Goal: Task Accomplishment & Management: Manage account settings

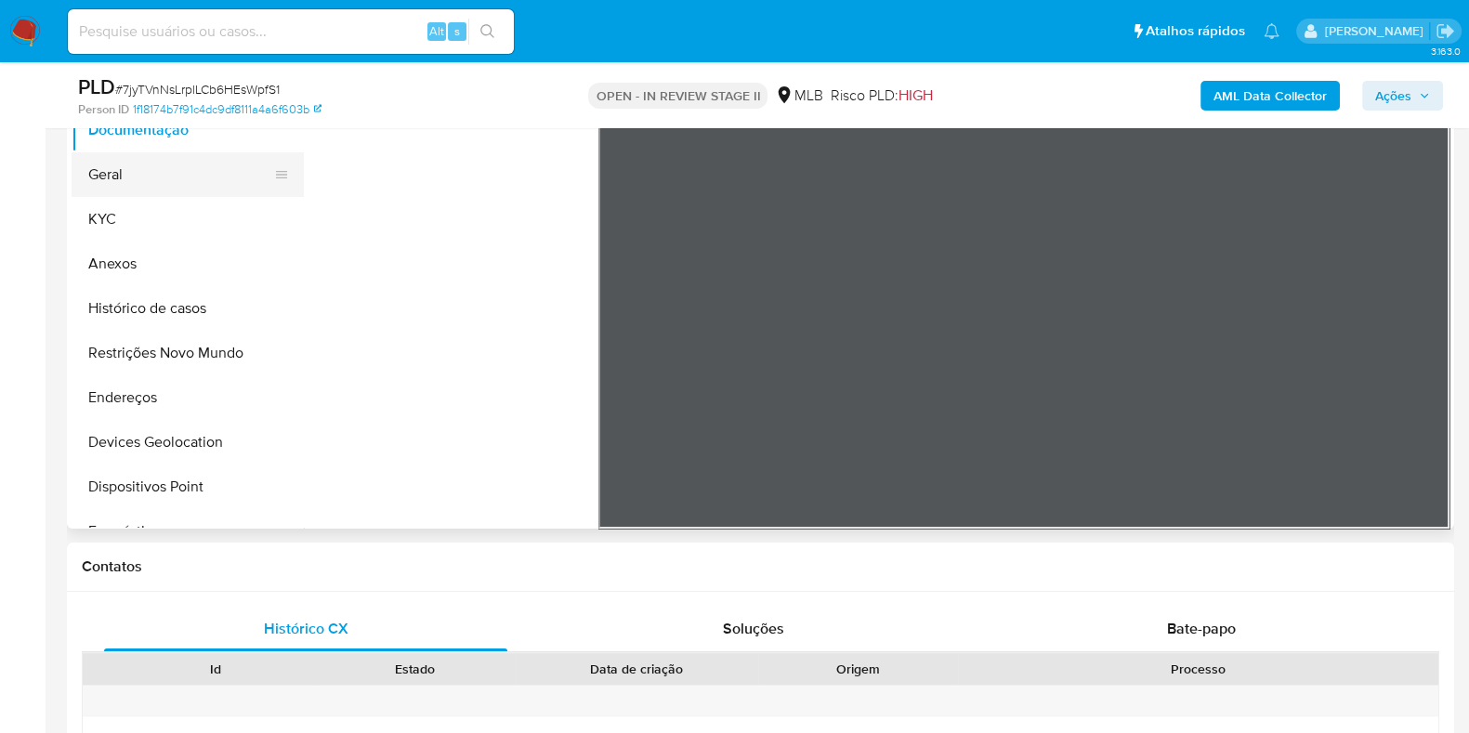
click at [161, 175] on button "Geral" at bounding box center [180, 174] width 217 height 45
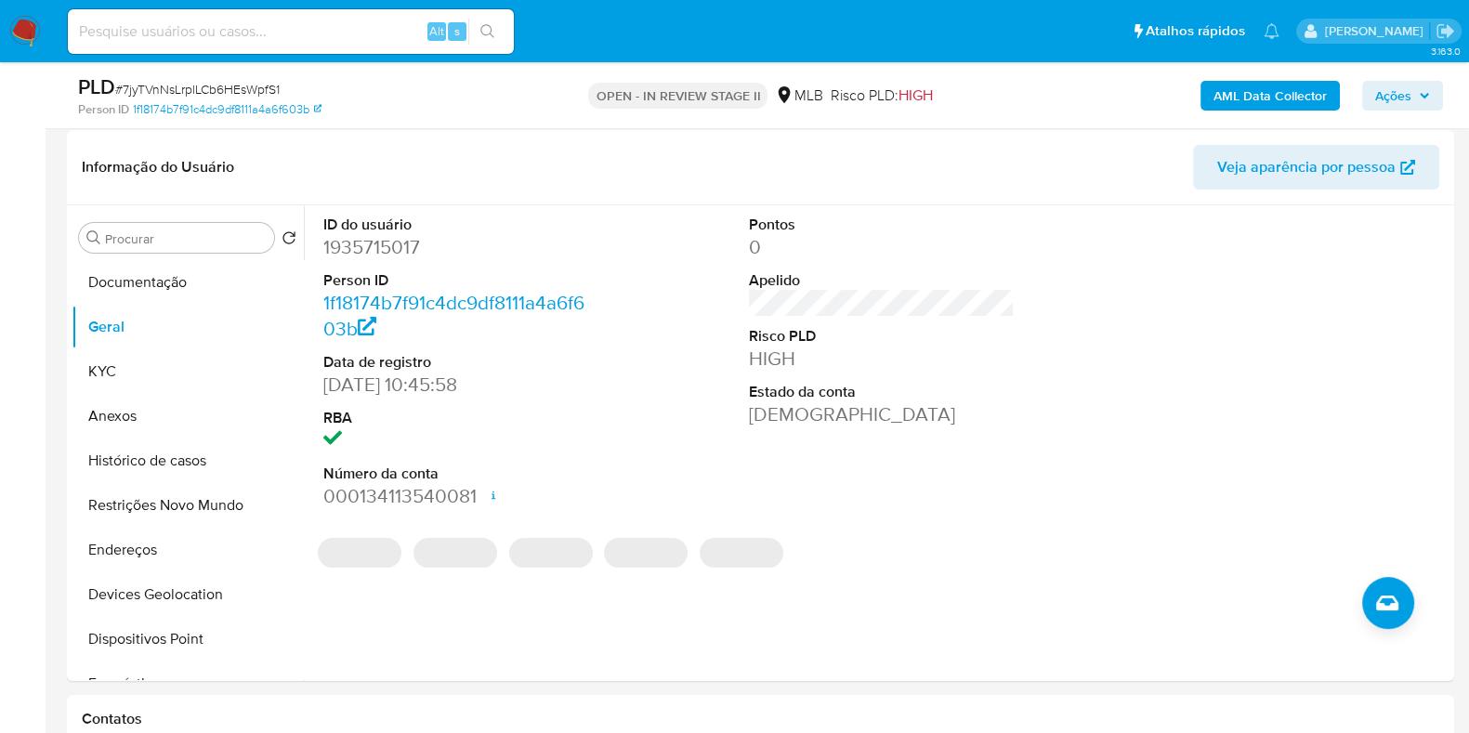
scroll to position [256, 0]
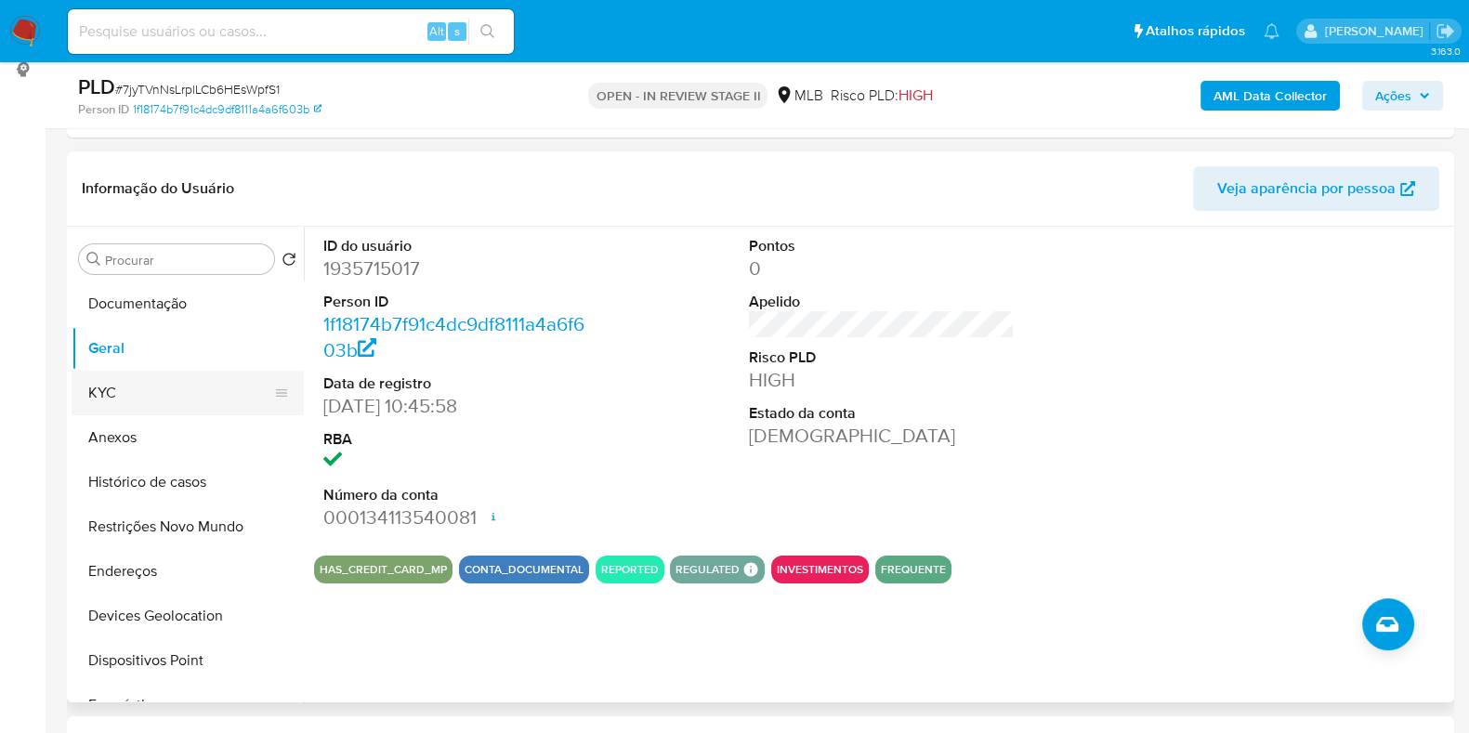
click at [138, 377] on button "KYC" at bounding box center [180, 393] width 217 height 45
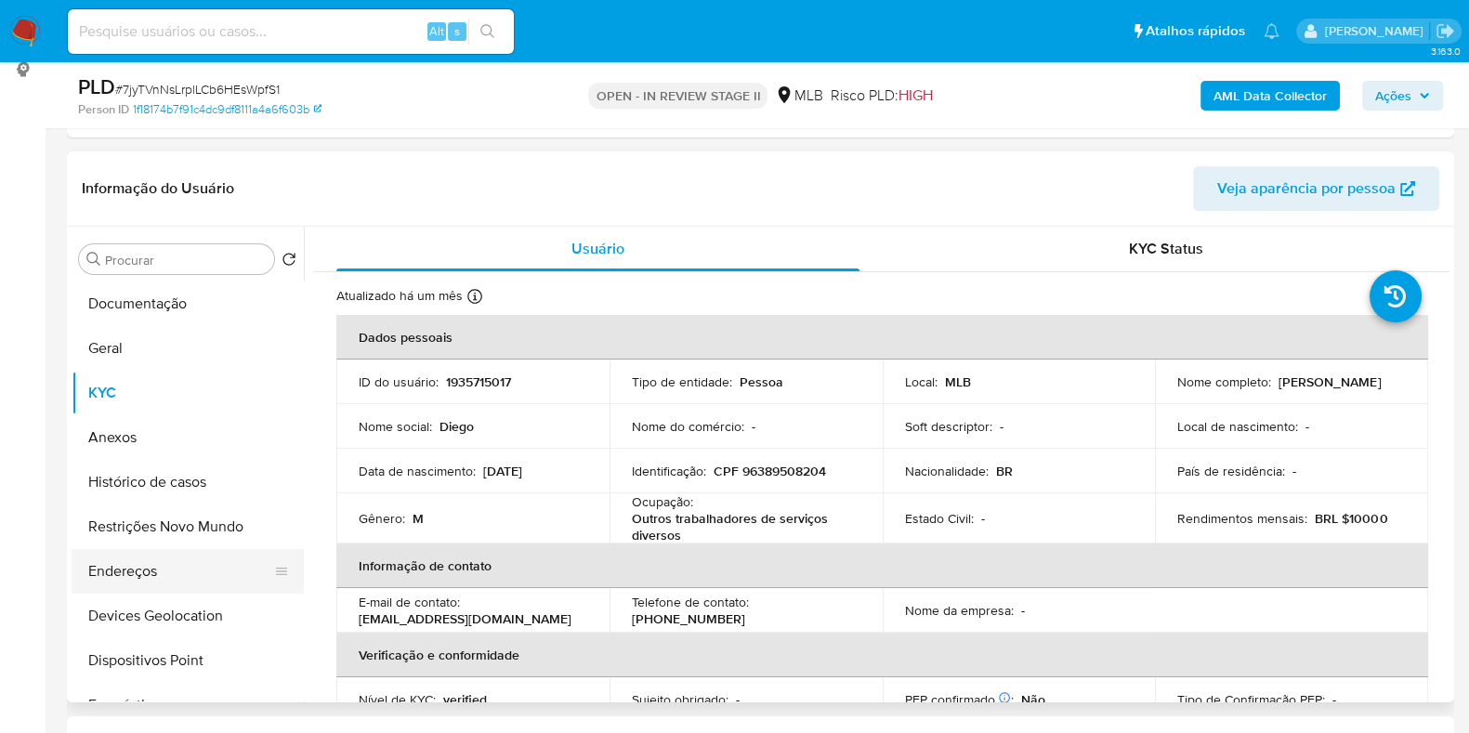
click at [120, 557] on button "Endereços" at bounding box center [180, 571] width 217 height 45
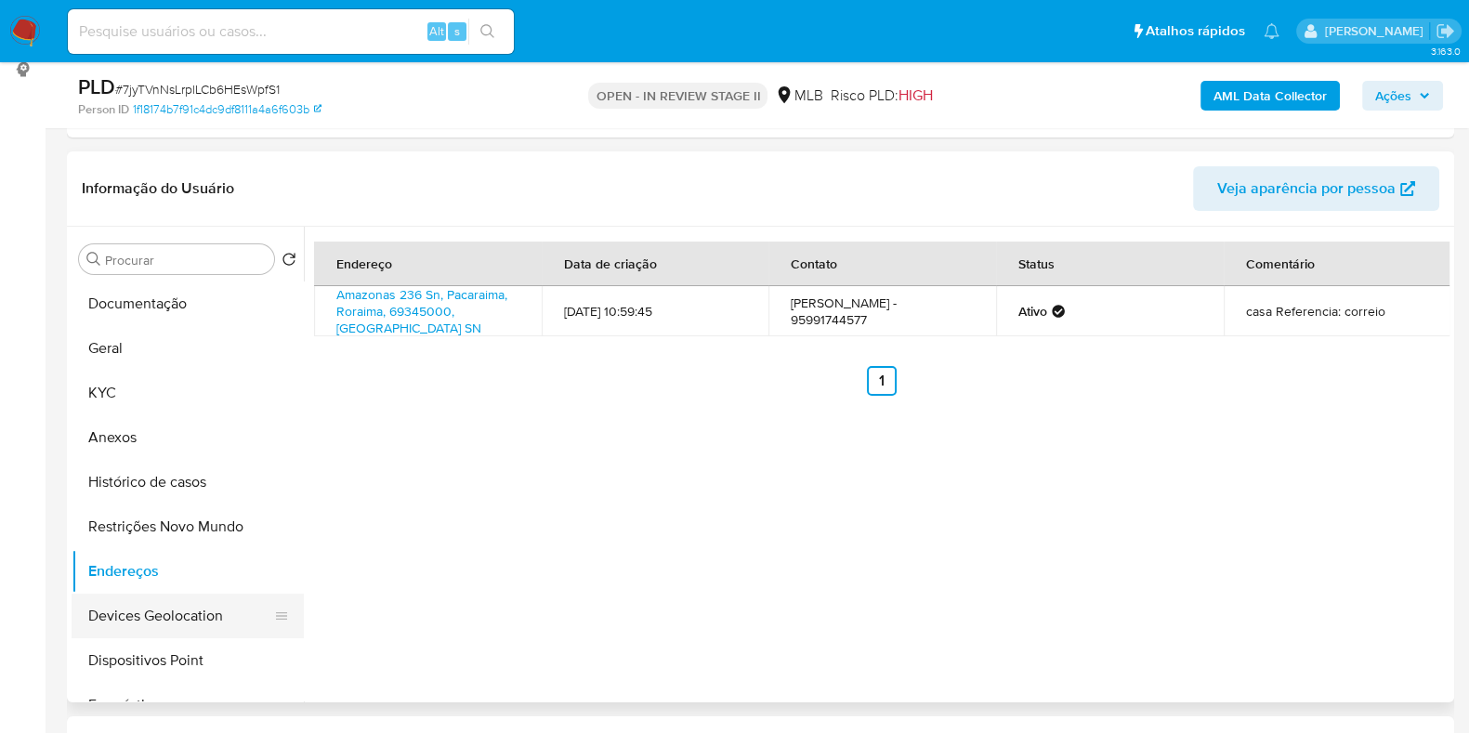
click at [170, 612] on button "Devices Geolocation" at bounding box center [180, 616] width 217 height 45
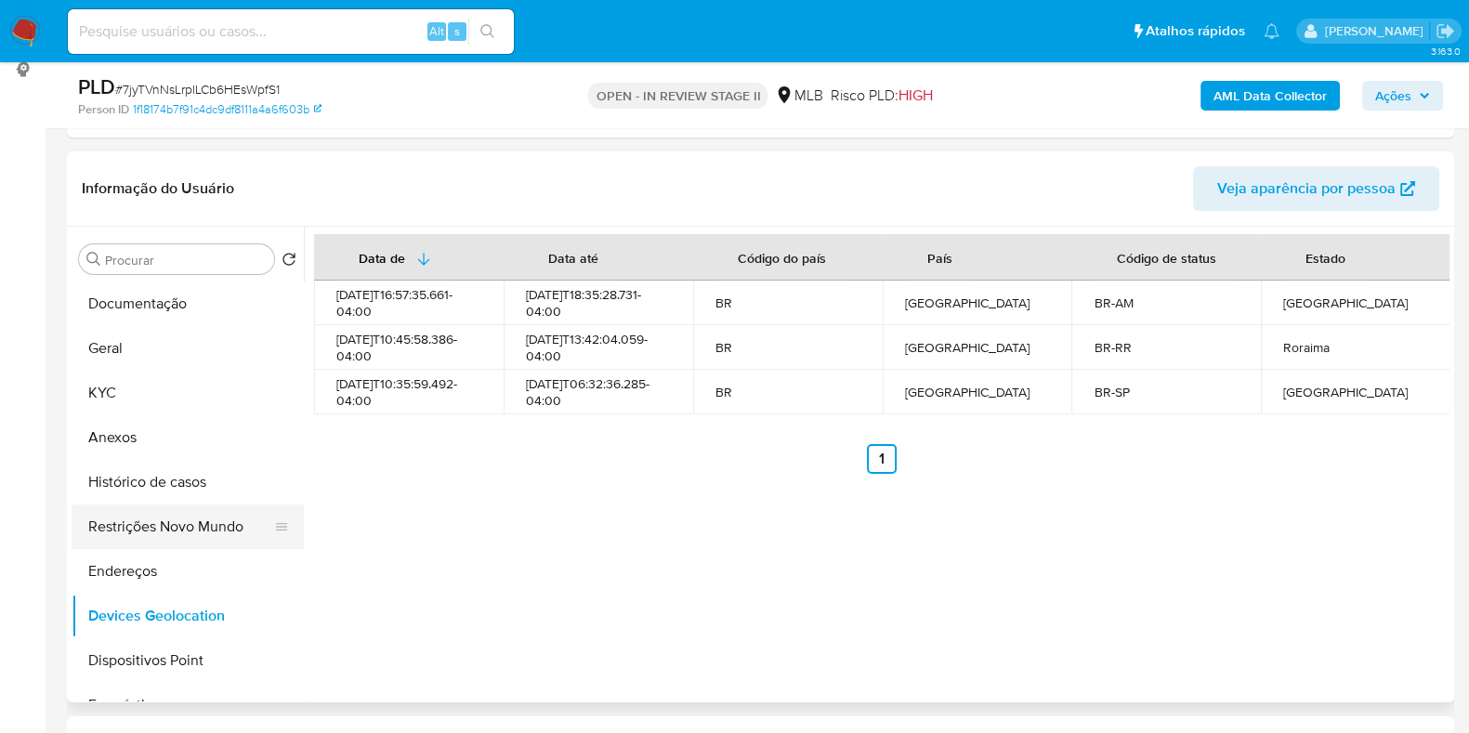
drag, startPoint x: 147, startPoint y: 531, endPoint x: 574, endPoint y: 536, distance: 427.5
click at [149, 531] on button "Restrições Novo Mundo" at bounding box center [188, 527] width 232 height 45
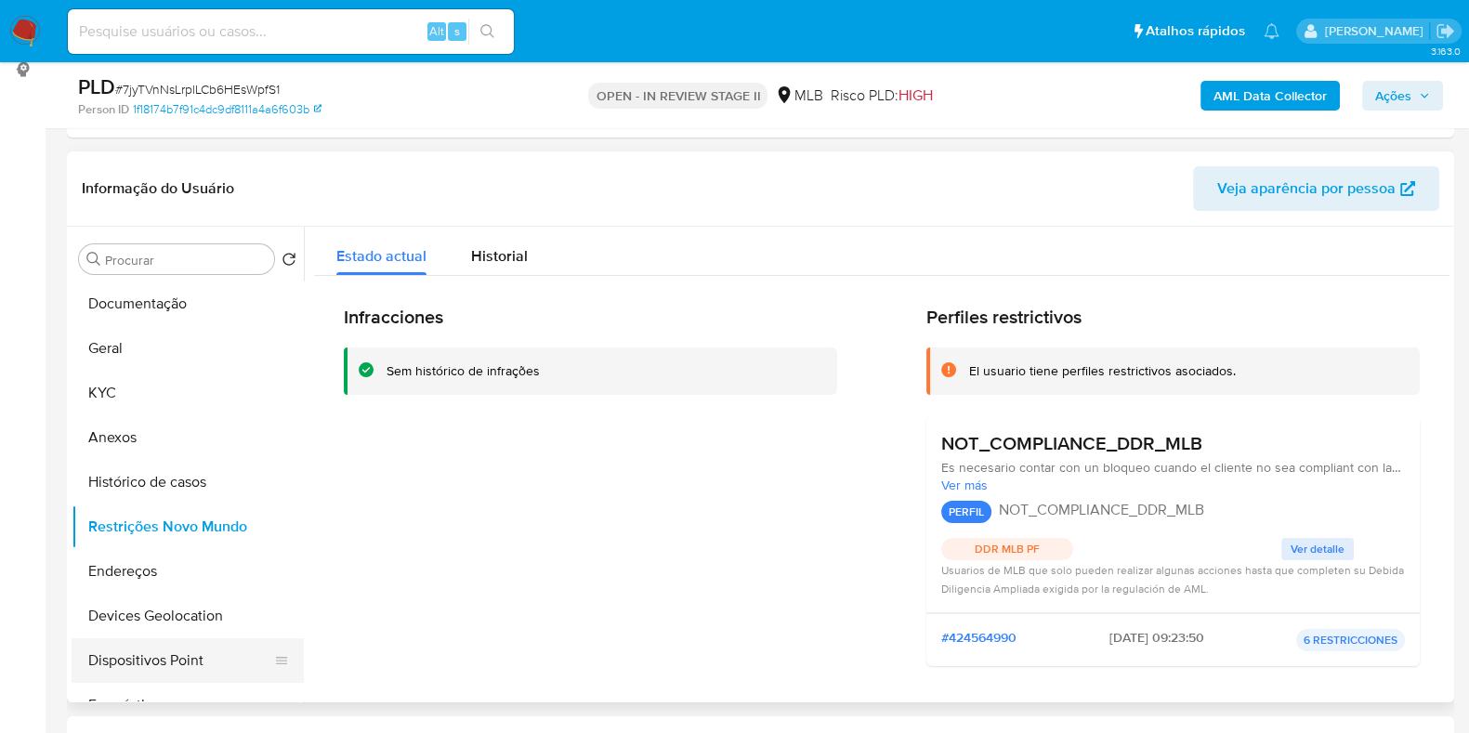
click at [204, 652] on button "Dispositivos Point" at bounding box center [180, 660] width 217 height 45
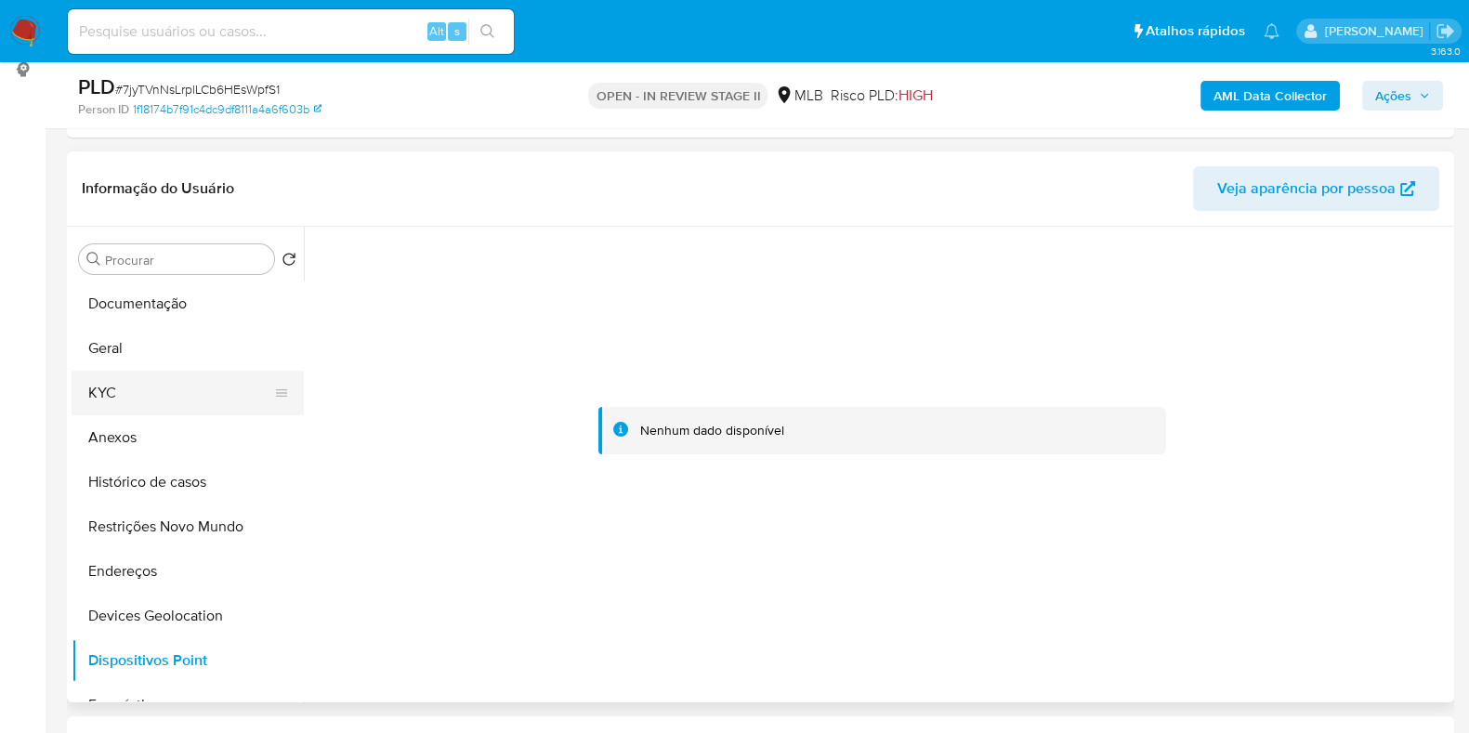
click at [161, 391] on button "KYC" at bounding box center [180, 393] width 217 height 45
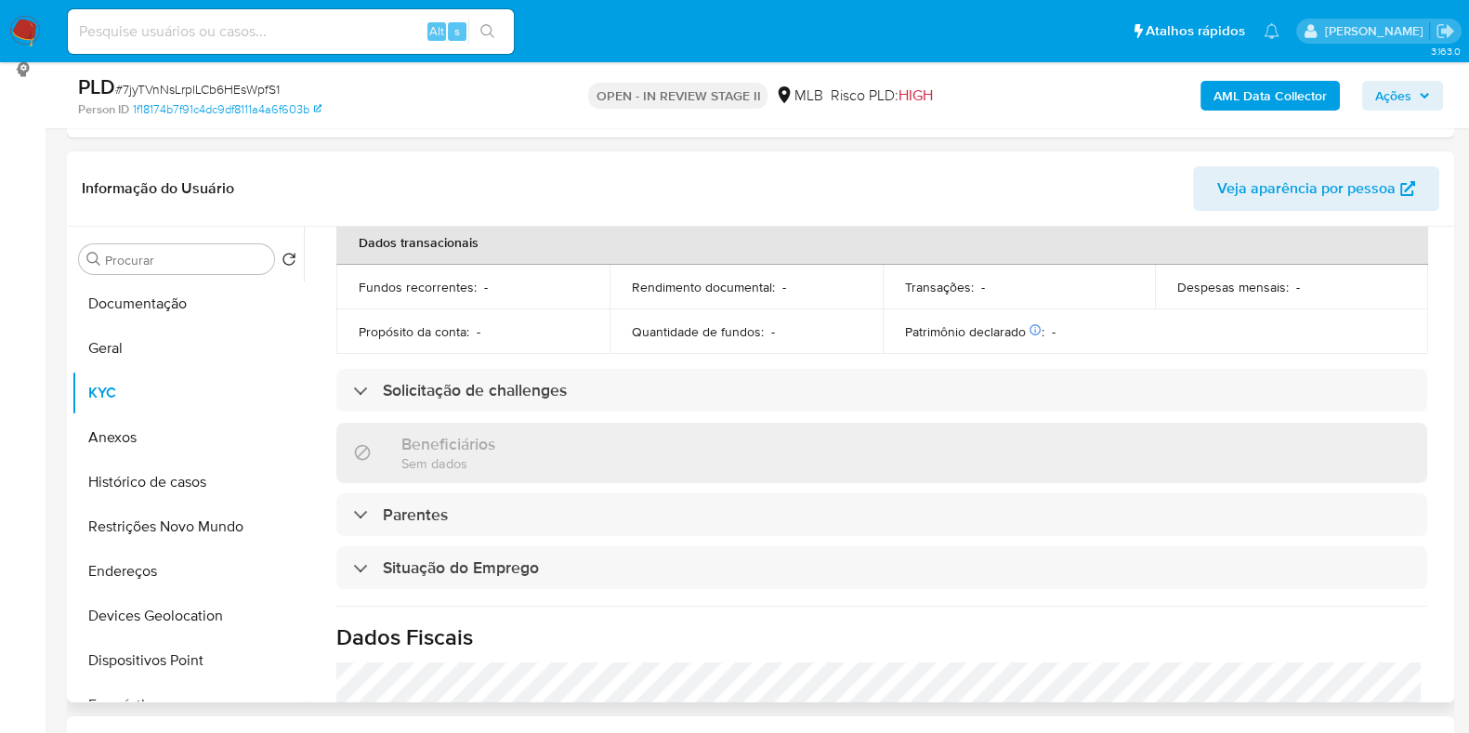
scroll to position [812, 0]
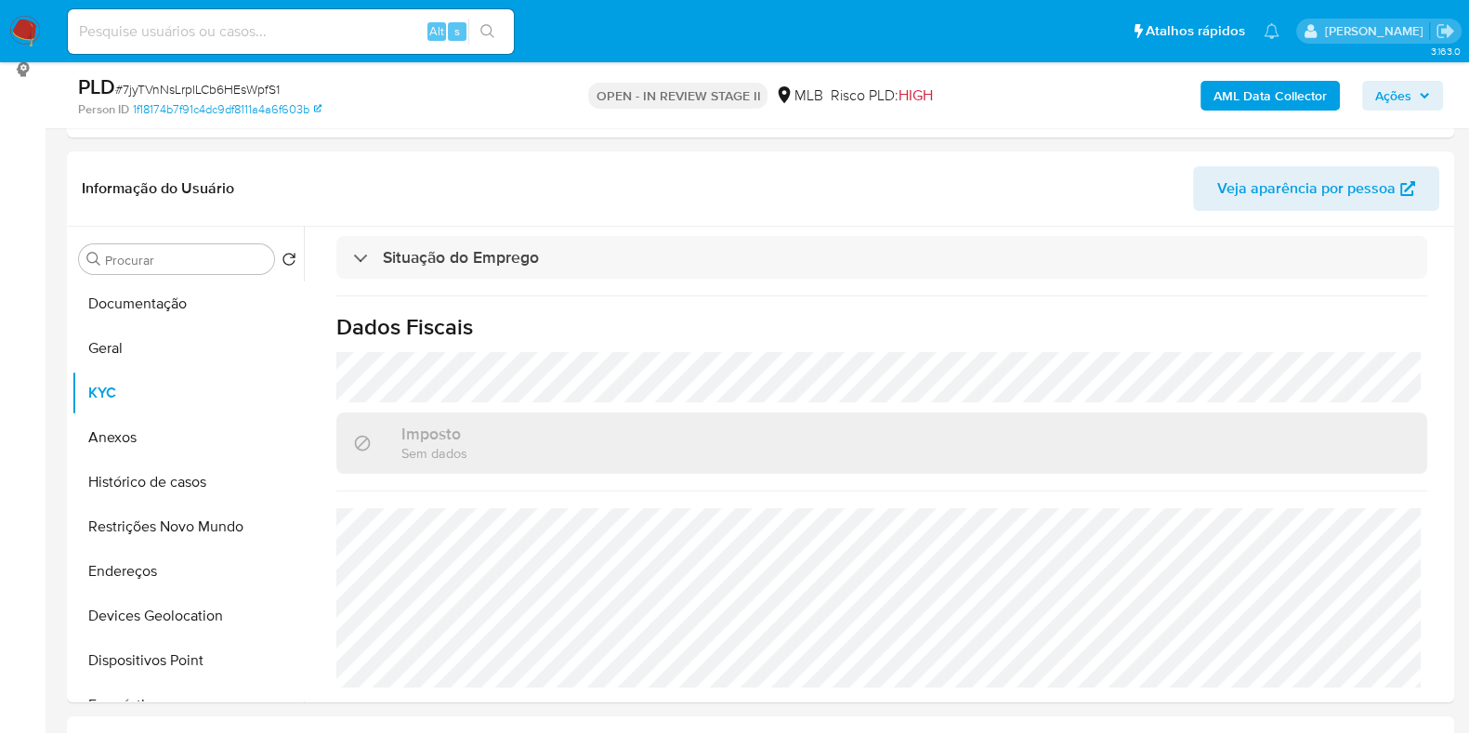
click at [1390, 90] on span "Ações" at bounding box center [1393, 96] width 36 height 30
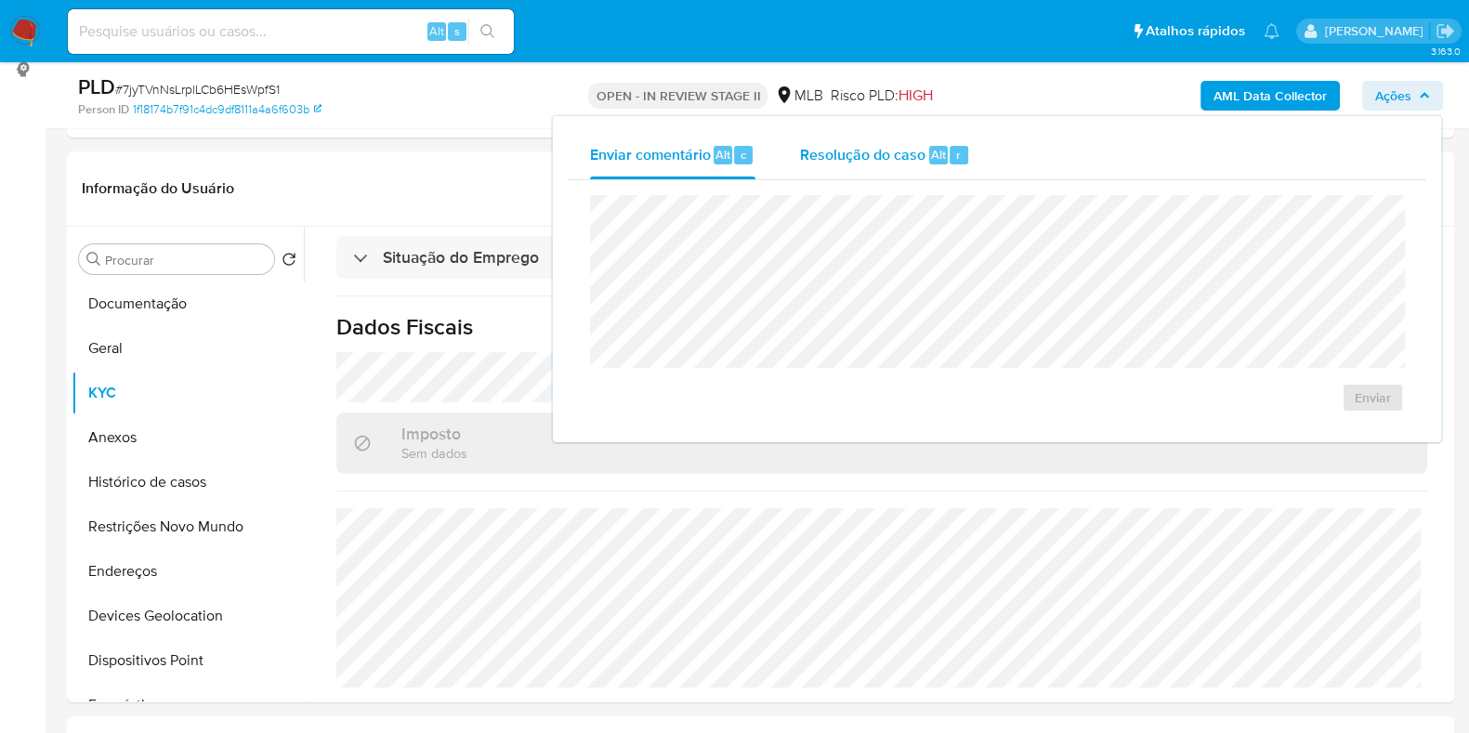
click at [890, 171] on div "Resolução do caso Alt r" at bounding box center [885, 155] width 170 height 48
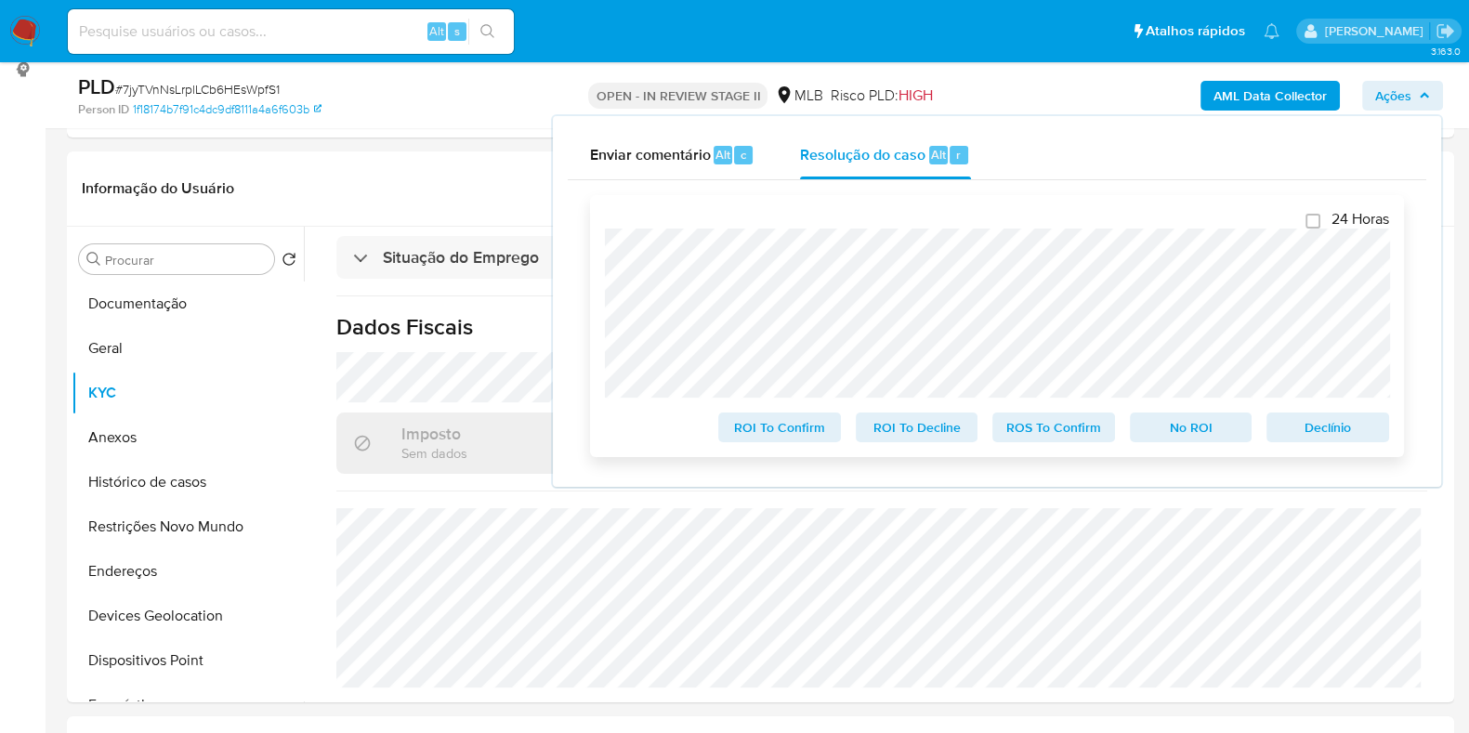
click at [1314, 421] on span "Declínio" at bounding box center [1328, 427] width 97 height 26
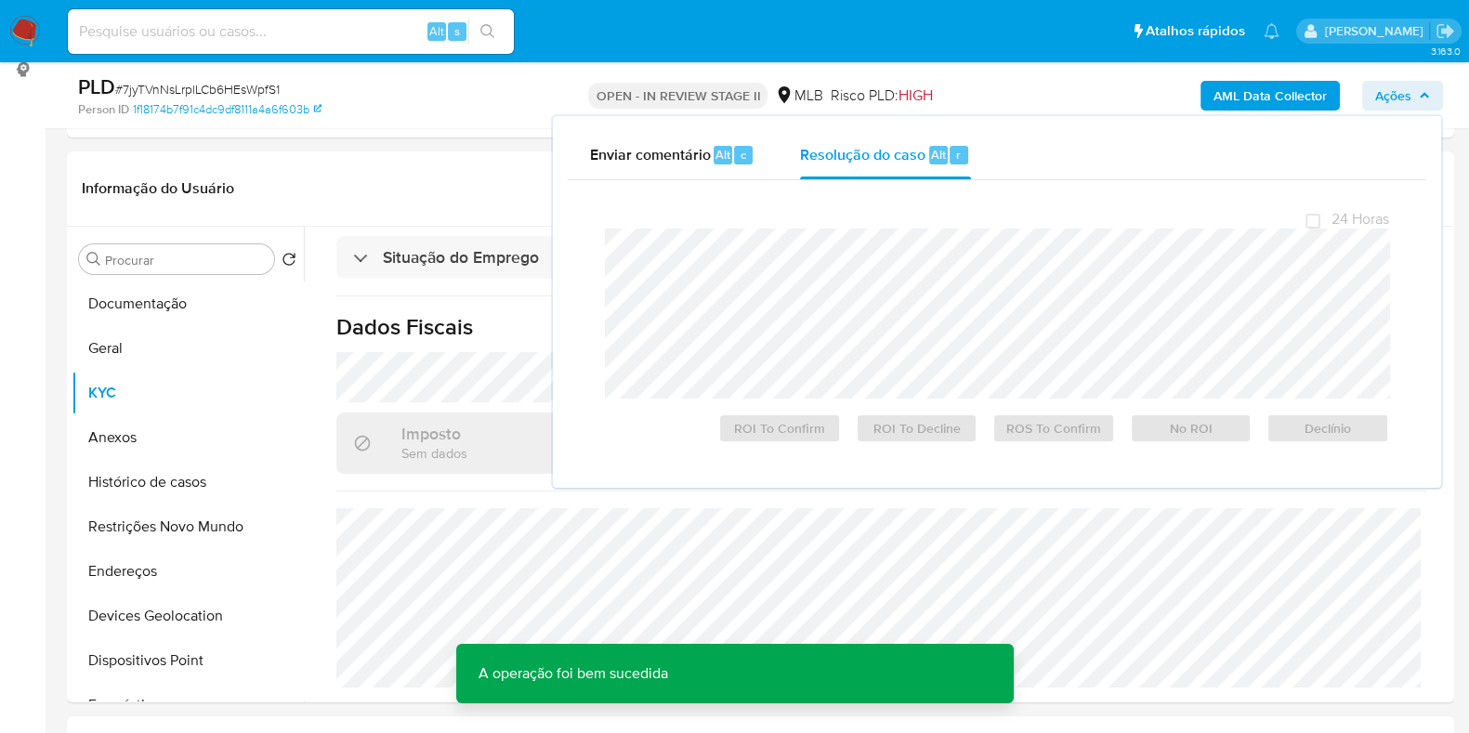
click at [199, 90] on span "# 7jyTVnNsLrplLCb6HEsWpfS1" at bounding box center [197, 89] width 164 height 19
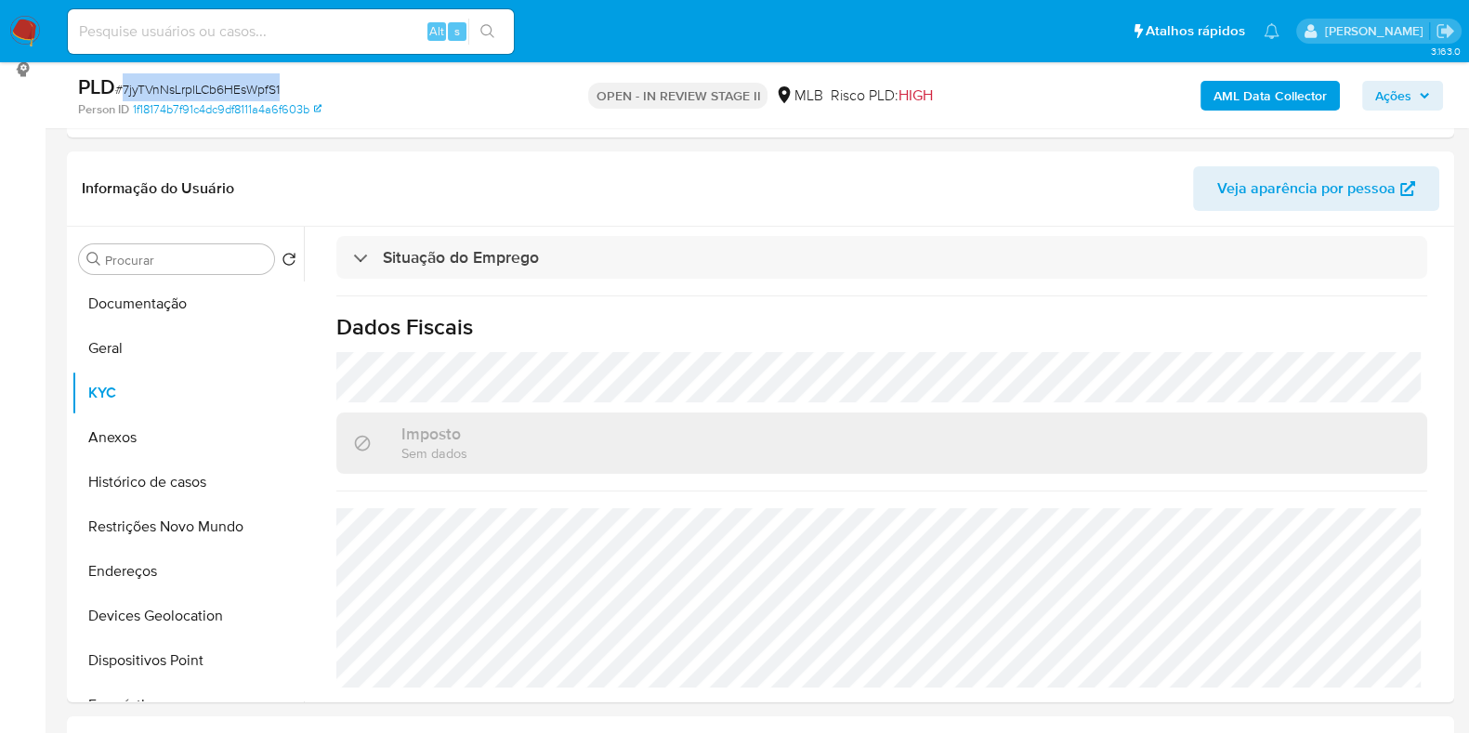
click at [199, 90] on span "# 7jyTVnNsLrplLCb6HEsWpfS1" at bounding box center [197, 89] width 164 height 19
copy span "7jyTVnNsLrplLCb6HEsWpfS1"
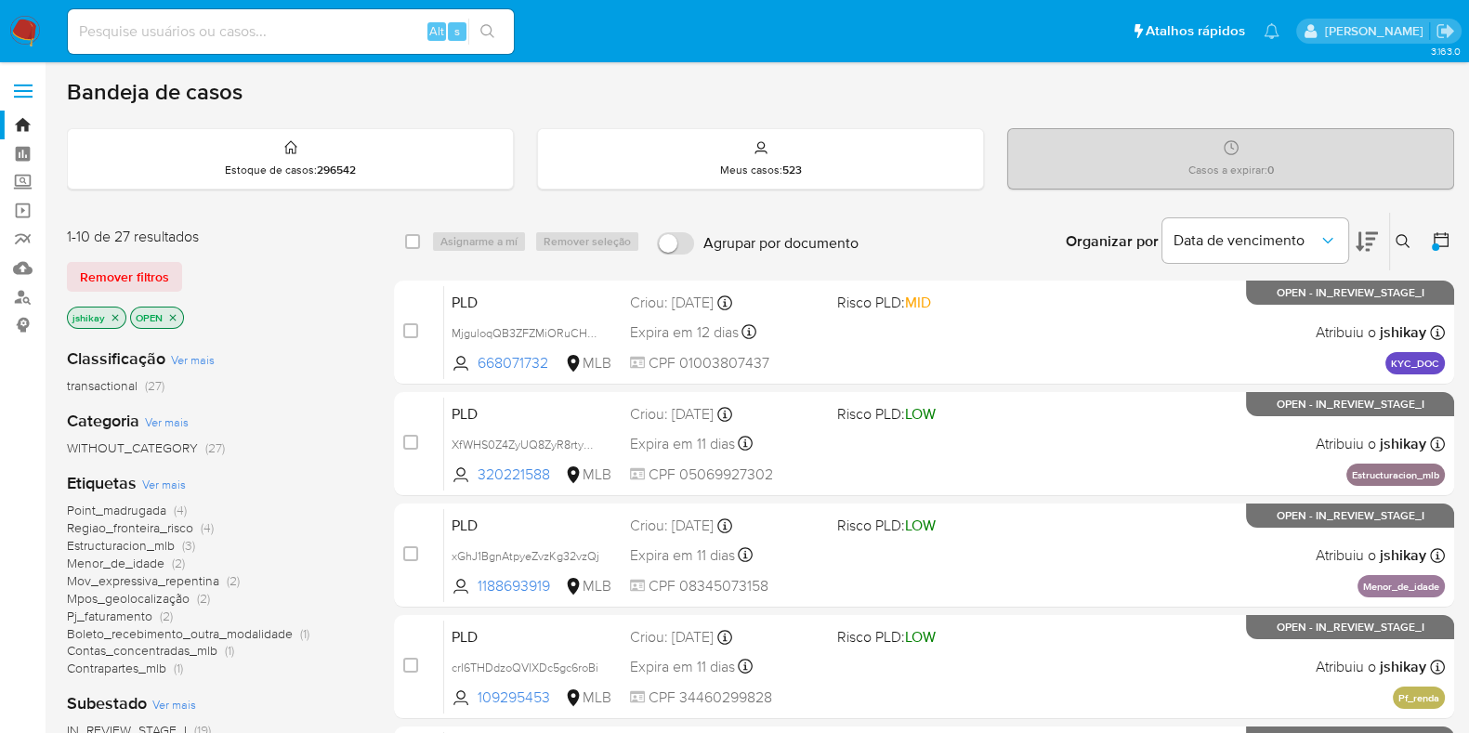
click at [1407, 238] on icon at bounding box center [1403, 241] width 15 height 15
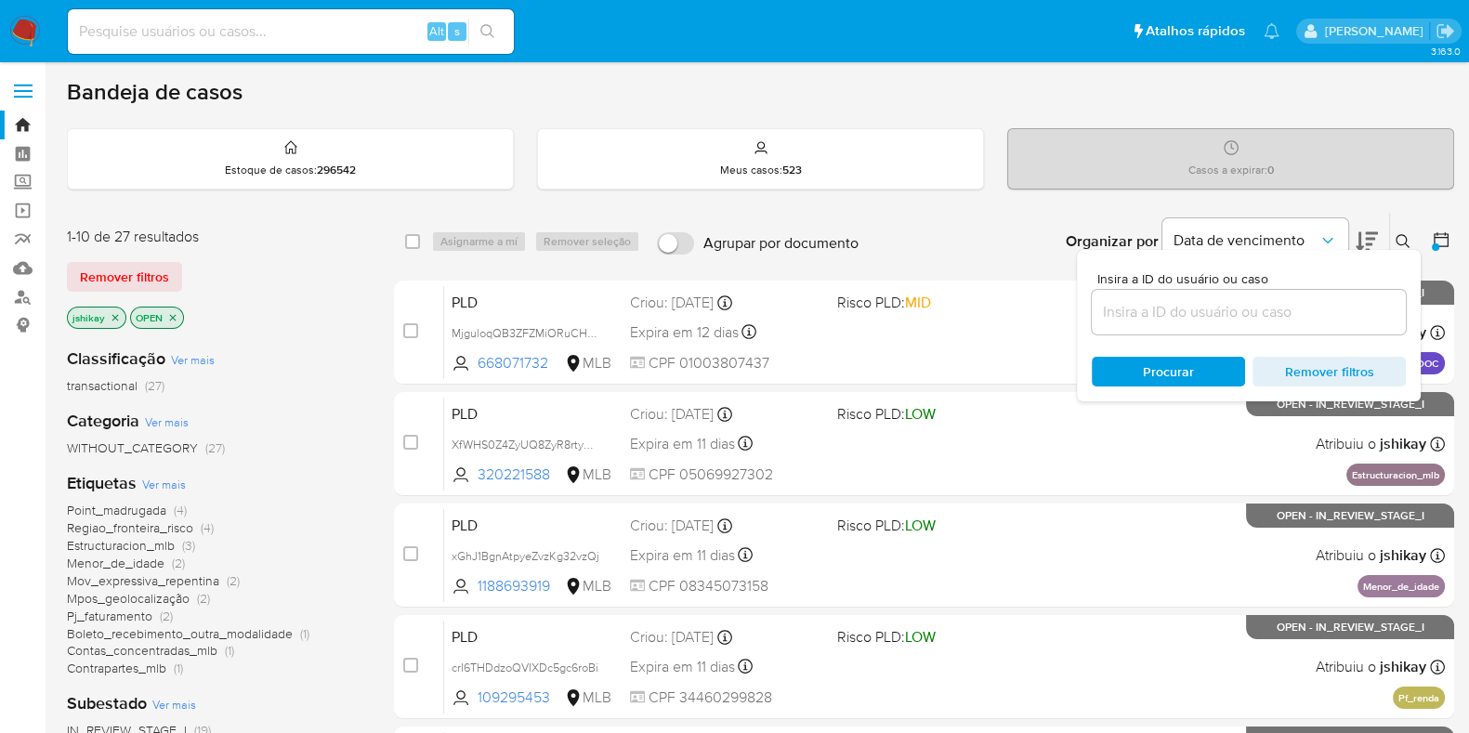
click at [1132, 314] on input at bounding box center [1249, 312] width 314 height 24
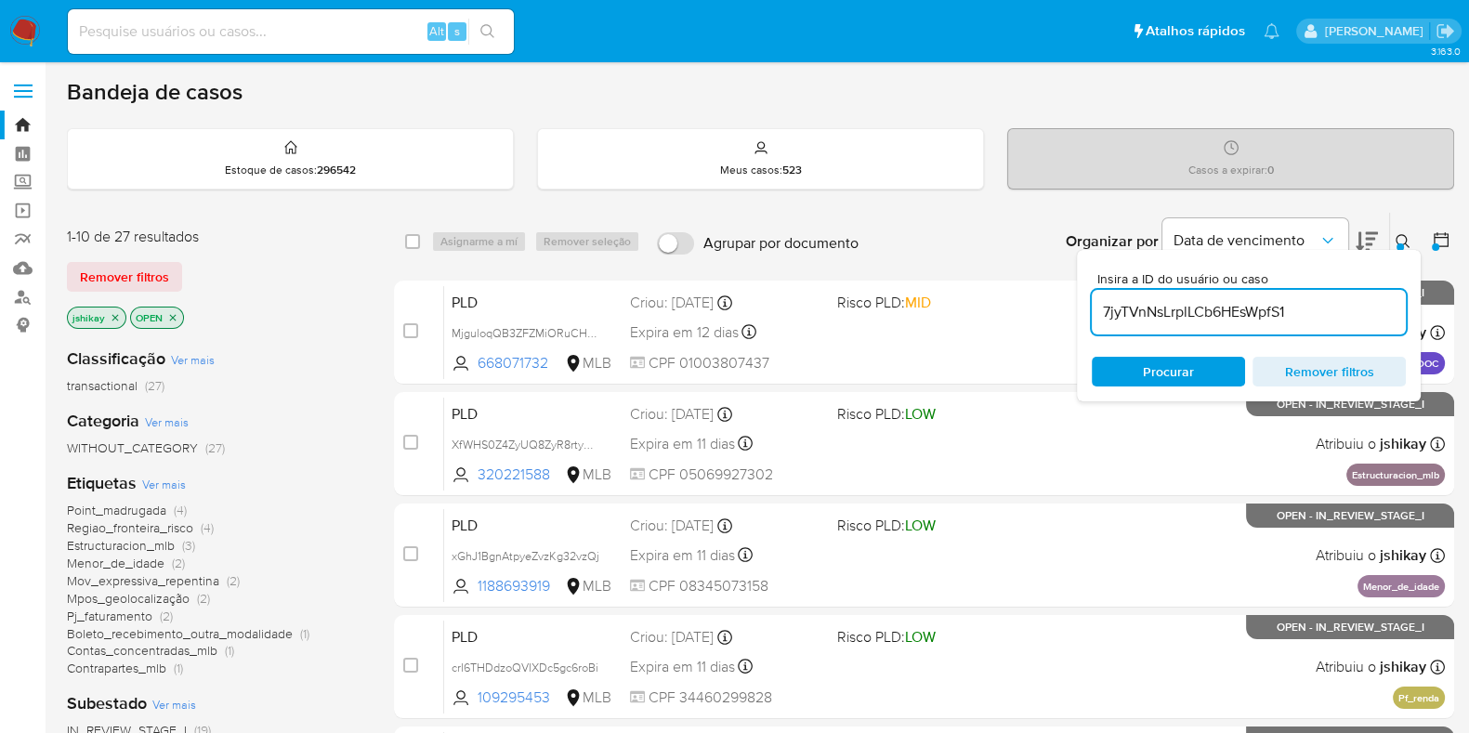
type input "7jyTVnNsLrplLCb6HEsWpfS1"
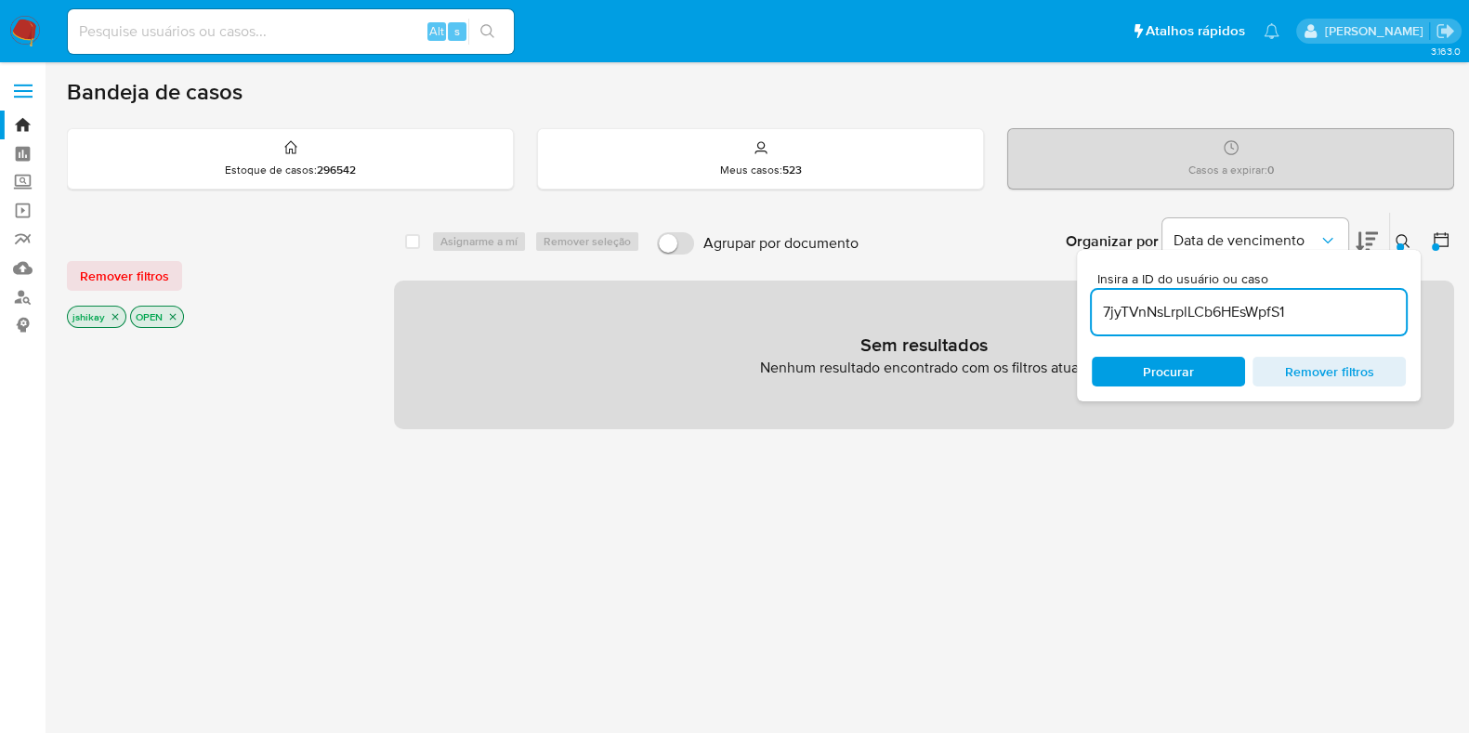
click at [115, 315] on icon "close-filter" at bounding box center [115, 316] width 11 height 11
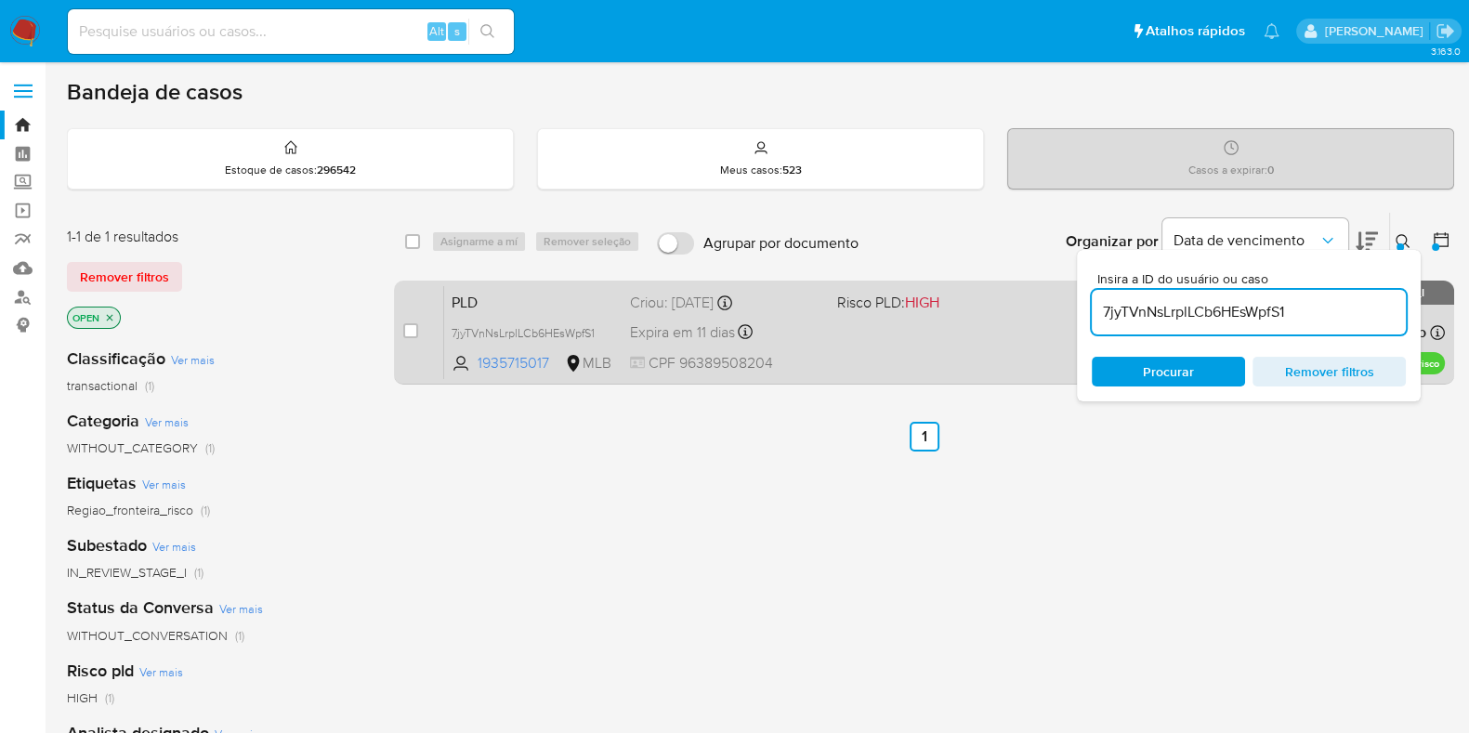
click at [412, 336] on div "case-item-checkbox" at bounding box center [410, 331] width 15 height 19
click at [428, 308] on div "case-item-checkbox Incapaz de atribuir o caso" at bounding box center [423, 332] width 41 height 94
click at [420, 322] on div "case-item-checkbox Incapaz de atribuir o caso" at bounding box center [423, 332] width 41 height 94
click at [413, 328] on input "checkbox" at bounding box center [410, 330] width 15 height 15
checkbox input "true"
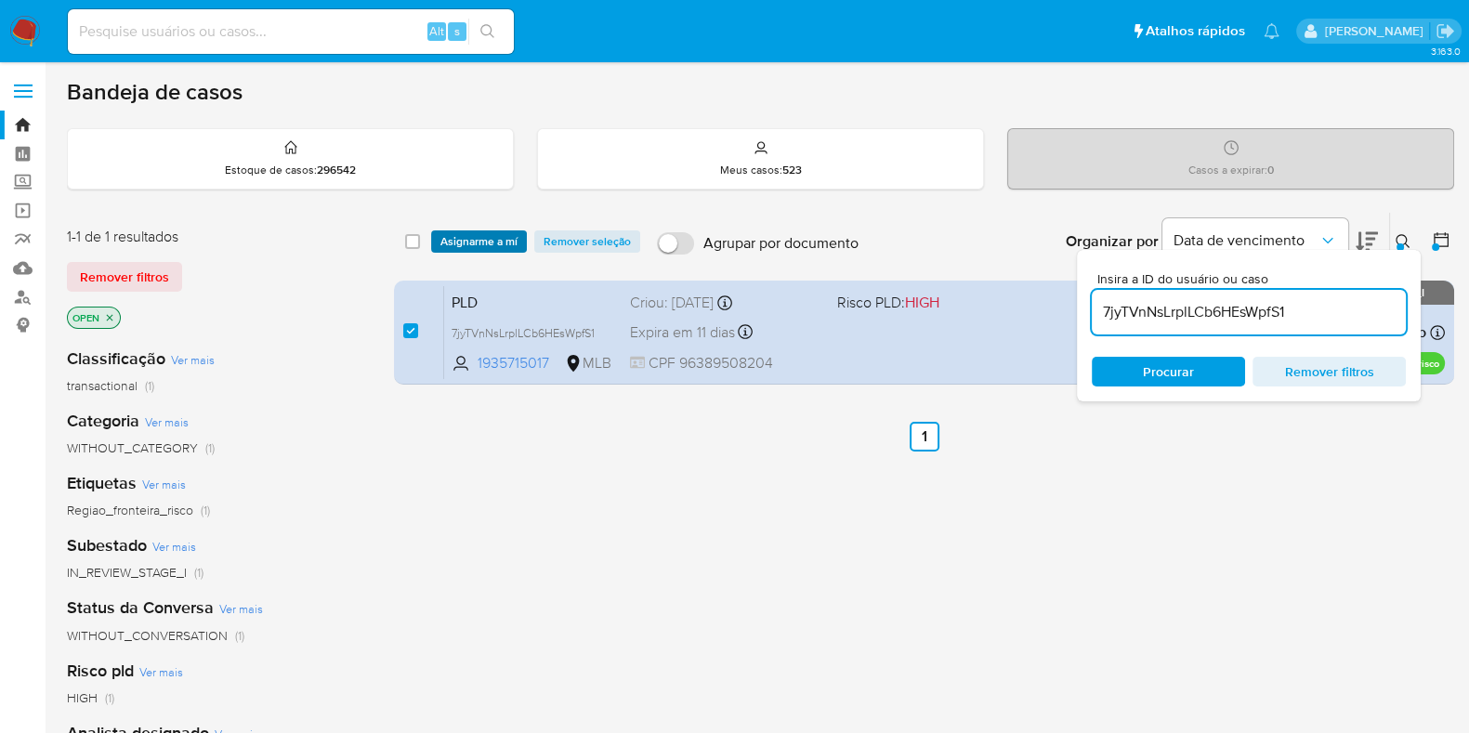
click at [453, 232] on span "Asignarme a mí" at bounding box center [478, 241] width 77 height 19
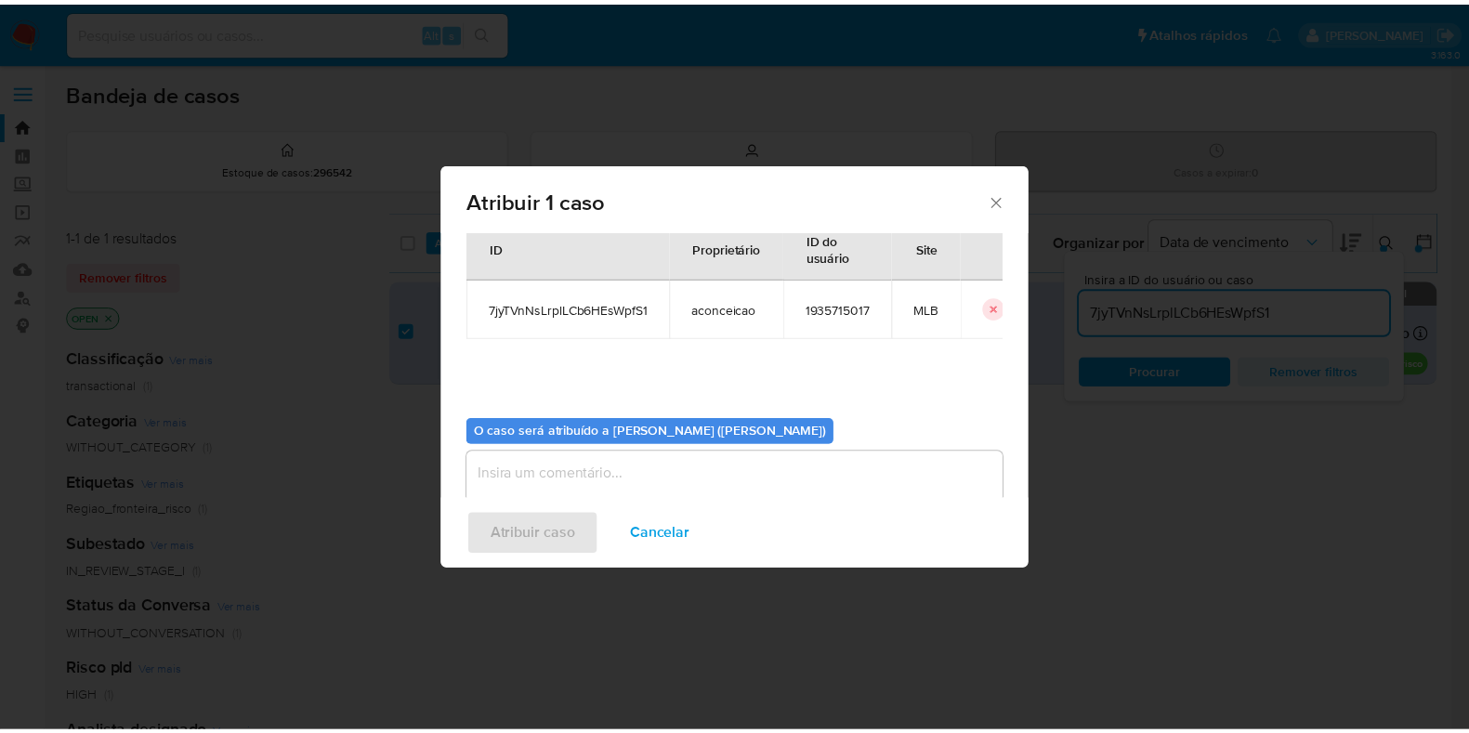
scroll to position [96, 0]
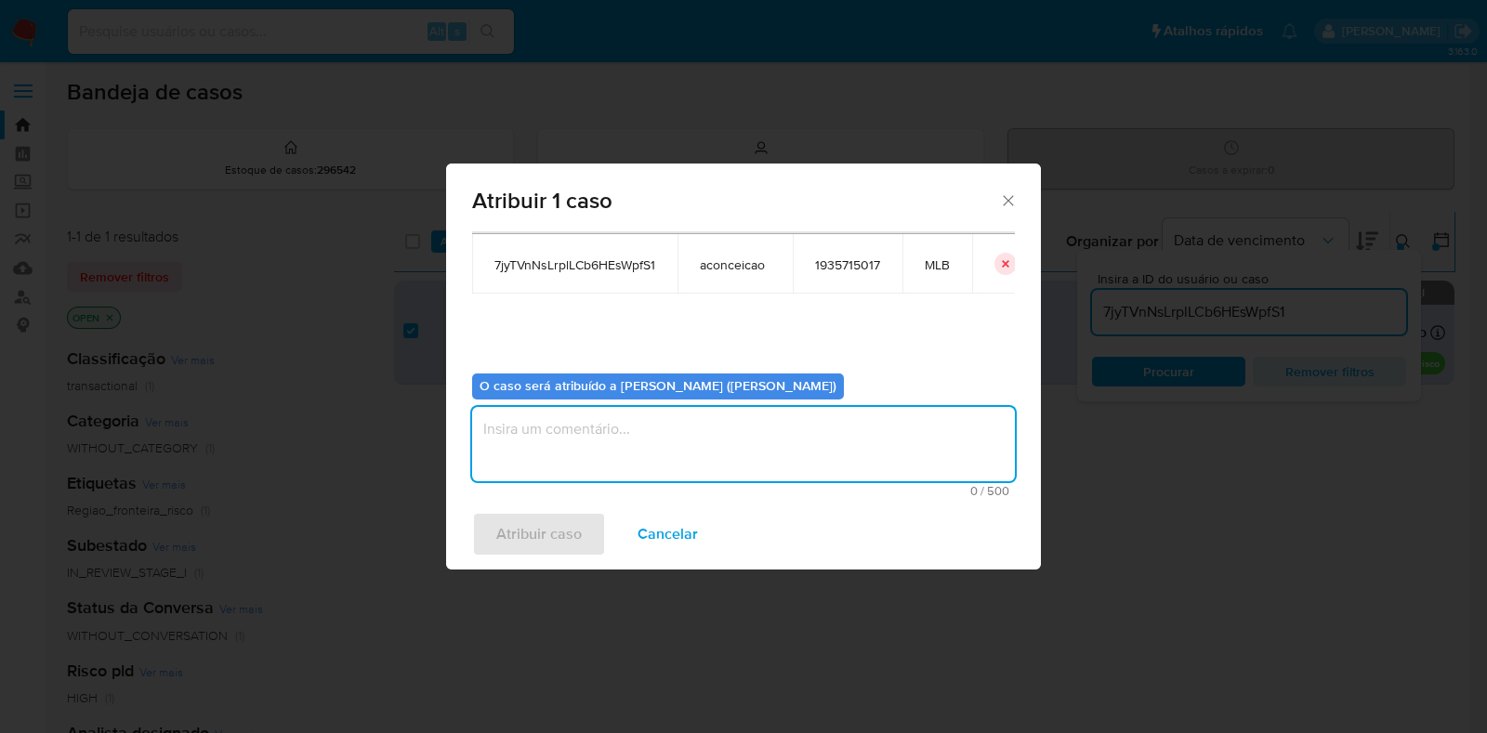
click at [548, 427] on textarea "assign-modal" at bounding box center [743, 444] width 543 height 74
type textarea "Analise em Stage I"
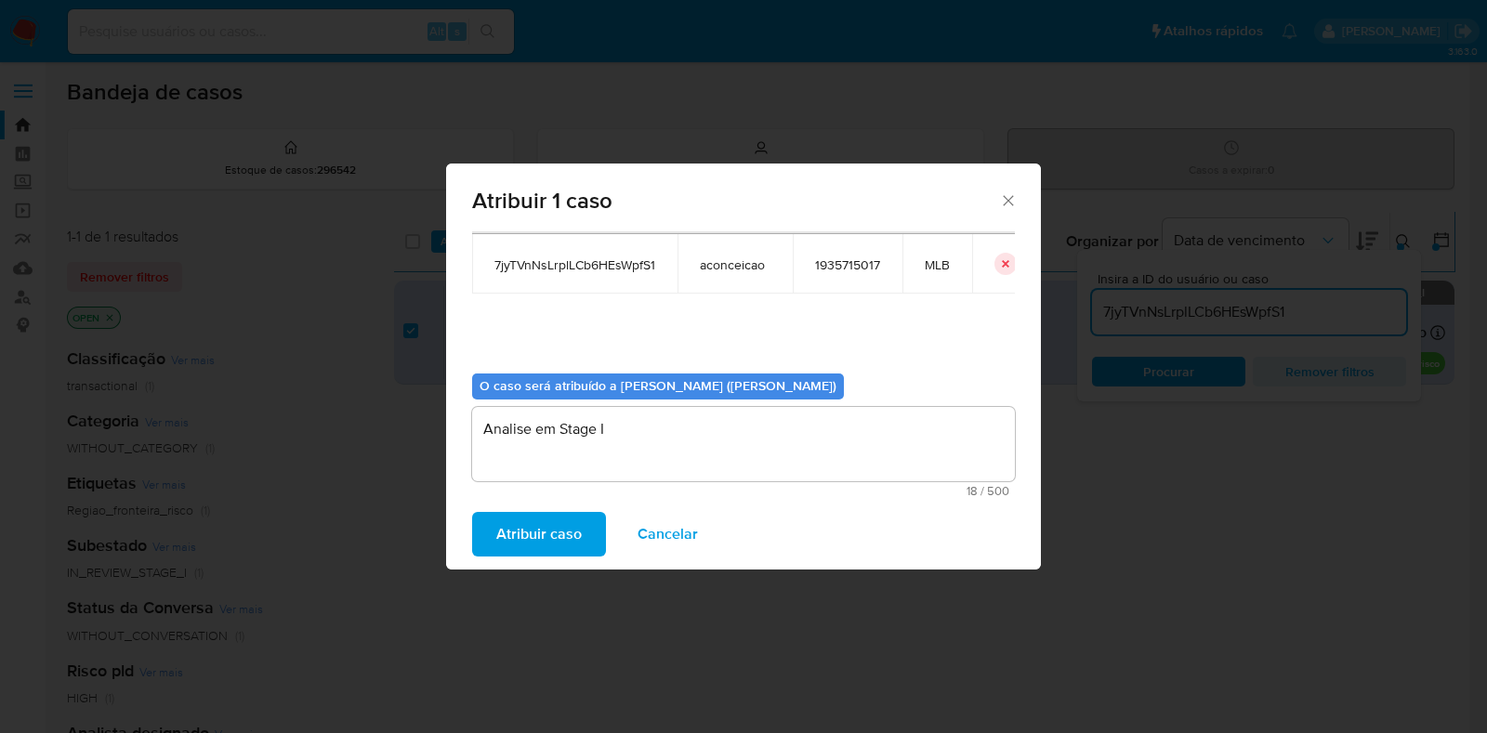
click at [571, 518] on span "Atribuir caso" at bounding box center [538, 534] width 85 height 41
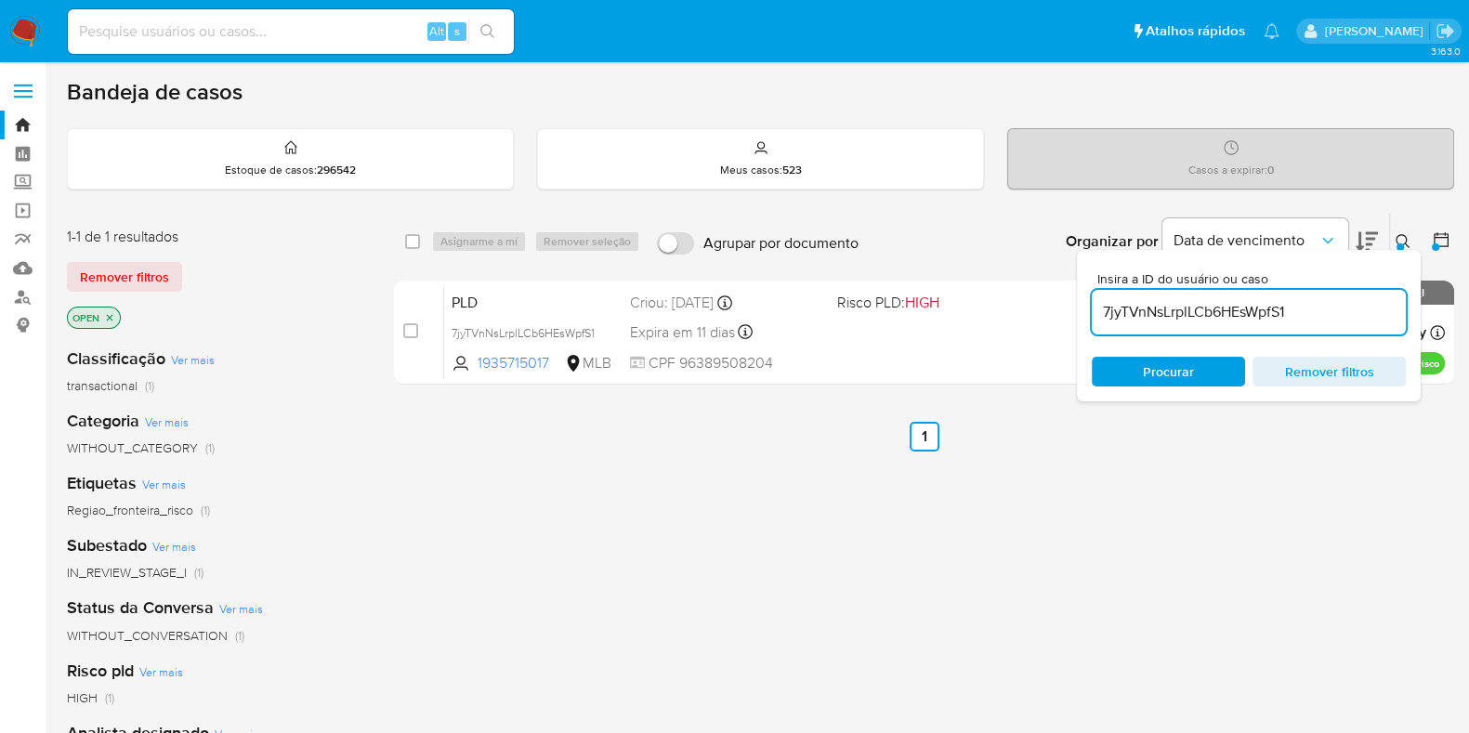
click at [27, 21] on img at bounding box center [25, 32] width 32 height 32
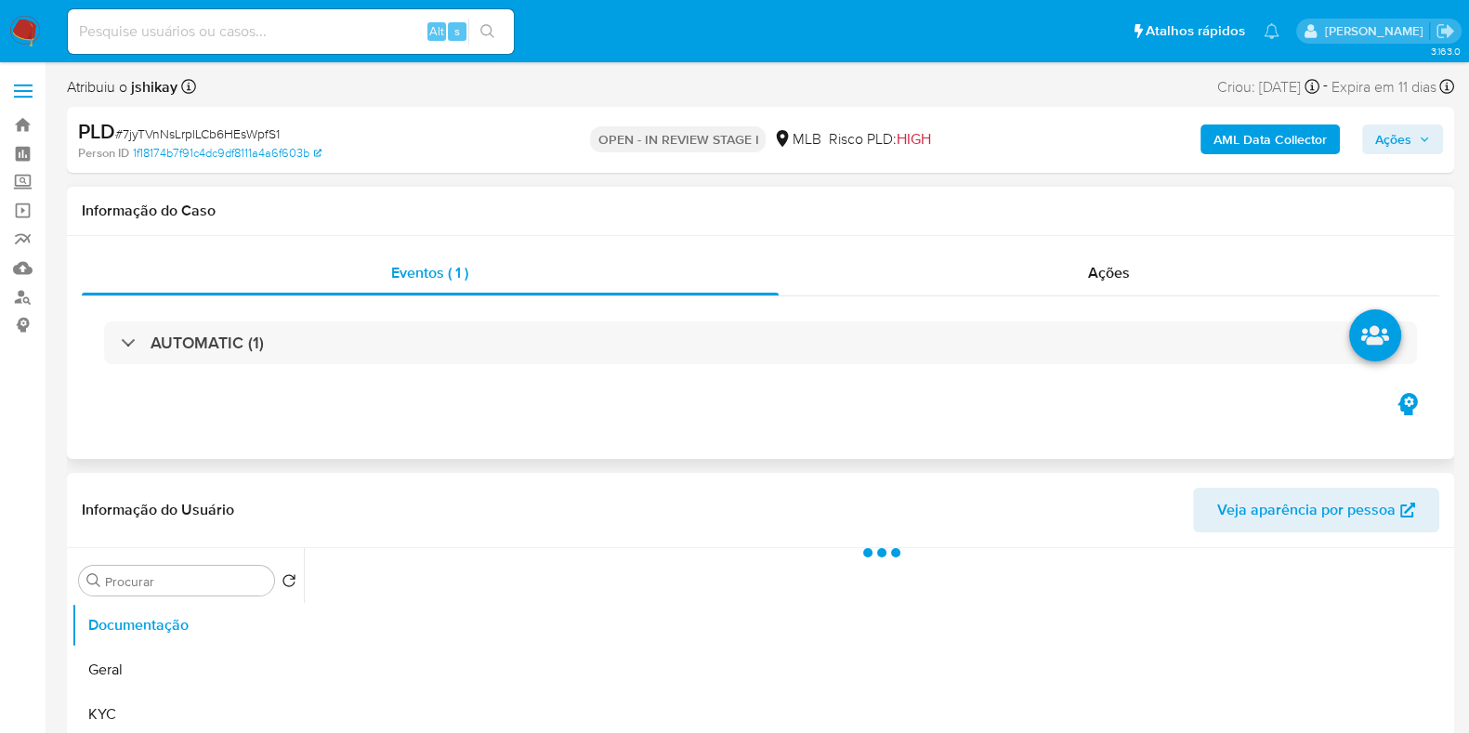
select select "10"
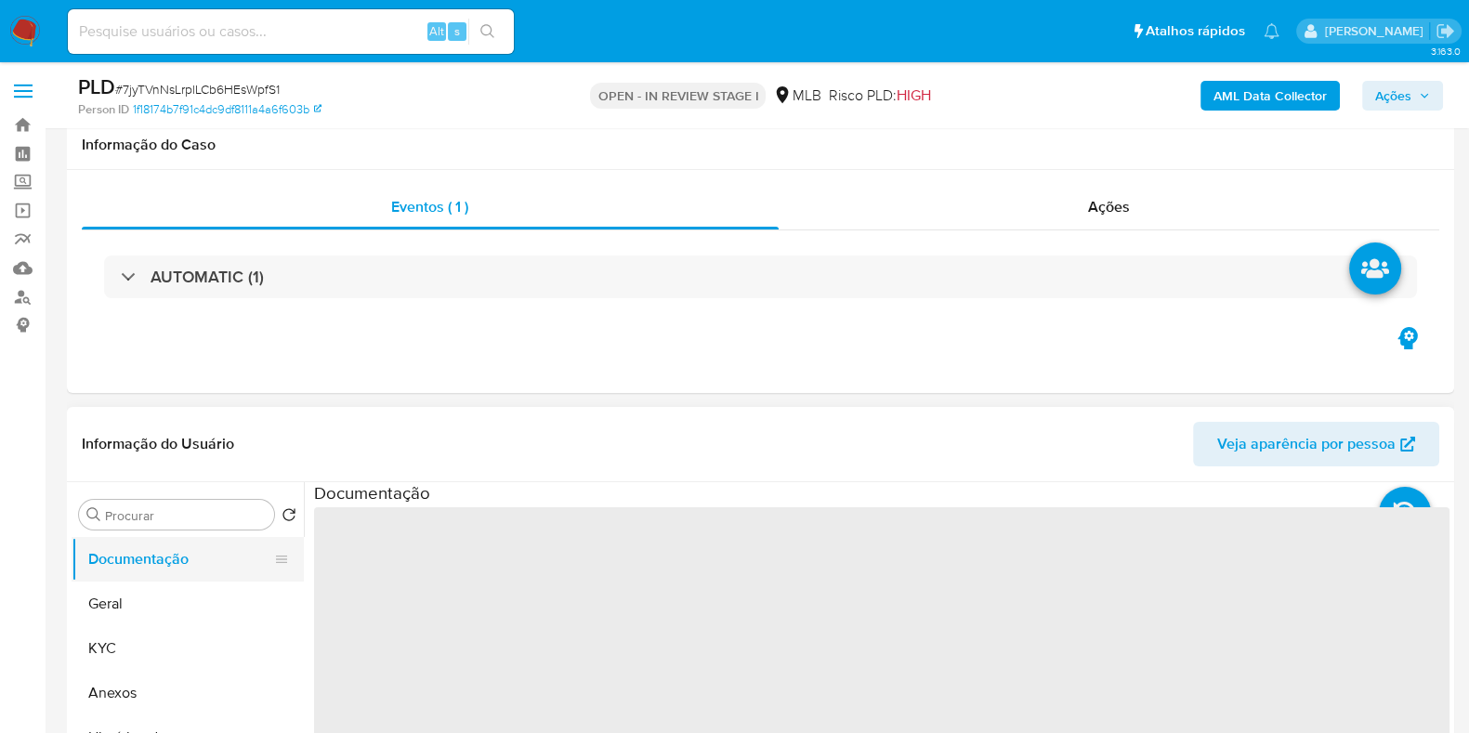
scroll to position [115, 0]
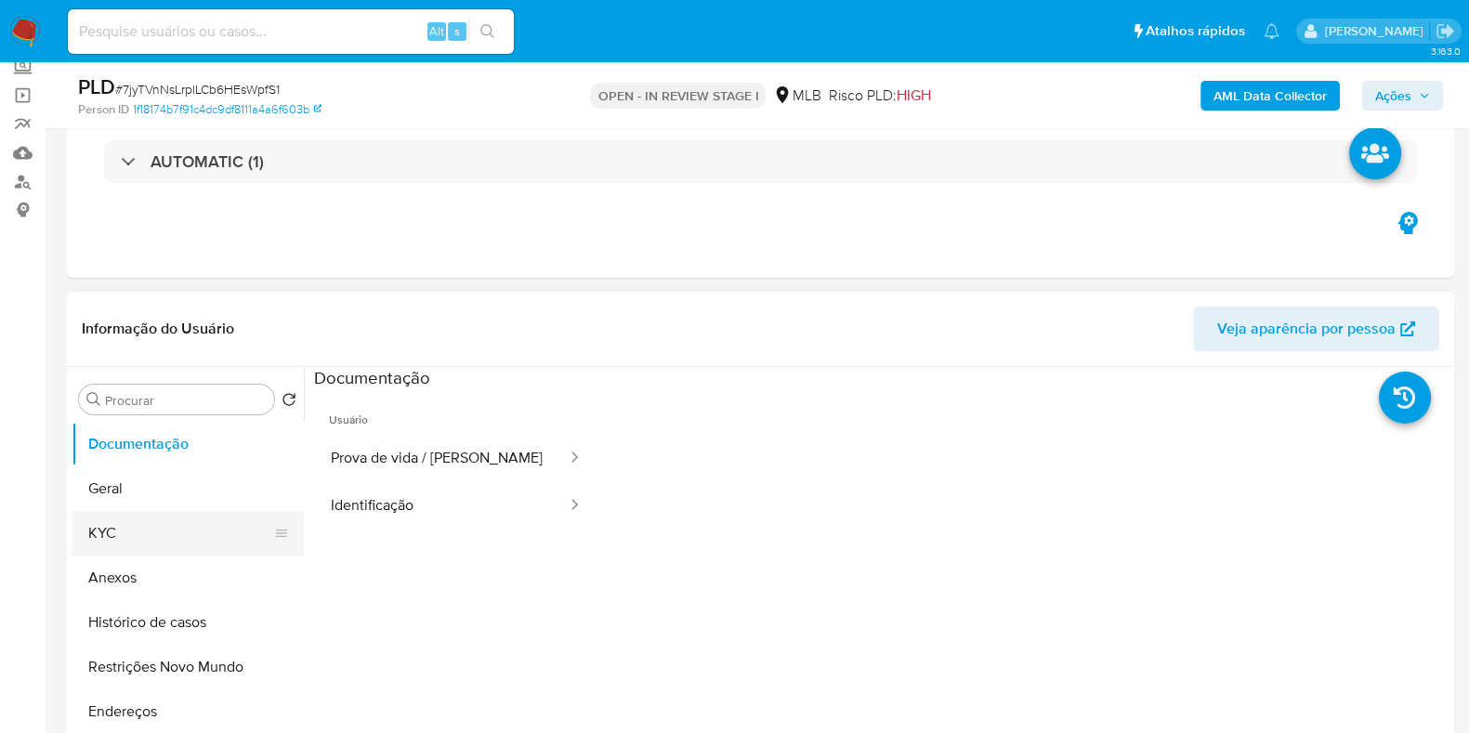
click at [181, 537] on button "KYC" at bounding box center [180, 533] width 217 height 45
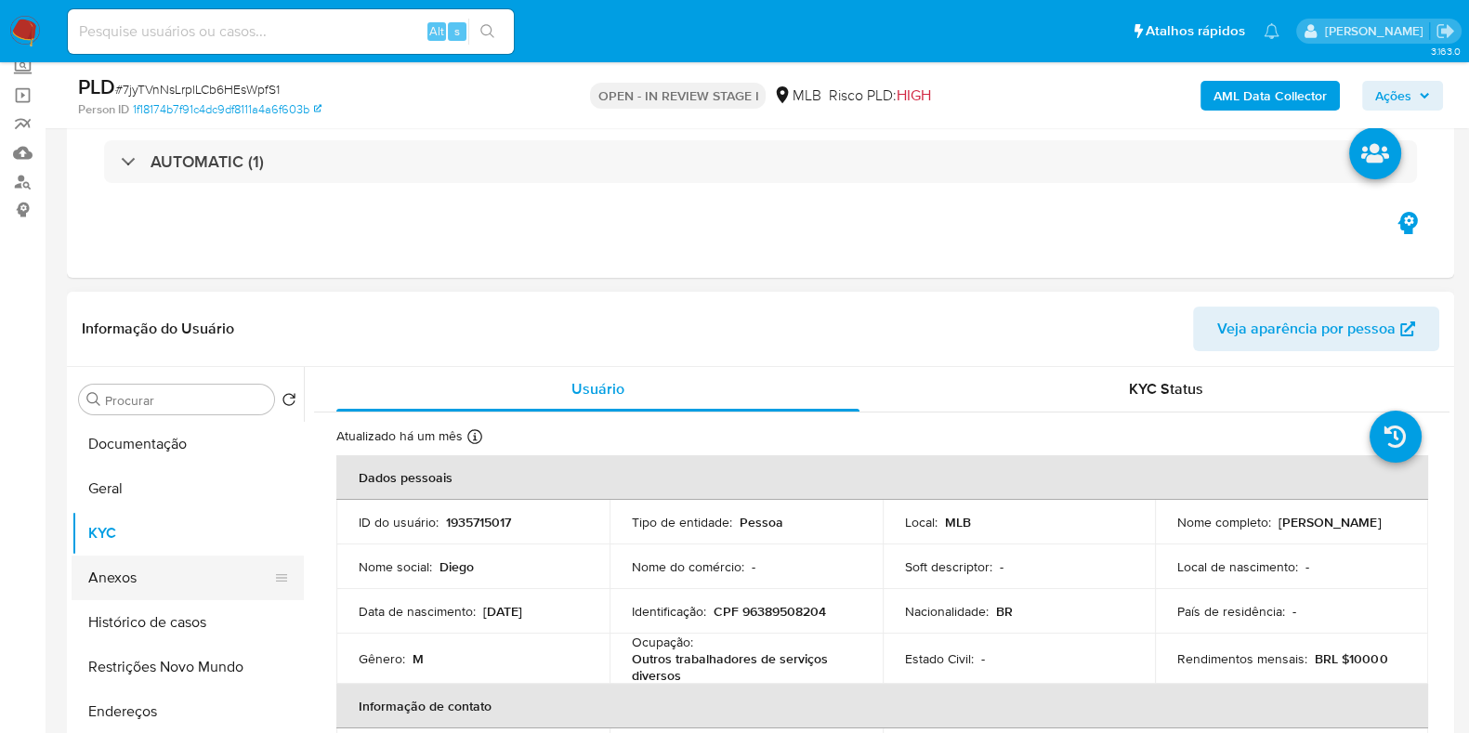
click at [161, 569] on button "Anexos" at bounding box center [180, 578] width 217 height 45
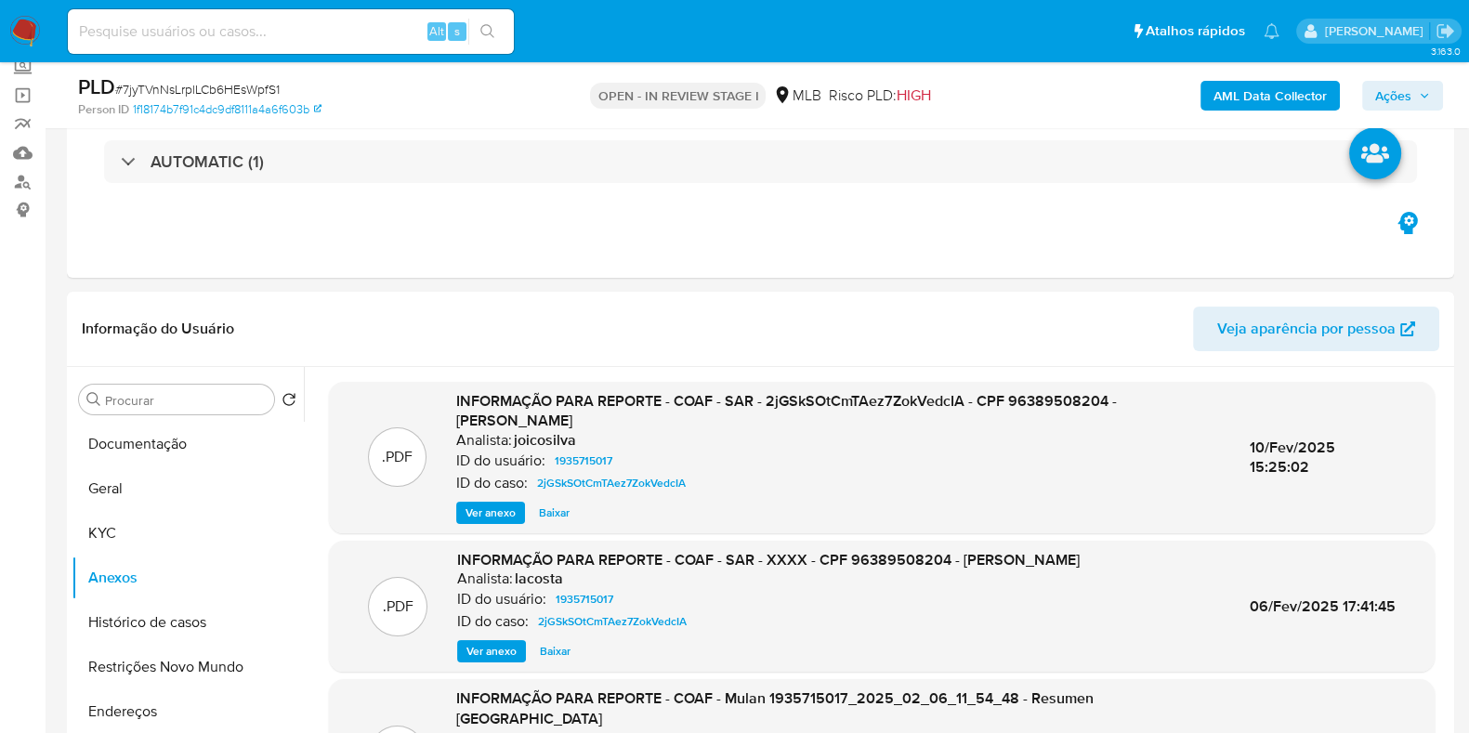
click at [1268, 89] on b "AML Data Collector" at bounding box center [1270, 96] width 113 height 30
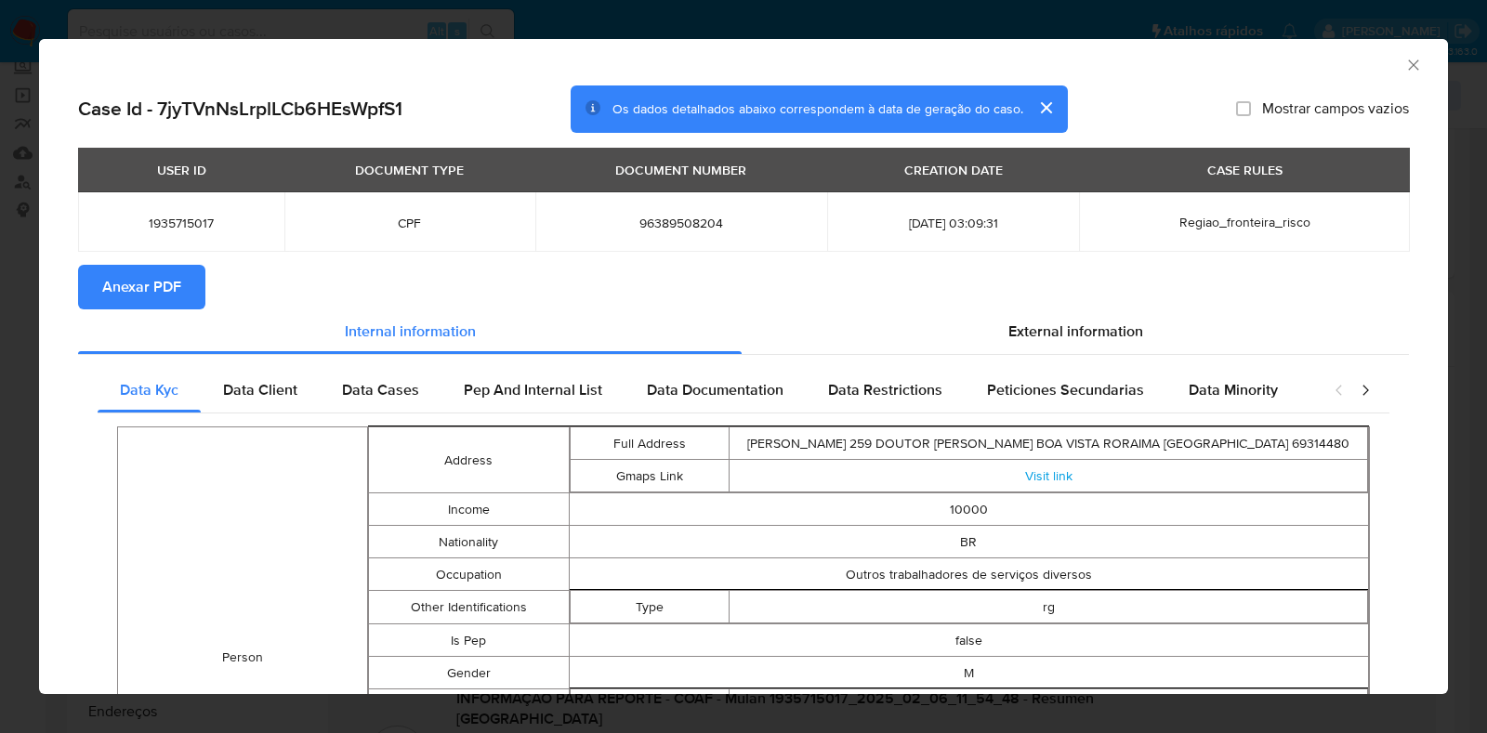
click at [175, 288] on span "Anexar PDF" at bounding box center [141, 287] width 79 height 41
click at [1404, 59] on icon "Fechar a janela" at bounding box center [1413, 65] width 19 height 19
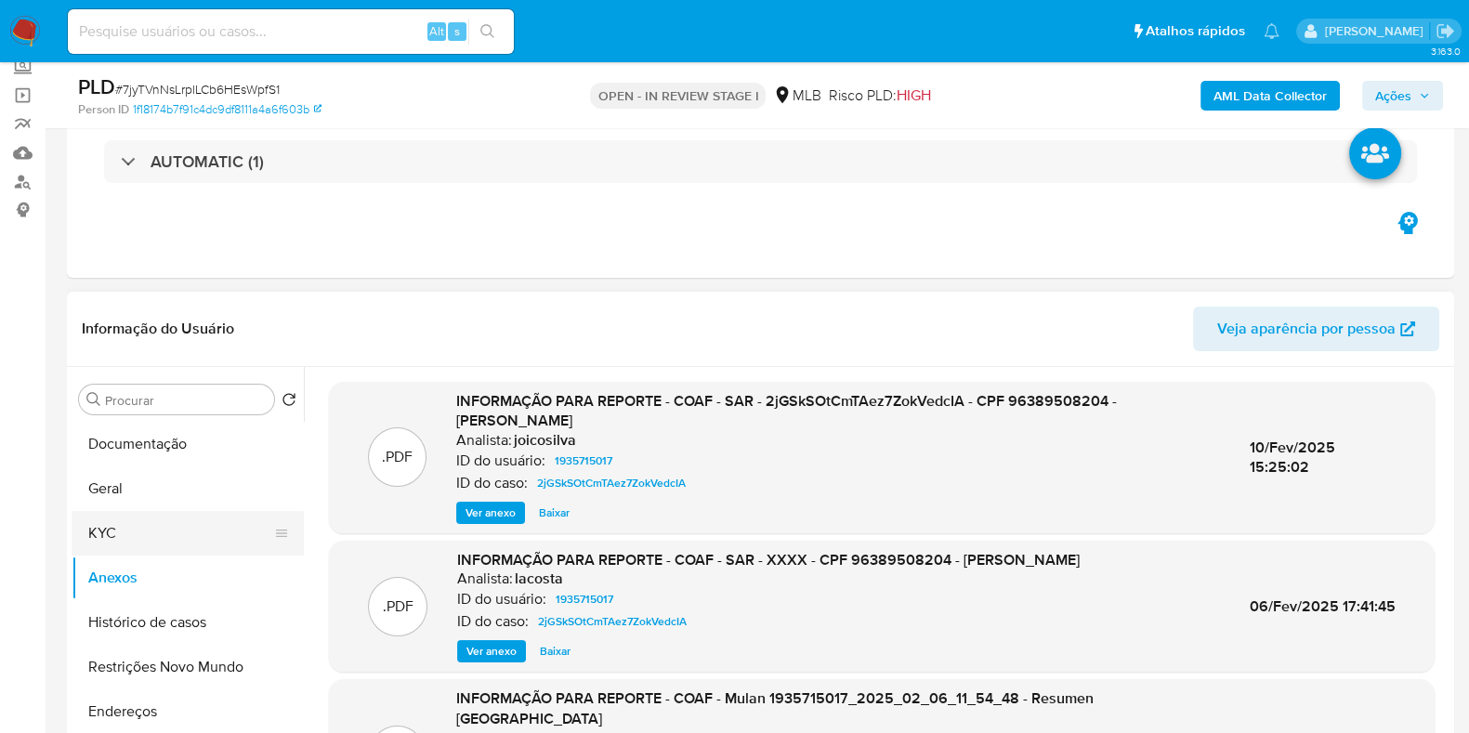
click at [138, 533] on button "KYC" at bounding box center [180, 533] width 217 height 45
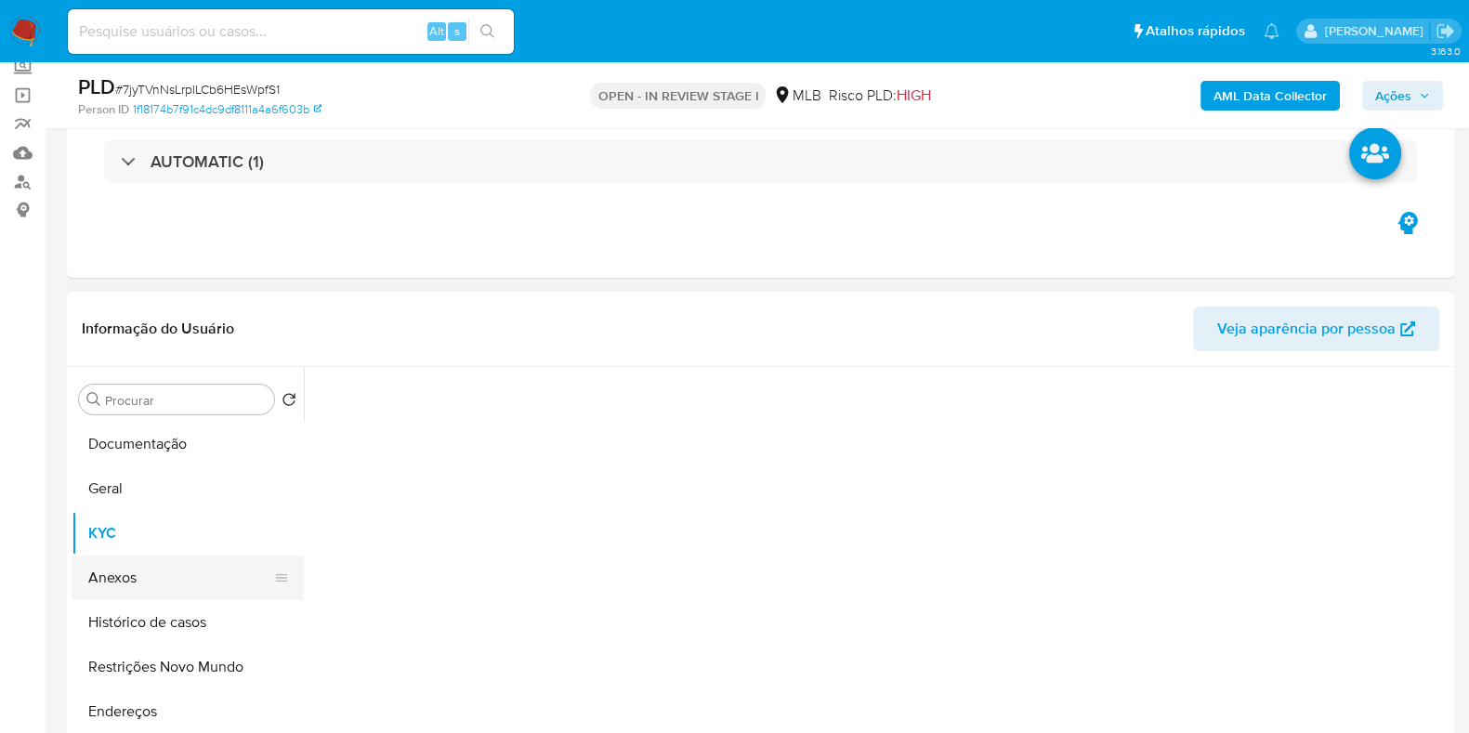
click at [141, 583] on button "Anexos" at bounding box center [180, 578] width 217 height 45
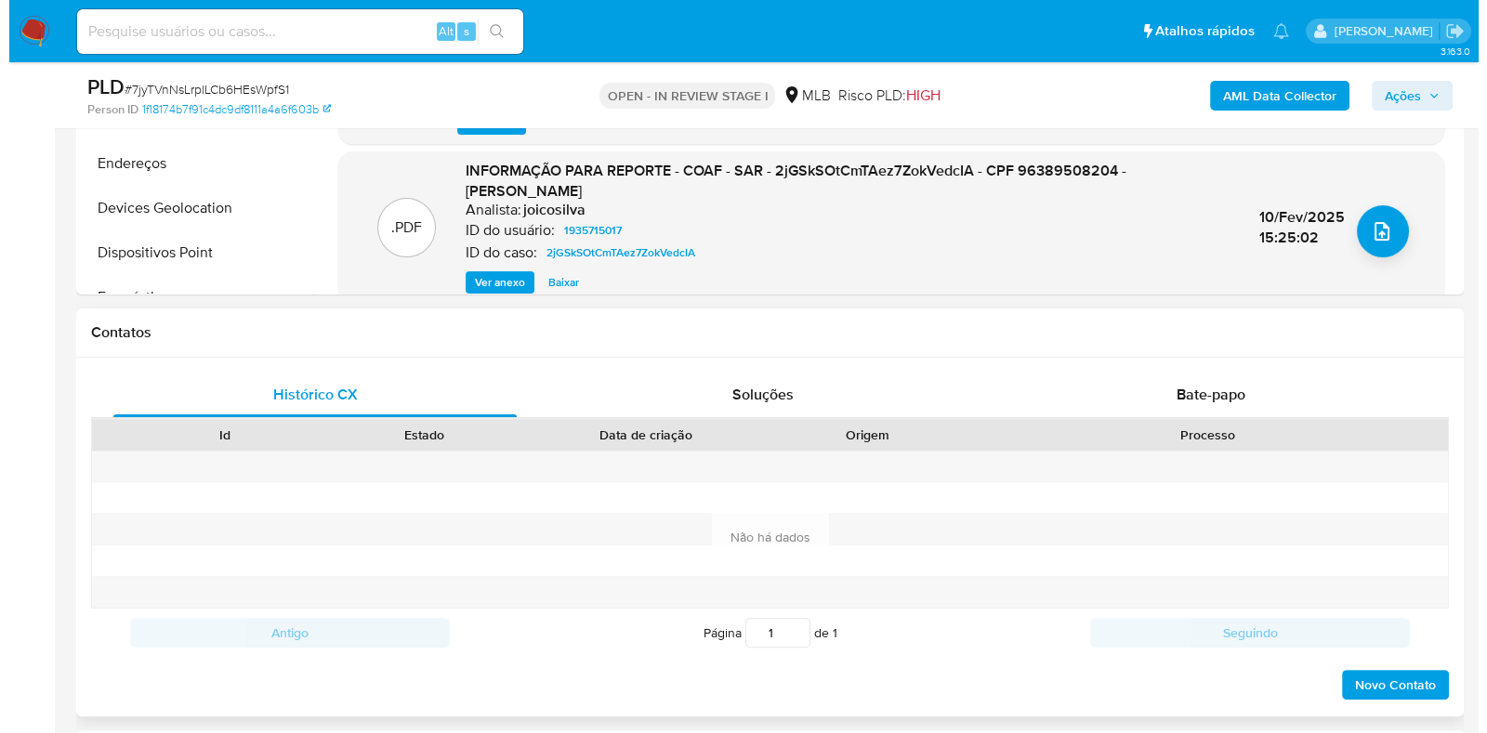
scroll to position [697, 0]
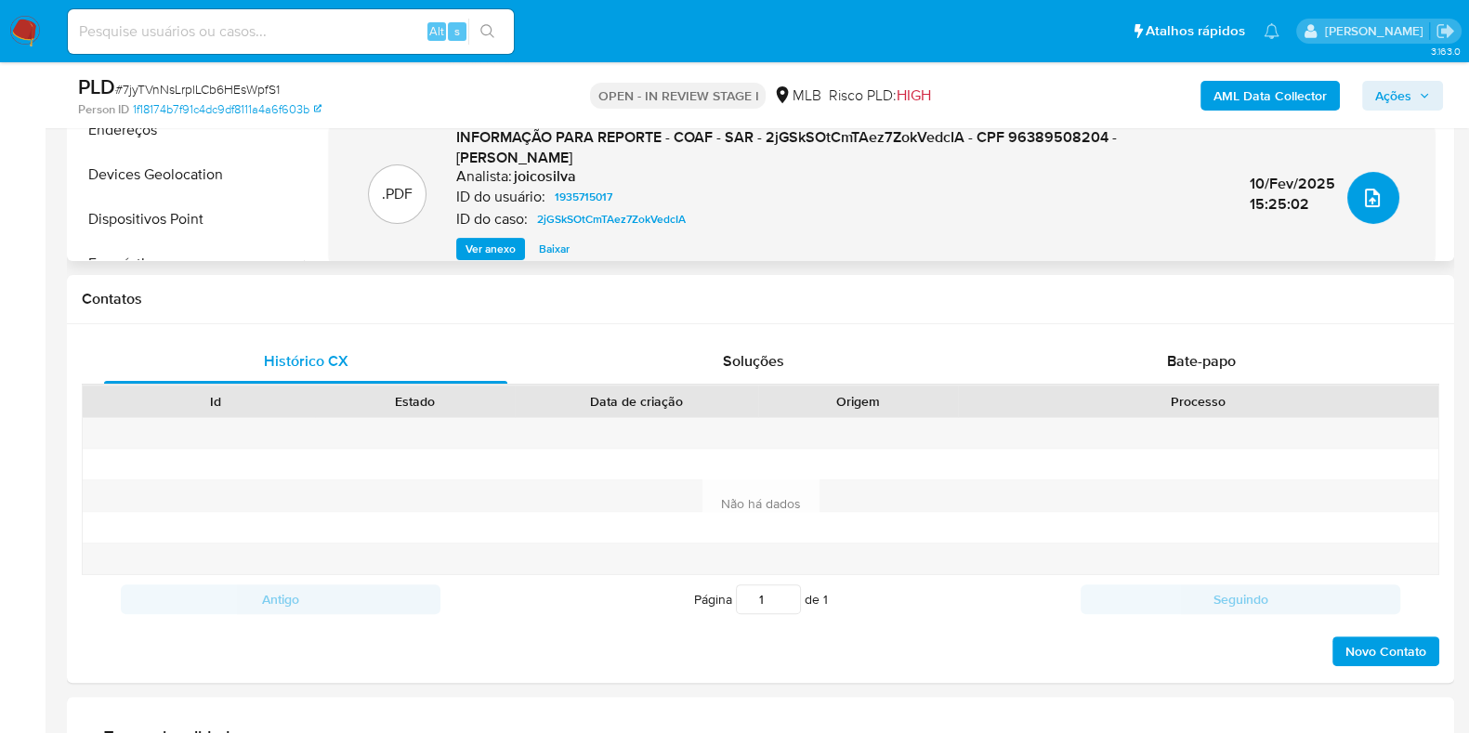
click at [1388, 199] on button "upload-file" at bounding box center [1373, 198] width 52 height 52
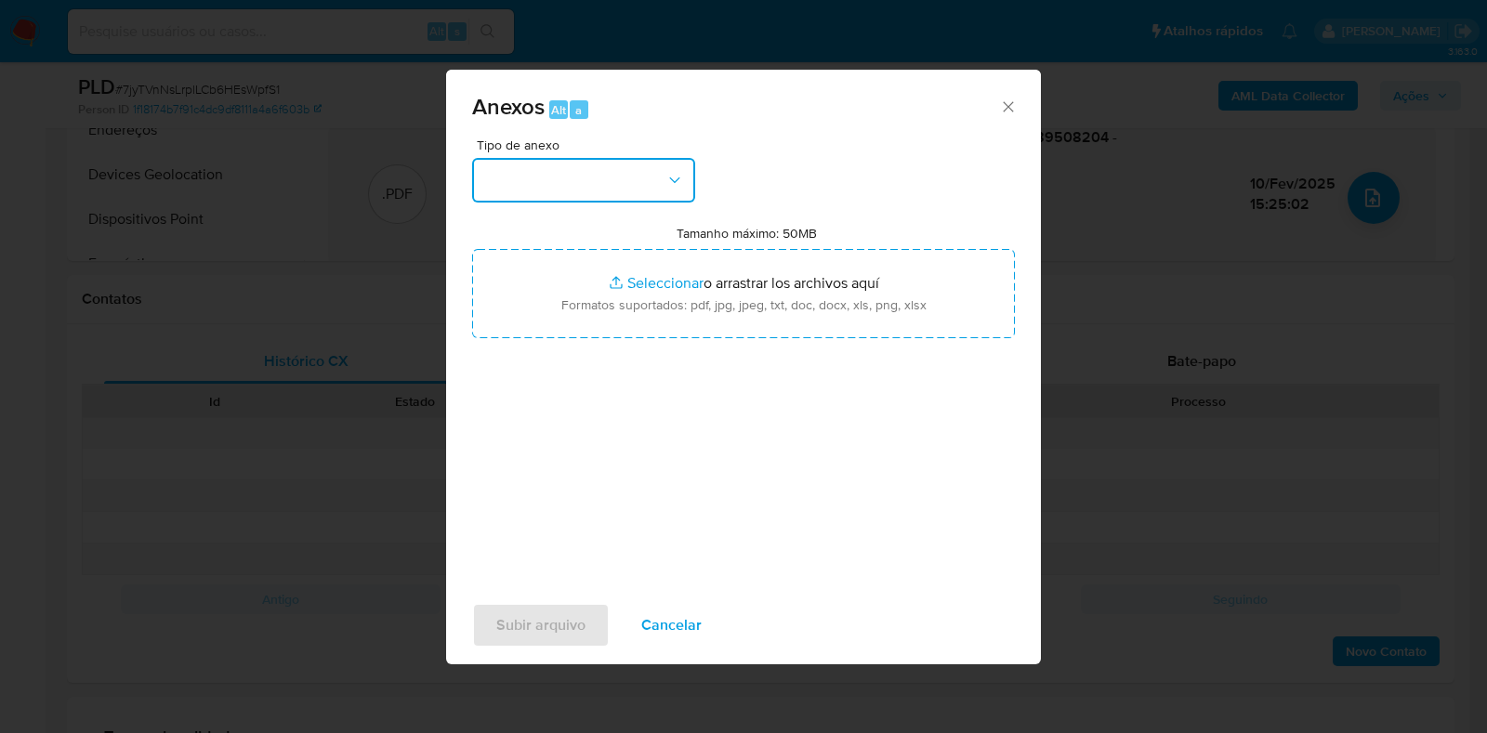
click at [561, 184] on button "button" at bounding box center [583, 180] width 223 height 45
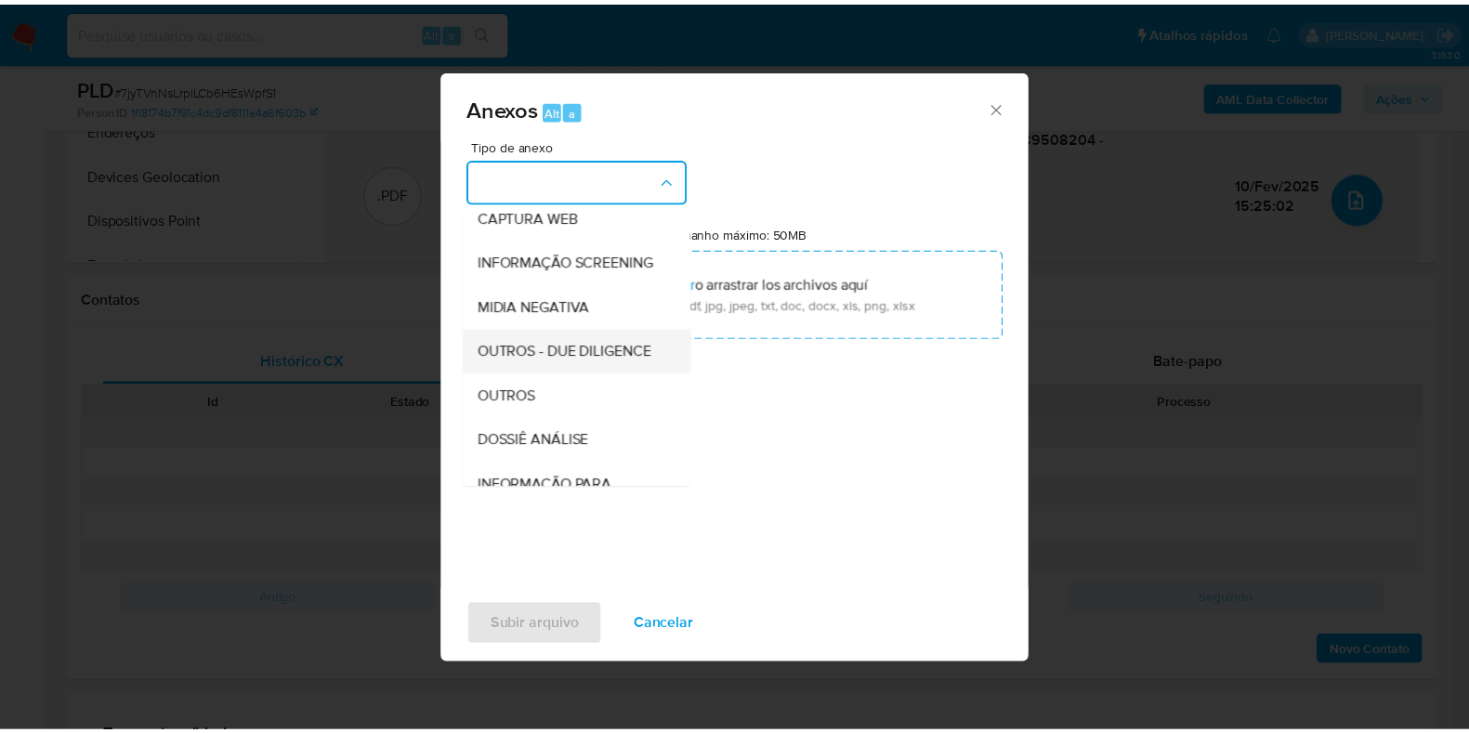
scroll to position [231, 0]
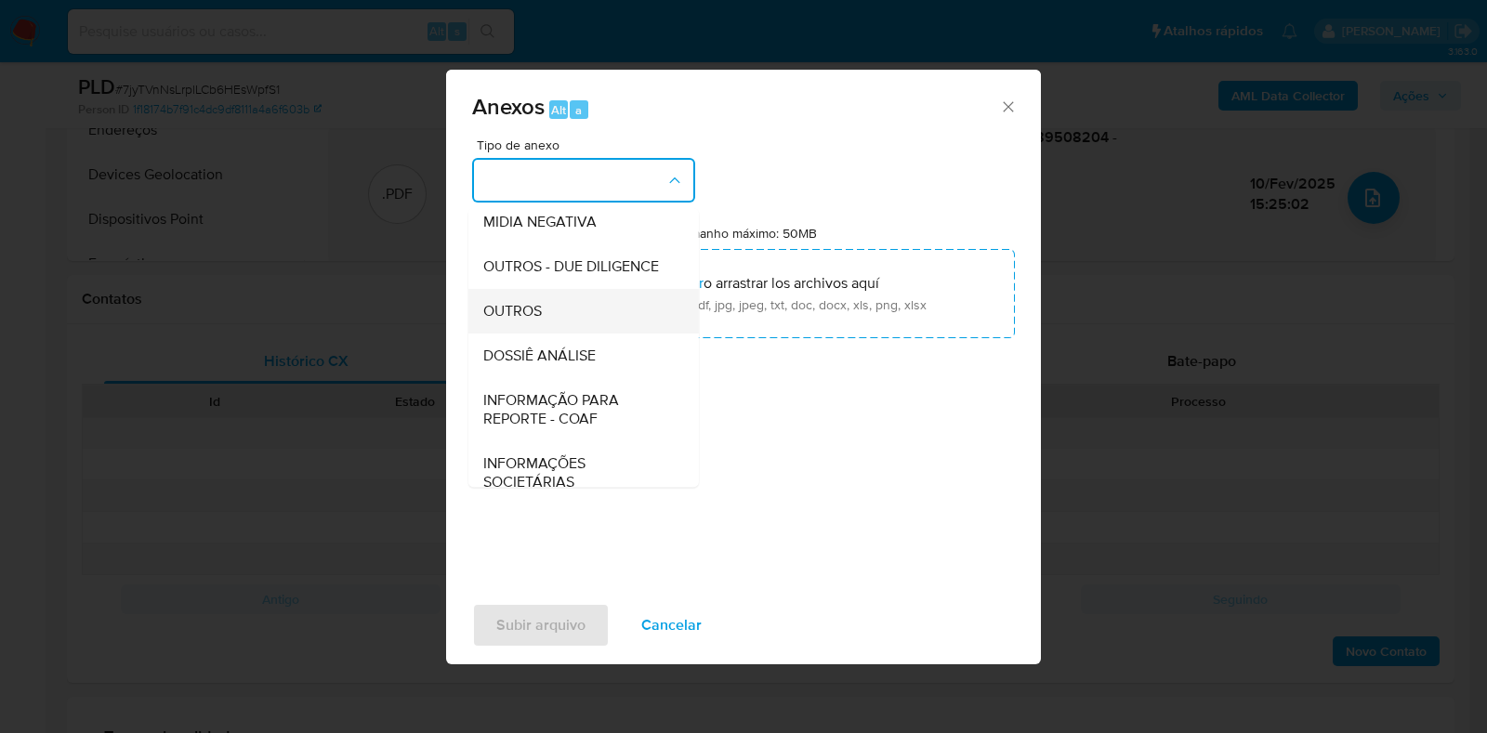
click at [547, 334] on div "OUTROS" at bounding box center [578, 311] width 190 height 45
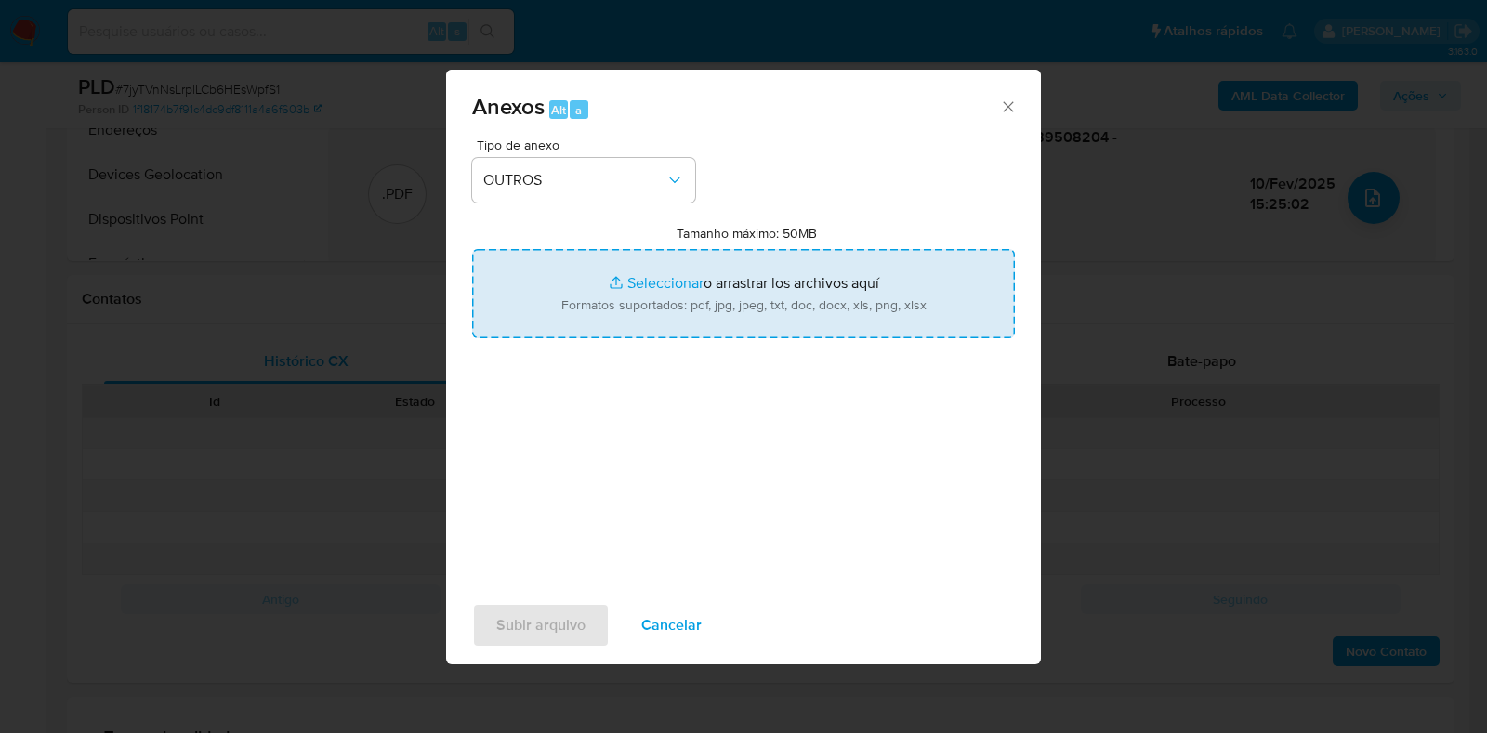
click at [626, 271] on input "Tamanho máximo: 50MB Seleccionar archivos" at bounding box center [743, 293] width 543 height 89
type input "C:\fakepath\2° SAR - XXXX - CPF 96389508204 - DIEGO NASCIMENTO LOPES.pdf"
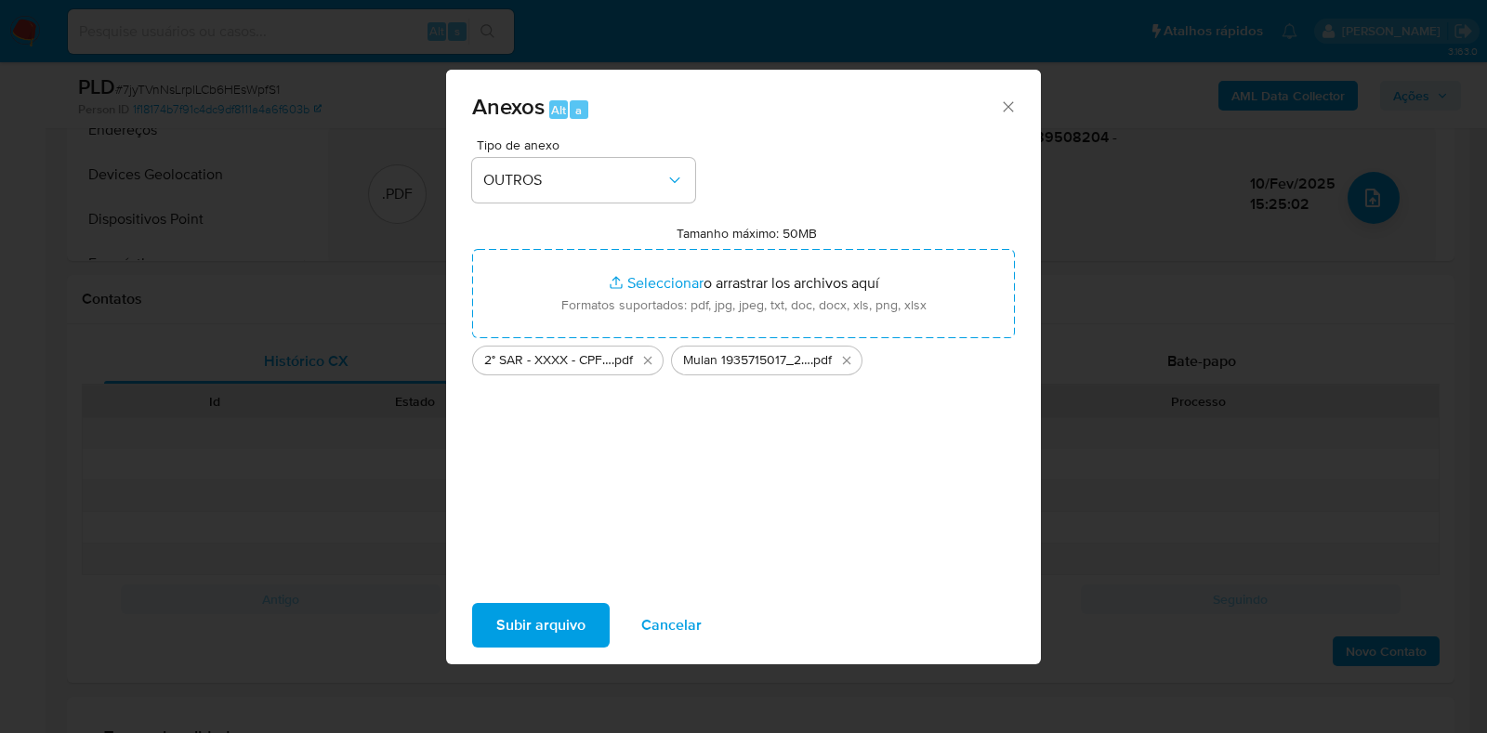
click at [530, 624] on span "Subir arquivo" at bounding box center [540, 625] width 89 height 41
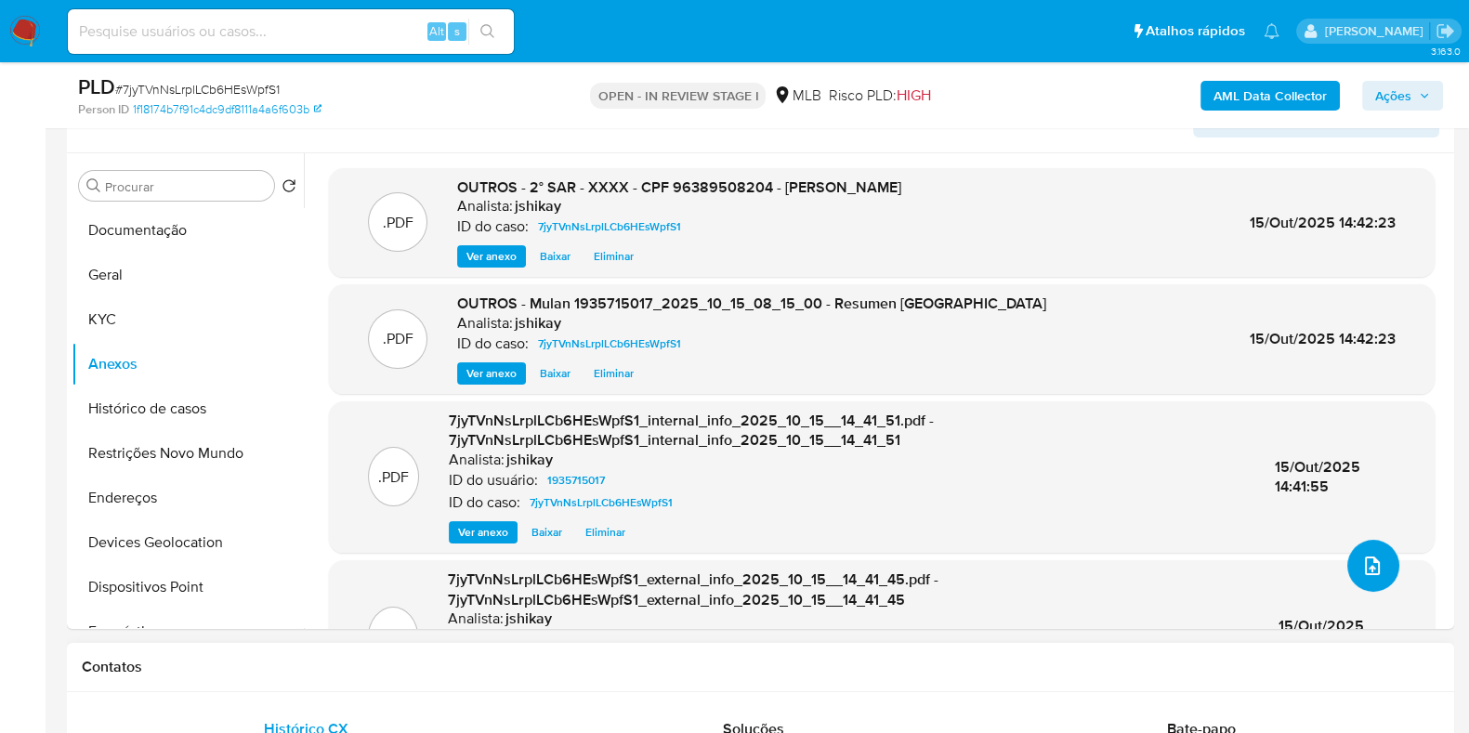
scroll to position [115, 0]
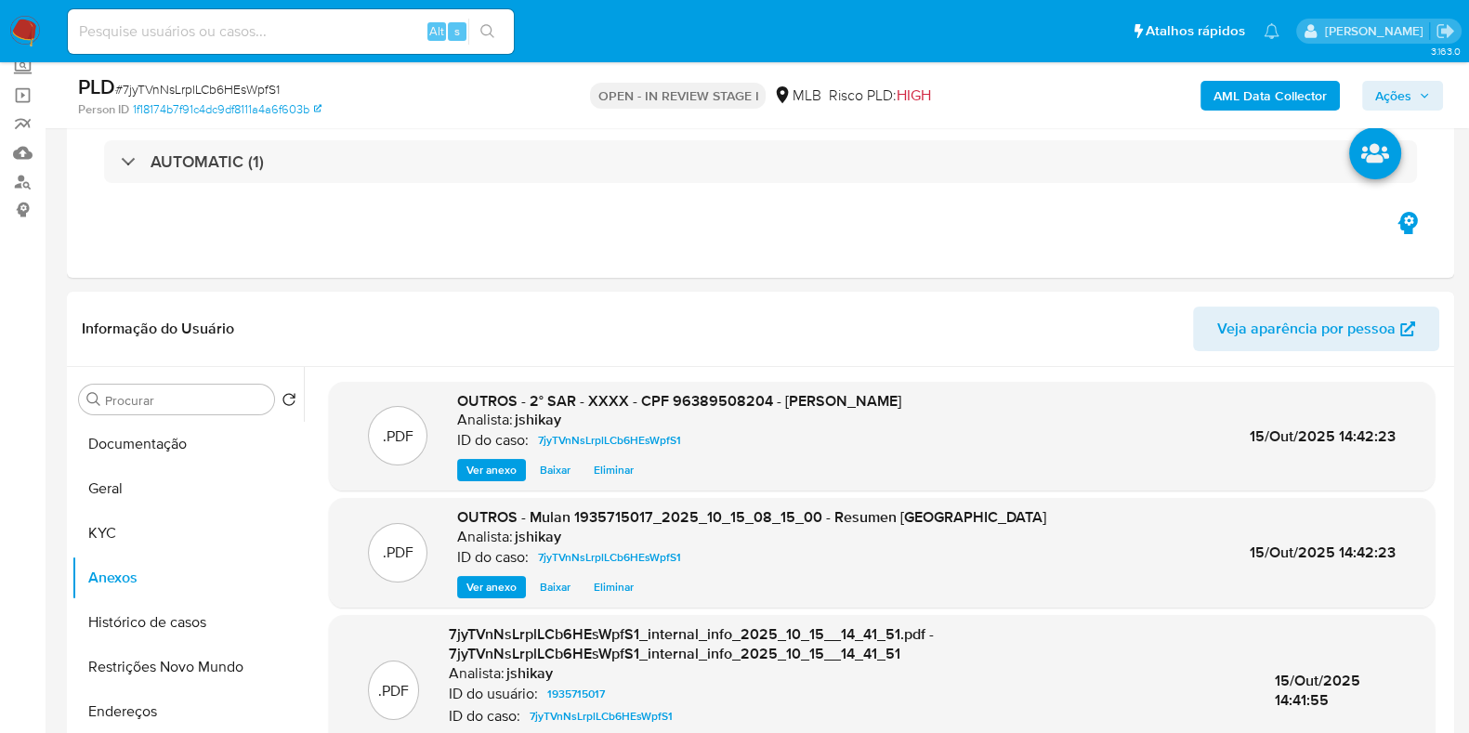
click at [1402, 98] on span "Ações" at bounding box center [1393, 96] width 36 height 30
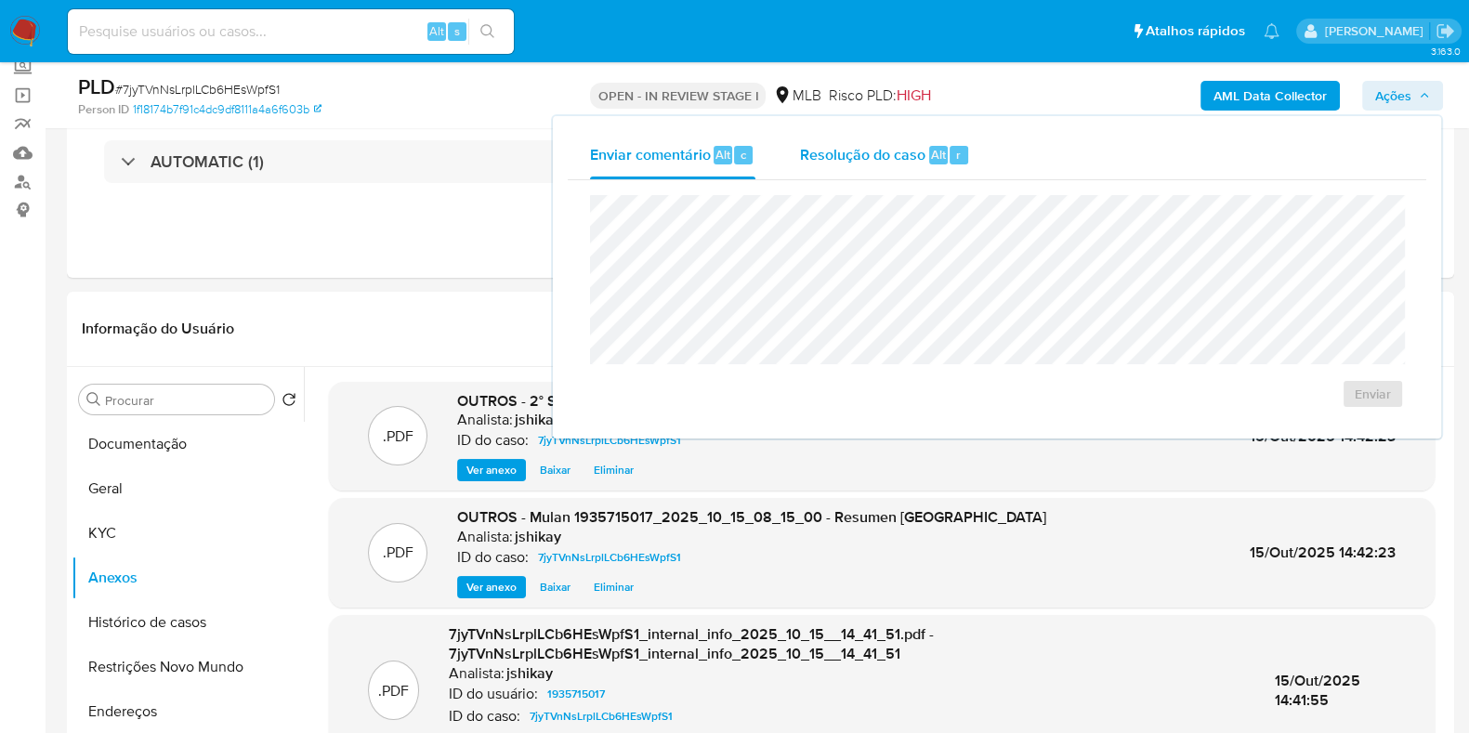
click at [878, 166] on div "Resolução do caso Alt r" at bounding box center [885, 155] width 170 height 48
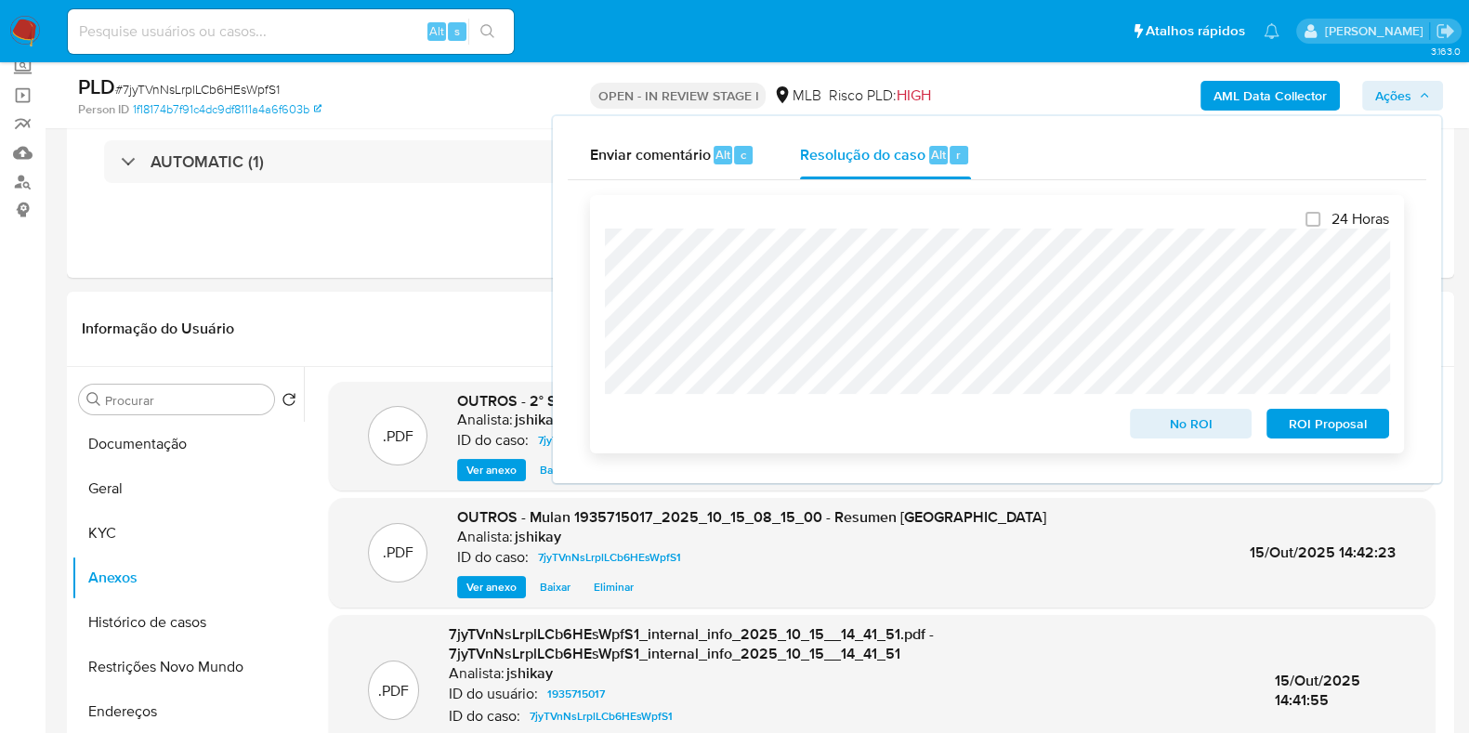
click at [1318, 425] on span "ROI Proposal" at bounding box center [1328, 424] width 97 height 26
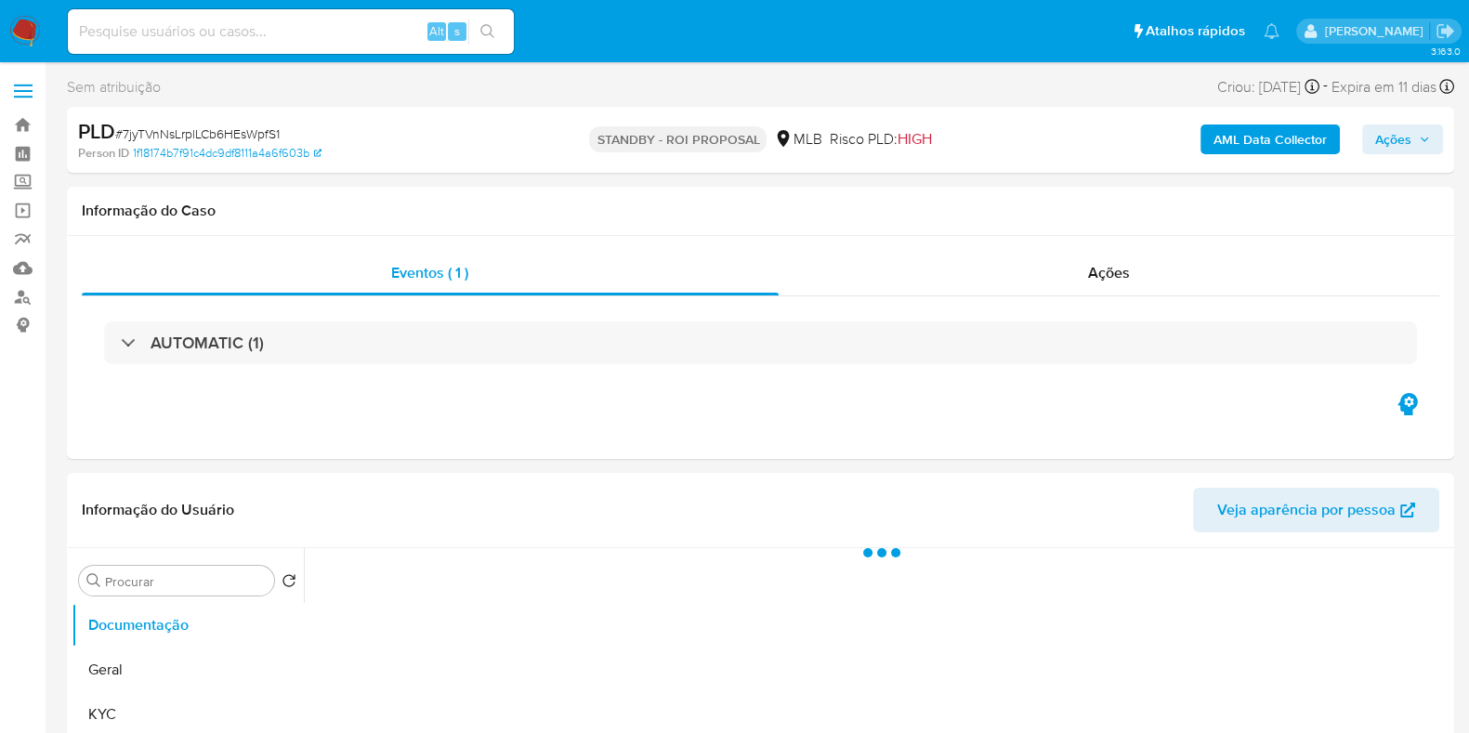
select select "10"
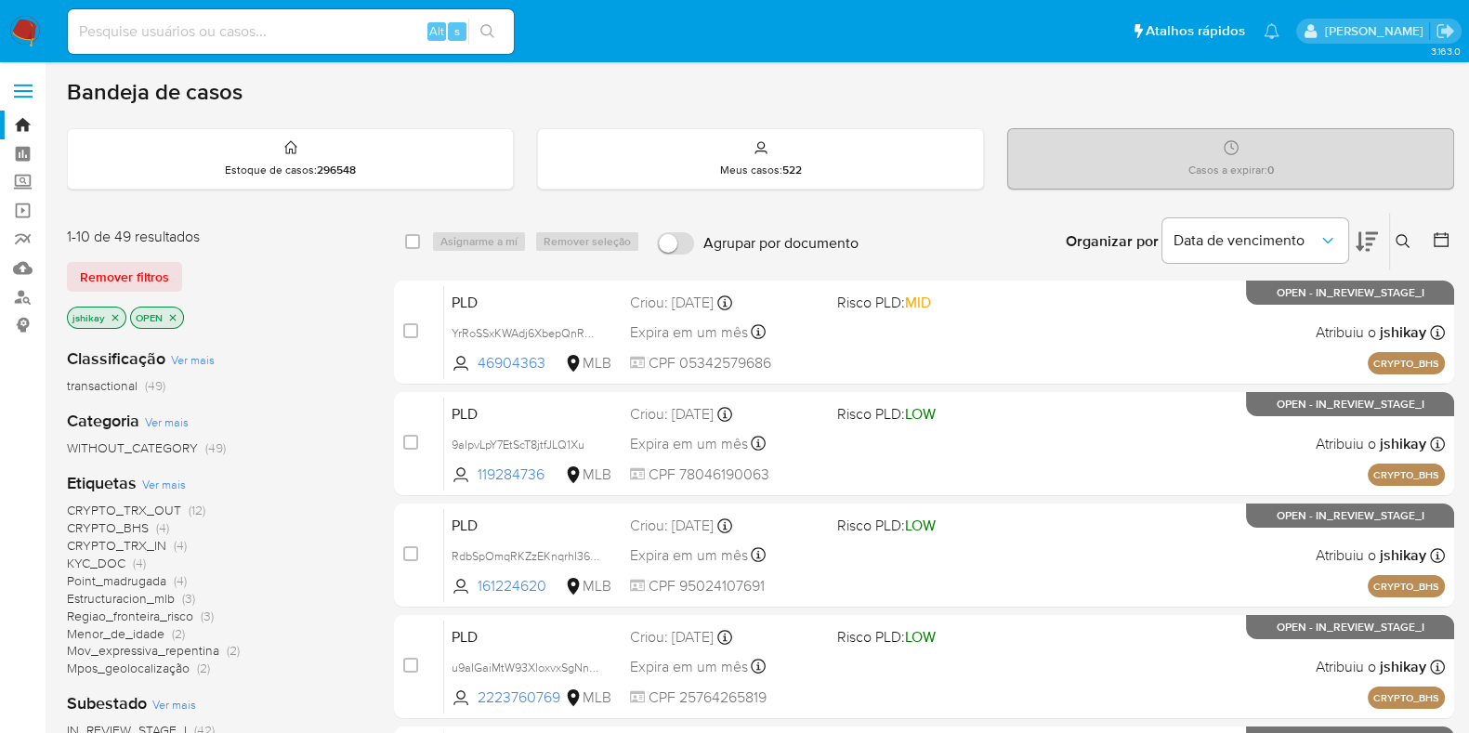
click at [1436, 243] on icon at bounding box center [1441, 239] width 19 height 19
click at [1442, 234] on icon at bounding box center [1441, 239] width 19 height 19
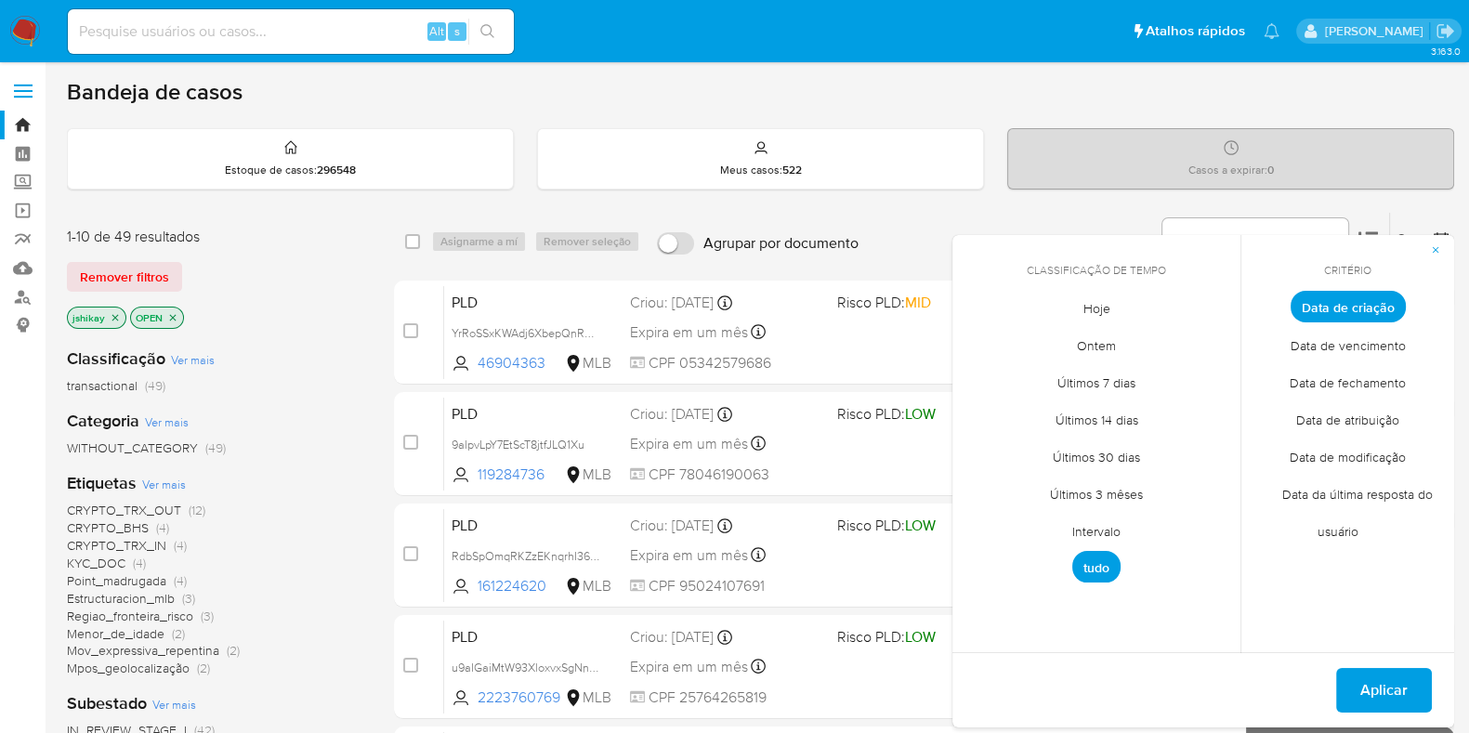
click at [1108, 526] on span "Intervalo" at bounding box center [1096, 531] width 87 height 38
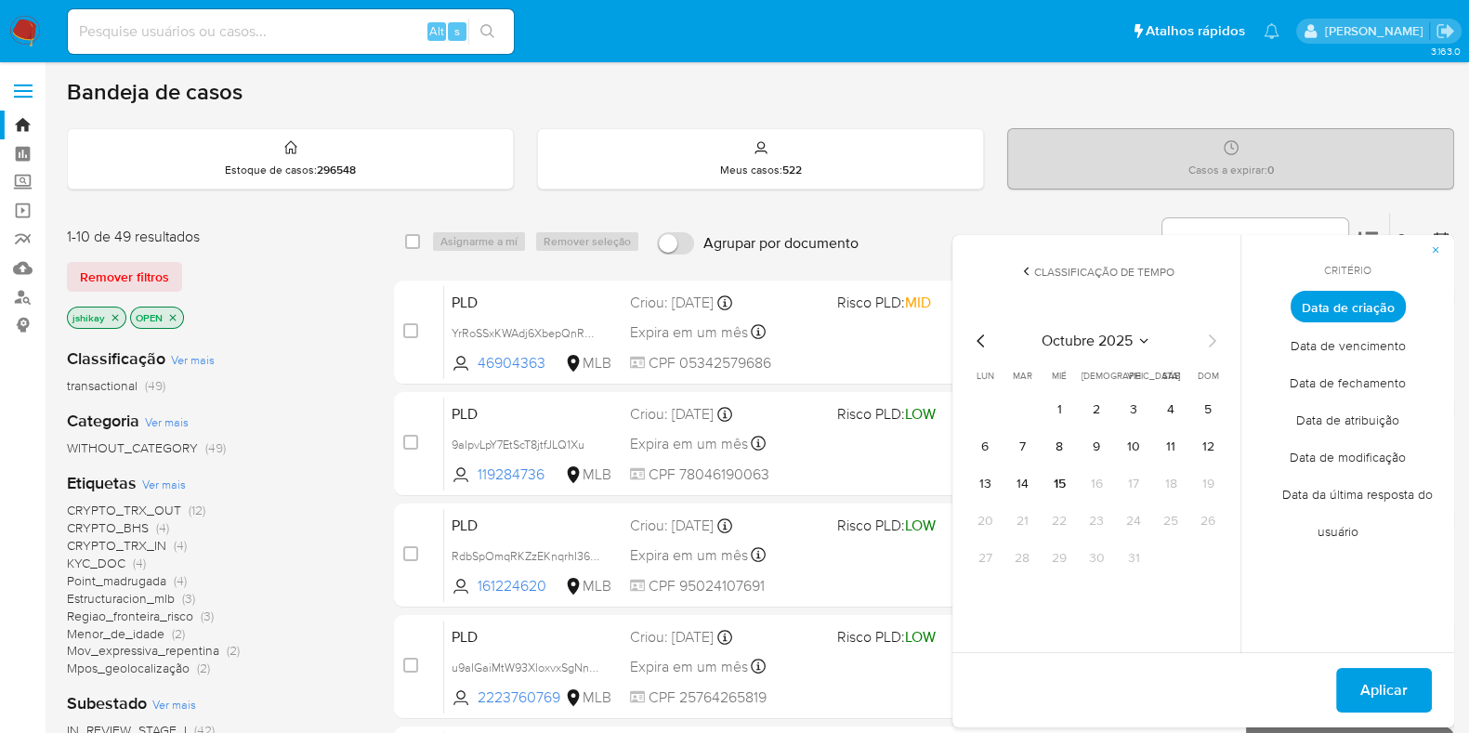
click at [980, 337] on icon "Mes anterior" at bounding box center [980, 341] width 7 height 13
click at [986, 406] on button "1" at bounding box center [985, 410] width 30 height 30
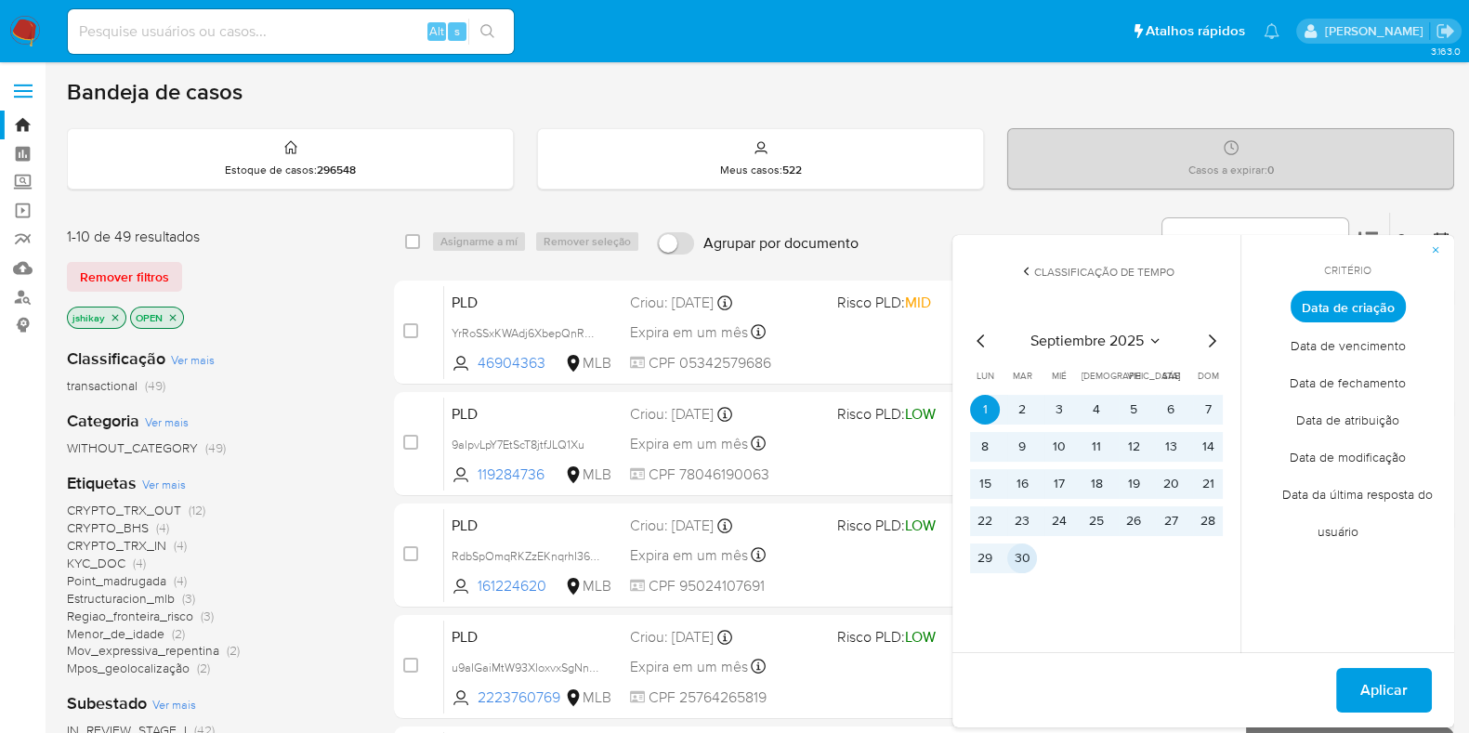
click at [1027, 564] on button "30" at bounding box center [1022, 559] width 30 height 30
click at [1408, 685] on button "Aplicar" at bounding box center [1384, 690] width 96 height 45
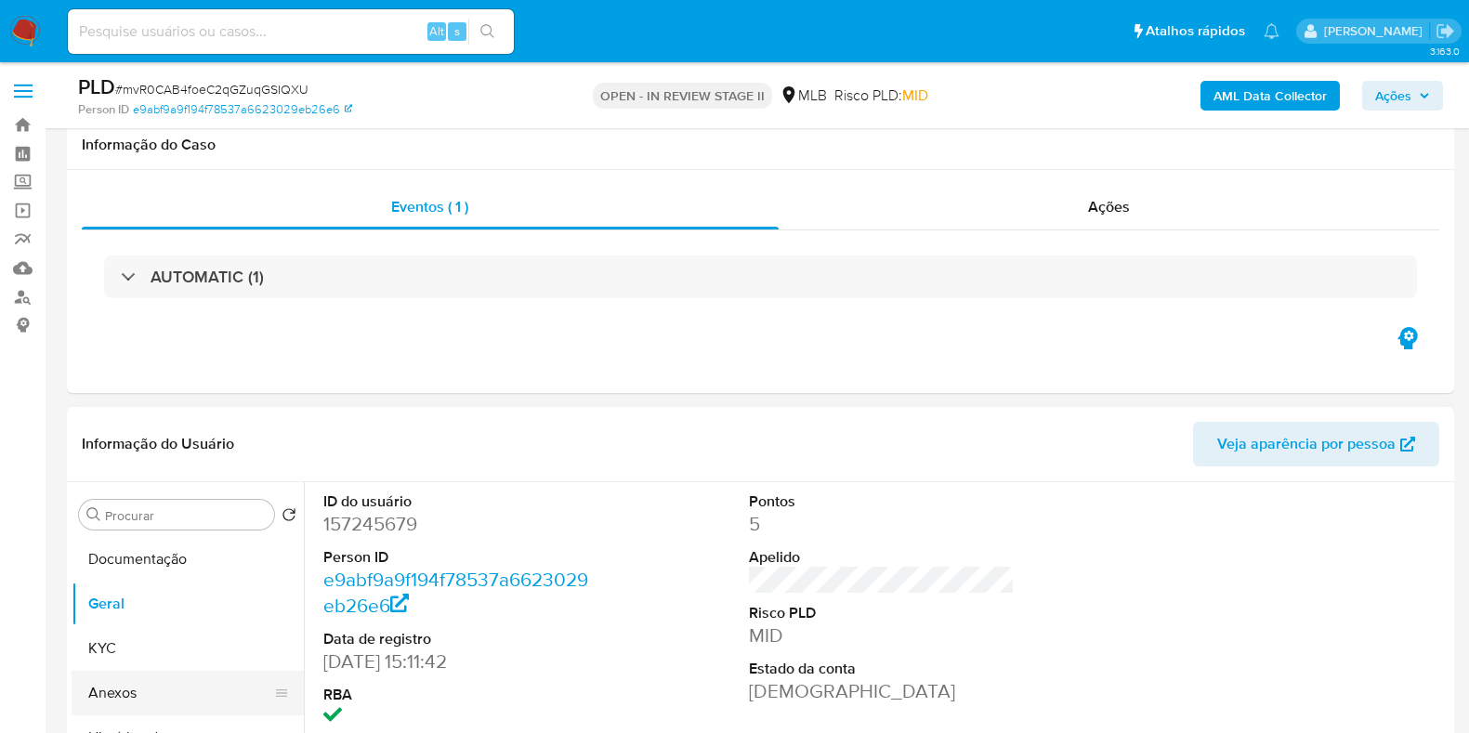
scroll to position [348, 0]
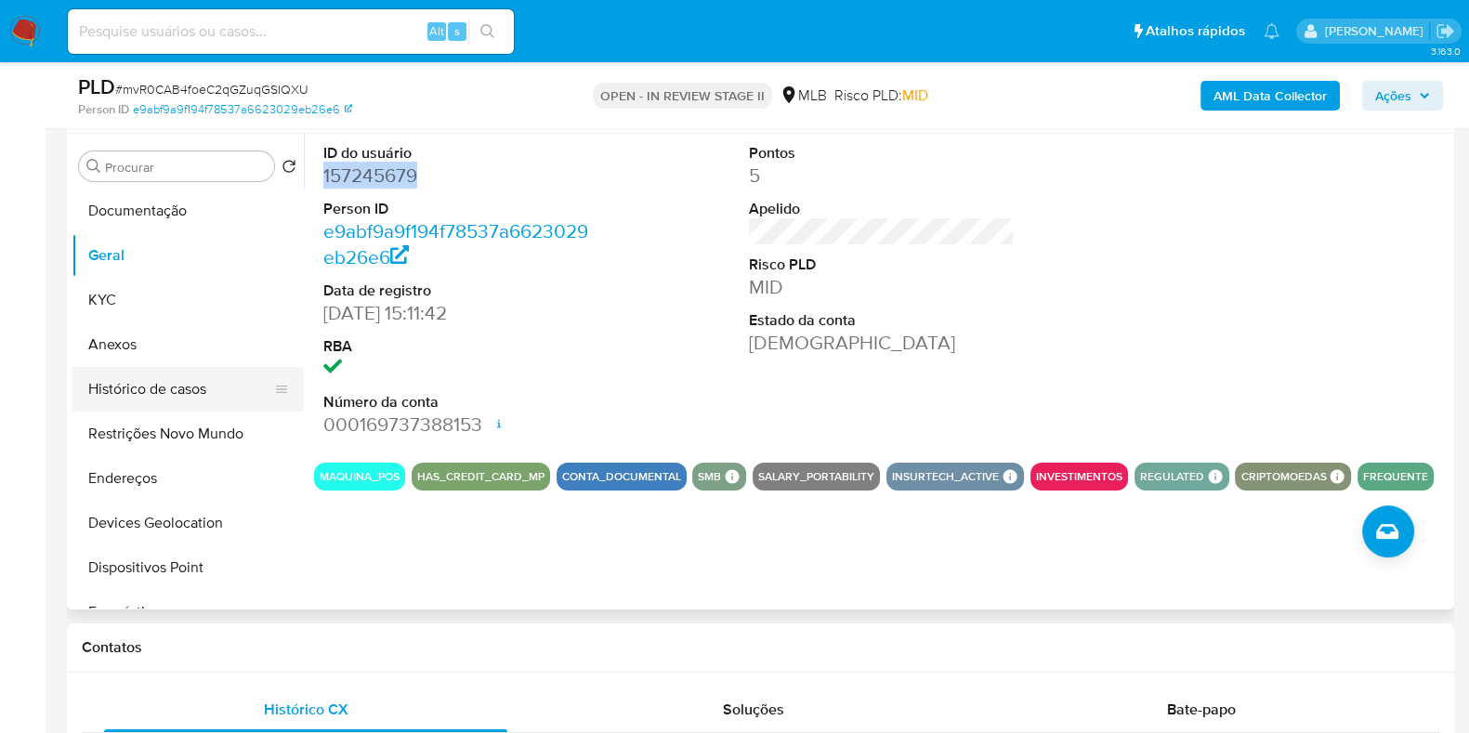
click at [134, 367] on button "Histórico de casos" at bounding box center [180, 389] width 217 height 45
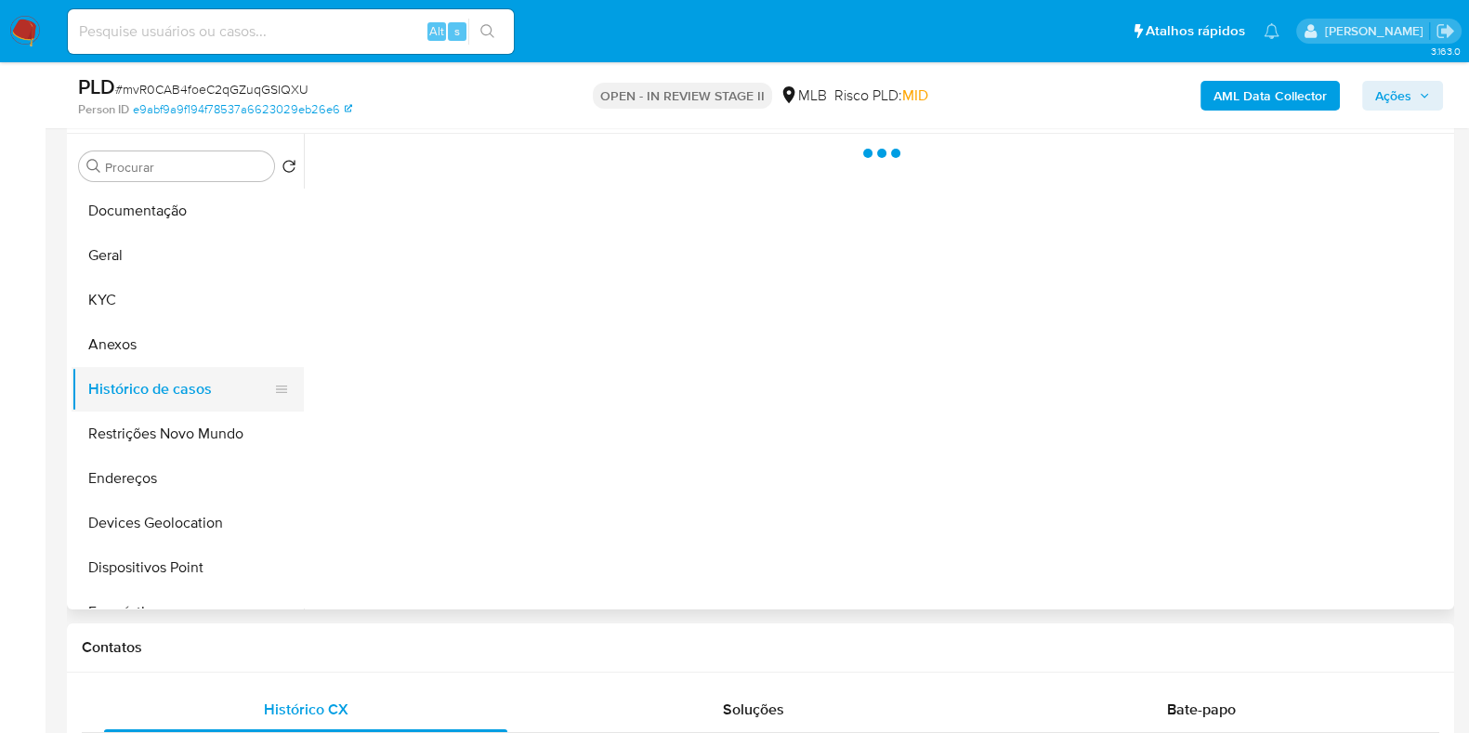
click at [145, 374] on button "Histórico de casos" at bounding box center [180, 389] width 217 height 45
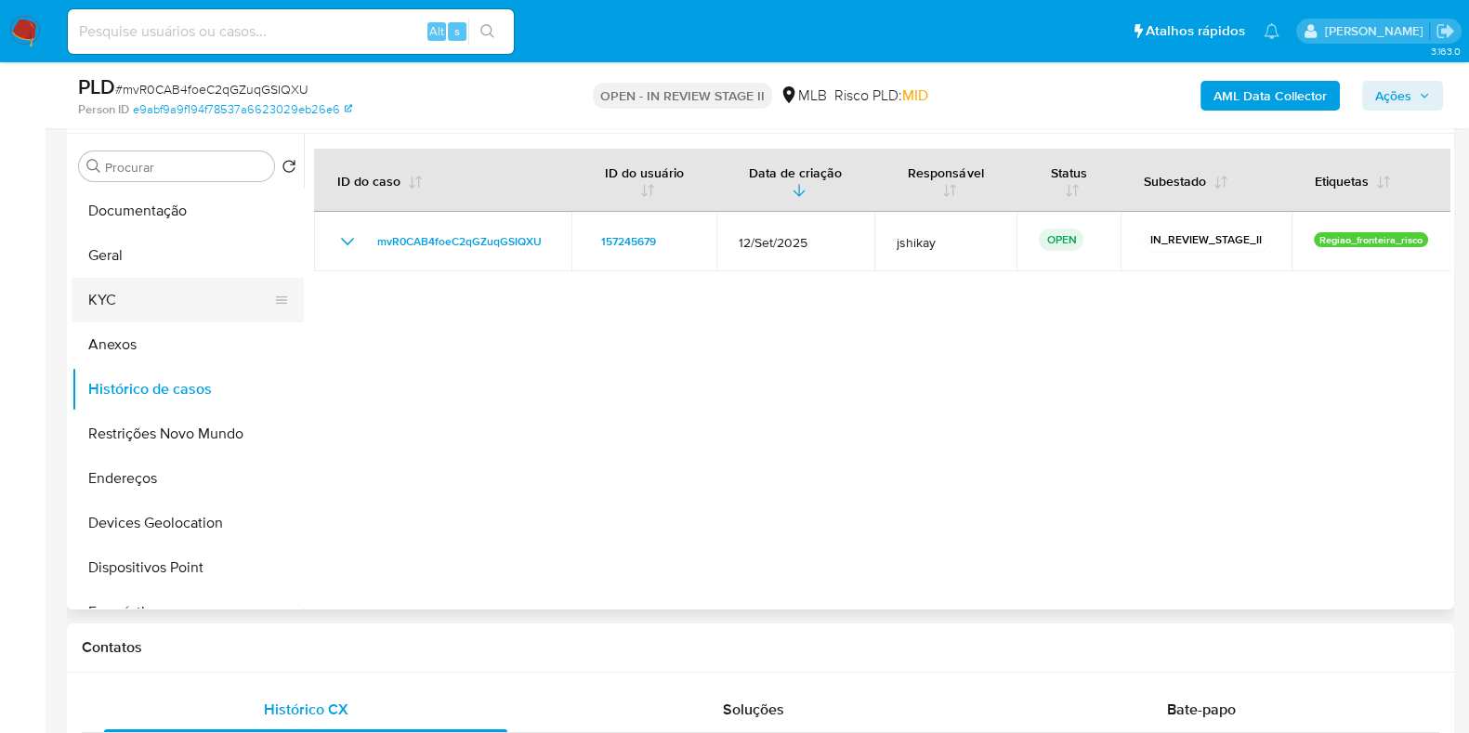
click at [139, 313] on button "KYC" at bounding box center [180, 300] width 217 height 45
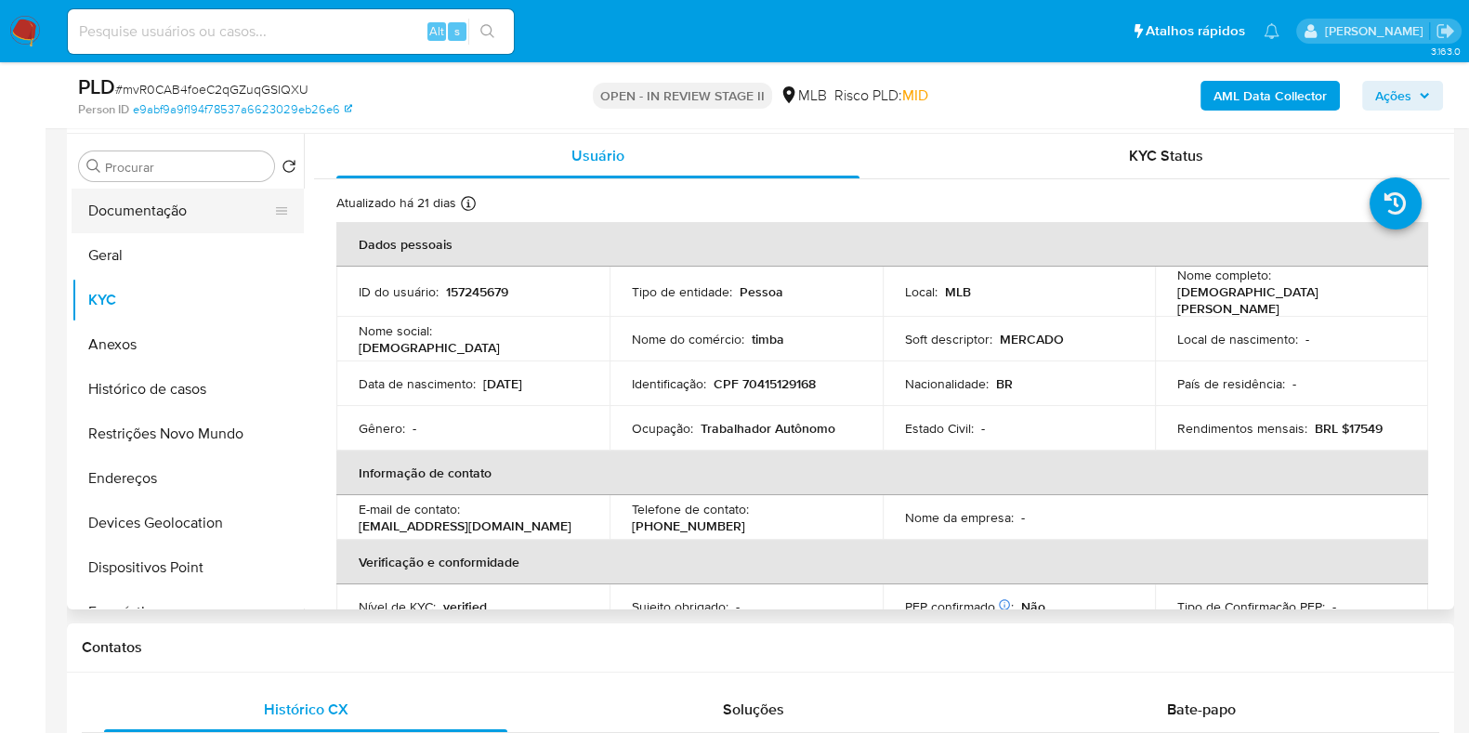
click at [174, 220] on button "Documentação" at bounding box center [180, 211] width 217 height 45
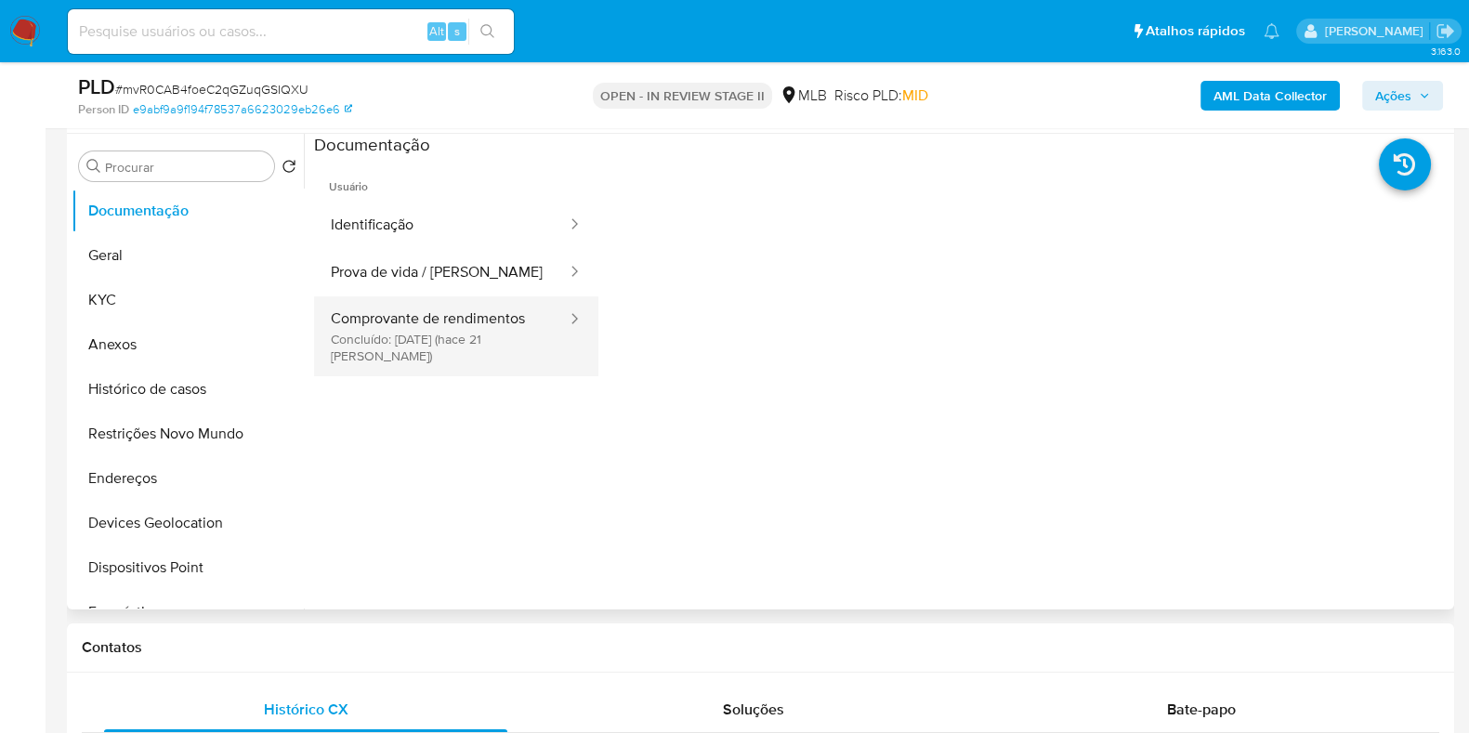
click at [472, 346] on button "Comprovante de rendimentos Concluído: 24/09/2025 (hace 21 días)" at bounding box center [441, 336] width 255 height 80
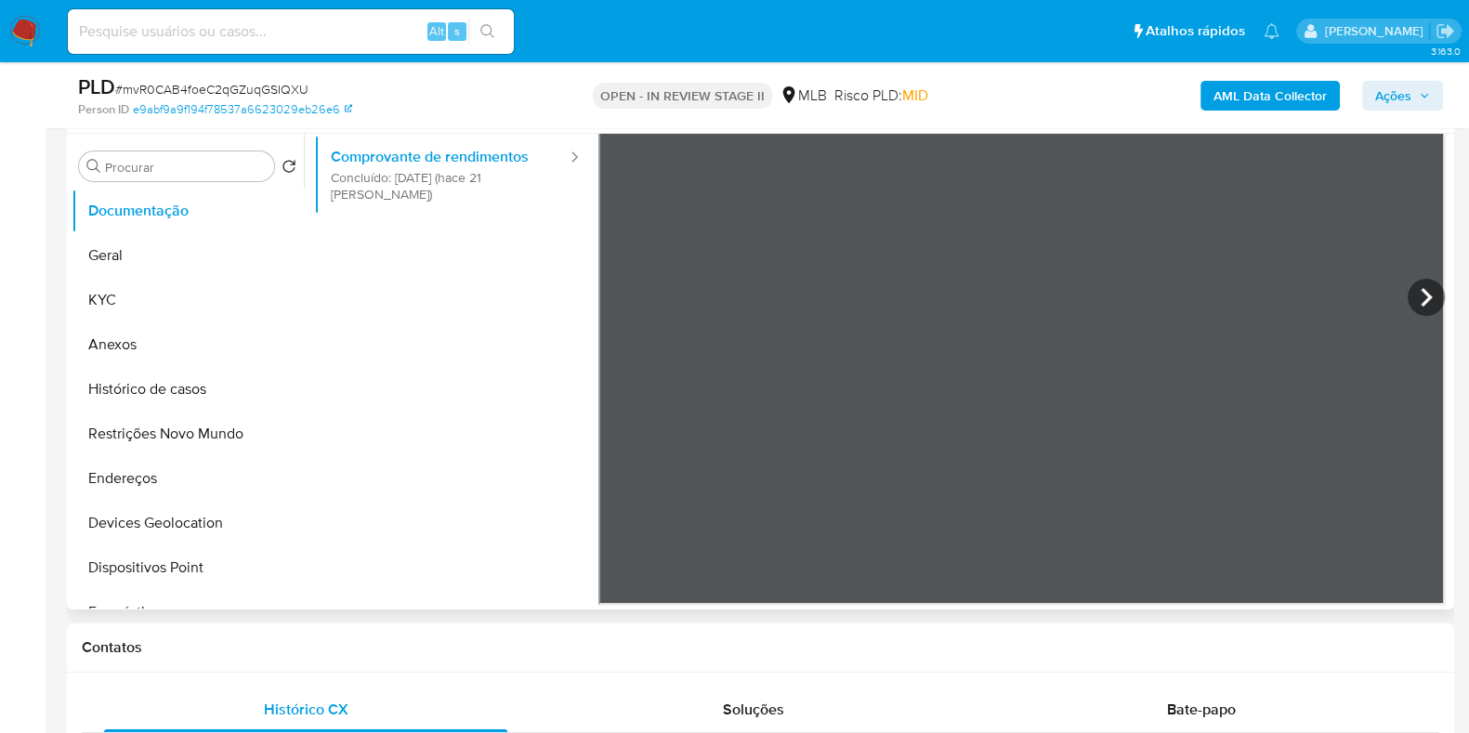
scroll to position [0, 0]
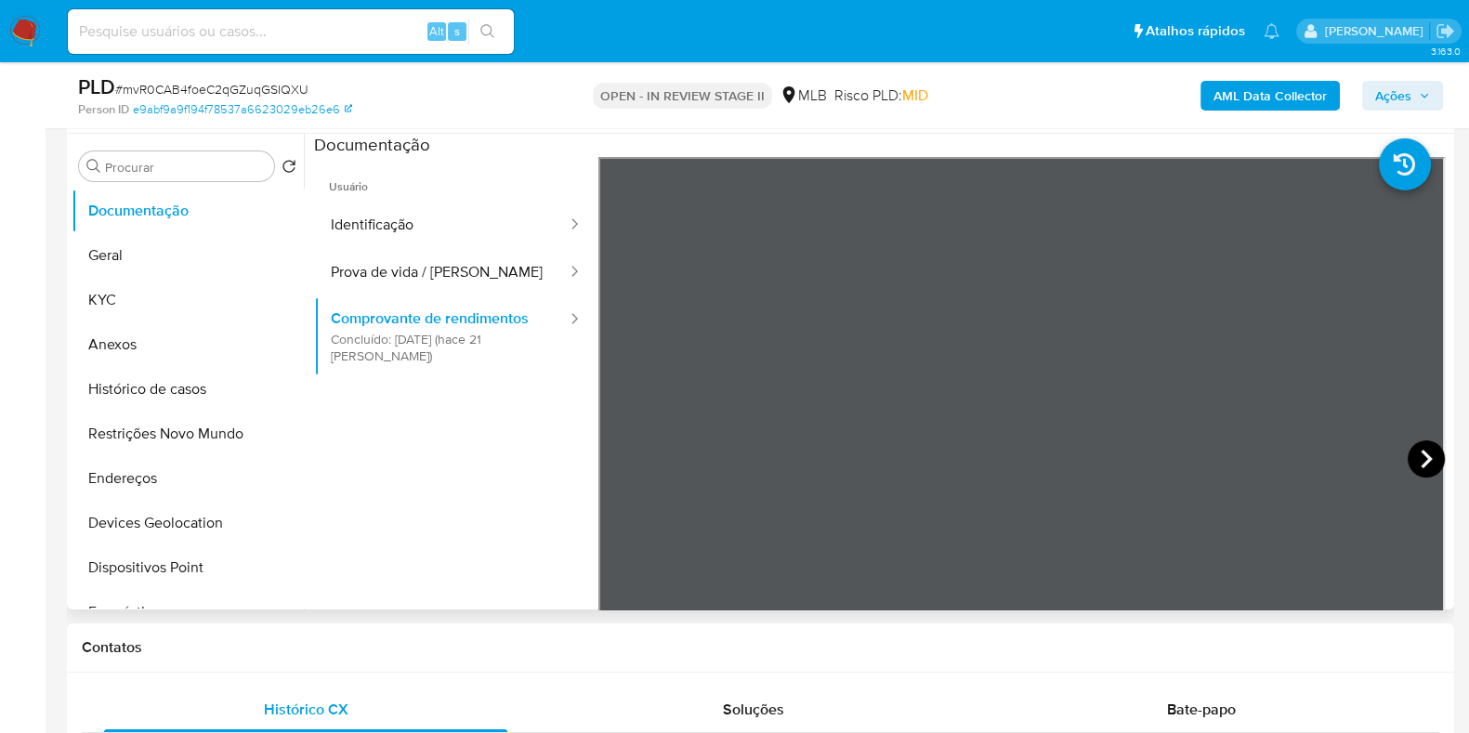
click at [1417, 472] on icon at bounding box center [1426, 458] width 37 height 37
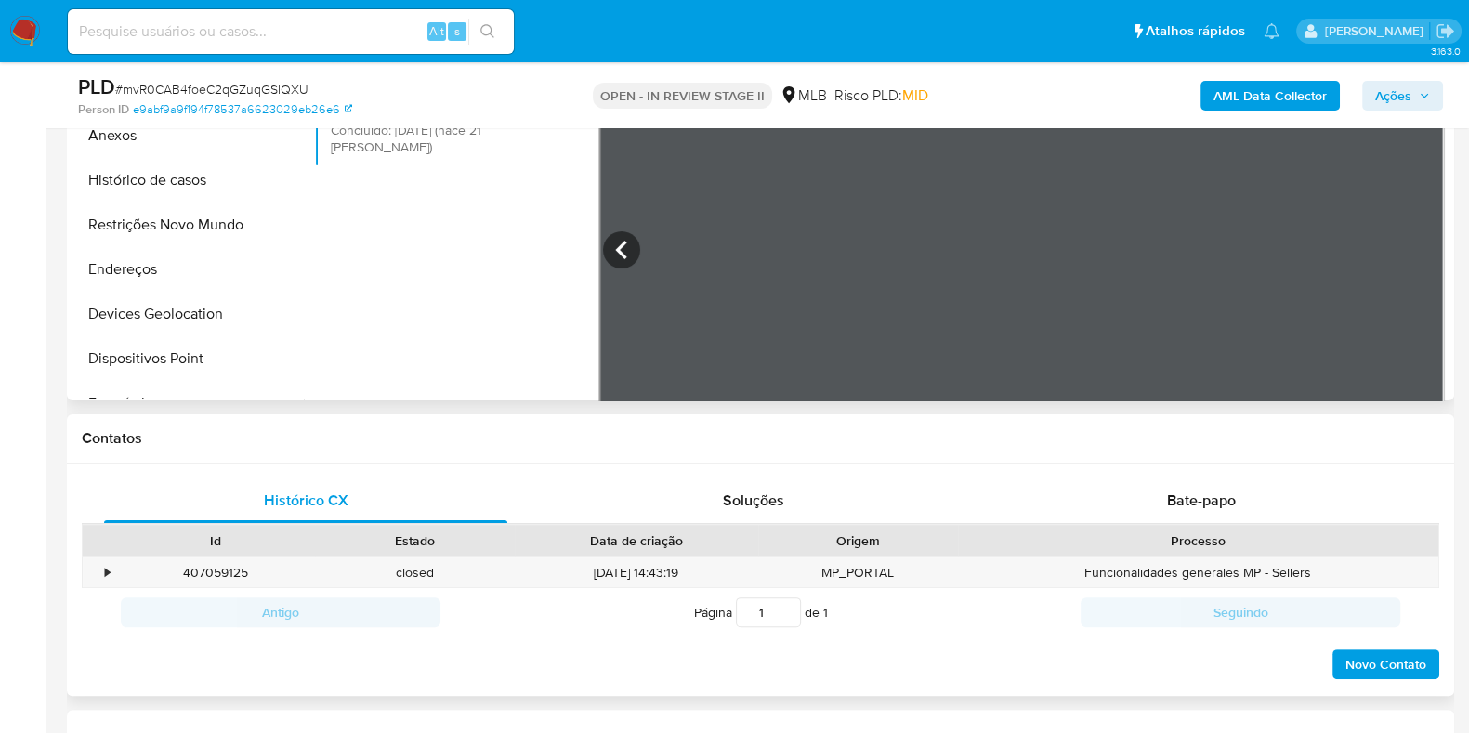
scroll to position [115, 0]
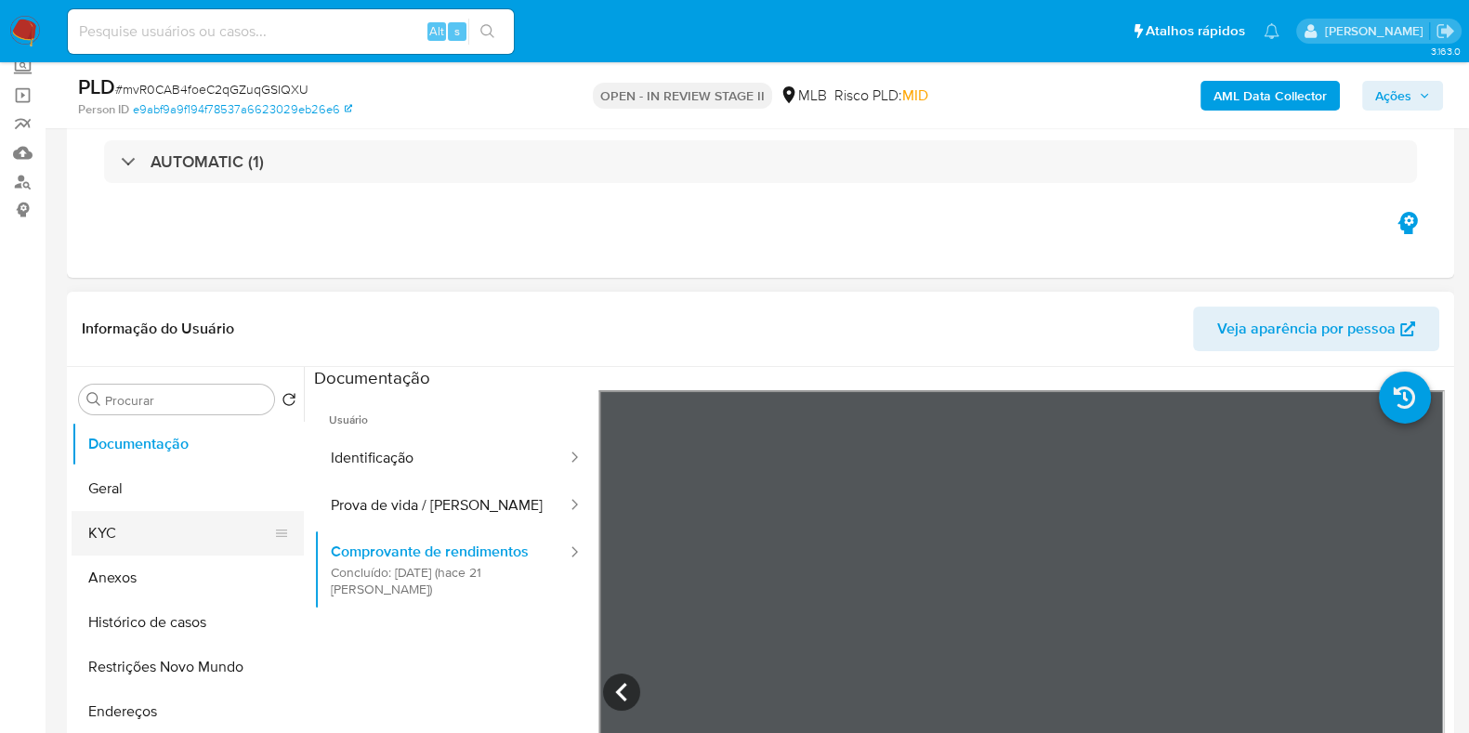
click at [155, 535] on button "KYC" at bounding box center [180, 533] width 217 height 45
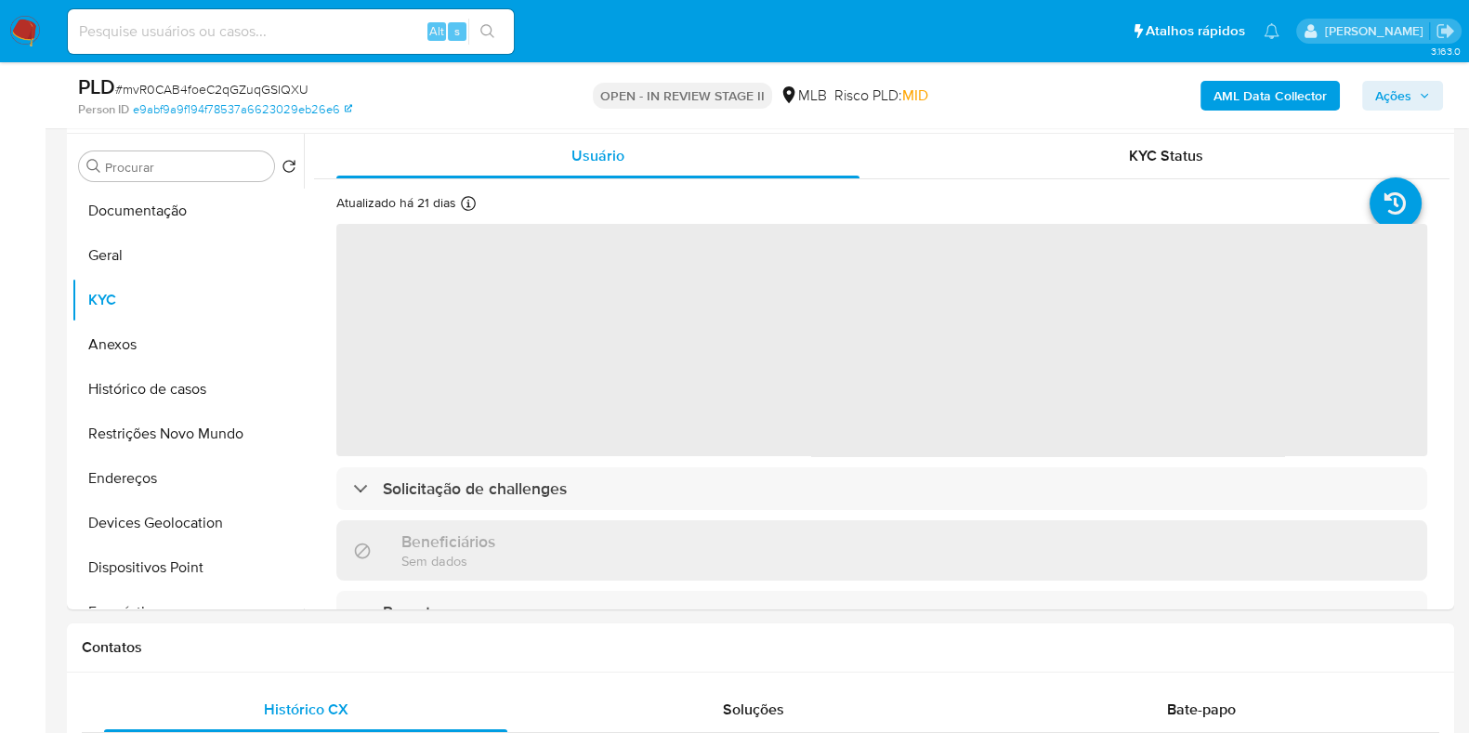
scroll to position [231, 0]
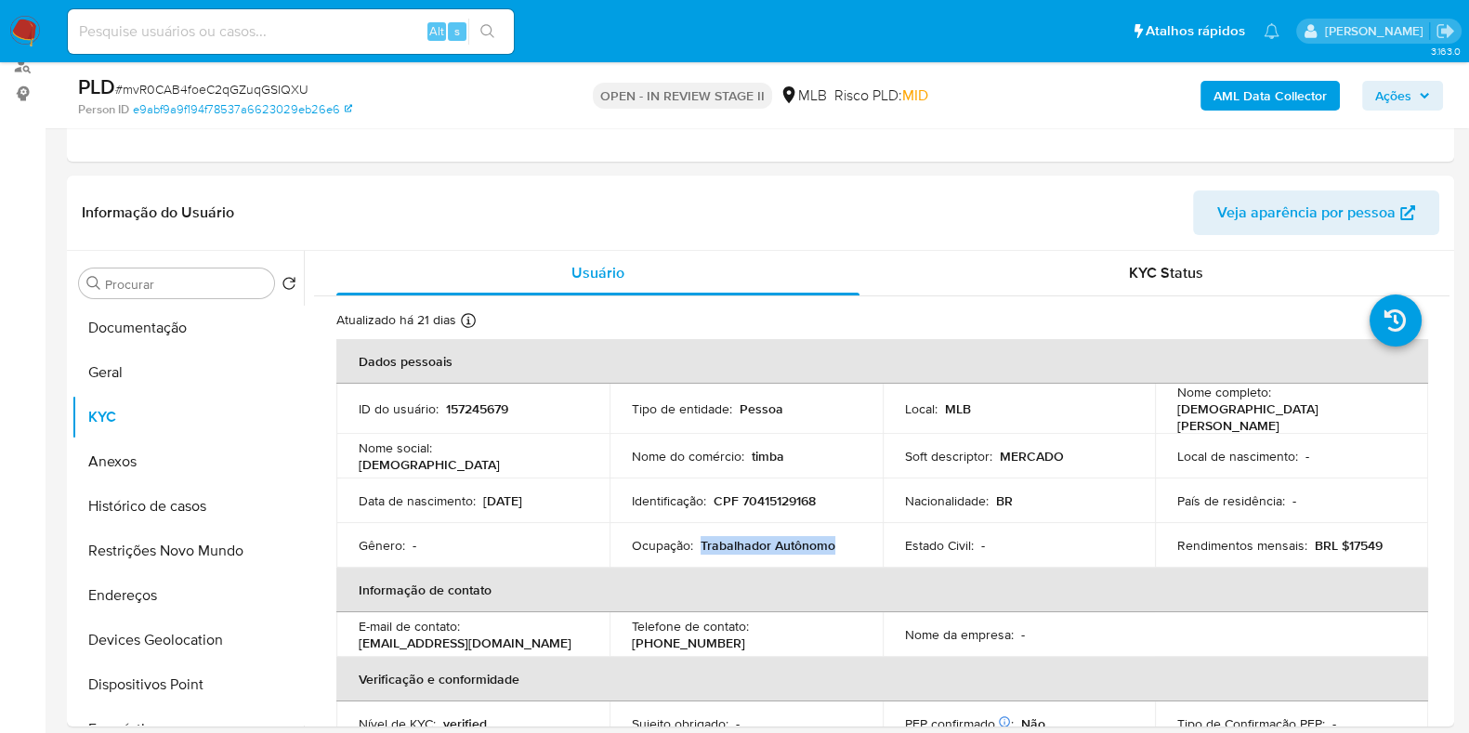
drag, startPoint x: 701, startPoint y: 537, endPoint x: 835, endPoint y: 536, distance: 134.7
click at [835, 537] on div "Ocupação : Trabalhador Autônomo" at bounding box center [746, 545] width 229 height 17
copy p "Trabalhador Autônomo"
click at [994, 217] on header "Informação do Usuário Veja aparência por pessoa" at bounding box center [761, 212] width 1358 height 45
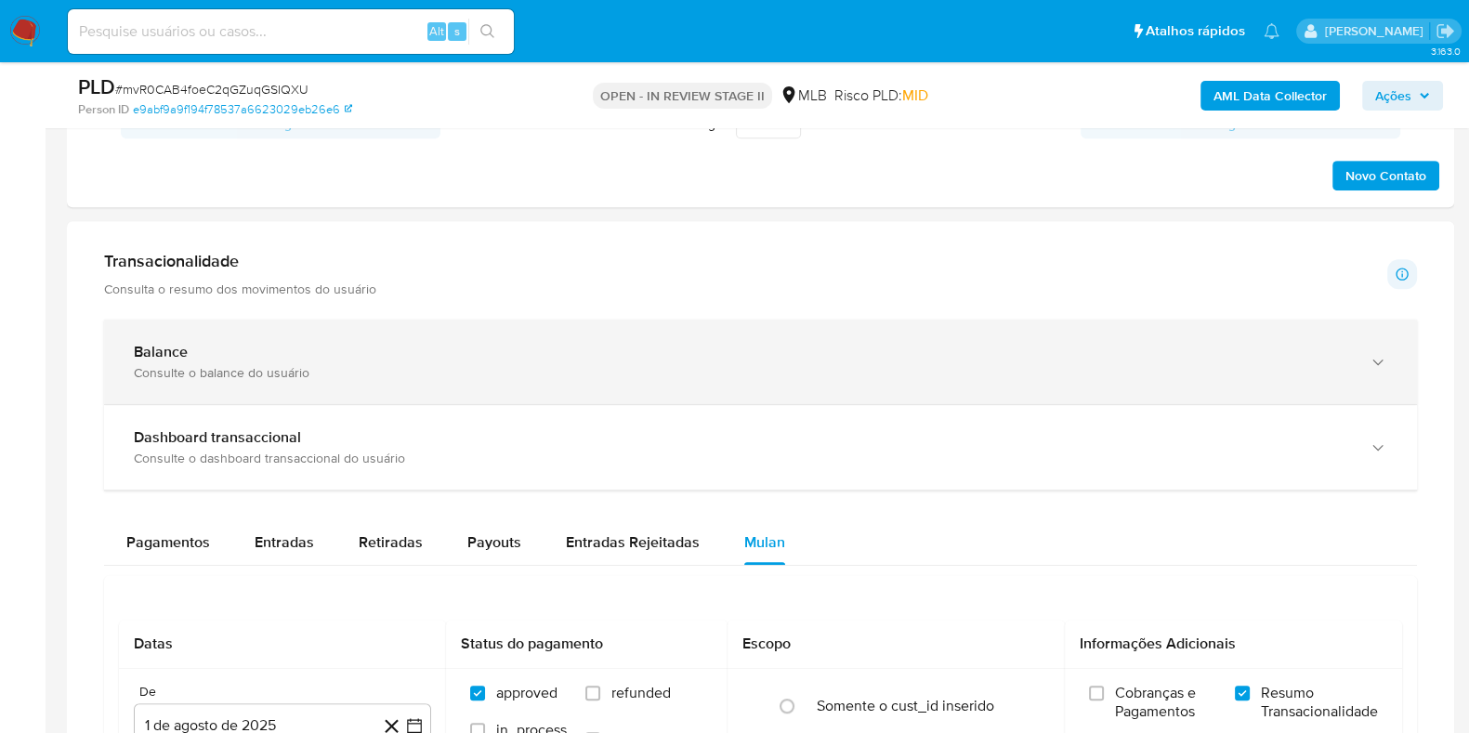
scroll to position [1045, 0]
click at [368, 360] on div "Balance" at bounding box center [742, 353] width 1216 height 19
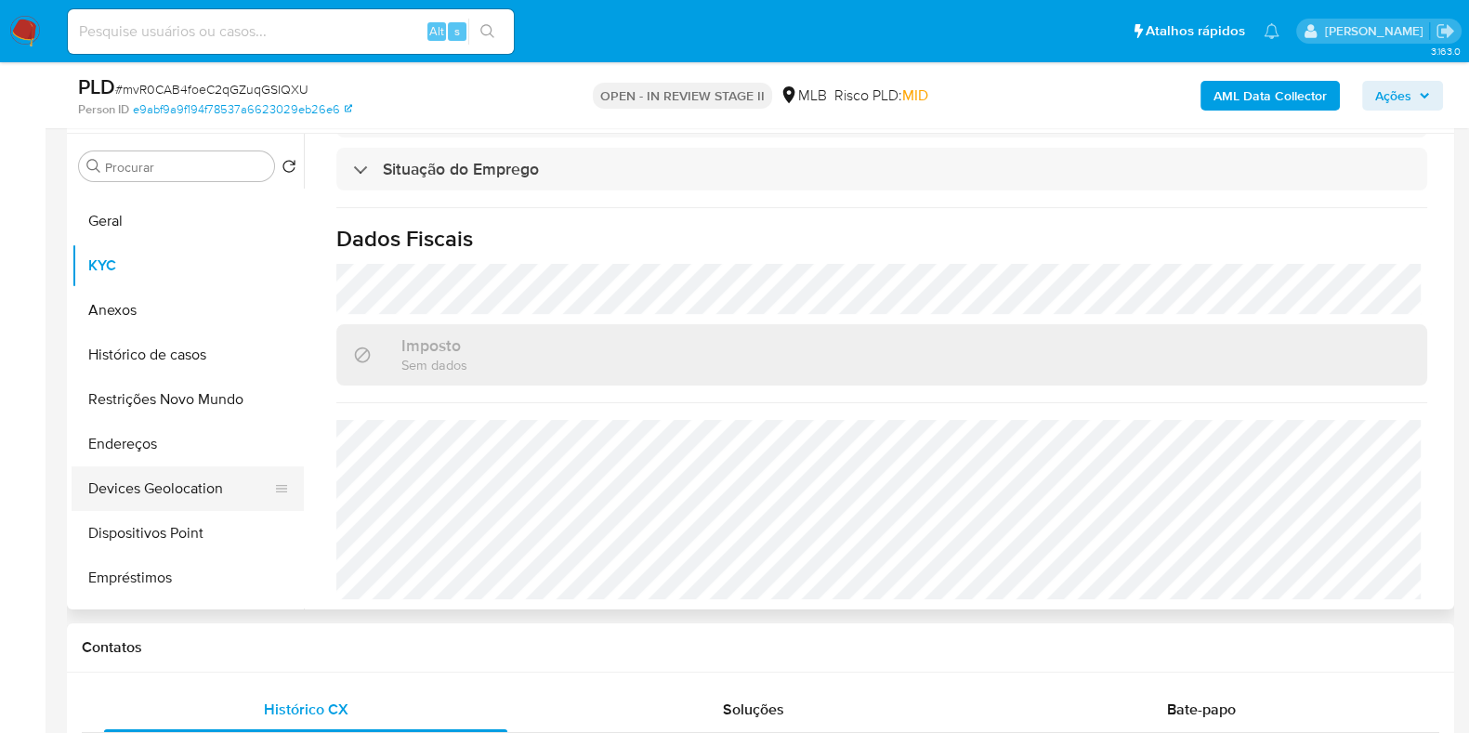
scroll to position [0, 0]
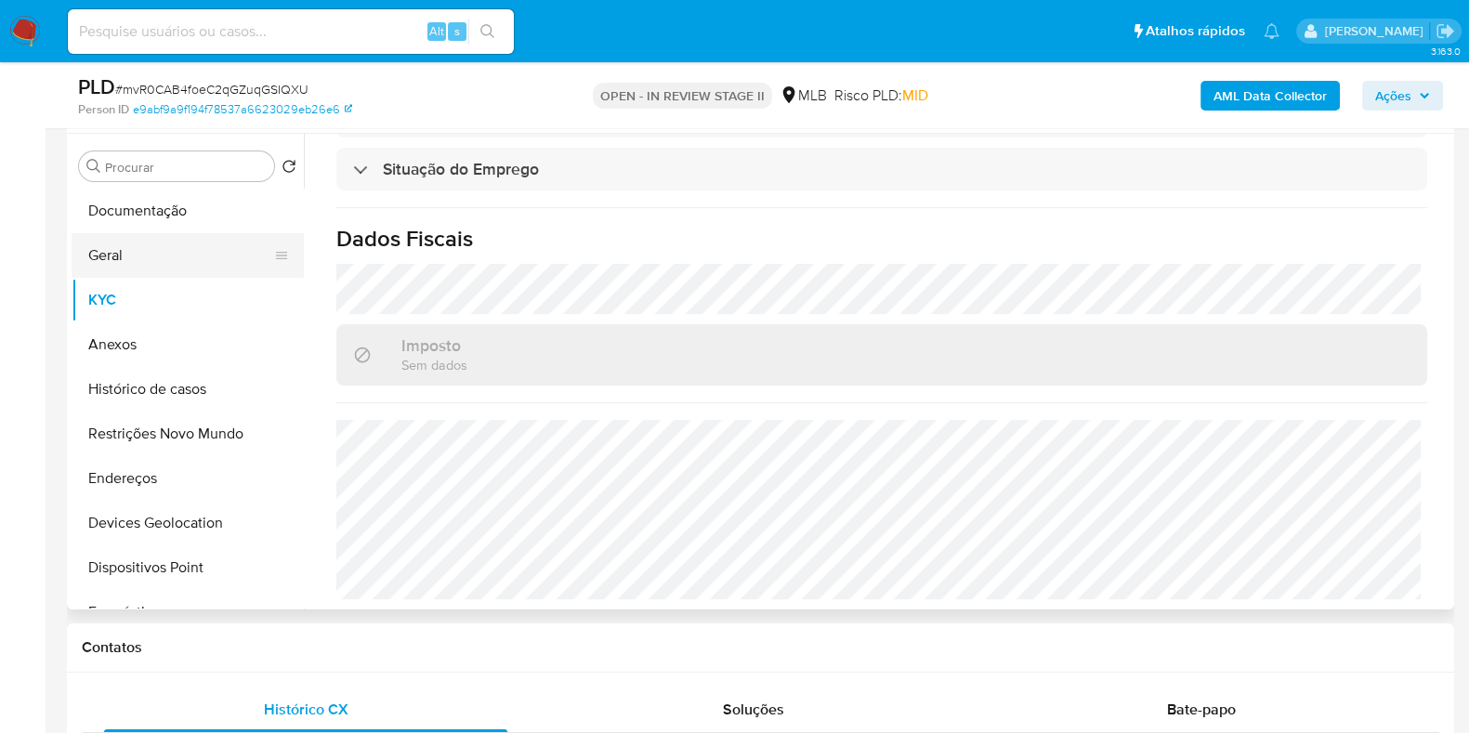
click at [158, 256] on button "Geral" at bounding box center [180, 255] width 217 height 45
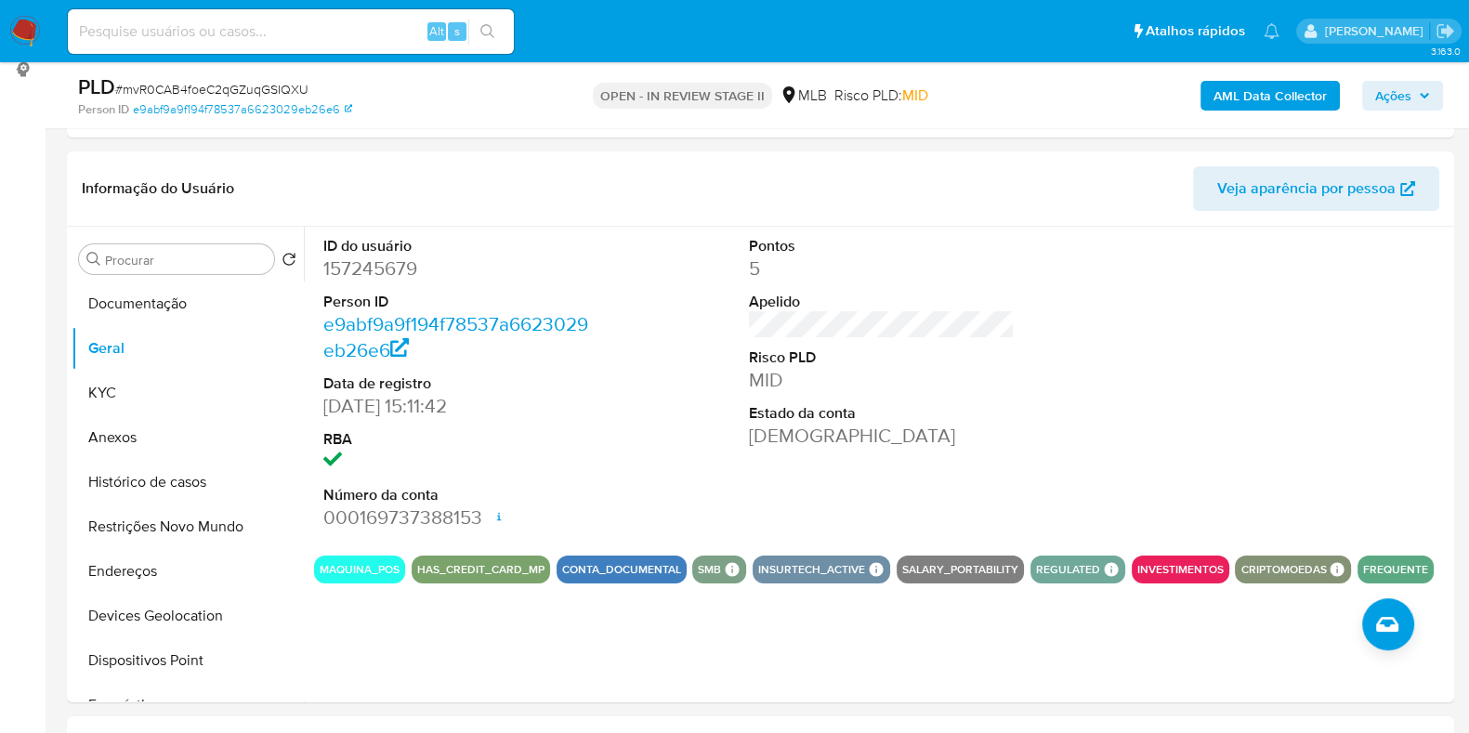
scroll to position [259, 0]
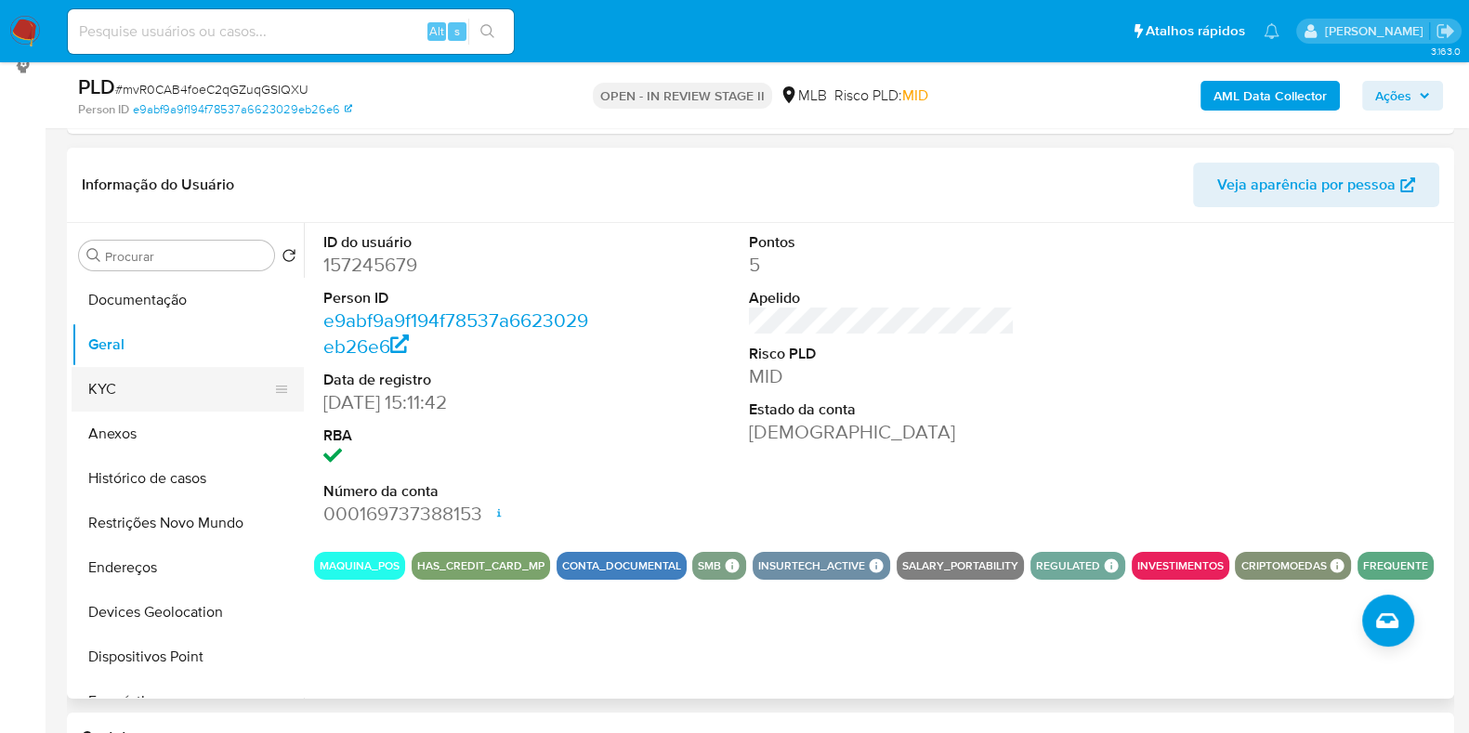
click at [133, 369] on button "KYC" at bounding box center [180, 389] width 217 height 45
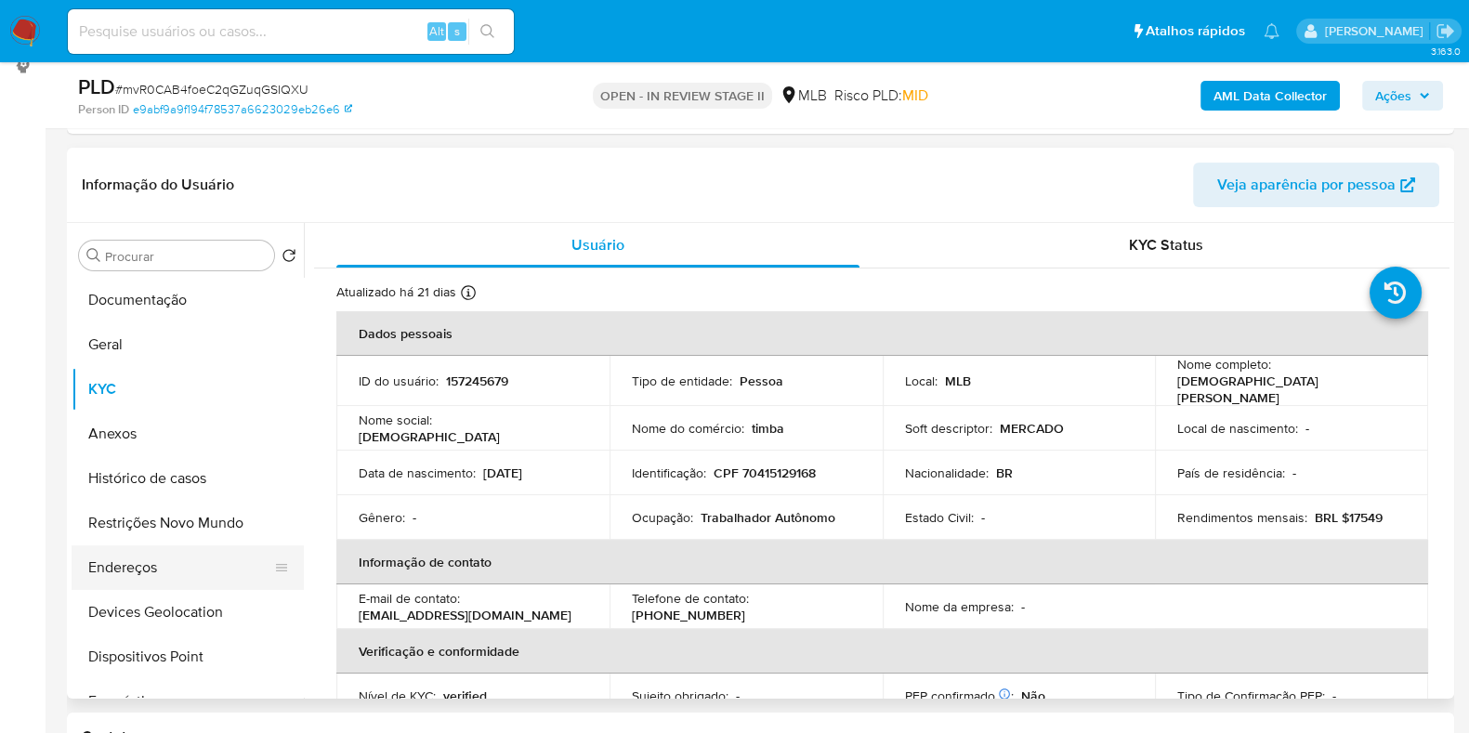
click at [174, 555] on button "Endereços" at bounding box center [180, 567] width 217 height 45
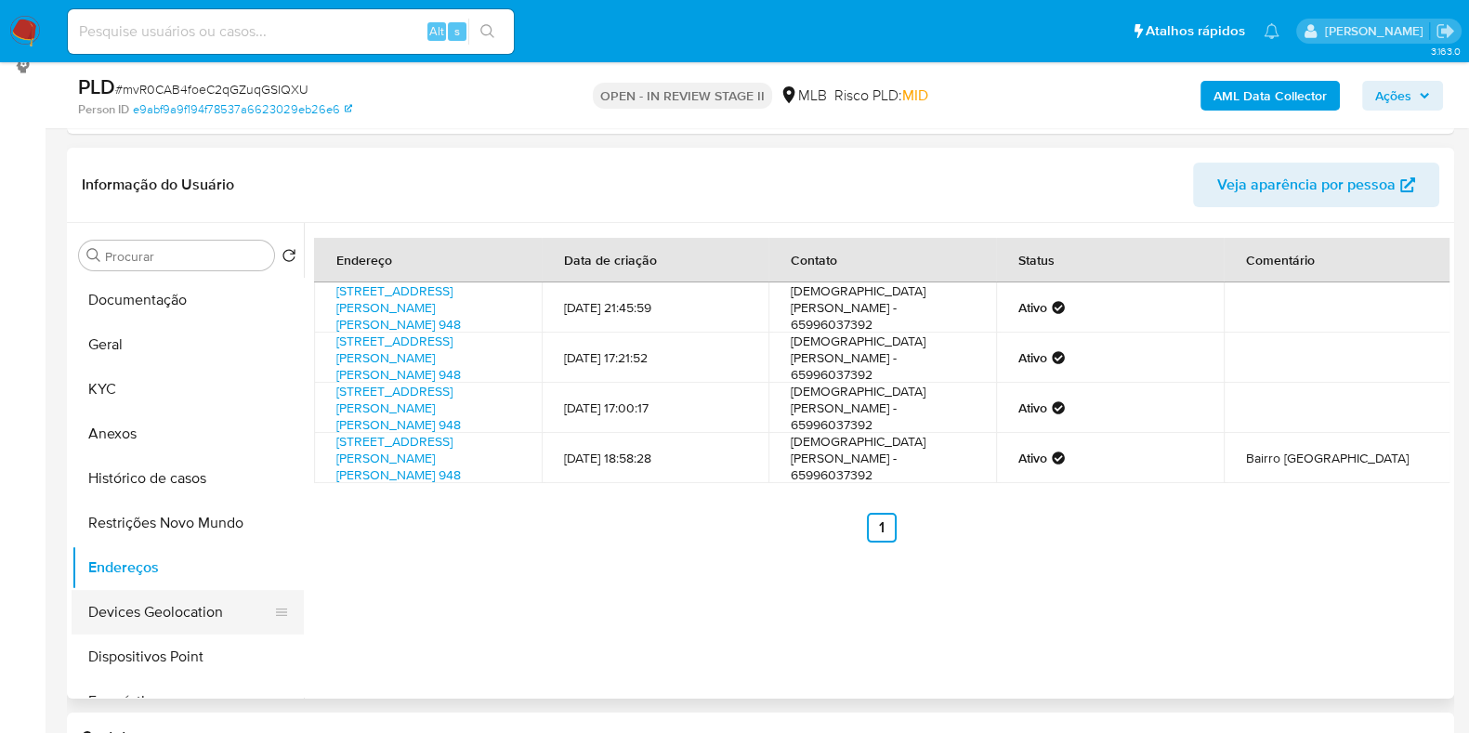
click at [139, 619] on button "Devices Geolocation" at bounding box center [180, 612] width 217 height 45
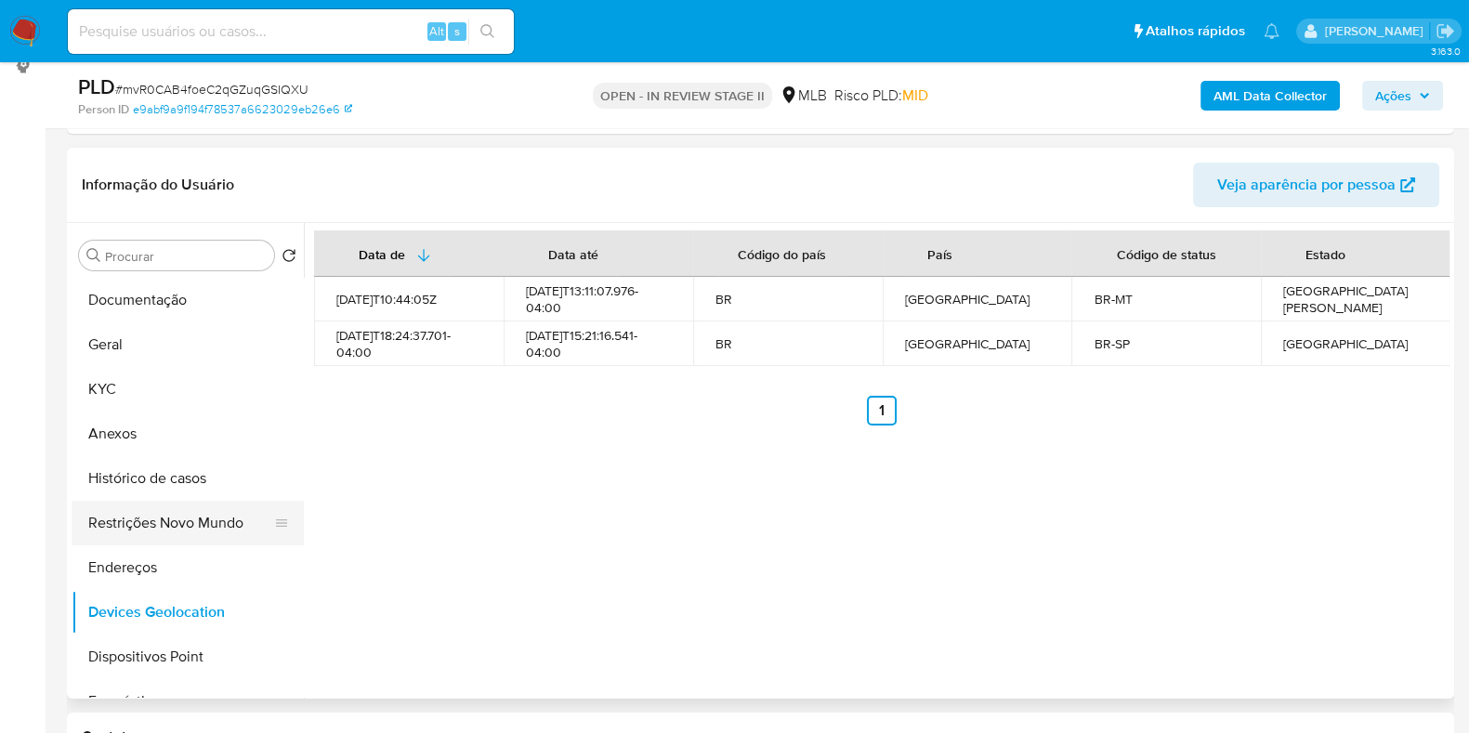
drag, startPoint x: 168, startPoint y: 511, endPoint x: 794, endPoint y: 495, distance: 625.6
click at [169, 511] on button "Restrições Novo Mundo" at bounding box center [188, 523] width 232 height 45
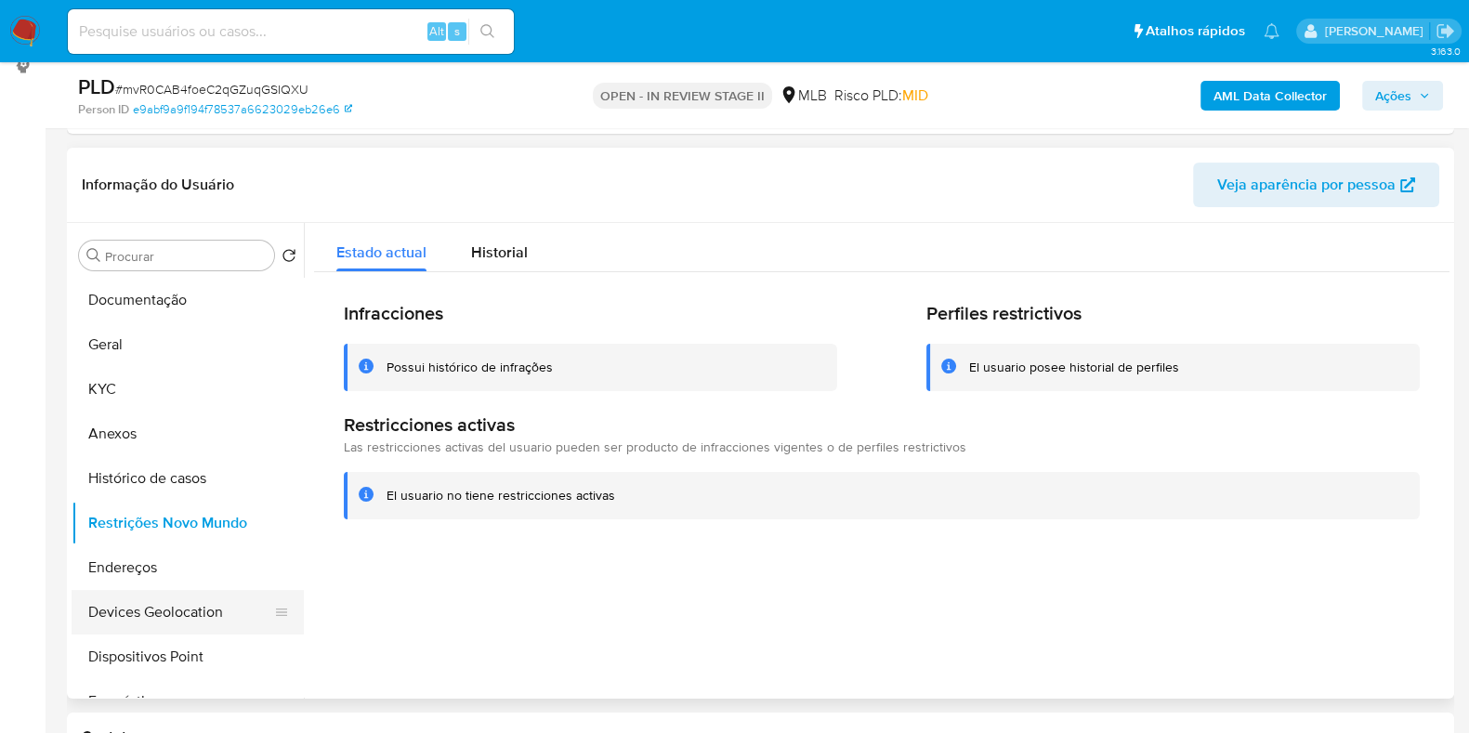
click at [171, 630] on button "Devices Geolocation" at bounding box center [180, 612] width 217 height 45
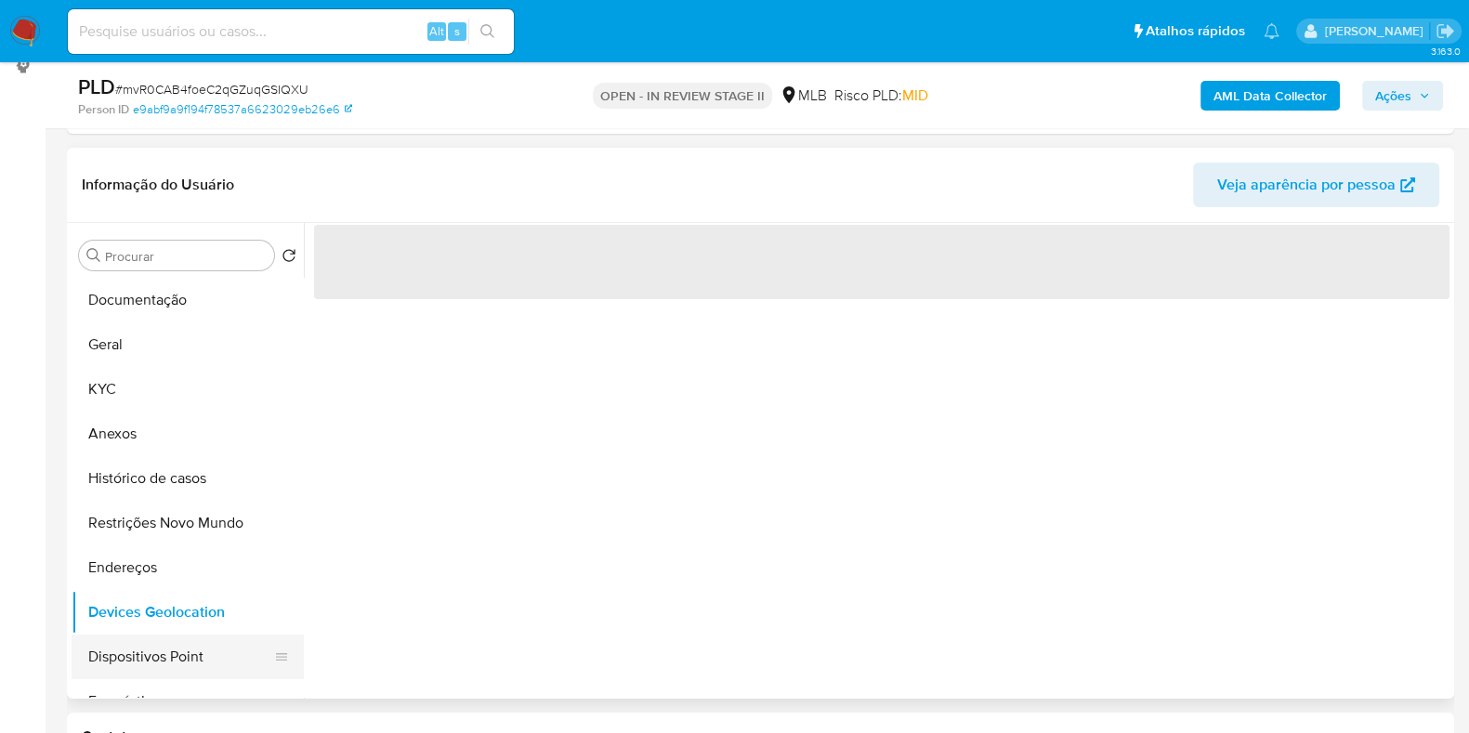
click at [175, 648] on button "Dispositivos Point" at bounding box center [180, 657] width 217 height 45
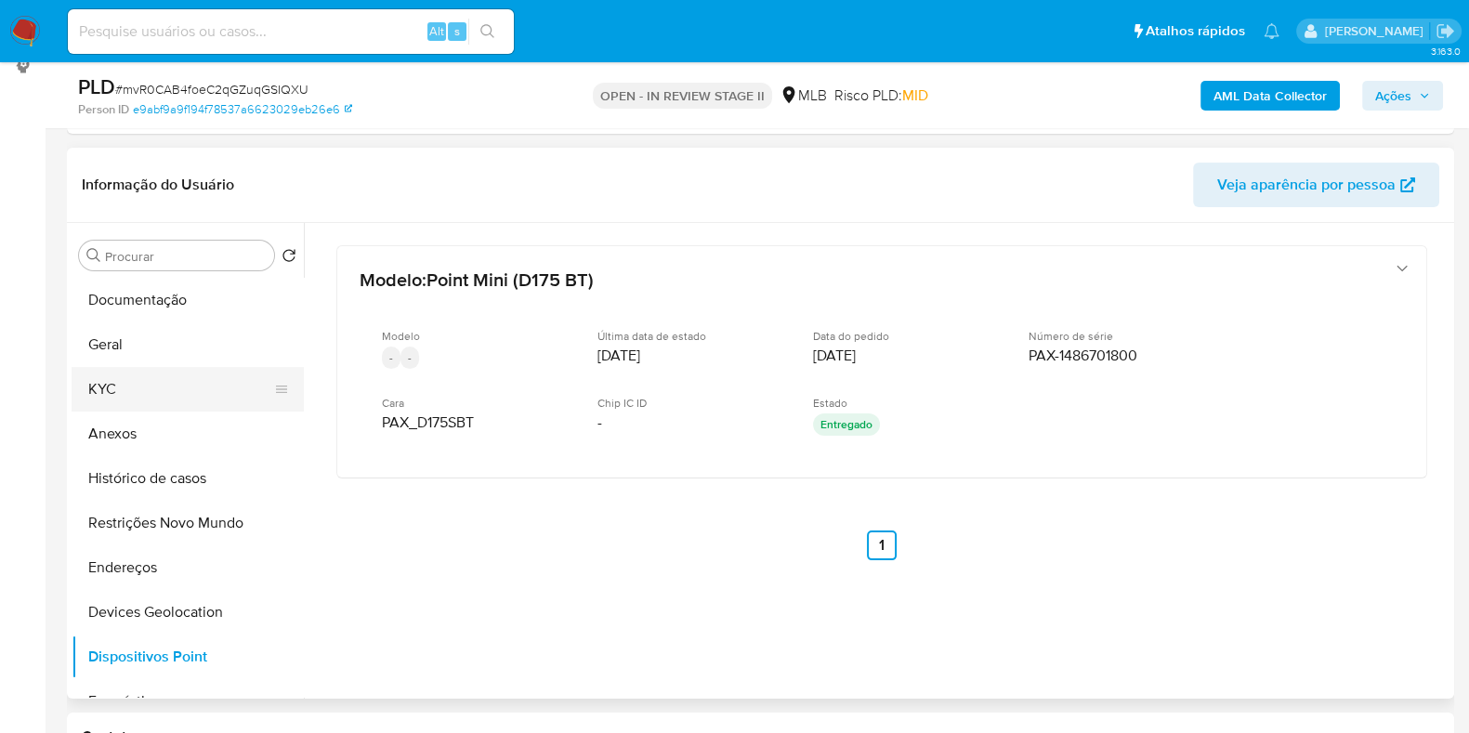
click at [164, 377] on button "KYC" at bounding box center [180, 389] width 217 height 45
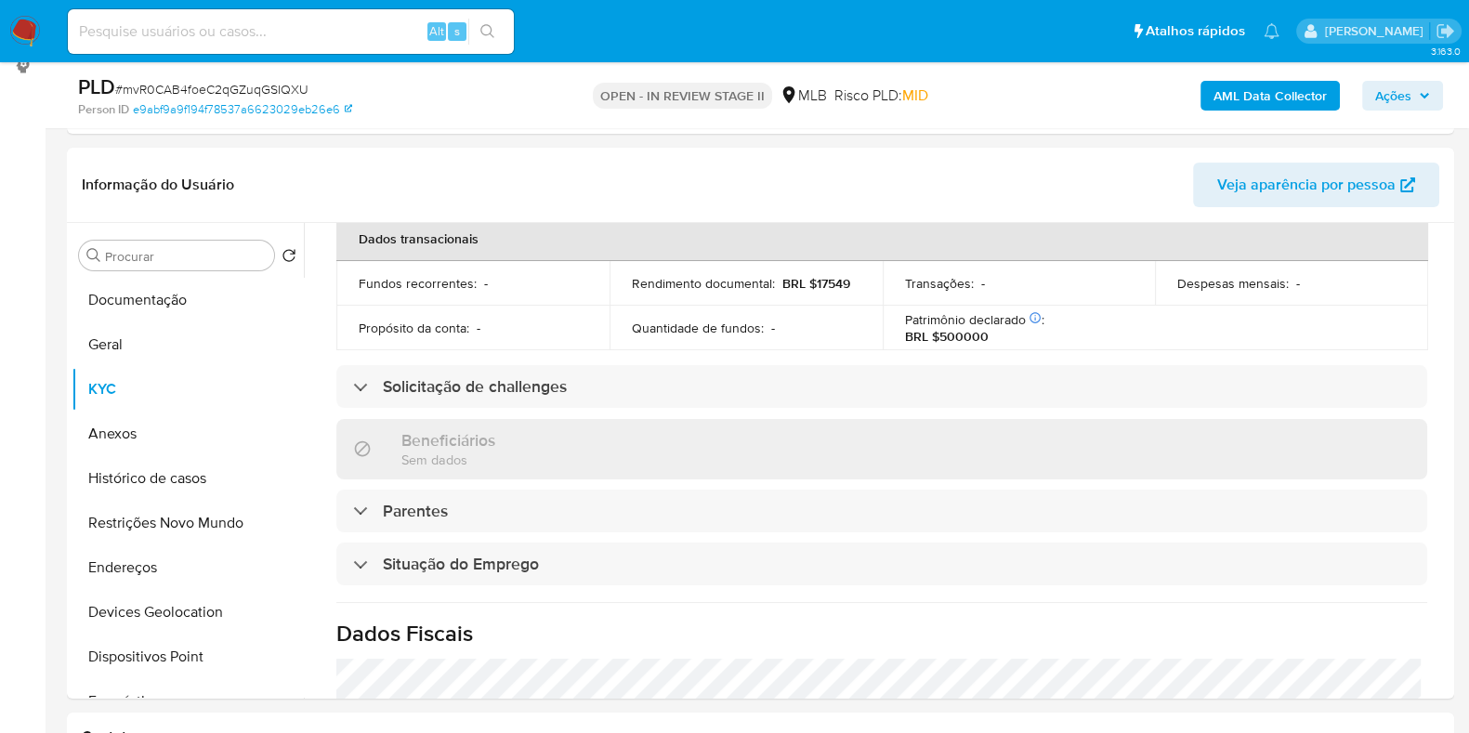
scroll to position [808, 0]
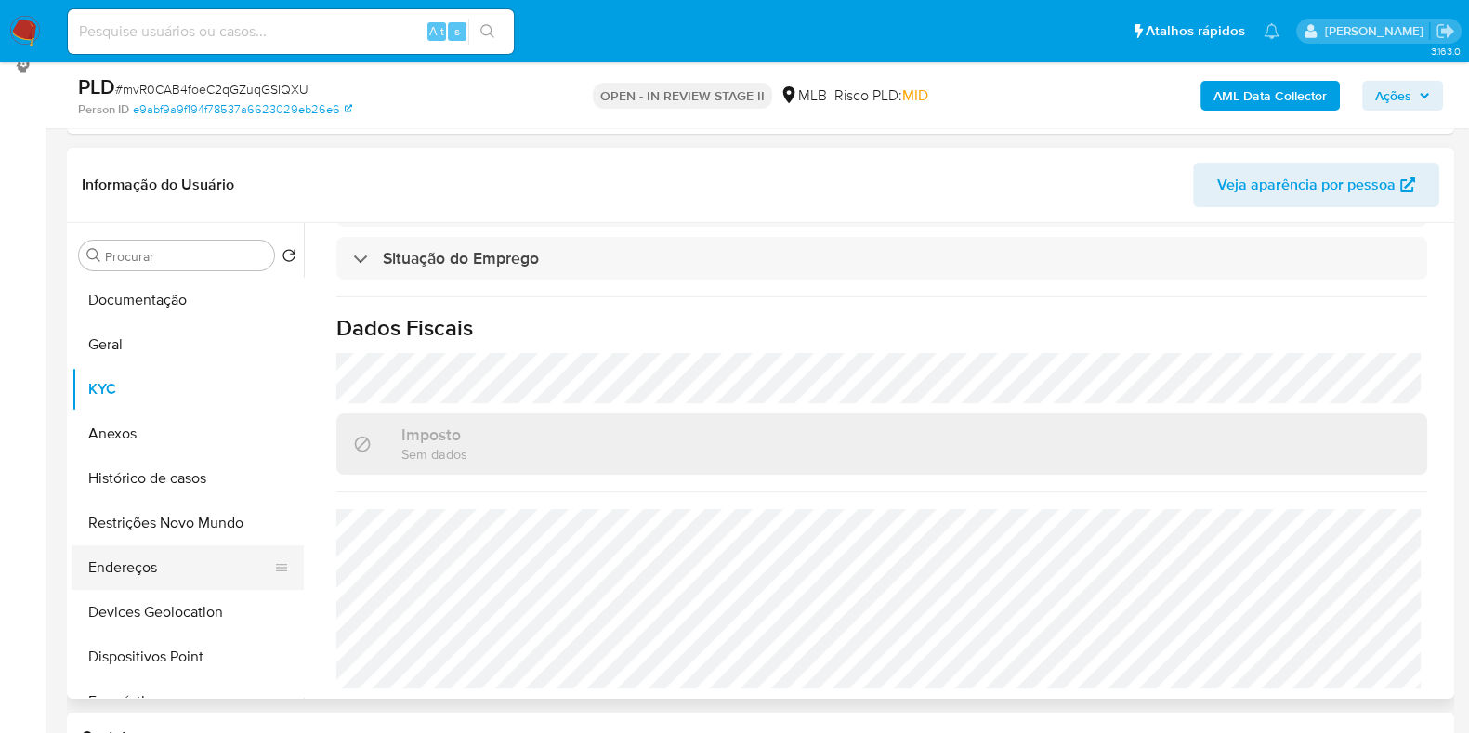
click at [184, 571] on button "Endereços" at bounding box center [180, 567] width 217 height 45
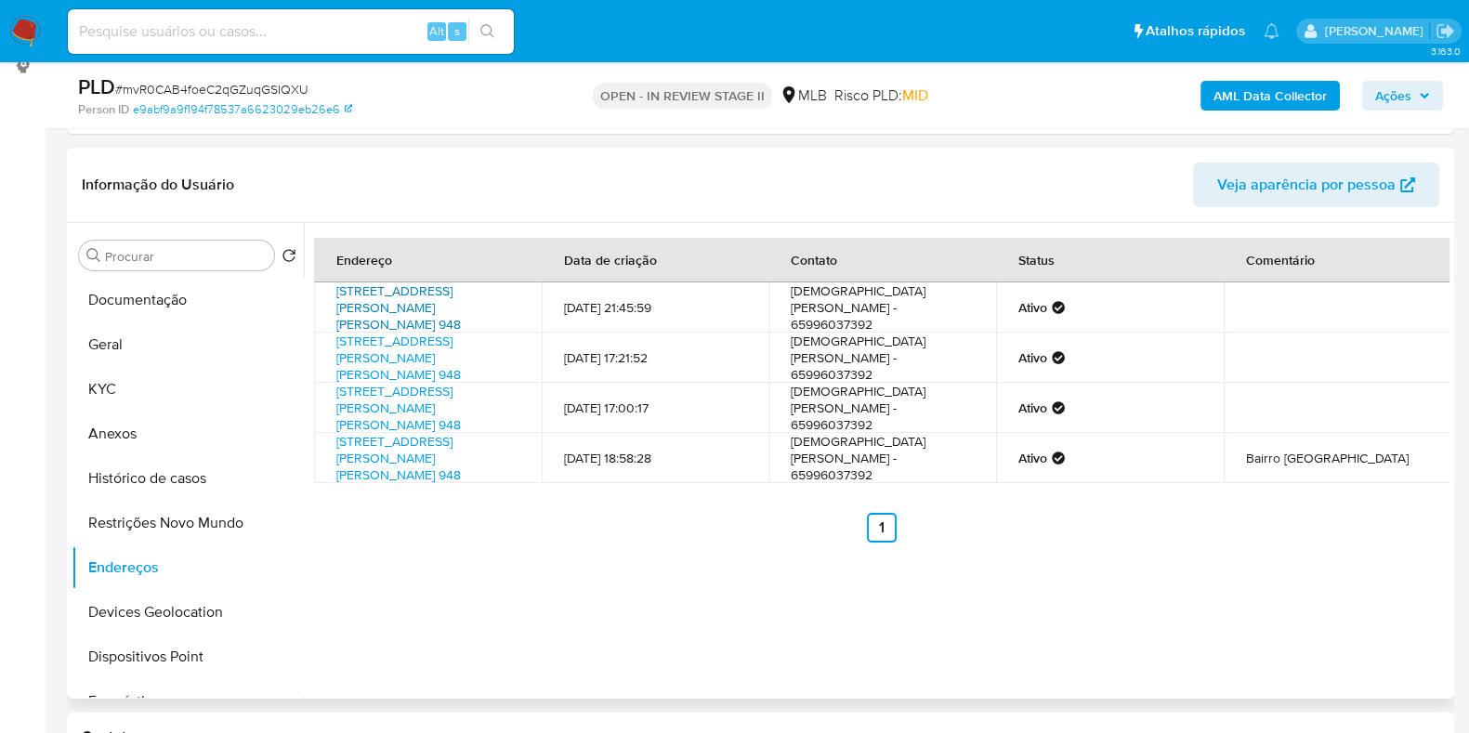
click at [448, 309] on link "Padre Anchieta 948, Araputanga, Mato Grosso, 78260000, Brasil 948" at bounding box center [398, 308] width 125 height 52
click at [141, 434] on button "Anexos" at bounding box center [180, 434] width 217 height 45
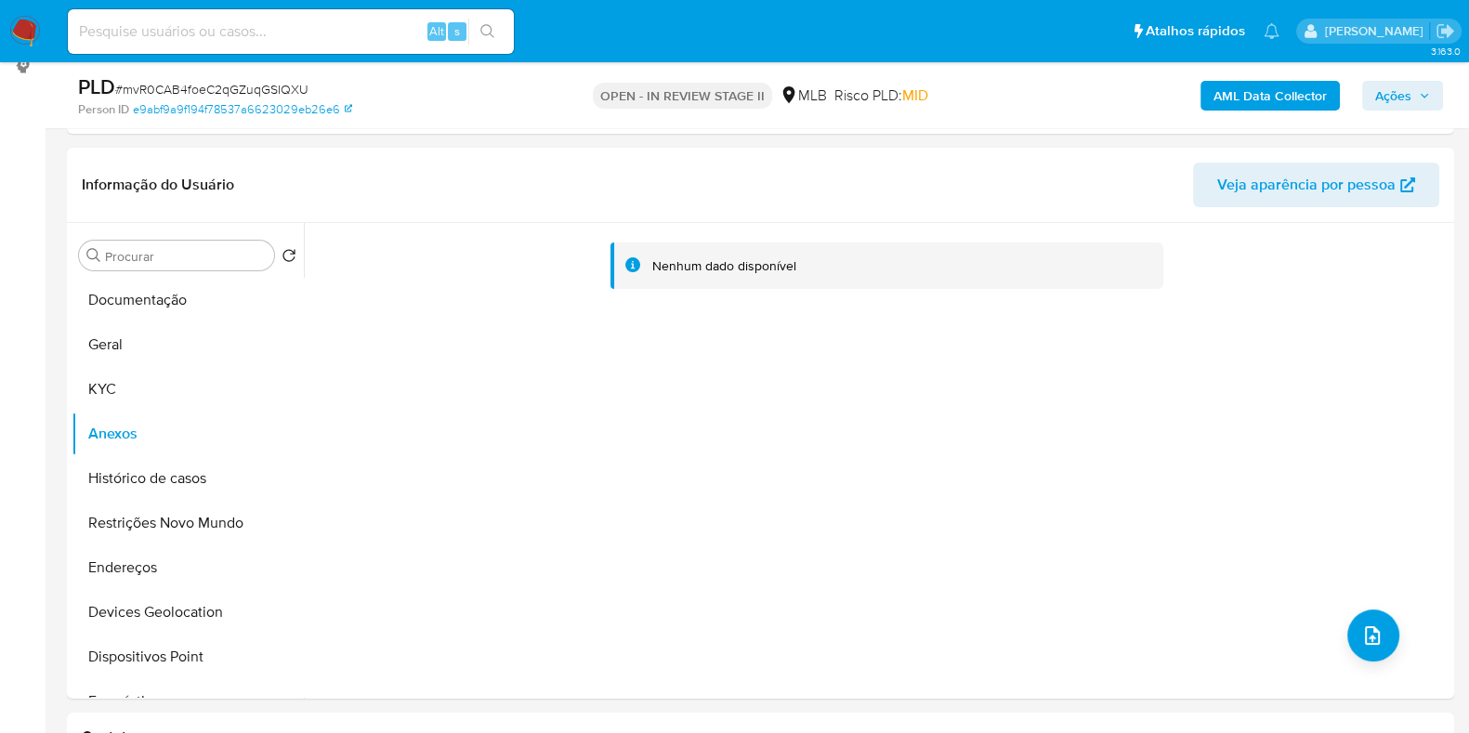
click at [1271, 93] on b "AML Data Collector" at bounding box center [1270, 96] width 113 height 30
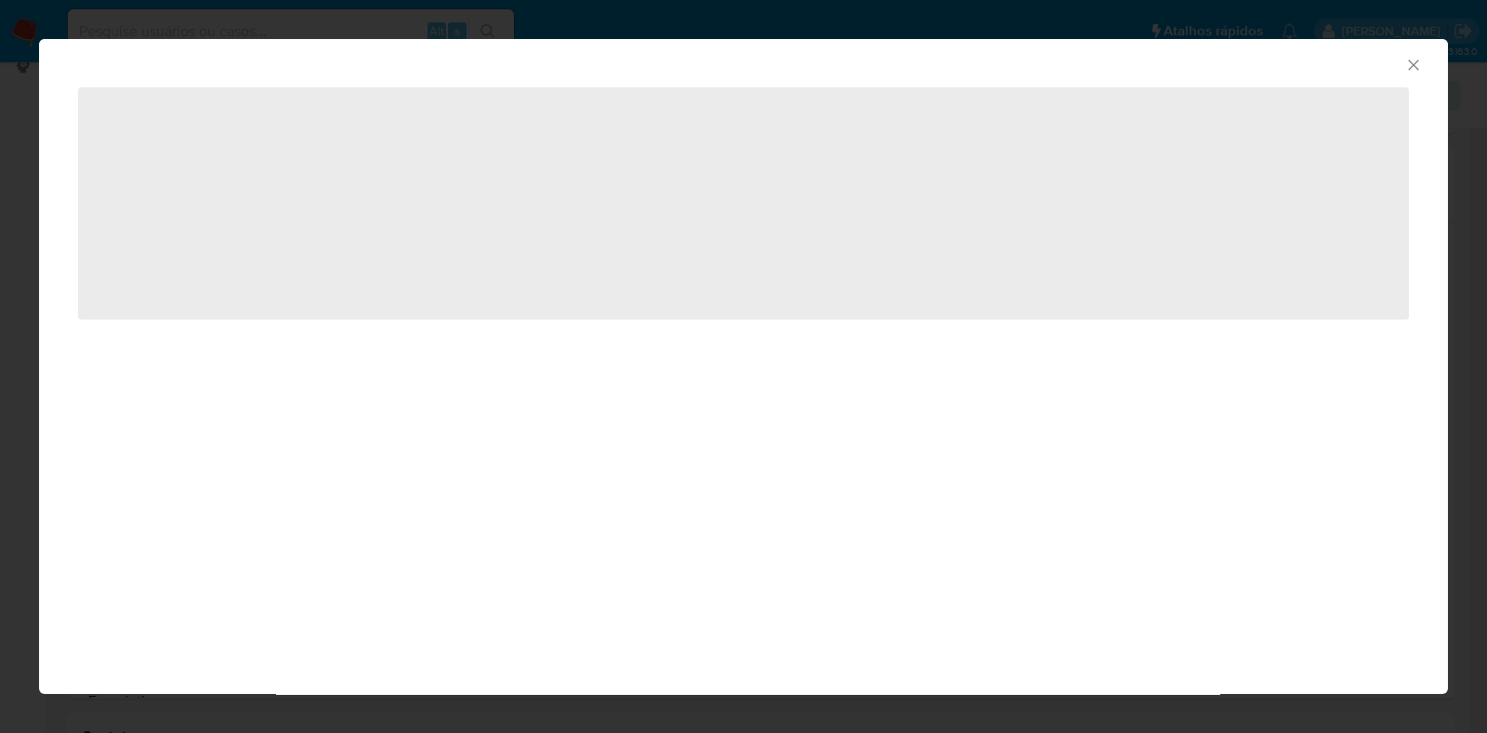
click at [1417, 67] on icon "Fechar a janela" at bounding box center [1413, 65] width 19 height 19
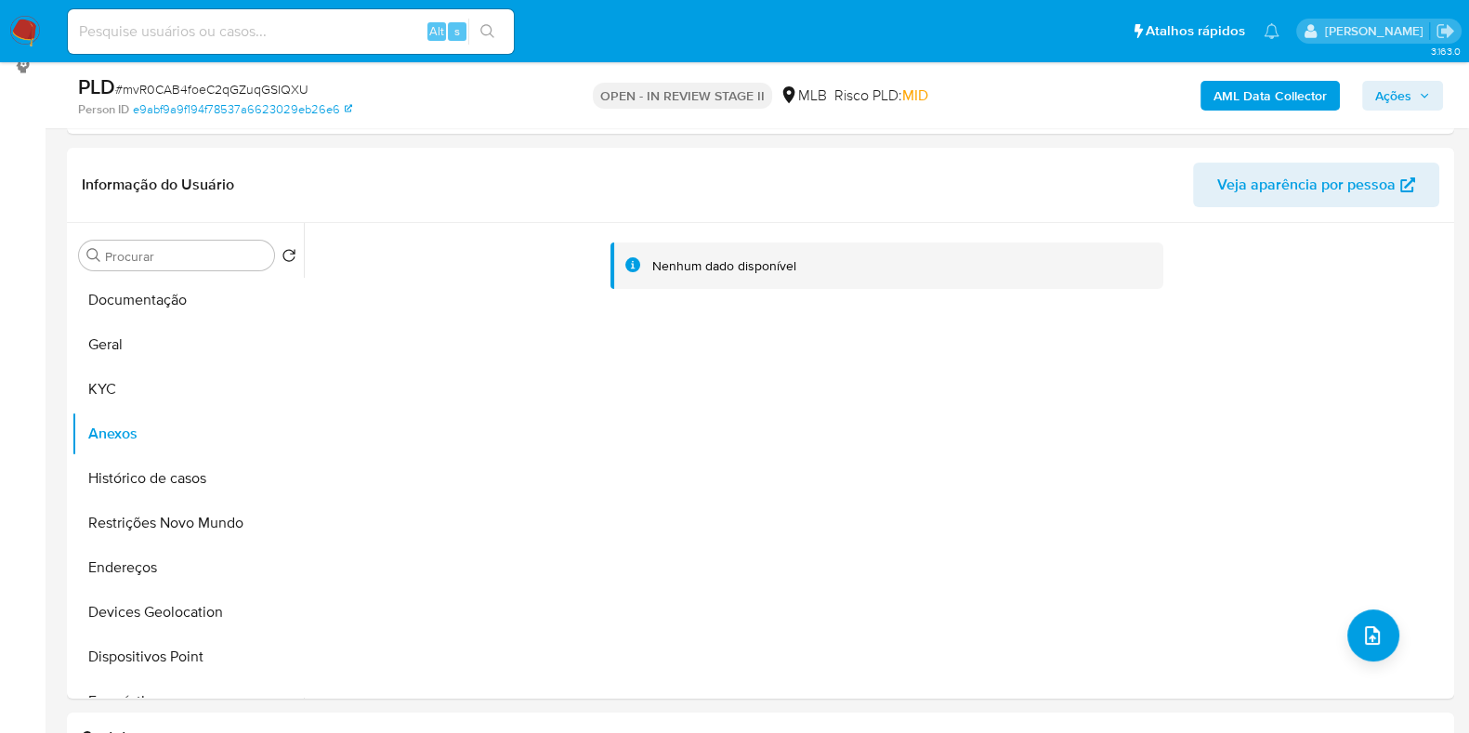
click at [1423, 96] on icon "button" at bounding box center [1424, 95] width 7 height 5
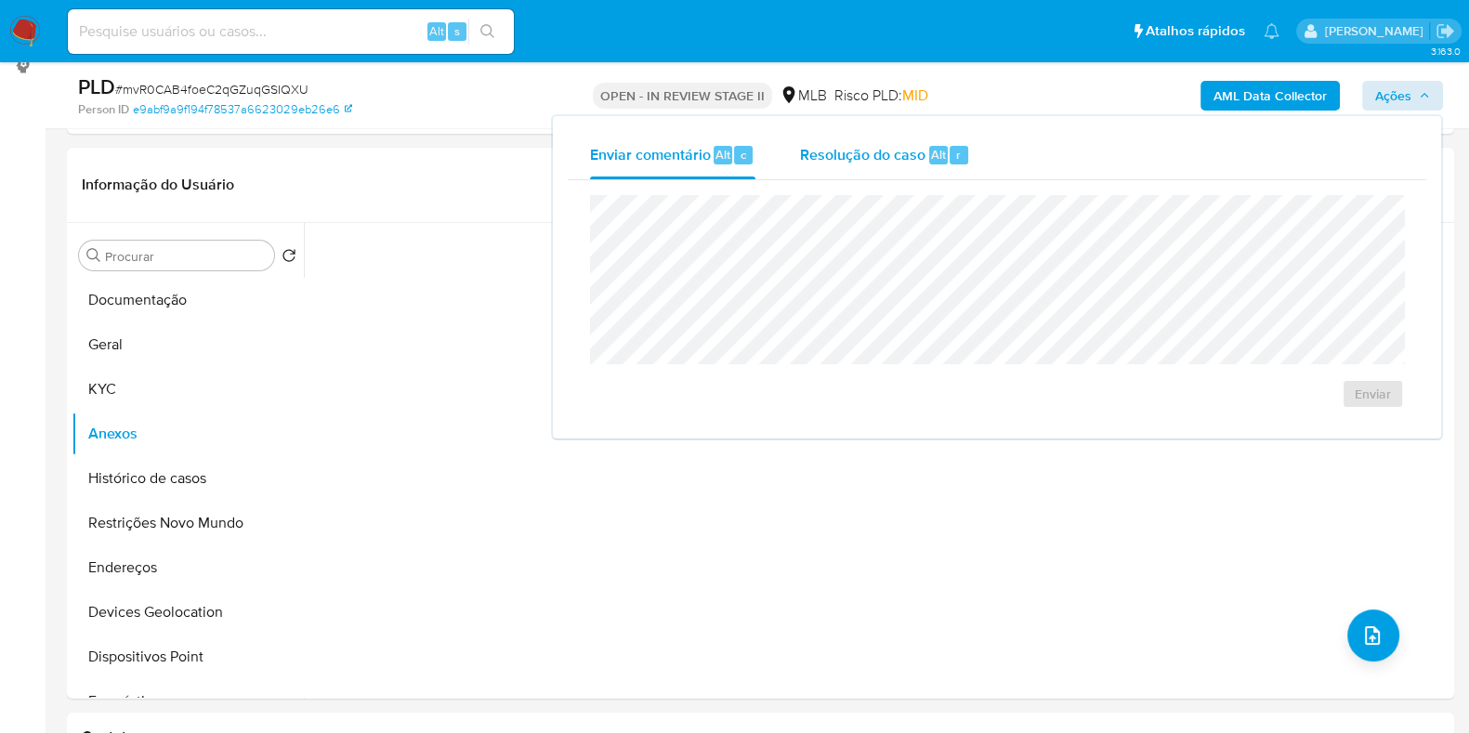
click at [924, 152] on div "Resolução do caso Alt r" at bounding box center [885, 155] width 170 height 48
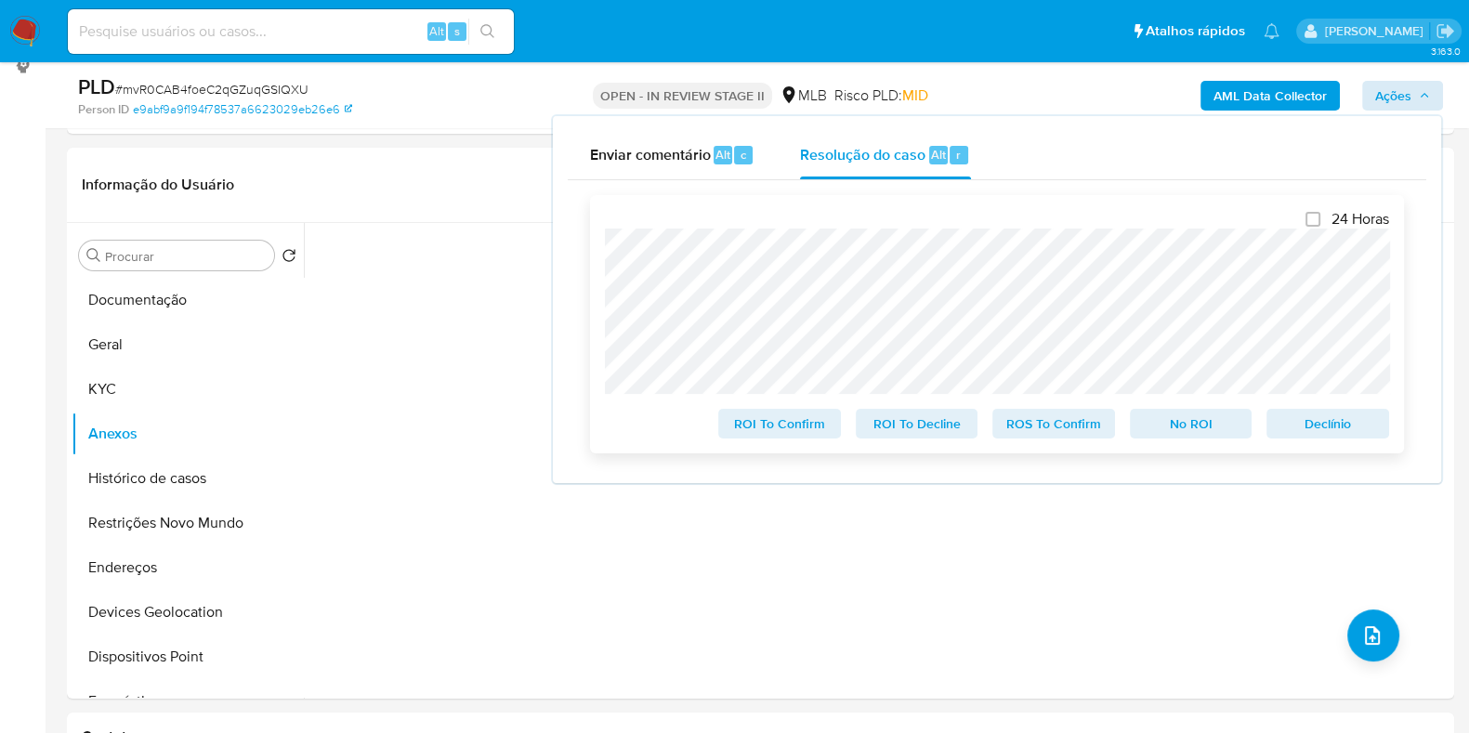
click at [1308, 427] on span "Declínio" at bounding box center [1328, 424] width 97 height 26
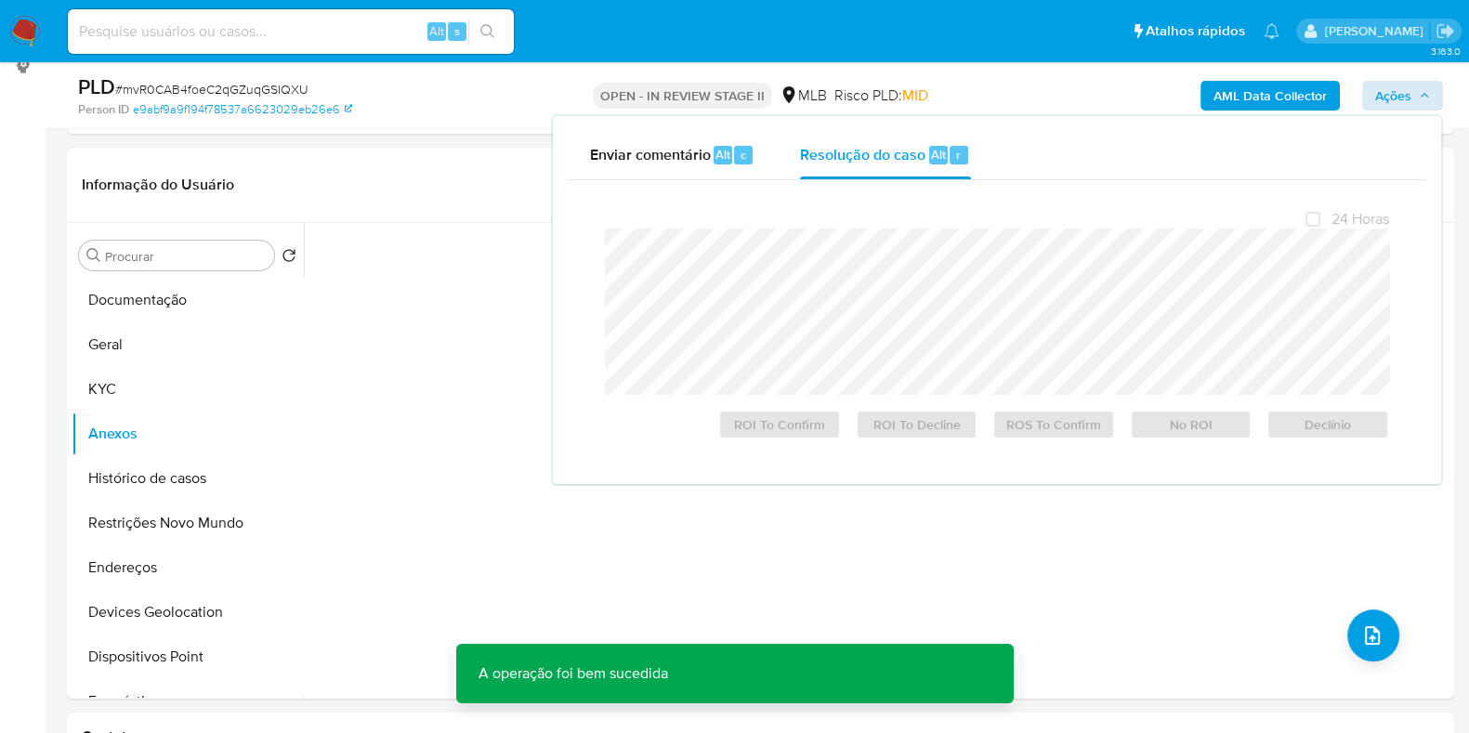
click at [178, 87] on span "# mvR0CAB4foeC2qGZuqGSIQXU" at bounding box center [211, 89] width 193 height 19
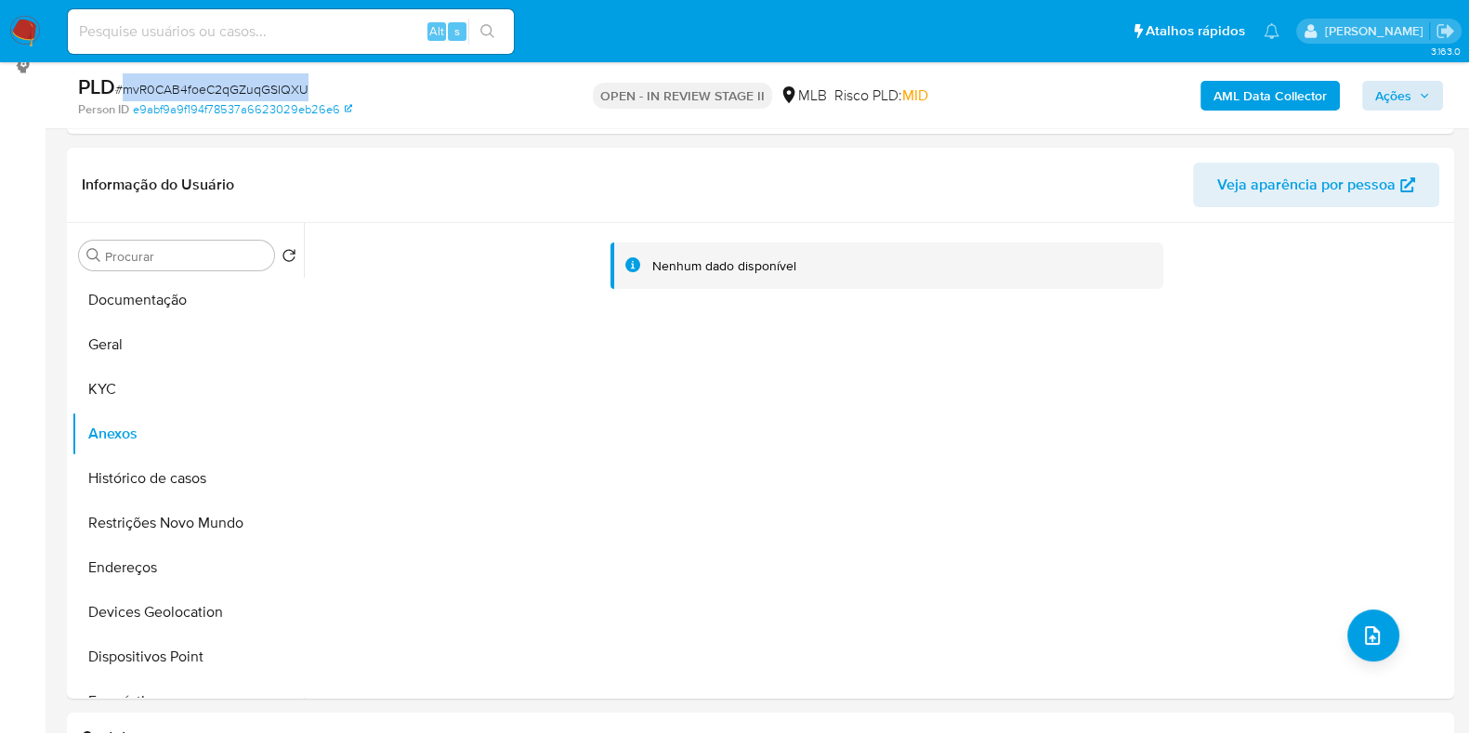
copy span "mvR0CAB4foeC2qGZuqGSIQXU"
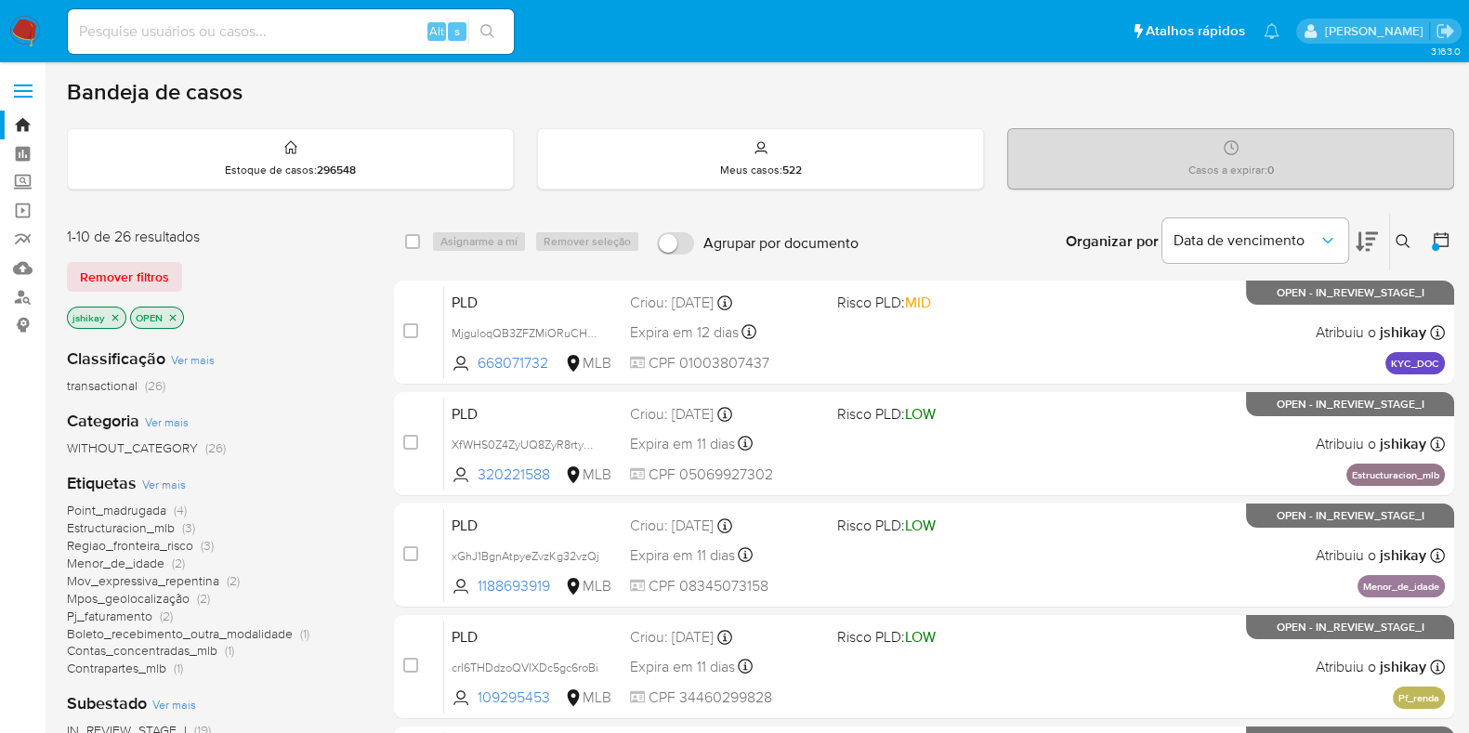
click at [1412, 232] on button at bounding box center [1405, 241] width 31 height 22
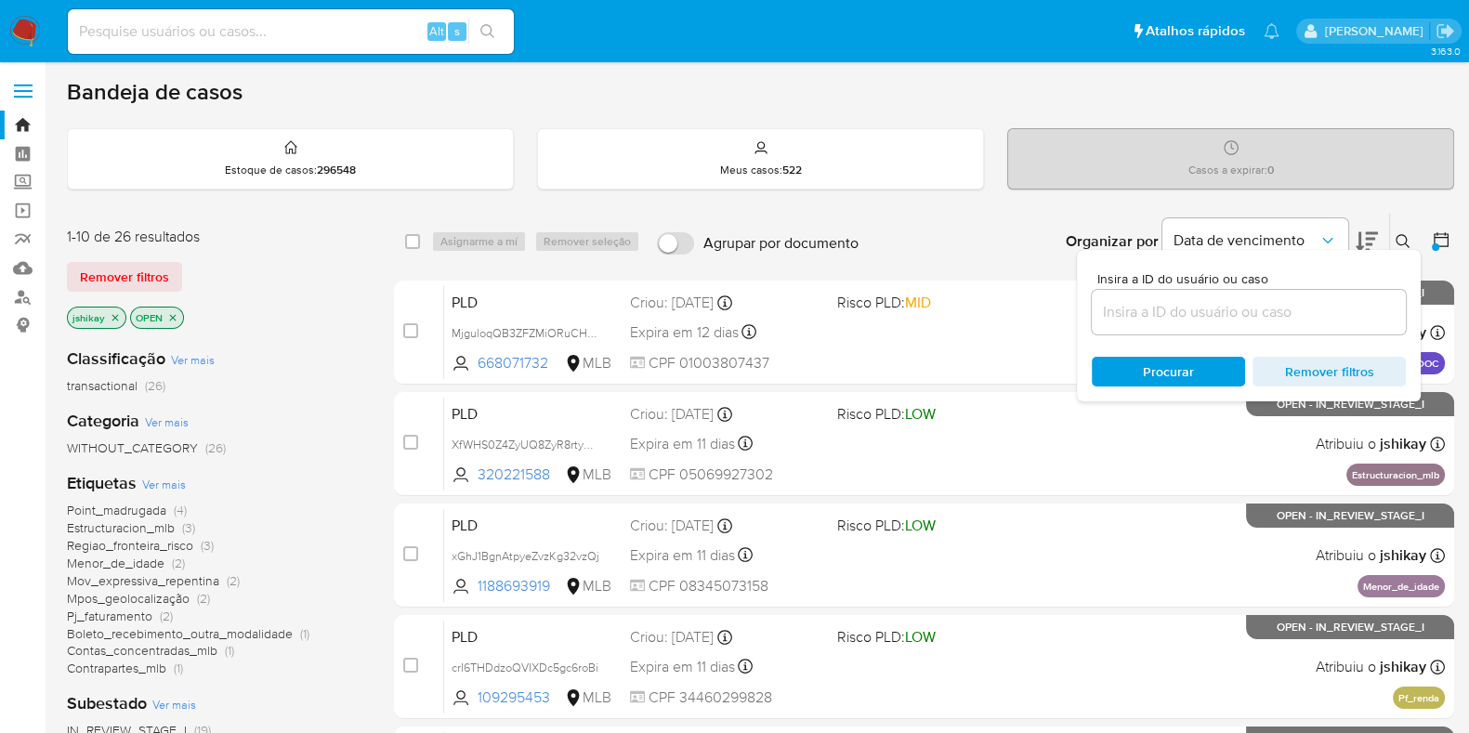
click at [1174, 318] on input at bounding box center [1249, 312] width 314 height 24
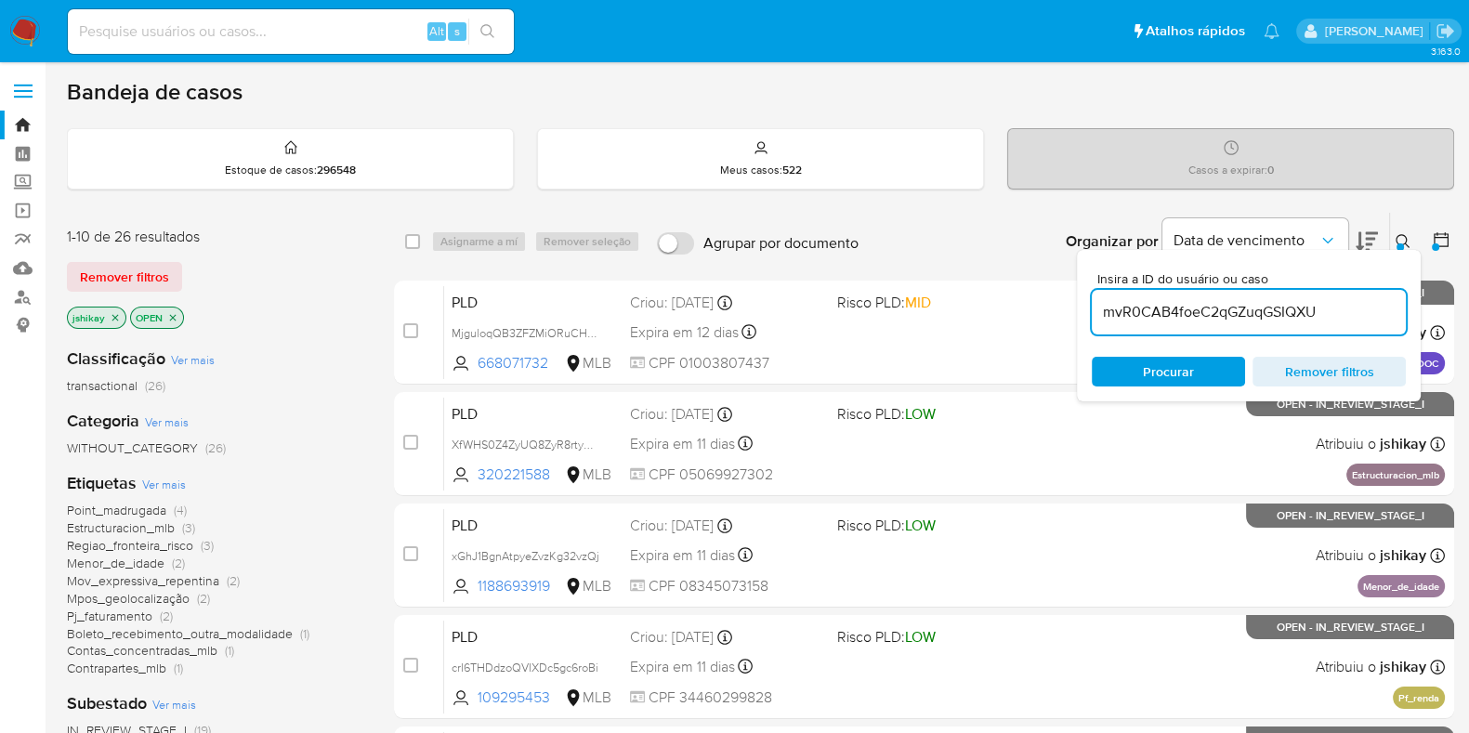
type input "mvR0CAB4foeC2qGZuqGSIQXU"
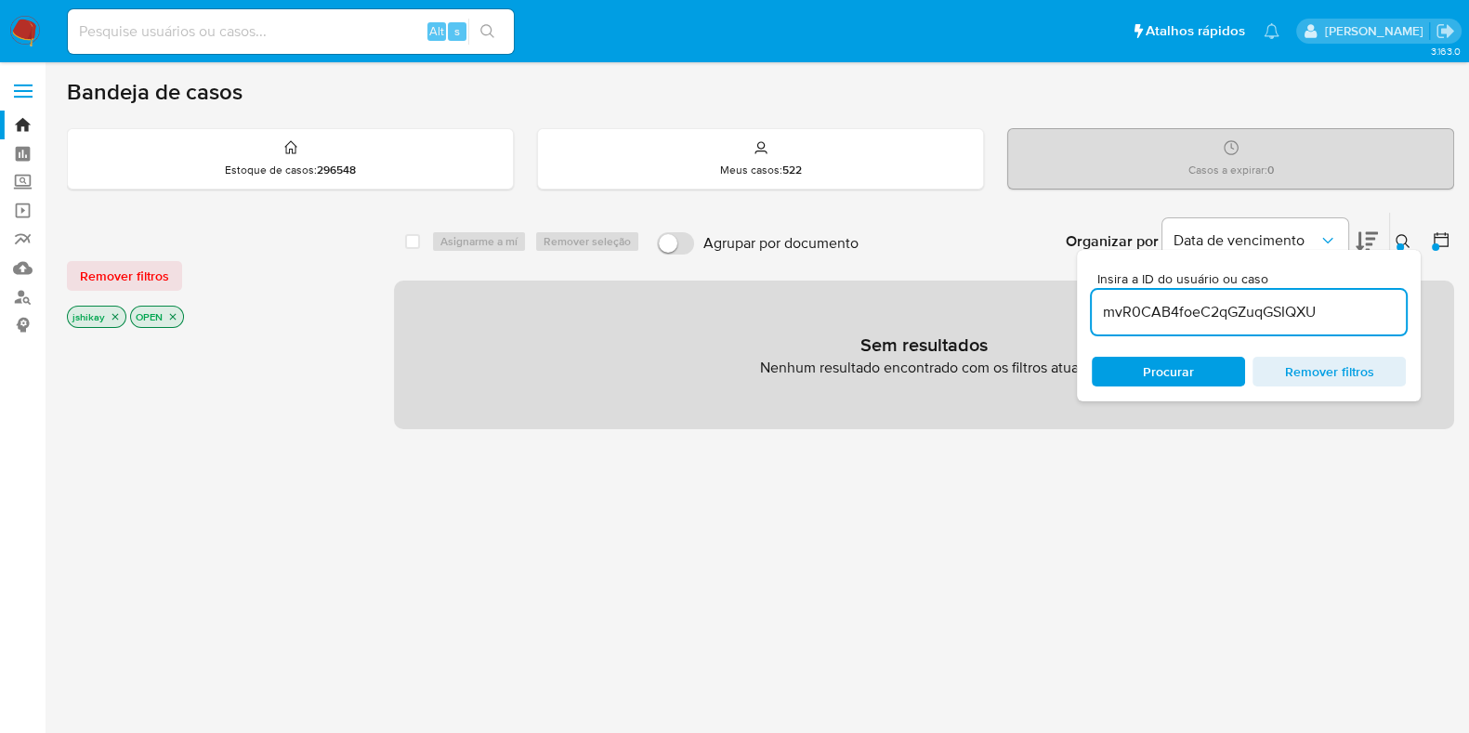
click at [115, 312] on icon "close-filter" at bounding box center [115, 316] width 11 height 11
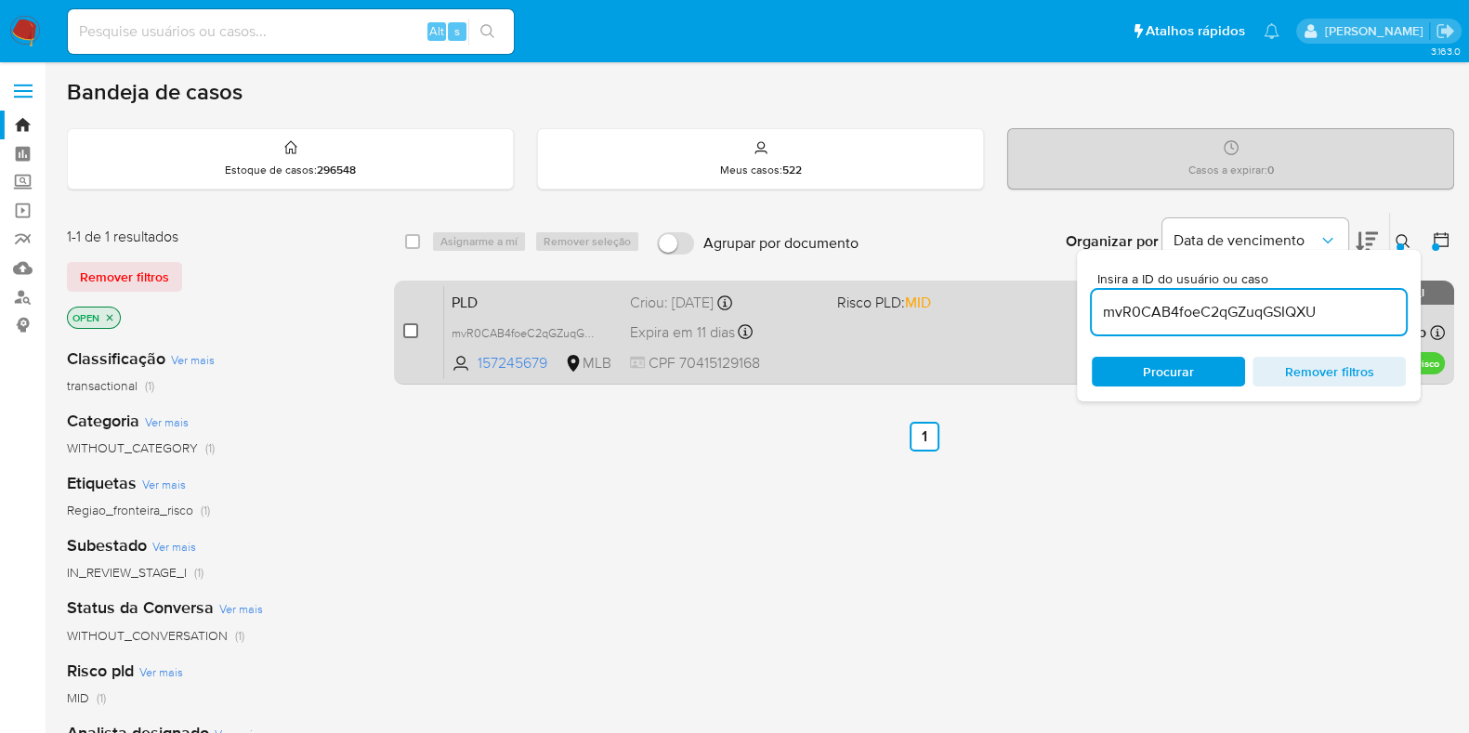
click at [411, 327] on input "checkbox" at bounding box center [410, 330] width 15 height 15
checkbox input "true"
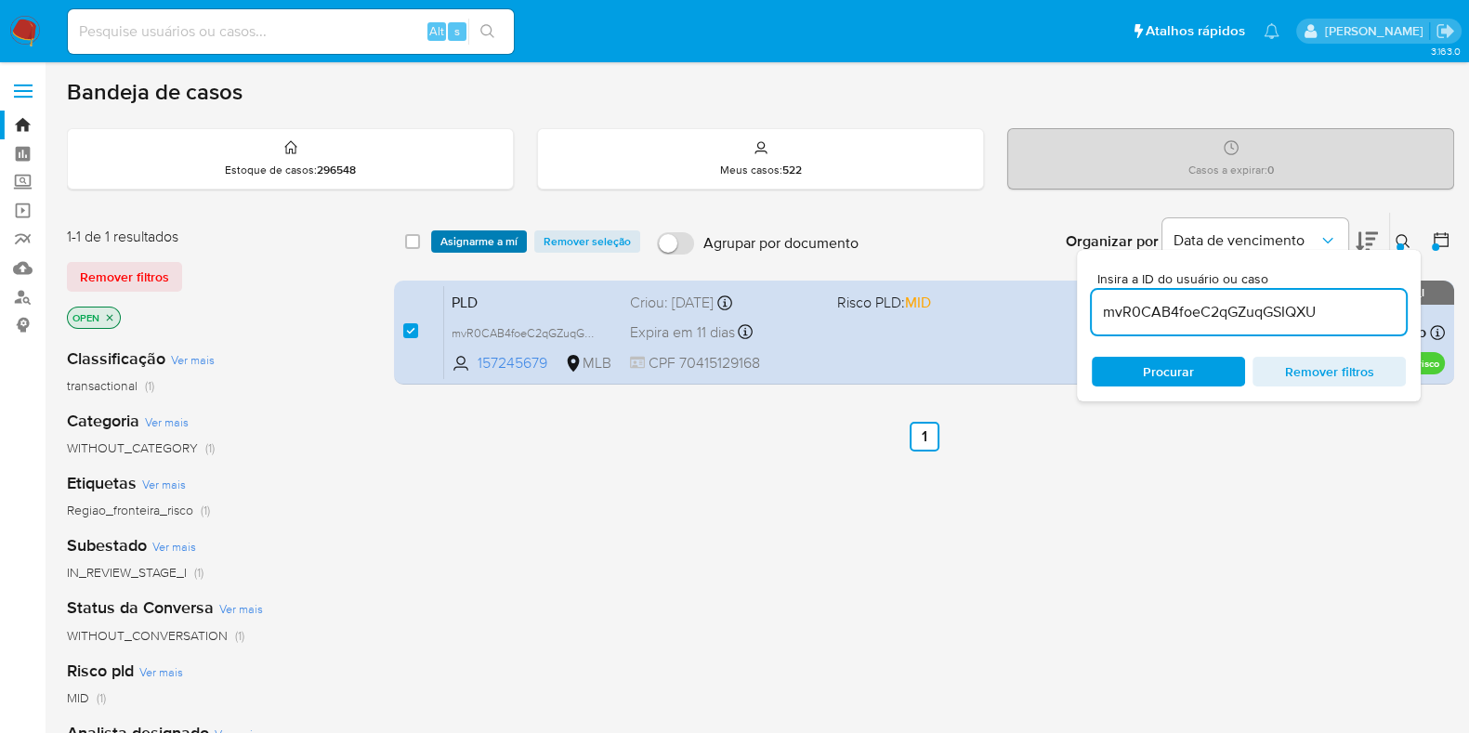
click at [474, 233] on span "Asignarme a mí" at bounding box center [478, 241] width 77 height 19
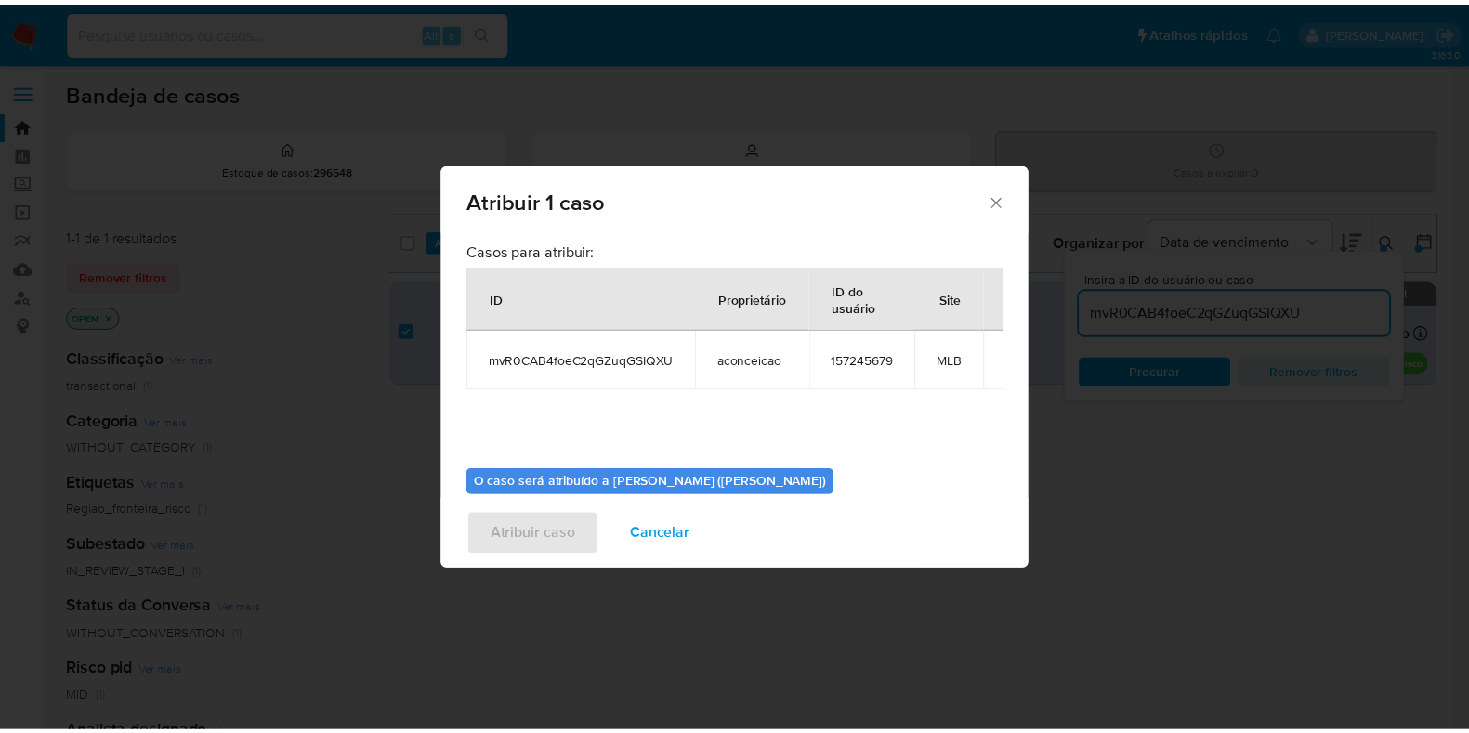
scroll to position [96, 0]
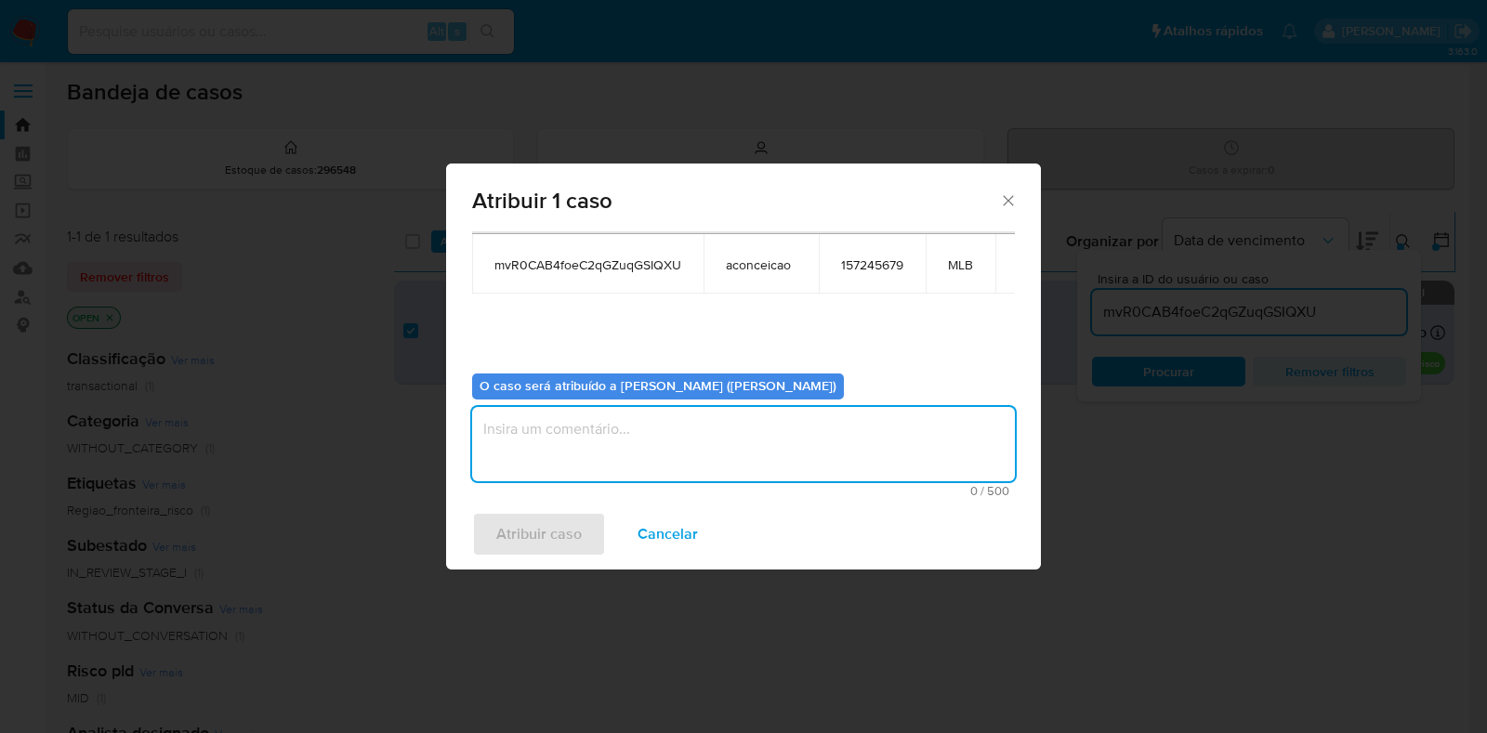
click at [512, 451] on textarea "assign-modal" at bounding box center [743, 444] width 543 height 74
type textarea "Analise em Stage I"
click at [532, 519] on span "Atribuir caso" at bounding box center [538, 534] width 85 height 41
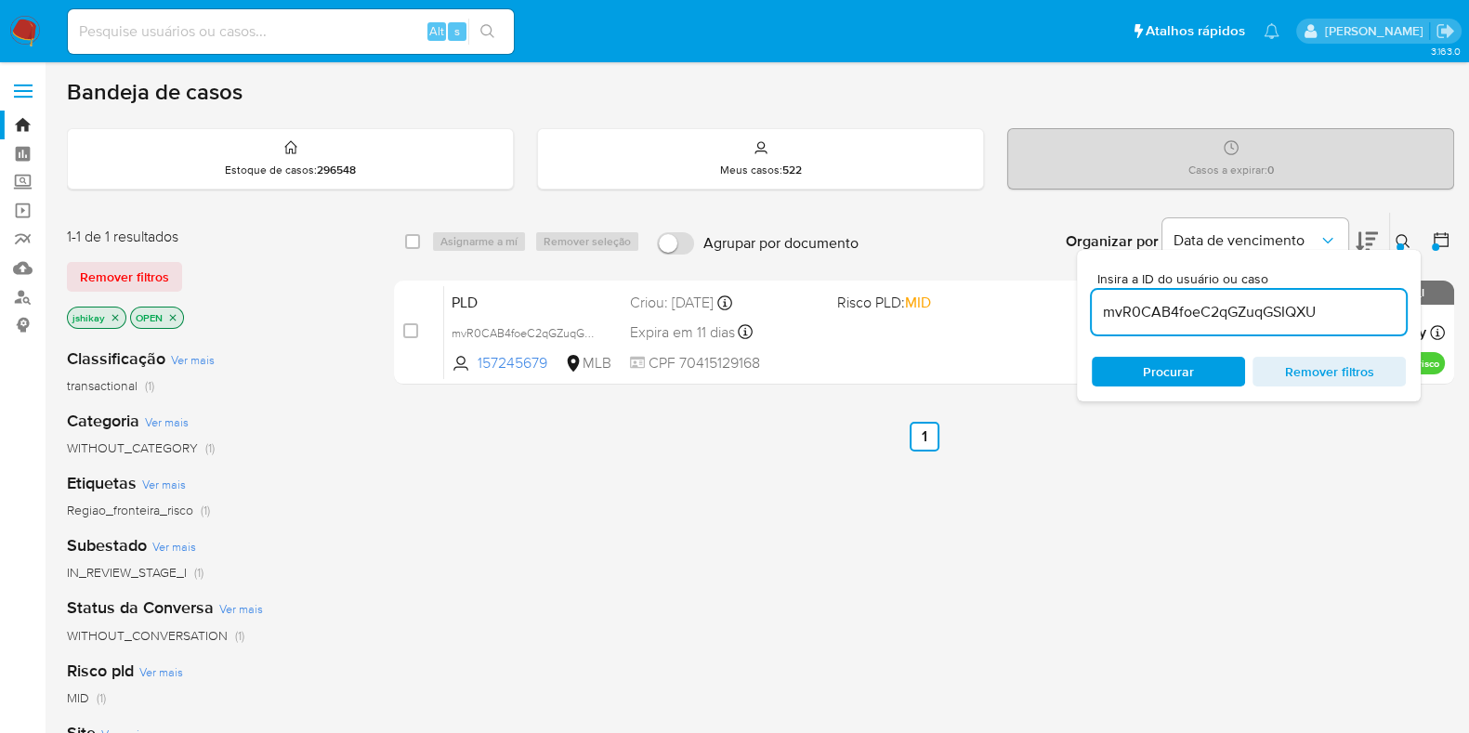
click at [1403, 237] on icon at bounding box center [1403, 241] width 15 height 15
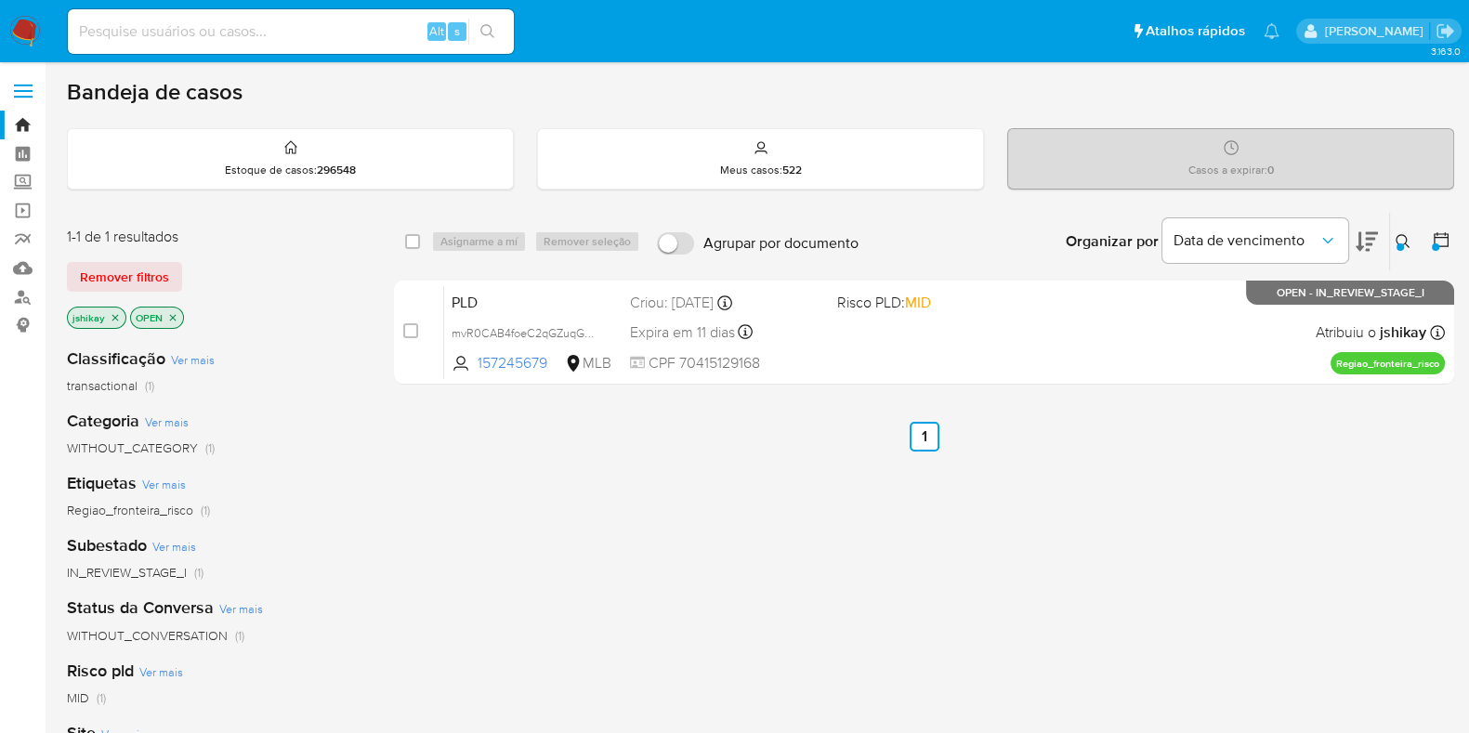
click at [1403, 237] on icon at bounding box center [1403, 241] width 15 height 15
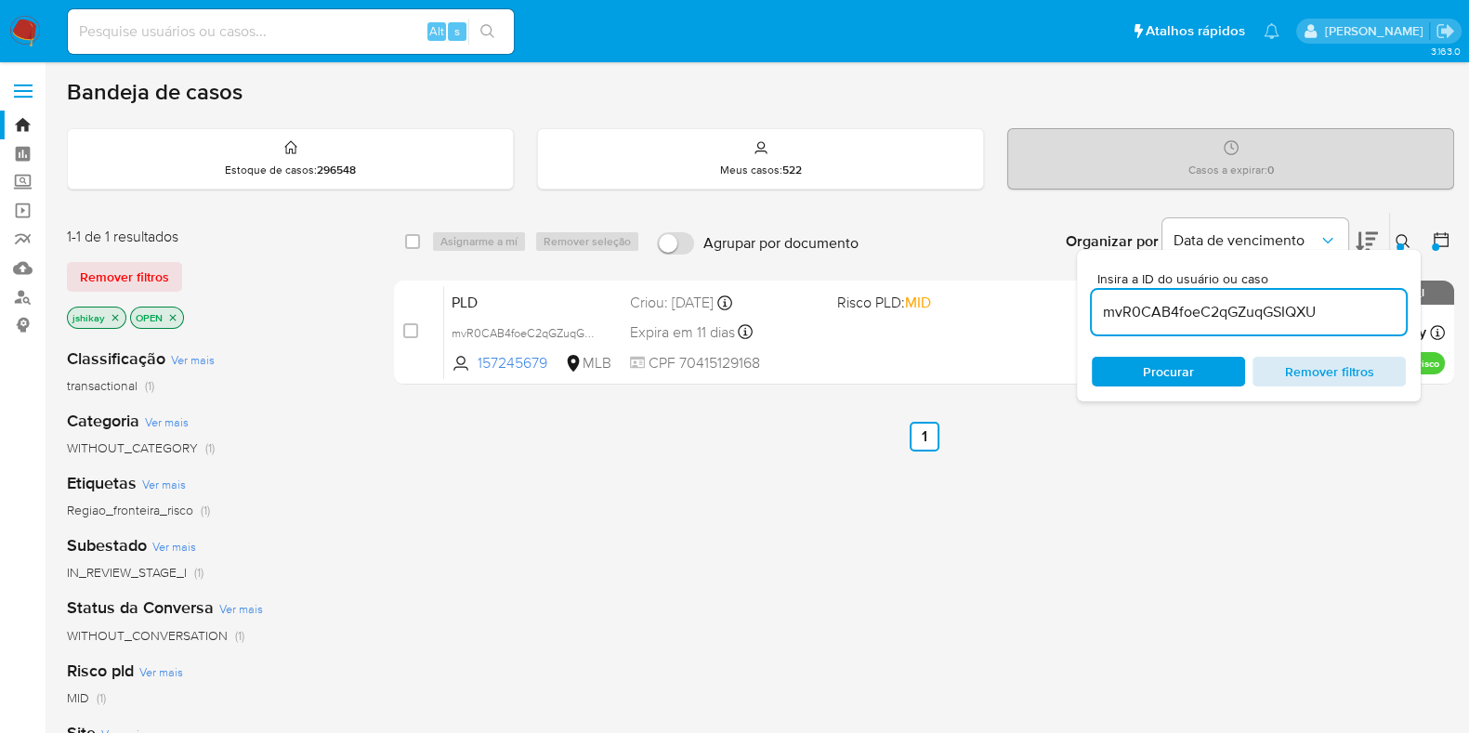
click at [1352, 369] on span "Remover filtros" at bounding box center [1329, 372] width 127 height 26
drag, startPoint x: 1384, startPoint y: 223, endPoint x: 1399, endPoint y: 246, distance: 28.1
click at [1385, 223] on div "Organizar por Data de vencimento" at bounding box center [1220, 242] width 338 height 58
click at [1400, 246] on icon at bounding box center [1403, 241] width 15 height 15
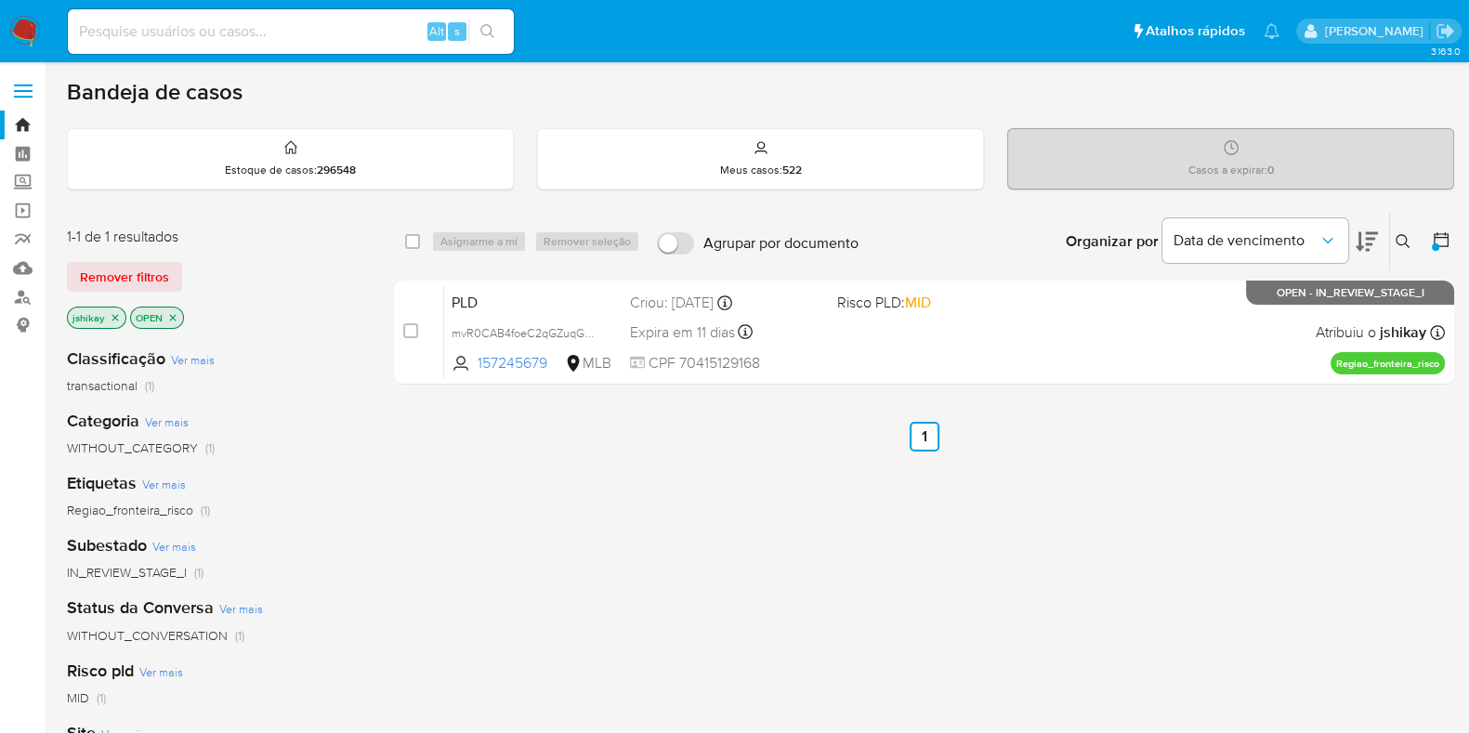
click at [1405, 237] on icon at bounding box center [1403, 241] width 15 height 15
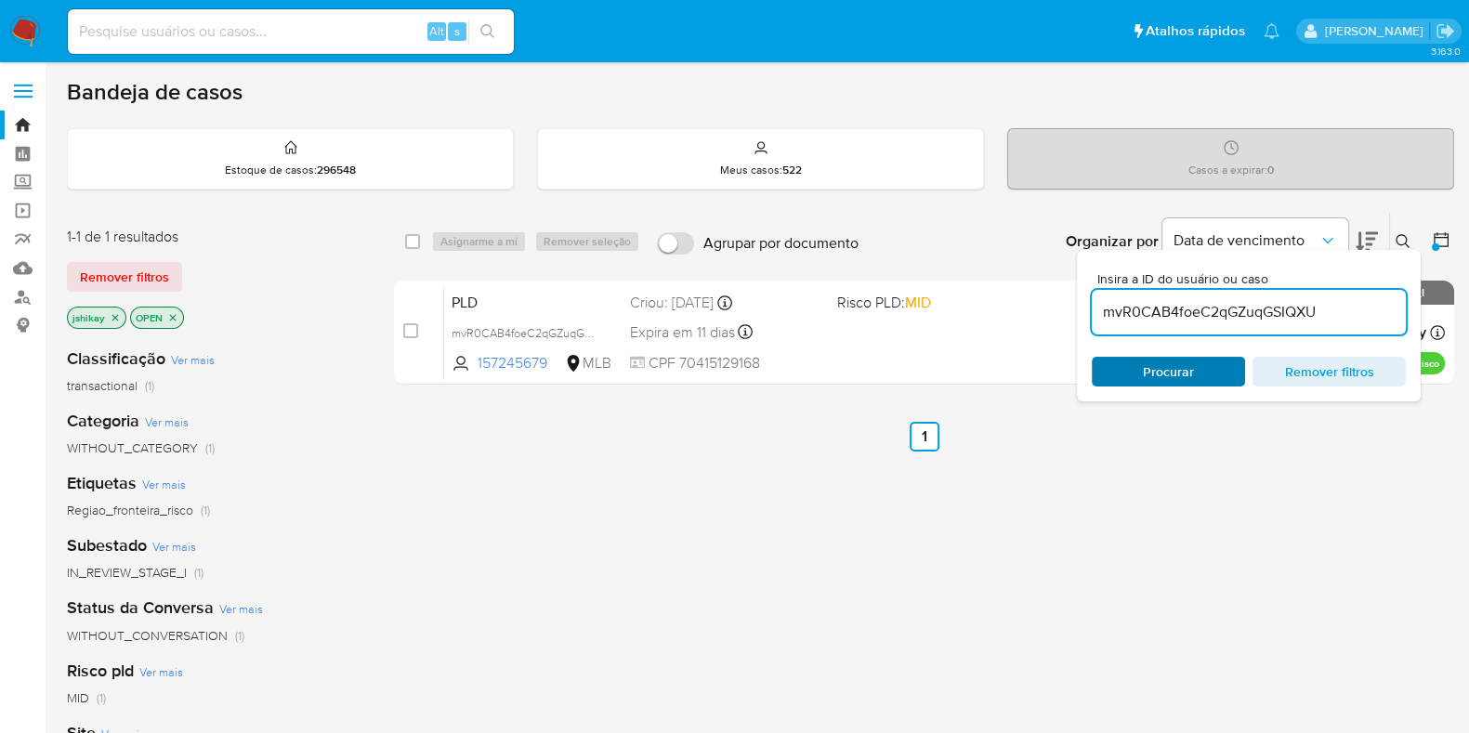
click at [1155, 364] on span "Procurar" at bounding box center [1168, 372] width 51 height 30
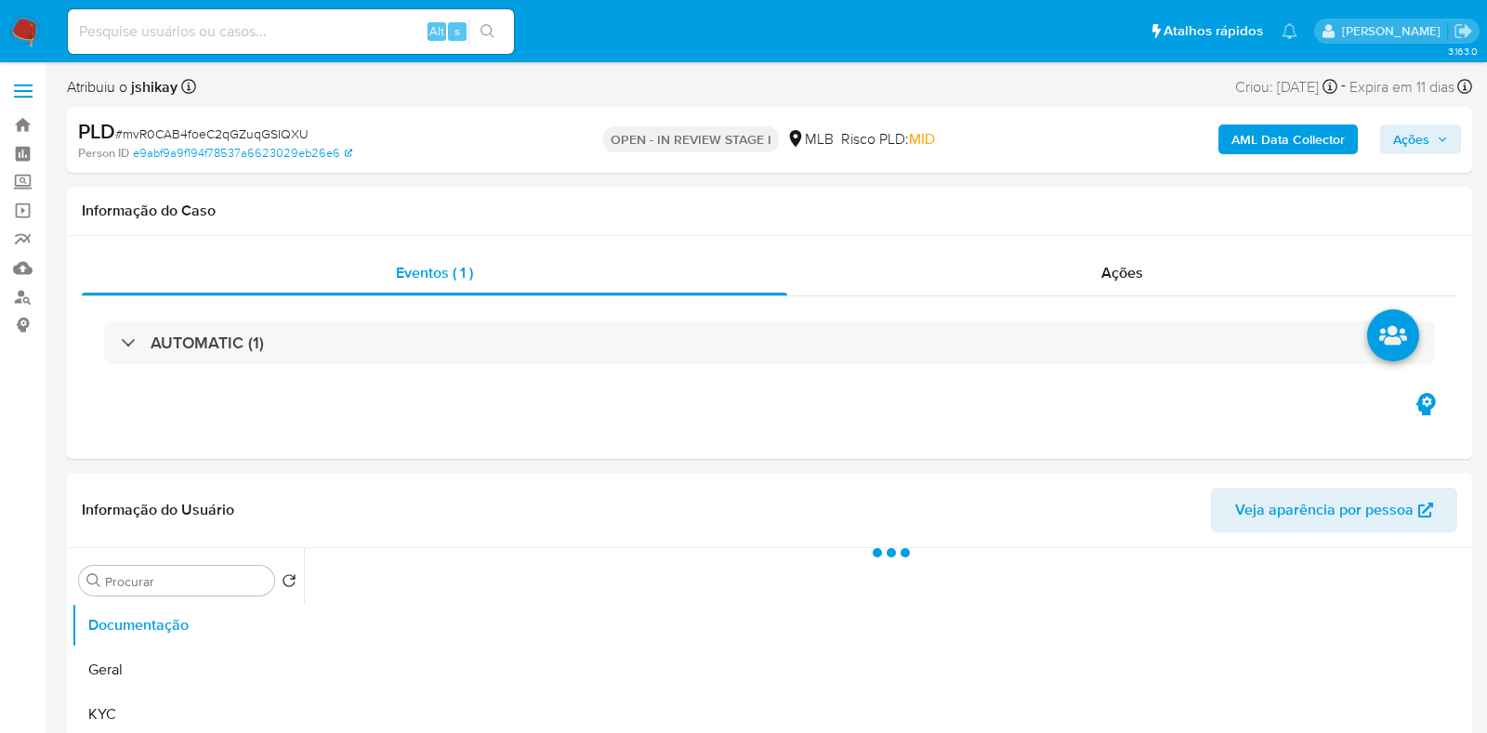
select select "10"
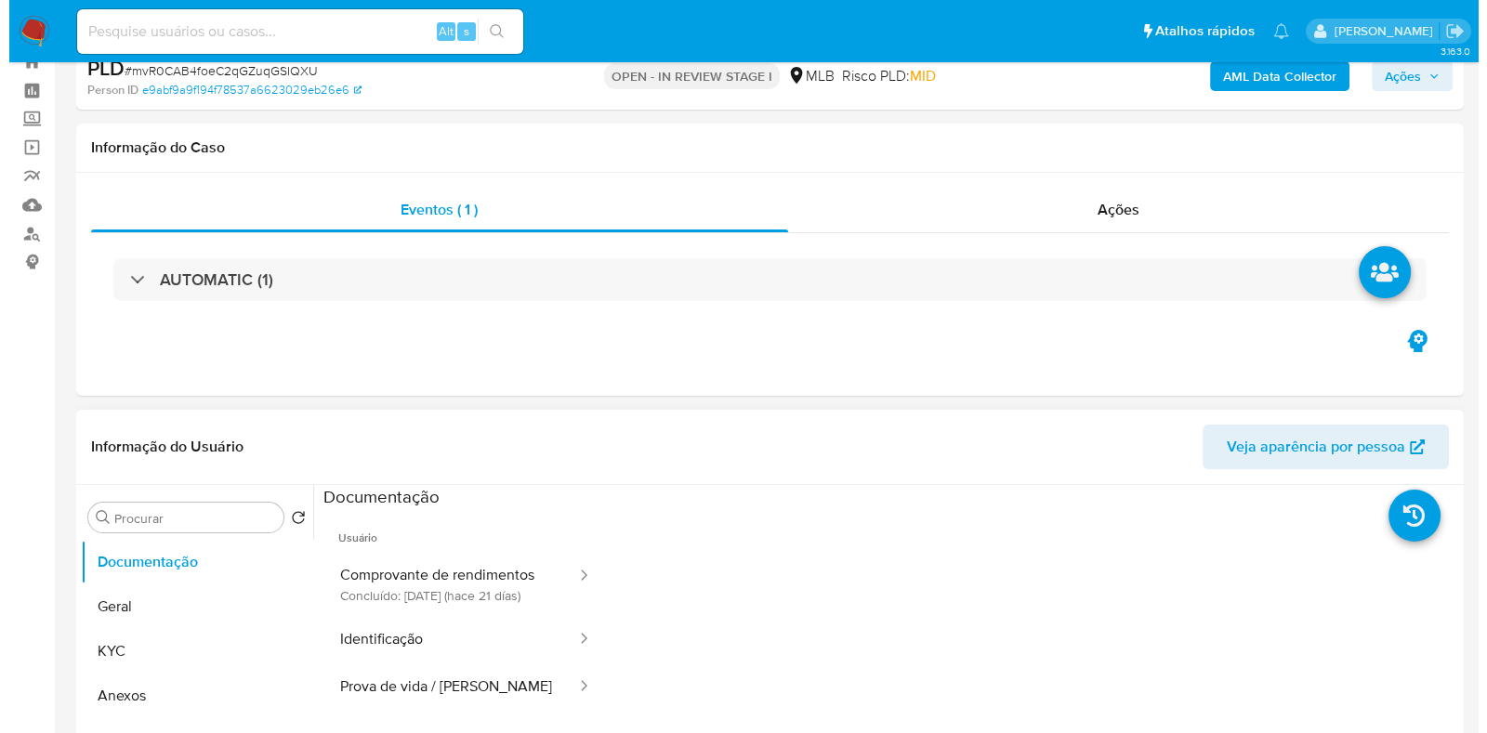
scroll to position [115, 0]
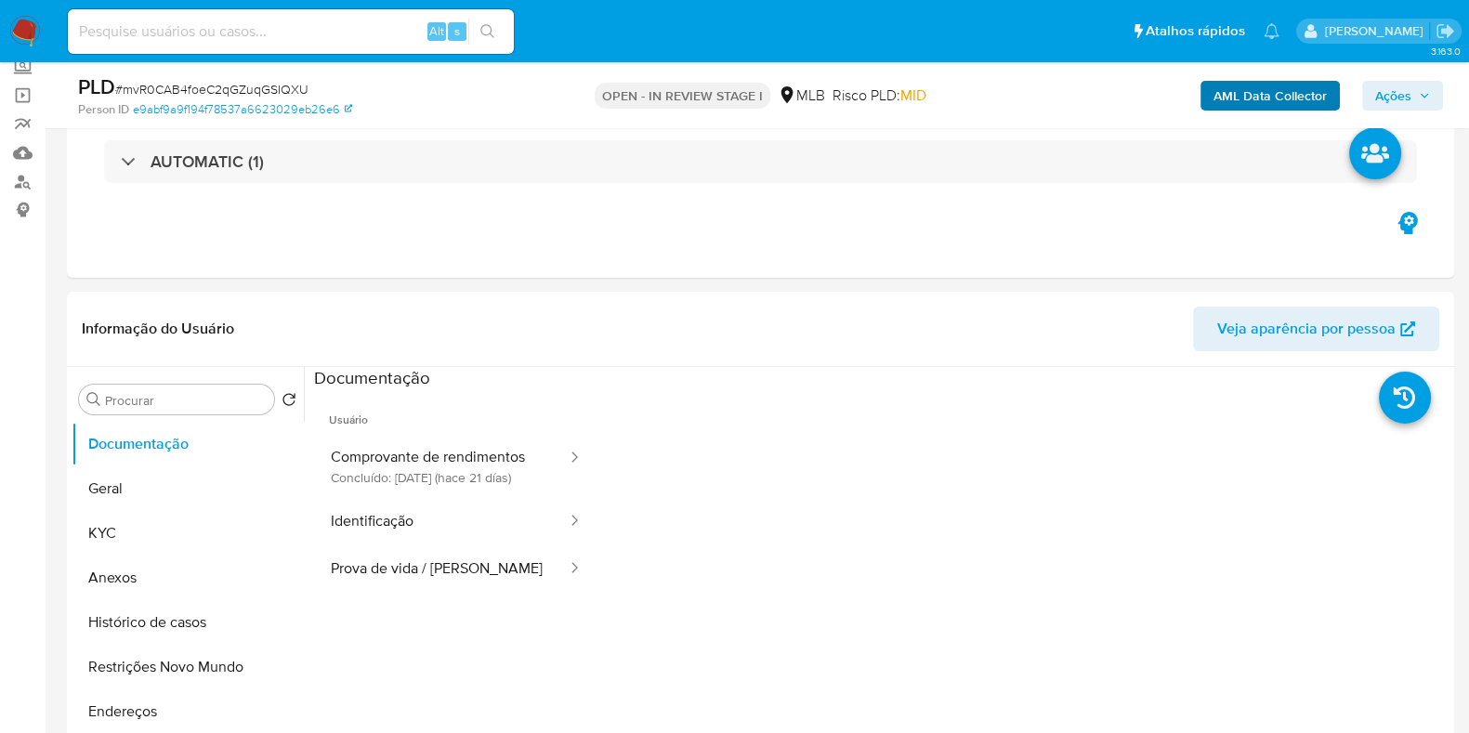
click at [1202, 95] on div "AML Data Collector Ações" at bounding box center [1218, 95] width 450 height 44
click at [1219, 91] on b "AML Data Collector" at bounding box center [1270, 96] width 113 height 30
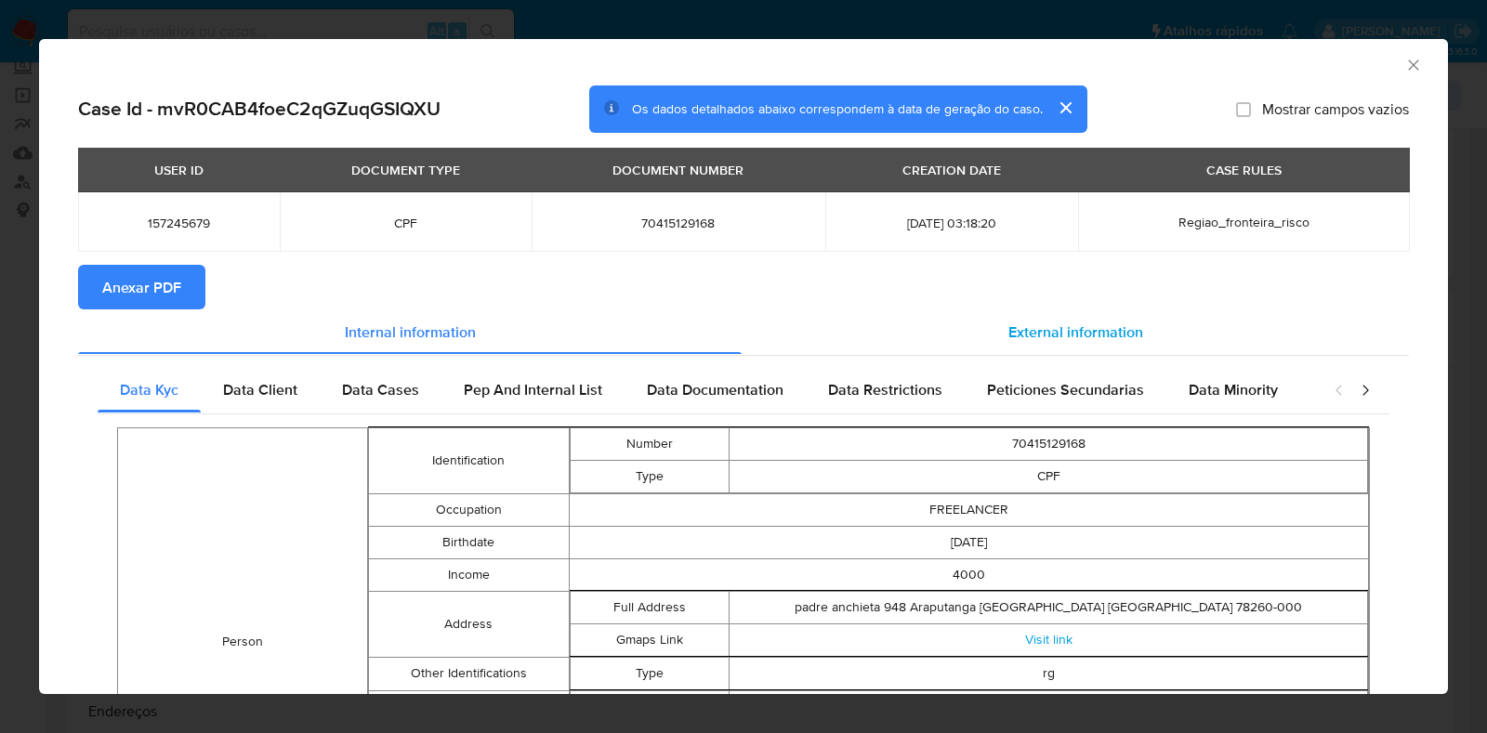
click at [1059, 329] on span "External information" at bounding box center [1075, 331] width 135 height 21
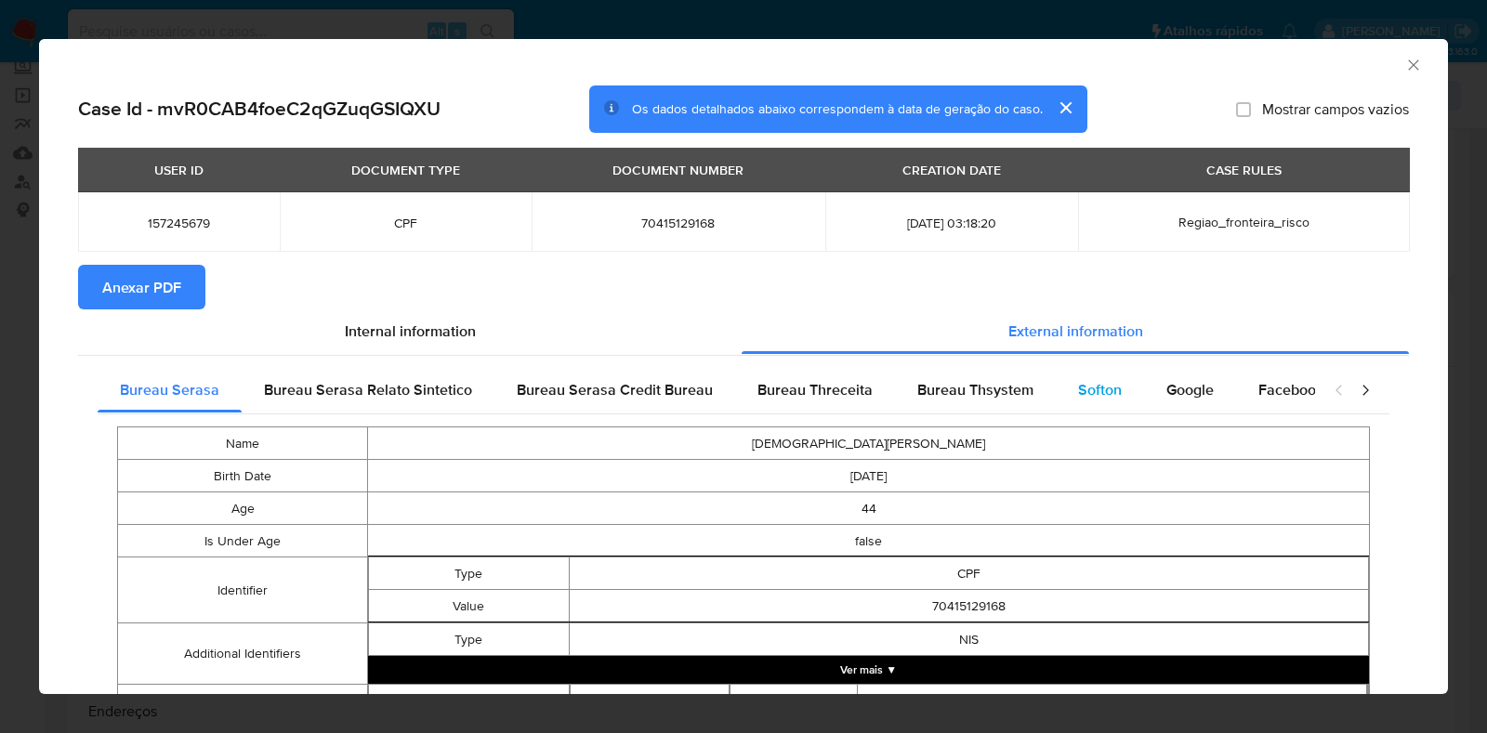
click at [1063, 385] on div "Softon" at bounding box center [1100, 390] width 88 height 45
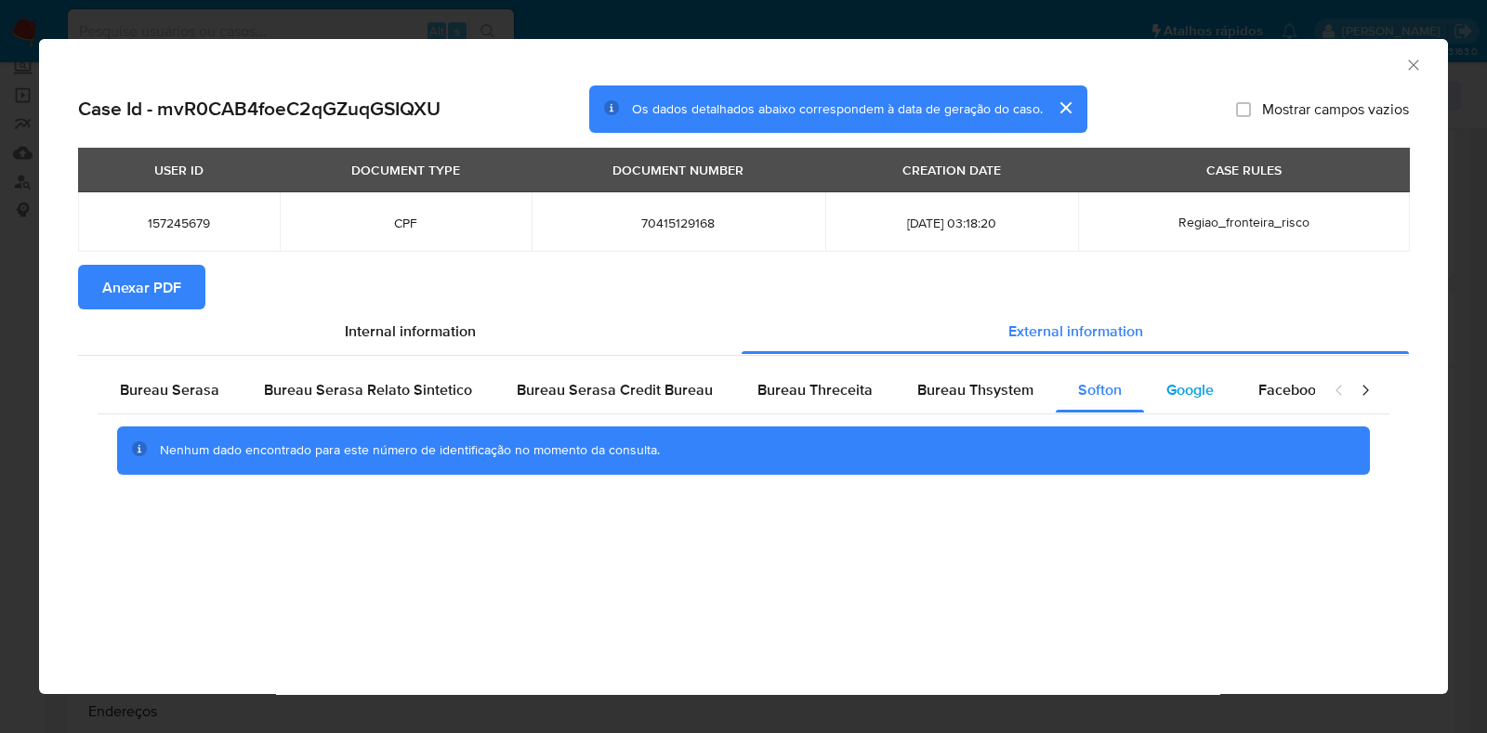
click at [1166, 383] on span "Google" at bounding box center [1189, 389] width 47 height 21
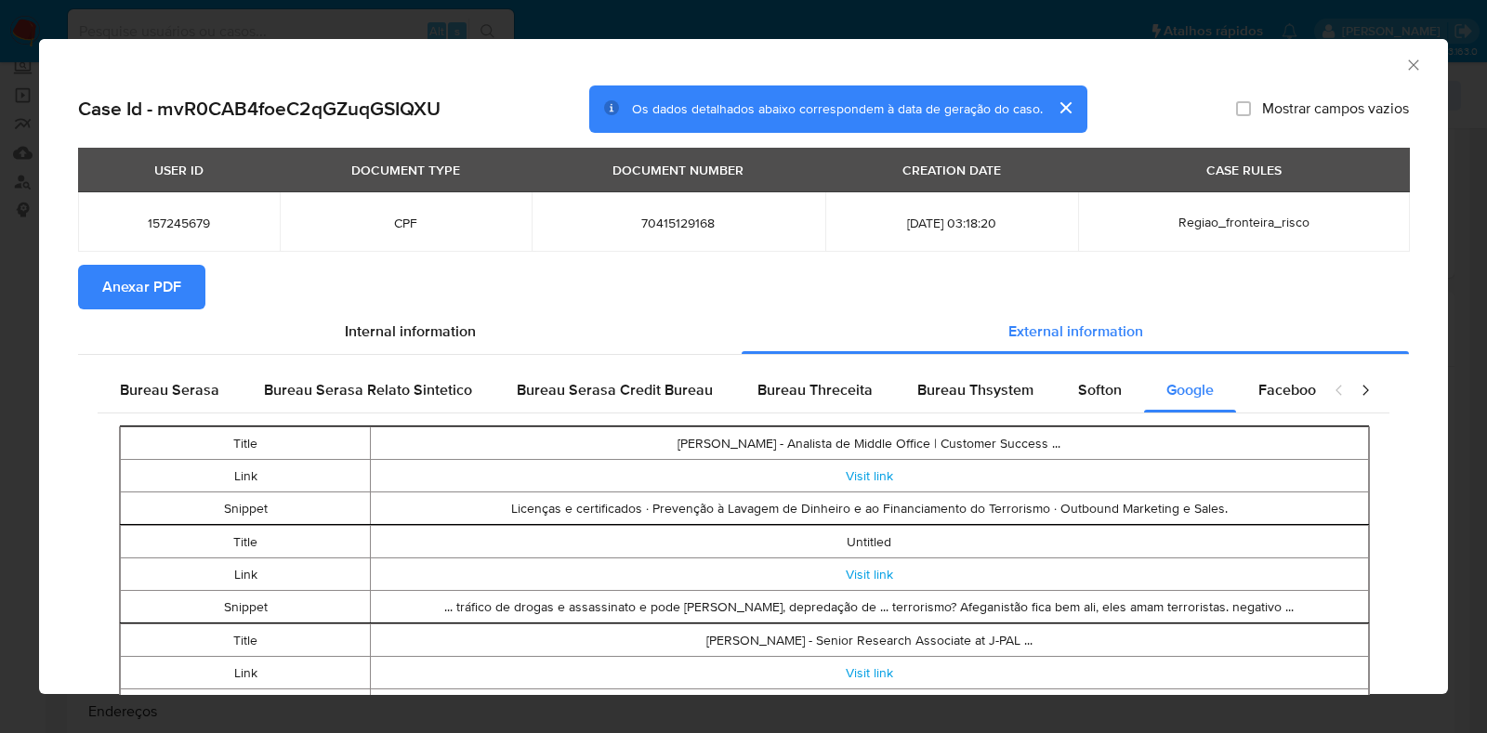
click at [149, 296] on span "Anexar PDF" at bounding box center [141, 287] width 79 height 41
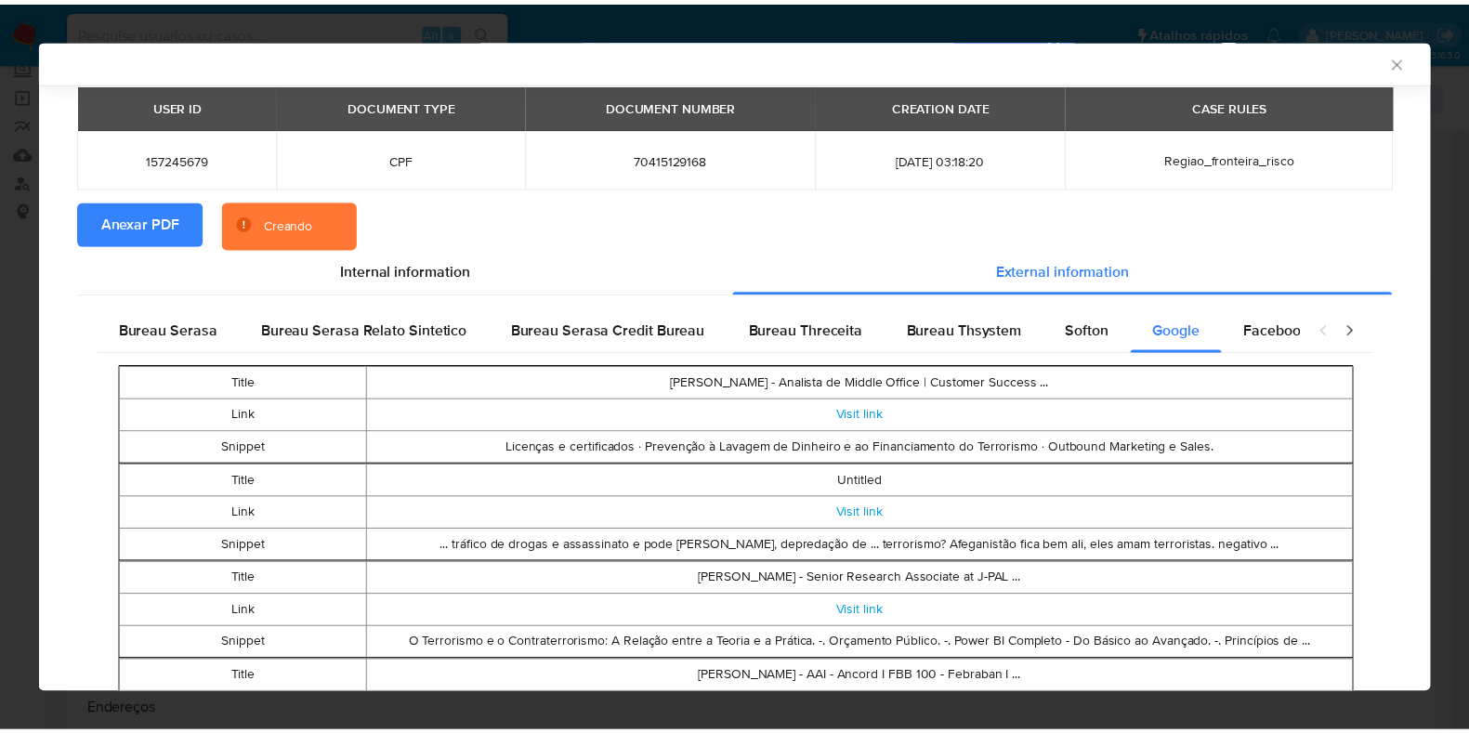
scroll to position [112, 0]
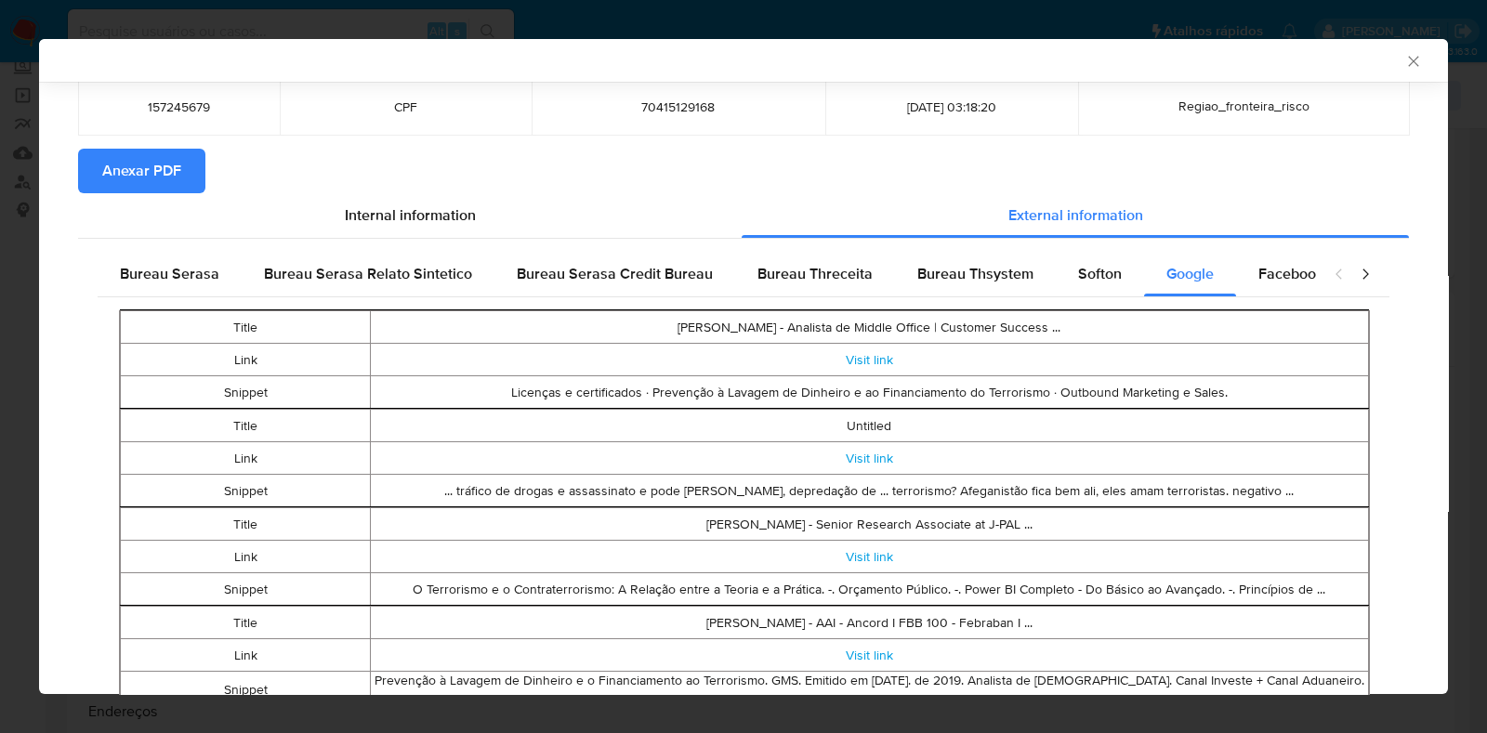
click at [1408, 62] on div "AML Data Collector" at bounding box center [743, 60] width 1409 height 43
click at [1399, 62] on div "AML Data Collector" at bounding box center [743, 60] width 1409 height 43
click at [1404, 64] on div "AML Data Collector" at bounding box center [743, 60] width 1409 height 43
click at [1404, 62] on icon "Fechar a janela" at bounding box center [1413, 61] width 19 height 19
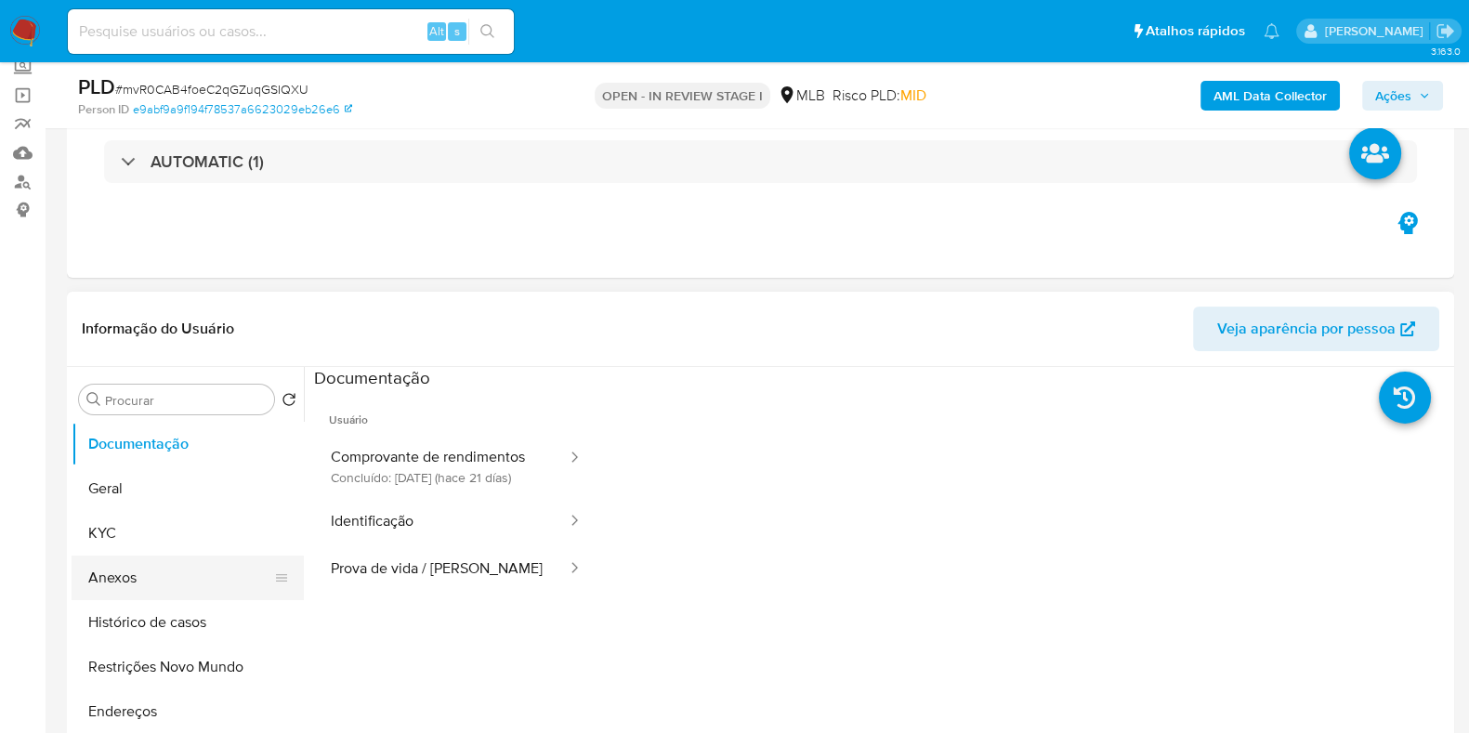
click at [180, 561] on button "Anexos" at bounding box center [180, 578] width 217 height 45
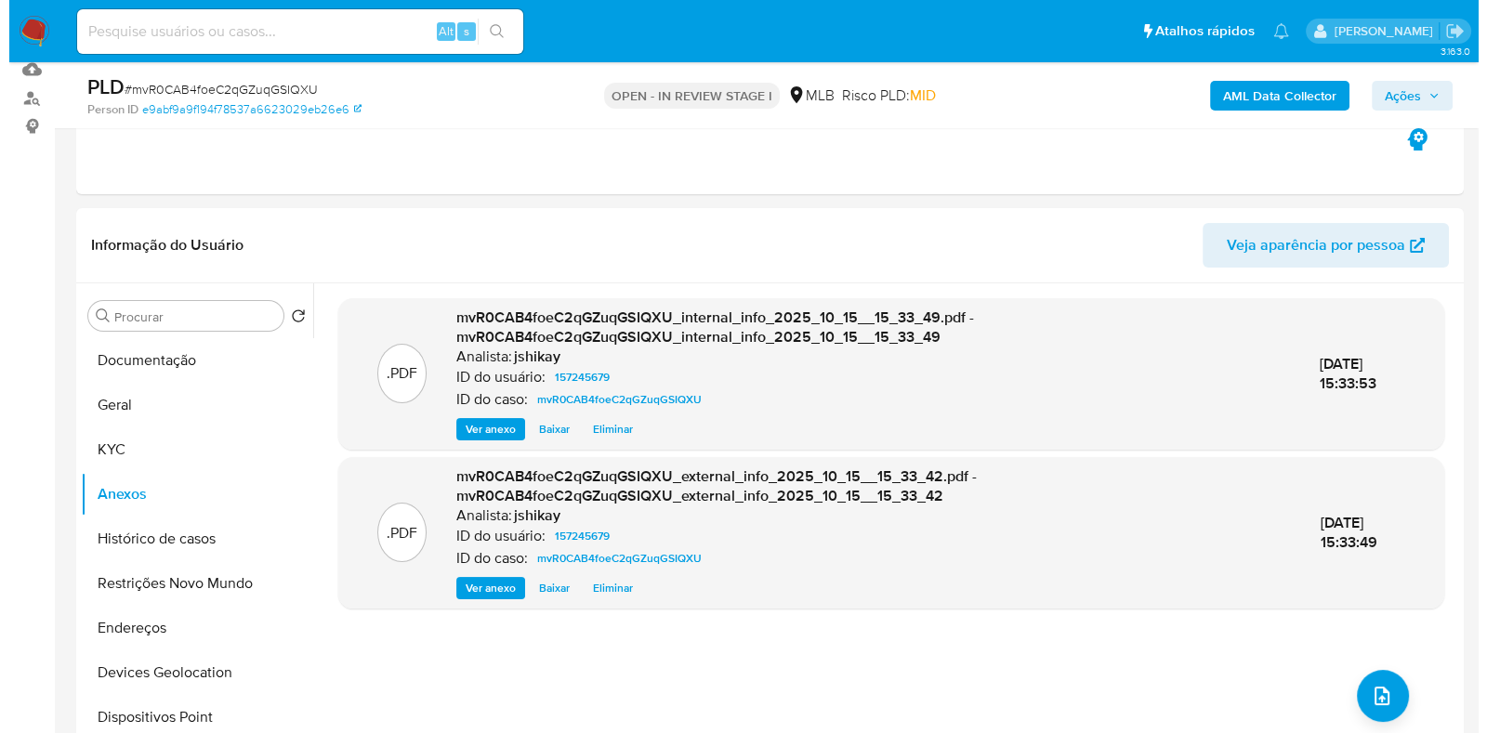
scroll to position [231, 0]
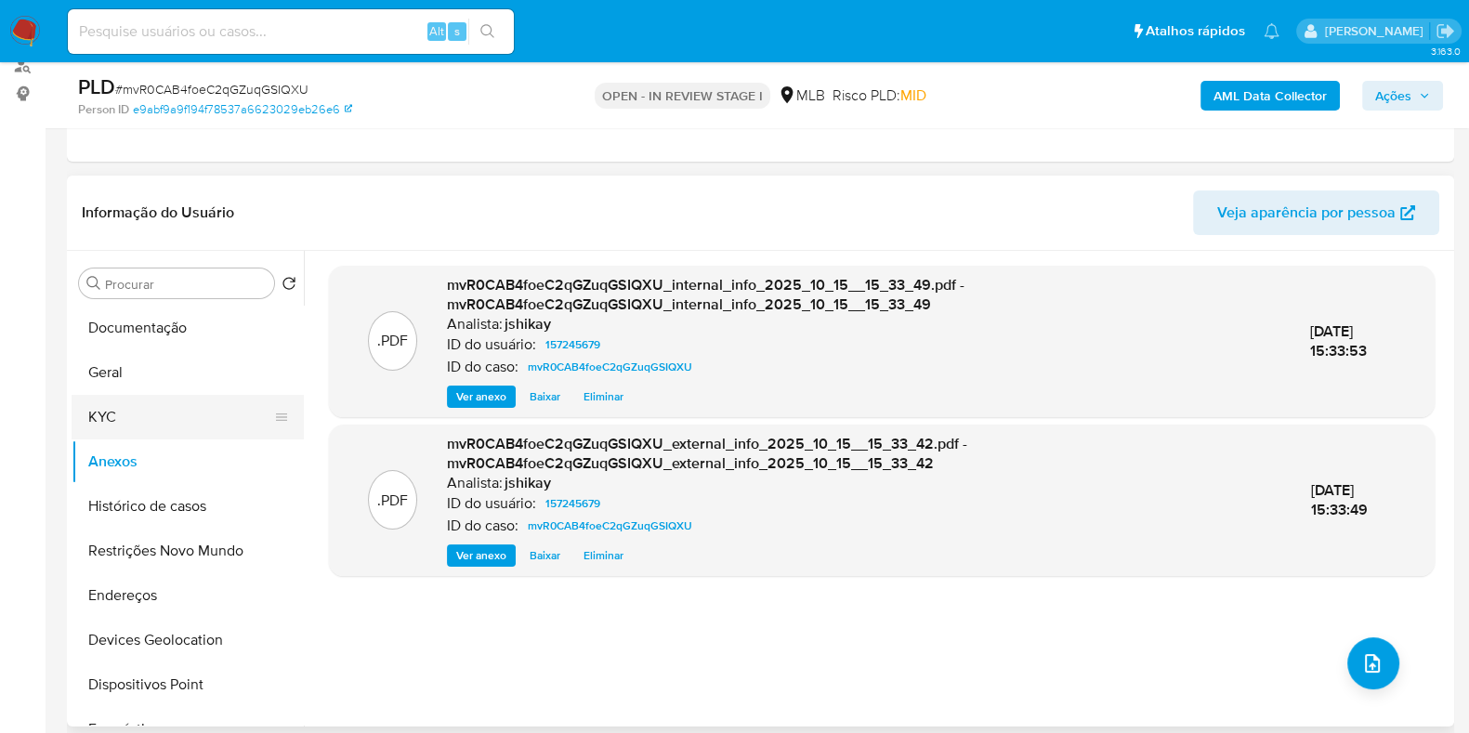
click at [101, 422] on button "KYC" at bounding box center [180, 417] width 217 height 45
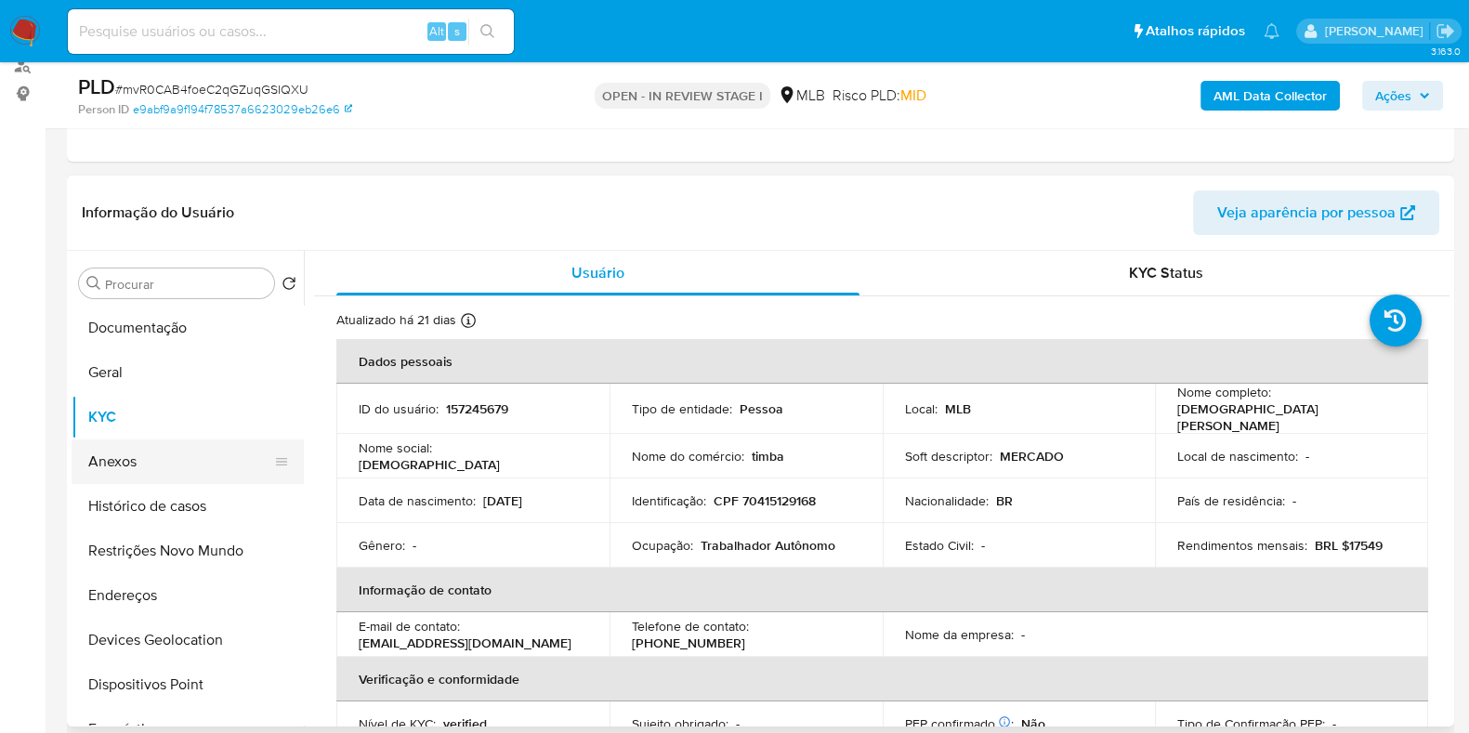
click at [115, 464] on button "Anexos" at bounding box center [180, 462] width 217 height 45
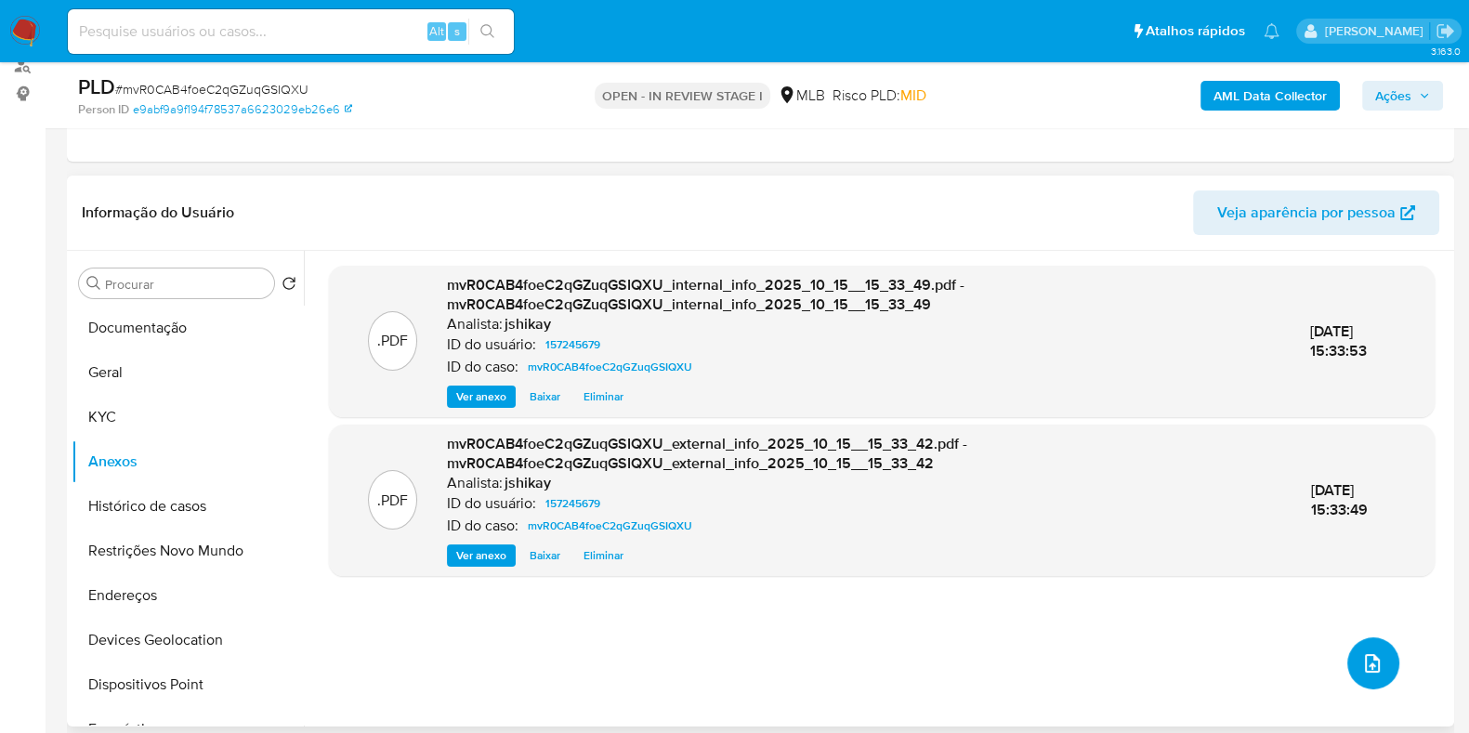
click at [1379, 639] on button "upload-file" at bounding box center [1373, 663] width 52 height 52
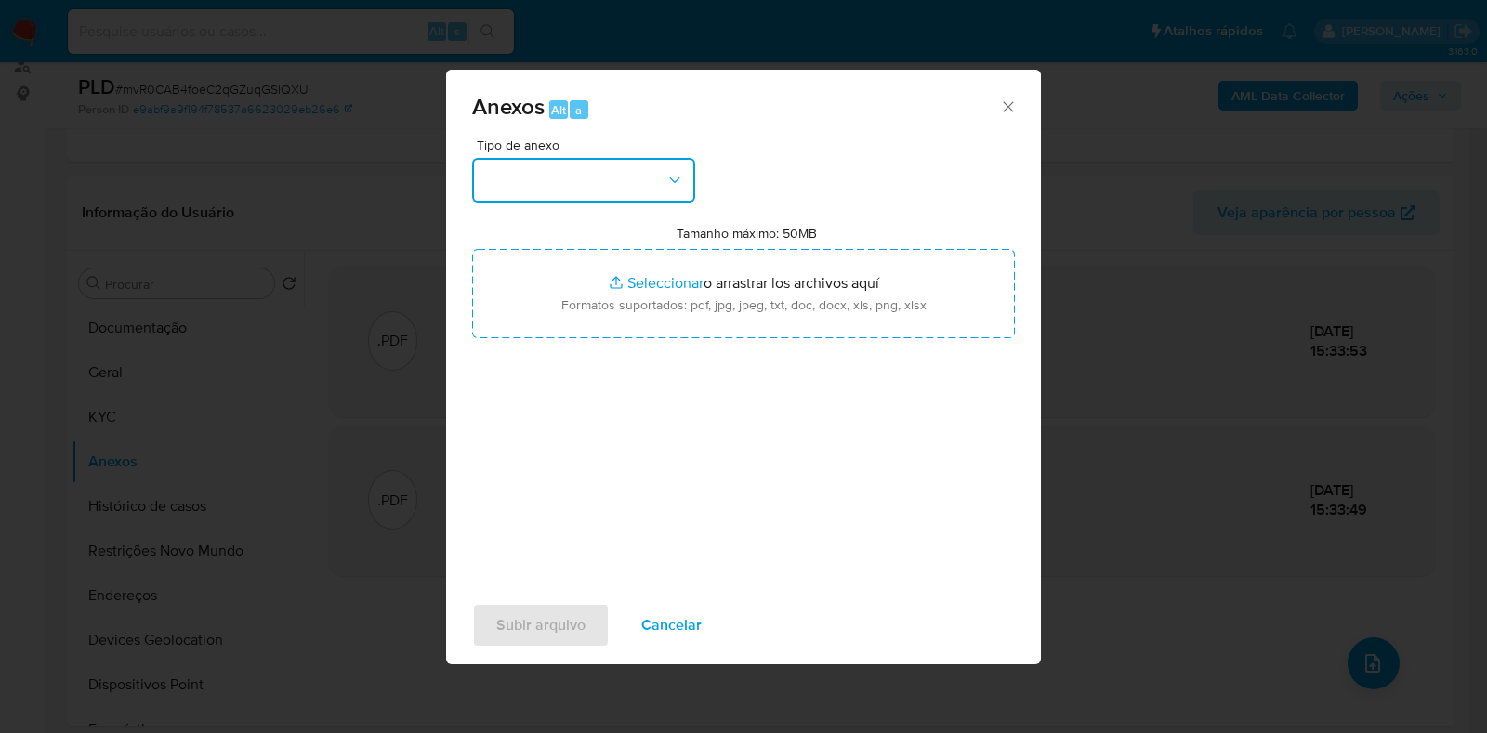
click at [568, 190] on button "button" at bounding box center [583, 180] width 223 height 45
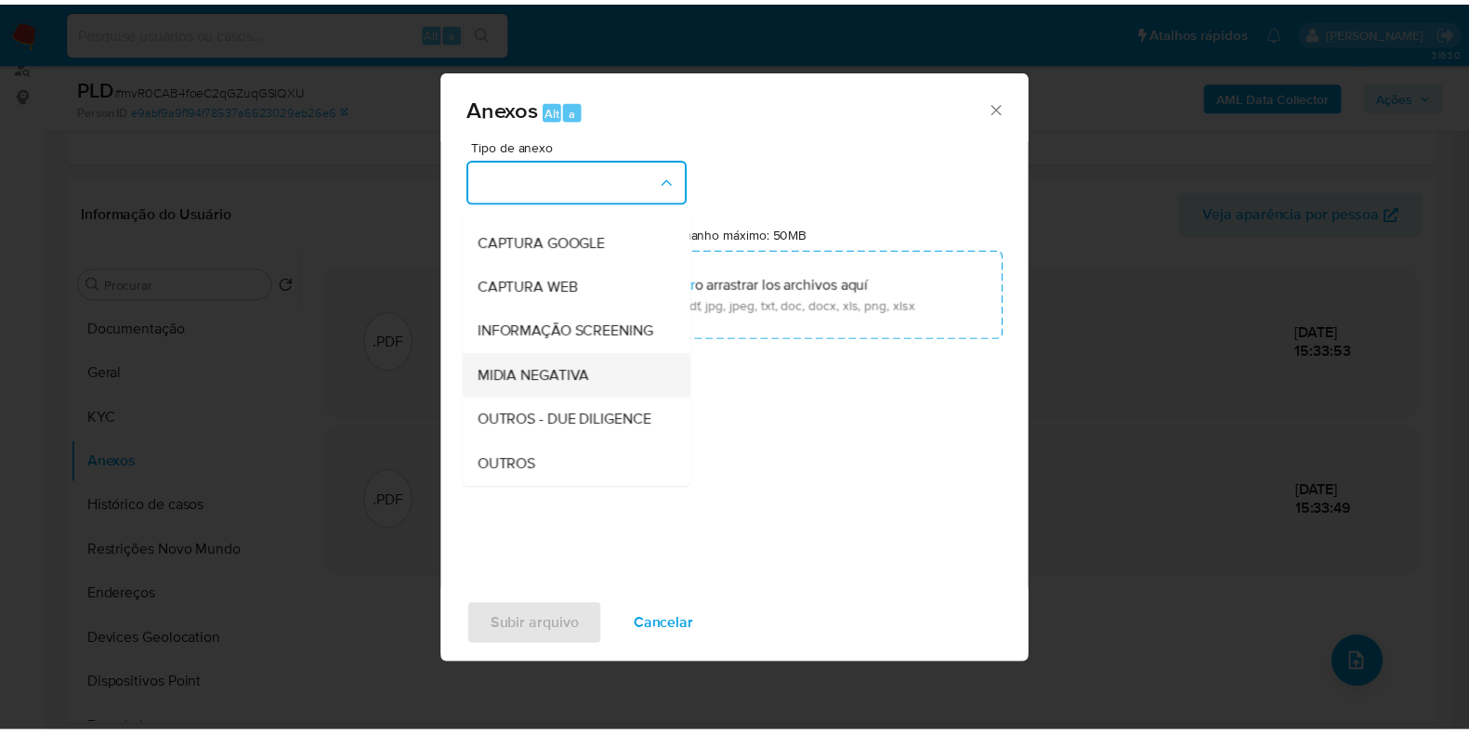
scroll to position [115, 0]
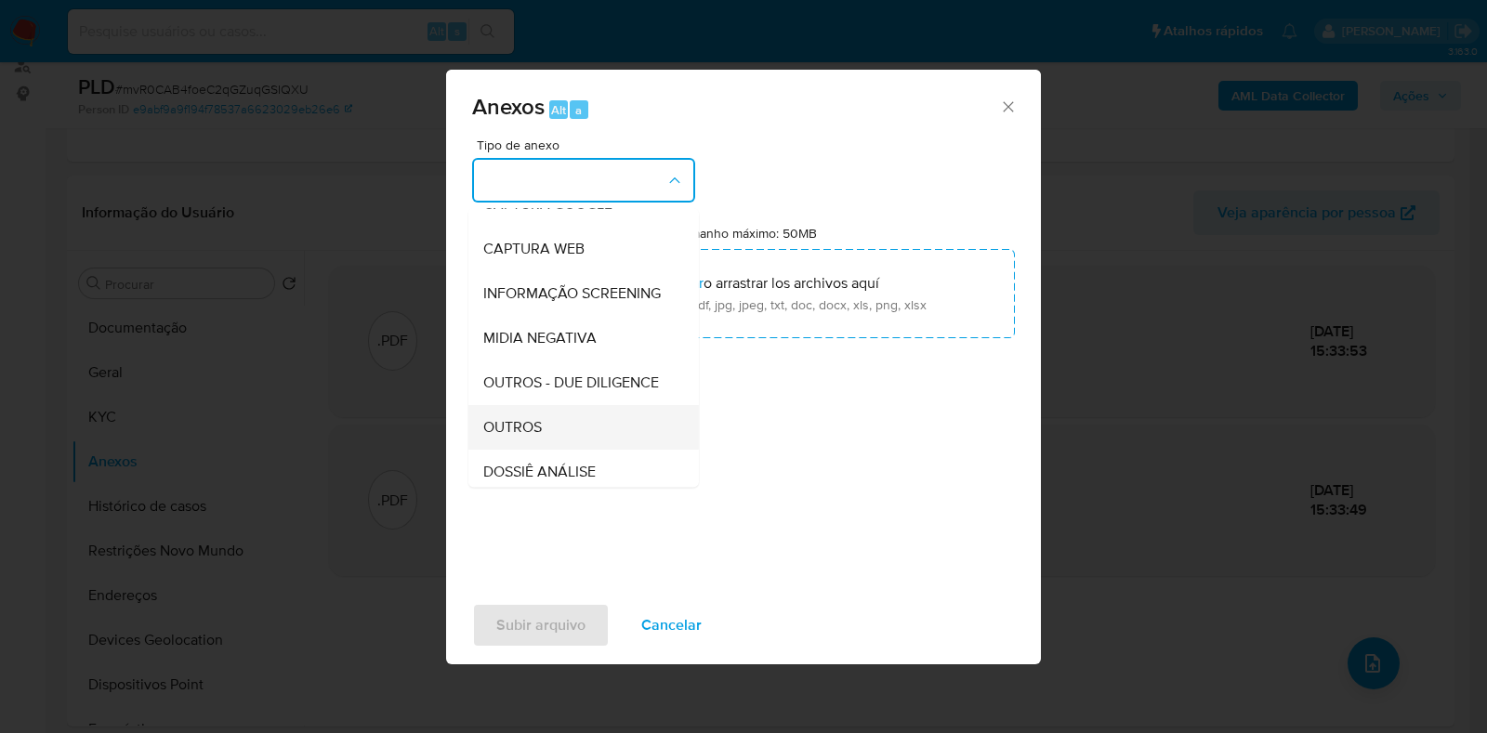
click at [509, 437] on span "OUTROS" at bounding box center [512, 427] width 59 height 19
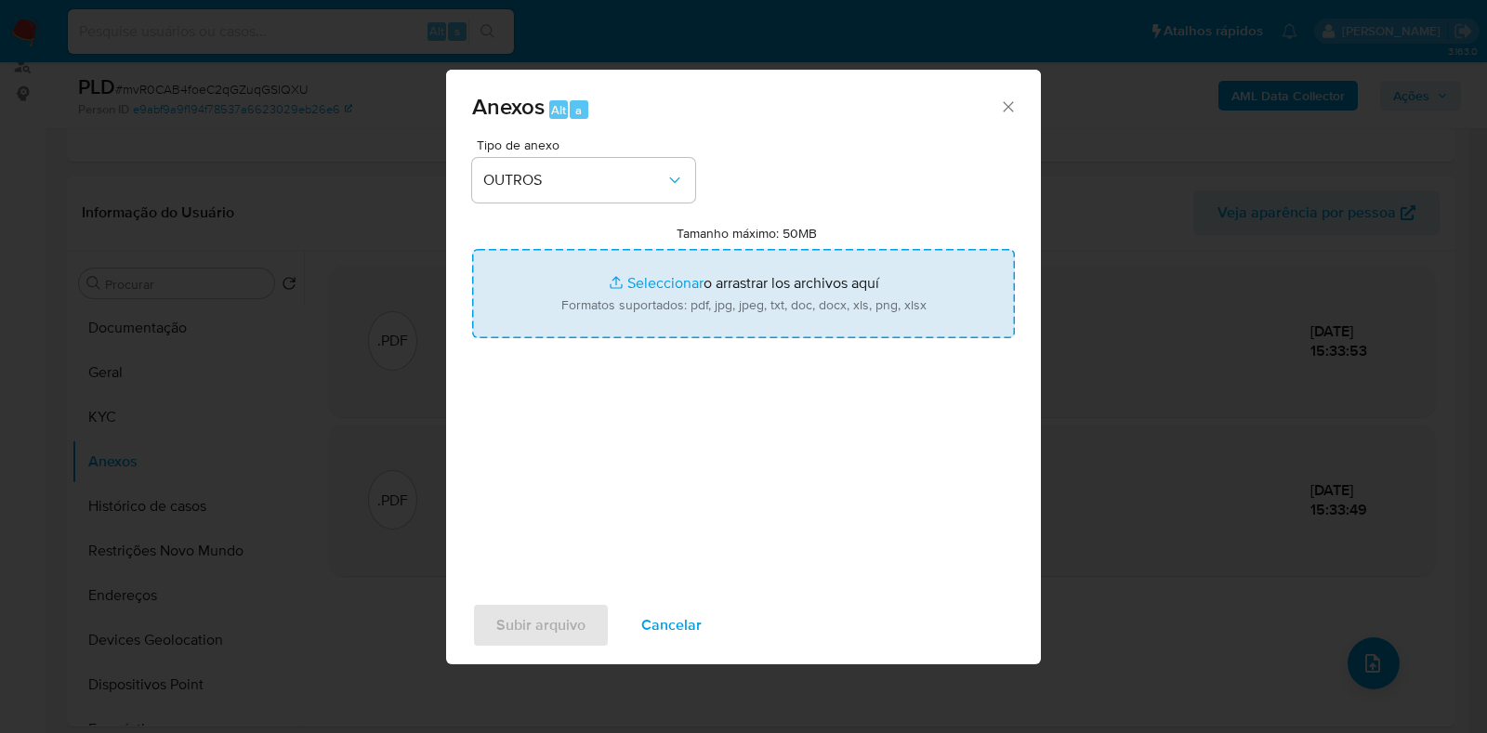
click at [603, 294] on input "Tamanho máximo: 50MB Seleccionar archivos" at bounding box center [743, 293] width 543 height 89
type input "C:\fakepath\SAR - XXXX - CPF 70415129168 - CRISTIANE LOPES PEREIRA.pdf"
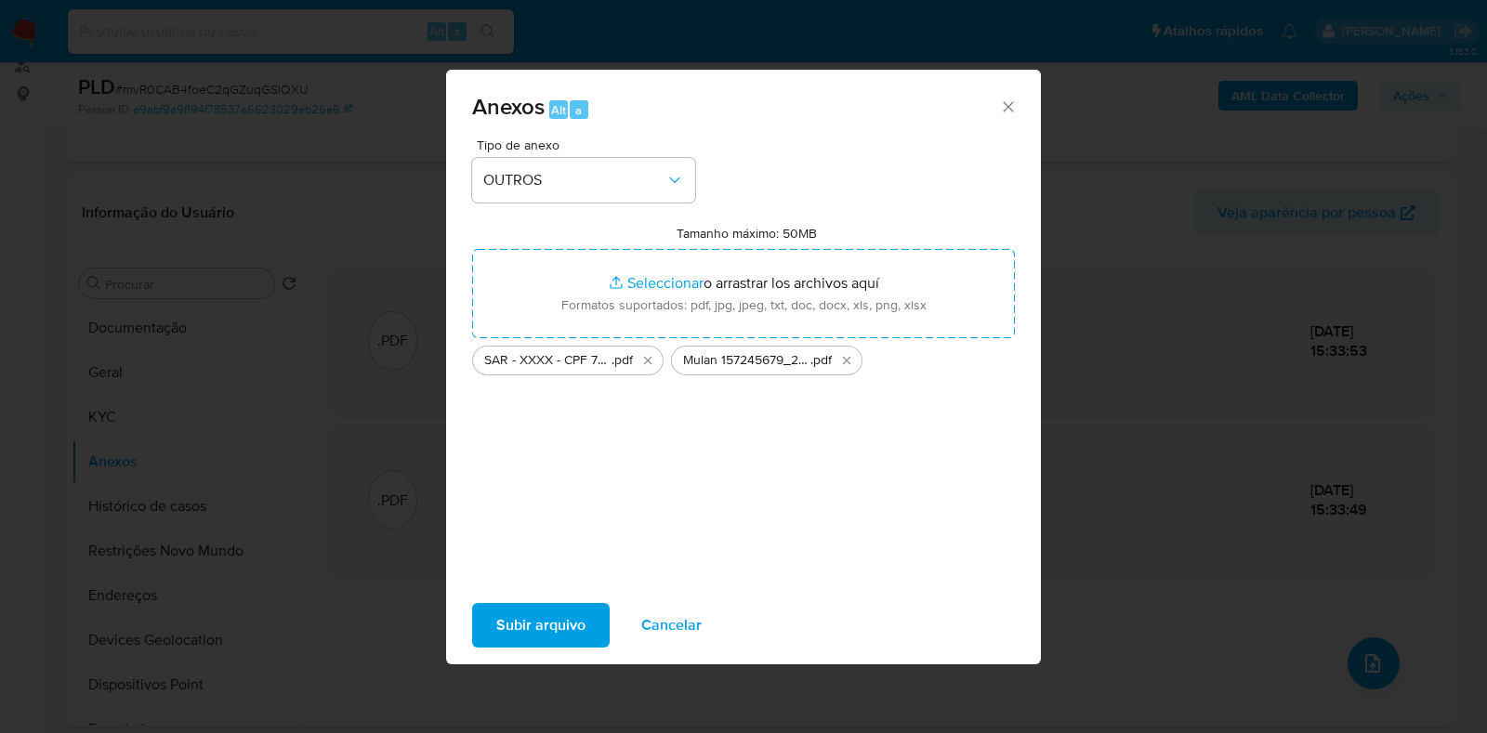
click at [557, 584] on div "Tipo de anexo OUTROS Tamanho máximo: 50MB Seleccionar archivos Seleccionar o ar…" at bounding box center [743, 364] width 595 height 452
drag, startPoint x: 564, startPoint y: 601, endPoint x: 561, endPoint y: 618, distance: 17.0
click at [564, 607] on div "Subir arquivo Cancelar" at bounding box center [743, 625] width 595 height 71
click at [558, 629] on span "Subir arquivo" at bounding box center [540, 625] width 89 height 41
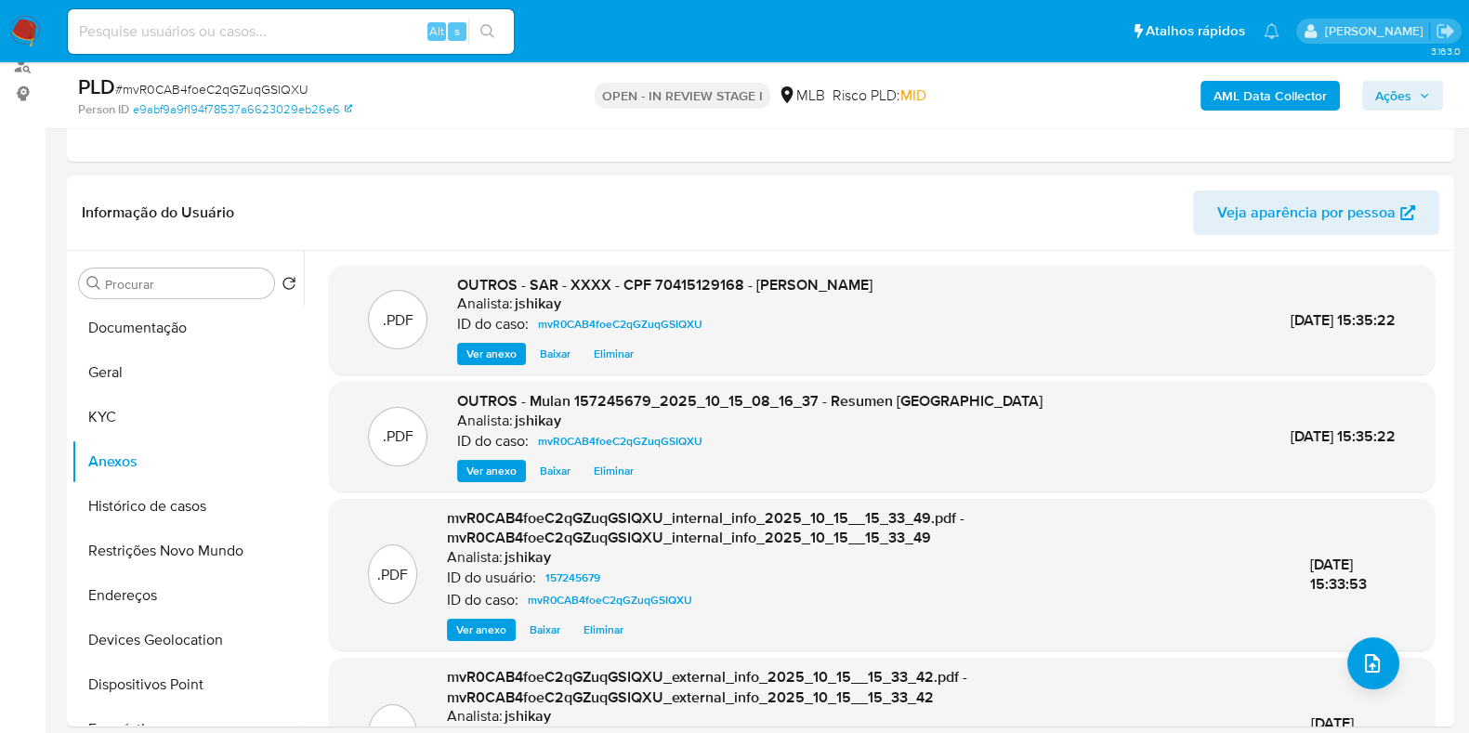
drag, startPoint x: 1374, startPoint y: 97, endPoint x: 1359, endPoint y: 104, distance: 16.6
click at [1374, 97] on button "Ações" at bounding box center [1402, 96] width 81 height 30
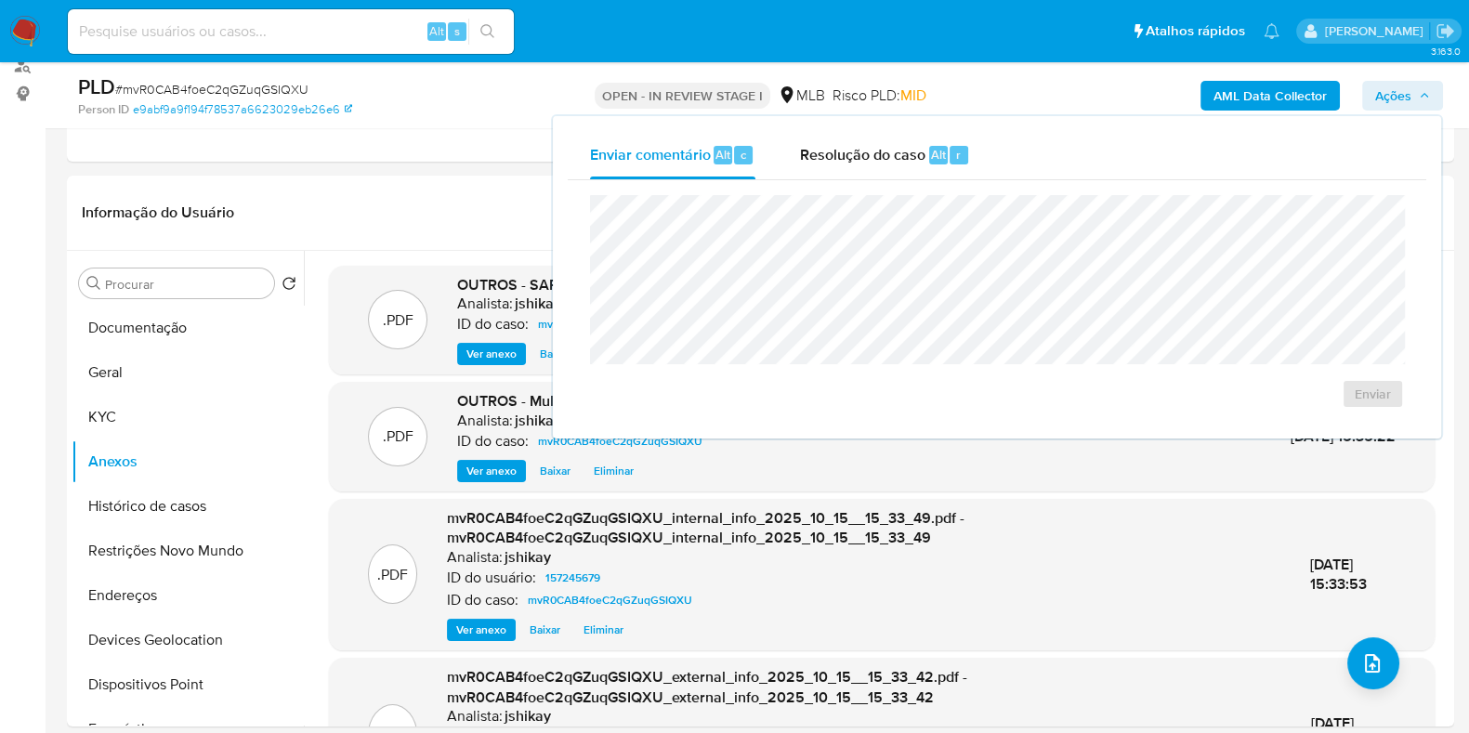
drag, startPoint x: 892, startPoint y: 160, endPoint x: 865, endPoint y: 187, distance: 38.1
click at [891, 160] on span "Resolução do caso" at bounding box center [862, 153] width 125 height 21
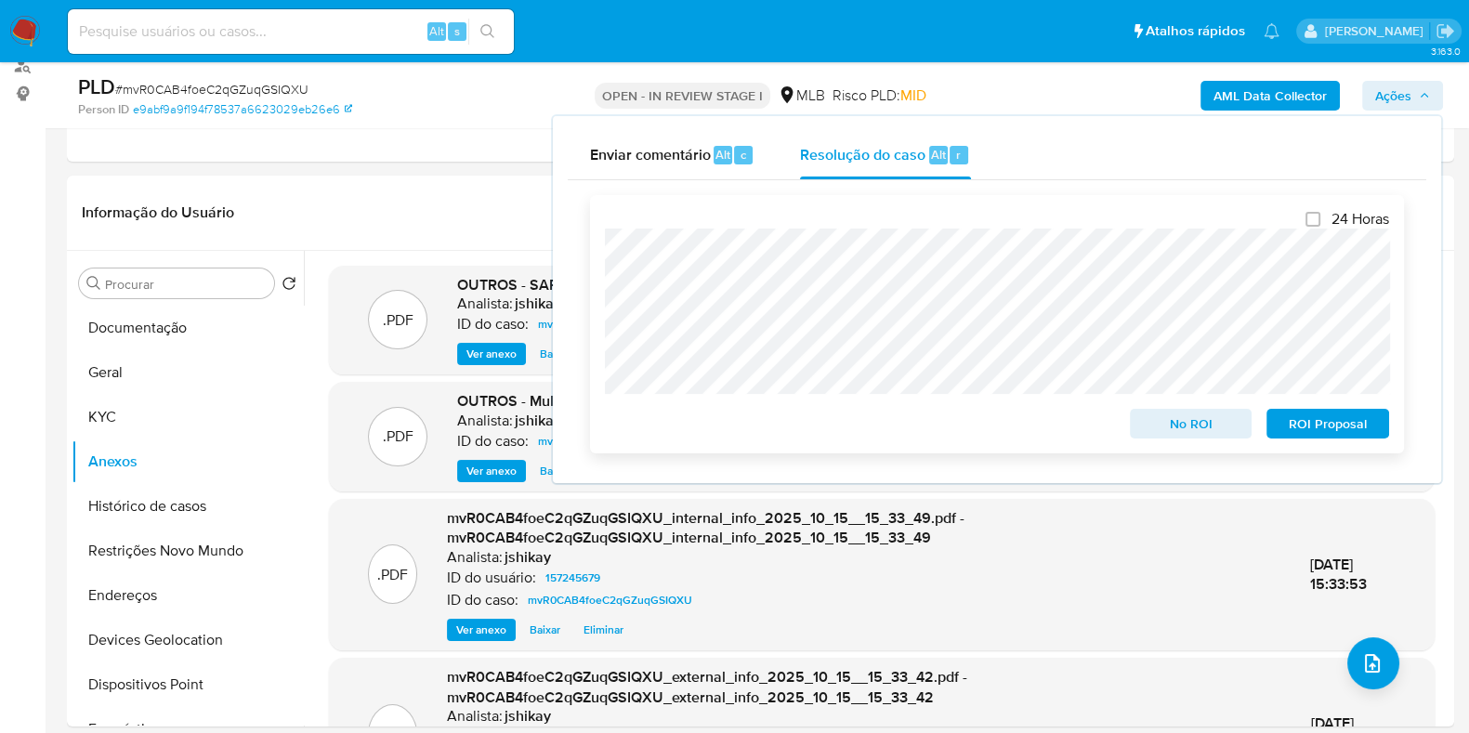
click at [1333, 422] on span "ROI Proposal" at bounding box center [1328, 424] width 97 height 26
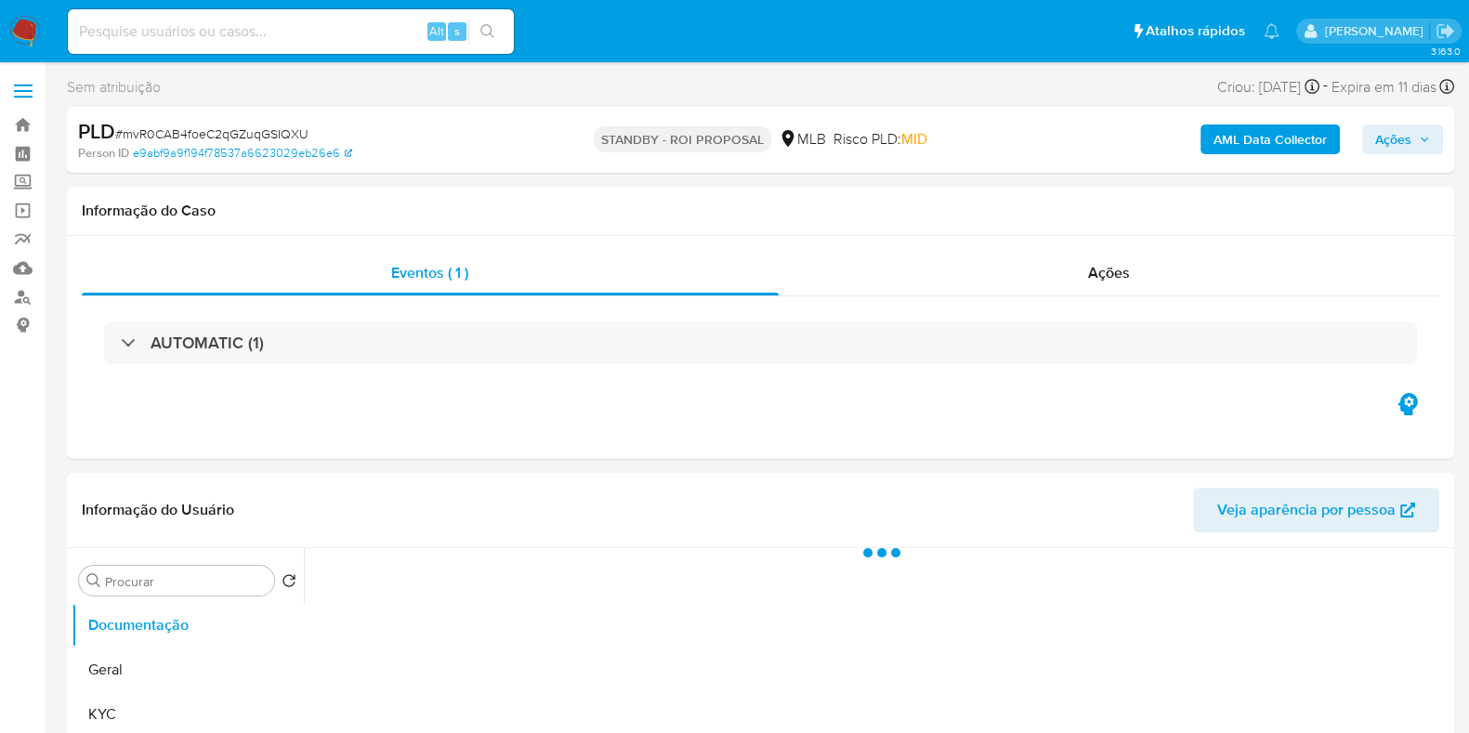
select select "10"
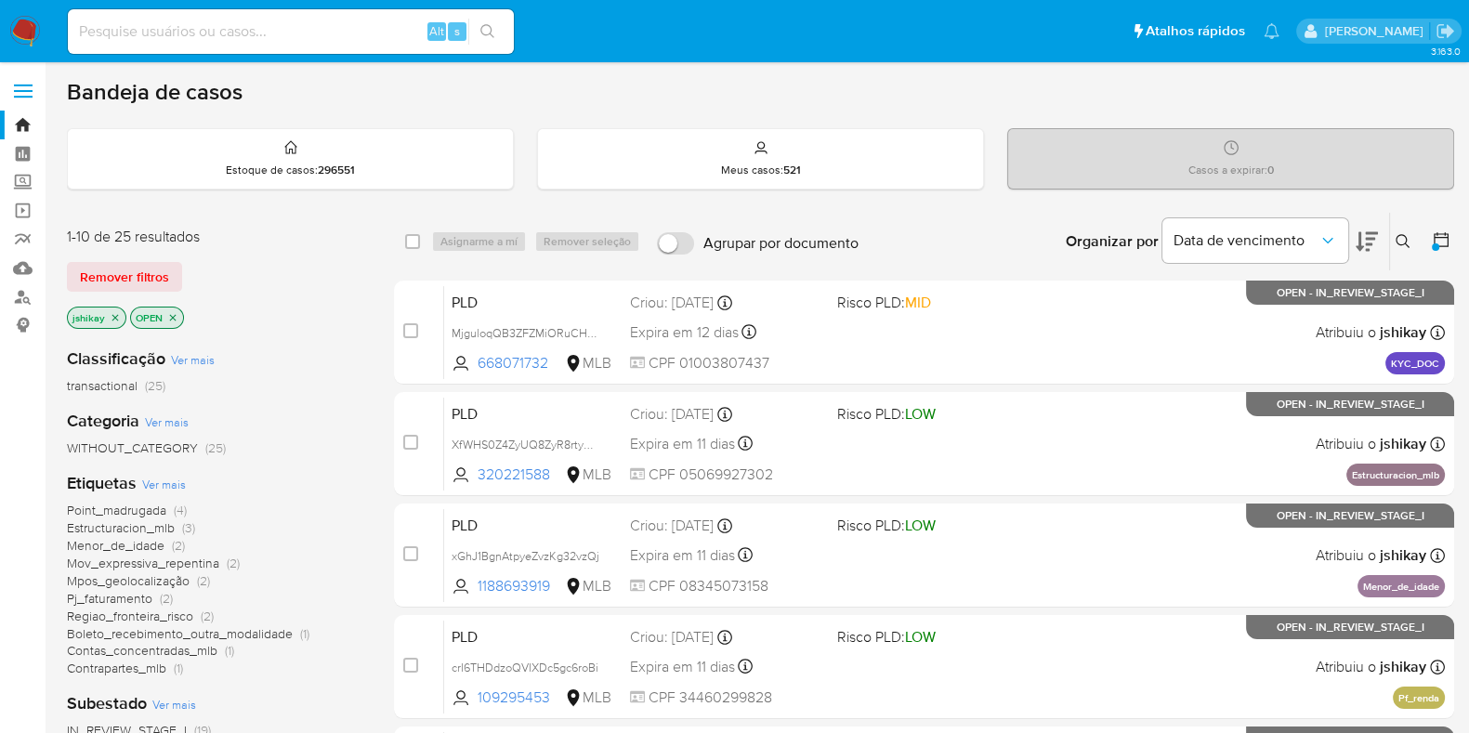
click at [174, 484] on span "Ver mais" at bounding box center [164, 484] width 44 height 17
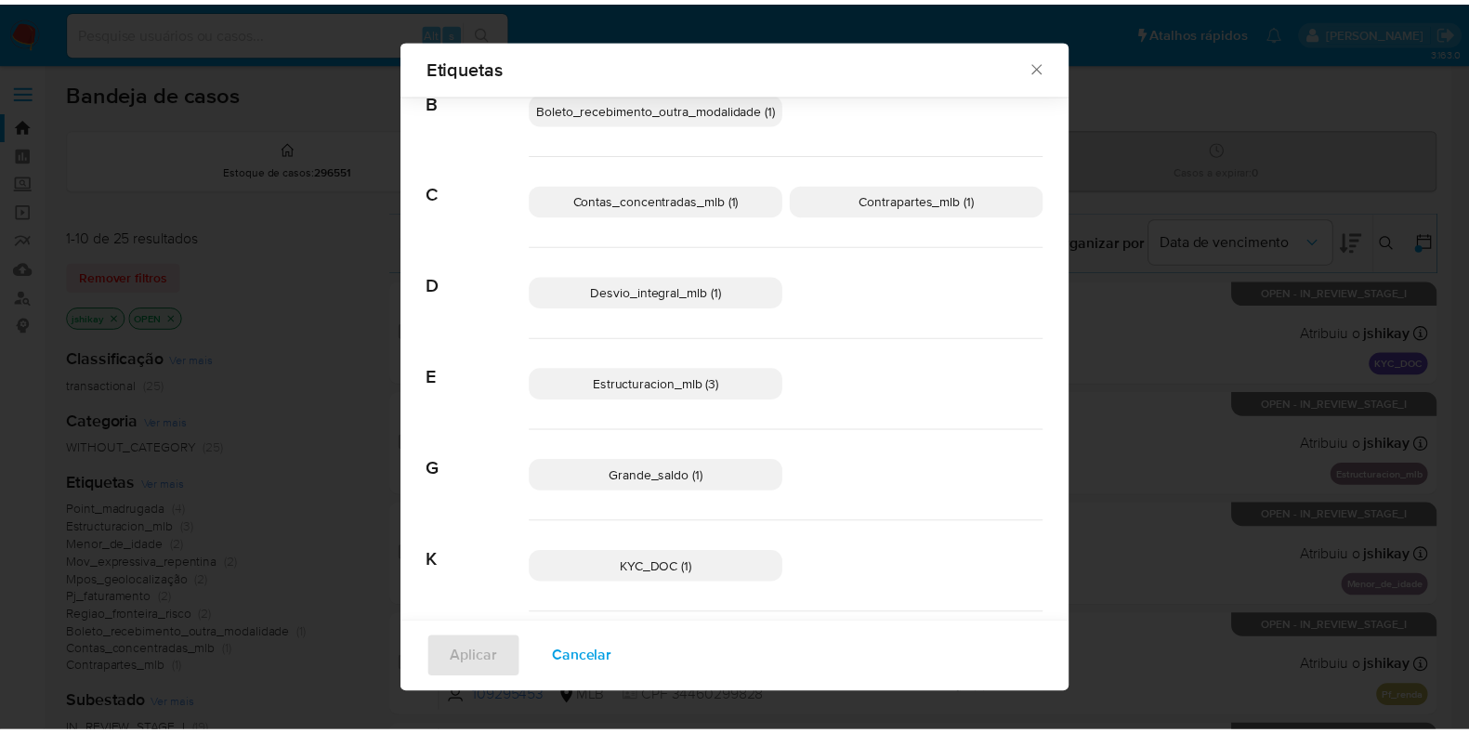
scroll to position [217, 0]
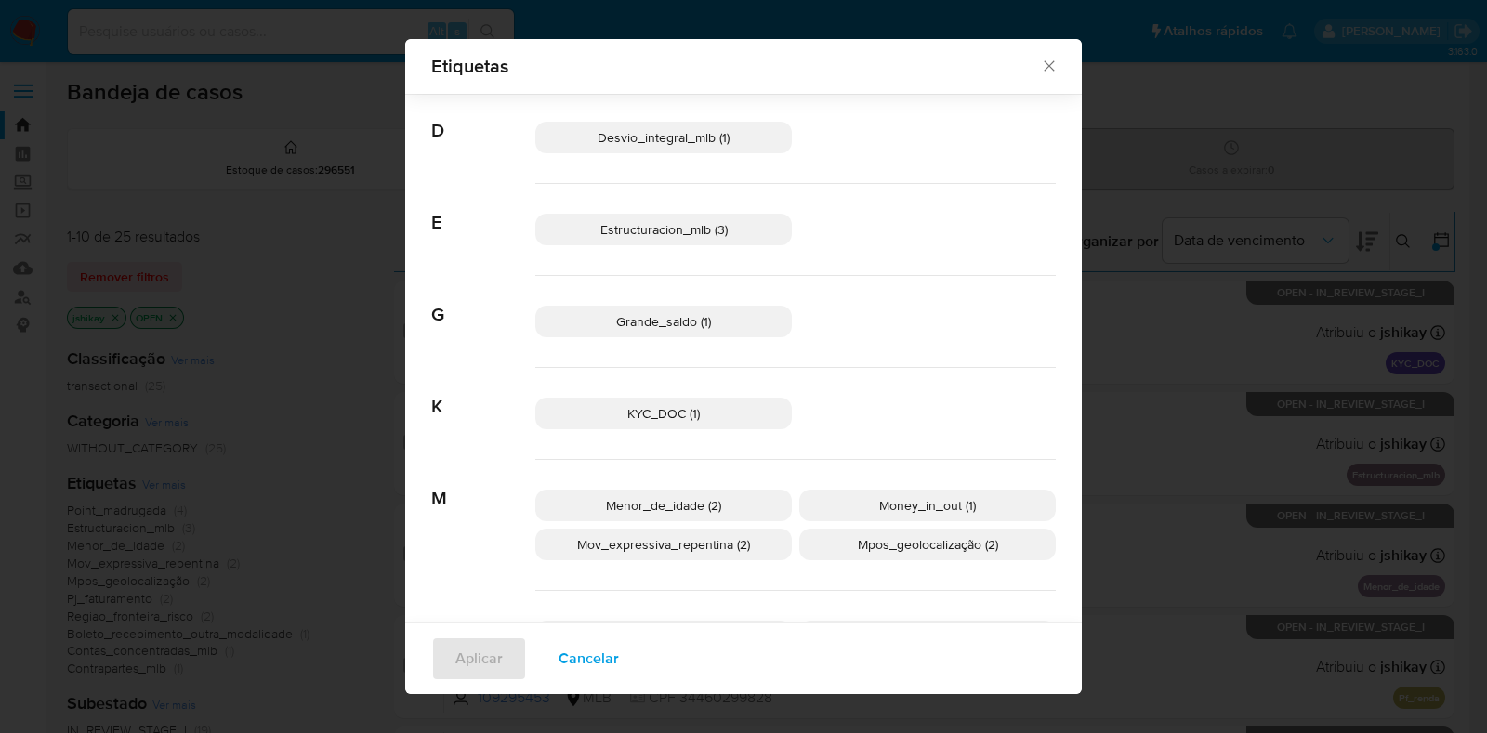
click at [711, 321] on p "Grande_saldo (1)" at bounding box center [663, 322] width 256 height 32
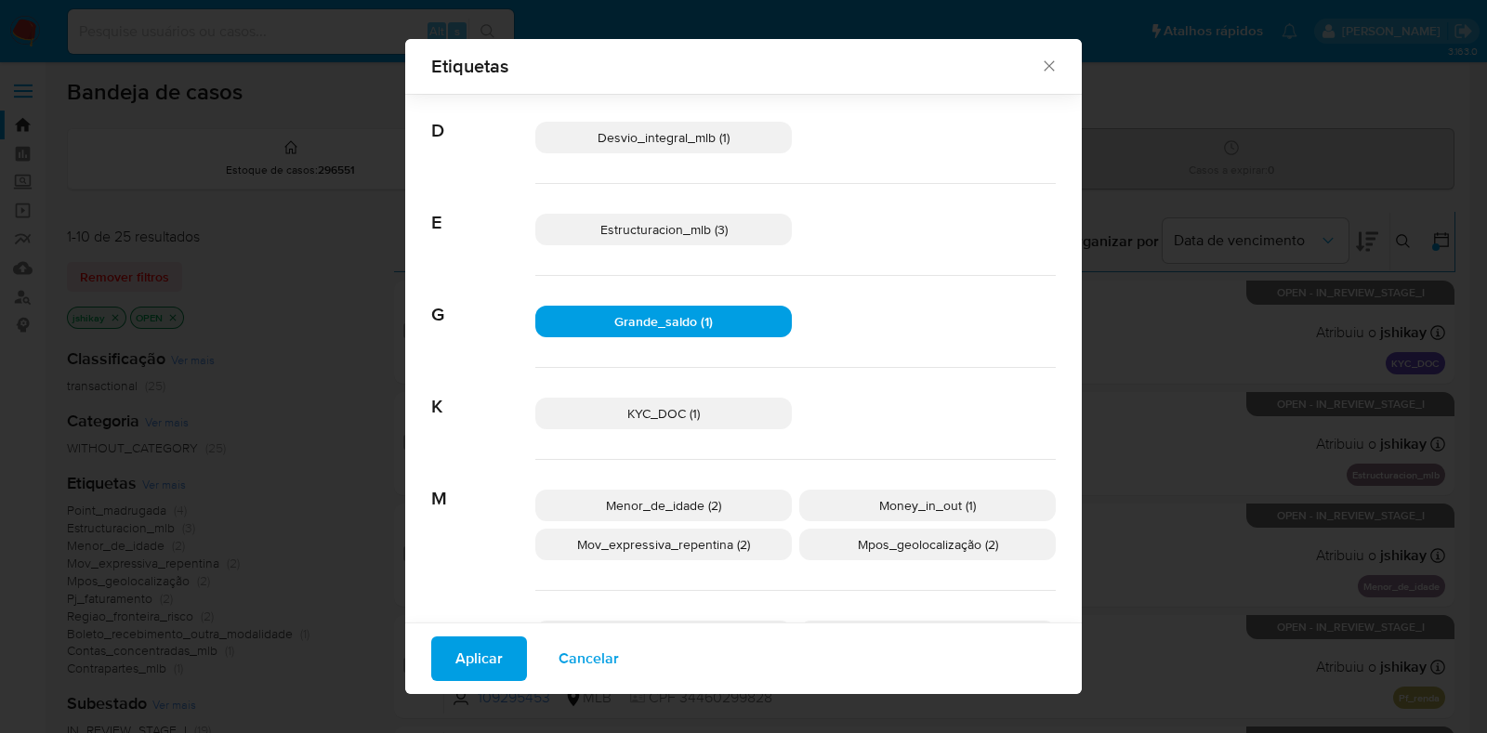
click at [466, 668] on span "Aplicar" at bounding box center [478, 658] width 47 height 41
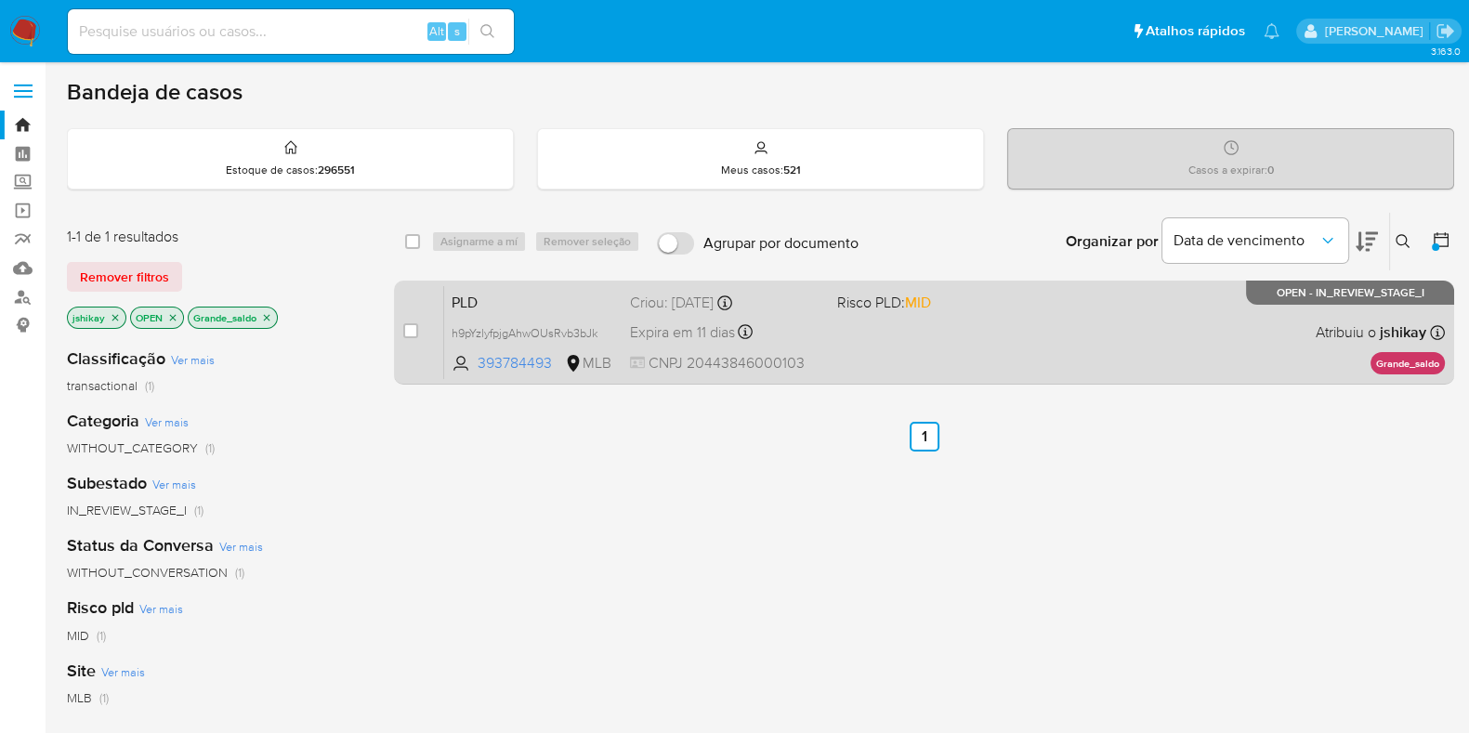
click at [989, 346] on div "PLD h9pYzlyfpjgAhwOUsRvb3bJk 393784493 MLB Risco PLD: MID Criou: [DATE] Criou: …" at bounding box center [944, 332] width 1001 height 94
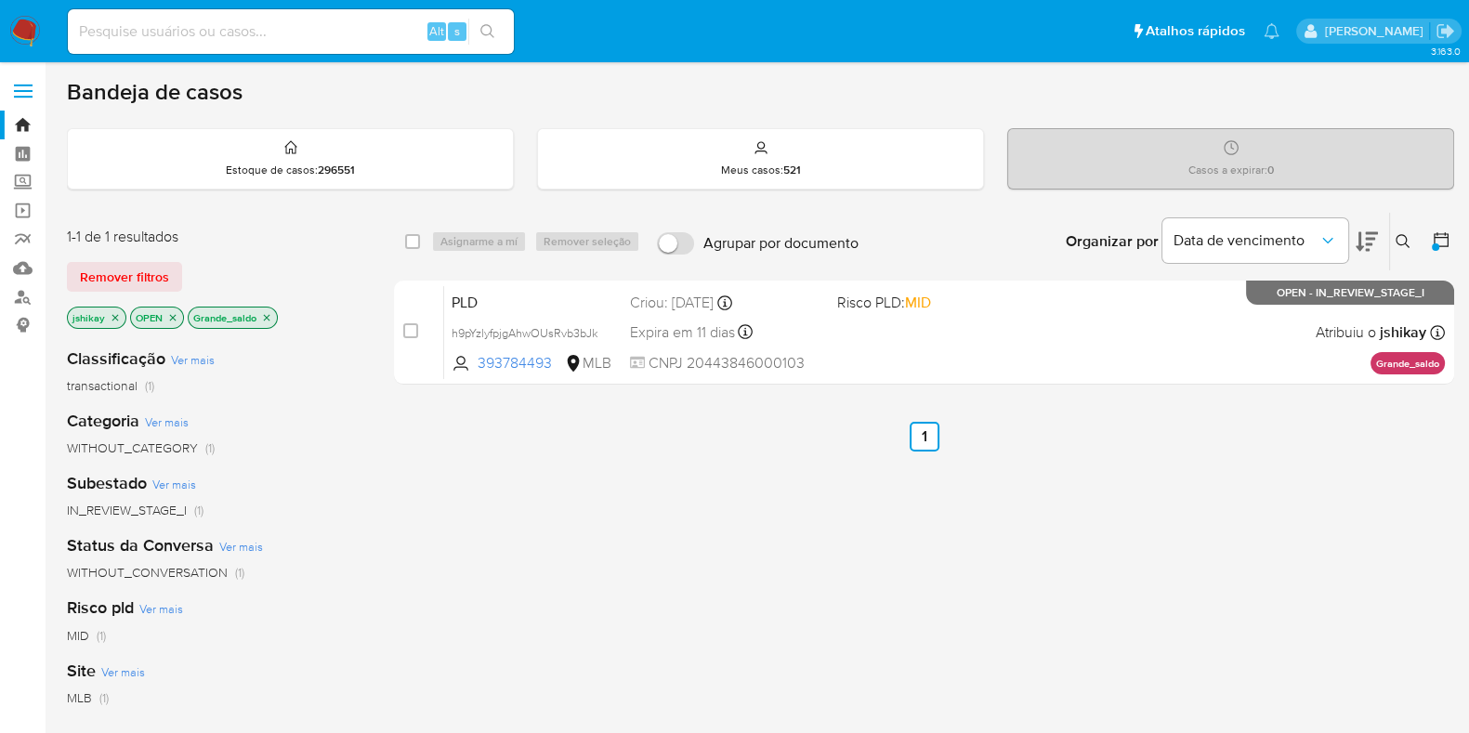
click at [265, 312] on icon "close-filter" at bounding box center [266, 317] width 11 height 11
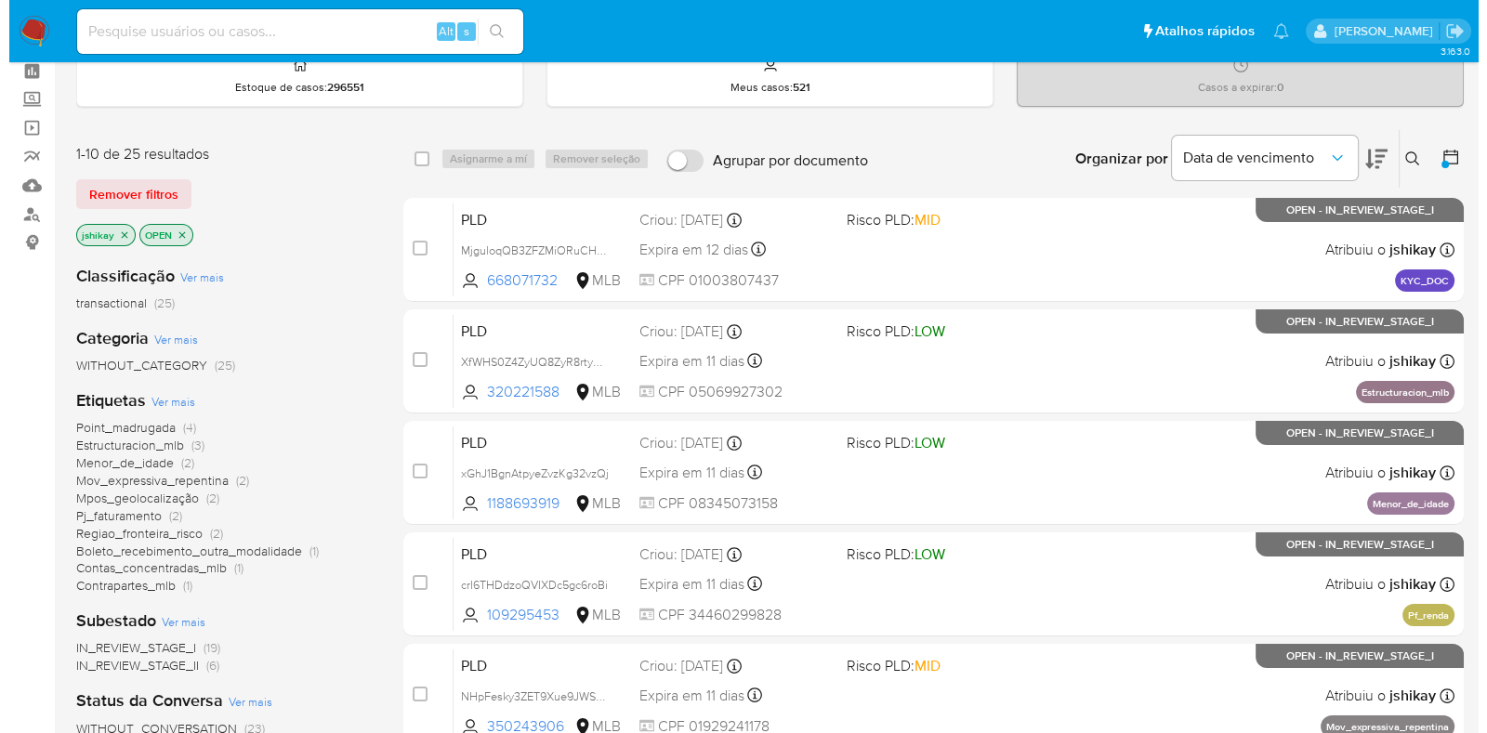
scroll to position [115, 0]
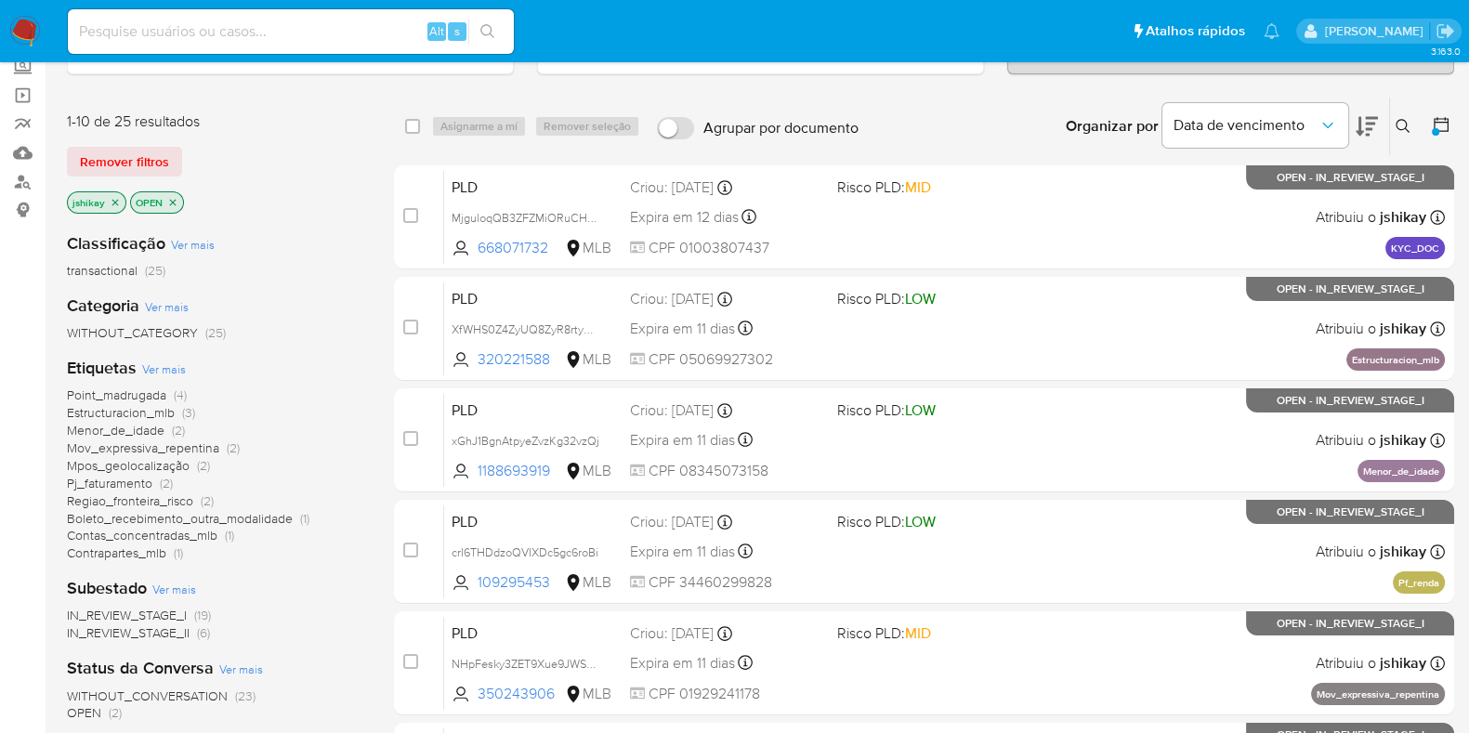
click at [167, 373] on span "Ver mais" at bounding box center [164, 369] width 44 height 17
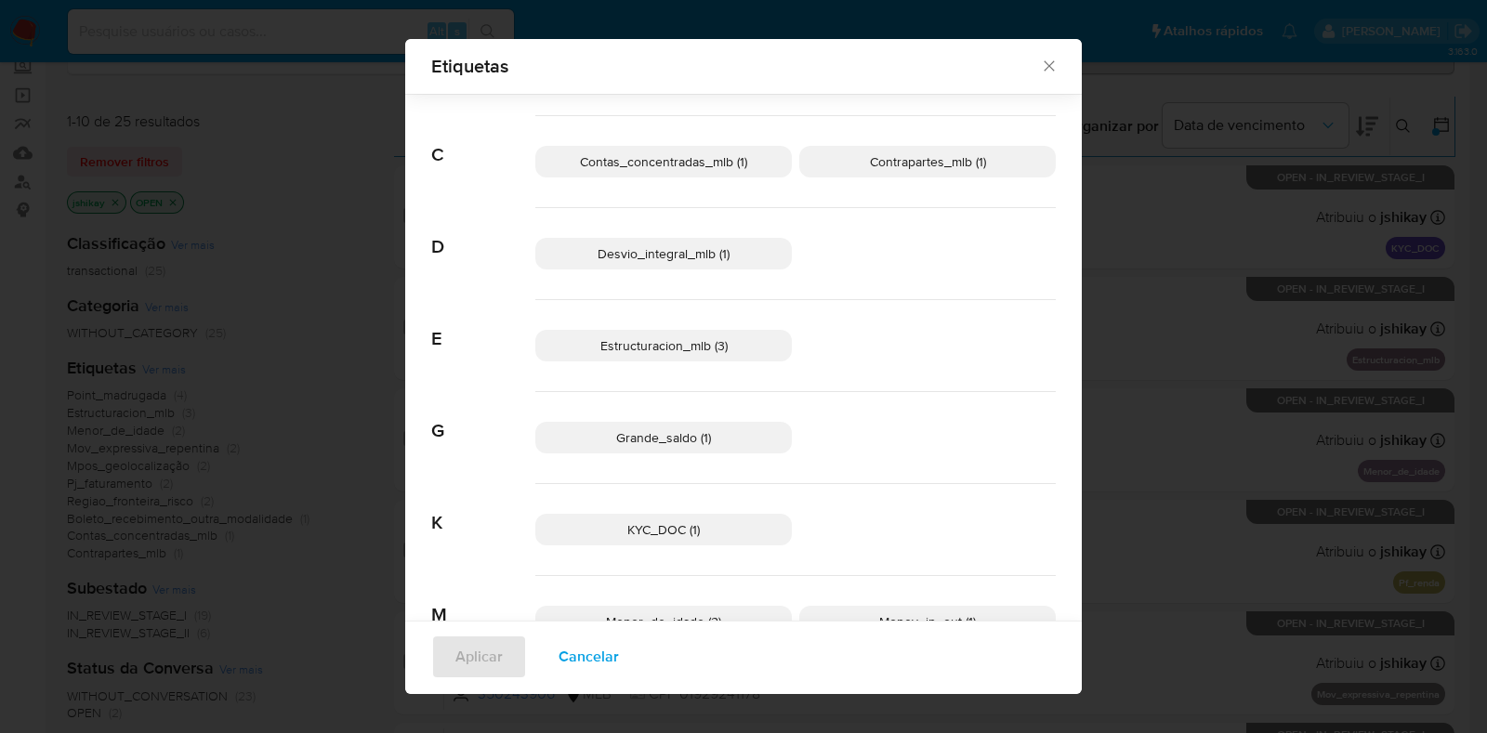
scroll to position [217, 0]
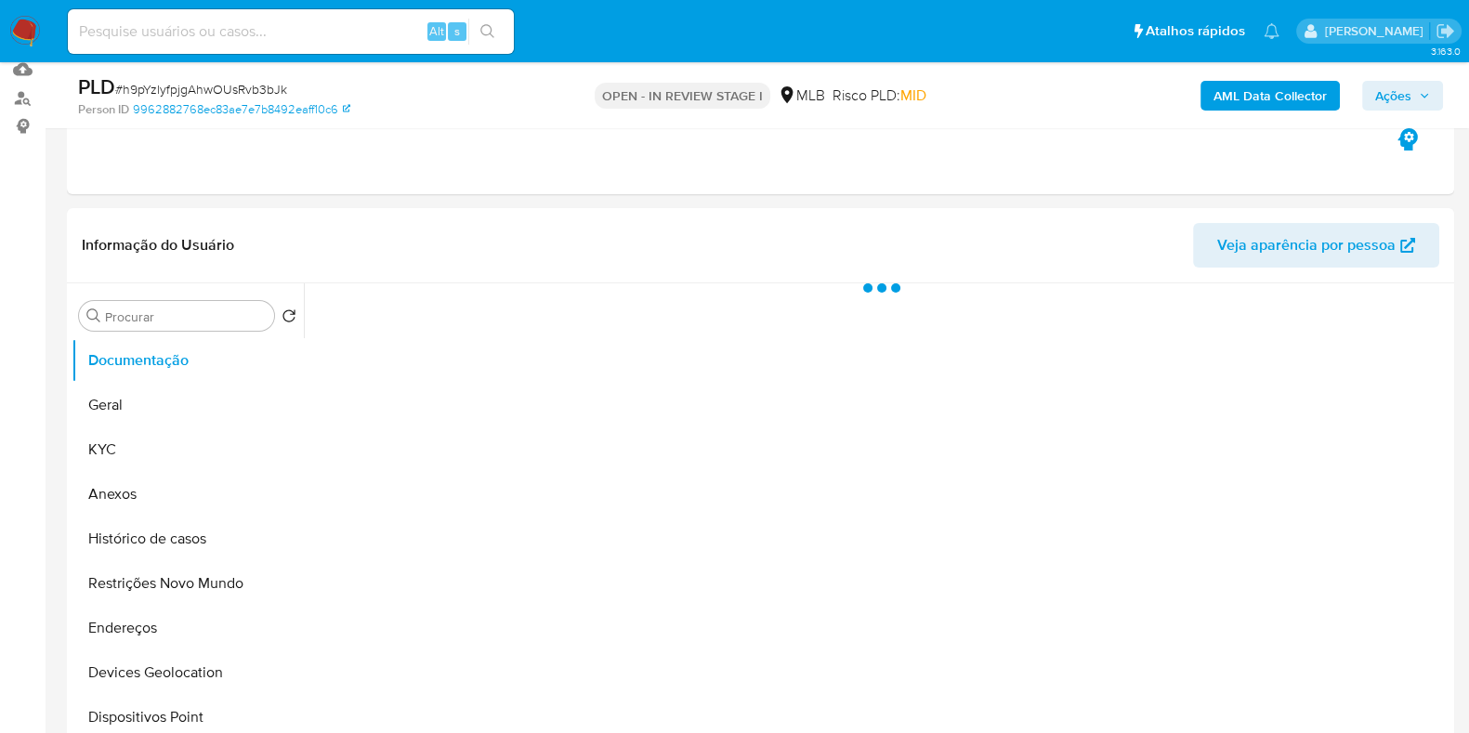
select select "10"
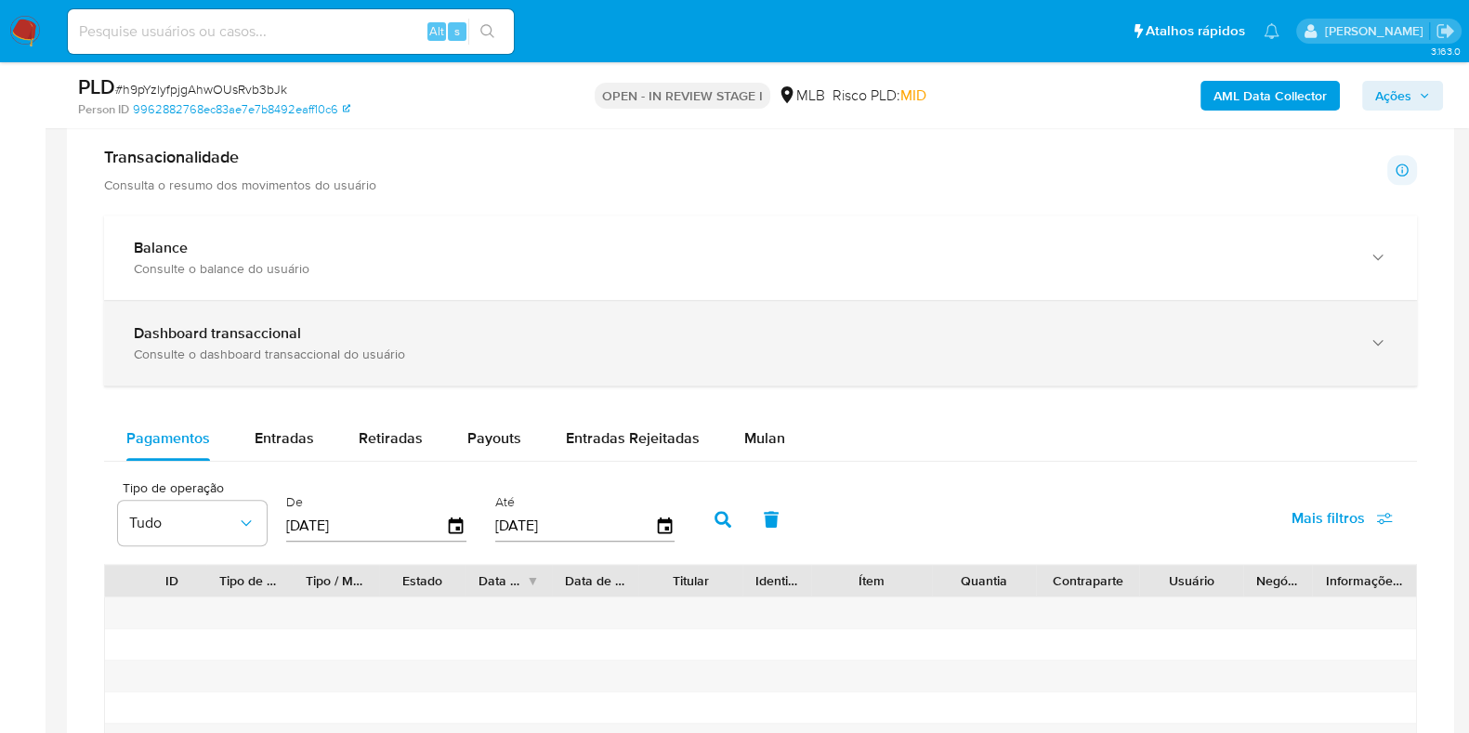
scroll to position [1278, 0]
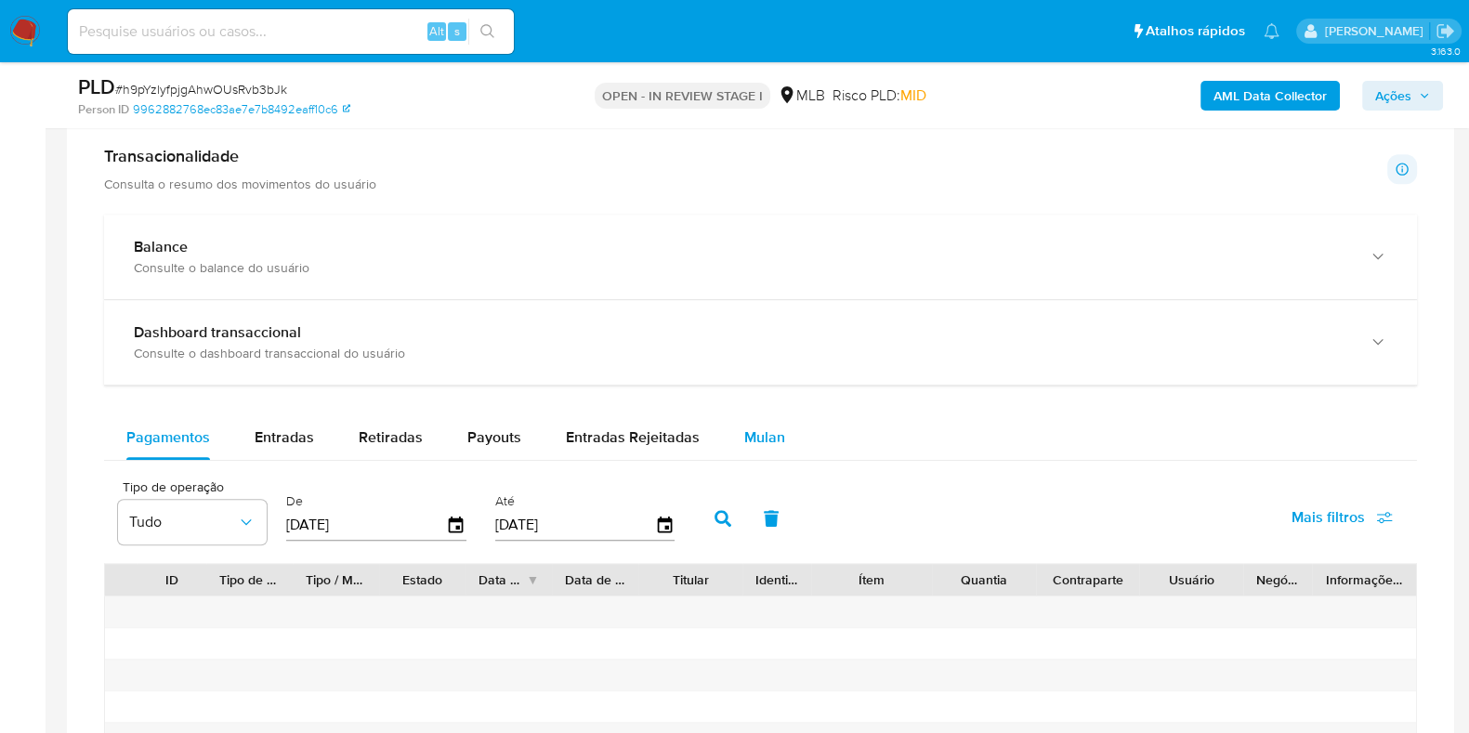
click at [763, 442] on span "Mulan" at bounding box center [764, 437] width 41 height 21
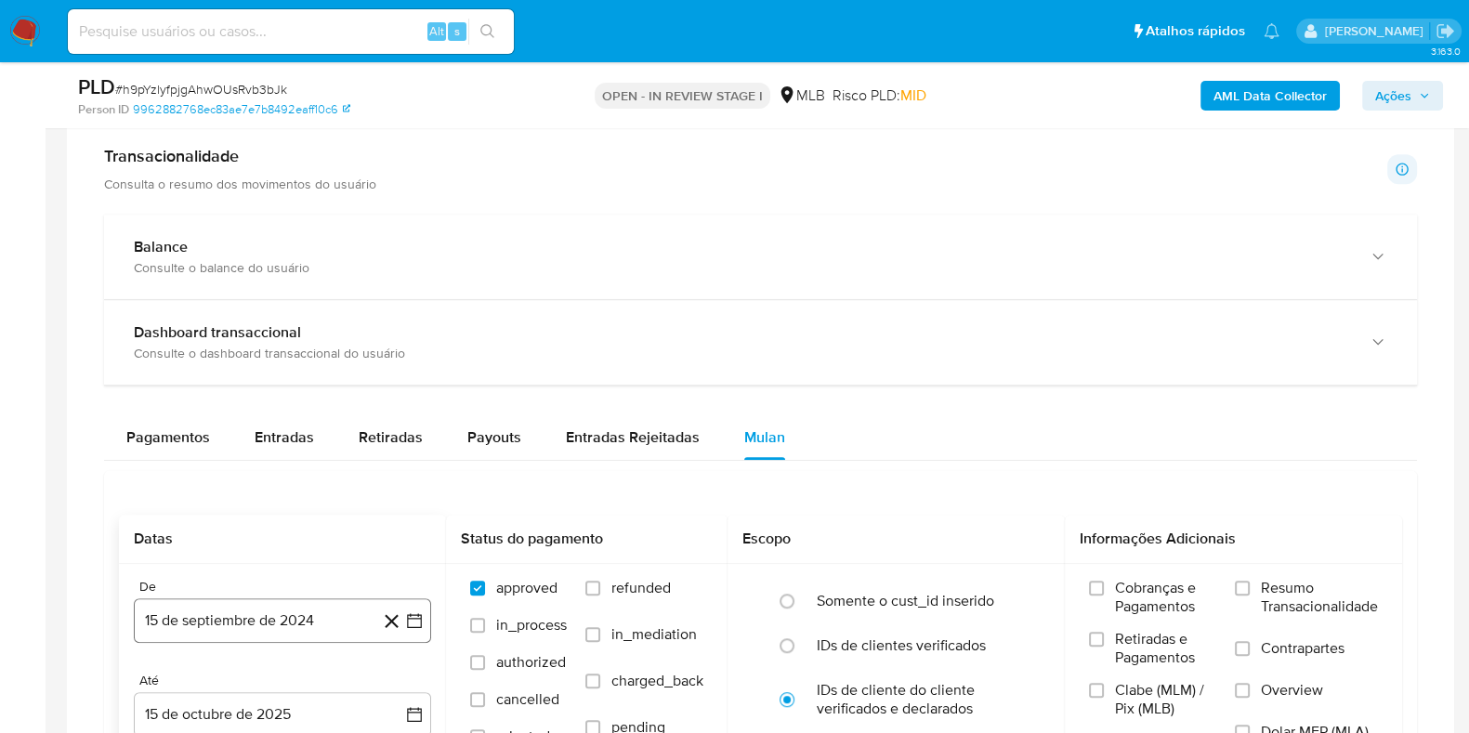
click at [427, 616] on button "15 de septiembre de 2024" at bounding box center [282, 620] width 297 height 45
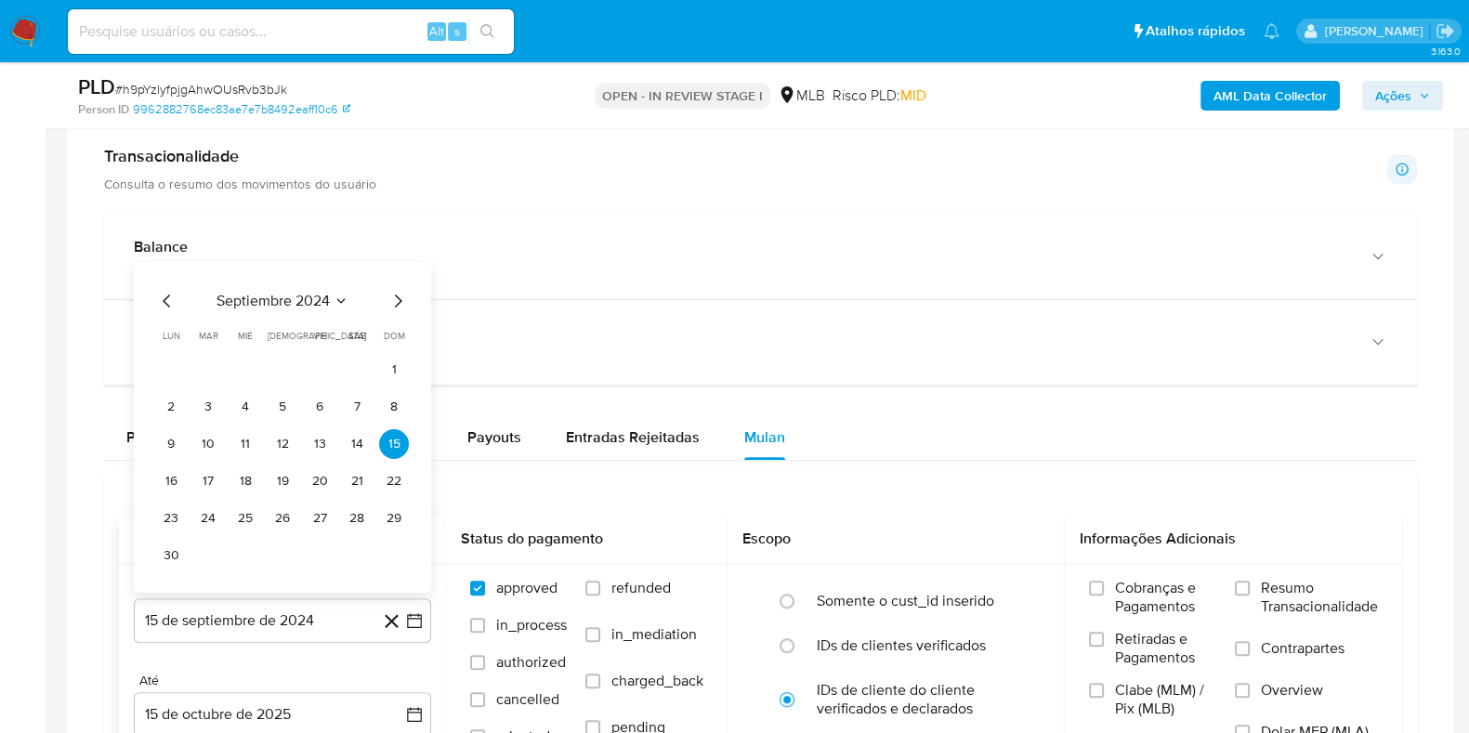
click at [322, 292] on span "septiembre 2024" at bounding box center [273, 301] width 113 height 19
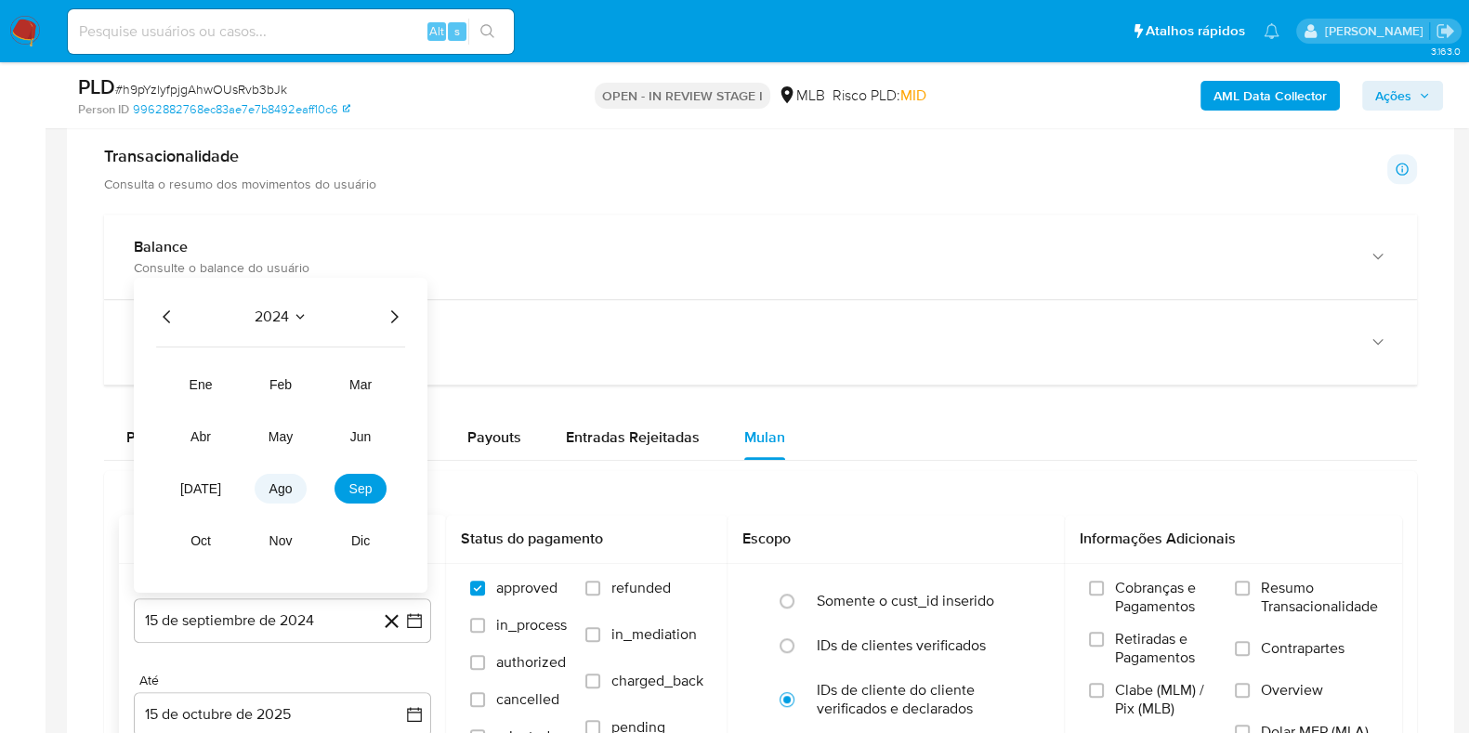
click at [293, 486] on button "ago" at bounding box center [281, 489] width 52 height 30
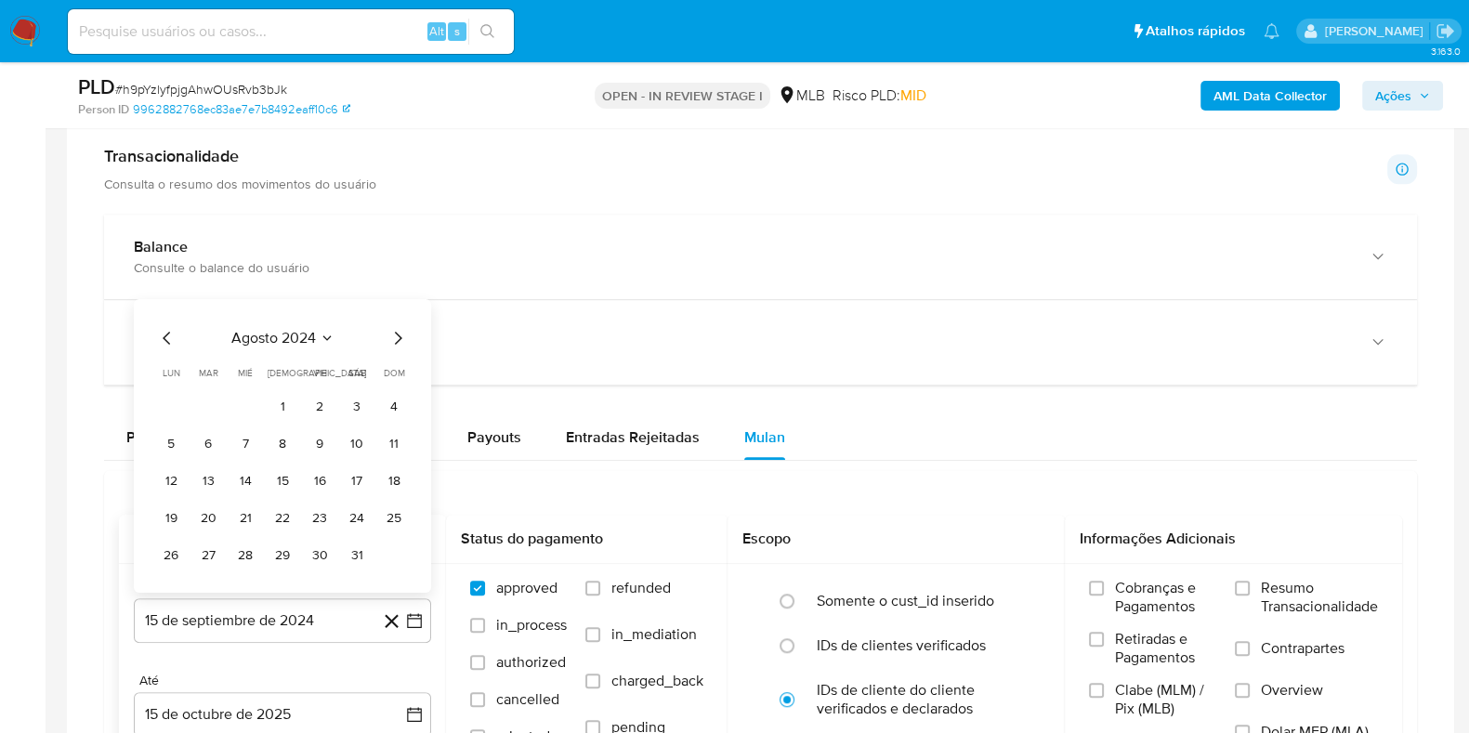
click at [400, 347] on div "agosto 2024 agosto 2024 lun lunes mar martes mié miércoles jue jueves vie viern…" at bounding box center [282, 448] width 253 height 243
click at [405, 336] on icon "Mes siguiente" at bounding box center [398, 338] width 22 height 22
click at [391, 360] on button "1" at bounding box center [394, 370] width 30 height 30
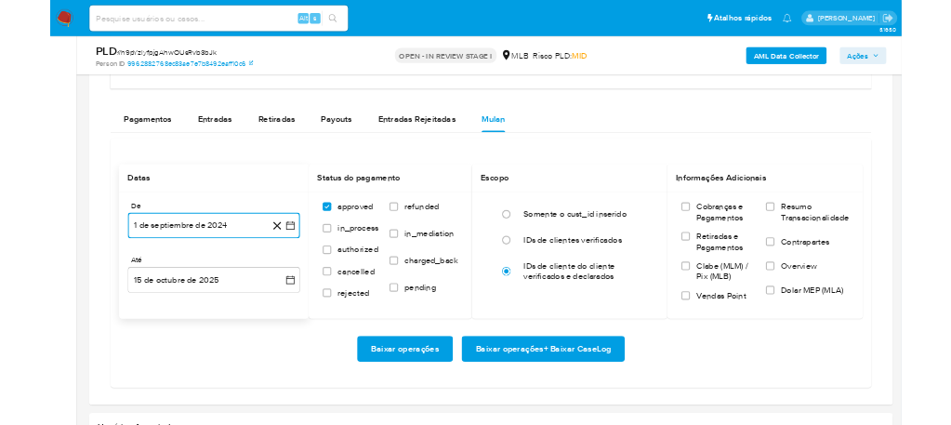
scroll to position [1509, 0]
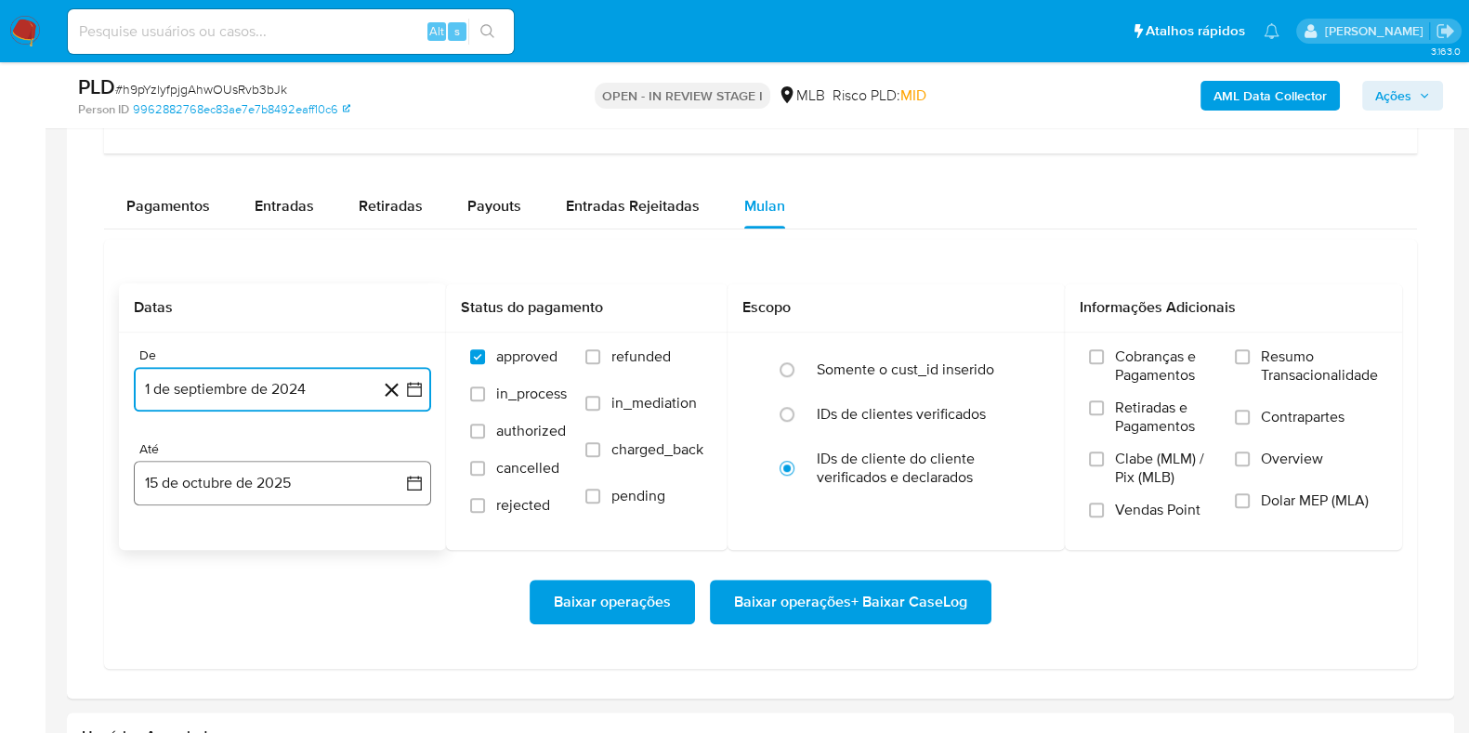
click at [418, 487] on icon "button" at bounding box center [414, 483] width 19 height 19
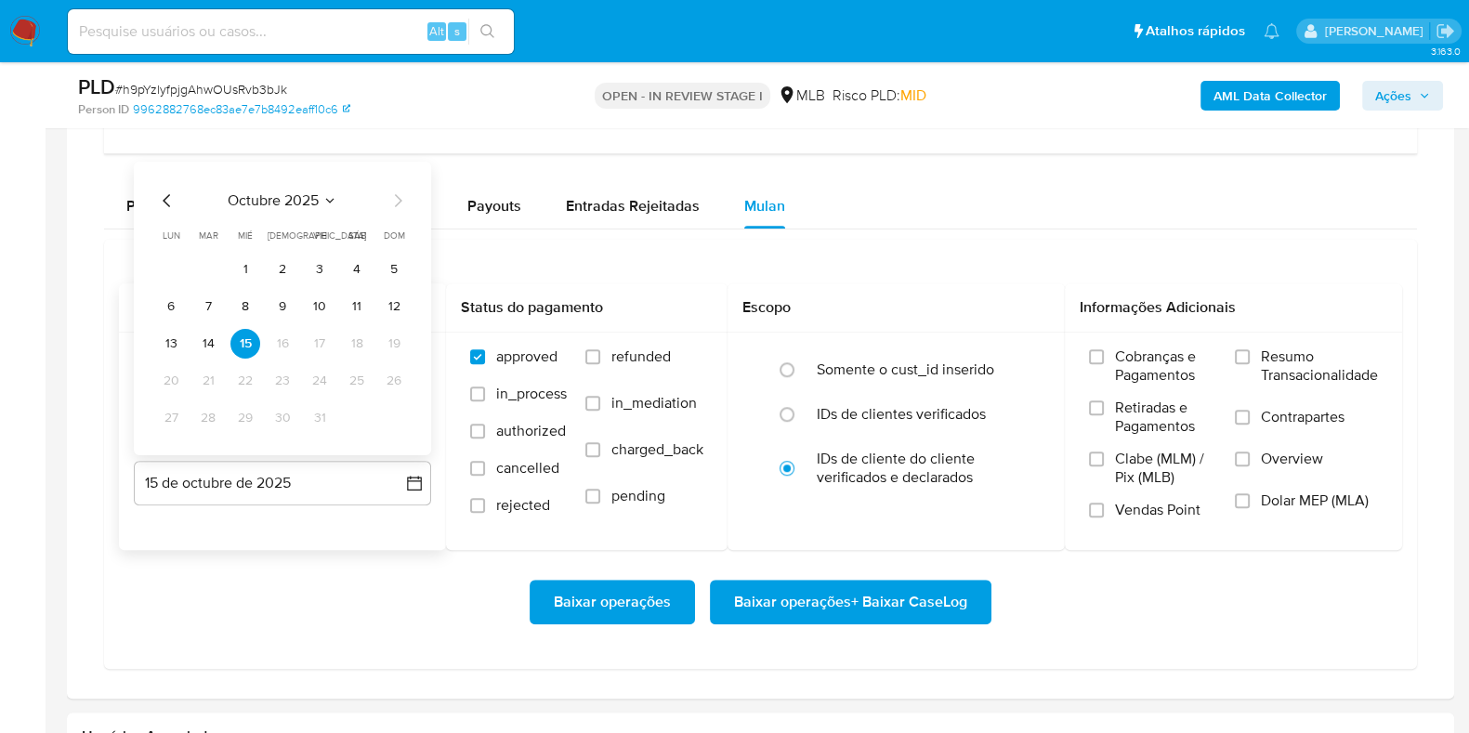
click at [153, 196] on div "octubre 2025 octubre 2025 lun lunes mar martes mié miércoles jue jueves vie vie…" at bounding box center [282, 309] width 297 height 294
click at [167, 190] on icon "Mes anterior" at bounding box center [167, 201] width 22 height 22
click at [174, 336] on button "15" at bounding box center [171, 344] width 30 height 30
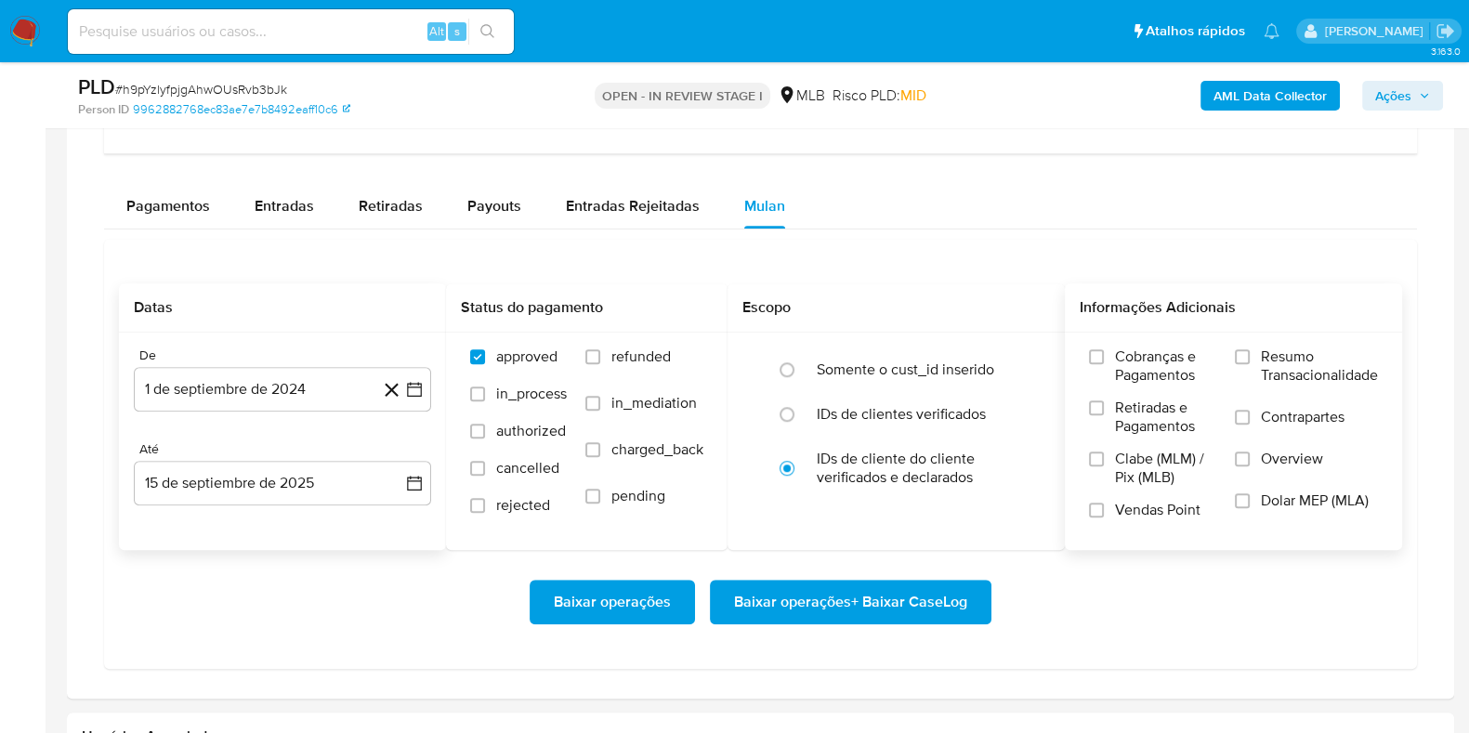
click at [1346, 365] on span "Resumo Transacionalidade" at bounding box center [1319, 366] width 117 height 37
click at [1250, 364] on input "Resumo Transacionalidade" at bounding box center [1242, 356] width 15 height 15
click at [844, 594] on span "Baixar operações + Baixar CaseLog" at bounding box center [850, 602] width 233 height 41
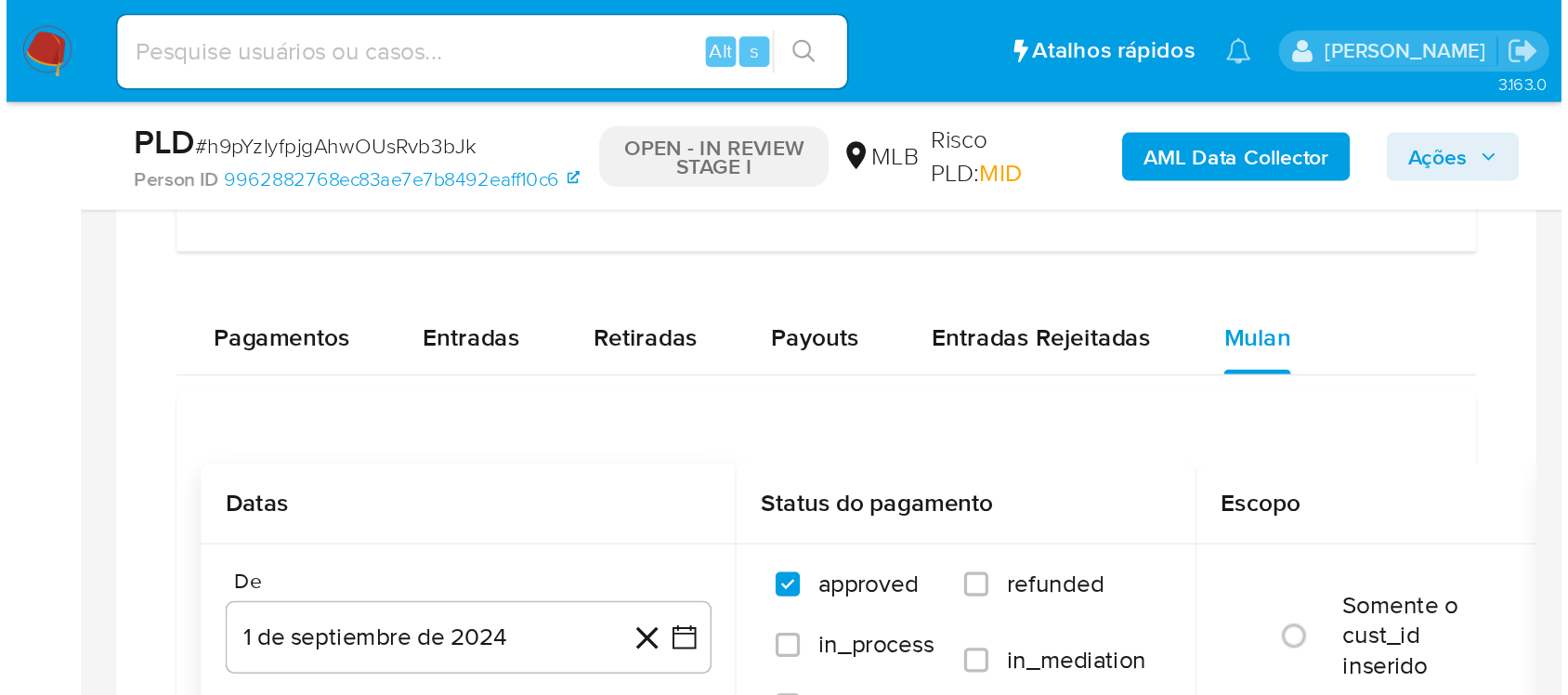
scroll to position [1510, 0]
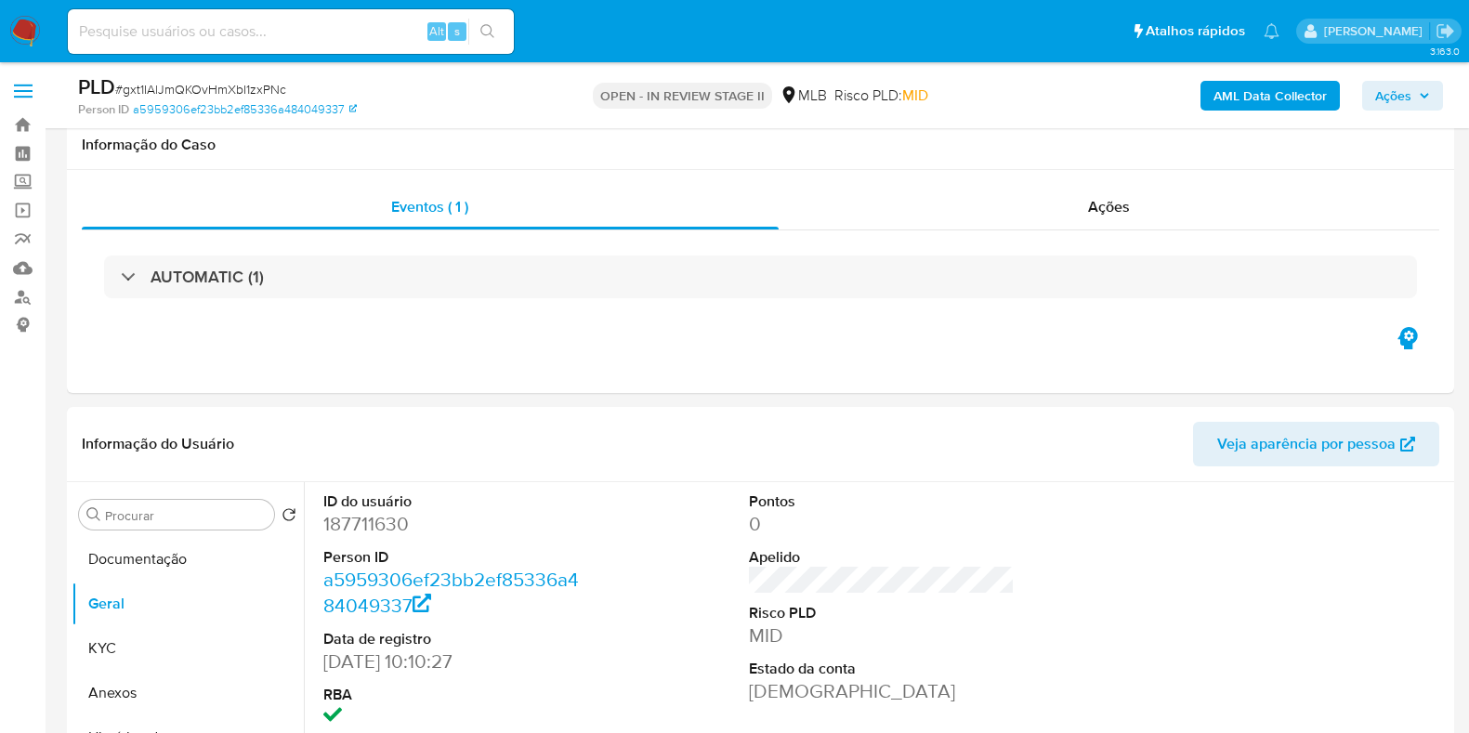
scroll to position [231, 0]
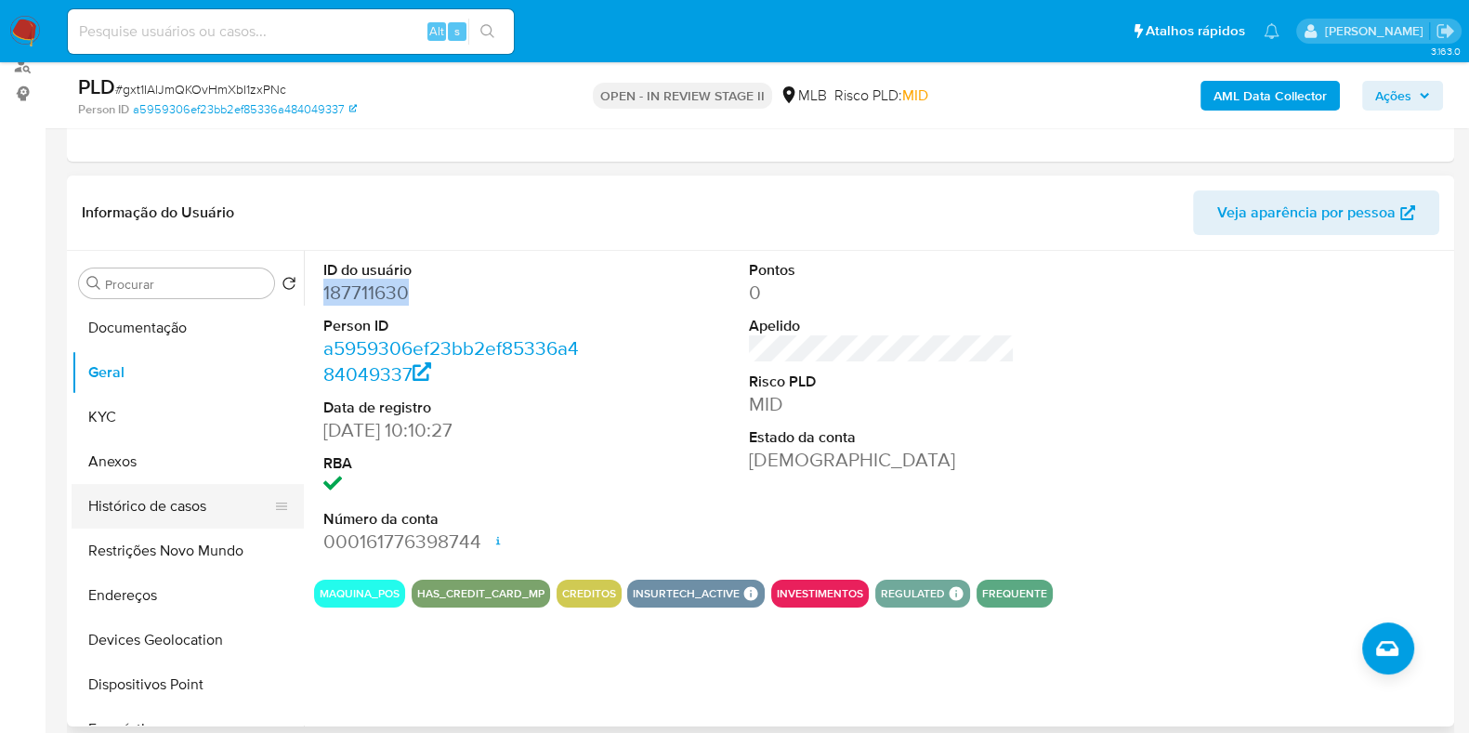
click at [218, 504] on button "Histórico de casos" at bounding box center [180, 506] width 217 height 45
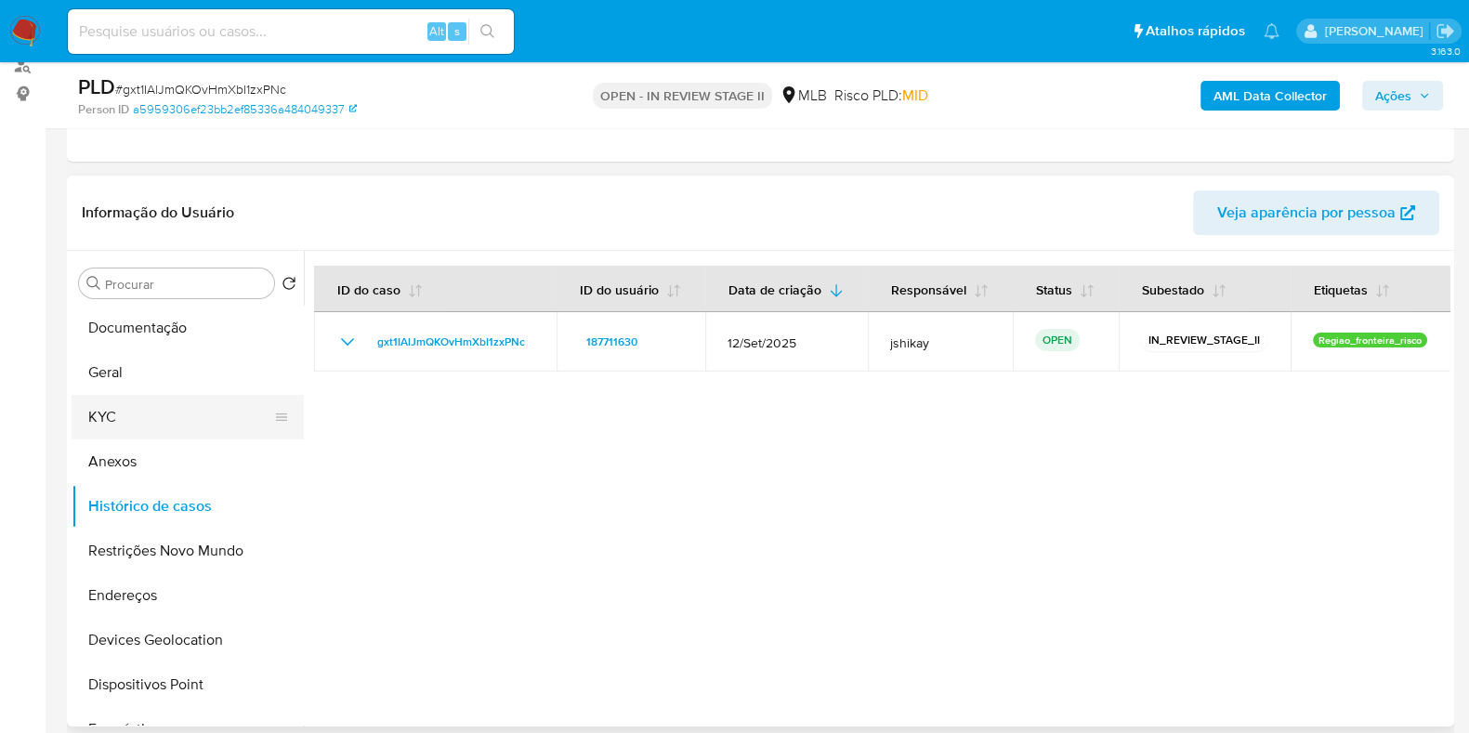
click at [138, 422] on button "KYC" at bounding box center [180, 417] width 217 height 45
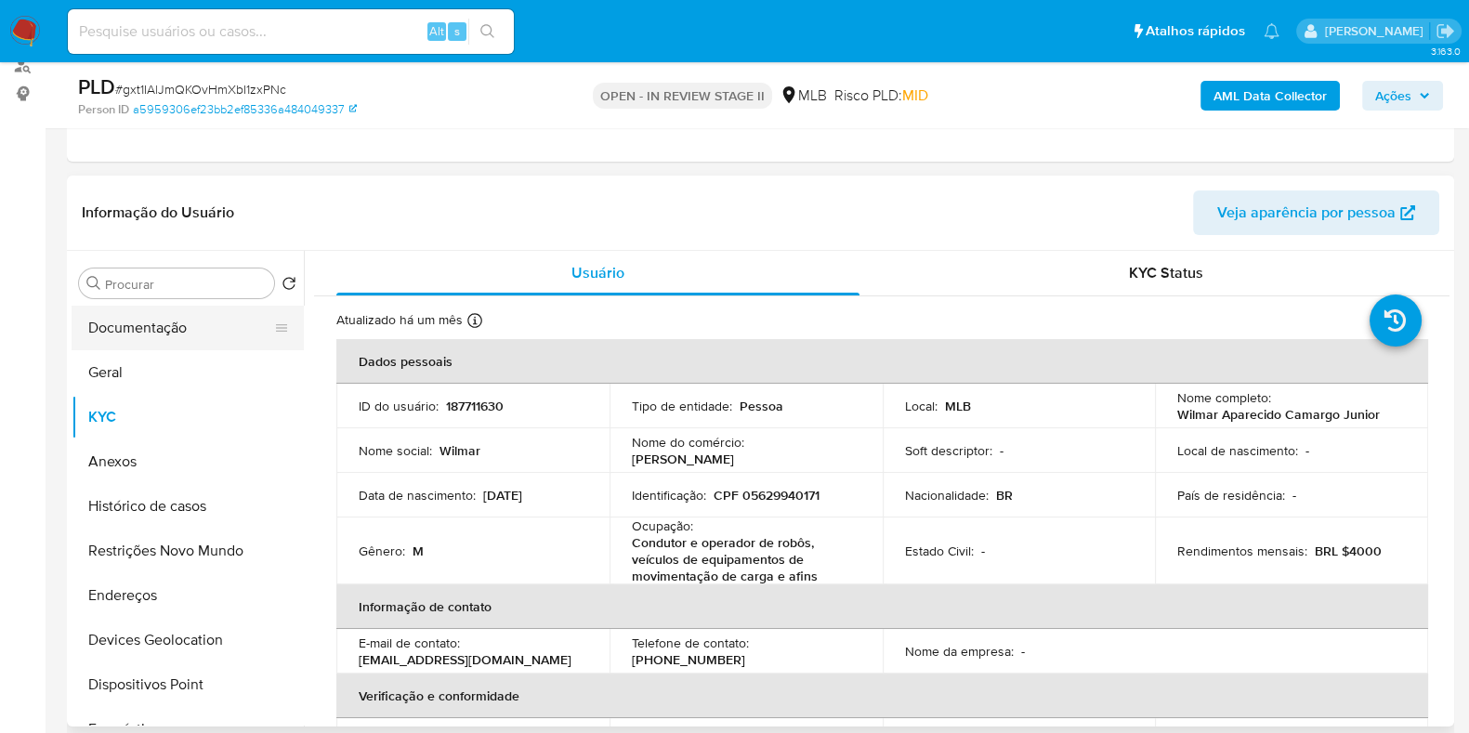
click at [164, 318] on button "Documentação" at bounding box center [180, 328] width 217 height 45
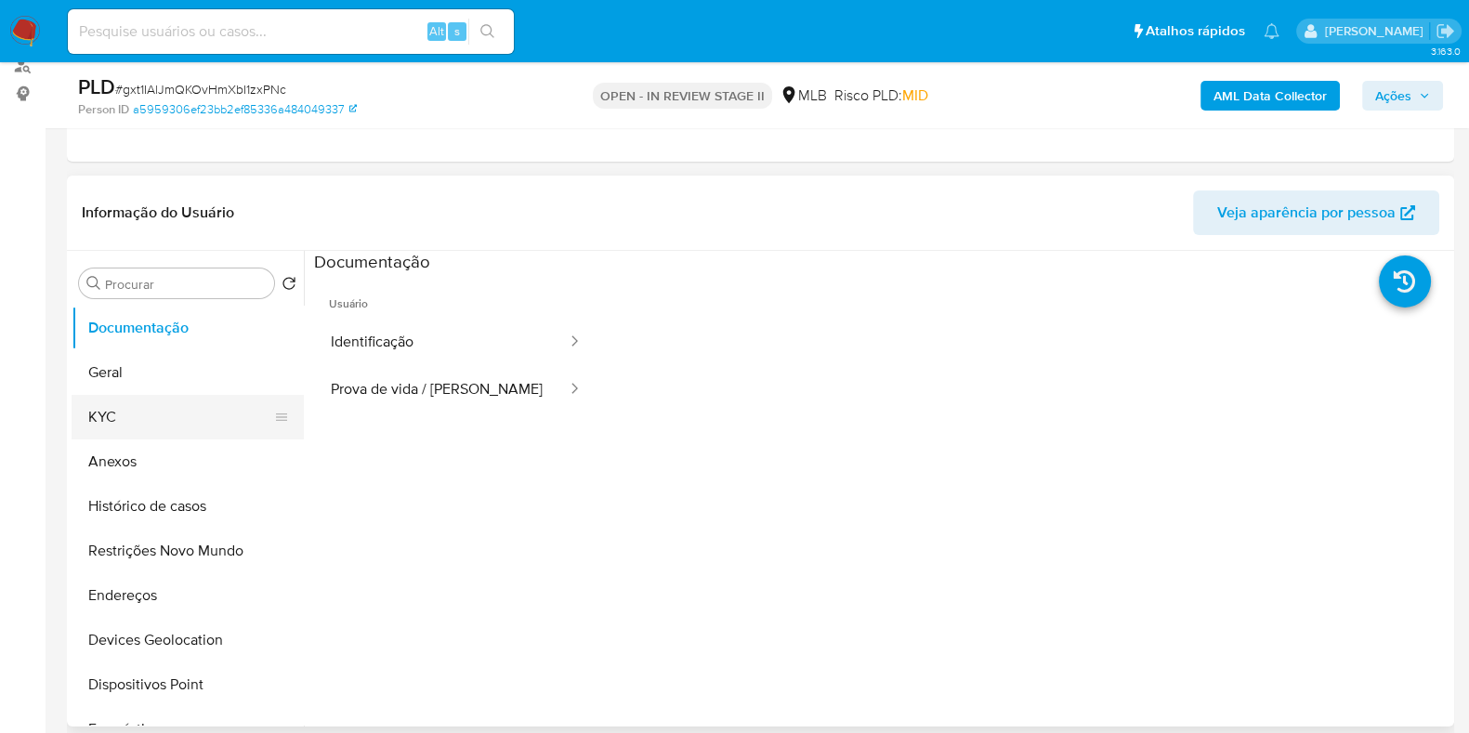
click at [118, 404] on button "KYC" at bounding box center [180, 417] width 217 height 45
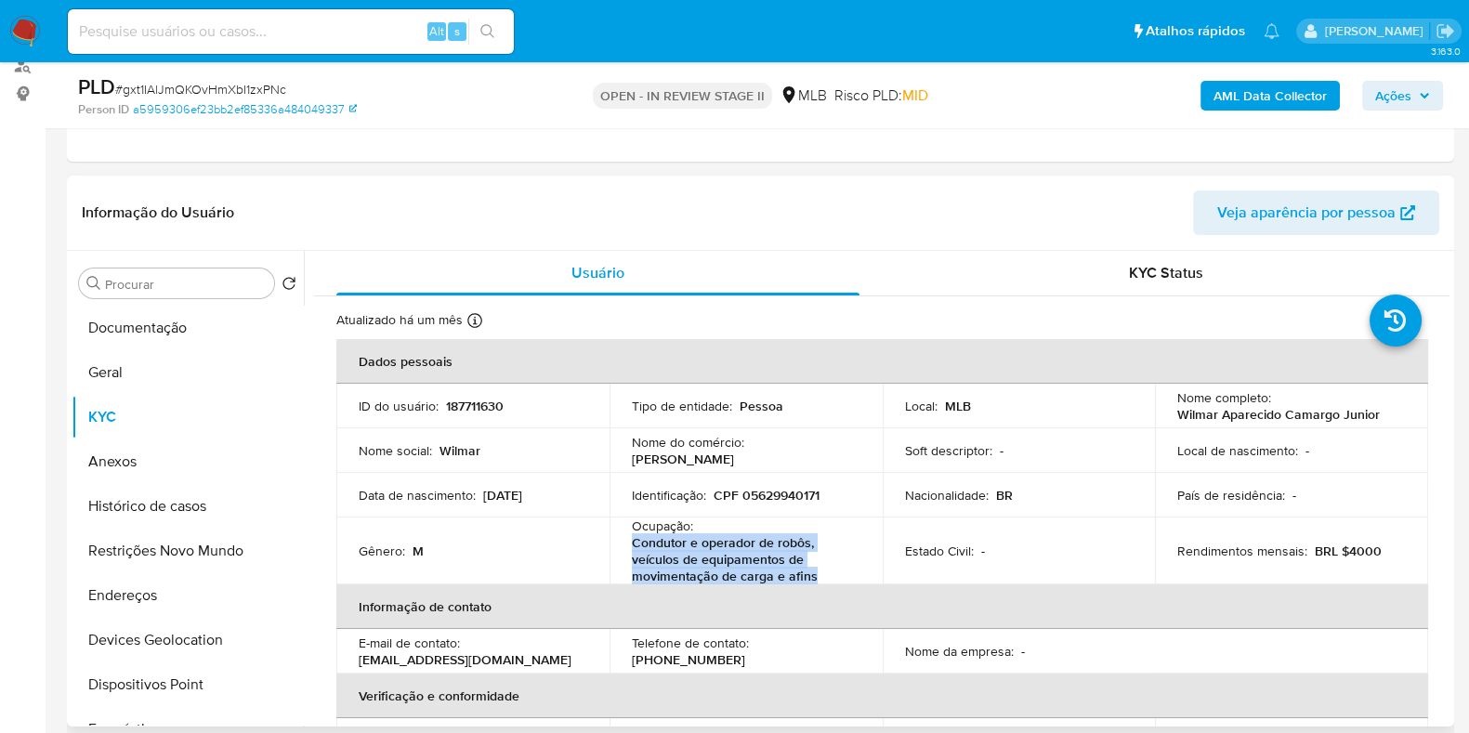
drag, startPoint x: 813, startPoint y: 574, endPoint x: 633, endPoint y: 543, distance: 183.0
click at [633, 543] on p "Condutor e operador de robôs, veículos de equipamentos de movimentação de carga…" at bounding box center [742, 559] width 221 height 50
copy p "Condutor e operador de robôs, veículos de equipamentos de movimentação de carga…"
click at [195, 313] on button "Documentação" at bounding box center [180, 328] width 217 height 45
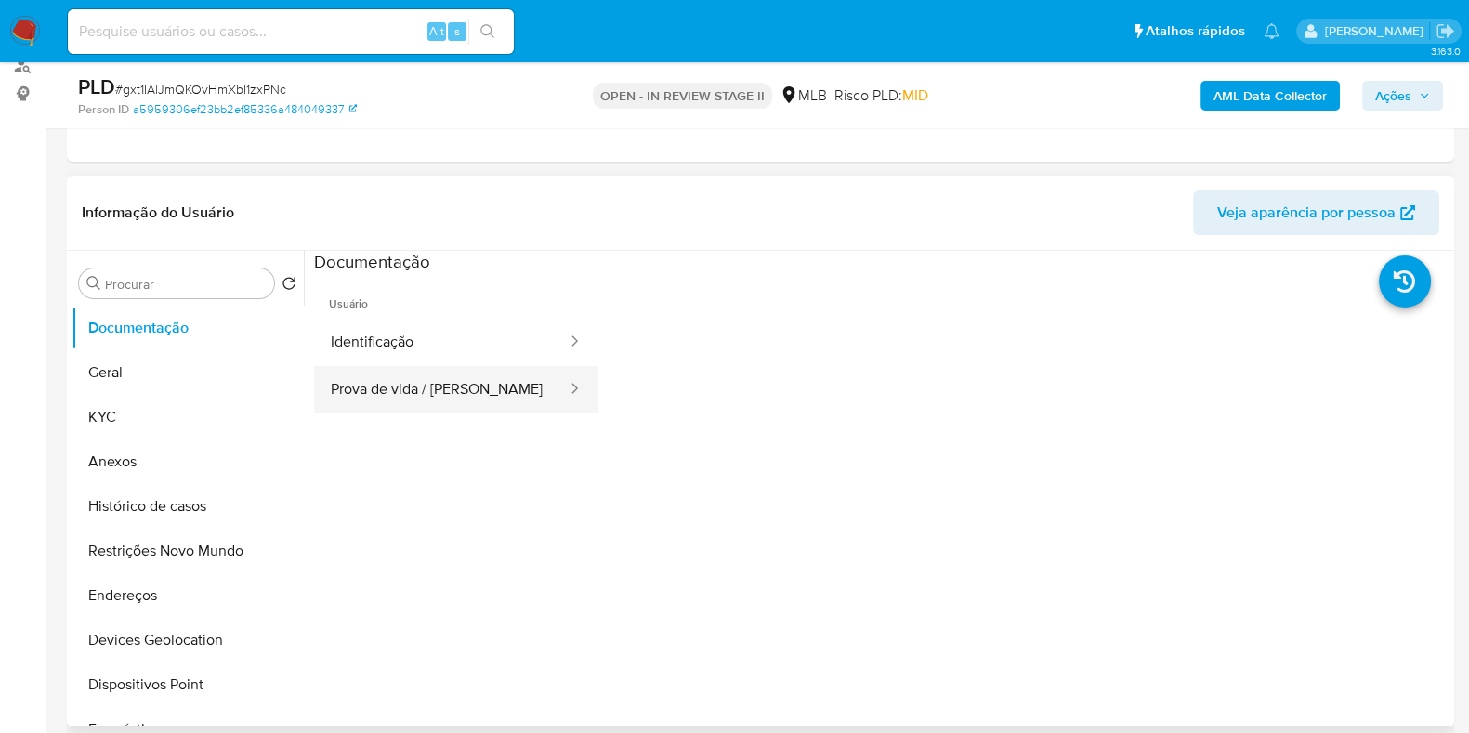
click at [400, 370] on button "Prova de vida / [PERSON_NAME]" at bounding box center [441, 389] width 255 height 47
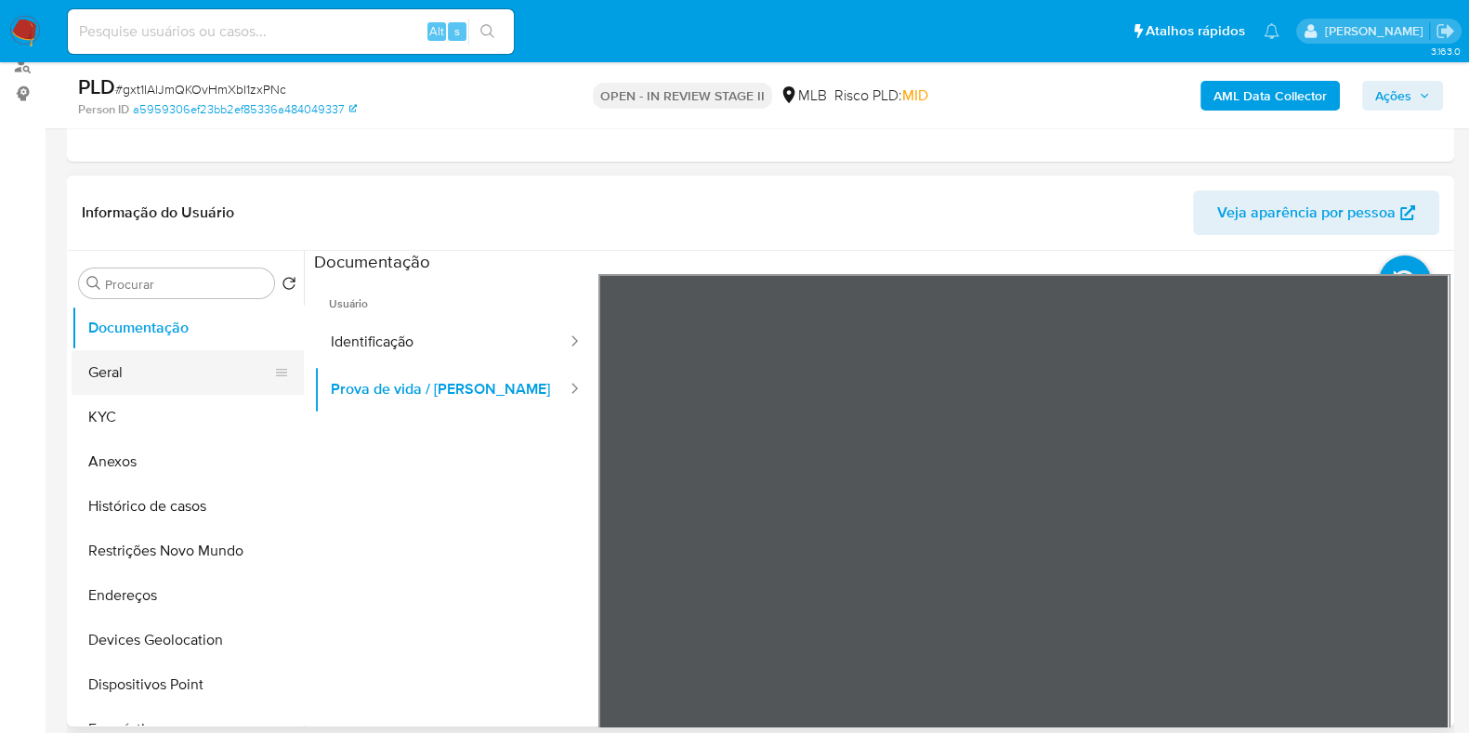
click at [140, 383] on button "Geral" at bounding box center [180, 372] width 217 height 45
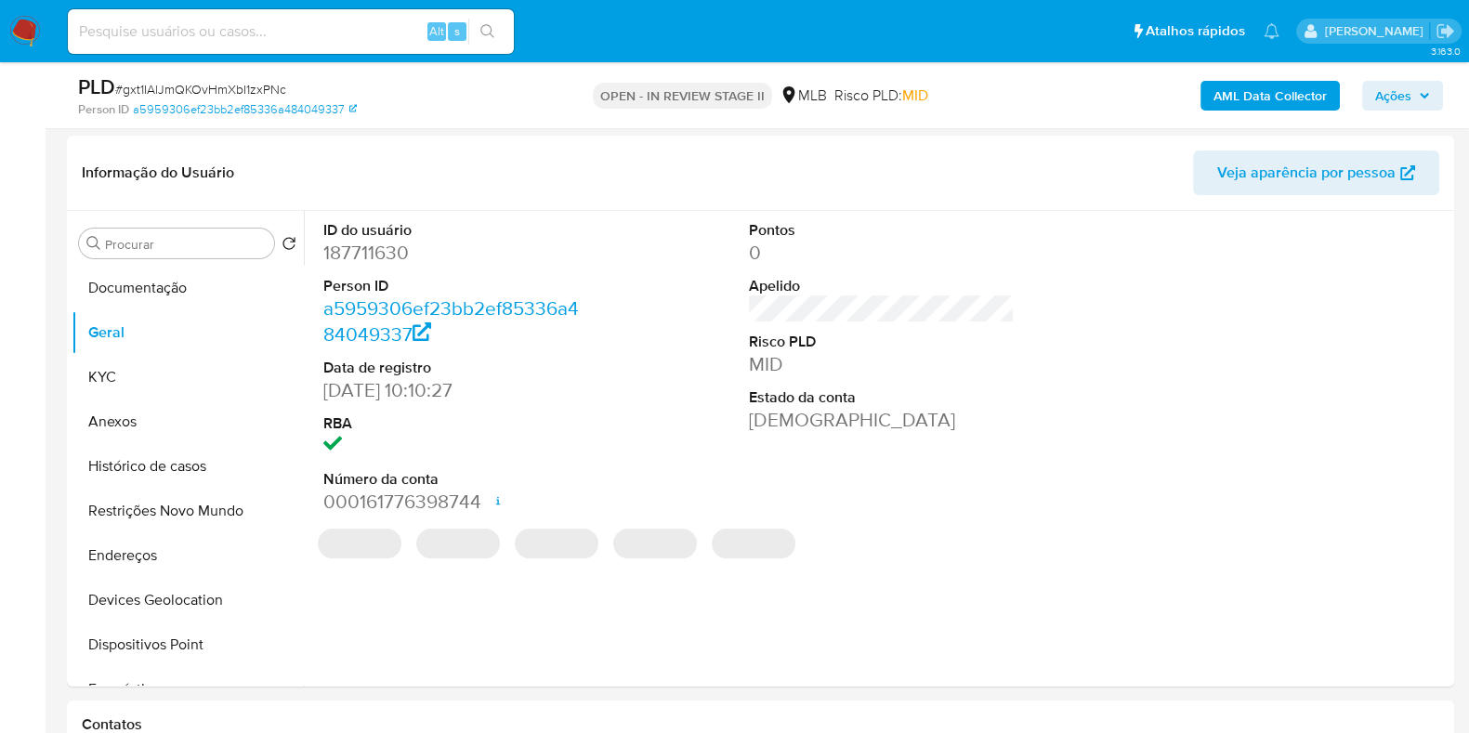
scroll to position [279, 0]
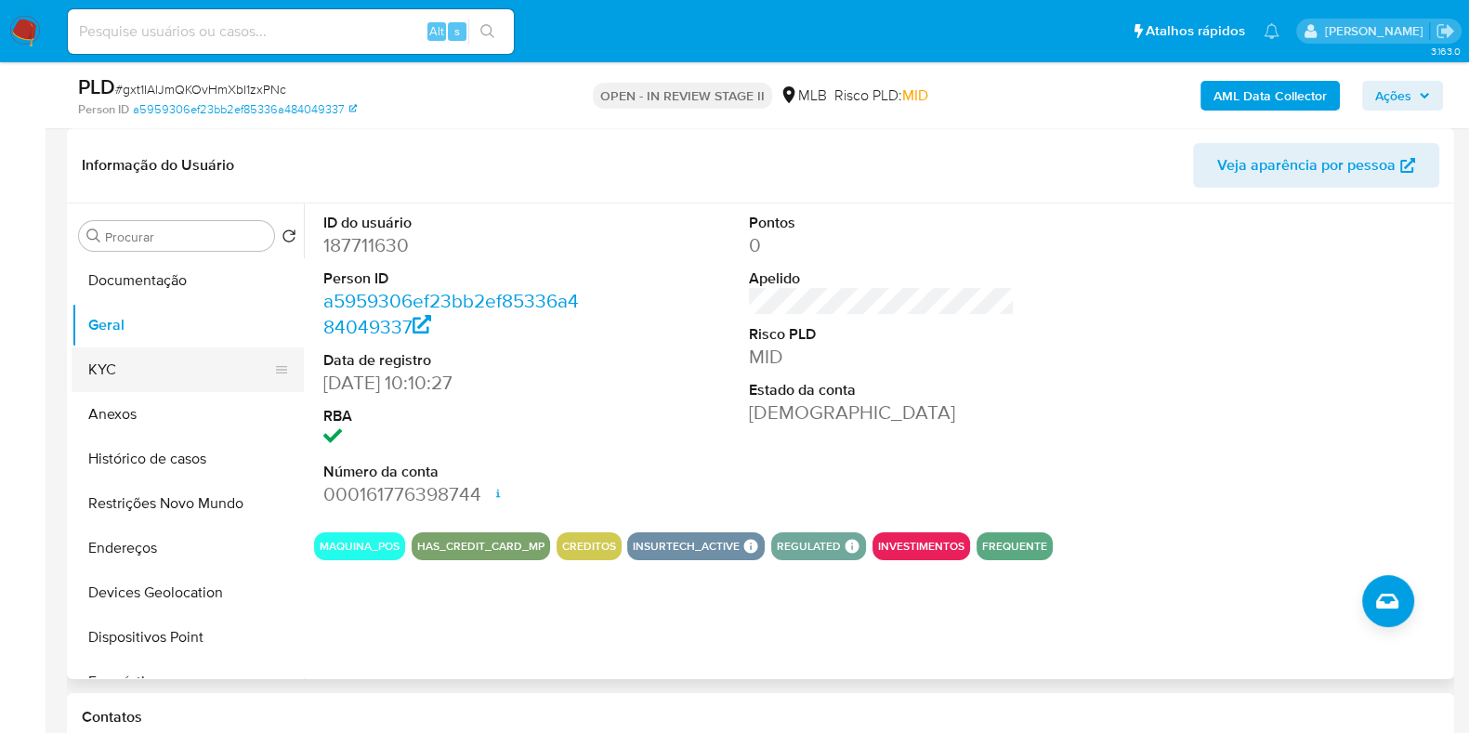
click at [73, 372] on button "KYC" at bounding box center [180, 370] width 217 height 45
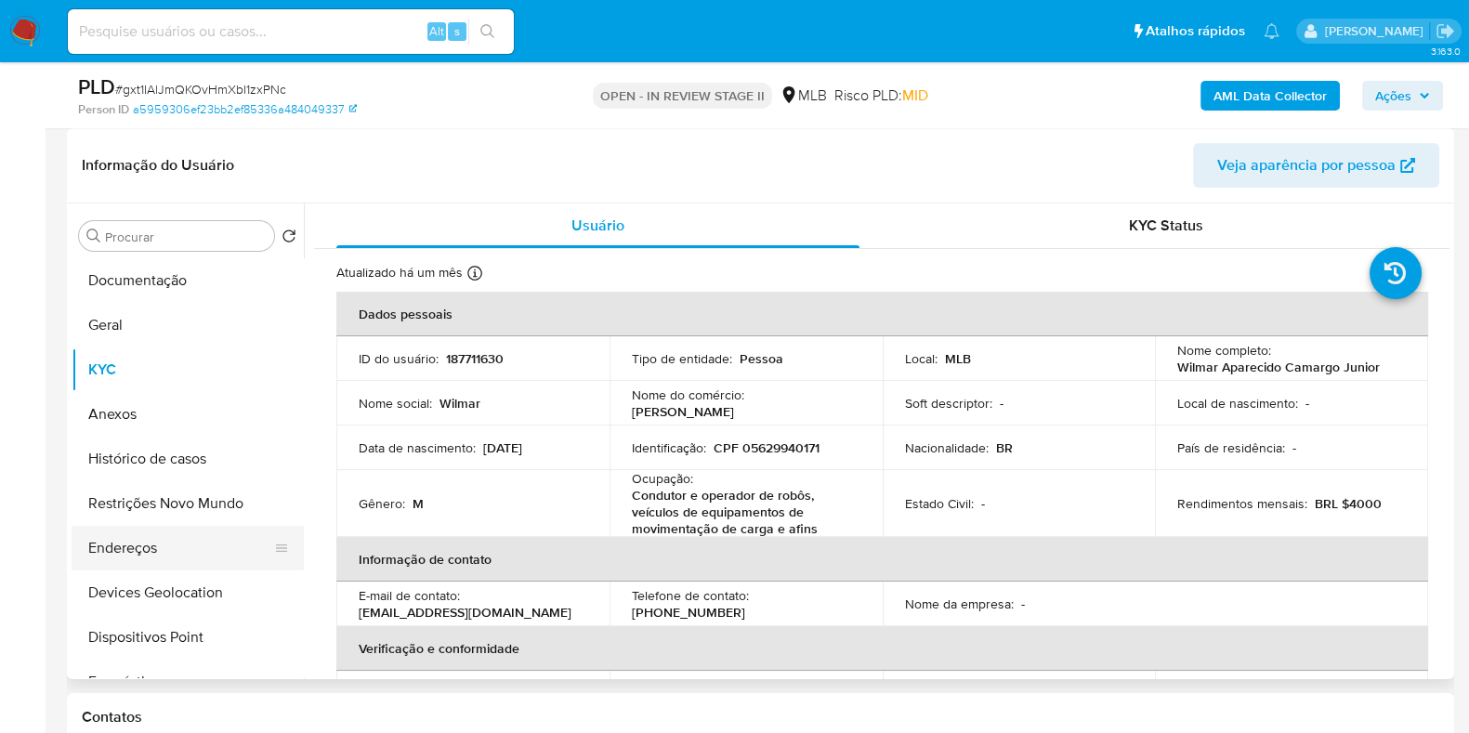
click at [137, 553] on button "Endereços" at bounding box center [180, 548] width 217 height 45
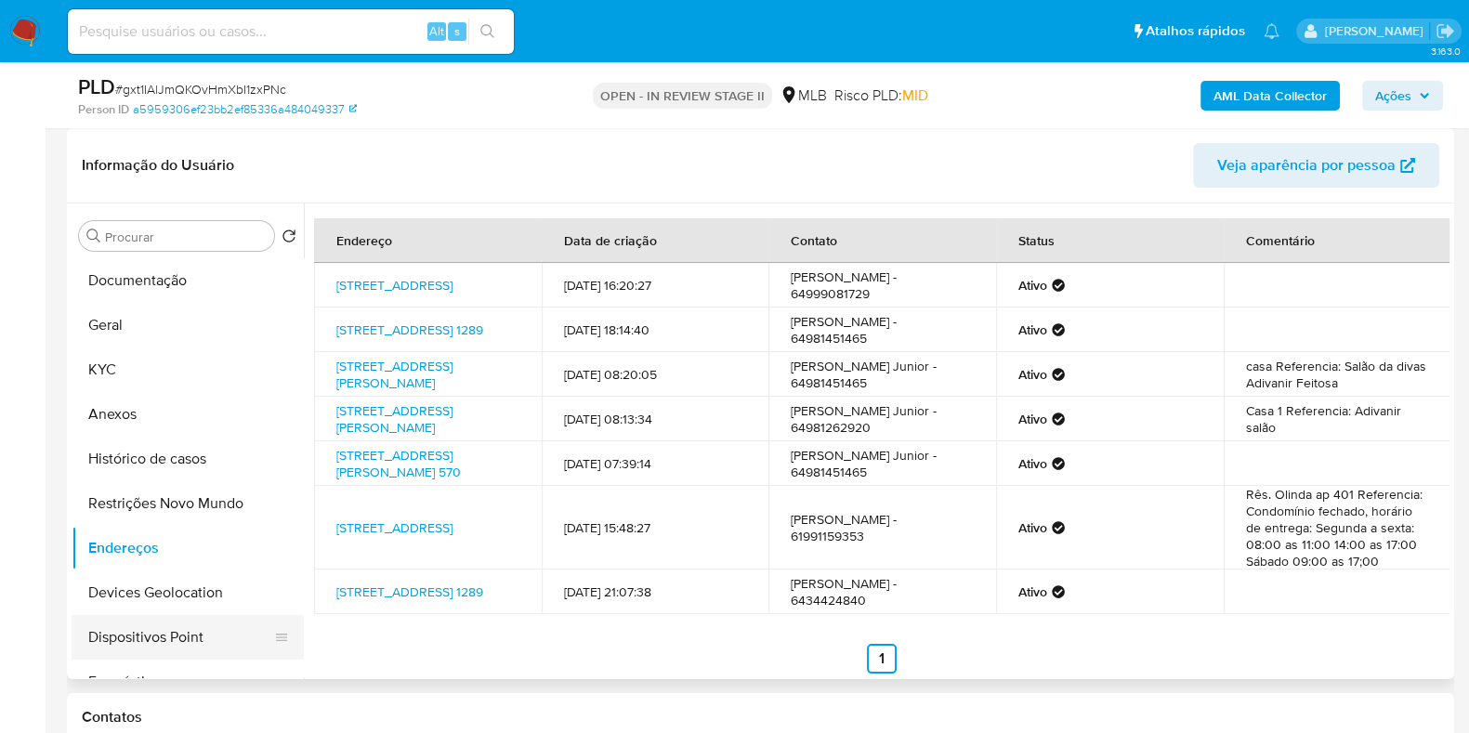
click at [185, 620] on button "Dispositivos Point" at bounding box center [180, 637] width 217 height 45
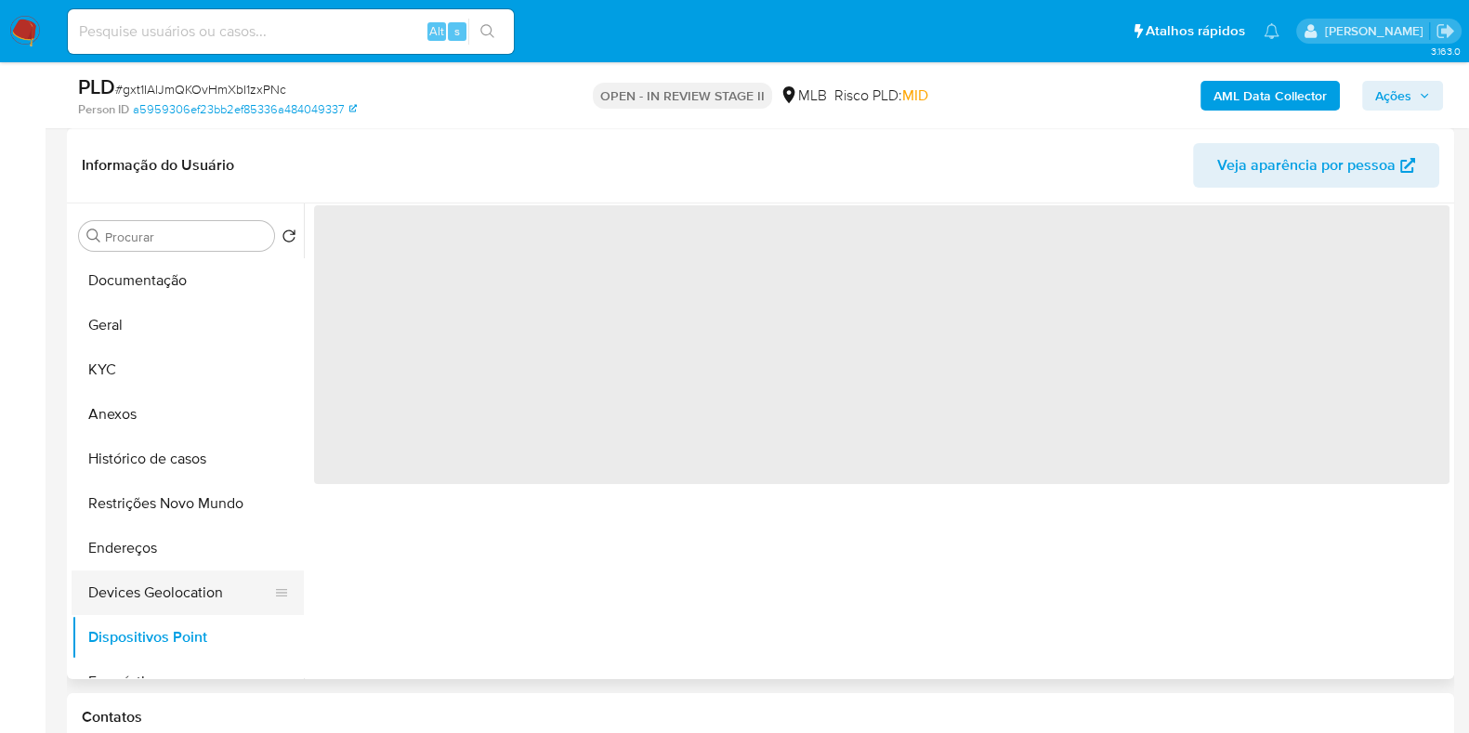
drag, startPoint x: 180, startPoint y: 603, endPoint x: 218, endPoint y: 598, distance: 38.5
click at [181, 602] on button "Devices Geolocation" at bounding box center [180, 593] width 217 height 45
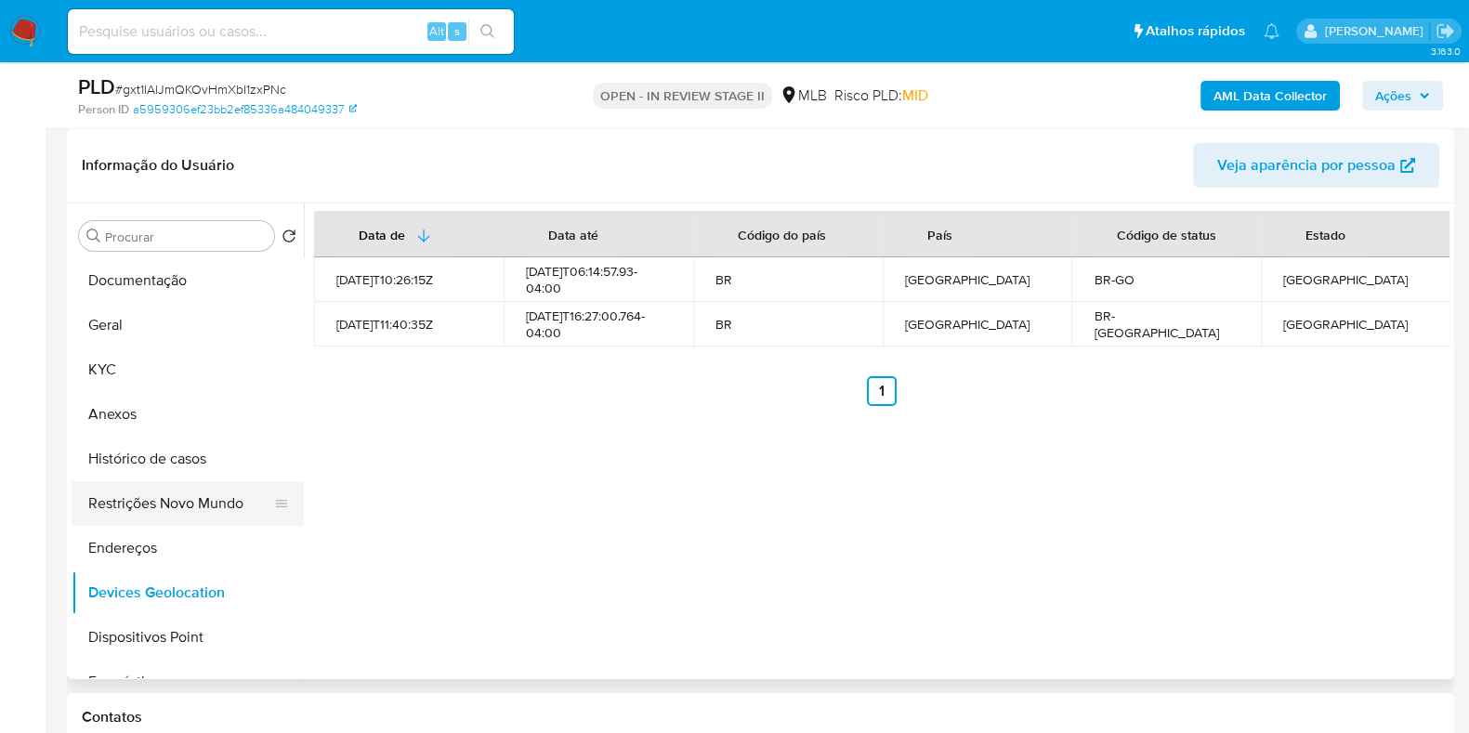
drag, startPoint x: 159, startPoint y: 515, endPoint x: 265, endPoint y: 501, distance: 106.8
click at [160, 514] on button "Restrições Novo Mundo" at bounding box center [180, 503] width 217 height 45
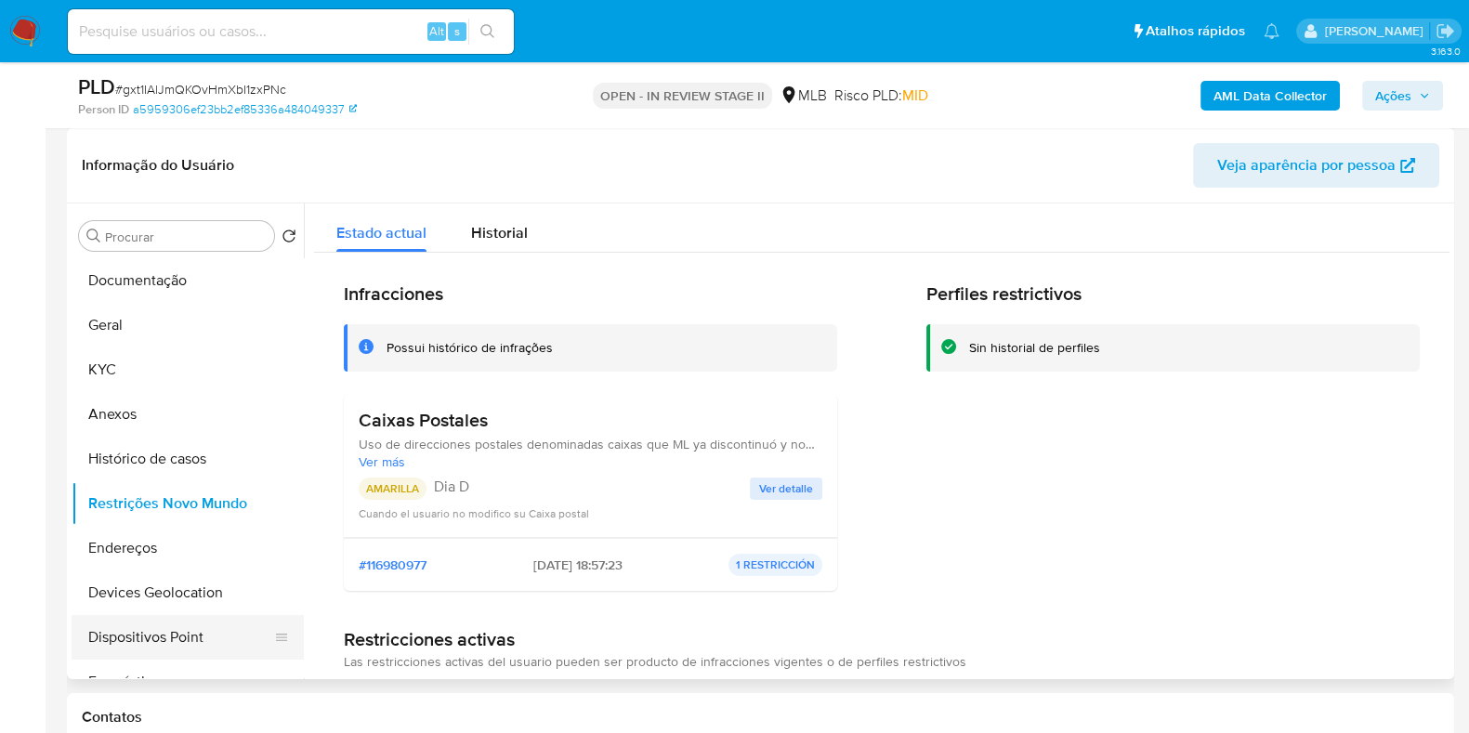
click at [189, 642] on button "Dispositivos Point" at bounding box center [180, 637] width 217 height 45
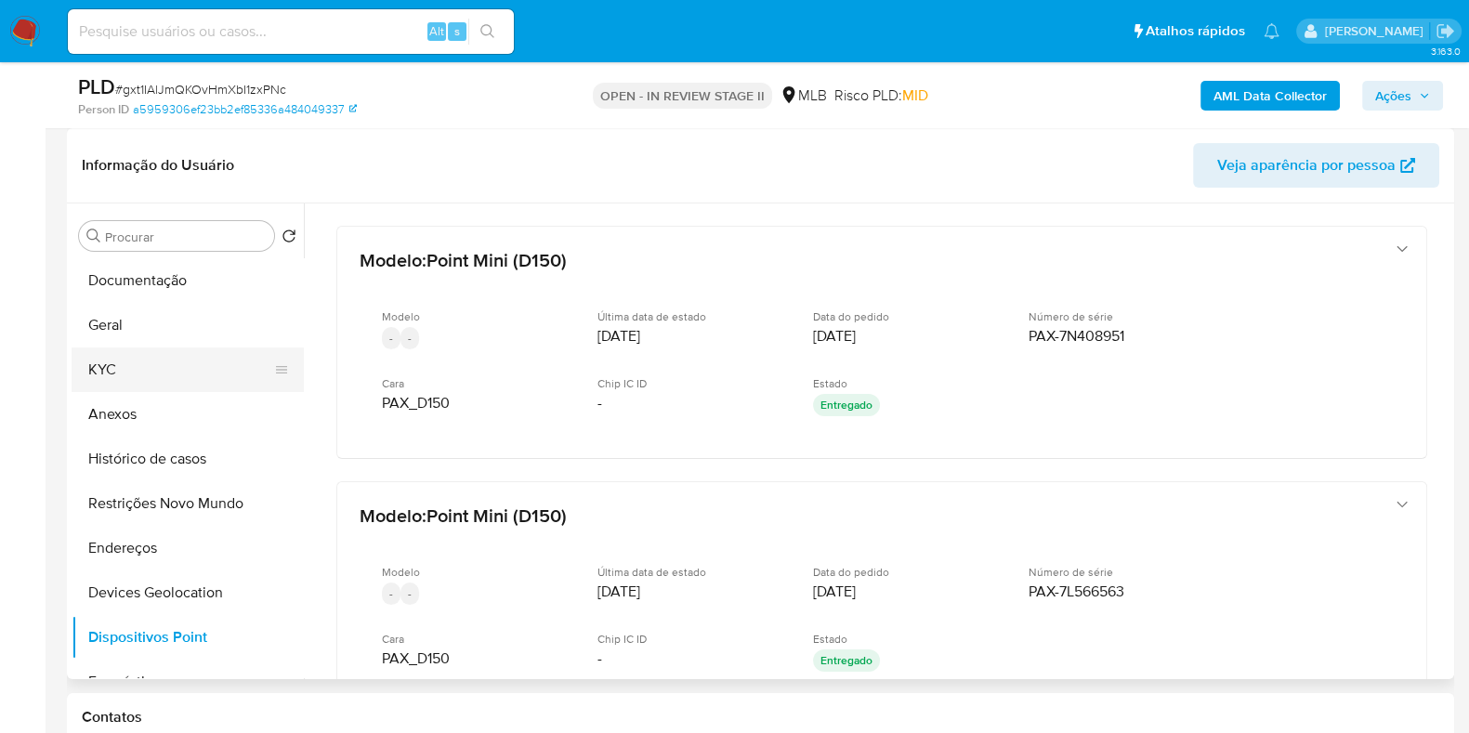
click at [105, 366] on button "KYC" at bounding box center [180, 370] width 217 height 45
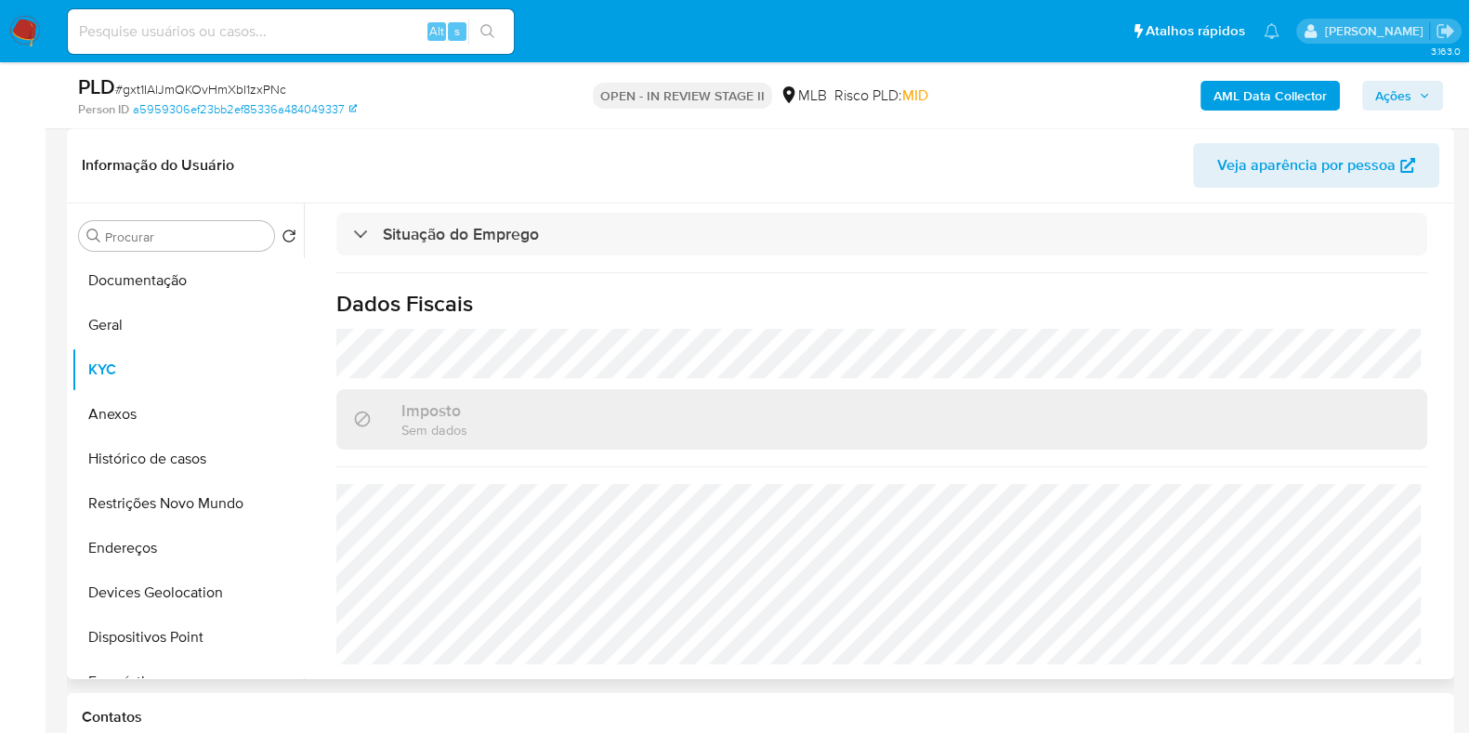
scroll to position [829, 0]
click at [143, 541] on button "Endereços" at bounding box center [180, 548] width 217 height 45
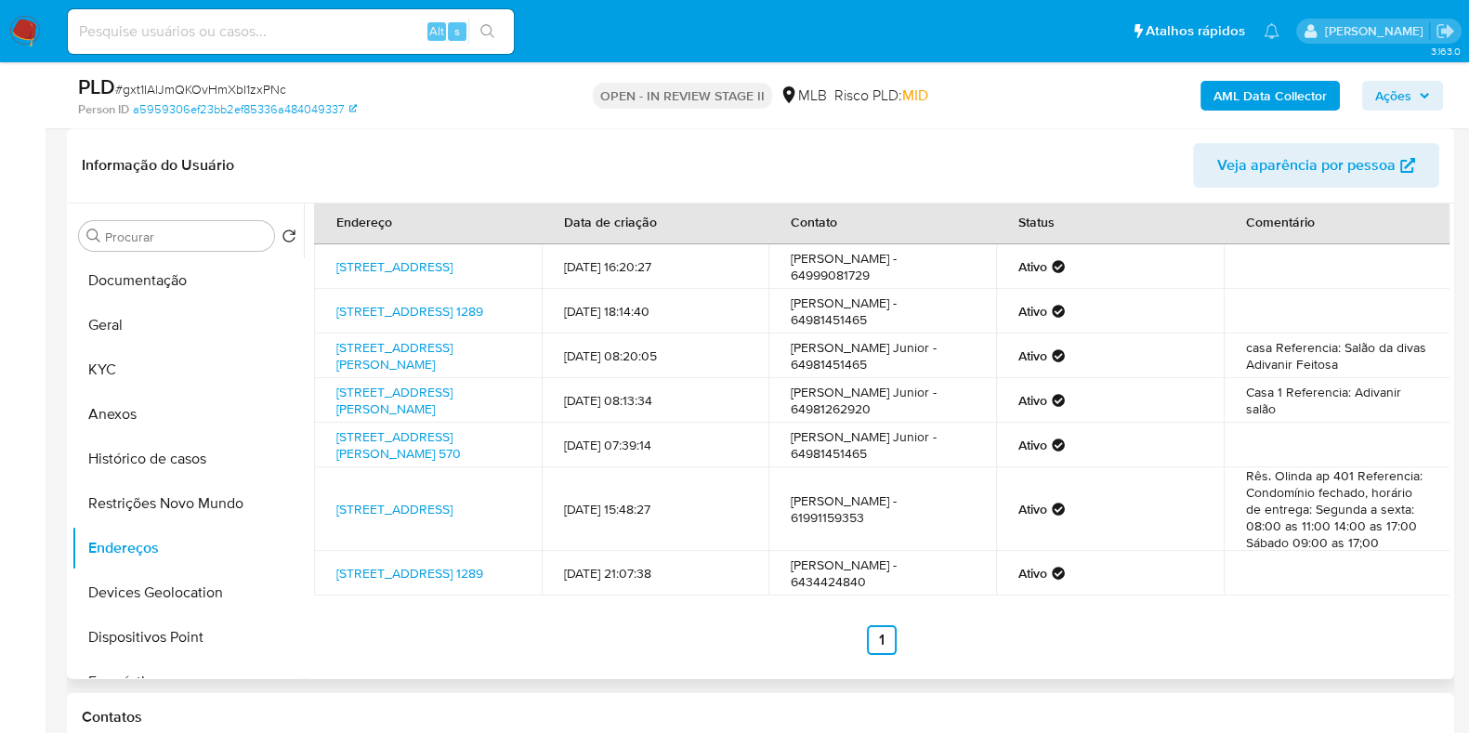
scroll to position [0, 0]
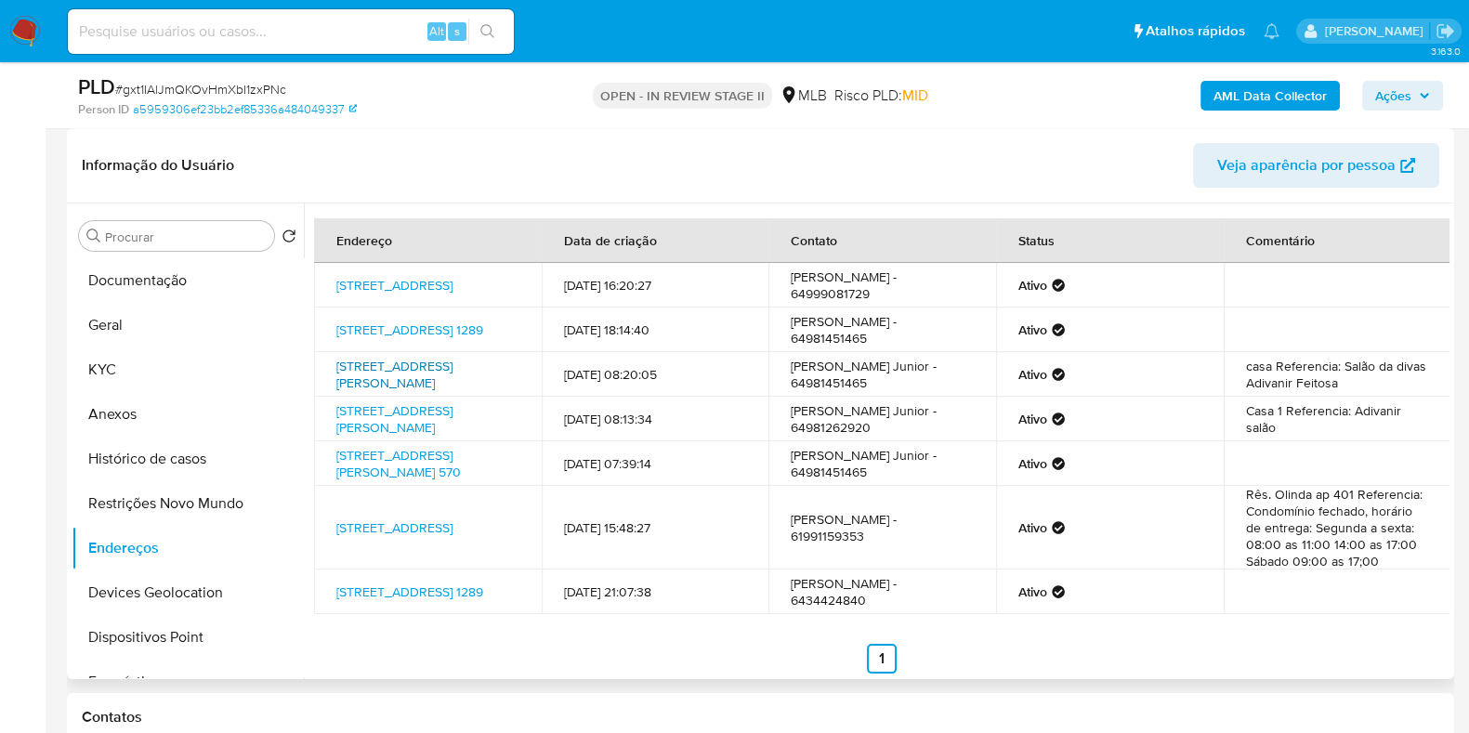
click at [451, 380] on link "[STREET_ADDRESS][PERSON_NAME]" at bounding box center [394, 374] width 116 height 35
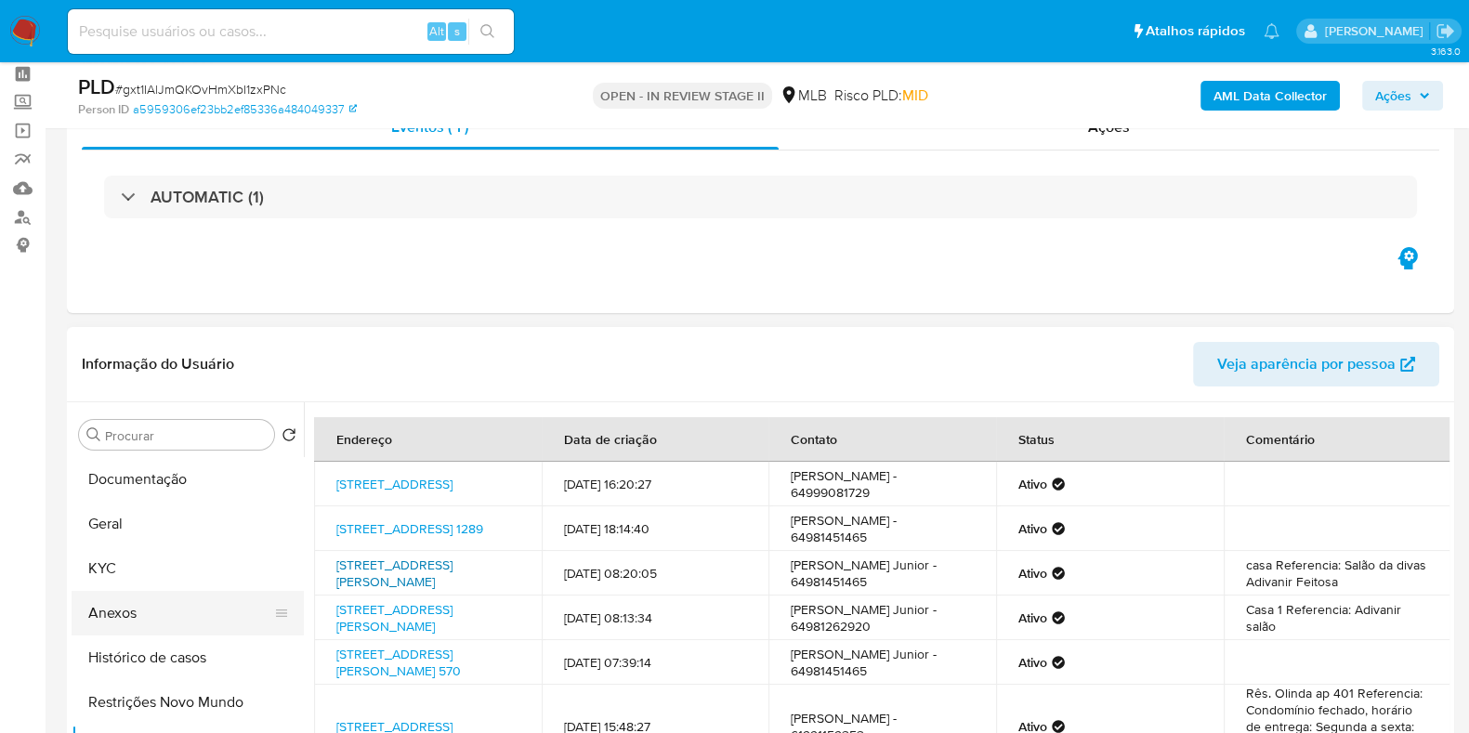
scroll to position [115, 0]
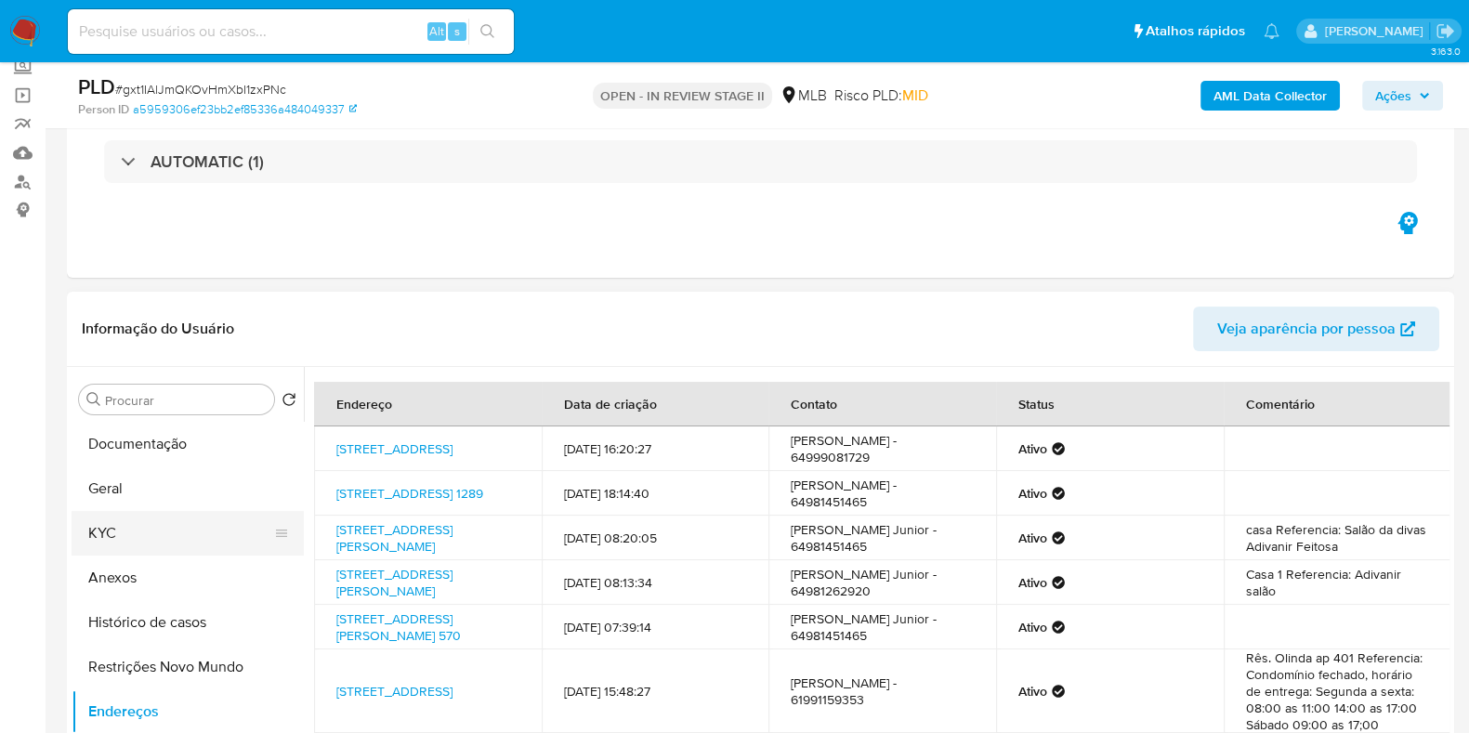
click at [125, 534] on button "KYC" at bounding box center [180, 533] width 217 height 45
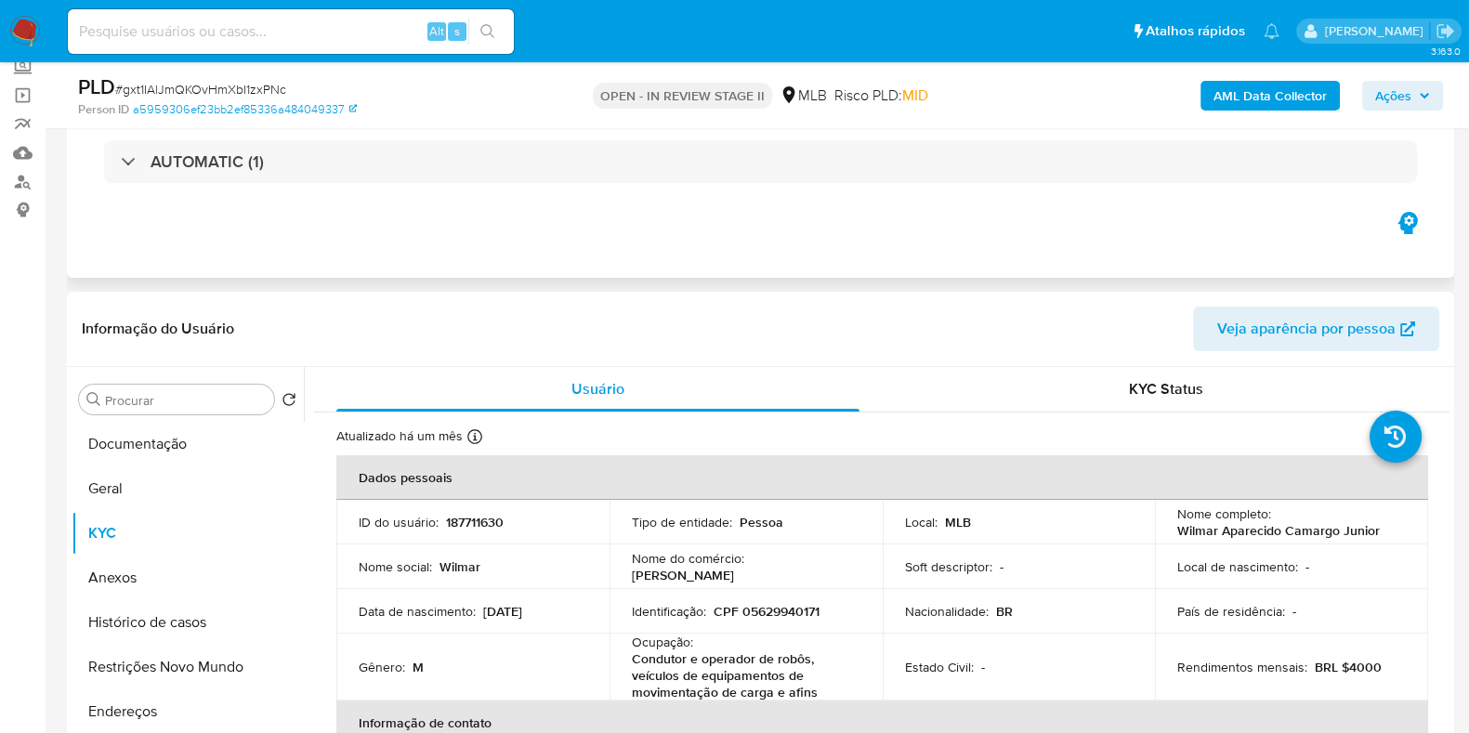
drag, startPoint x: 126, startPoint y: 594, endPoint x: 1077, endPoint y: 241, distance: 1014.1
click at [808, 304] on div "Informação do Usuário Veja aparência por pessoa Procurar Retornar ao pedido pad…" at bounding box center [760, 567] width 1387 height 551
click at [1385, 92] on span "Ações" at bounding box center [1393, 96] width 36 height 30
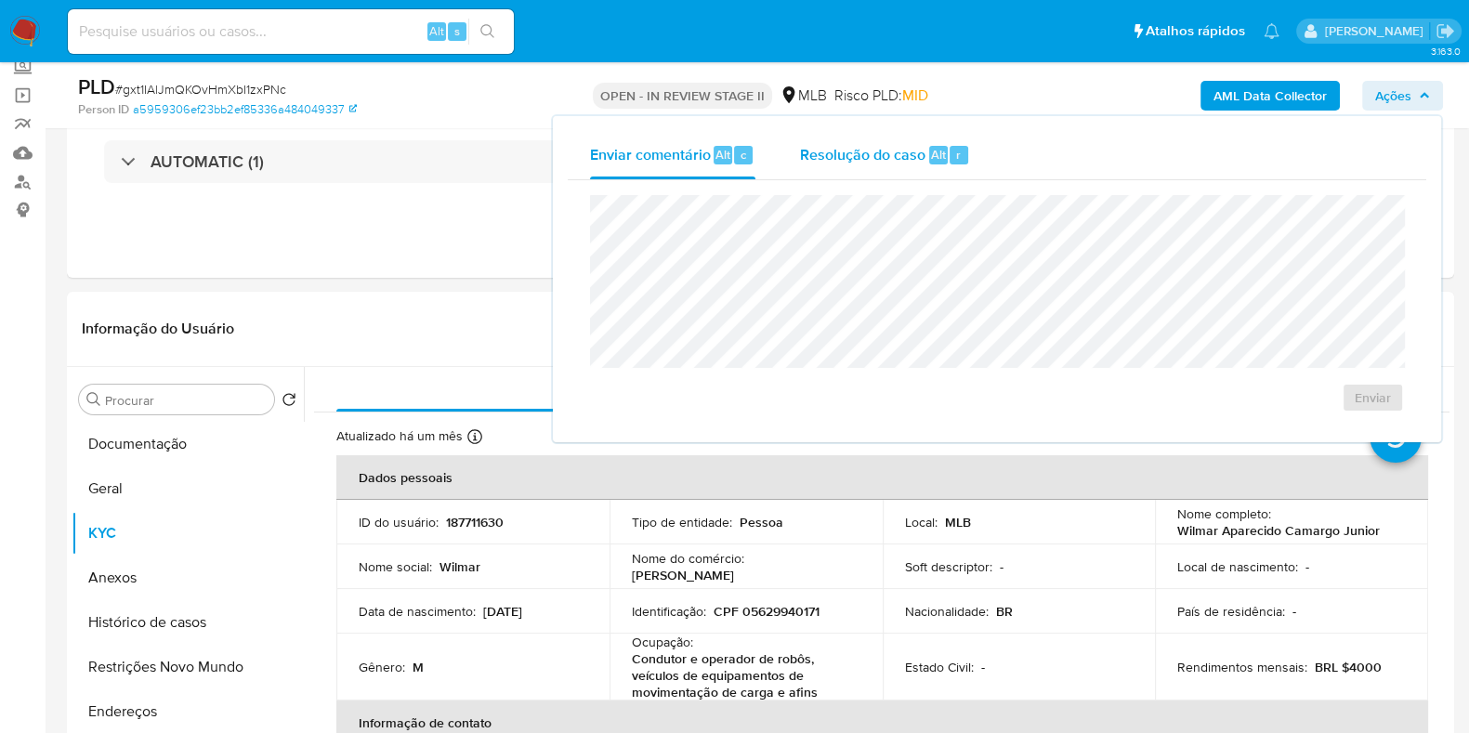
click at [885, 154] on span "Resolução do caso" at bounding box center [862, 153] width 125 height 21
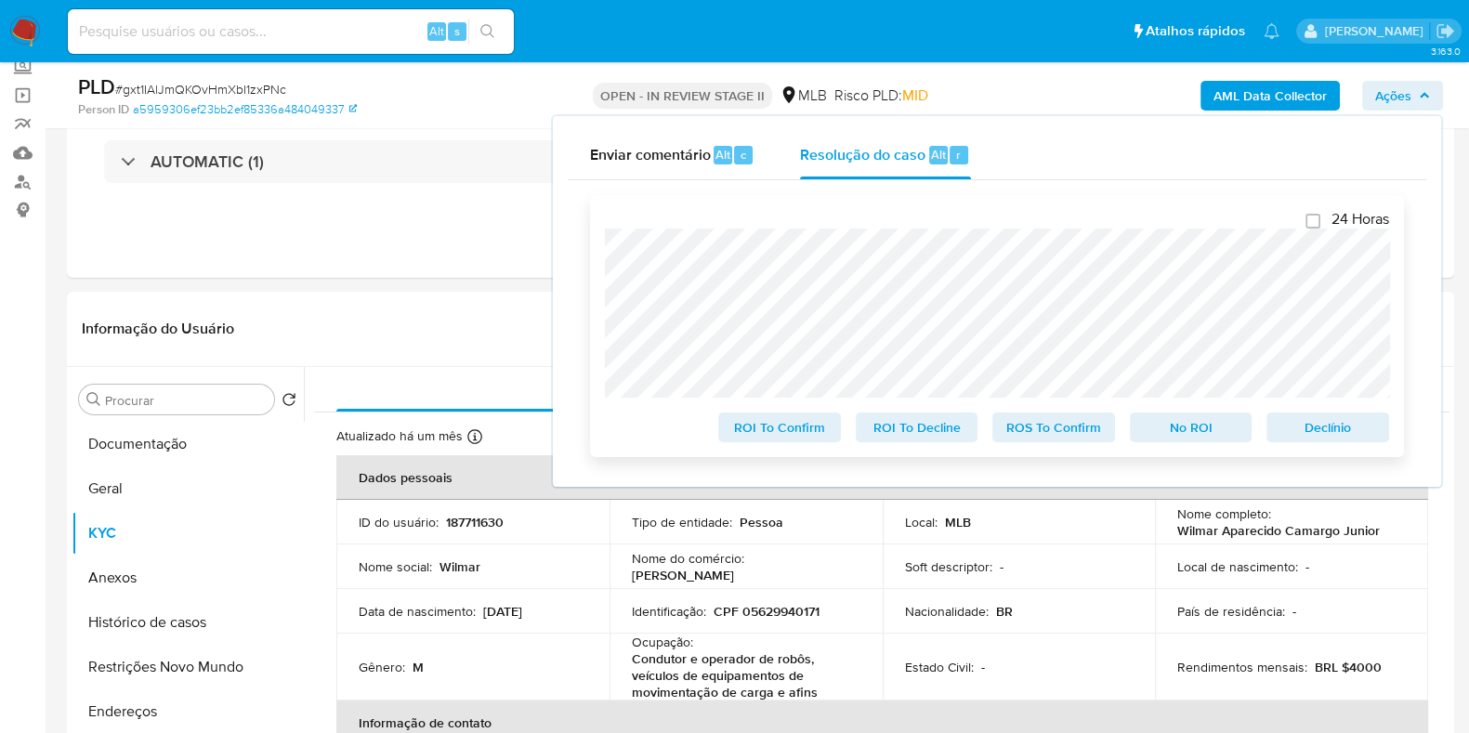
click at [1333, 425] on span "Declínio" at bounding box center [1328, 427] width 97 height 26
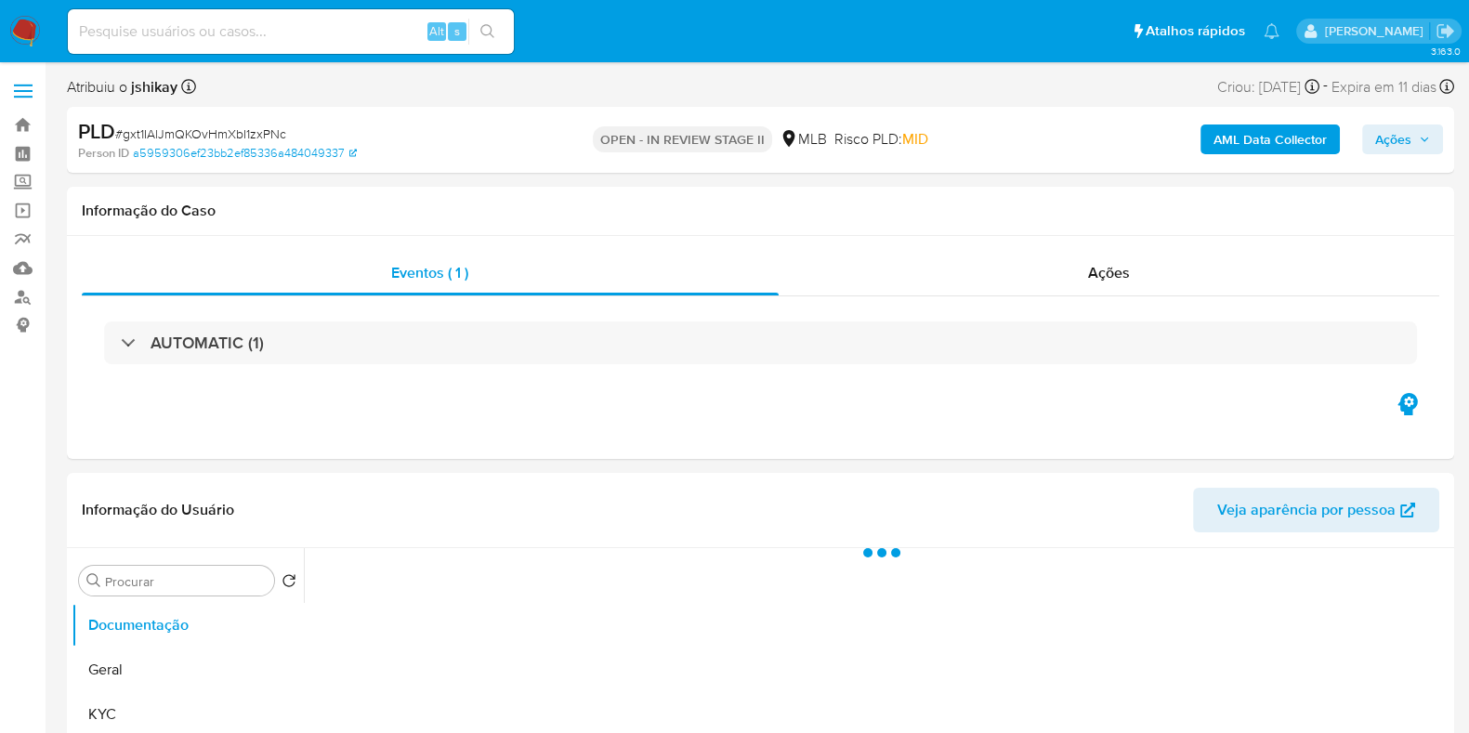
drag, startPoint x: 1396, startPoint y: 137, endPoint x: 1361, endPoint y: 153, distance: 38.2
click at [1396, 138] on span "Ações" at bounding box center [1393, 140] width 36 height 30
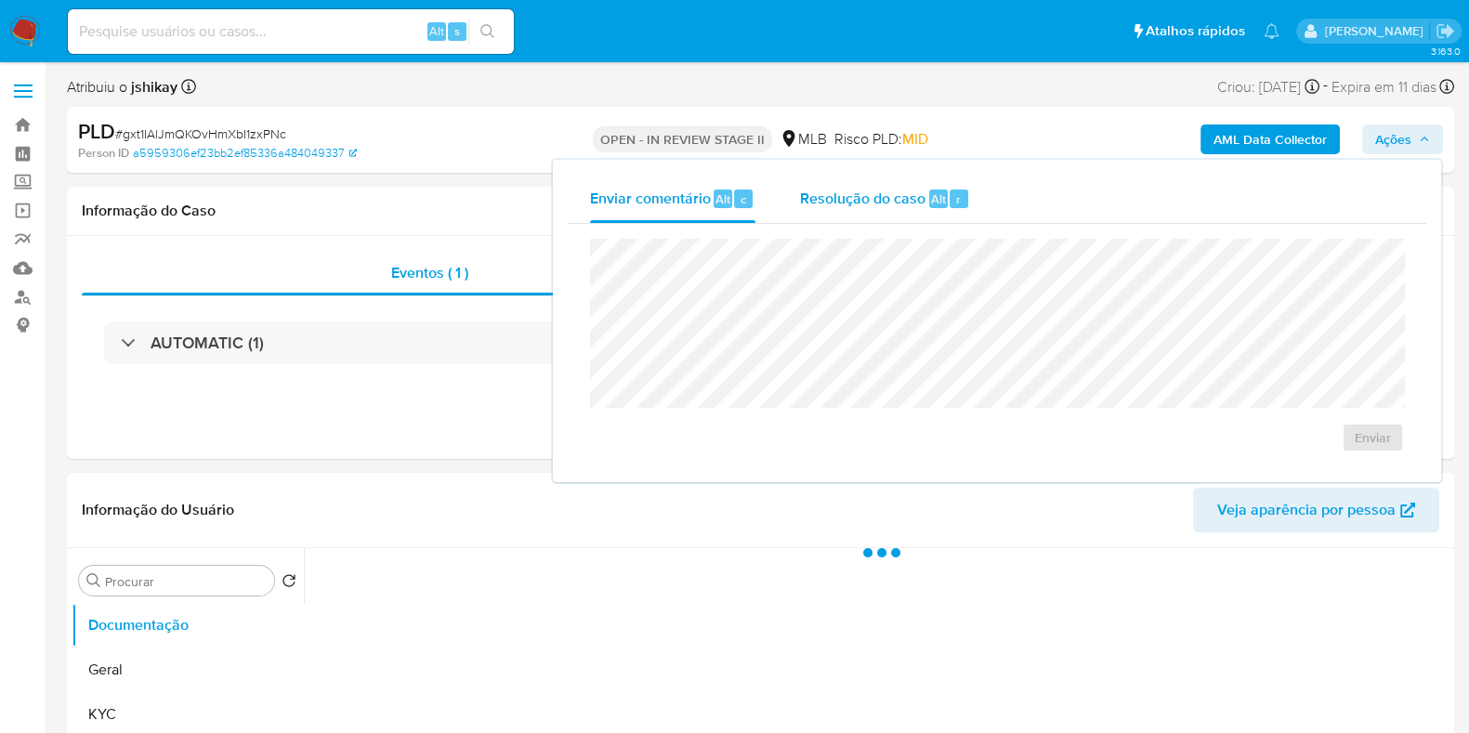
select select "10"
click at [913, 206] on span "Resolução do caso" at bounding box center [862, 198] width 125 height 21
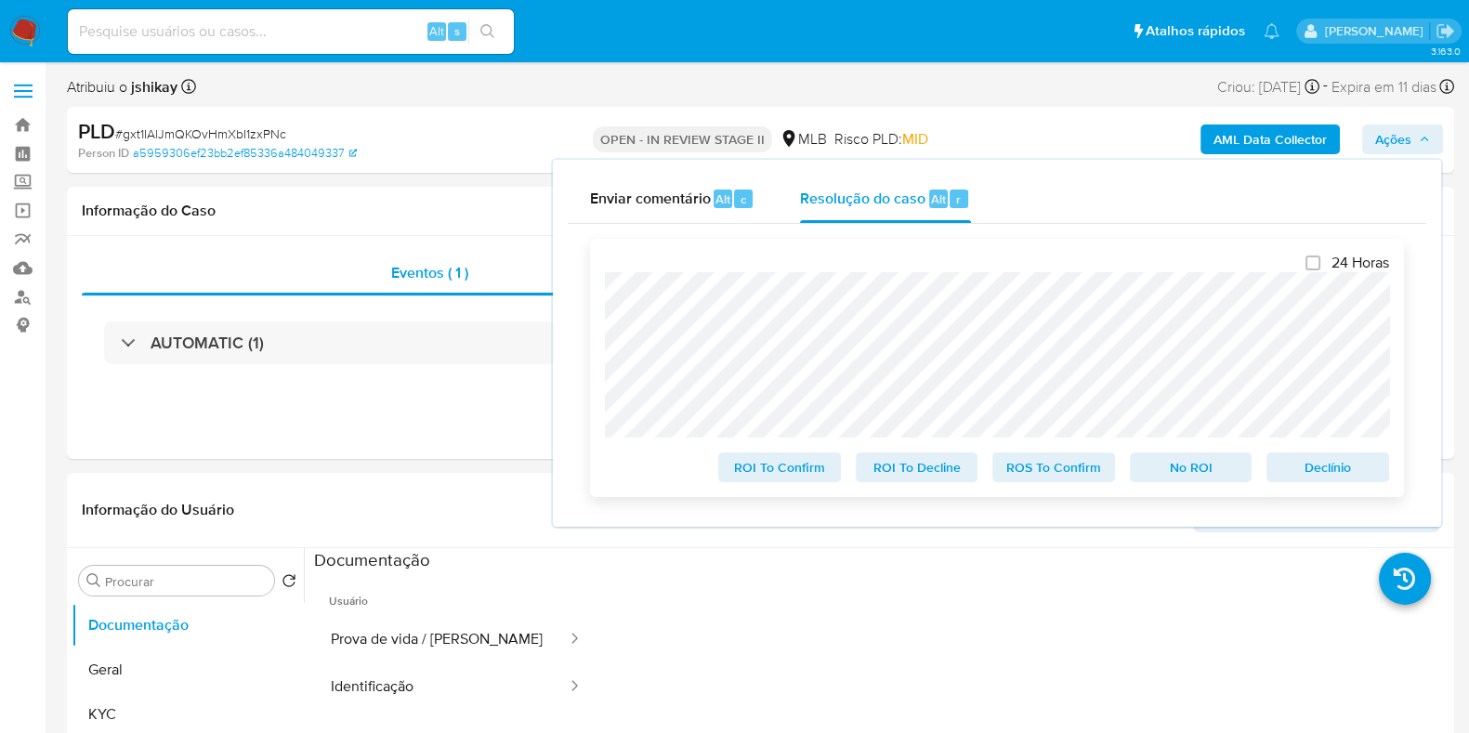
click at [1301, 475] on span "Declínio" at bounding box center [1328, 467] width 97 height 26
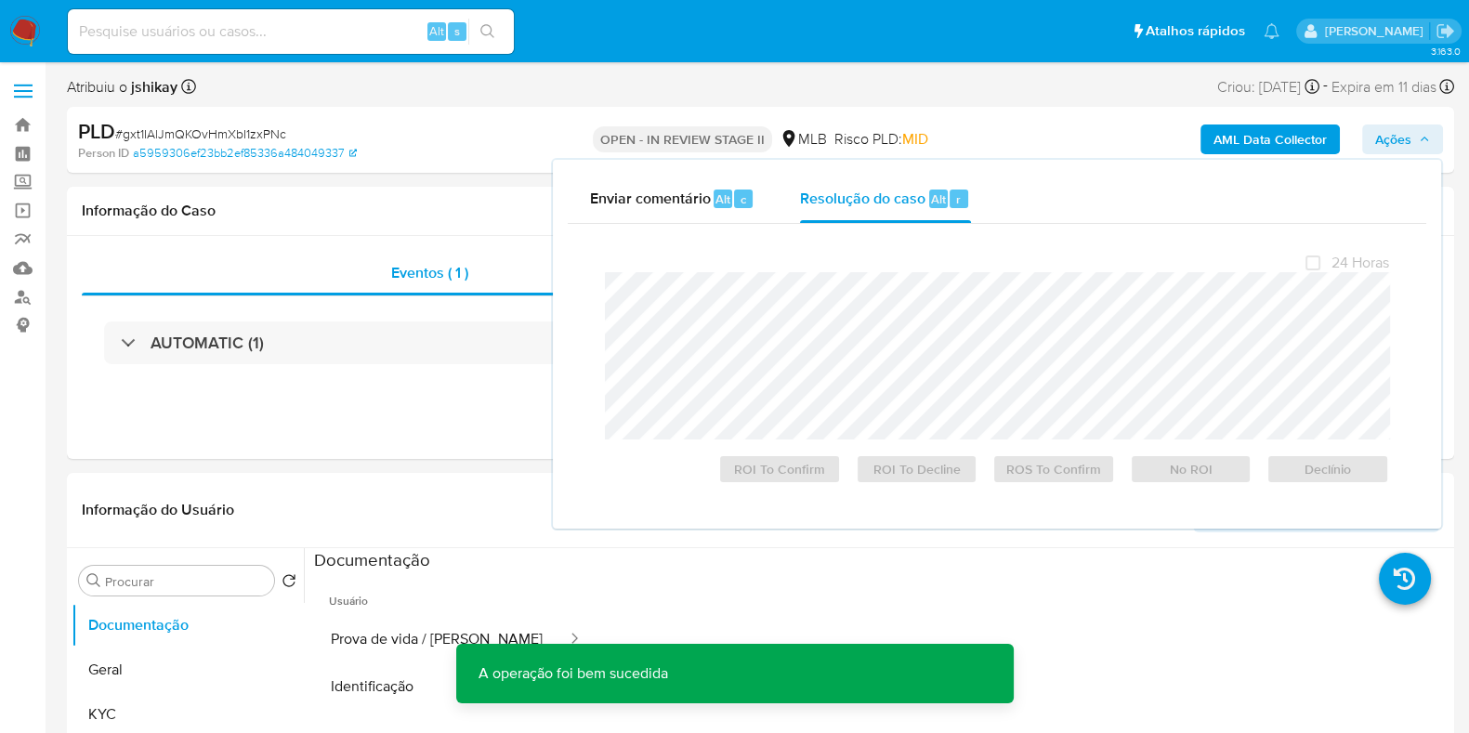
click at [217, 129] on span "# gxt1IAlJmQKOvHmXbI1zxPNc" at bounding box center [200, 134] width 171 height 19
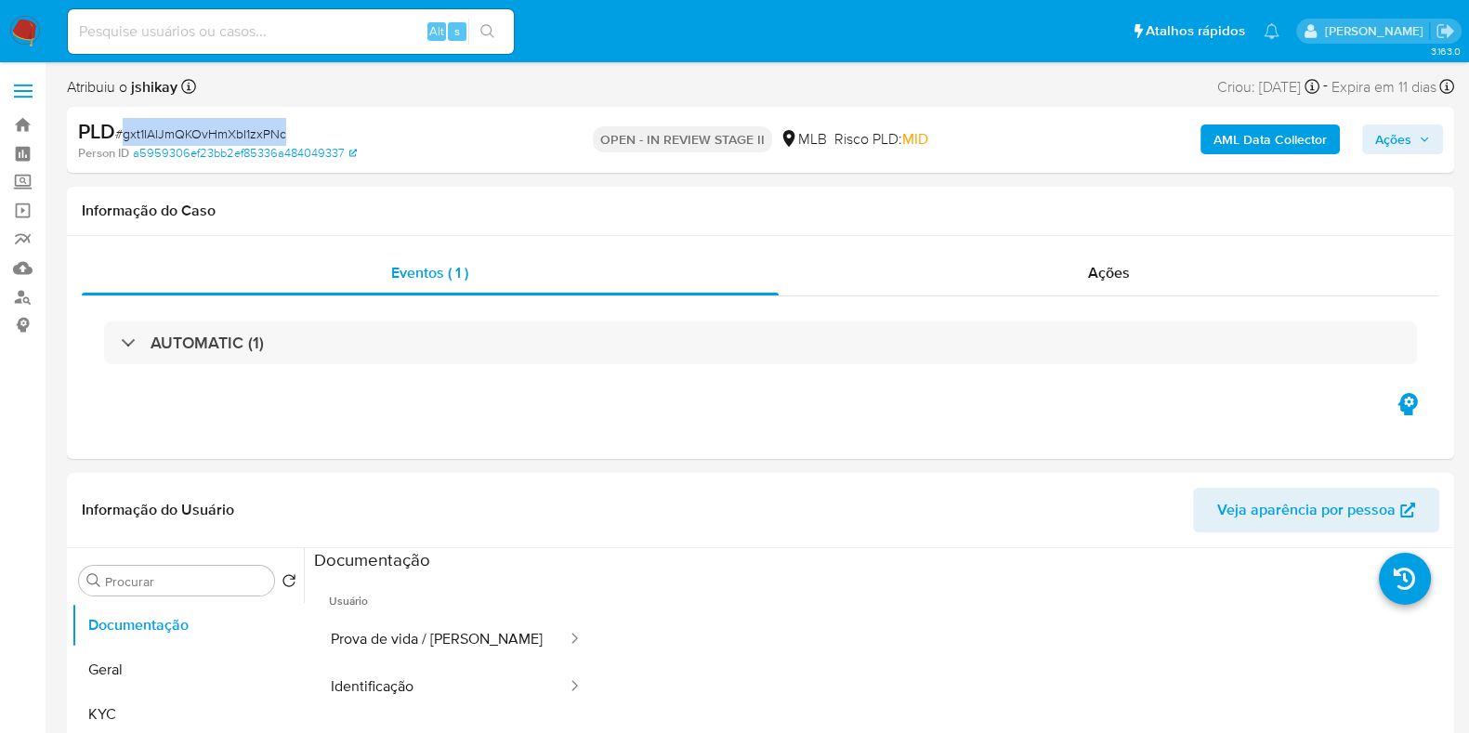
click at [217, 129] on span "# gxt1IAlJmQKOvHmXbI1zxPNc" at bounding box center [200, 134] width 171 height 19
copy span "gxt1IAlJmQKOvHmXbI1zxPNc"
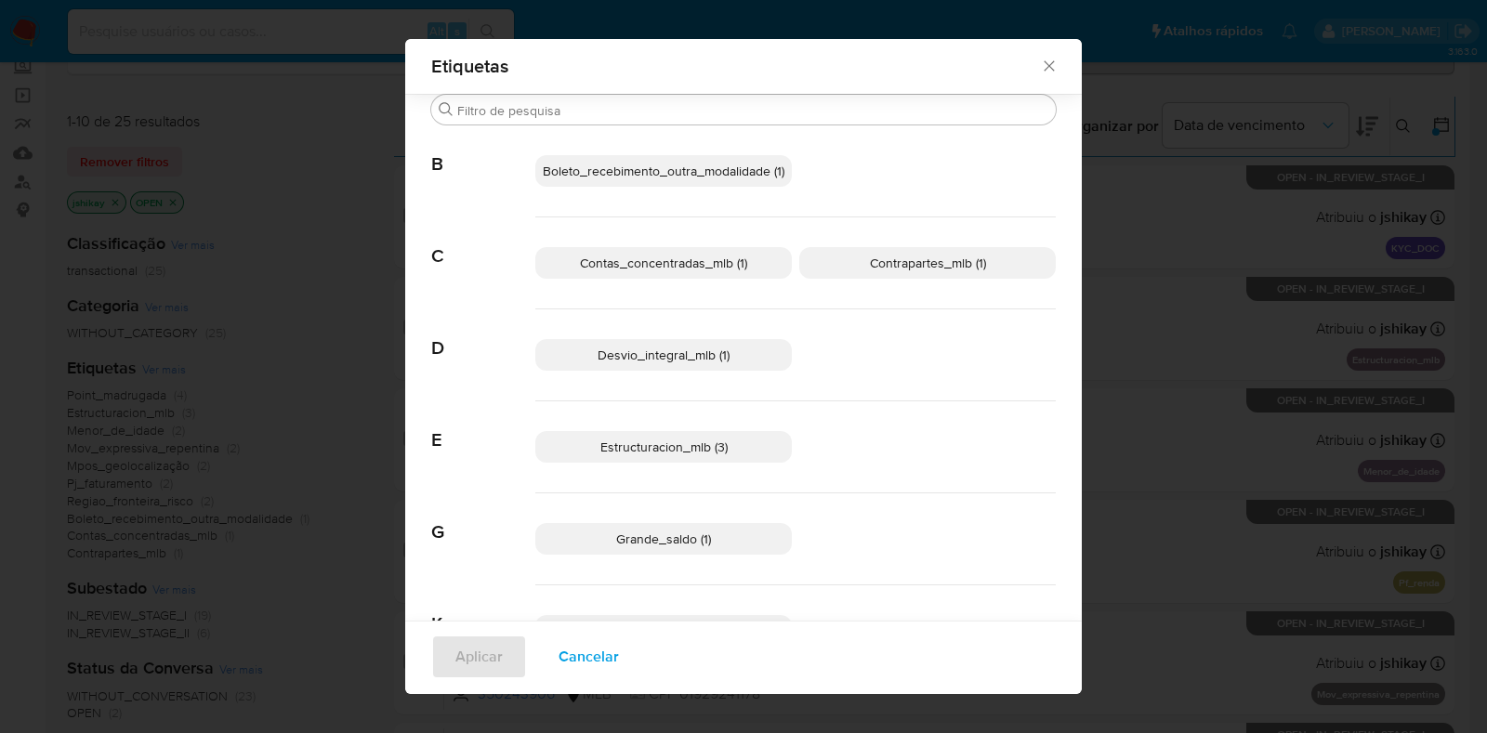
scroll to position [217, 0]
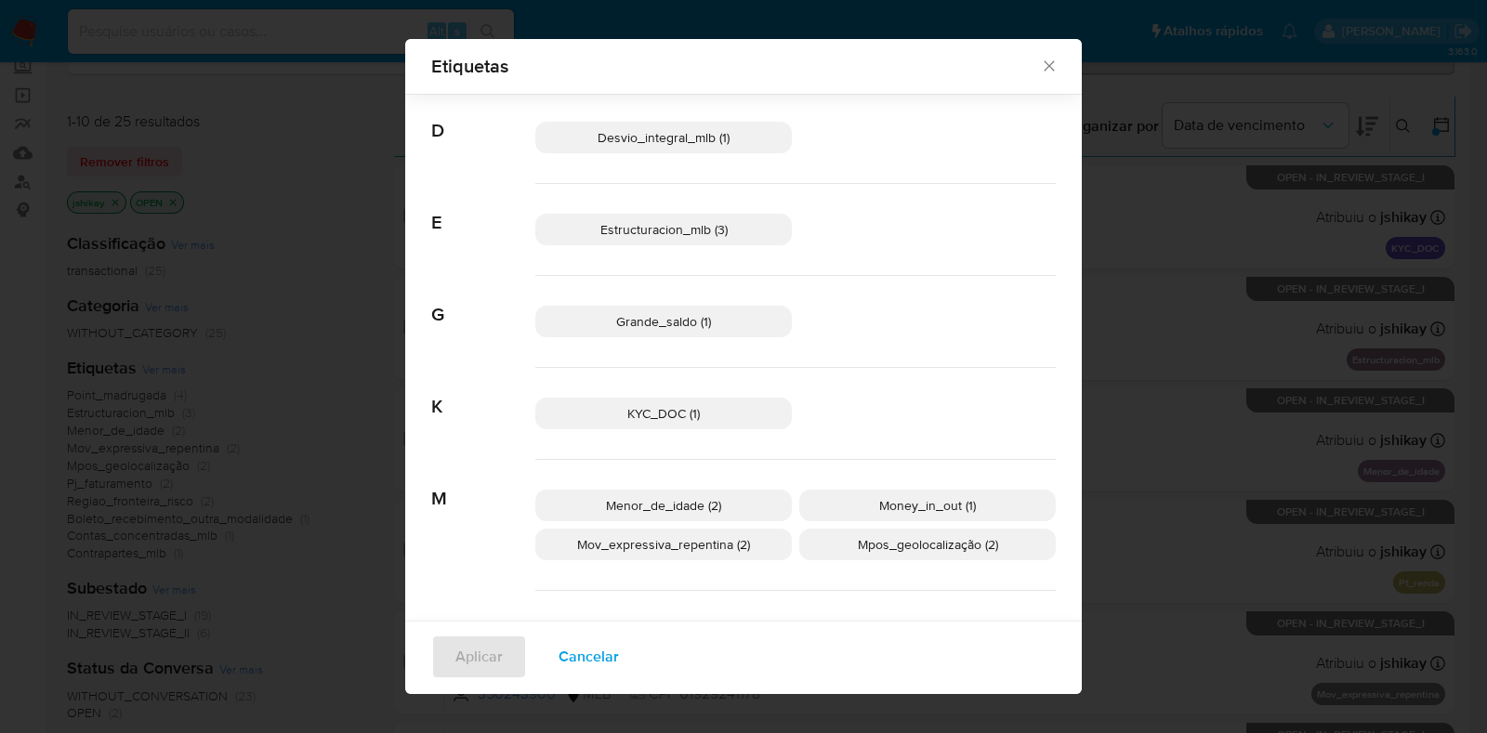
click at [1134, 92] on div "Etiquetas Buscar B Boleto_recebimento_outra_modalidade (1) C Contas_concentrada…" at bounding box center [743, 366] width 1487 height 733
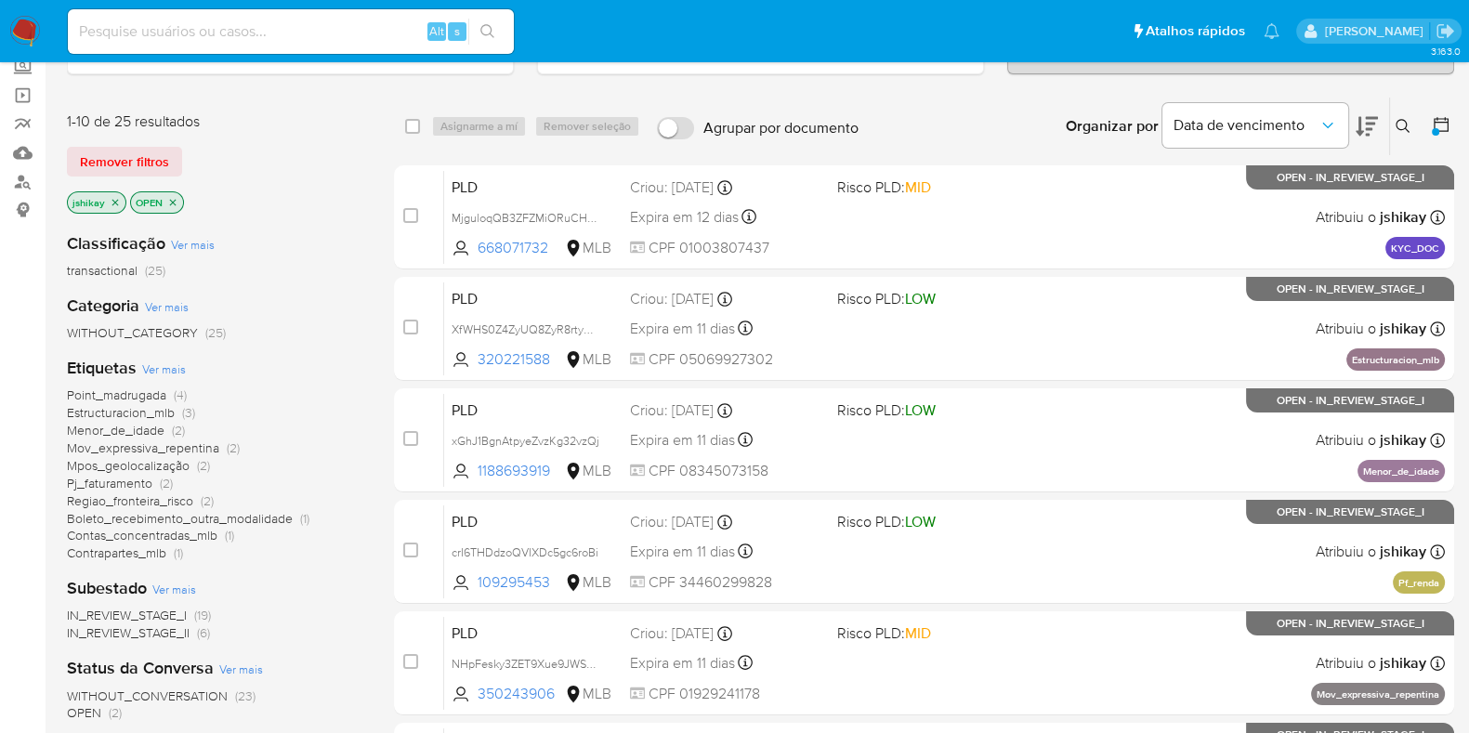
drag, startPoint x: 1405, startPoint y: 125, endPoint x: 1373, endPoint y: 136, distance: 33.5
click at [1405, 125] on icon at bounding box center [1403, 126] width 14 height 14
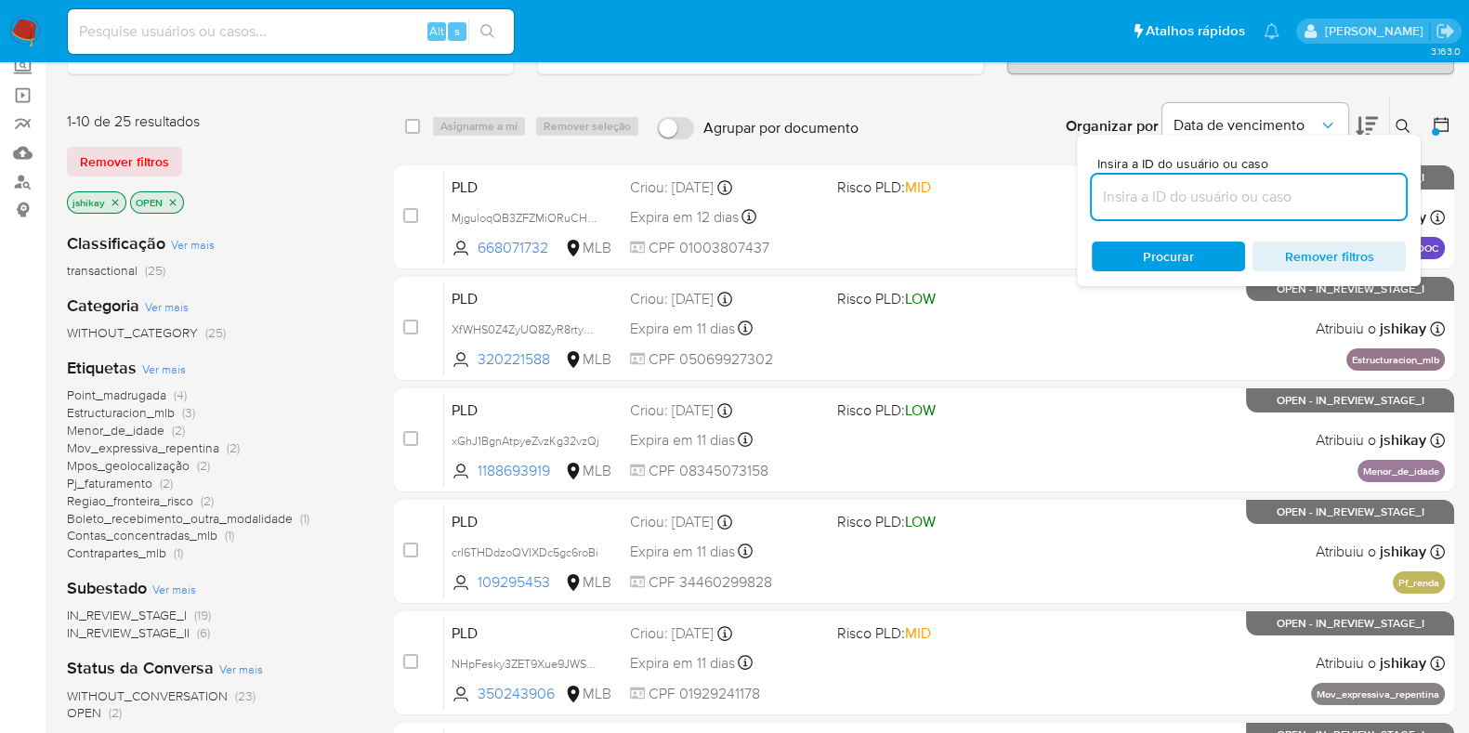
click at [1176, 195] on input at bounding box center [1249, 197] width 314 height 24
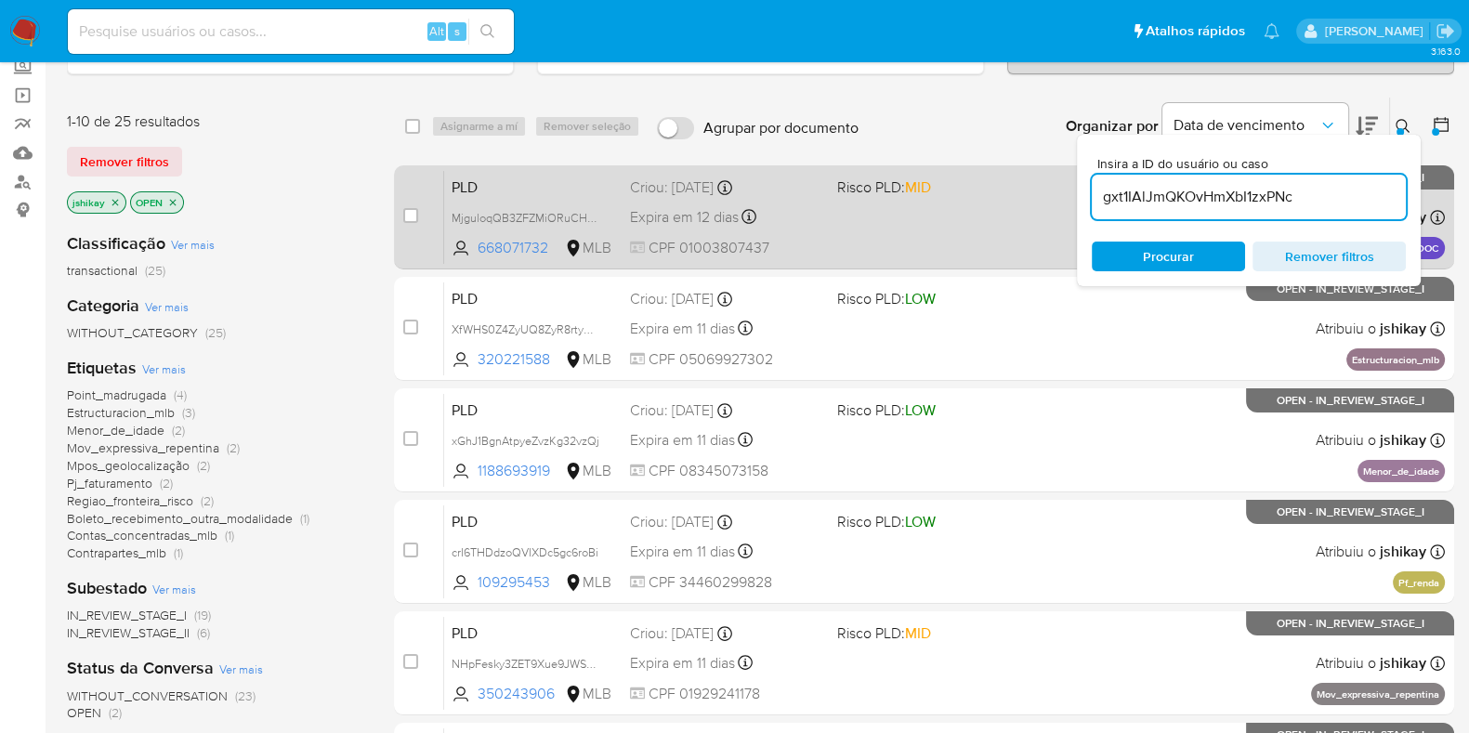
type input "gxt1IAlJmQKOvHmXbI1zxPNc"
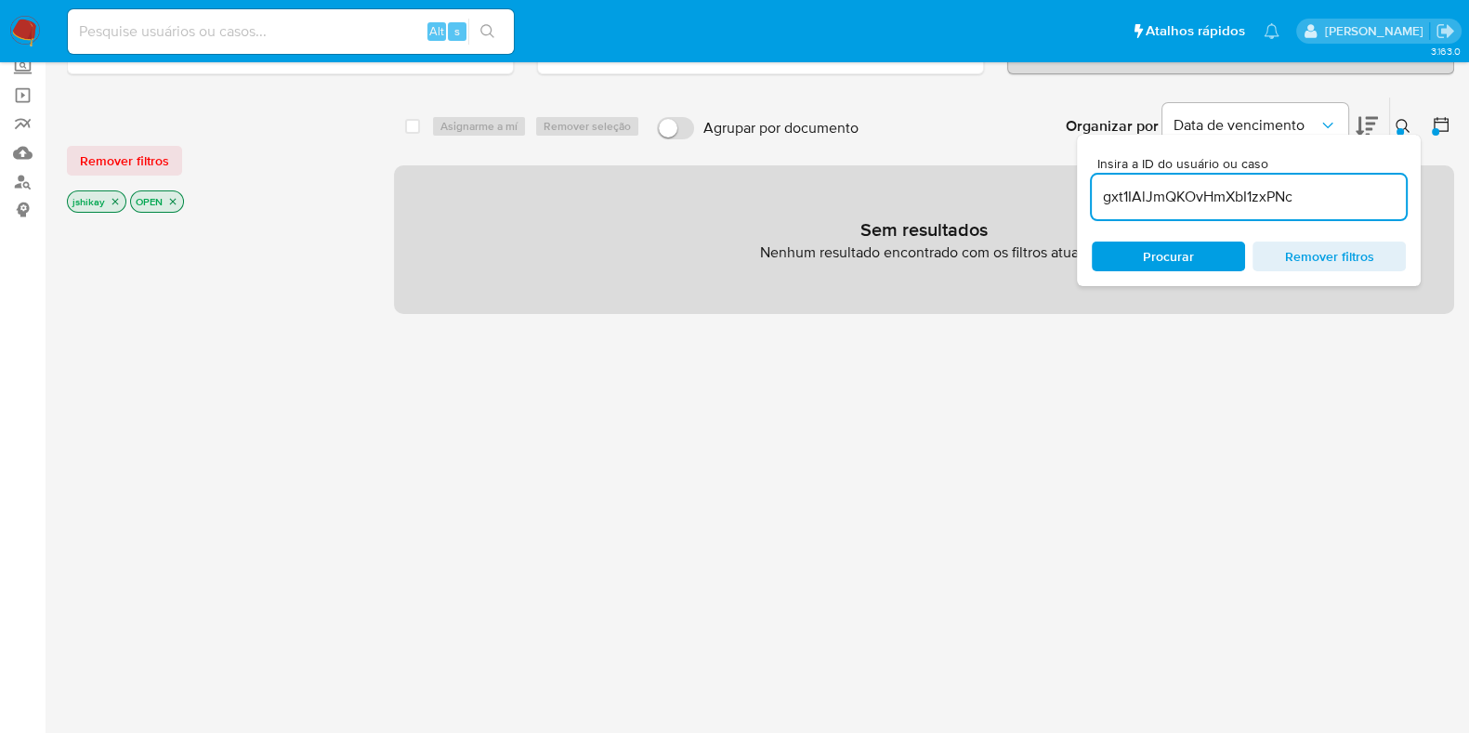
click at [111, 199] on icon "close-filter" at bounding box center [115, 201] width 11 height 11
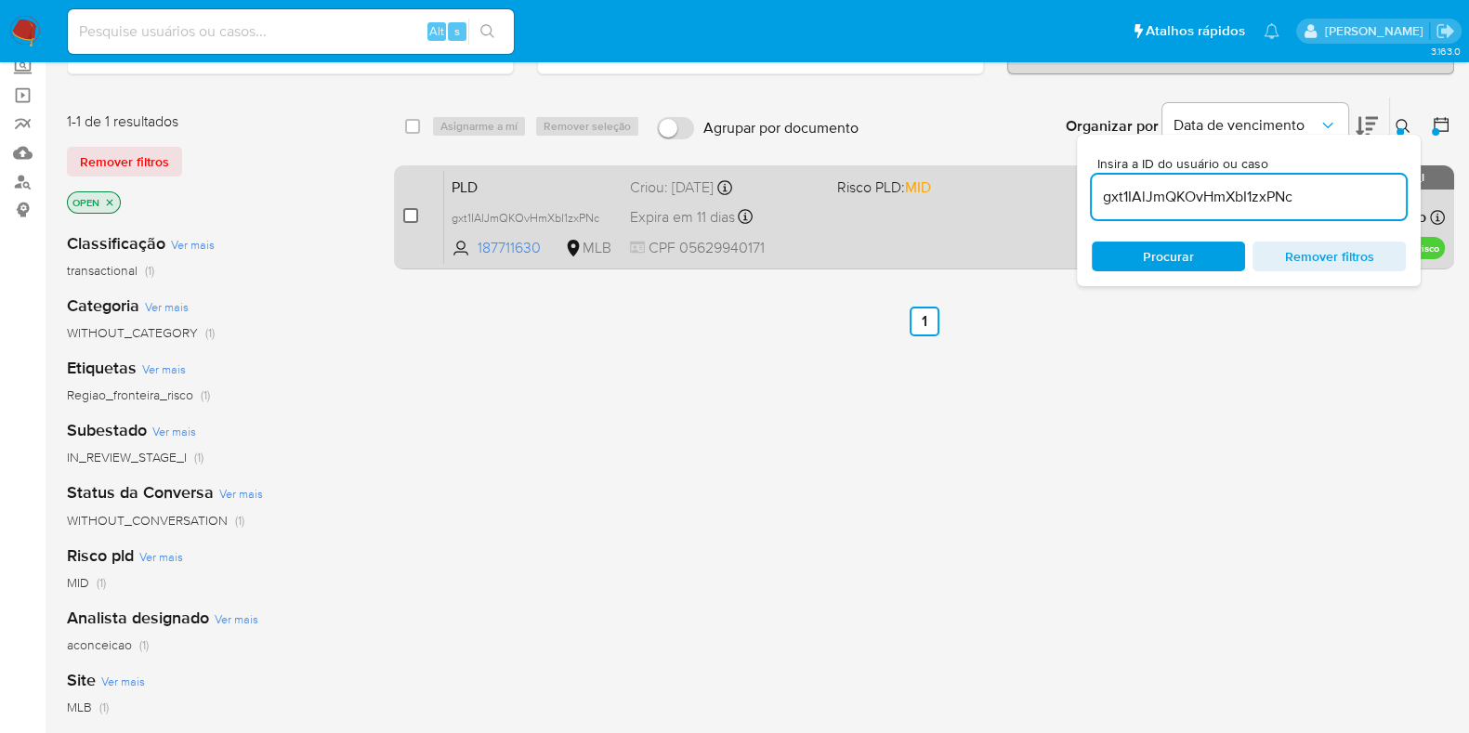
click at [413, 216] on input "checkbox" at bounding box center [410, 215] width 15 height 15
checkbox input "true"
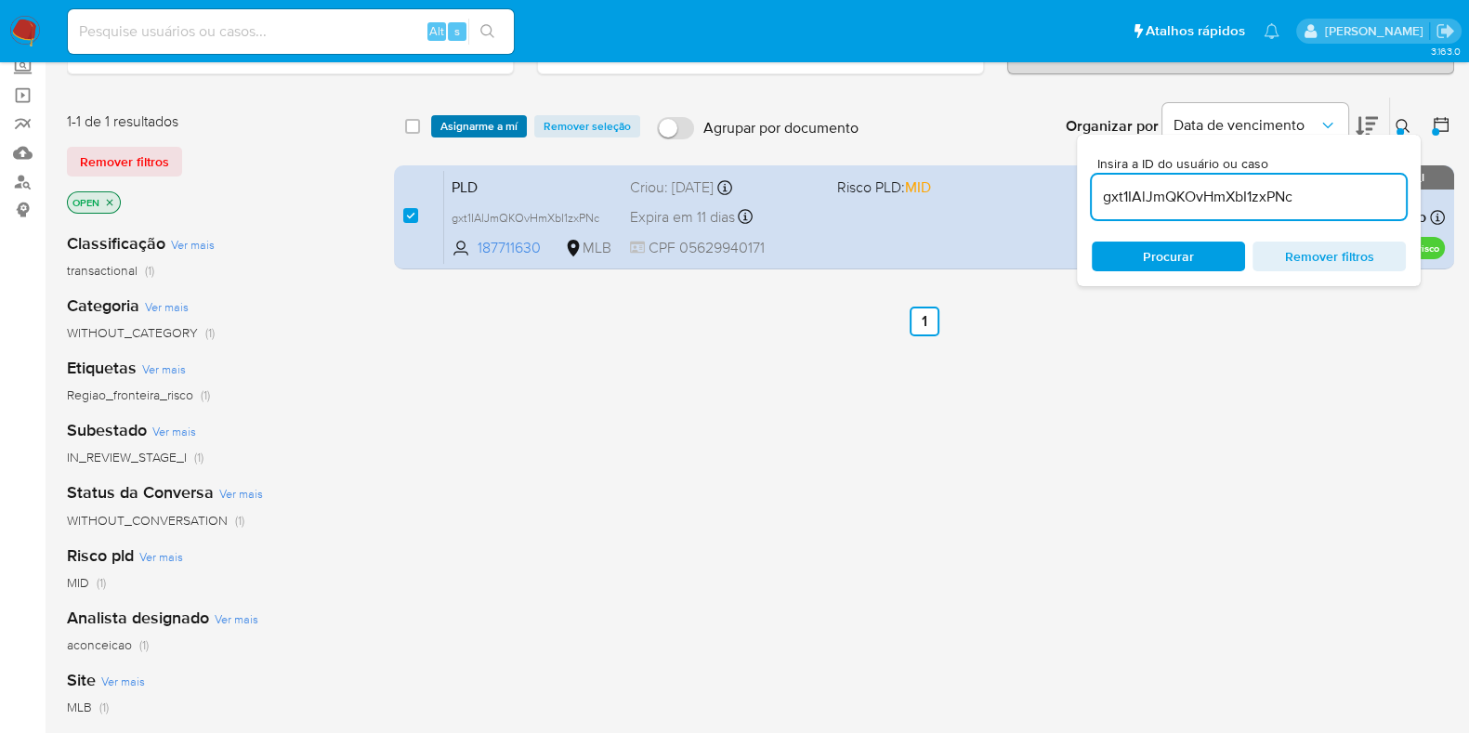
click at [472, 122] on span "Asignarme a mí" at bounding box center [478, 126] width 77 height 19
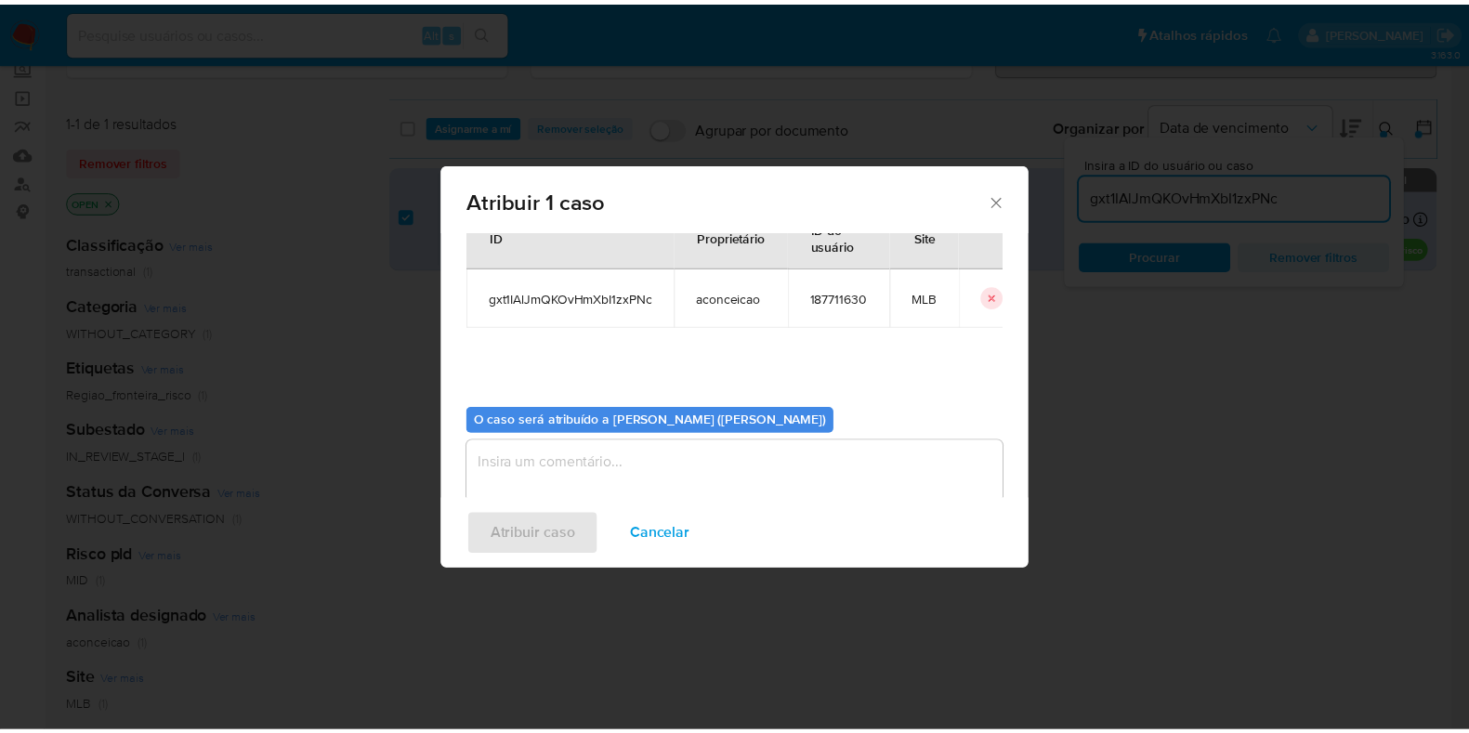
scroll to position [96, 0]
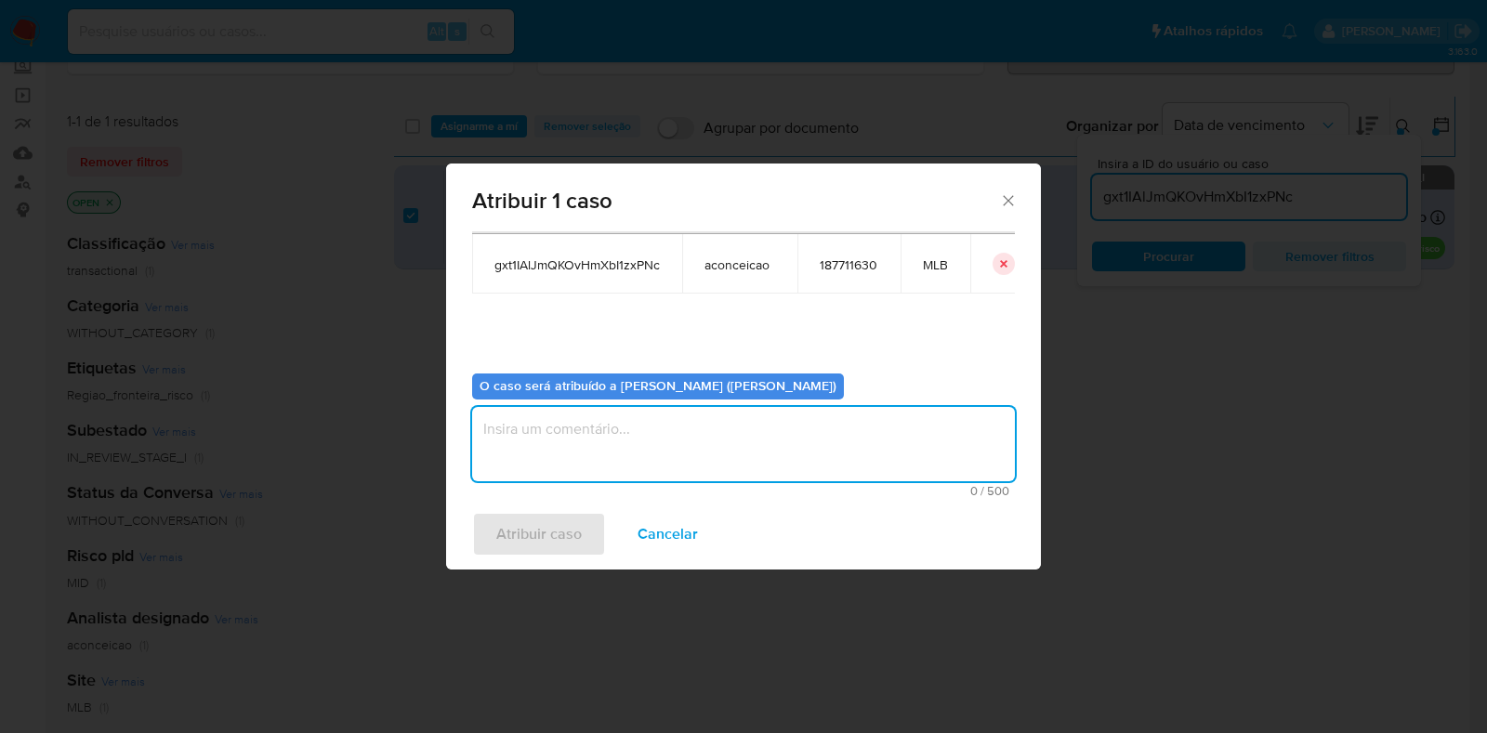
click at [542, 425] on textarea "assign-modal" at bounding box center [743, 444] width 543 height 74
type textarea "Analise em Stage I"
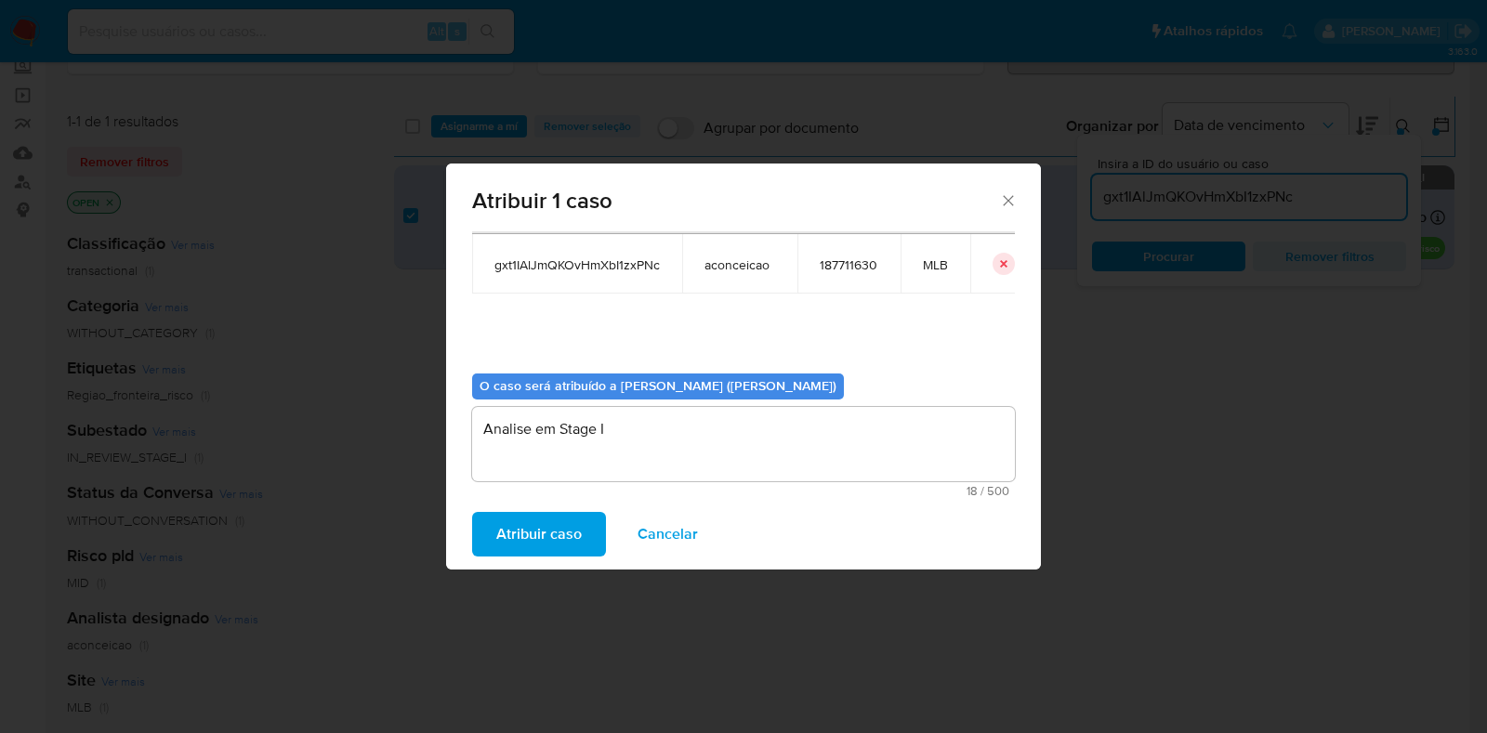
click at [545, 532] on span "Atribuir caso" at bounding box center [538, 534] width 85 height 41
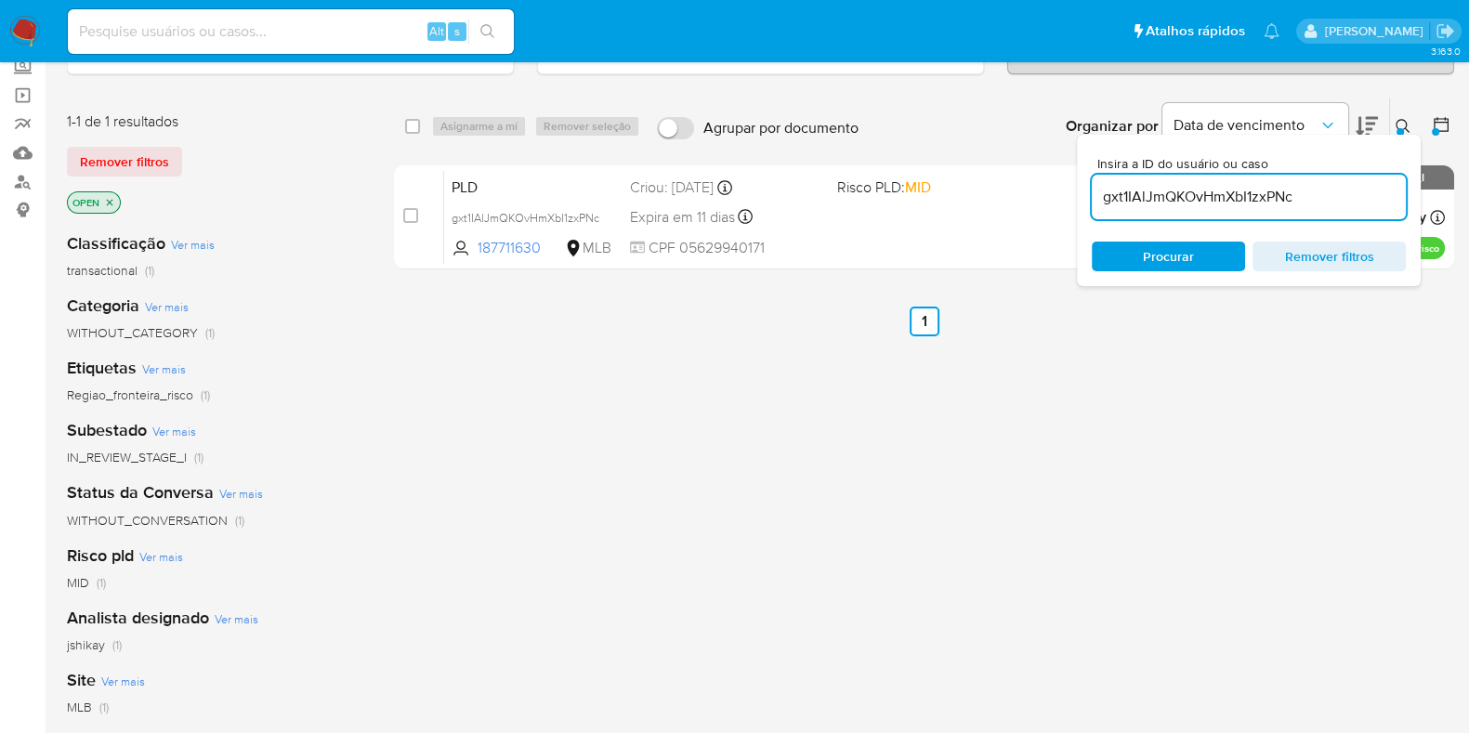
click at [15, 33] on img at bounding box center [25, 32] width 32 height 32
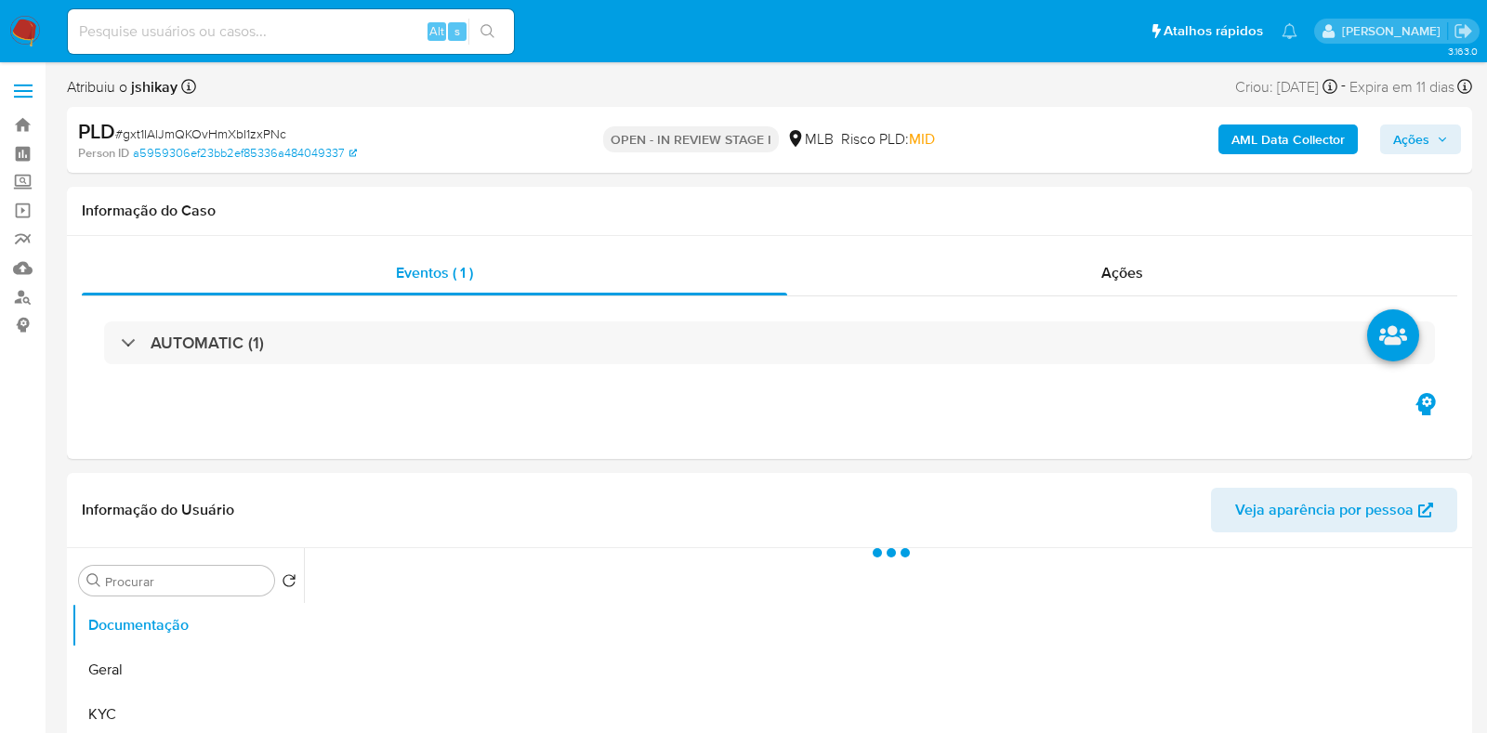
select select "10"
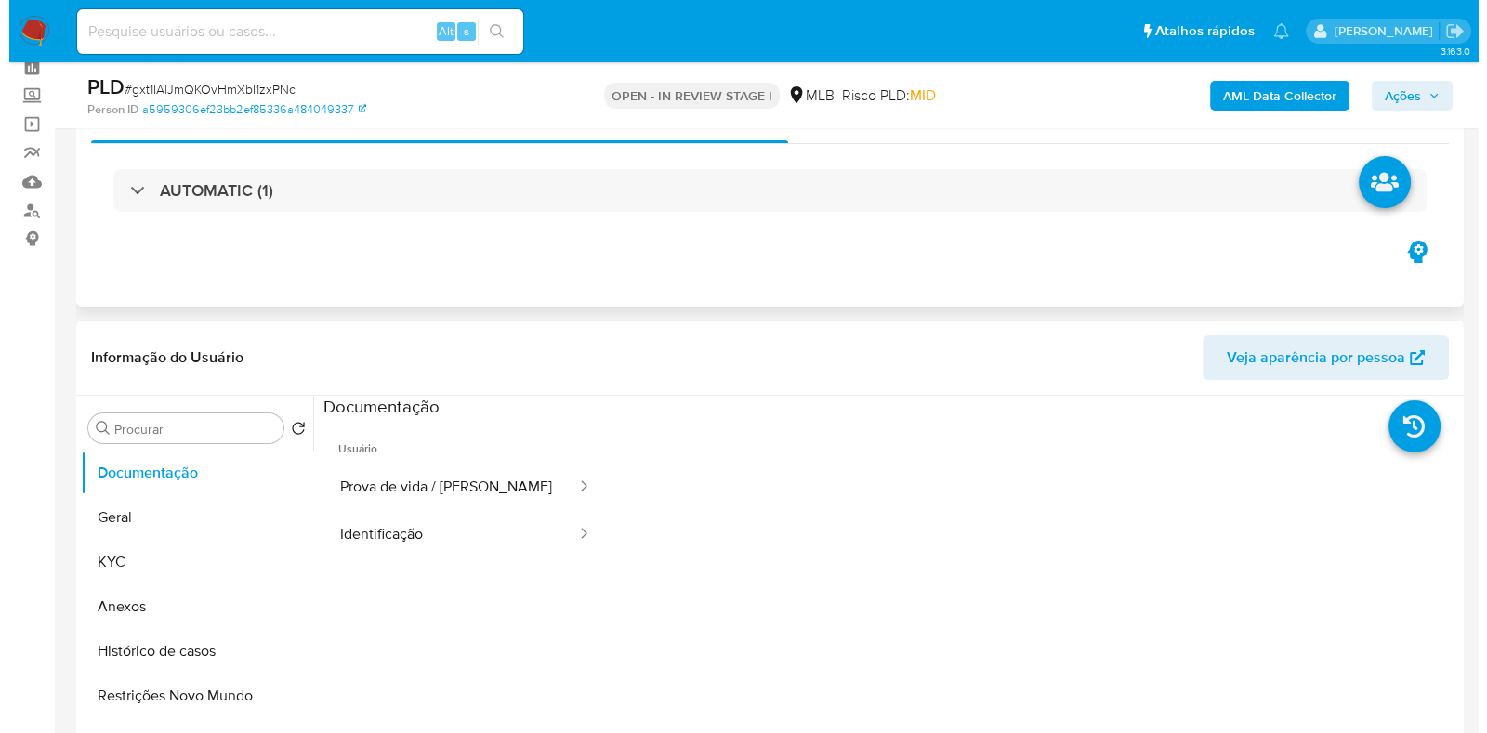
scroll to position [231, 0]
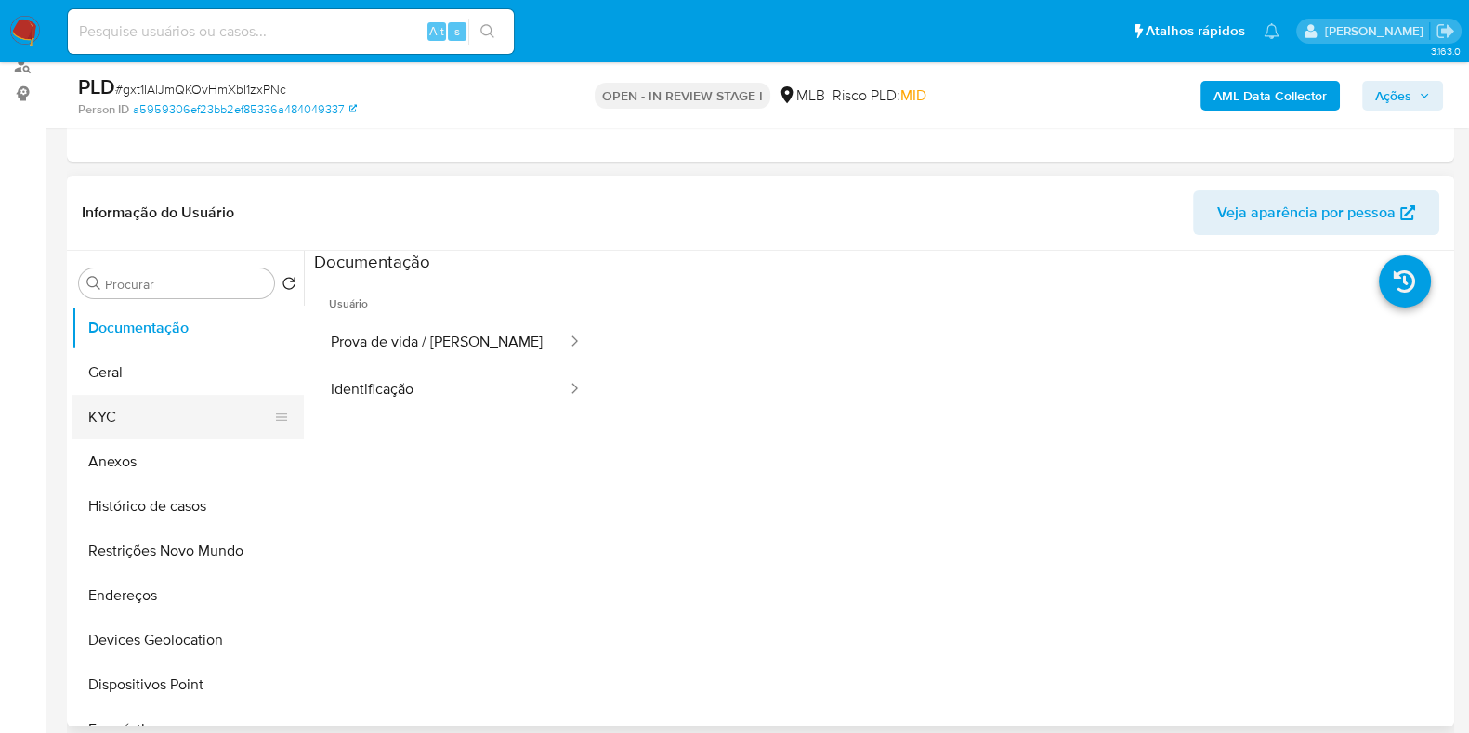
click at [132, 414] on button "KYC" at bounding box center [180, 417] width 217 height 45
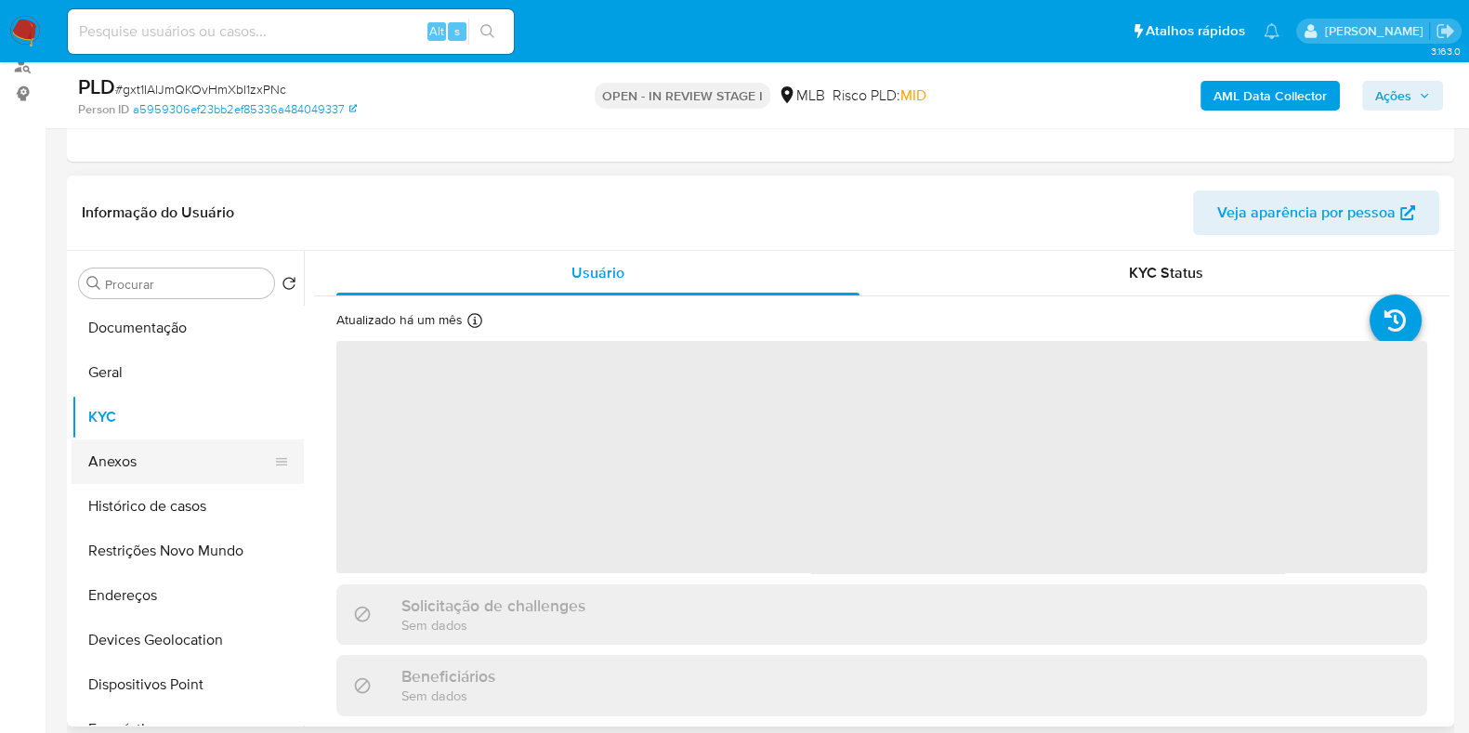
click at [129, 456] on button "Anexos" at bounding box center [180, 462] width 217 height 45
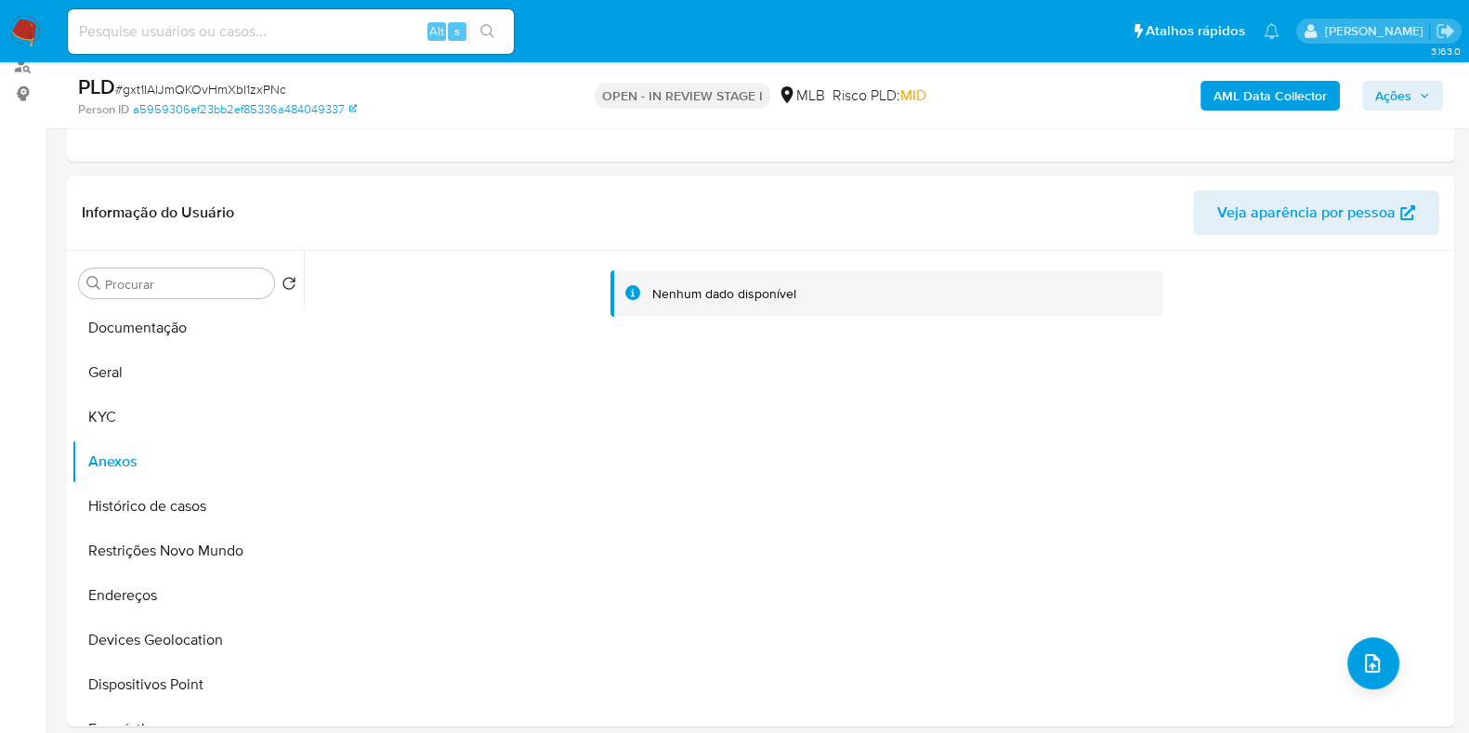
click at [1279, 112] on div "AML Data Collector Ações" at bounding box center [1218, 95] width 450 height 44
click at [1272, 85] on b "AML Data Collector" at bounding box center [1270, 96] width 113 height 30
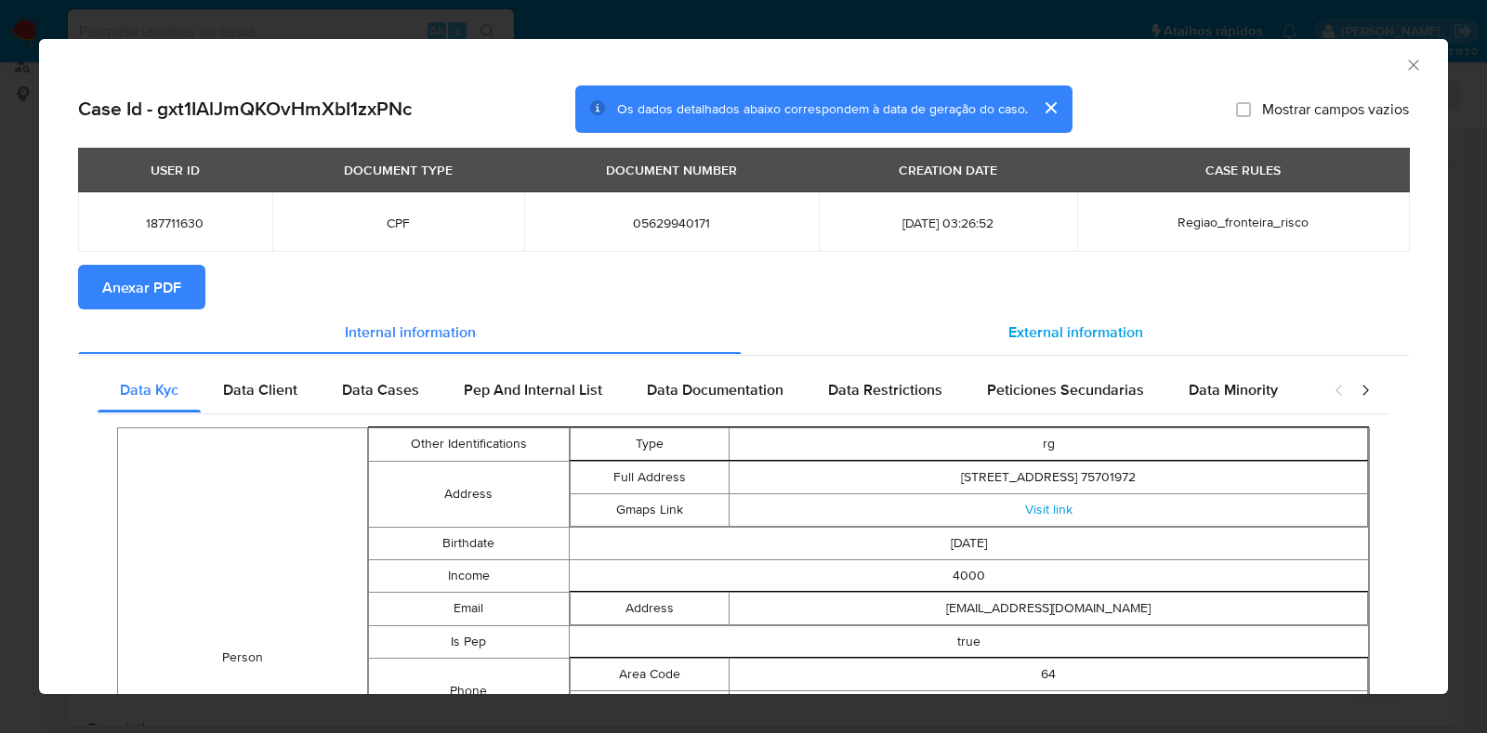
click at [990, 313] on div "External information" at bounding box center [1075, 331] width 667 height 45
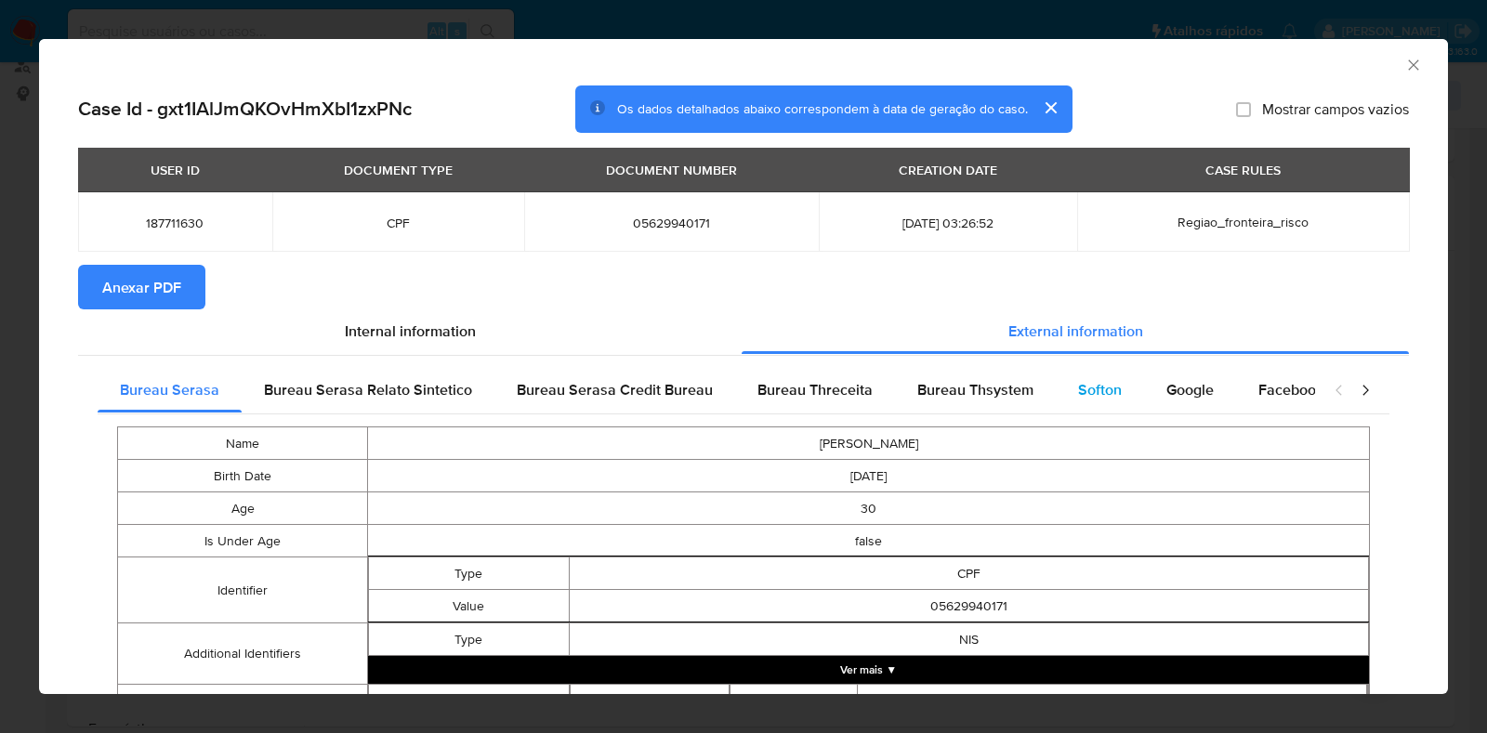
click at [1078, 386] on span "Softon" at bounding box center [1100, 389] width 44 height 21
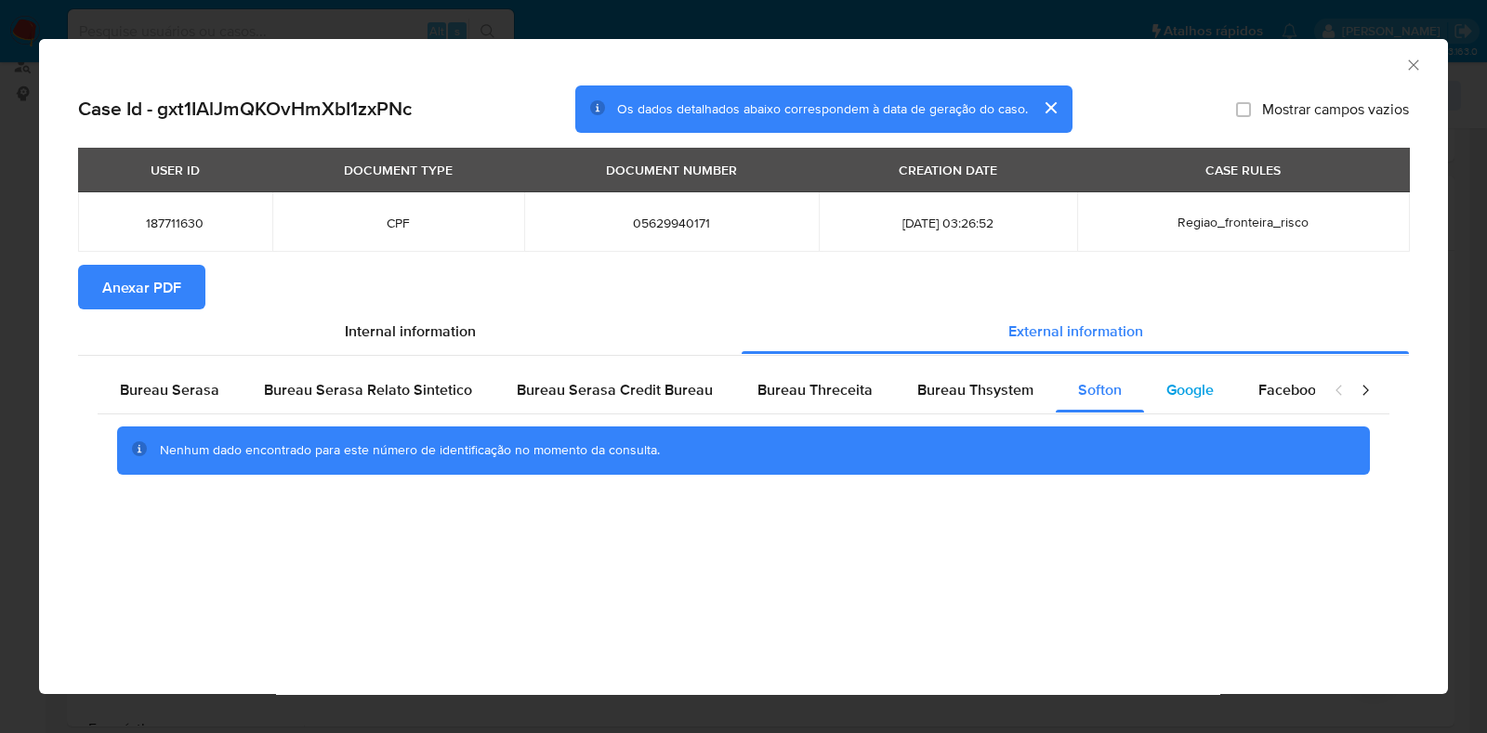
click at [1195, 407] on div "Google" at bounding box center [1190, 390] width 92 height 45
click at [149, 303] on span "Anexar PDF" at bounding box center [141, 287] width 79 height 41
click at [1415, 59] on icon "Fechar a janela" at bounding box center [1413, 65] width 19 height 19
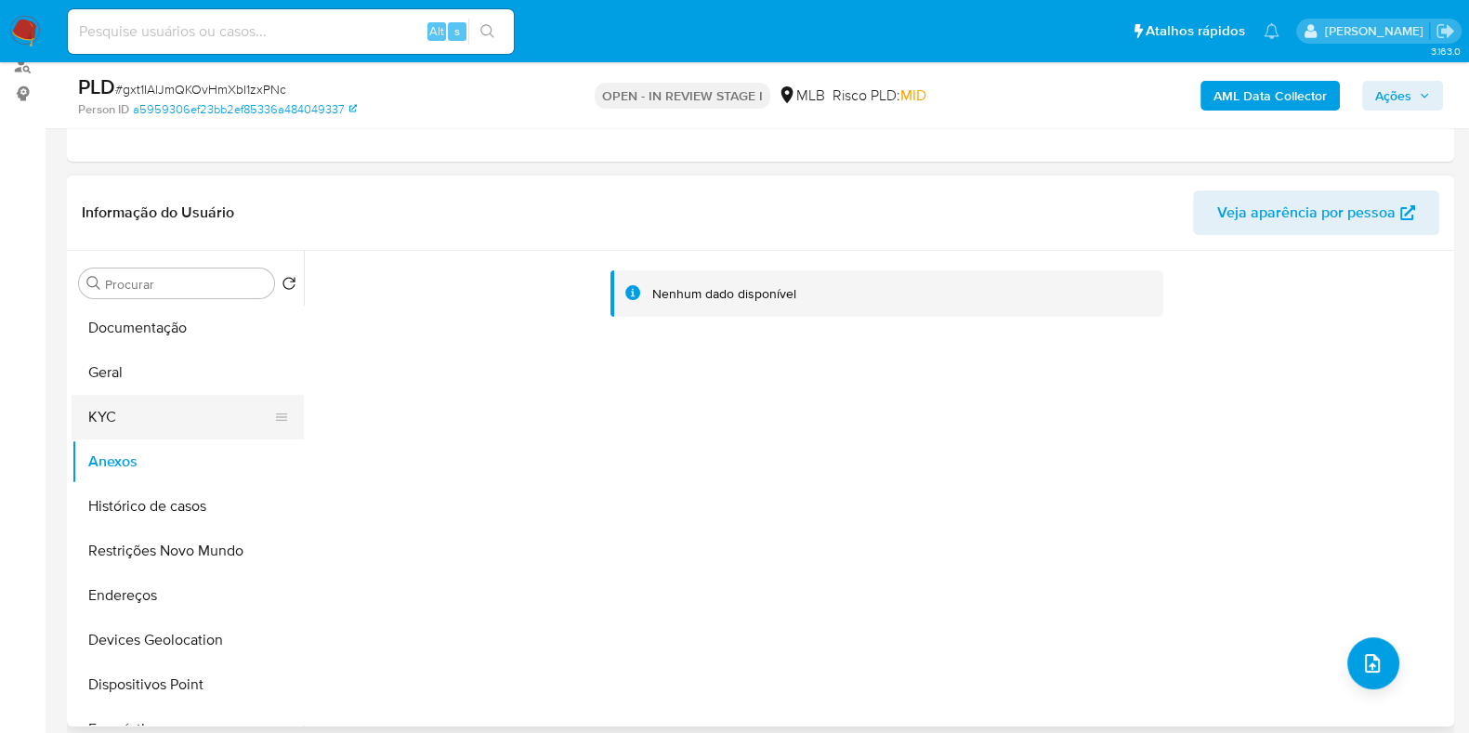
click at [126, 413] on button "KYC" at bounding box center [180, 417] width 217 height 45
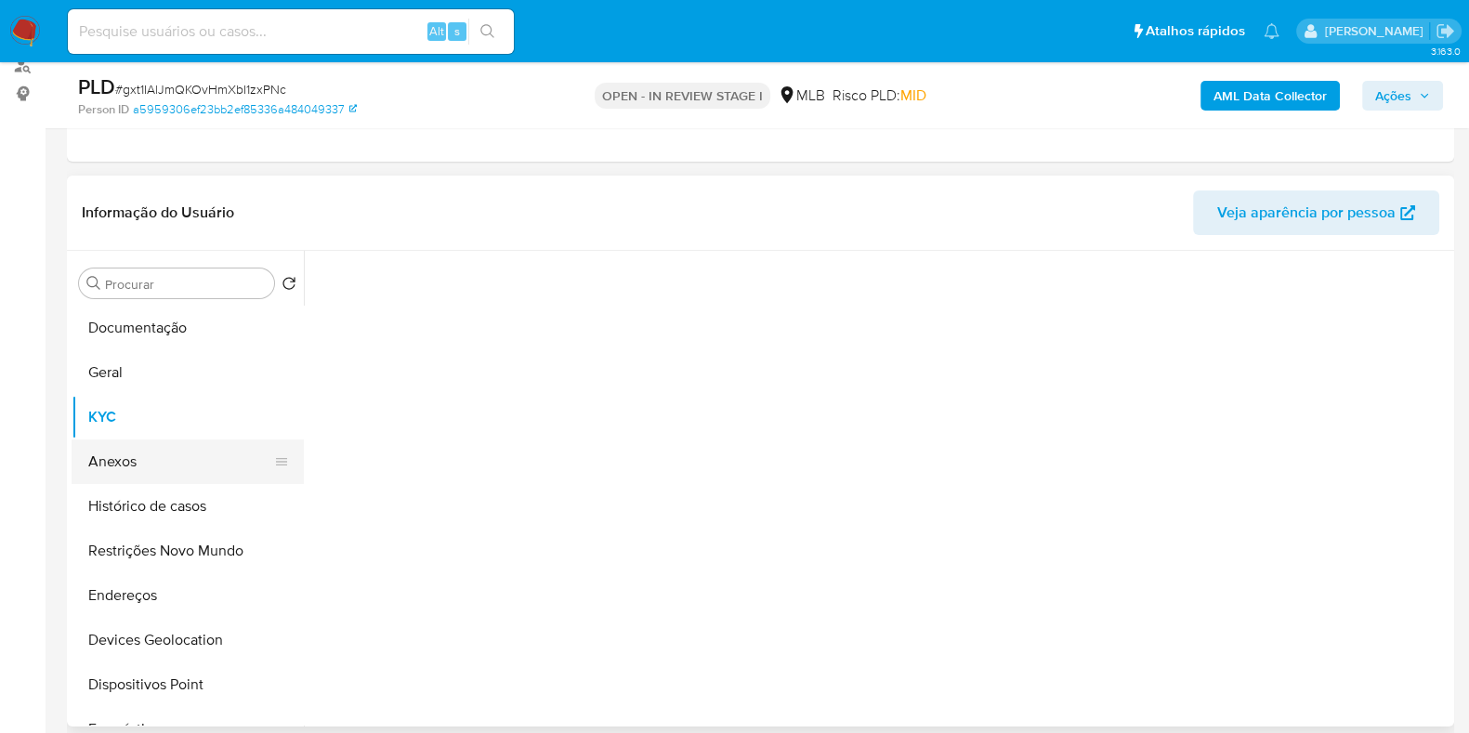
click at [136, 476] on button "Anexos" at bounding box center [180, 462] width 217 height 45
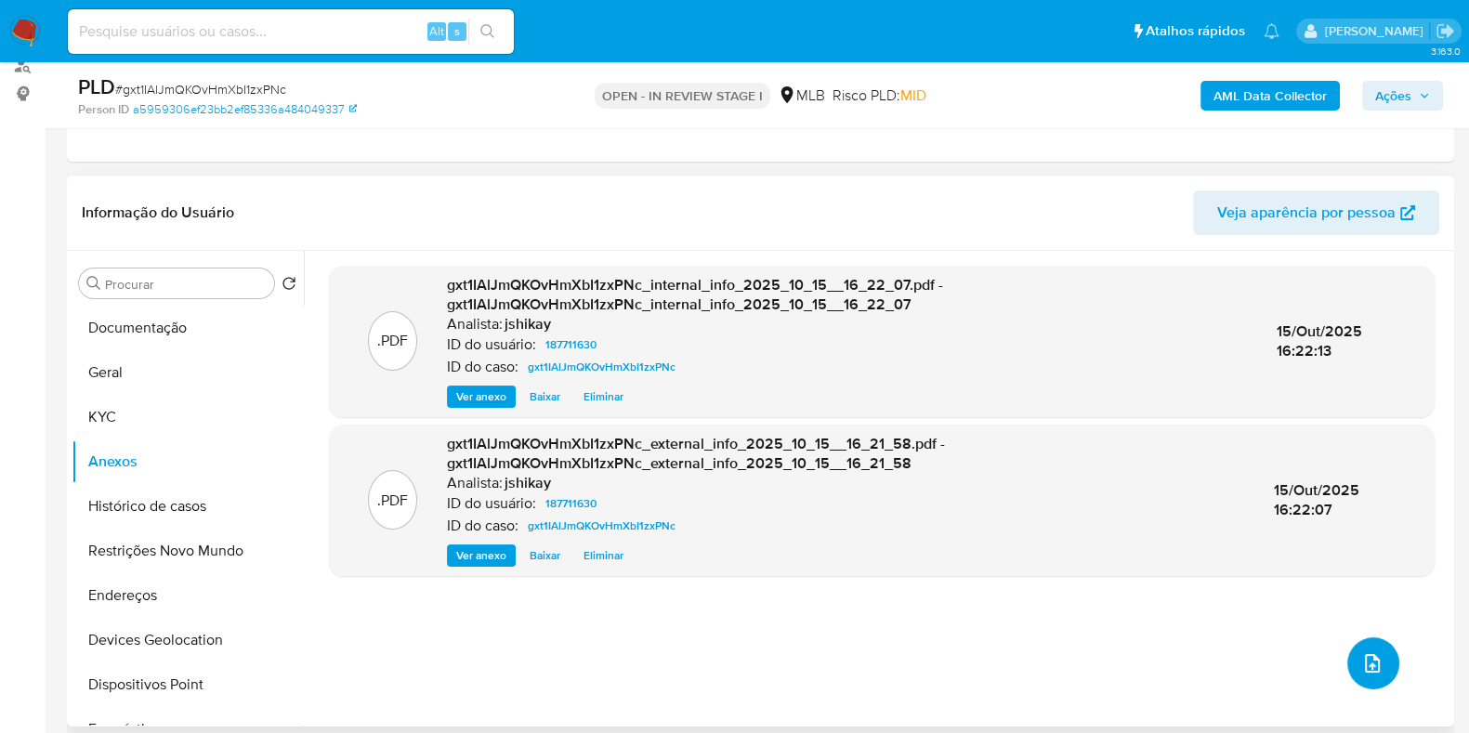
click at [1373, 685] on button "upload-file" at bounding box center [1373, 663] width 52 height 52
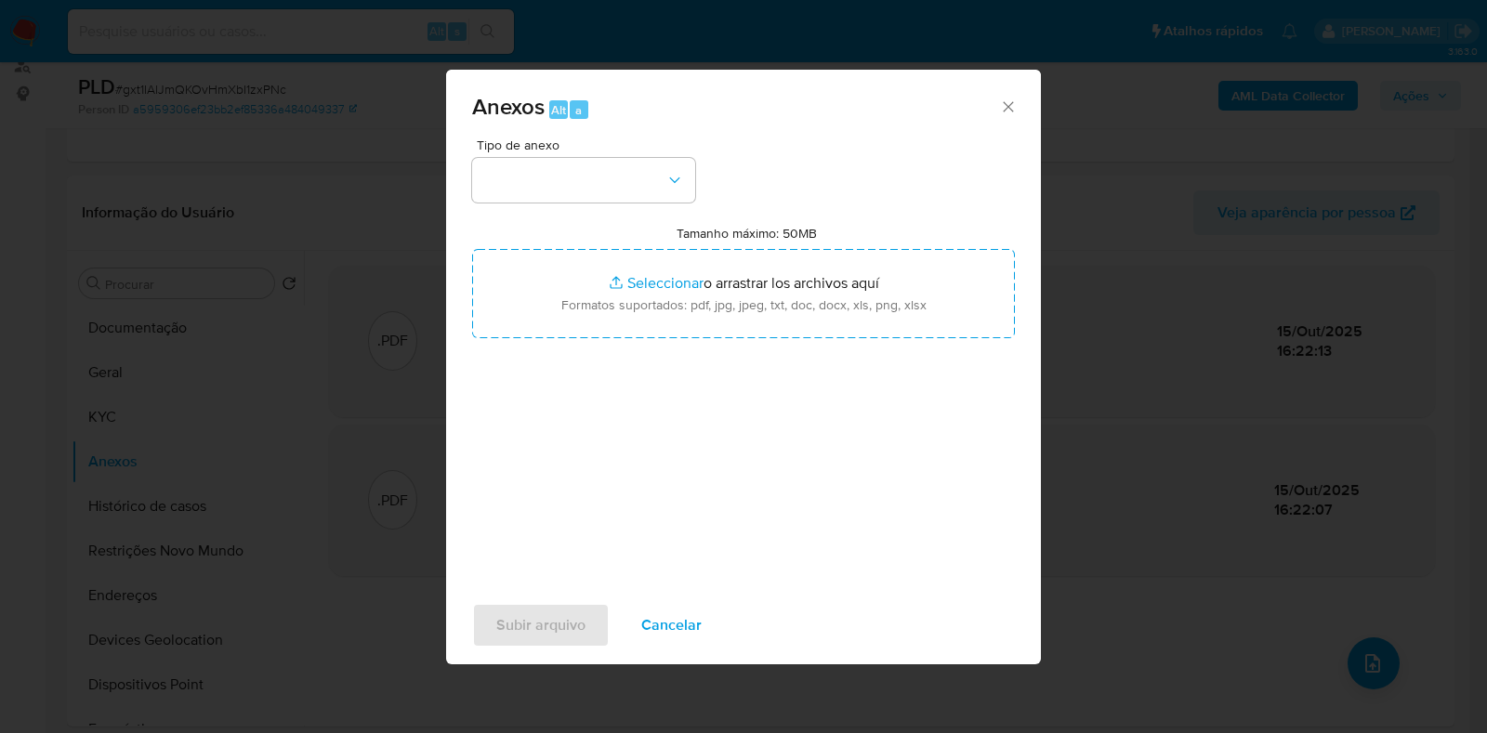
click at [624, 217] on div "Tipo de anexo Tamanho máximo: 50MB Seleccionar archivos Seleccionar o arrastrar…" at bounding box center [743, 357] width 543 height 439
click at [607, 189] on button "button" at bounding box center [583, 180] width 223 height 45
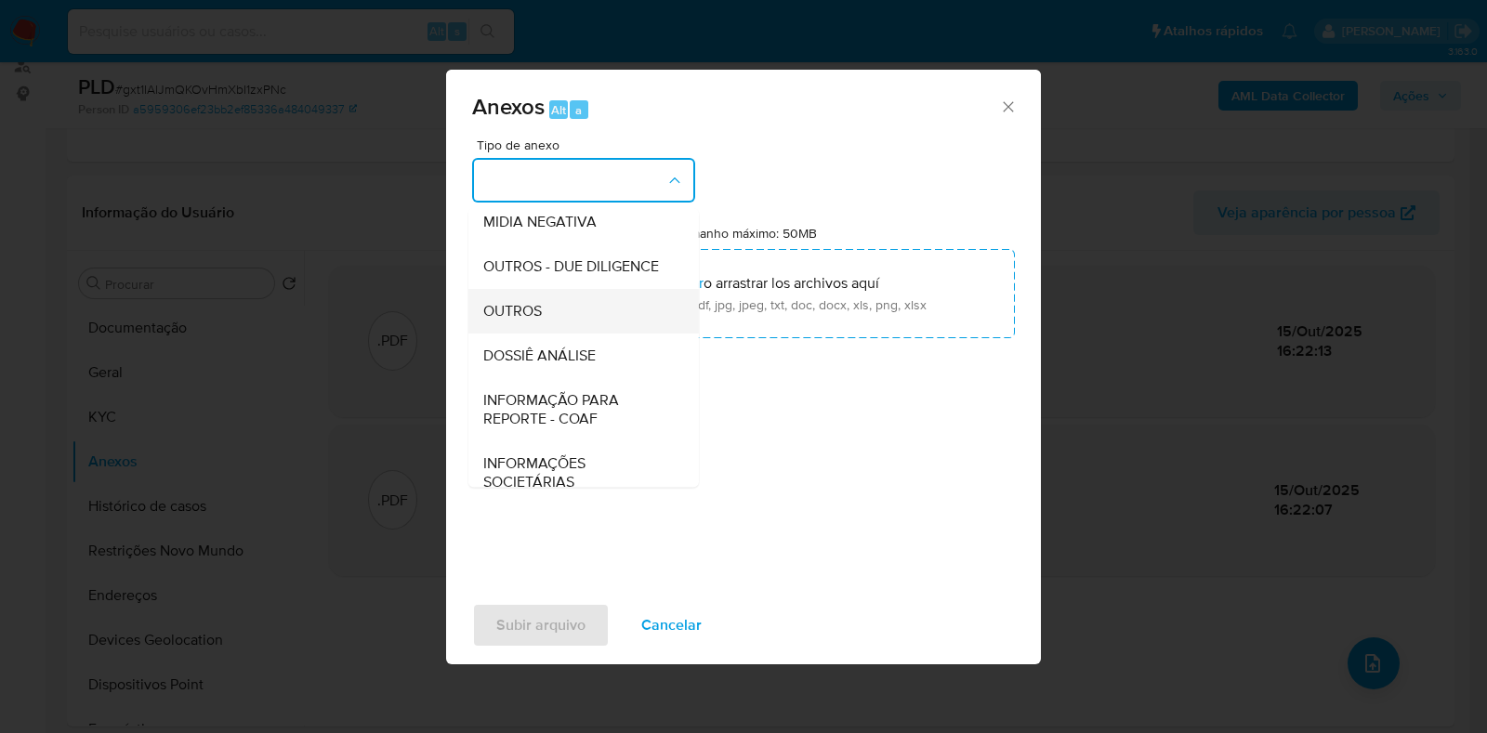
click at [545, 334] on div "OUTROS" at bounding box center [578, 311] width 190 height 45
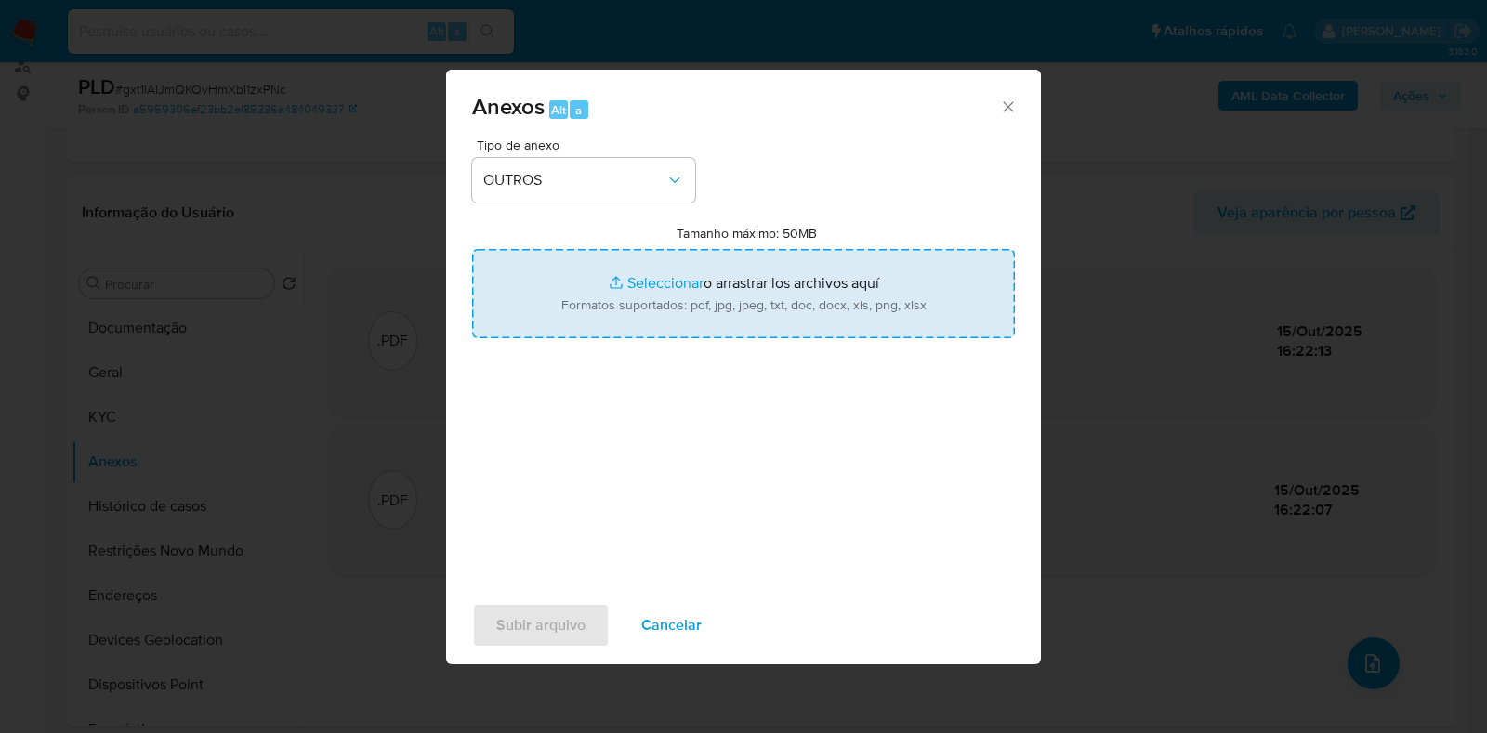
click at [646, 287] on input "Tamanho máximo: 50MB Seleccionar archivos" at bounding box center [743, 293] width 543 height 89
click at [606, 297] on input "Tamanho máximo: 50MB Seleccionar archivos" at bounding box center [743, 293] width 543 height 89
type input "C:\fakepath\SAR - XXXX - CPF 05629940171 - WILMAR APARECIDO CAMARGO JUNIOR.pdf"
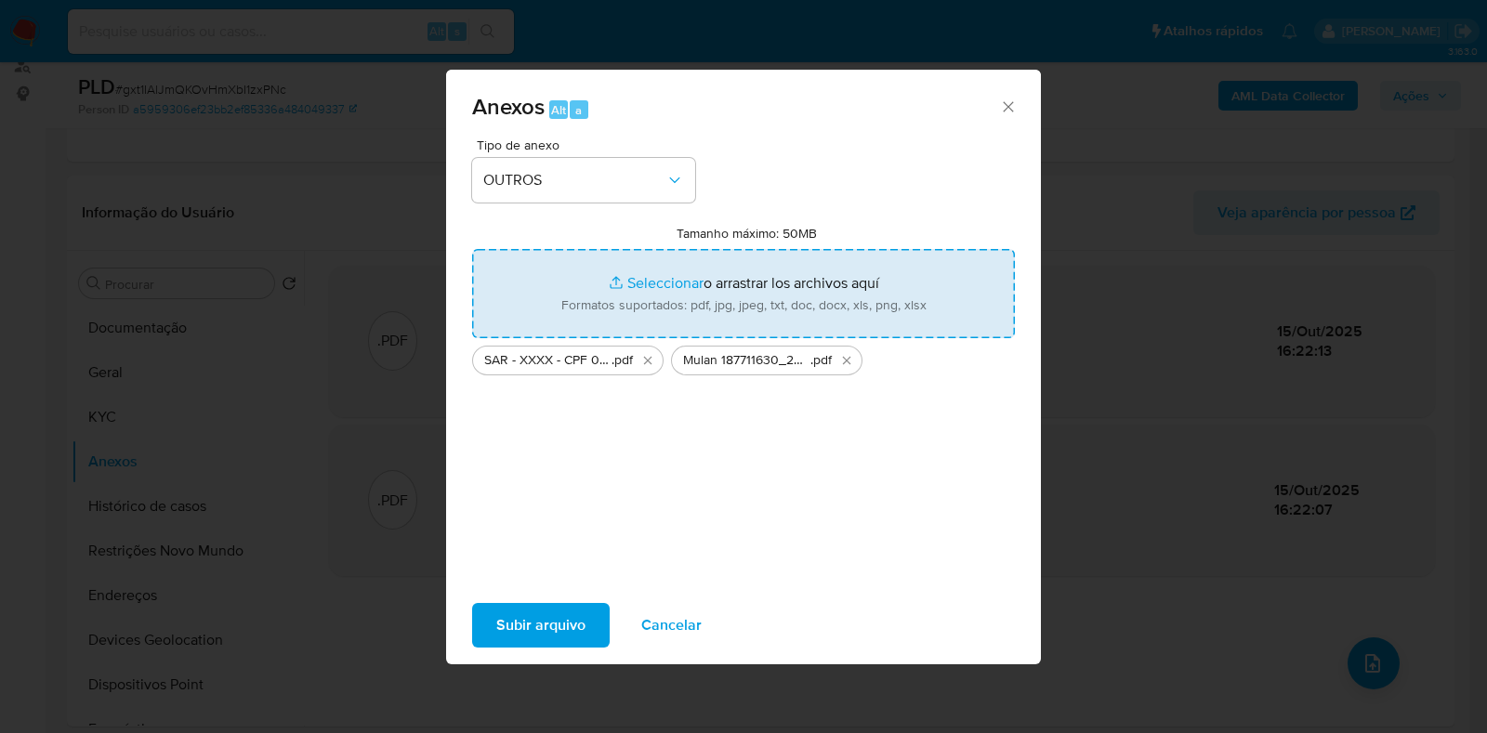
click at [534, 625] on span "Subir arquivo" at bounding box center [540, 625] width 89 height 41
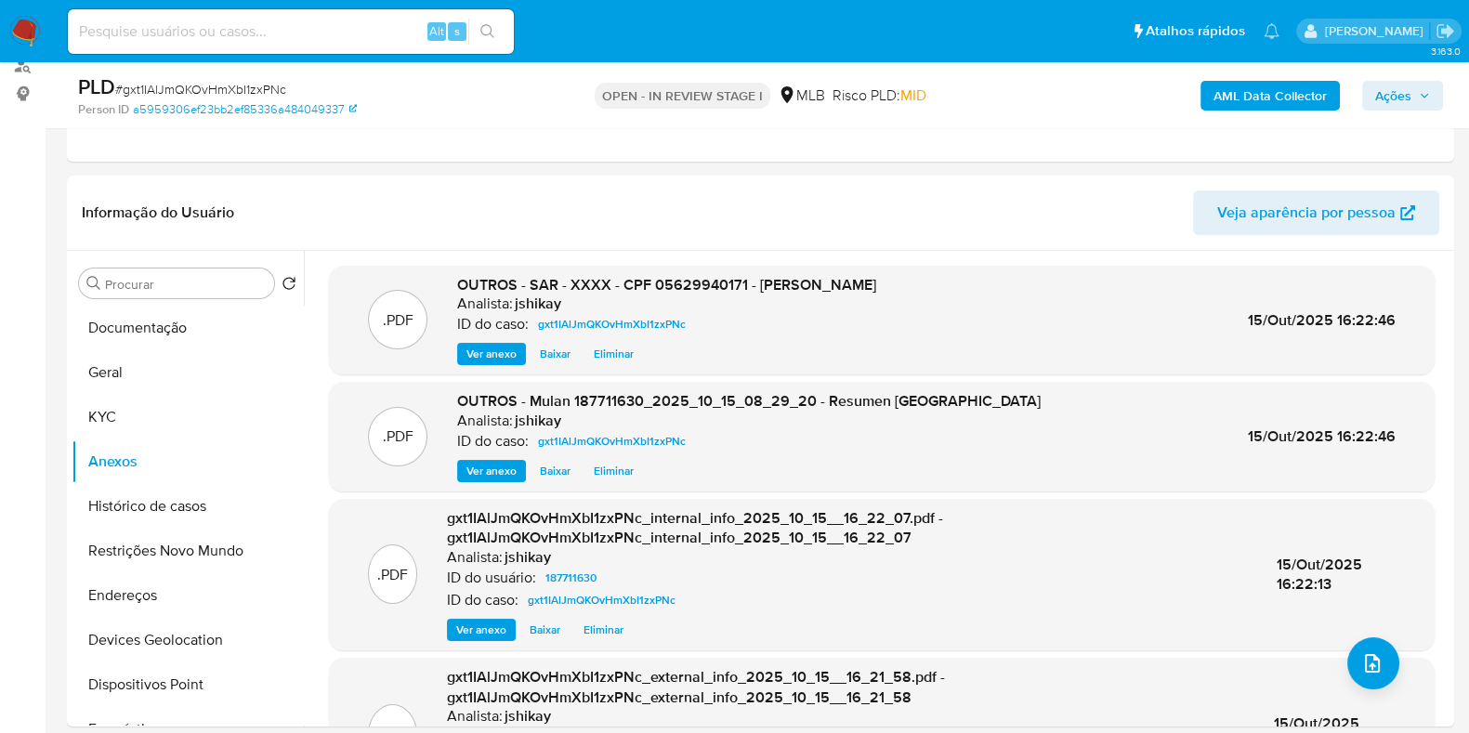
click at [1380, 87] on span "Ações" at bounding box center [1393, 96] width 36 height 30
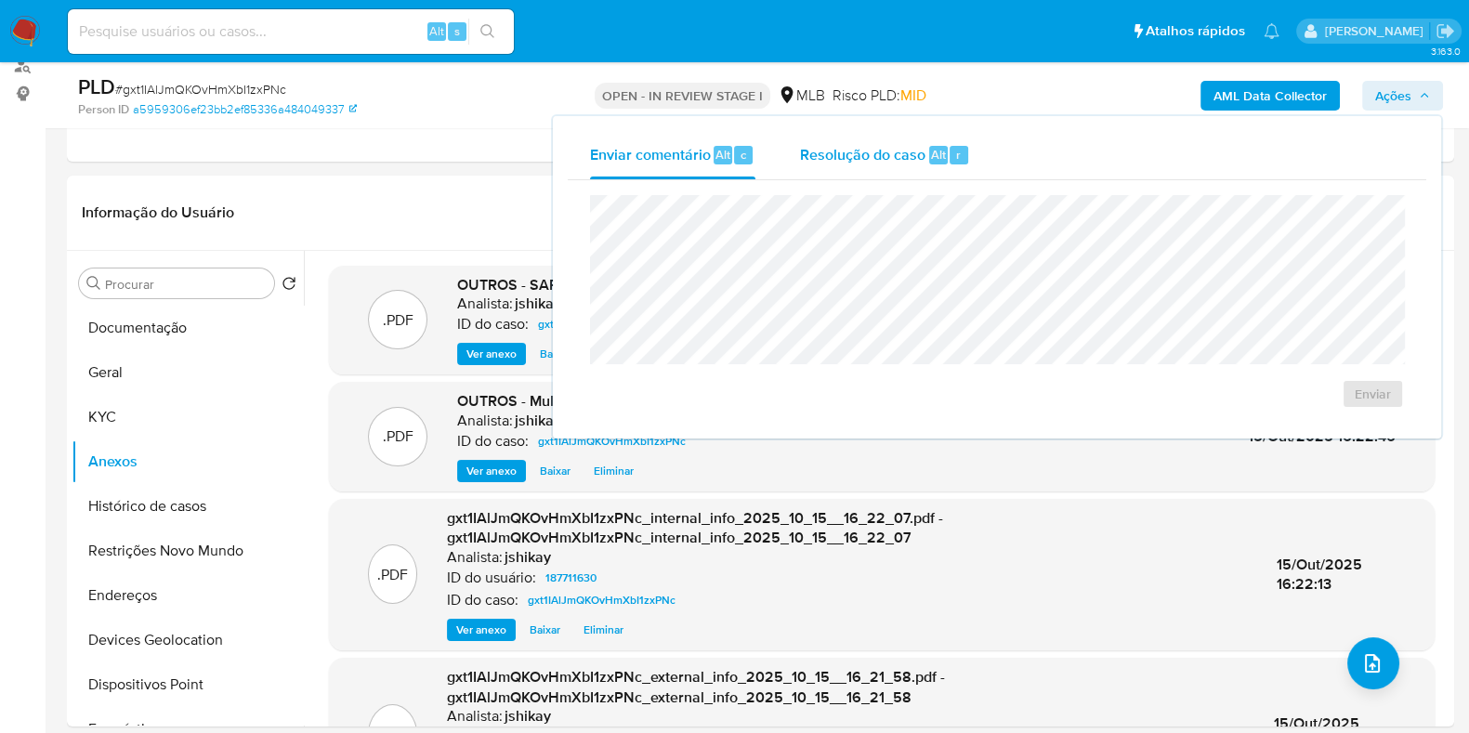
click at [846, 175] on div "Resolução do caso Alt r" at bounding box center [885, 155] width 170 height 48
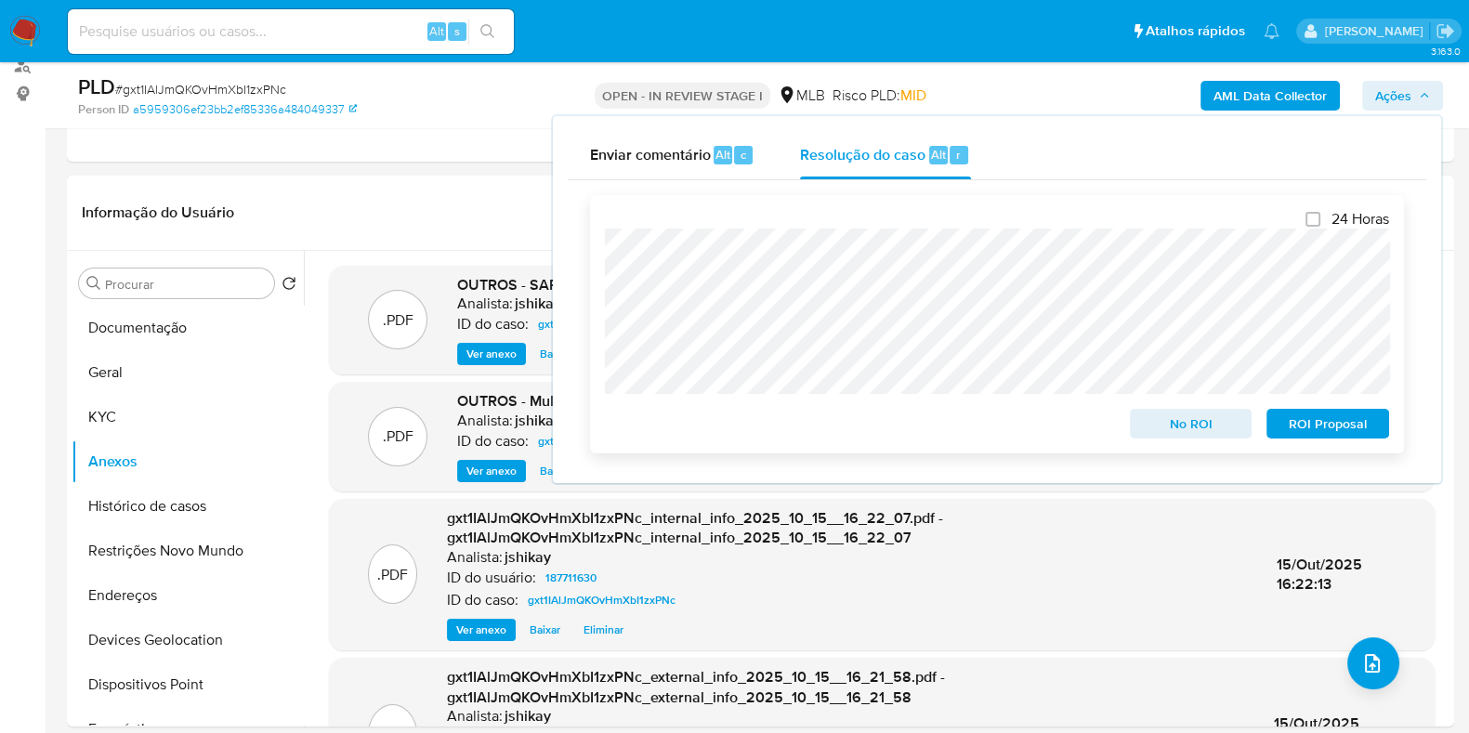
click at [1312, 437] on span "ROI Proposal" at bounding box center [1328, 424] width 97 height 26
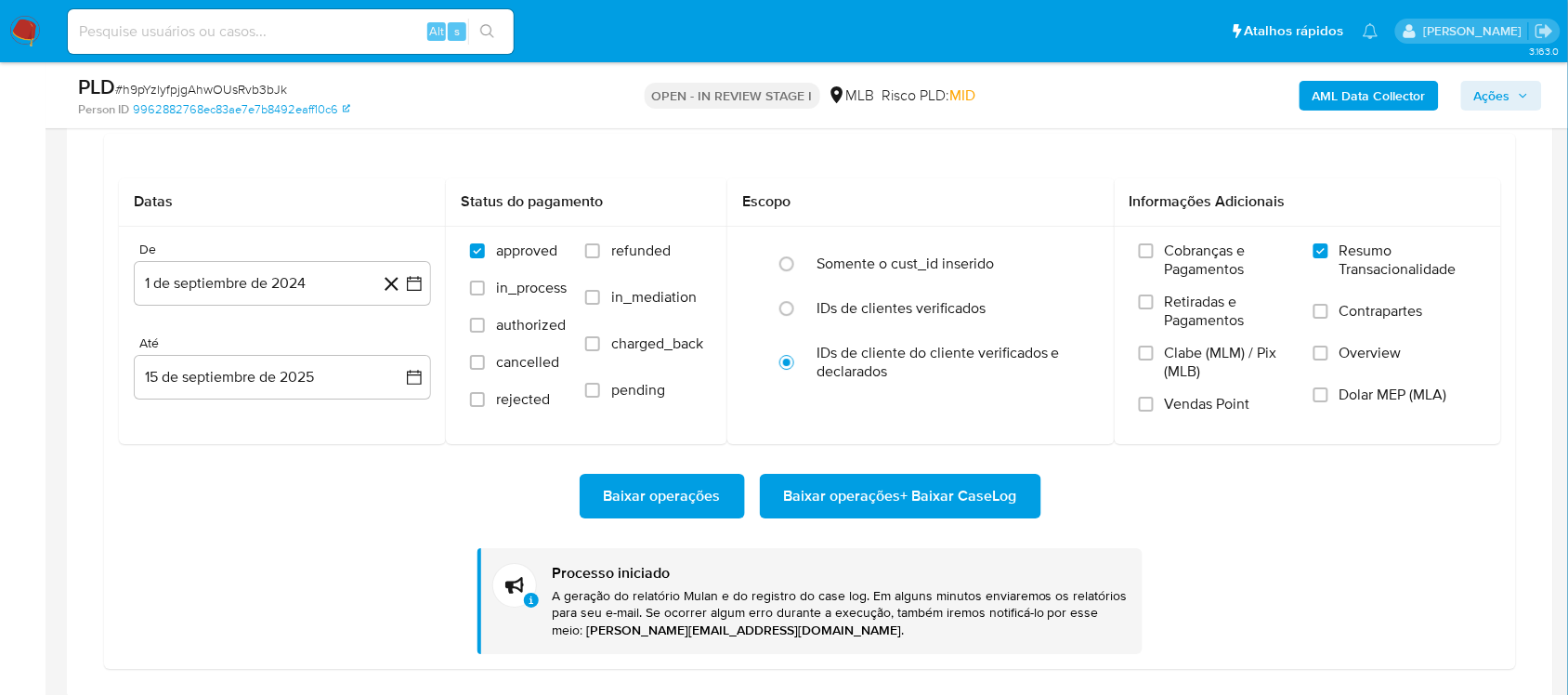
scroll to position [1626, 0]
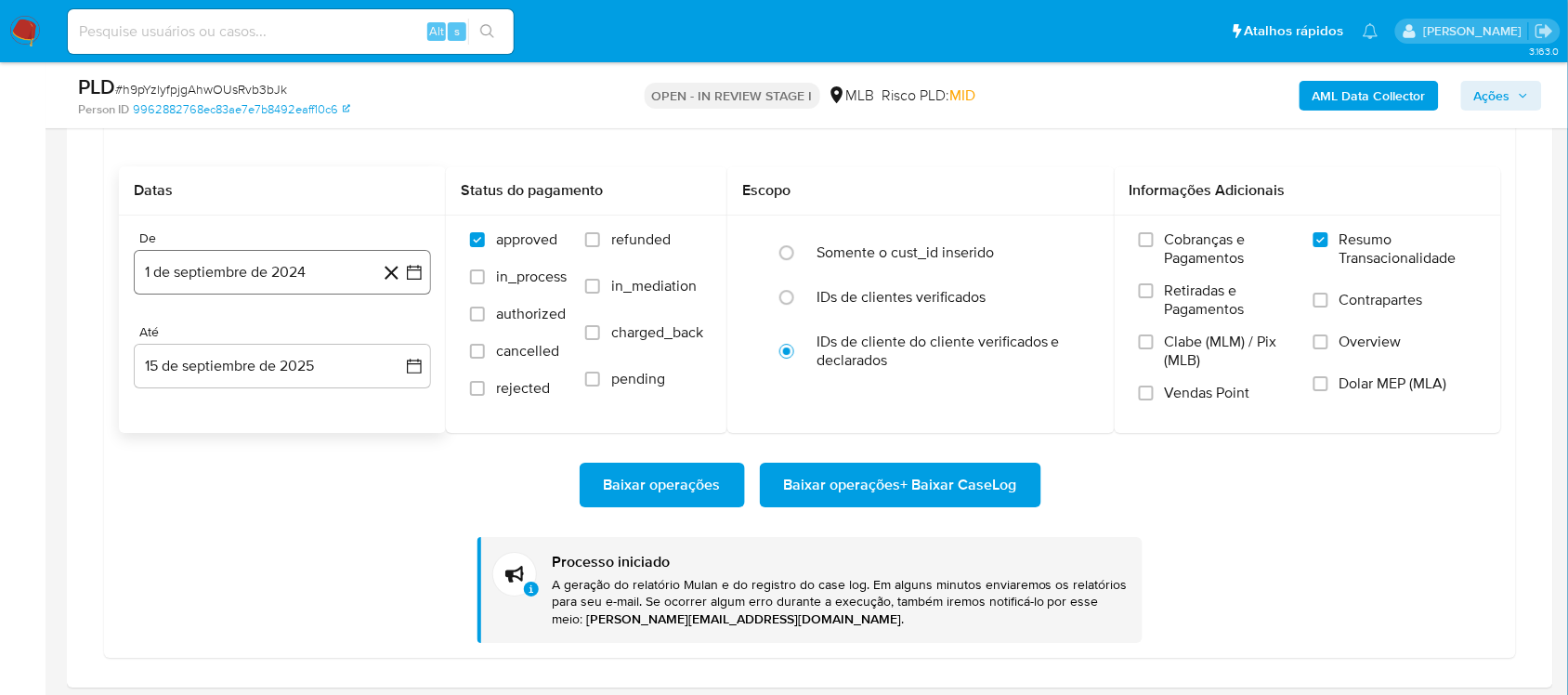
click at [419, 268] on icon "button" at bounding box center [414, 272] width 19 height 19
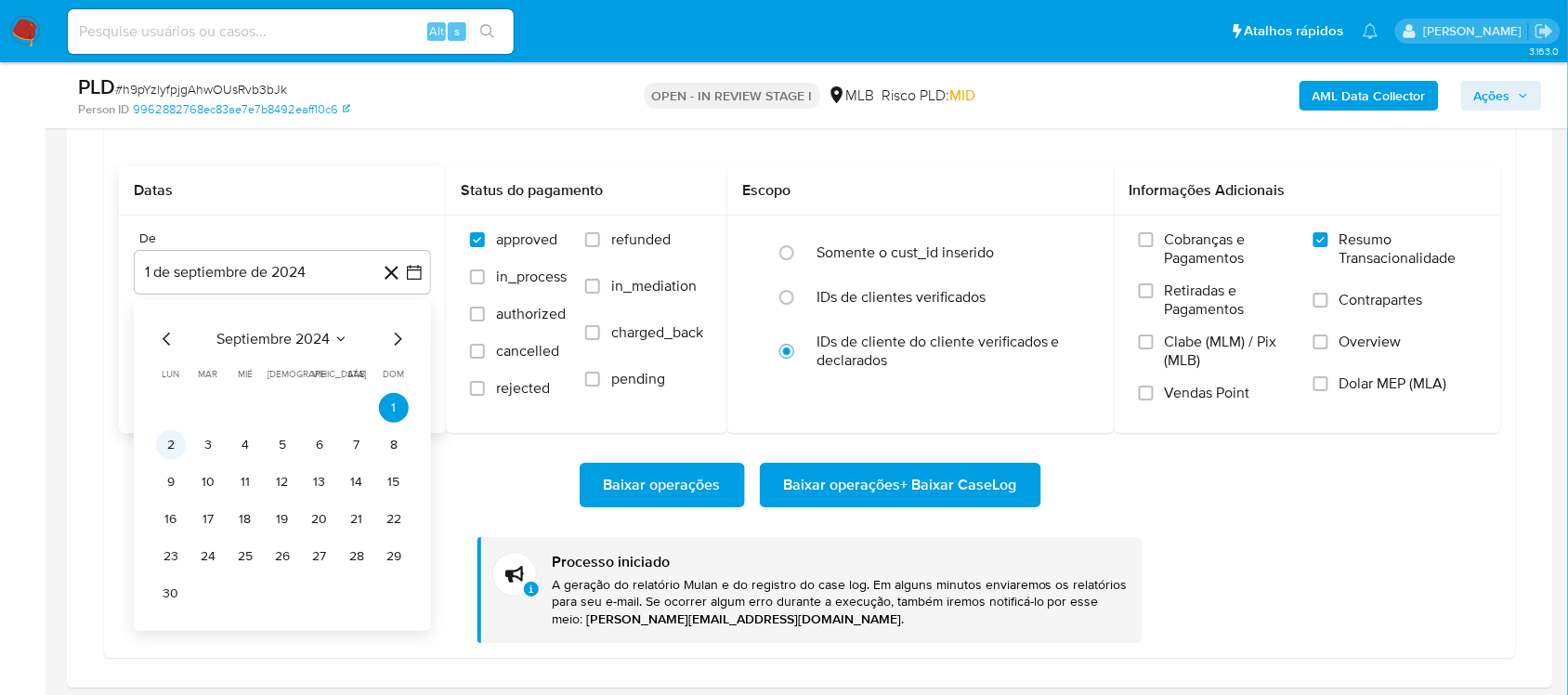
click at [164, 442] on button "2" at bounding box center [171, 445] width 30 height 30
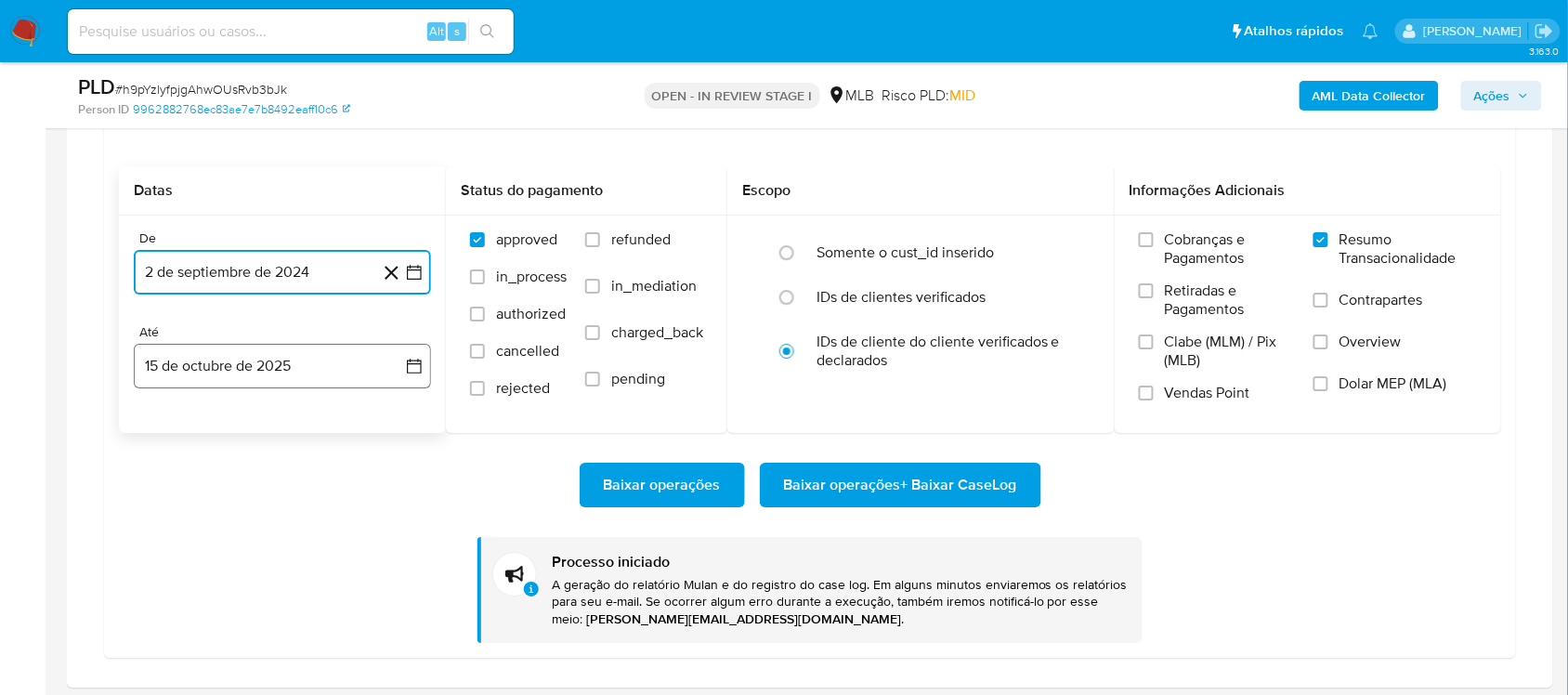
click at [412, 362] on icon "button" at bounding box center [414, 366] width 19 height 19
click at [390, 546] on button "12" at bounding box center [394, 539] width 30 height 30
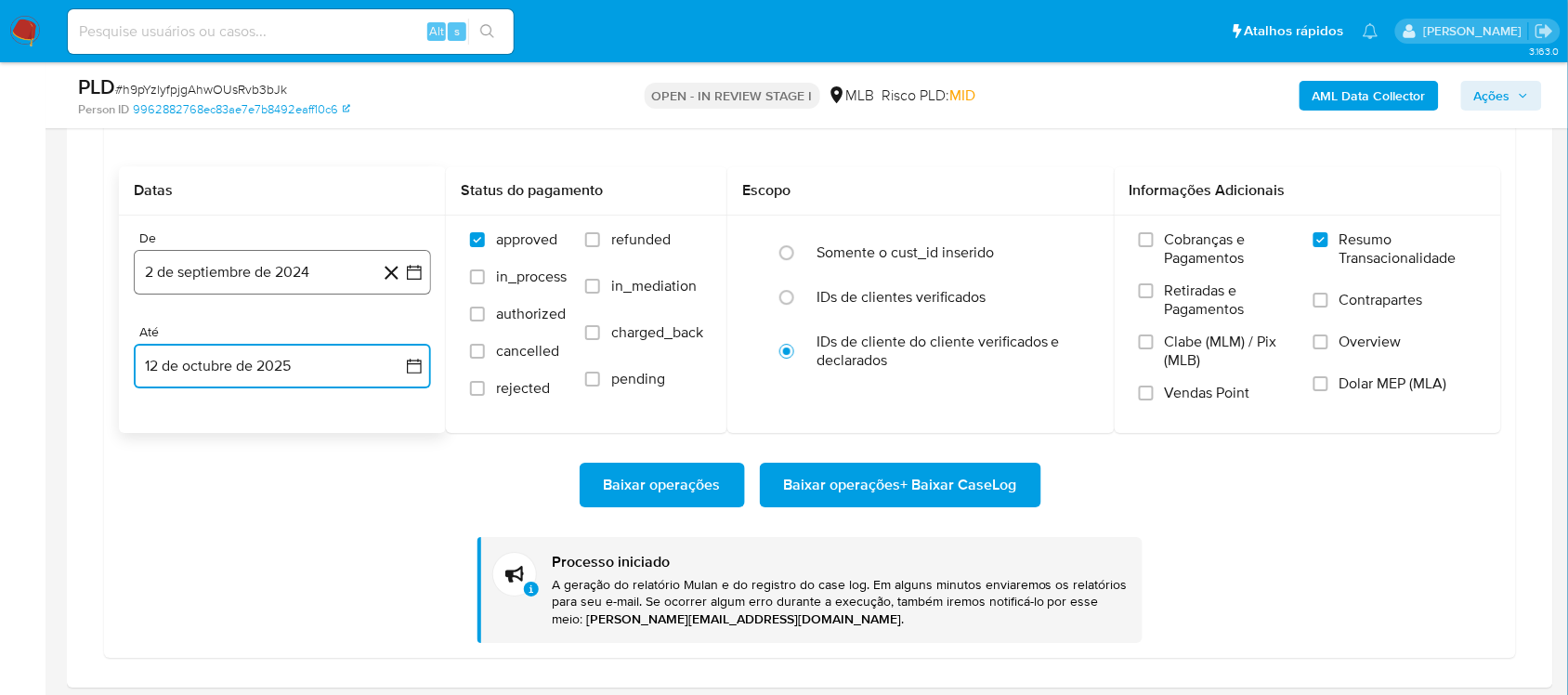
click at [419, 266] on icon "button" at bounding box center [414, 272] width 19 height 19
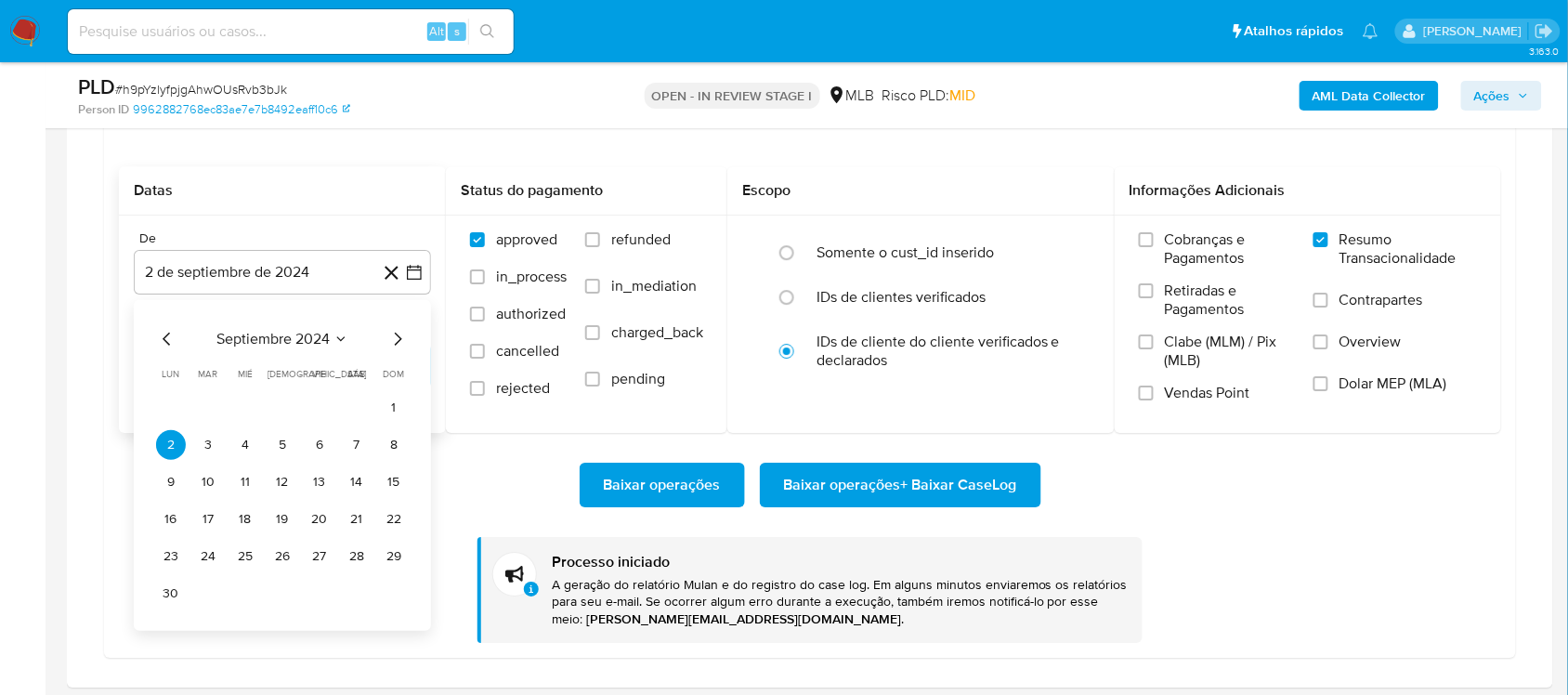
click at [396, 341] on icon "Mes siguiente" at bounding box center [398, 339] width 22 height 22
click at [414, 272] on icon "button" at bounding box center [414, 272] width 15 height 15
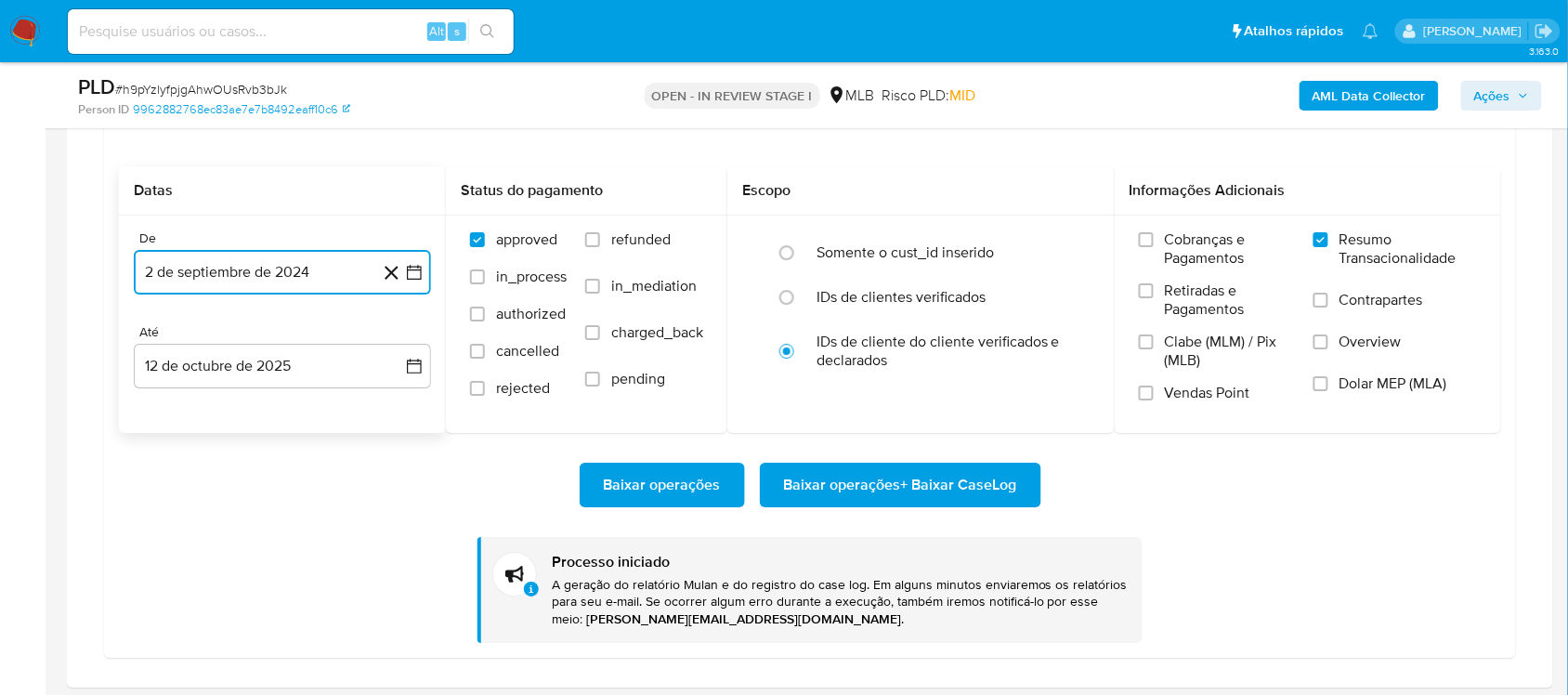
click at [414, 272] on icon "button" at bounding box center [414, 272] width 15 height 15
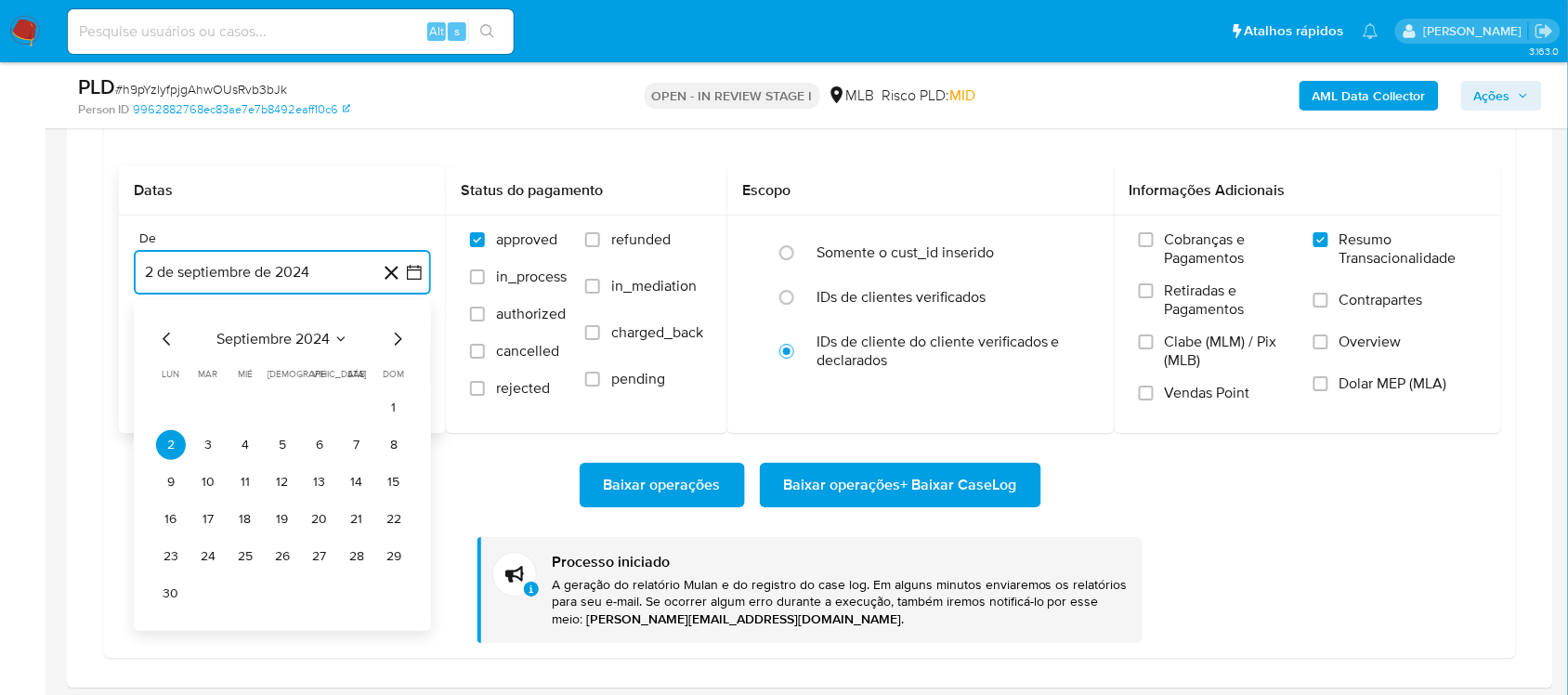
click at [294, 333] on span "septiembre 2024" at bounding box center [273, 339] width 113 height 19
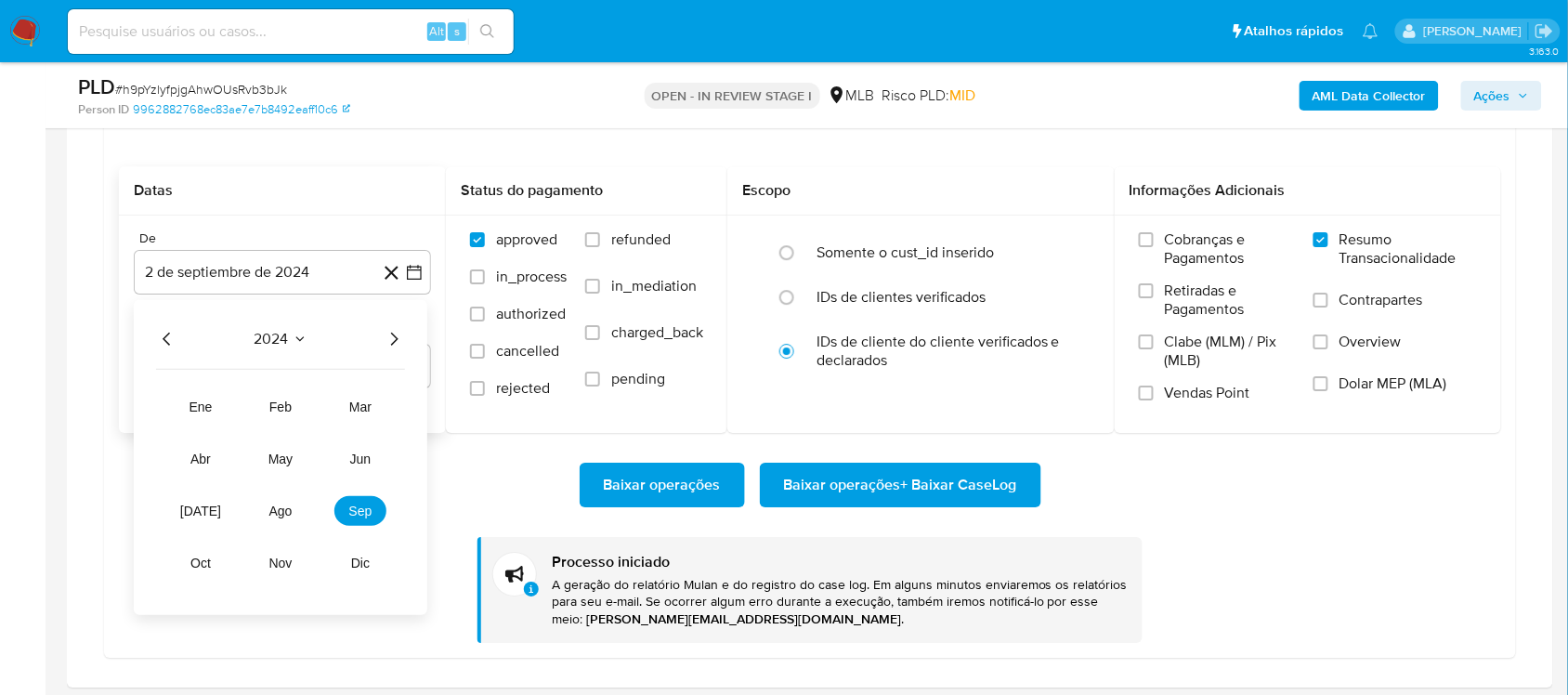
click at [390, 337] on icon "Año siguiente" at bounding box center [394, 339] width 22 height 22
click at [350, 511] on span "sep" at bounding box center [360, 511] width 23 height 15
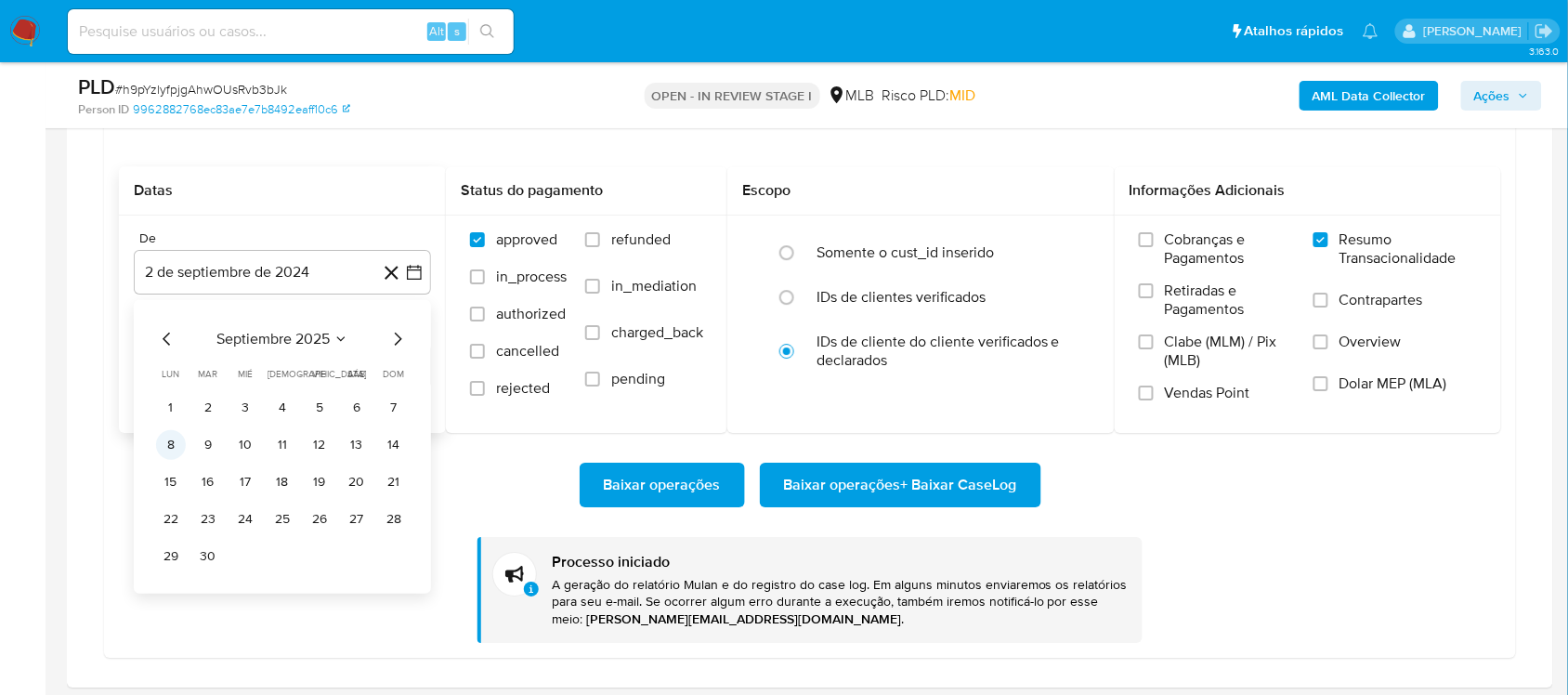
click at [177, 451] on button "8" at bounding box center [171, 445] width 30 height 30
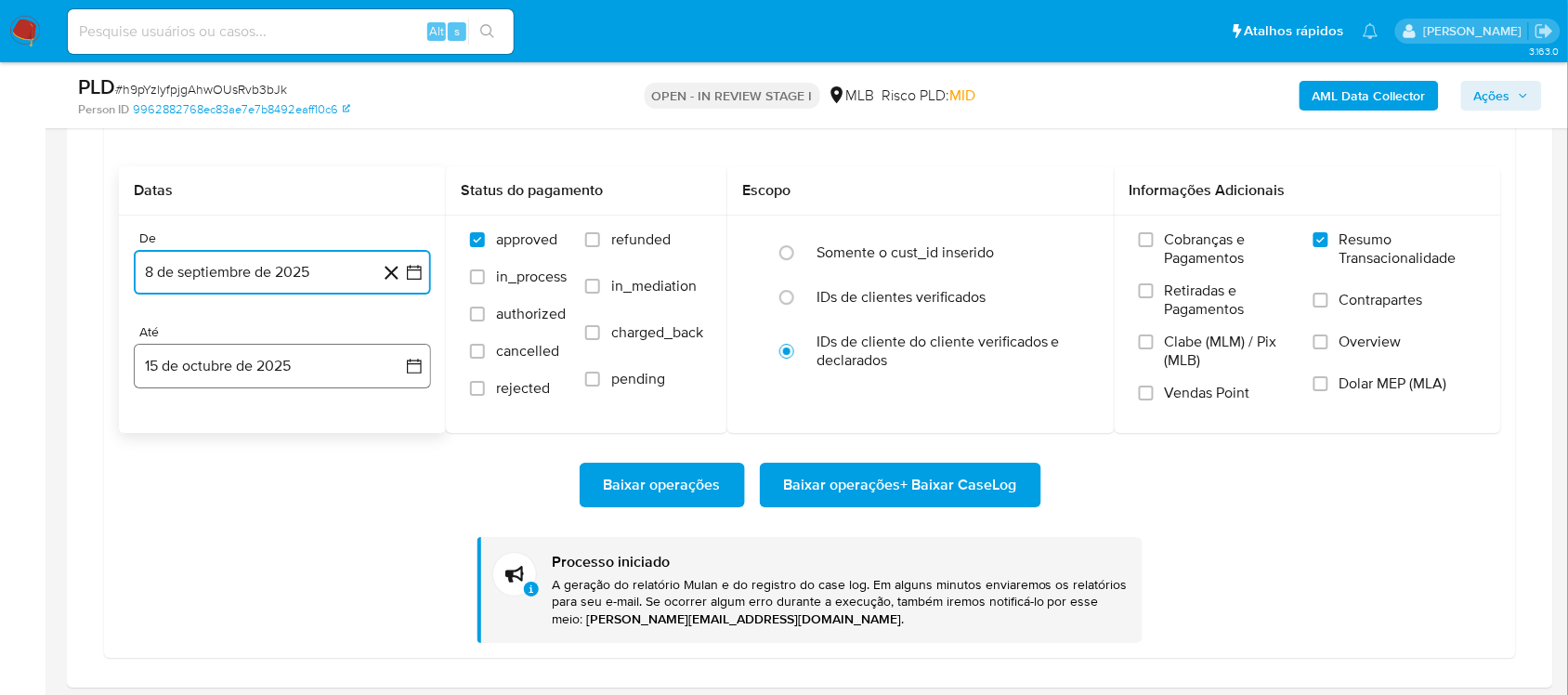
click at [421, 360] on icon "button" at bounding box center [414, 366] width 19 height 19
click at [164, 439] on icon "Mes anterior" at bounding box center [167, 433] width 22 height 22
click at [163, 581] on button "15" at bounding box center [171, 576] width 30 height 30
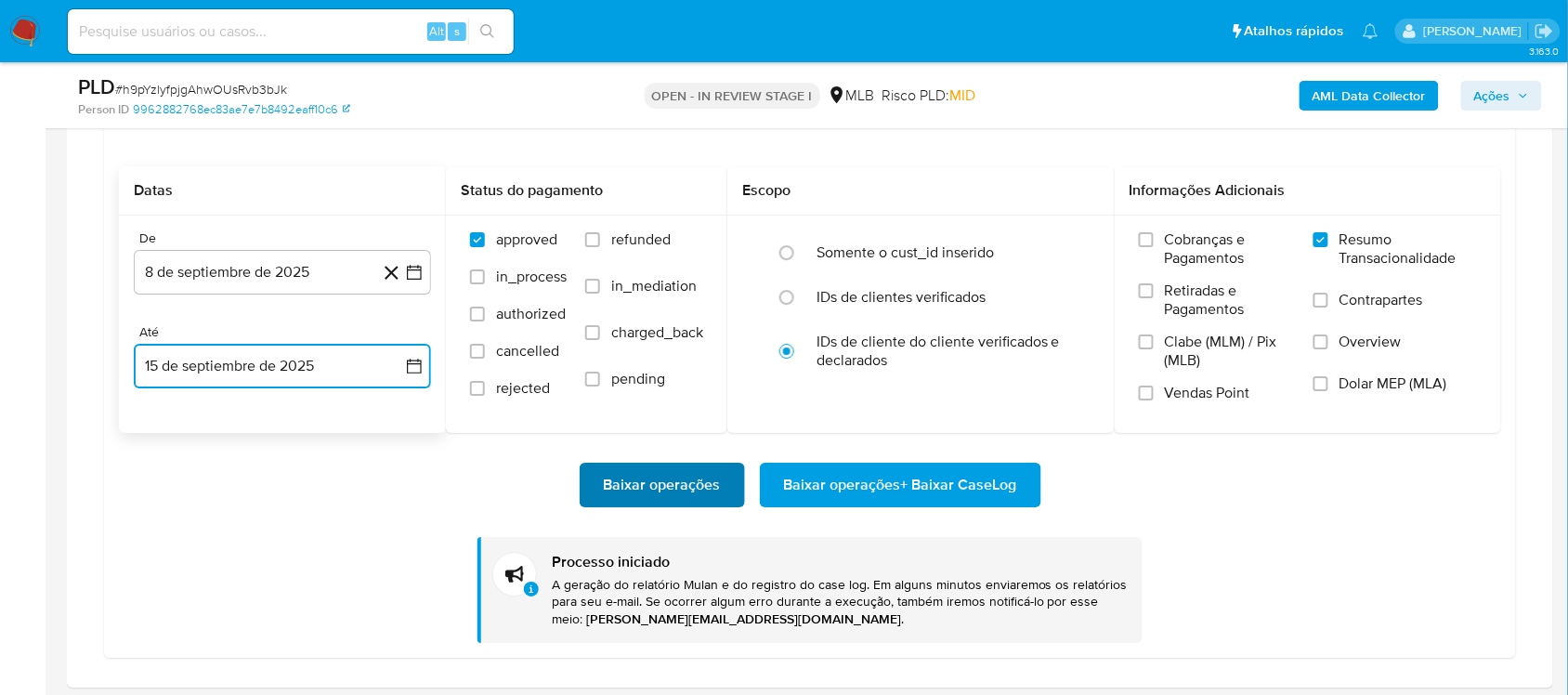
click at [623, 498] on span "Baixar operações" at bounding box center [662, 485] width 117 height 41
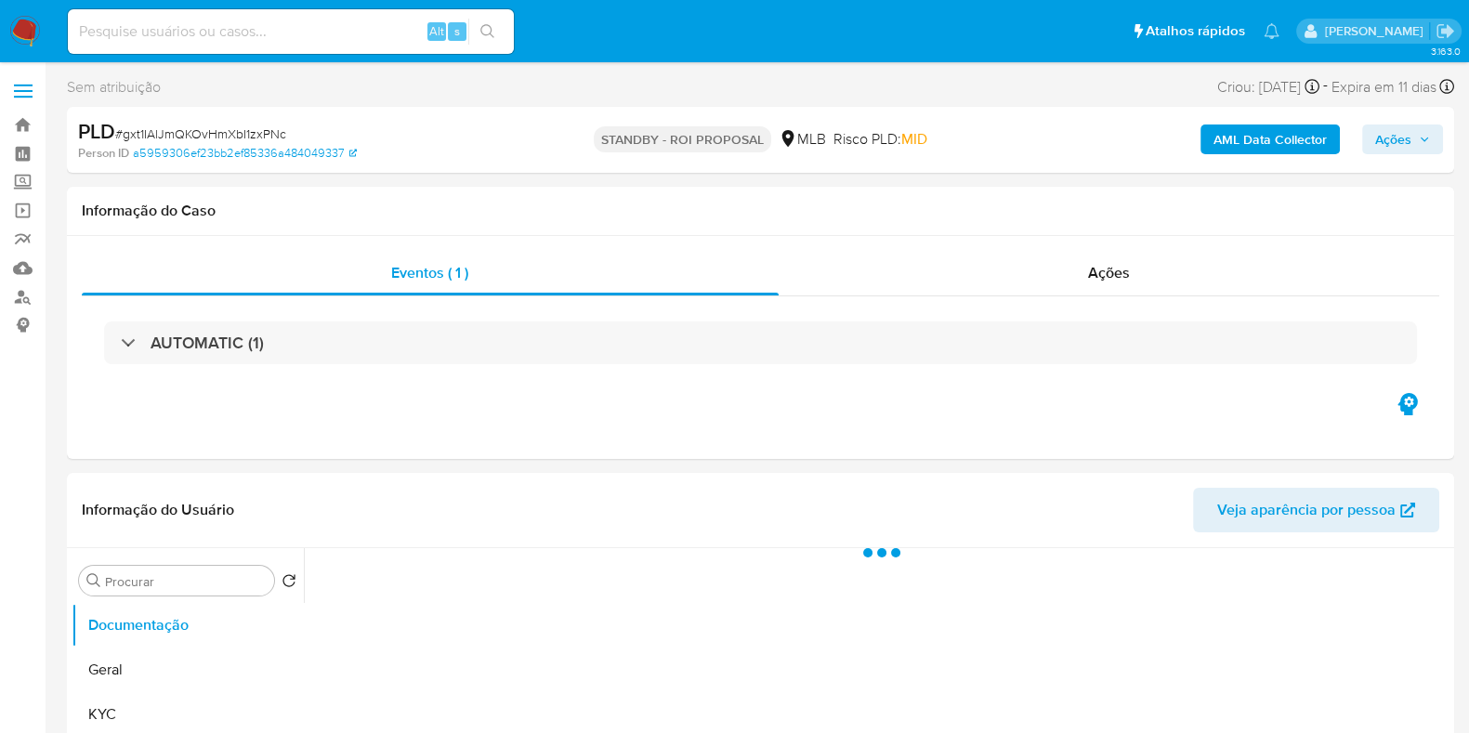
select select "10"
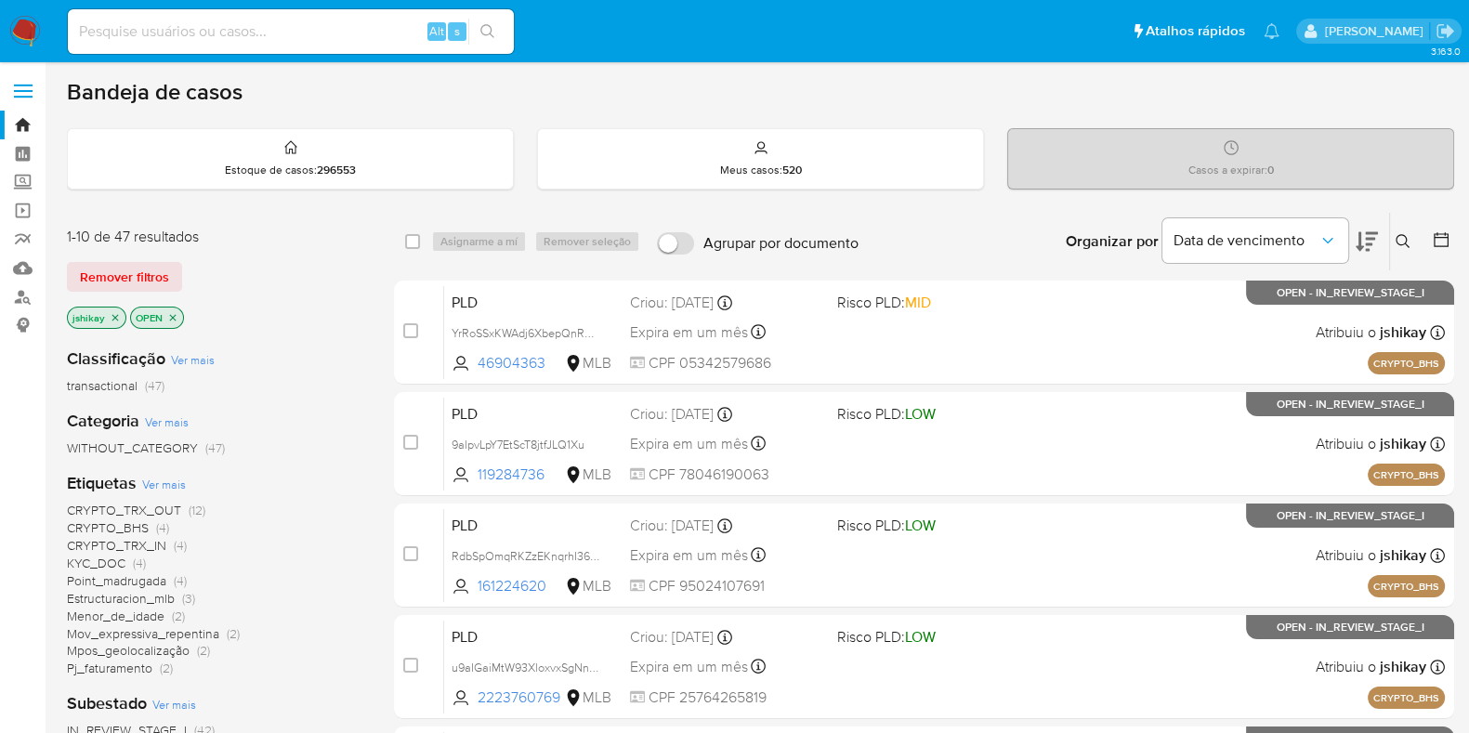
click at [1439, 237] on icon at bounding box center [1441, 239] width 19 height 19
click at [1433, 242] on icon at bounding box center [1441, 239] width 19 height 19
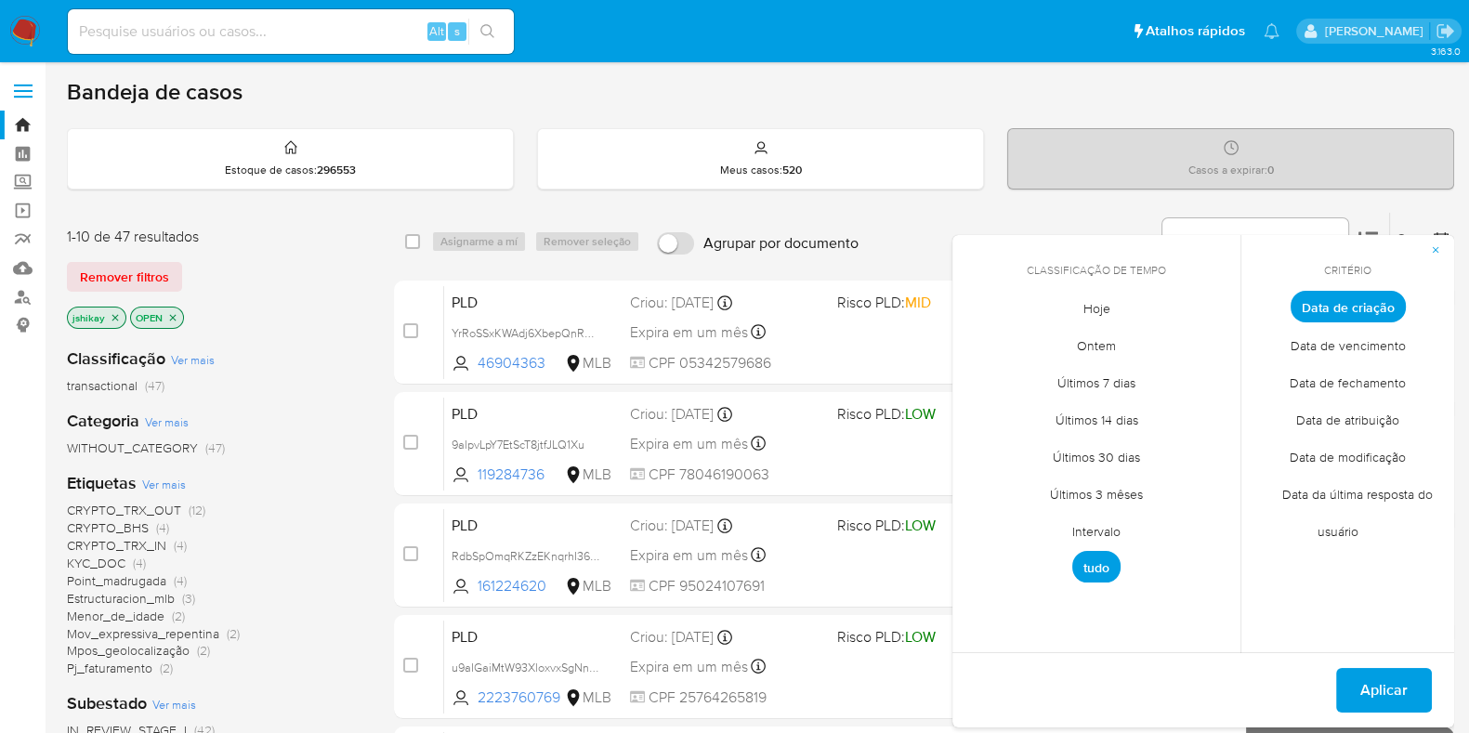
click at [1078, 527] on span "Intervalo" at bounding box center [1096, 531] width 87 height 38
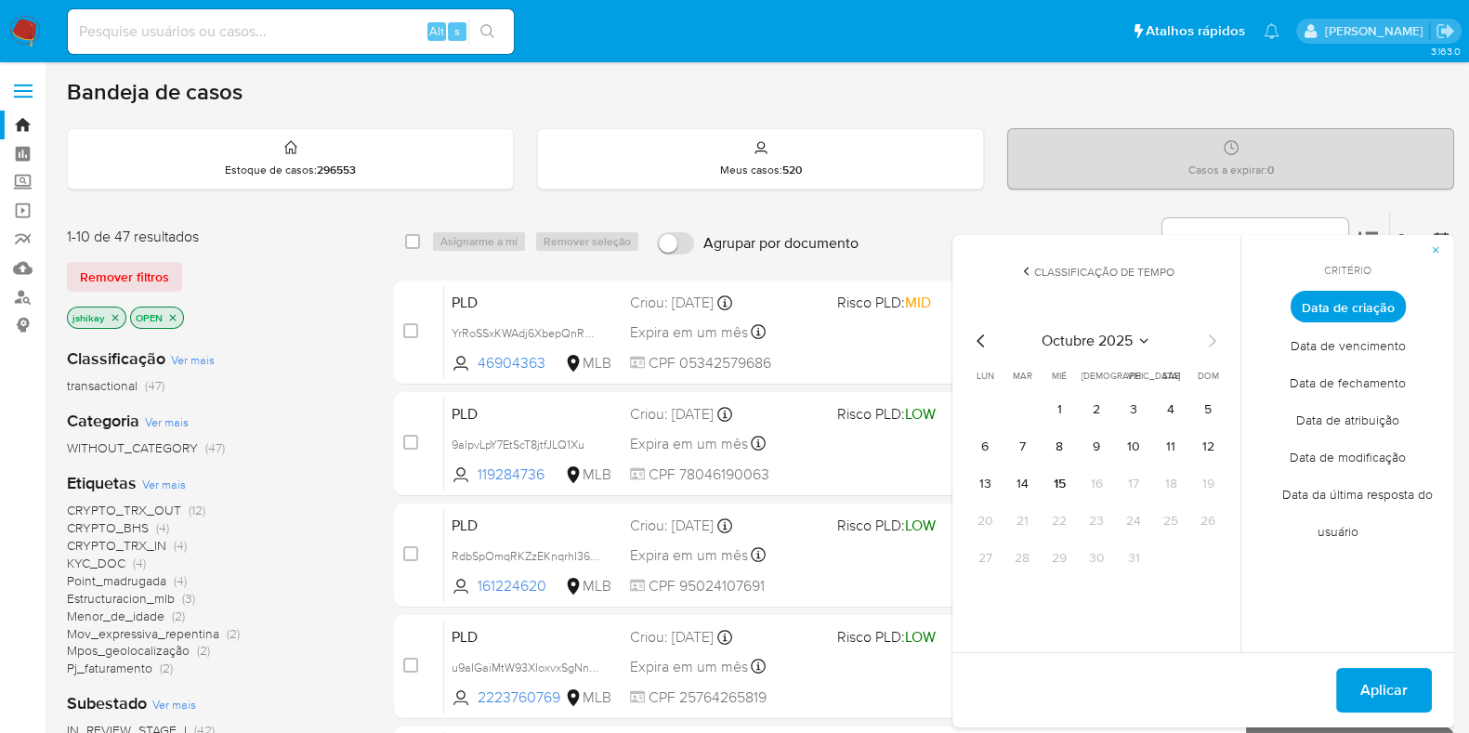
click at [981, 353] on div "octubre 2025 octubre 2025 lun lunes mar martes mié miércoles jue jueves vie vie…" at bounding box center [1096, 451] width 253 height 243
click at [981, 347] on icon "Mes anterior" at bounding box center [981, 341] width 22 height 22
click at [991, 411] on button "1" at bounding box center [985, 410] width 30 height 30
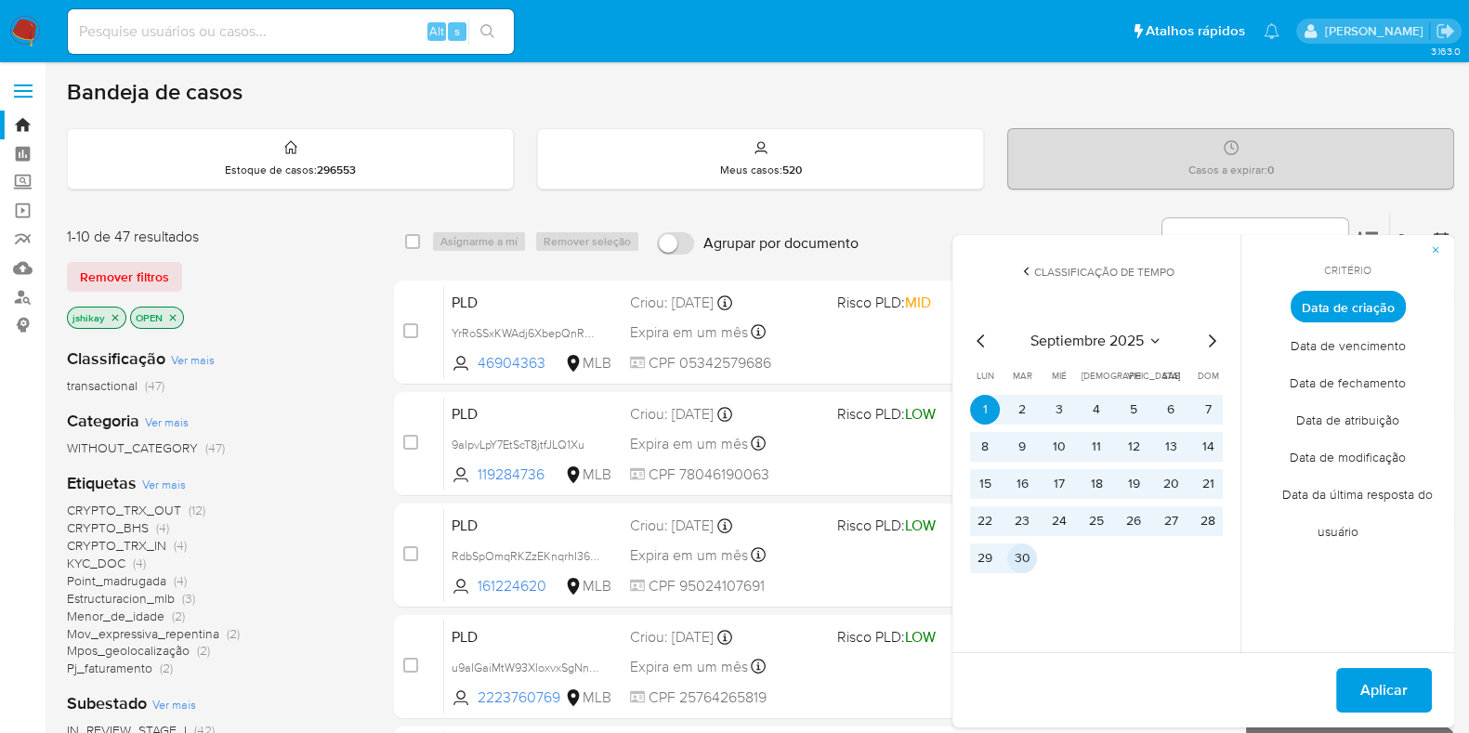
drag, startPoint x: 1028, startPoint y: 565, endPoint x: 1117, endPoint y: 566, distance: 89.2
click at [1030, 566] on button "30" at bounding box center [1022, 559] width 30 height 30
click at [1396, 690] on span "Aplicar" at bounding box center [1383, 690] width 47 height 41
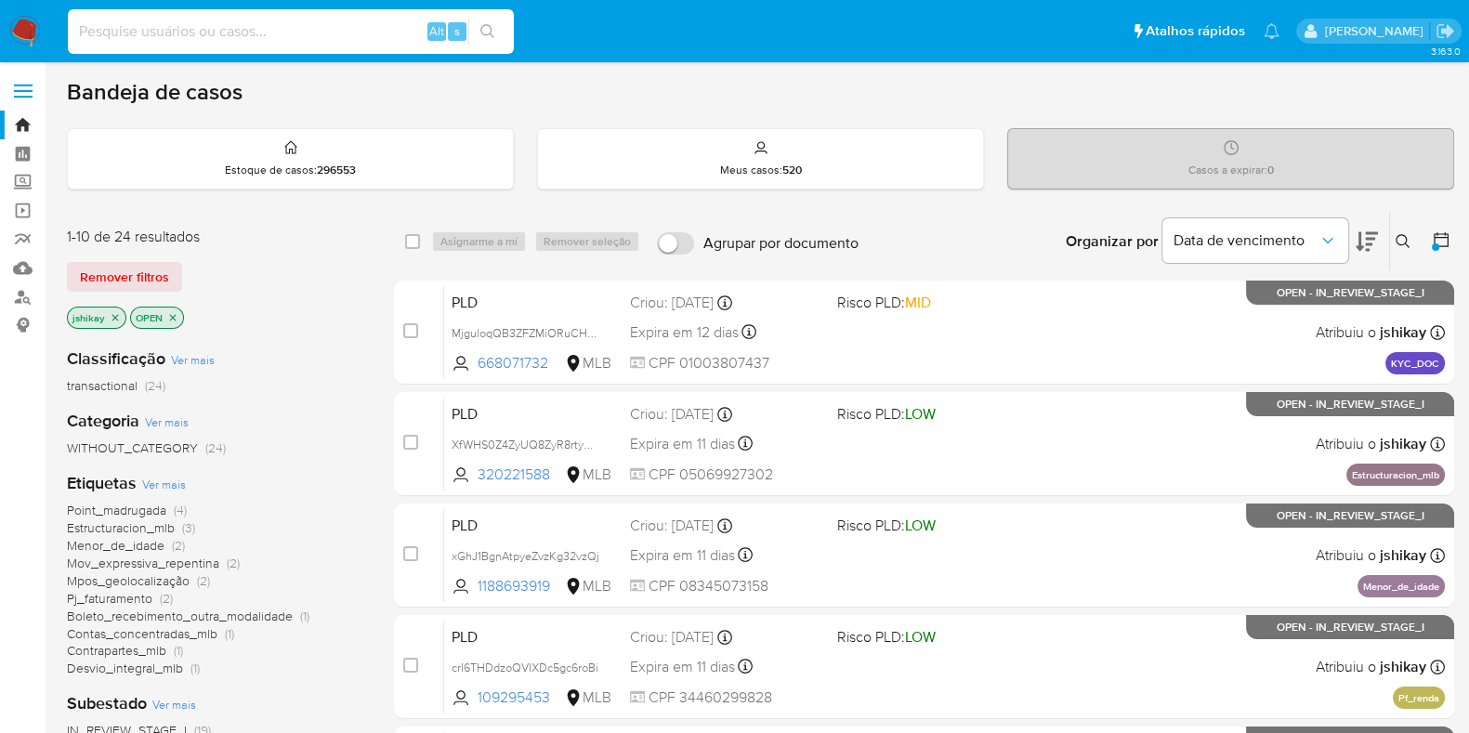
click at [358, 30] on input at bounding box center [291, 32] width 446 height 24
paste input "2170718919"
type input "2170718919"
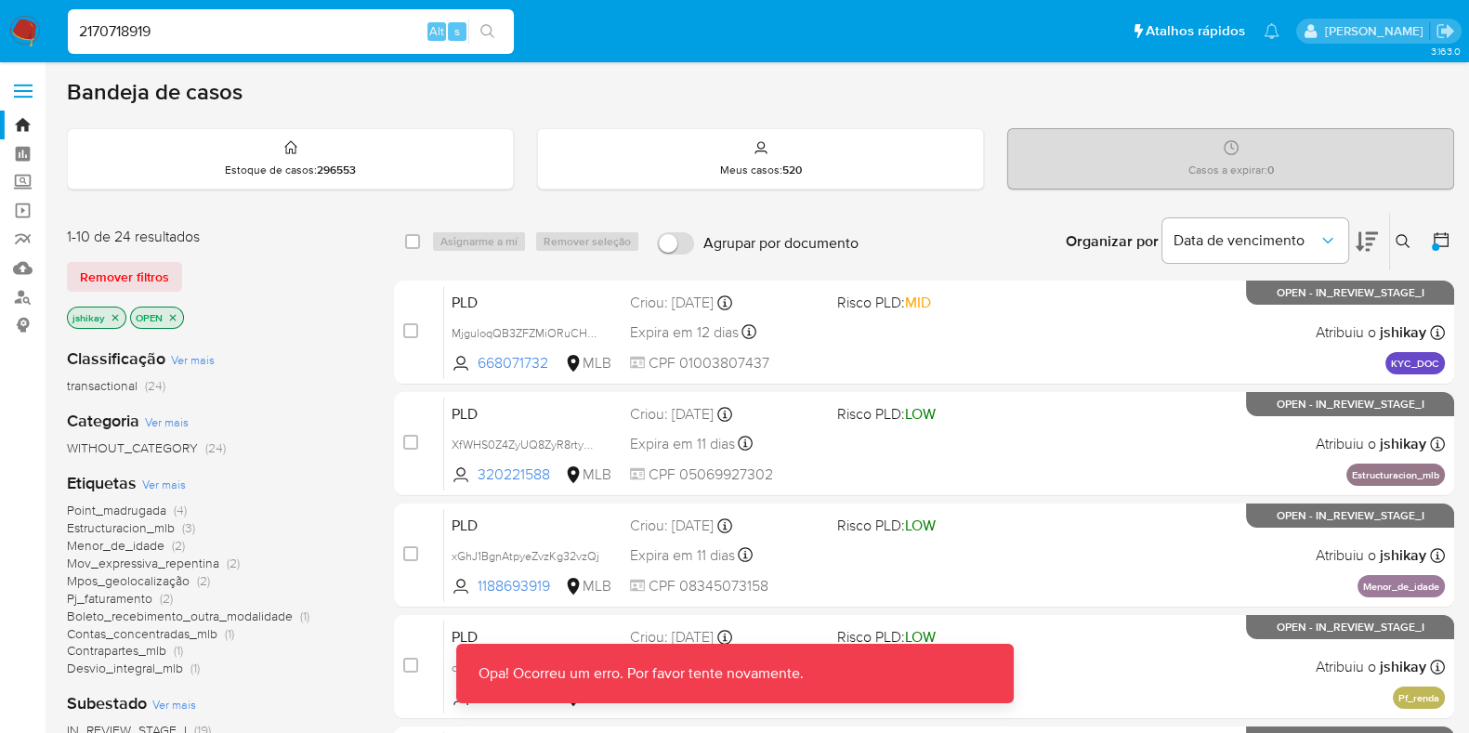
click at [199, 30] on input "2170718919" at bounding box center [291, 32] width 446 height 24
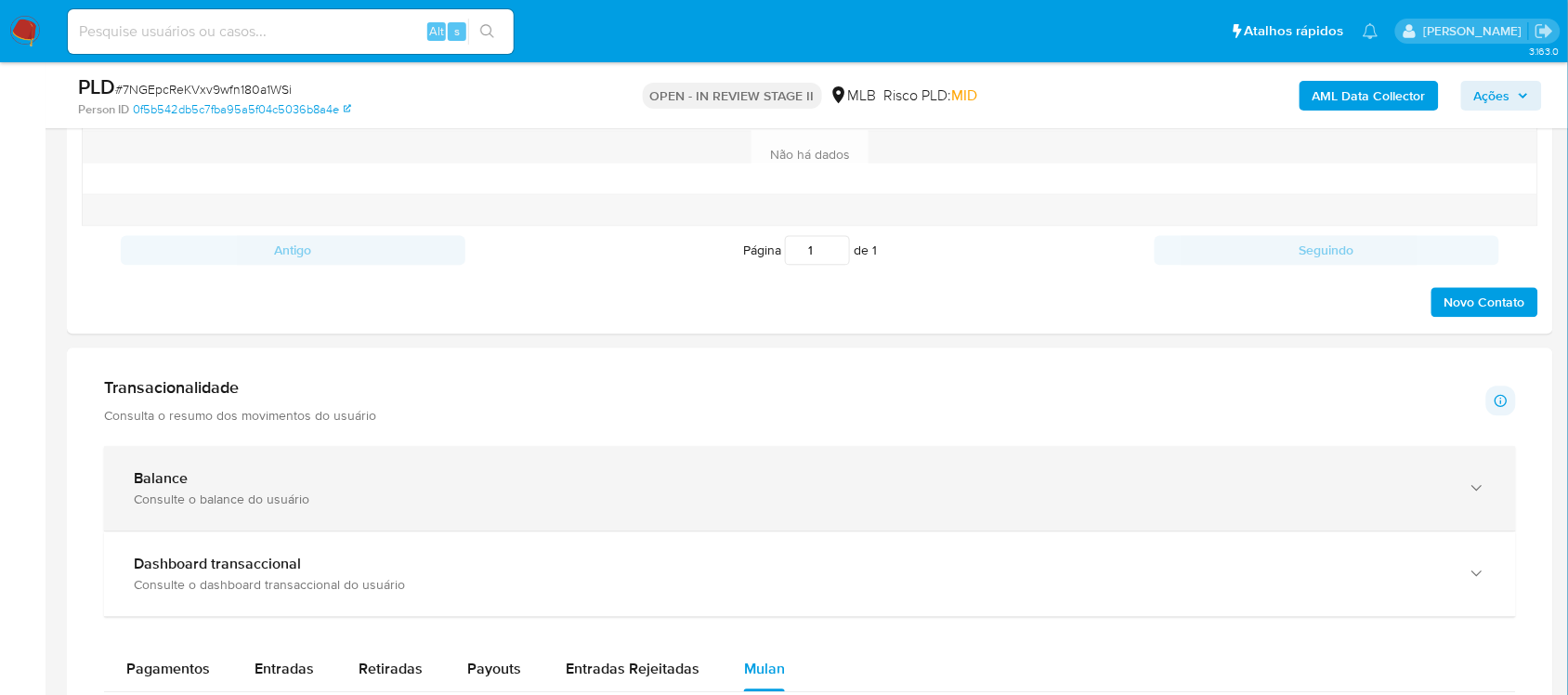
click at [441, 481] on div "Balance" at bounding box center [791, 479] width 1315 height 19
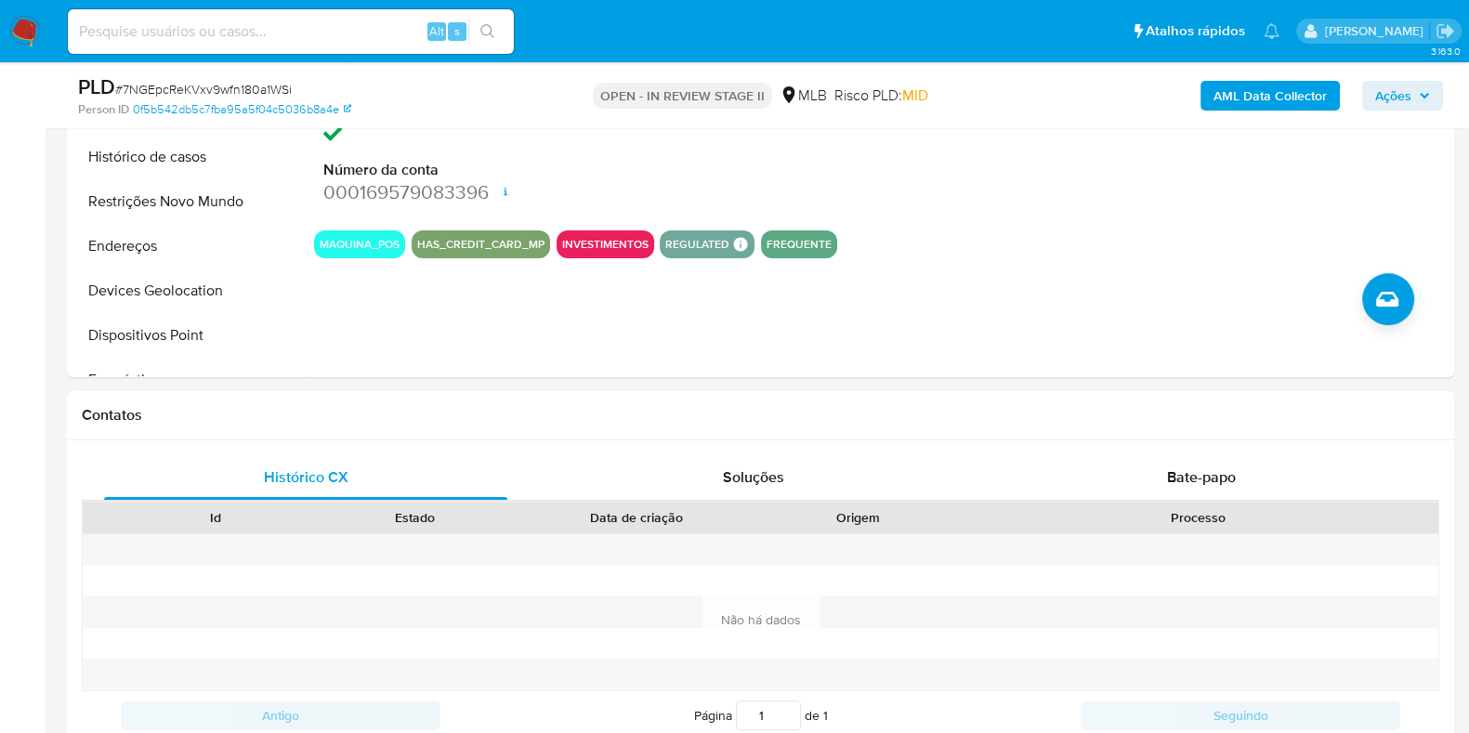
scroll to position [348, 0]
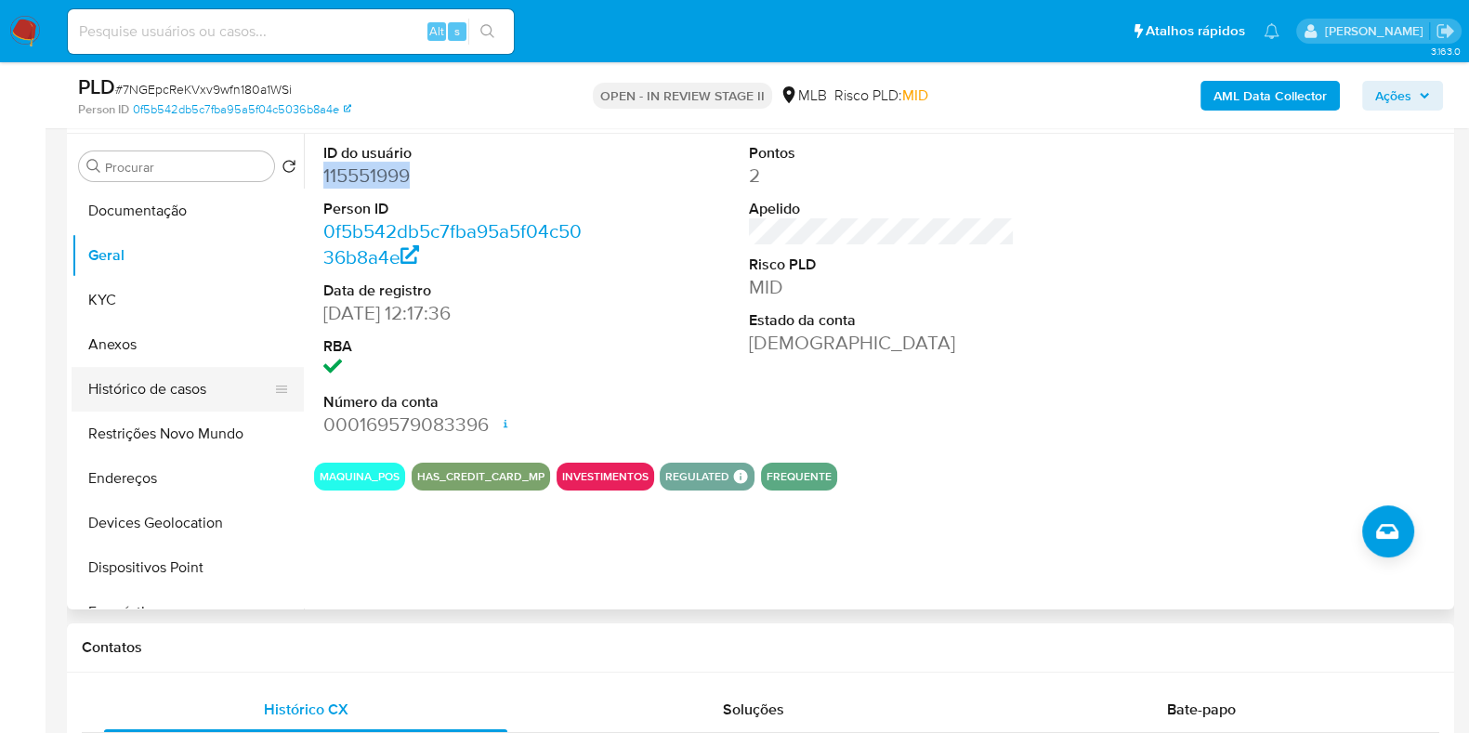
click at [189, 391] on button "Histórico de casos" at bounding box center [180, 389] width 217 height 45
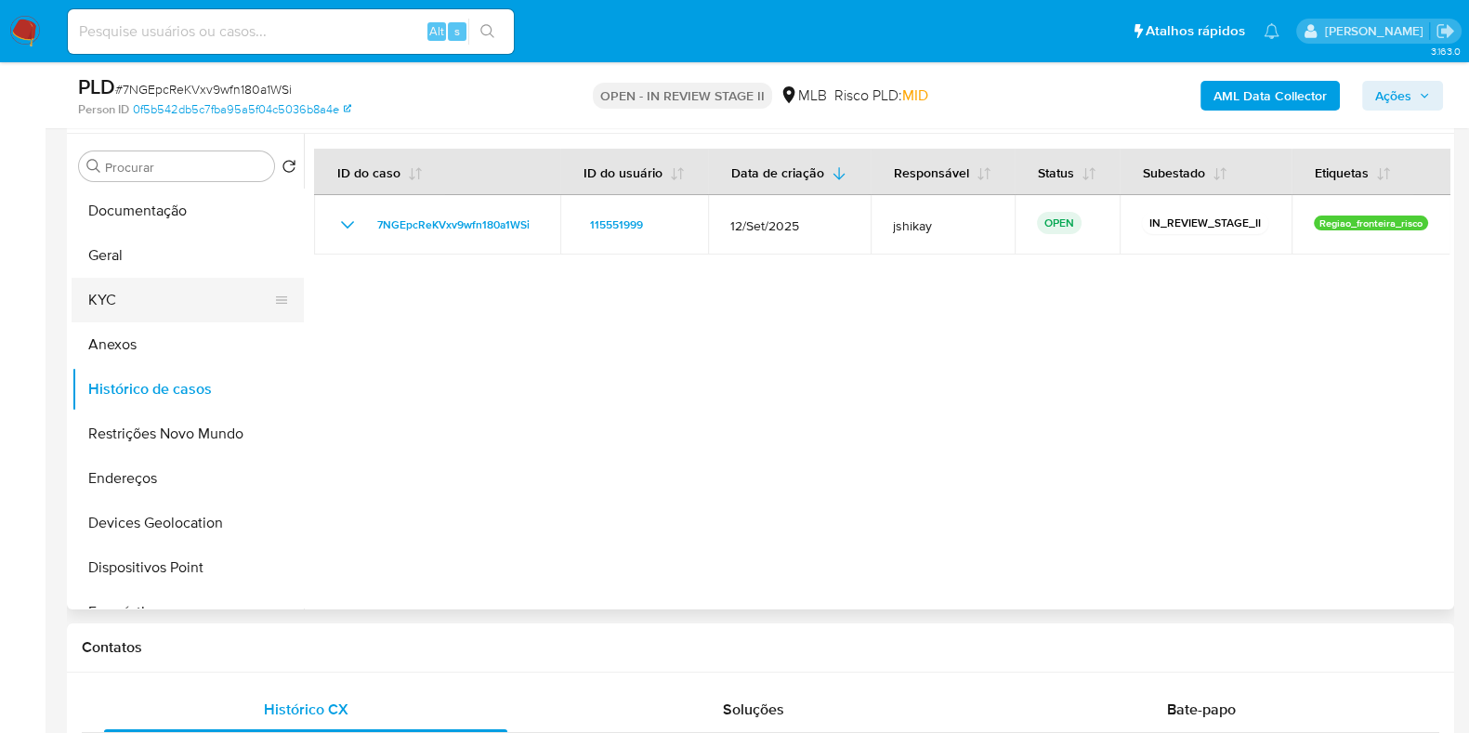
click at [154, 311] on button "KYC" at bounding box center [180, 300] width 217 height 45
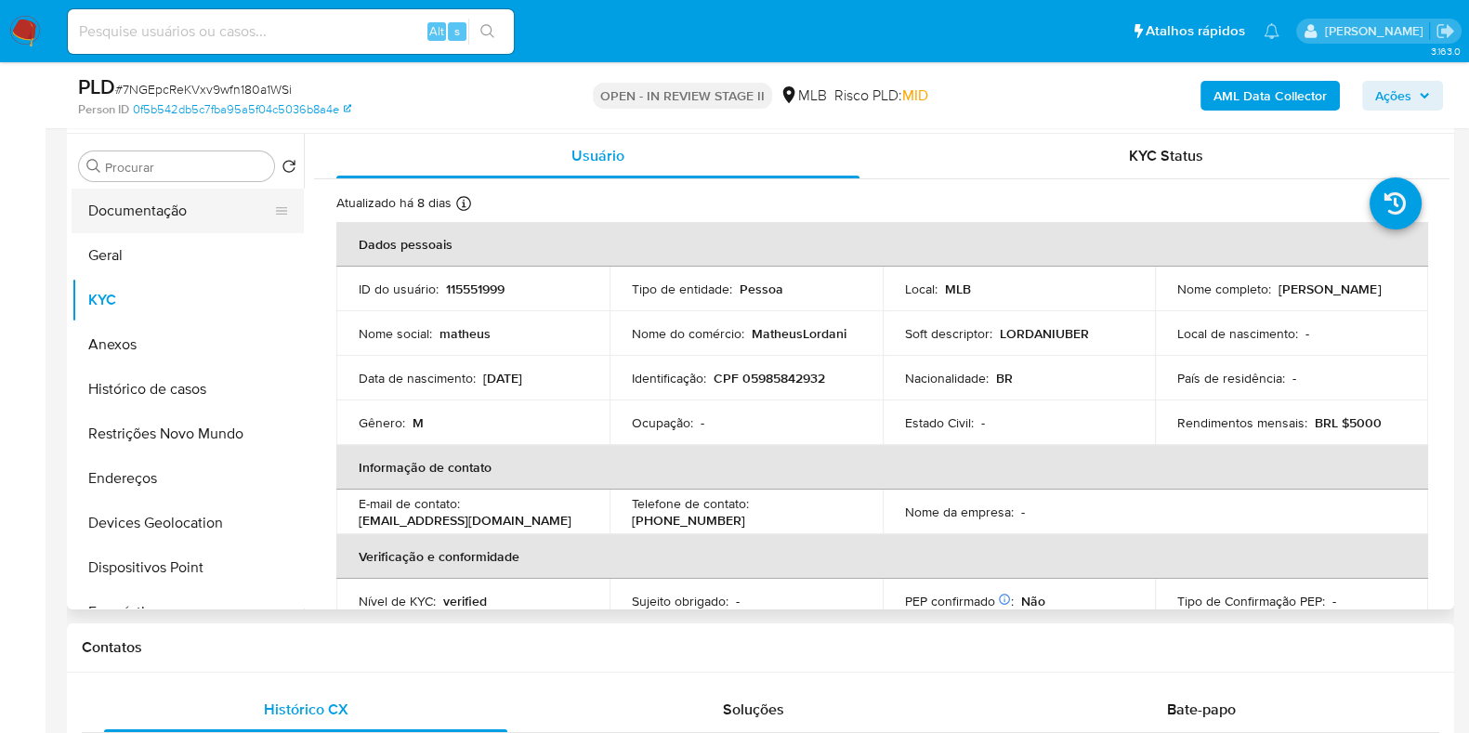
click at [143, 199] on button "Documentação" at bounding box center [180, 211] width 217 height 45
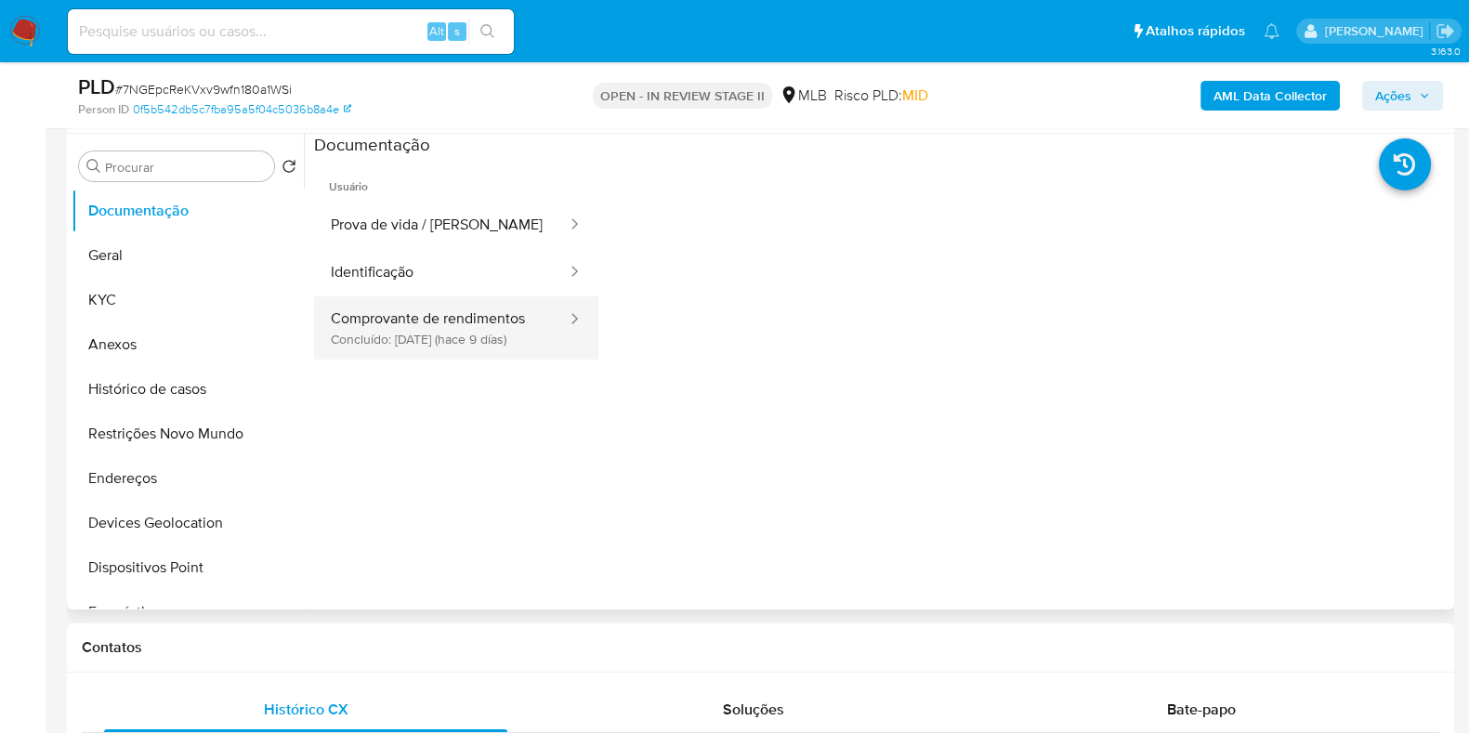
click at [472, 317] on button "Comprovante de rendimentos Concluído: [DATE] (hace 9 días)" at bounding box center [441, 327] width 255 height 63
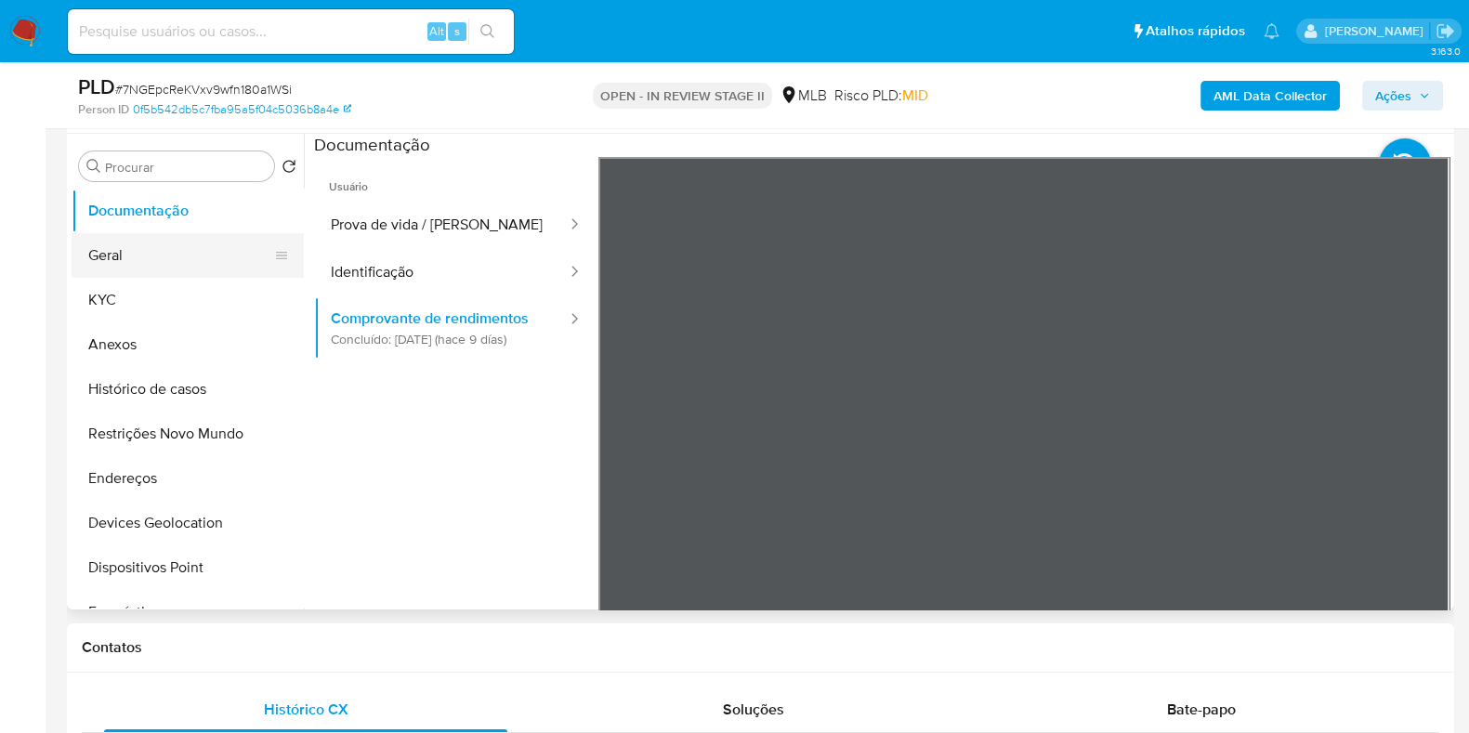
click at [153, 272] on button "Geral" at bounding box center [180, 255] width 217 height 45
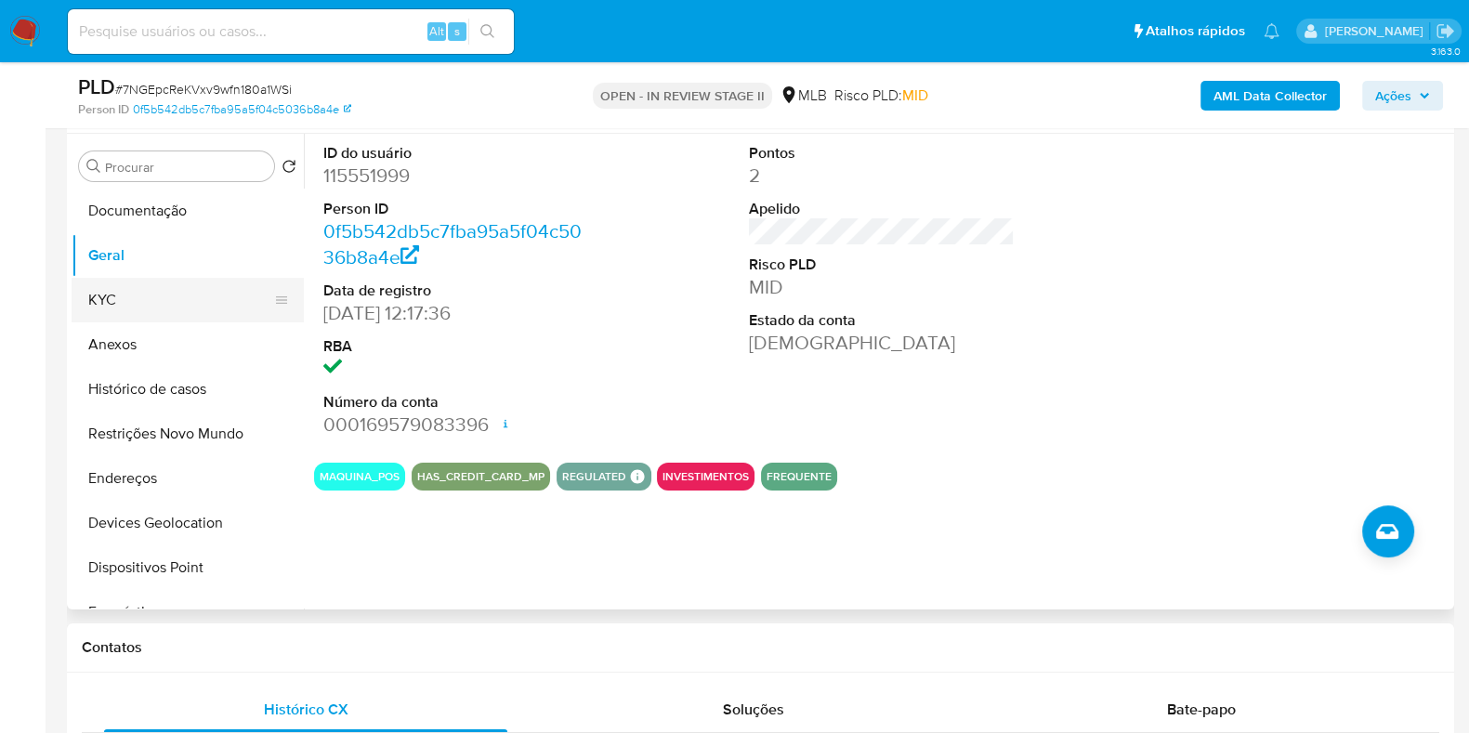
click at [138, 295] on button "KYC" at bounding box center [180, 300] width 217 height 45
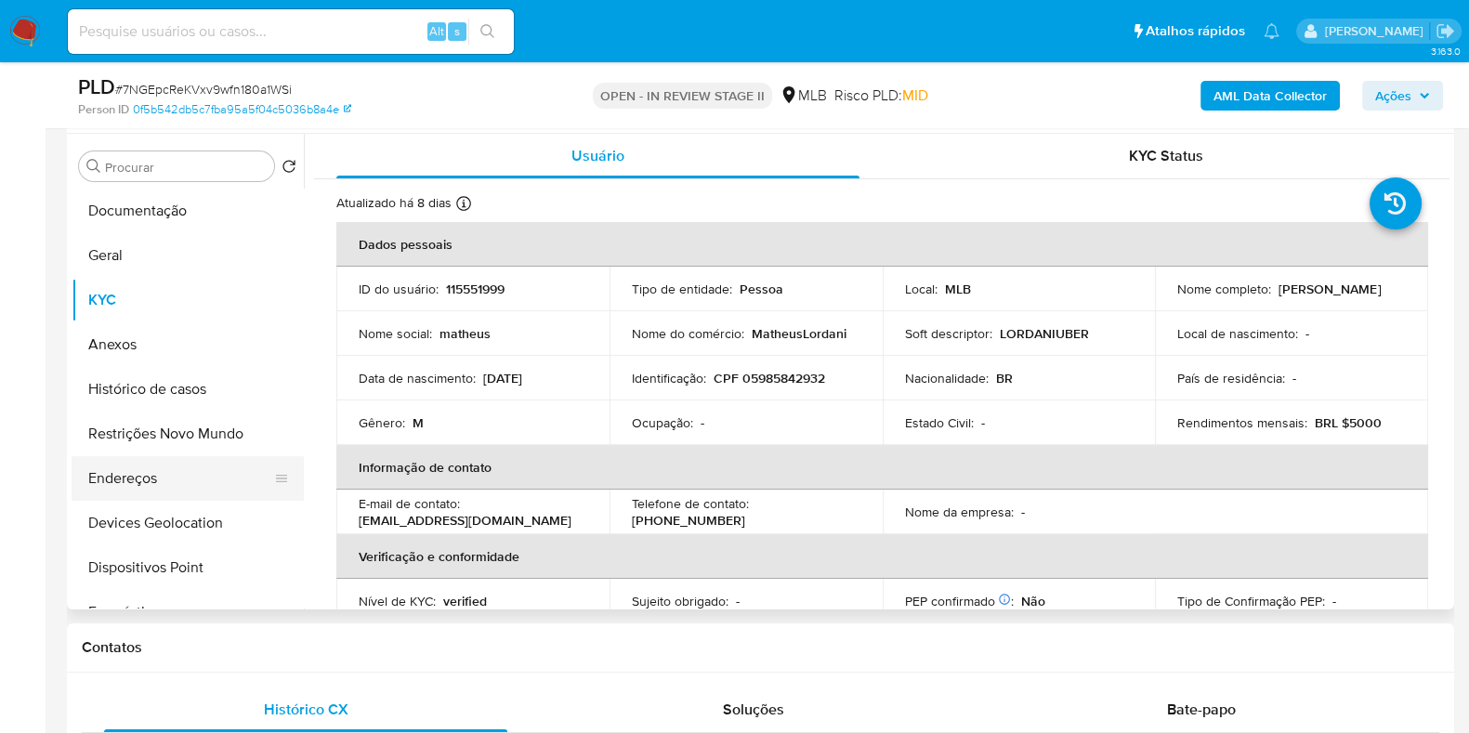
click at [131, 475] on button "Endereços" at bounding box center [180, 478] width 217 height 45
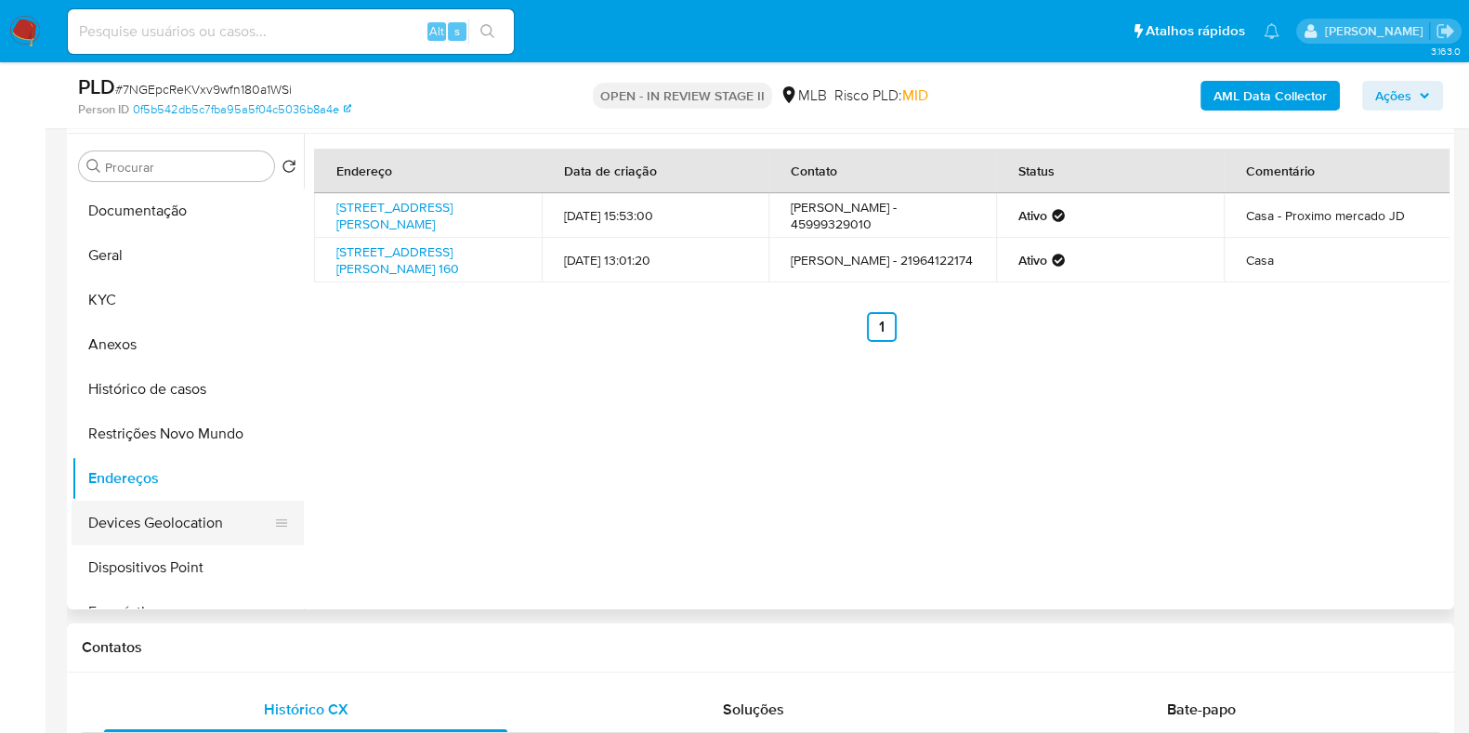
click at [164, 522] on button "Devices Geolocation" at bounding box center [180, 523] width 217 height 45
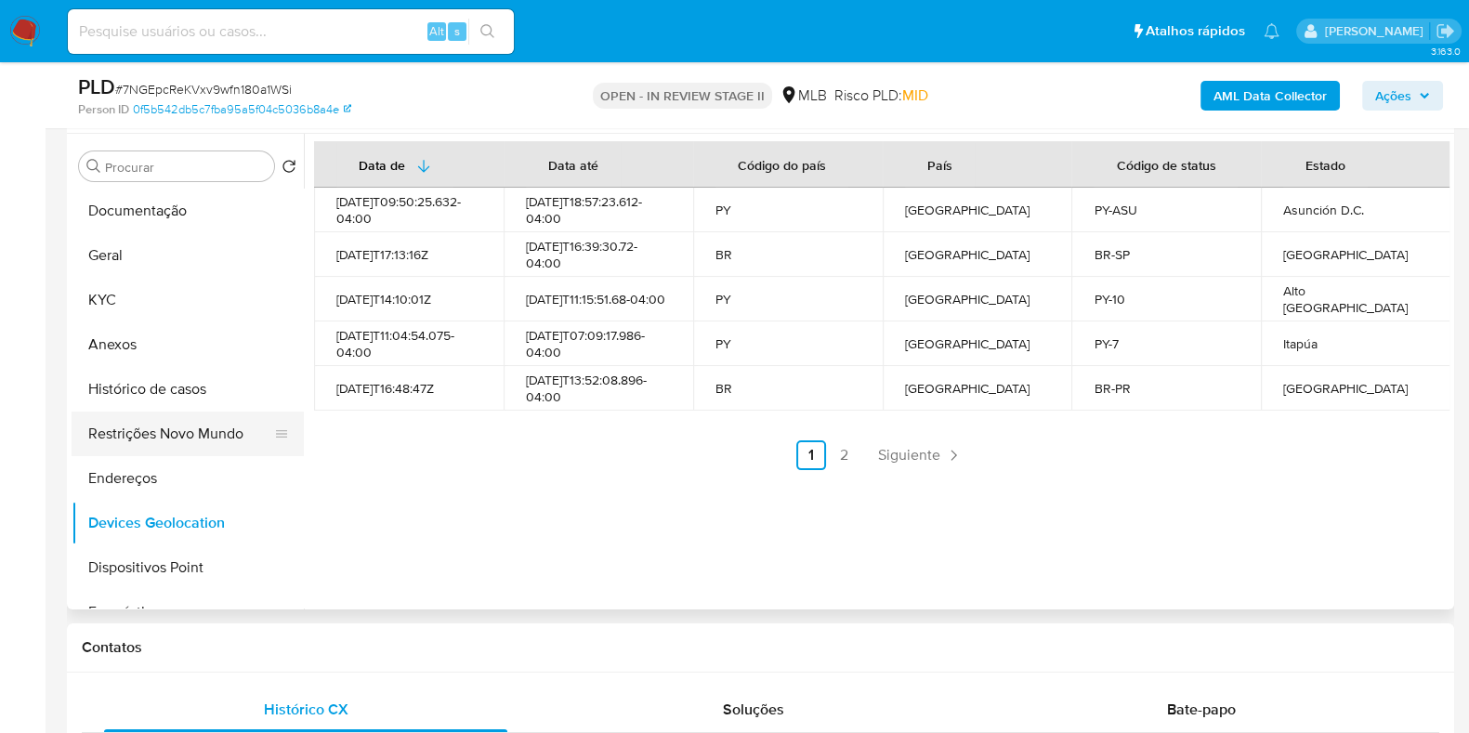
click at [167, 425] on button "Restrições Novo Mundo" at bounding box center [180, 434] width 217 height 45
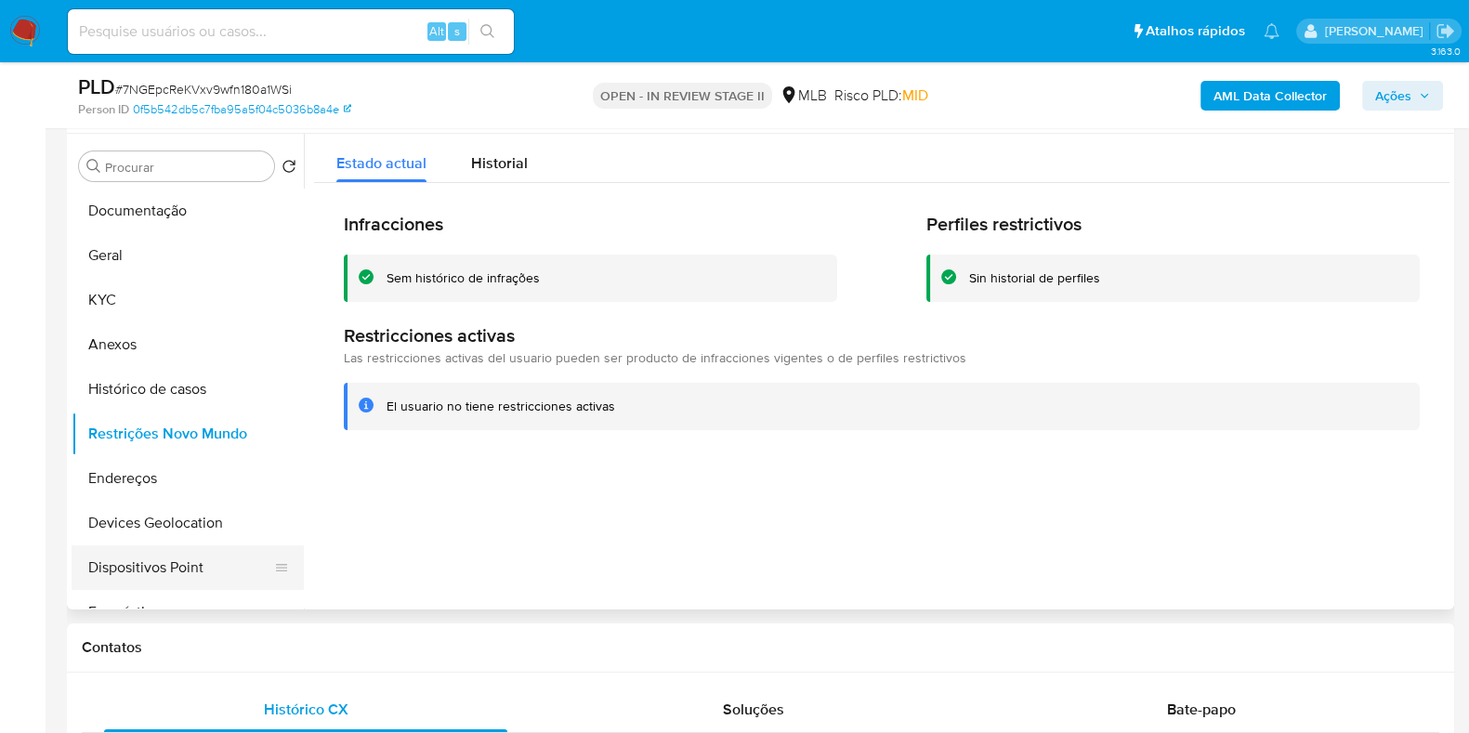
drag, startPoint x: 158, startPoint y: 575, endPoint x: 204, endPoint y: 558, distance: 48.5
click at [158, 574] on button "Dispositivos Point" at bounding box center [180, 567] width 217 height 45
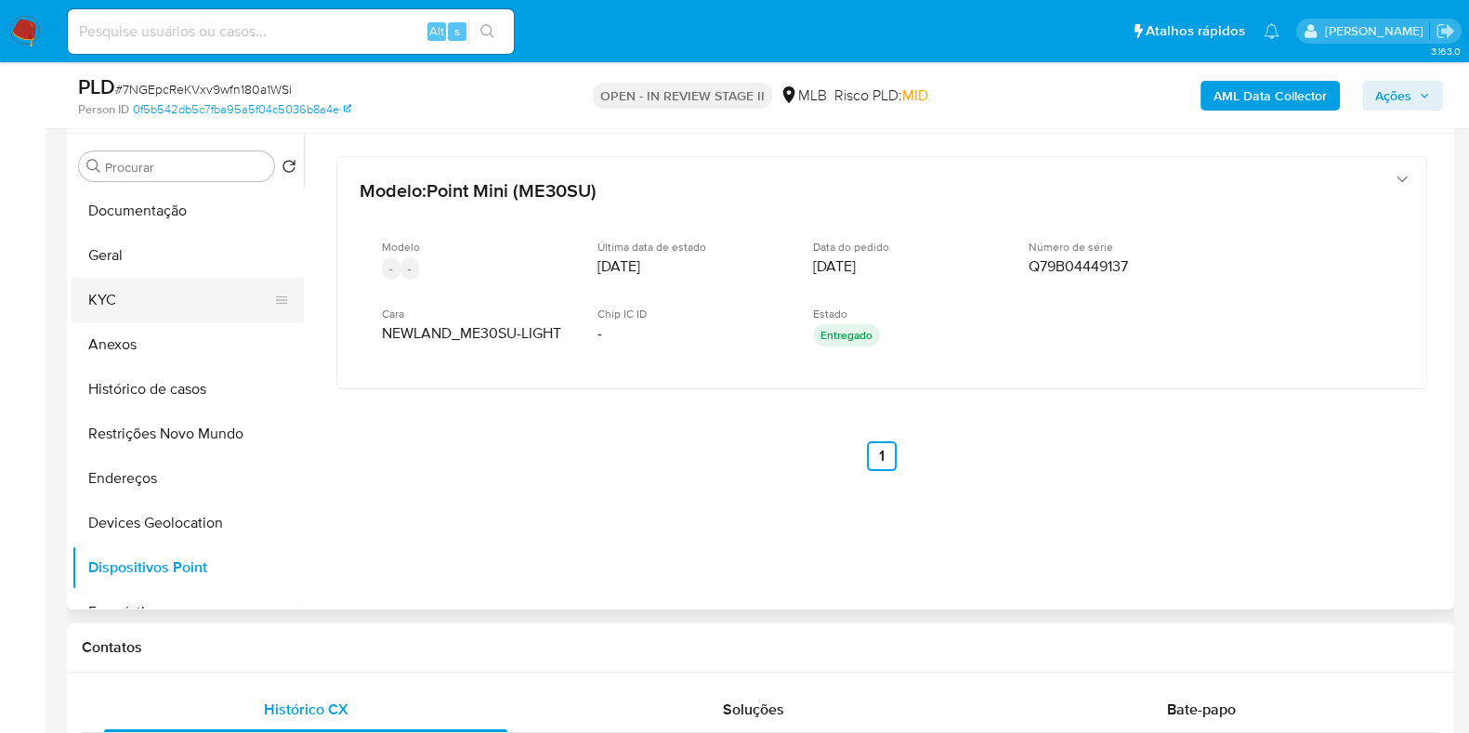
click at [162, 313] on button "KYC" at bounding box center [180, 300] width 217 height 45
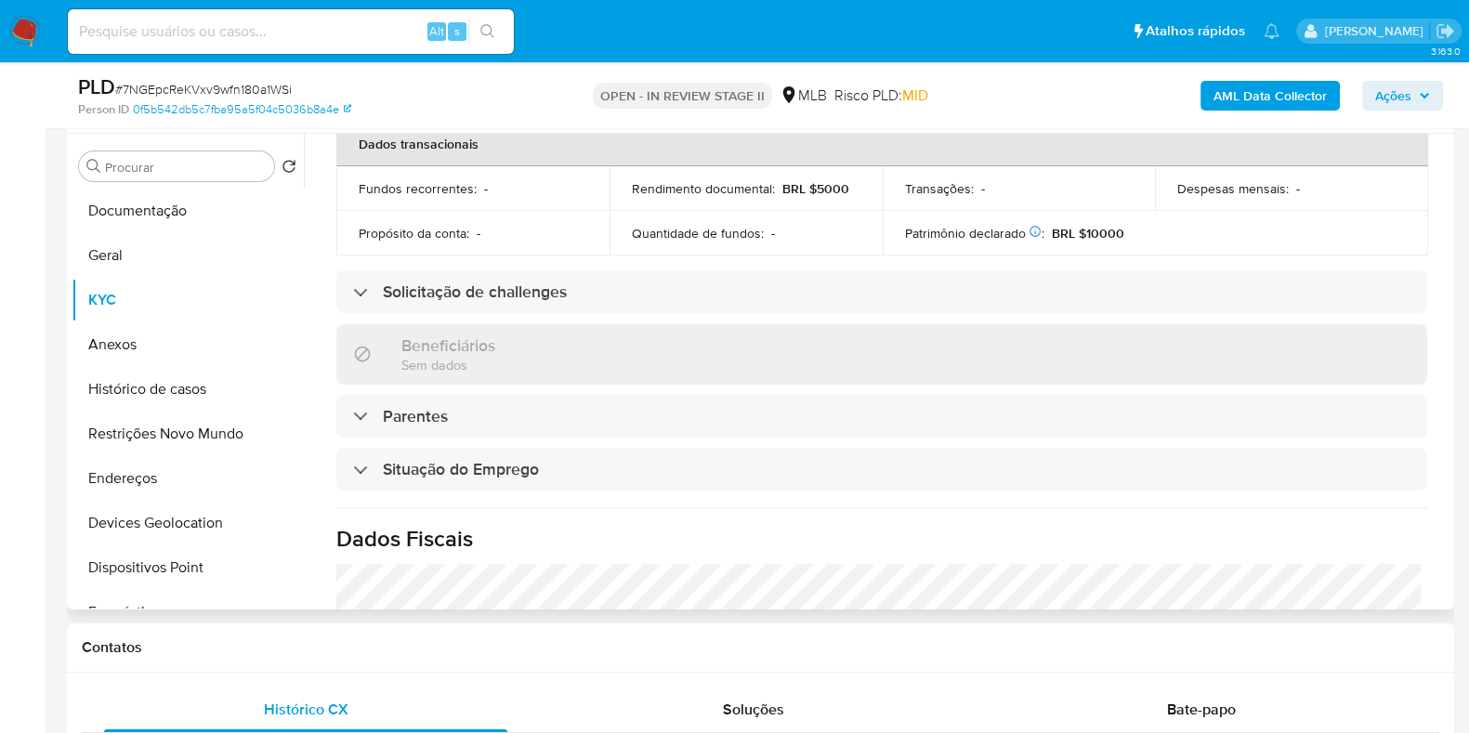
scroll to position [808, 0]
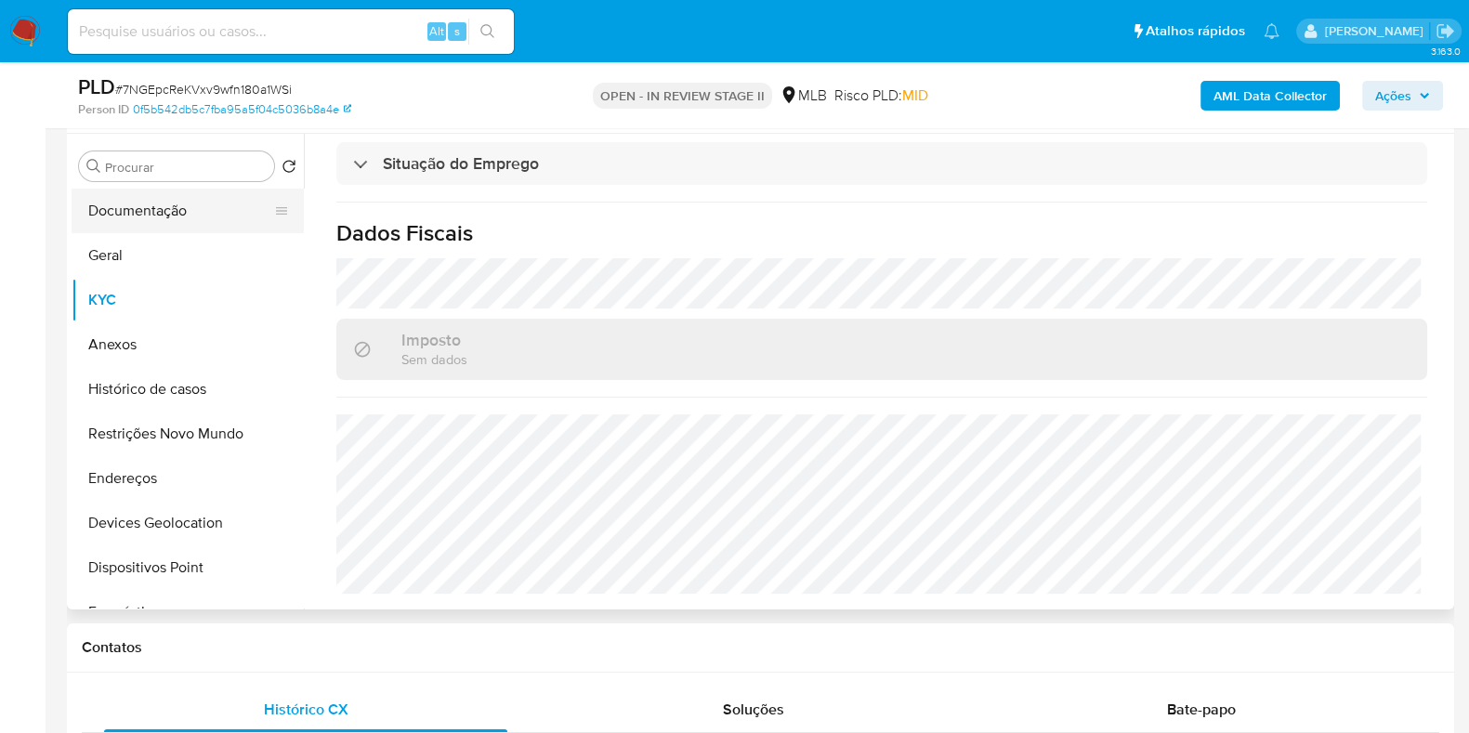
click at [177, 194] on button "Documentação" at bounding box center [180, 211] width 217 height 45
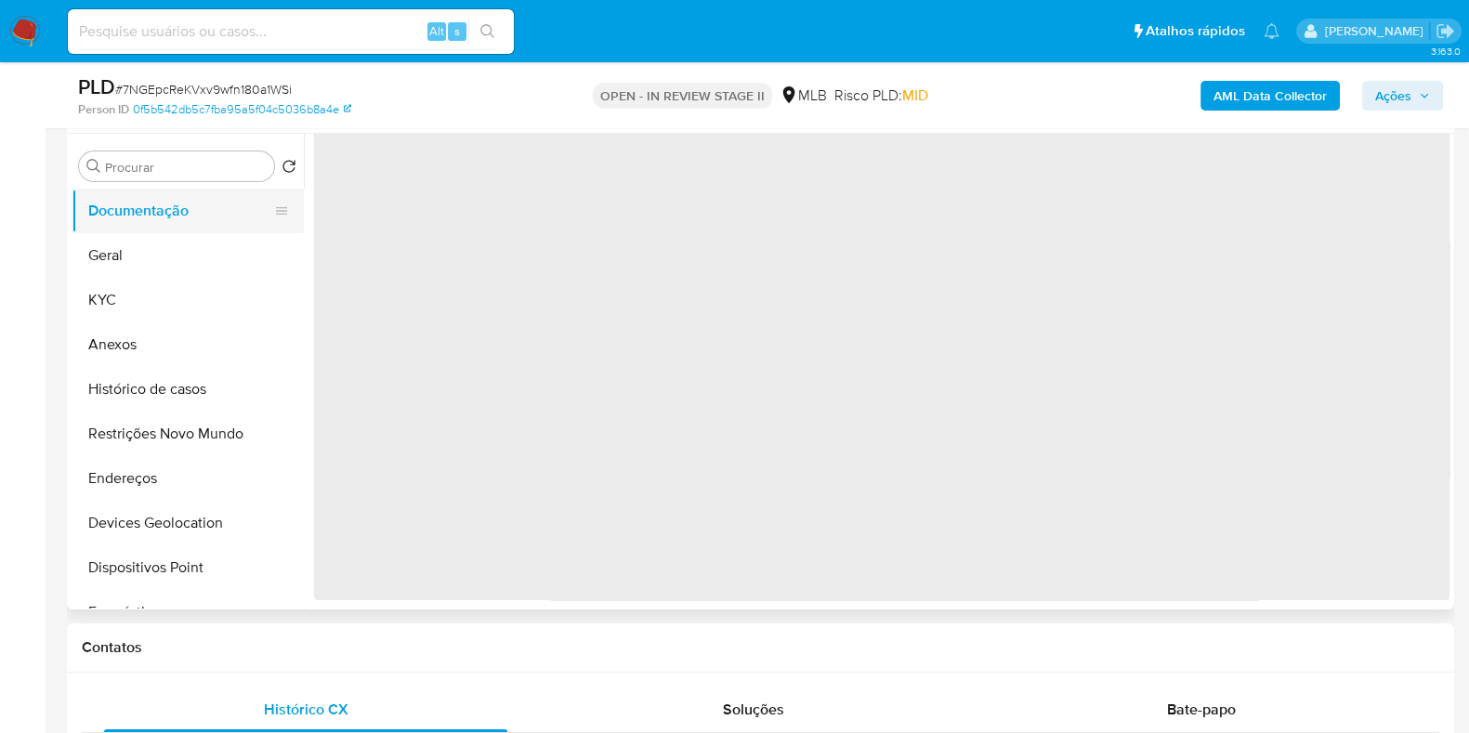
scroll to position [0, 0]
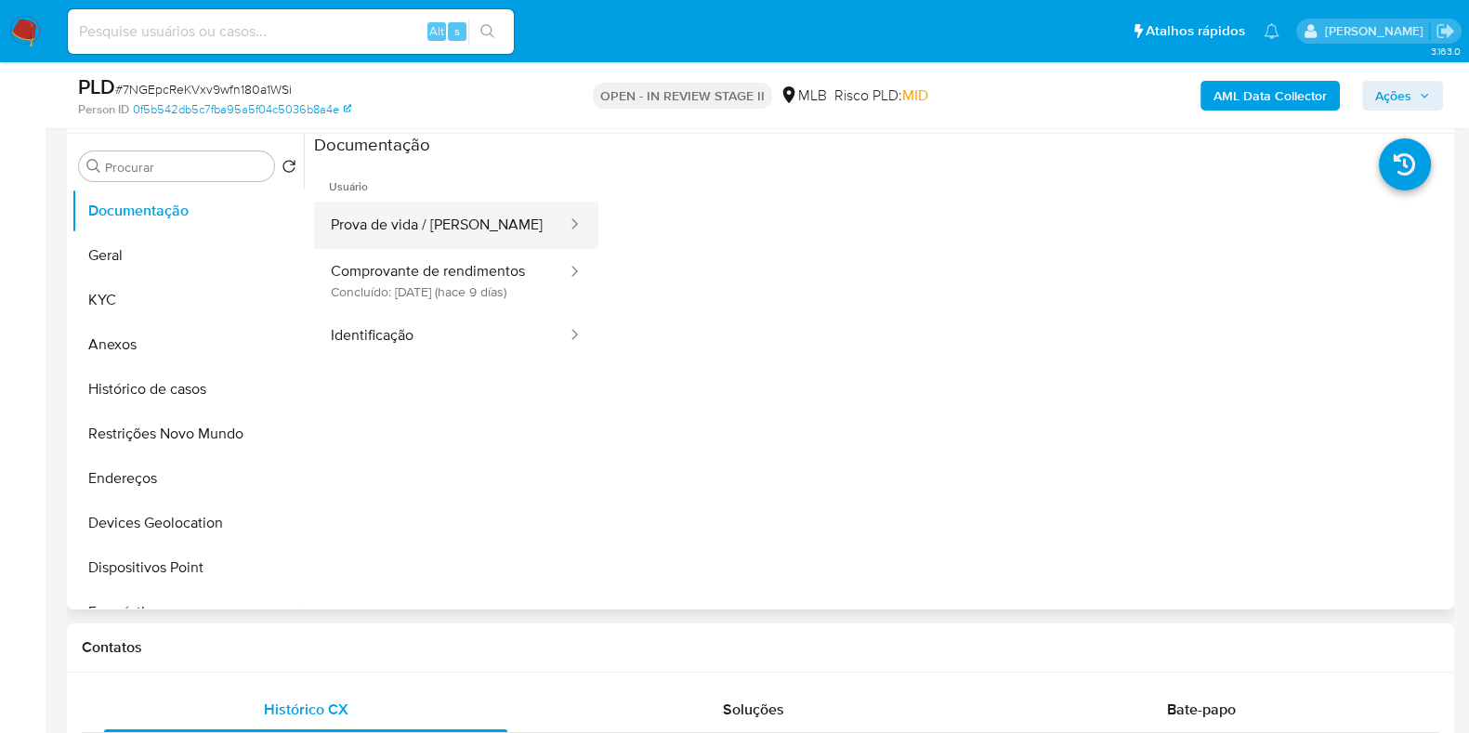
click at [432, 238] on button "Prova de vida / Selfie" at bounding box center [441, 225] width 255 height 47
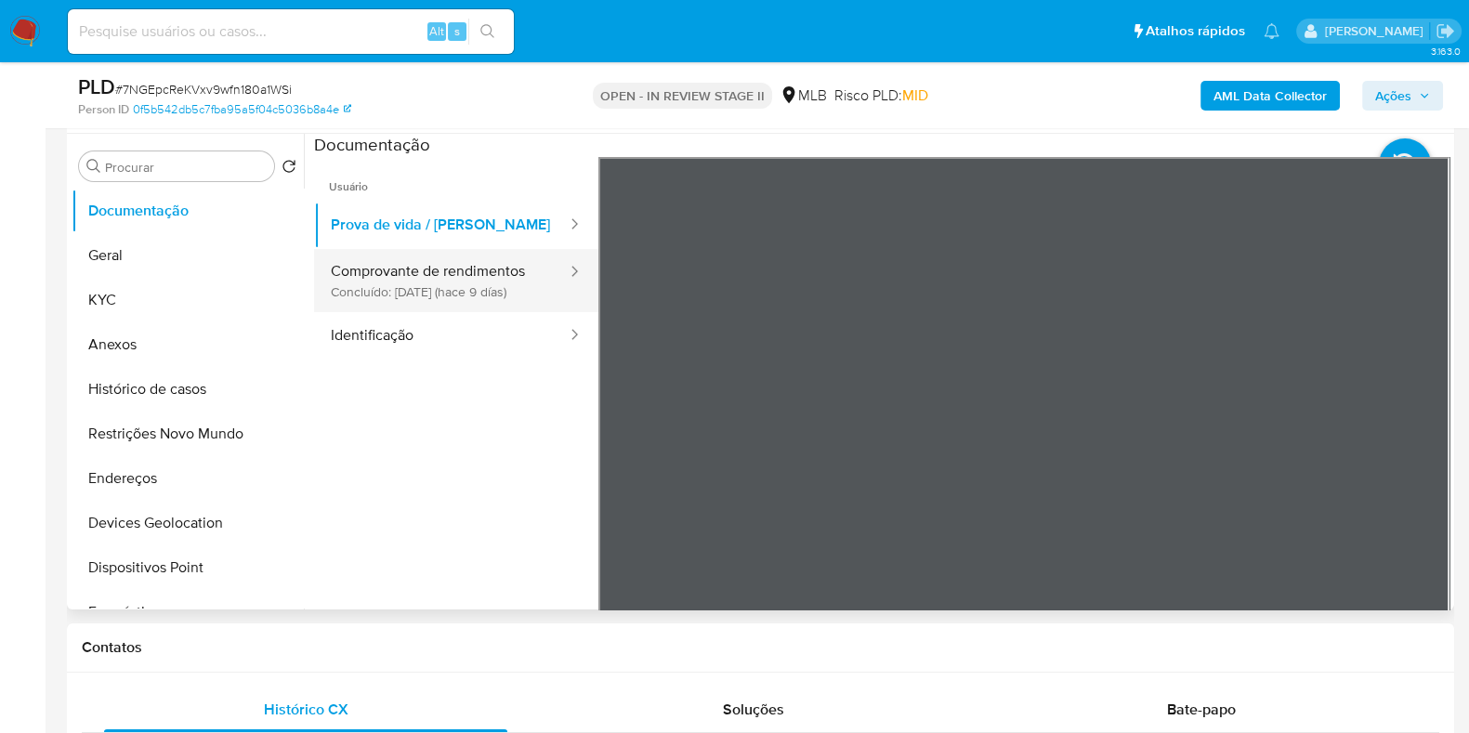
click at [458, 271] on button "Comprovante de rendimentos Concluído: 06/10/2025 (hace 9 días)" at bounding box center [441, 280] width 255 height 63
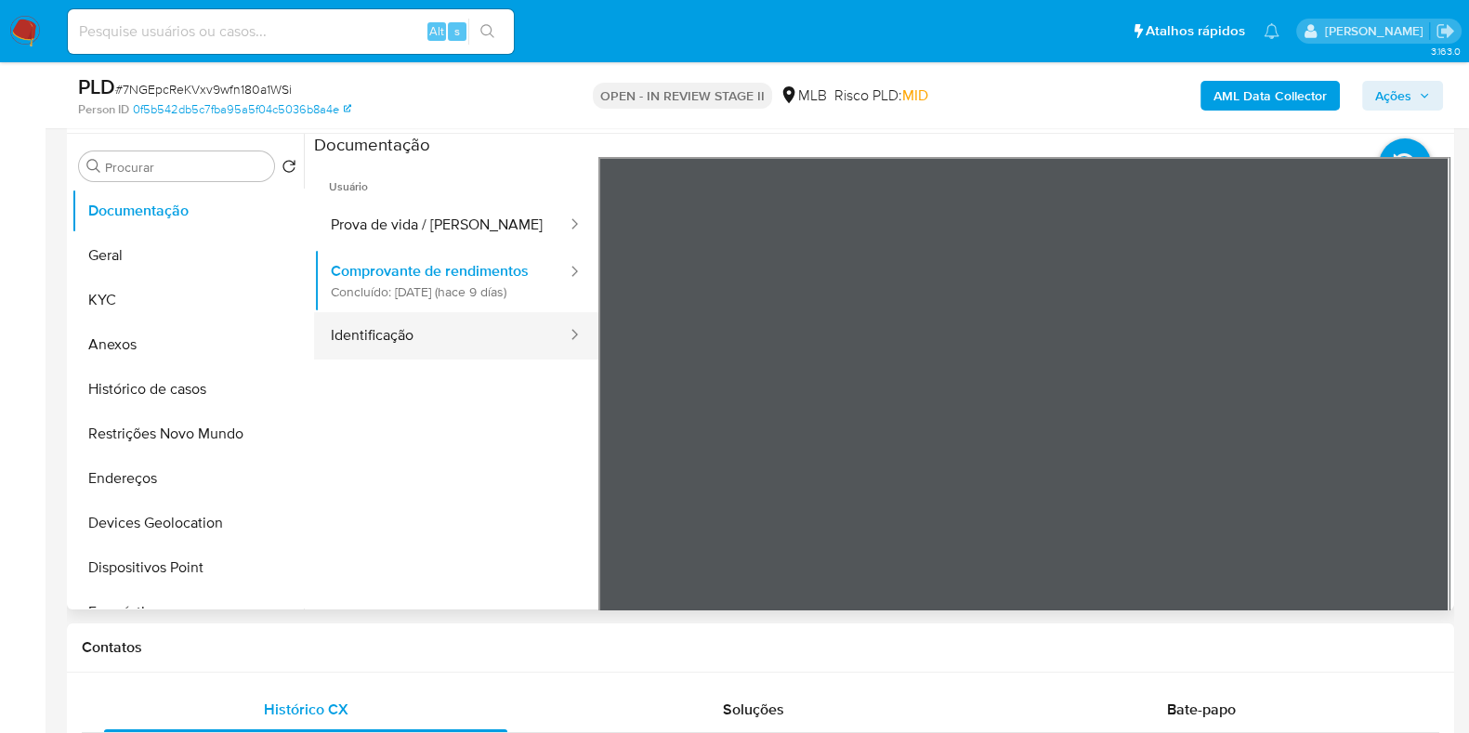
click at [442, 351] on button "Identificação" at bounding box center [441, 335] width 255 height 47
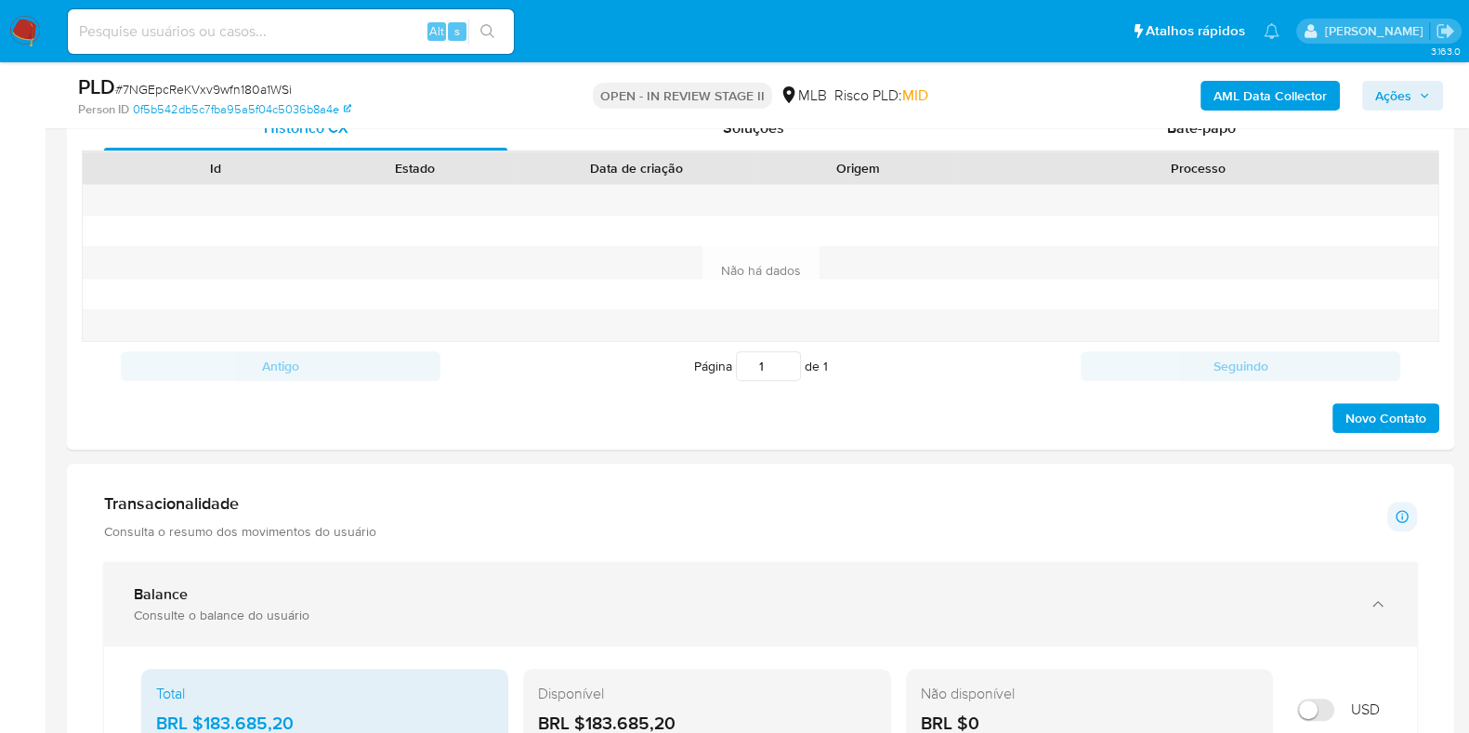
scroll to position [1045, 0]
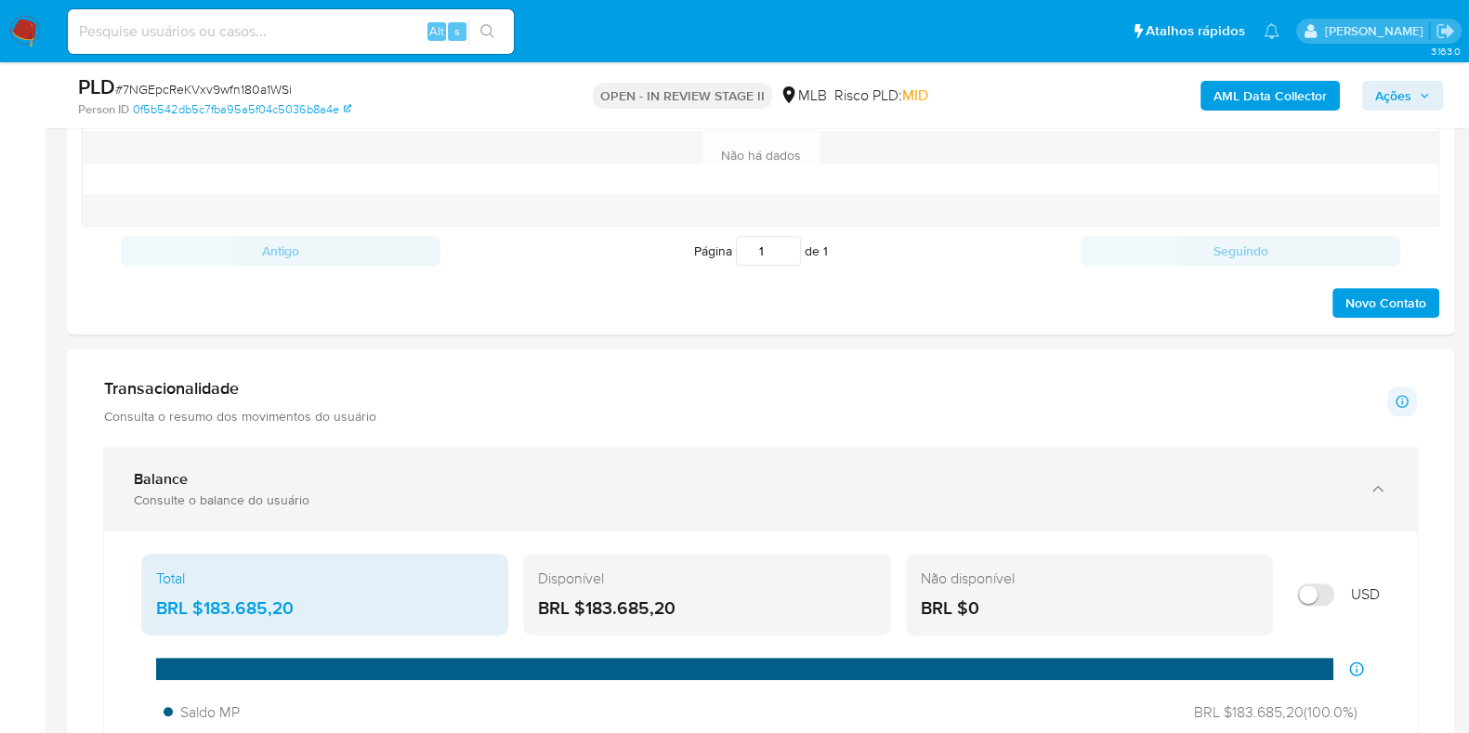
click at [447, 450] on div "Balance Consulte o balance do usuário" at bounding box center [760, 489] width 1313 height 85
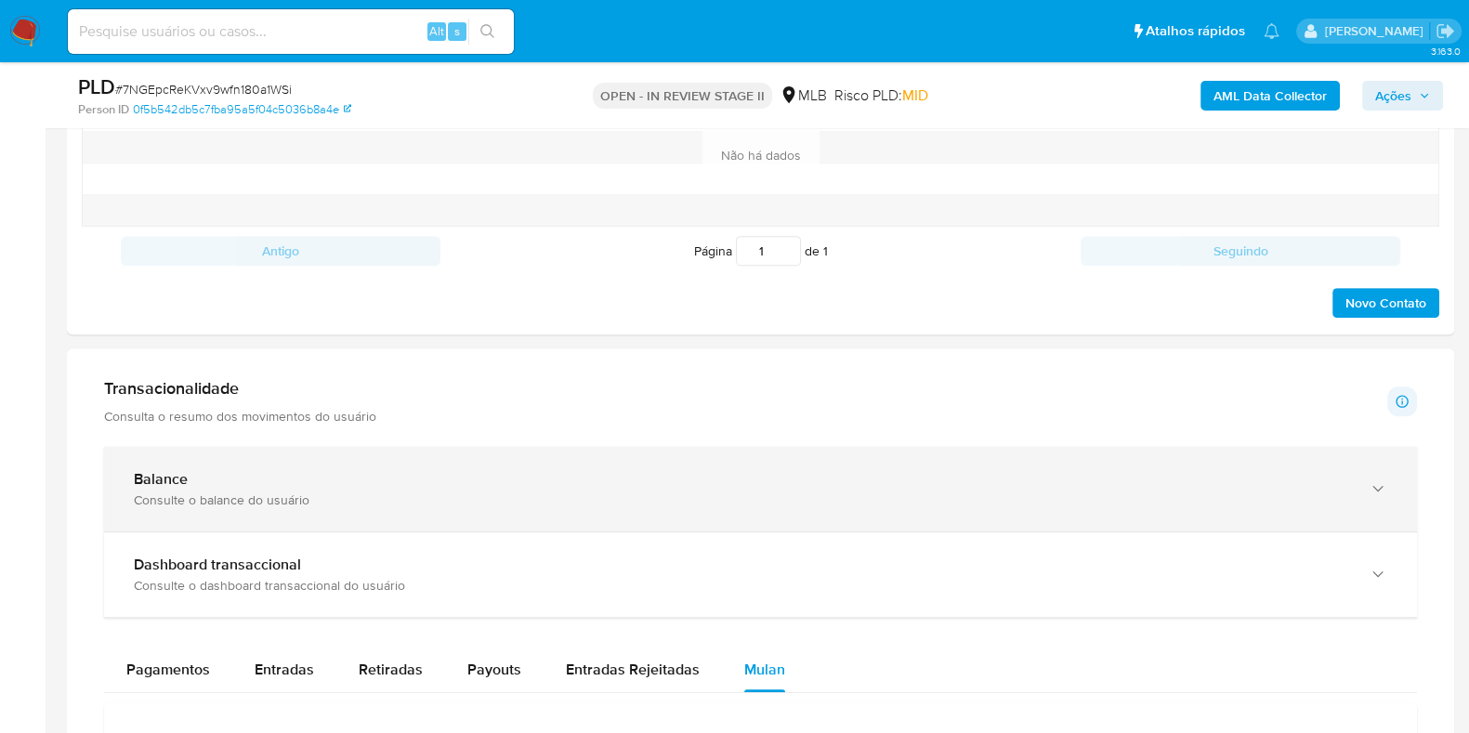
click at [458, 477] on div "Balance" at bounding box center [742, 479] width 1216 height 19
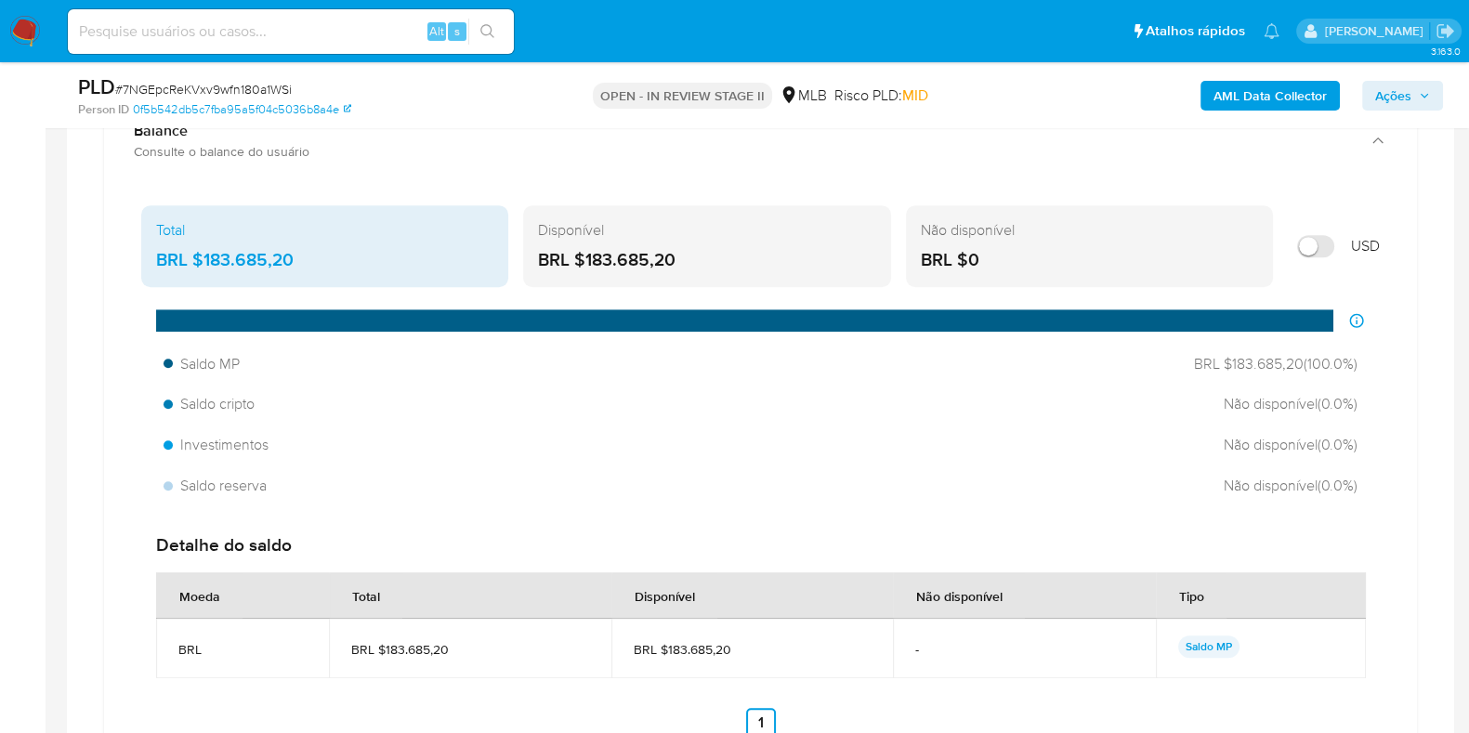
scroll to position [1509, 0]
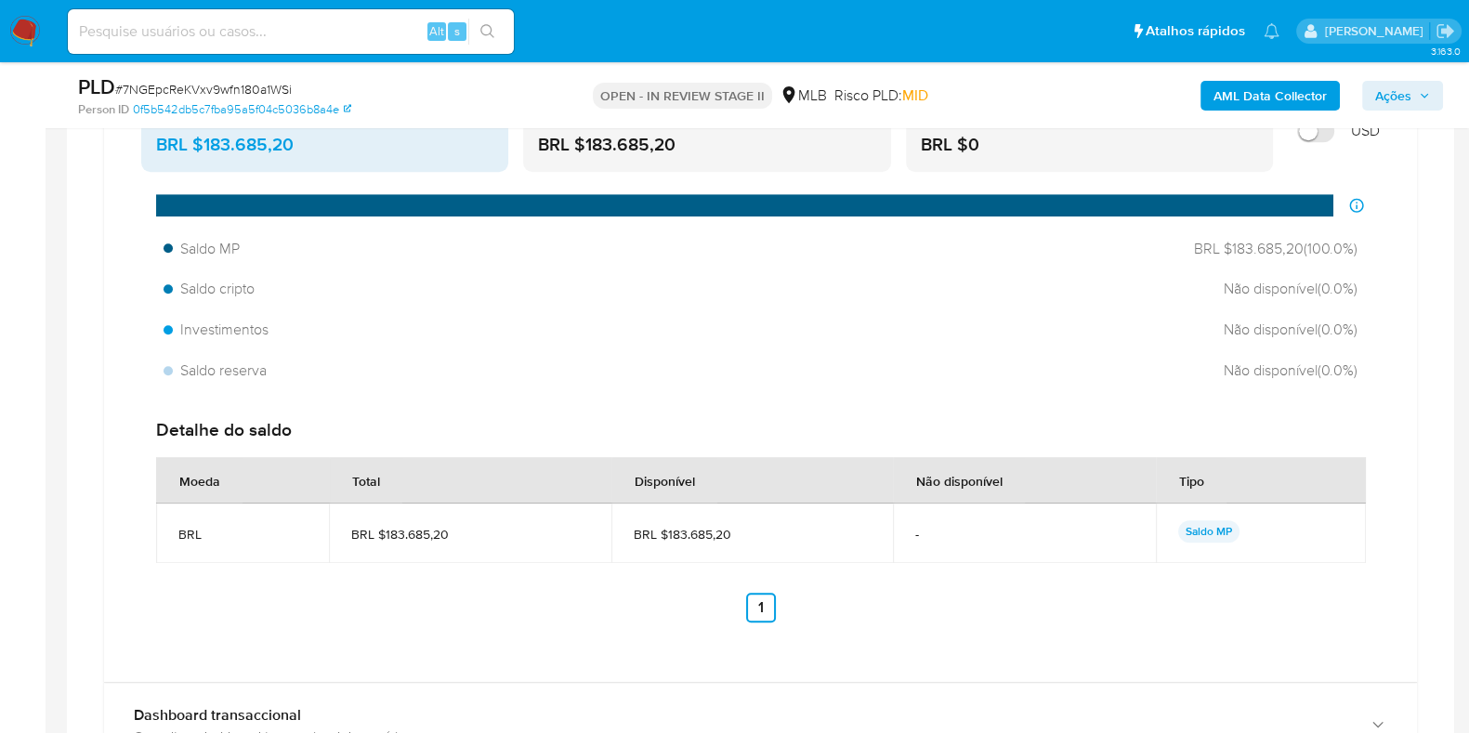
drag, startPoint x: 736, startPoint y: 533, endPoint x: 669, endPoint y: 534, distance: 66.9
click at [669, 534] on span "BRL $183.685,20" at bounding box center [752, 534] width 237 height 17
drag, startPoint x: 664, startPoint y: 532, endPoint x: 745, endPoint y: 532, distance: 80.8
click at [745, 532] on span "BRL $183.685,20" at bounding box center [752, 534] width 237 height 17
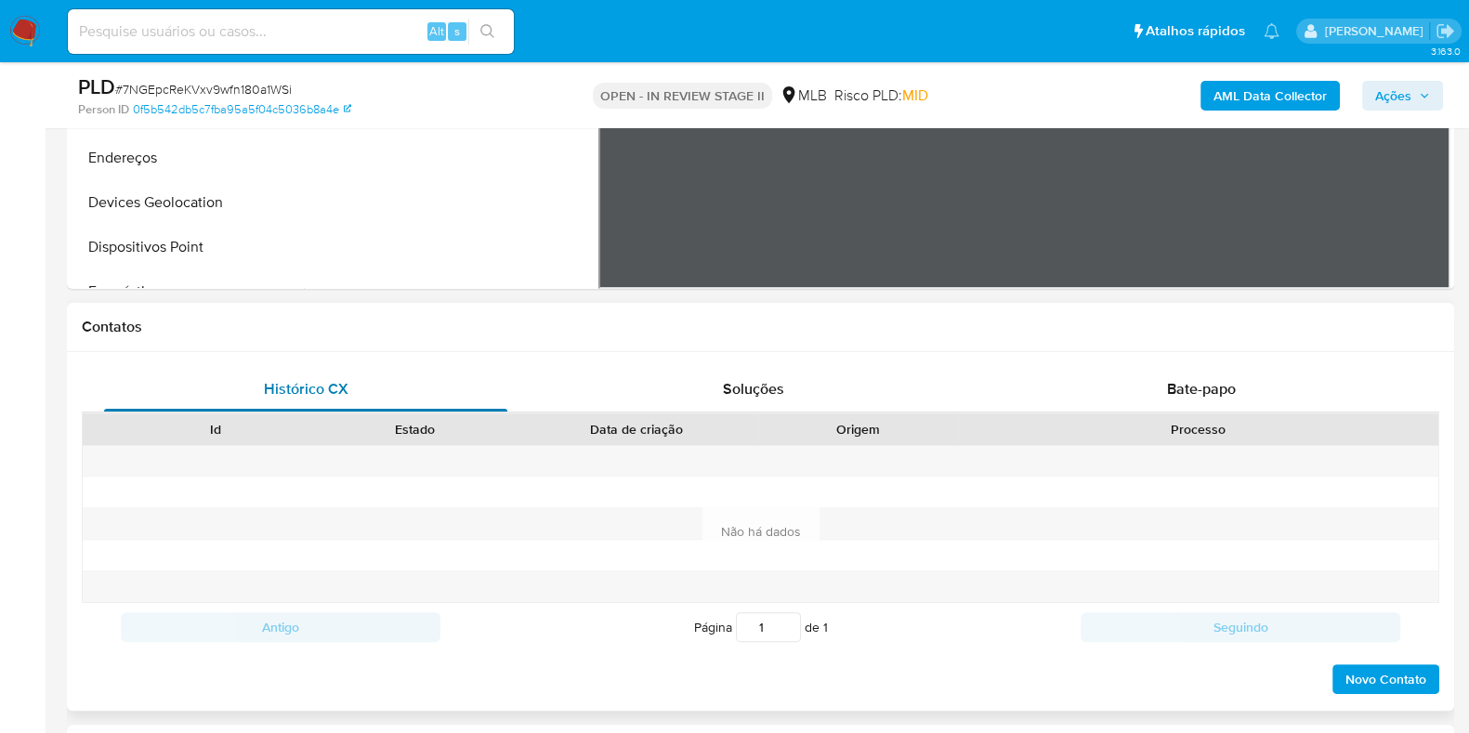
scroll to position [348, 0]
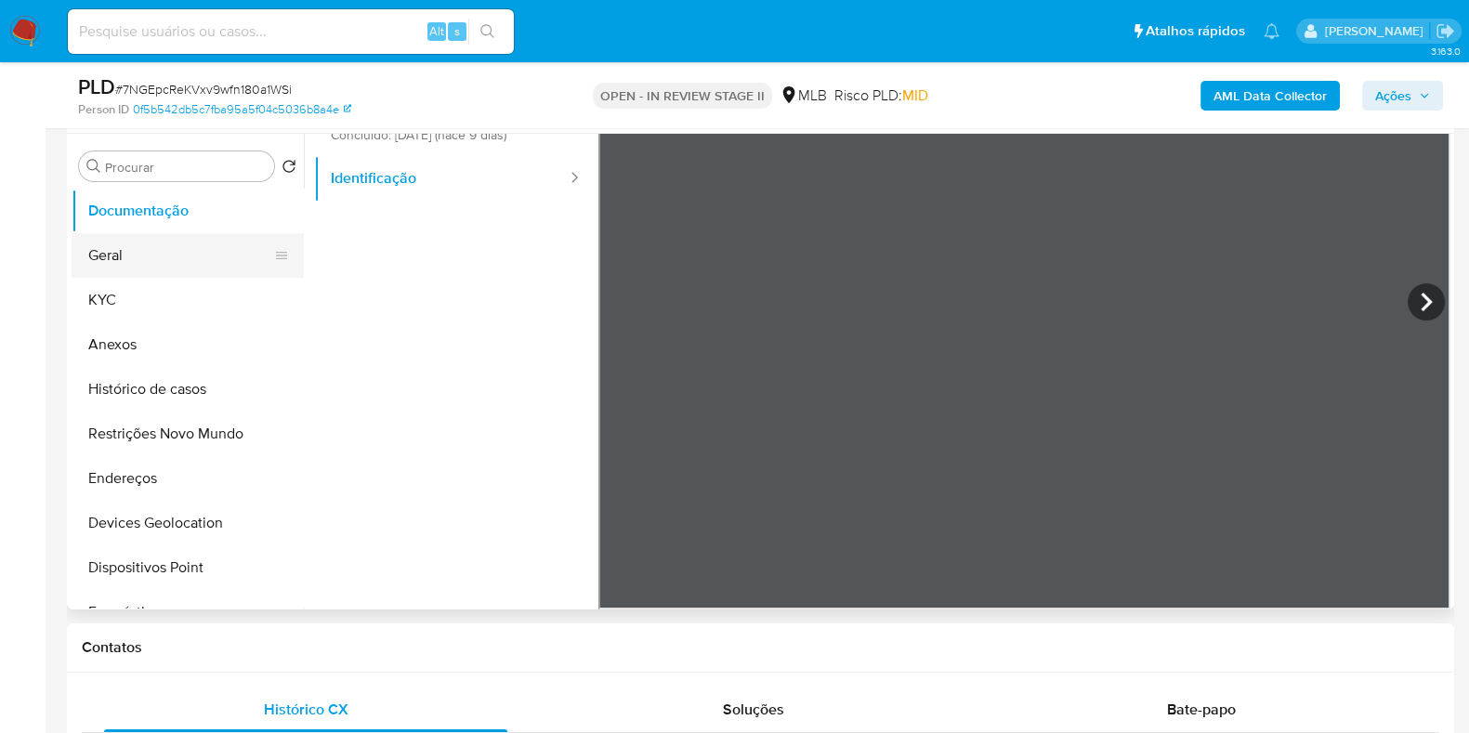
click at [104, 267] on button "Geral" at bounding box center [180, 255] width 217 height 45
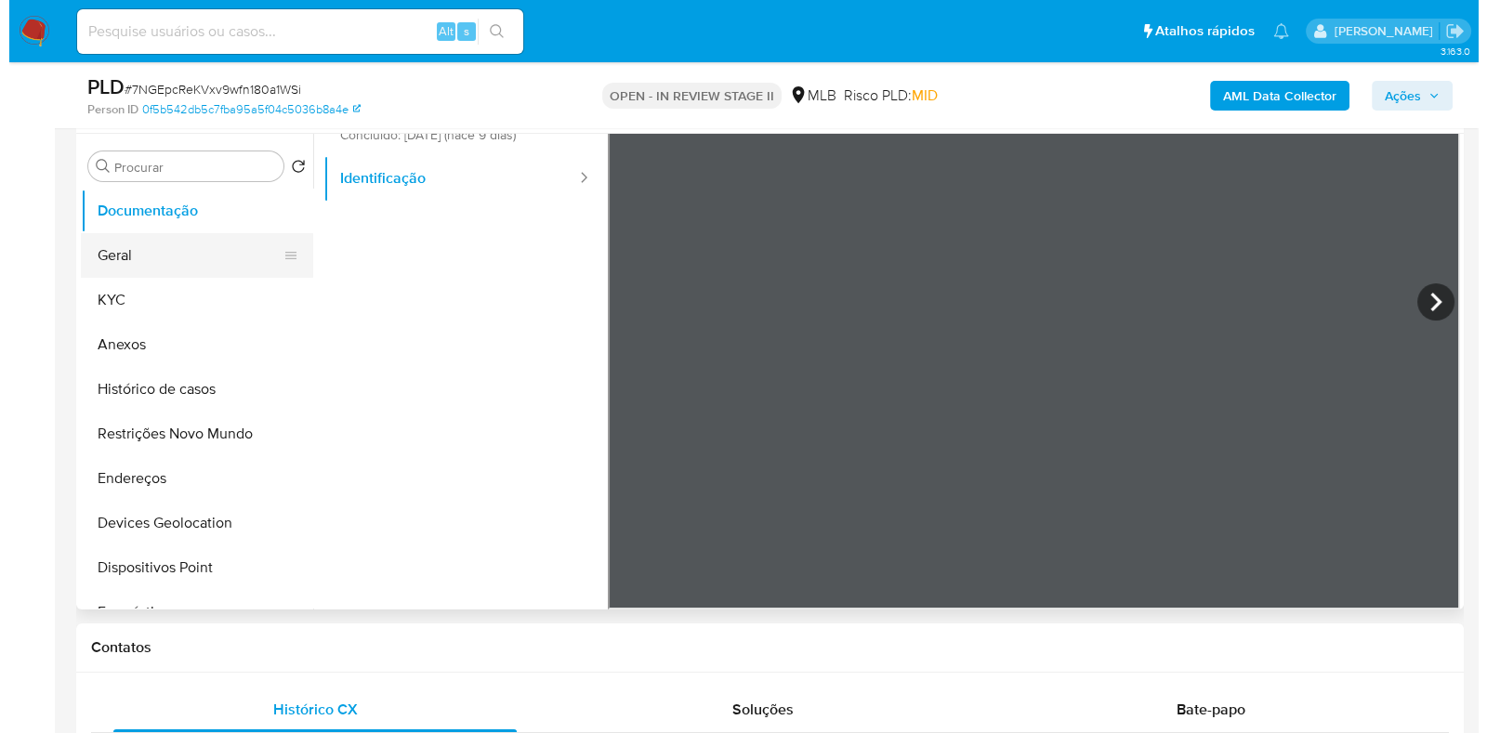
scroll to position [0, 0]
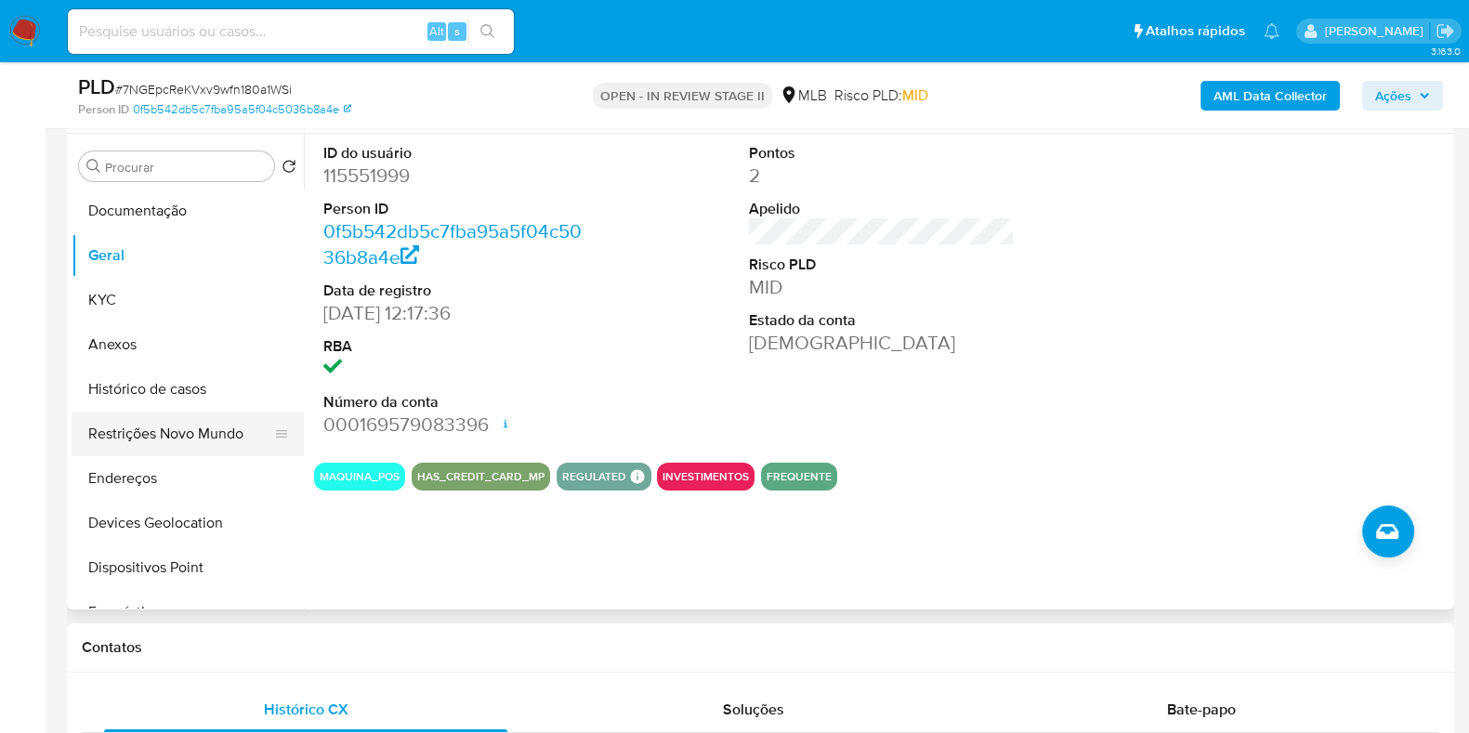
click at [179, 434] on button "Restrições Novo Mundo" at bounding box center [180, 434] width 217 height 45
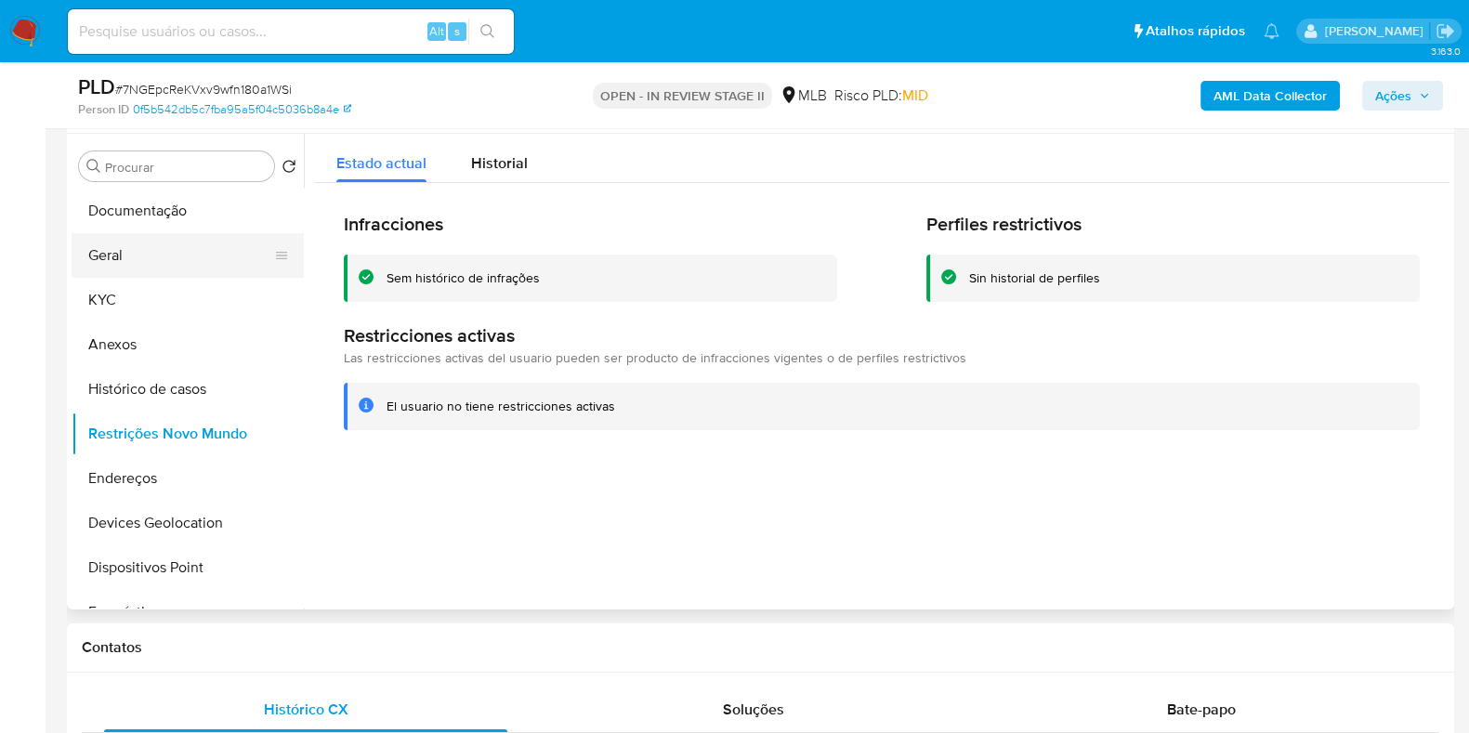
click at [183, 255] on button "Geral" at bounding box center [180, 255] width 217 height 45
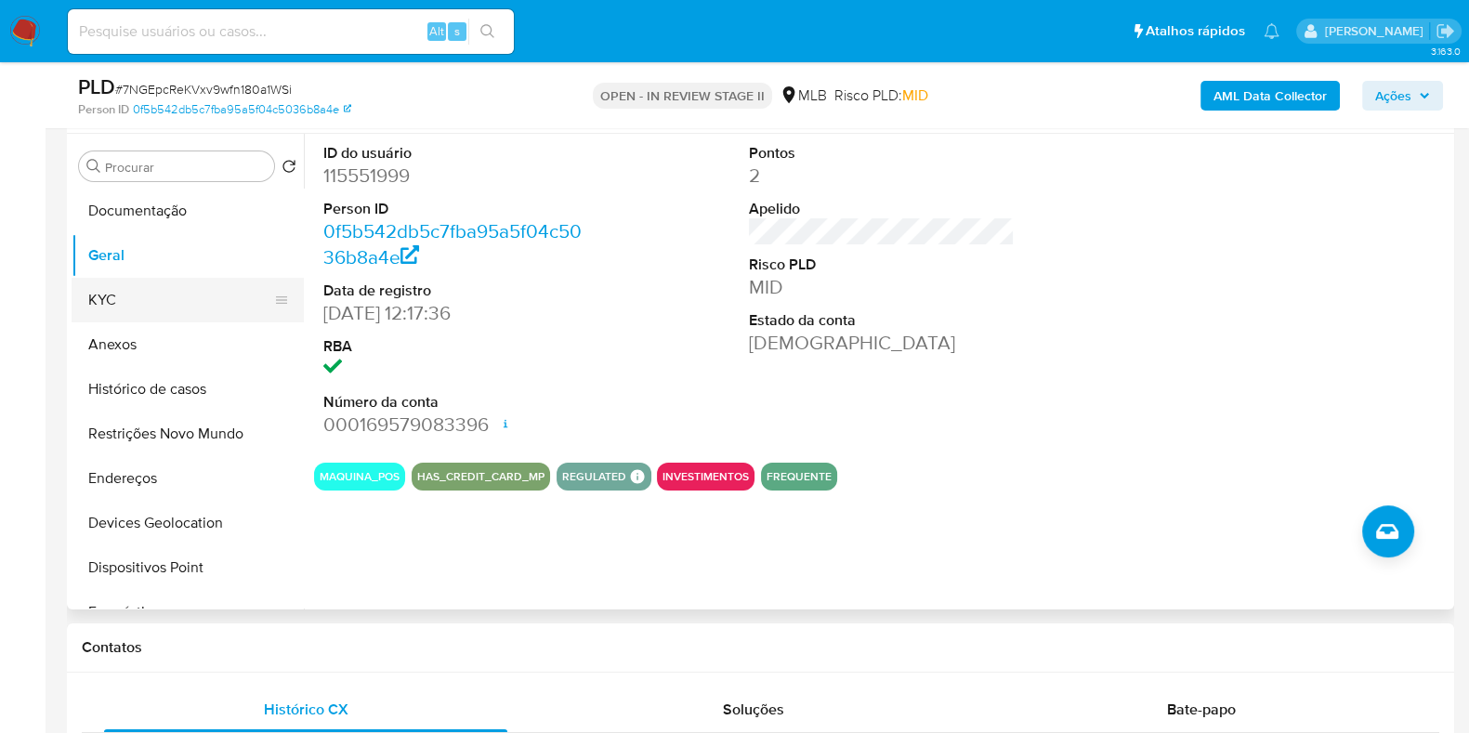
click at [98, 307] on button "KYC" at bounding box center [180, 300] width 217 height 45
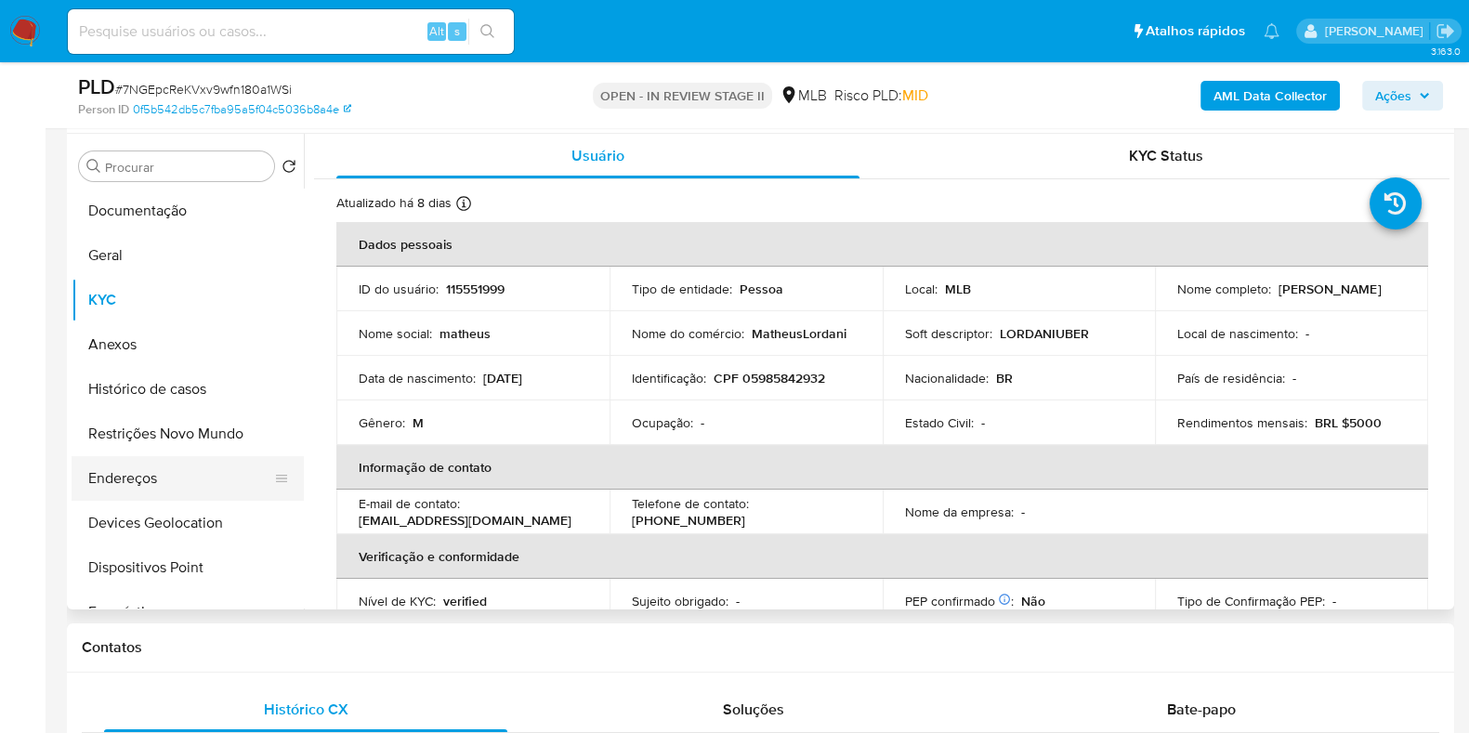
drag, startPoint x: 144, startPoint y: 477, endPoint x: 196, endPoint y: 470, distance: 52.4
click at [143, 477] on button "Endereços" at bounding box center [180, 478] width 217 height 45
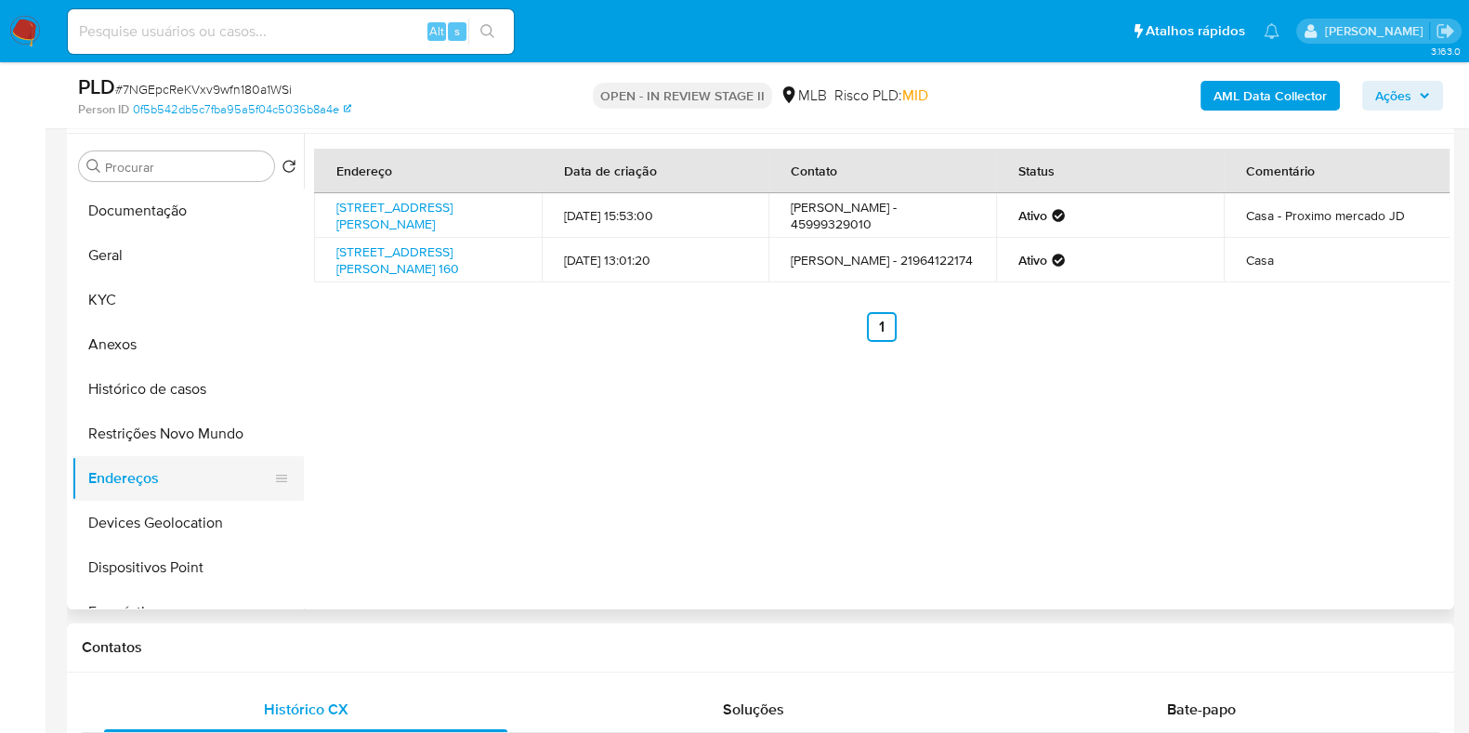
click at [197, 497] on button "Endereços" at bounding box center [180, 478] width 217 height 45
click at [216, 539] on button "Devices Geolocation" at bounding box center [180, 523] width 217 height 45
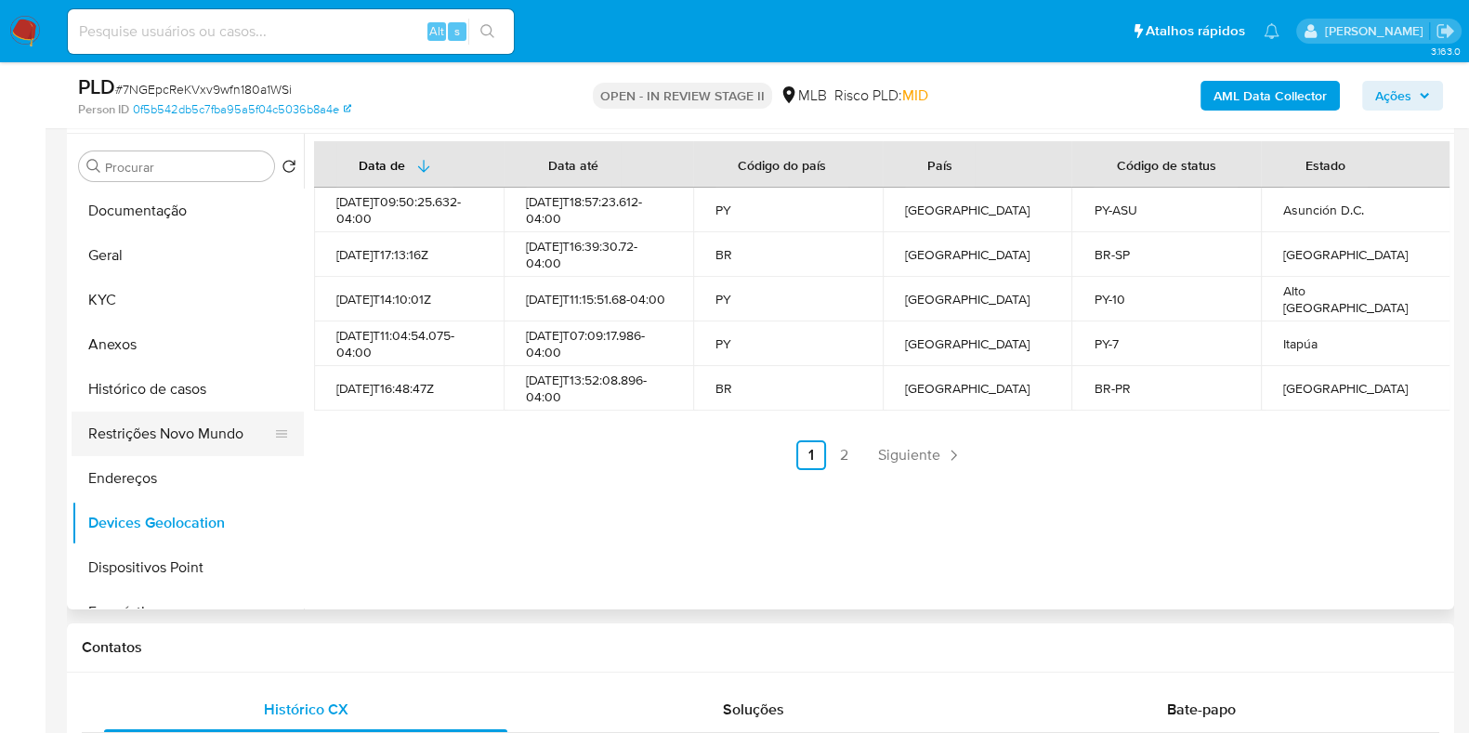
drag, startPoint x: 130, startPoint y: 435, endPoint x: 177, endPoint y: 434, distance: 47.4
click at [130, 435] on button "Restrições Novo Mundo" at bounding box center [180, 434] width 217 height 45
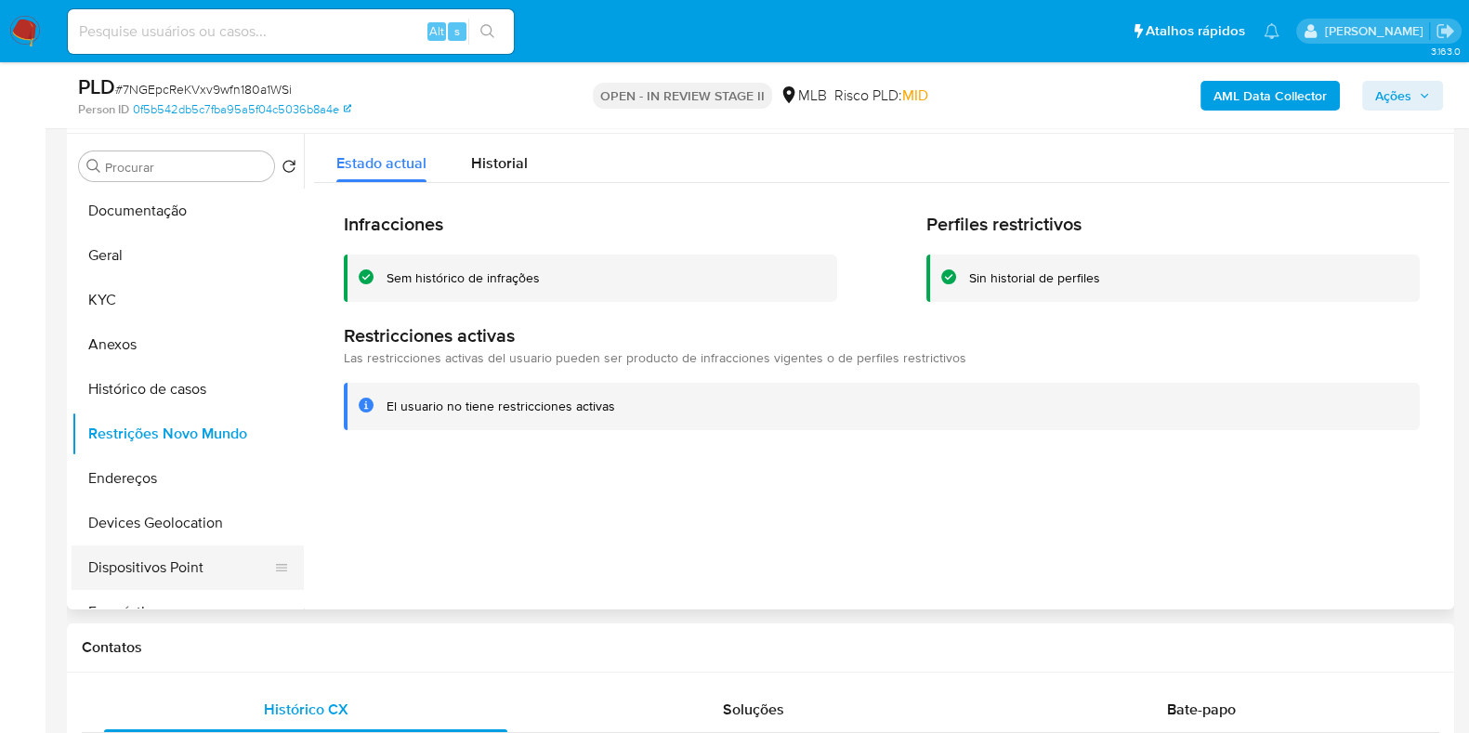
click at [152, 561] on button "Dispositivos Point" at bounding box center [180, 567] width 217 height 45
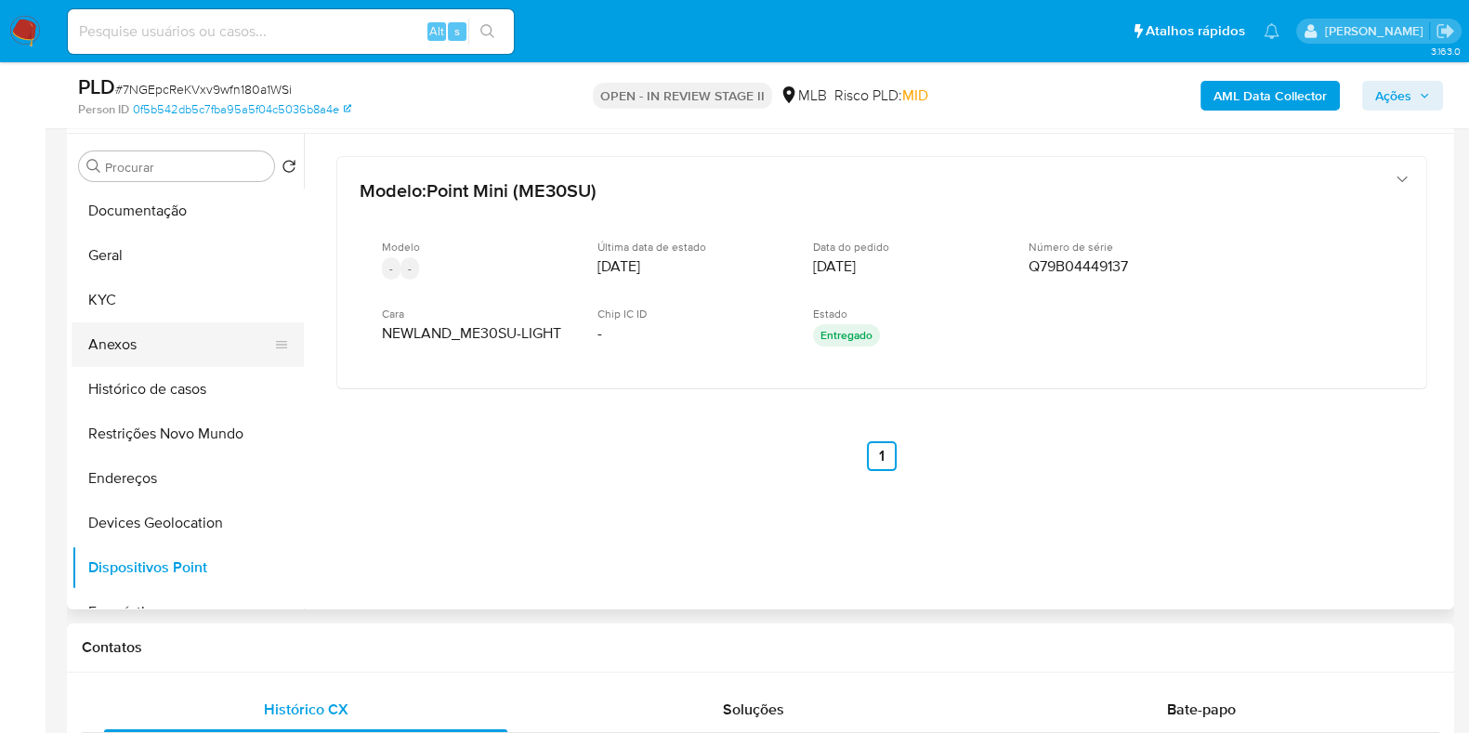
click at [155, 351] on button "Anexos" at bounding box center [180, 344] width 217 height 45
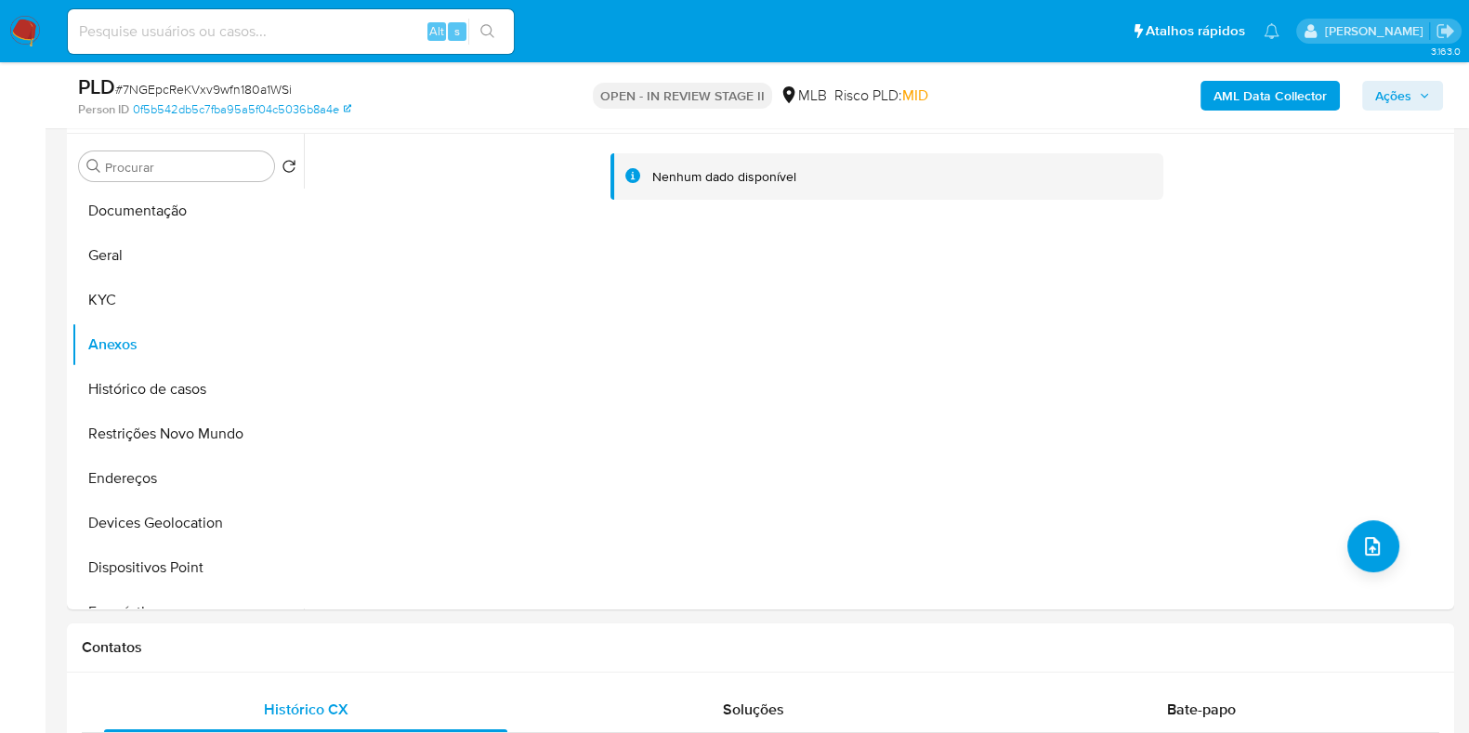
click at [1257, 98] on b "AML Data Collector" at bounding box center [1270, 96] width 113 height 30
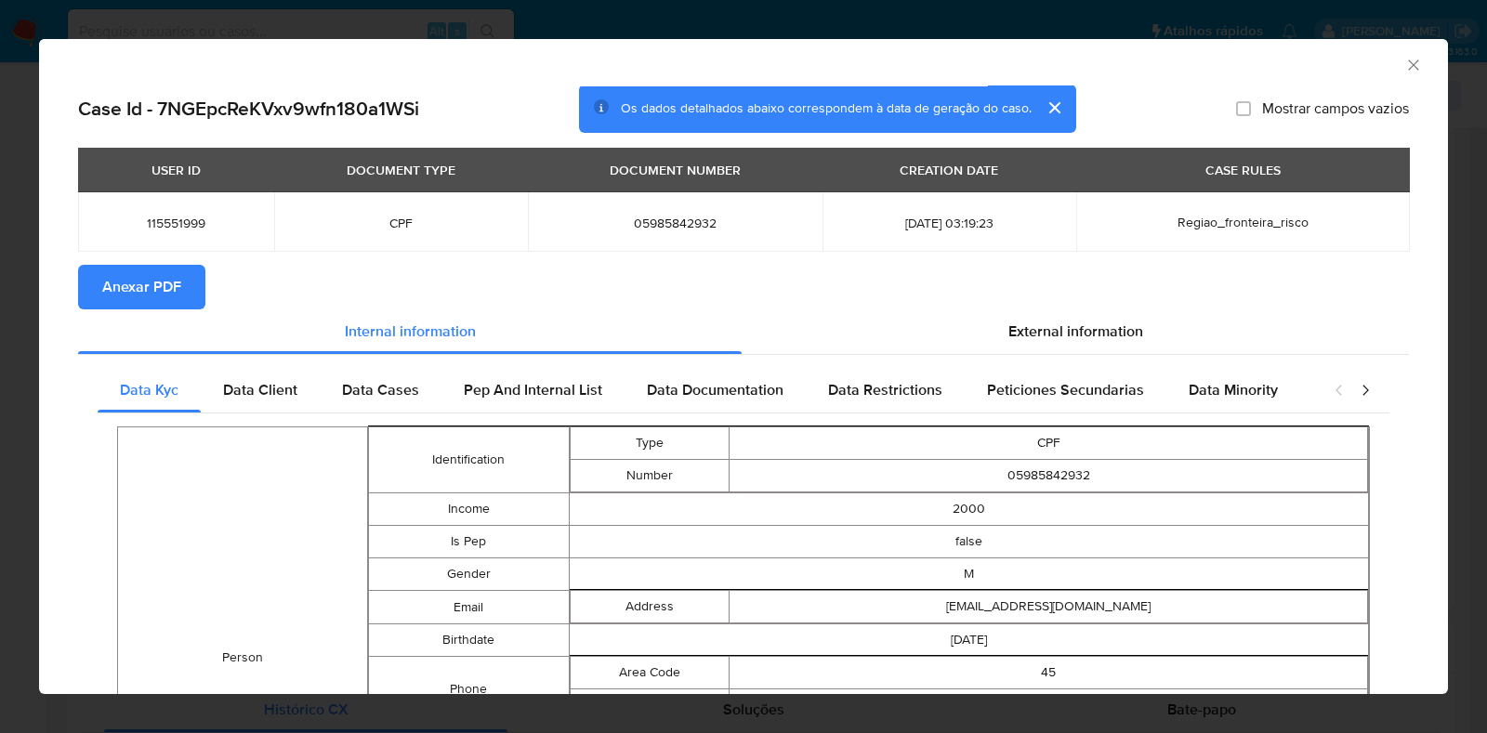
click at [111, 287] on span "Anexar PDF" at bounding box center [141, 287] width 79 height 41
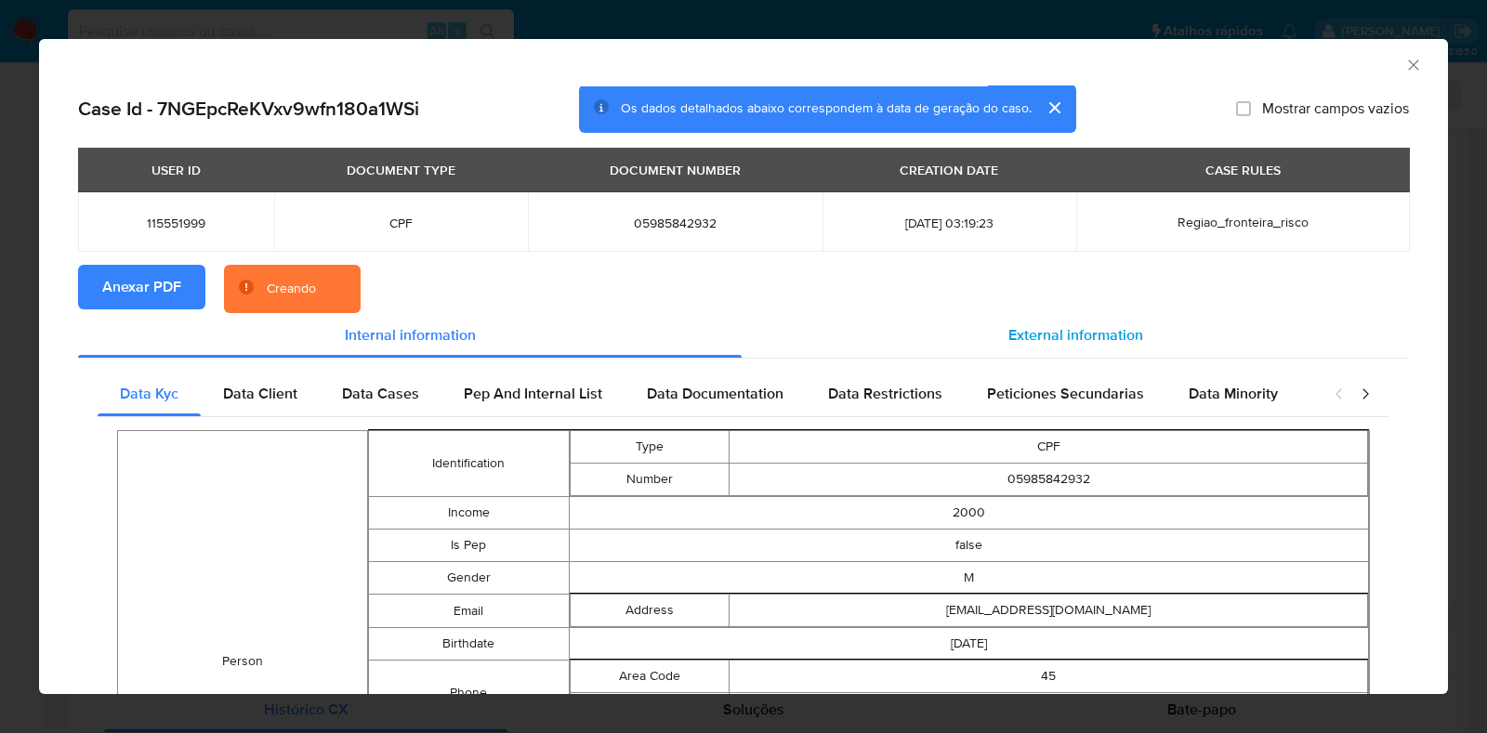
click at [1116, 333] on span "External information" at bounding box center [1075, 334] width 135 height 21
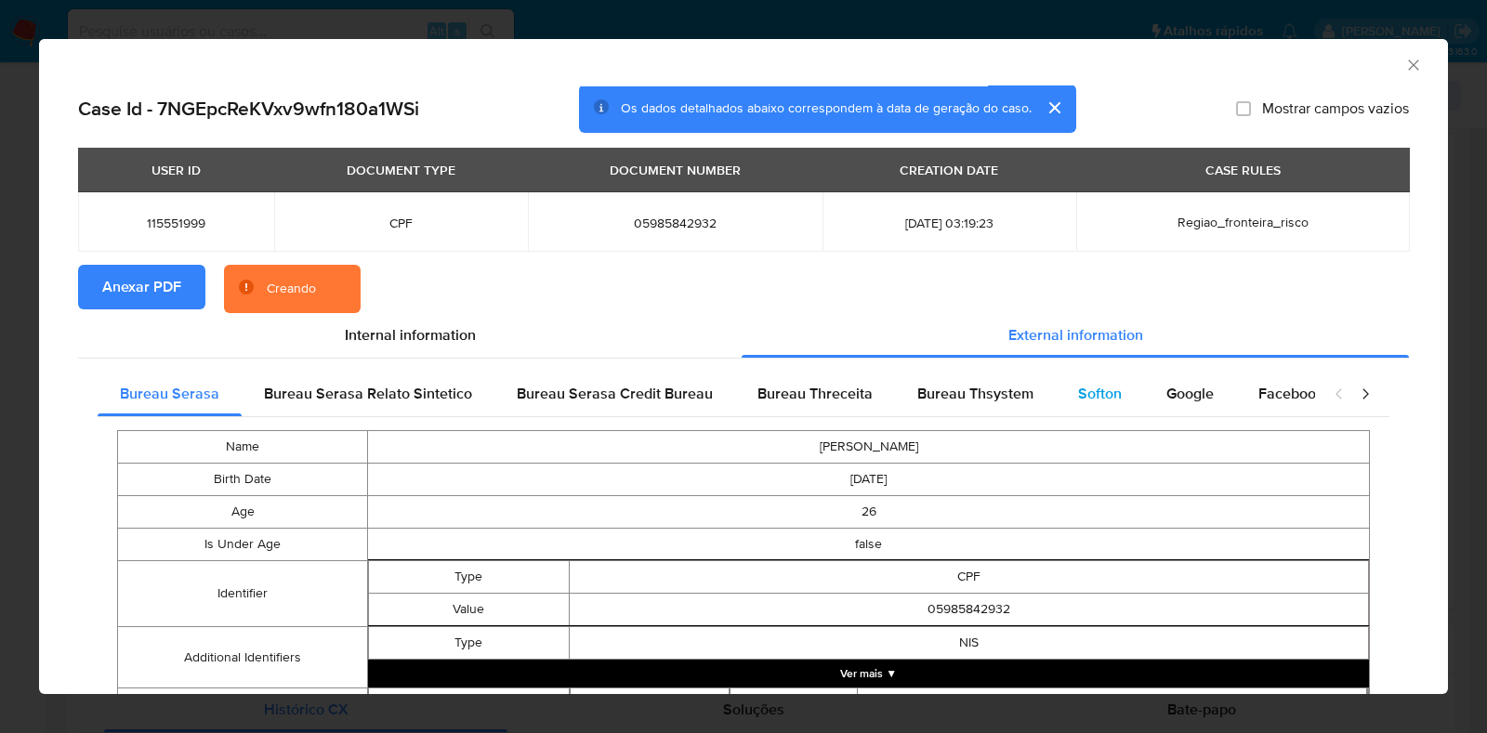
click at [1057, 392] on div "Softon" at bounding box center [1100, 394] width 88 height 45
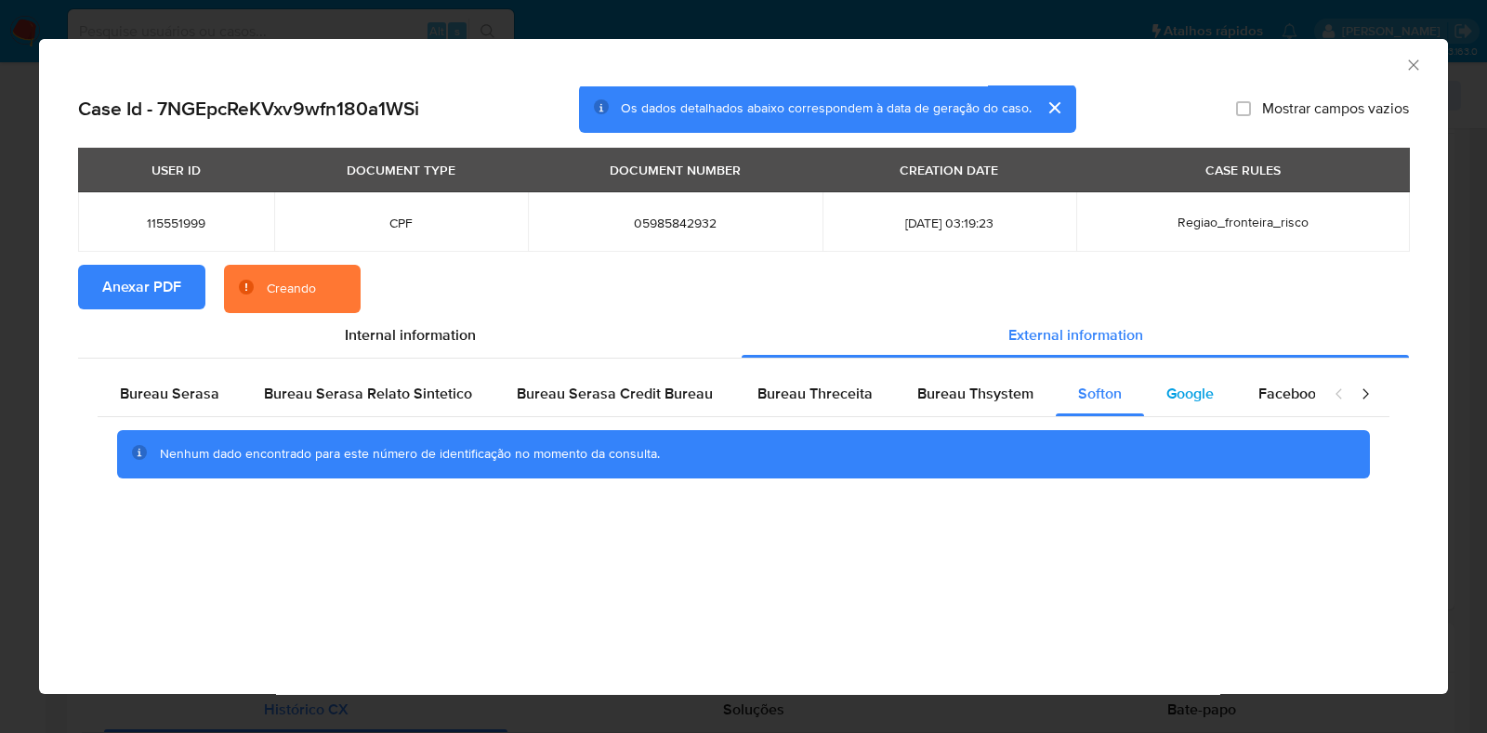
click at [1166, 394] on span "Google" at bounding box center [1189, 393] width 47 height 21
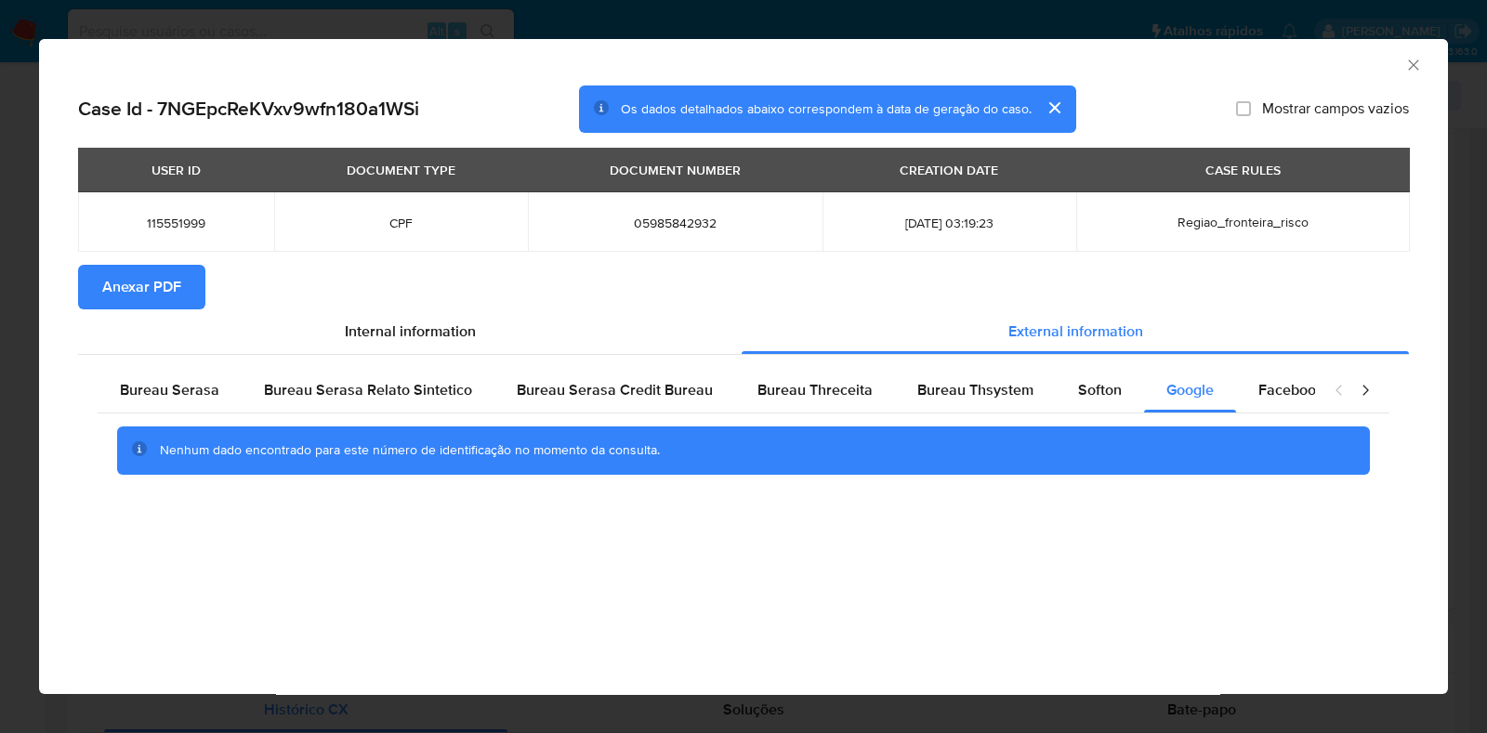
click at [1419, 66] on icon "Fechar a janela" at bounding box center [1413, 65] width 19 height 19
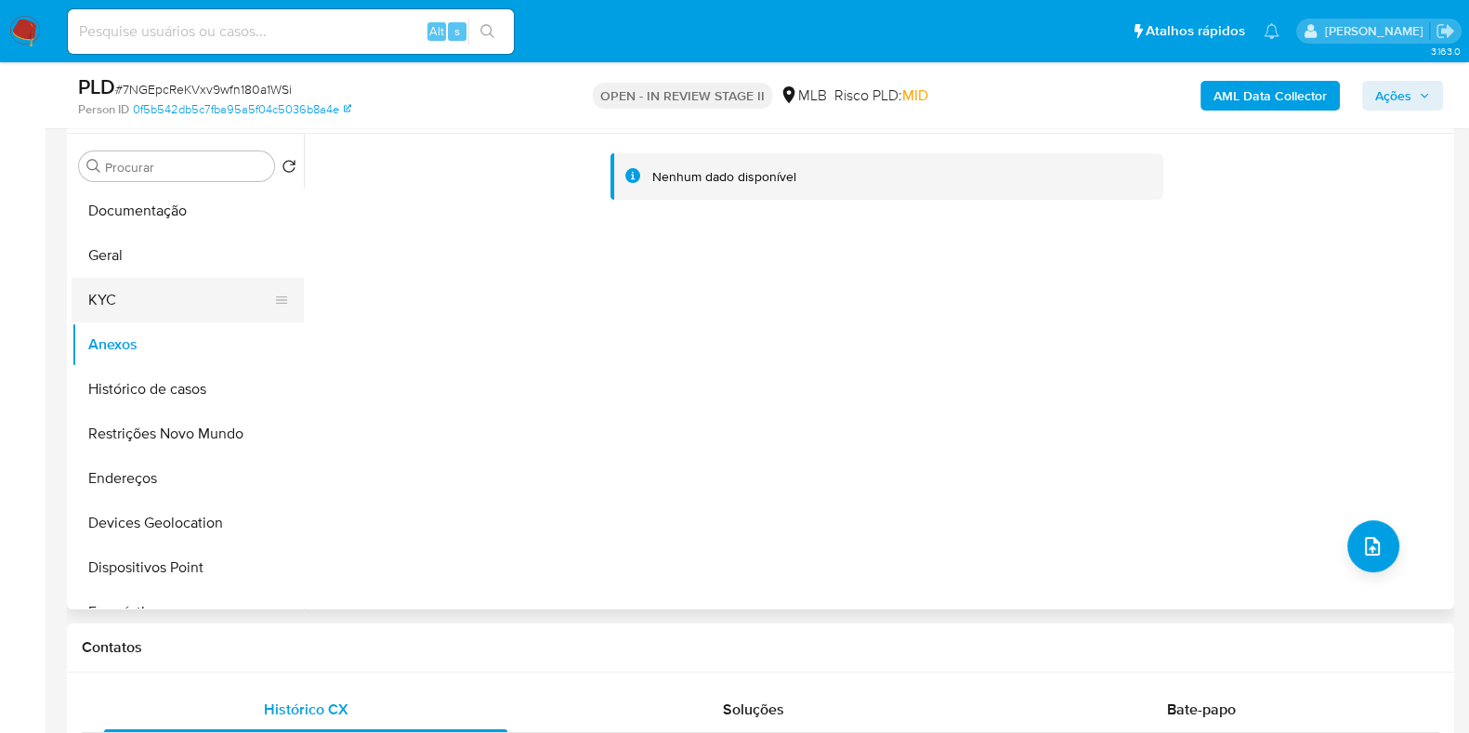
click at [183, 281] on button "KYC" at bounding box center [180, 300] width 217 height 45
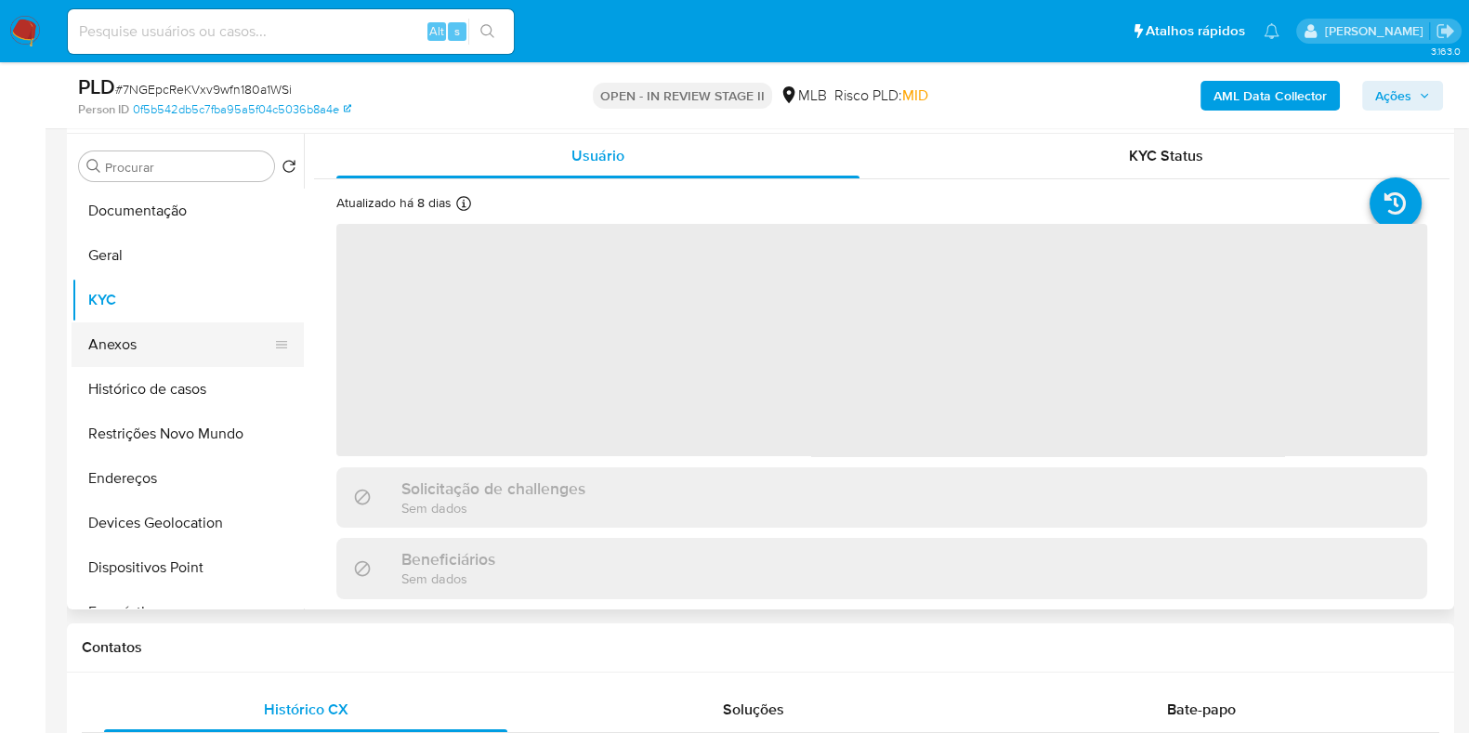
click at [163, 340] on button "Anexos" at bounding box center [180, 344] width 217 height 45
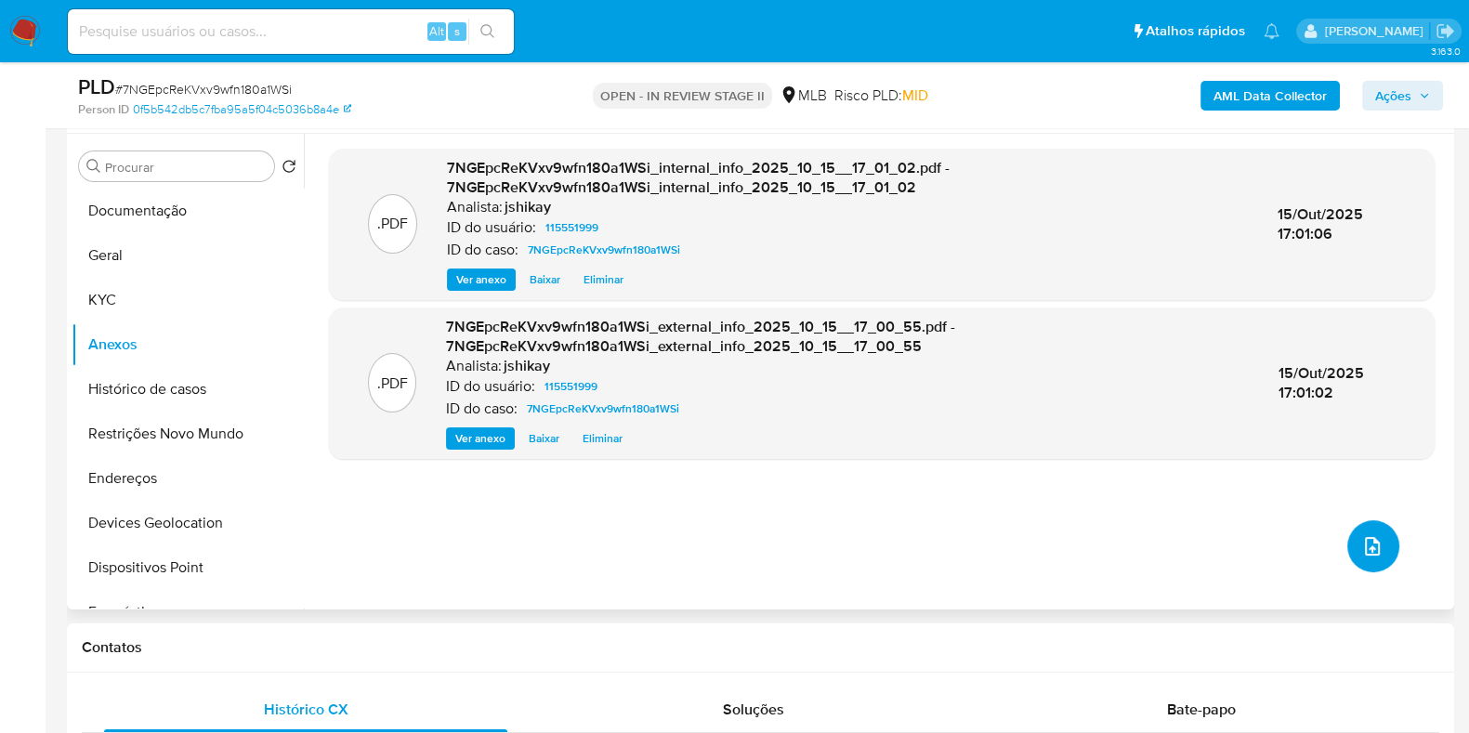
click at [1371, 540] on icon "upload-file" at bounding box center [1372, 546] width 15 height 19
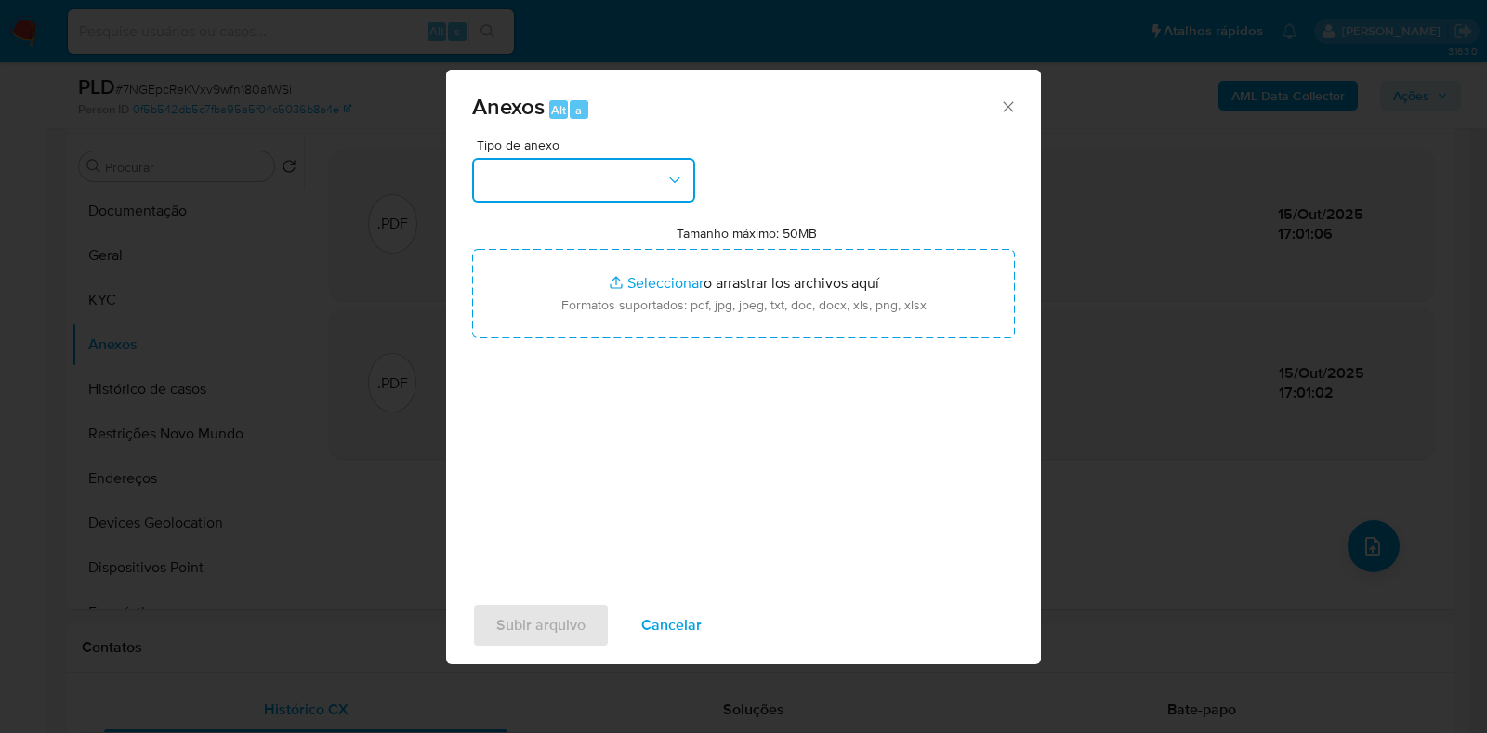
click at [627, 176] on button "button" at bounding box center [583, 180] width 223 height 45
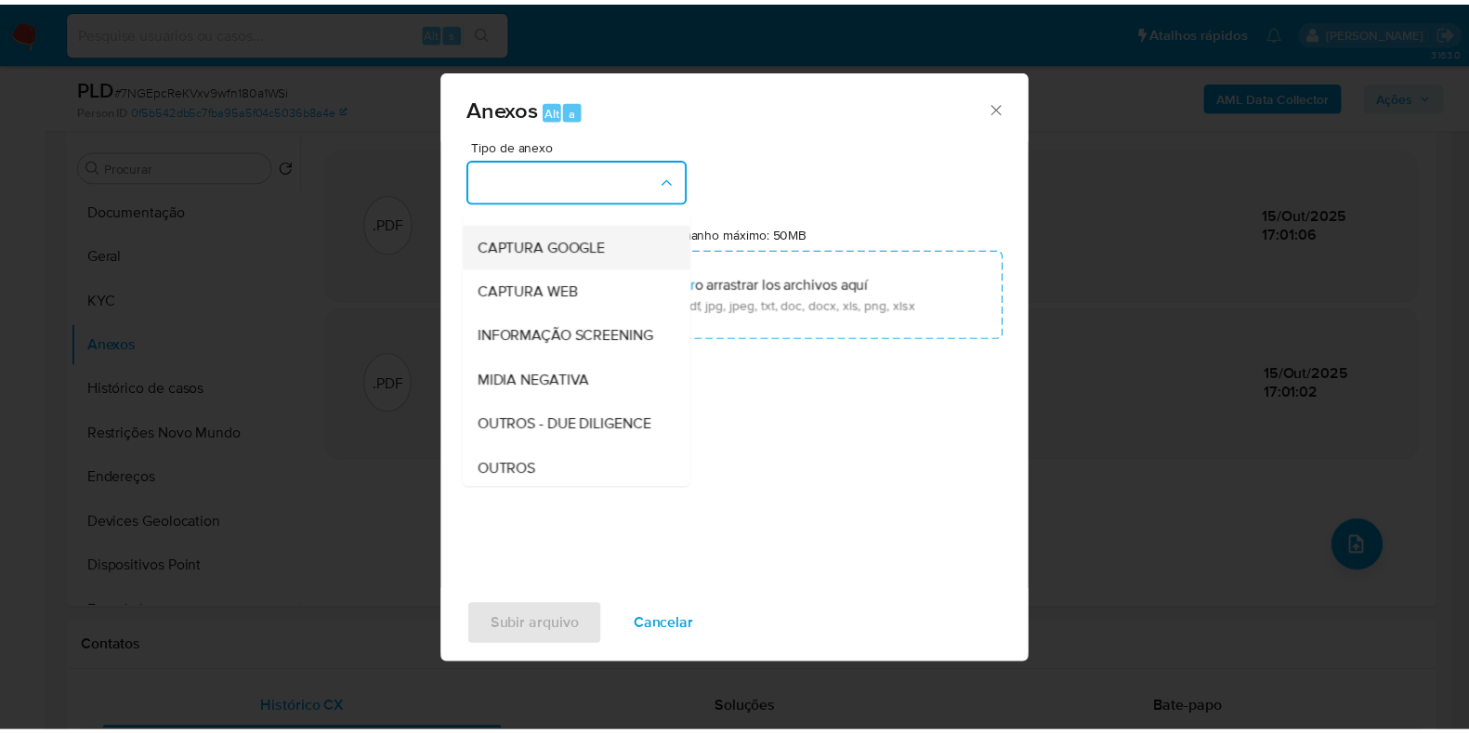
scroll to position [231, 0]
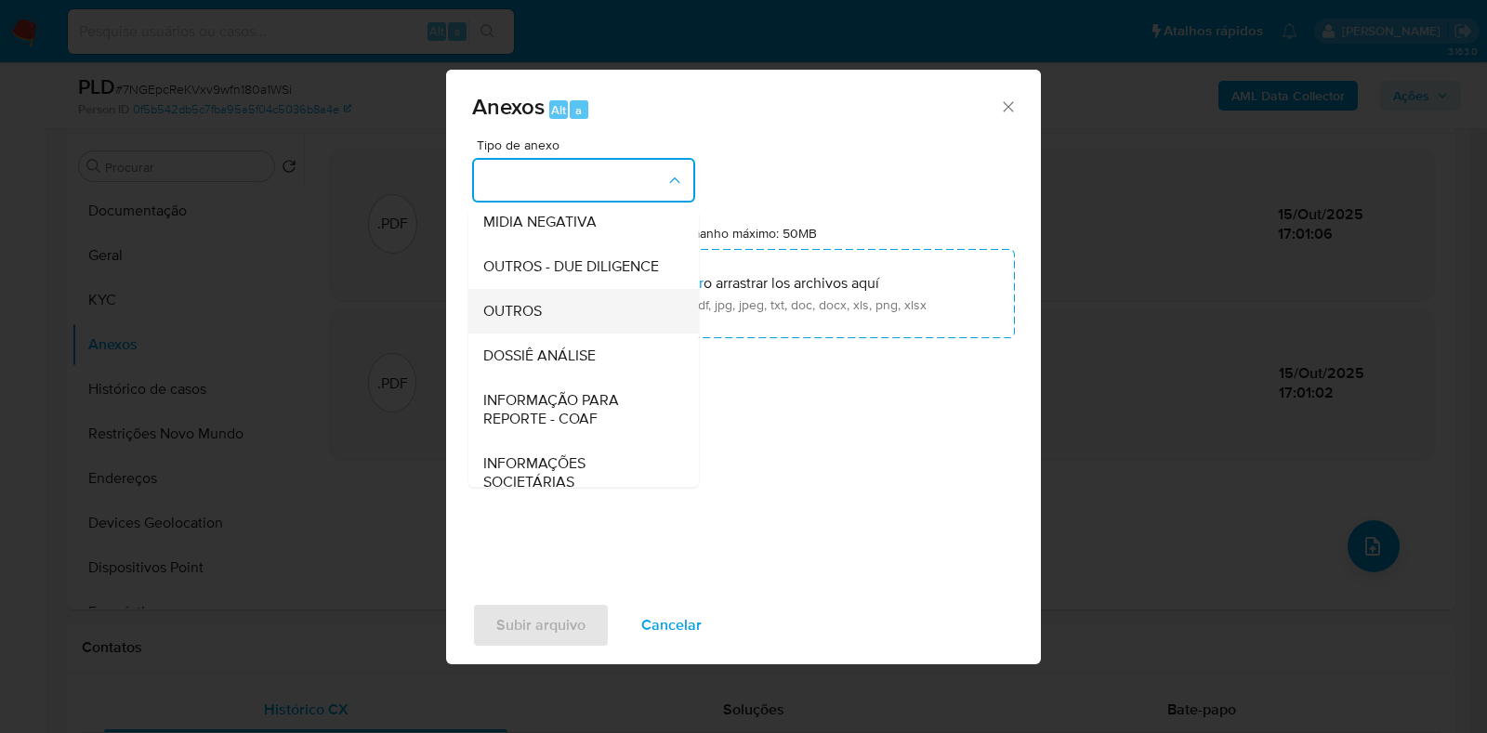
click at [544, 334] on div "OUTROS" at bounding box center [578, 311] width 190 height 45
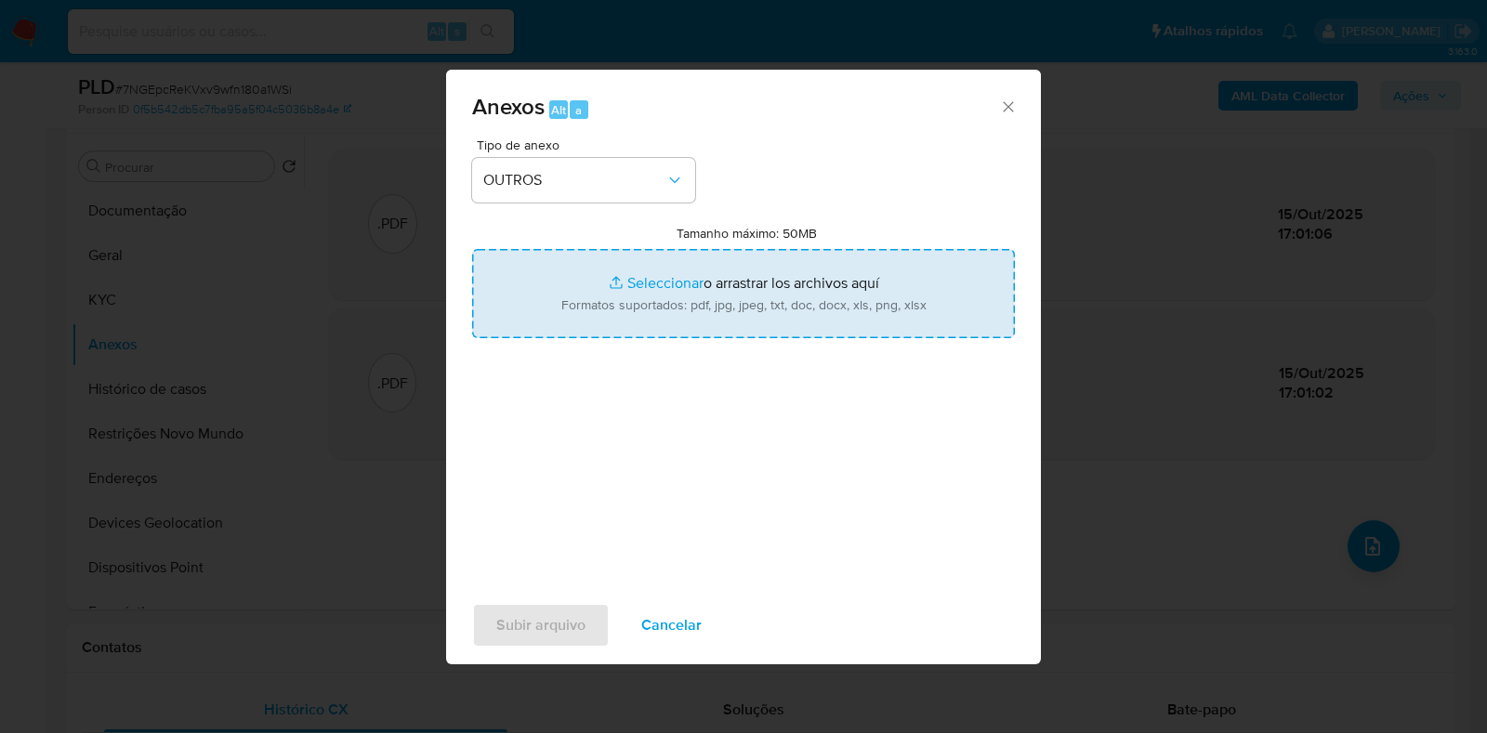
click at [665, 267] on input "Tamanho máximo: 50MB Seleccionar archivos" at bounding box center [743, 293] width 543 height 89
type input "C:\fakepath\Mulan 115551999_2025_10_15_08_16_24 - Resumen TX.pdf"
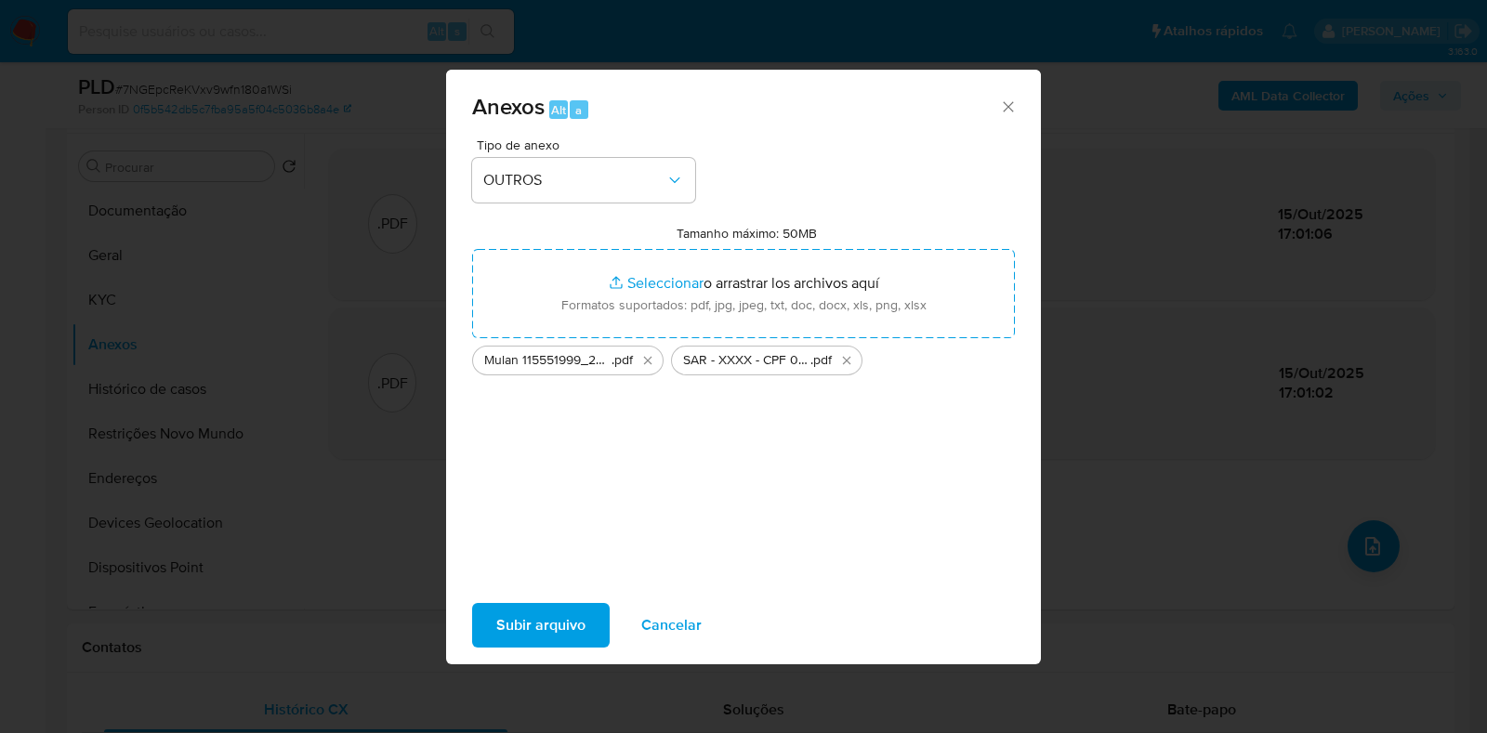
click at [523, 629] on span "Subir arquivo" at bounding box center [540, 625] width 89 height 41
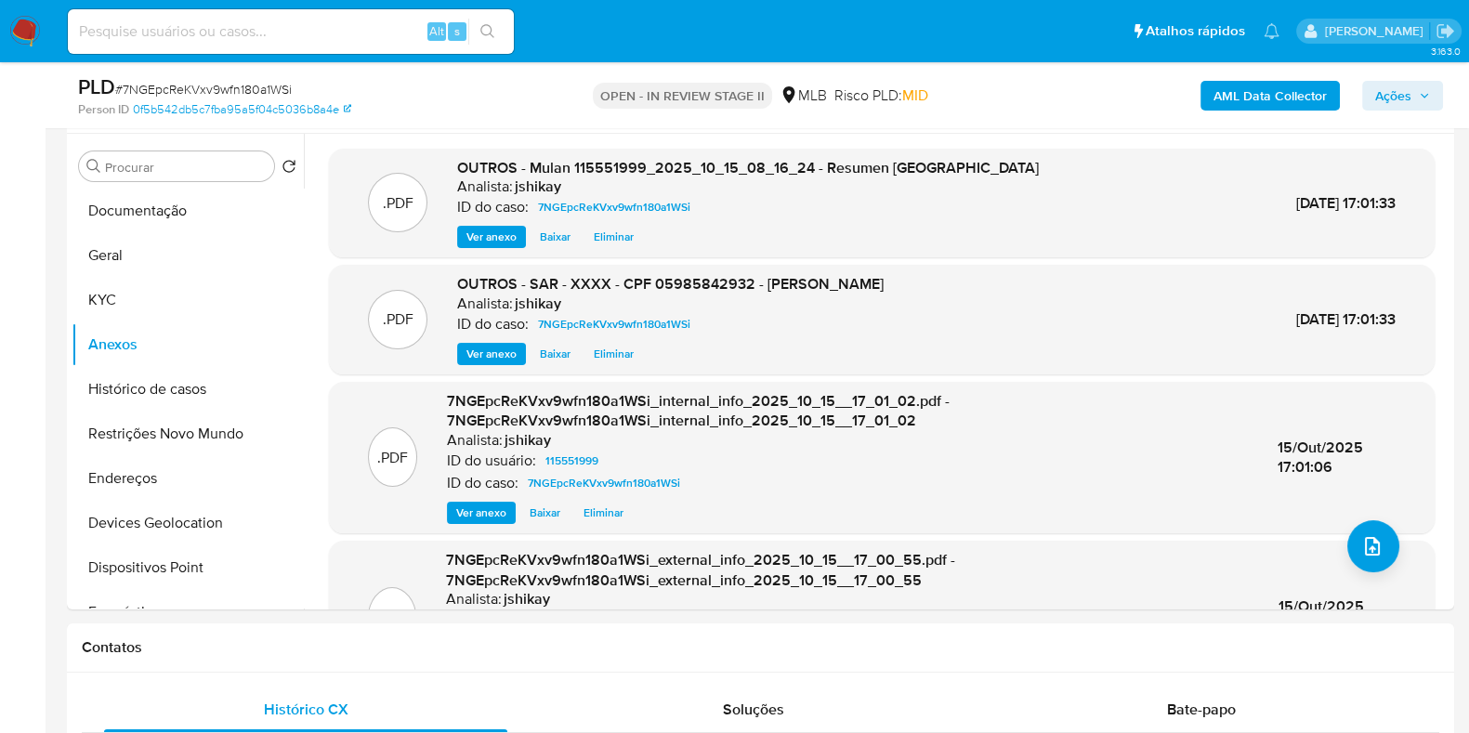
click at [1389, 98] on span "Ações" at bounding box center [1393, 96] width 36 height 30
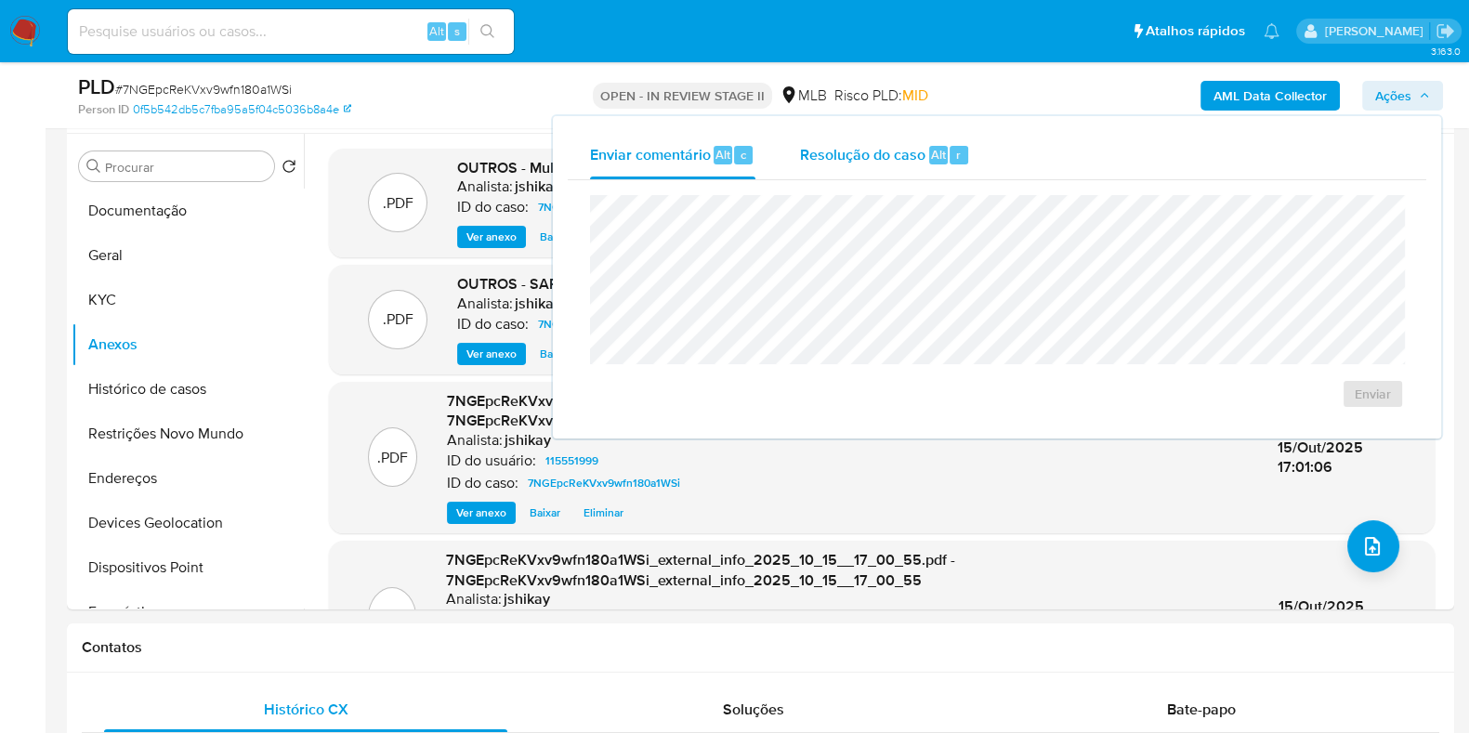
drag, startPoint x: 919, startPoint y: 149, endPoint x: 920, endPoint y: 178, distance: 29.8
click at [919, 150] on span "Resolução do caso" at bounding box center [862, 153] width 125 height 21
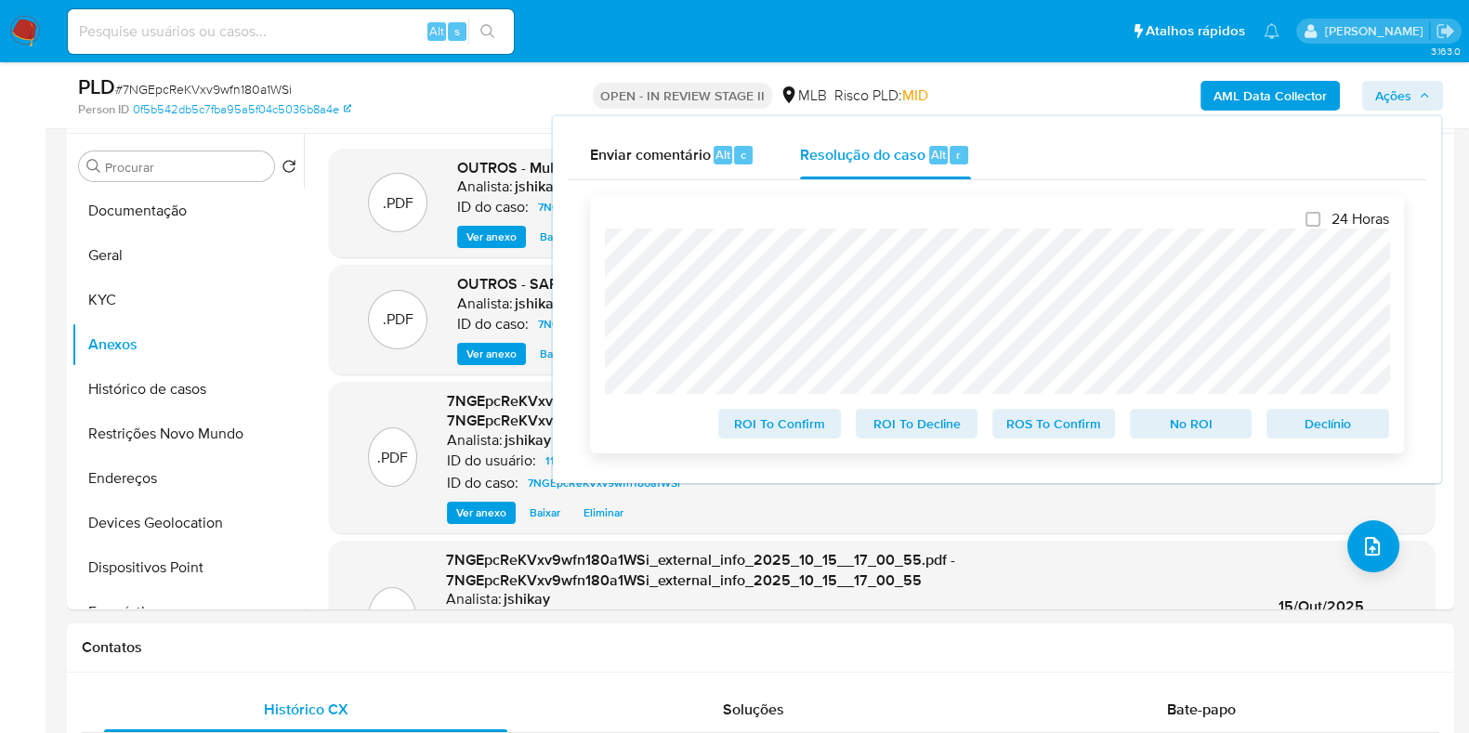
click at [1317, 420] on span "Declínio" at bounding box center [1328, 424] width 97 height 26
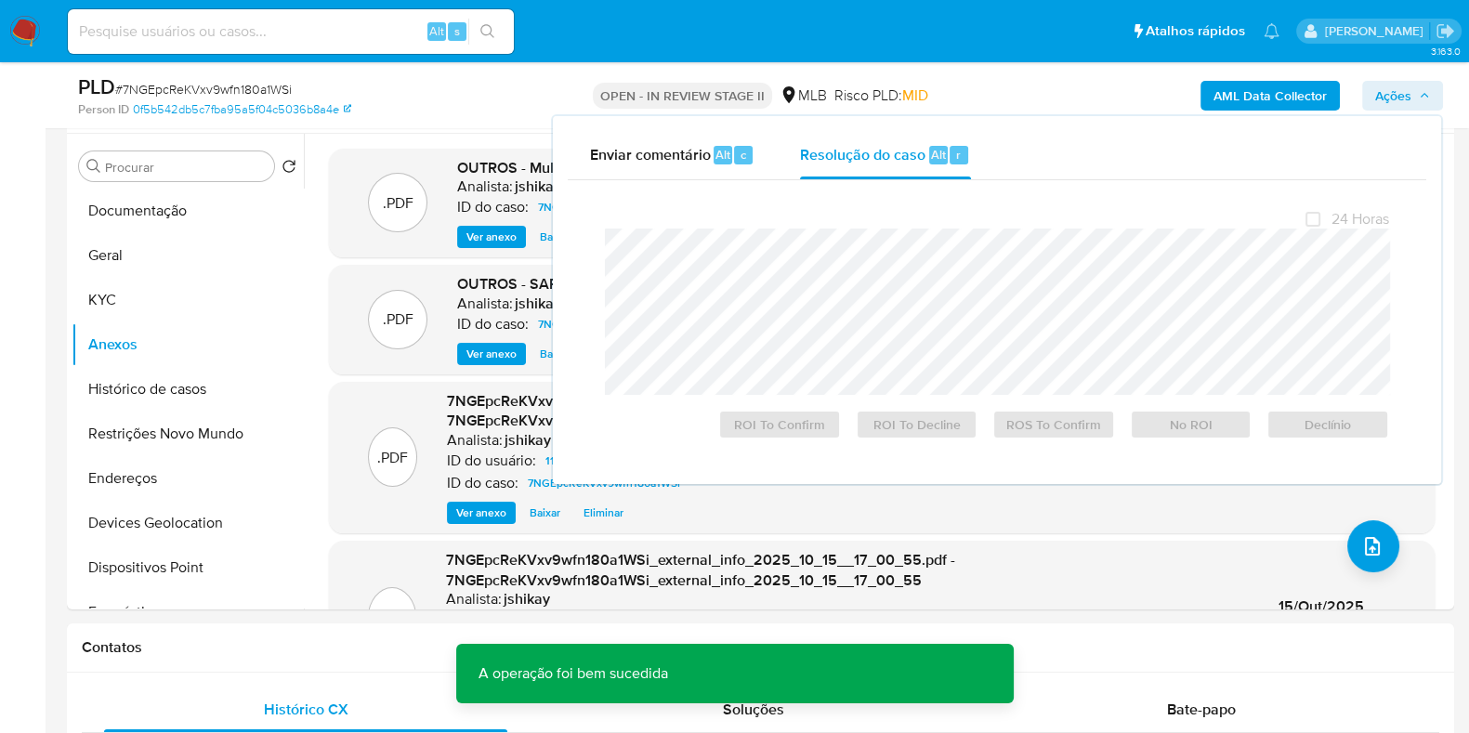
click at [204, 90] on span "# 7NGEpcReKVxv9wfn180a1WSi" at bounding box center [203, 89] width 177 height 19
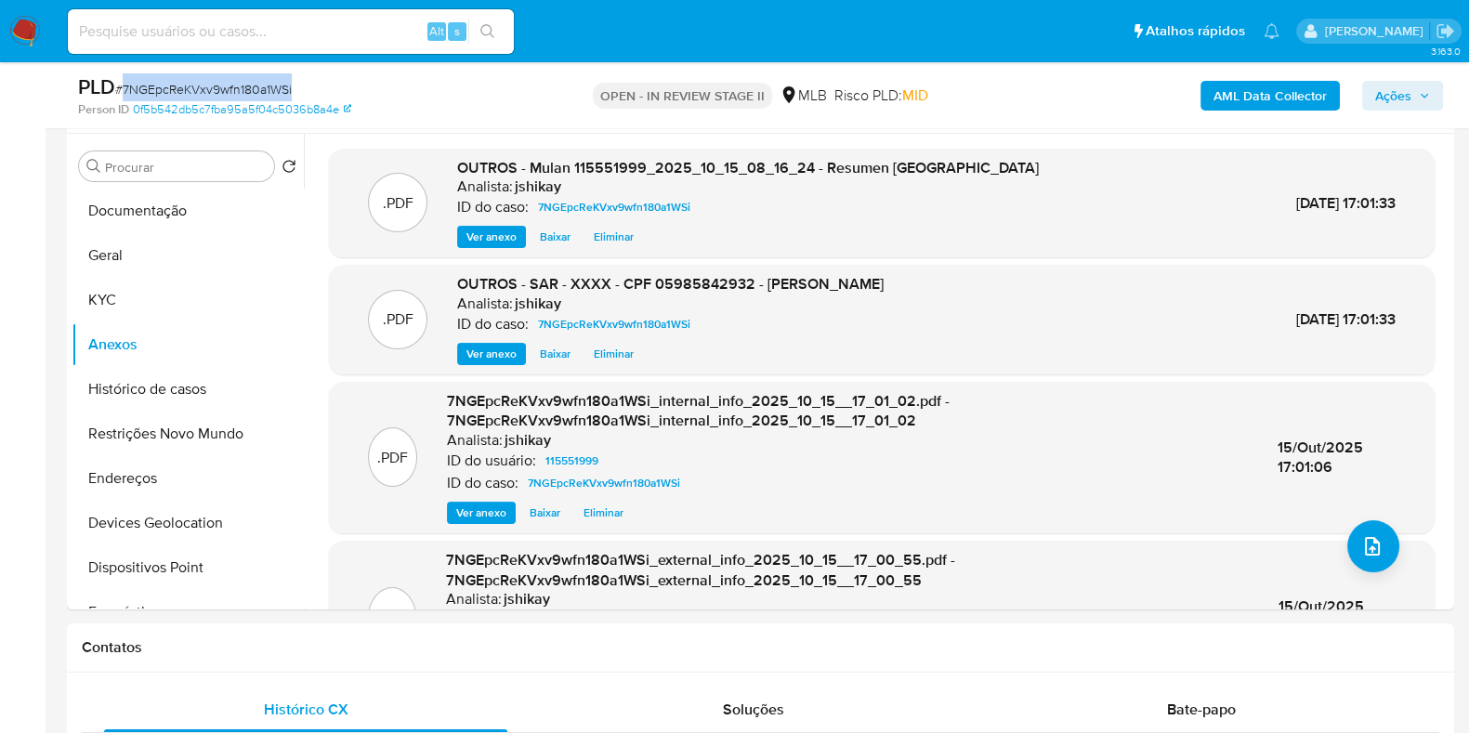
click at [204, 90] on span "# 7NGEpcReKVxv9wfn180a1WSi" at bounding box center [203, 89] width 177 height 19
copy span "7NGEpcReKVxv9wfn180a1WSi"
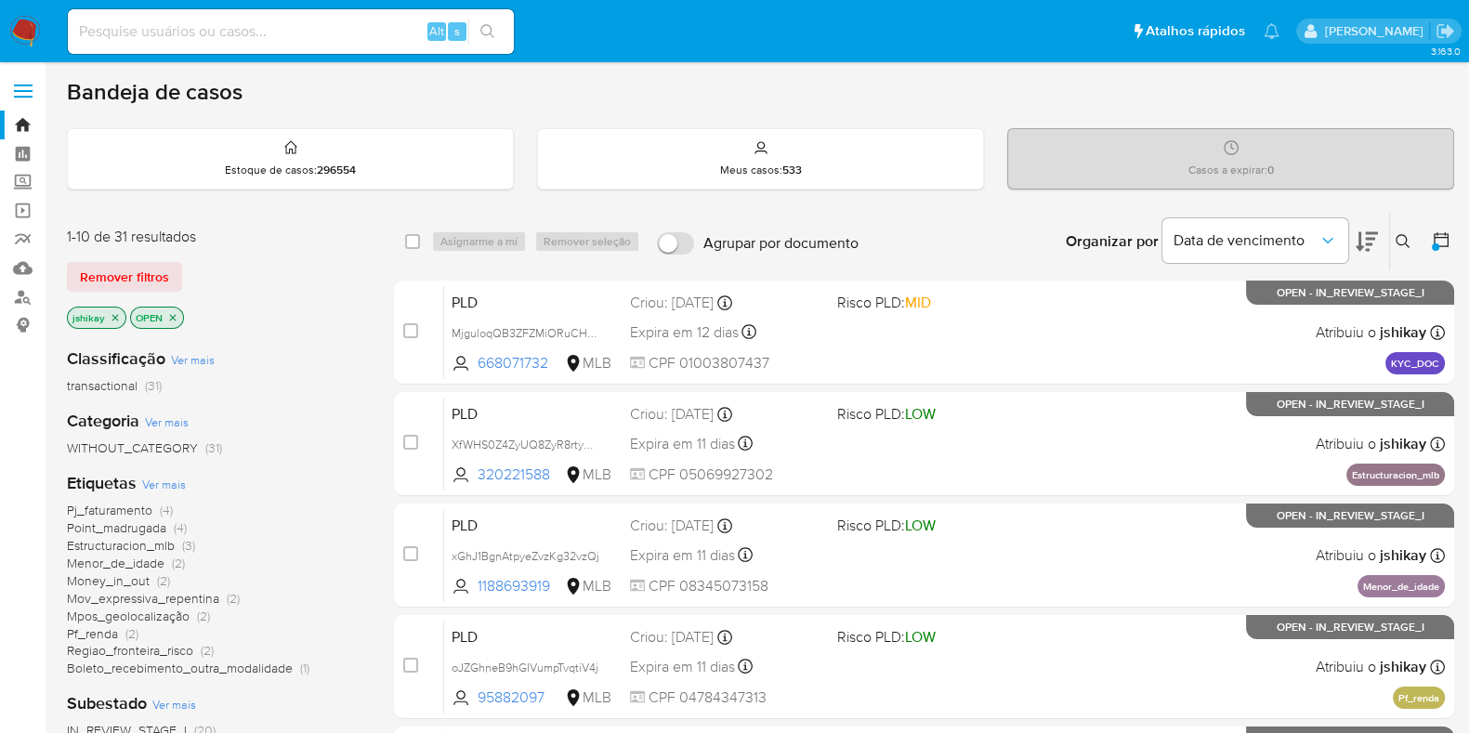
paste input "2170718919"
click at [200, 21] on input at bounding box center [291, 32] width 446 height 24
type input "2170718919"
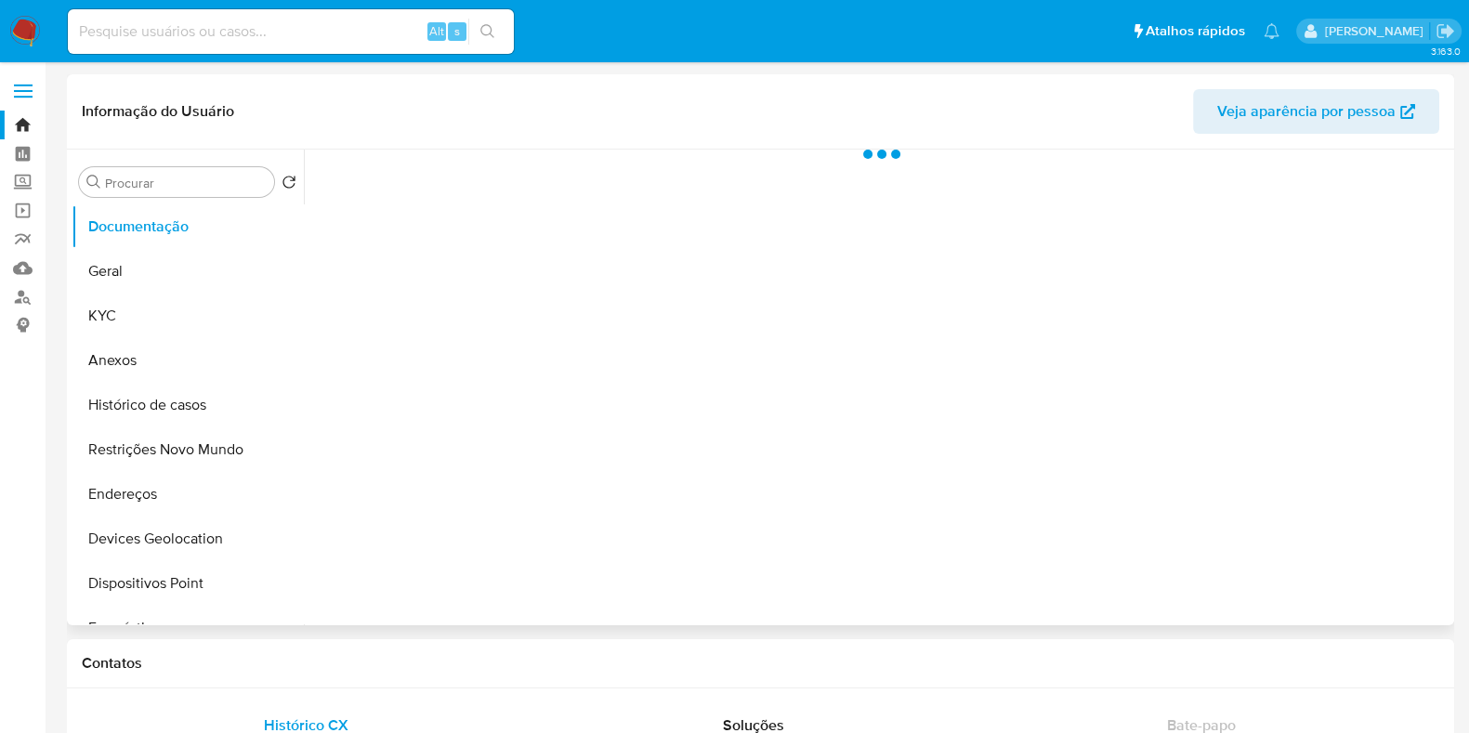
select select "10"
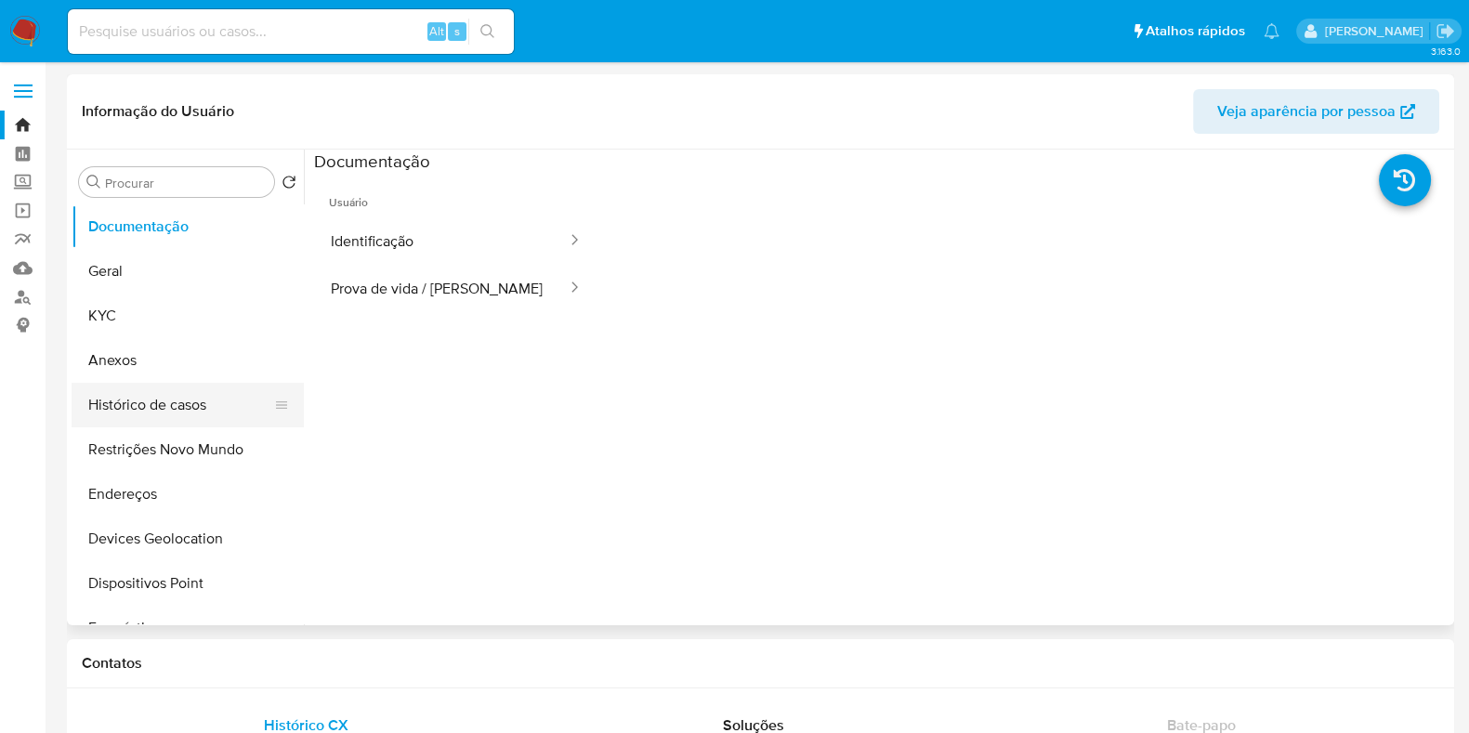
click at [175, 407] on button "Histórico de casos" at bounding box center [180, 405] width 217 height 45
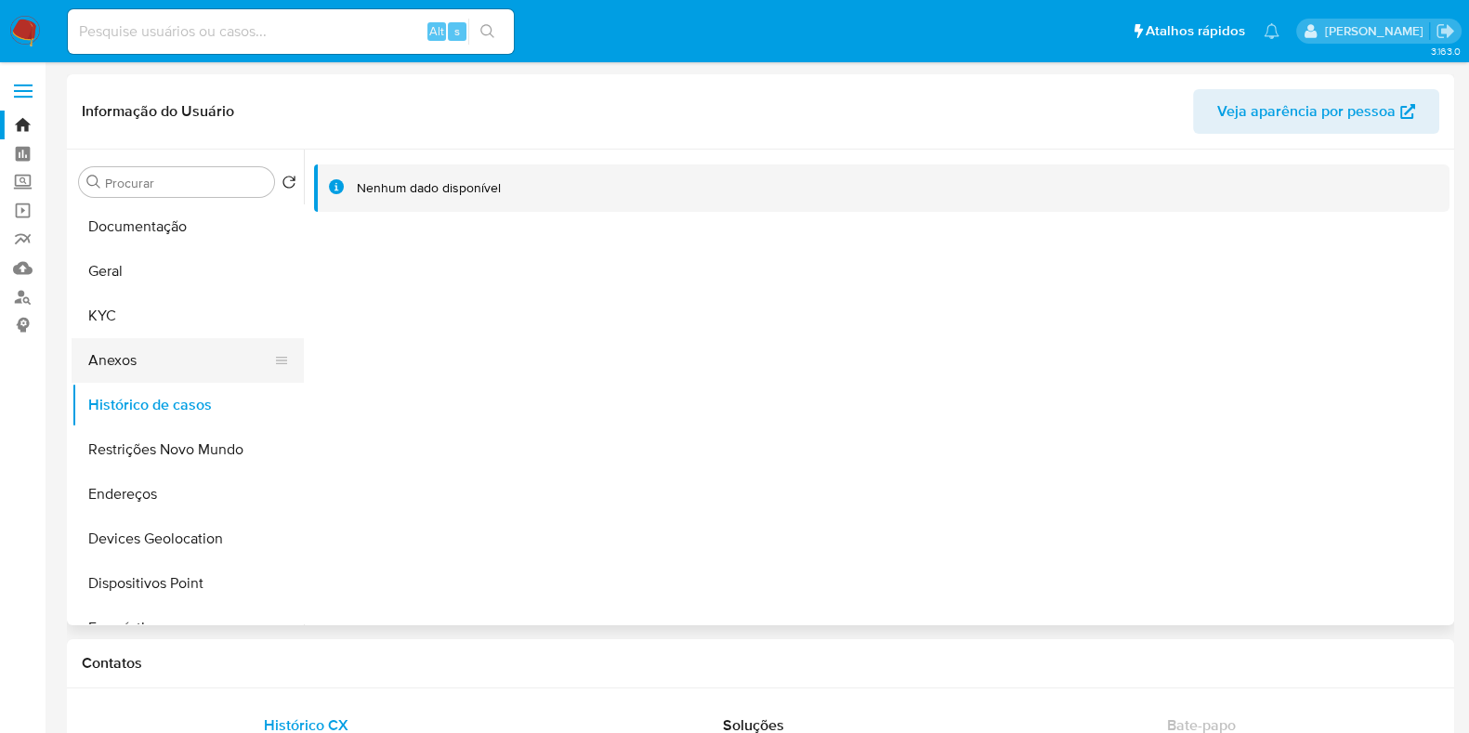
click at [179, 350] on button "Anexos" at bounding box center [180, 360] width 217 height 45
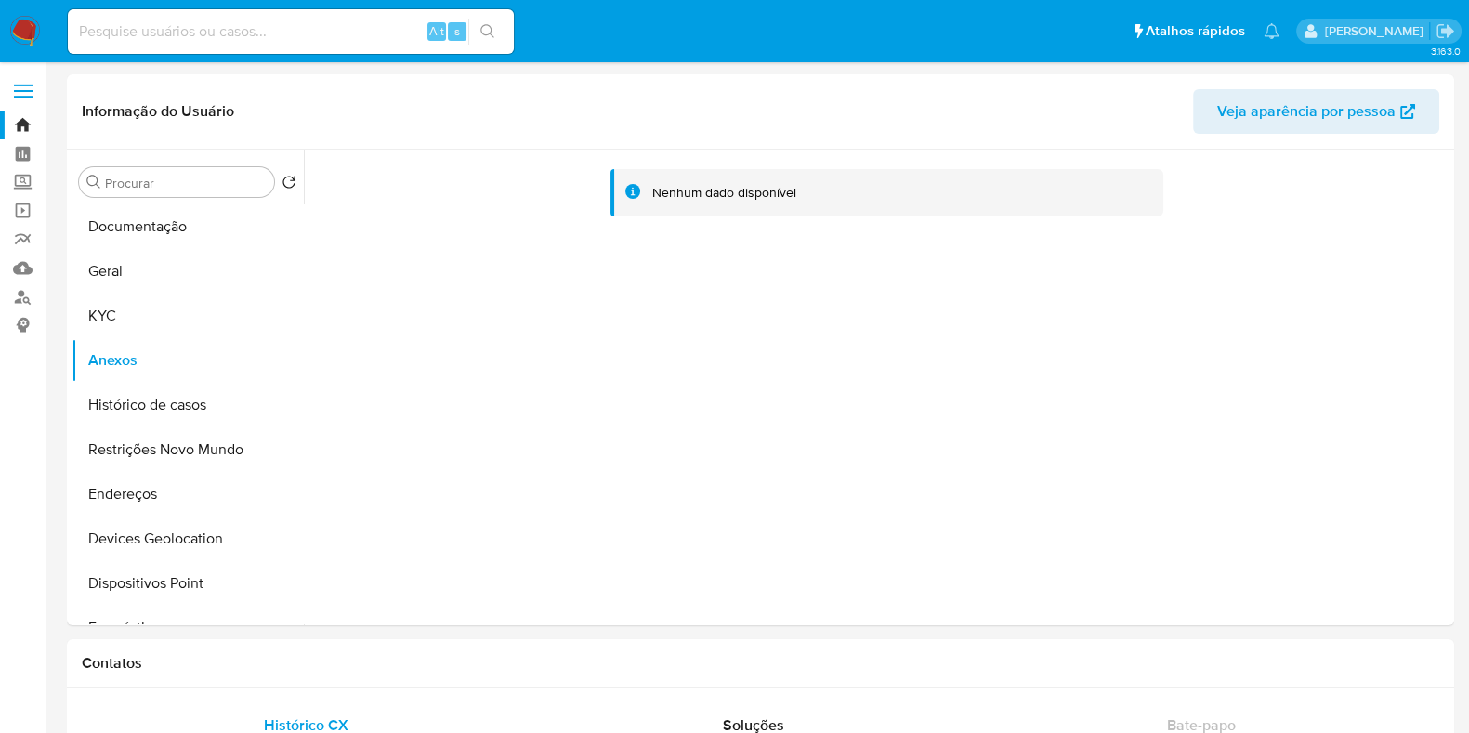
click at [34, 26] on img at bounding box center [25, 32] width 32 height 32
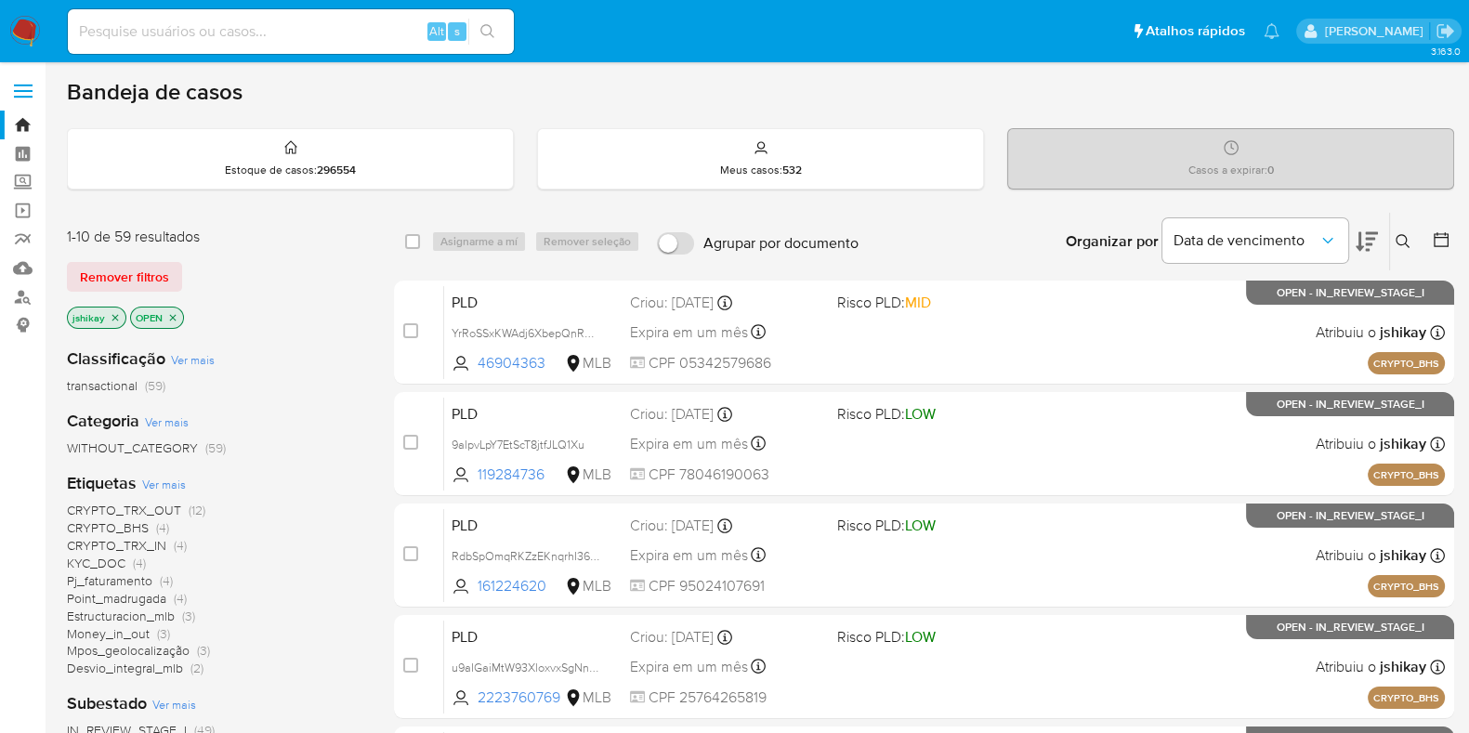
click at [1408, 247] on icon at bounding box center [1403, 241] width 15 height 15
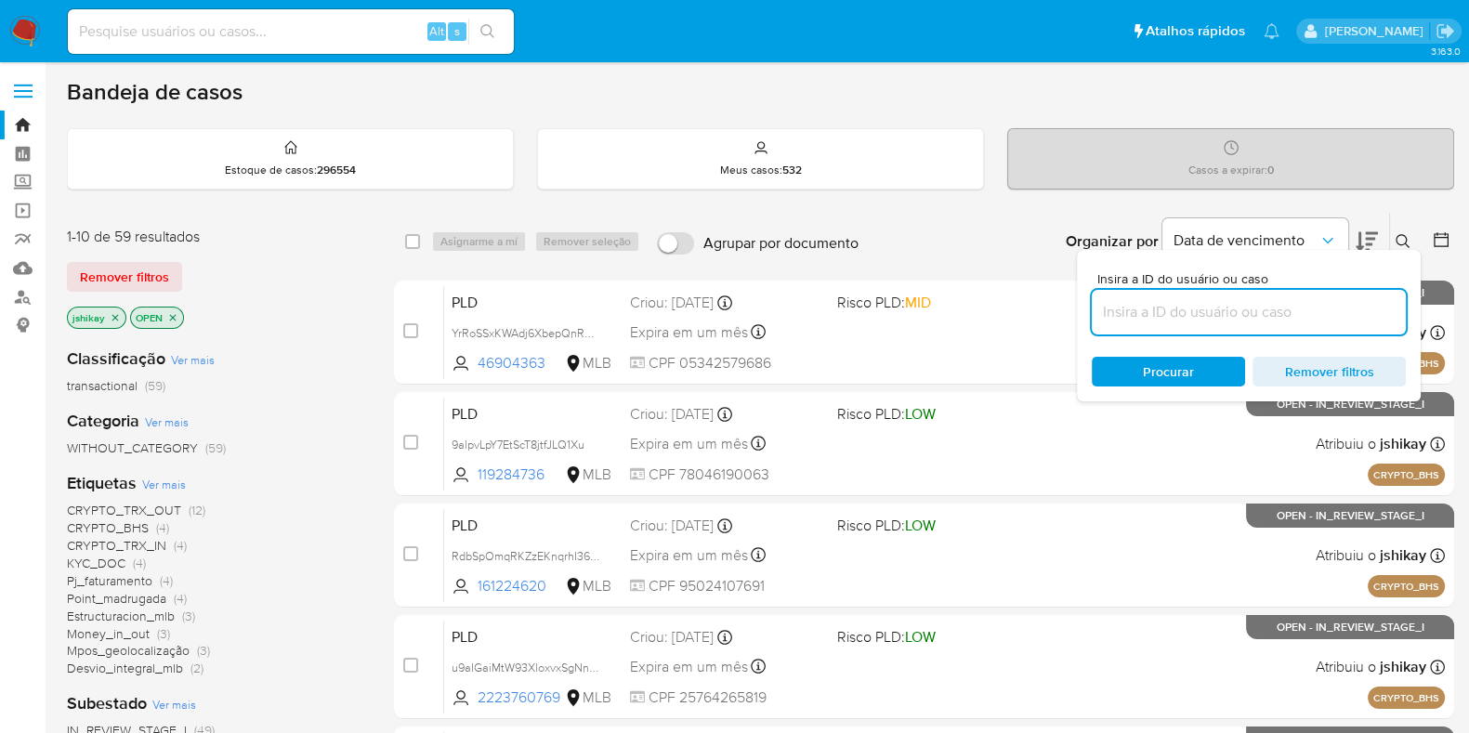
click at [1233, 309] on input at bounding box center [1249, 312] width 314 height 24
type input "7NGEpcReKVxv9wfn180a1WSi"
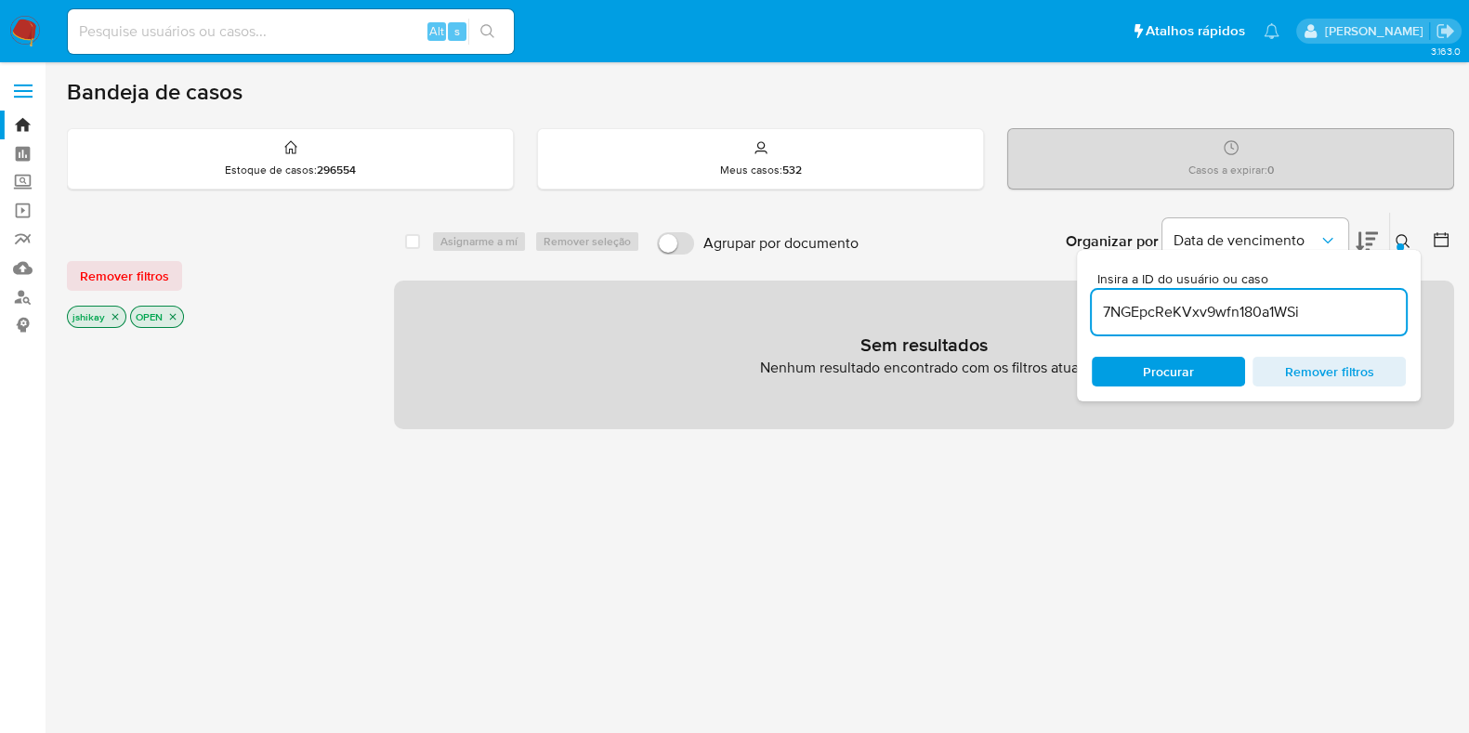
click at [112, 311] on icon "close-filter" at bounding box center [115, 316] width 11 height 11
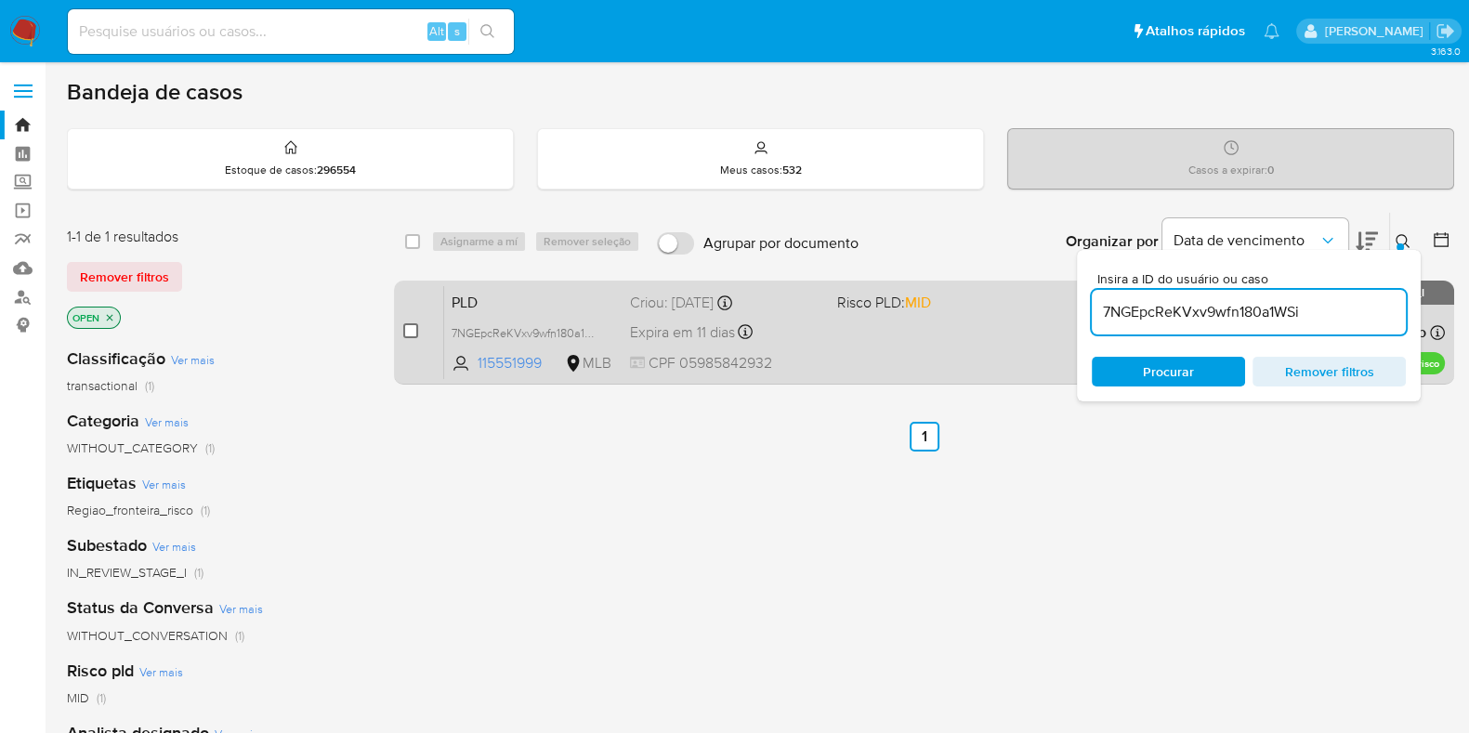
click at [414, 323] on input "checkbox" at bounding box center [410, 330] width 15 height 15
checkbox input "true"
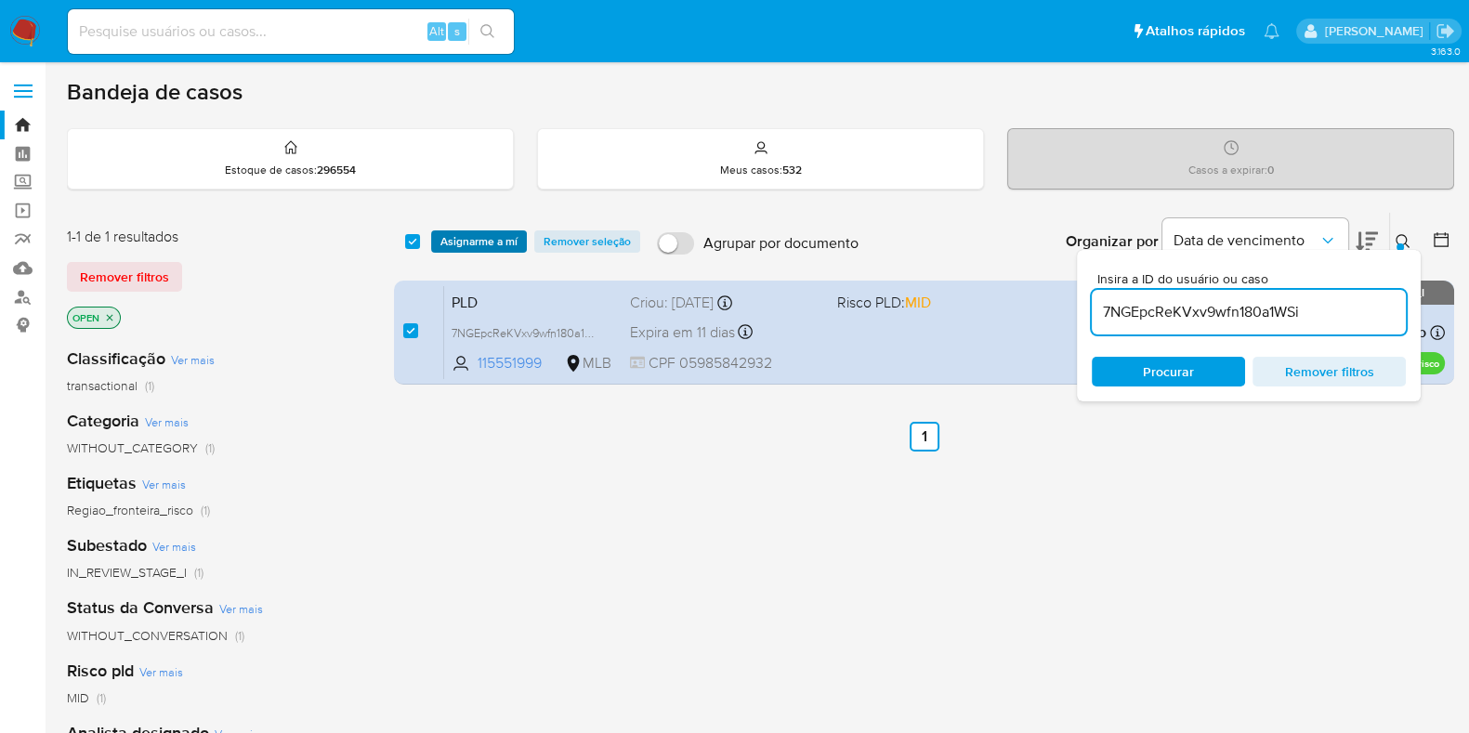
click at [465, 246] on span "Asignarme a mí" at bounding box center [478, 241] width 77 height 19
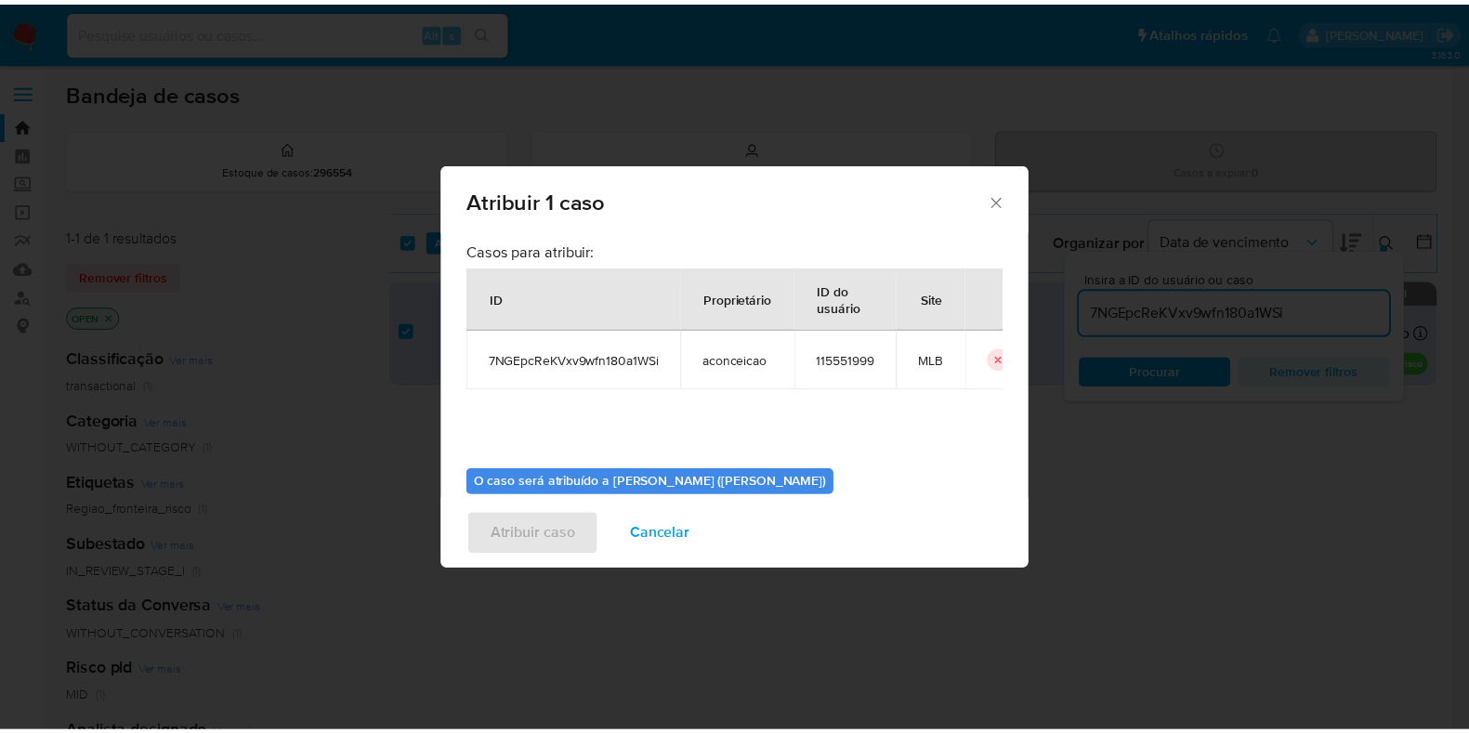
scroll to position [96, 0]
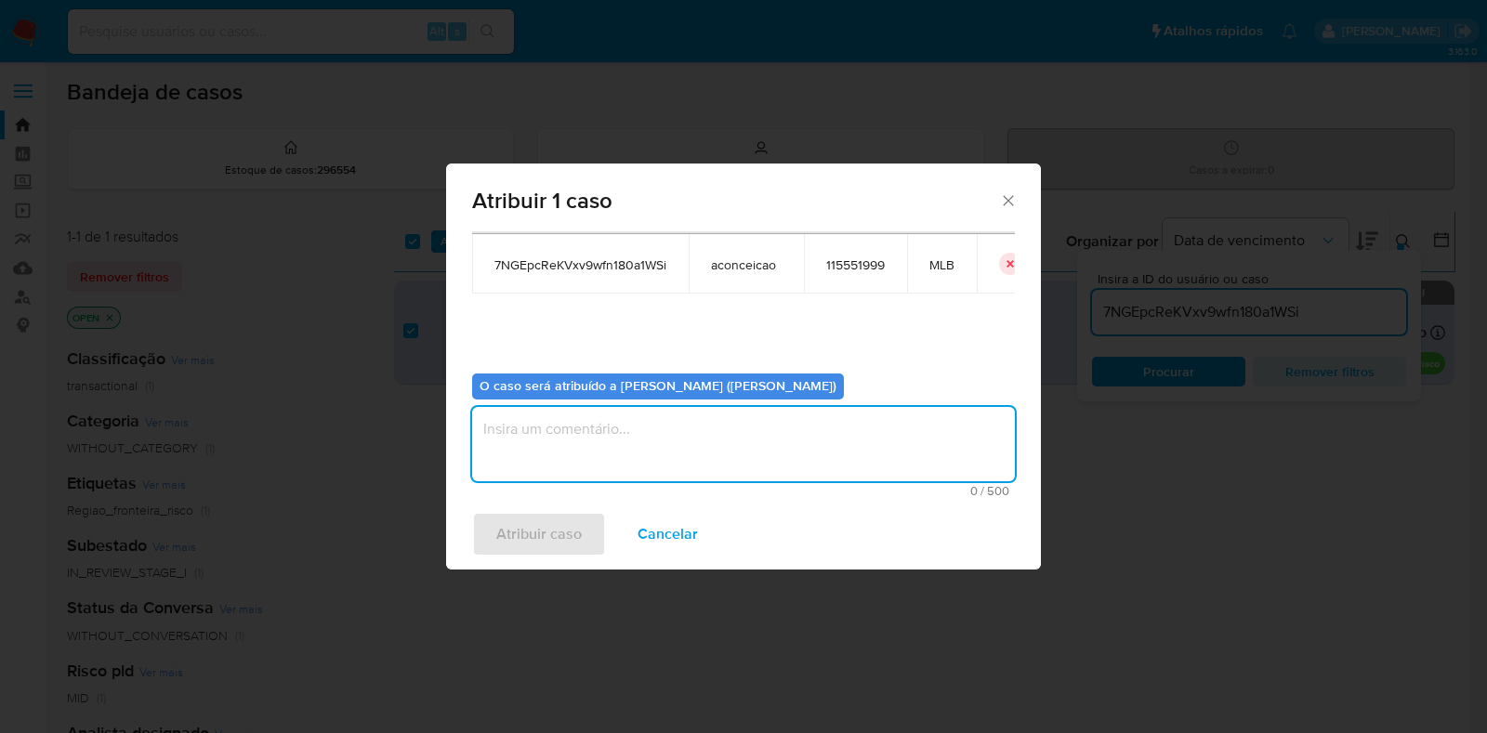
click at [563, 425] on textarea "assign-modal" at bounding box center [743, 444] width 543 height 74
type textarea "Analise em Stage I"
click at [538, 532] on span "Atribuir caso" at bounding box center [538, 534] width 85 height 41
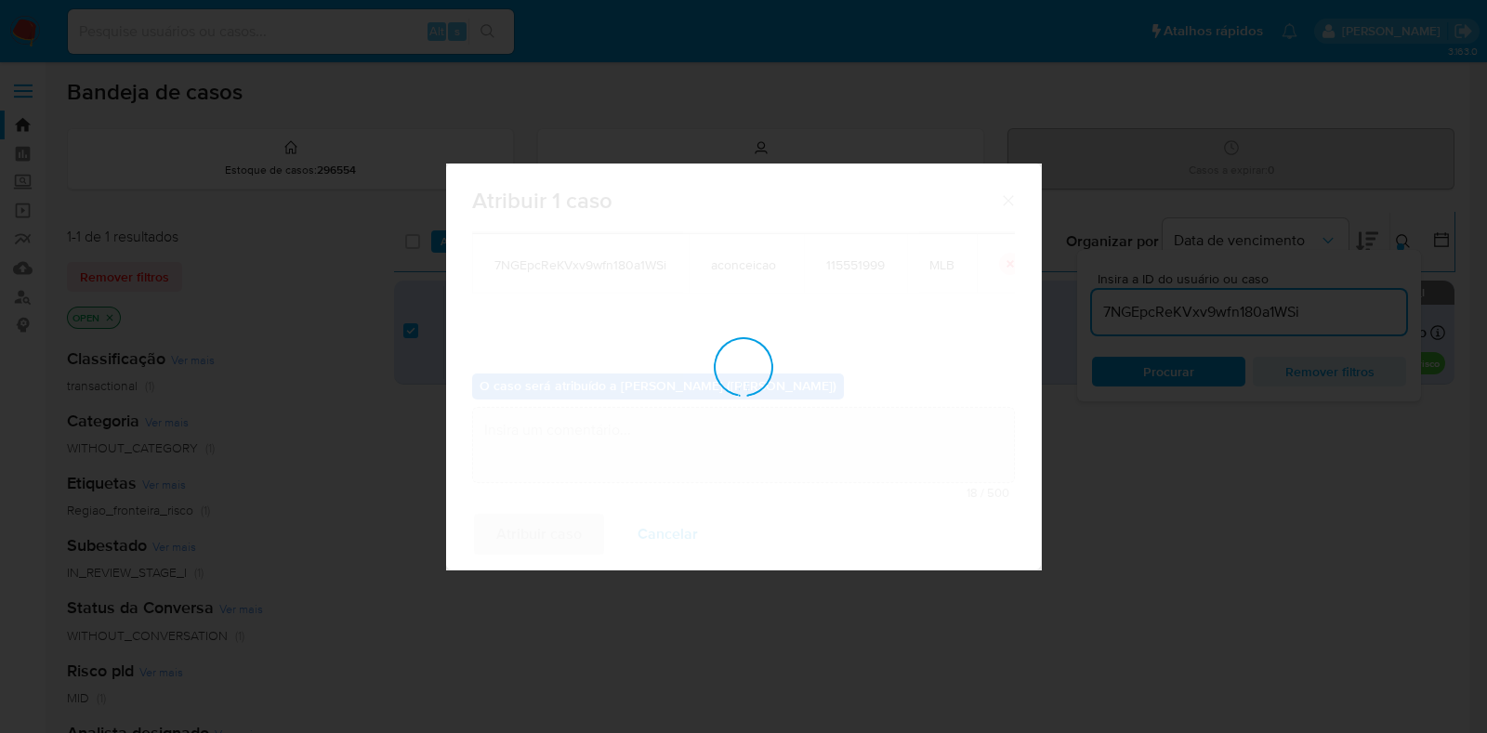
checkbox input "false"
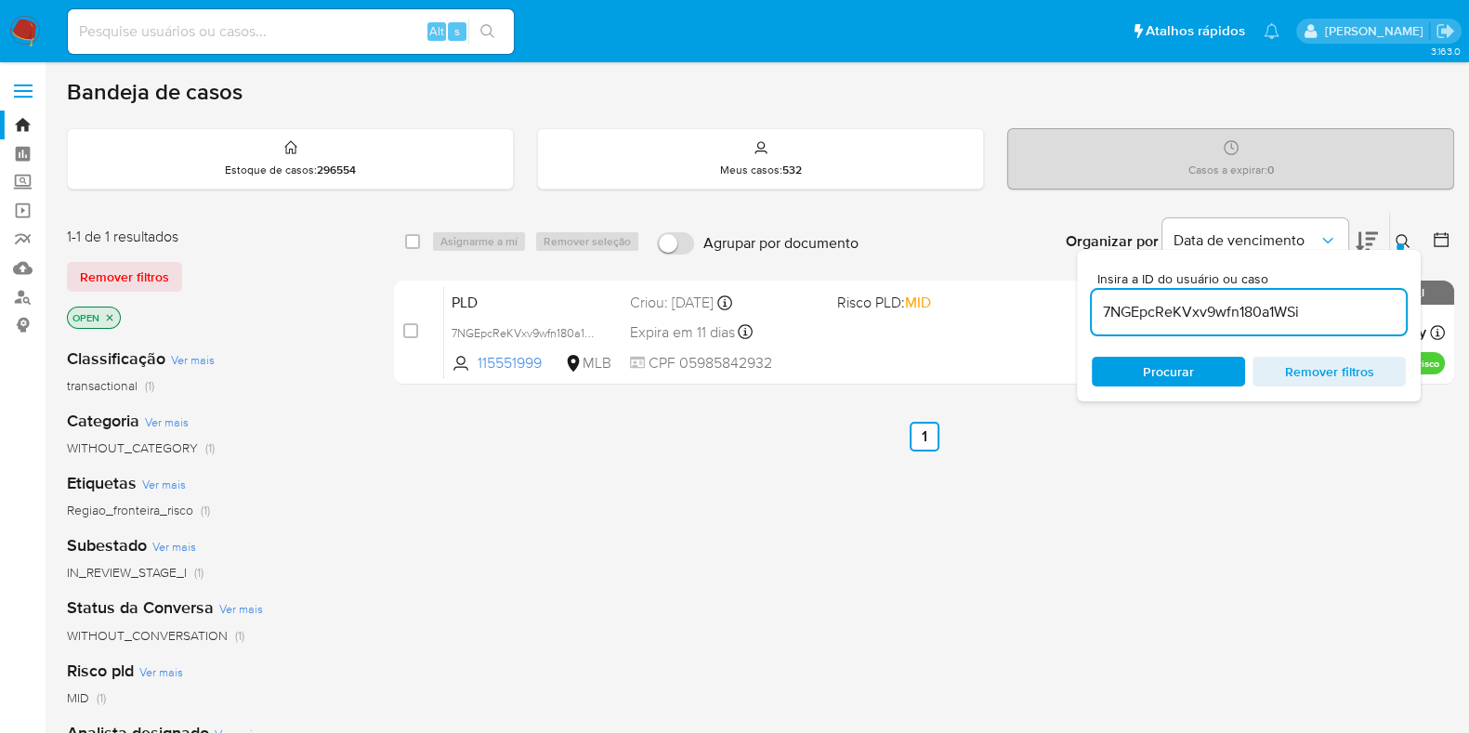
click at [34, 30] on img at bounding box center [25, 32] width 32 height 32
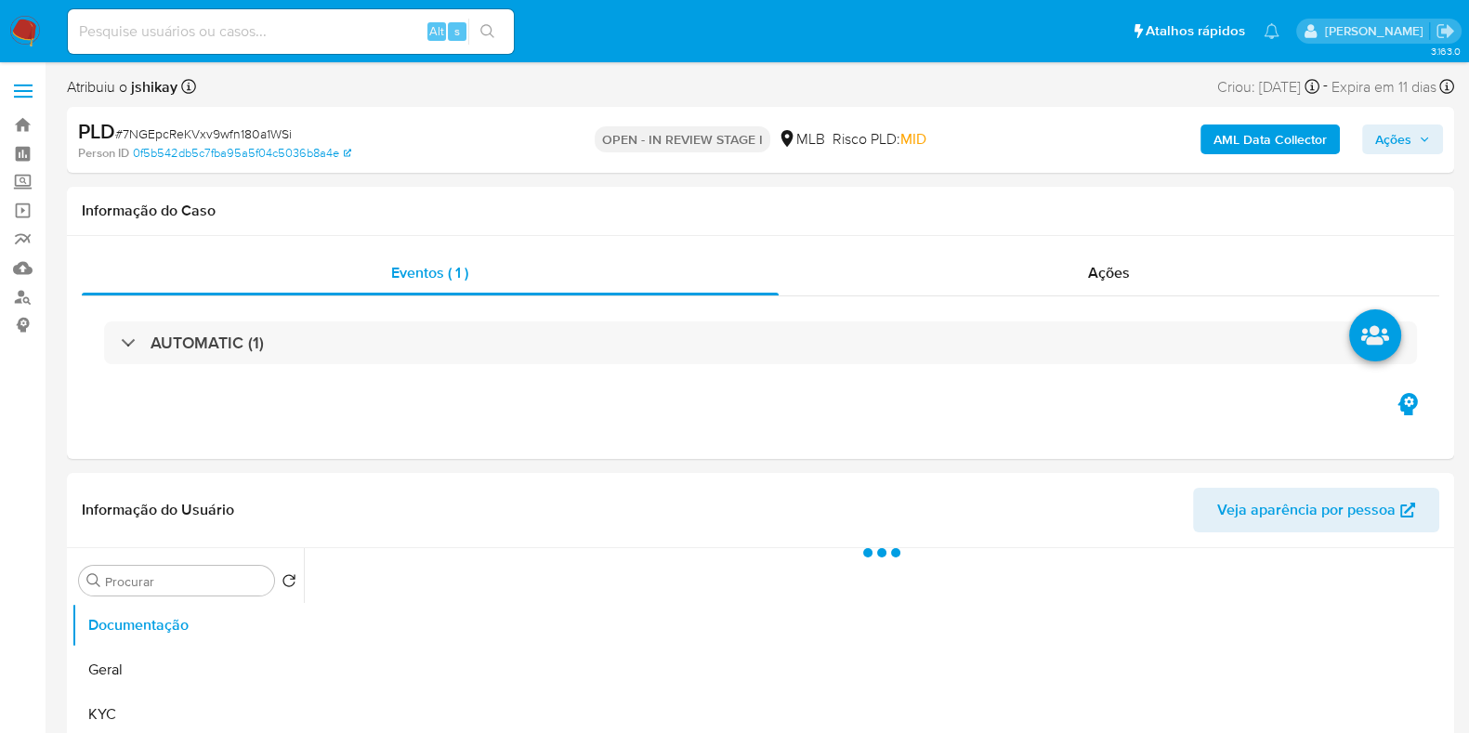
select select "10"
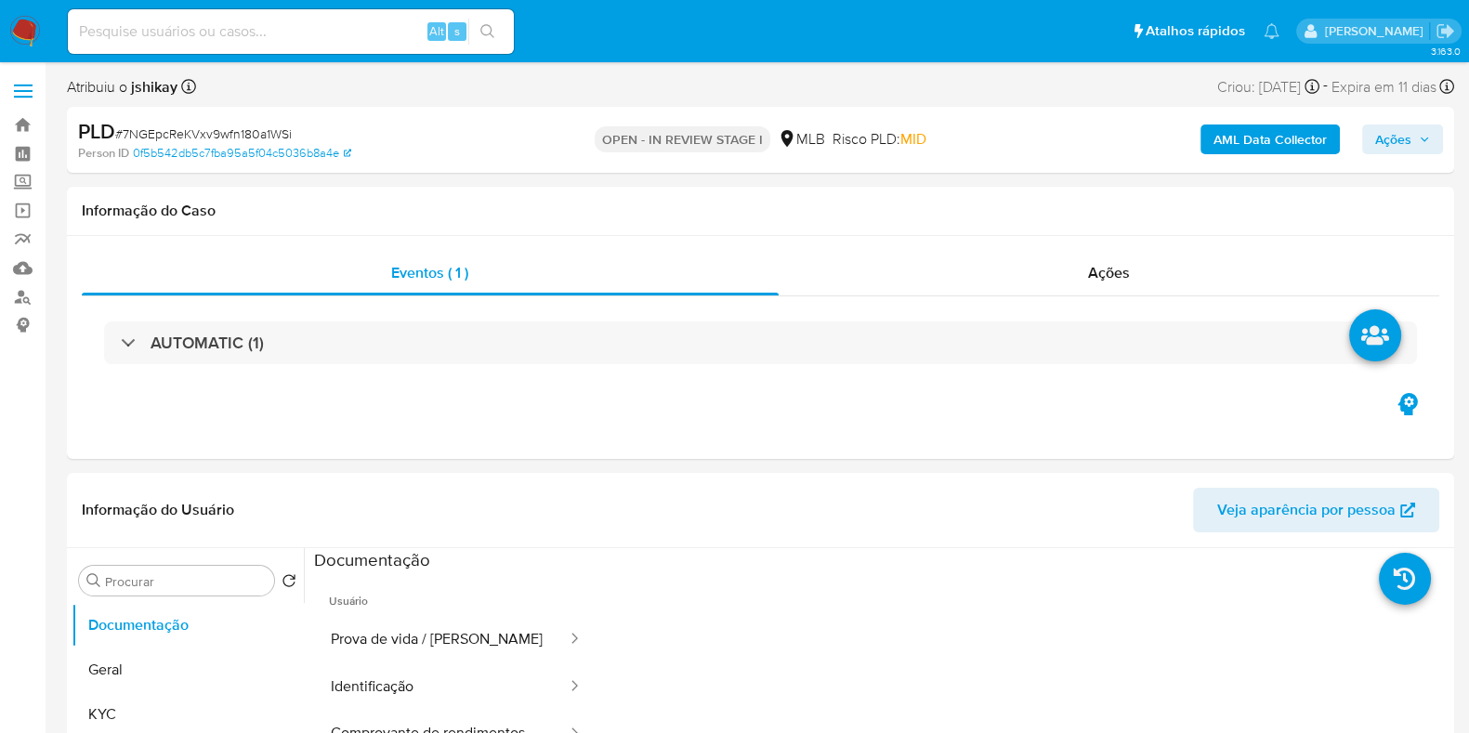
click at [1396, 133] on span "Ações" at bounding box center [1393, 140] width 36 height 30
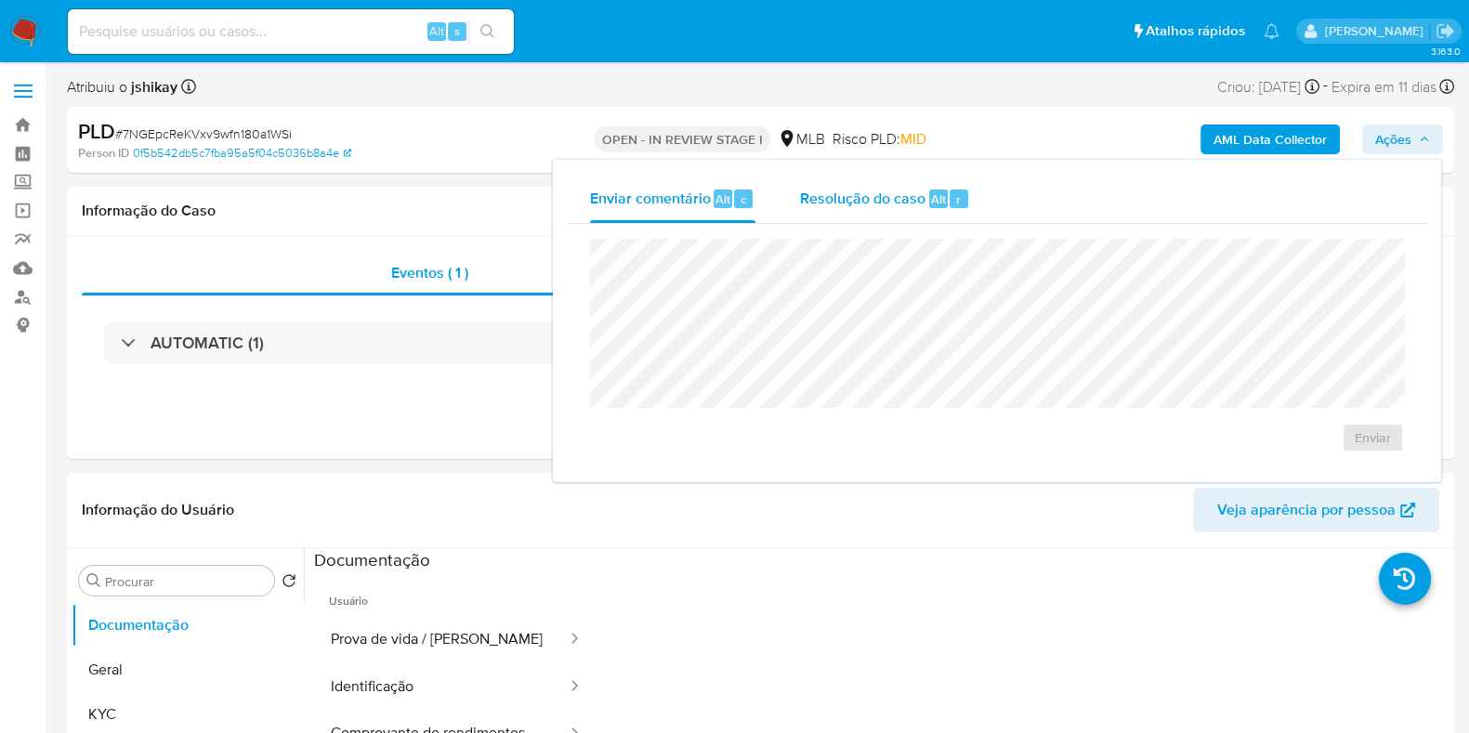
click at [913, 212] on div "Resolução do caso Alt r" at bounding box center [885, 199] width 170 height 48
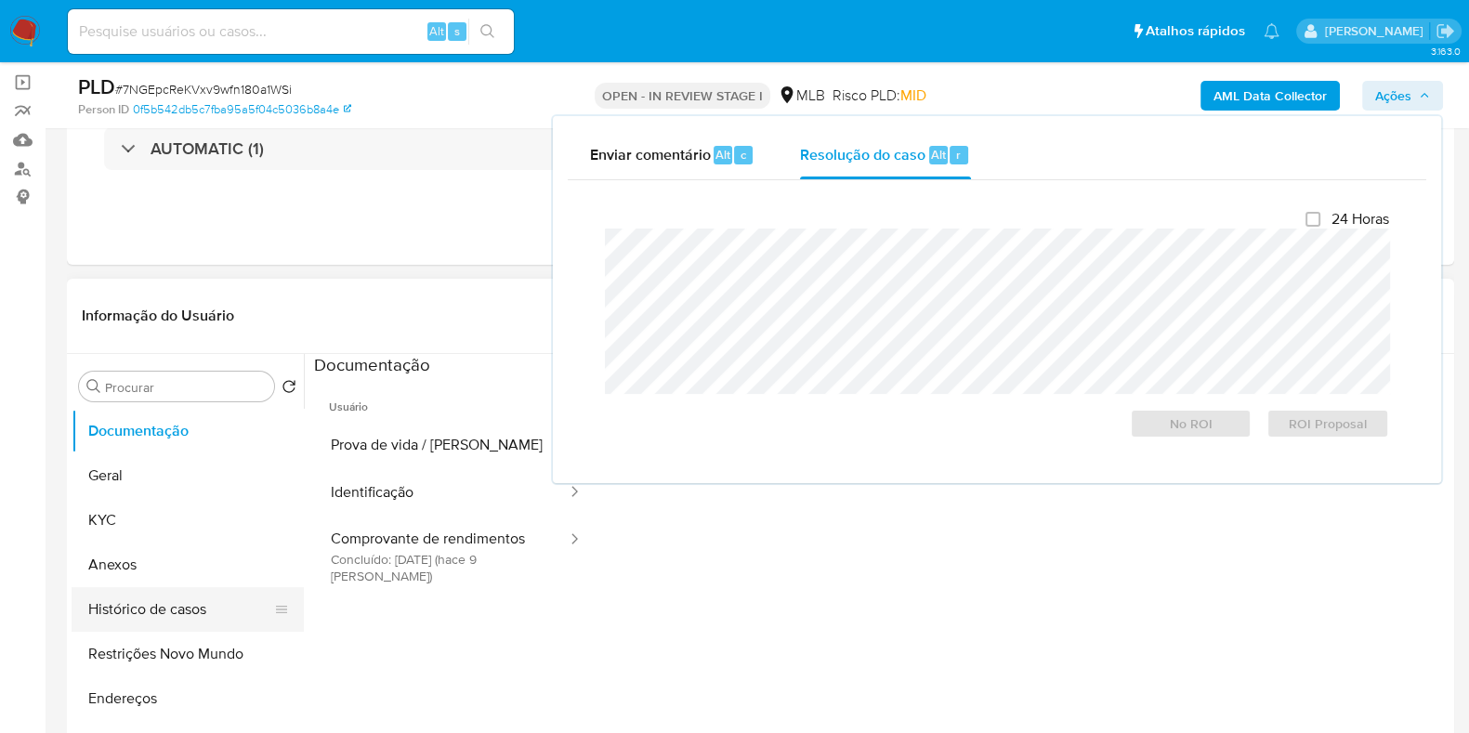
scroll to position [231, 0]
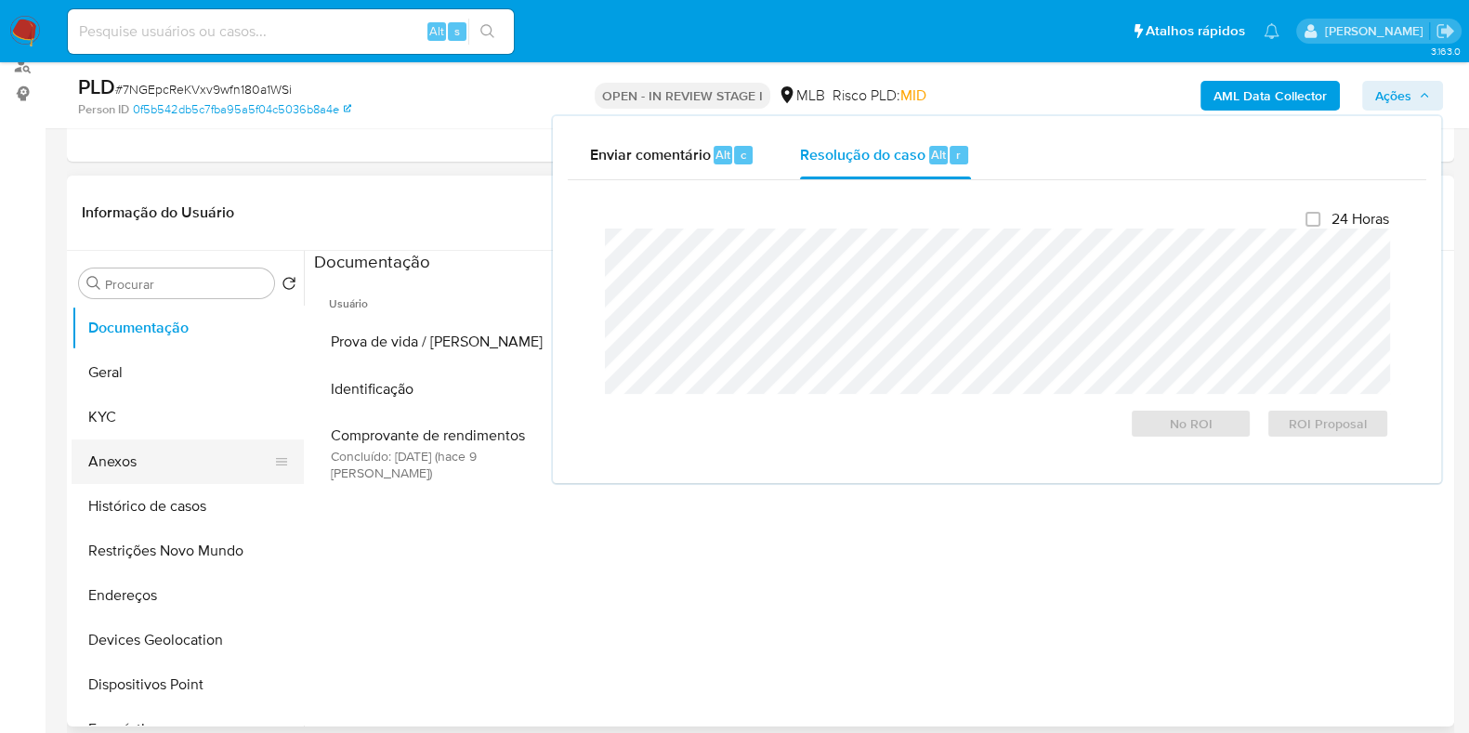
click at [135, 457] on button "Anexos" at bounding box center [180, 462] width 217 height 45
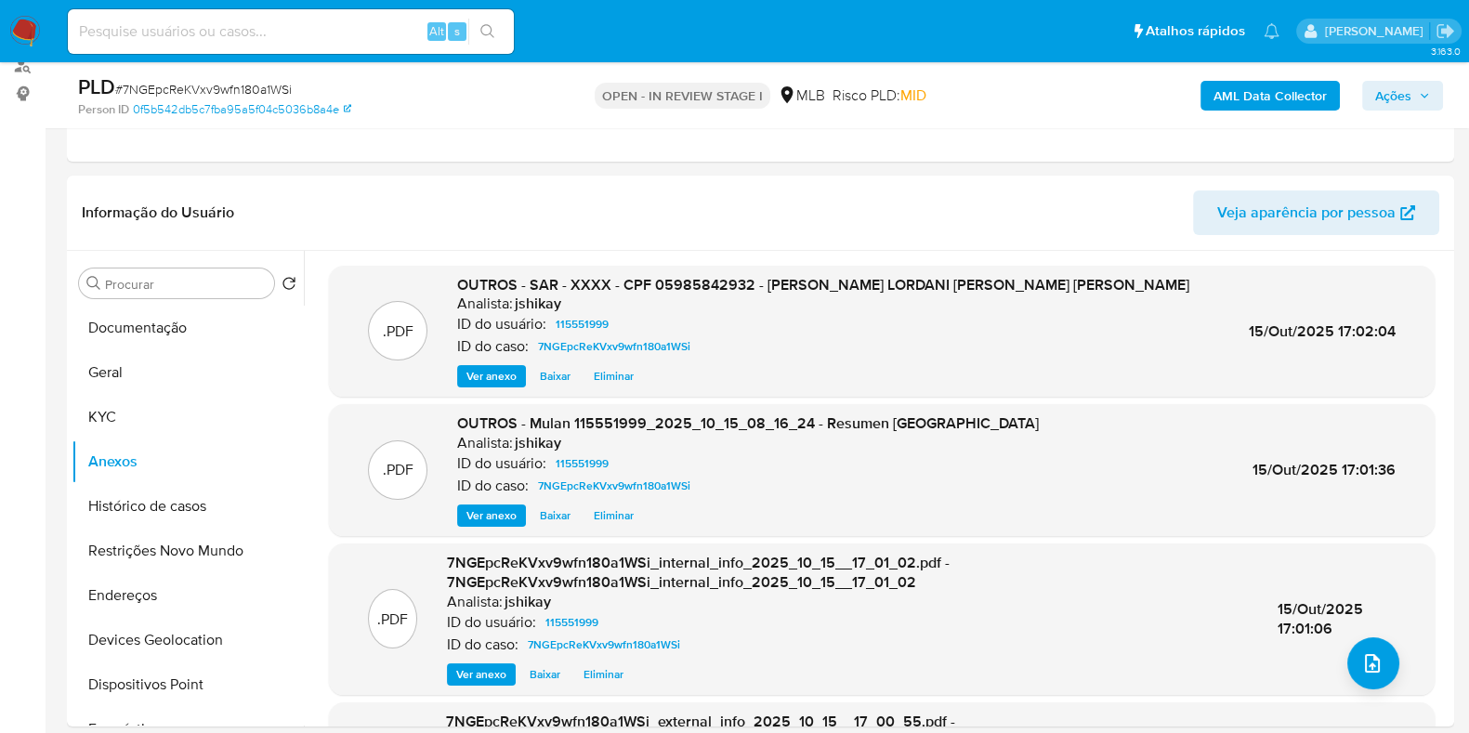
click at [1408, 84] on span "Ações" at bounding box center [1393, 96] width 36 height 30
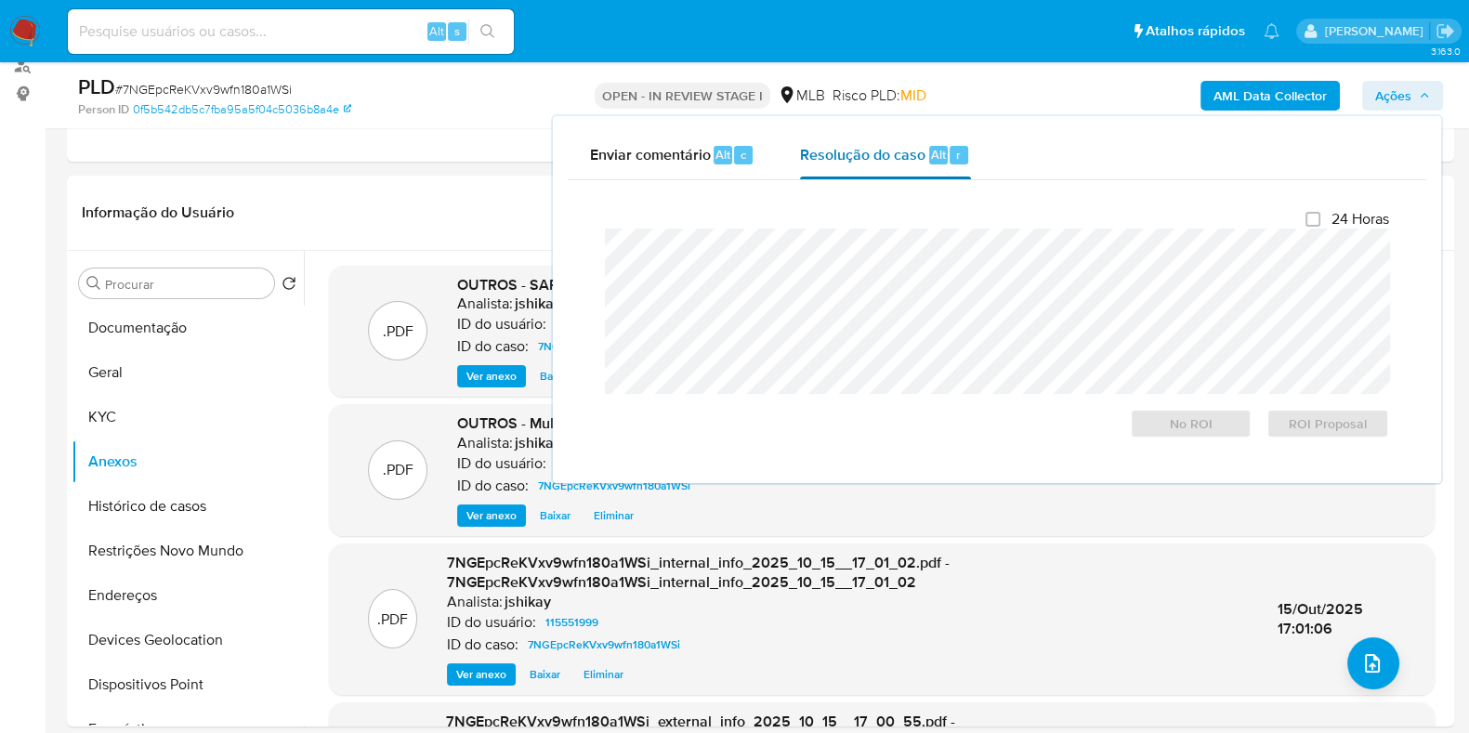
click at [880, 155] on span "Resolução do caso" at bounding box center [862, 153] width 125 height 21
click at [1302, 435] on span "ROI Proposal" at bounding box center [1328, 424] width 97 height 26
click at [1310, 420] on span "ROI Proposal" at bounding box center [1328, 424] width 97 height 26
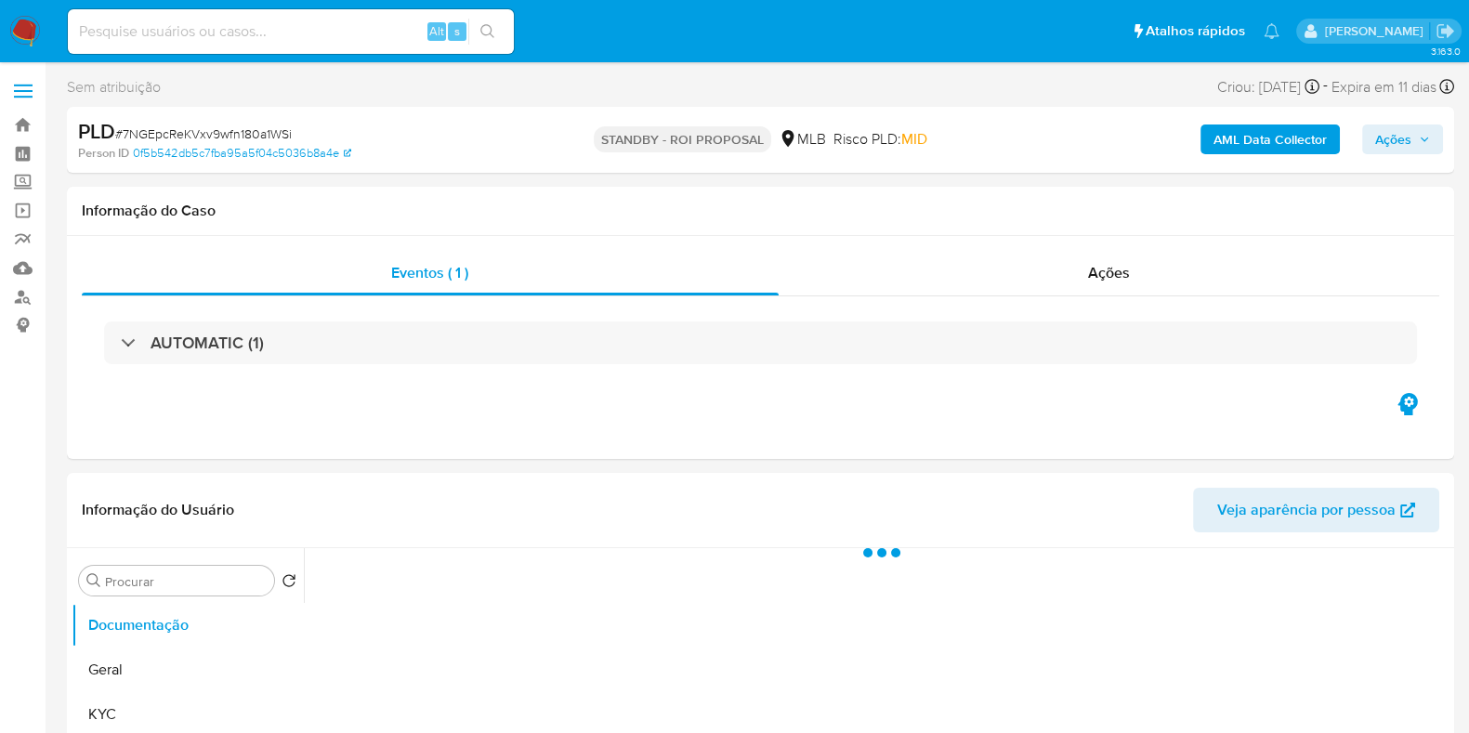
select select "10"
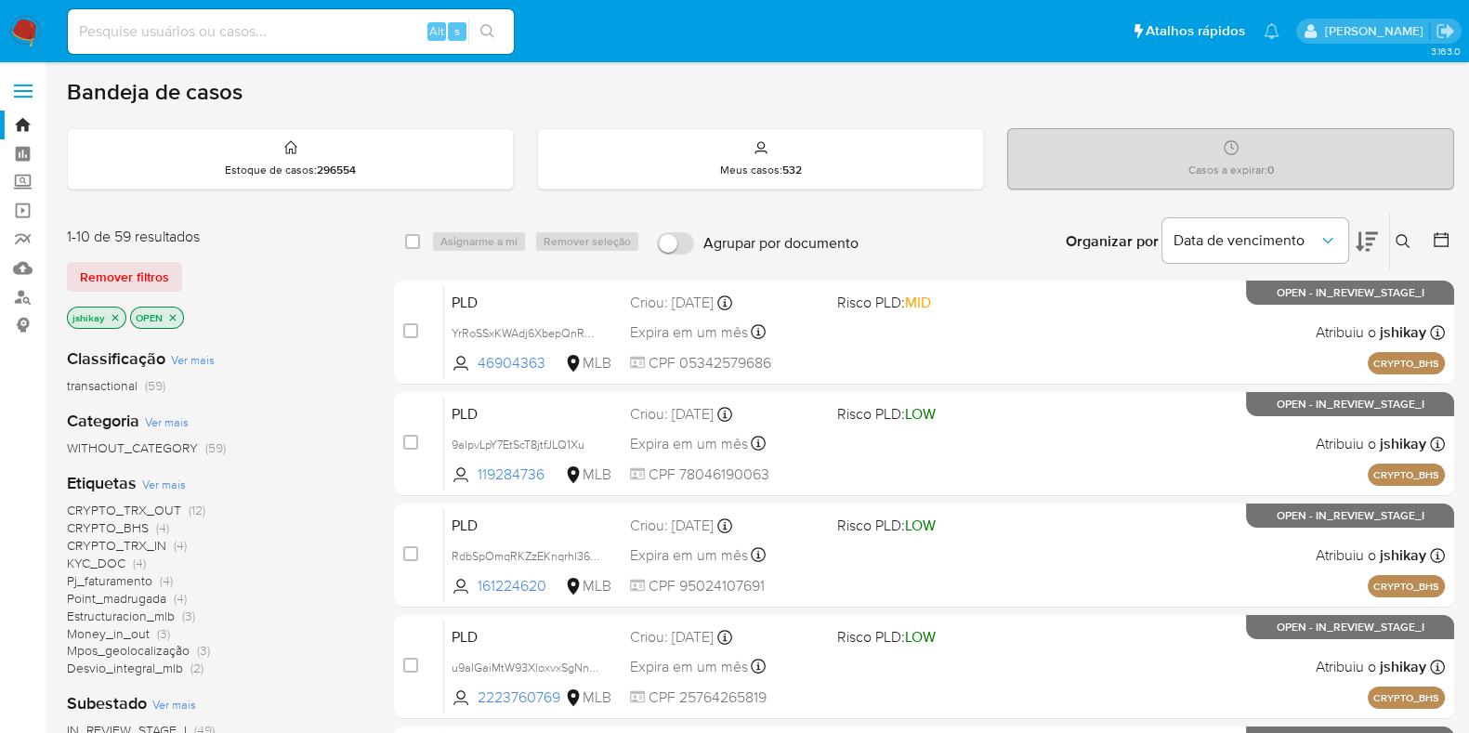
click at [1443, 231] on icon at bounding box center [1441, 239] width 19 height 19
click at [1447, 227] on div at bounding box center [1437, 242] width 33 height 58
click at [1447, 236] on icon at bounding box center [1441, 239] width 15 height 15
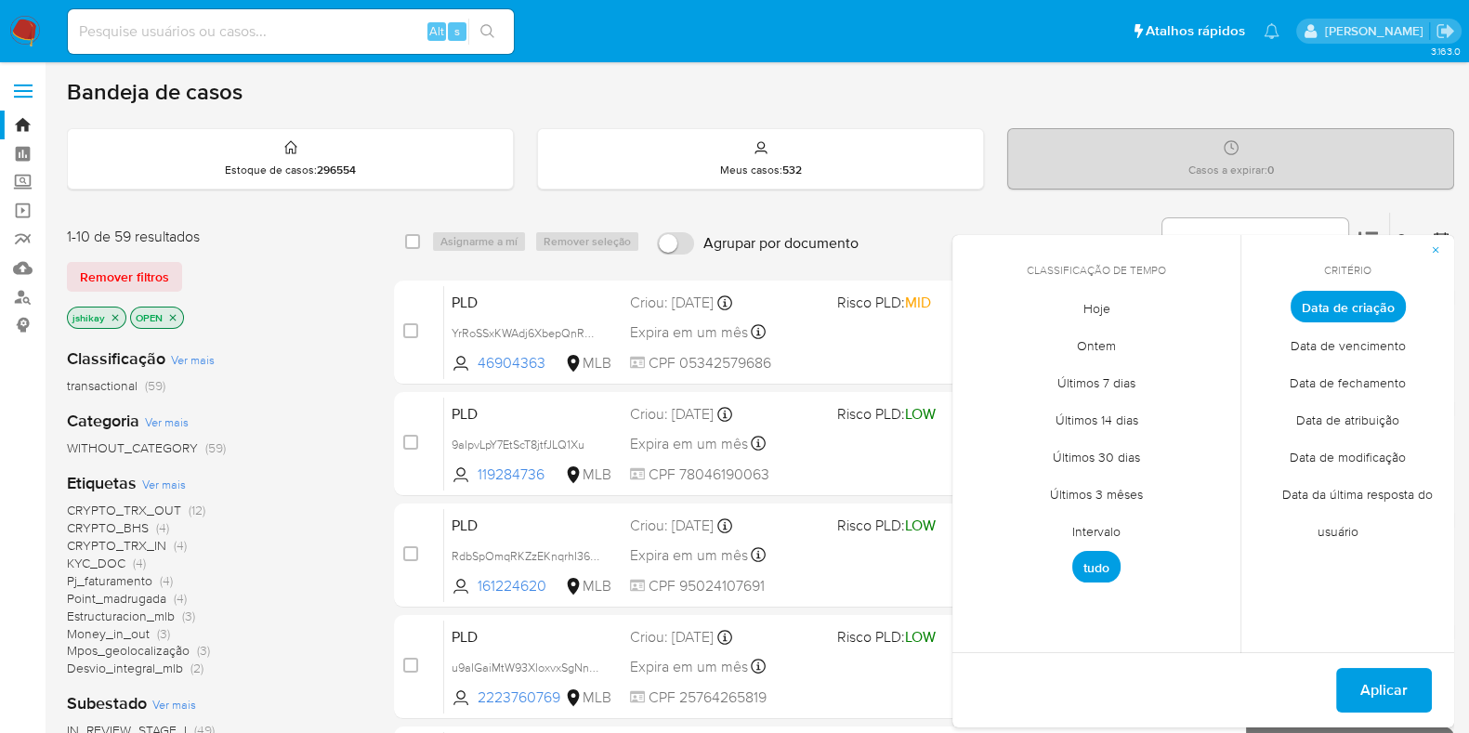
click at [1093, 532] on span "Intervalo" at bounding box center [1096, 531] width 87 height 38
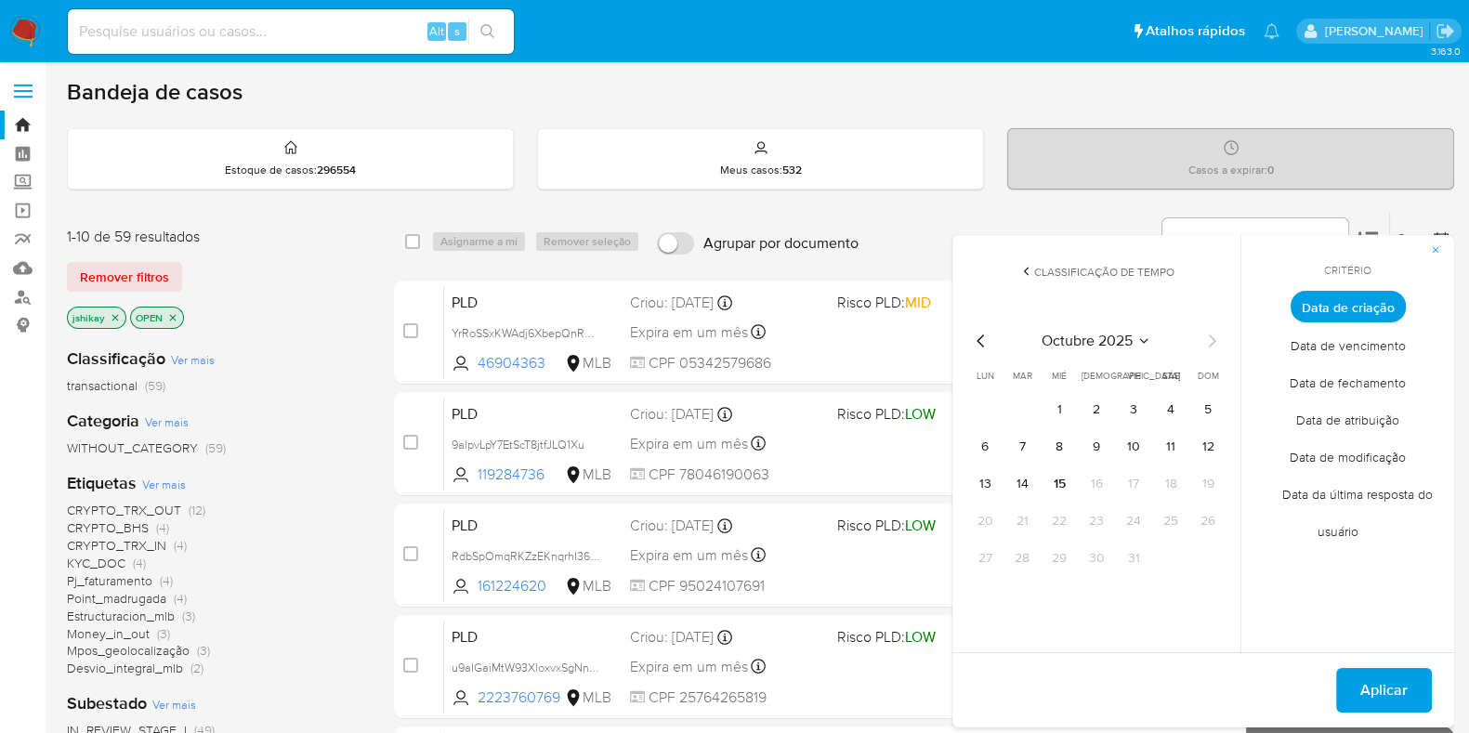
click at [983, 341] on icon "Mes anterior" at bounding box center [981, 341] width 22 height 22
drag, startPoint x: 985, startPoint y: 411, endPoint x: 1037, endPoint y: 474, distance: 81.9
click at [987, 411] on button "1" at bounding box center [985, 410] width 30 height 30
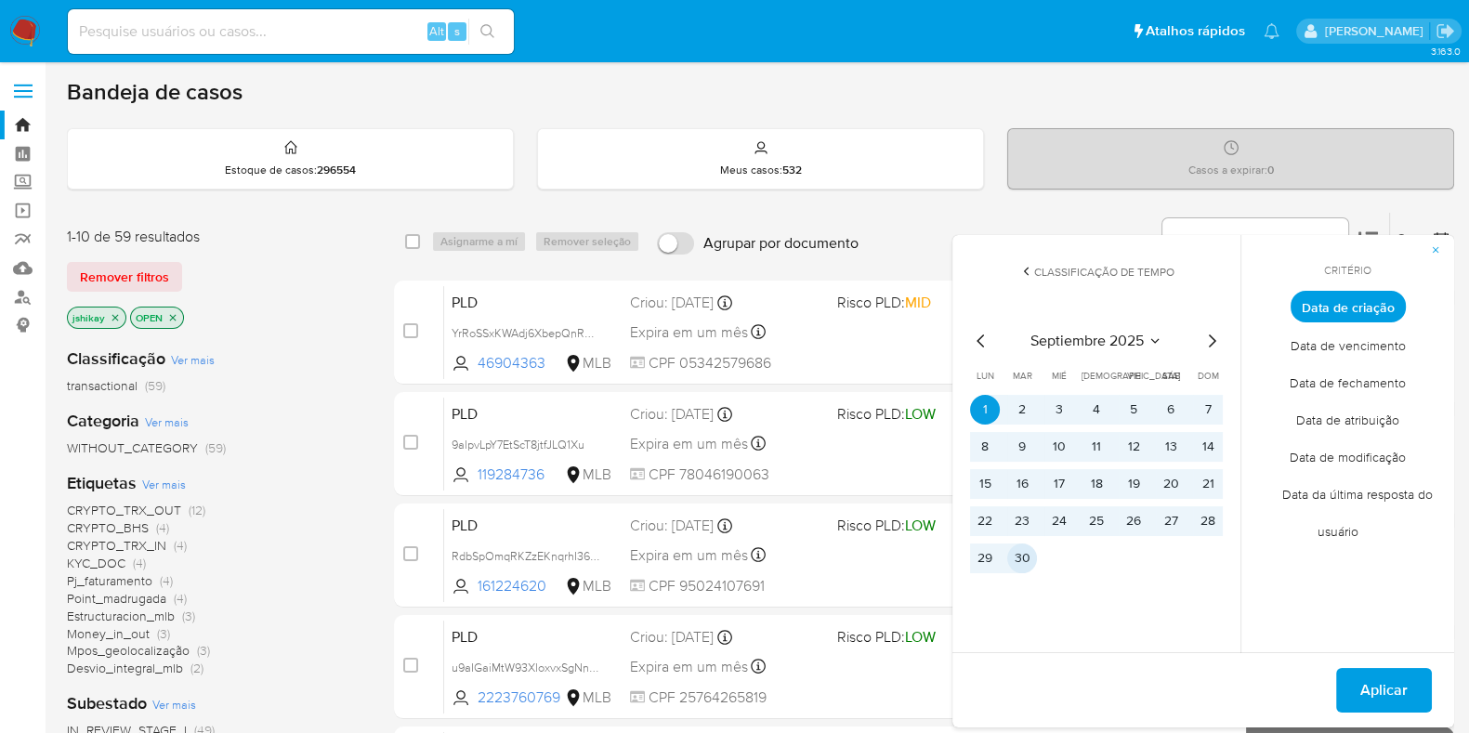
click at [1026, 555] on button "30" at bounding box center [1022, 559] width 30 height 30
click at [1372, 680] on span "Aplicar" at bounding box center [1383, 690] width 47 height 41
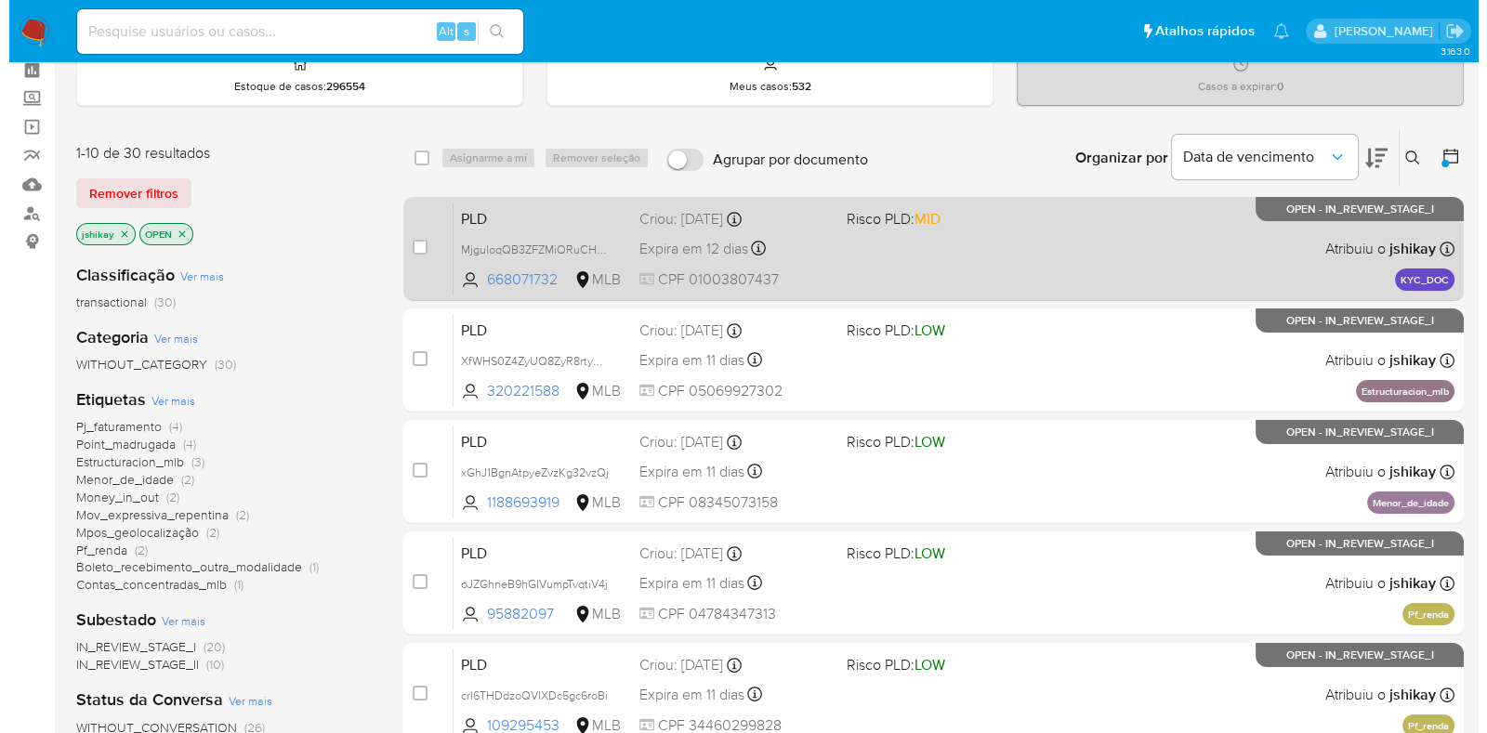
scroll to position [115, 0]
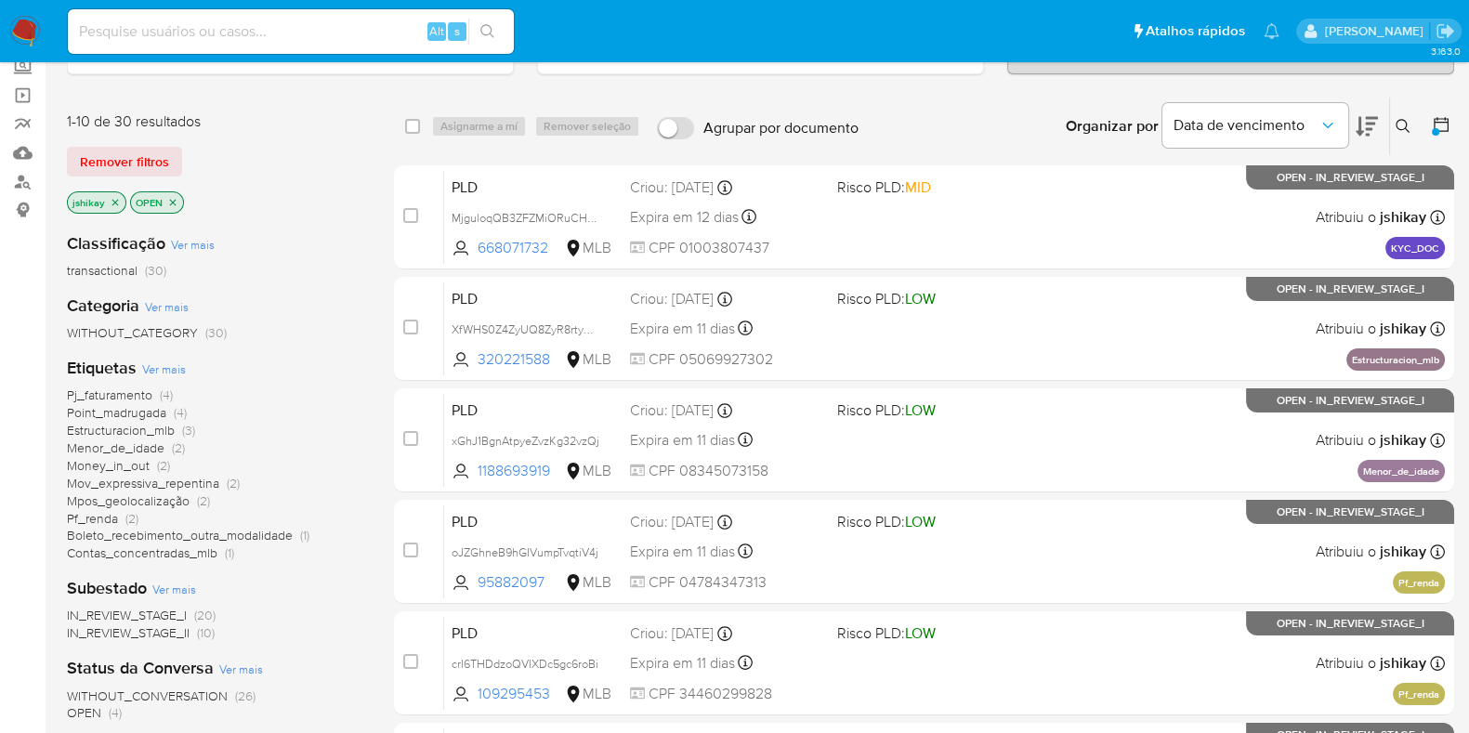
click at [167, 367] on span "Ver mais" at bounding box center [164, 369] width 44 height 17
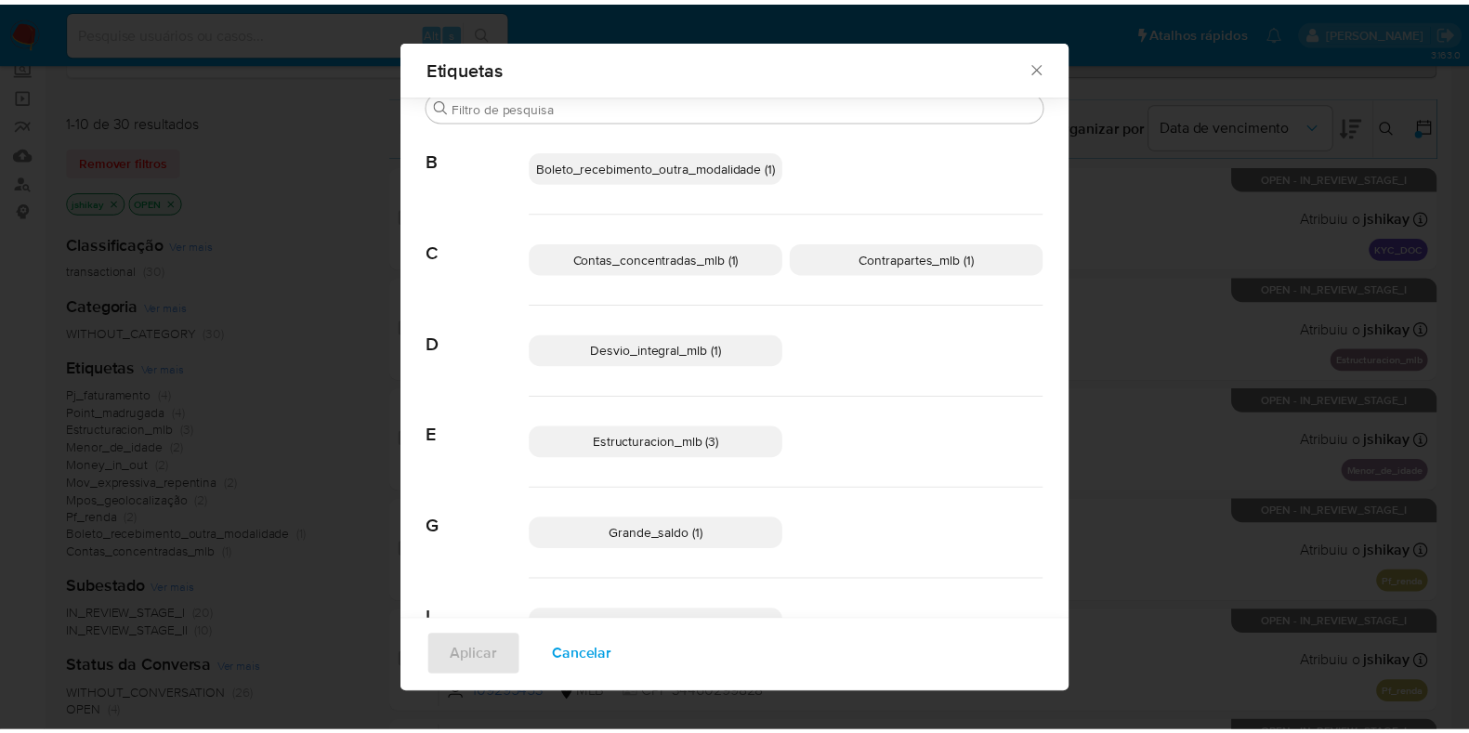
scroll to position [0, 0]
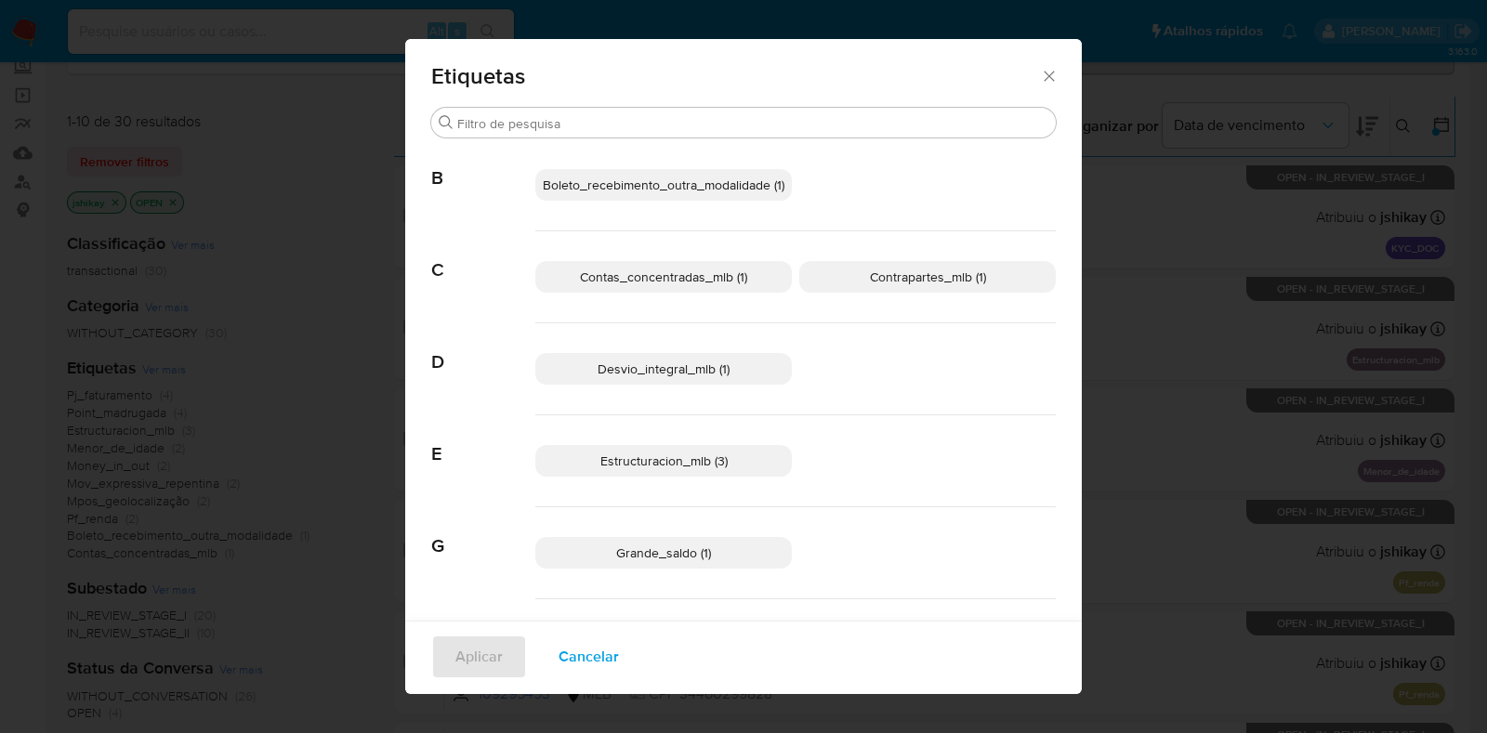
click at [1024, 76] on span "Etiquetas" at bounding box center [735, 76] width 609 height 22
click at [1040, 71] on icon "Fechar" at bounding box center [1049, 76] width 19 height 19
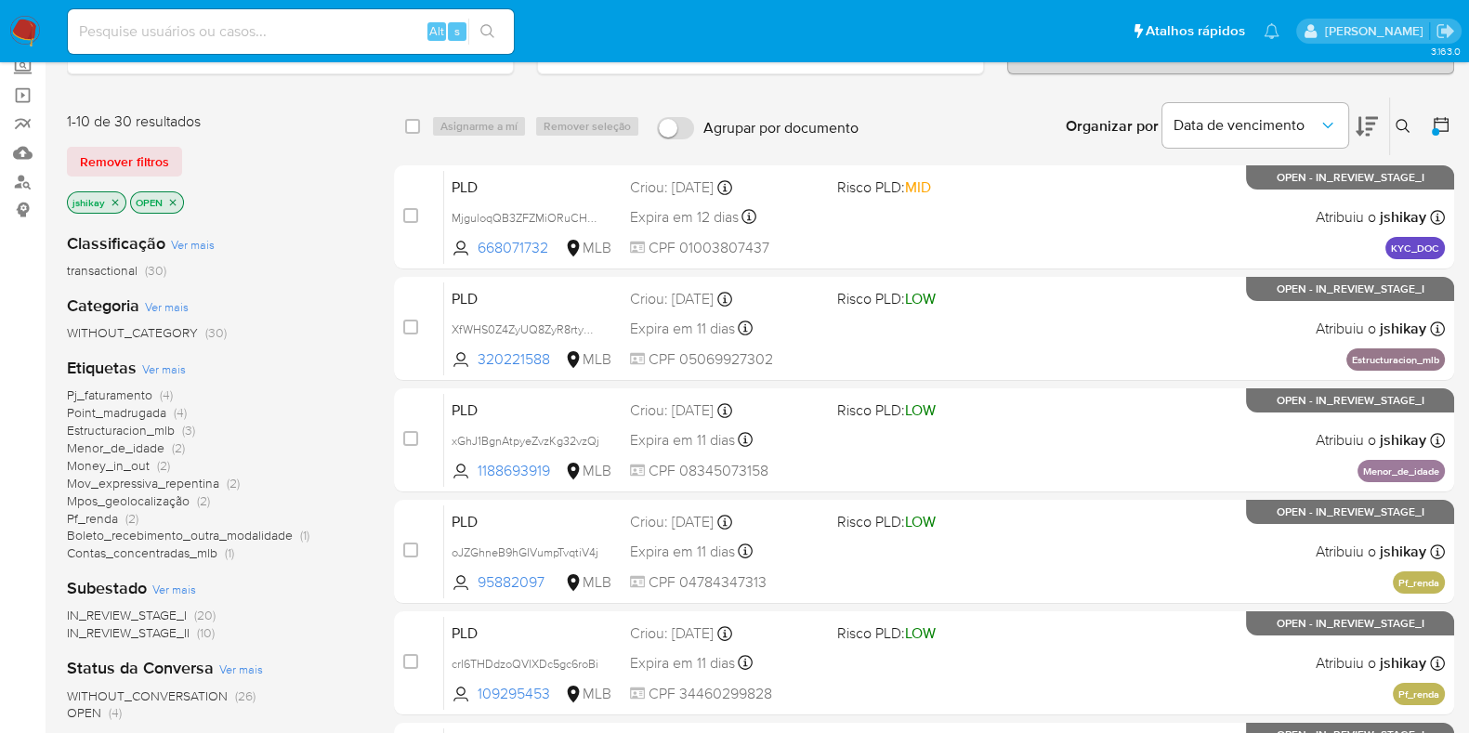
scroll to position [231, 0]
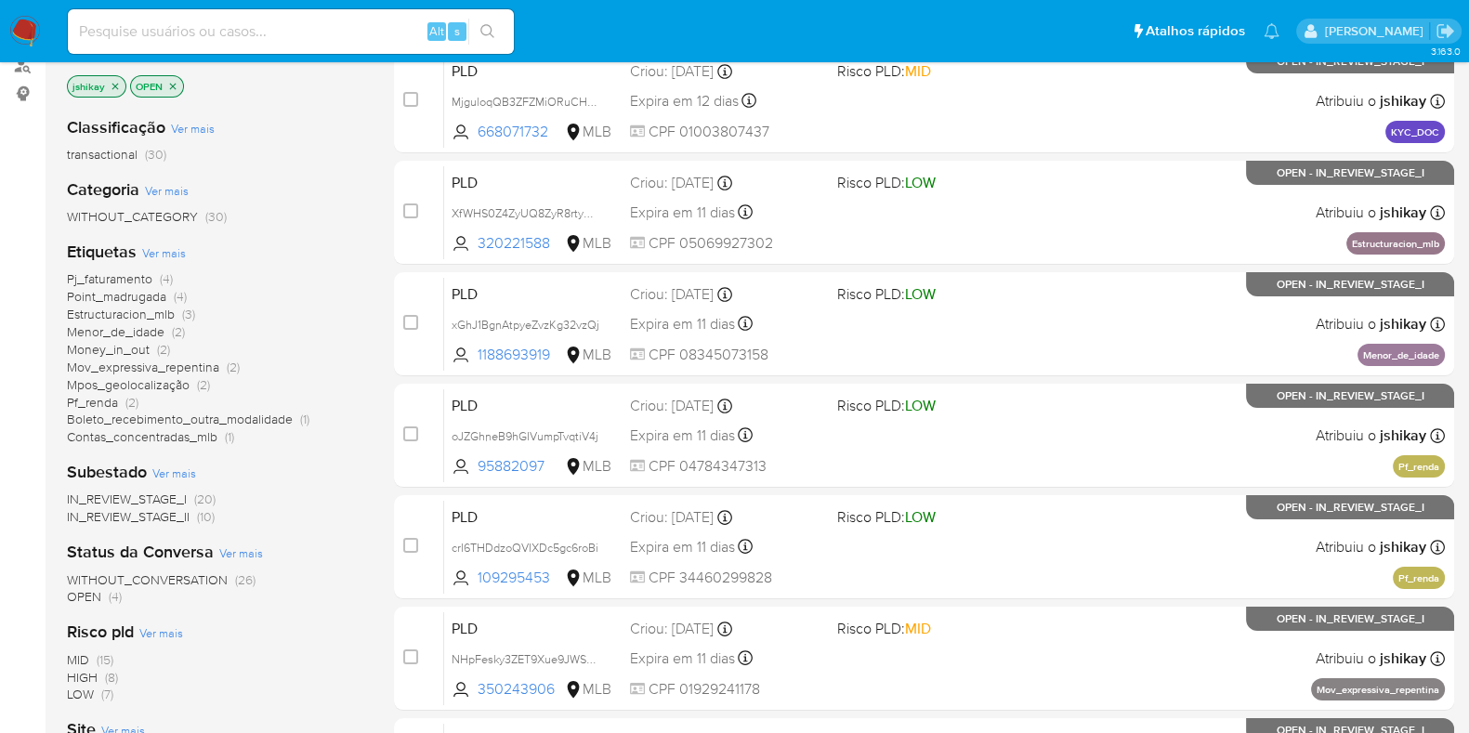
click at [115, 83] on icon "close-filter" at bounding box center [115, 86] width 7 height 7
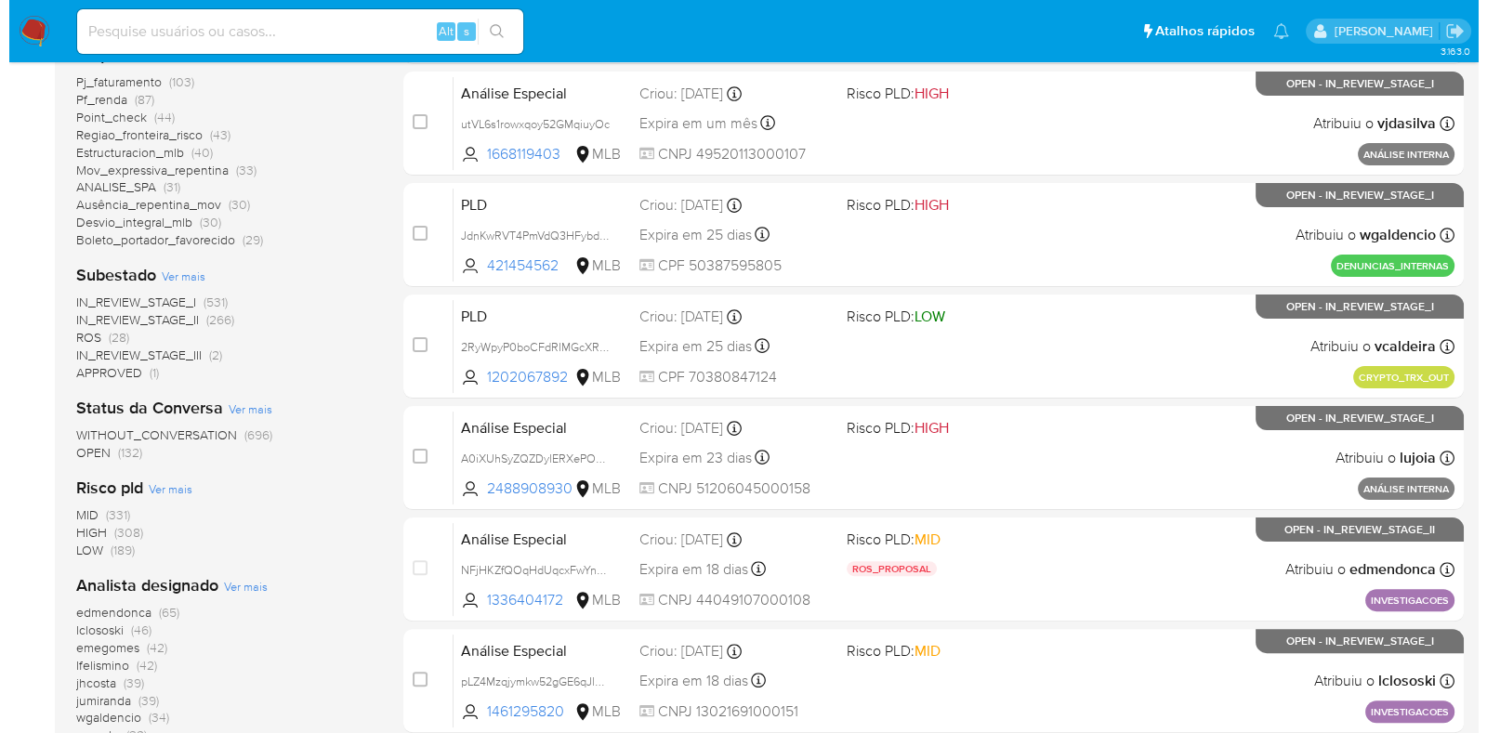
scroll to position [581, 0]
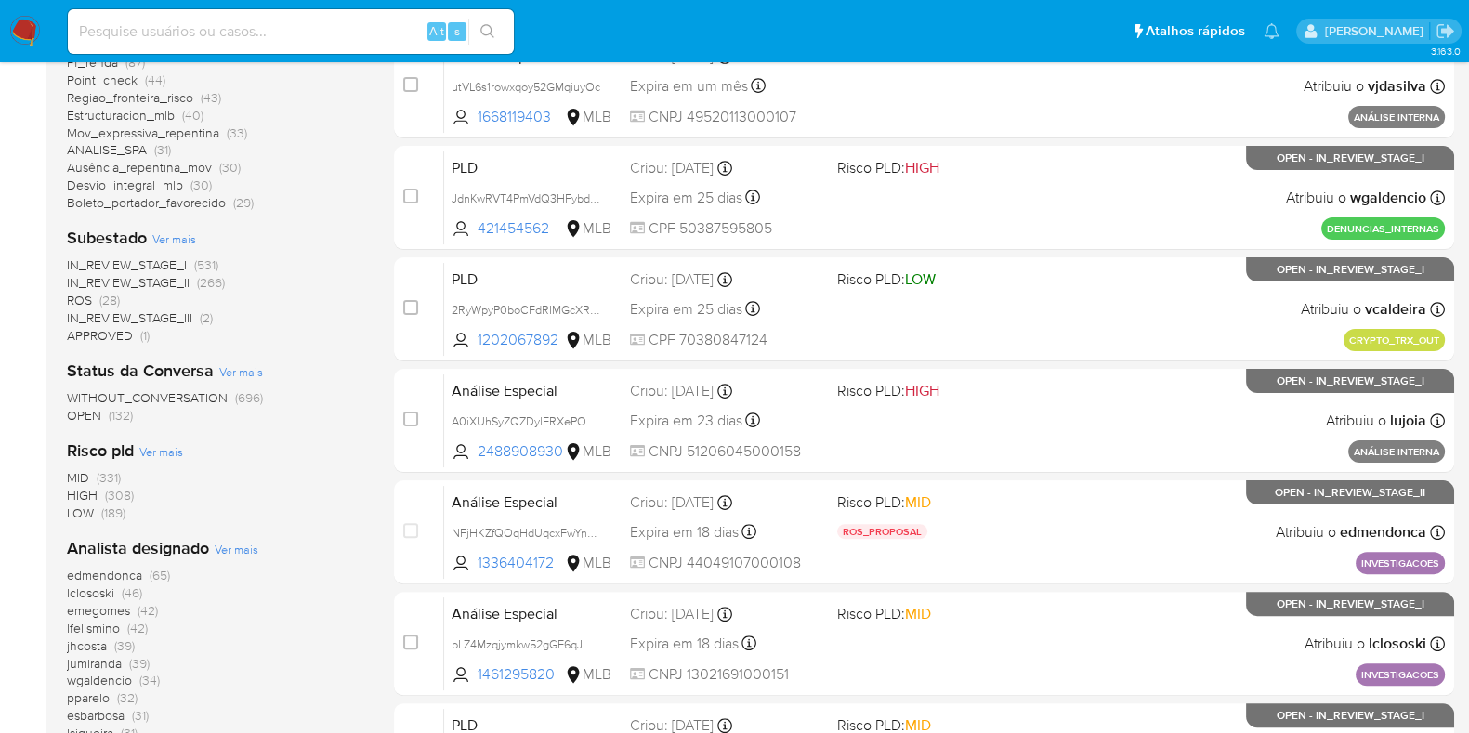
click at [230, 545] on span "Ver mais" at bounding box center [237, 549] width 44 height 17
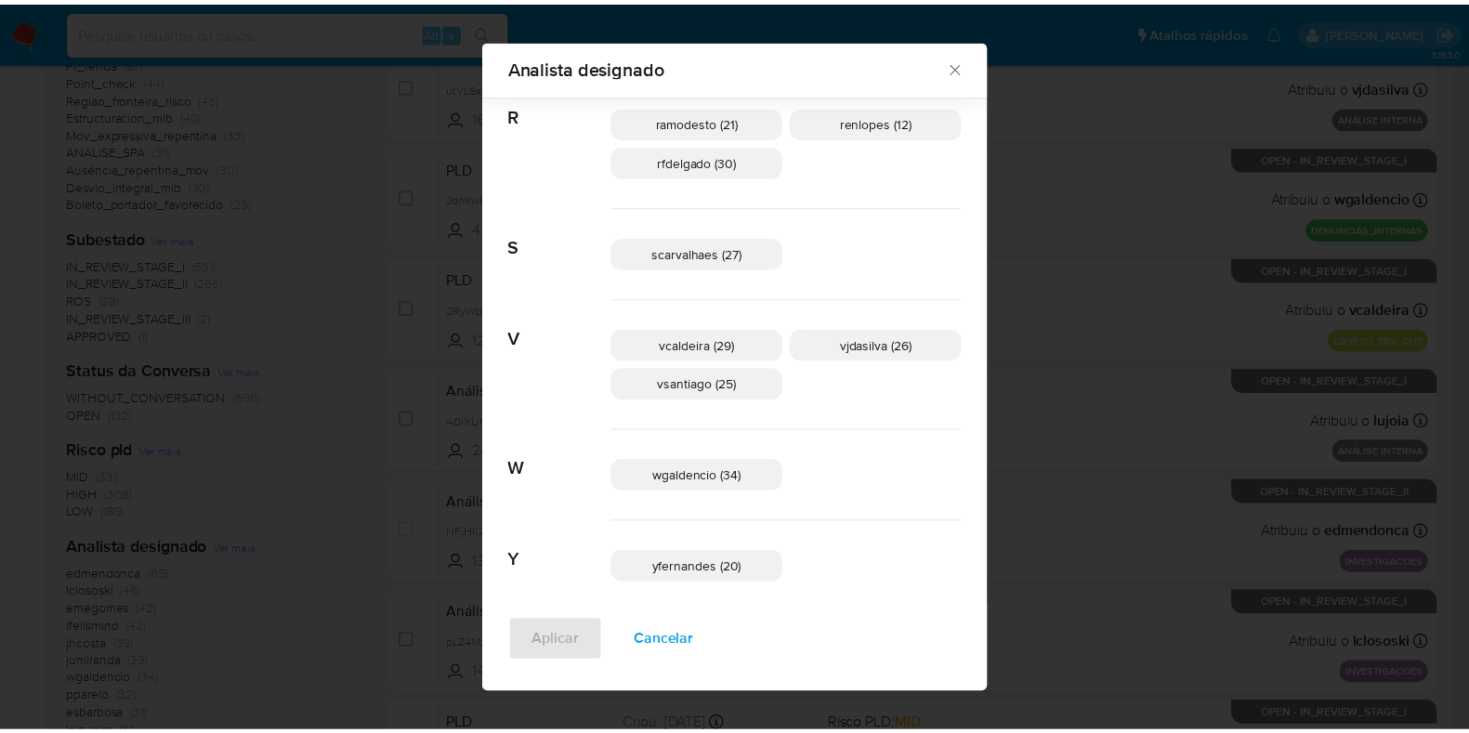
scroll to position [1128, 0]
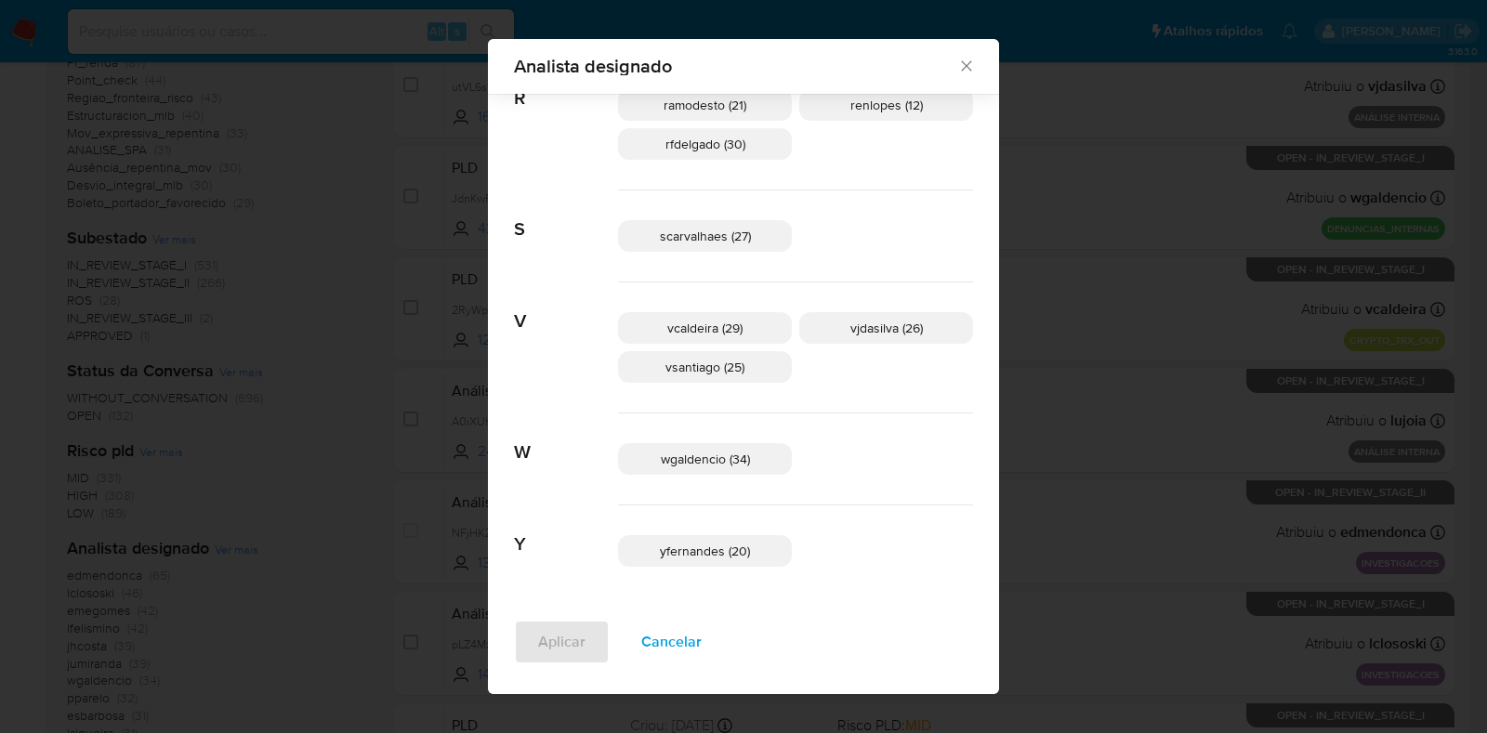
click at [957, 59] on icon "Fechar" at bounding box center [966, 66] width 19 height 19
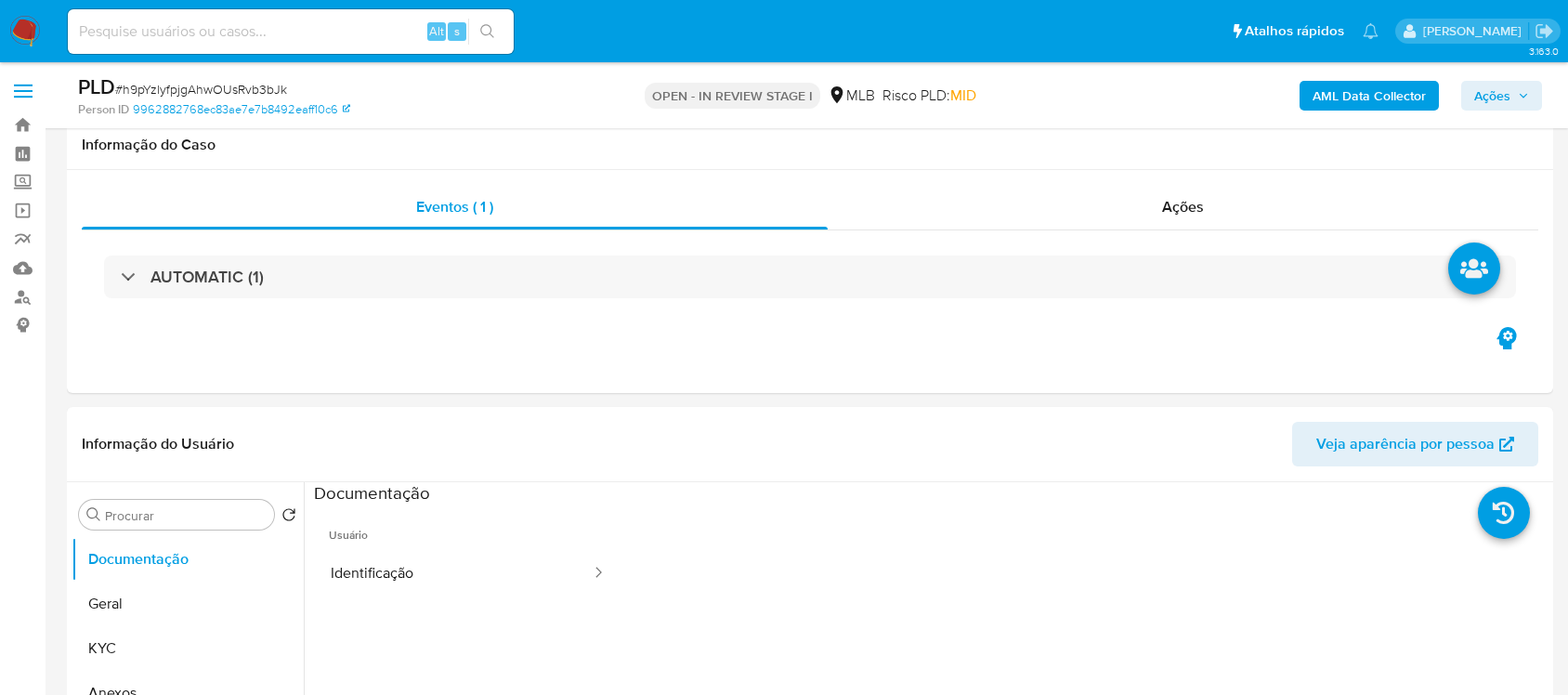
scroll to position [1626, 0]
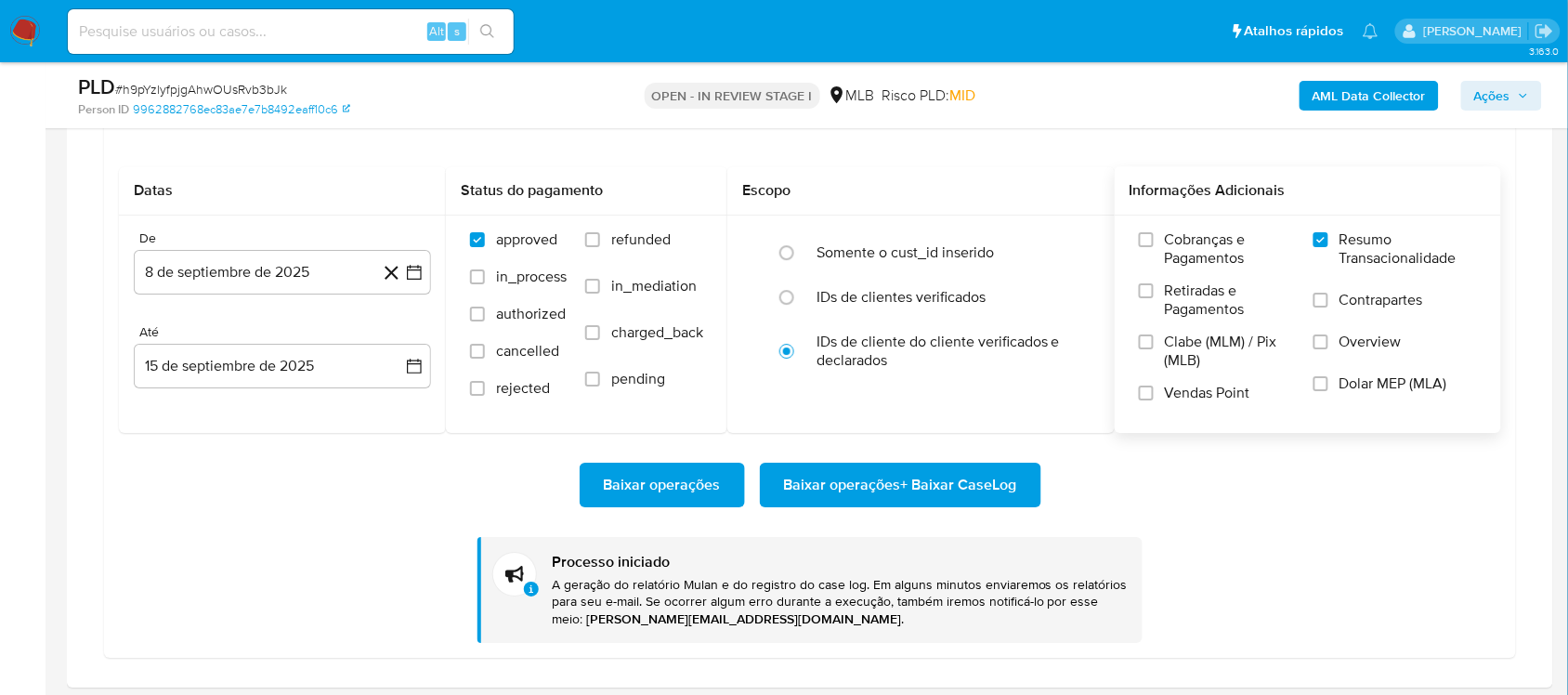
click at [1354, 235] on span "Resumo Transacionalidade" at bounding box center [1408, 248] width 138 height 37
click at [1328, 235] on input "Resumo Transacionalidade" at bounding box center [1320, 239] width 15 height 15
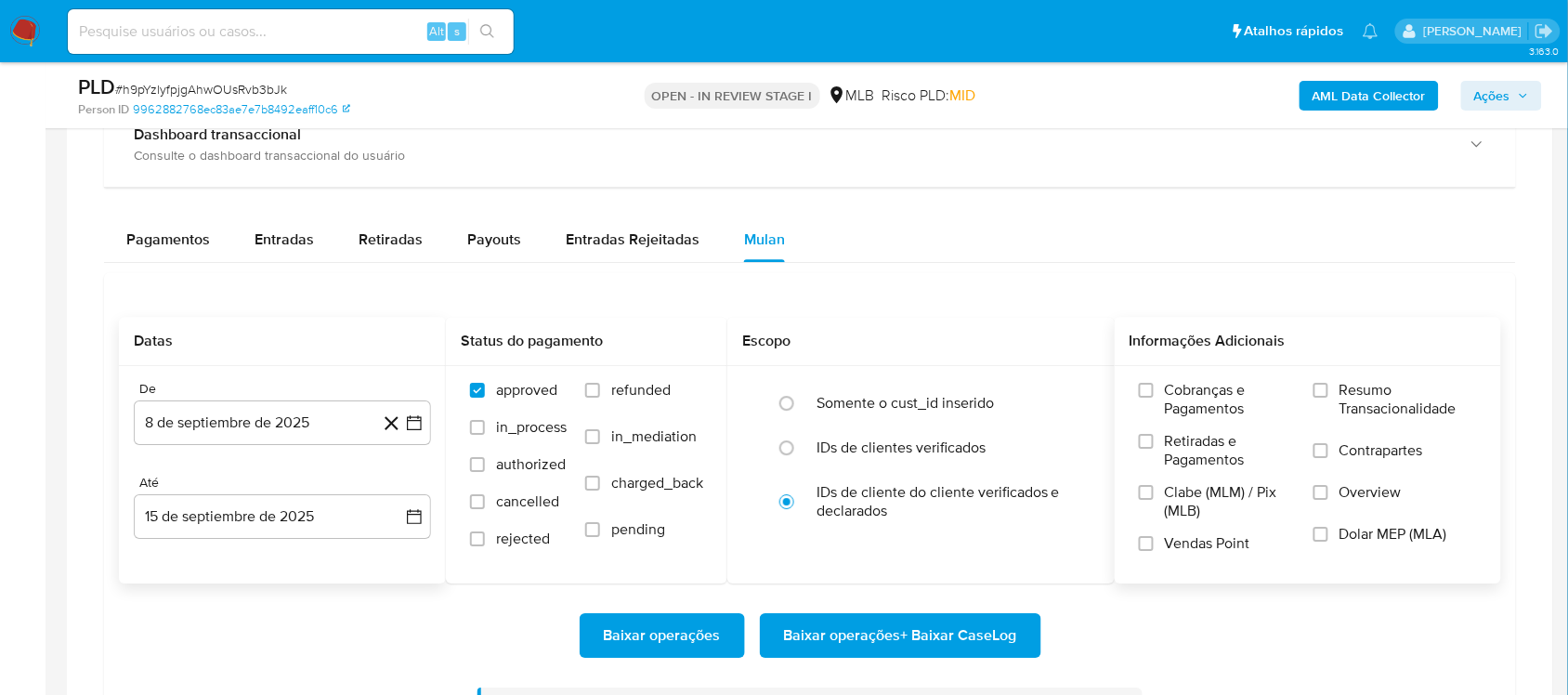
scroll to position [1517, 0]
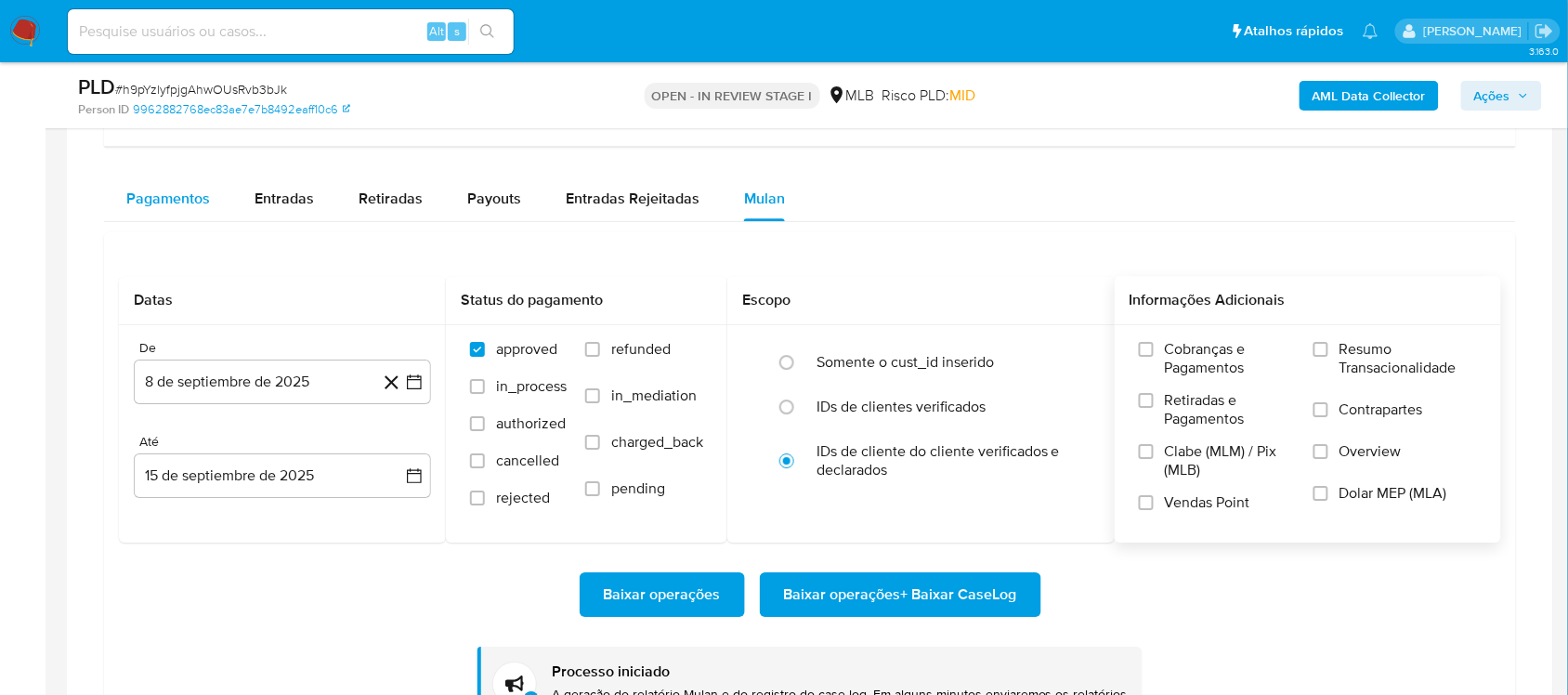
click at [191, 192] on span "Pagamentos" at bounding box center [168, 198] width 84 height 21
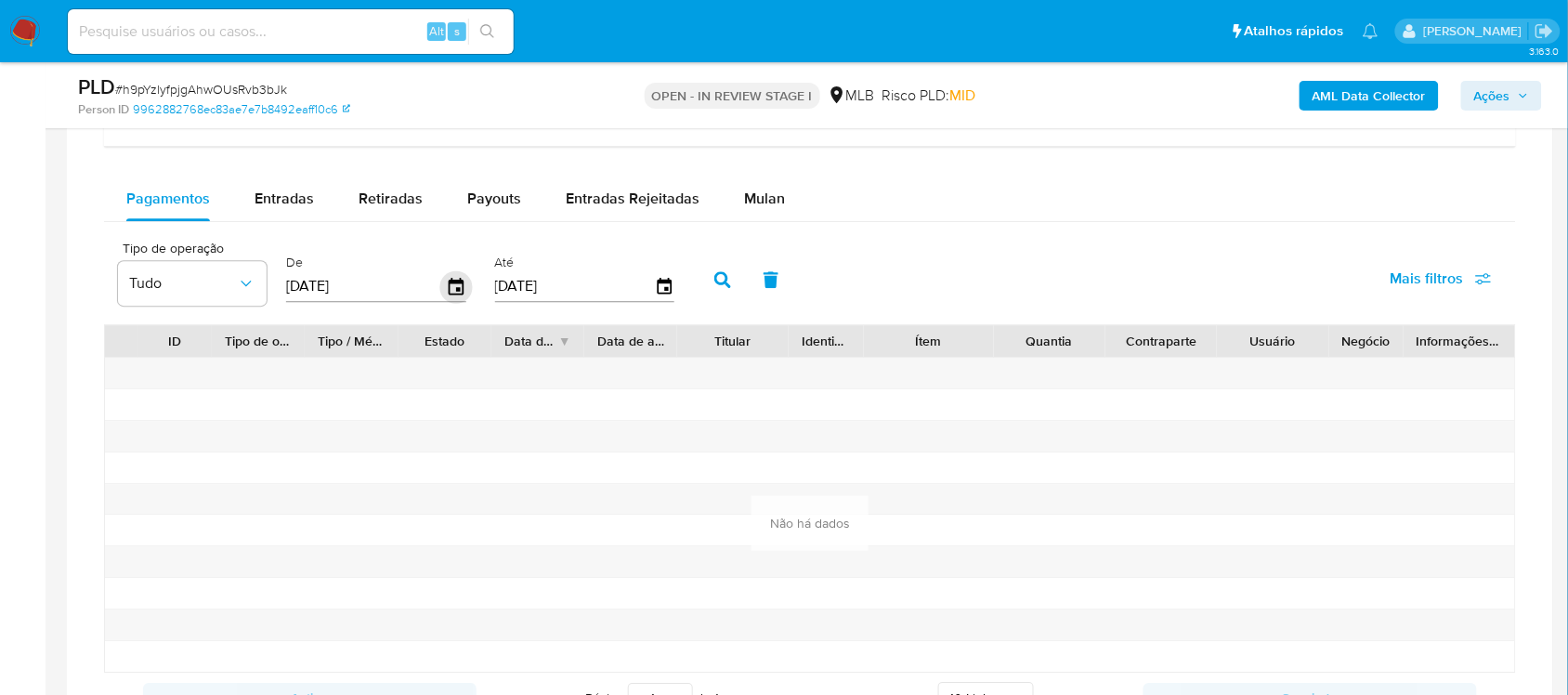
click at [461, 284] on icon "button" at bounding box center [456, 286] width 33 height 33
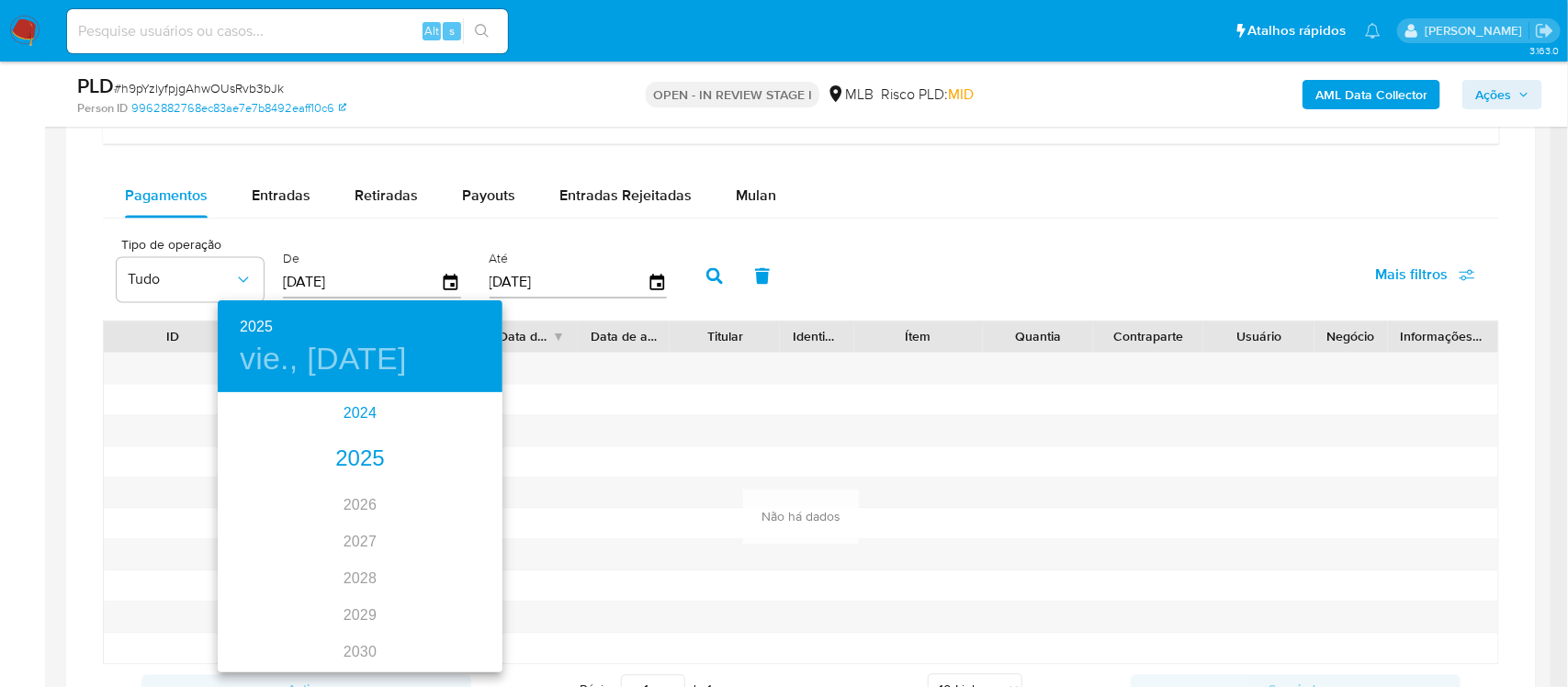
click at [351, 418] on div "2024" at bounding box center [360, 413] width 285 height 37
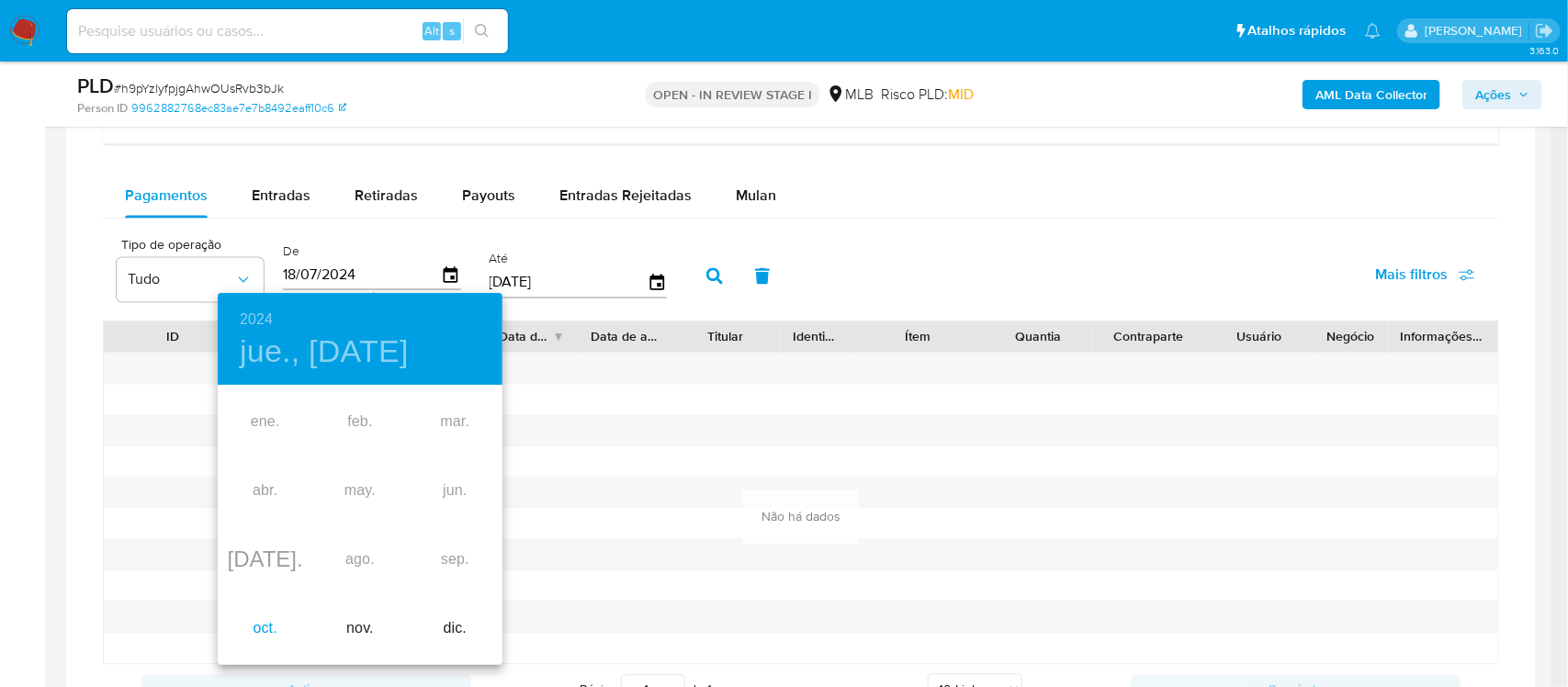
click at [276, 625] on div "oct." at bounding box center [265, 629] width 95 height 69
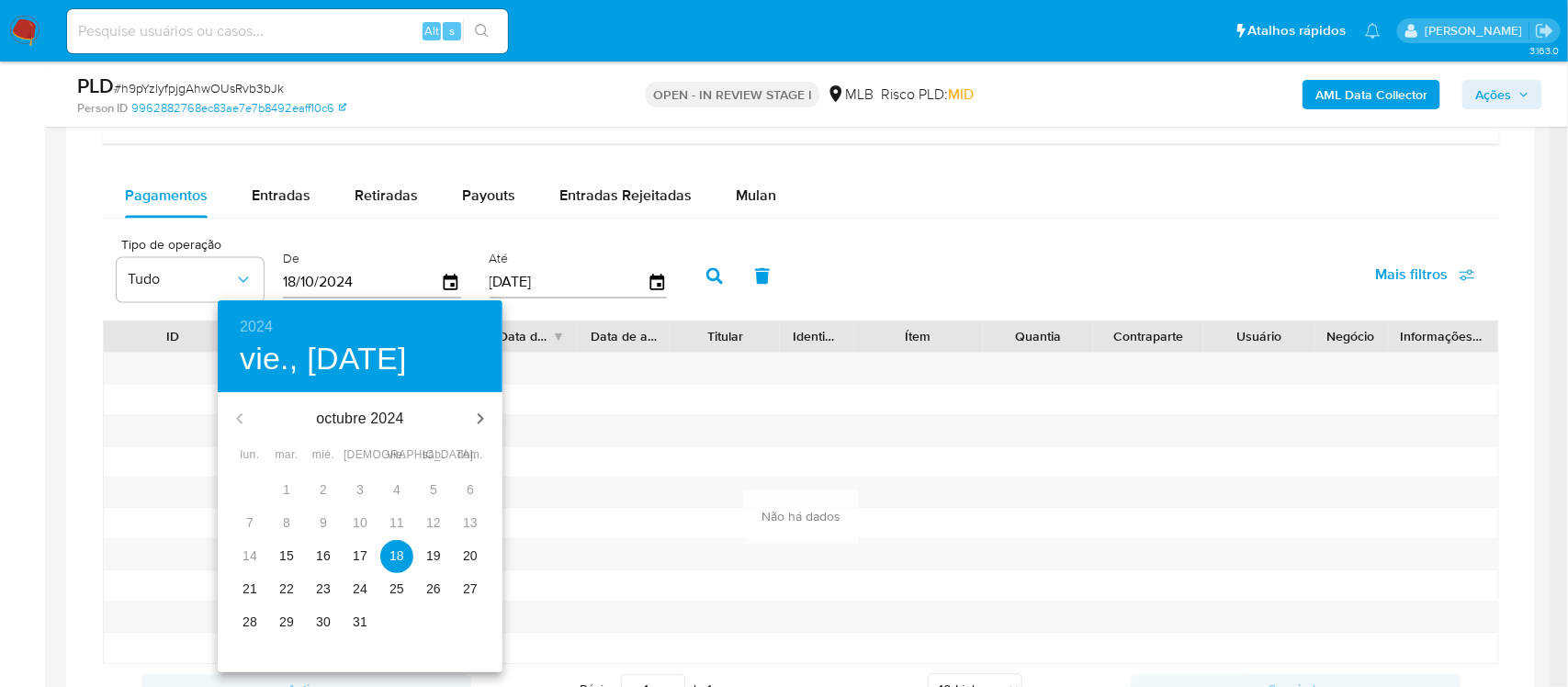
click at [272, 558] on span "15" at bounding box center [286, 556] width 33 height 19
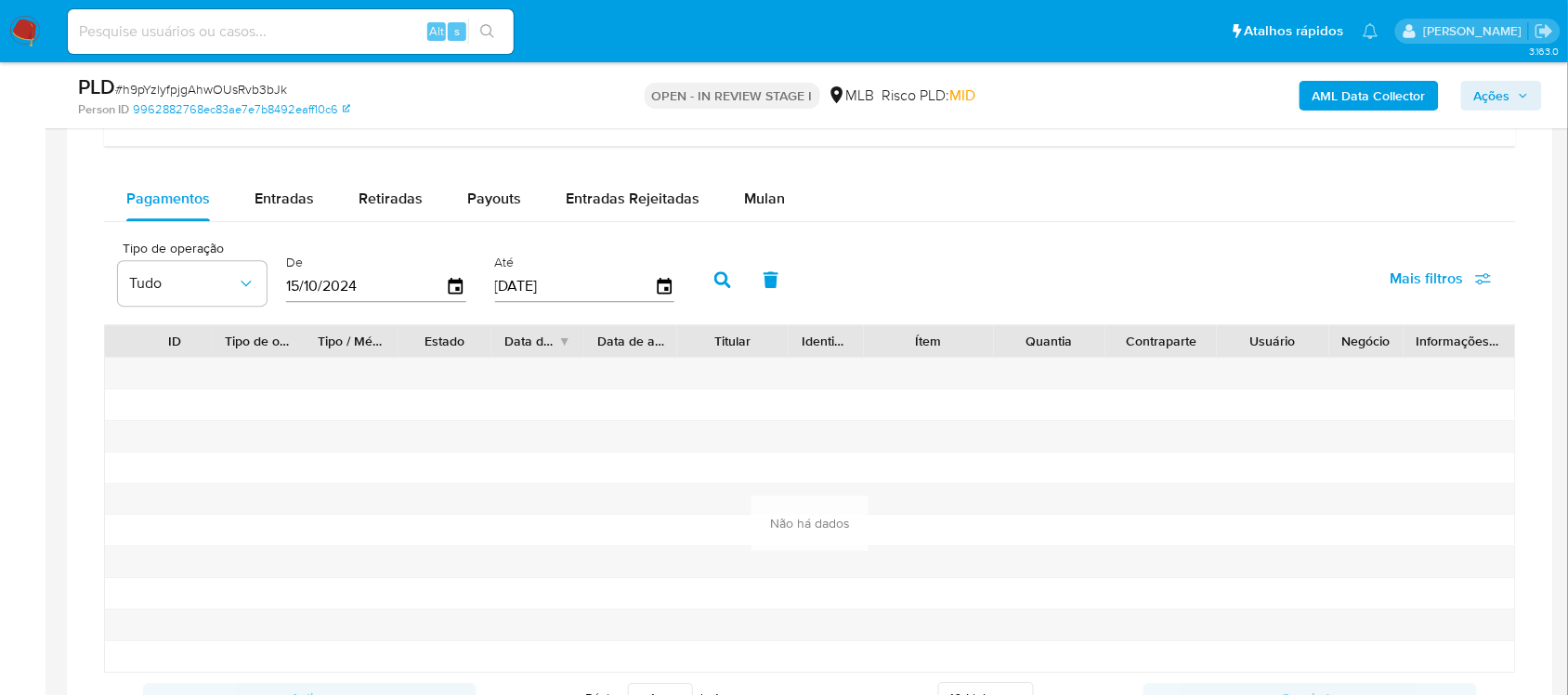
click at [715, 280] on icon "button" at bounding box center [723, 279] width 17 height 17
click at [242, 91] on span "# h9pYzlyfpjgAhwOUsRvb3bJk" at bounding box center [201, 89] width 172 height 19
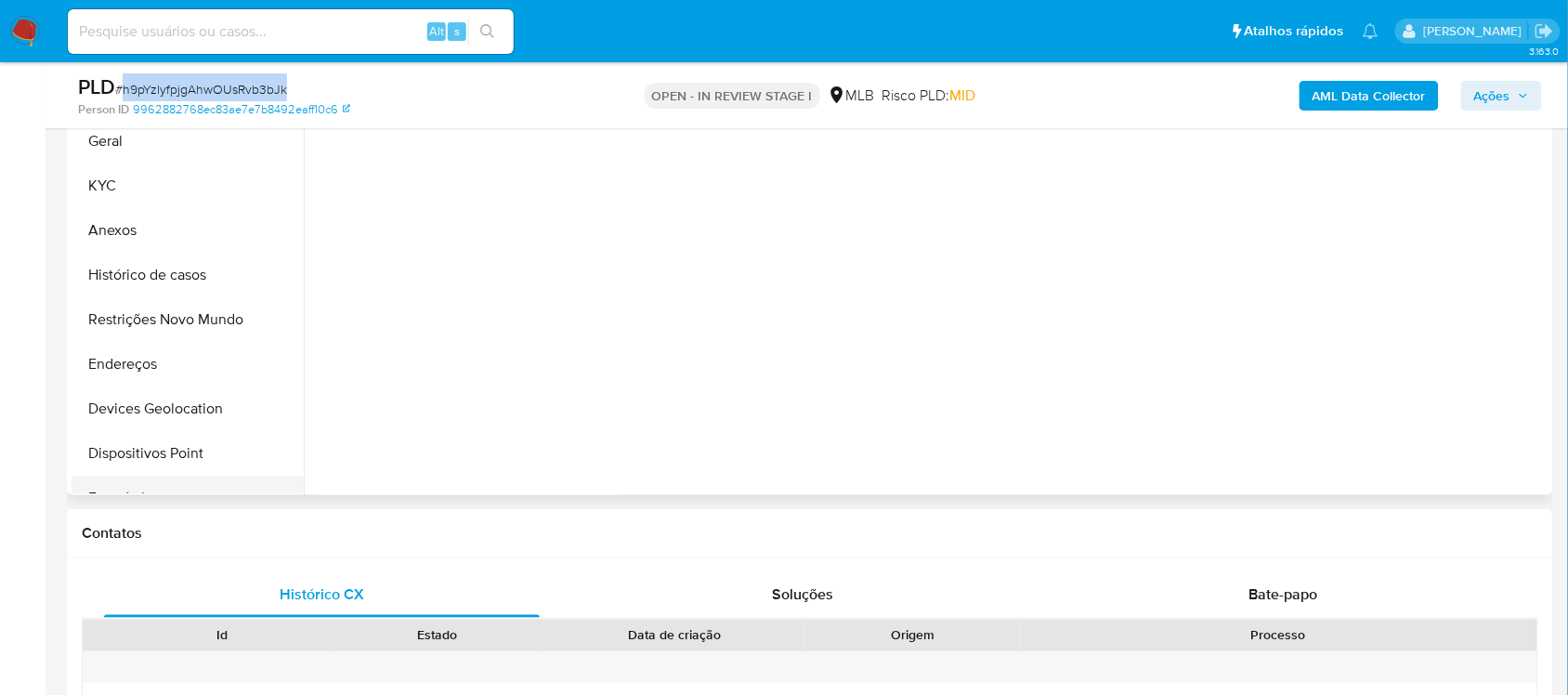
scroll to position [123, 0]
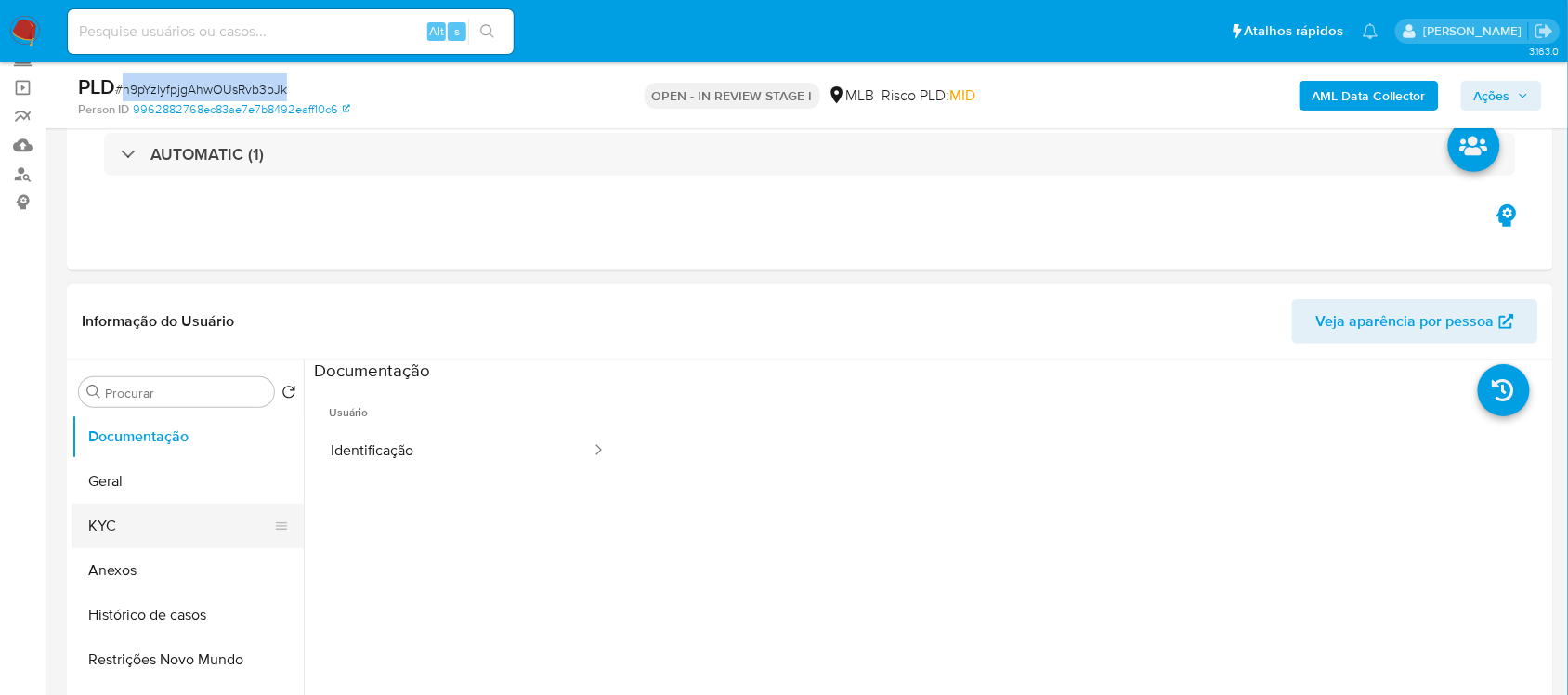
click at [151, 506] on button "KYC" at bounding box center [180, 526] width 217 height 45
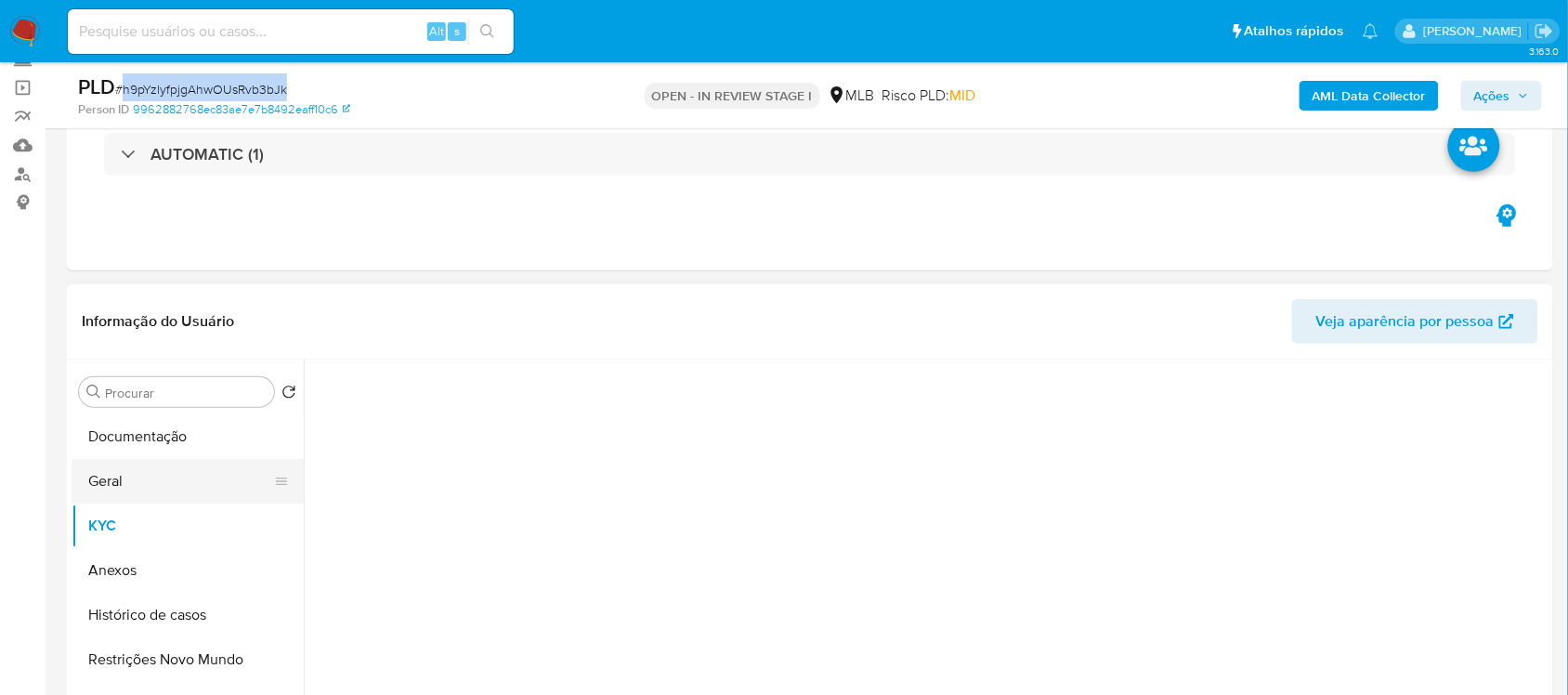
click at [151, 491] on button "Geral" at bounding box center [180, 481] width 217 height 45
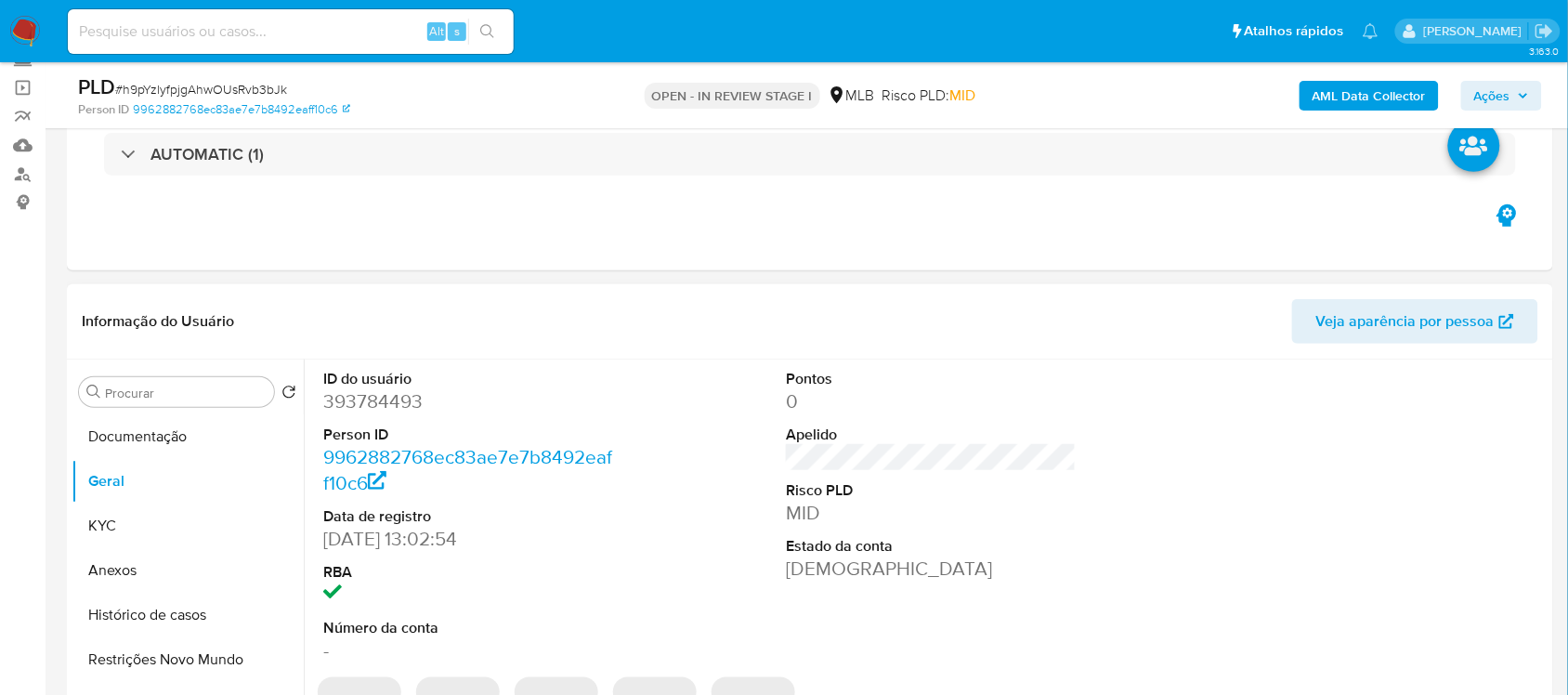
click at [397, 416] on dl "ID do usuário 393784493 Person ID 9962882768ec83ae7e7b8492eaff10c6 Data de regi…" at bounding box center [468, 517] width 290 height 296
click at [395, 409] on dd "393784493" at bounding box center [468, 401] width 290 height 26
click at [393, 410] on dd "393784493" at bounding box center [468, 401] width 290 height 26
copy dd "393784493"
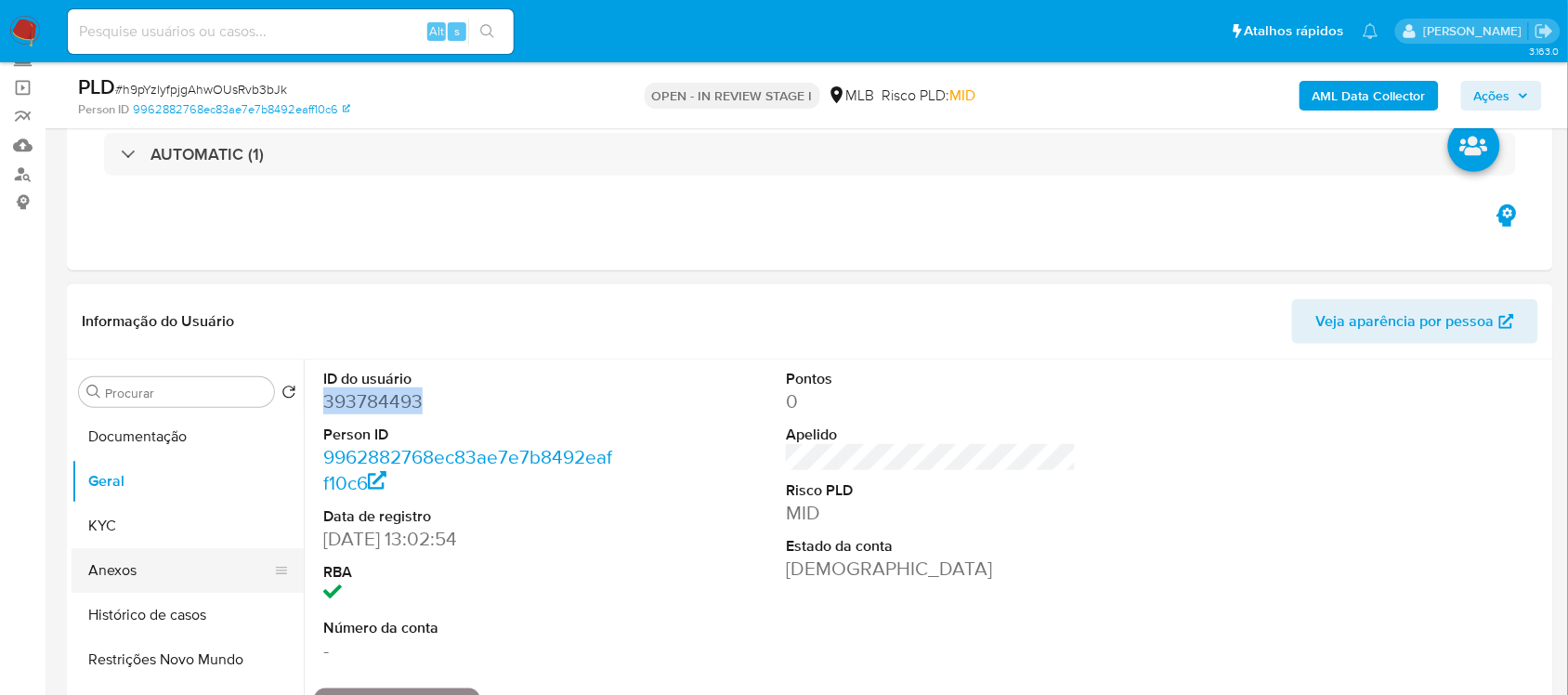
click at [133, 571] on button "Anexos" at bounding box center [180, 570] width 217 height 45
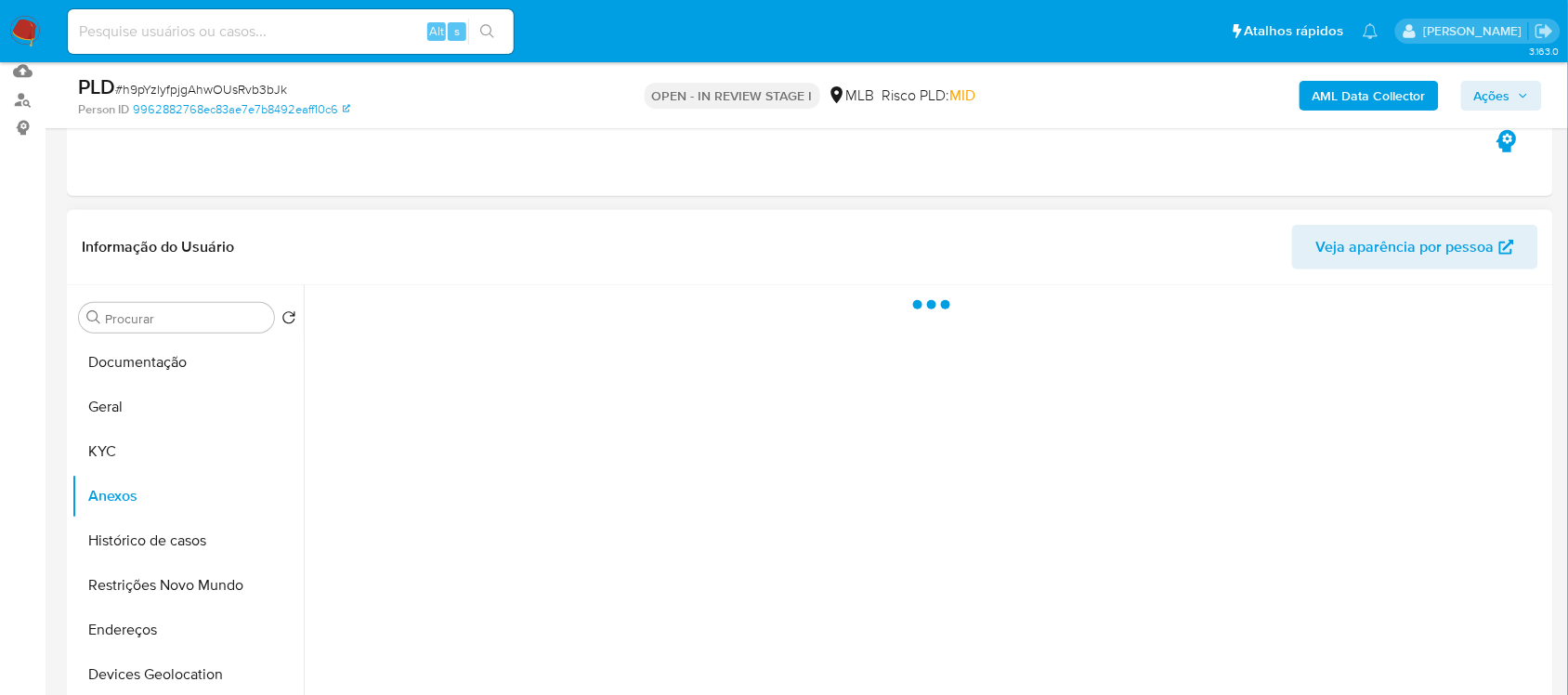
scroll to position [239, 0]
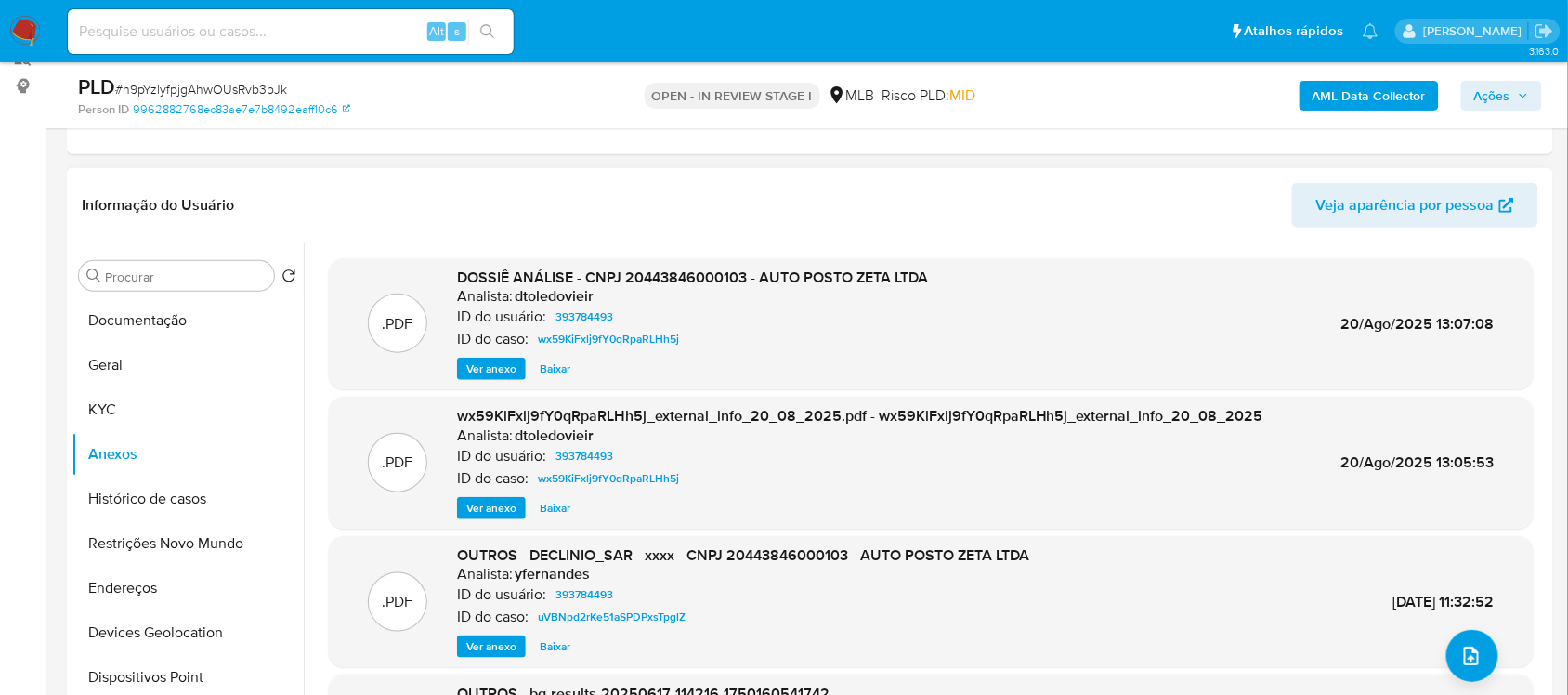
click at [545, 368] on span "Baixar" at bounding box center [555, 369] width 31 height 19
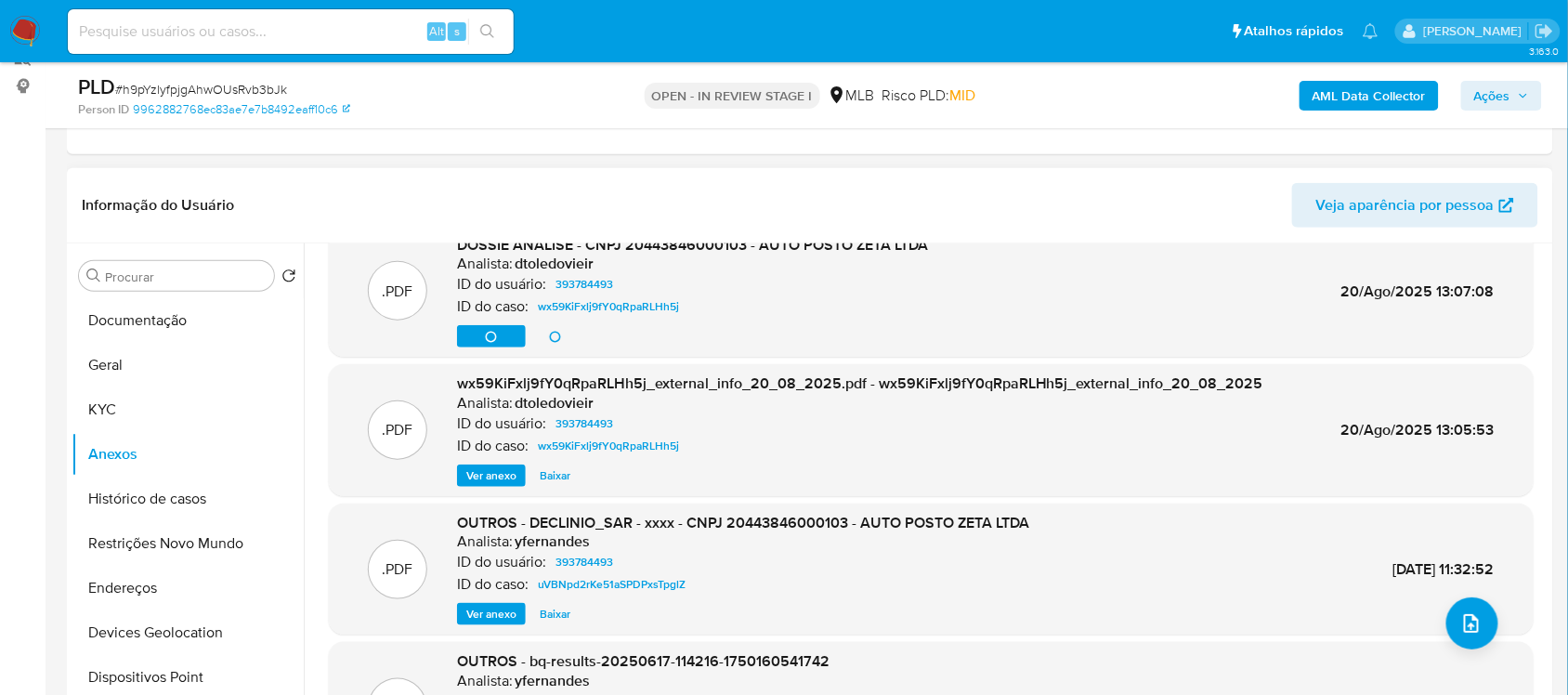
scroll to position [0, 0]
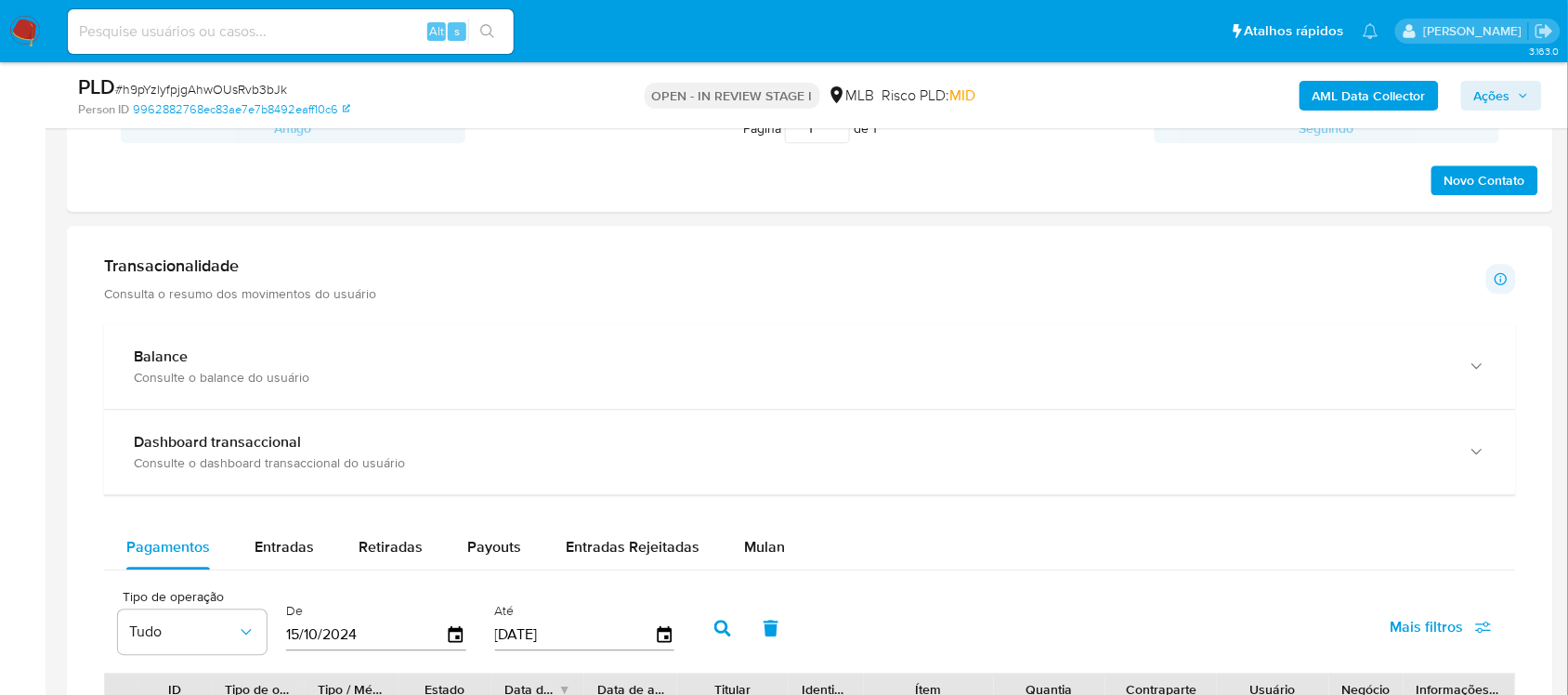
drag, startPoint x: 396, startPoint y: 361, endPoint x: 460, endPoint y: 305, distance: 85.0
click at [397, 361] on div "Balance" at bounding box center [791, 357] width 1315 height 19
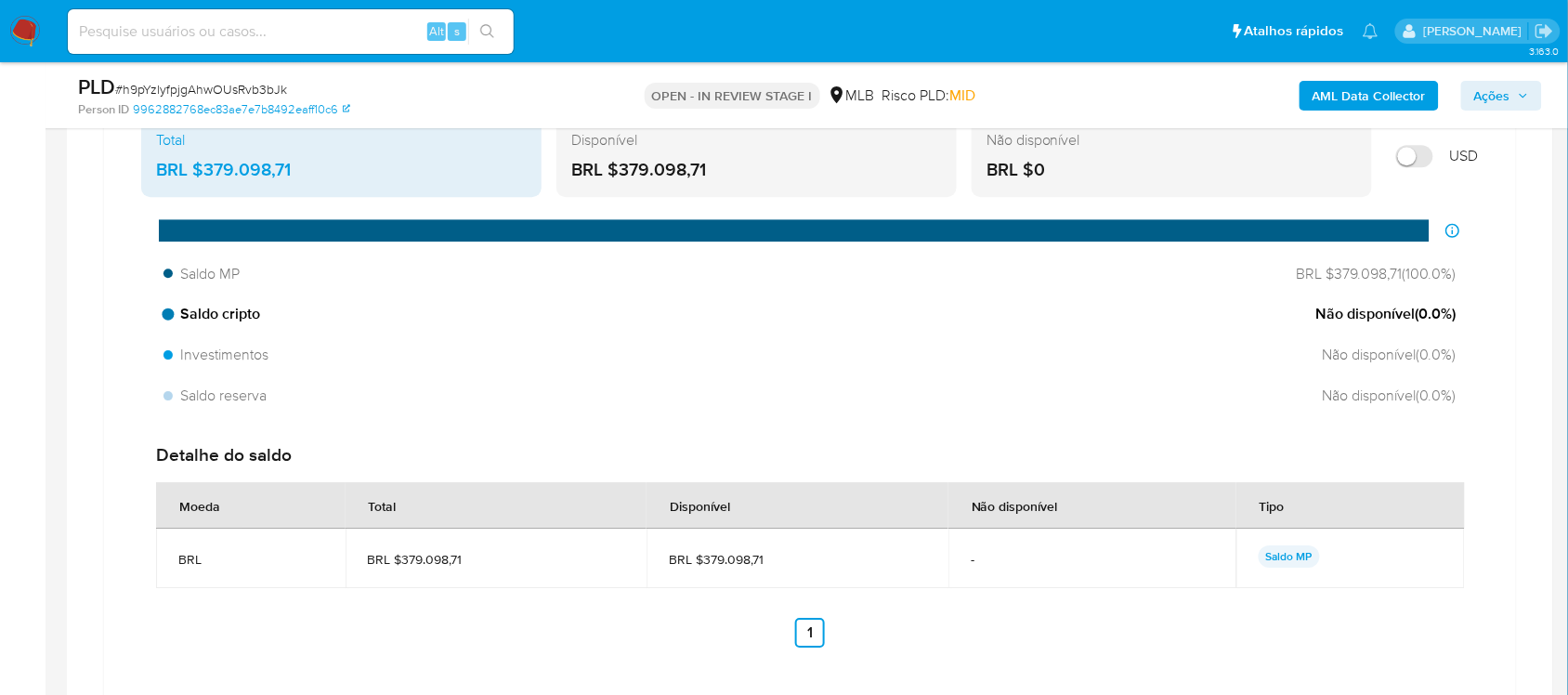
scroll to position [1517, 0]
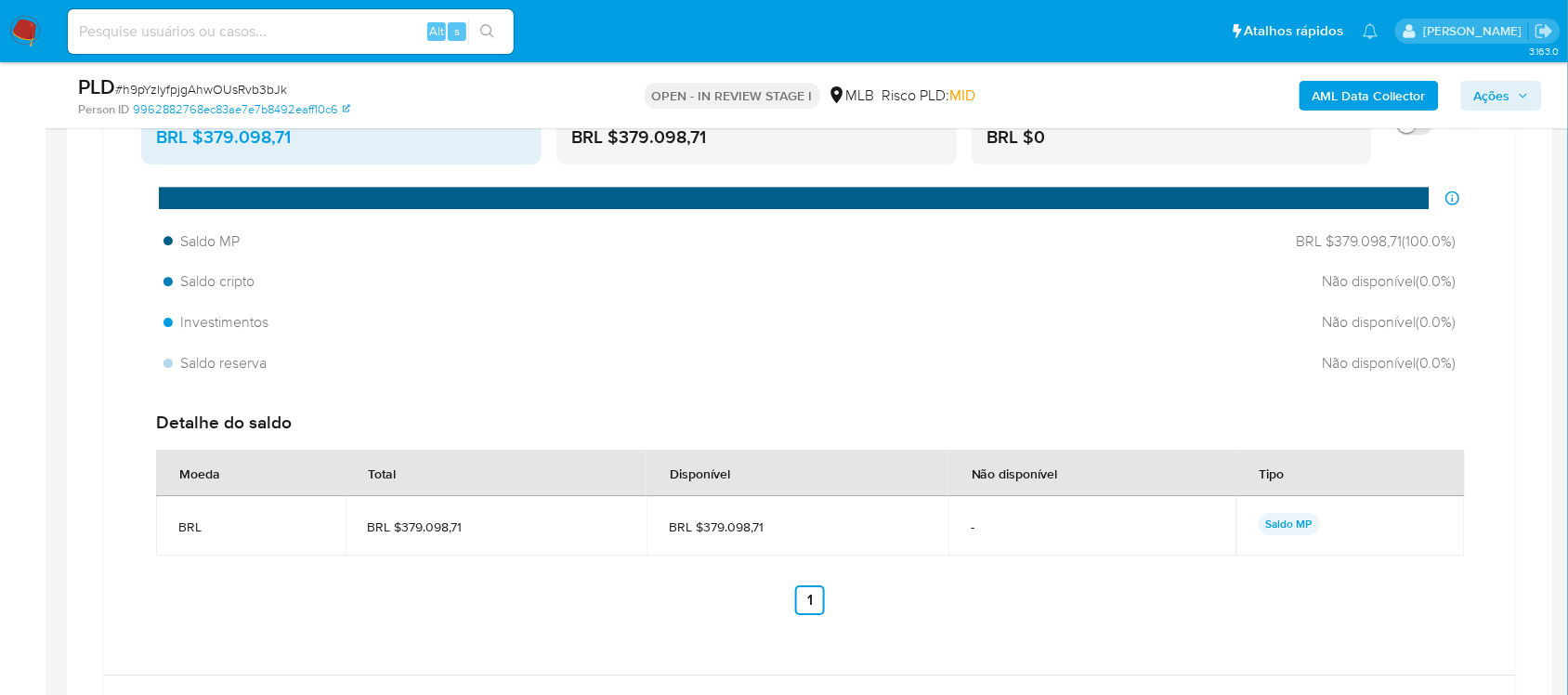
drag, startPoint x: 774, startPoint y: 532, endPoint x: 703, endPoint y: 534, distance: 71.0
click at [703, 534] on span "BRL $379.098,71" at bounding box center [796, 527] width 257 height 17
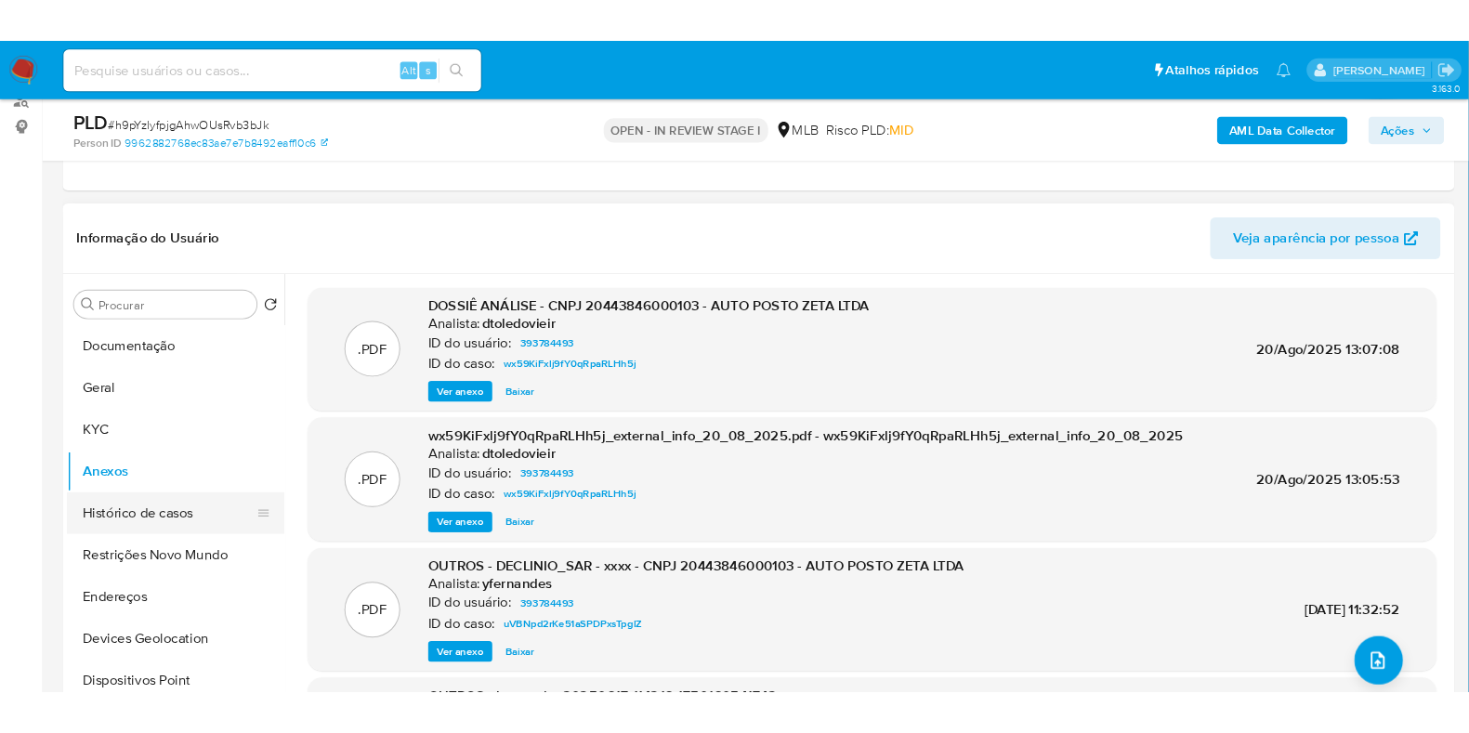
scroll to position [239, 0]
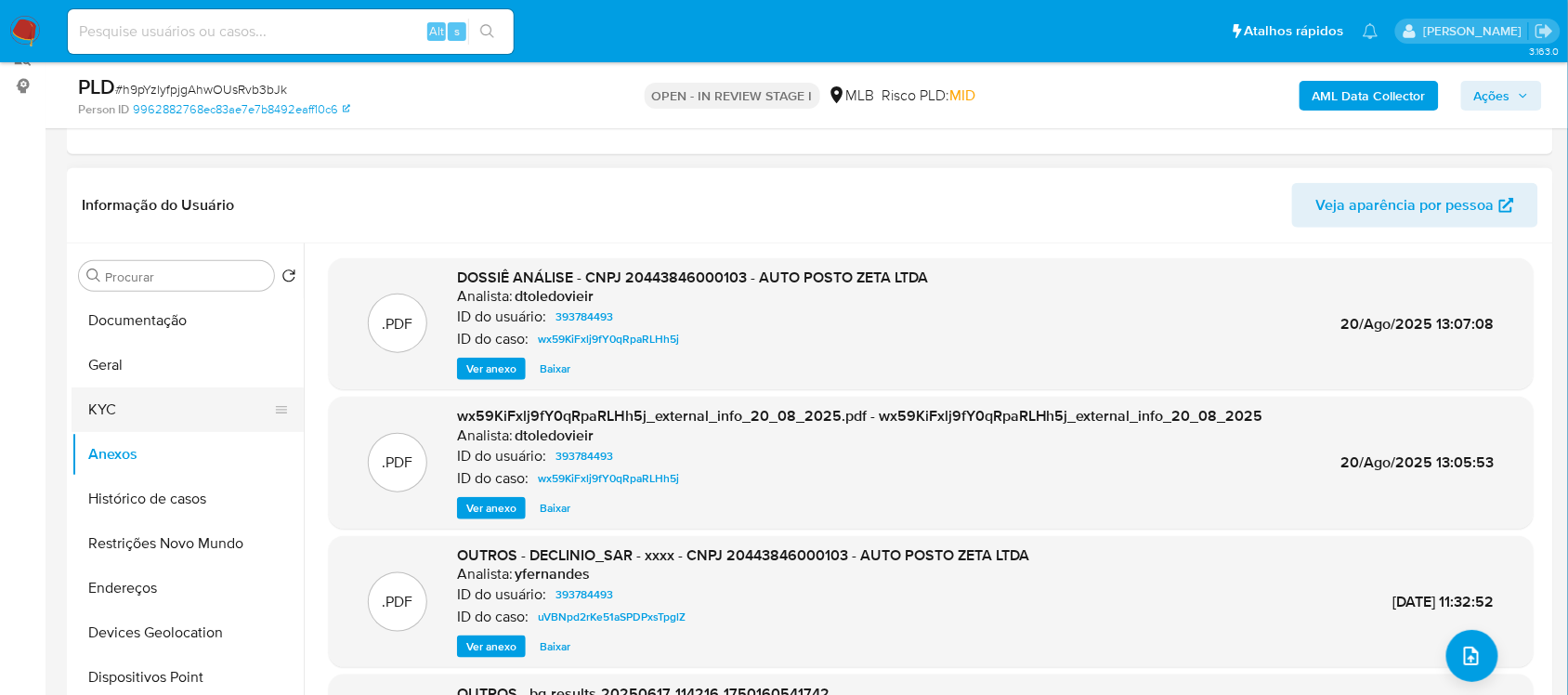
click at [137, 404] on button "KYC" at bounding box center [180, 409] width 217 height 45
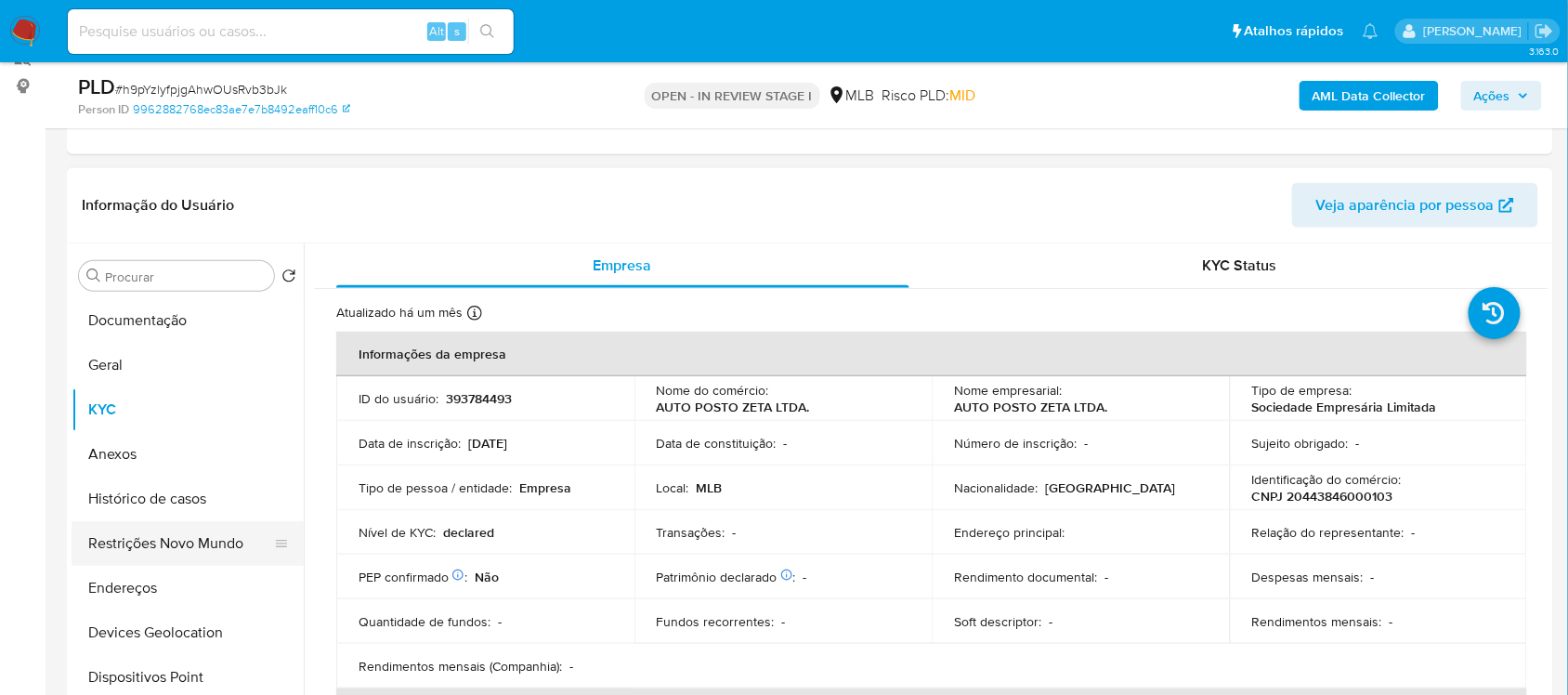
click at [184, 534] on button "Restrições Novo Mundo" at bounding box center [180, 543] width 217 height 45
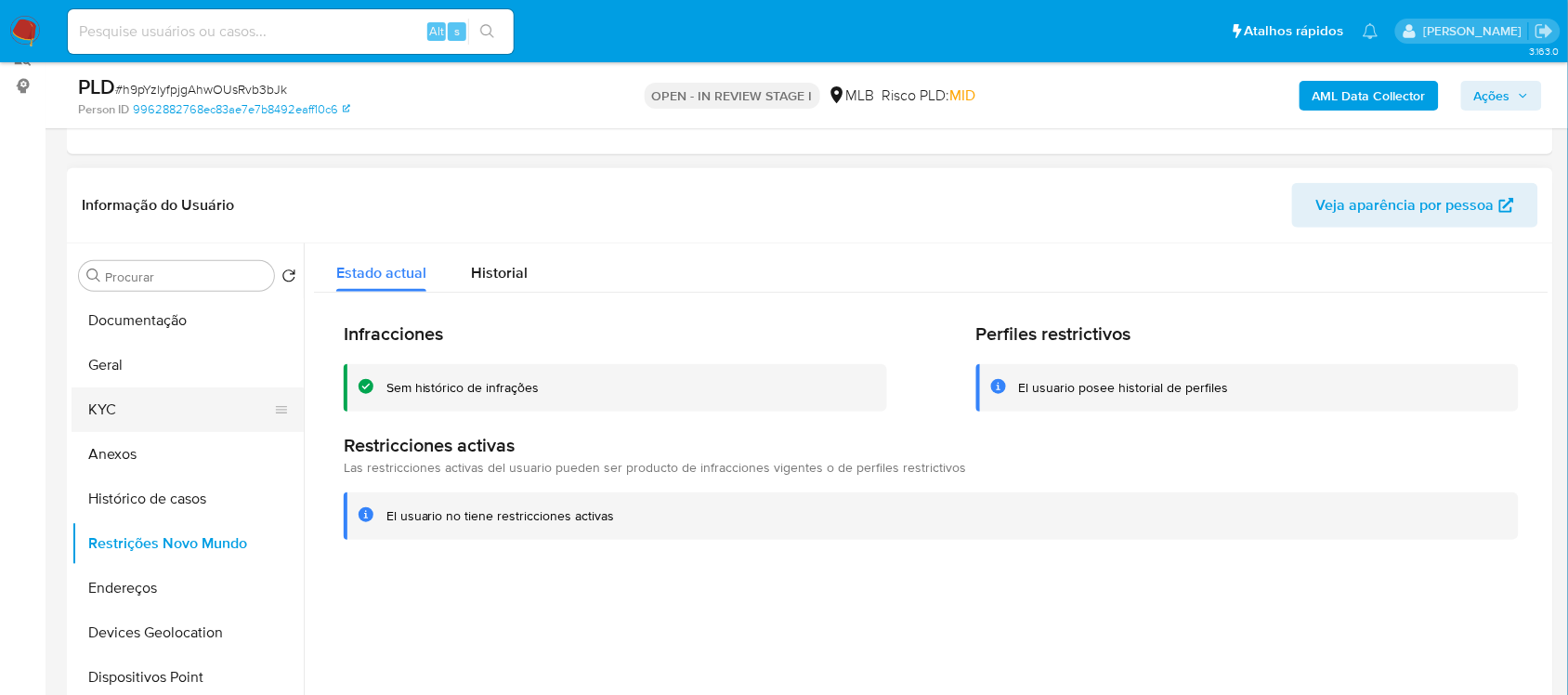
click at [155, 396] on button "KYC" at bounding box center [180, 409] width 217 height 45
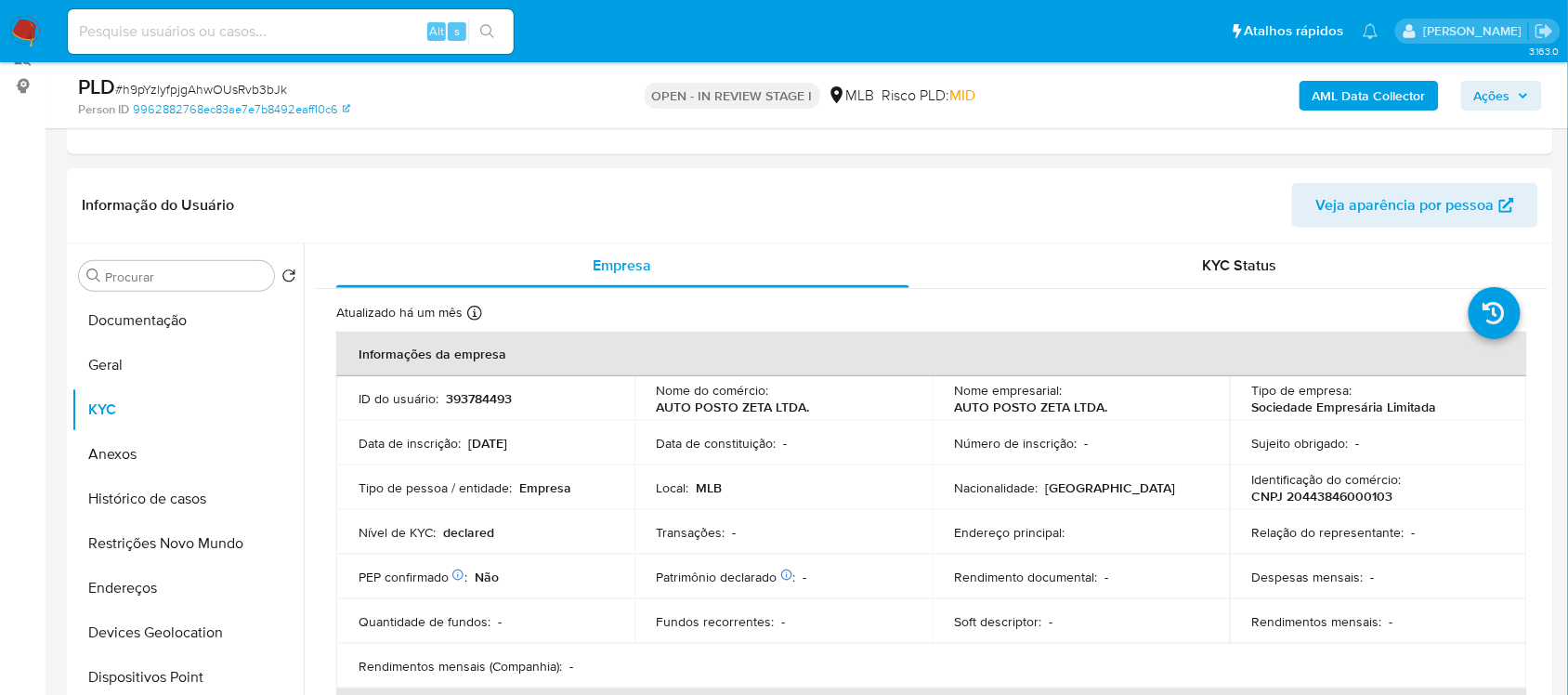
click at [1354, 500] on p "CNPJ 20443846000103" at bounding box center [1322, 496] width 141 height 17
copy p "20443846000103"
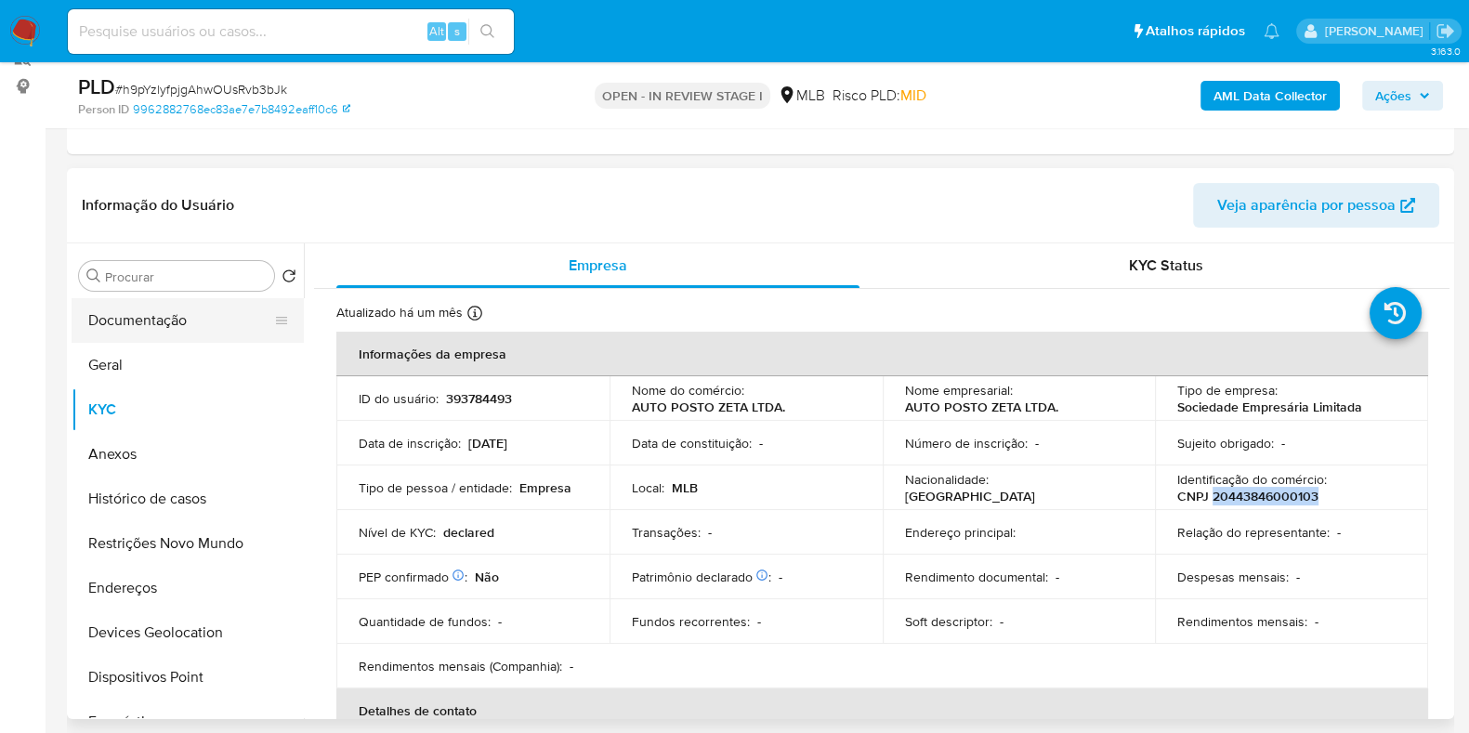
click at [177, 298] on button "Documentação" at bounding box center [180, 320] width 217 height 45
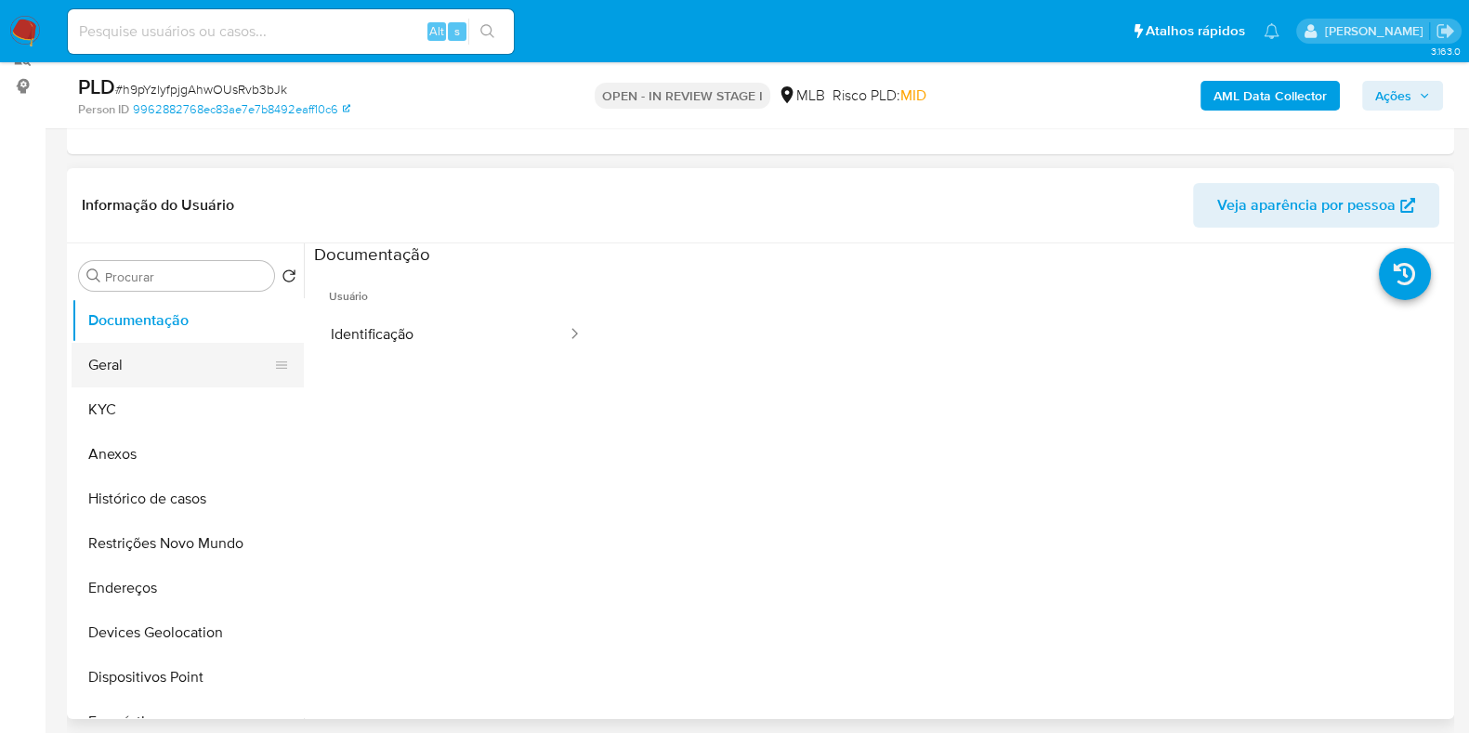
click at [162, 365] on button "Geral" at bounding box center [180, 365] width 217 height 45
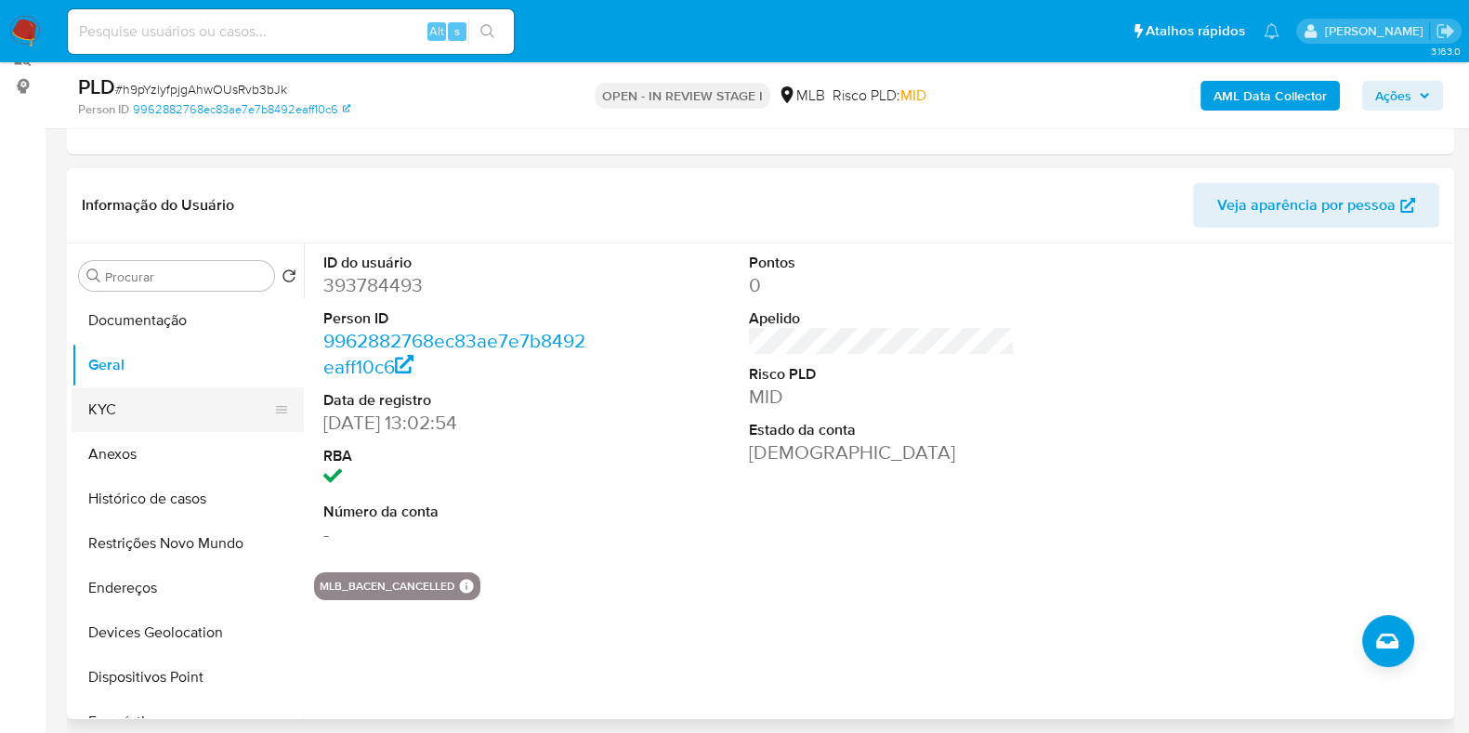
drag, startPoint x: 140, startPoint y: 425, endPoint x: 158, endPoint y: 428, distance: 18.0
click at [140, 425] on button "KYC" at bounding box center [180, 409] width 217 height 45
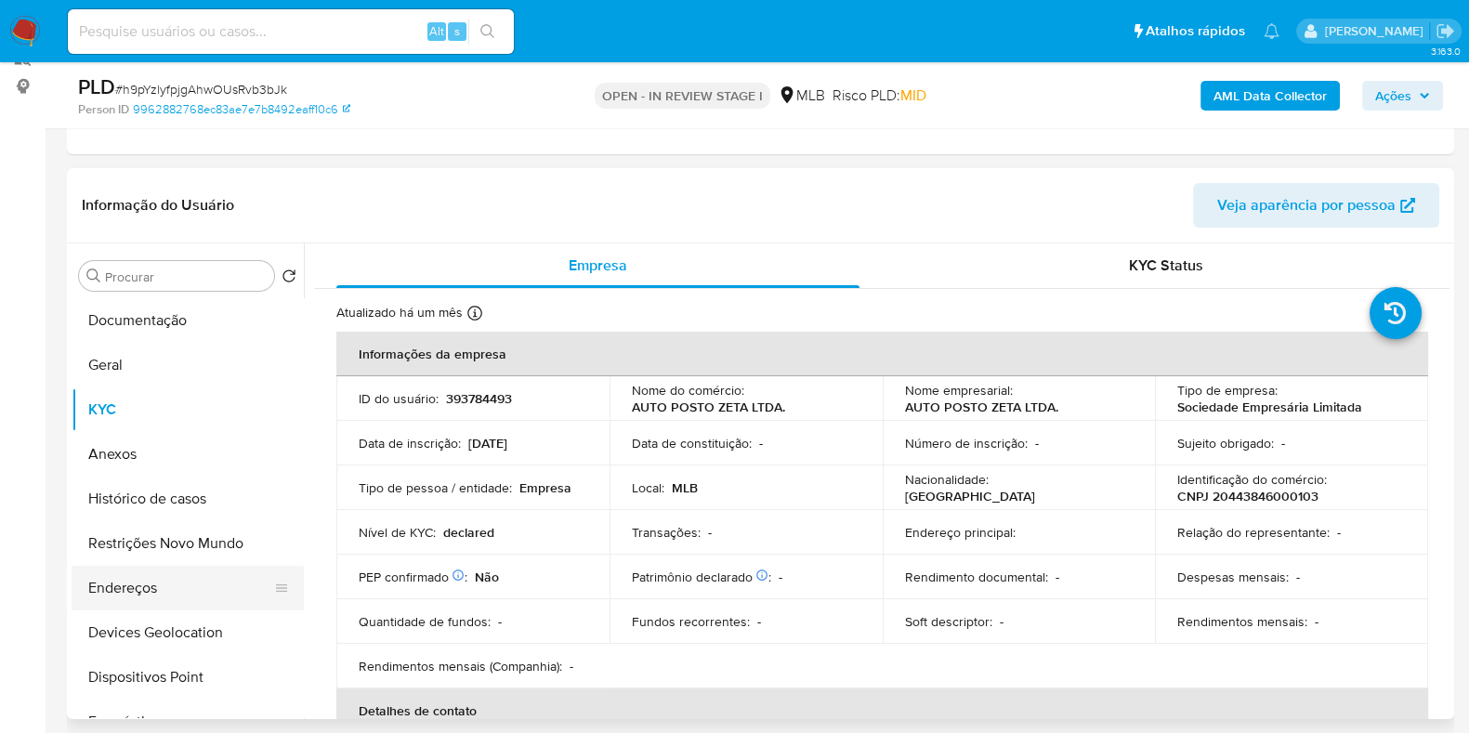
click at [164, 566] on button "Endereços" at bounding box center [180, 588] width 217 height 45
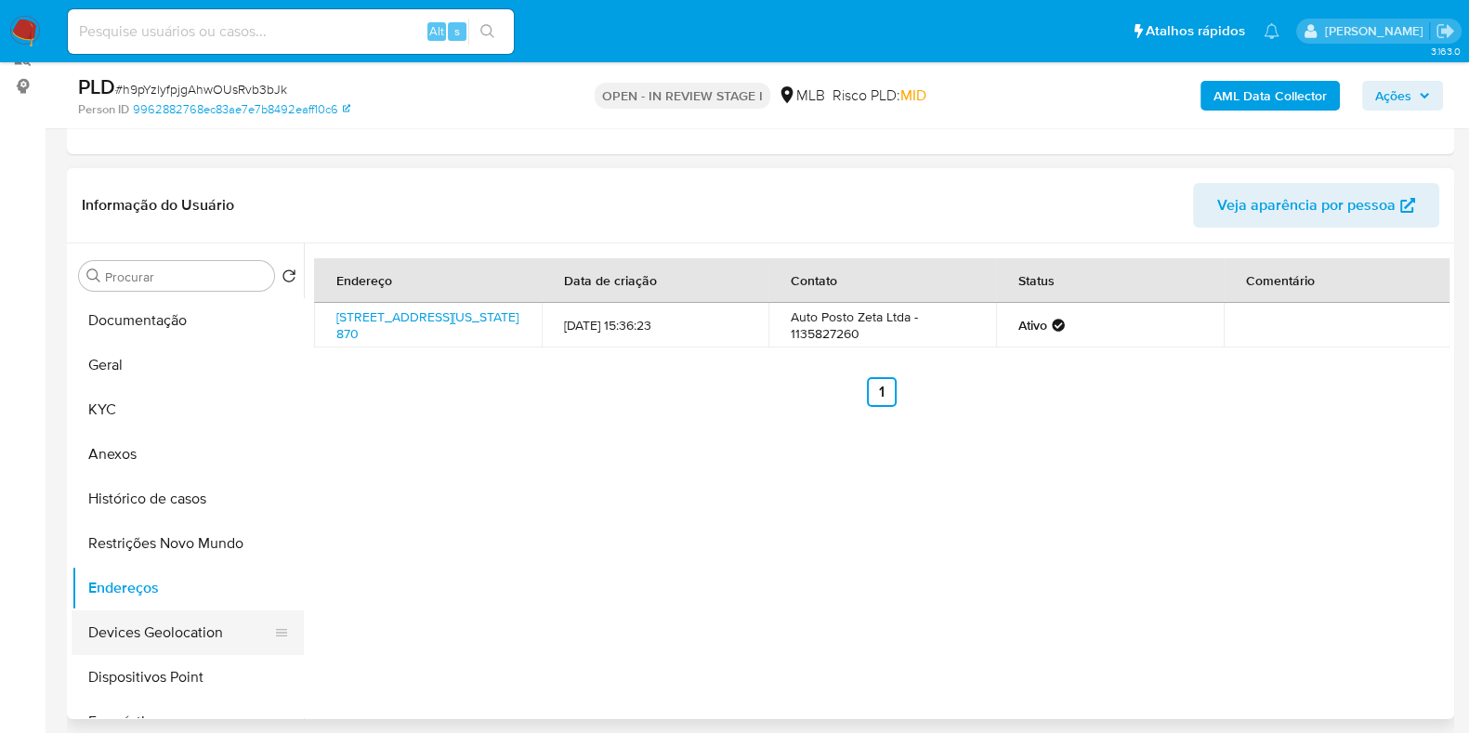
click at [168, 634] on button "Devices Geolocation" at bounding box center [180, 633] width 217 height 45
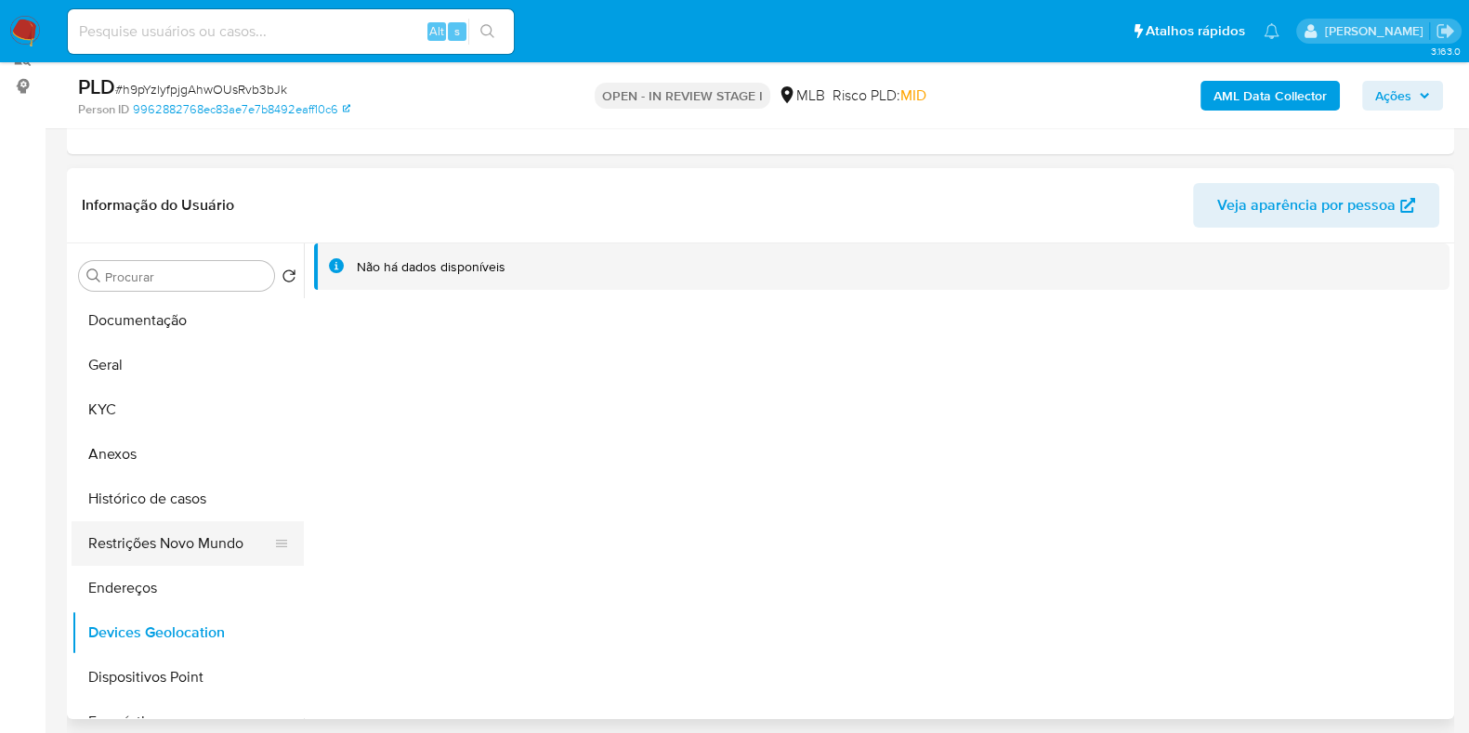
click at [130, 545] on button "Restrições Novo Mundo" at bounding box center [180, 543] width 217 height 45
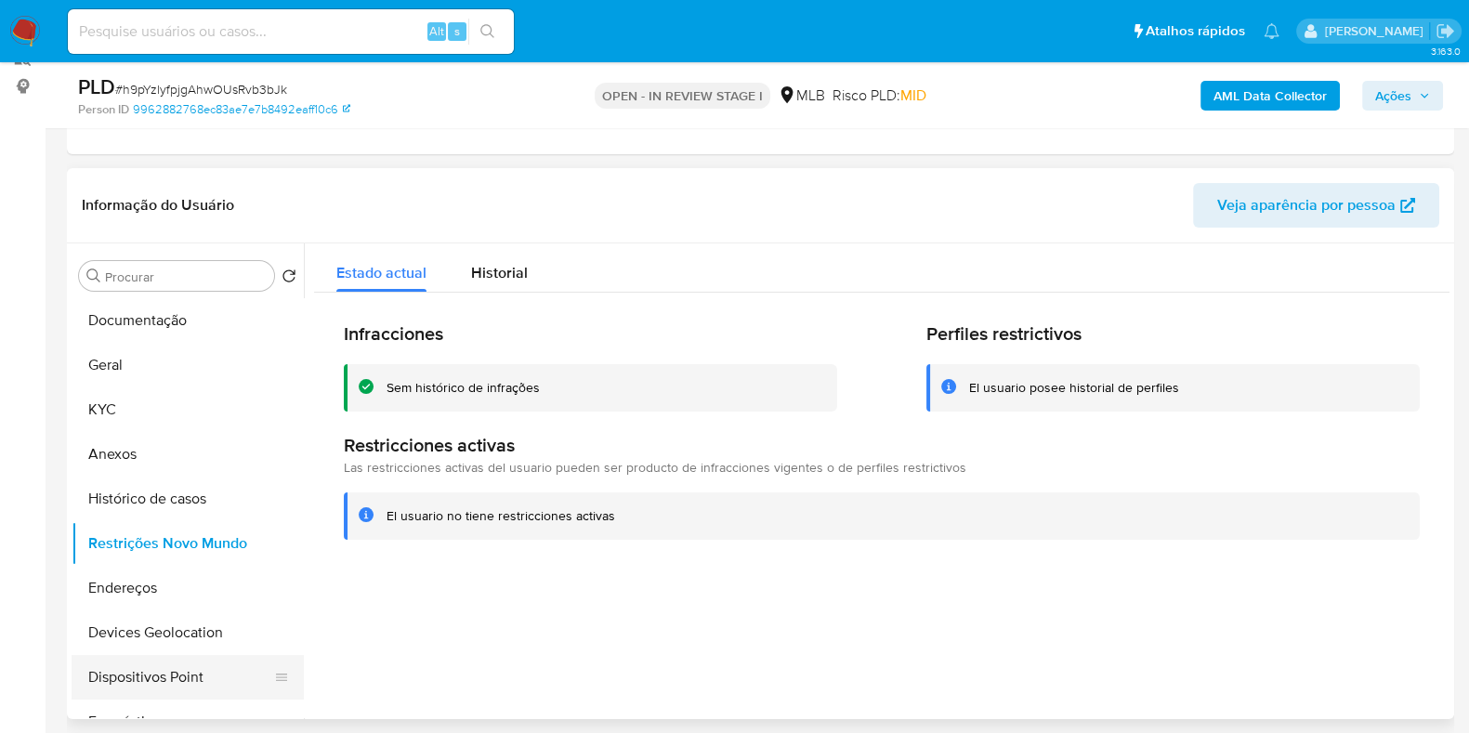
click at [197, 691] on button "Dispositivos Point" at bounding box center [180, 677] width 217 height 45
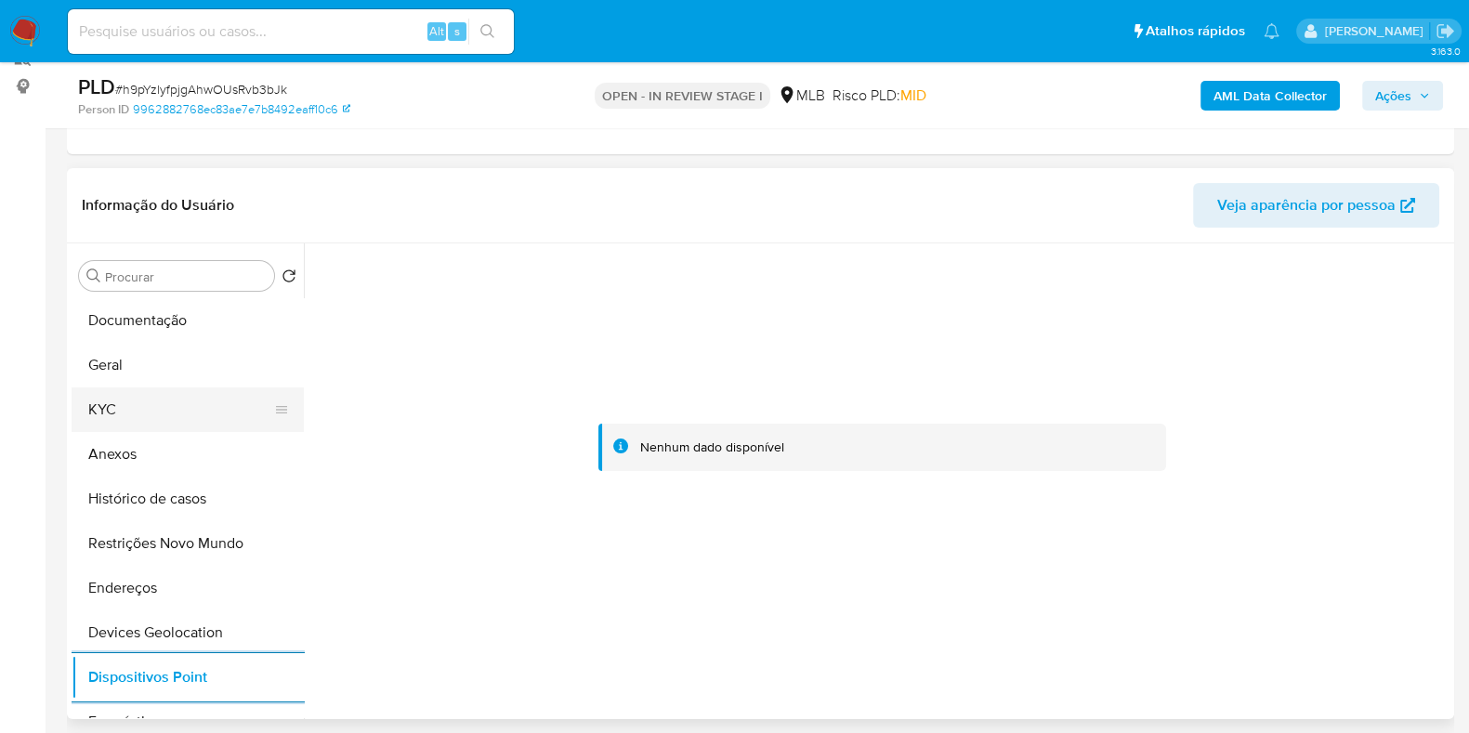
click at [142, 398] on button "KYC" at bounding box center [180, 409] width 217 height 45
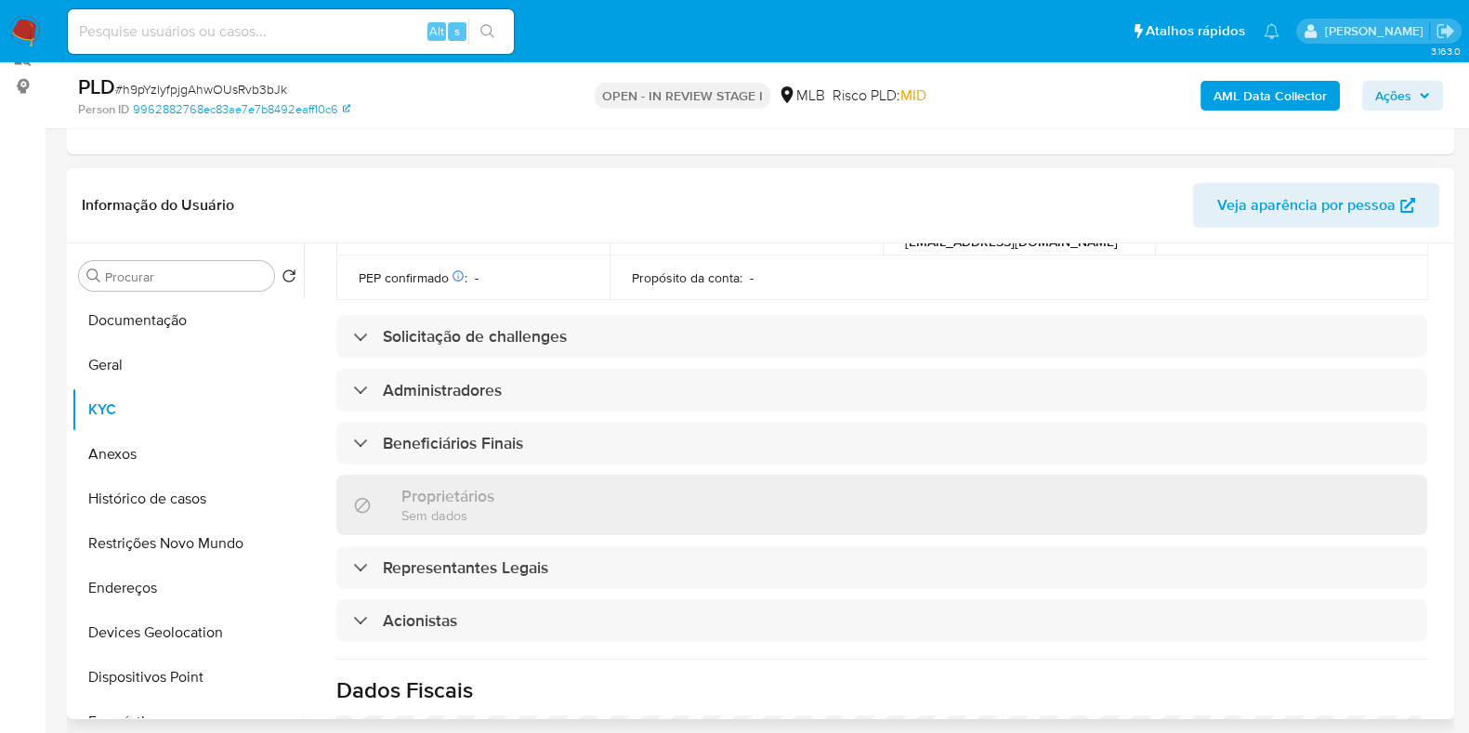
scroll to position [1050, 0]
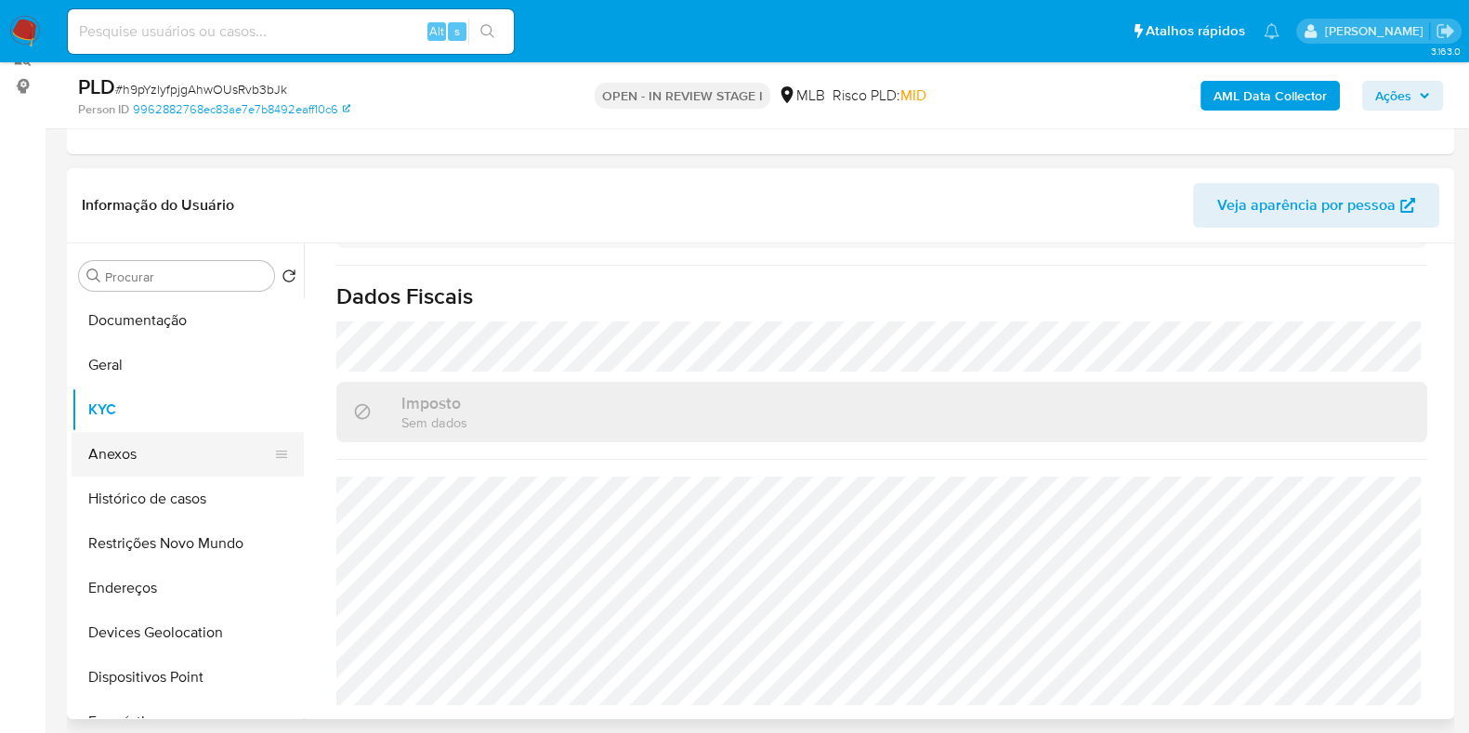
click at [162, 462] on button "Anexos" at bounding box center [180, 454] width 217 height 45
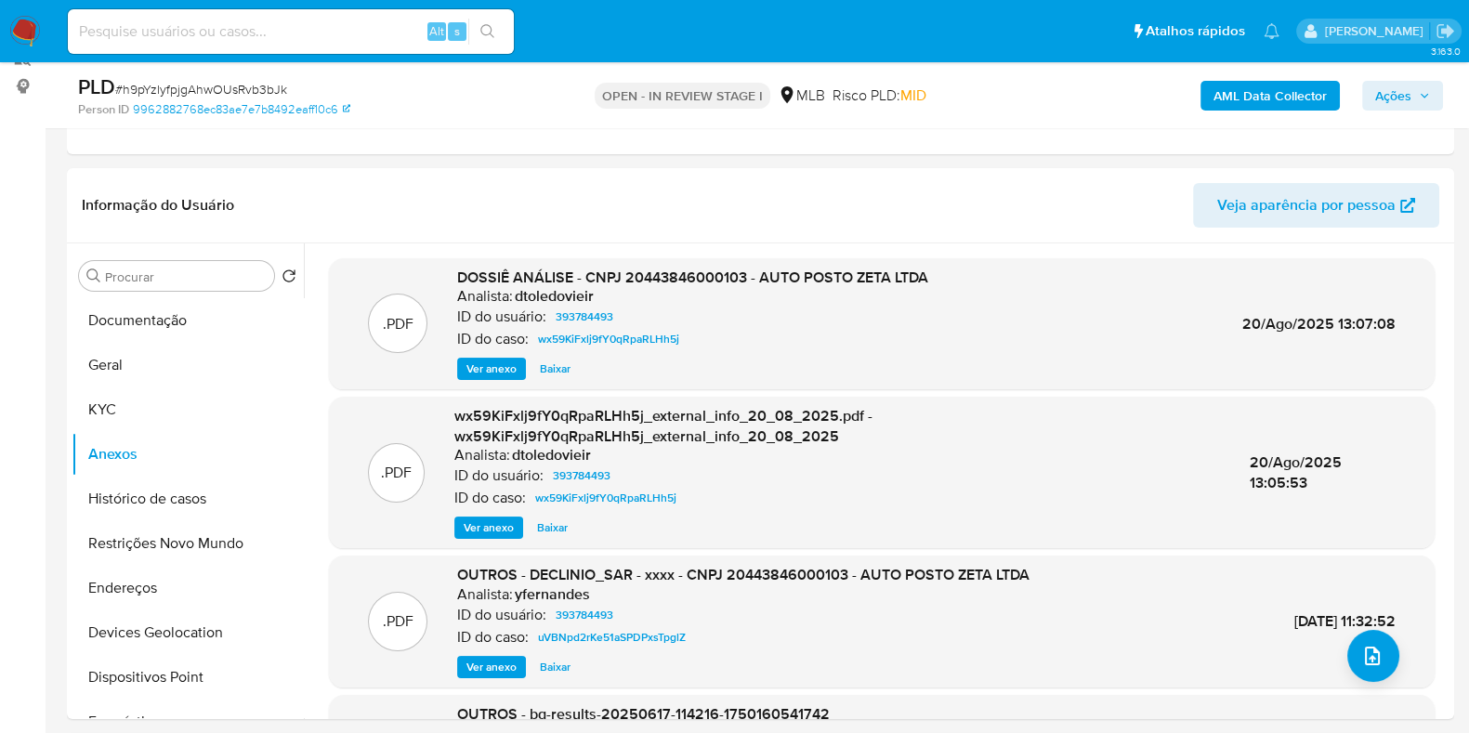
click at [1238, 99] on b "AML Data Collector" at bounding box center [1270, 96] width 113 height 30
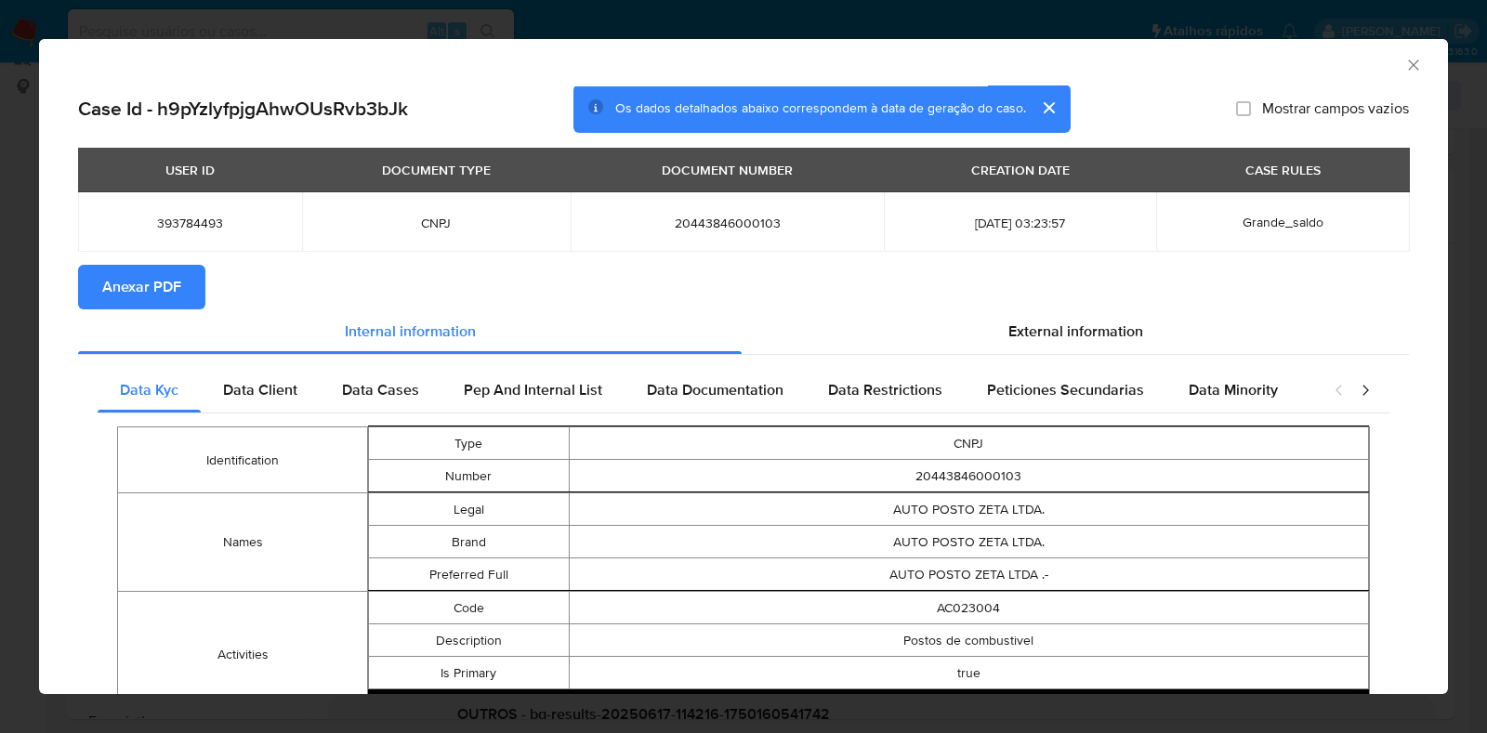
click at [163, 267] on span "Anexar PDF" at bounding box center [141, 287] width 79 height 41
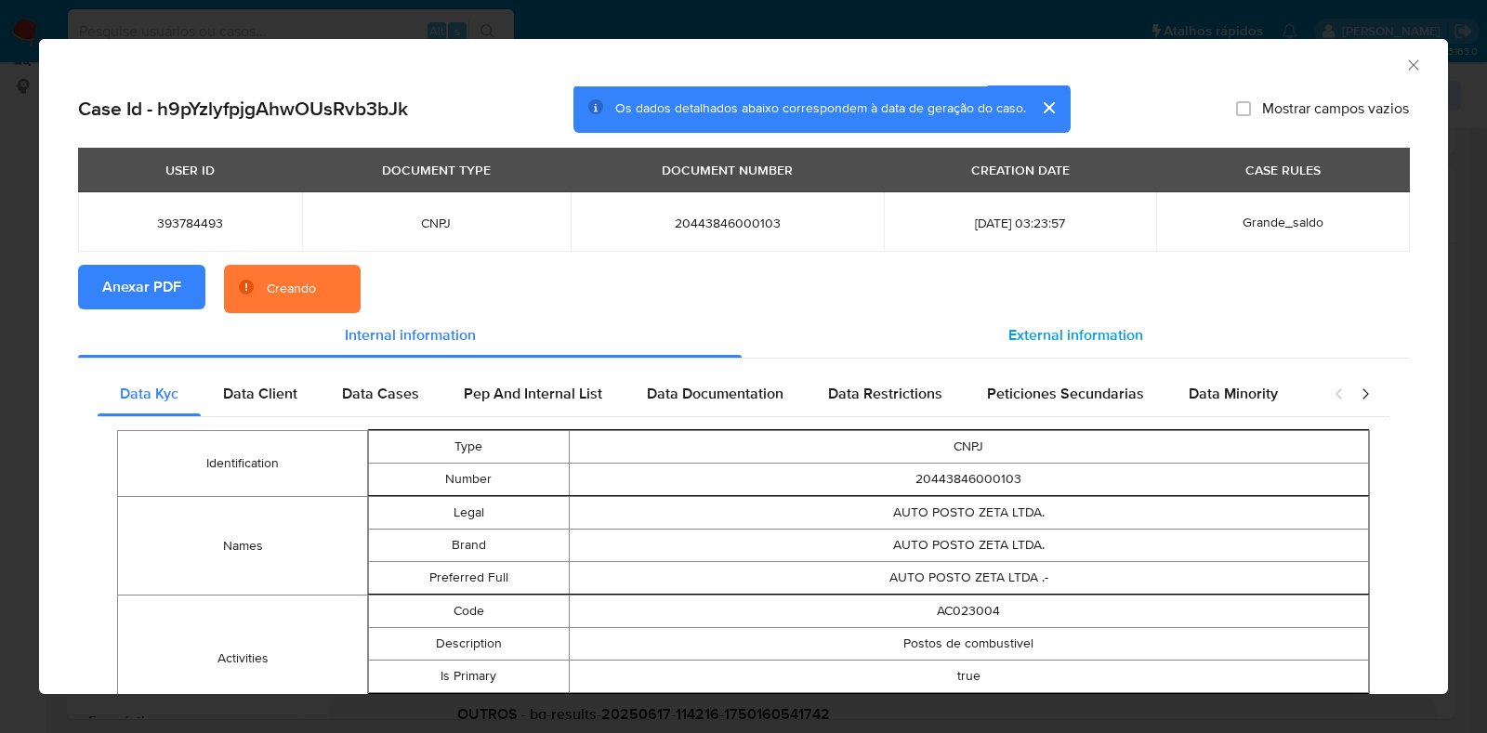
click at [1102, 344] on span "External information" at bounding box center [1075, 334] width 135 height 21
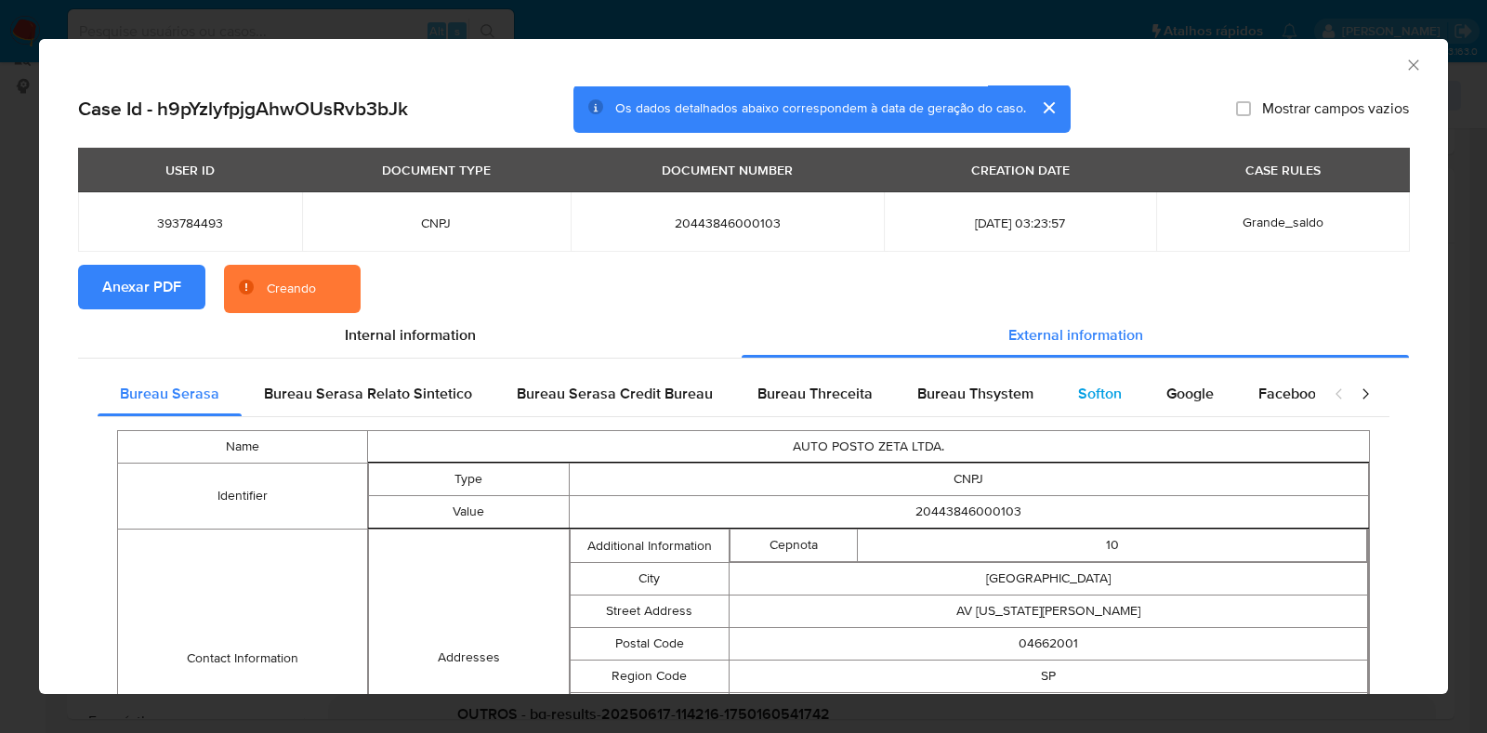
click at [1088, 387] on span "Softon" at bounding box center [1100, 393] width 44 height 21
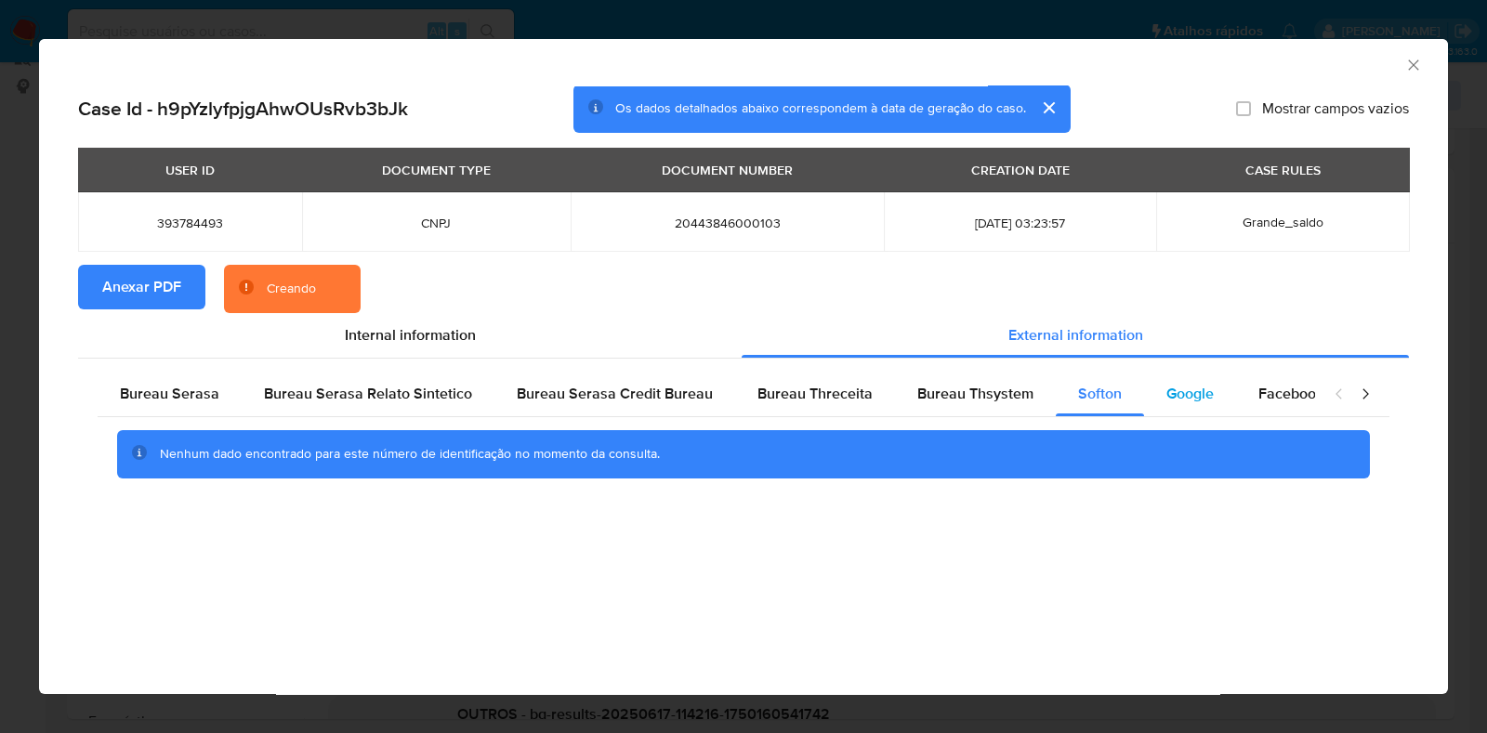
click at [1166, 388] on span "Google" at bounding box center [1189, 393] width 47 height 21
click at [963, 376] on div "Bureau Thsystem" at bounding box center [975, 394] width 161 height 45
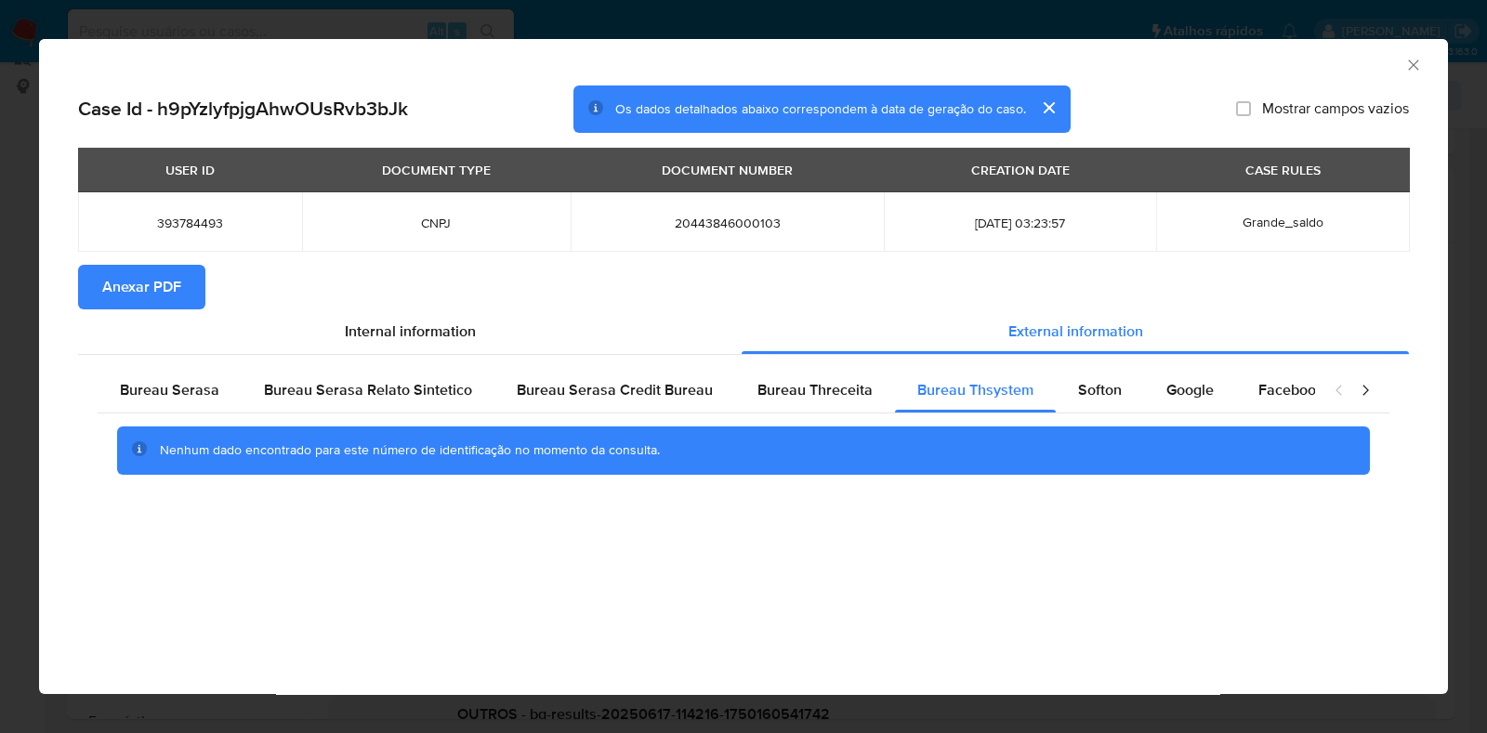
click at [1408, 62] on icon "Fechar a janela" at bounding box center [1413, 65] width 19 height 19
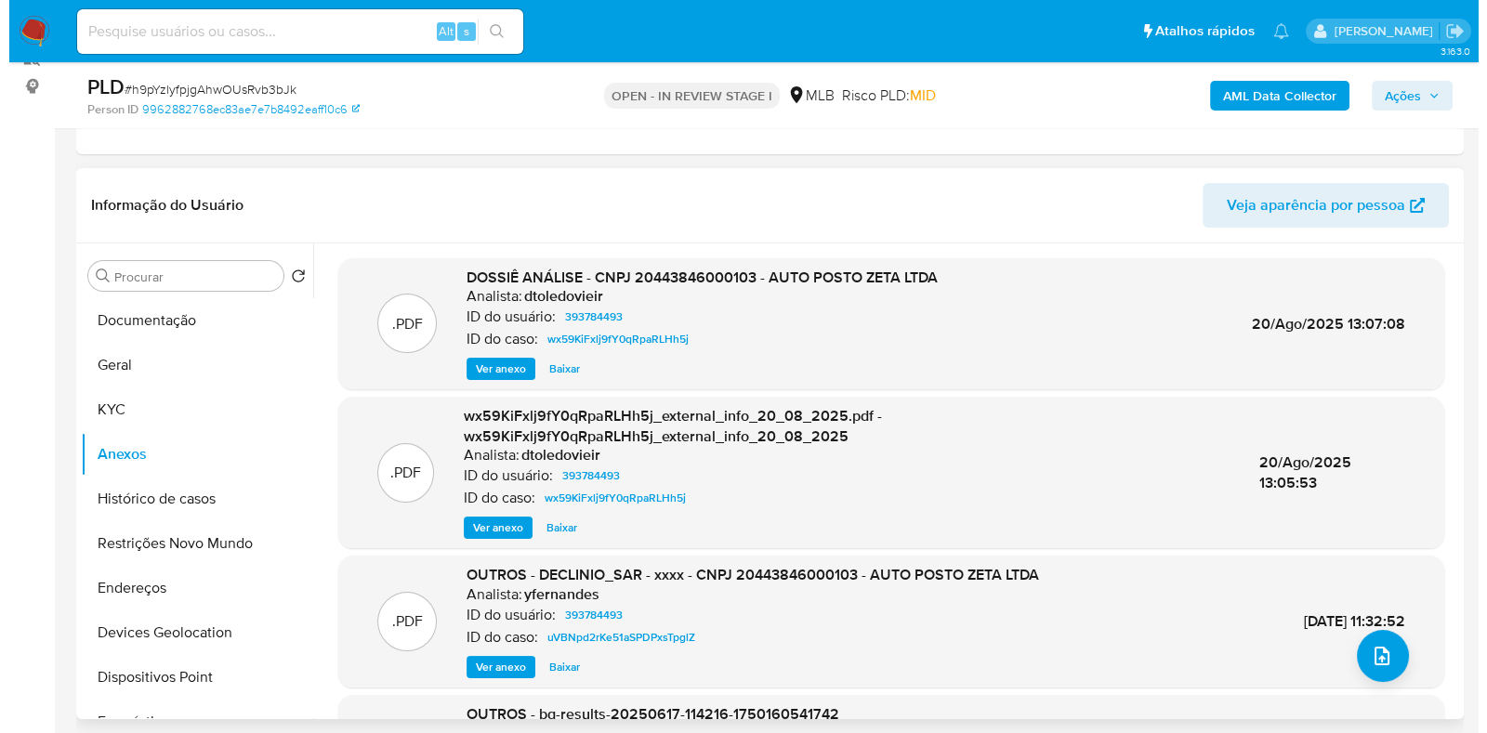
scroll to position [125, 0]
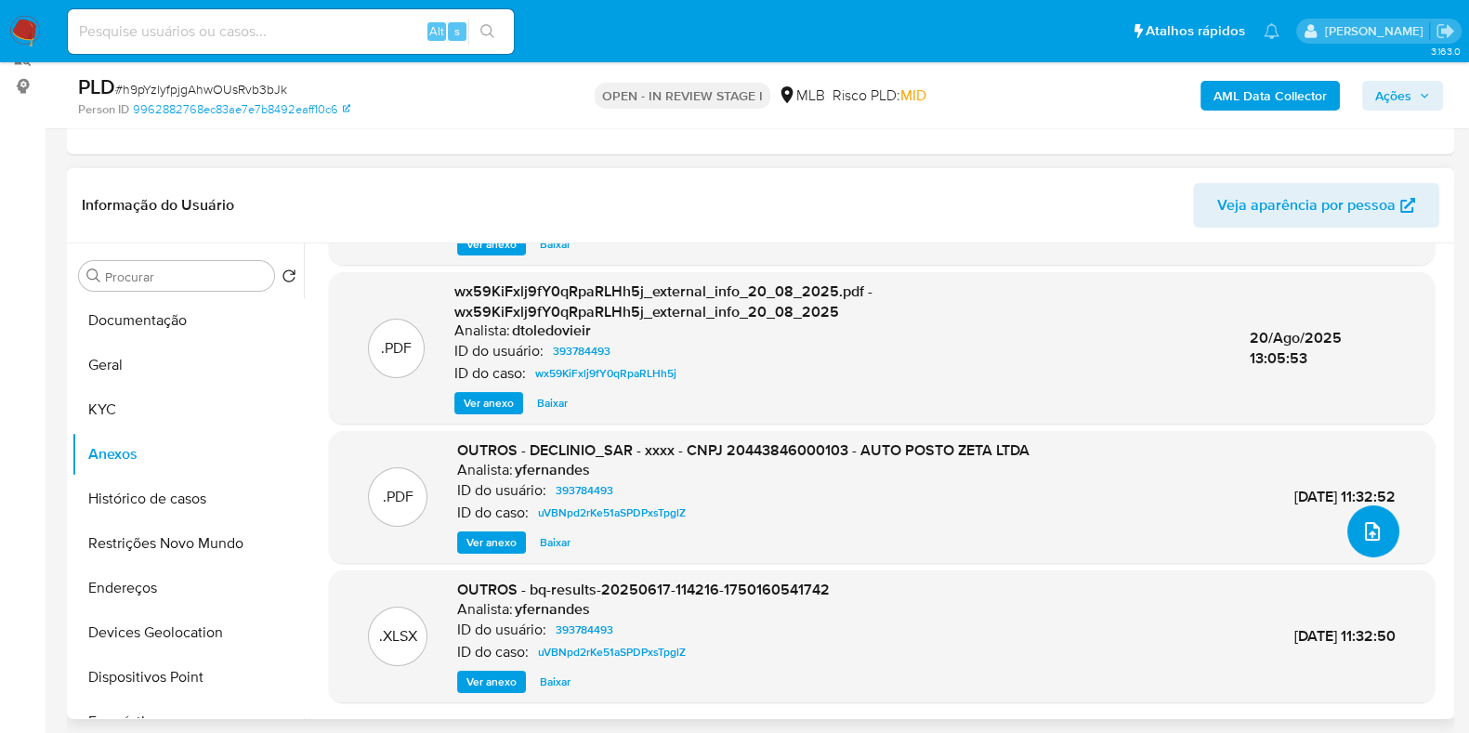
click at [1374, 551] on button "upload-file" at bounding box center [1373, 532] width 52 height 52
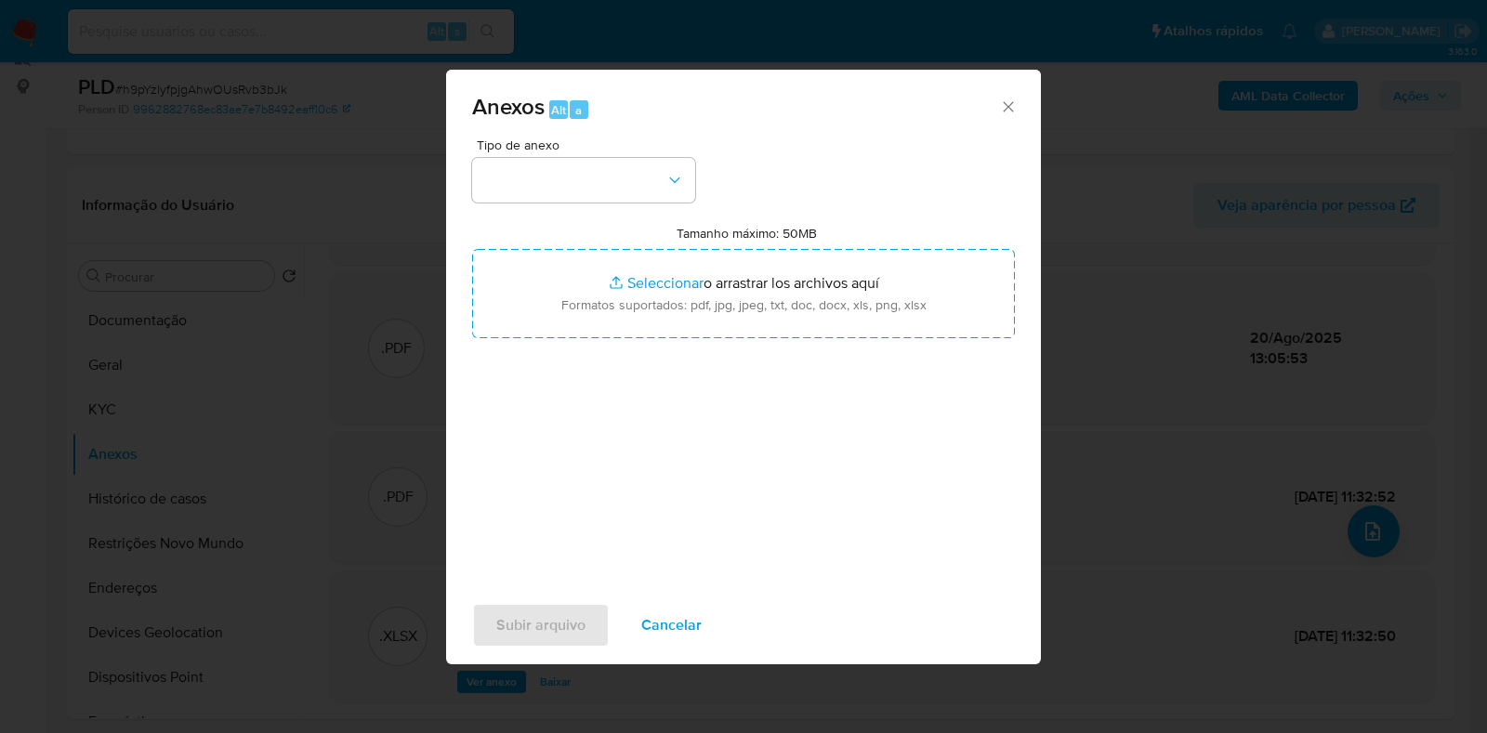
click at [608, 204] on div "Tipo de anexo Tamanho máximo: 50MB Seleccionar archivos Seleccionar o arrastrar…" at bounding box center [743, 357] width 543 height 439
click at [585, 206] on div "Tipo de anexo Tamanho máximo: 50MB Seleccionar archivos Seleccionar o arrastrar…" at bounding box center [743, 357] width 543 height 439
click at [575, 195] on button "button" at bounding box center [583, 180] width 223 height 45
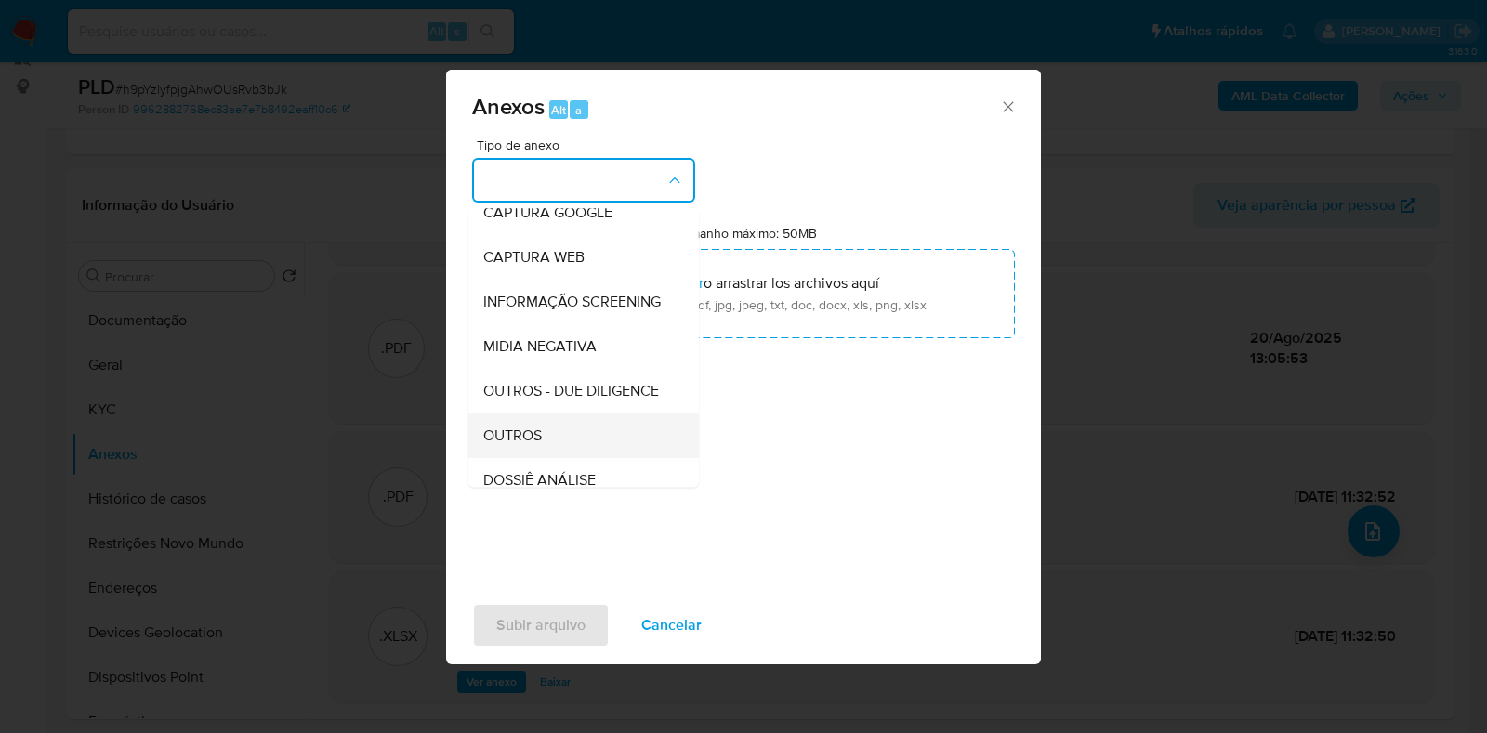
scroll to position [231, 0]
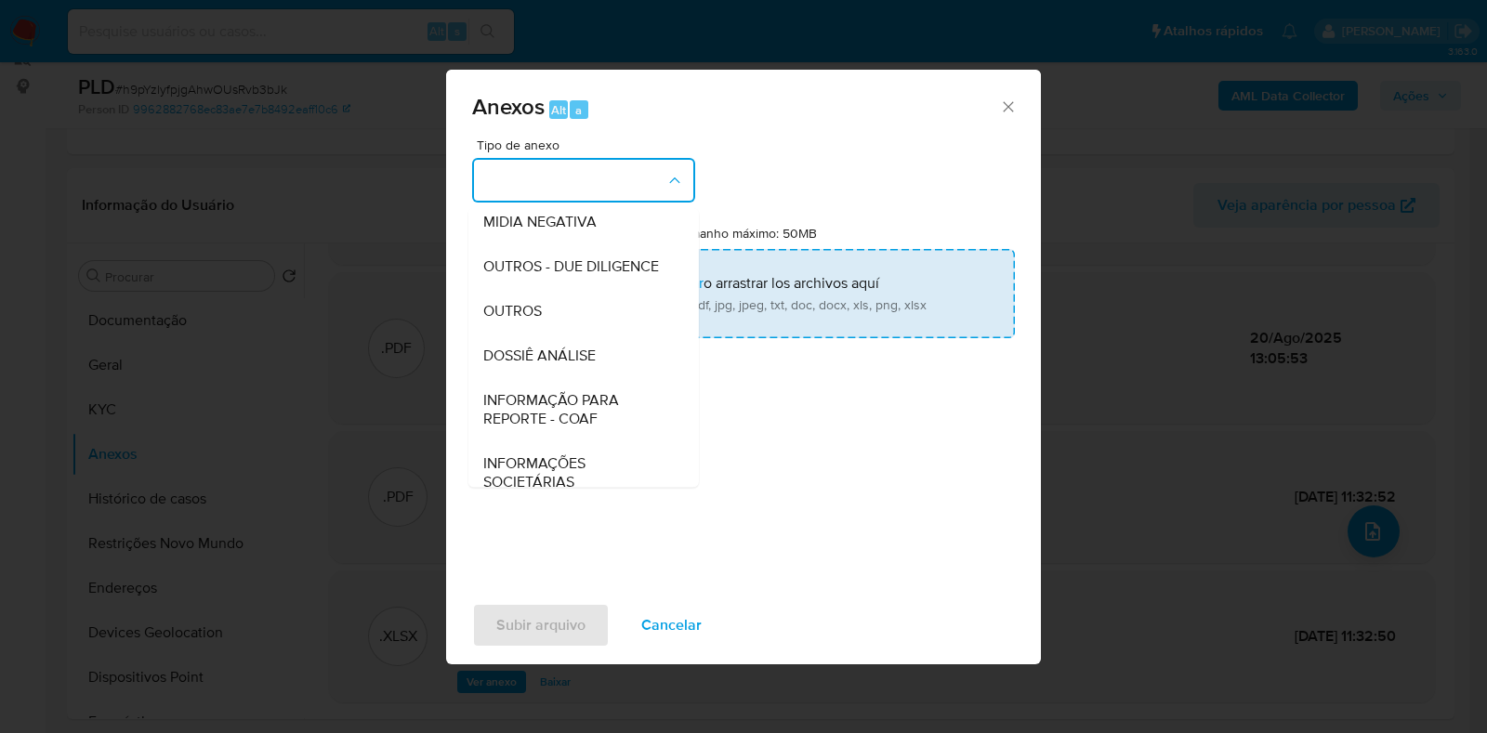
drag, startPoint x: 541, startPoint y: 346, endPoint x: 544, endPoint y: 328, distance: 17.9
click at [539, 321] on span "OUTROS" at bounding box center [512, 311] width 59 height 19
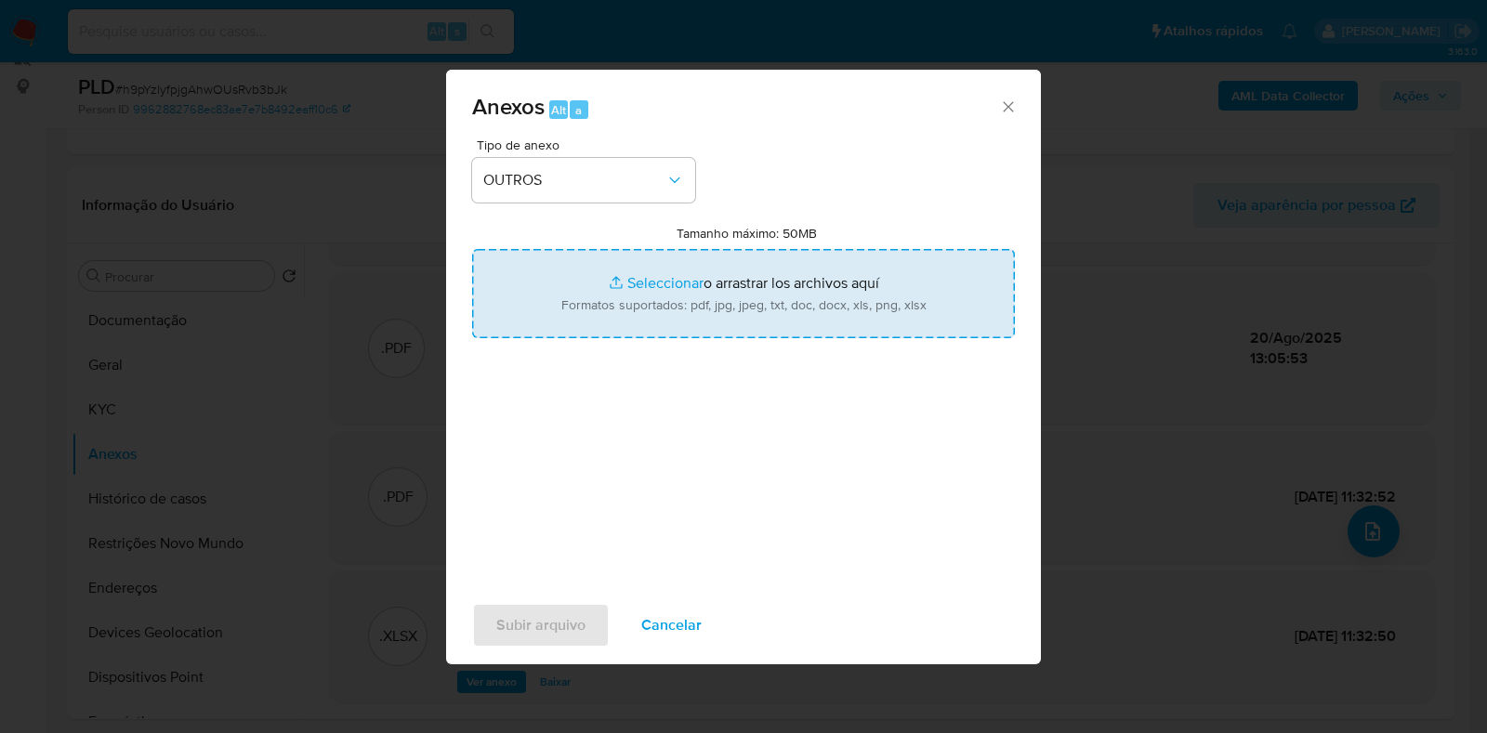
click at [588, 276] on input "Tamanho máximo: 50MB Seleccionar archivos" at bounding box center [743, 293] width 543 height 89
type input "C:\fakepath\Declinio - wx59KiFxlj9fY0qRpaRLHh5j - CNPJ 20443846000103 - AUTO PO…"
click at [566, 626] on span "Subir arquivo" at bounding box center [540, 625] width 89 height 41
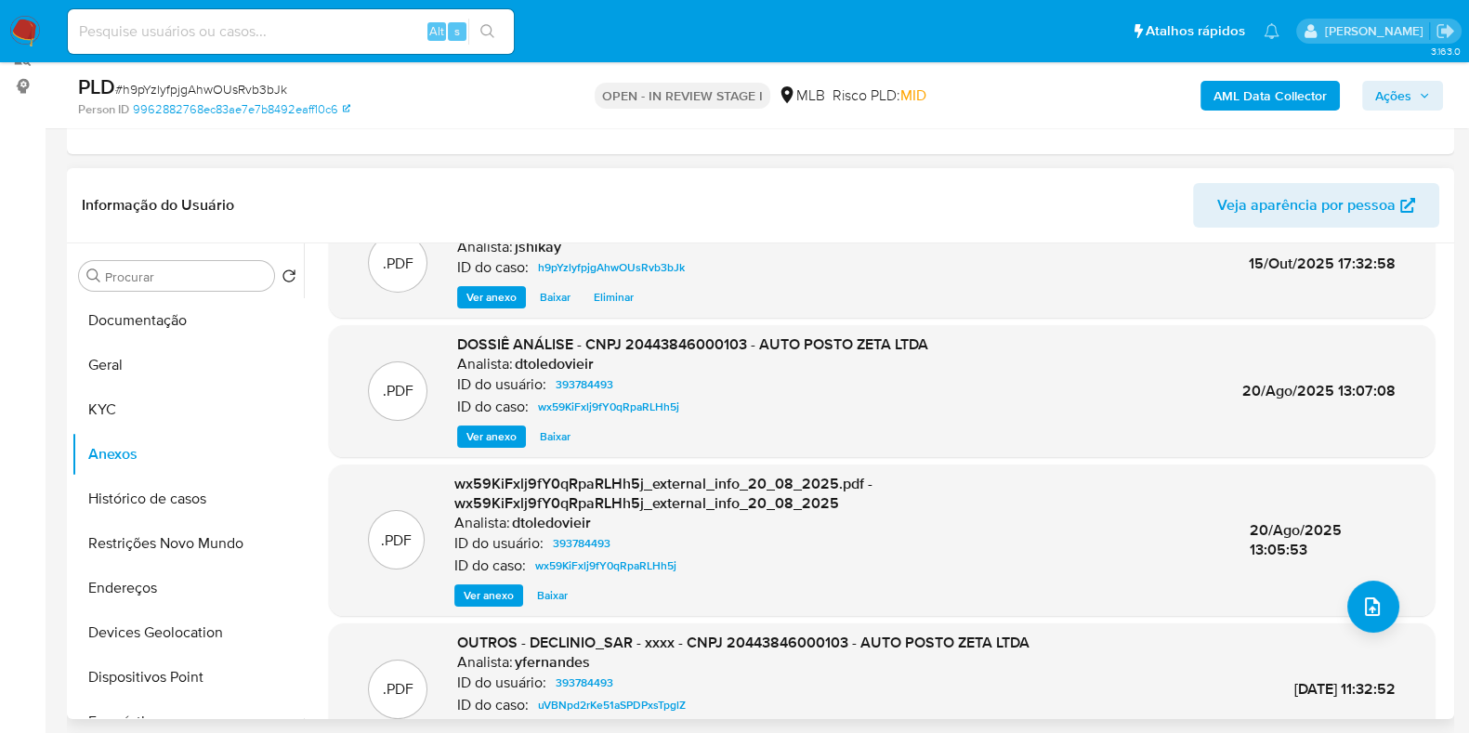
scroll to position [0, 0]
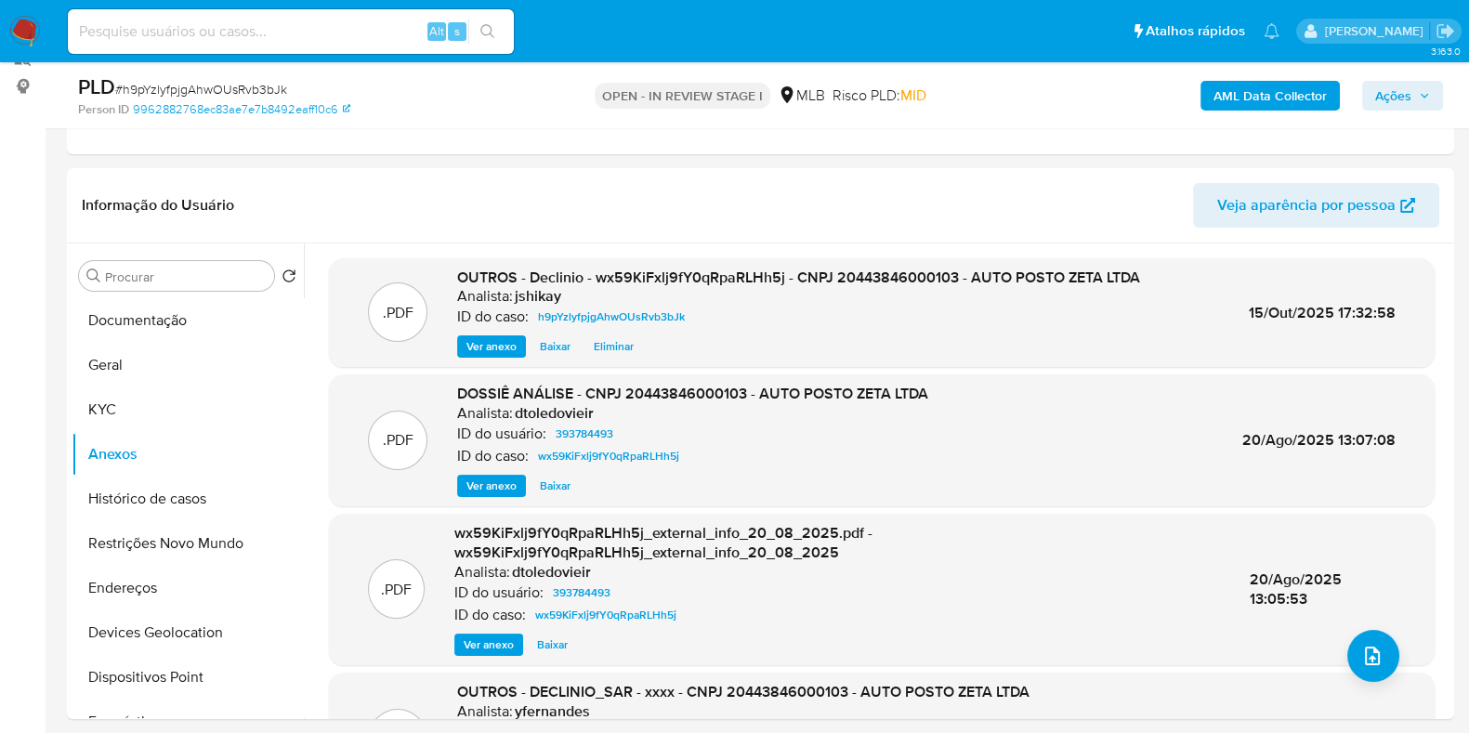
click at [1377, 100] on span "Ações" at bounding box center [1393, 96] width 36 height 30
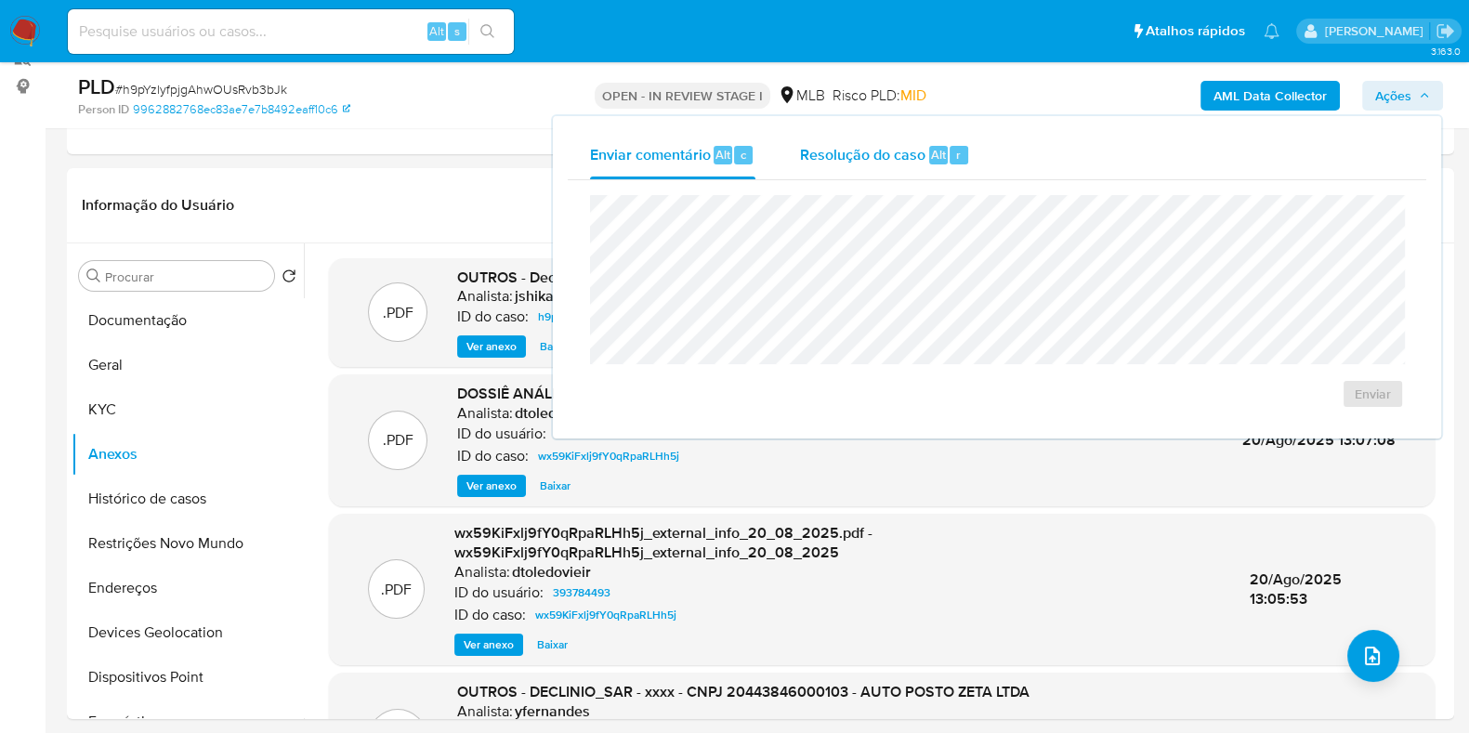
click at [784, 151] on button "Resolução do caso Alt r" at bounding box center [885, 155] width 215 height 48
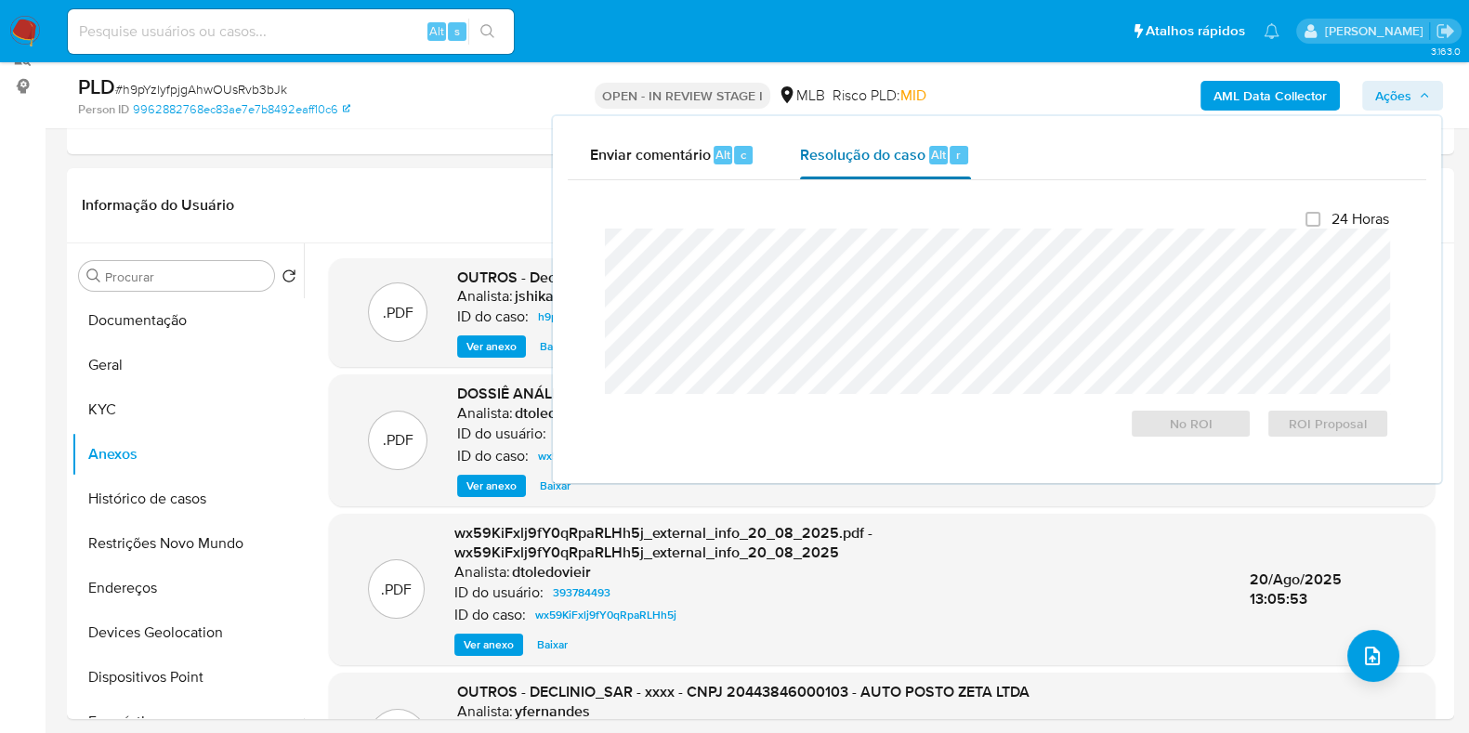
click at [822, 154] on span "Resolução do caso" at bounding box center [862, 153] width 125 height 21
click at [1166, 423] on span "No ROI" at bounding box center [1191, 424] width 97 height 26
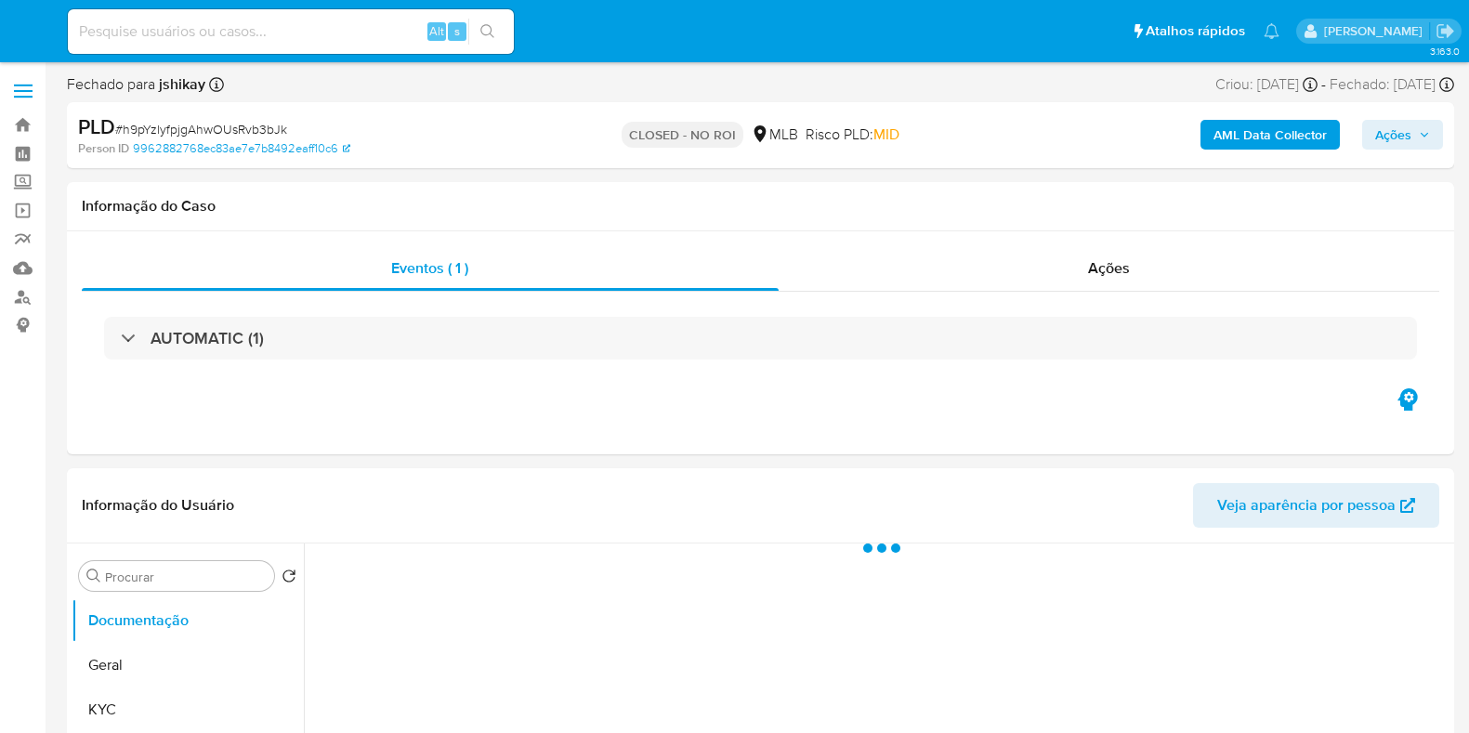
select select "10"
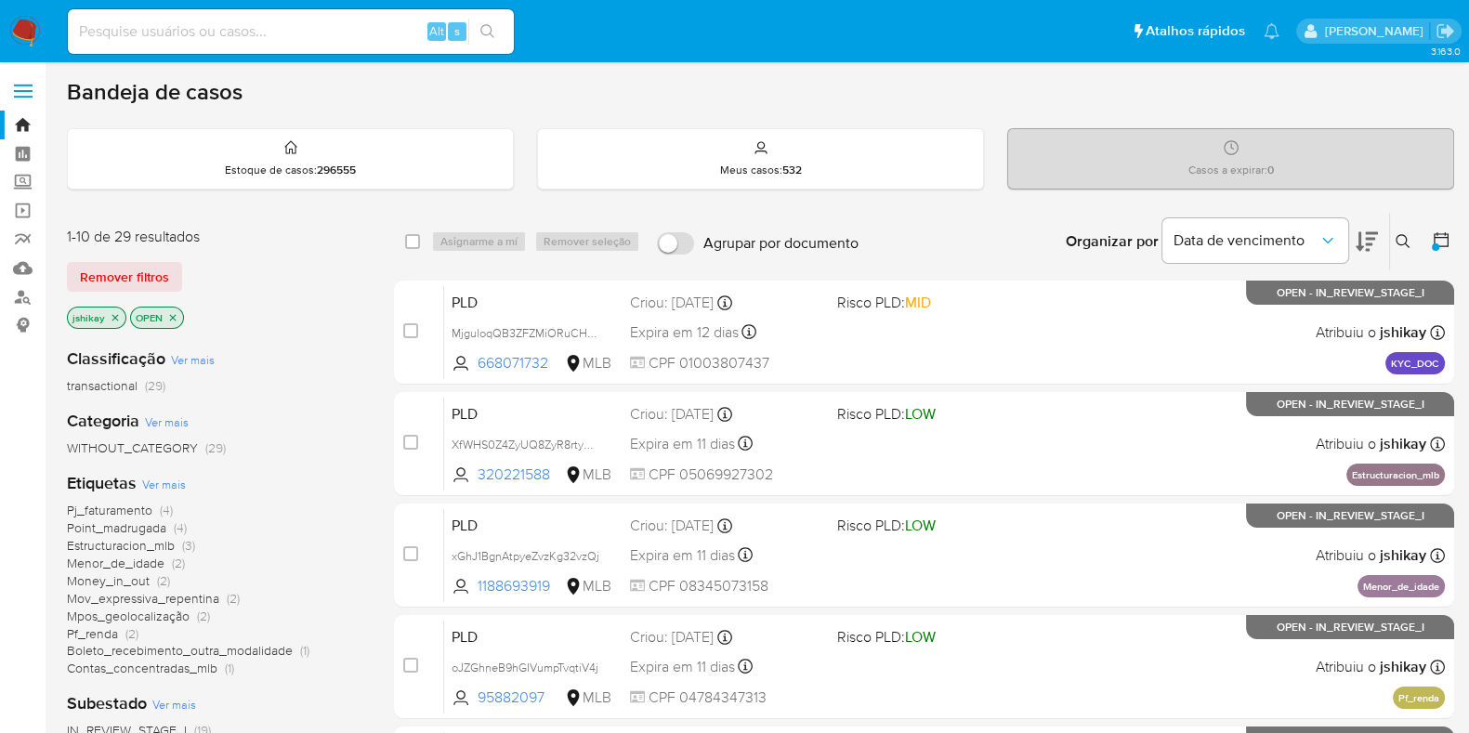
click at [168, 483] on span "Ver mais" at bounding box center [164, 484] width 44 height 17
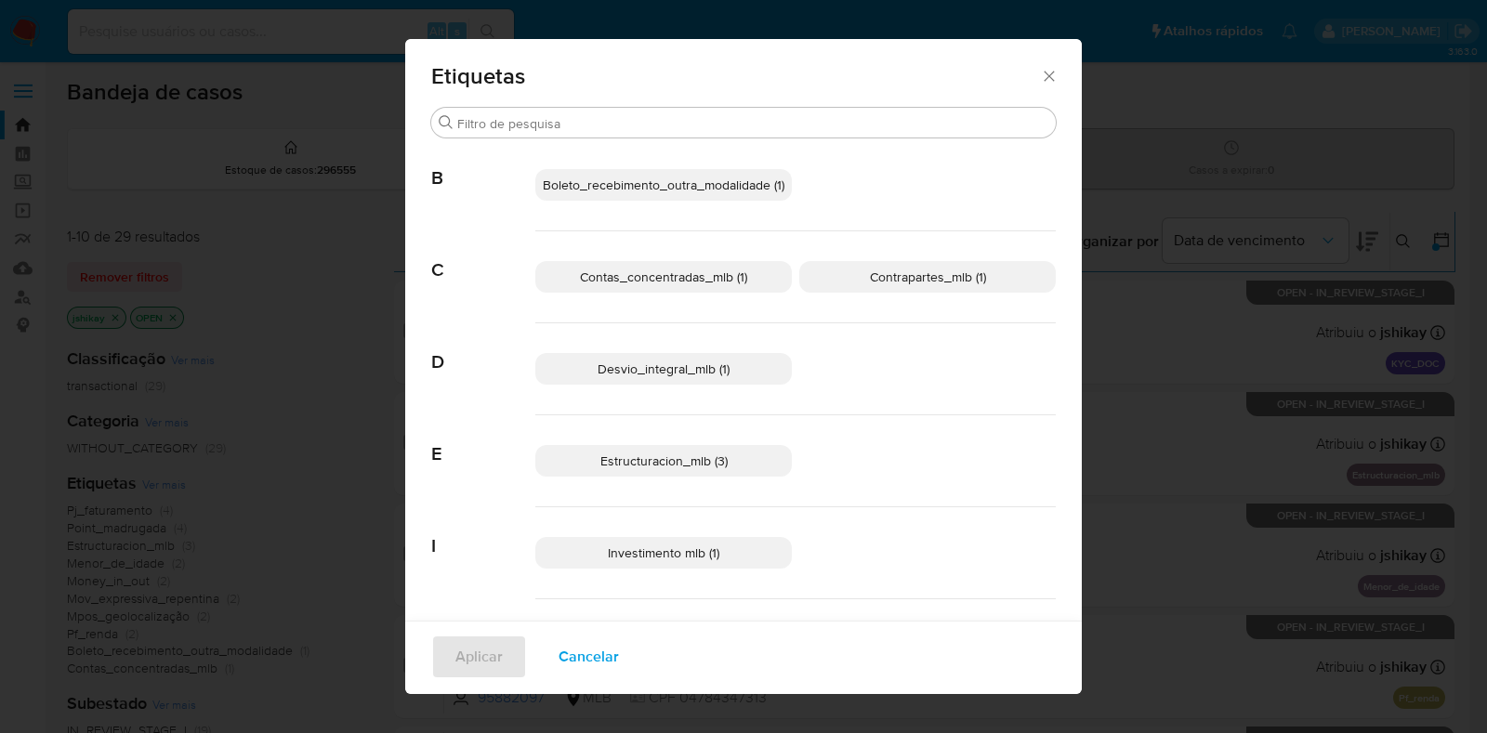
scroll to position [101, 0]
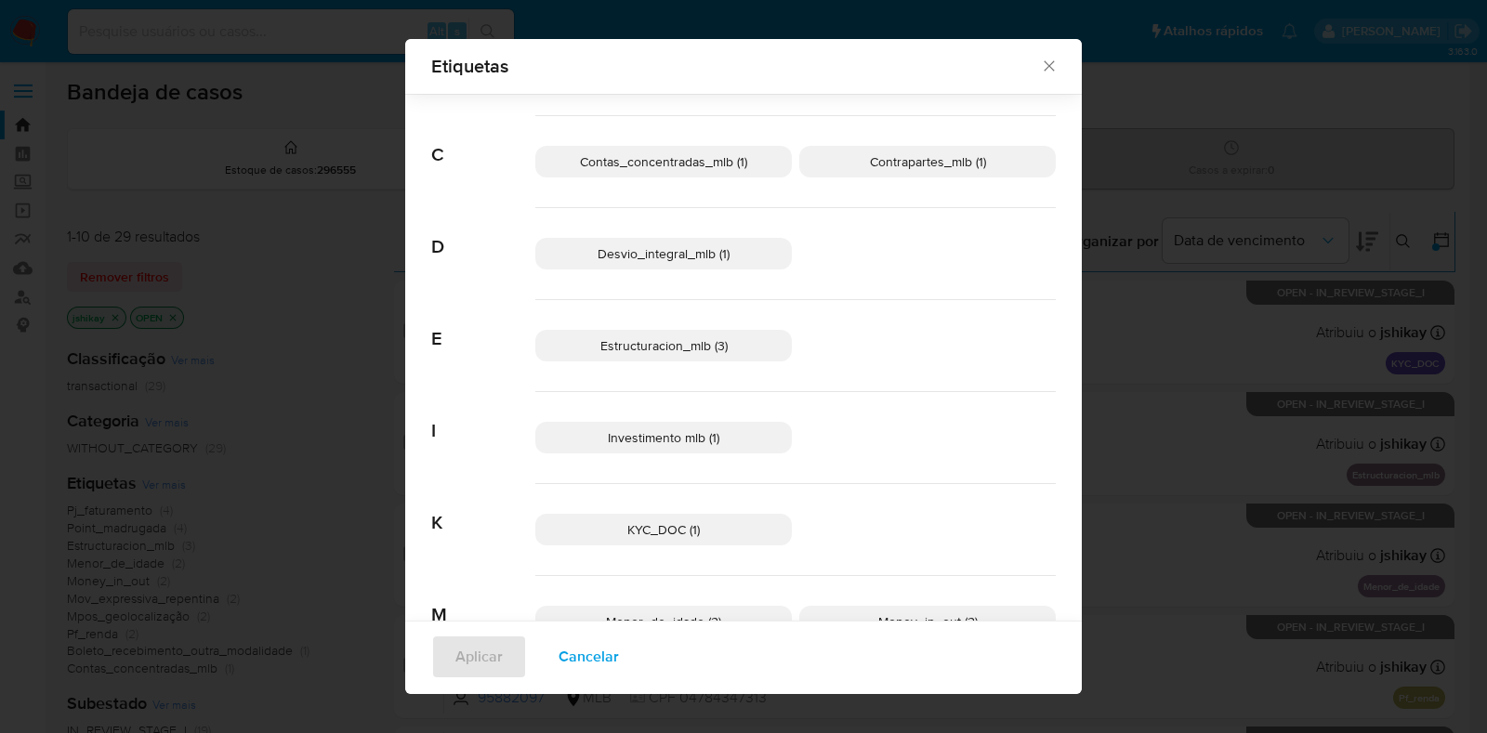
click at [689, 255] on span "Desvio_integral_mlb (1)" at bounding box center [664, 253] width 132 height 19
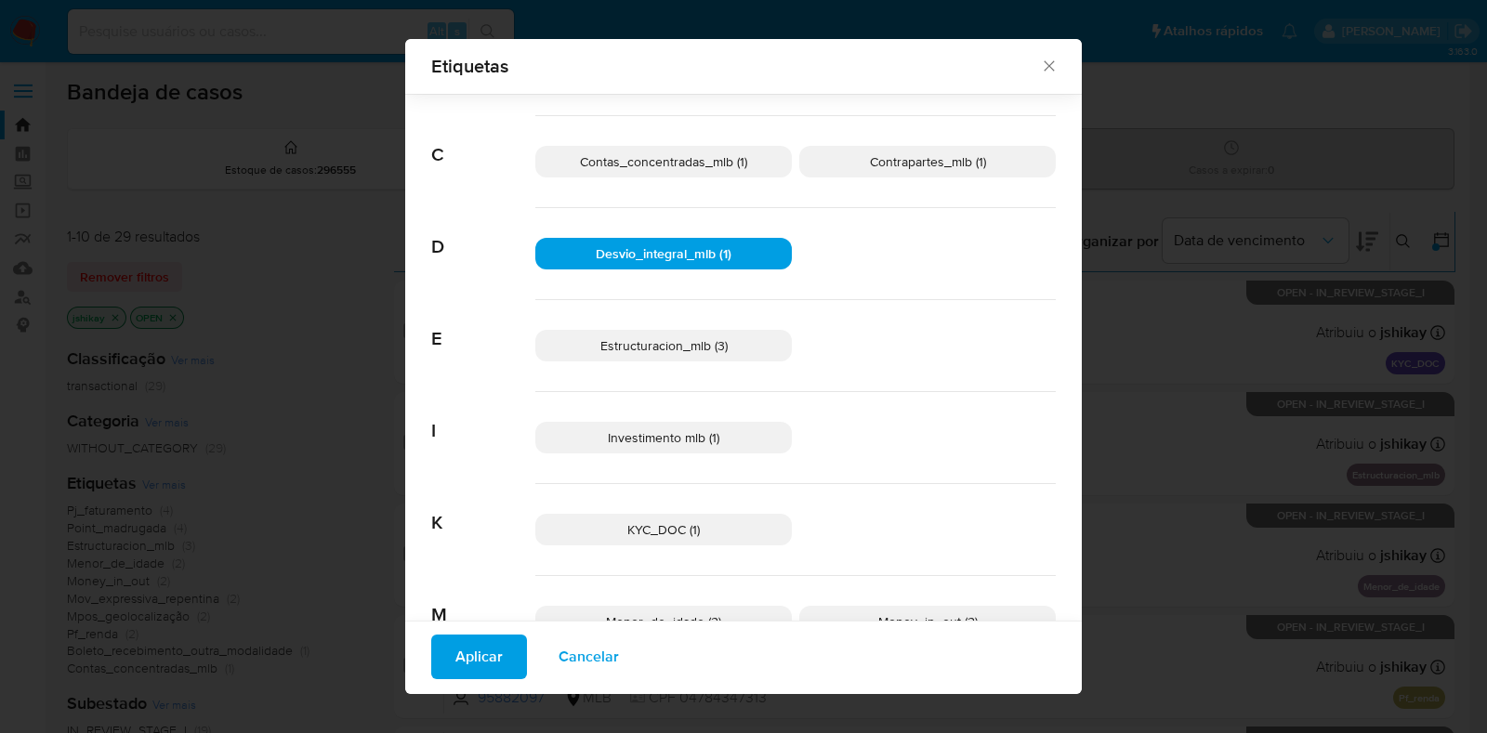
click at [709, 341] on span "Estructuracion_mlb (3)" at bounding box center [663, 345] width 127 height 19
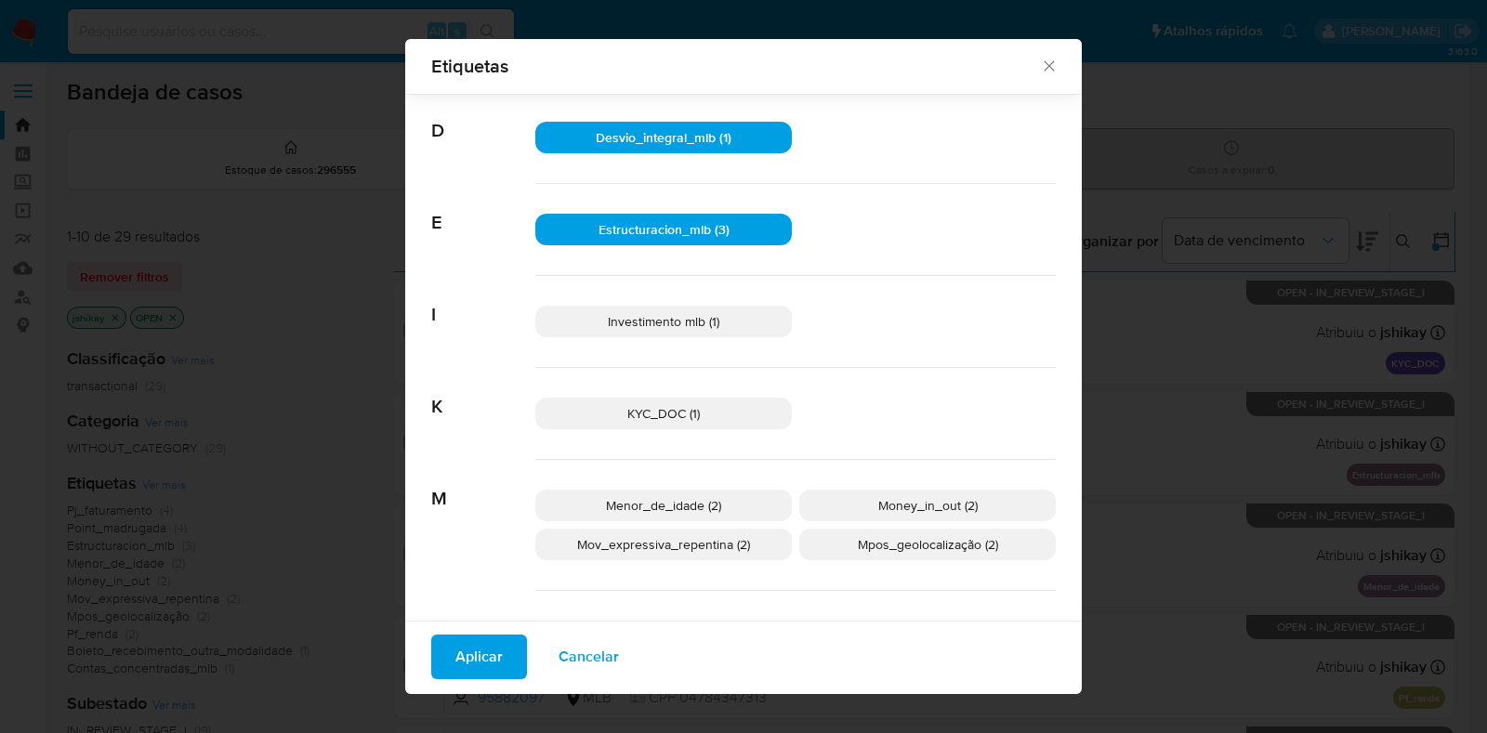
scroll to position [335, 0]
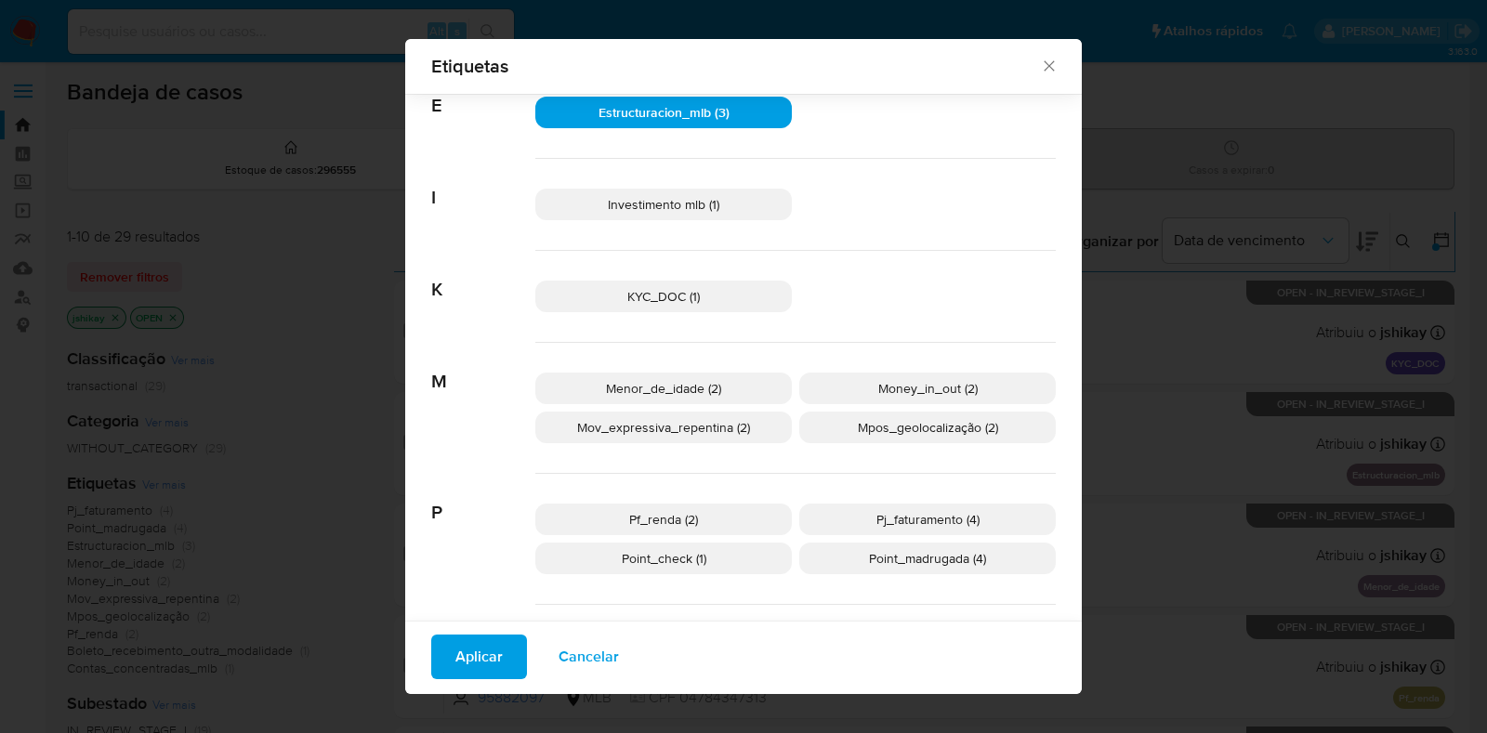
click at [702, 521] on p "Pf_renda (2)" at bounding box center [663, 520] width 256 height 32
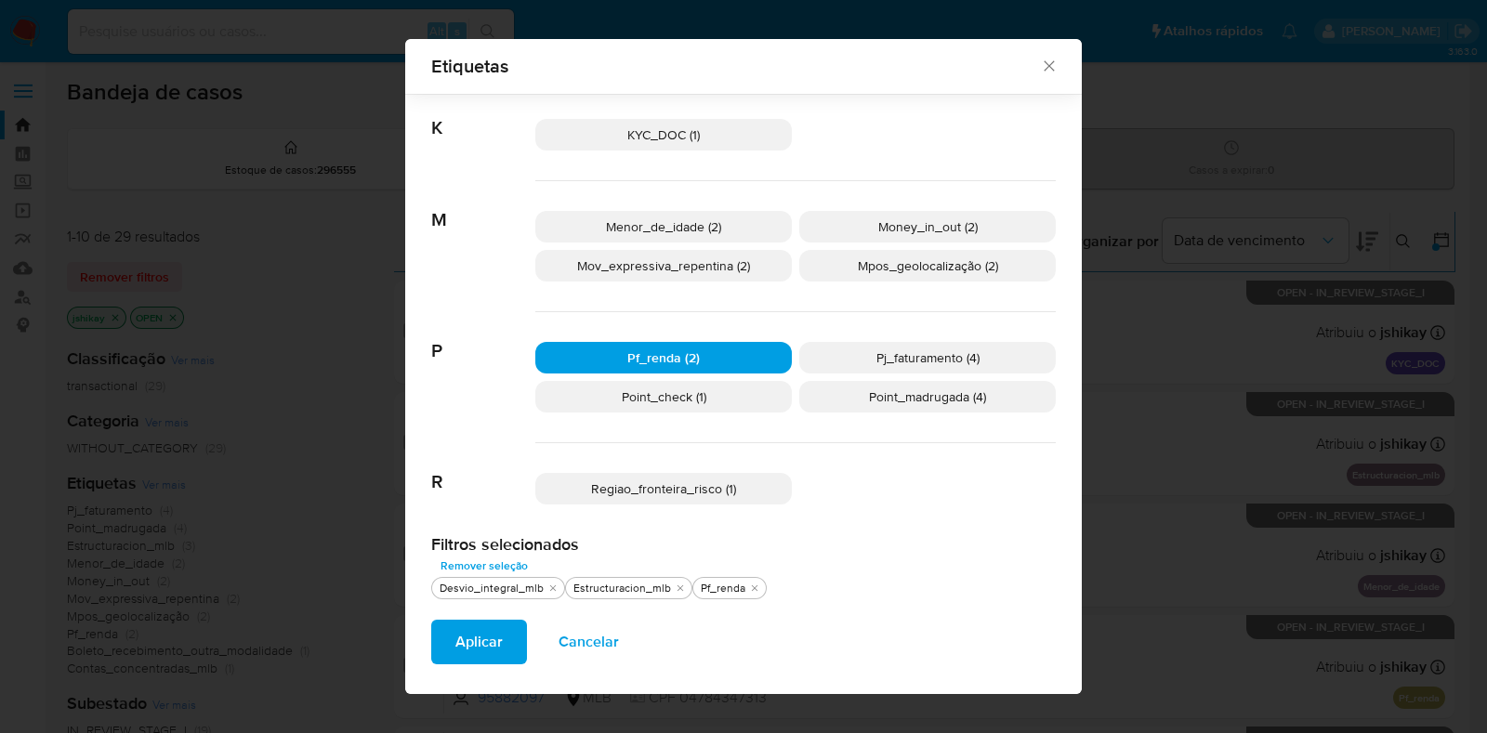
scroll to position [499, 0]
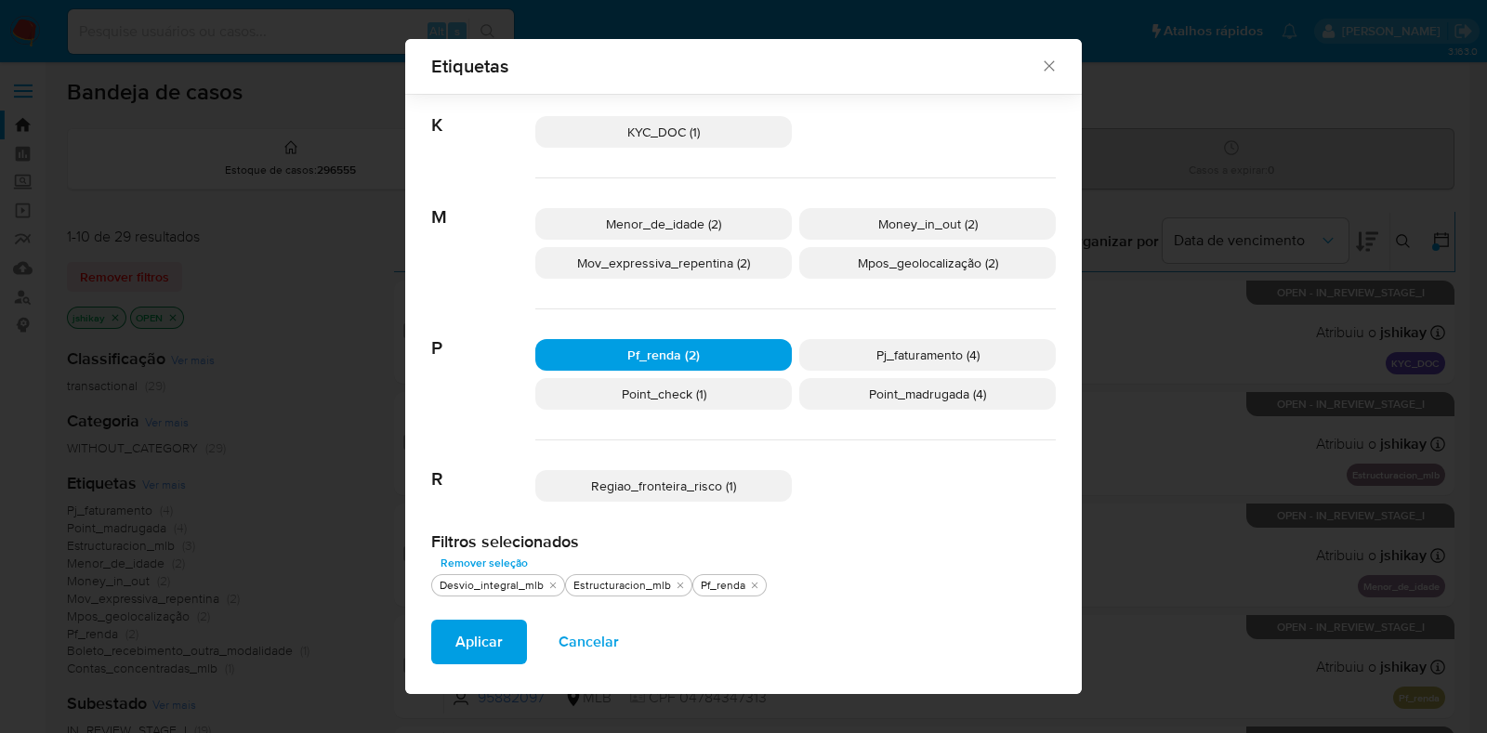
click at [750, 482] on p "Regiao_fronteira_risco (1)" at bounding box center [663, 486] width 256 height 32
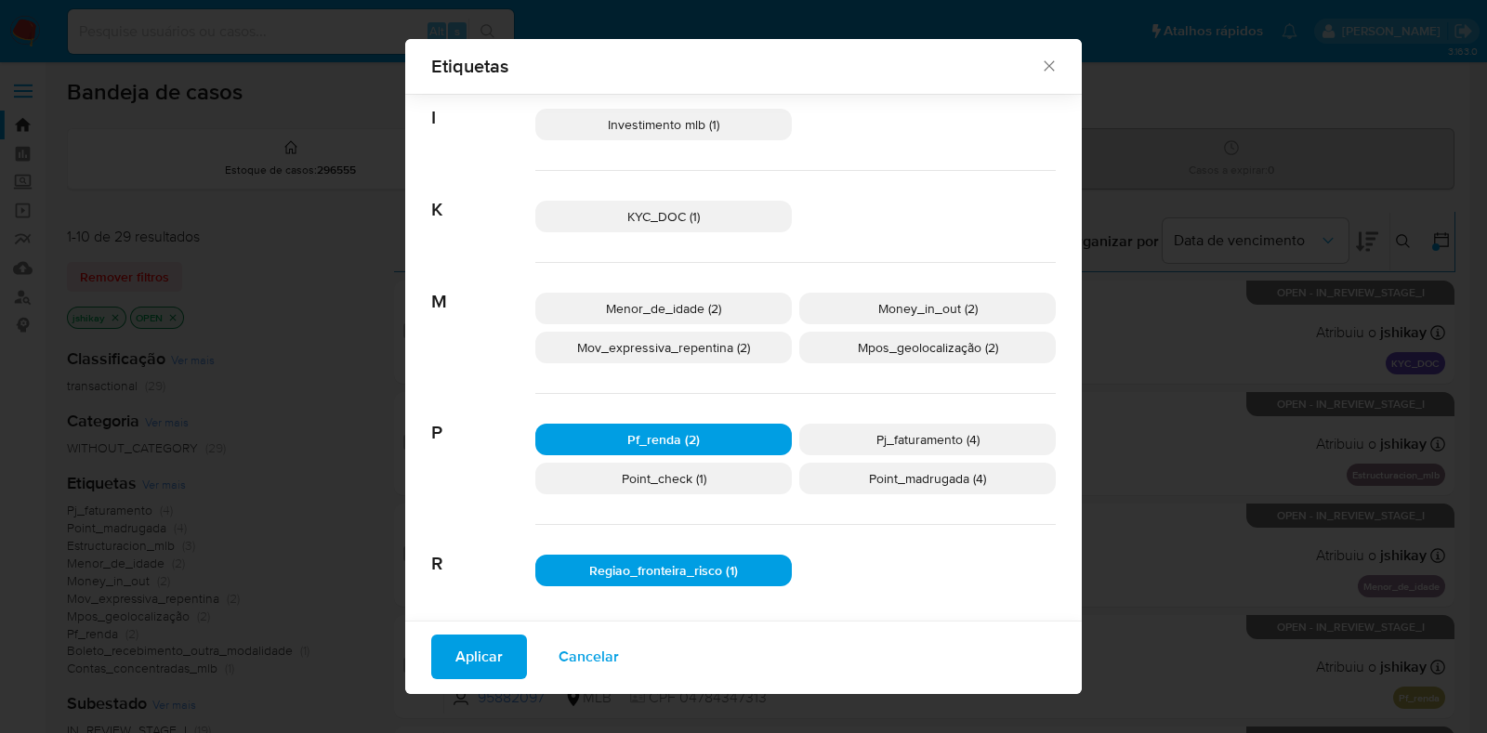
scroll to position [450, 0]
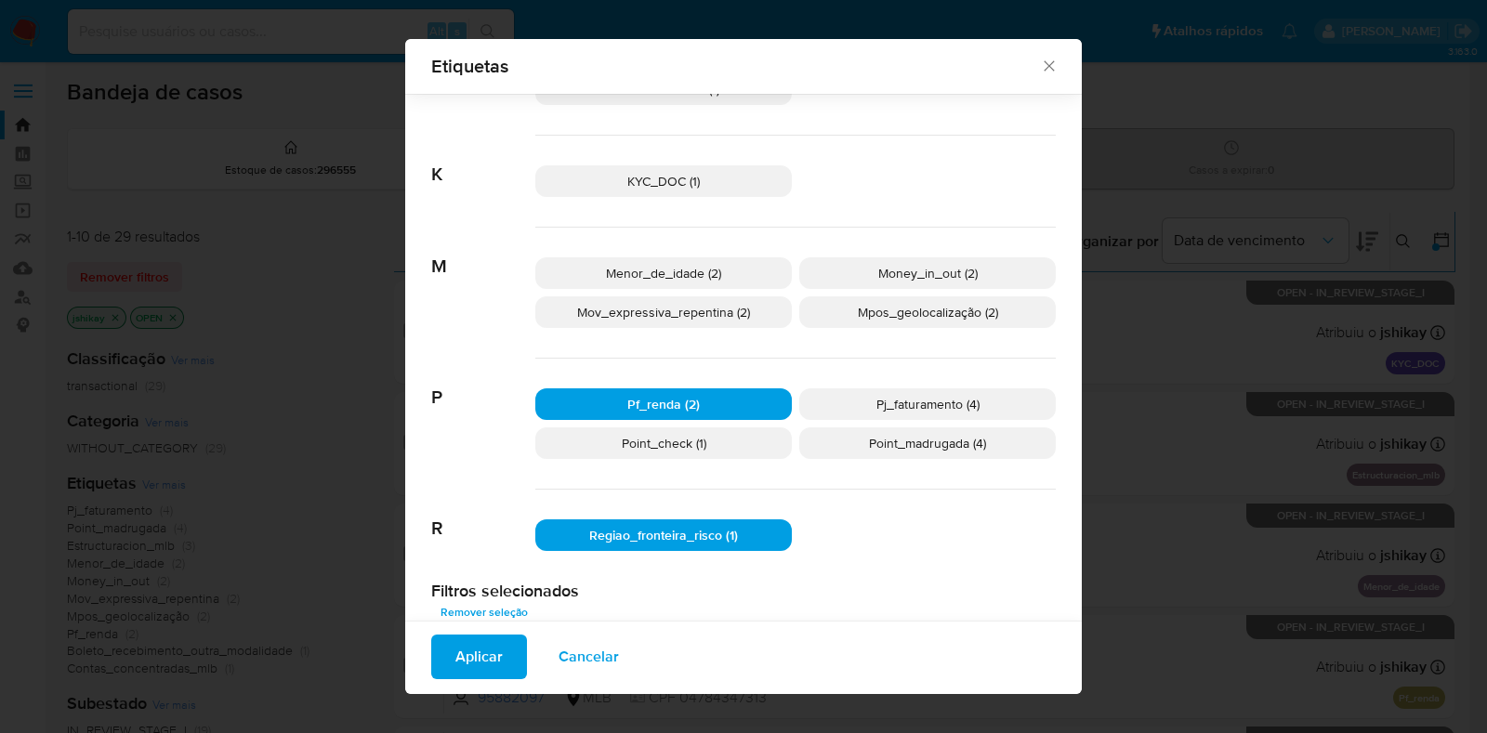
click at [864, 272] on p "Money_in_out (2)" at bounding box center [927, 273] width 256 height 32
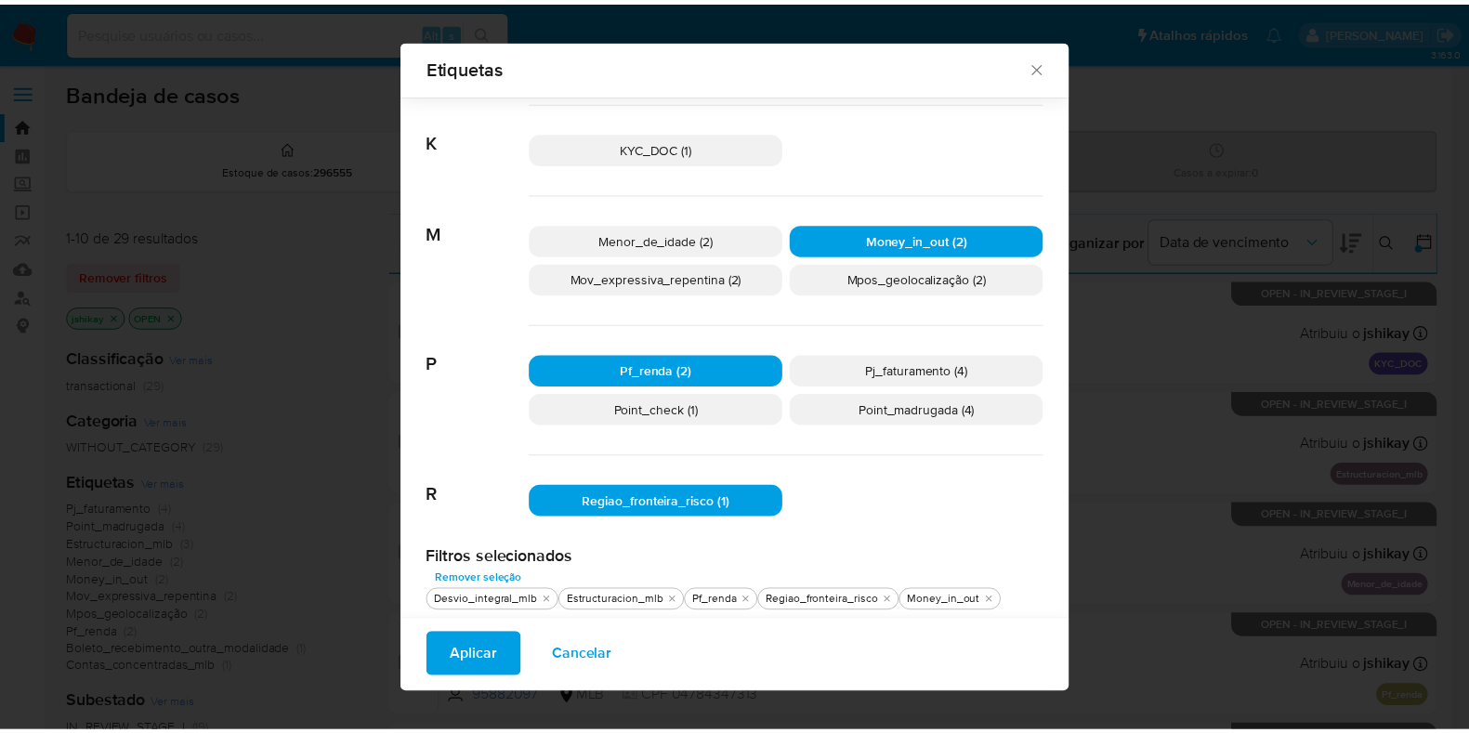
scroll to position [485, 0]
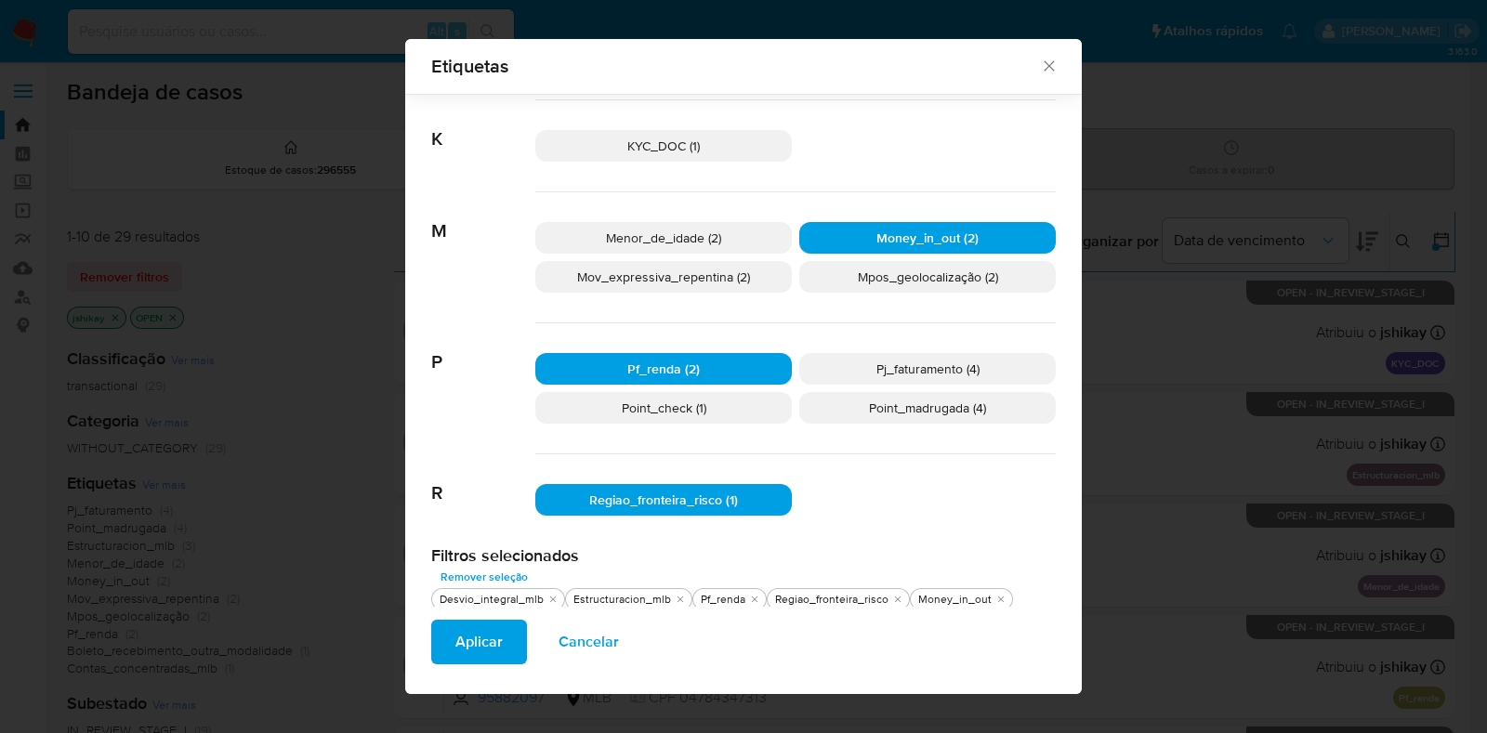
click at [711, 400] on p "Point_check (1)" at bounding box center [663, 408] width 256 height 32
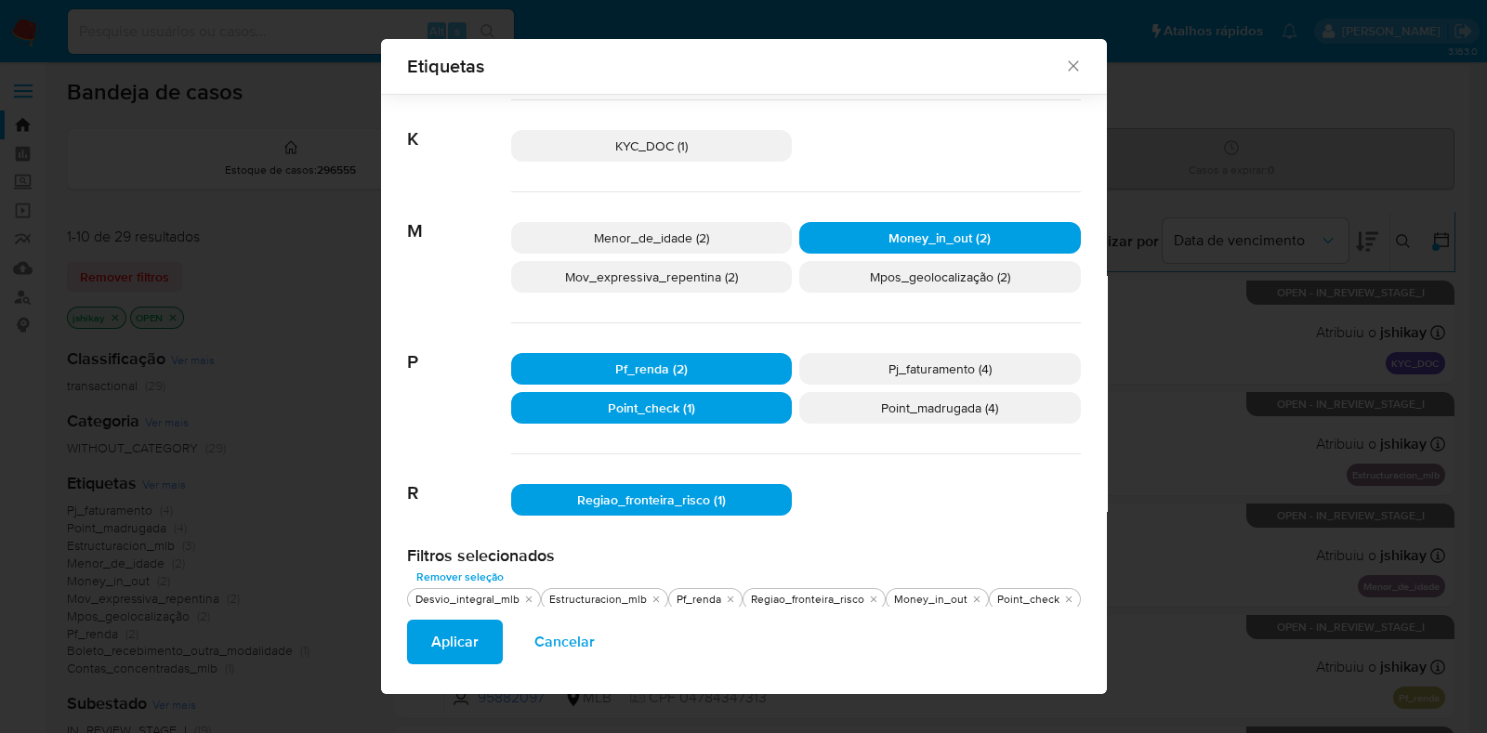
click at [455, 643] on span "Aplicar" at bounding box center [454, 642] width 47 height 41
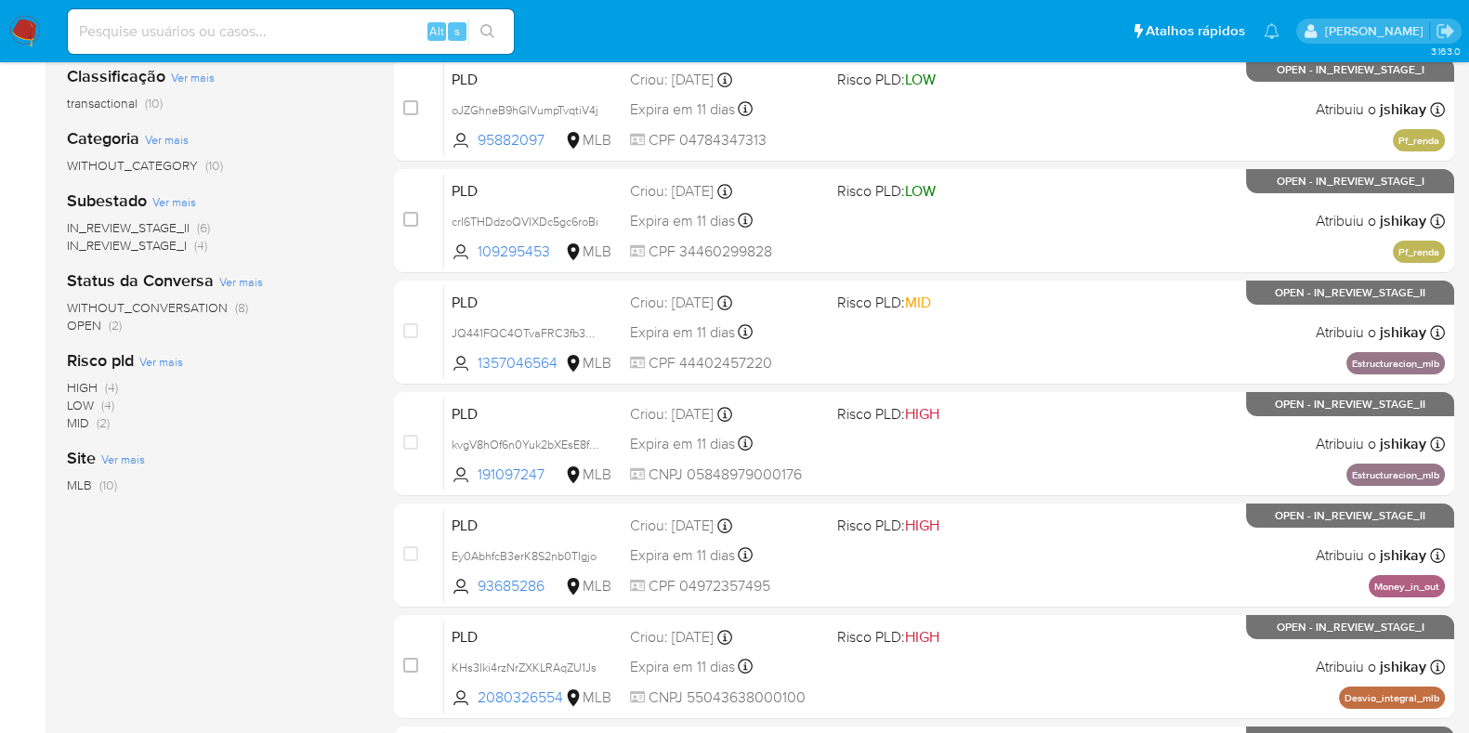
scroll to position [217, 0]
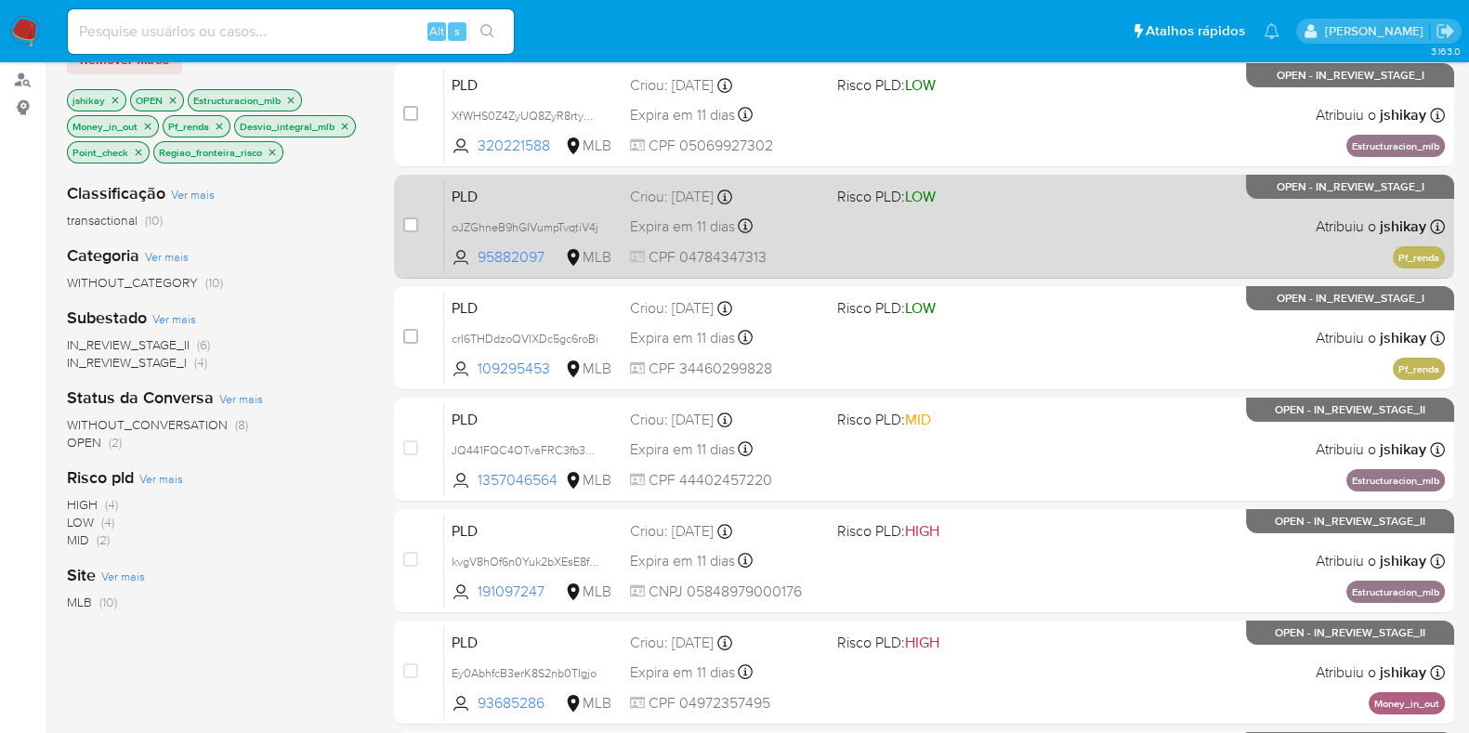
click at [1047, 245] on div "PLD oJZGhneB9hGIVumpTvqtiV4j 95882097 MLB Risco PLD: LOW Criou: 12/09/2025 Crio…" at bounding box center [944, 226] width 1001 height 94
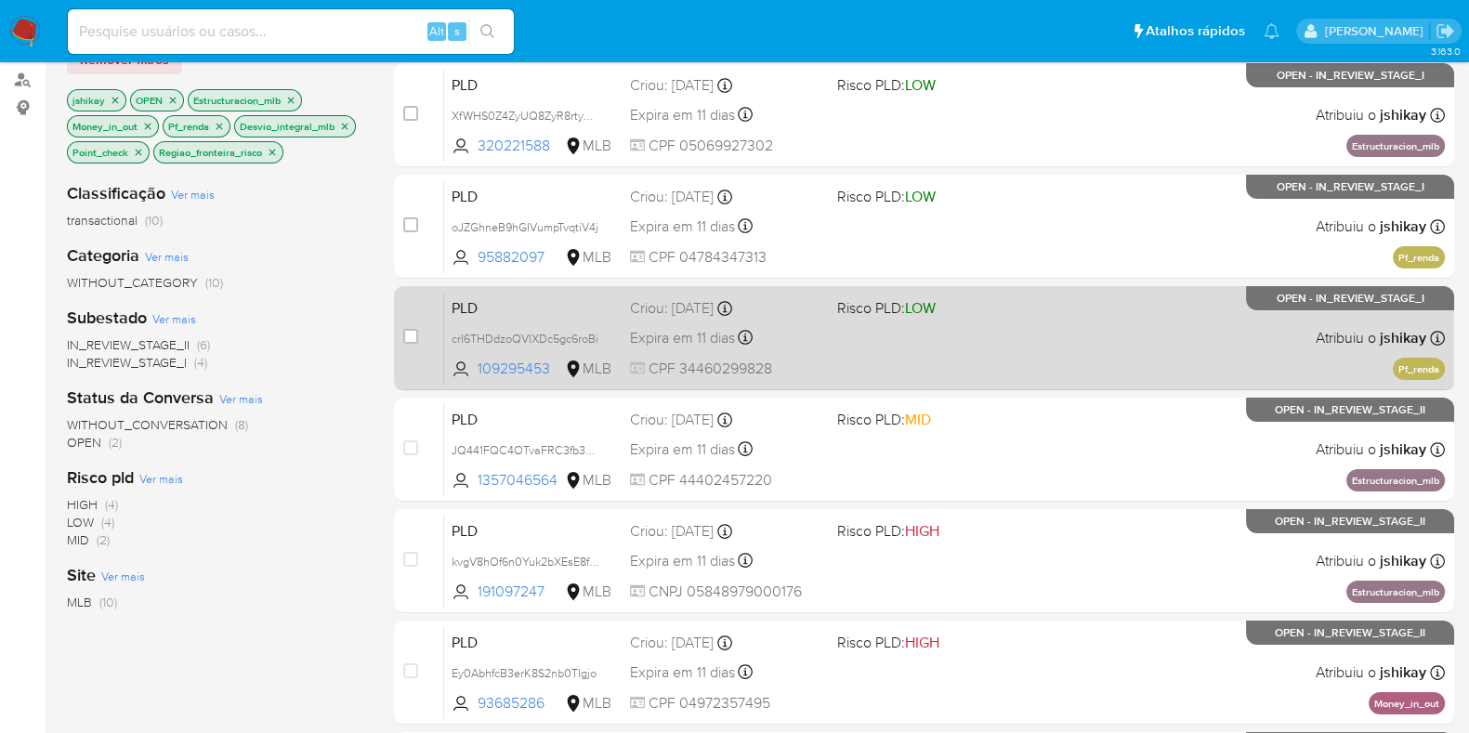
click at [1070, 320] on div "PLD crI6THDdzoQVIXDc5gc6roBi 109295453 MLB Risco PLD: LOW Criou: 12/09/2025 Cri…" at bounding box center [944, 338] width 1001 height 94
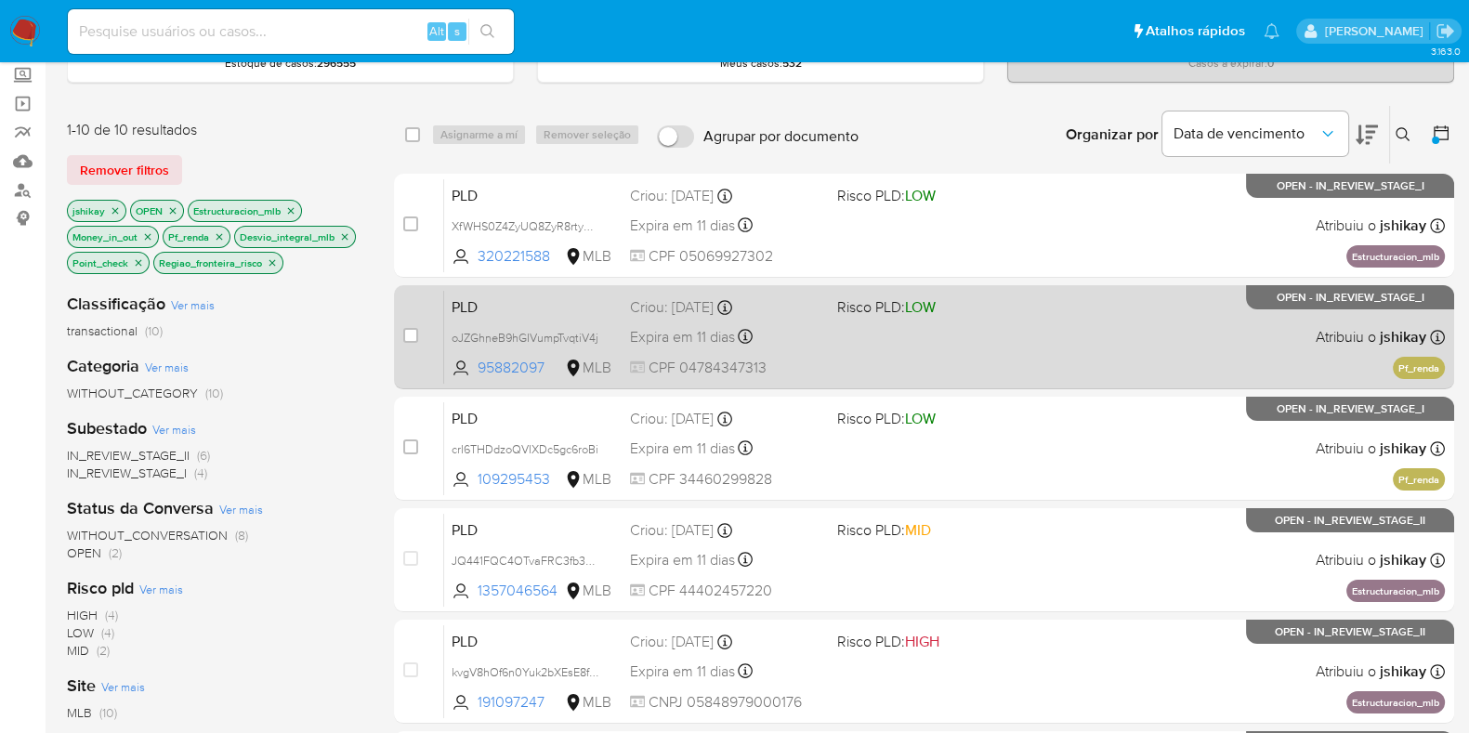
scroll to position [101, 0]
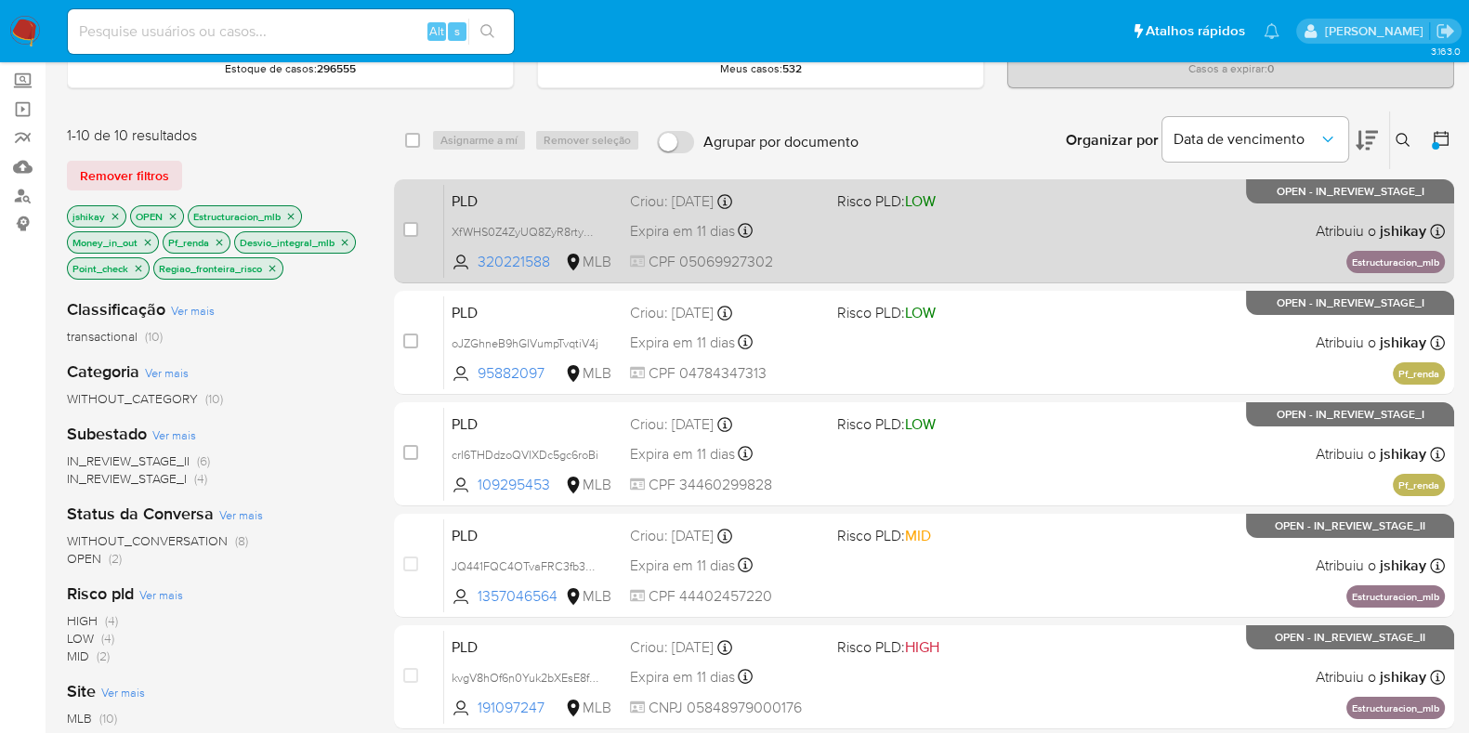
click at [1162, 232] on div "PLD XfWHS0Z4ZyUQ8ZyR8rtyVYlL 320221588 MLB Risco PLD: LOW Criou: 12/09/2025 Cri…" at bounding box center [944, 231] width 1001 height 94
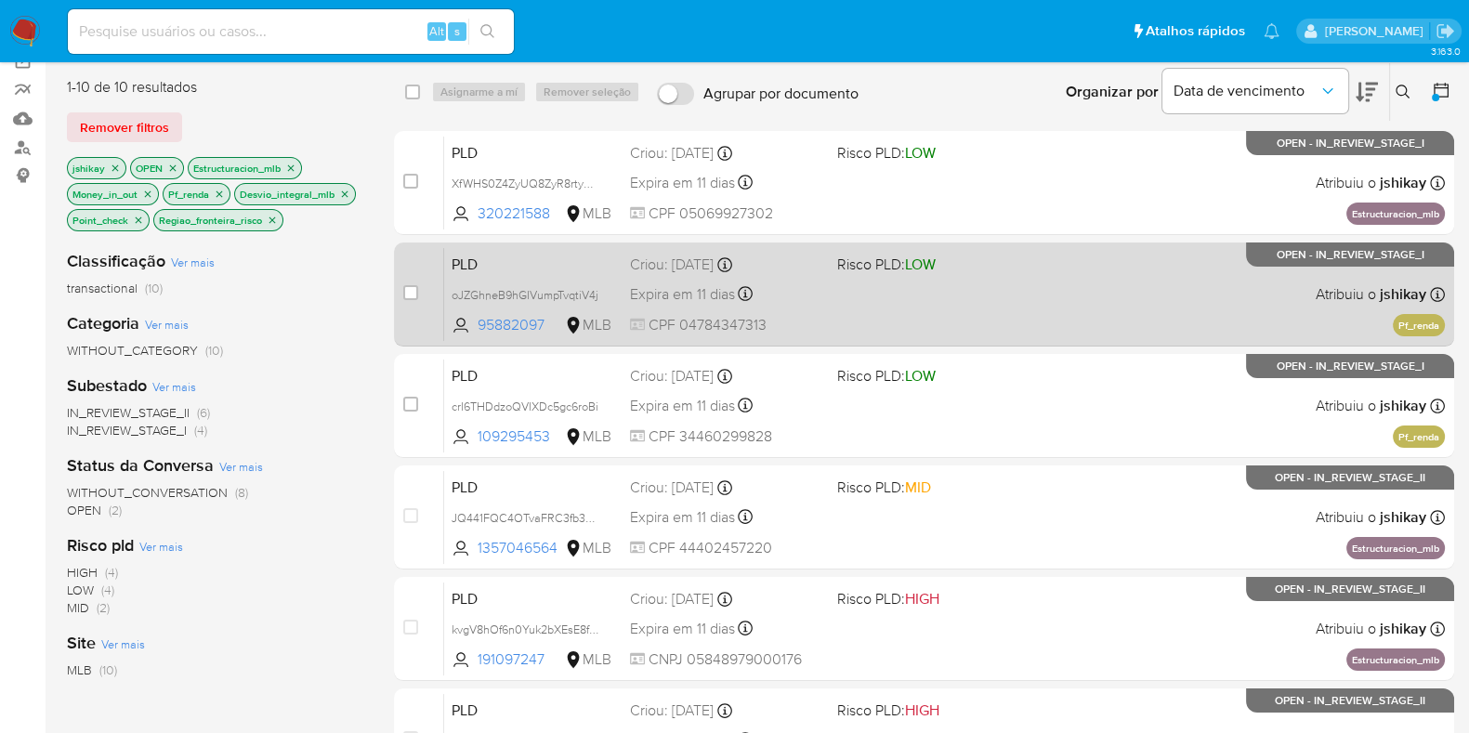
scroll to position [335, 0]
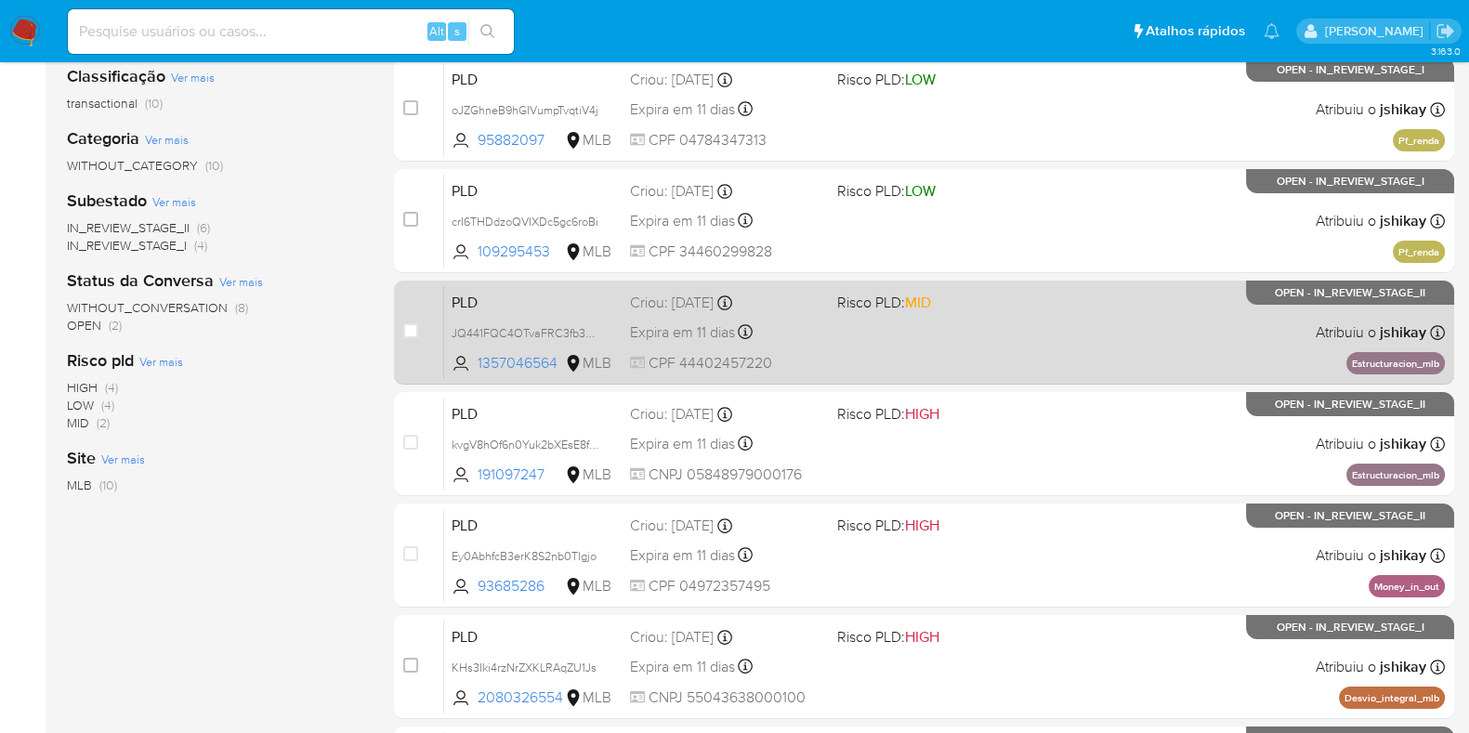
click at [1162, 346] on div "PLD JQ441FQC4OTvaFRC3fb3SBqS 1357046564 MLB Risco PLD: MID Criou: 12/09/2025 Cr…" at bounding box center [944, 332] width 1001 height 94
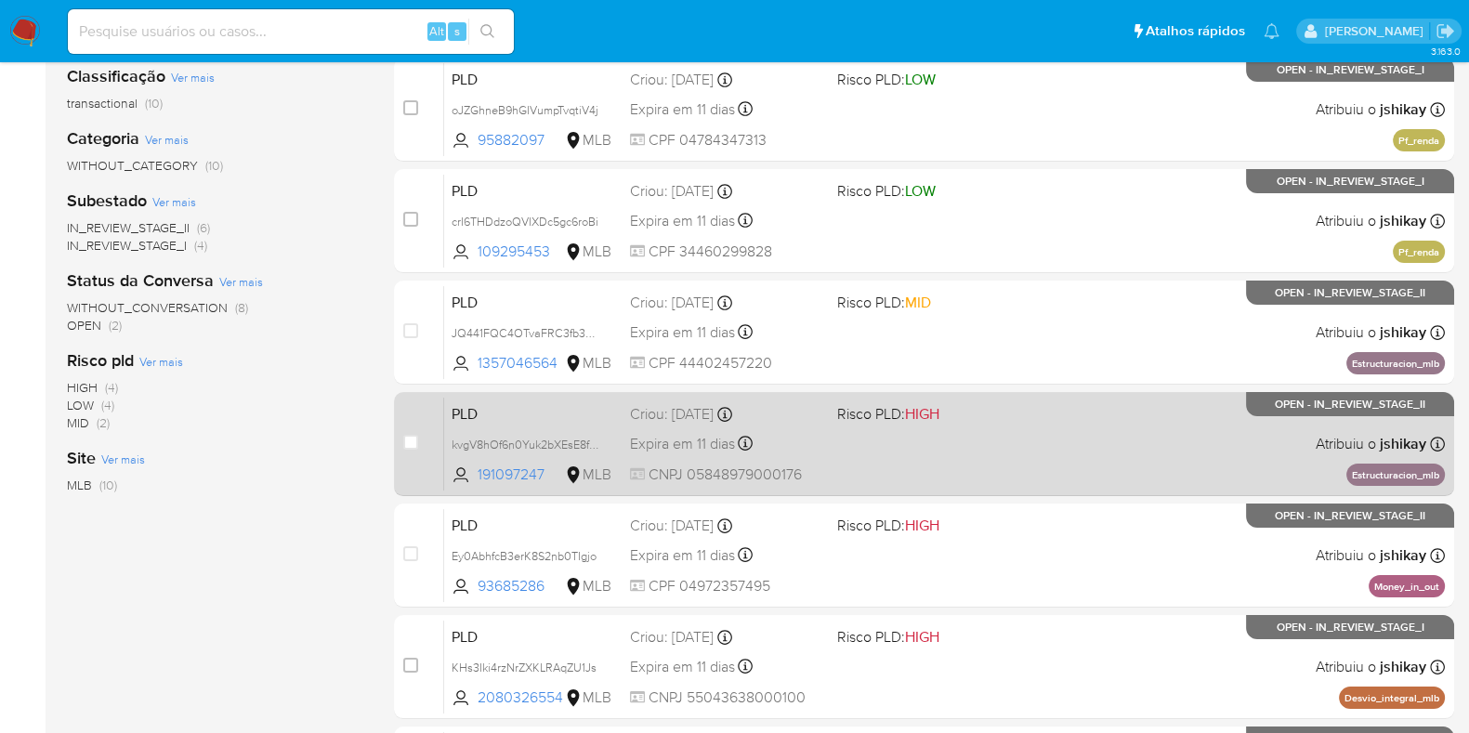
click at [1173, 443] on div "PLD kvgV8hOf6n0Yuk2bXEsE8fGC 191097247 MLB Risco PLD: HIGH Criou: 12/09/2025 Cr…" at bounding box center [944, 444] width 1001 height 94
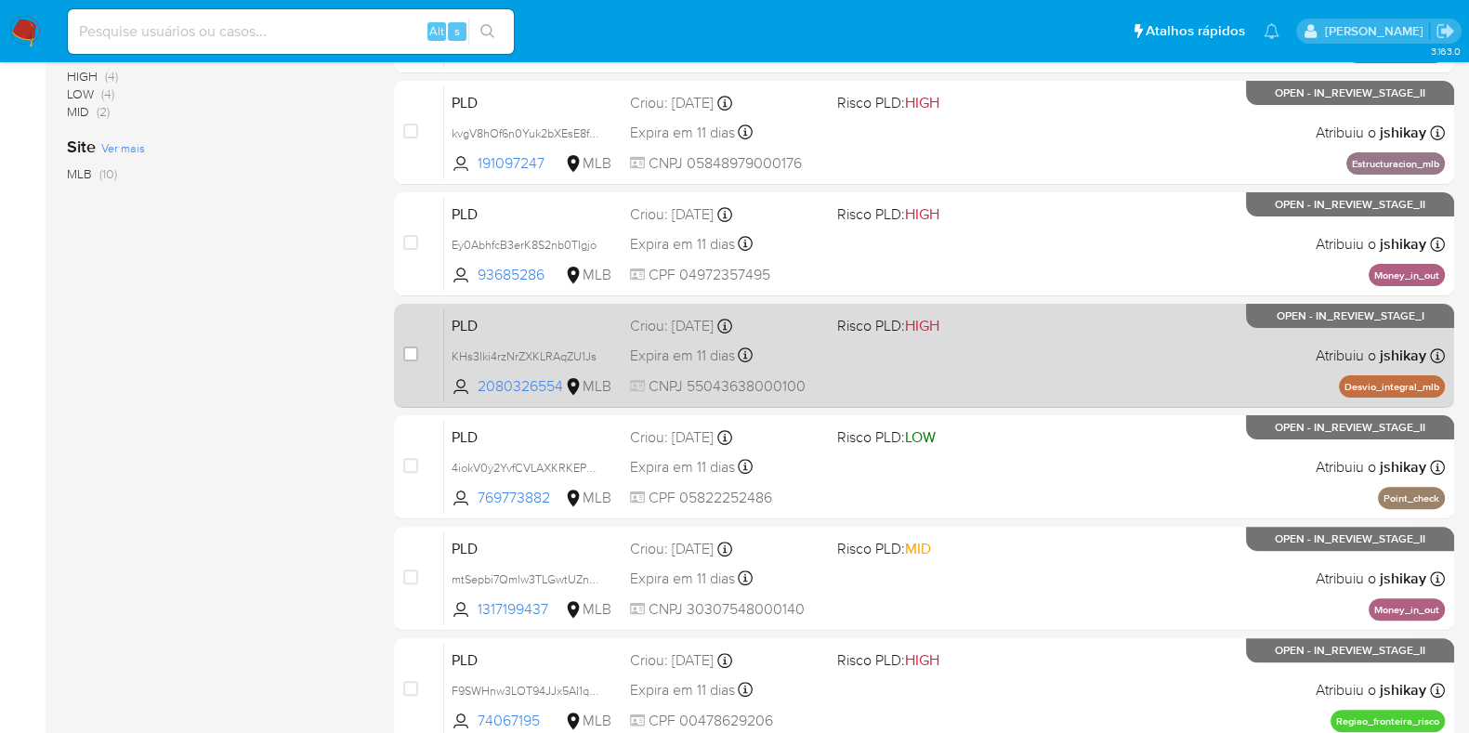
scroll to position [683, 0]
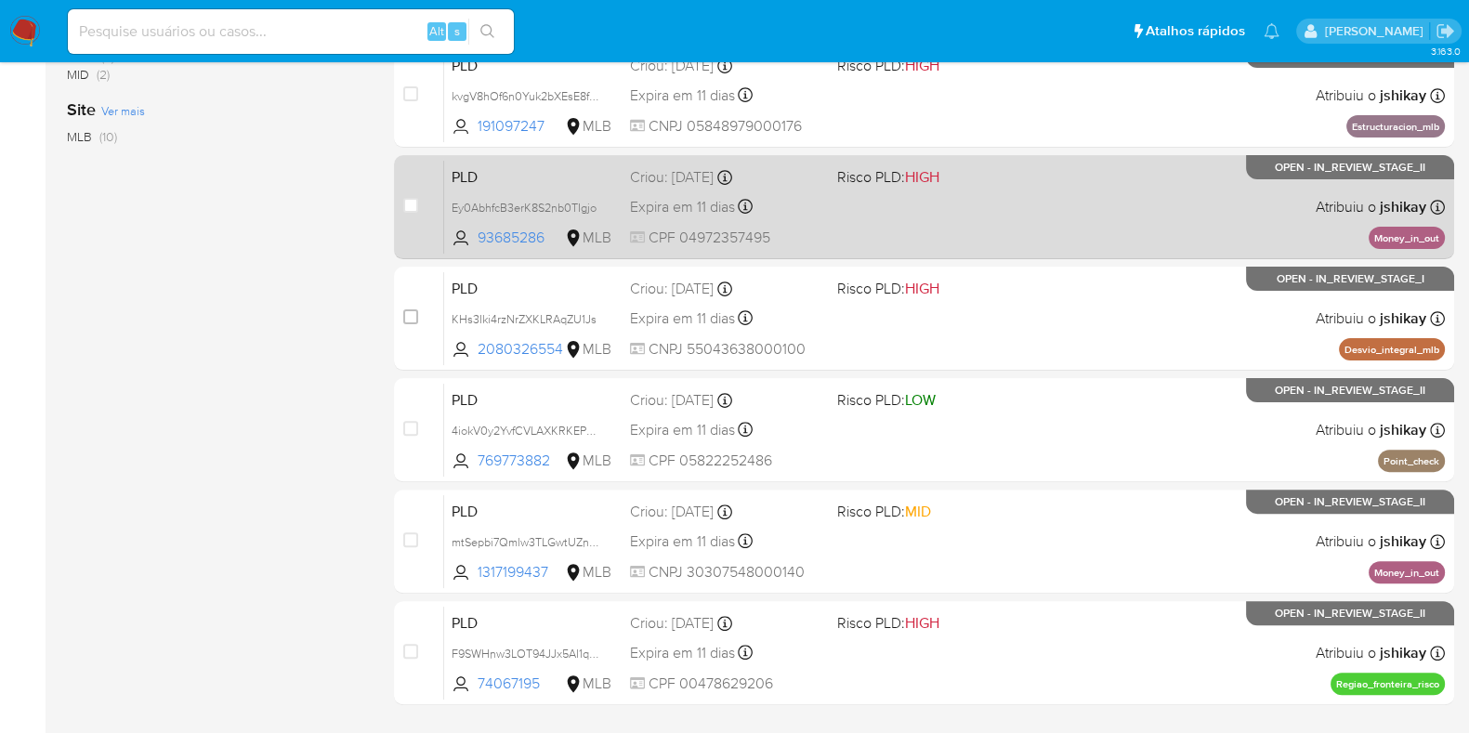
click at [1123, 212] on div "PLD Ey0AbhfcB3erK8S2nb0TIgjo 93685286 MLB Risco PLD: HIGH Criou: 12/09/2025 Cri…" at bounding box center [944, 207] width 1001 height 94
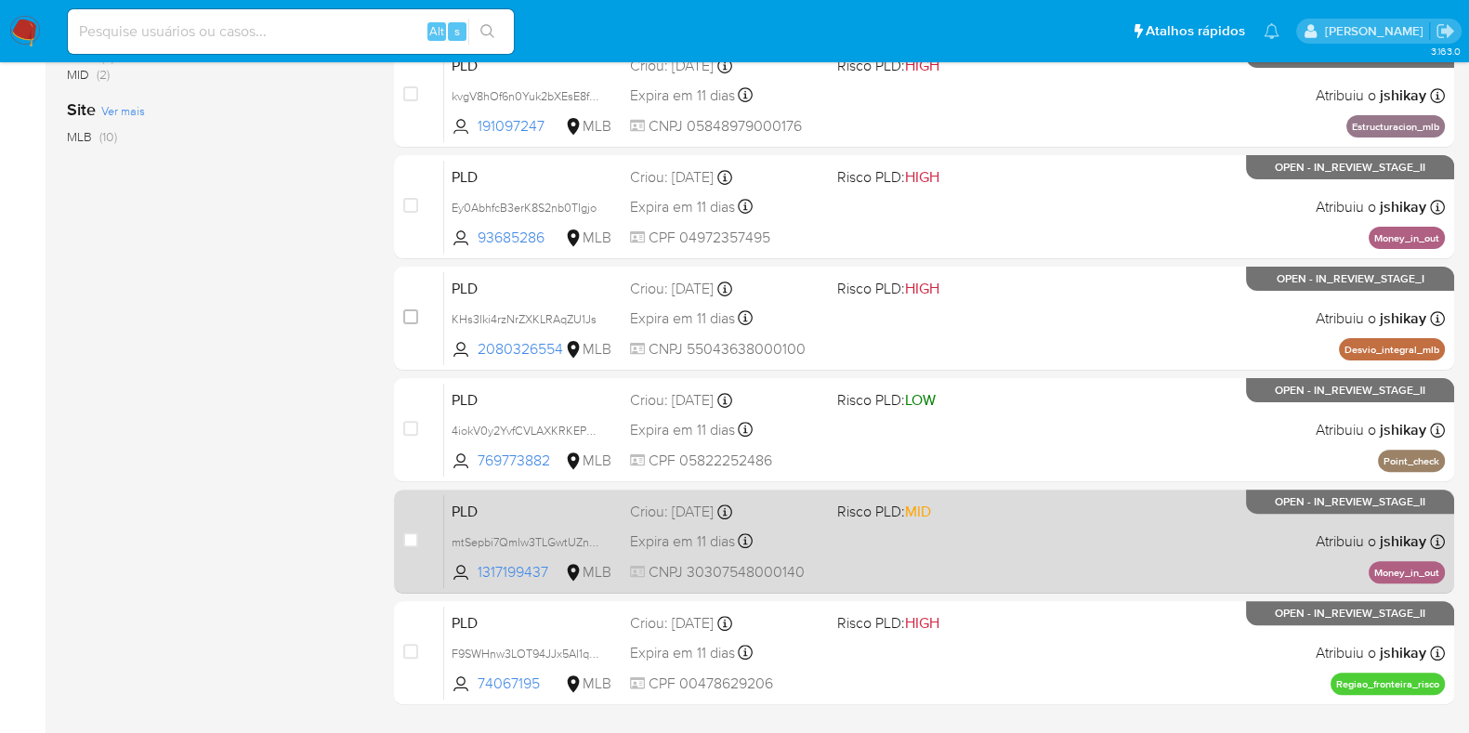
click at [1296, 527] on div "PLD mtSepbi7Qmlw3TLGwtUZn67n 1317199437 MLB Risco PLD: MID Criou: 12/09/2025 Cr…" at bounding box center [944, 541] width 1001 height 94
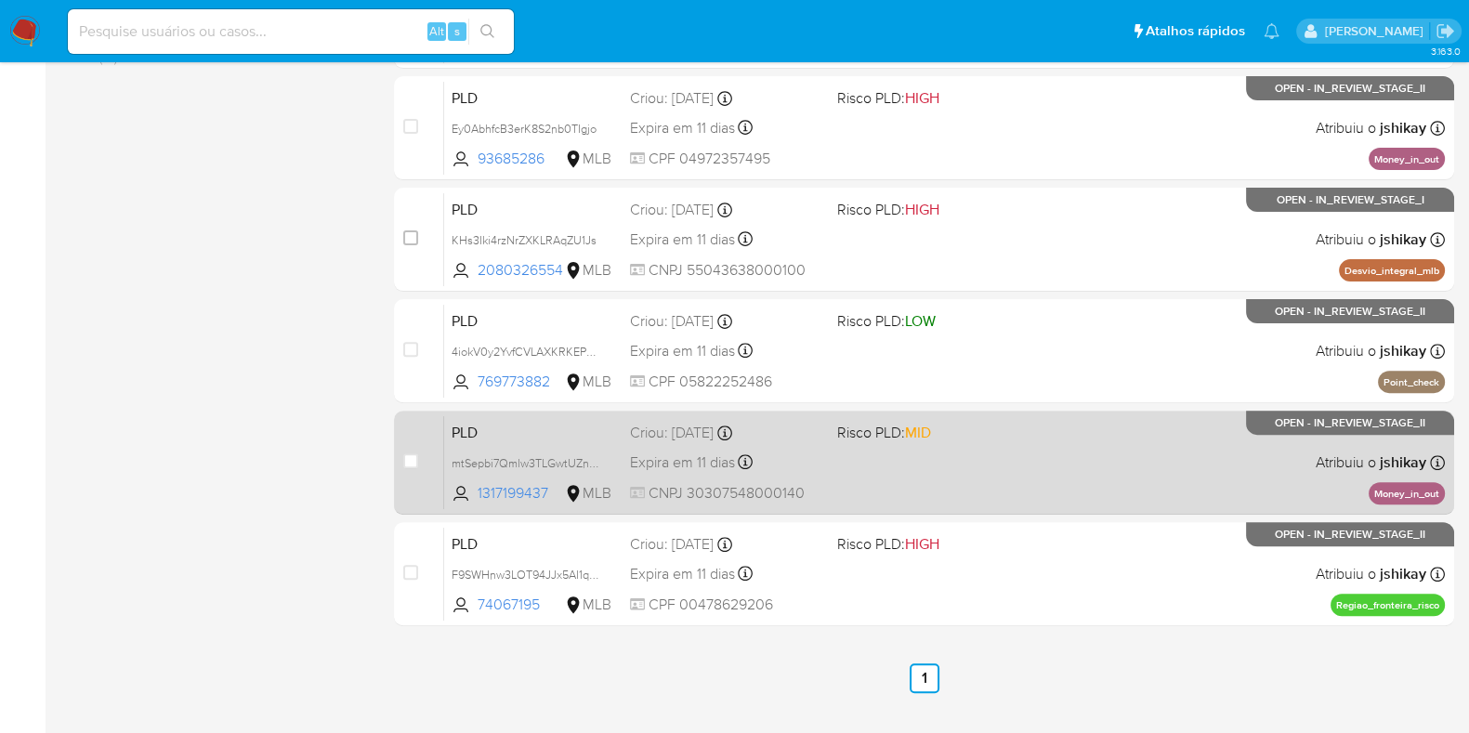
scroll to position [798, 0]
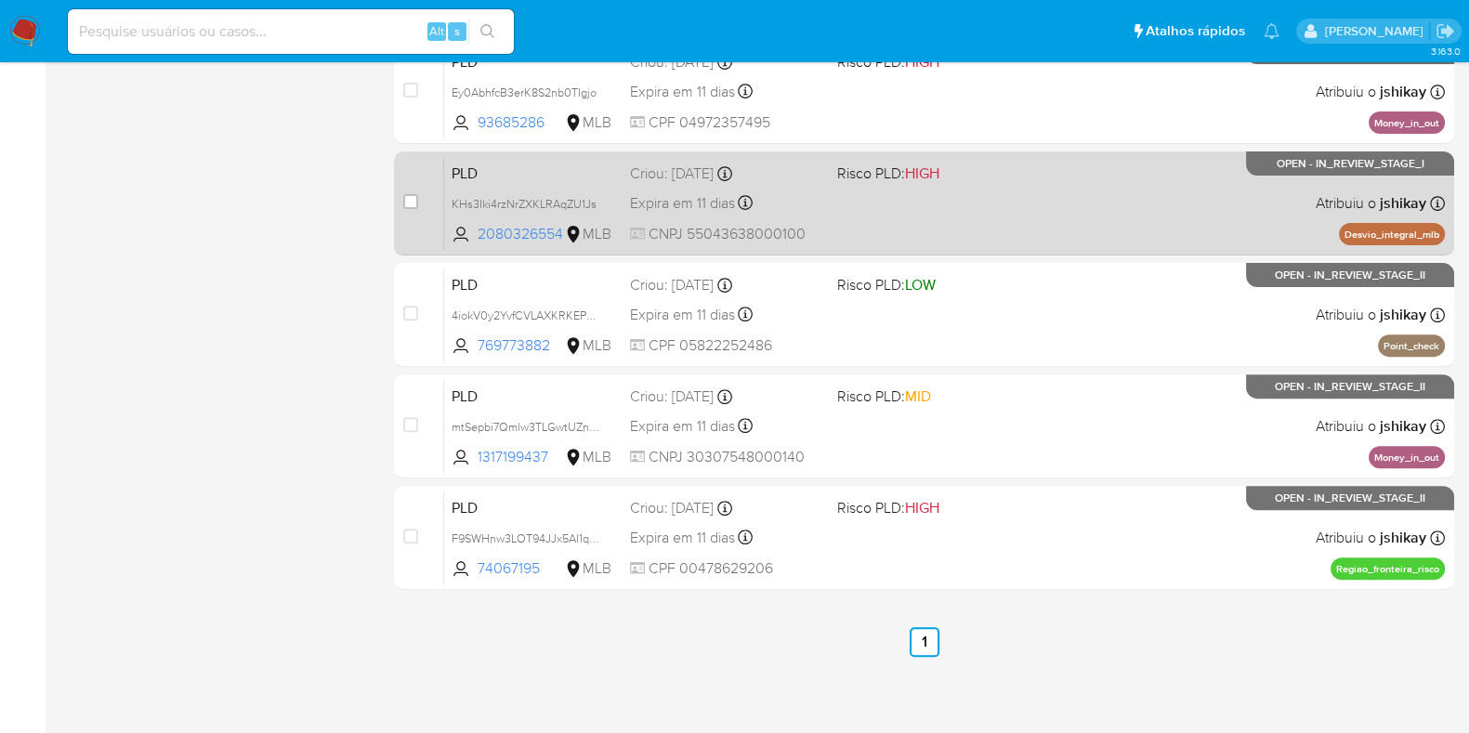
click at [1099, 204] on div "PLD KHs3Iki4rzNrZXKLRAqZU1Js 2080326554 MLB Risco PLD: HIGH Criou: 12/09/2025 C…" at bounding box center [944, 203] width 1001 height 94
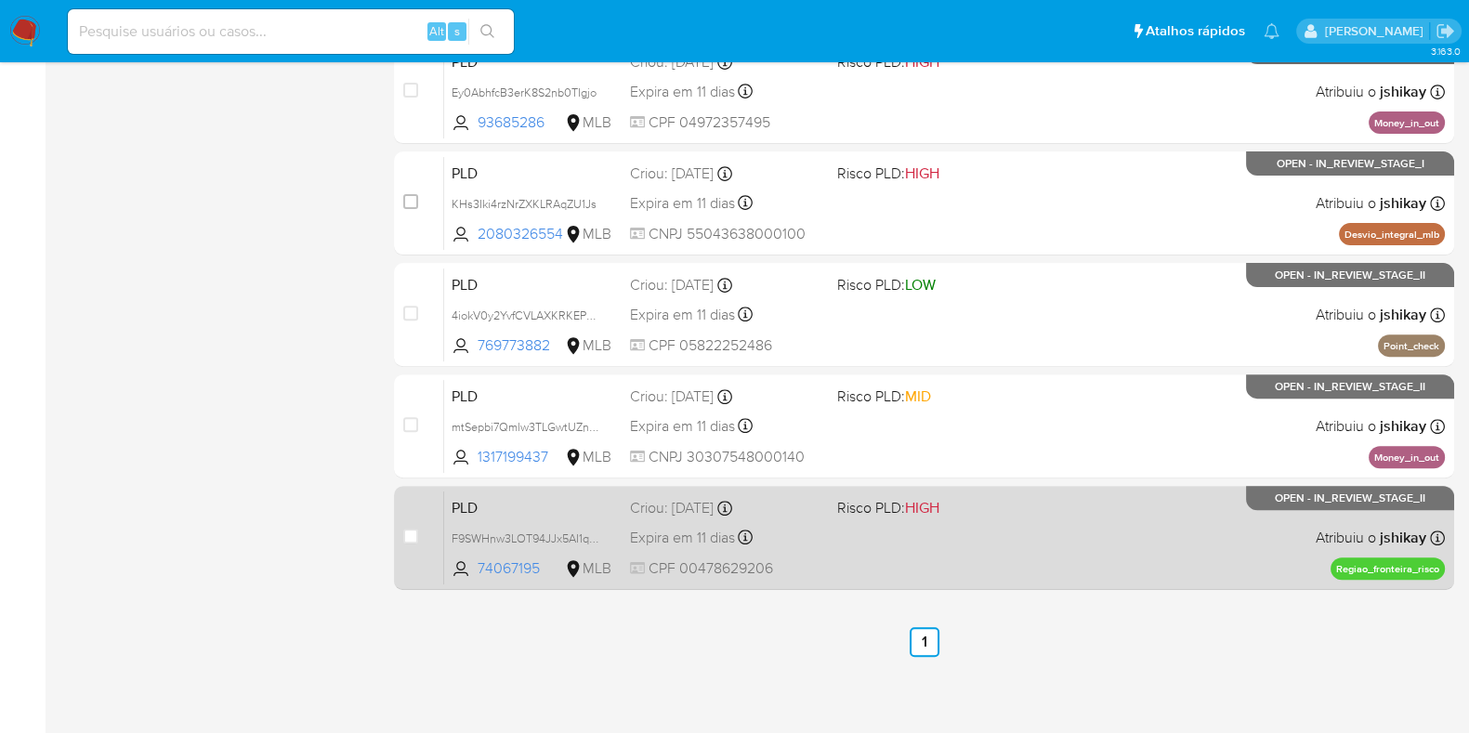
click at [1166, 502] on div "PLD F9SWHnw3LOT94JJx5AI1qB0r 74067195 MLB Risco PLD: HIGH Criou: 12/09/2025 Cri…" at bounding box center [944, 538] width 1001 height 94
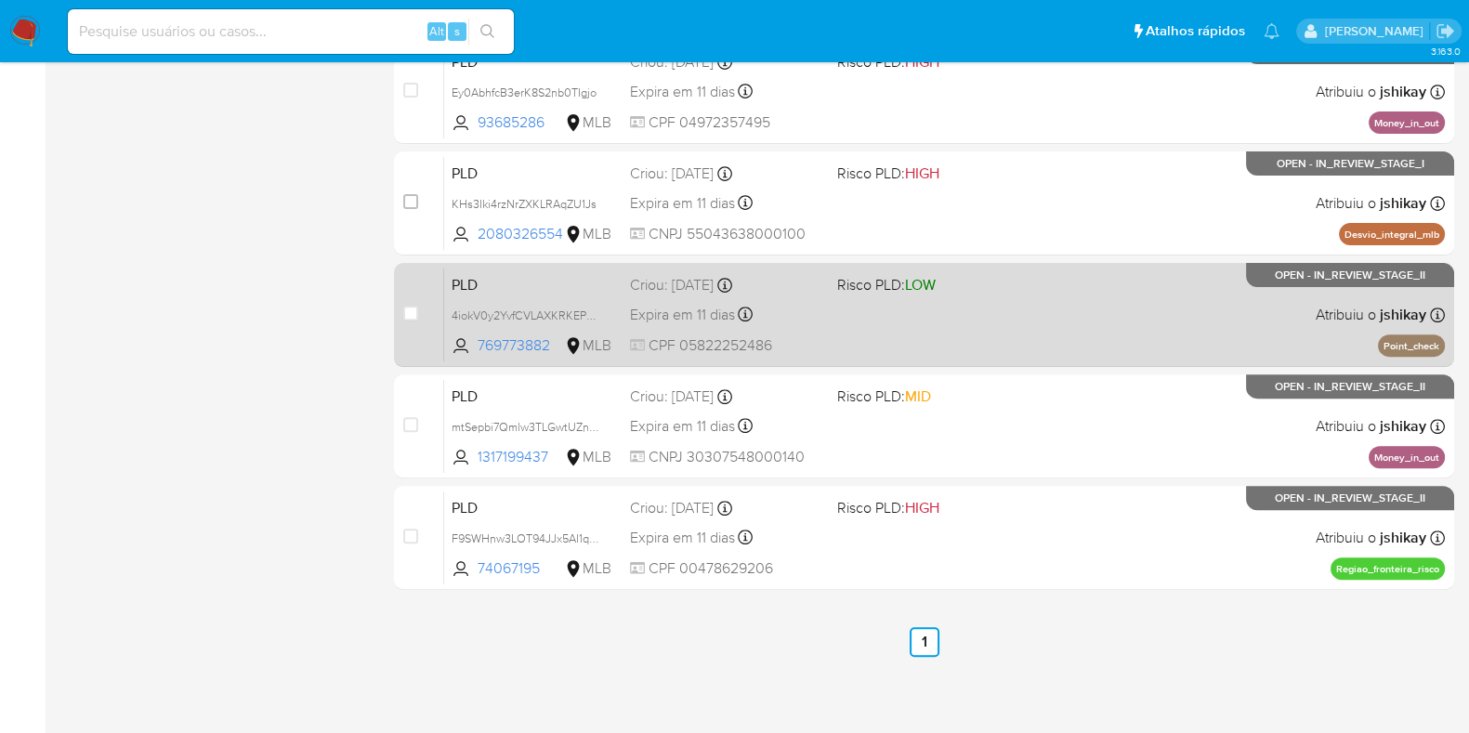
click at [1023, 318] on div "PLD 4iokV0y2YvfCVLAXKRKEPREu 769773882 MLB Risco PLD: LOW Criou: 12/09/2025 Cri…" at bounding box center [944, 315] width 1001 height 94
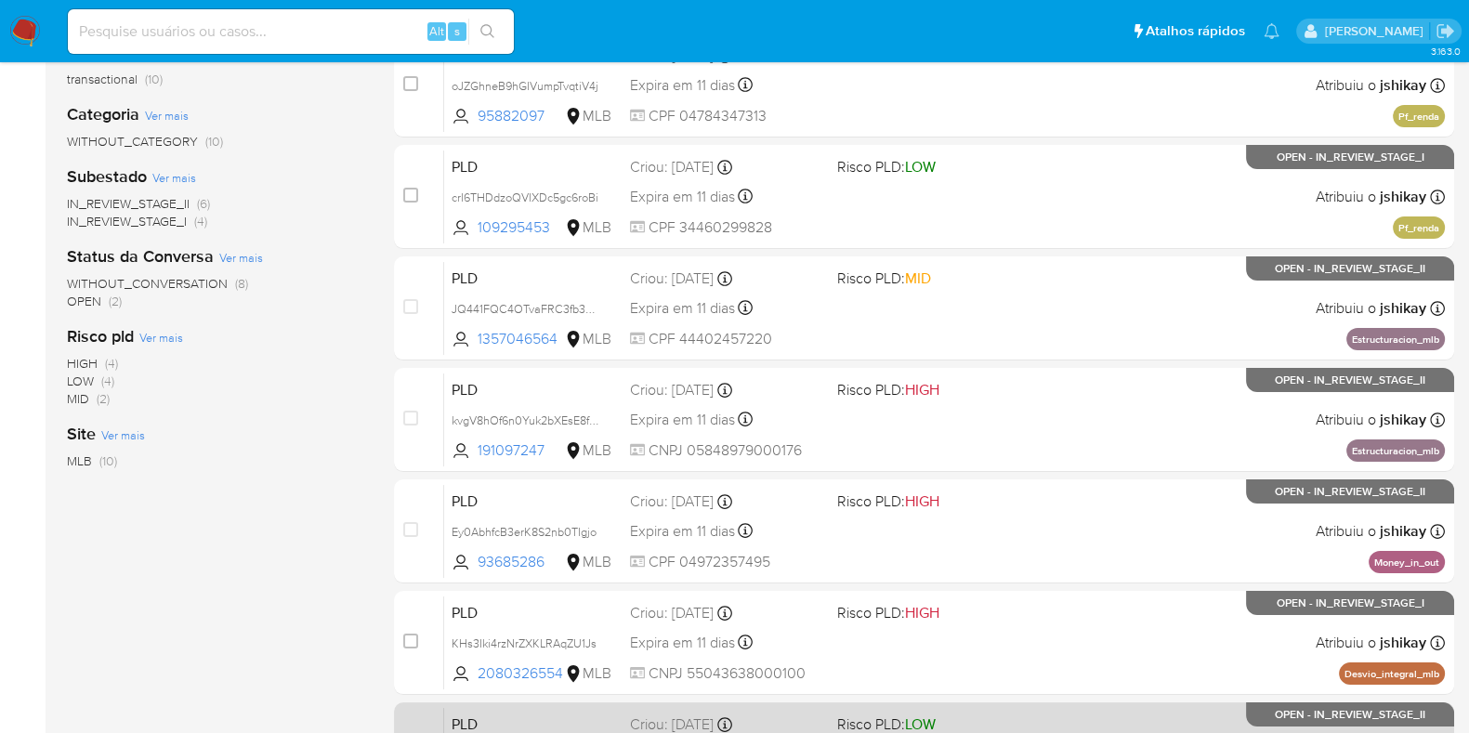
scroll to position [101, 0]
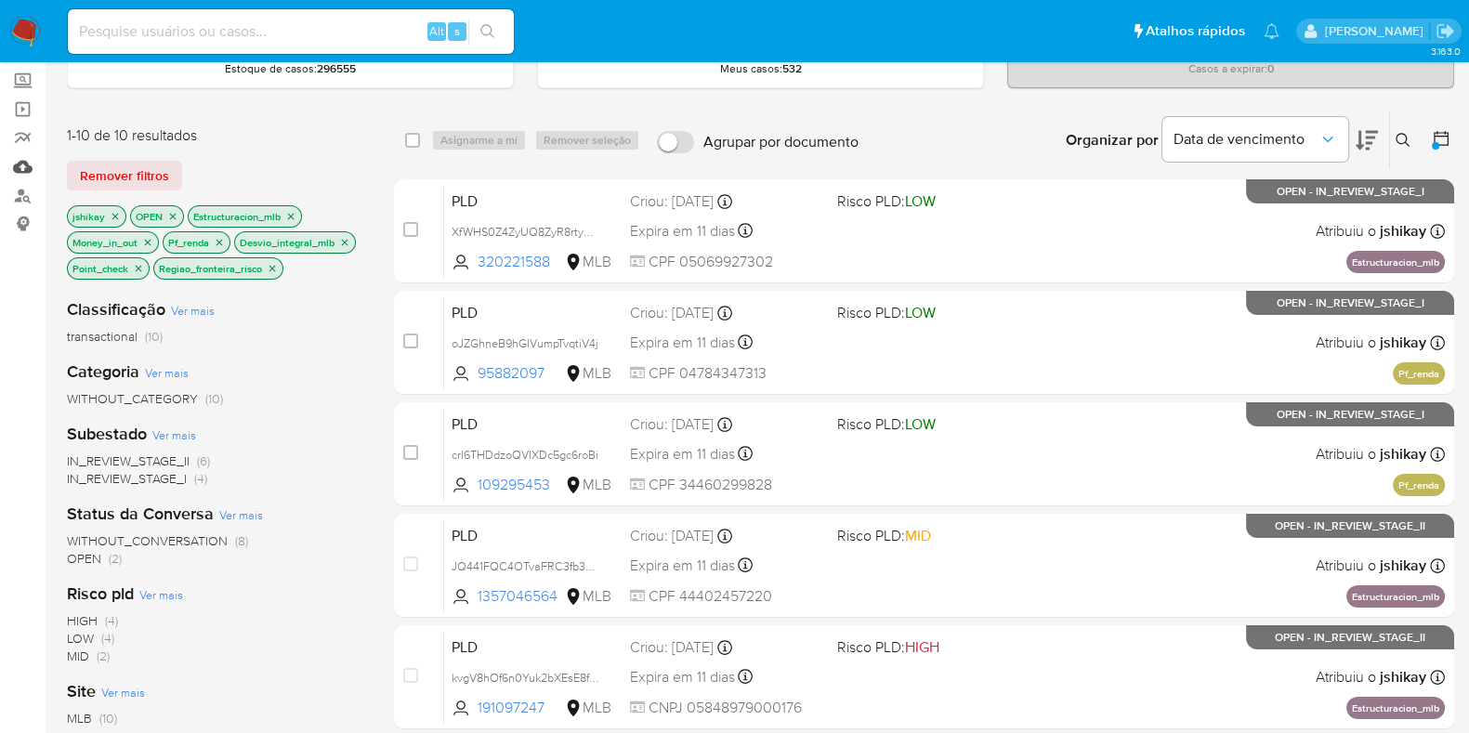
click at [21, 167] on link "Mulan" at bounding box center [110, 166] width 221 height 29
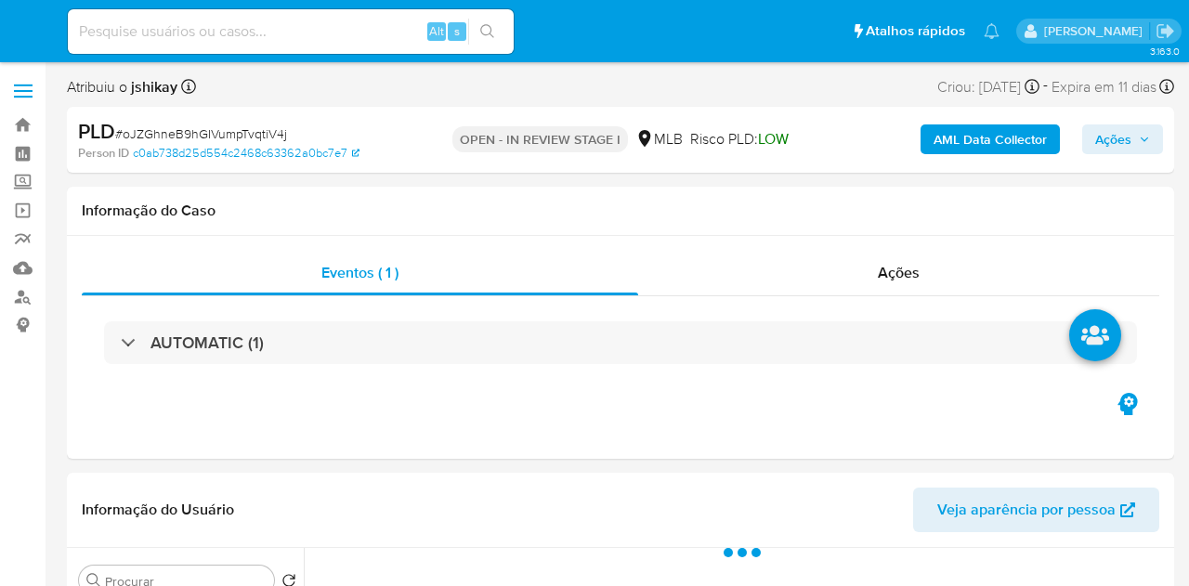
select select "10"
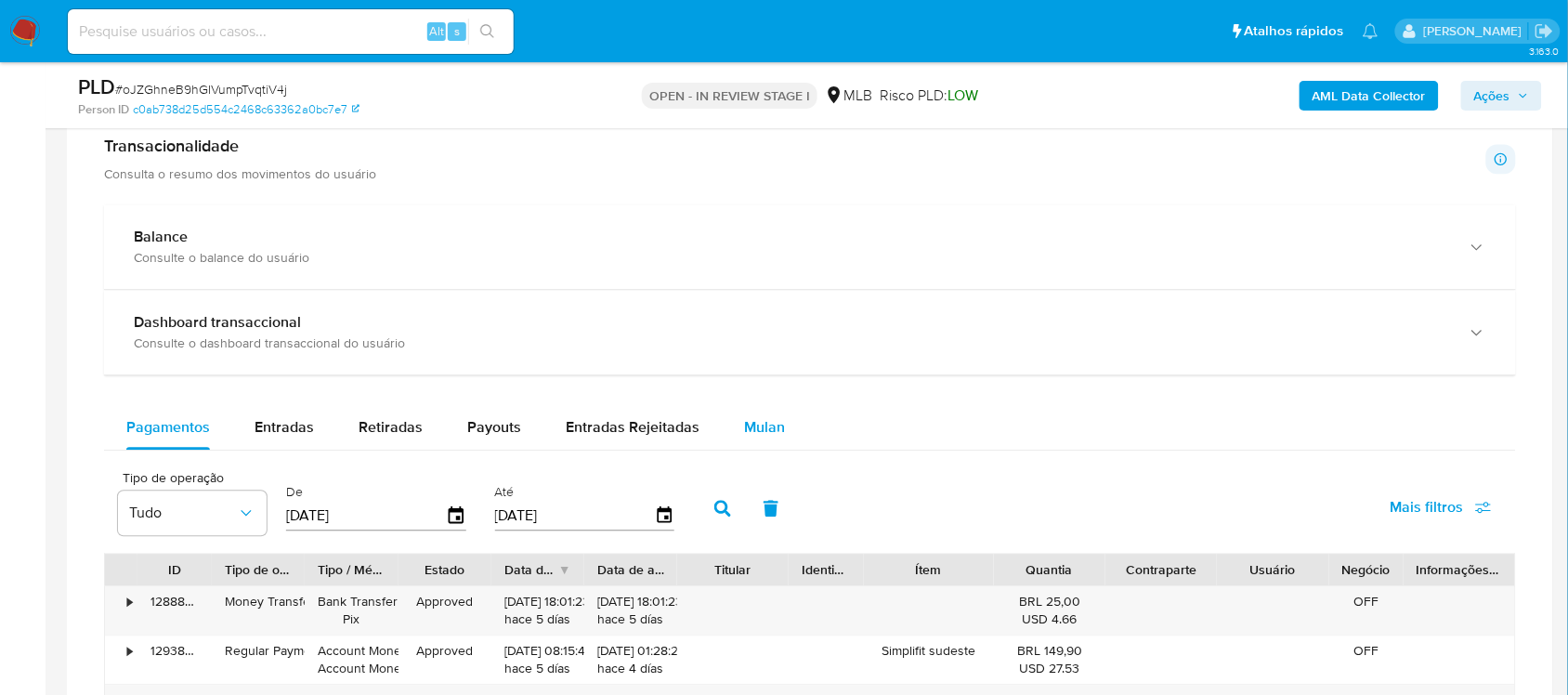
click at [767, 425] on span "Mulan" at bounding box center [764, 426] width 41 height 21
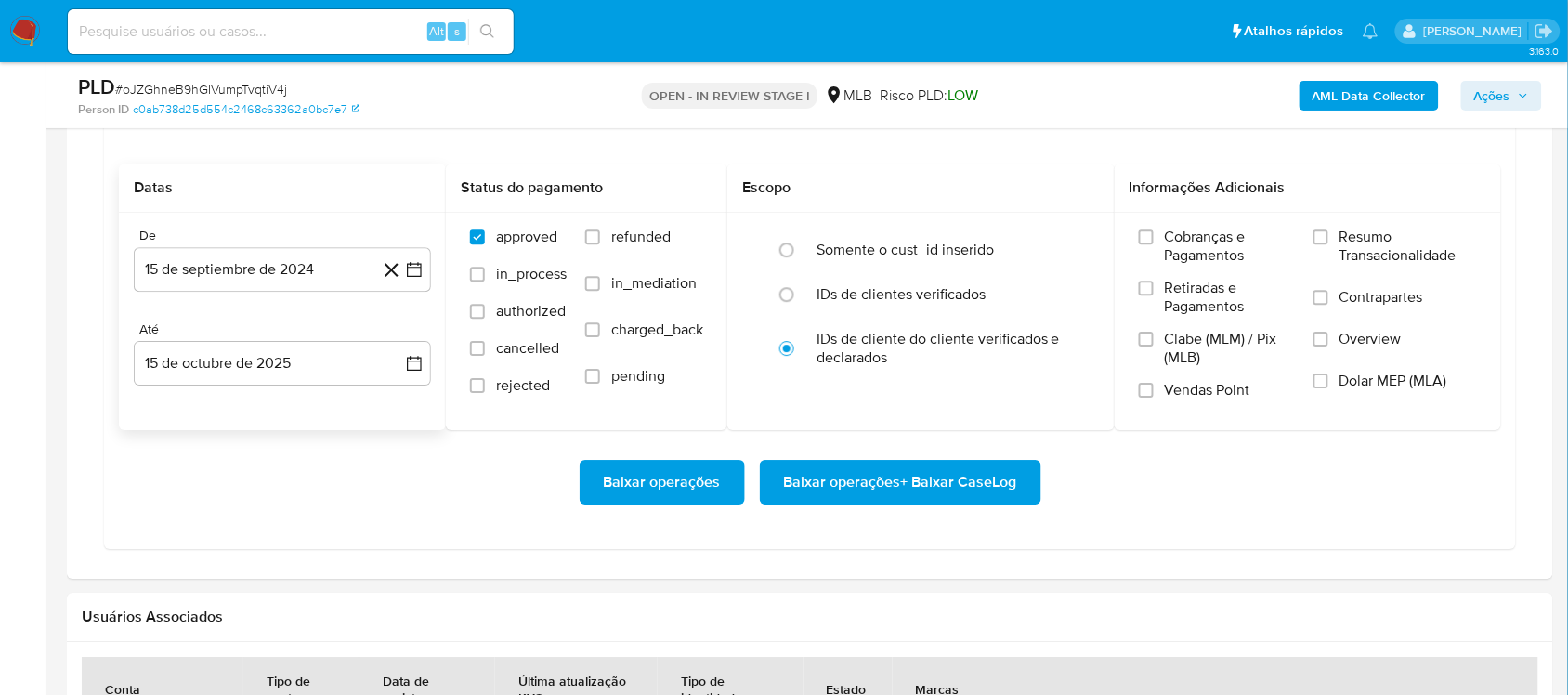
scroll to position [1510, 0]
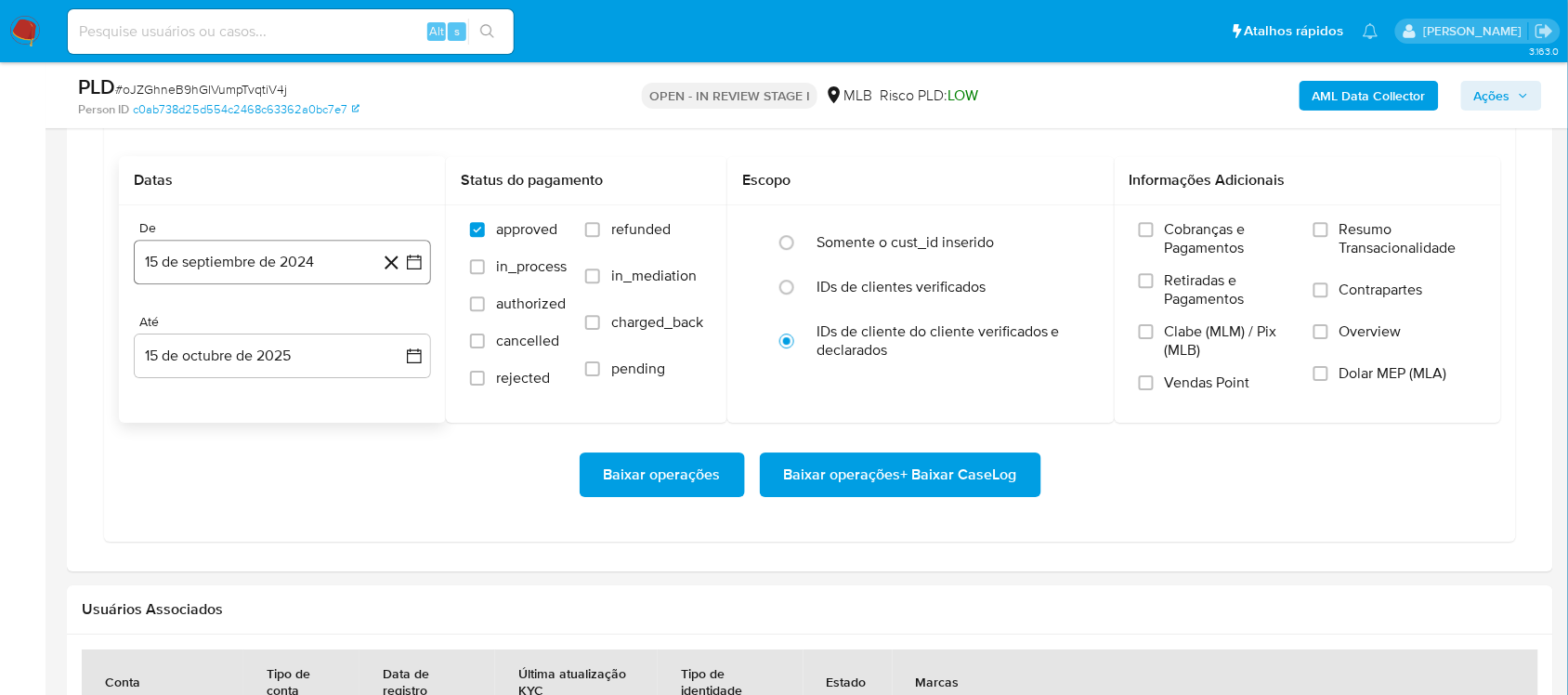
click at [412, 262] on icon "button" at bounding box center [414, 263] width 15 height 15
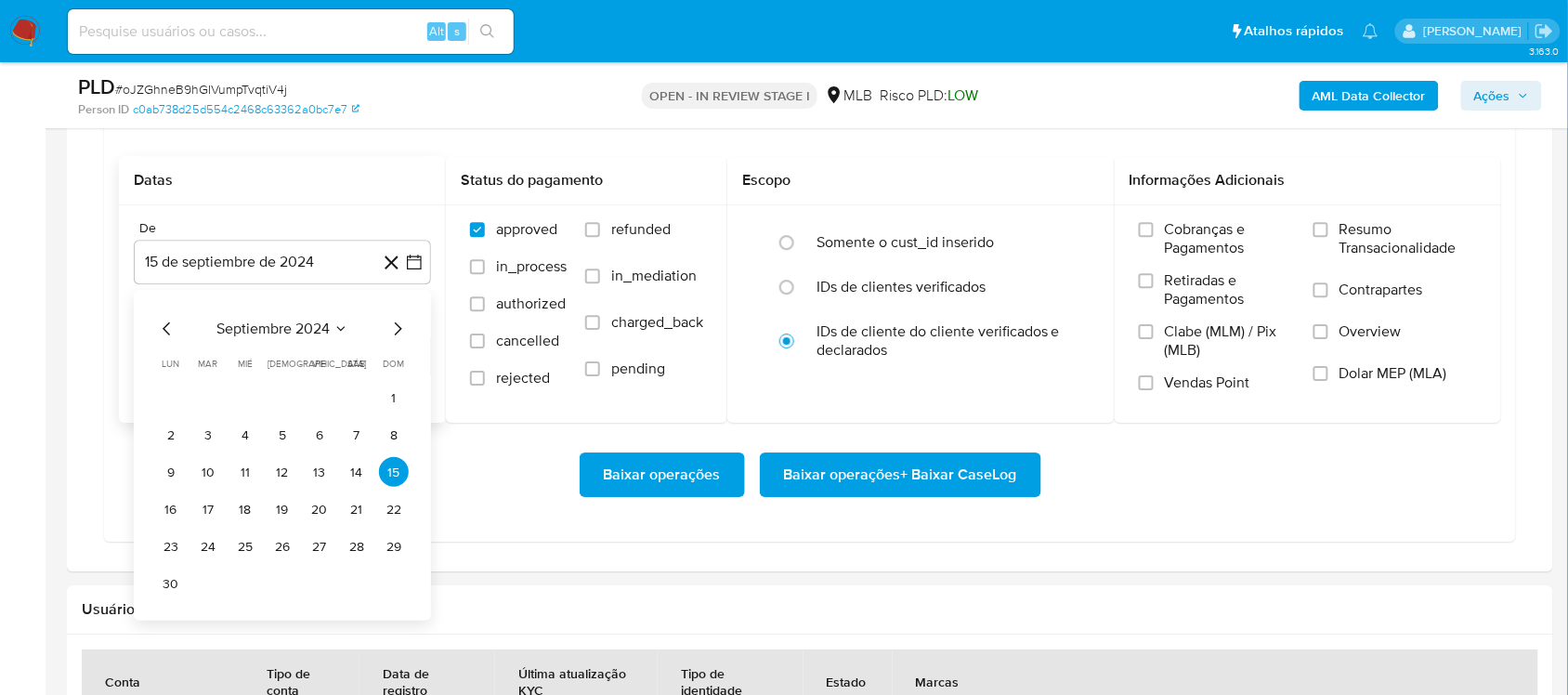
click at [286, 327] on span "septiembre 2024" at bounding box center [273, 329] width 113 height 19
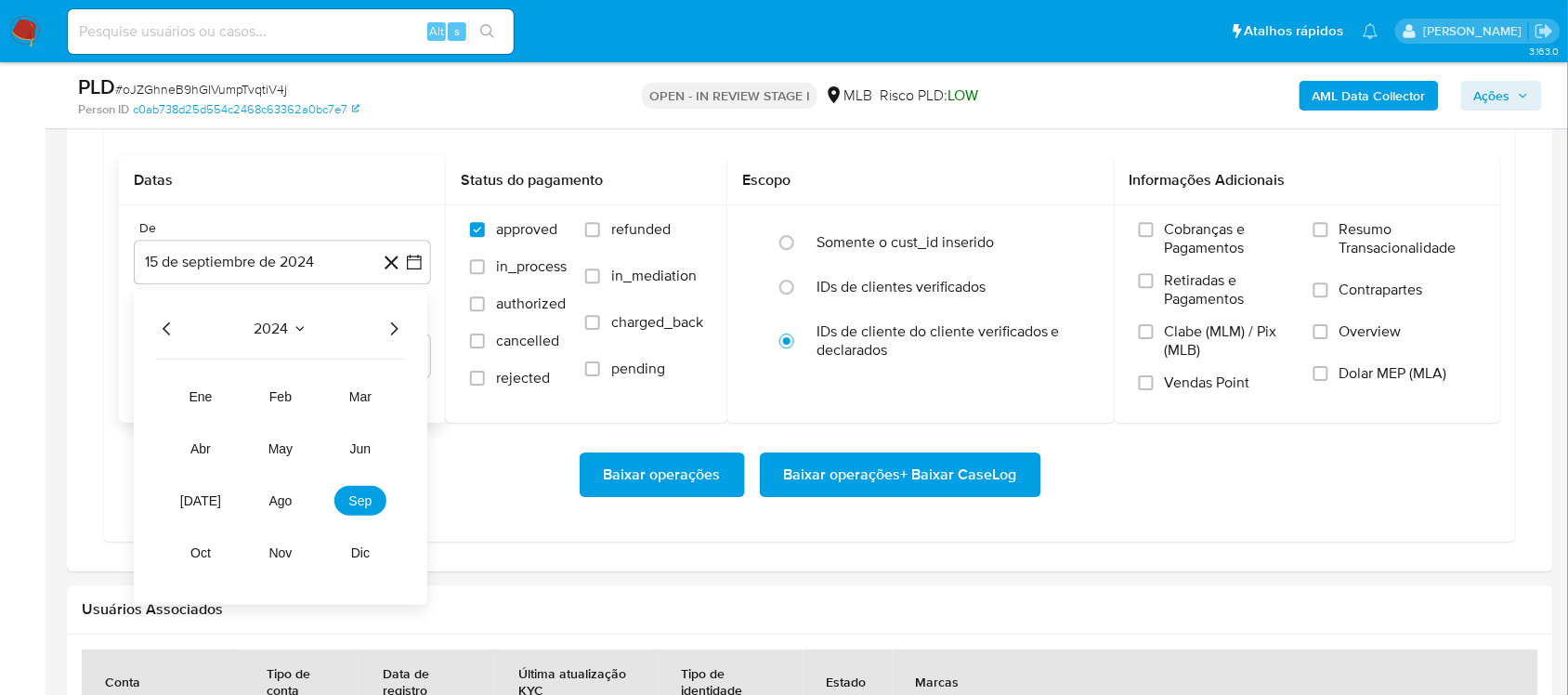
drag, startPoint x: 397, startPoint y: 332, endPoint x: 372, endPoint y: 361, distance: 38.3
click at [397, 335] on icon "Año siguiente" at bounding box center [394, 329] width 22 height 22
click at [266, 506] on button "ago" at bounding box center [281, 501] width 52 height 30
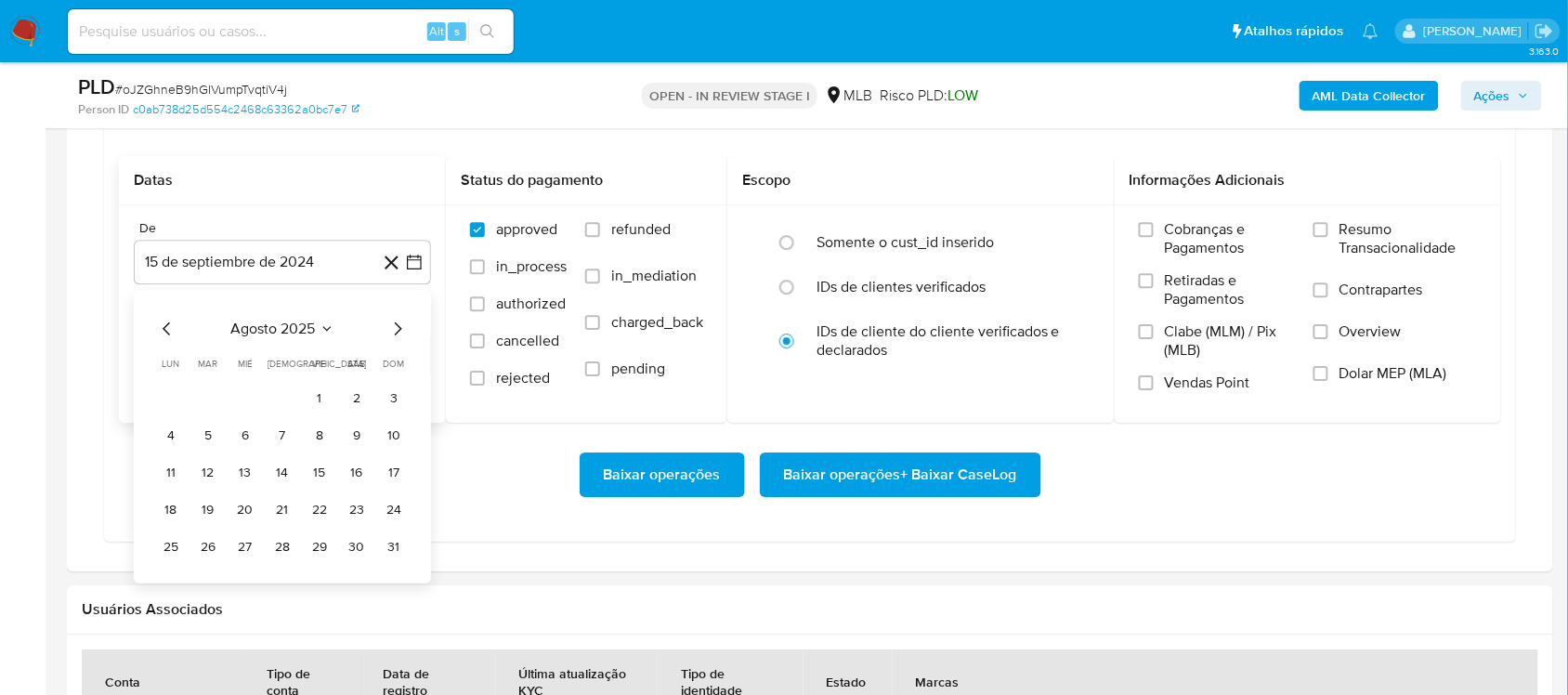
drag, startPoint x: 325, startPoint y: 400, endPoint x: 332, endPoint y: 407, distance: 9.9
click at [326, 400] on button "1" at bounding box center [320, 398] width 30 height 30
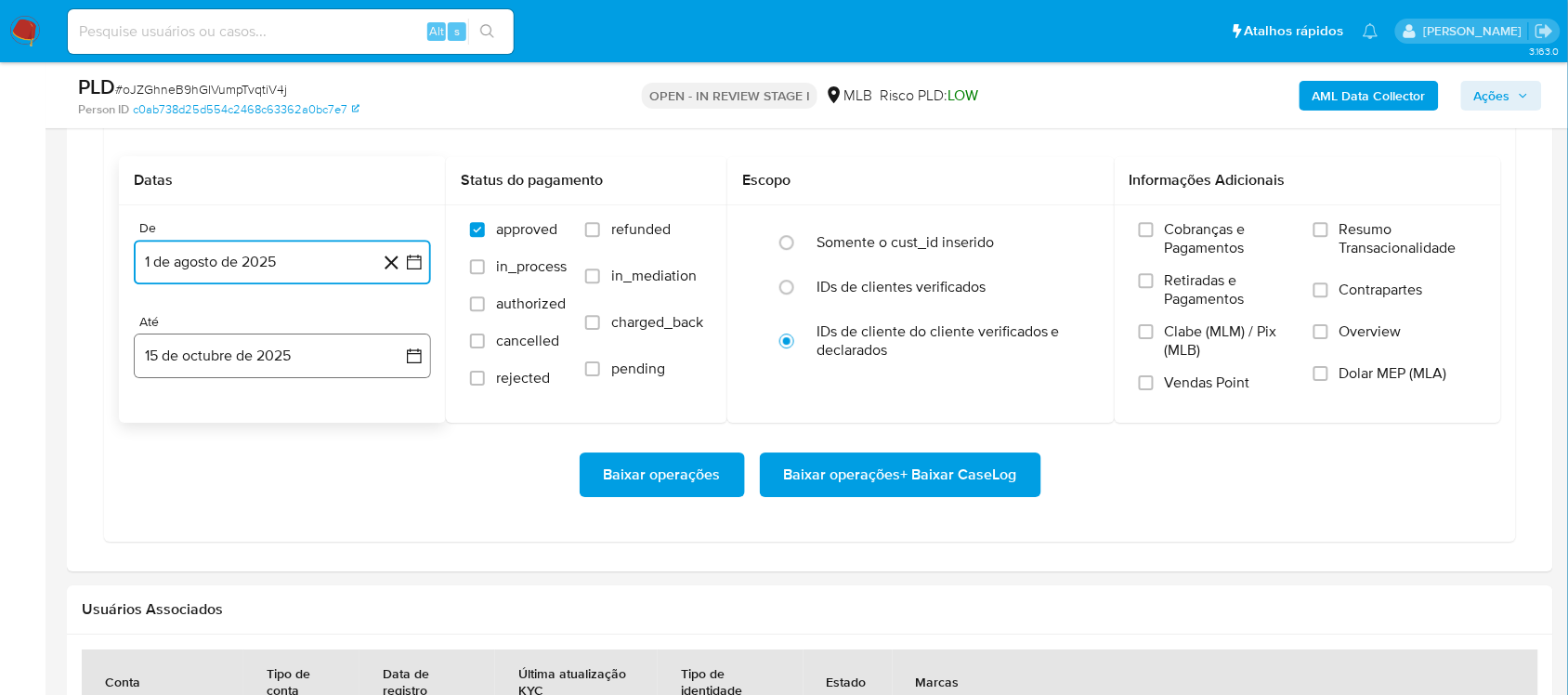
click at [420, 364] on icon "button" at bounding box center [414, 356] width 15 height 15
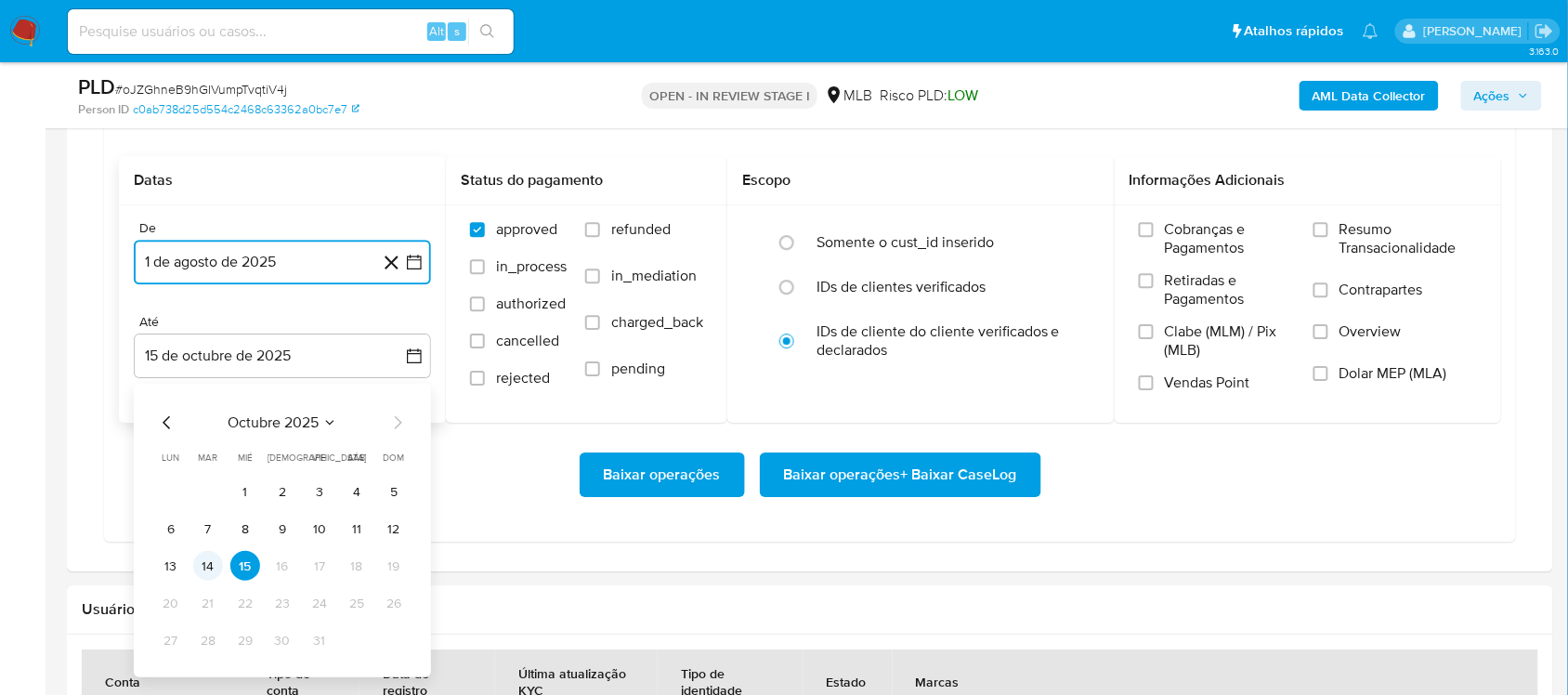
click at [202, 568] on button "14" at bounding box center [208, 566] width 30 height 30
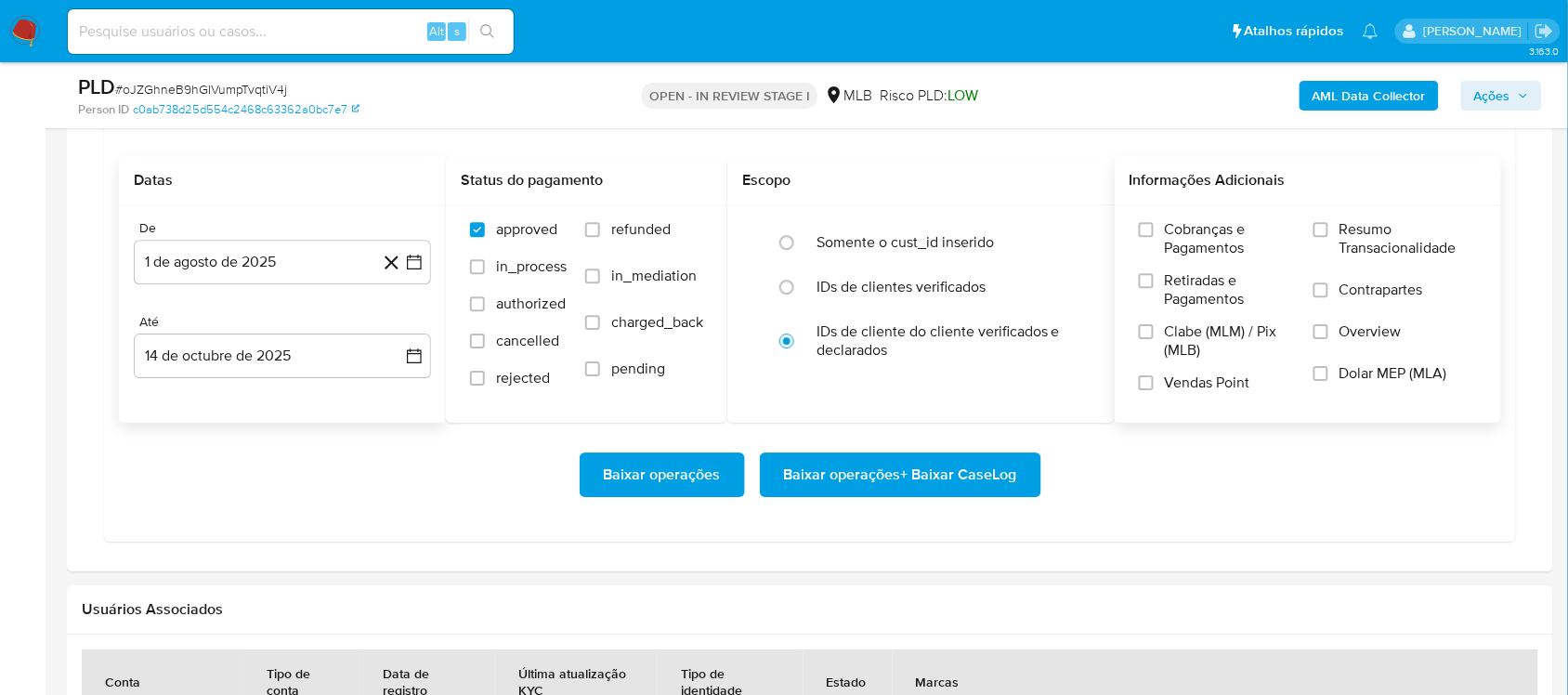
click at [1188, 248] on span "Resumo Transacionalidade" at bounding box center [1408, 238] width 138 height 37
click at [1188, 237] on input "Resumo Transacionalidade" at bounding box center [1320, 229] width 15 height 15
click at [933, 466] on span "Baixar operações + Baixar CaseLog" at bounding box center [899, 474] width 233 height 41
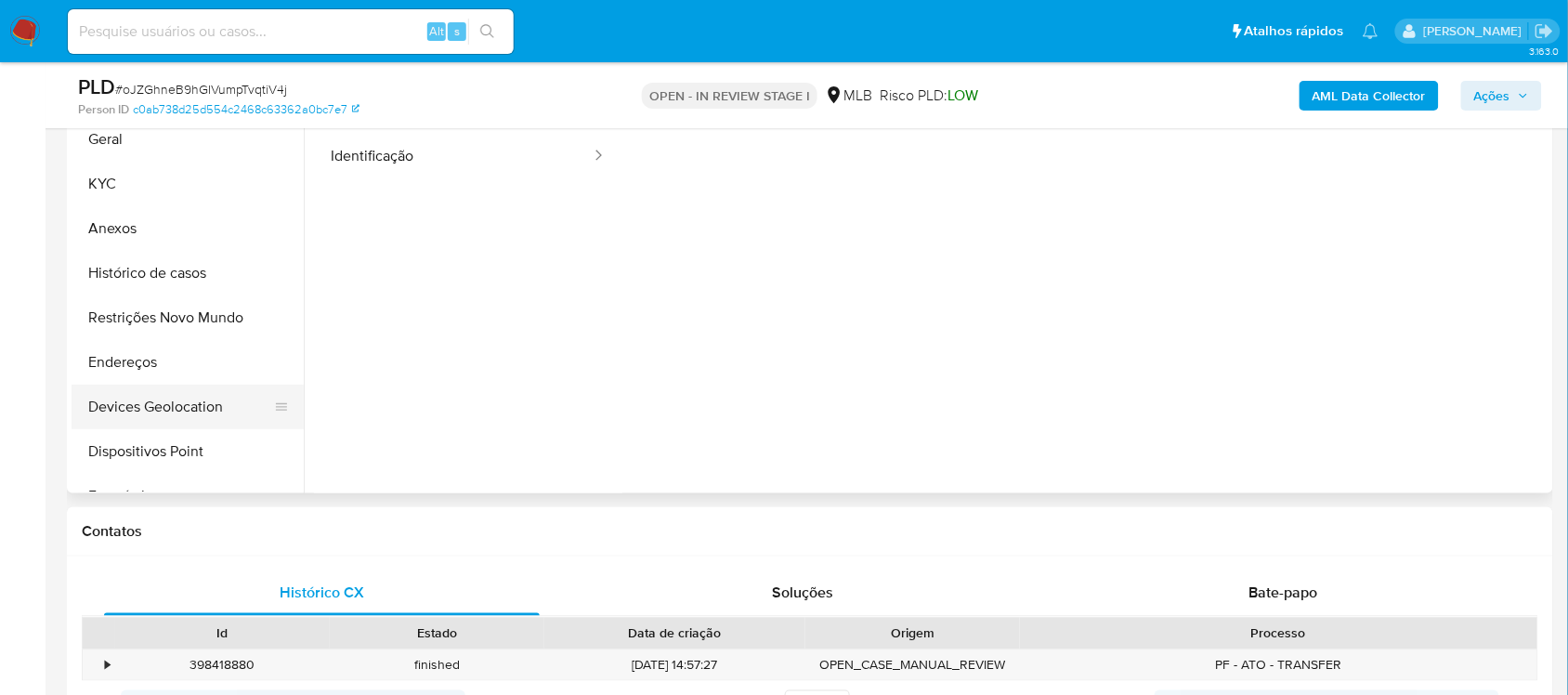
scroll to position [348, 0]
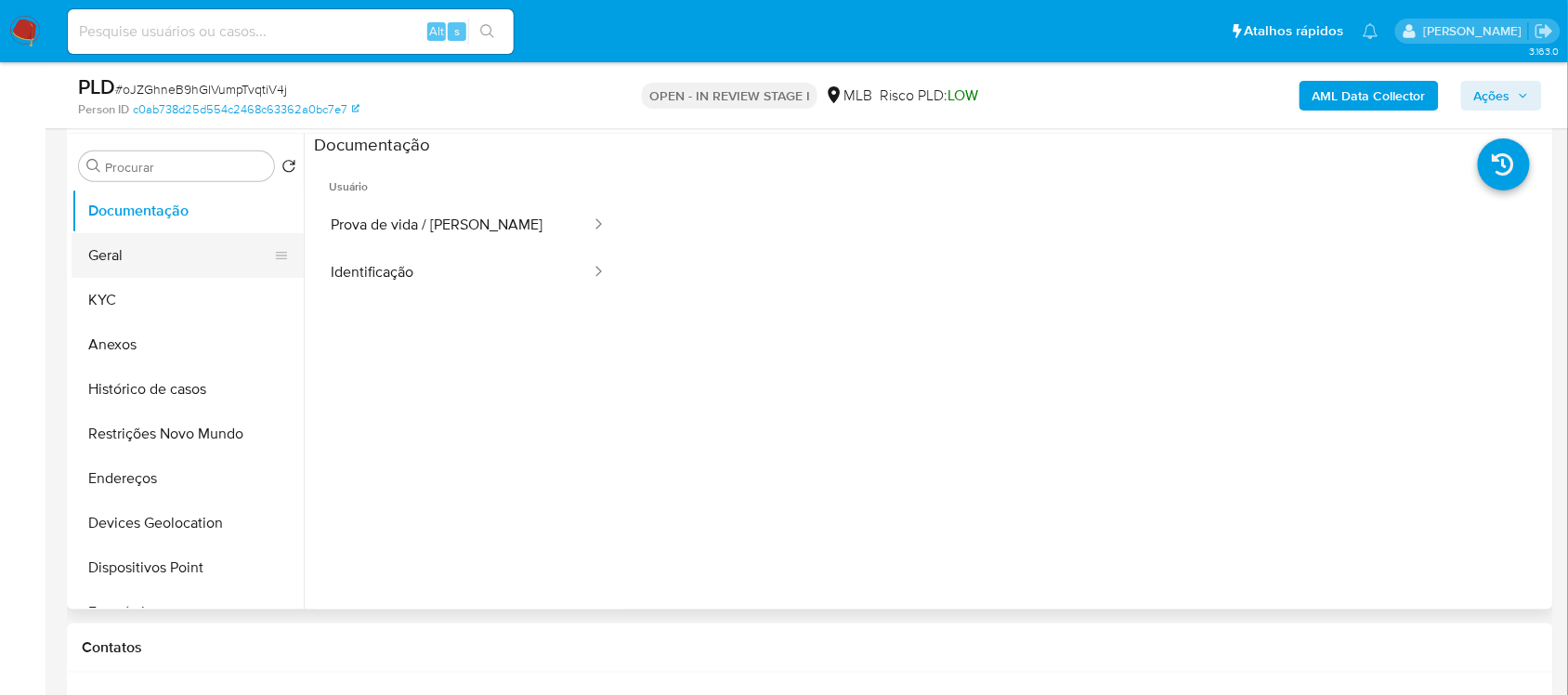
click at [182, 253] on button "Geral" at bounding box center [180, 255] width 217 height 45
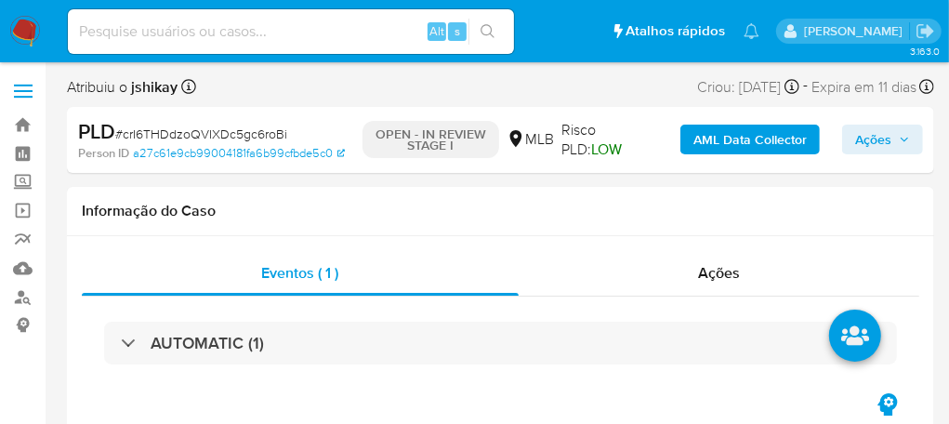
select select "10"
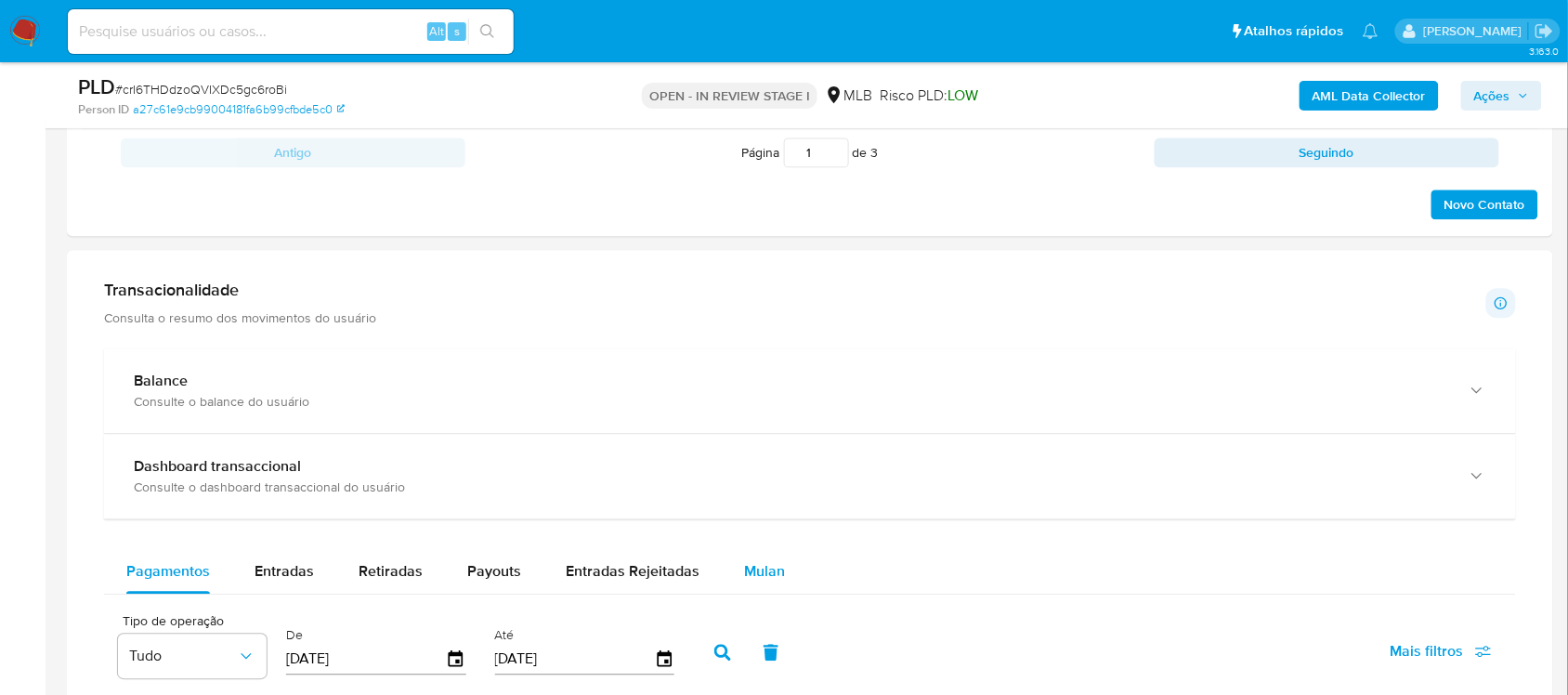
scroll to position [1394, 0]
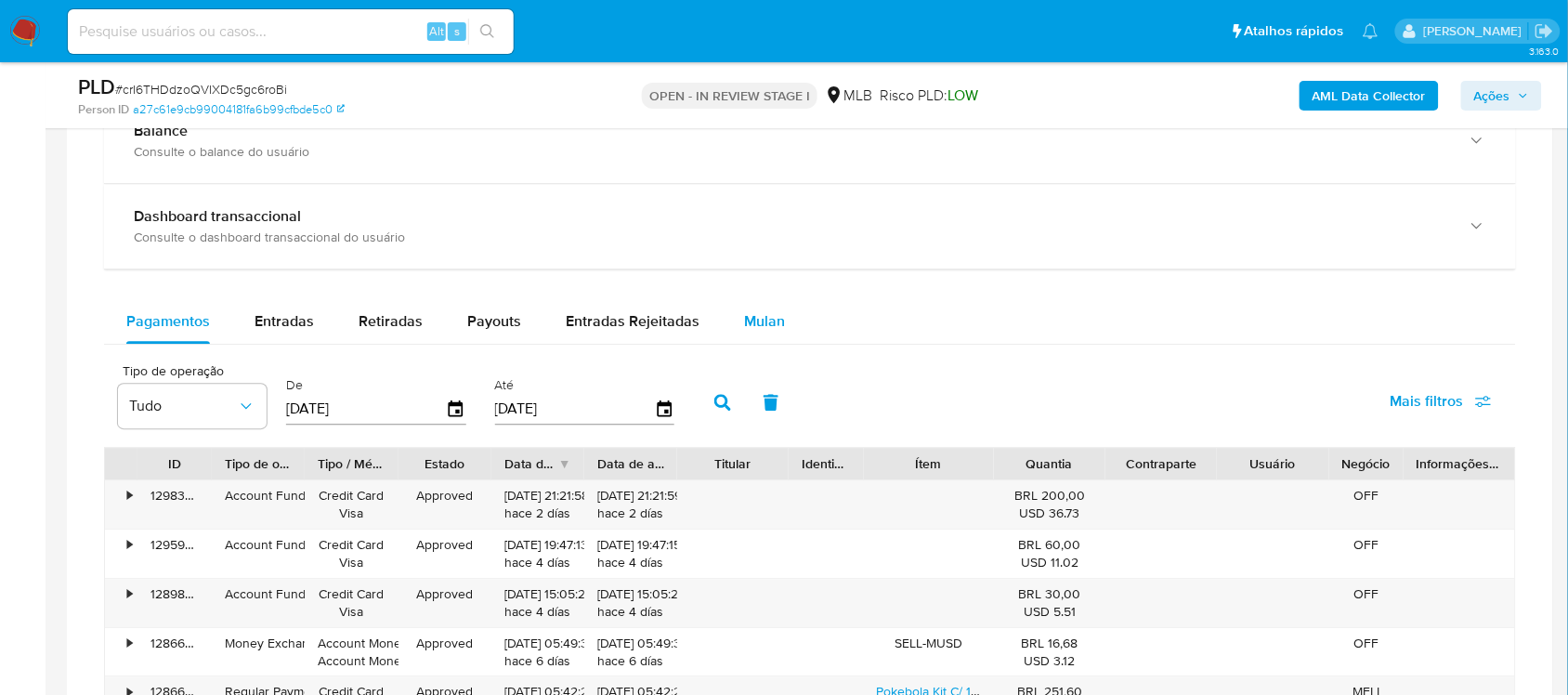
click at [727, 319] on button "Mulan" at bounding box center [764, 321] width 85 height 45
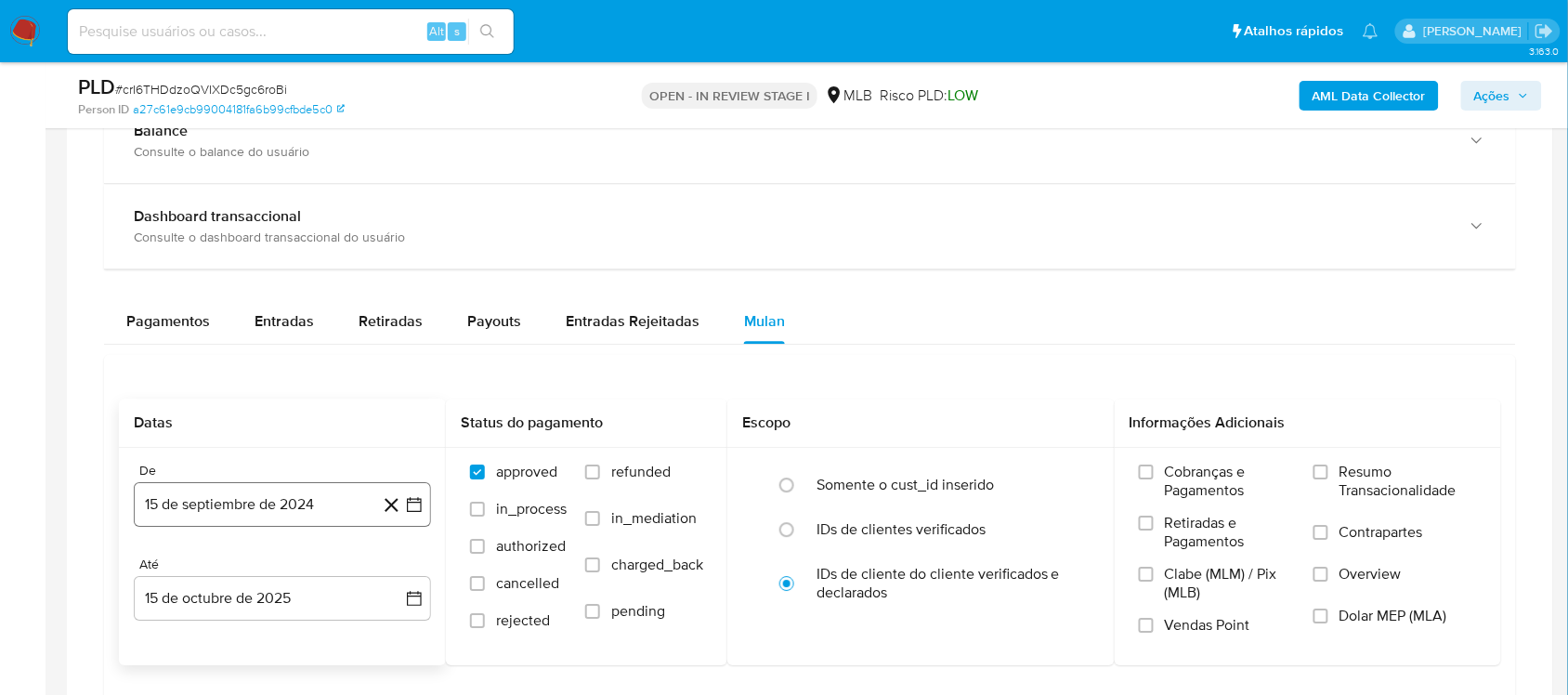
drag, startPoint x: 426, startPoint y: 509, endPoint x: 414, endPoint y: 481, distance: 30.5
click at [425, 509] on button "15 de septiembre de 2024" at bounding box center [282, 504] width 297 height 45
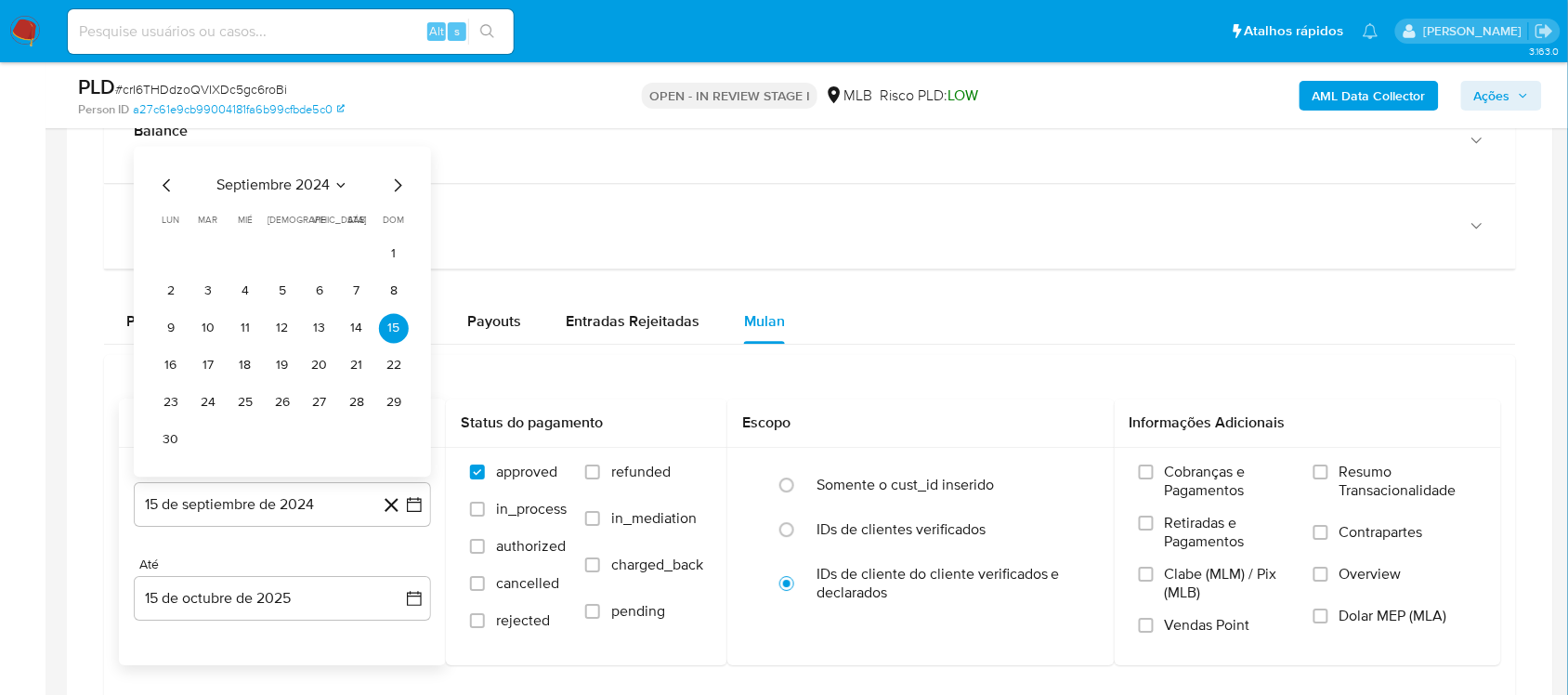
click at [322, 191] on span "septiembre 2024" at bounding box center [273, 185] width 113 height 19
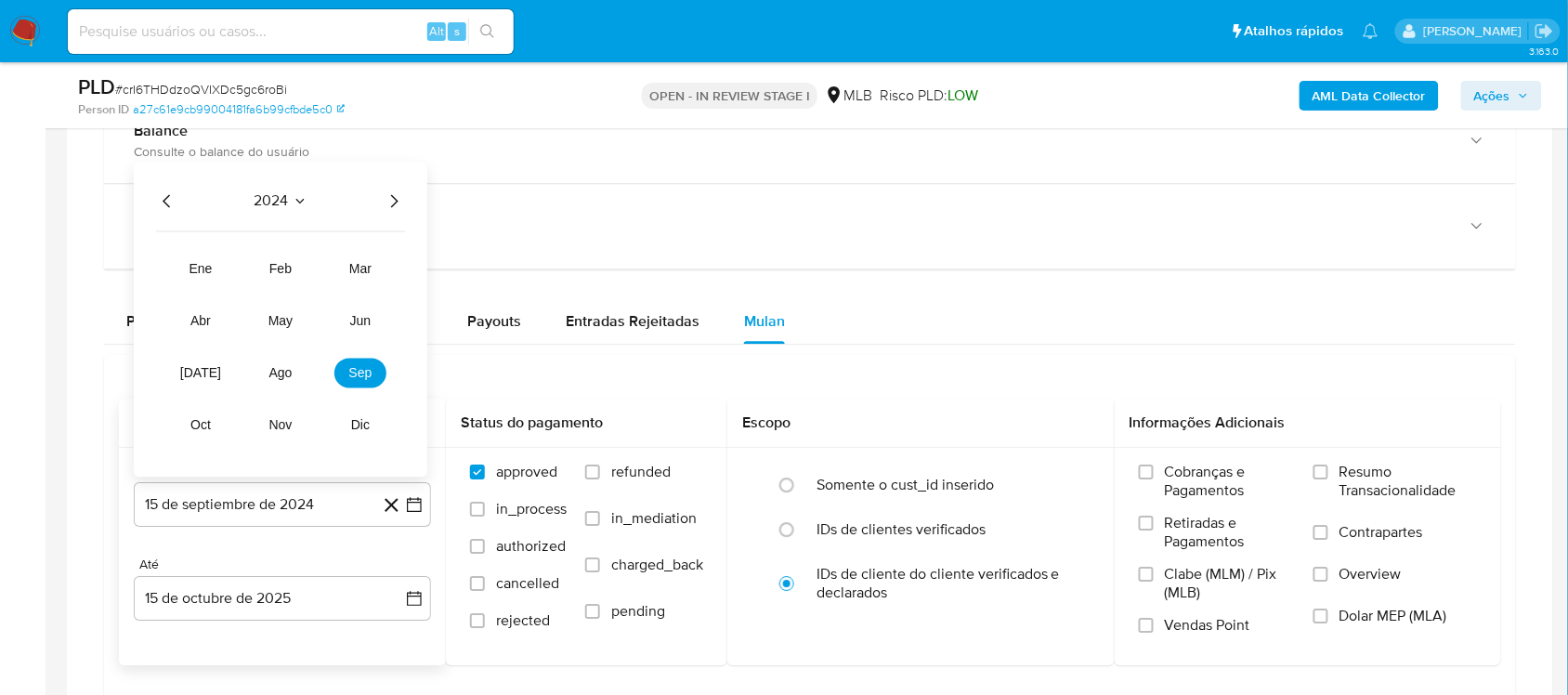
click at [392, 200] on icon "Año siguiente" at bounding box center [394, 201] width 22 height 22
click at [289, 380] on span "ago" at bounding box center [280, 372] width 23 height 15
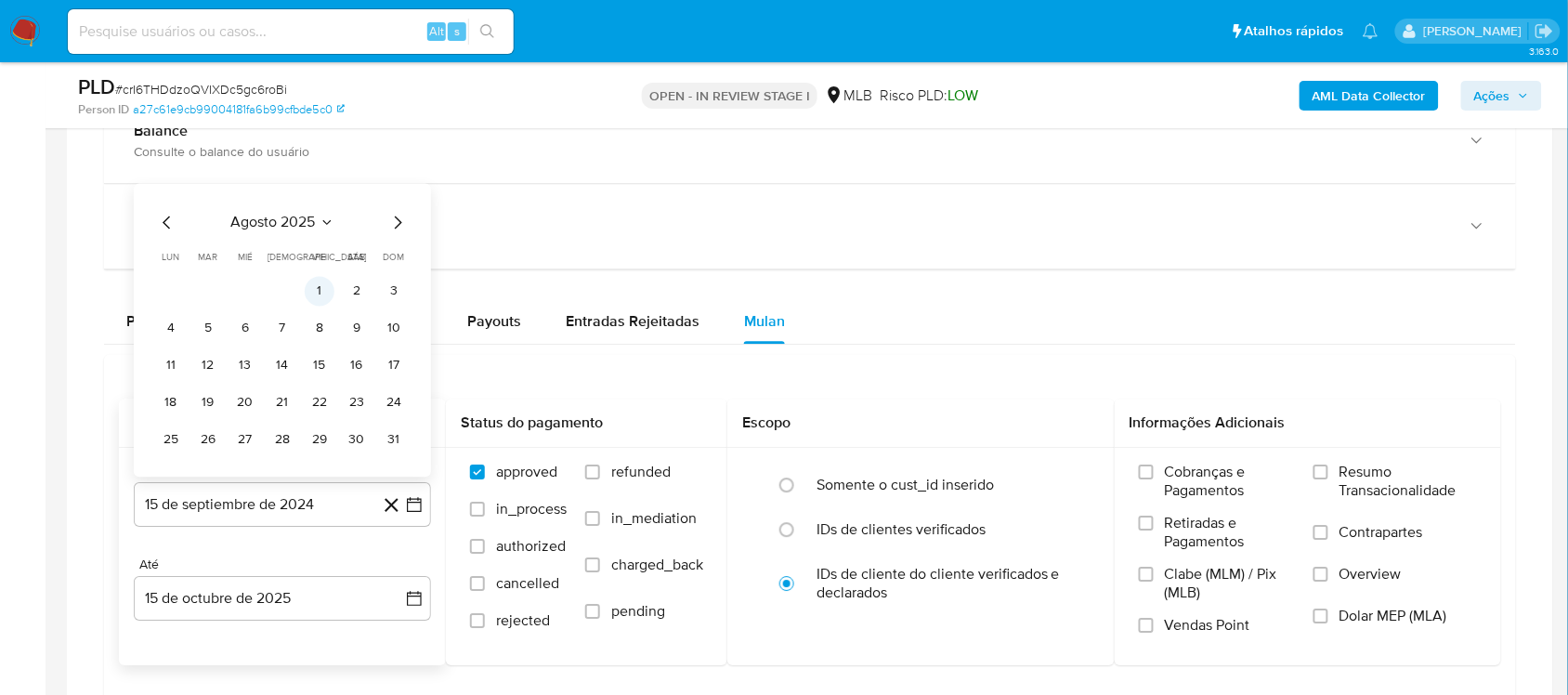
click at [318, 299] on button "1" at bounding box center [320, 291] width 30 height 30
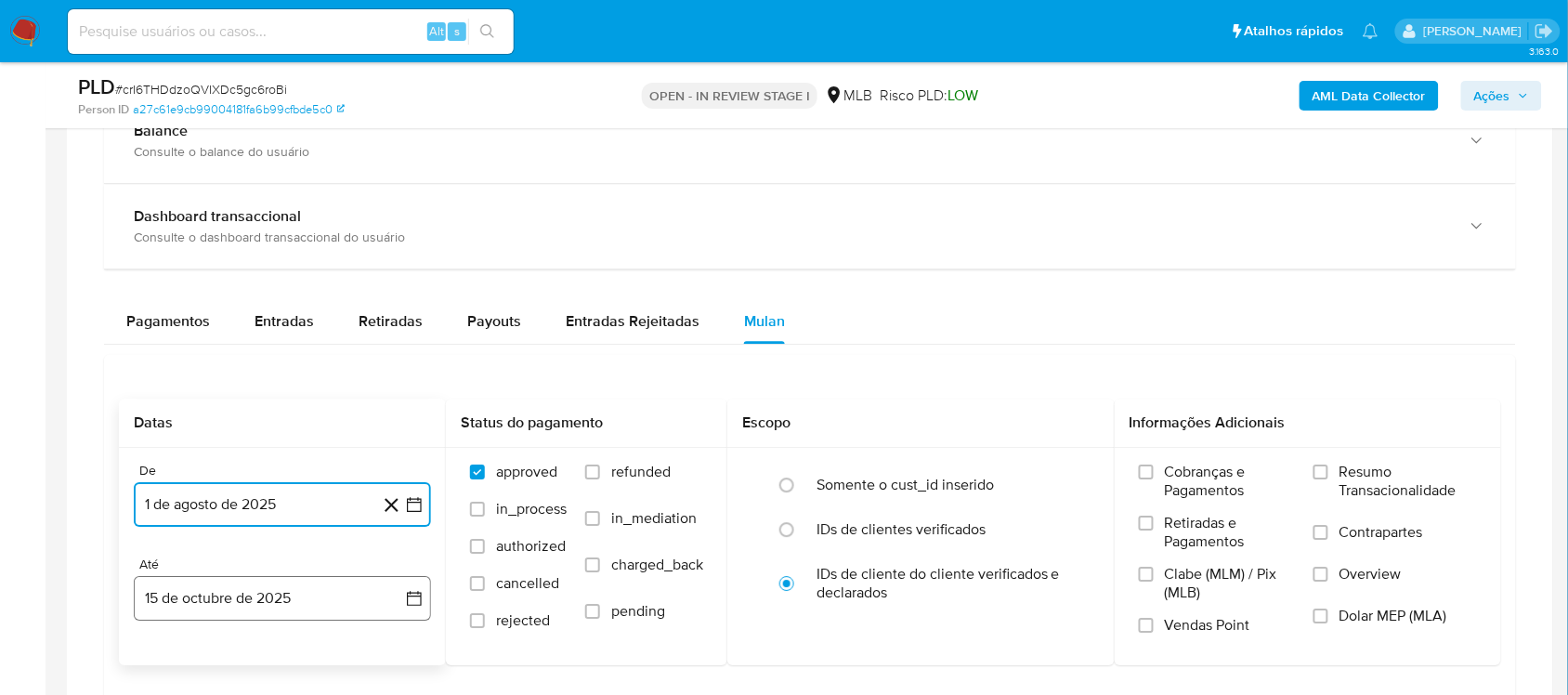
click at [410, 605] on icon "button" at bounding box center [414, 598] width 19 height 19
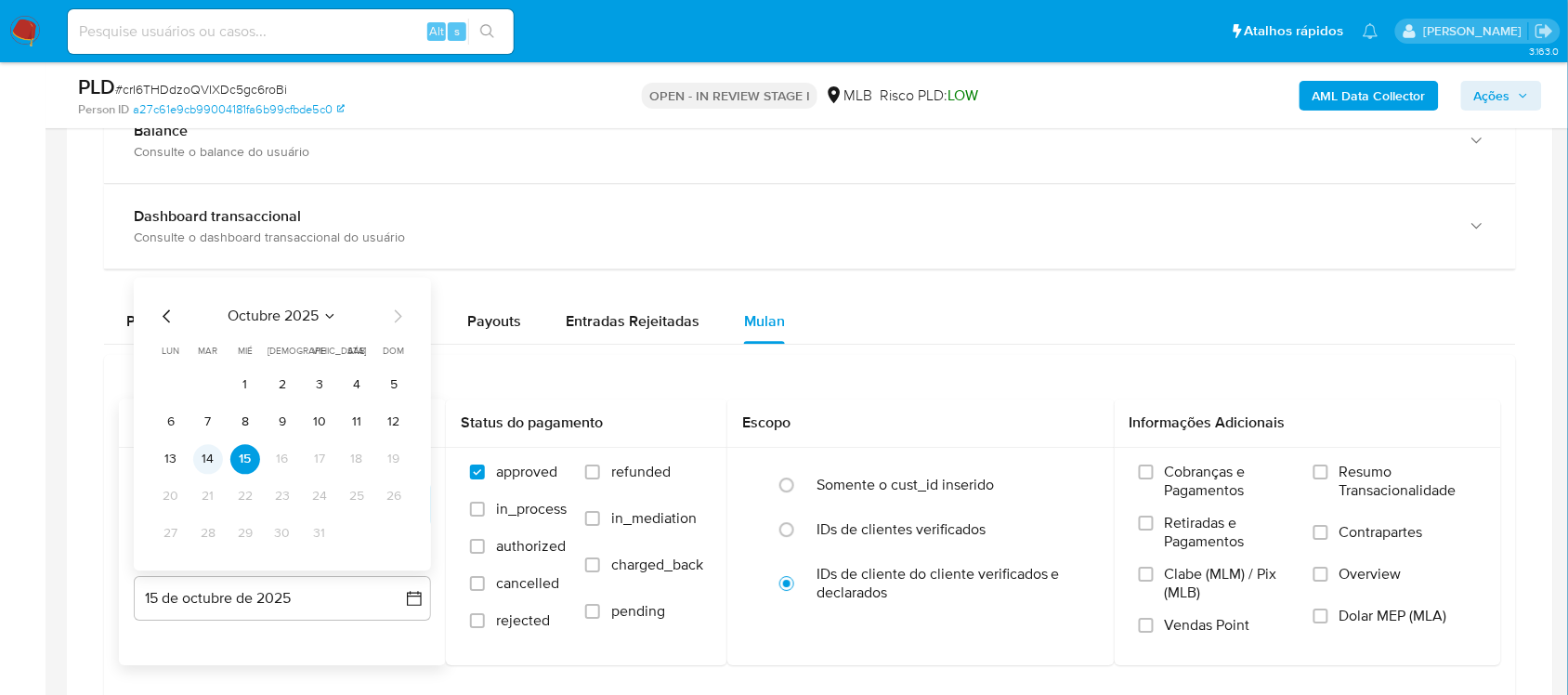
click at [200, 461] on button "14" at bounding box center [208, 459] width 30 height 30
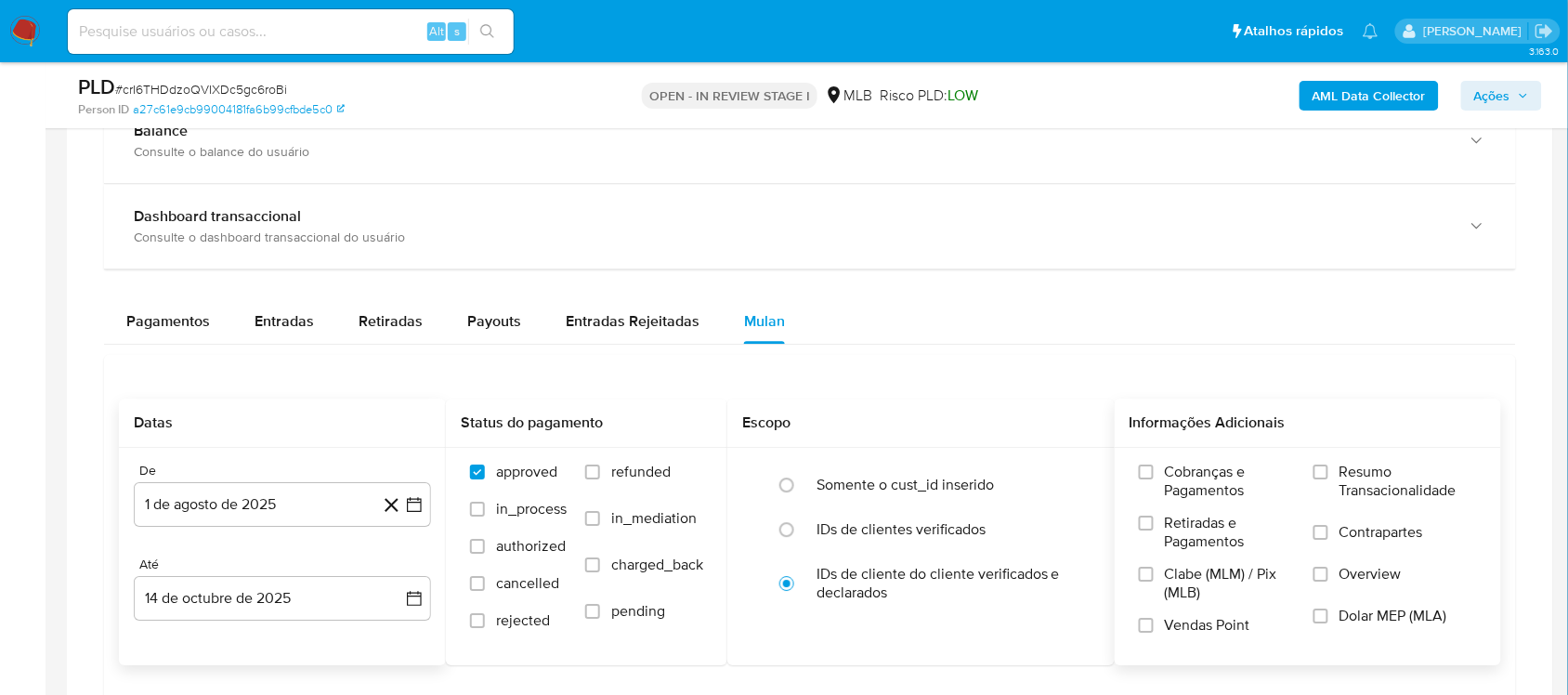
click at [1389, 470] on span "Resumo Transacionalidade" at bounding box center [1408, 481] width 138 height 37
click at [1328, 470] on input "Resumo Transacionalidade" at bounding box center [1320, 472] width 15 height 15
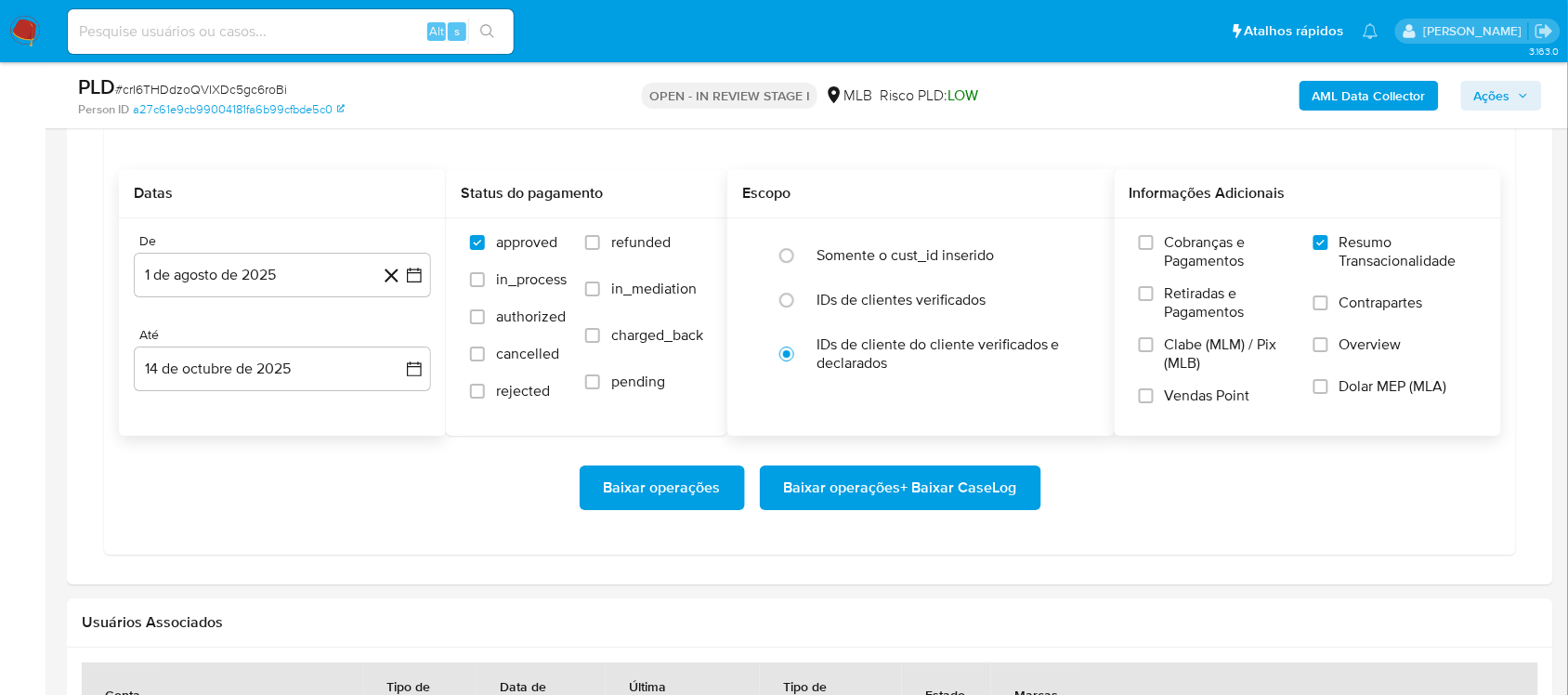
scroll to position [1626, 0]
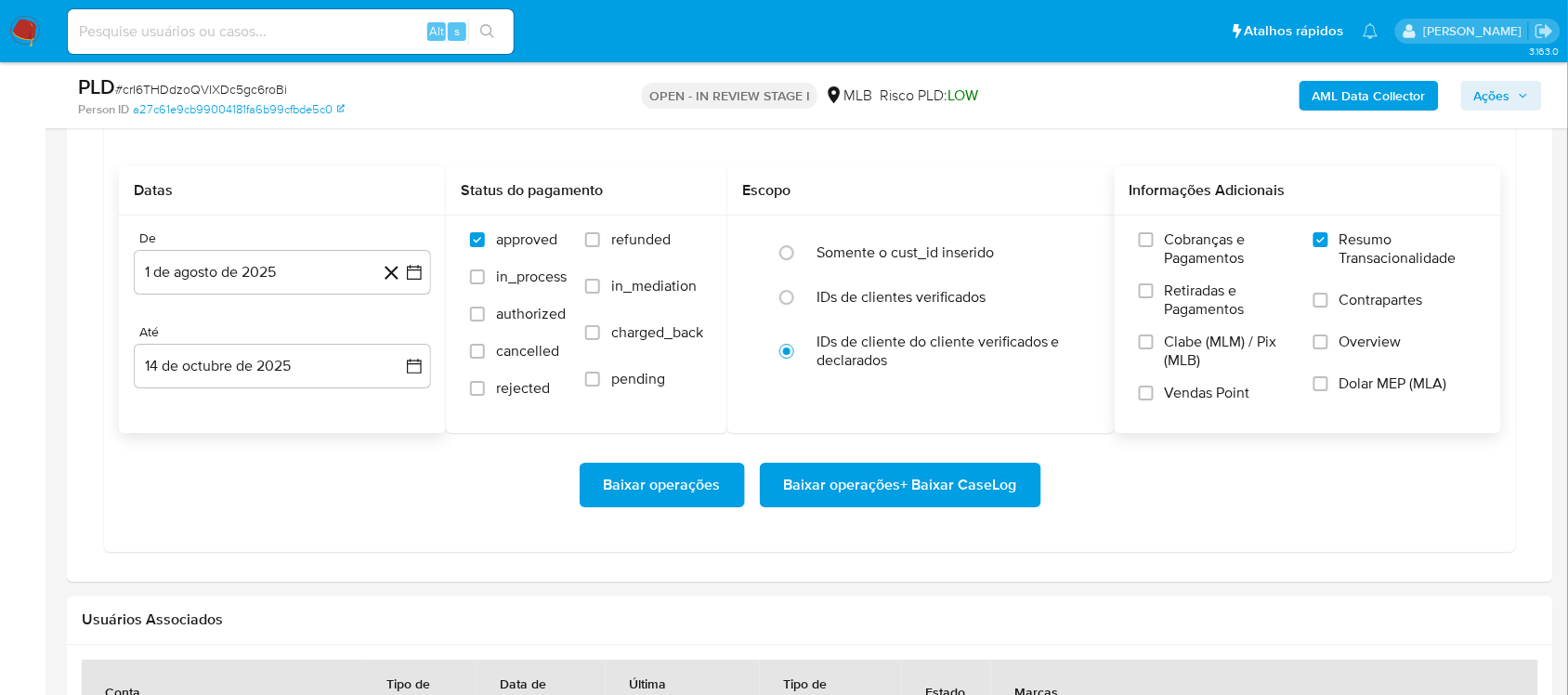
click at [864, 485] on span "Baixar operações + Baixar CaseLog" at bounding box center [899, 485] width 233 height 41
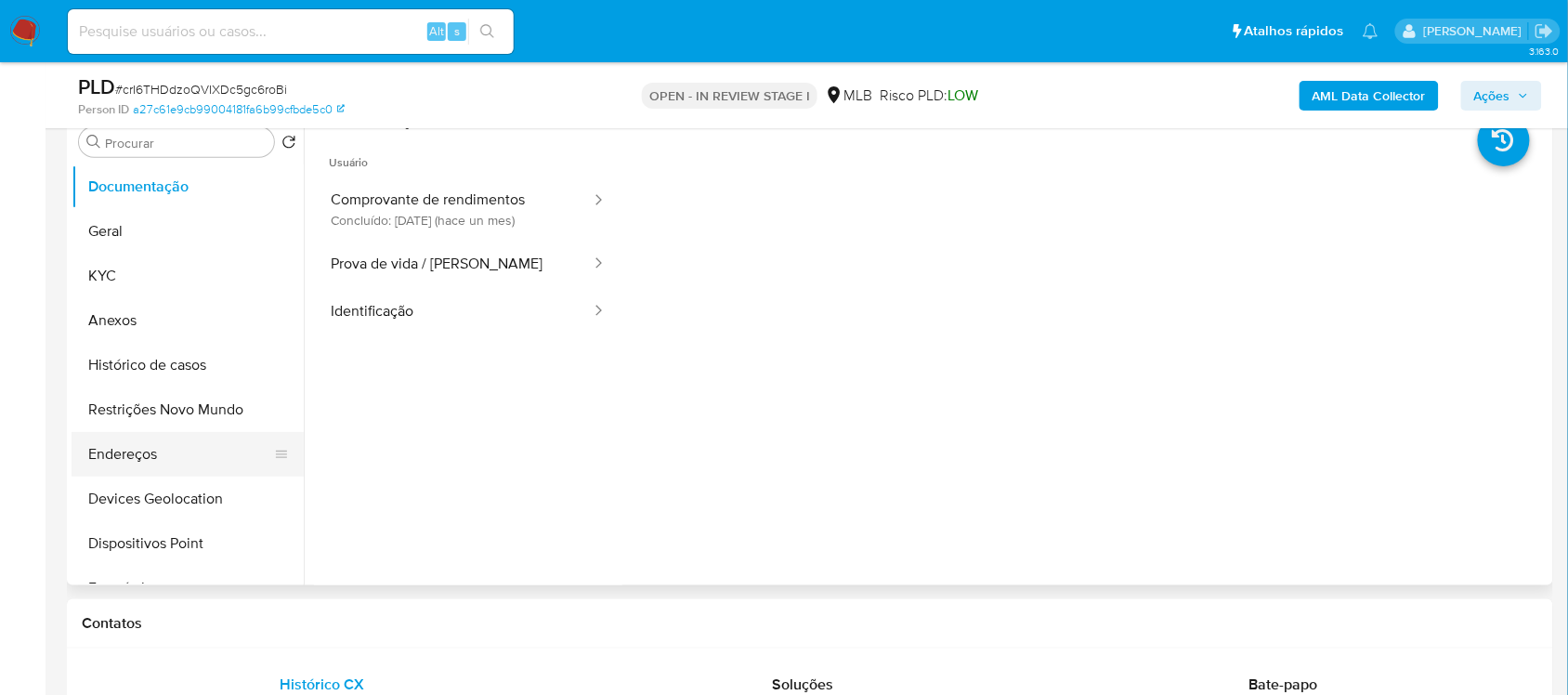
scroll to position [232, 0]
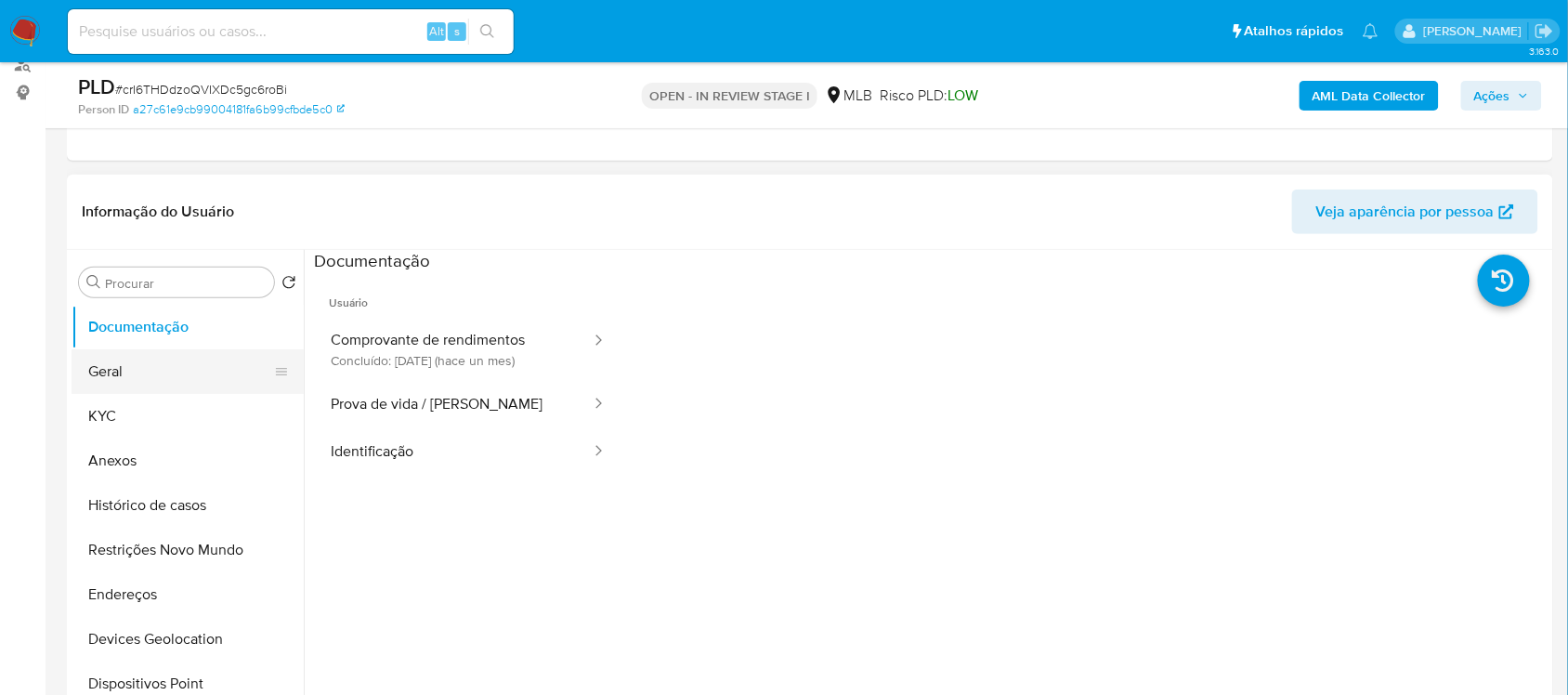
click at [147, 381] on button "Geral" at bounding box center [180, 371] width 217 height 45
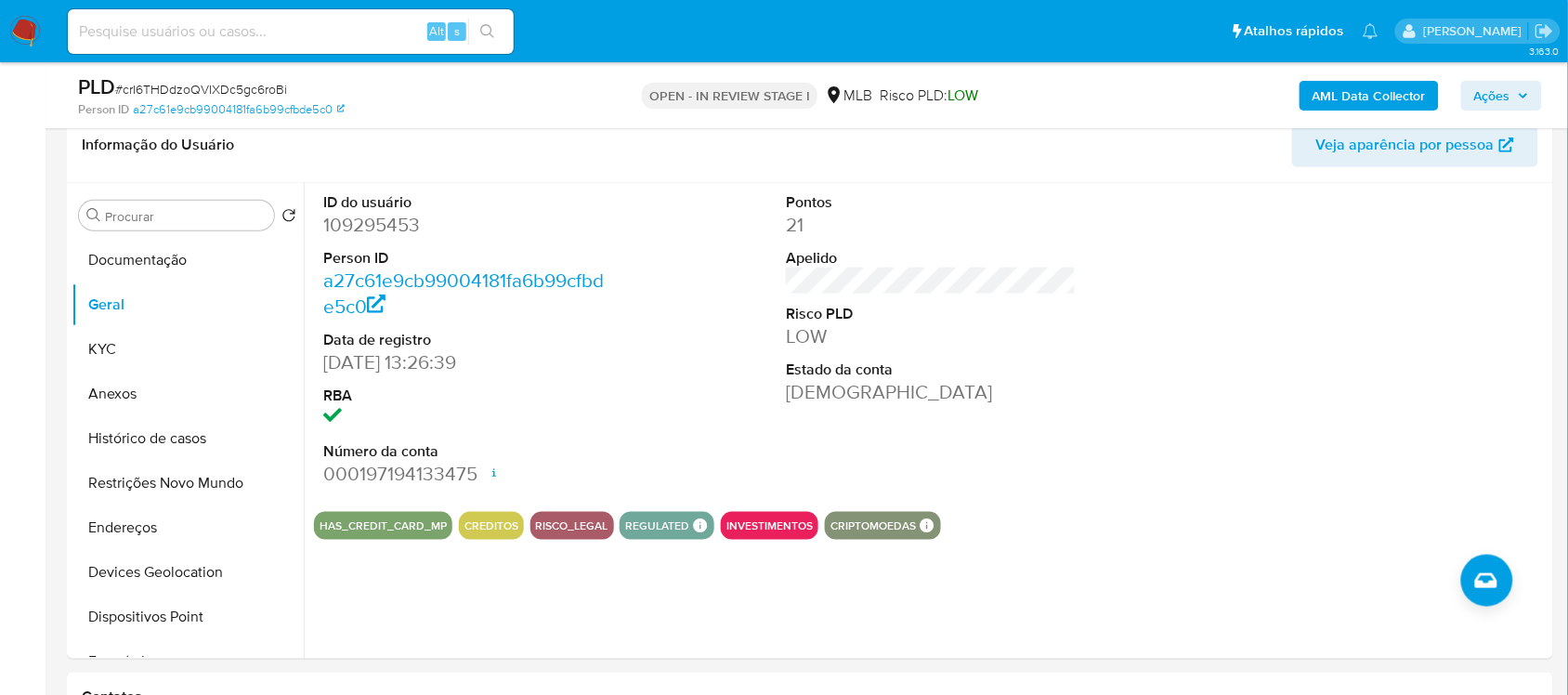
scroll to position [305, 0]
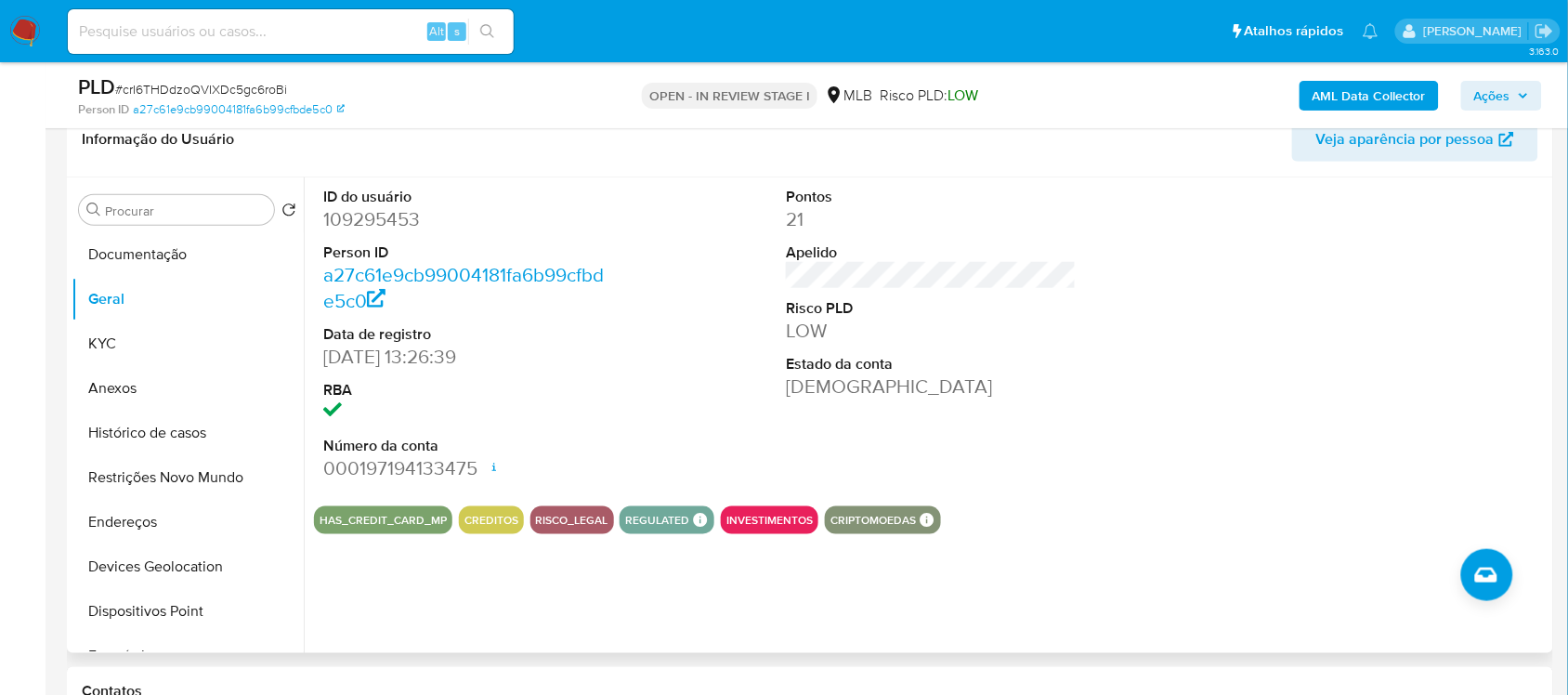
click at [405, 216] on dd "109295453" at bounding box center [468, 219] width 290 height 26
copy dd "109295453"
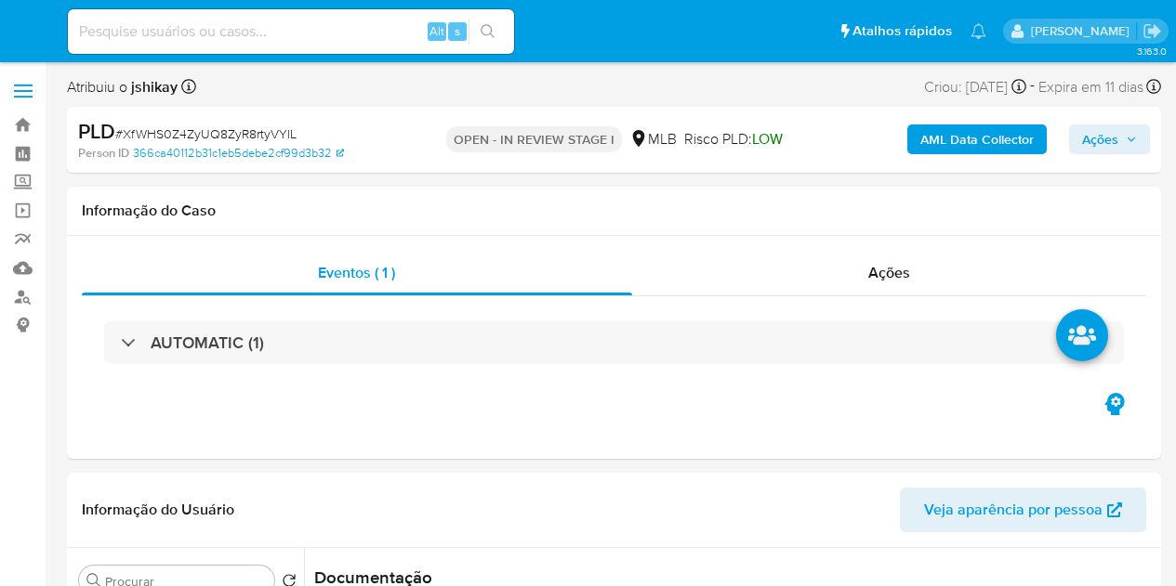
select select "10"
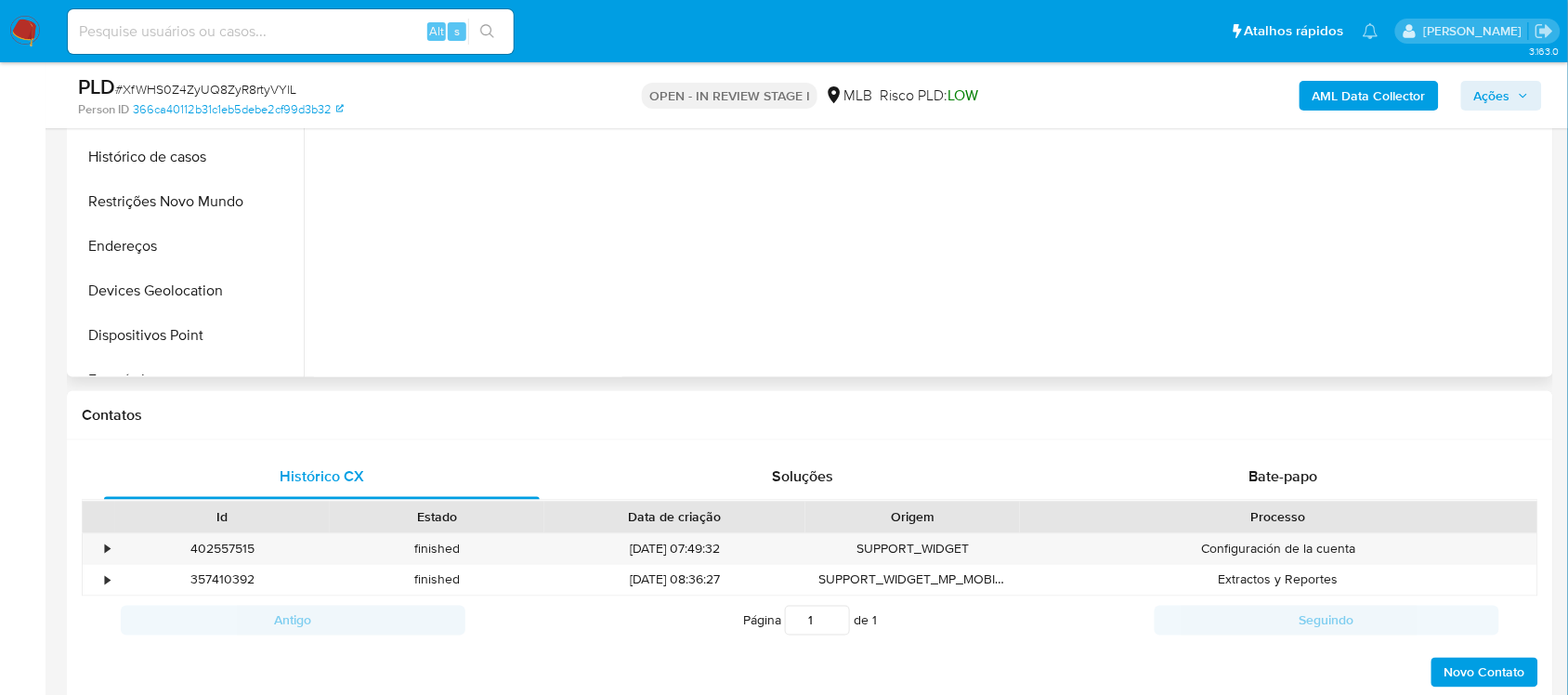
scroll to position [151, 0]
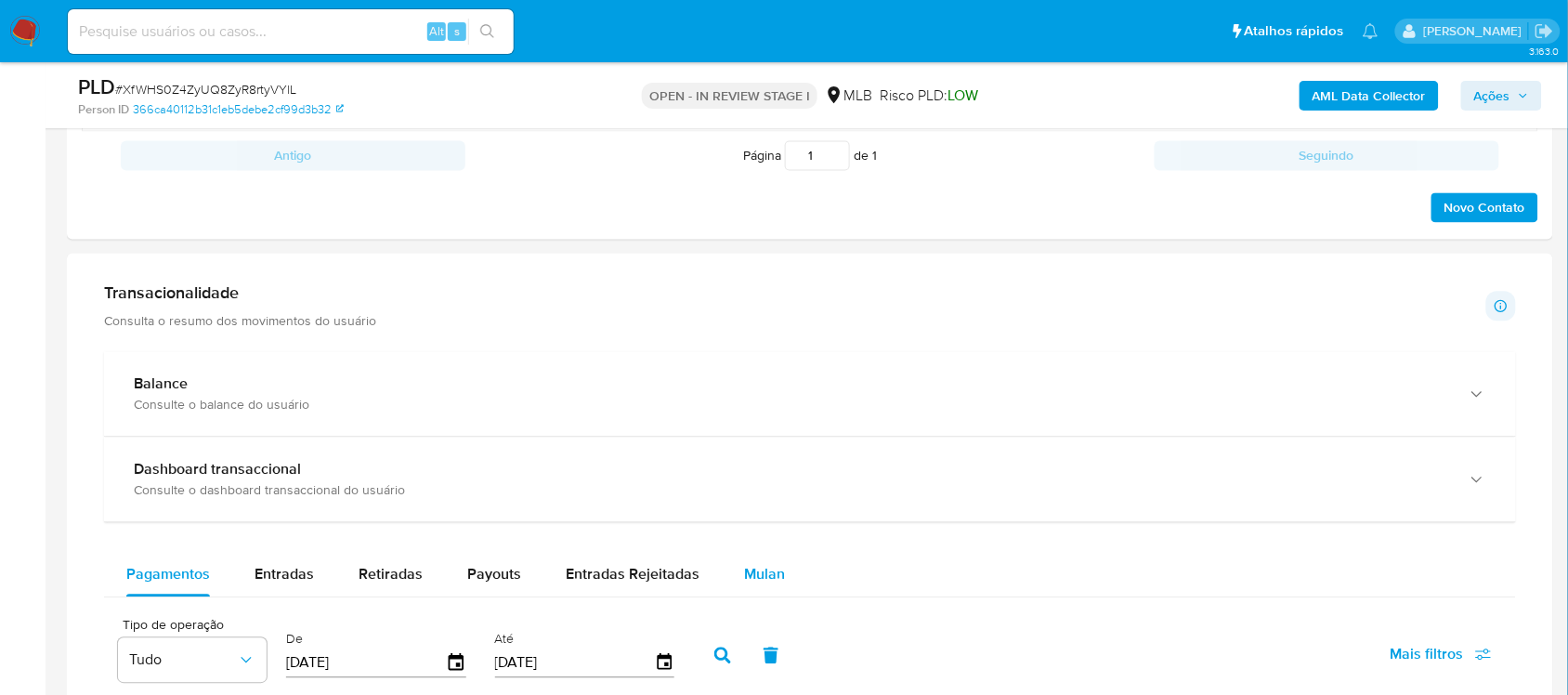
drag, startPoint x: 773, startPoint y: 583, endPoint x: 757, endPoint y: 558, distance: 29.7
click at [771, 582] on span "Mulan" at bounding box center [764, 574] width 41 height 21
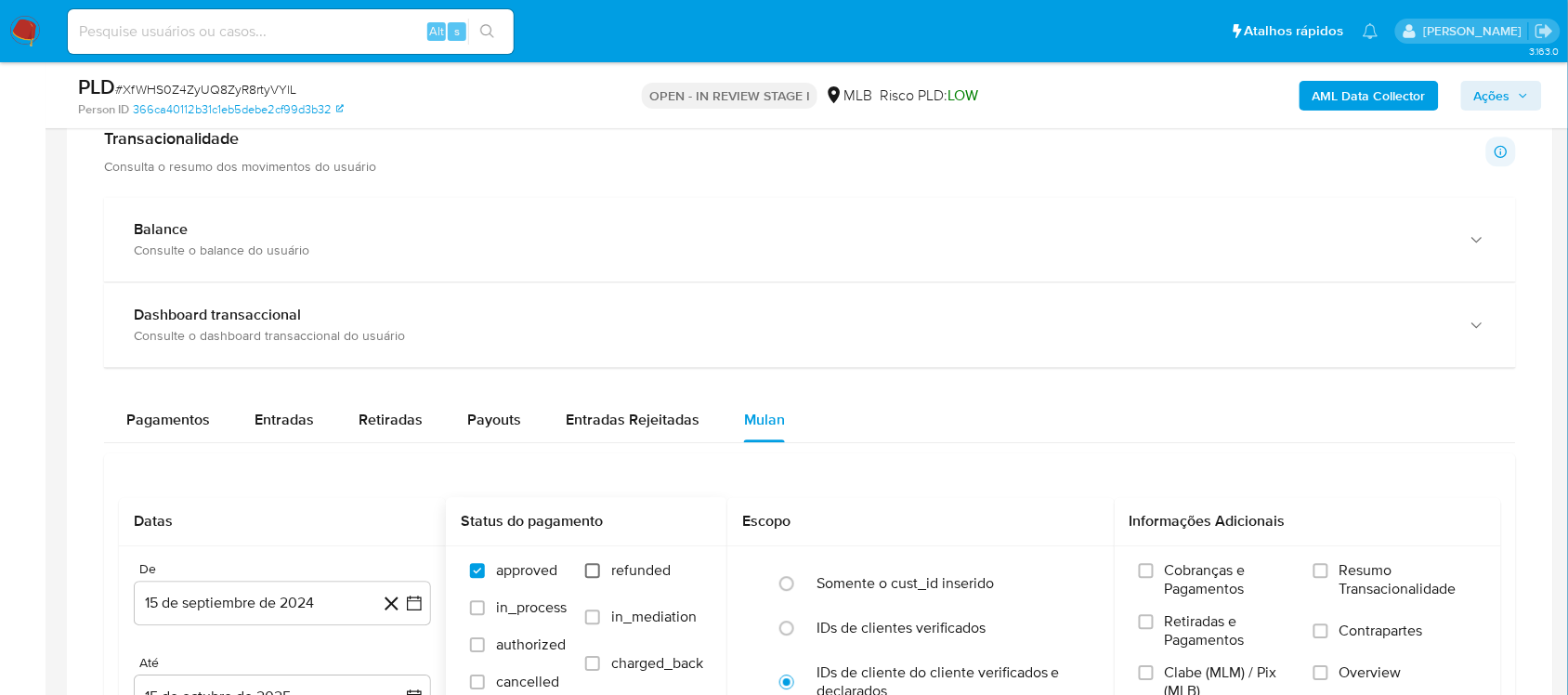
scroll to position [1394, 0]
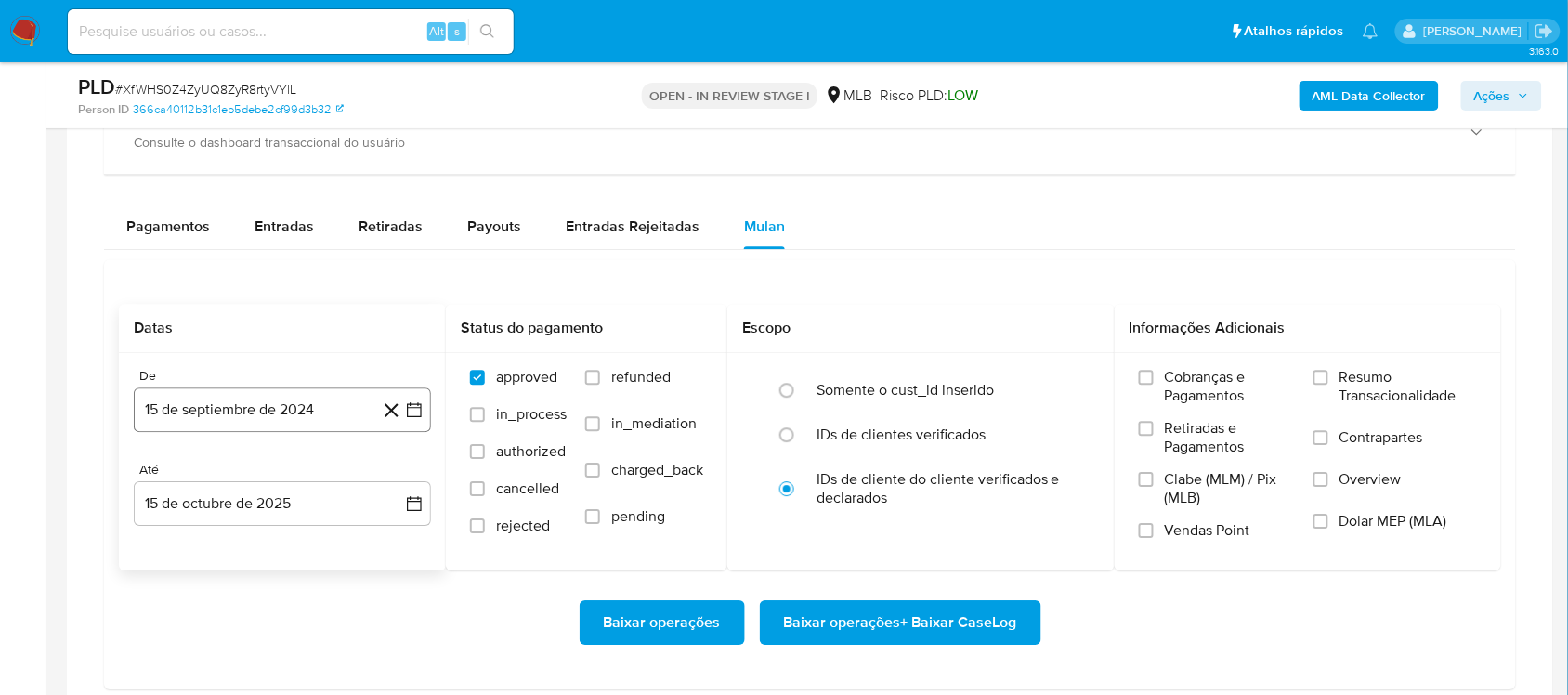
click at [426, 419] on button "15 de septiembre de 2024" at bounding box center [282, 409] width 297 height 45
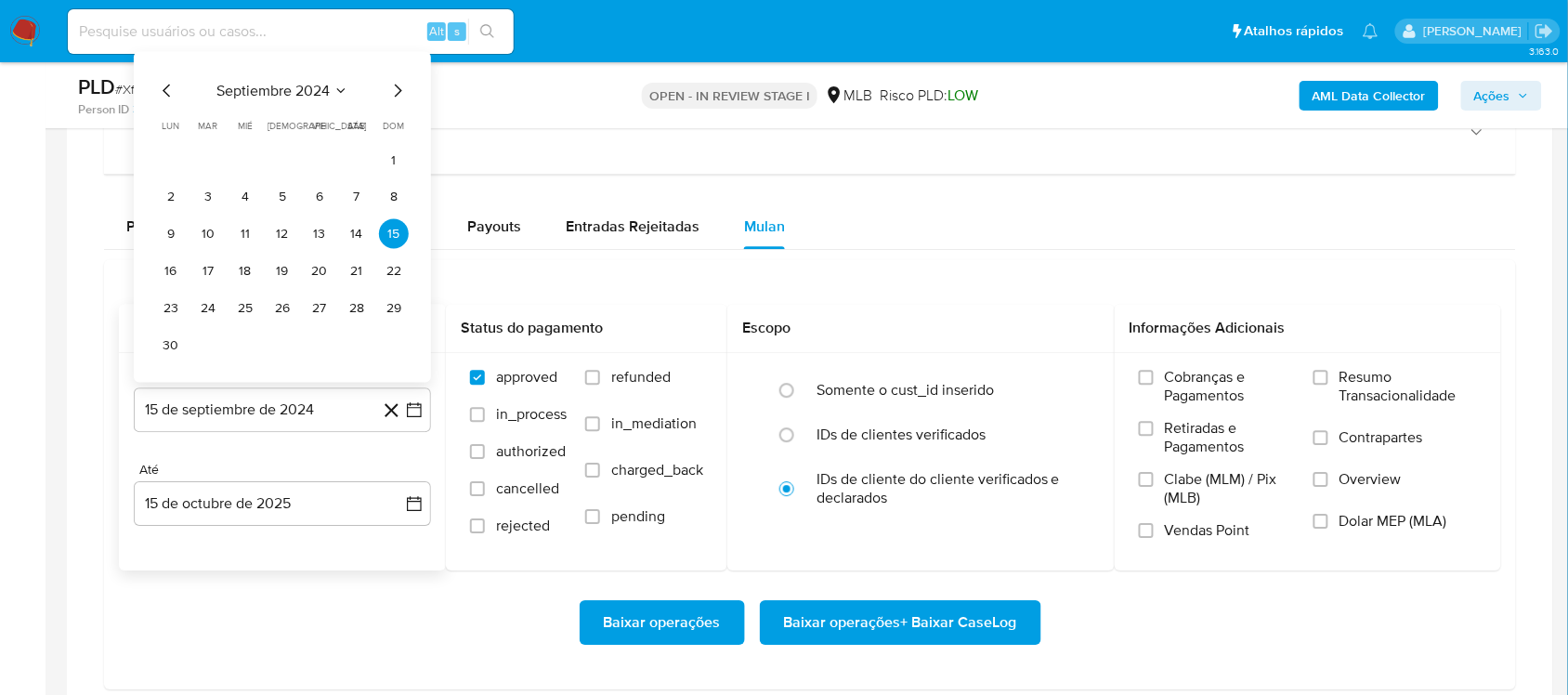
click at [298, 85] on span "septiembre 2024" at bounding box center [273, 91] width 113 height 19
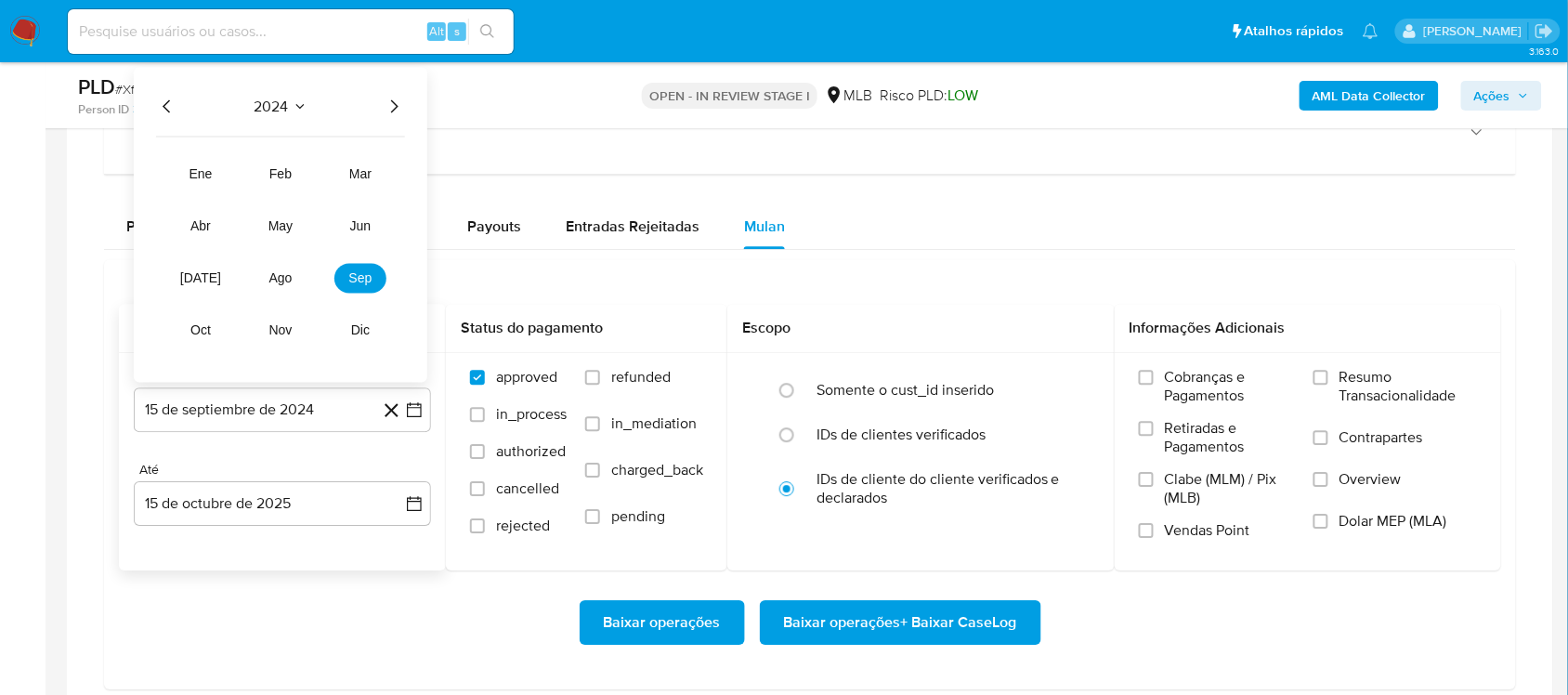
click at [393, 102] on icon "Año siguiente" at bounding box center [394, 107] width 22 height 22
click at [275, 284] on span "ago" at bounding box center [280, 278] width 23 height 15
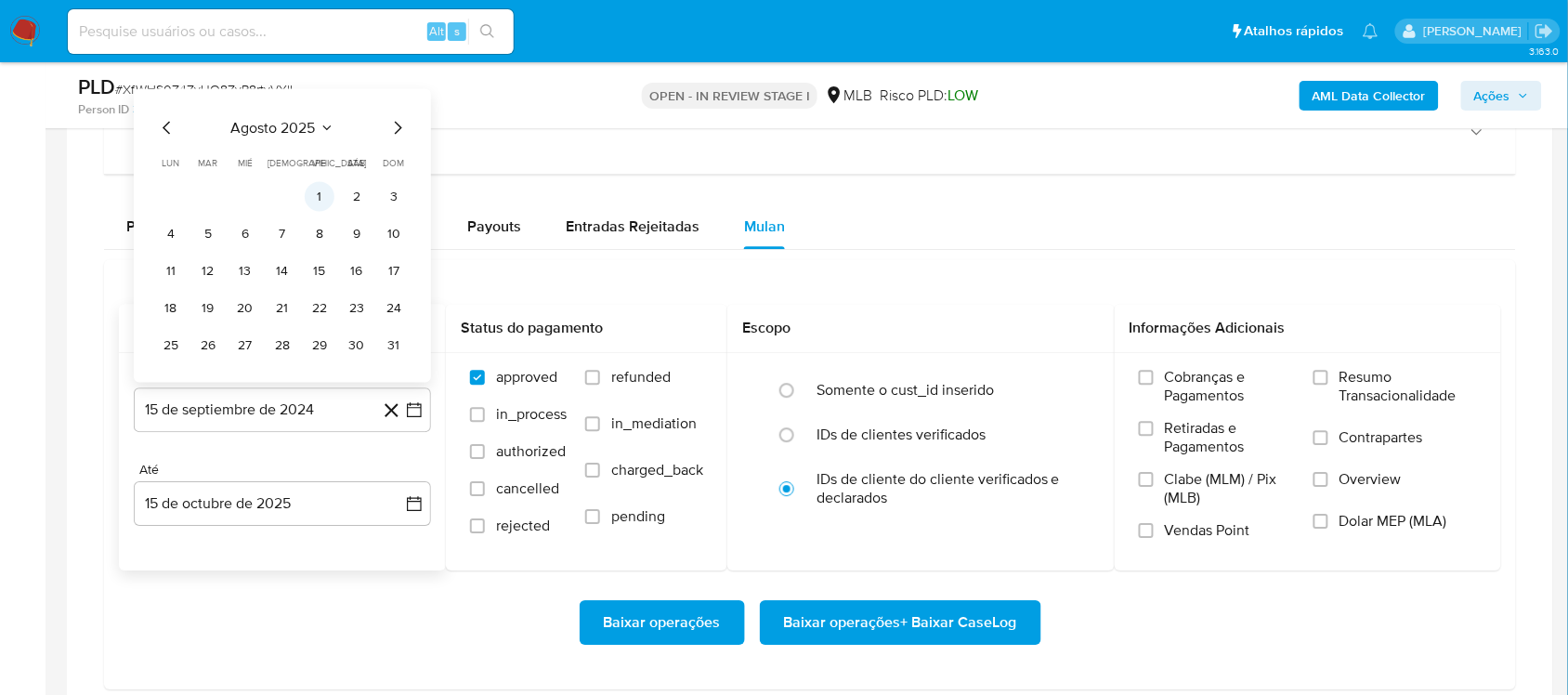
click at [322, 202] on button "1" at bounding box center [320, 197] width 30 height 30
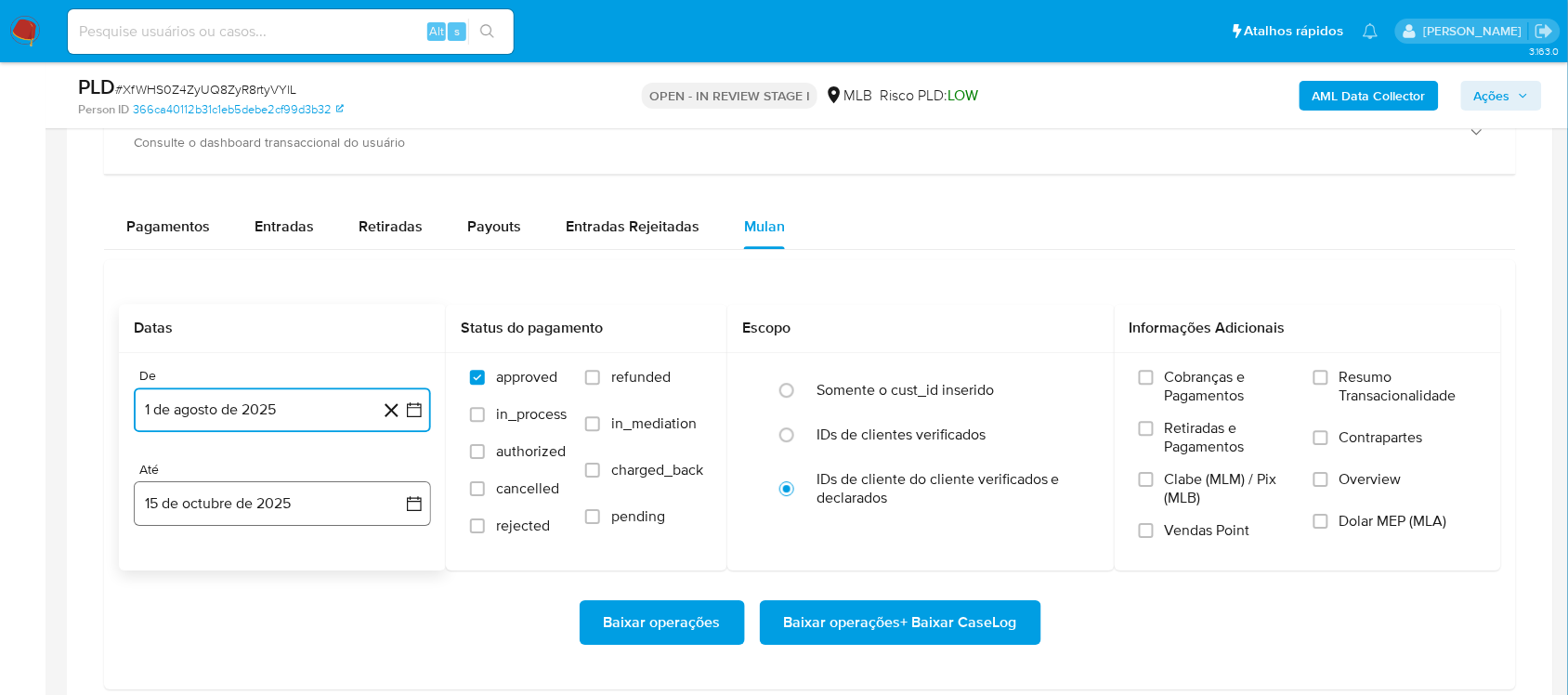
click at [405, 508] on icon "button" at bounding box center [414, 503] width 19 height 19
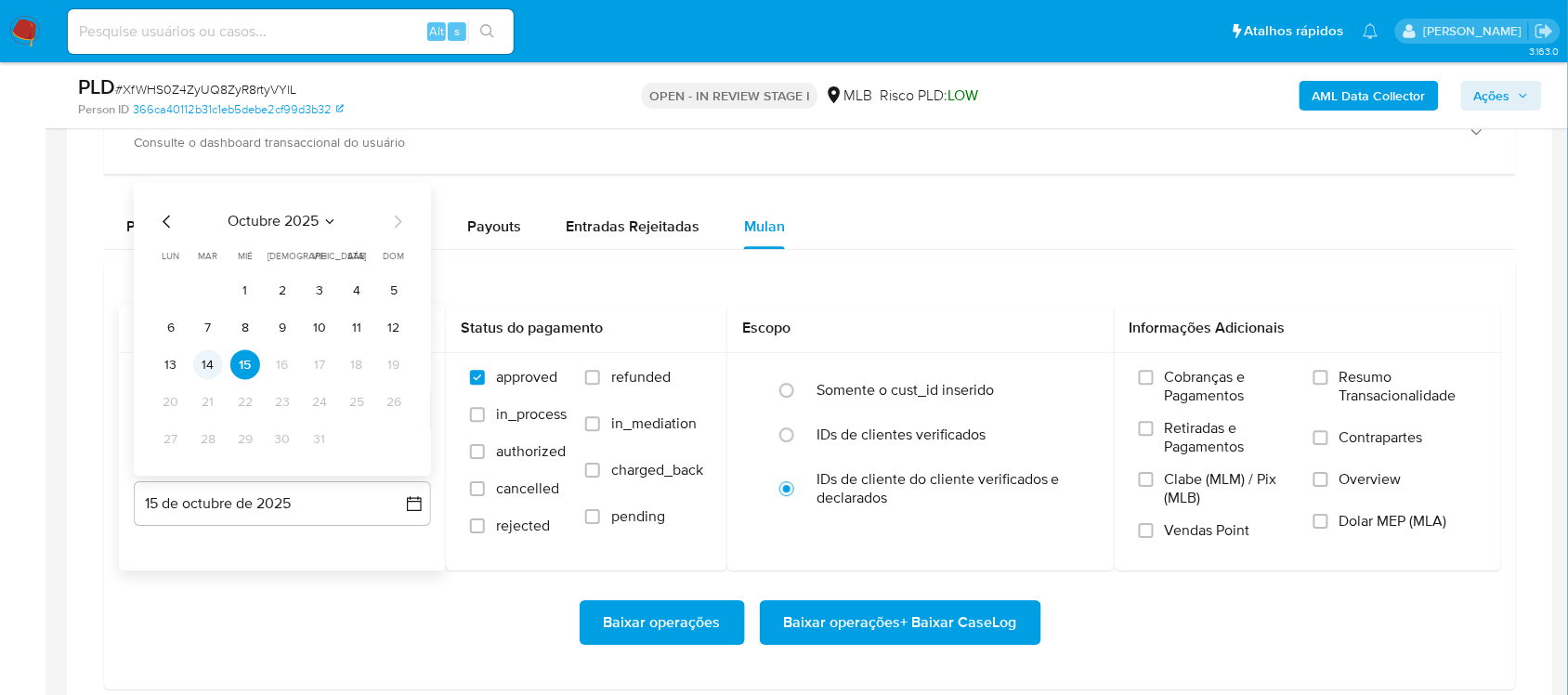
click at [212, 378] on button "14" at bounding box center [208, 365] width 30 height 30
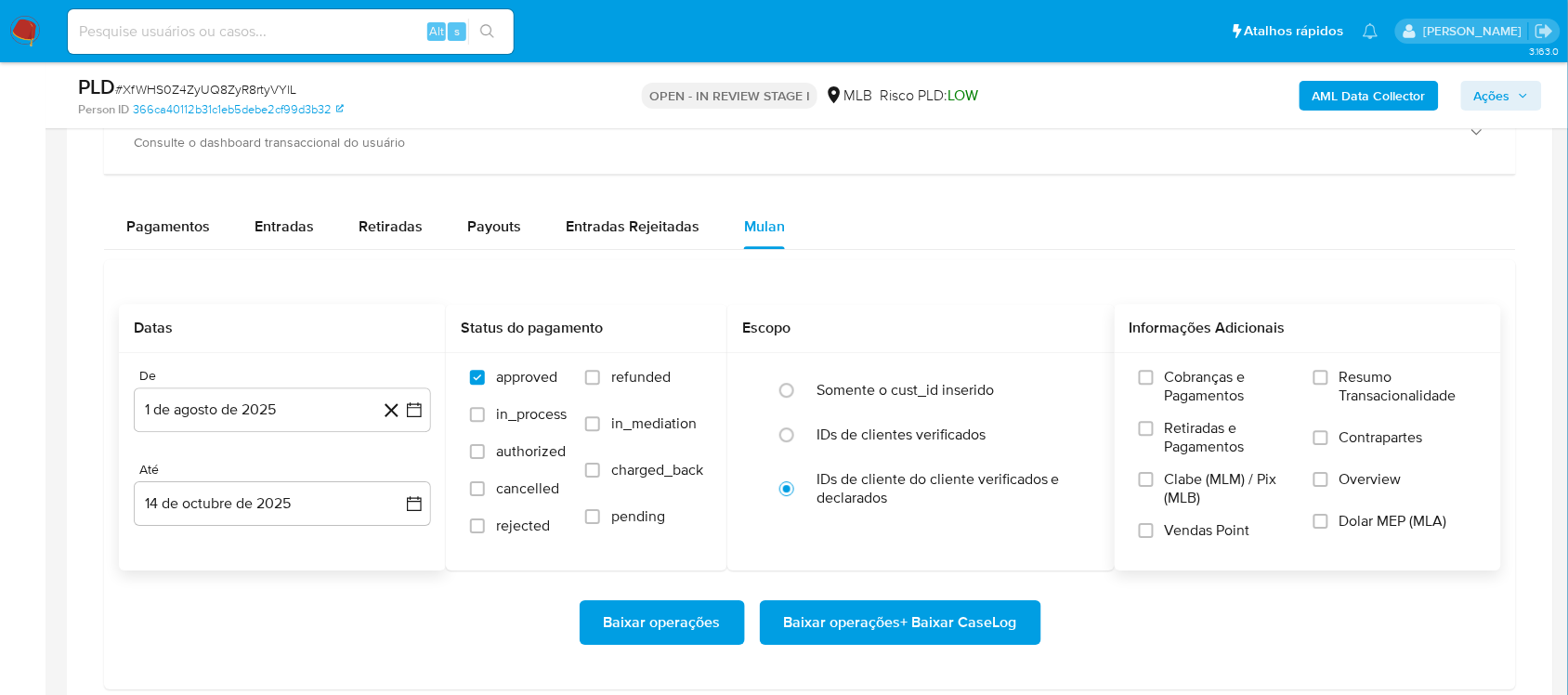
click at [1174, 374] on span "Resumo Transacionalidade" at bounding box center [1408, 386] width 138 height 37
click at [1174, 374] on input "Resumo Transacionalidade" at bounding box center [1320, 377] width 15 height 15
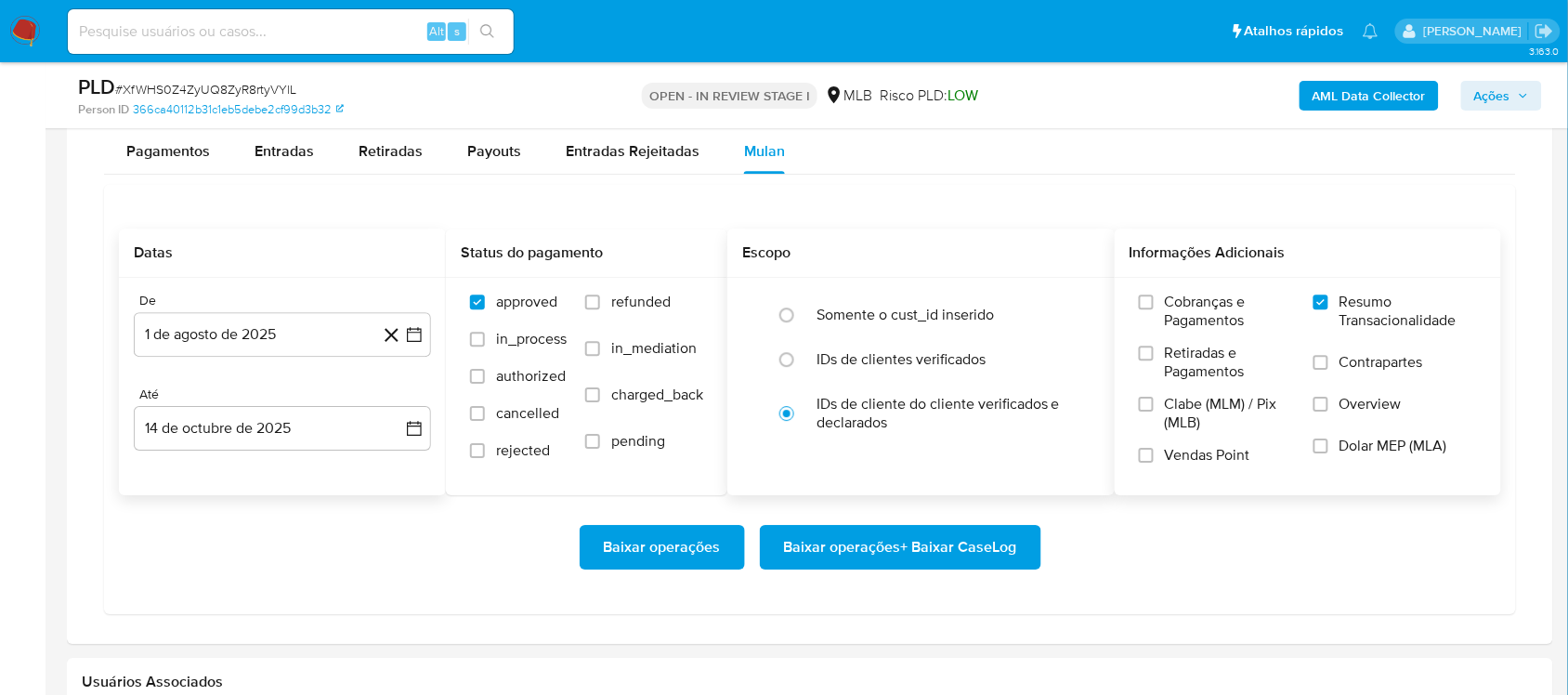
scroll to position [1510, 0]
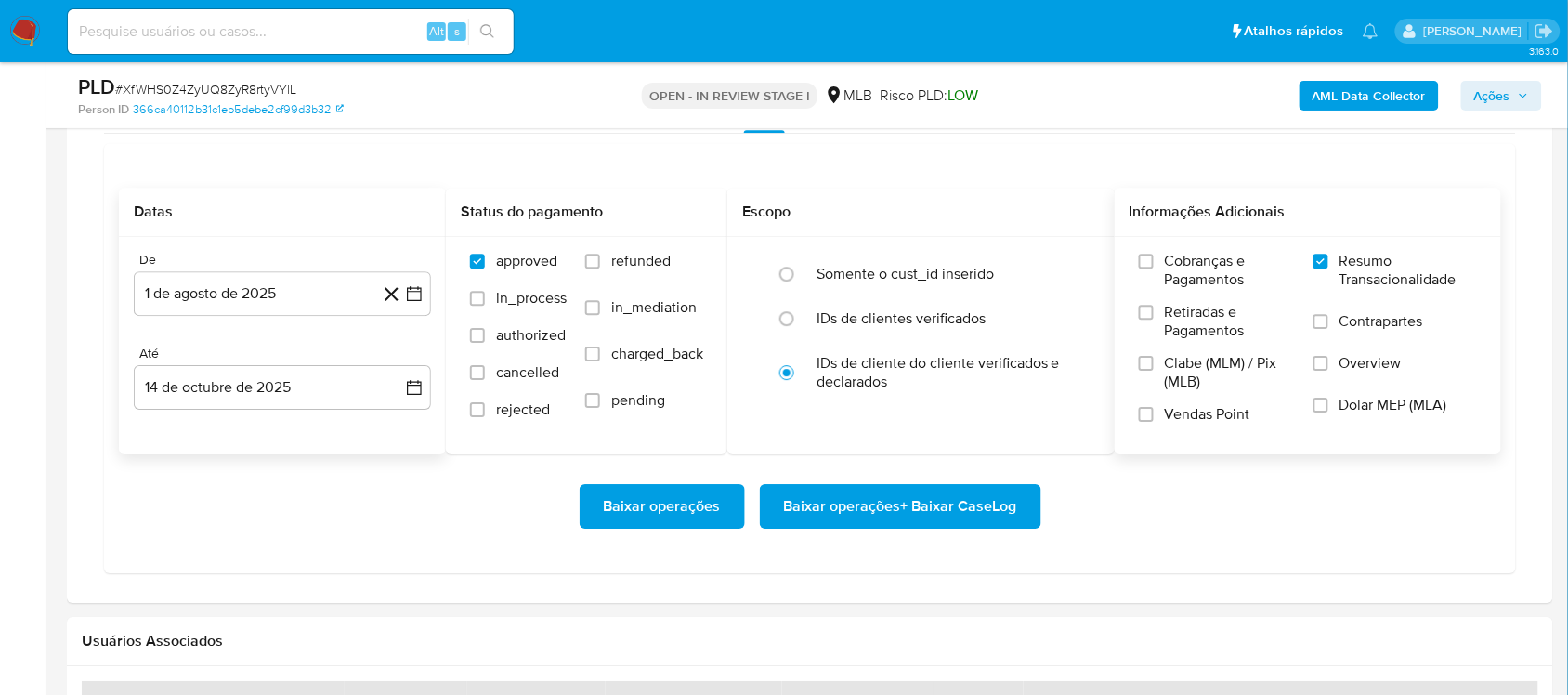
click at [870, 499] on span "Baixar operações + Baixar CaseLog" at bounding box center [899, 506] width 233 height 41
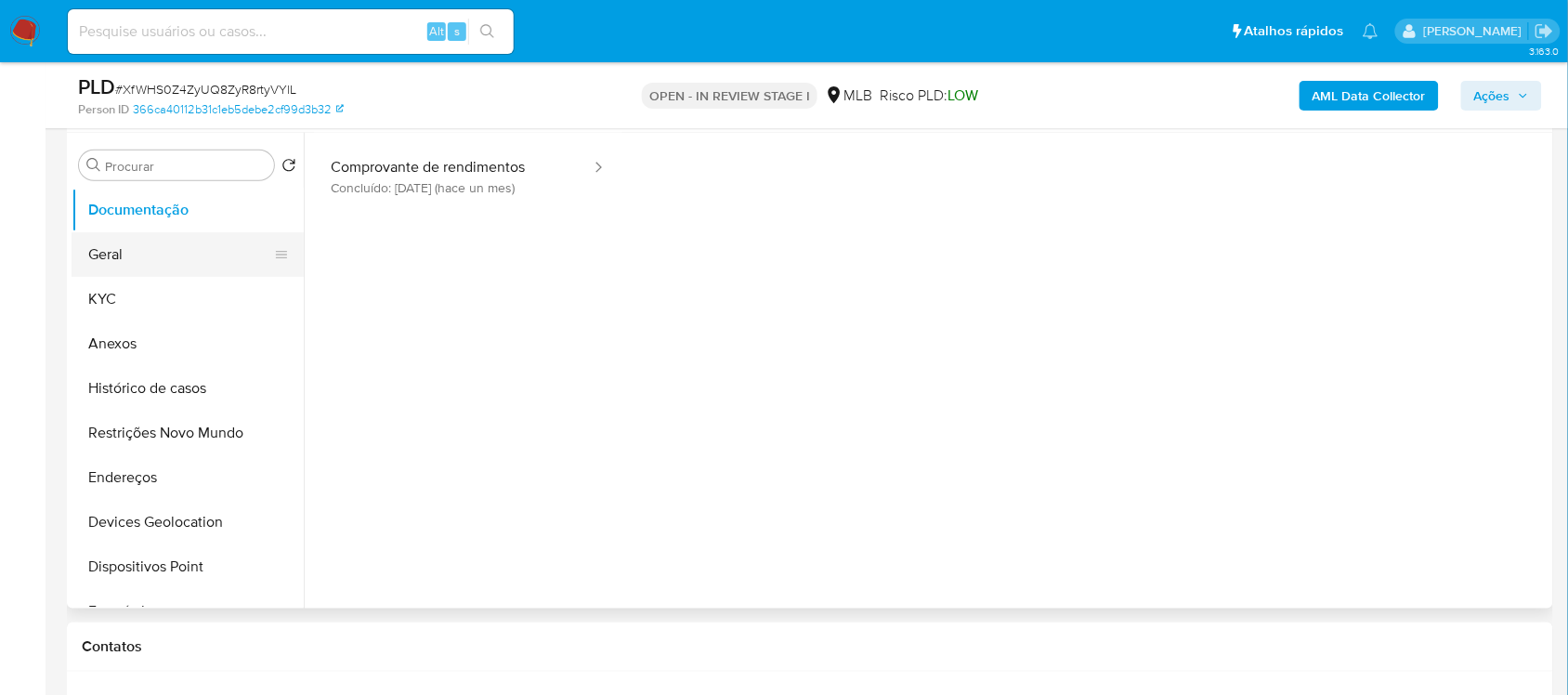
scroll to position [348, 0]
click at [181, 267] on button "Geral" at bounding box center [180, 255] width 217 height 45
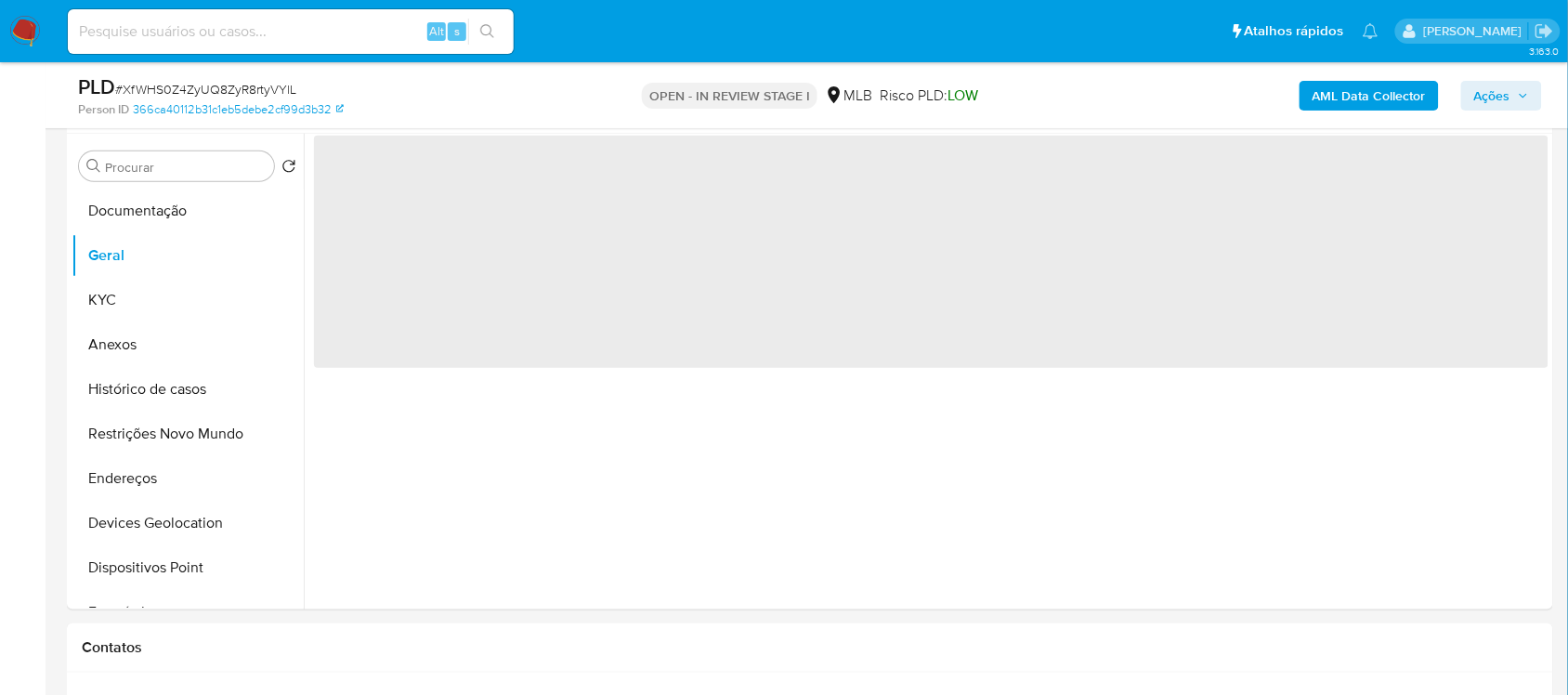
scroll to position [322, 0]
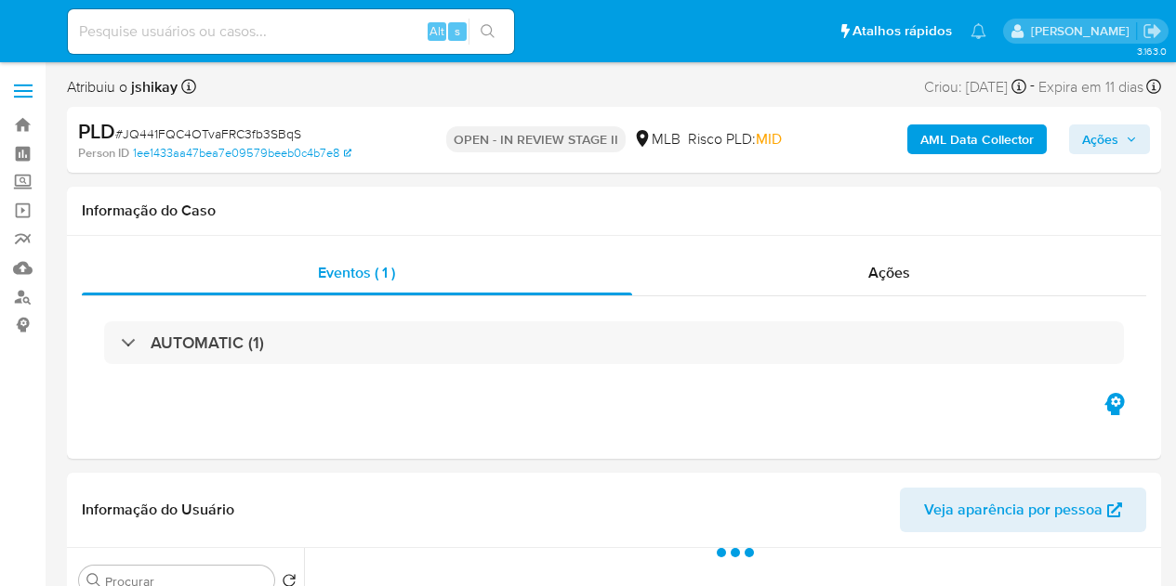
select select "10"
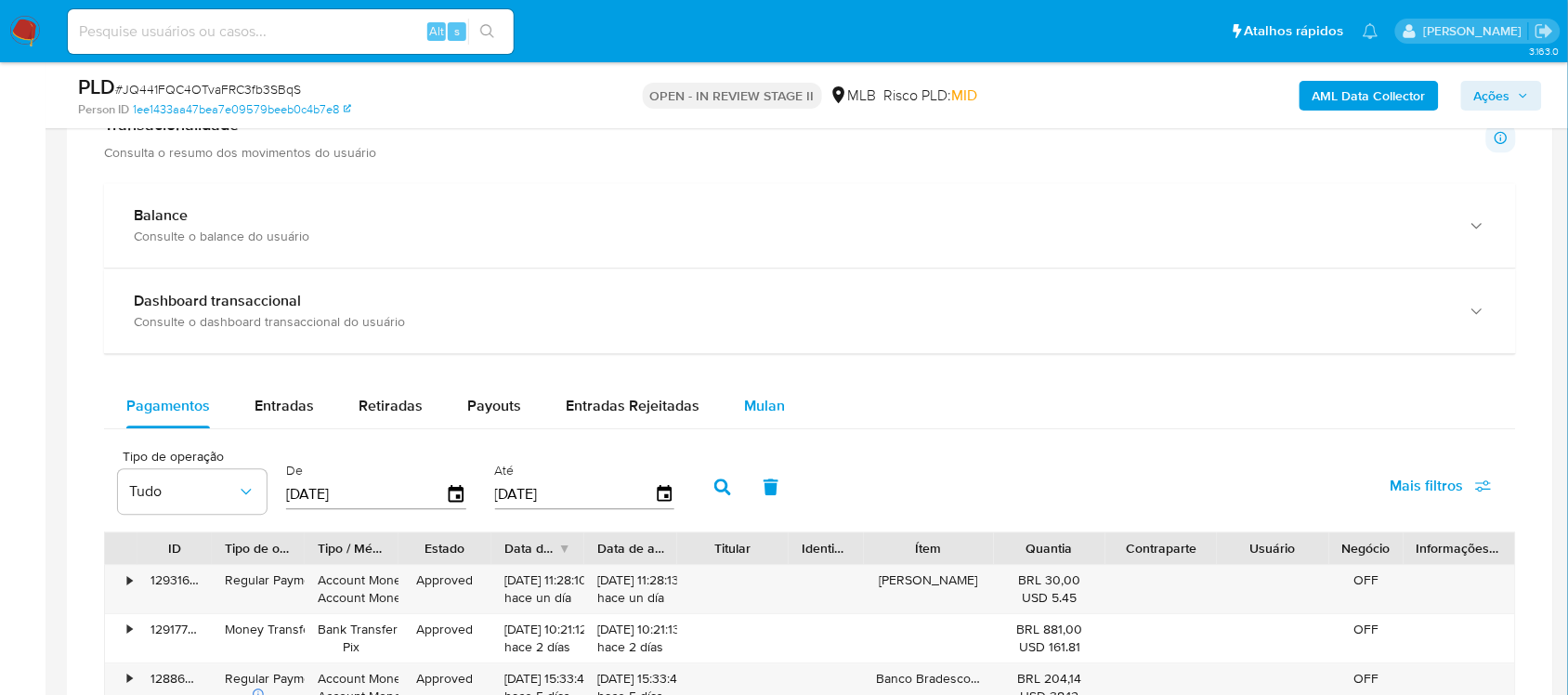
click at [729, 393] on button "Mulan" at bounding box center [764, 406] width 85 height 45
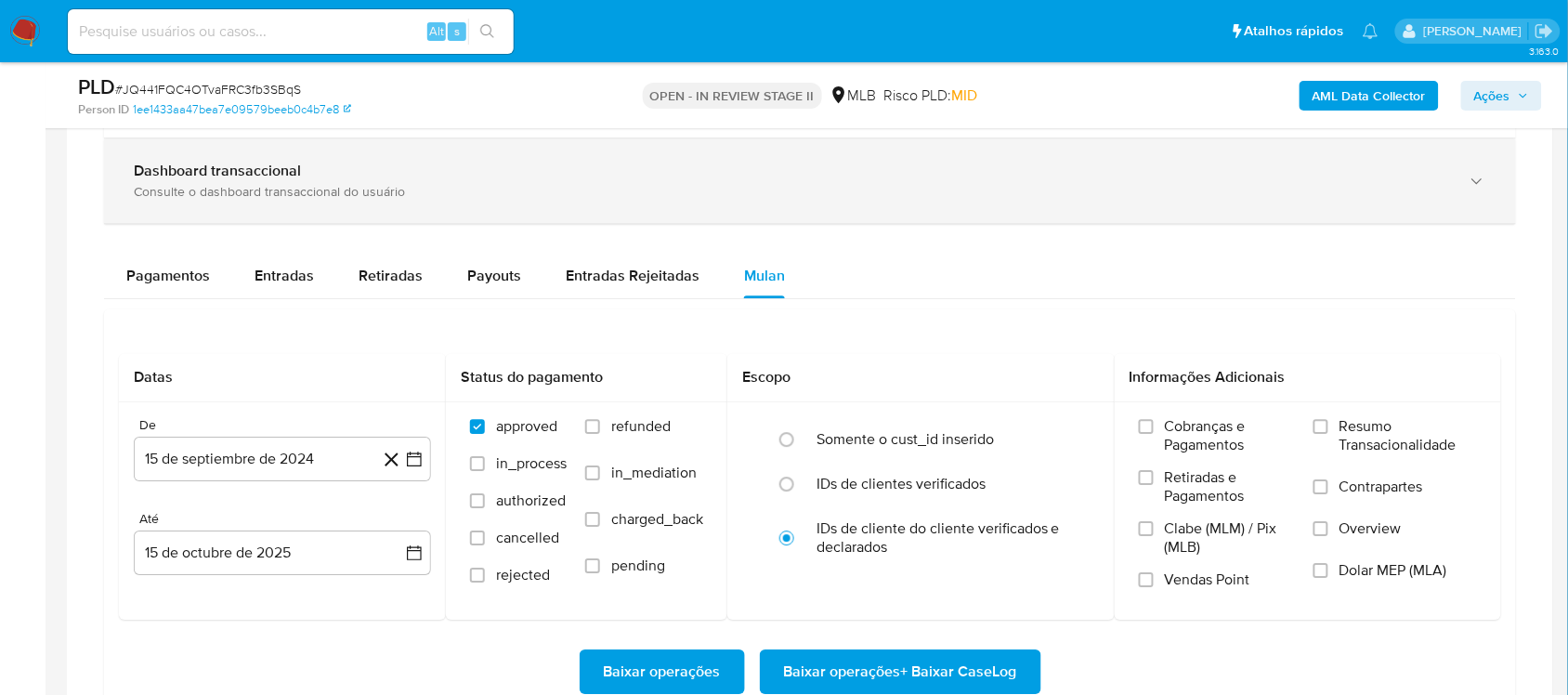
scroll to position [1510, 0]
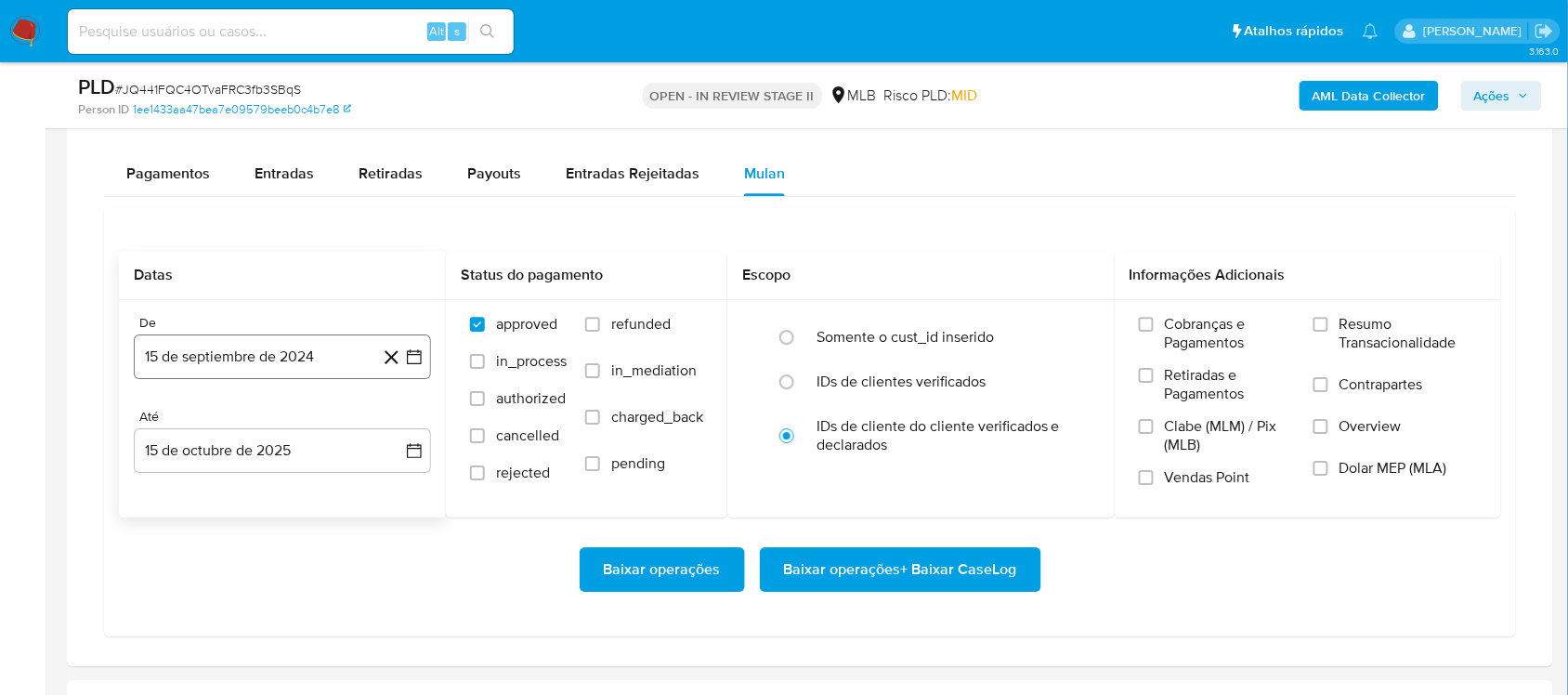
click at [412, 356] on icon "button" at bounding box center [414, 357] width 19 height 19
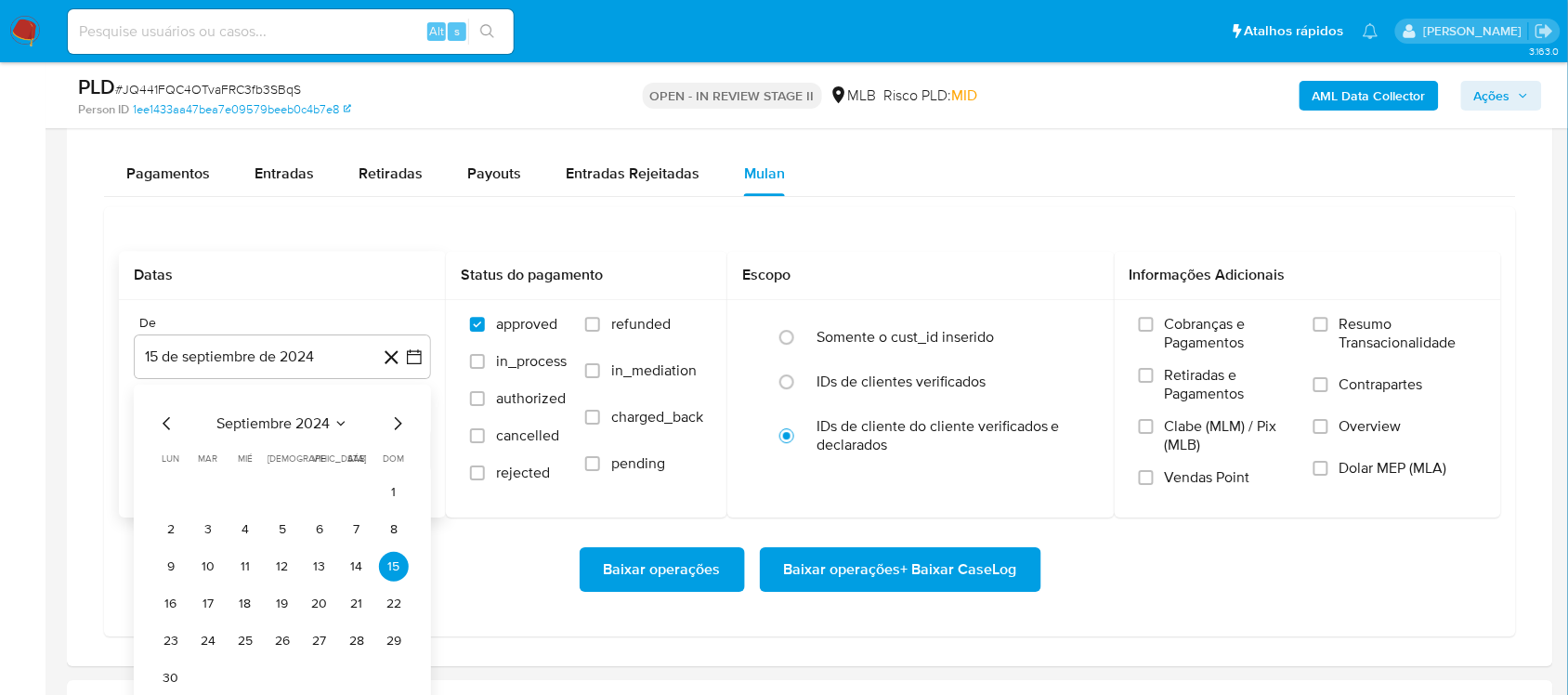
drag, startPoint x: 322, startPoint y: 414, endPoint x: 332, endPoint y: 419, distance: 11.2
click at [322, 414] on div "septiembre 2024 septiembre 2024 lun lunes mar martes mié miércoles jue jueves v…" at bounding box center [282, 550] width 297 height 331
click at [312, 433] on span "septiembre 2024" at bounding box center [273, 423] width 113 height 19
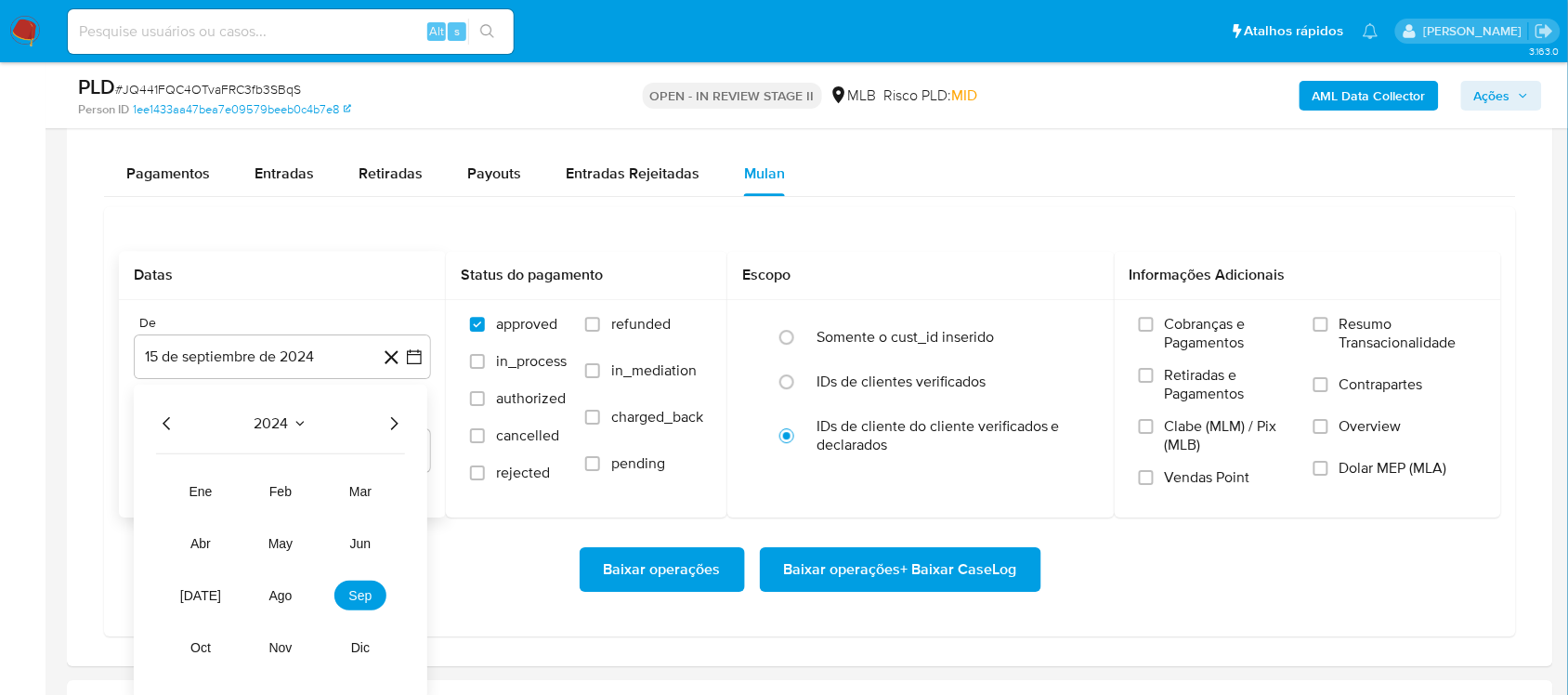
click at [401, 439] on div "2024 2024 ene feb mar abr may jun jul ago sep oct nov dic" at bounding box center [281, 542] width 294 height 315
click at [393, 427] on icon "Año siguiente" at bounding box center [394, 424] width 22 height 22
click at [280, 585] on button "ago" at bounding box center [281, 596] width 52 height 30
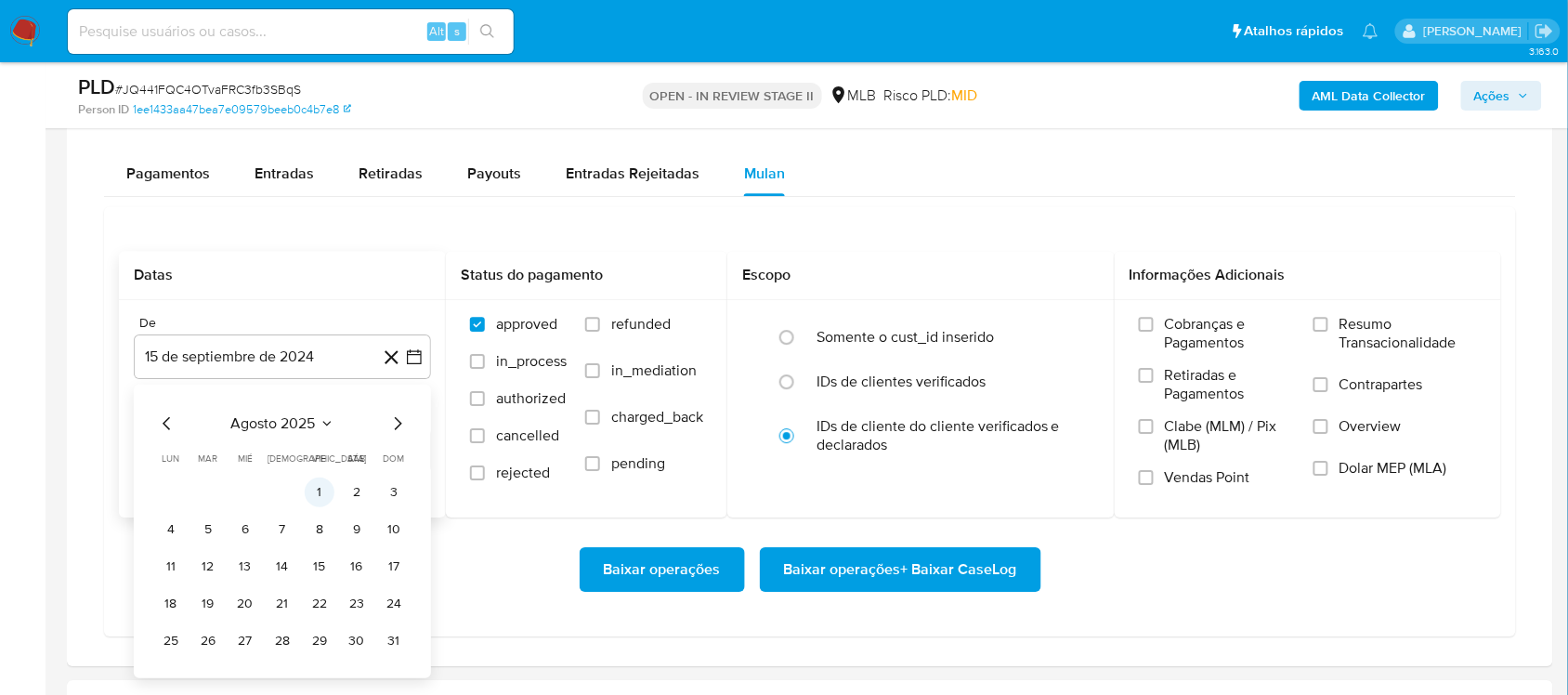
click at [309, 498] on button "1" at bounding box center [320, 493] width 30 height 30
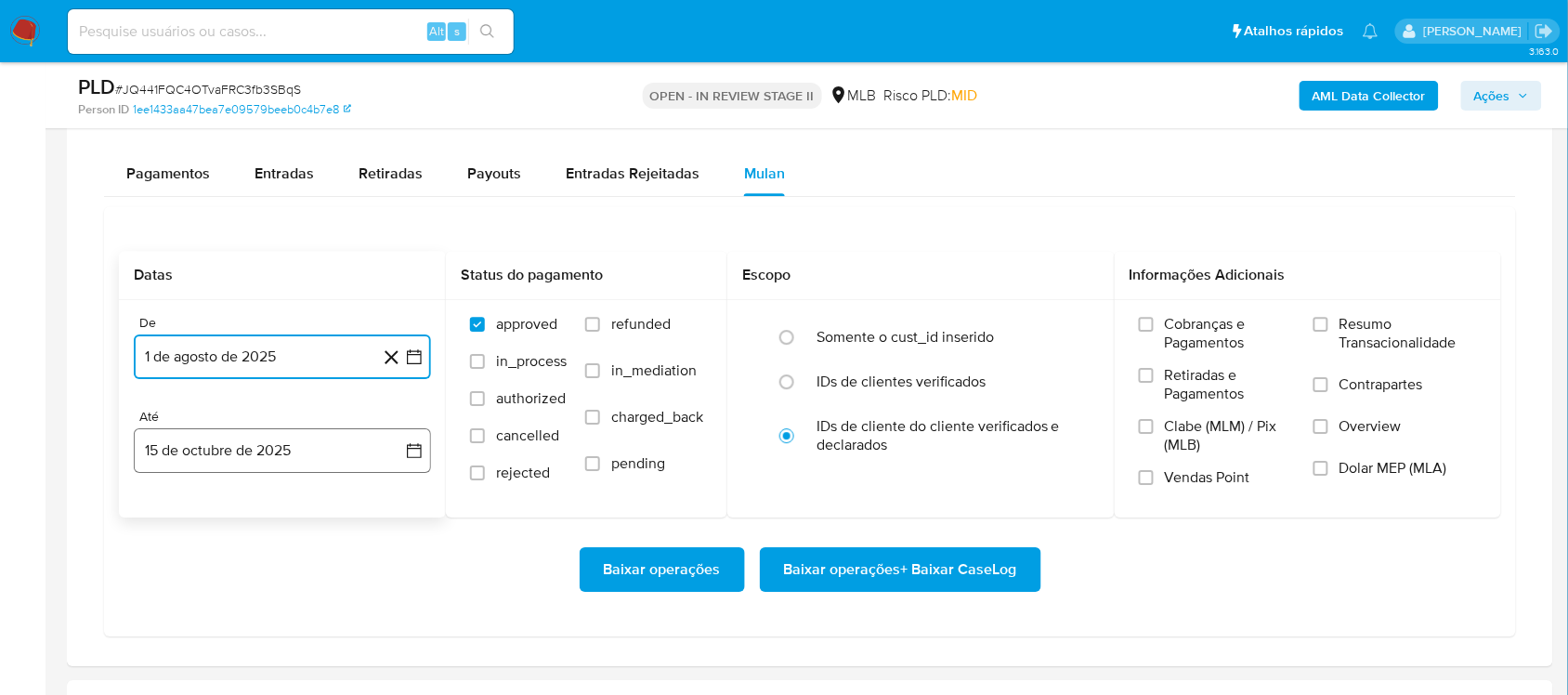
click at [412, 453] on icon "button" at bounding box center [414, 450] width 19 height 19
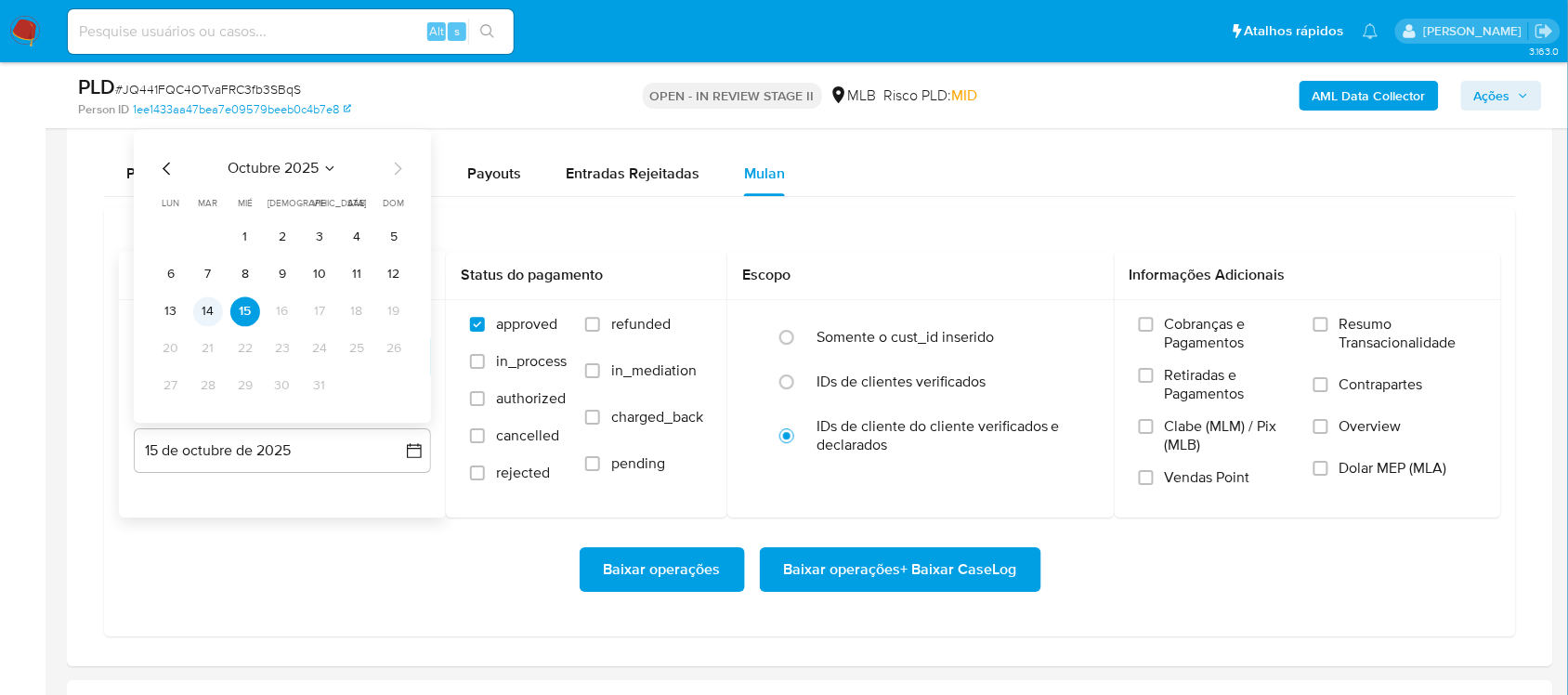
click at [214, 322] on button "14" at bounding box center [208, 311] width 30 height 30
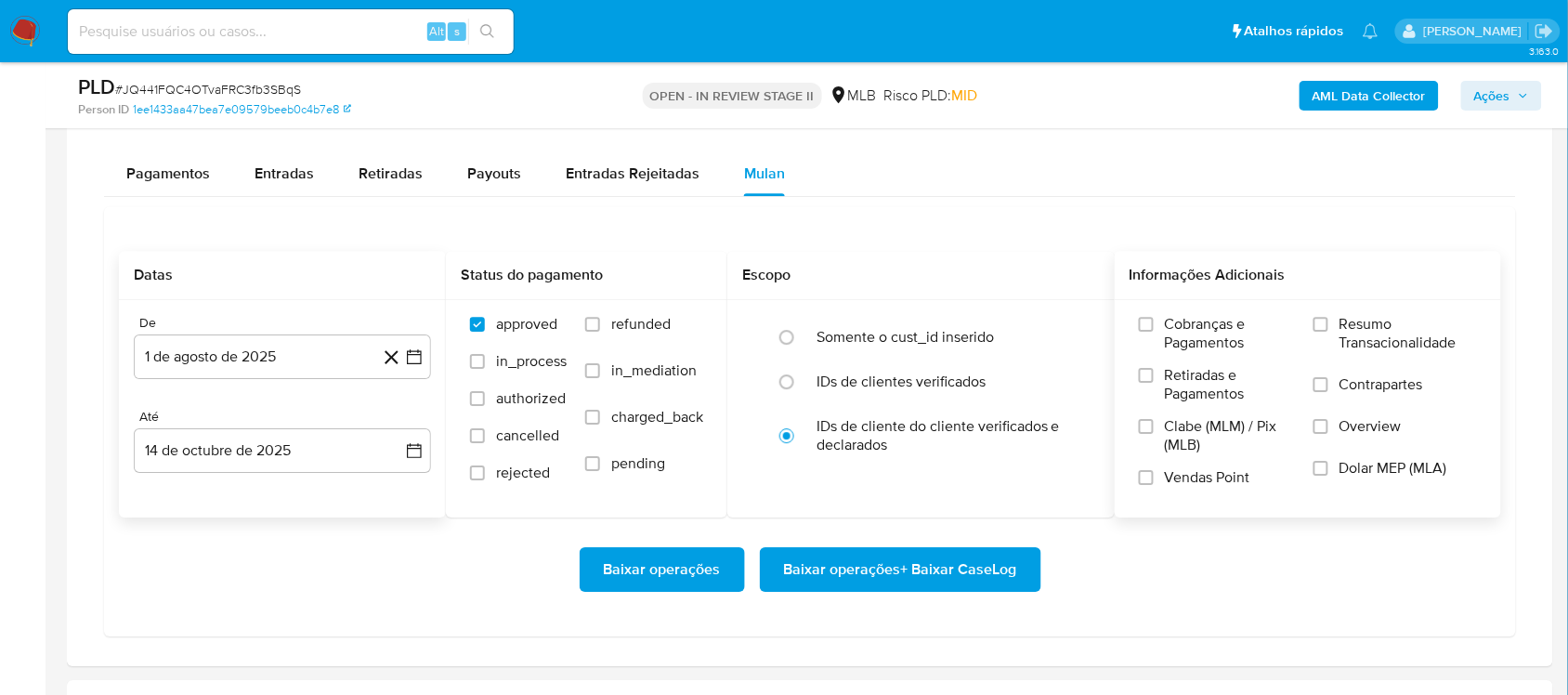
click at [1174, 347] on span "Resumo Transacionalidade" at bounding box center [1408, 333] width 138 height 37
click at [1174, 332] on input "Resumo Transacionalidade" at bounding box center [1320, 324] width 15 height 15
click at [878, 556] on span "Baixar operações + Baixar CaseLog" at bounding box center [899, 569] width 233 height 41
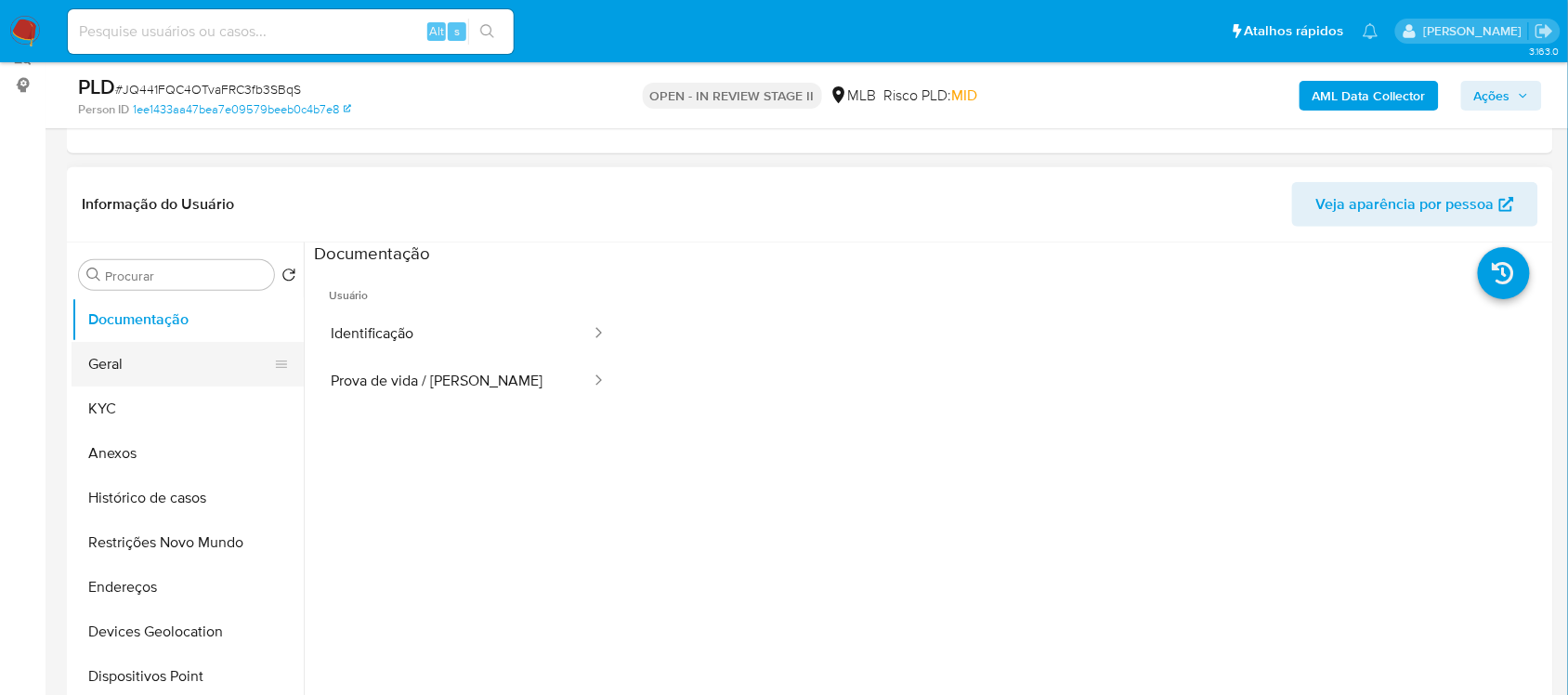
scroll to position [232, 0]
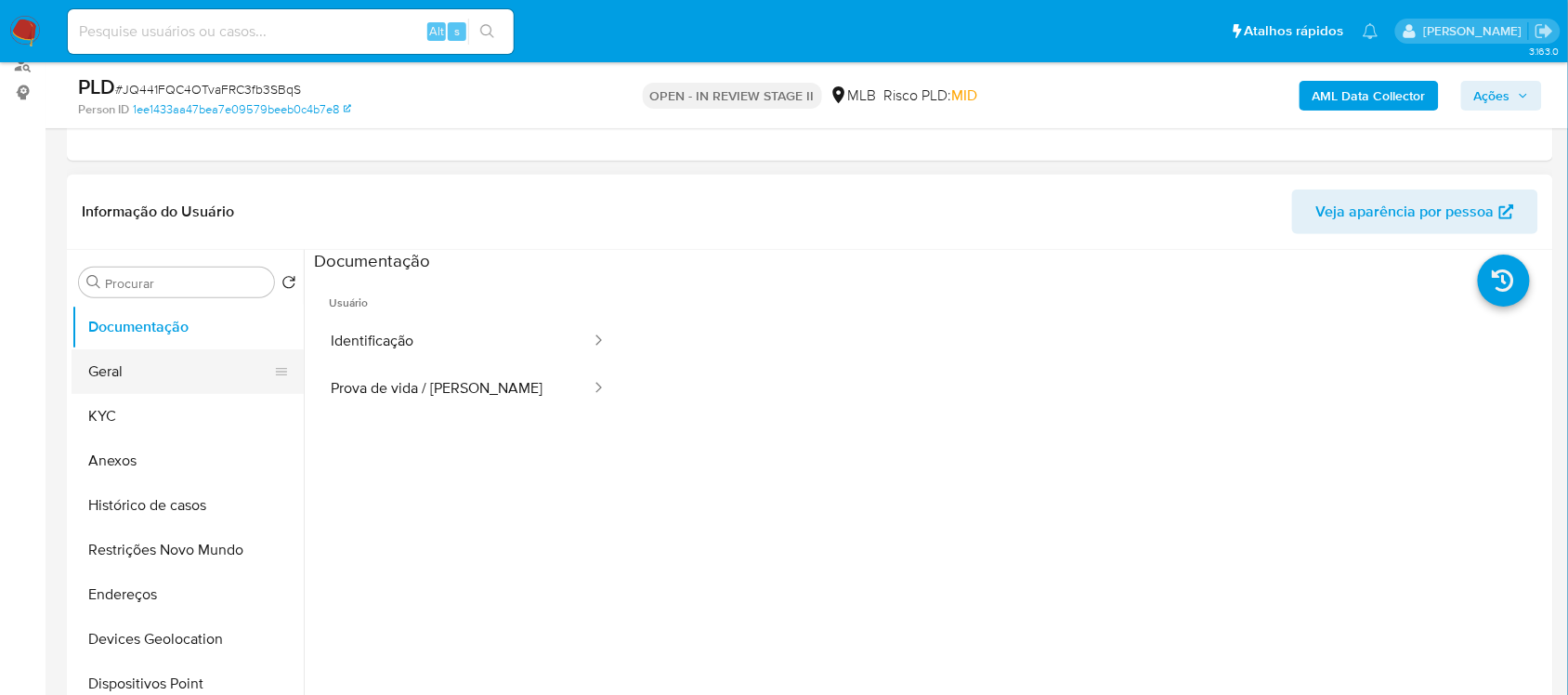
click at [161, 374] on button "Geral" at bounding box center [180, 371] width 217 height 45
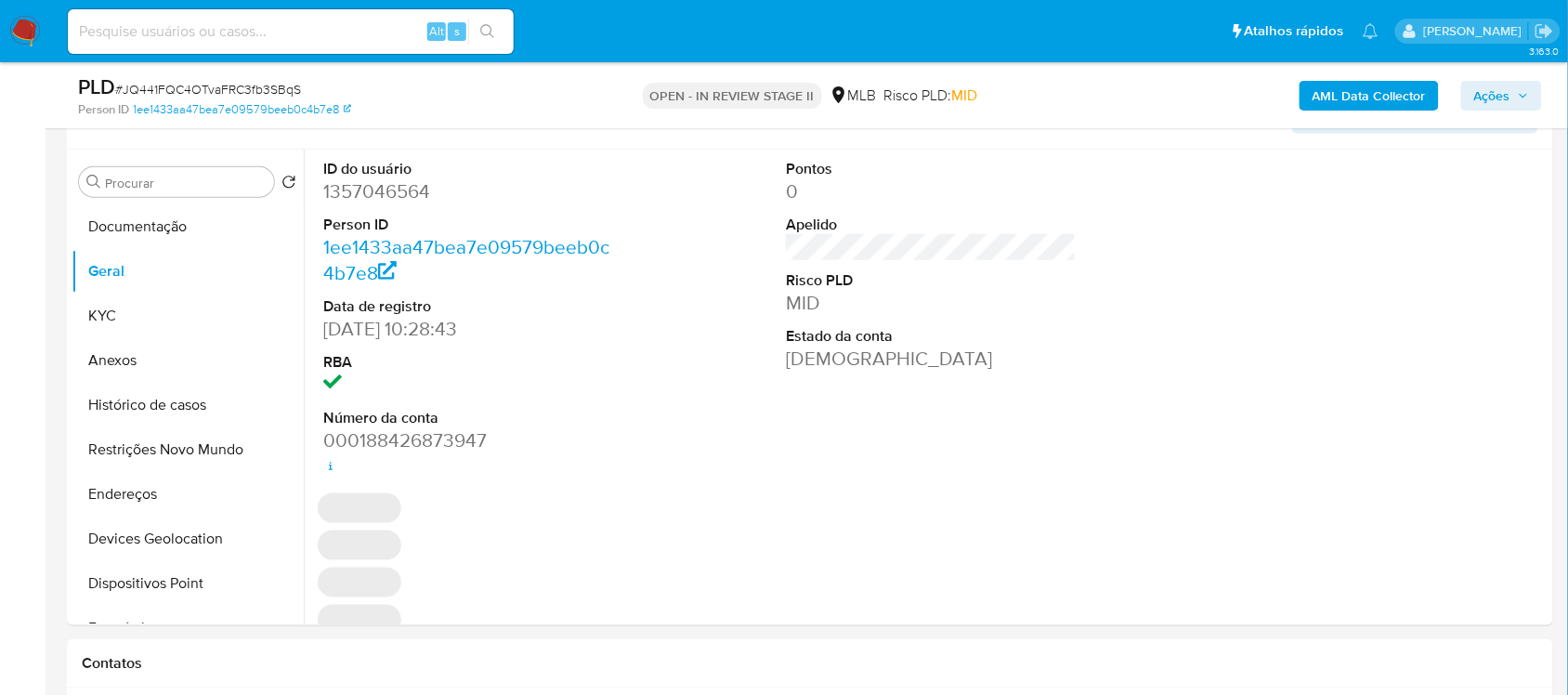
scroll to position [322, 0]
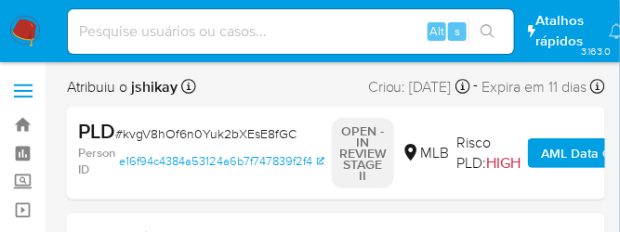
select select "10"
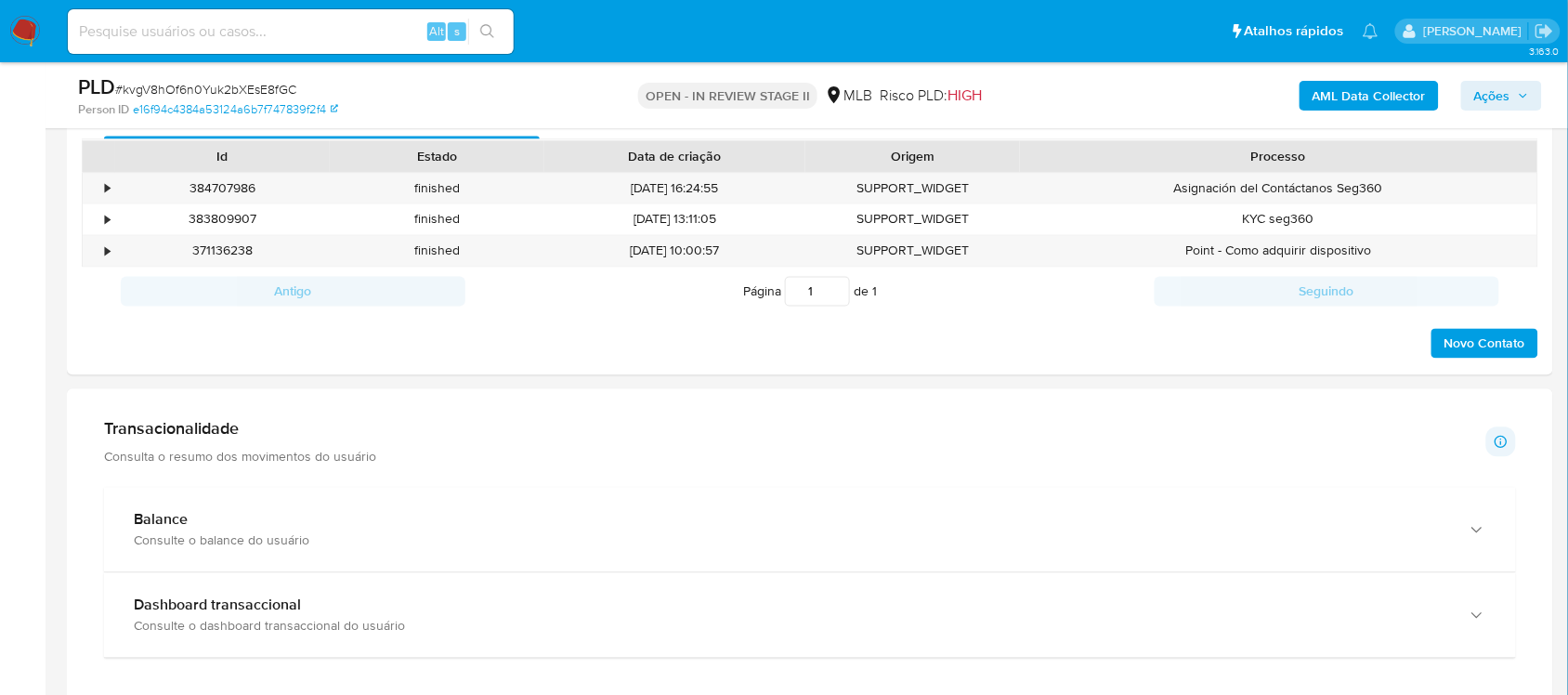
scroll to position [1278, 0]
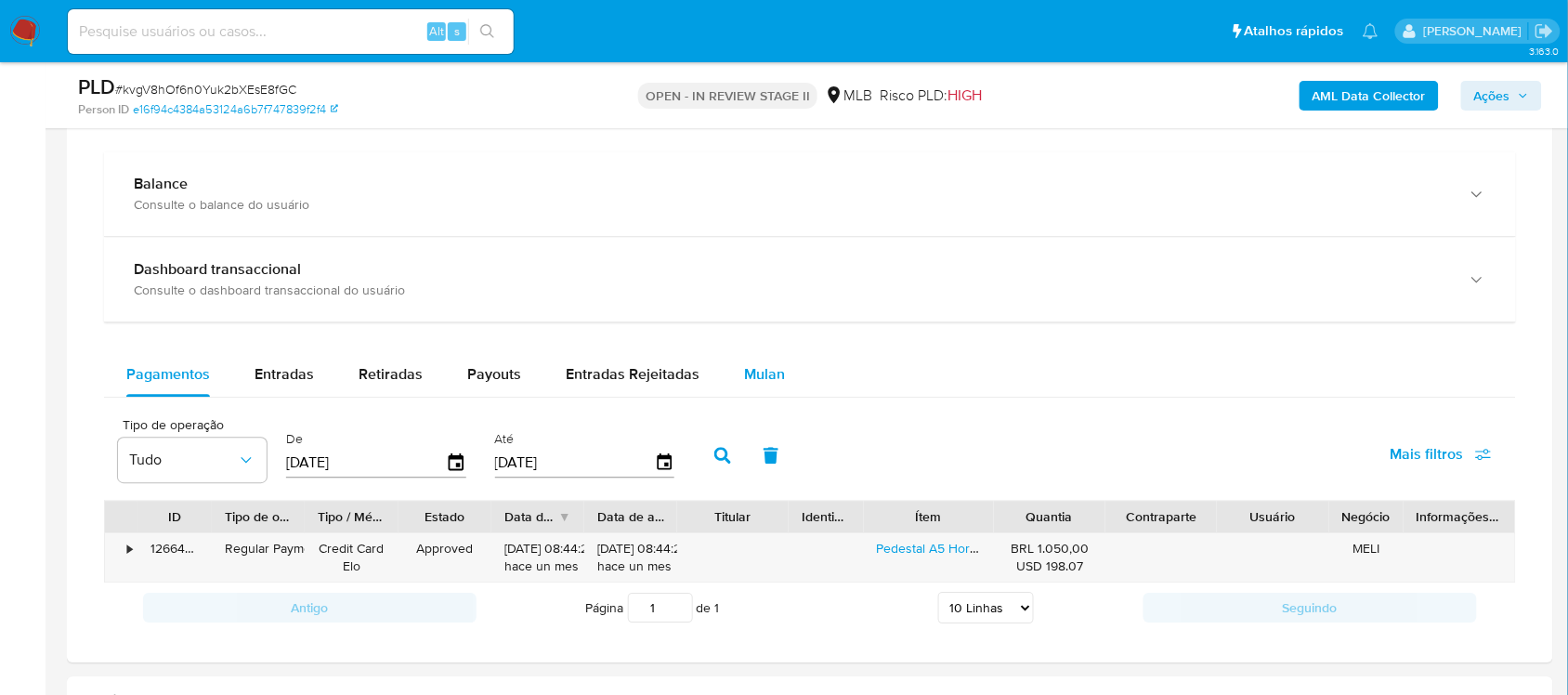
click at [776, 373] on span "Mulan" at bounding box center [764, 373] width 41 height 21
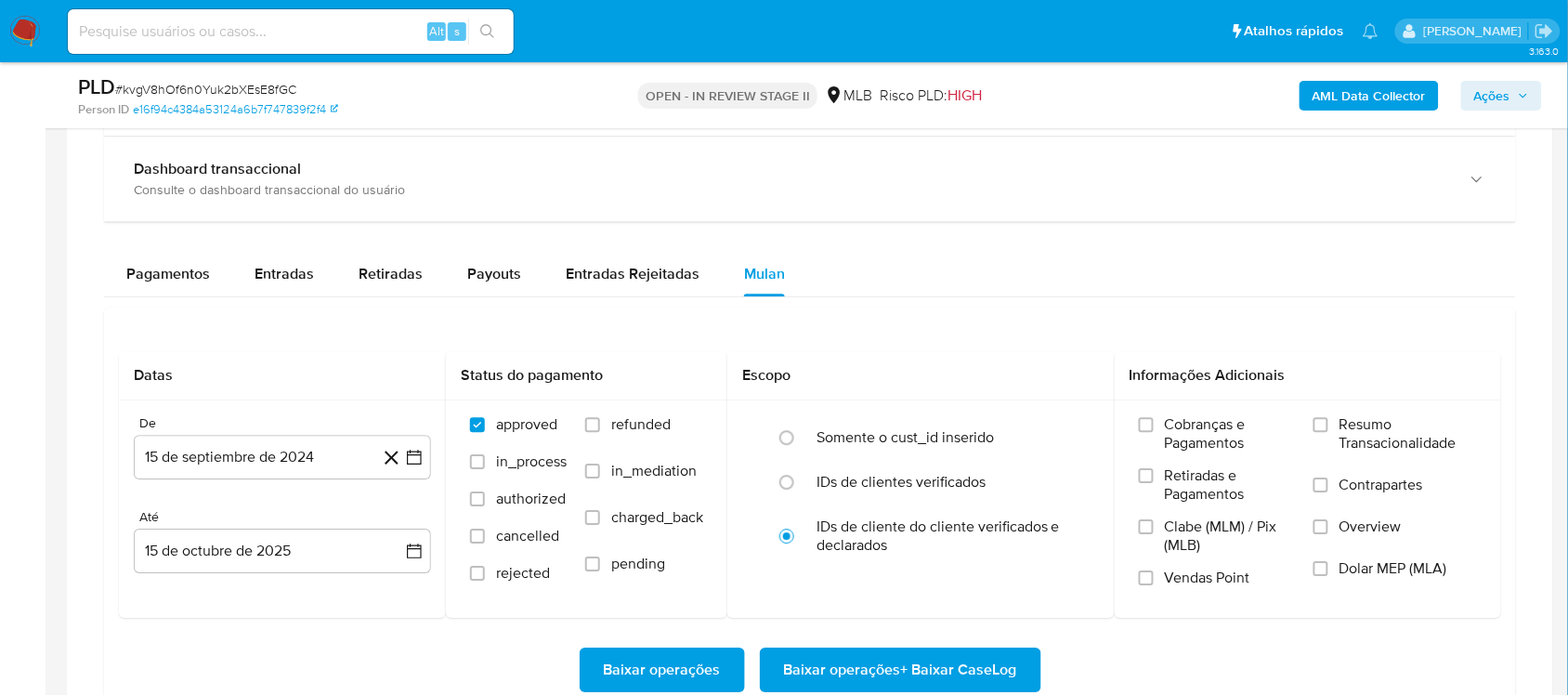
scroll to position [1510, 0]
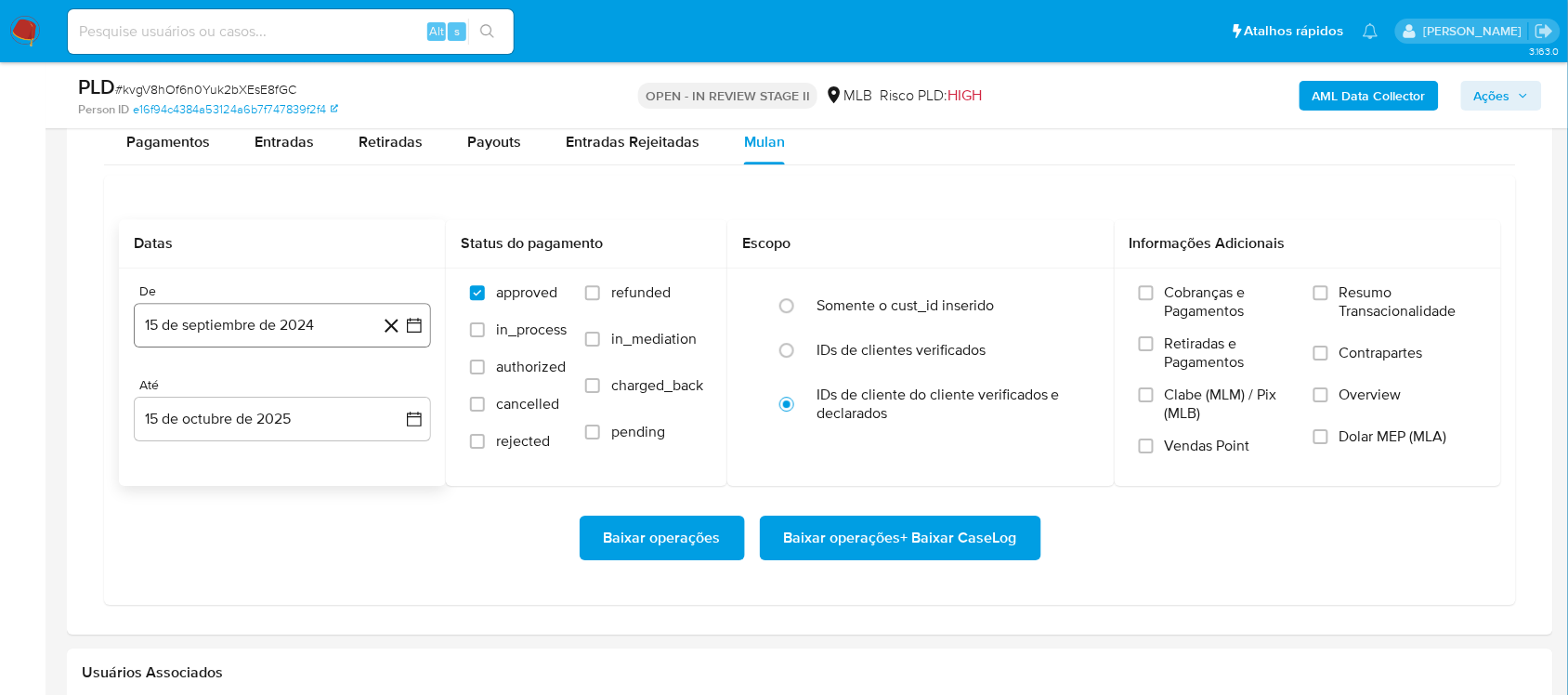
click at [410, 335] on icon "button" at bounding box center [414, 325] width 19 height 19
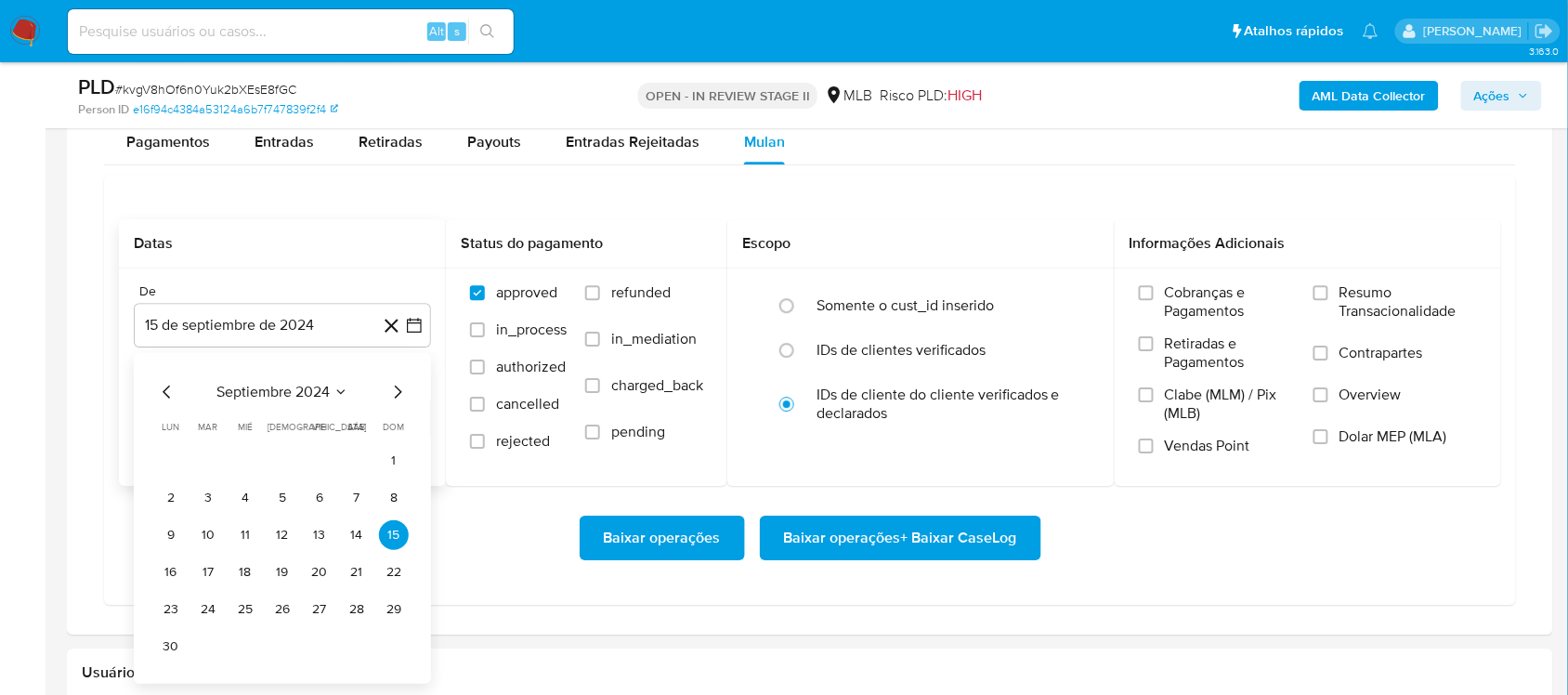
click at [309, 387] on span "septiembre 2024" at bounding box center [273, 392] width 113 height 19
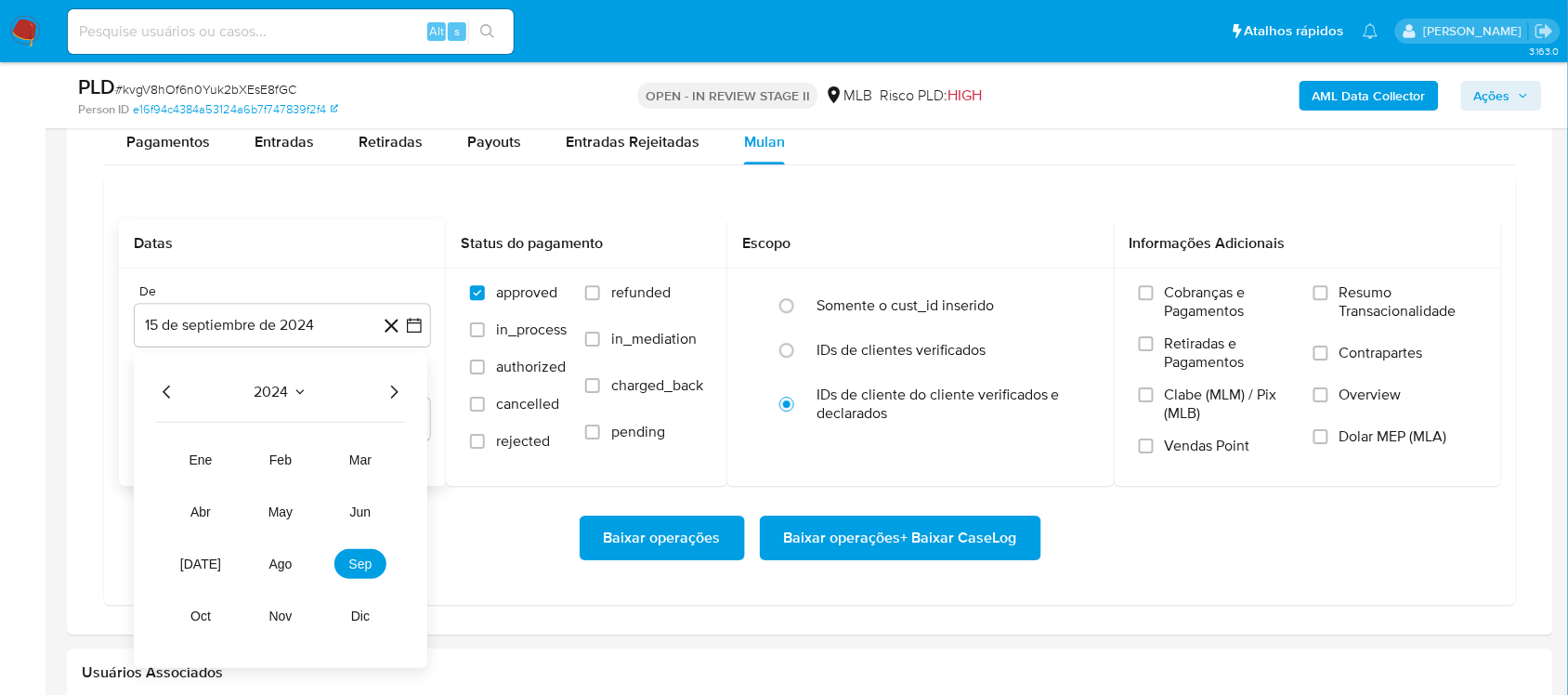
click at [400, 400] on icon "Año siguiente" at bounding box center [394, 392] width 22 height 22
click at [269, 559] on span "ago" at bounding box center [280, 564] width 23 height 15
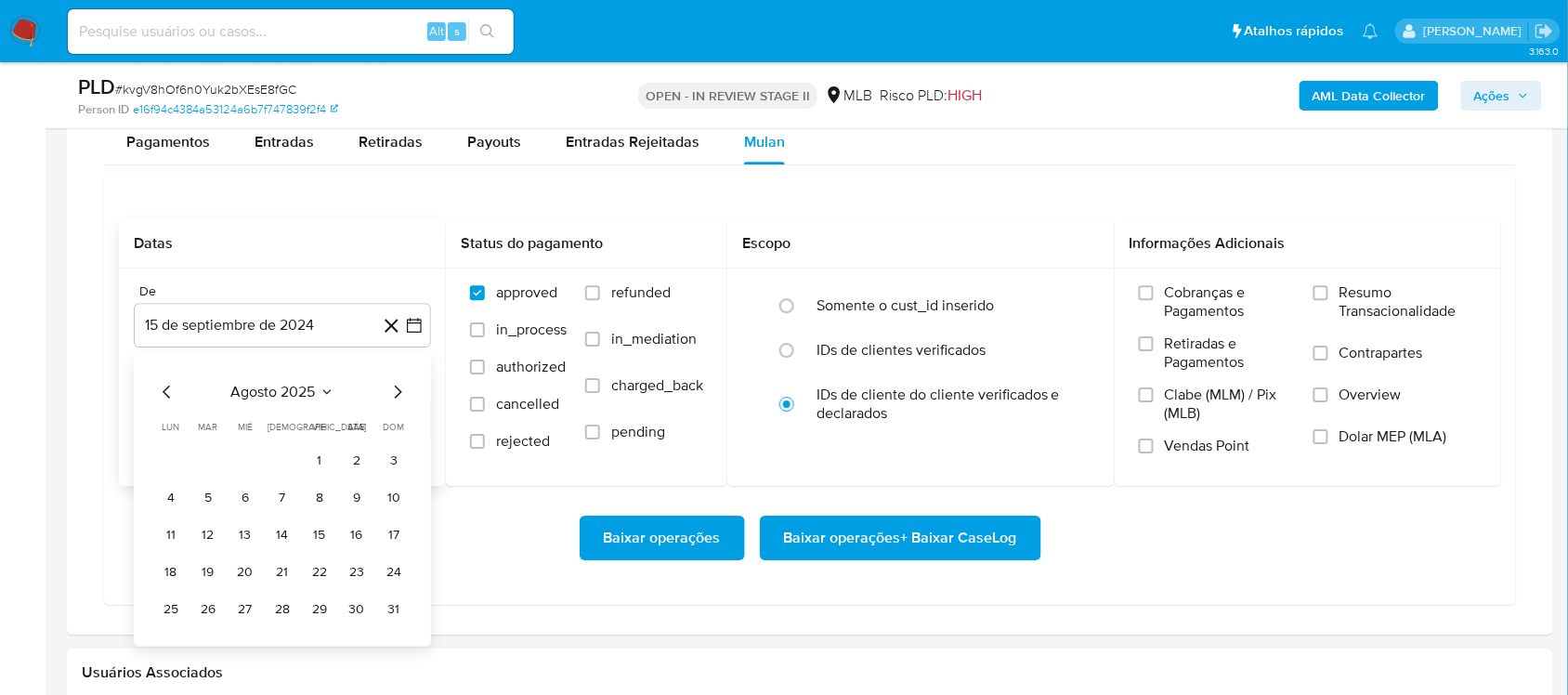
drag, startPoint x: 309, startPoint y: 460, endPoint x: 337, endPoint y: 466, distance: 28.6
click at [311, 460] on button "1" at bounding box center [320, 461] width 30 height 30
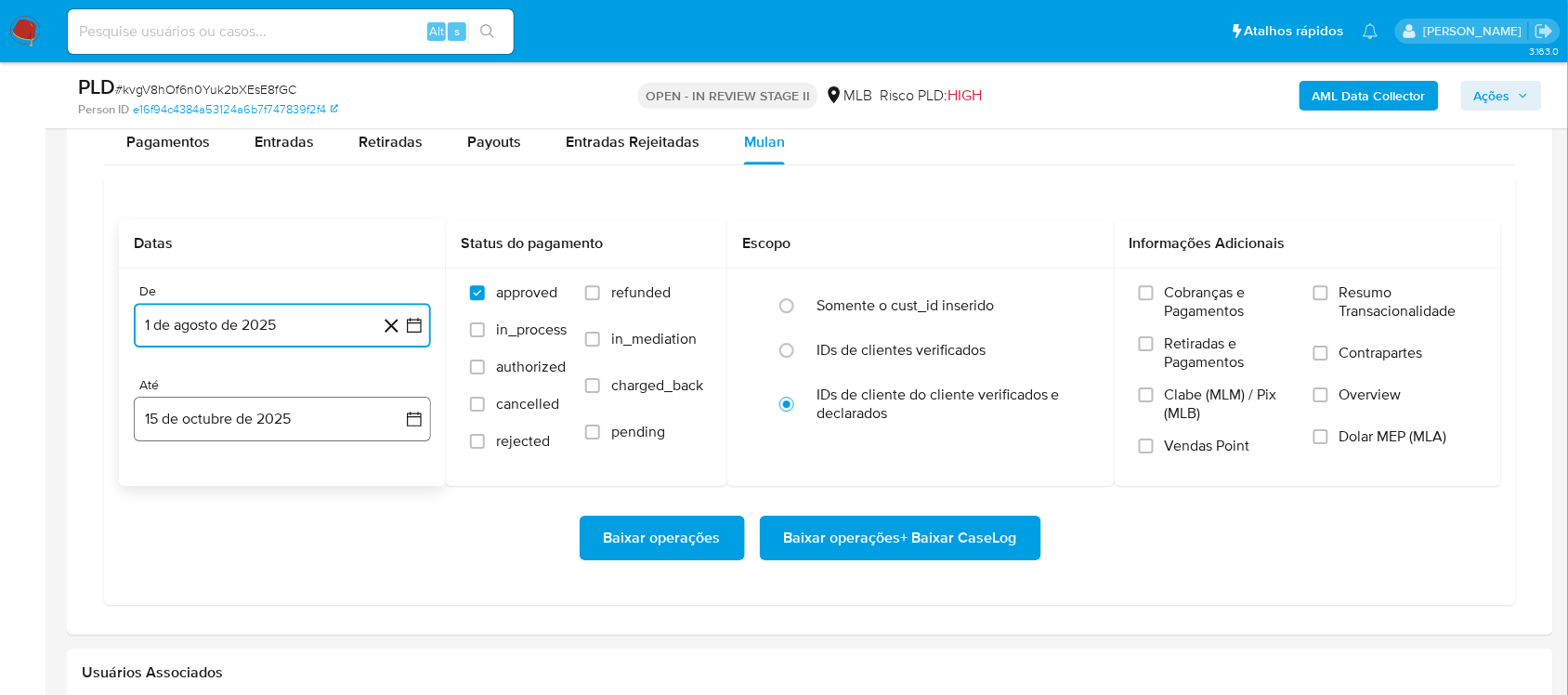
click at [401, 421] on button "15 de octubre de 2025" at bounding box center [282, 419] width 297 height 45
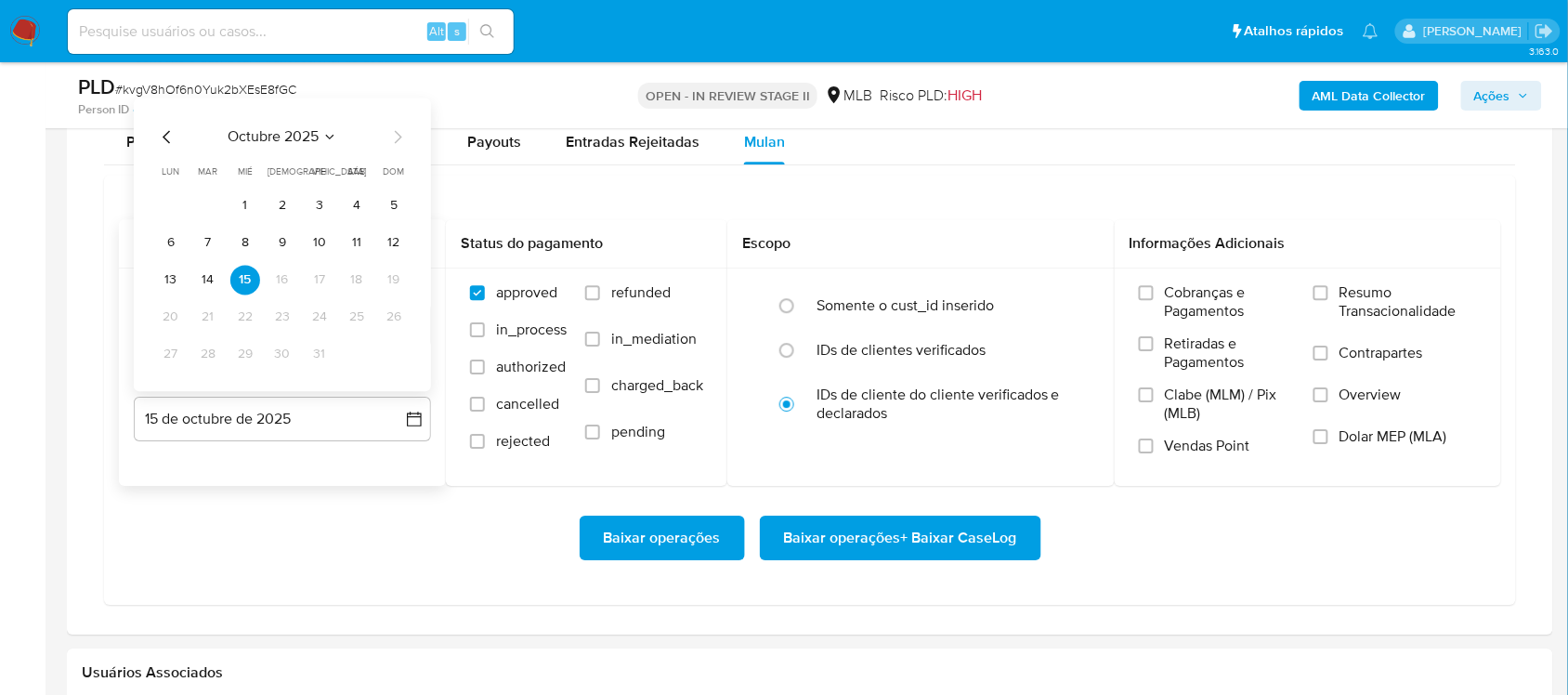
click at [190, 284] on tr "13 14 15 16 17 18 19" at bounding box center [282, 280] width 253 height 30
click at [200, 277] on button "14" at bounding box center [208, 280] width 30 height 30
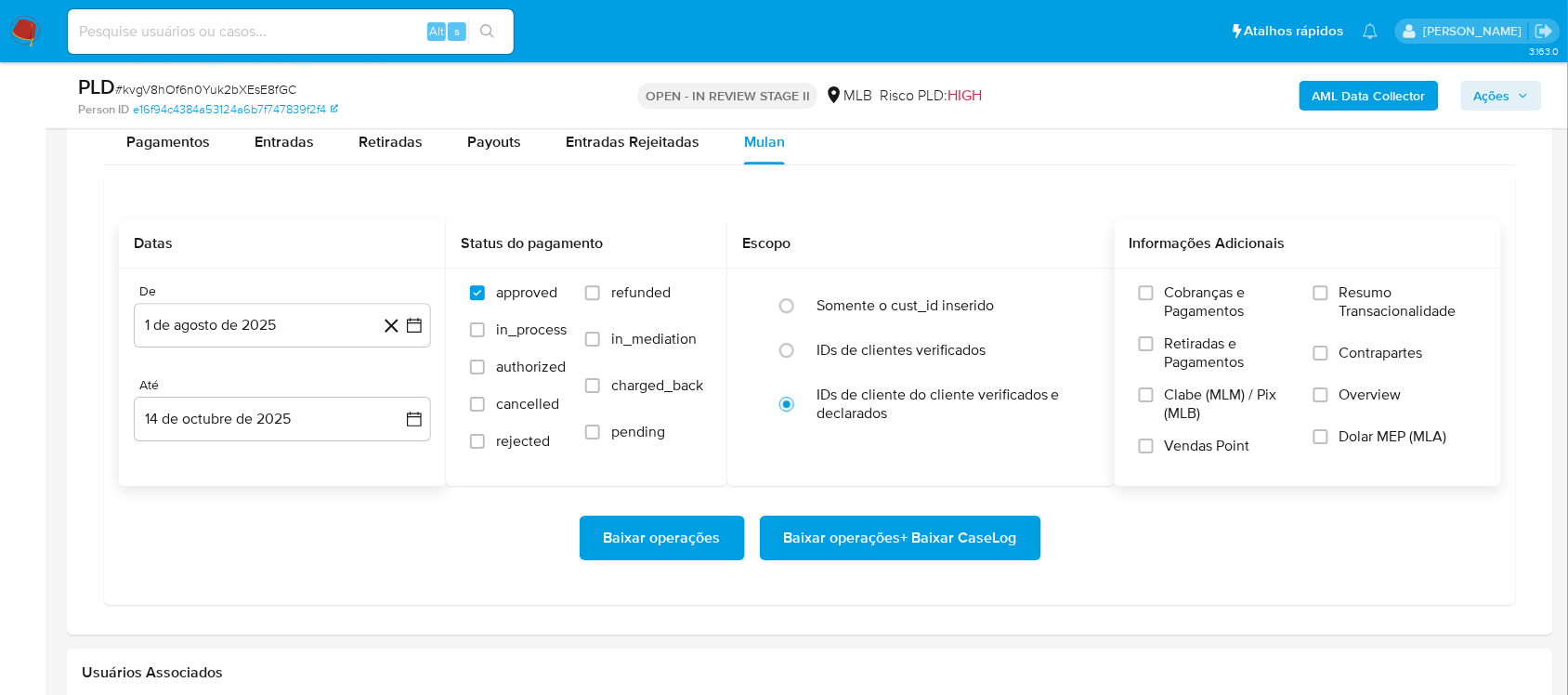
click at [1174, 312] on span "Resumo Transacionalidade" at bounding box center [1408, 301] width 138 height 37
click at [1174, 300] on input "Resumo Transacionalidade" at bounding box center [1320, 292] width 15 height 15
click at [947, 540] on span "Baixar operações + Baixar CaseLog" at bounding box center [899, 538] width 233 height 41
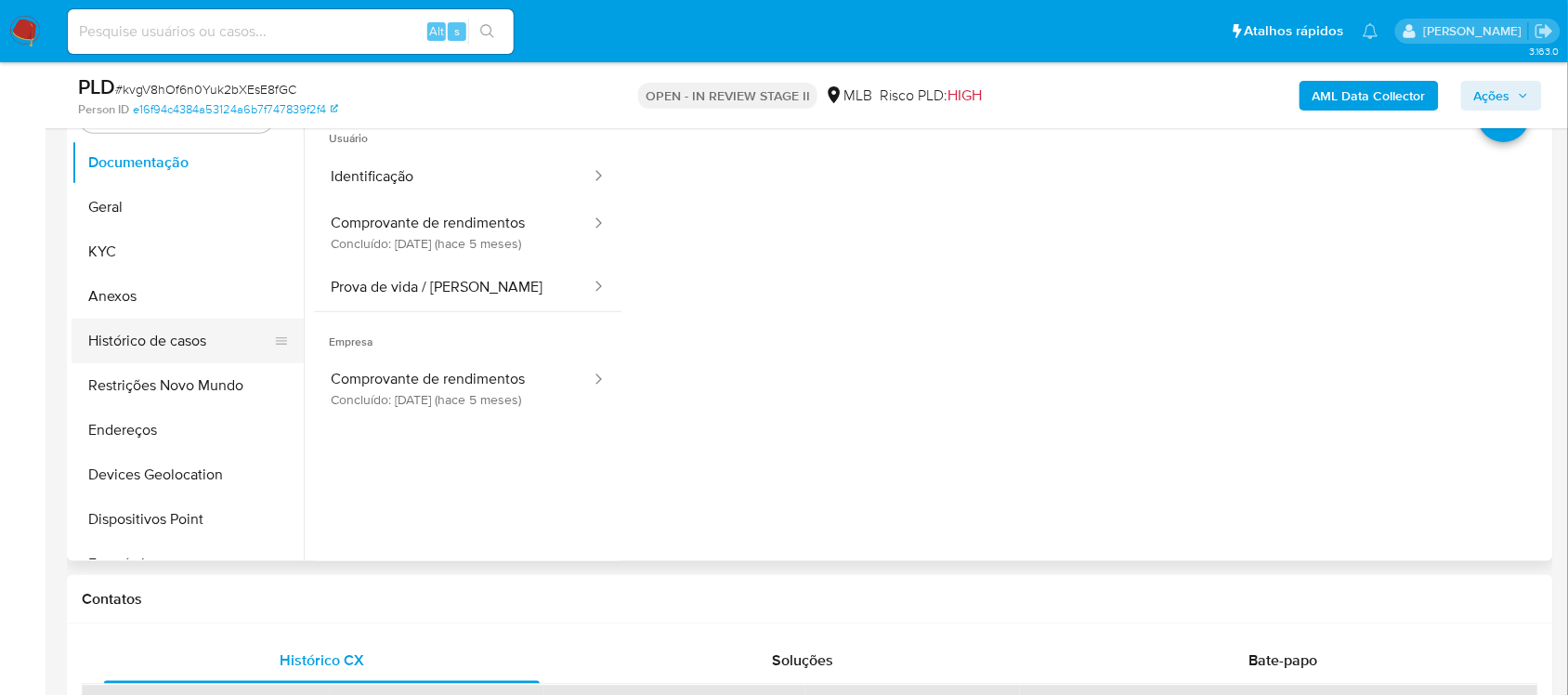
scroll to position [348, 0]
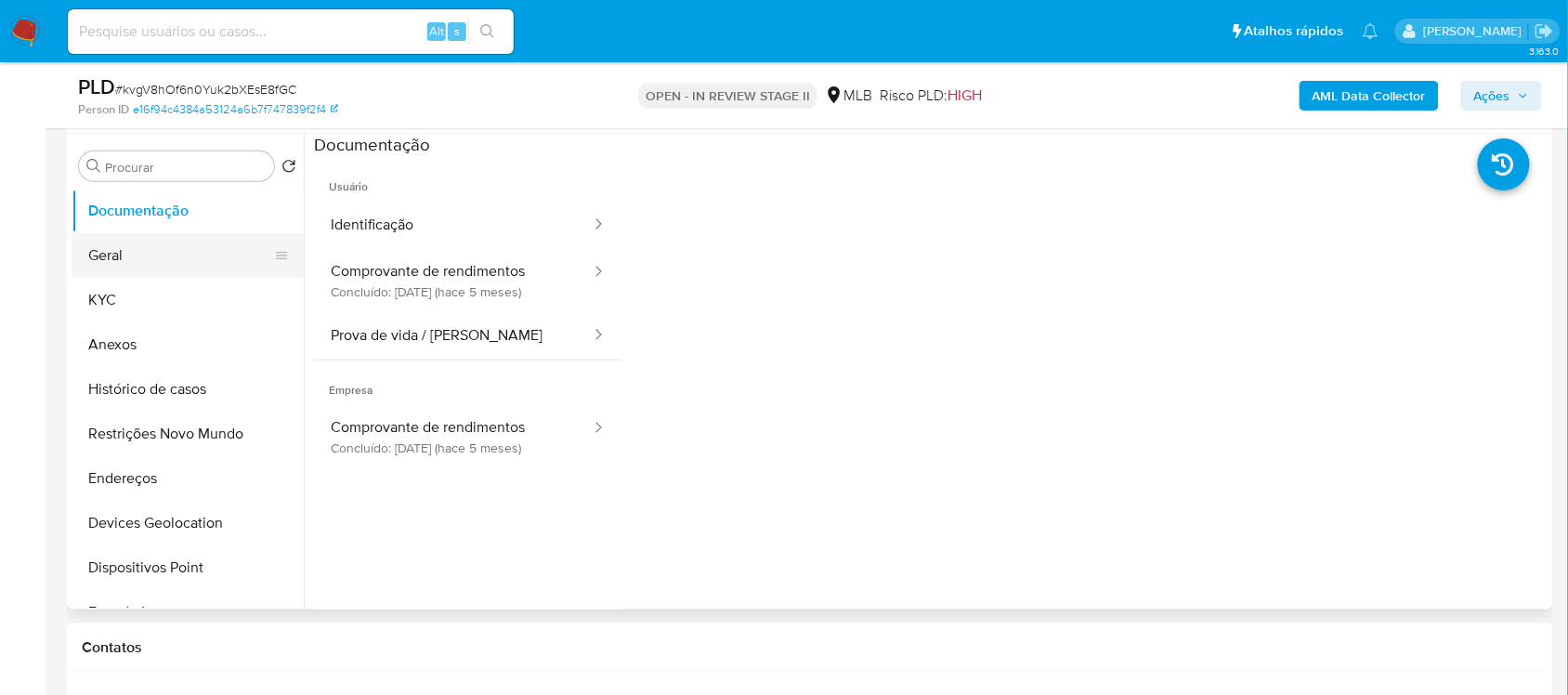
click at [172, 270] on button "Geral" at bounding box center [180, 255] width 217 height 45
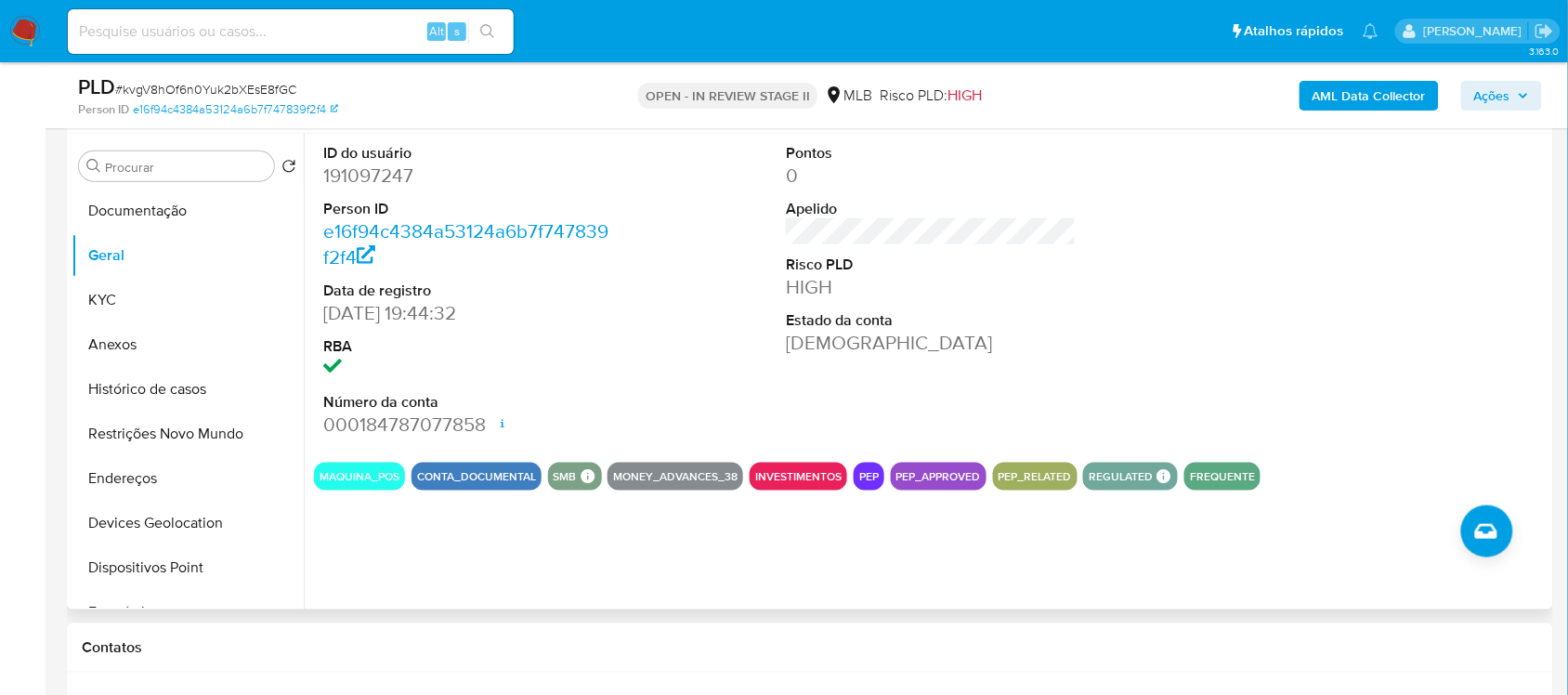
scroll to position [232, 0]
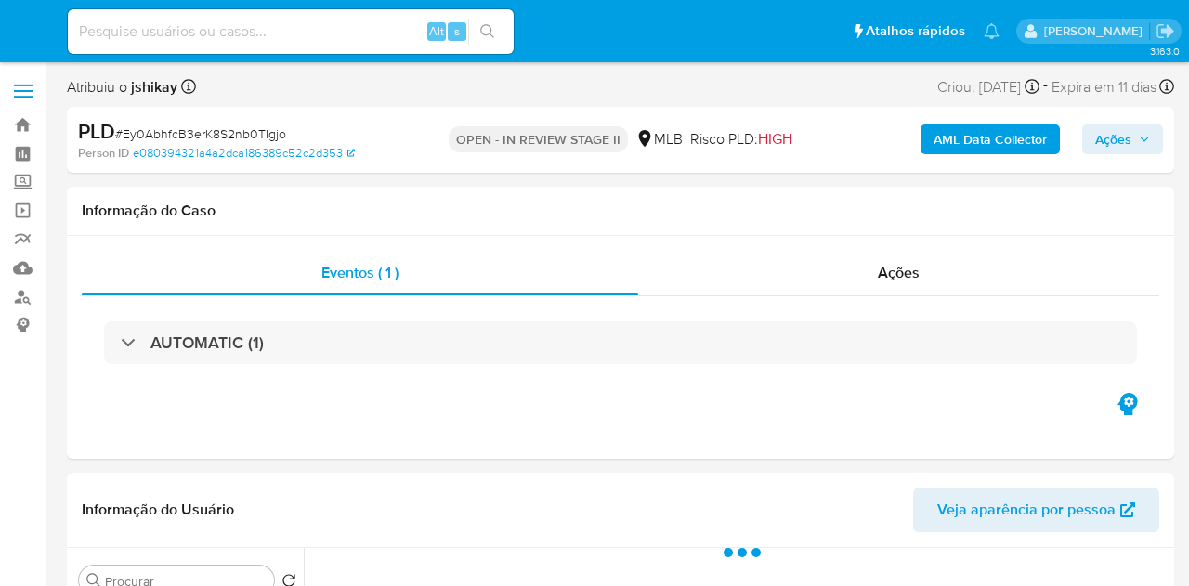
select select "10"
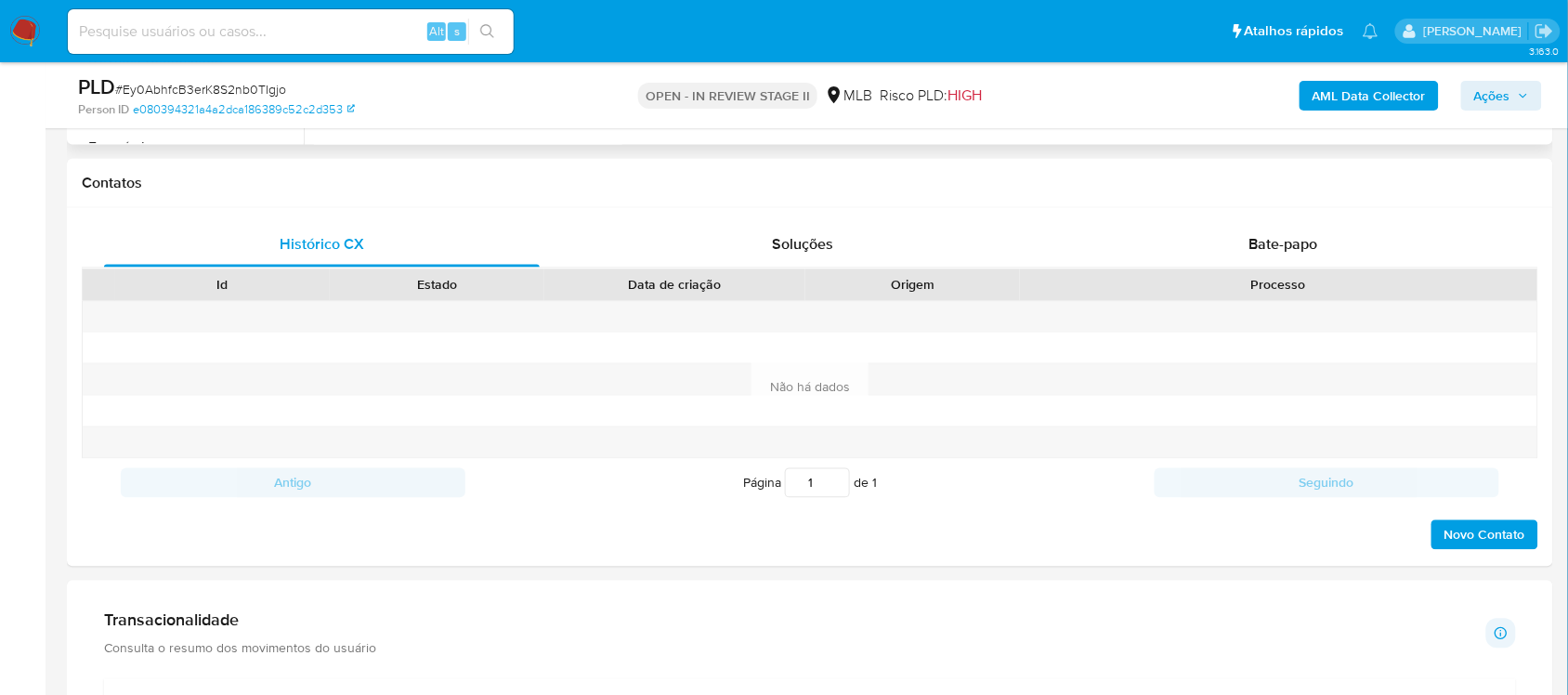
scroll to position [1278, 0]
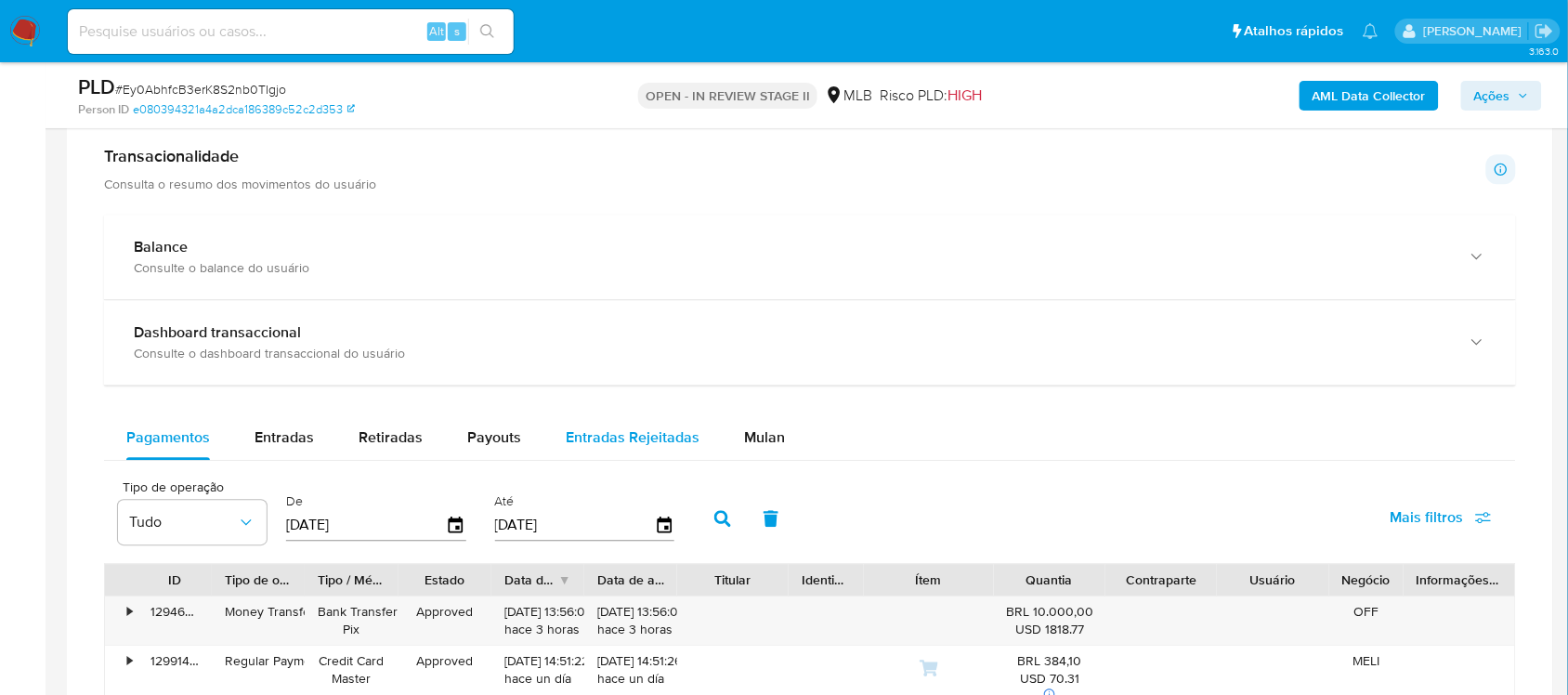
click at [759, 439] on span "Mulan" at bounding box center [764, 437] width 41 height 21
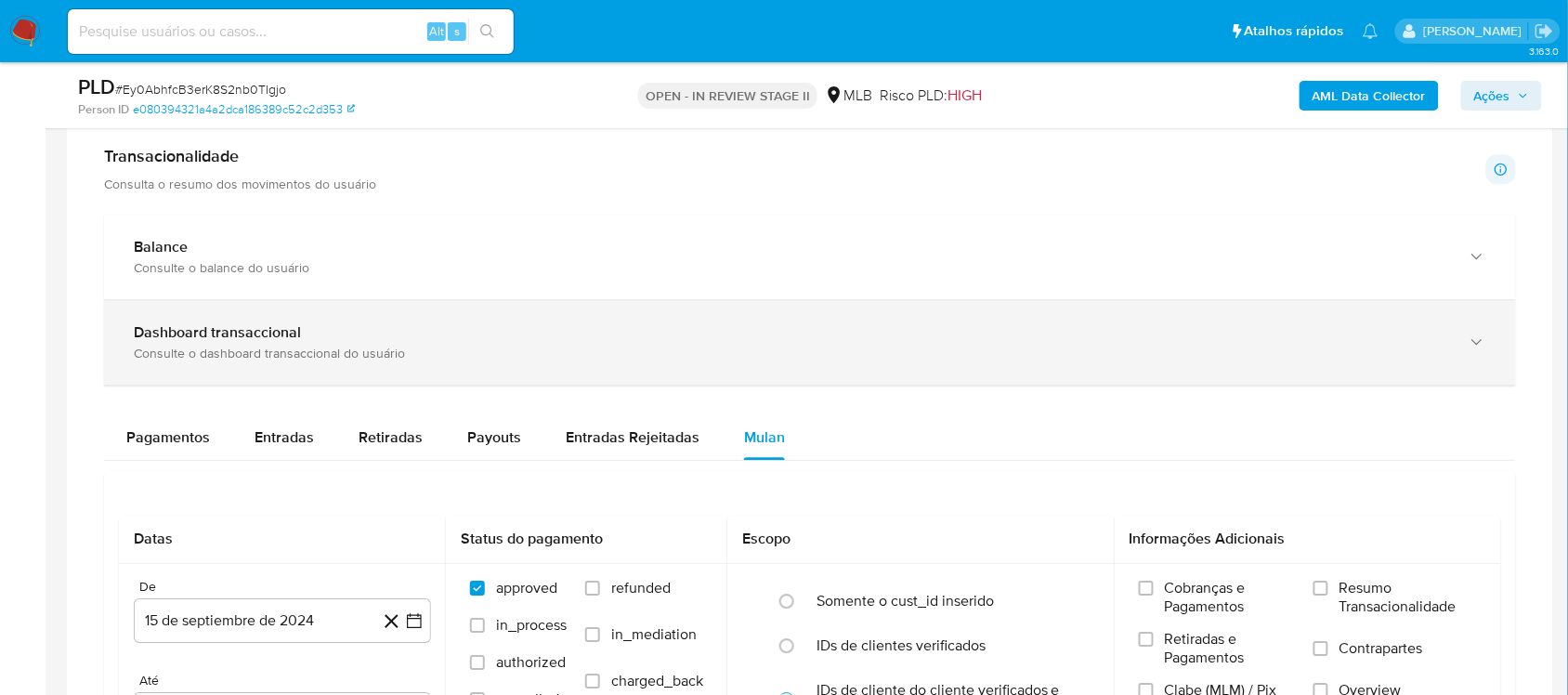
scroll to position [1510, 0]
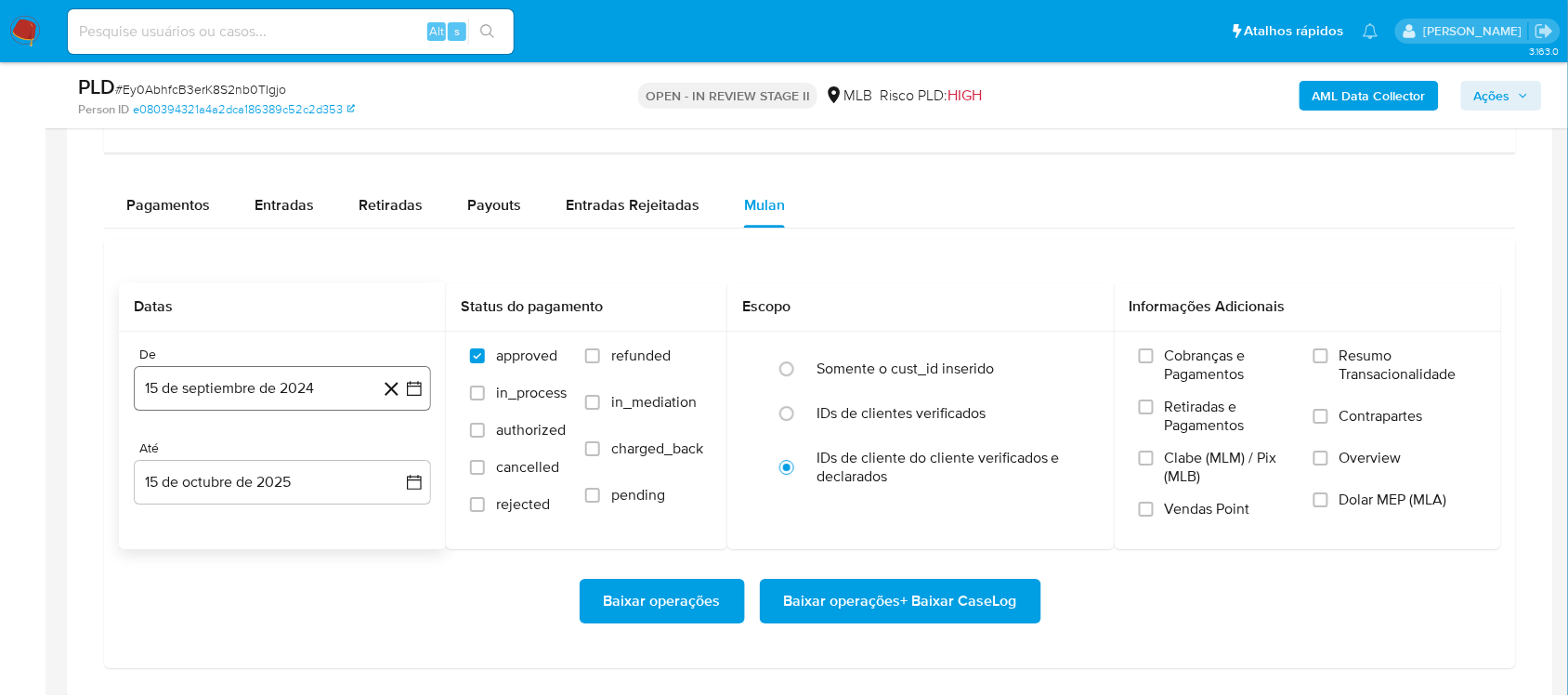
click at [405, 391] on icon "button" at bounding box center [414, 388] width 19 height 19
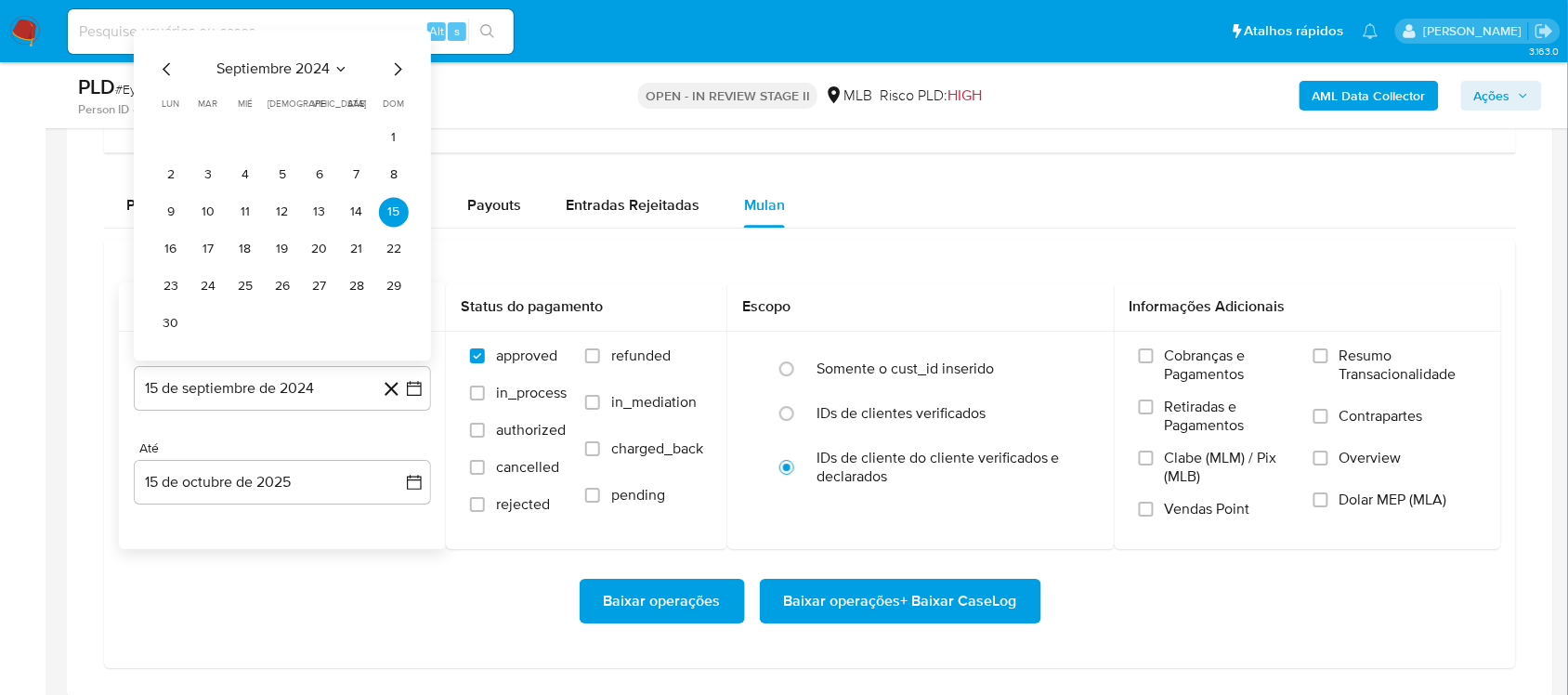
click at [305, 75] on span "septiembre 2024" at bounding box center [273, 68] width 113 height 19
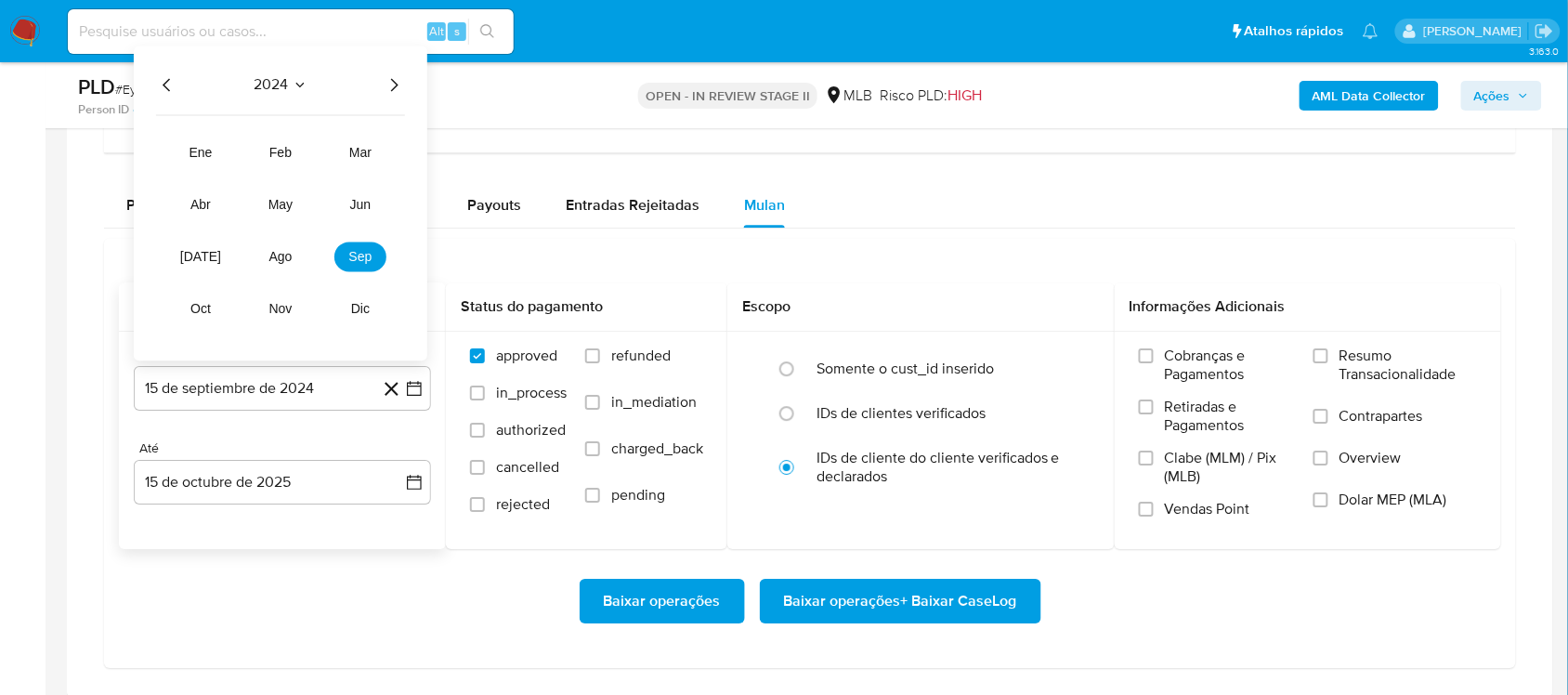
drag, startPoint x: 381, startPoint y: 74, endPoint x: 391, endPoint y: 82, distance: 12.8
click at [391, 82] on div "2024 2024 ene feb mar abr may jun [DATE] ago sep oct nov dic" at bounding box center [281, 203] width 294 height 315
drag, startPoint x: 397, startPoint y: 72, endPoint x: 392, endPoint y: 84, distance: 13.0
click at [396, 72] on div "2024 2024 ene feb mar abr may jun jul ago sep oct nov dic" at bounding box center [281, 203] width 294 height 315
click at [390, 79] on icon "Año siguiente" at bounding box center [394, 84] width 22 height 22
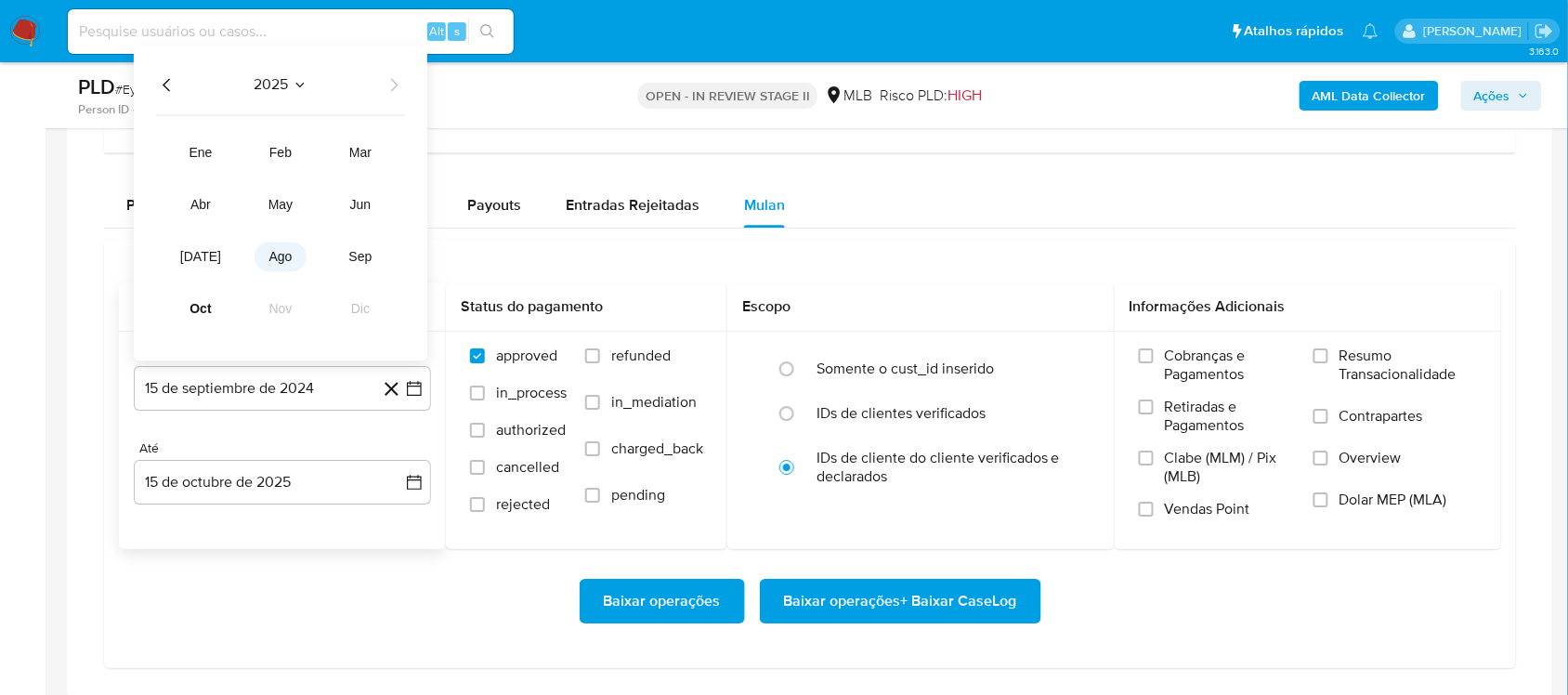
click at [283, 253] on span "ago" at bounding box center [280, 256] width 23 height 15
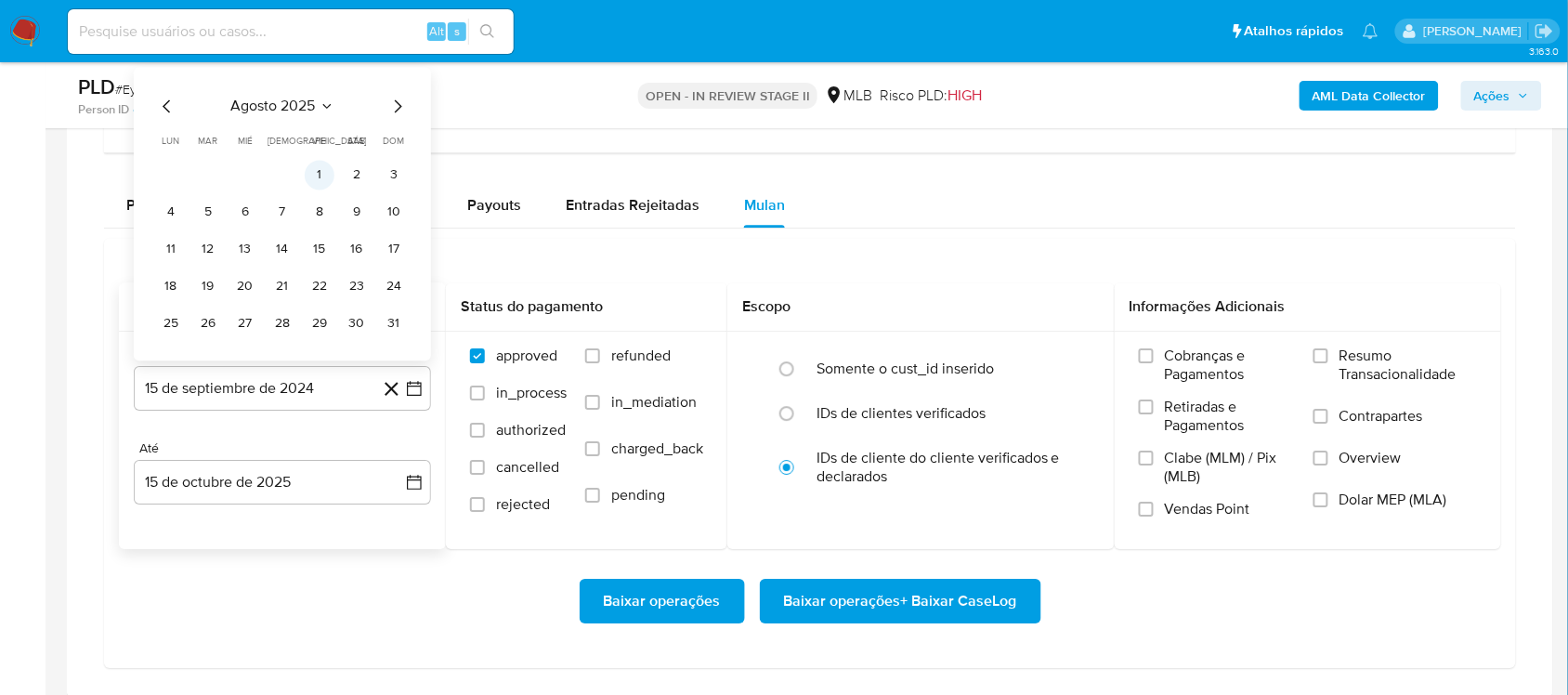
click at [309, 174] on button "1" at bounding box center [320, 175] width 30 height 30
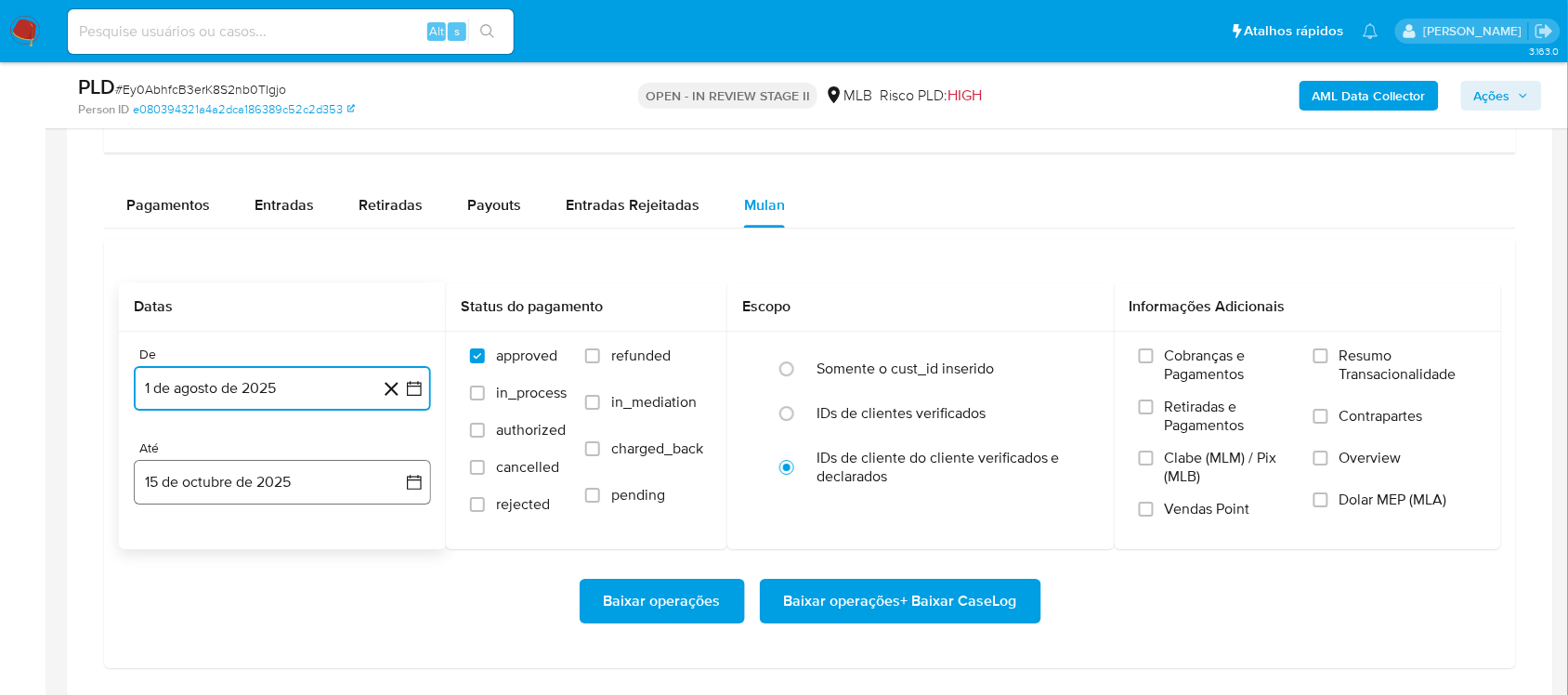
click at [415, 469] on button "15 de octubre de 2025" at bounding box center [282, 482] width 297 height 45
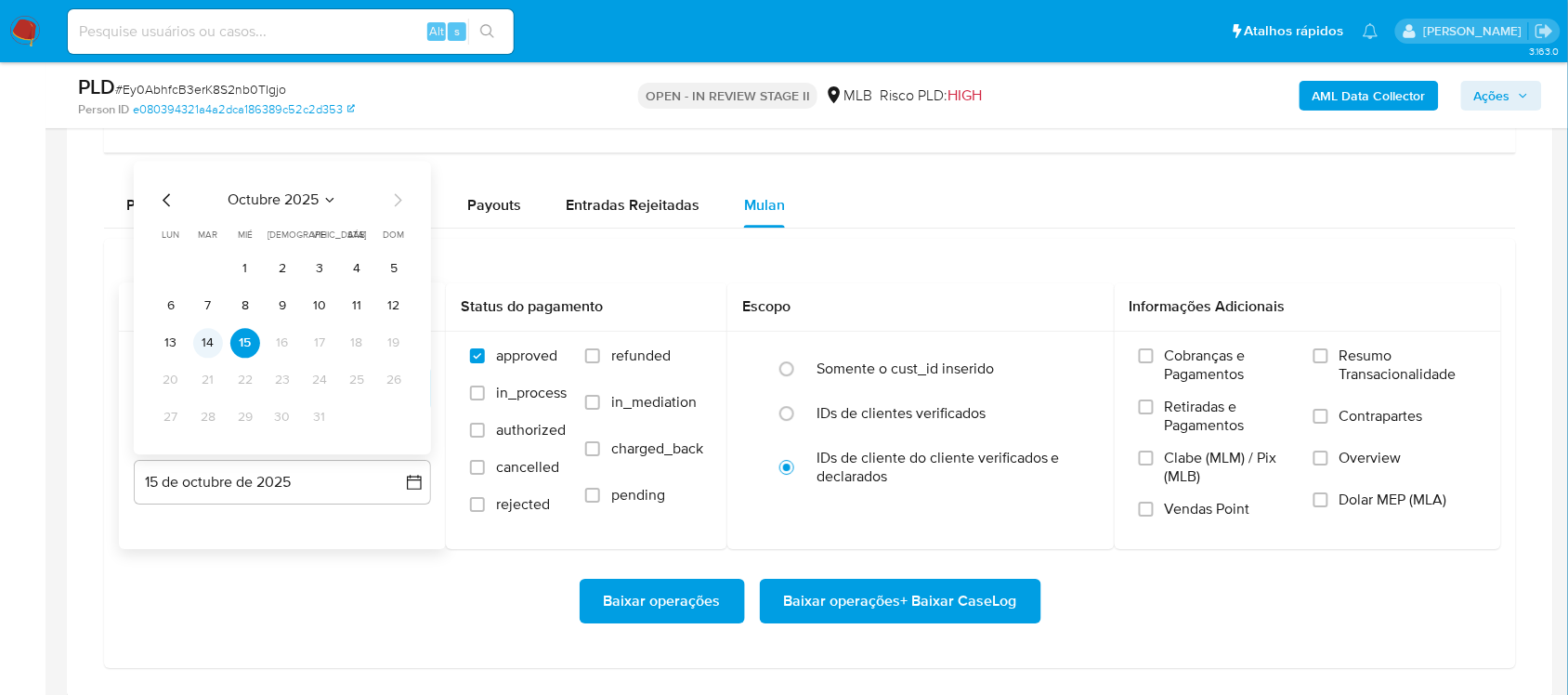
click at [203, 341] on button "14" at bounding box center [208, 343] width 30 height 30
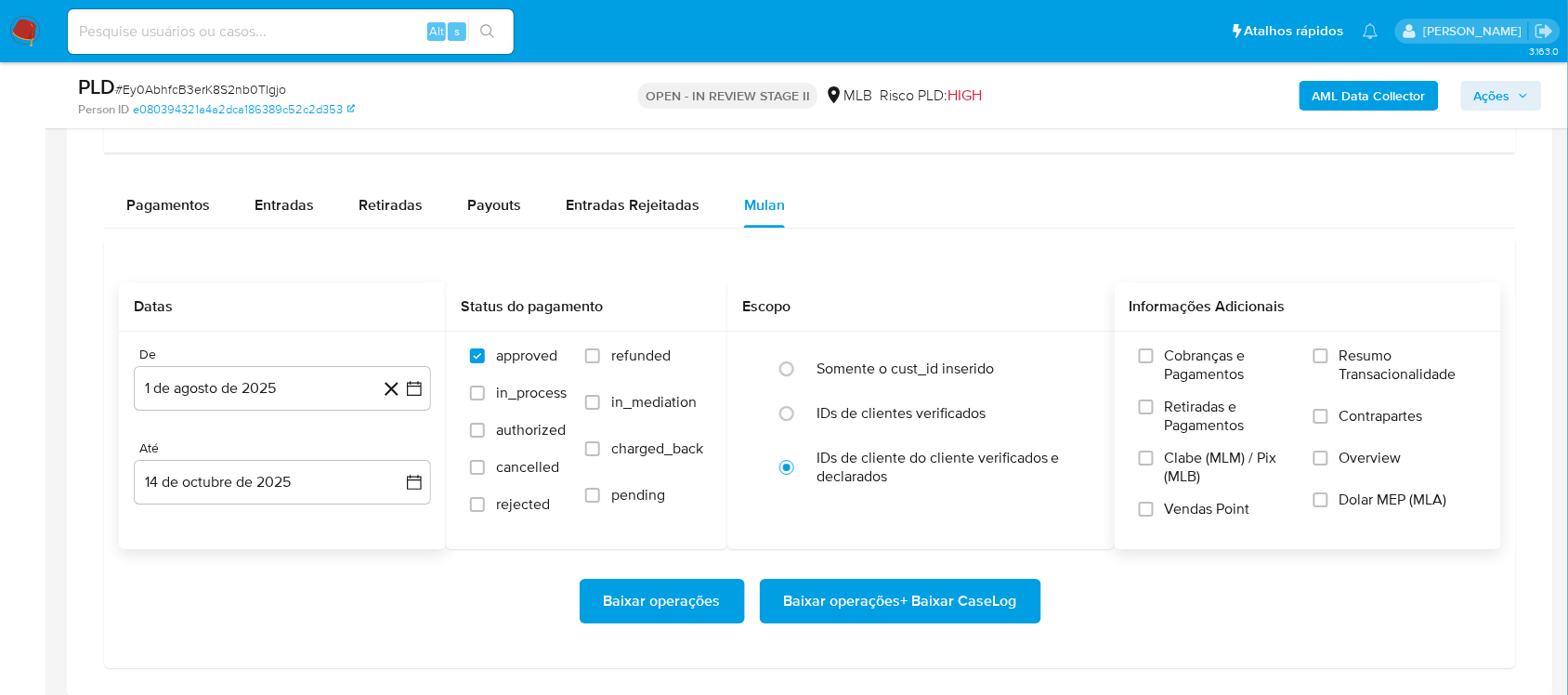
click at [1188, 382] on label "Resumo Transacionalidade" at bounding box center [1395, 377] width 164 height 60
click at [1188, 363] on input "Resumo Transacionalidade" at bounding box center [1320, 355] width 15 height 15
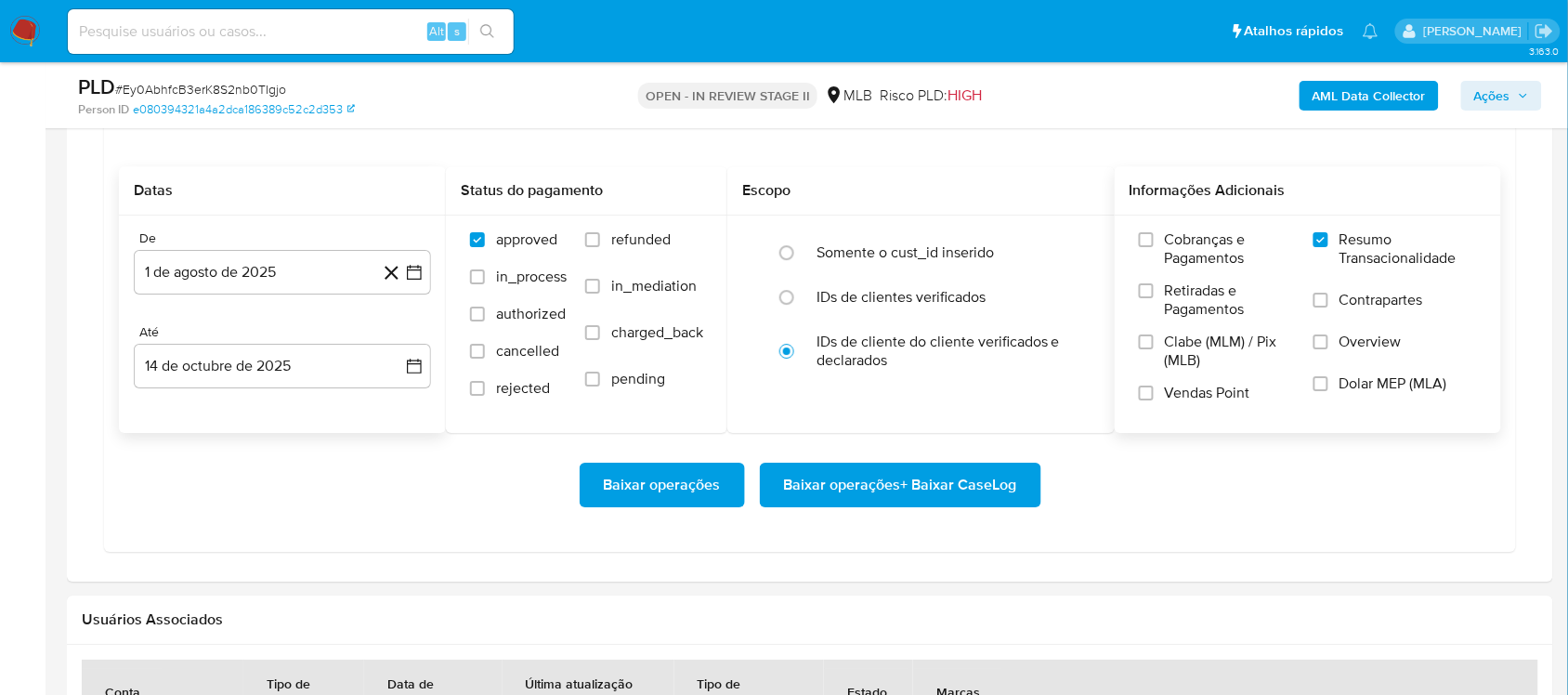
click at [908, 489] on span "Baixar operações + Baixar CaseLog" at bounding box center [899, 485] width 233 height 41
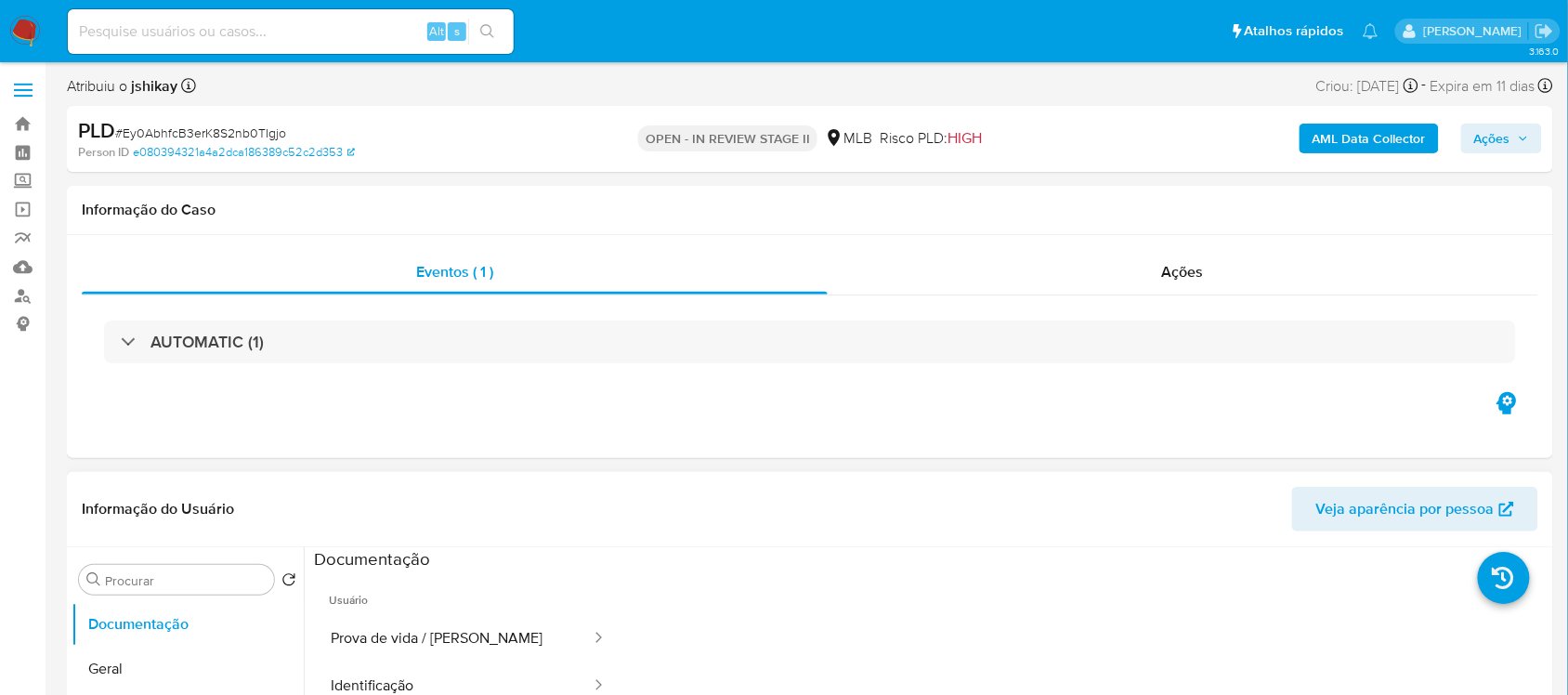
scroll to position [0, 0]
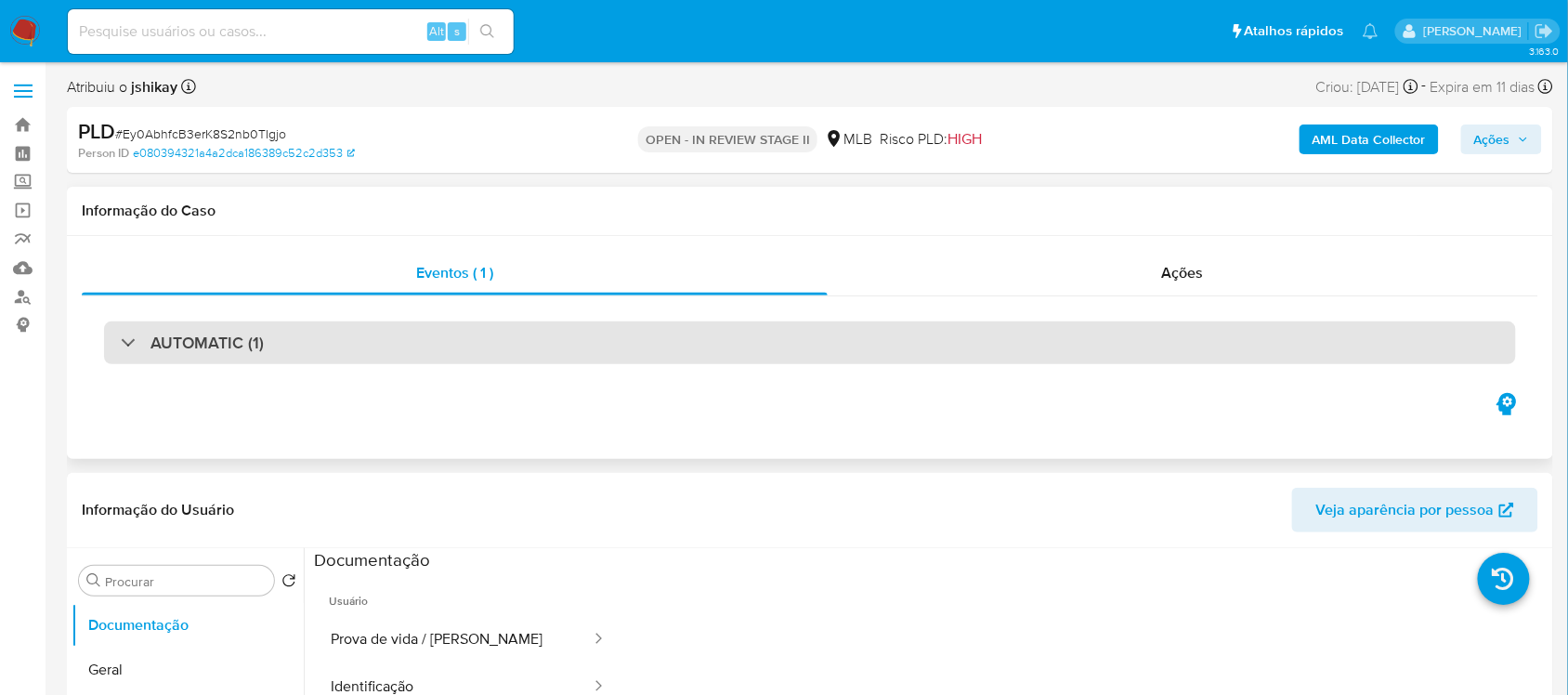
click at [265, 342] on div "AUTOMATIC (1)" at bounding box center [809, 343] width 1411 height 43
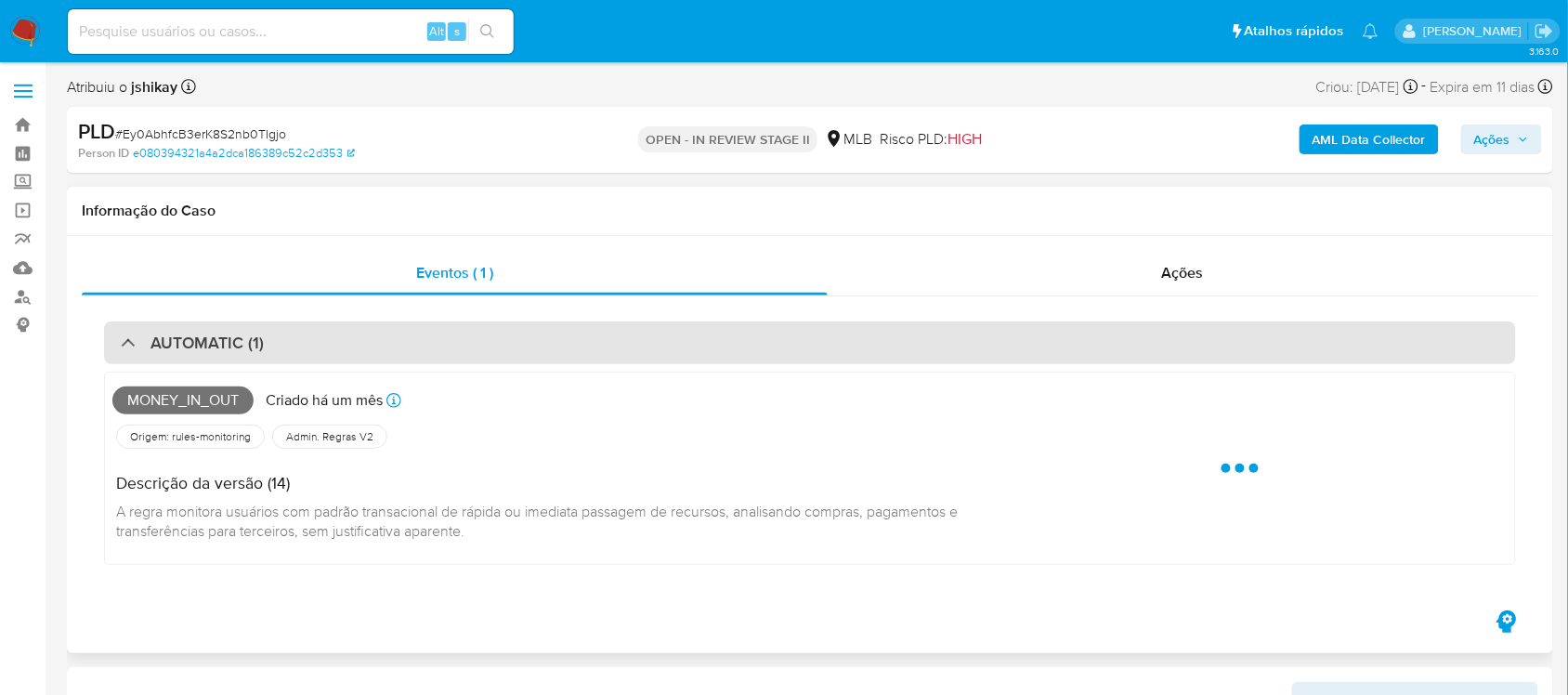
click at [265, 342] on div "AUTOMATIC (1)" at bounding box center [809, 343] width 1411 height 43
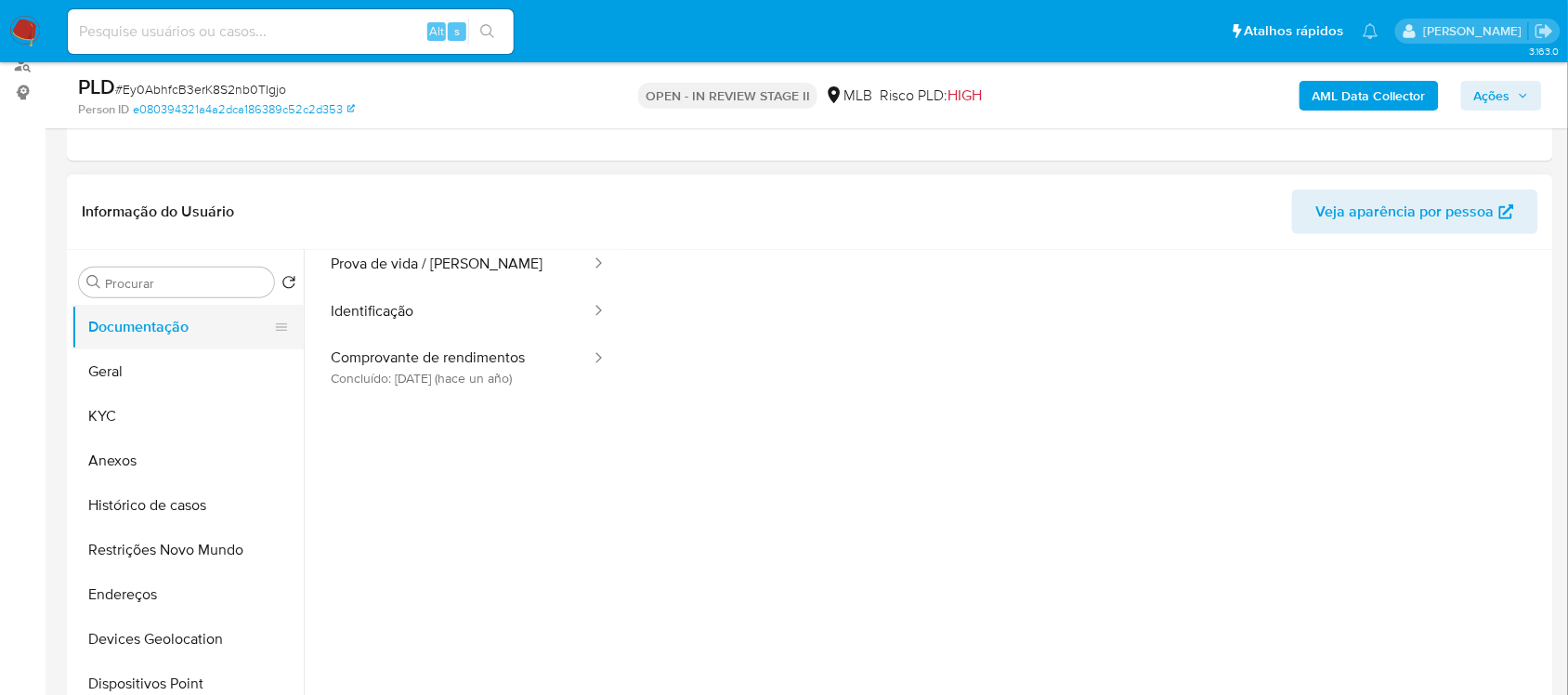
scroll to position [116, 0]
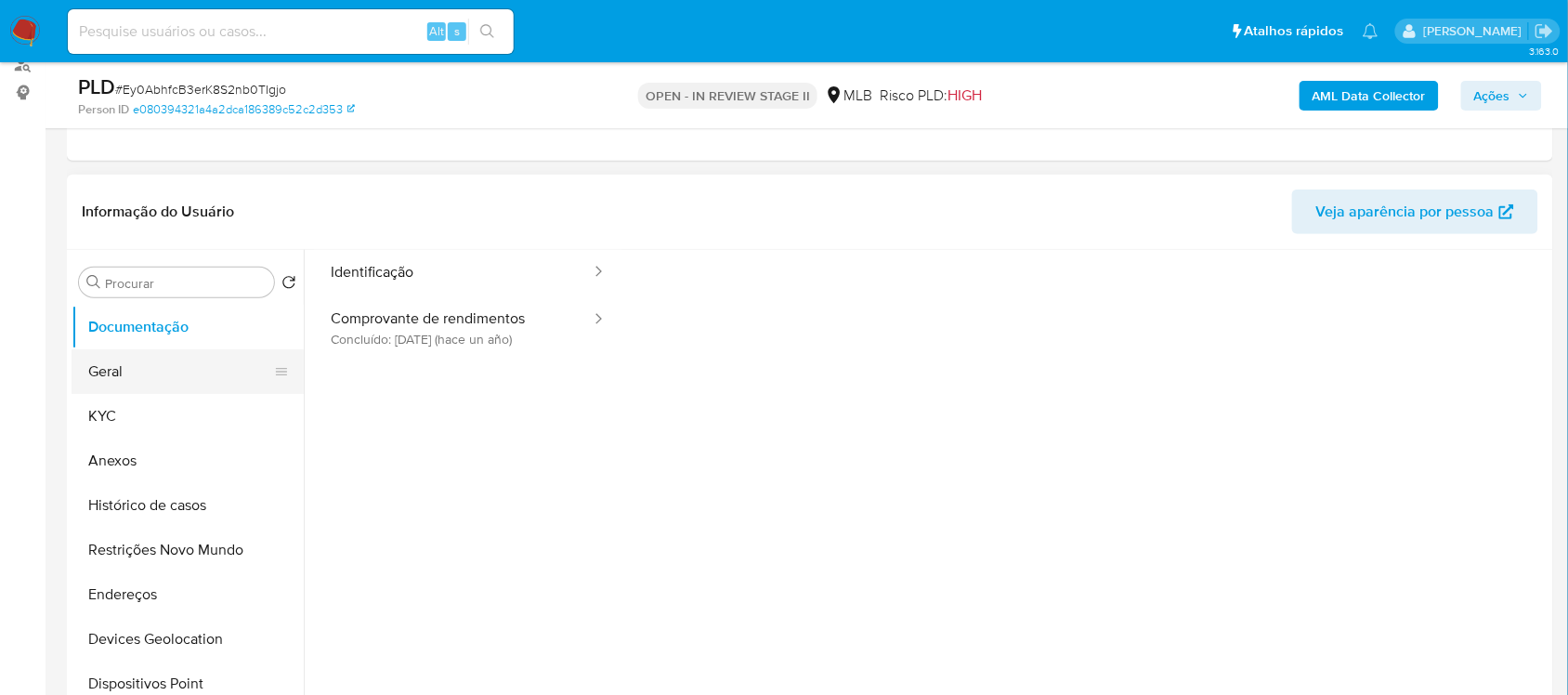
click at [178, 382] on button "Geral" at bounding box center [180, 371] width 217 height 45
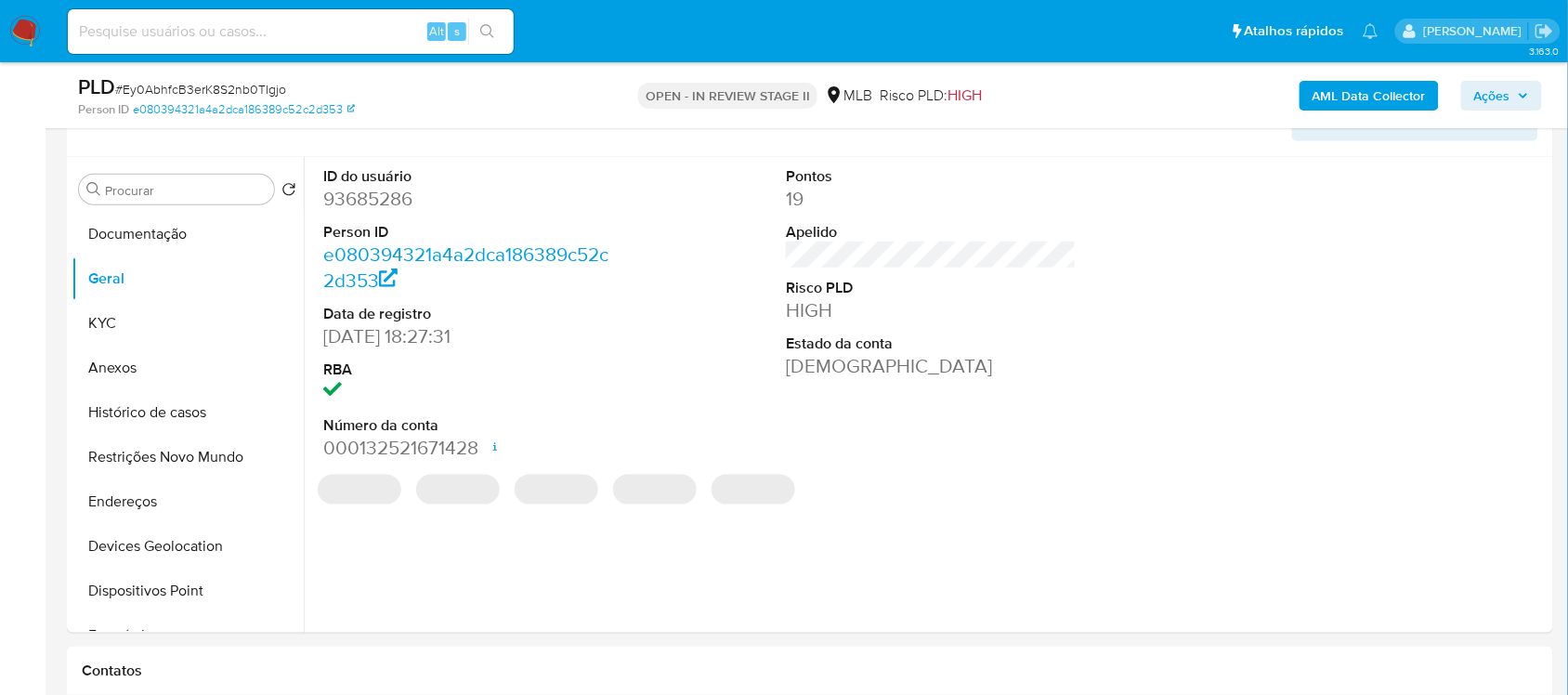
scroll to position [313, 0]
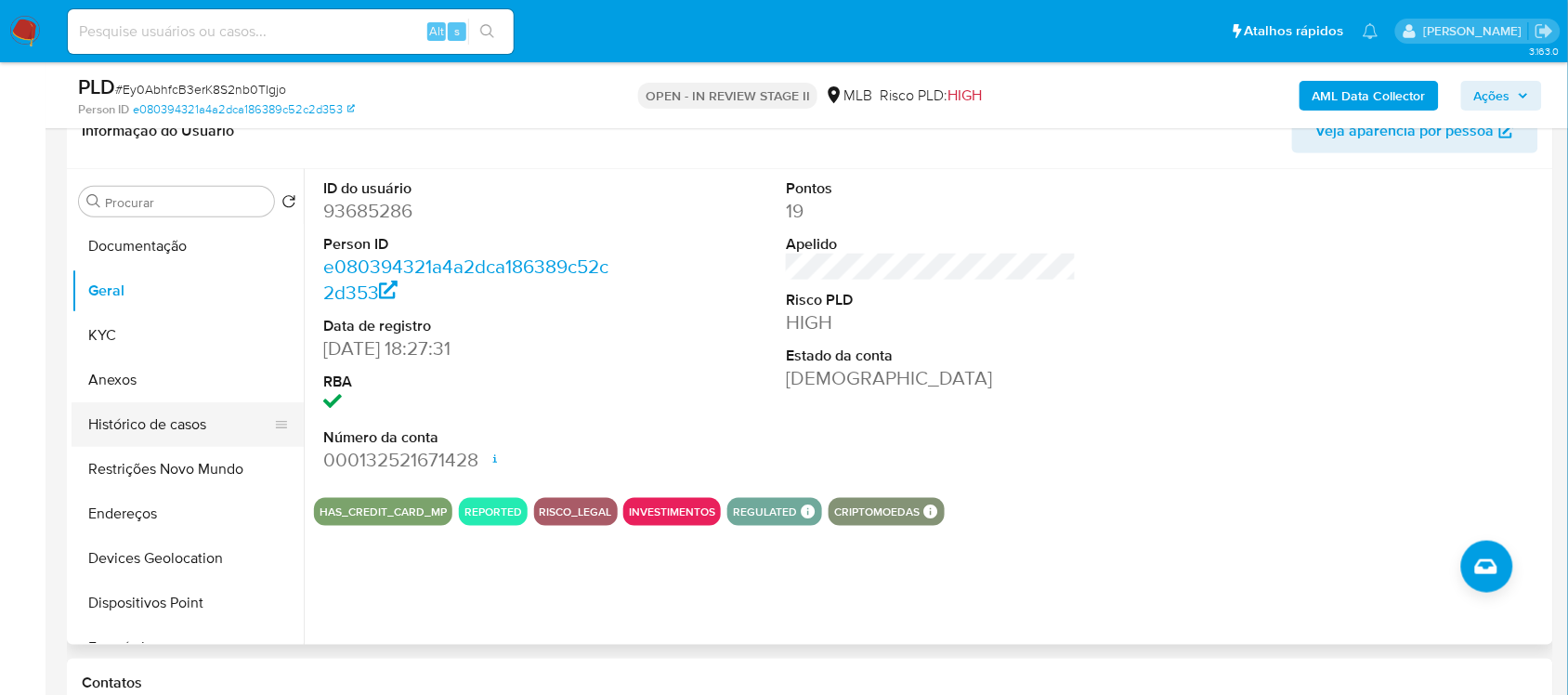
click at [118, 418] on button "Histórico de casos" at bounding box center [180, 424] width 217 height 45
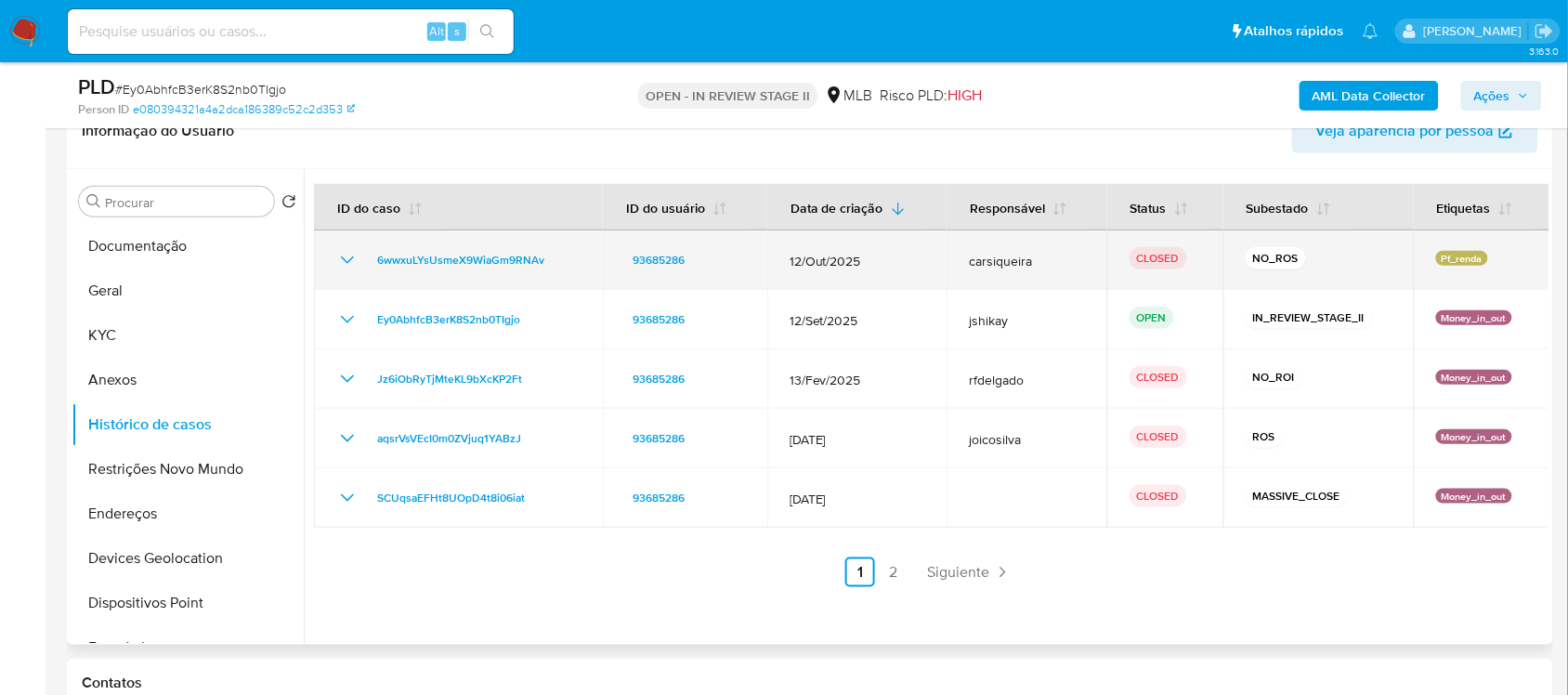
click at [345, 267] on icon "Mostrar/Ocultar" at bounding box center [347, 260] width 22 height 22
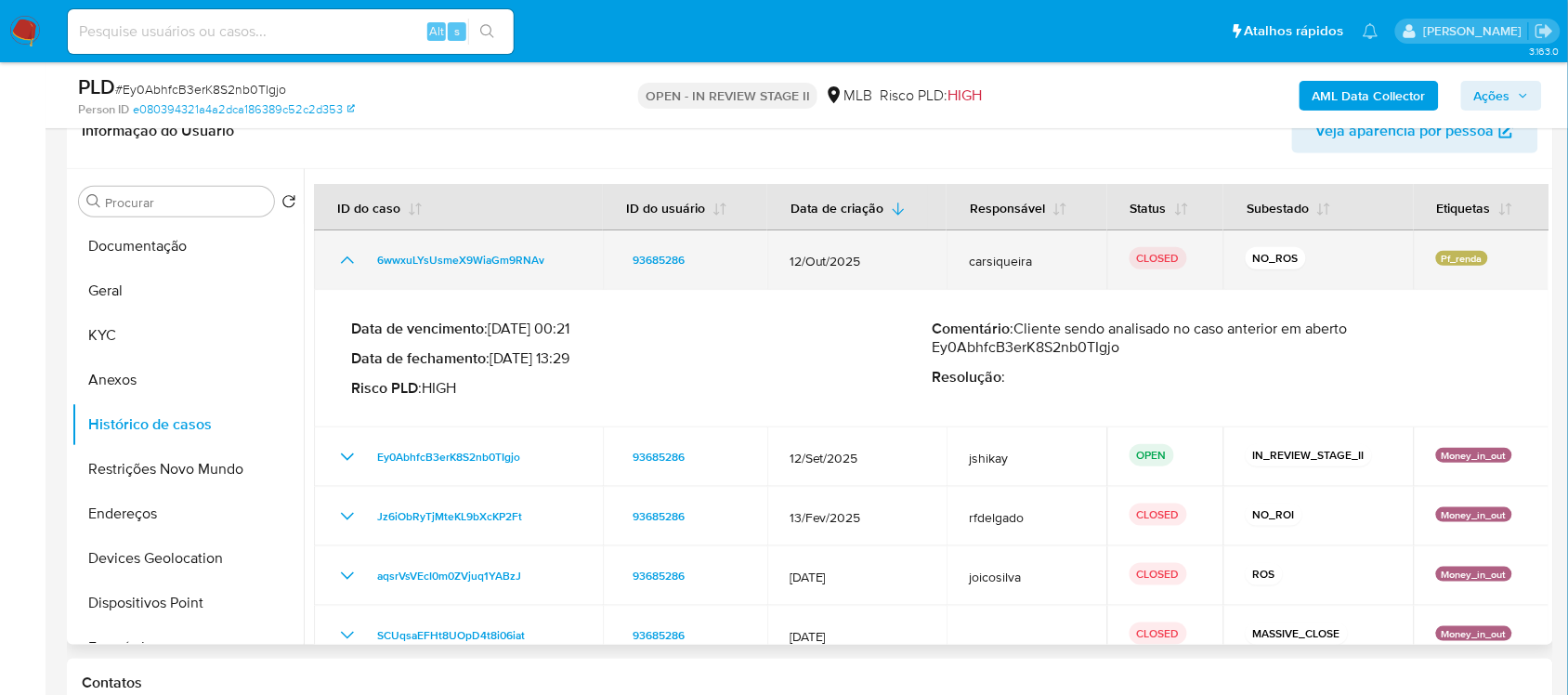
click at [345, 267] on icon "Mostrar/Ocultar" at bounding box center [347, 260] width 22 height 22
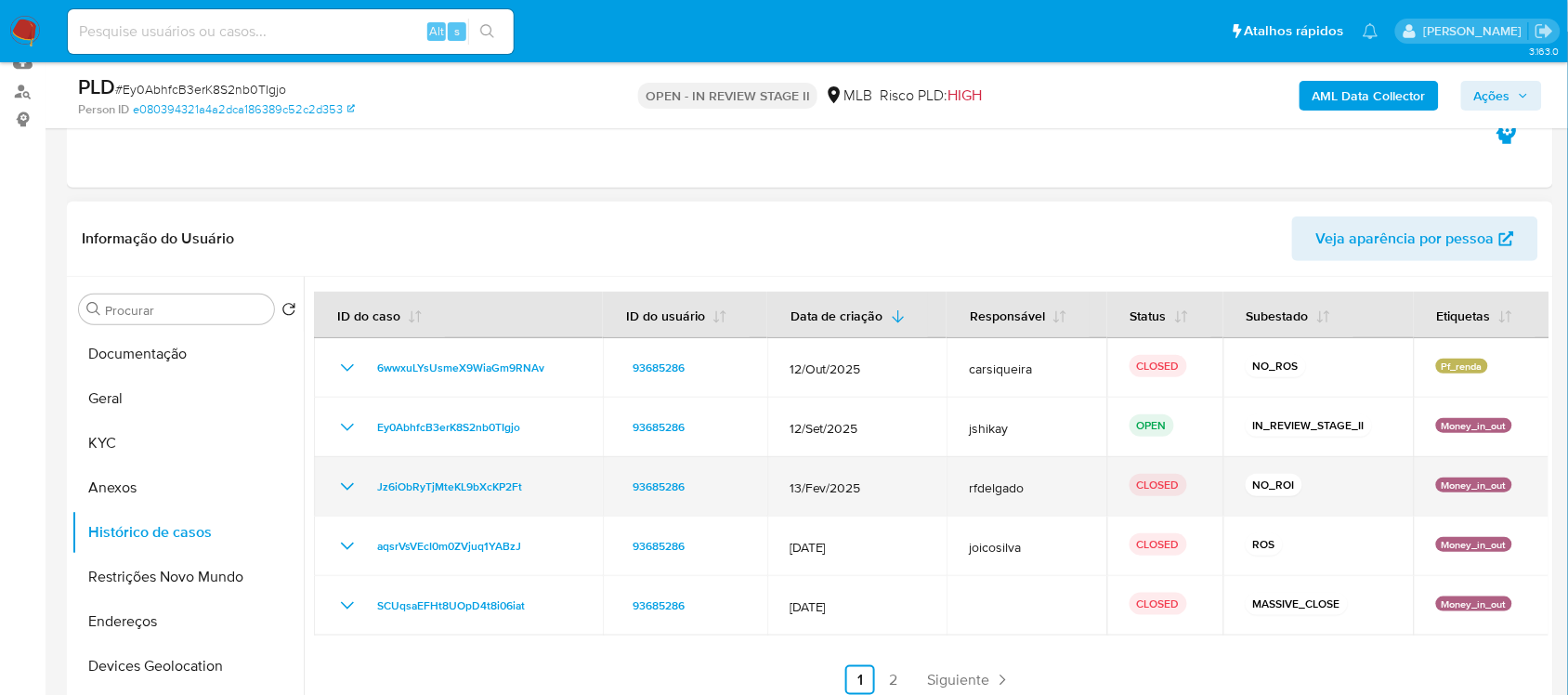
scroll to position [0, 0]
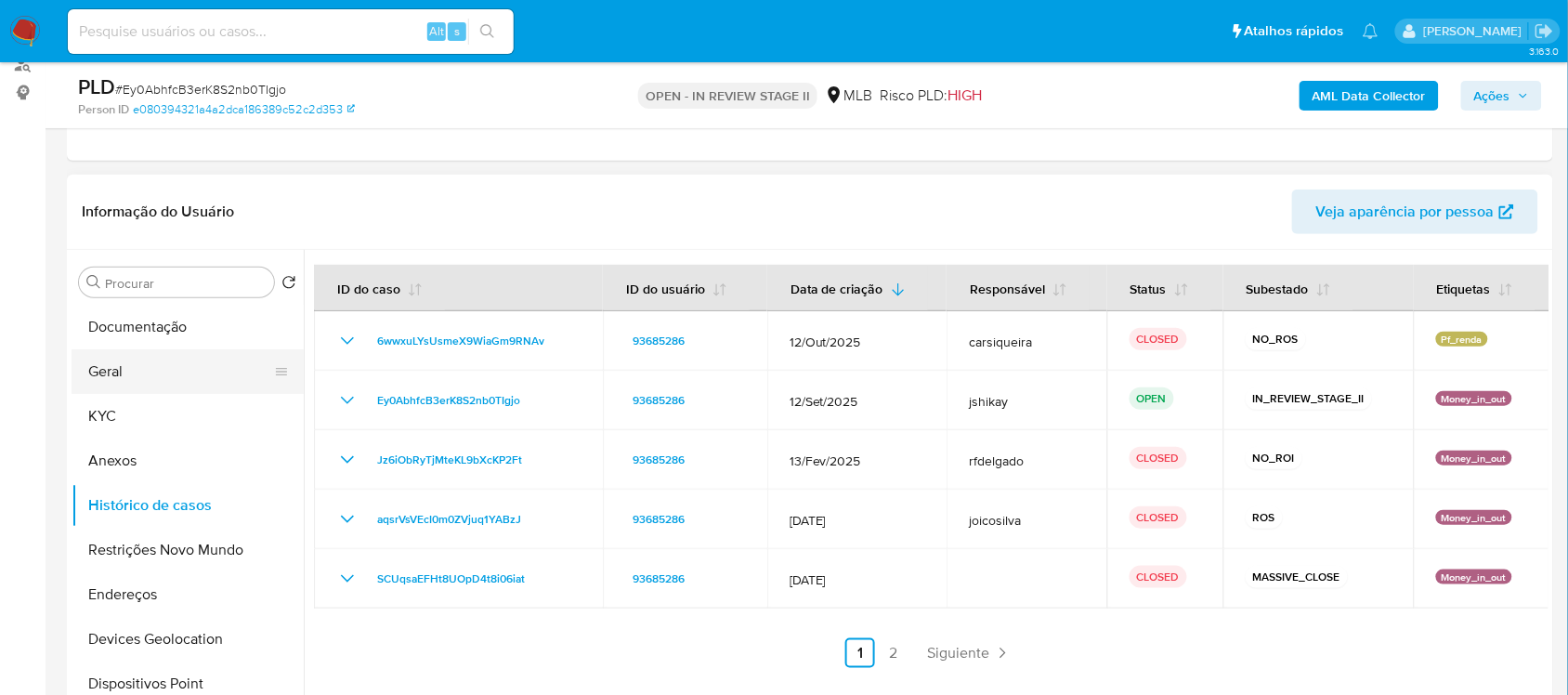
click at [153, 374] on button "Geral" at bounding box center [180, 371] width 217 height 45
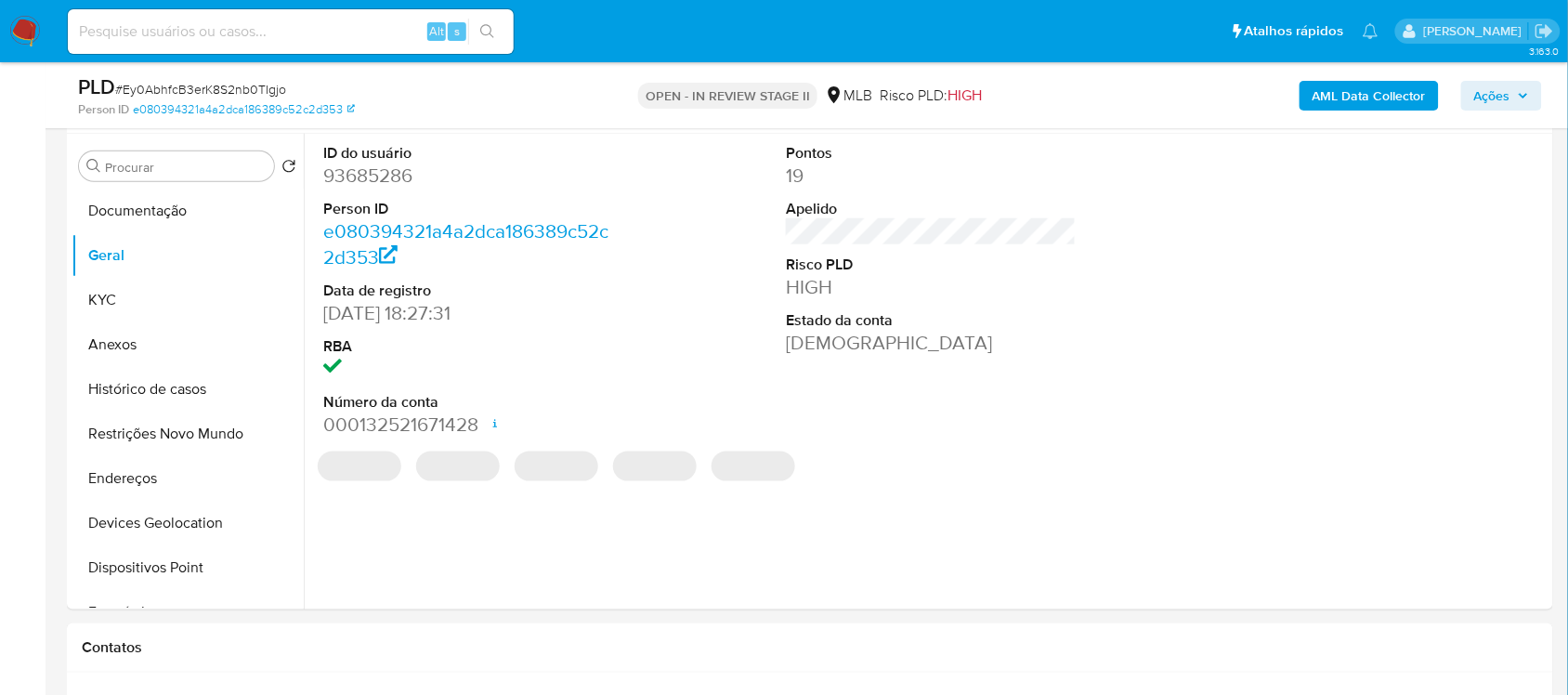
scroll to position [313, 0]
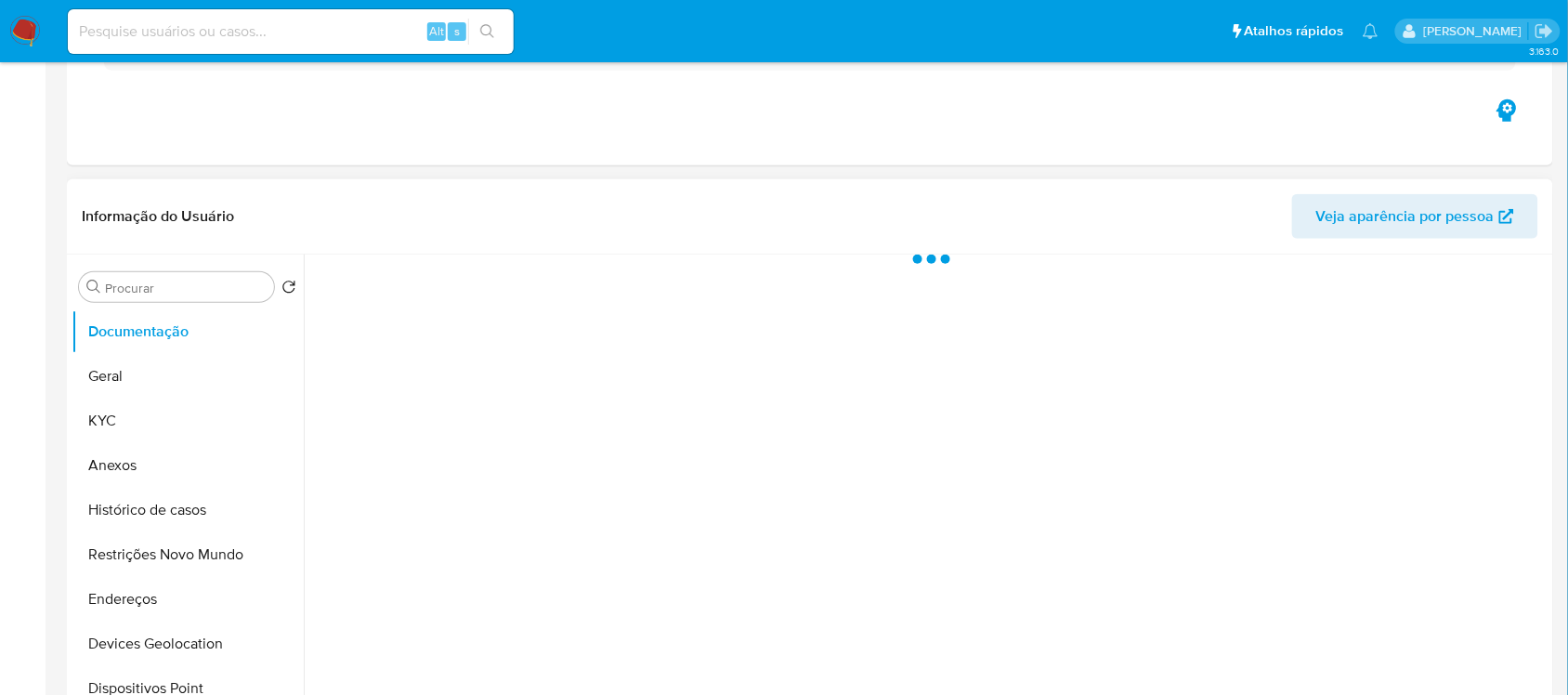
select select "10"
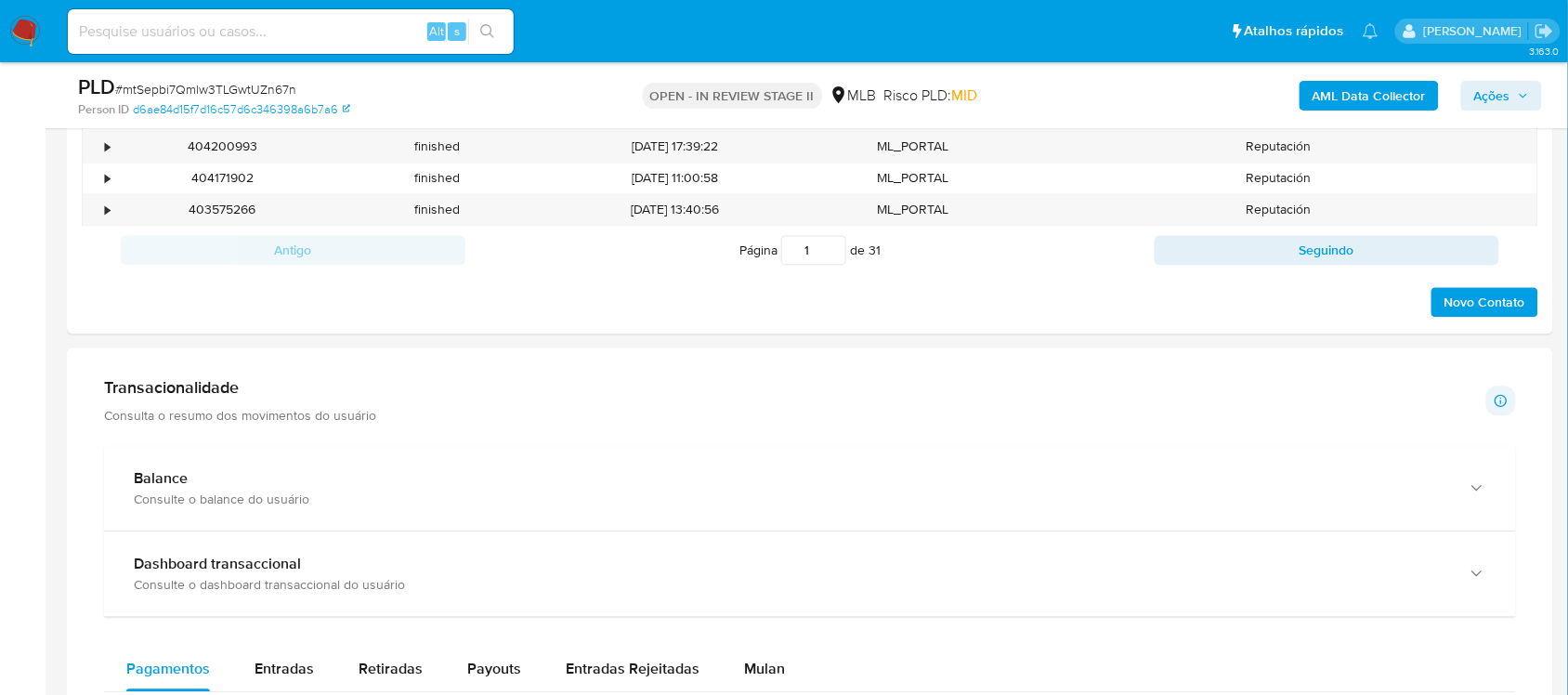
scroll to position [1394, 0]
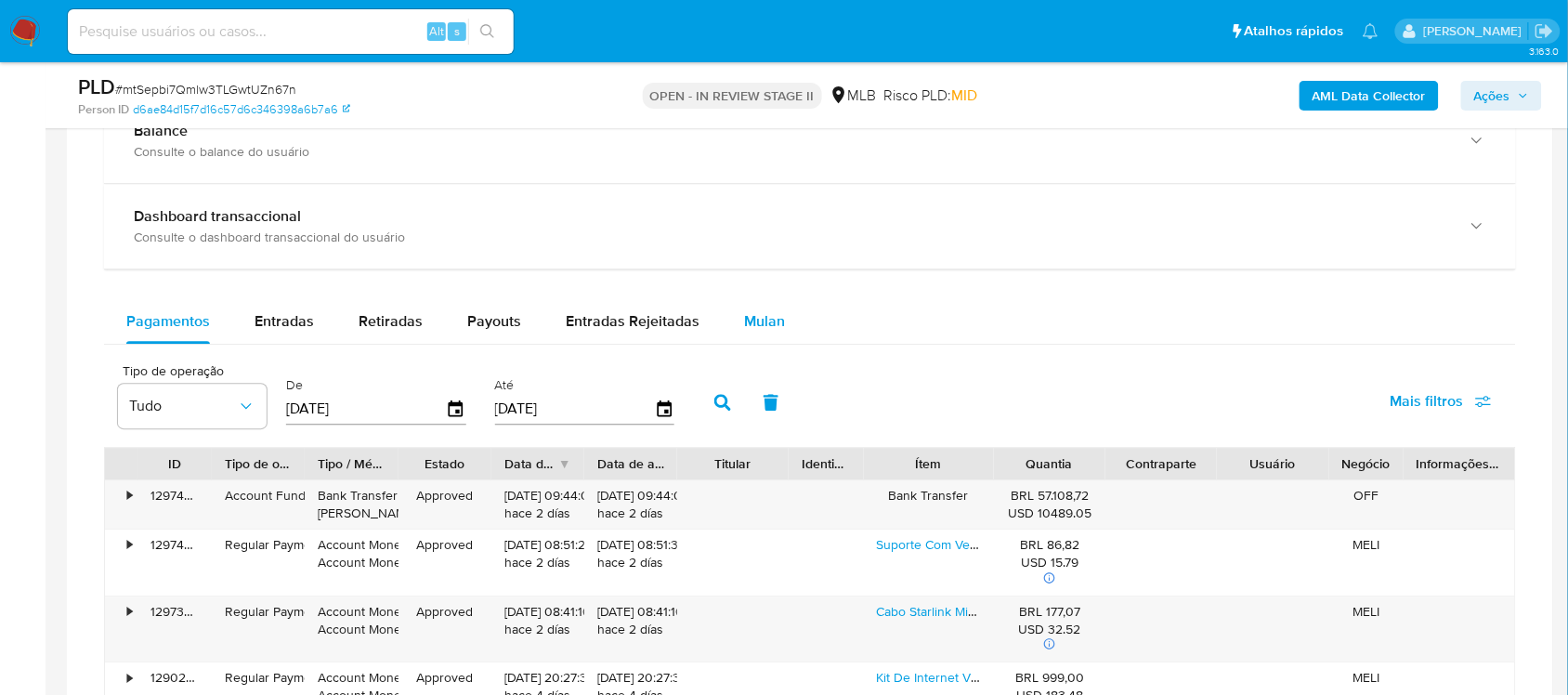
click at [748, 317] on span "Mulan" at bounding box center [764, 320] width 41 height 21
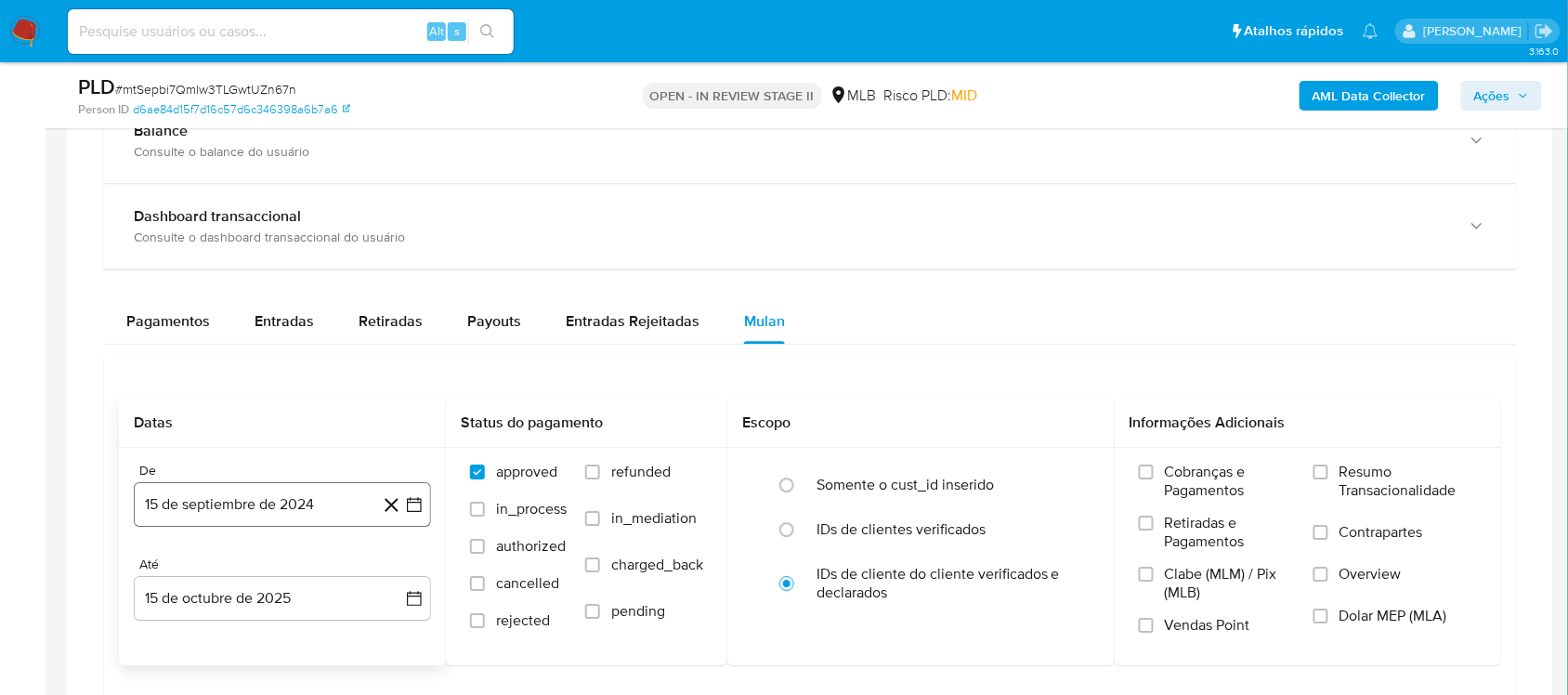
click at [414, 511] on icon "button" at bounding box center [414, 504] width 19 height 19
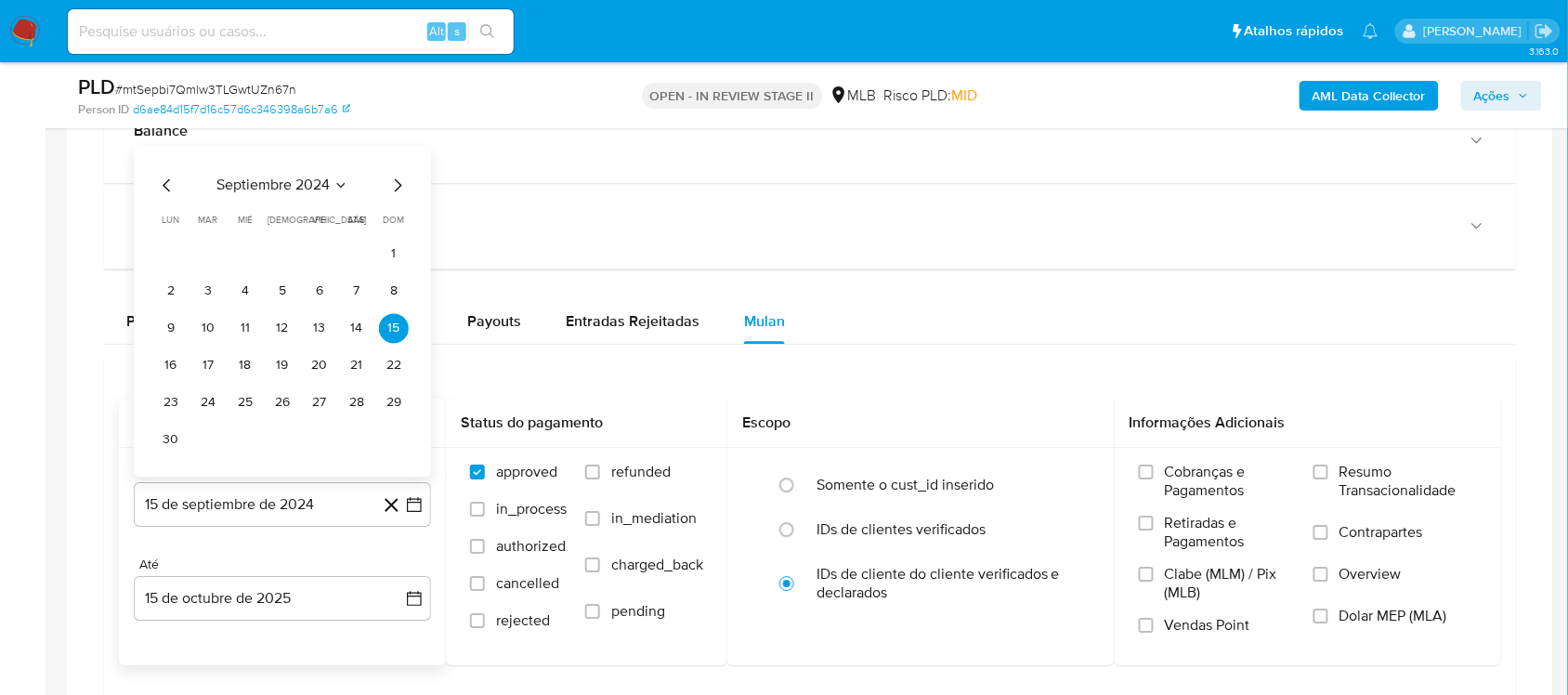
click at [308, 200] on div "septiembre 2024 septiembre 2024 lun lunes mar martes mié miércoles jue jueves v…" at bounding box center [282, 314] width 253 height 281
click at [318, 189] on span "septiembre 2024" at bounding box center [273, 185] width 113 height 19
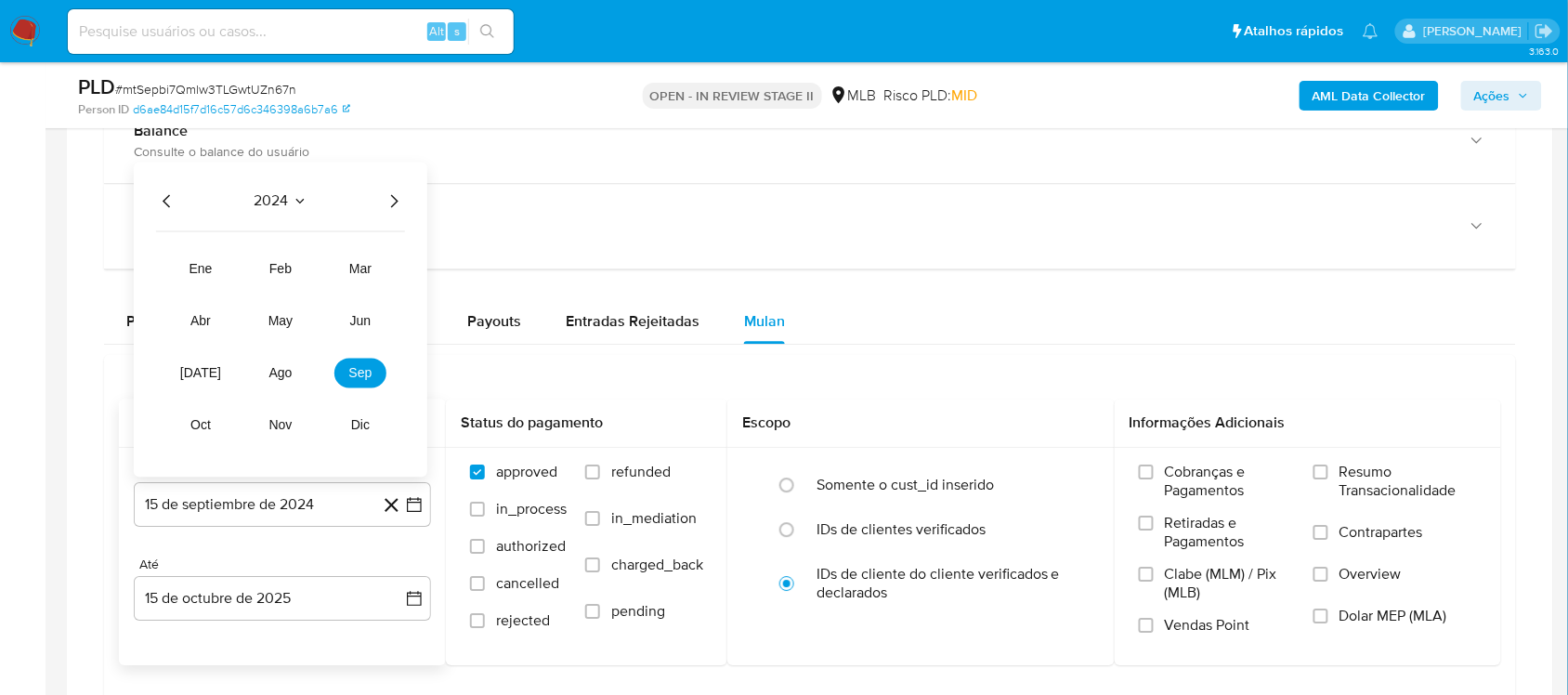
click at [391, 193] on icon "Año siguiente" at bounding box center [394, 201] width 22 height 22
click at [285, 370] on span "ago" at bounding box center [280, 372] width 23 height 15
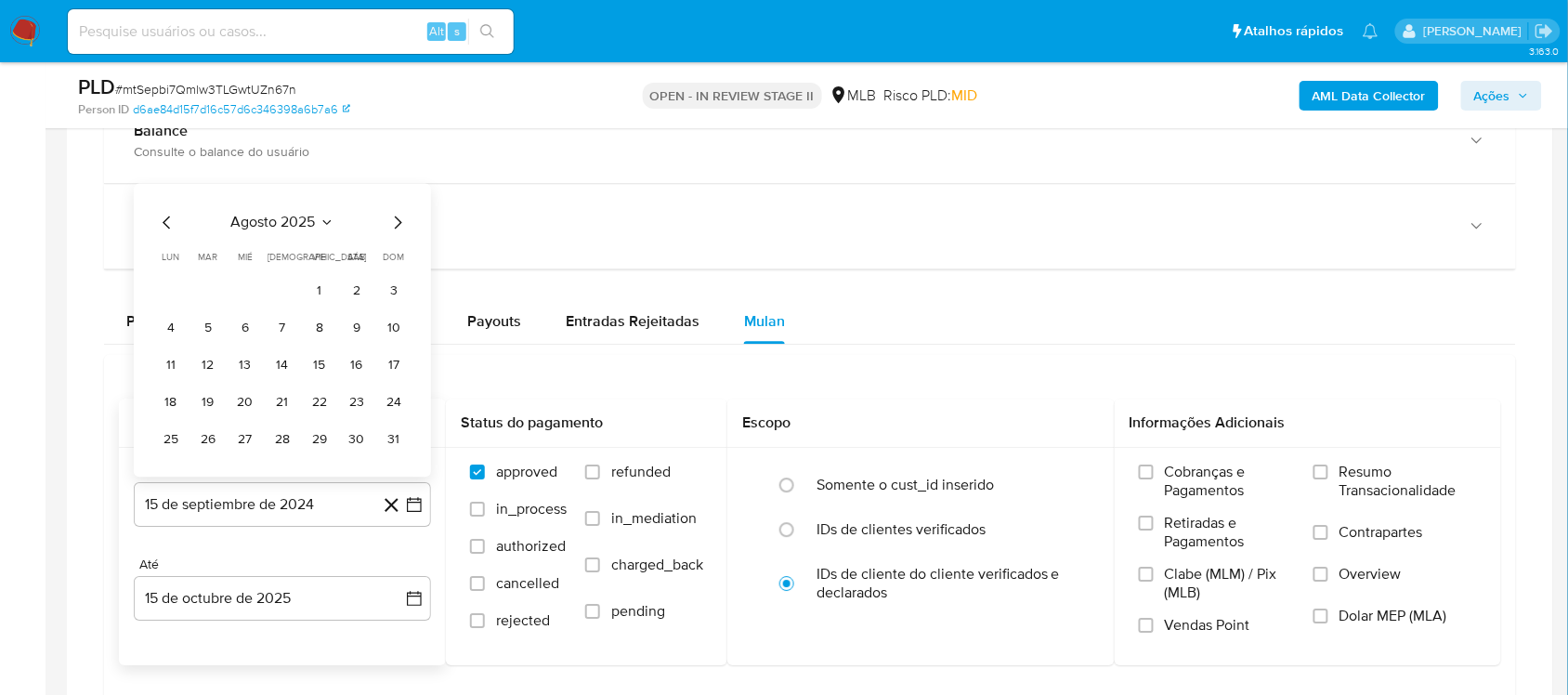
drag, startPoint x: 309, startPoint y: 291, endPoint x: 382, endPoint y: 425, distance: 152.6
click at [311, 291] on button "1" at bounding box center [320, 291] width 30 height 30
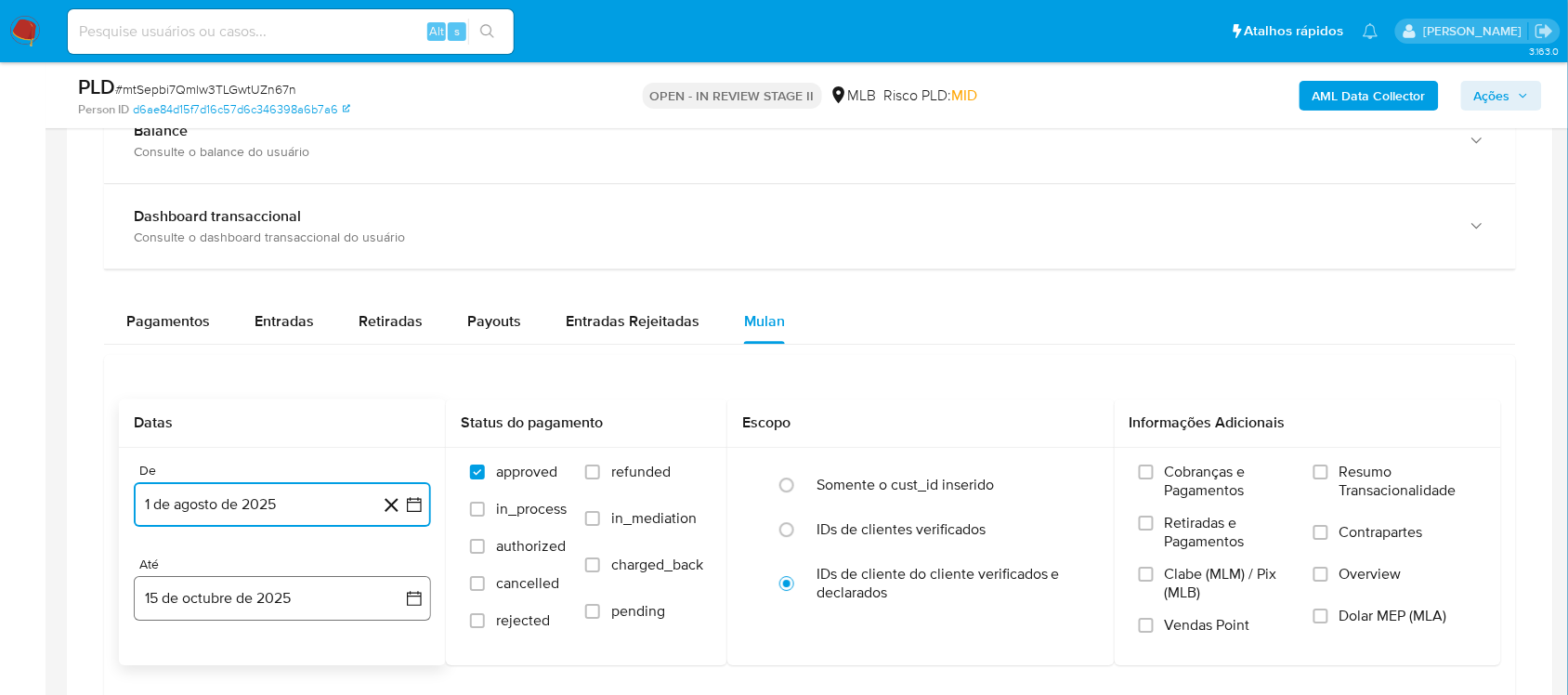
click at [420, 586] on button "15 de octubre de 2025" at bounding box center [282, 598] width 297 height 45
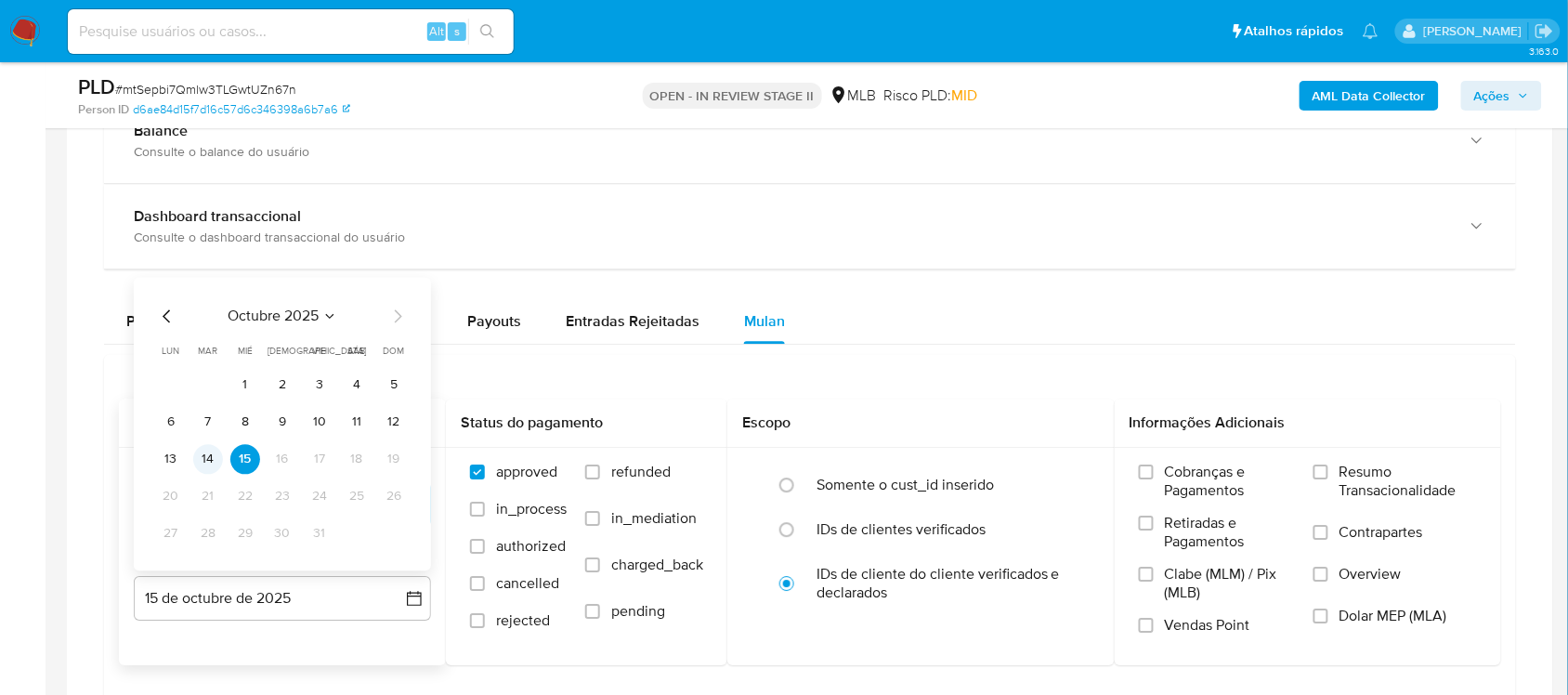
click at [204, 460] on button "14" at bounding box center [208, 459] width 30 height 30
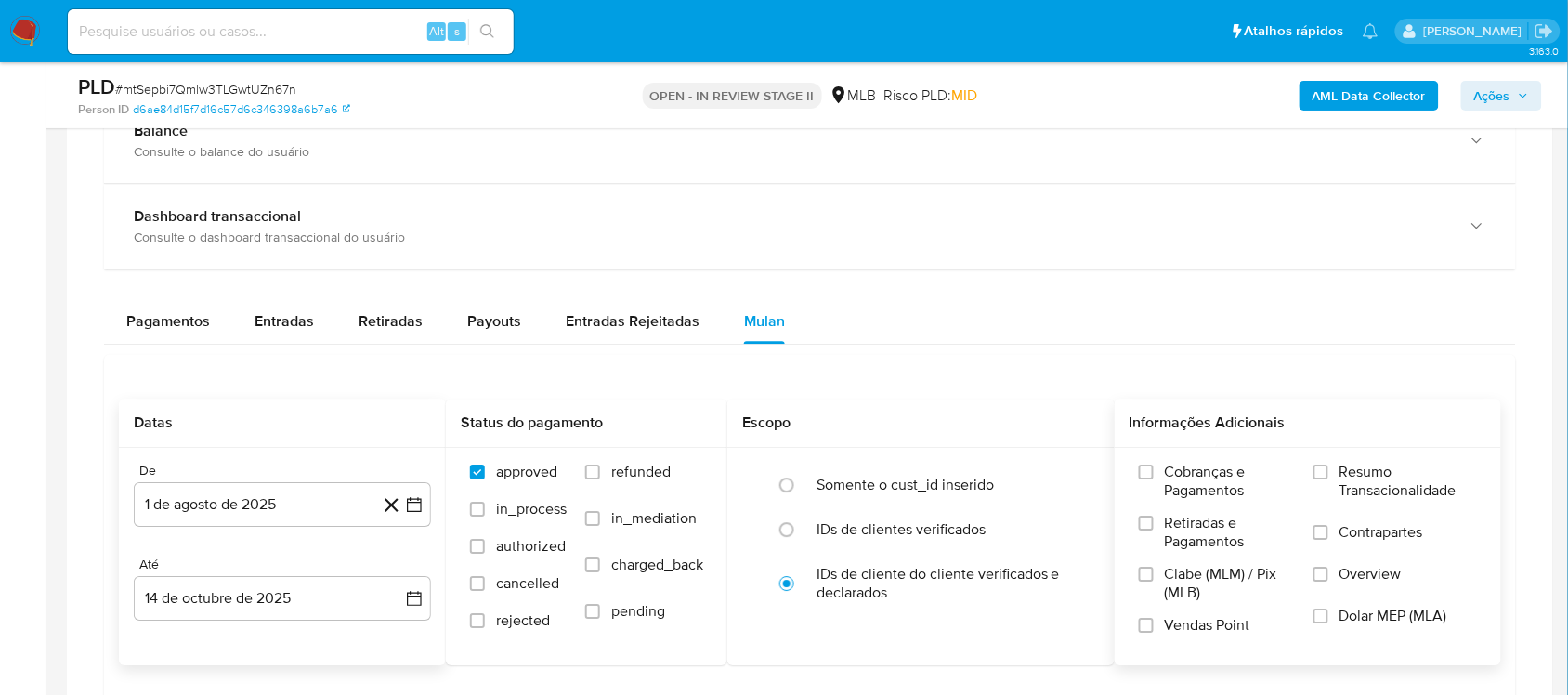
click at [1376, 497] on span "Resumo Transacionalidade" at bounding box center [1408, 481] width 138 height 37
click at [1328, 479] on input "Resumo Transacionalidade" at bounding box center [1320, 472] width 15 height 15
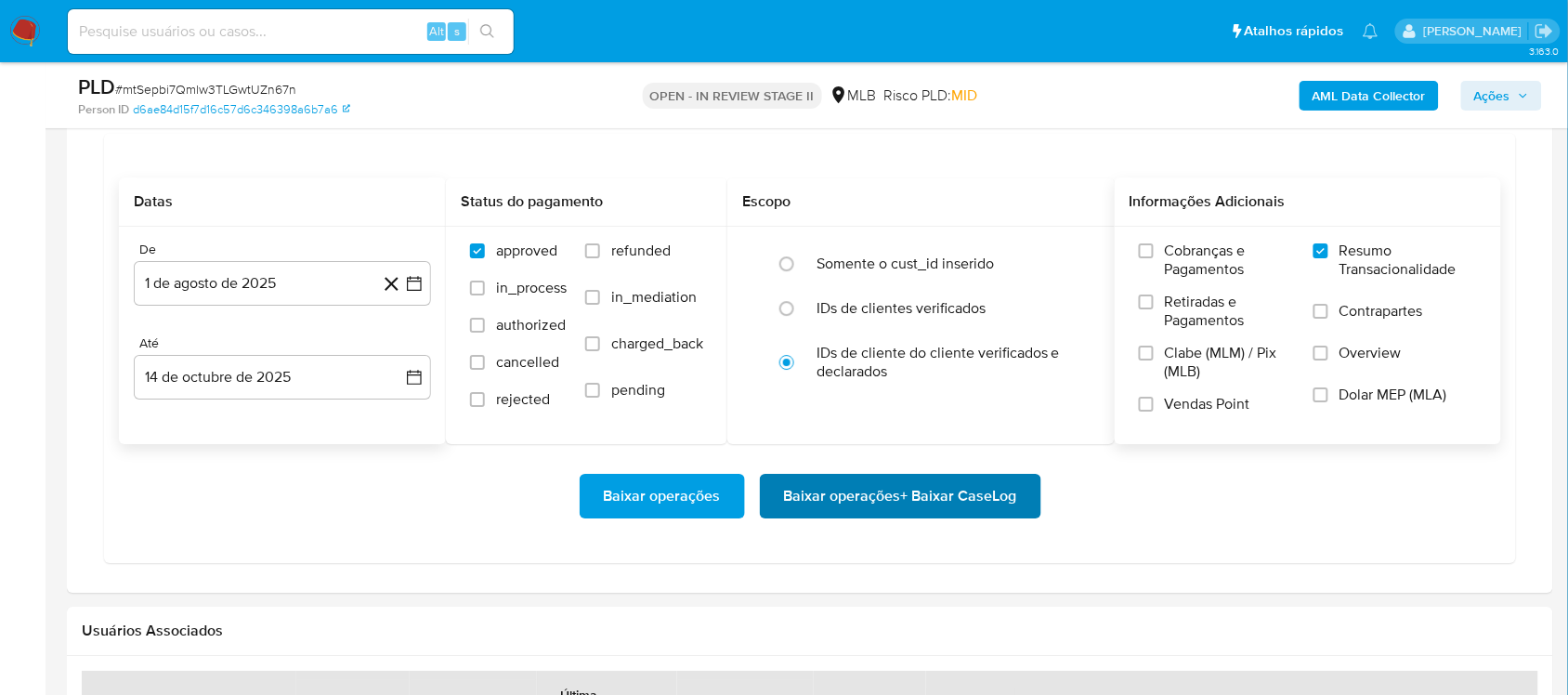
scroll to position [1626, 0]
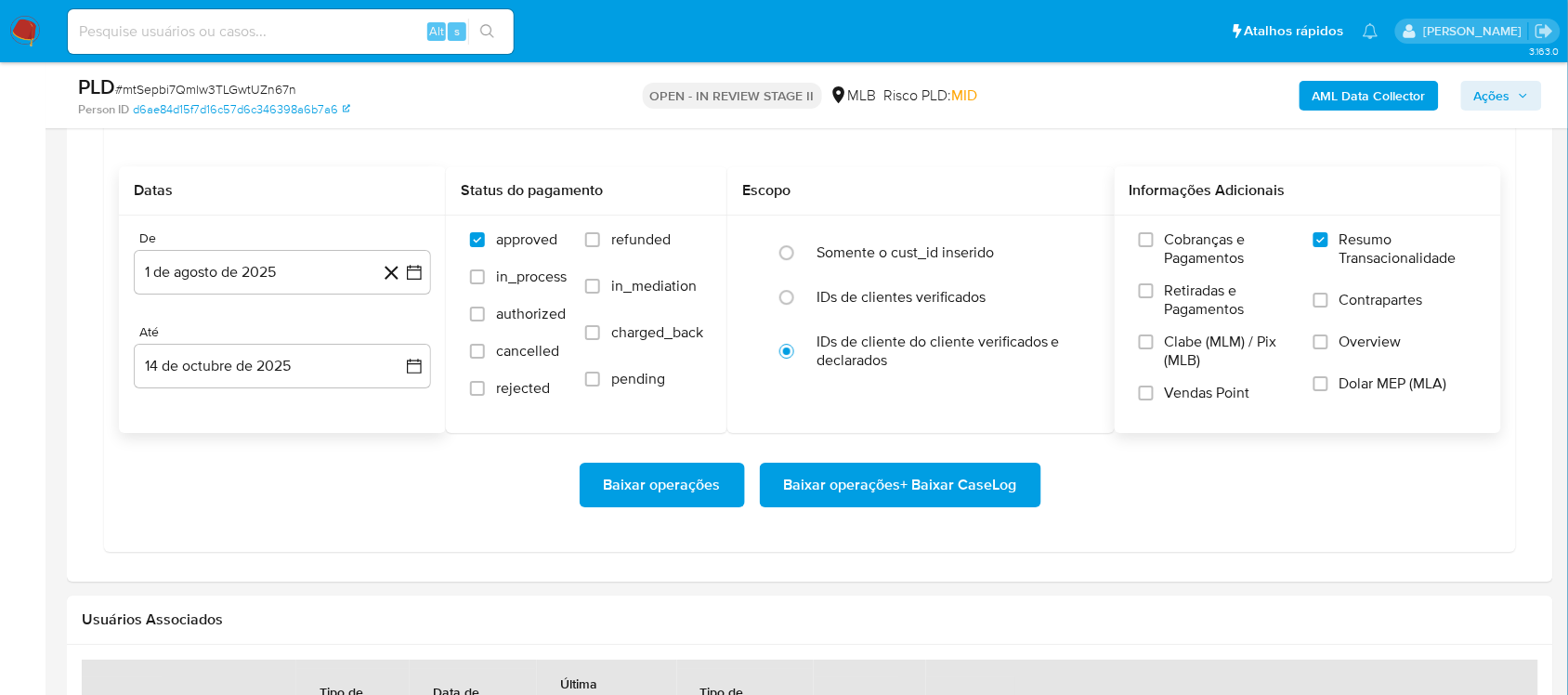
click at [878, 493] on span "Baixar operações + Baixar CaseLog" at bounding box center [899, 485] width 233 height 41
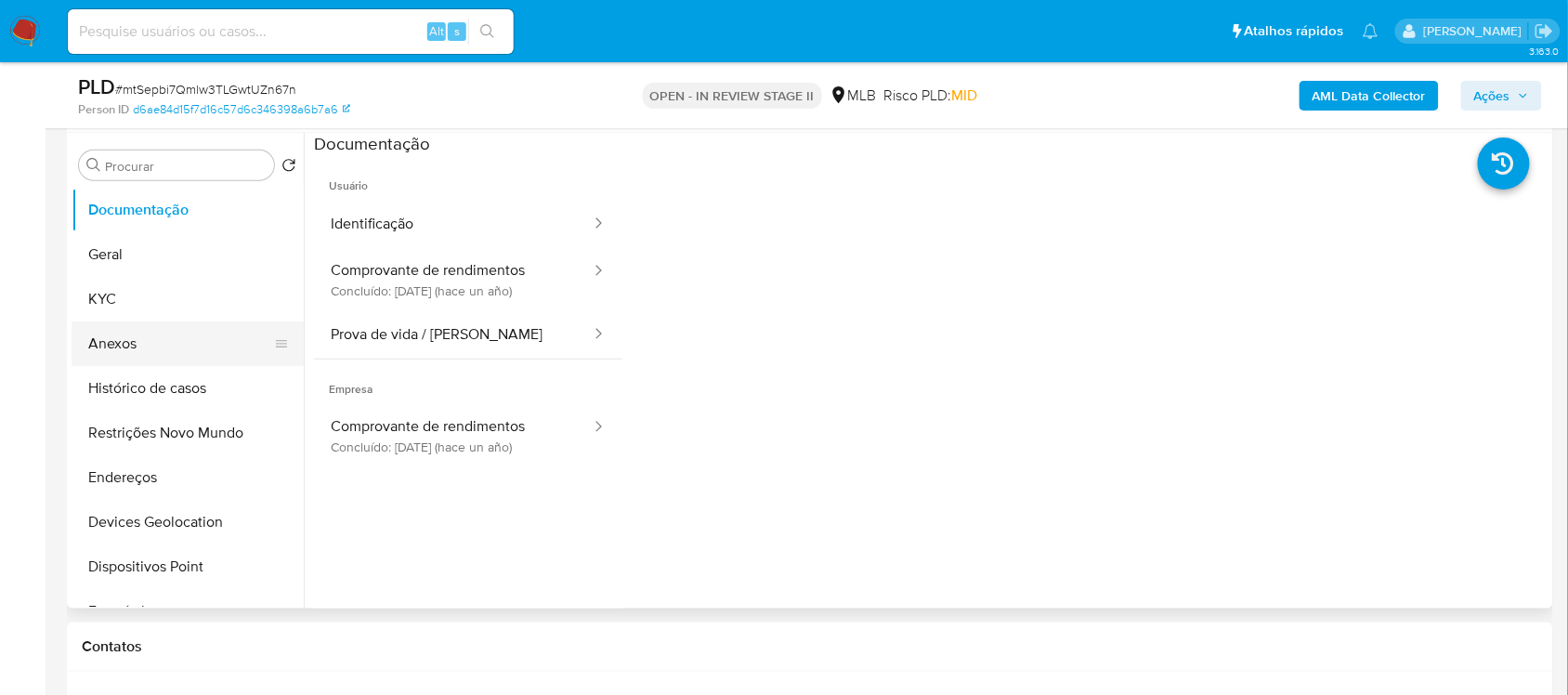
scroll to position [348, 0]
click at [131, 258] on button "Geral" at bounding box center [180, 255] width 217 height 45
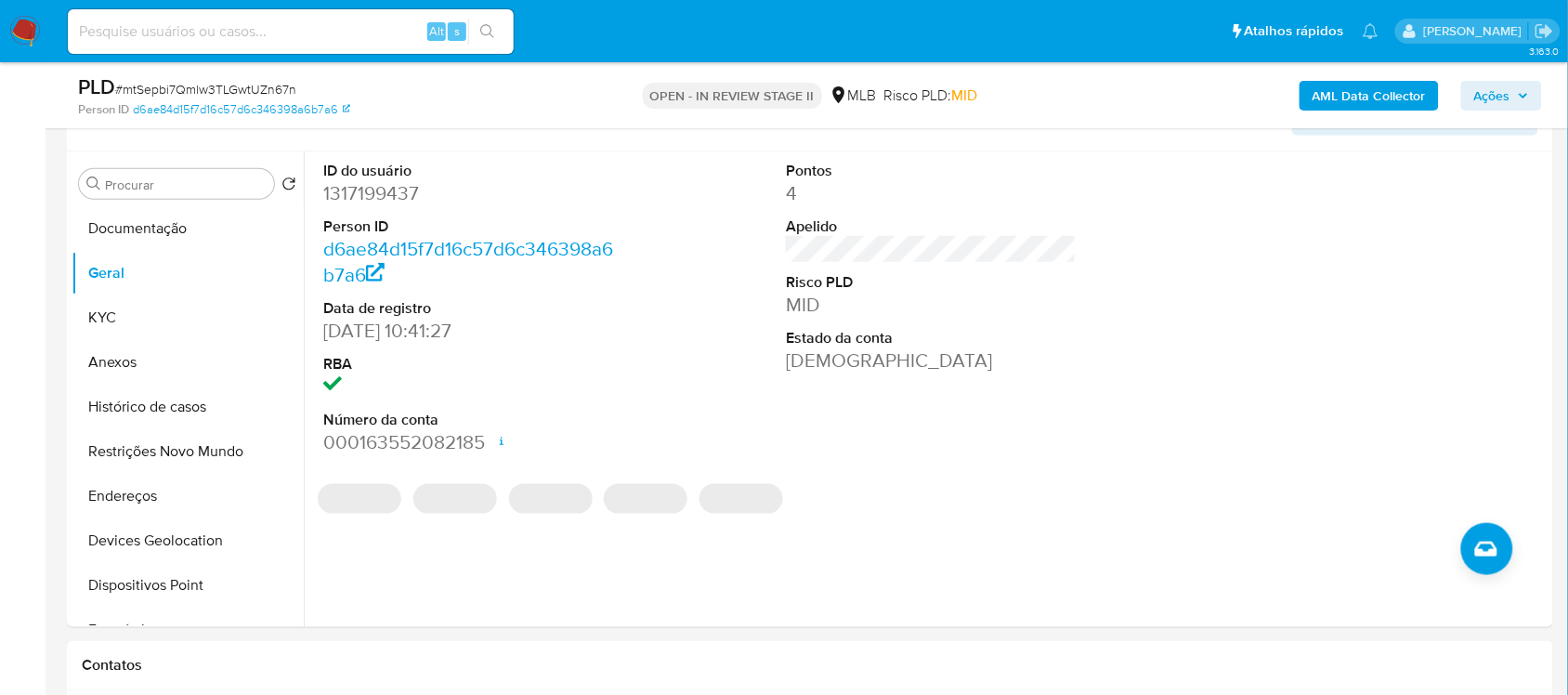
scroll to position [325, 0]
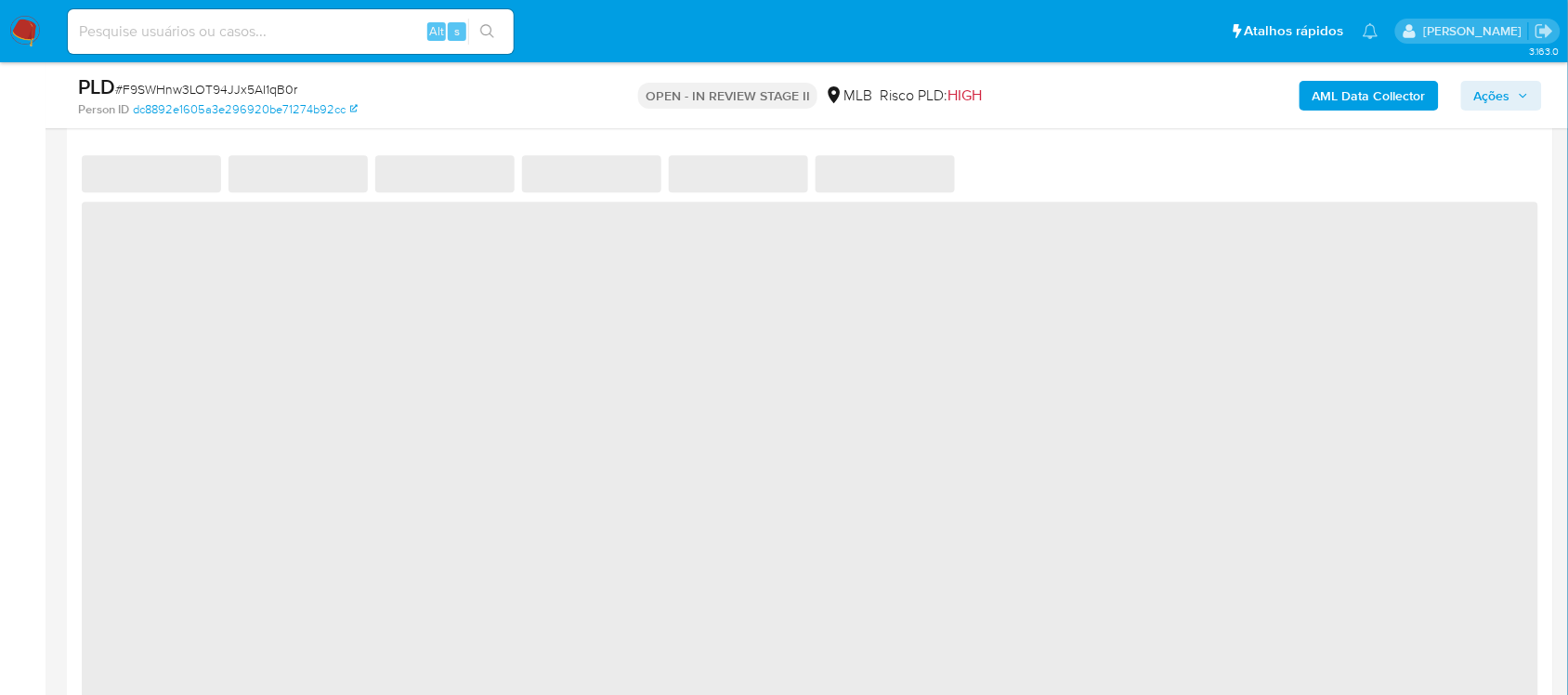
select select "10"
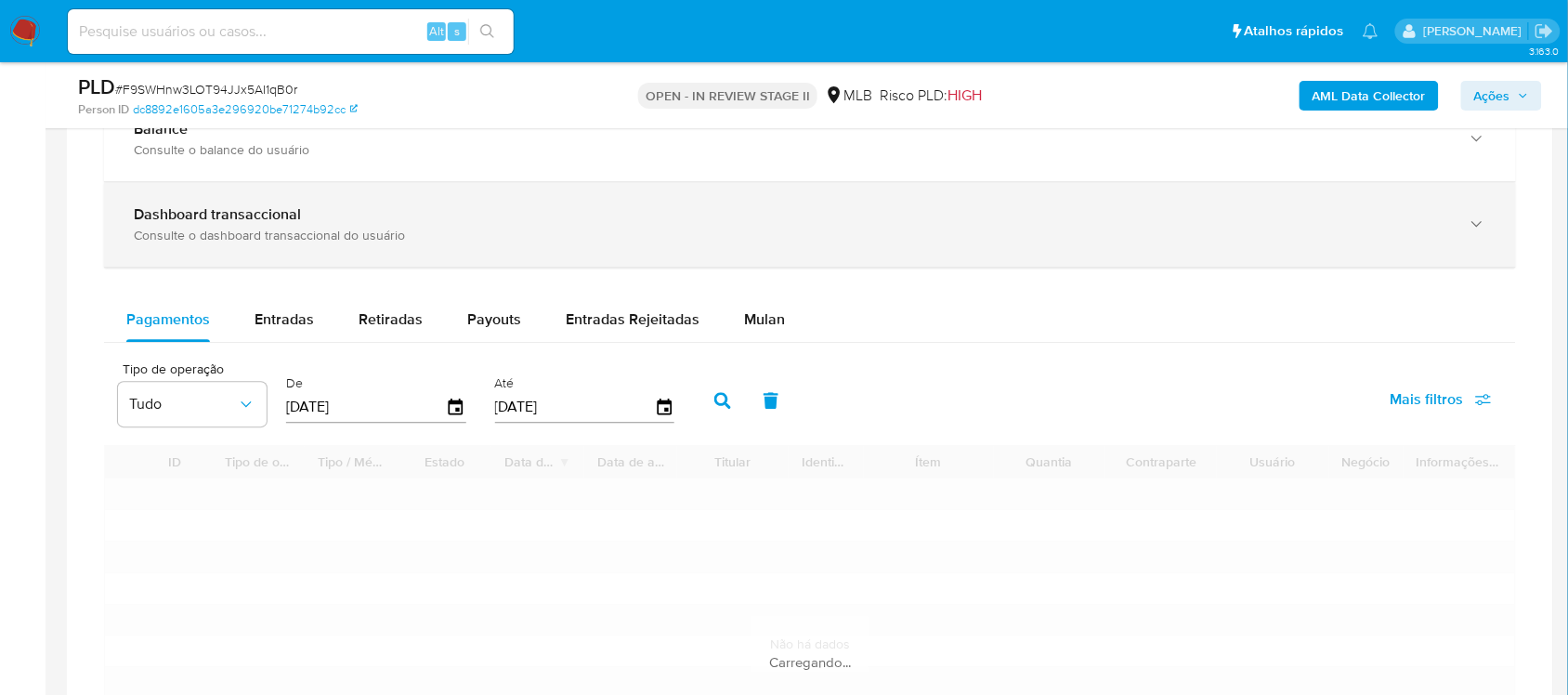
scroll to position [1394, 0]
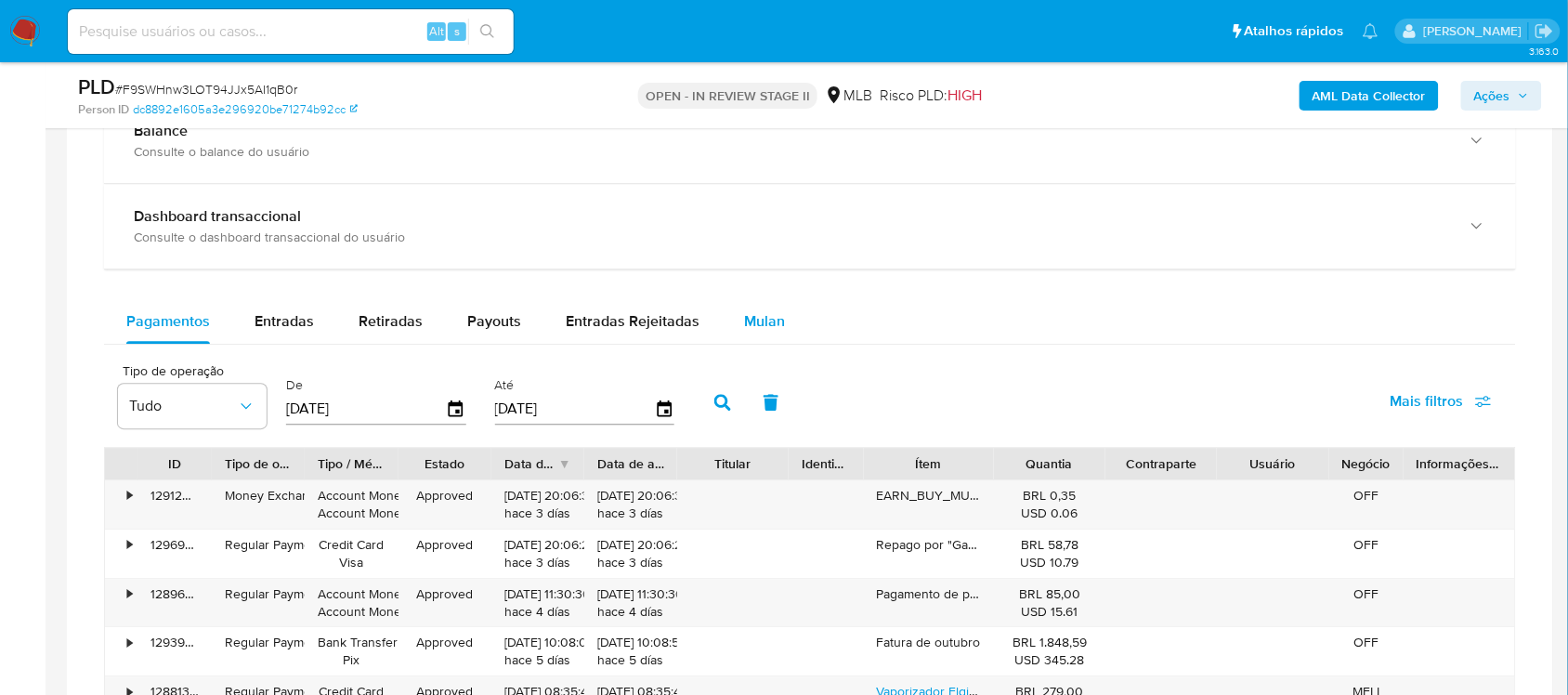
click at [782, 332] on button "Mulan" at bounding box center [764, 321] width 85 height 45
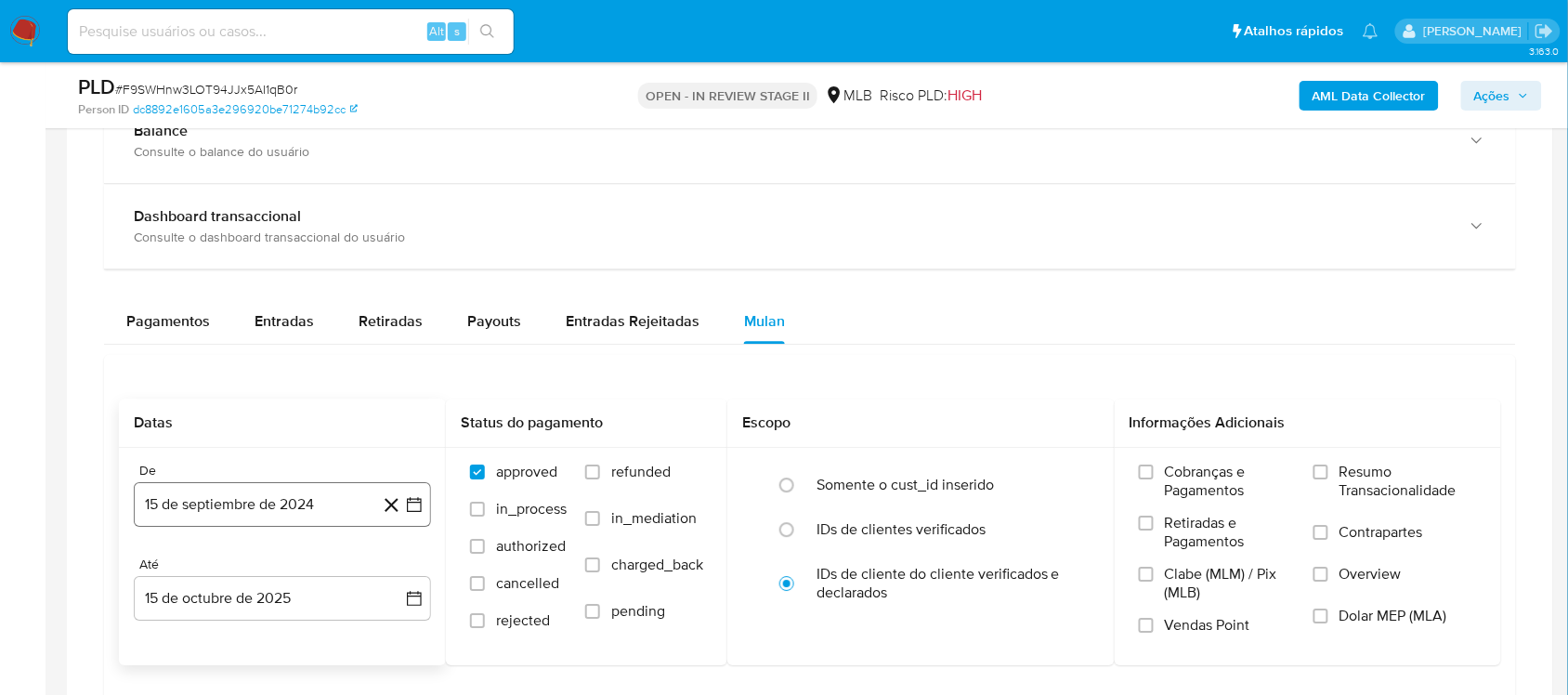
drag, startPoint x: 430, startPoint y: 495, endPoint x: 414, endPoint y: 503, distance: 17.9
click at [428, 427] on button "15 de septiembre de 2024" at bounding box center [282, 504] width 297 height 45
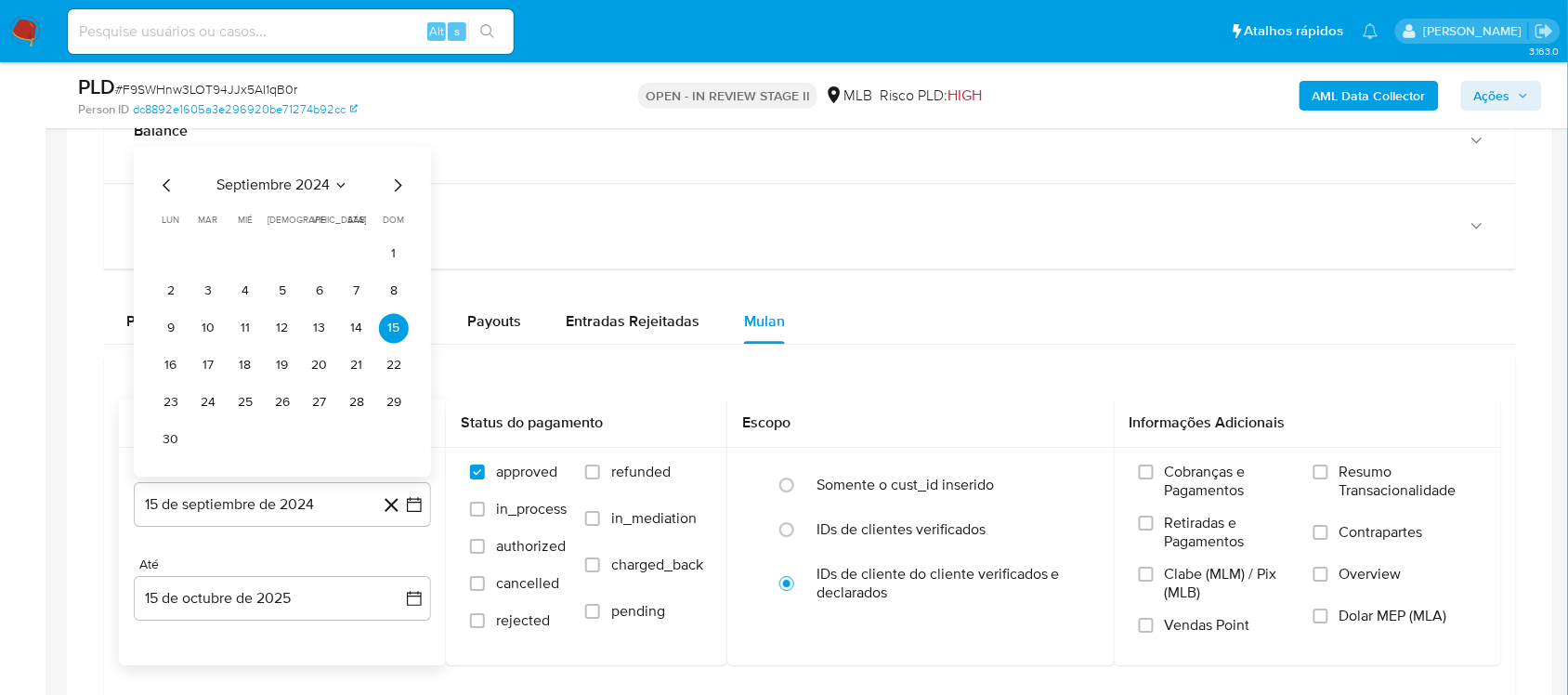
click at [286, 187] on span "septiembre 2024" at bounding box center [273, 185] width 113 height 19
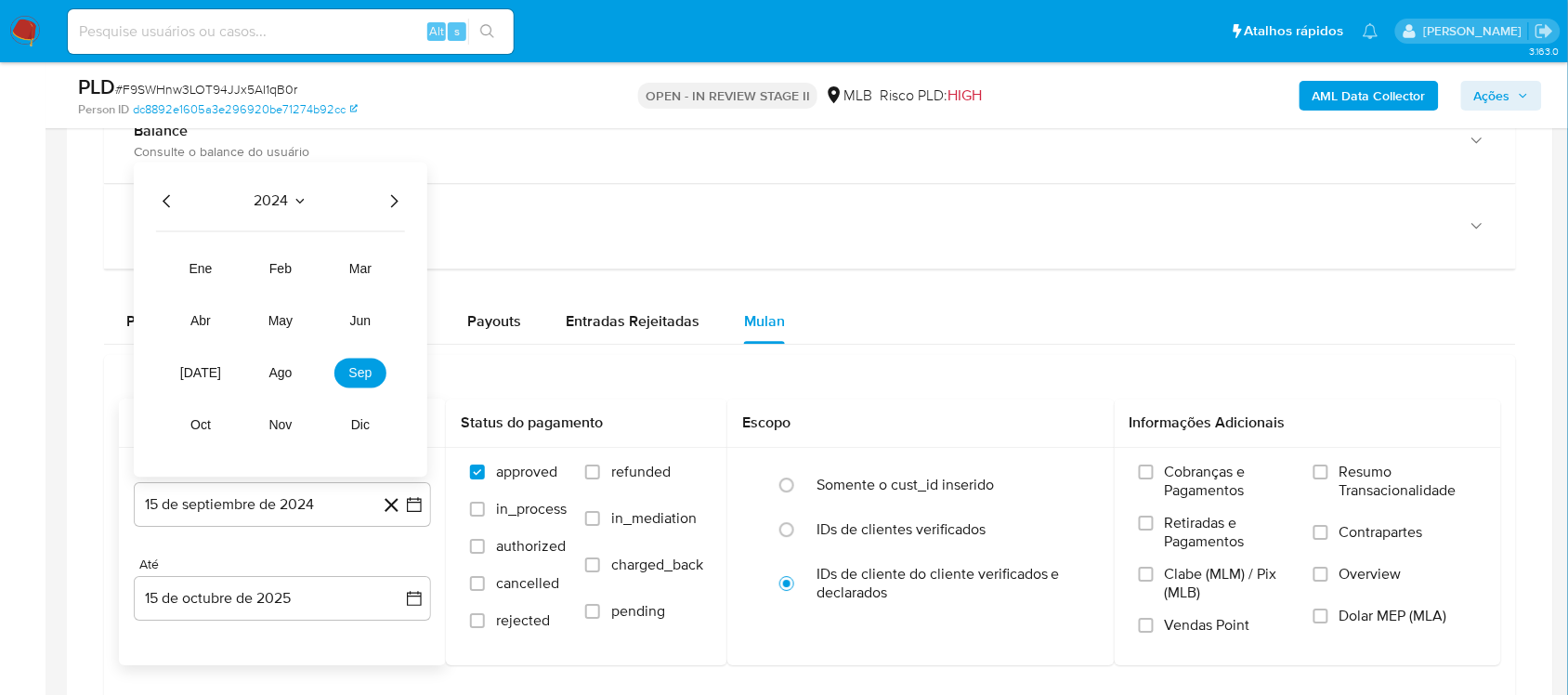
drag, startPoint x: 404, startPoint y: 197, endPoint x: 393, endPoint y: 206, distance: 14.2
click at [404, 198] on icon "Año siguiente" at bounding box center [394, 201] width 22 height 22
click at [288, 380] on span "ago" at bounding box center [280, 372] width 23 height 15
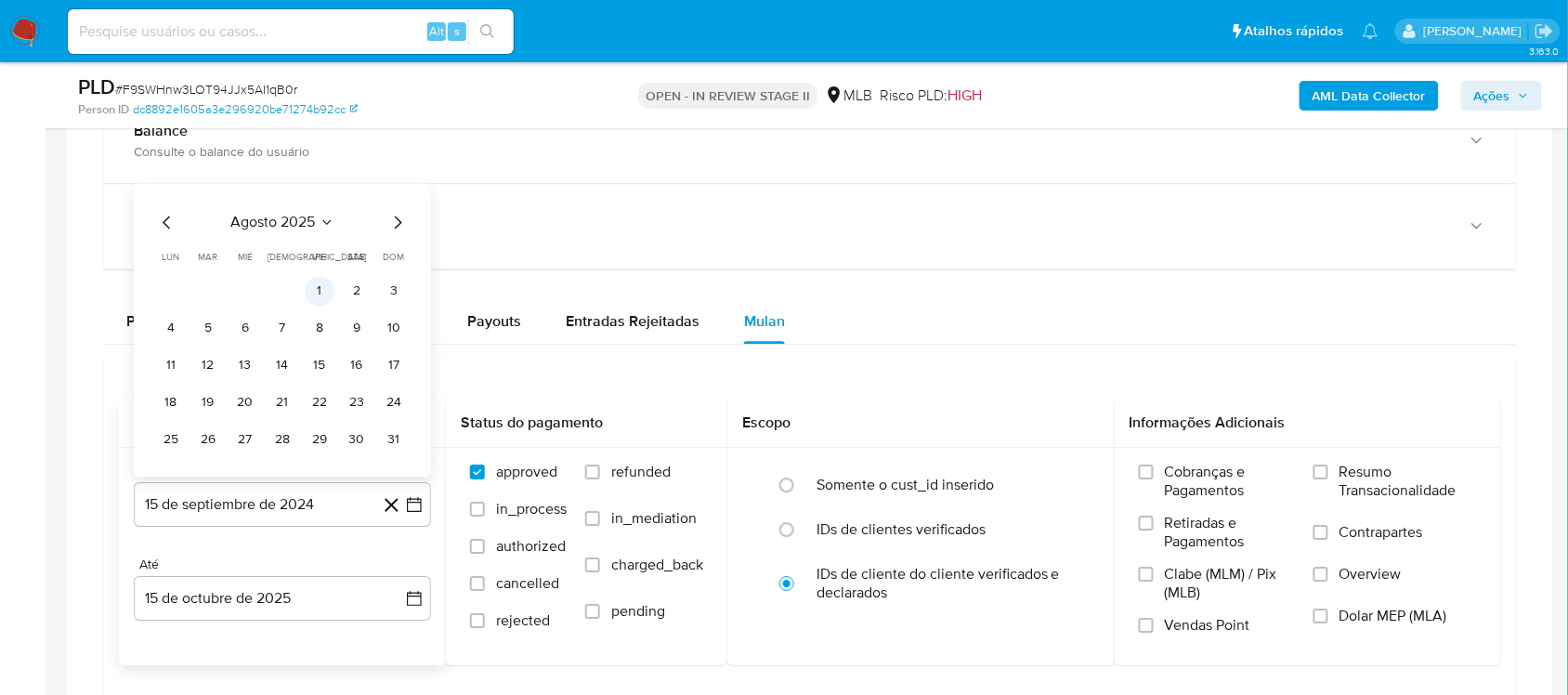
click at [316, 305] on button "1" at bounding box center [320, 291] width 30 height 30
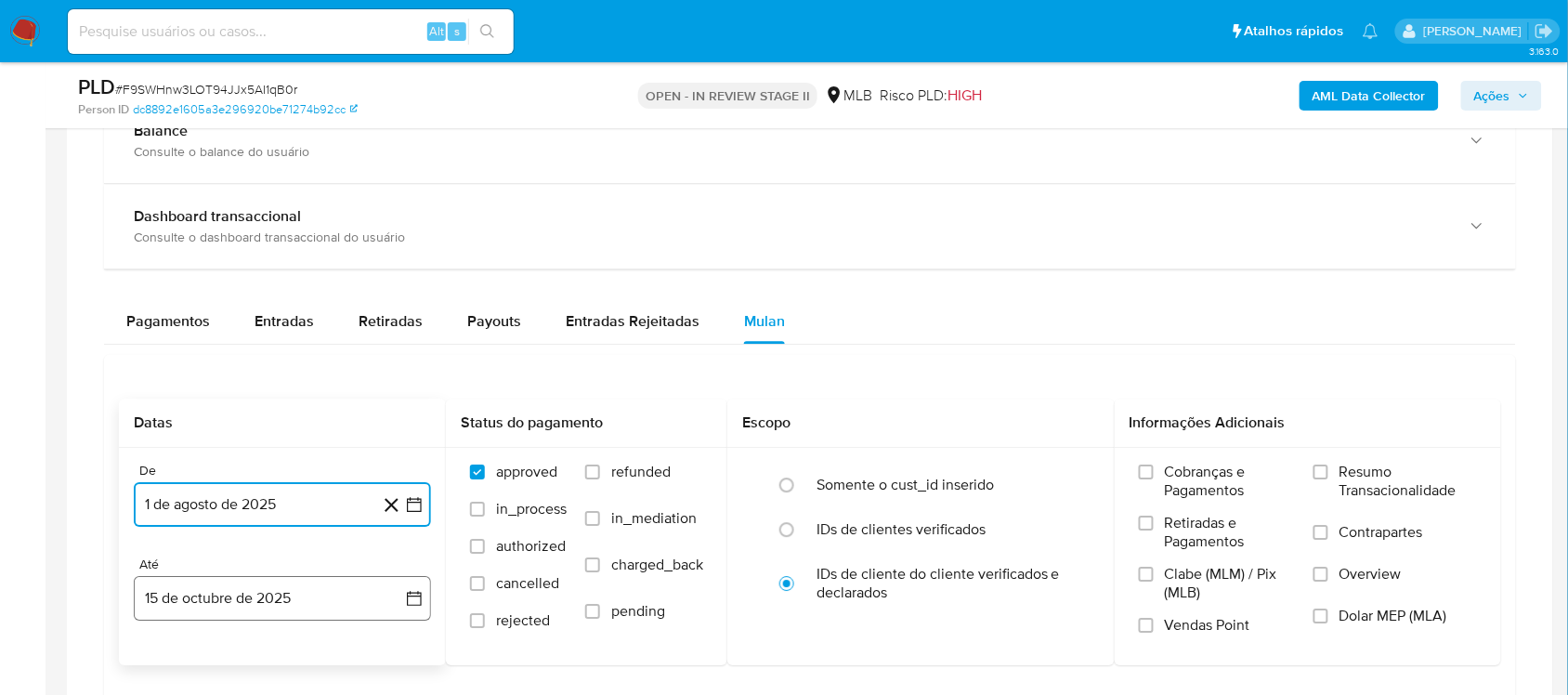
click at [423, 427] on button "15 de octubre de 2025" at bounding box center [282, 598] width 297 height 45
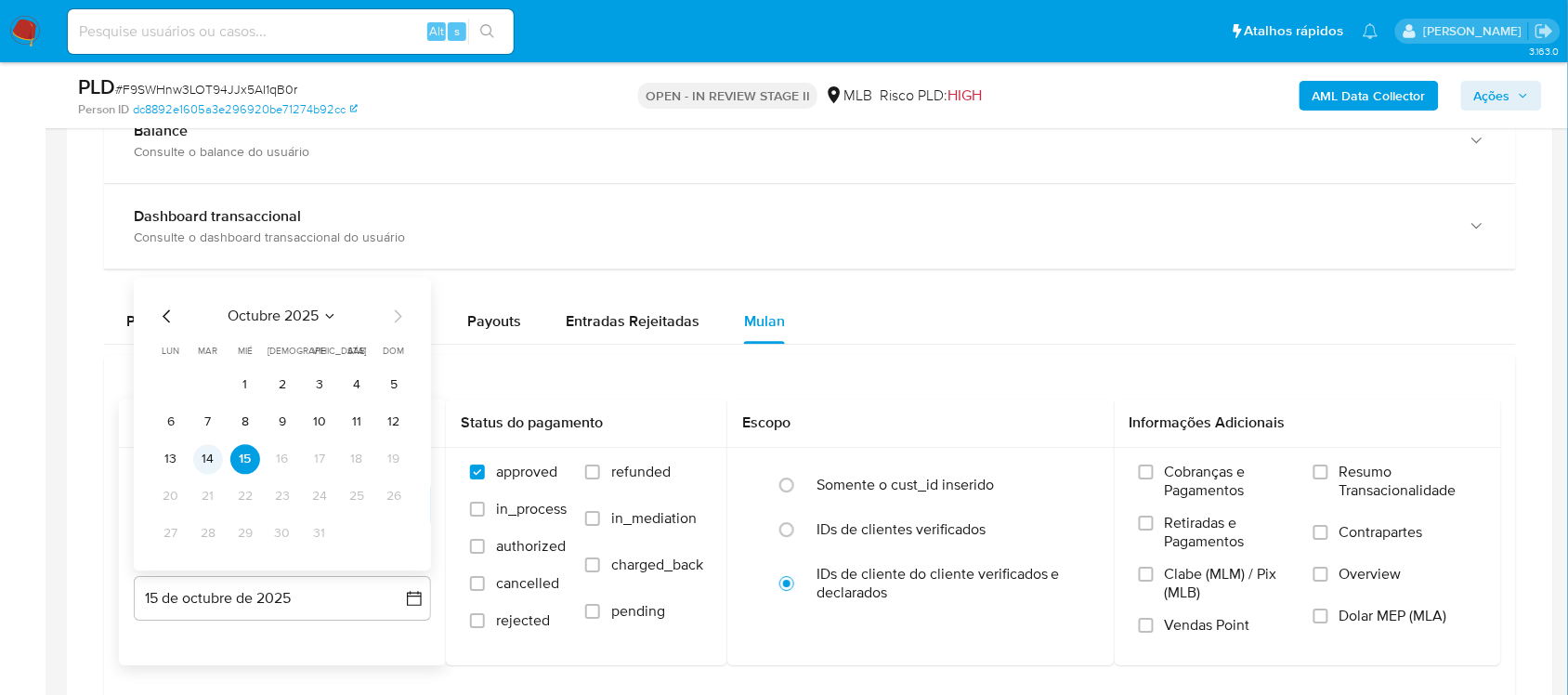
click at [207, 427] on button "14" at bounding box center [208, 459] width 30 height 30
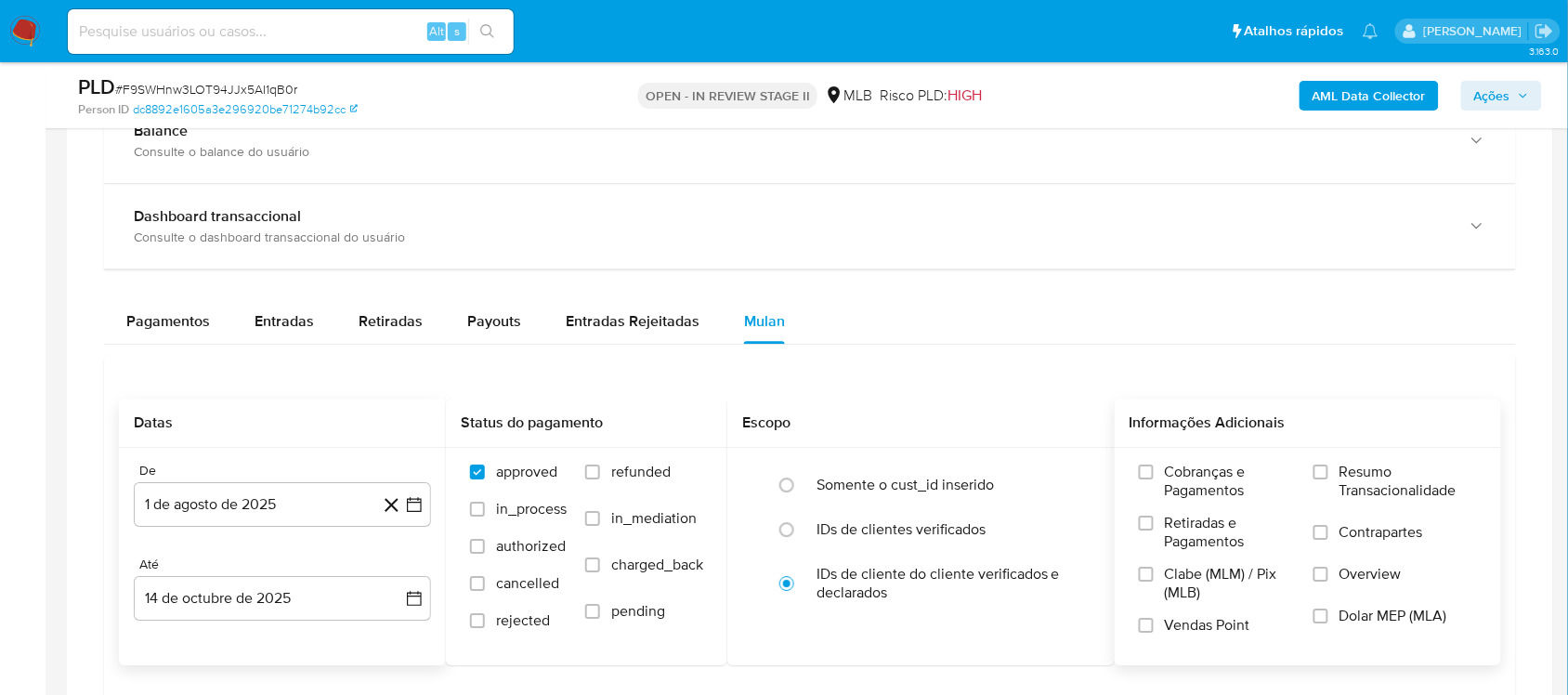
click at [964, 427] on span "Resumo Transacionalidade" at bounding box center [1408, 481] width 138 height 37
click at [964, 427] on input "Resumo Transacionalidade" at bounding box center [1320, 472] width 15 height 15
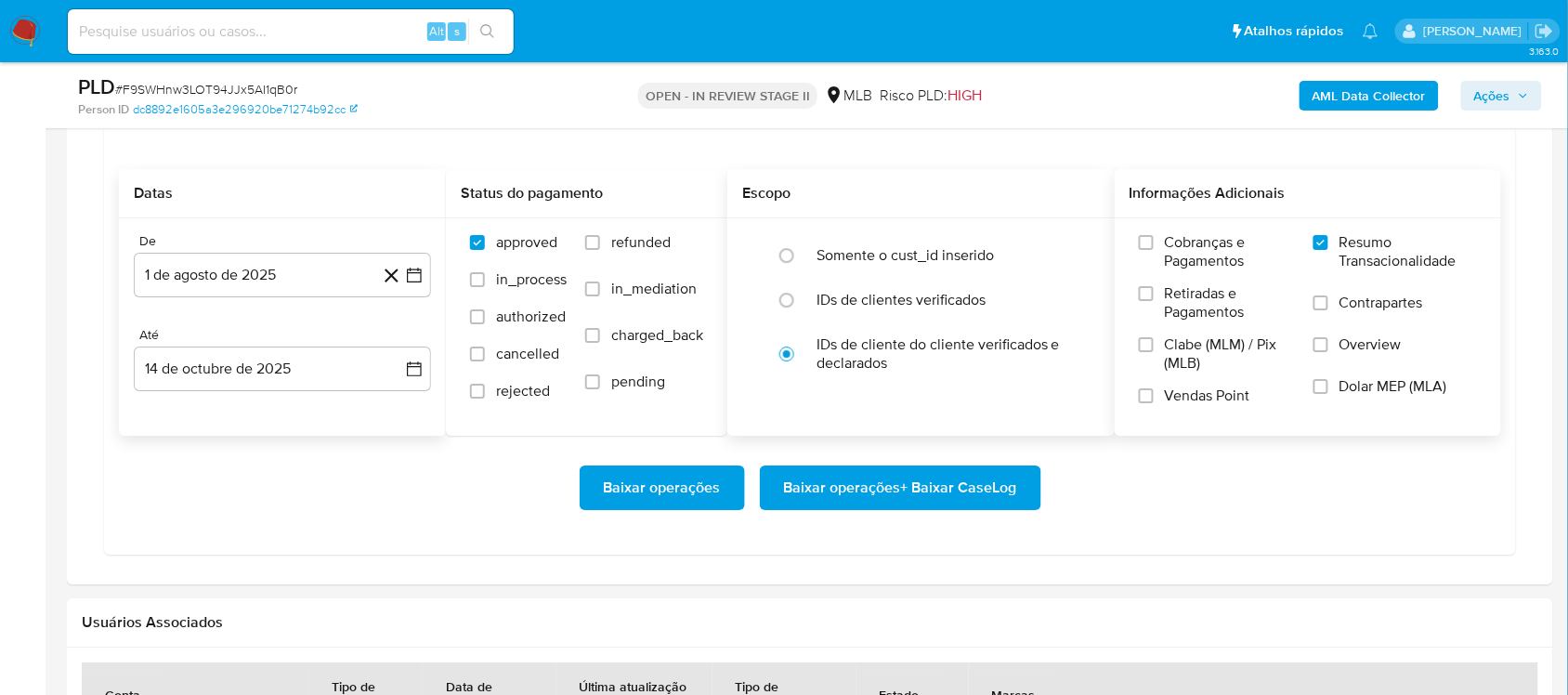
scroll to position [1626, 0]
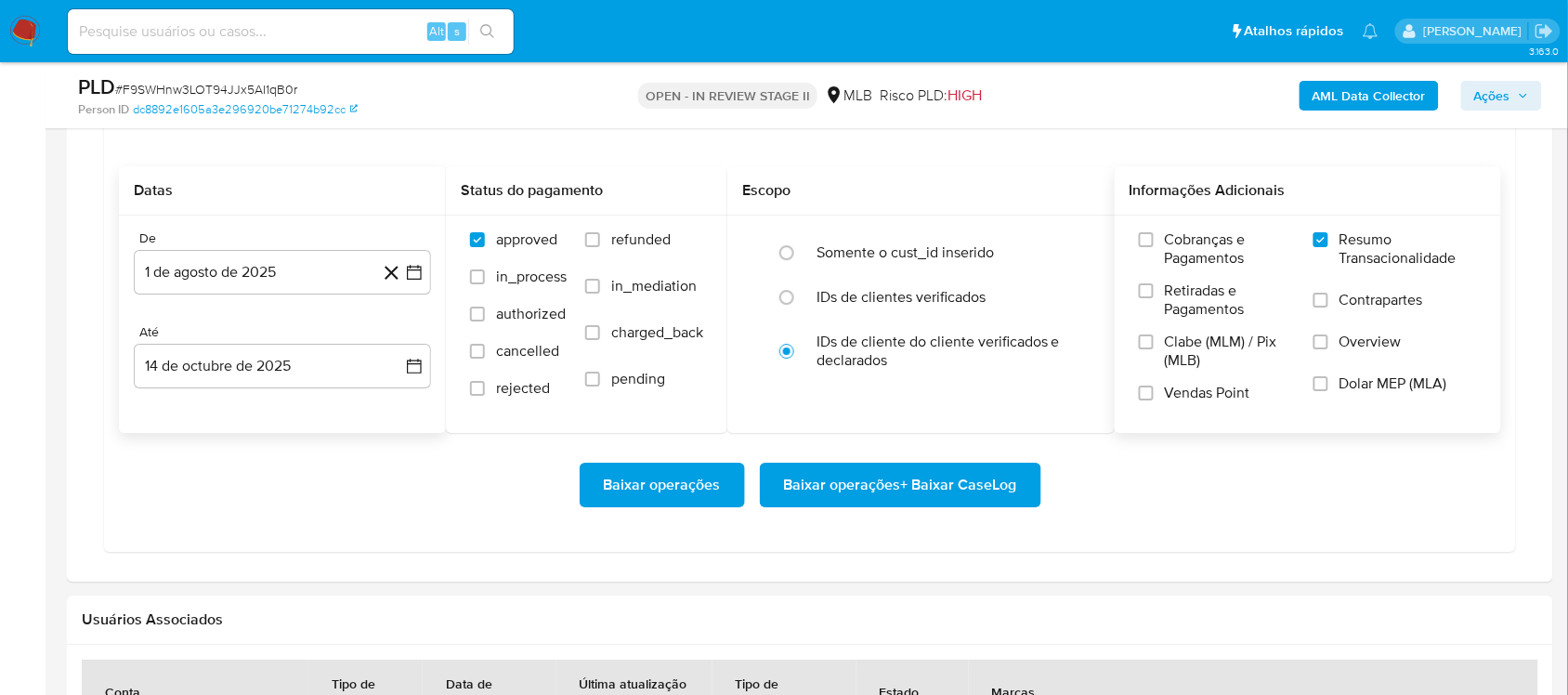
click at [954, 427] on span "Baixar operações + Baixar CaseLog" at bounding box center [899, 485] width 233 height 41
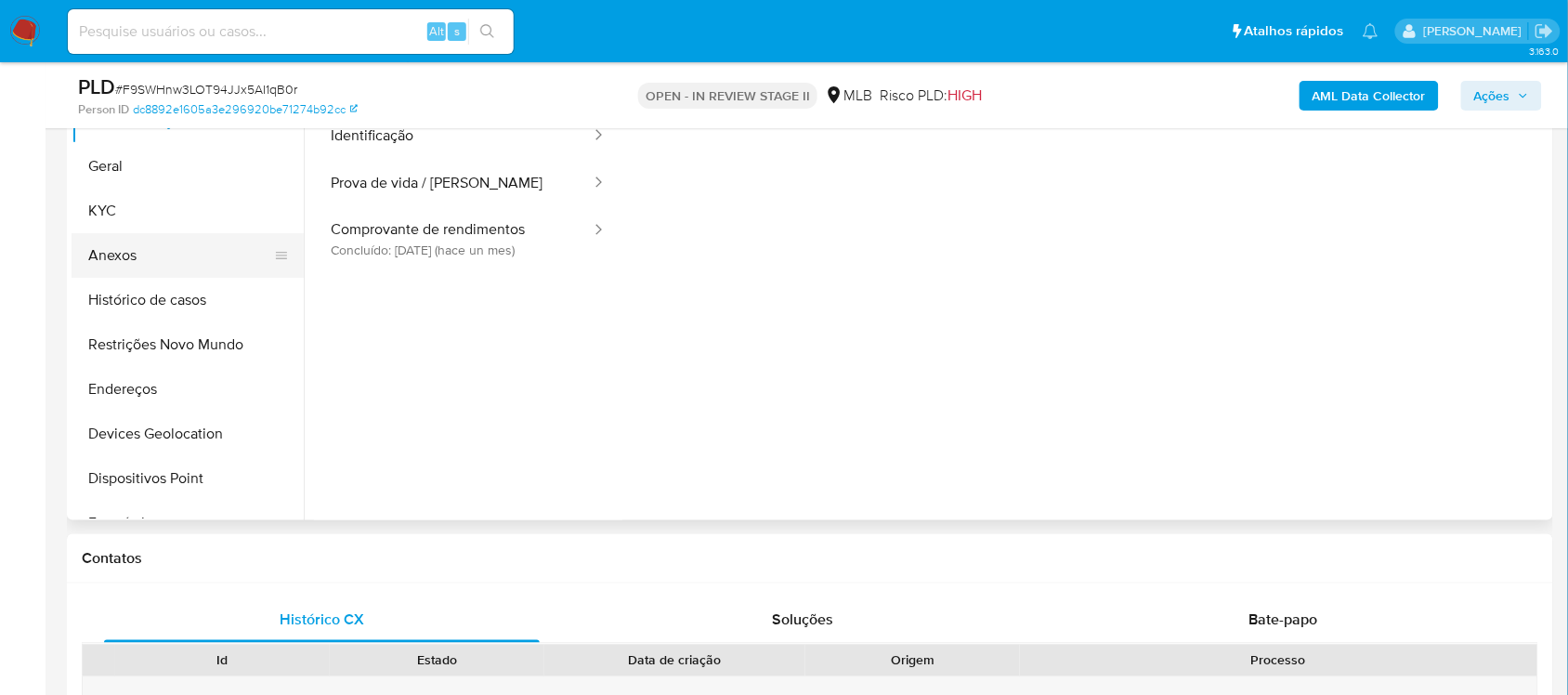
scroll to position [348, 0]
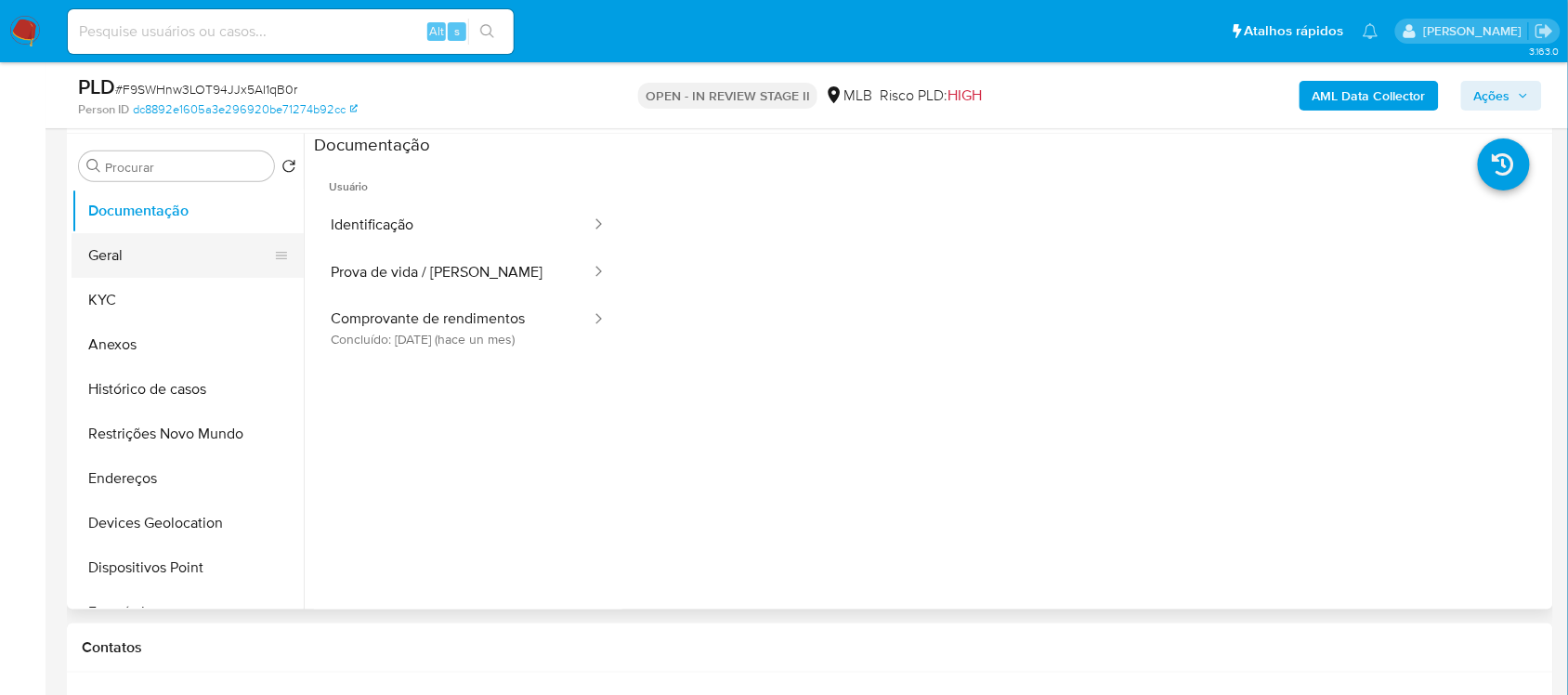
click at [145, 235] on button "Geral" at bounding box center [180, 255] width 217 height 45
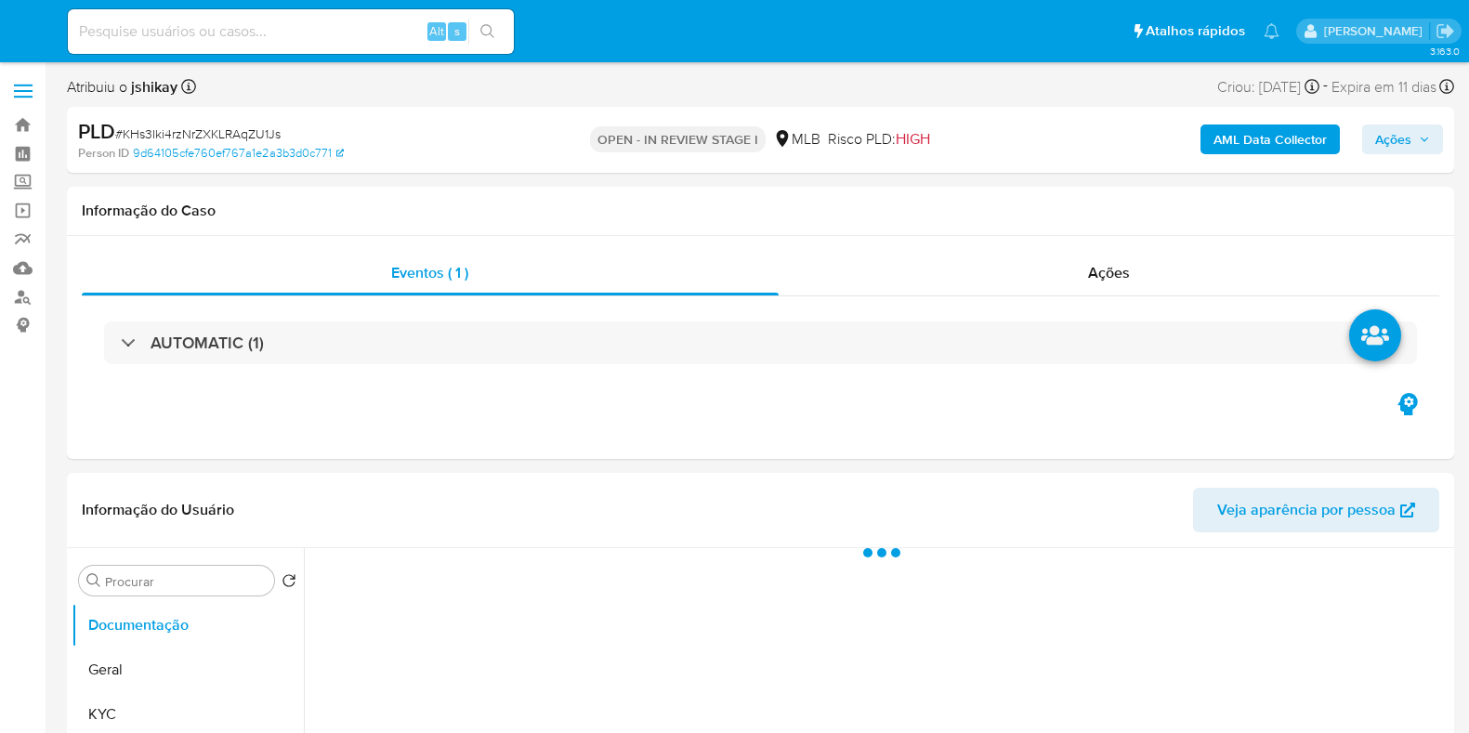
select select "10"
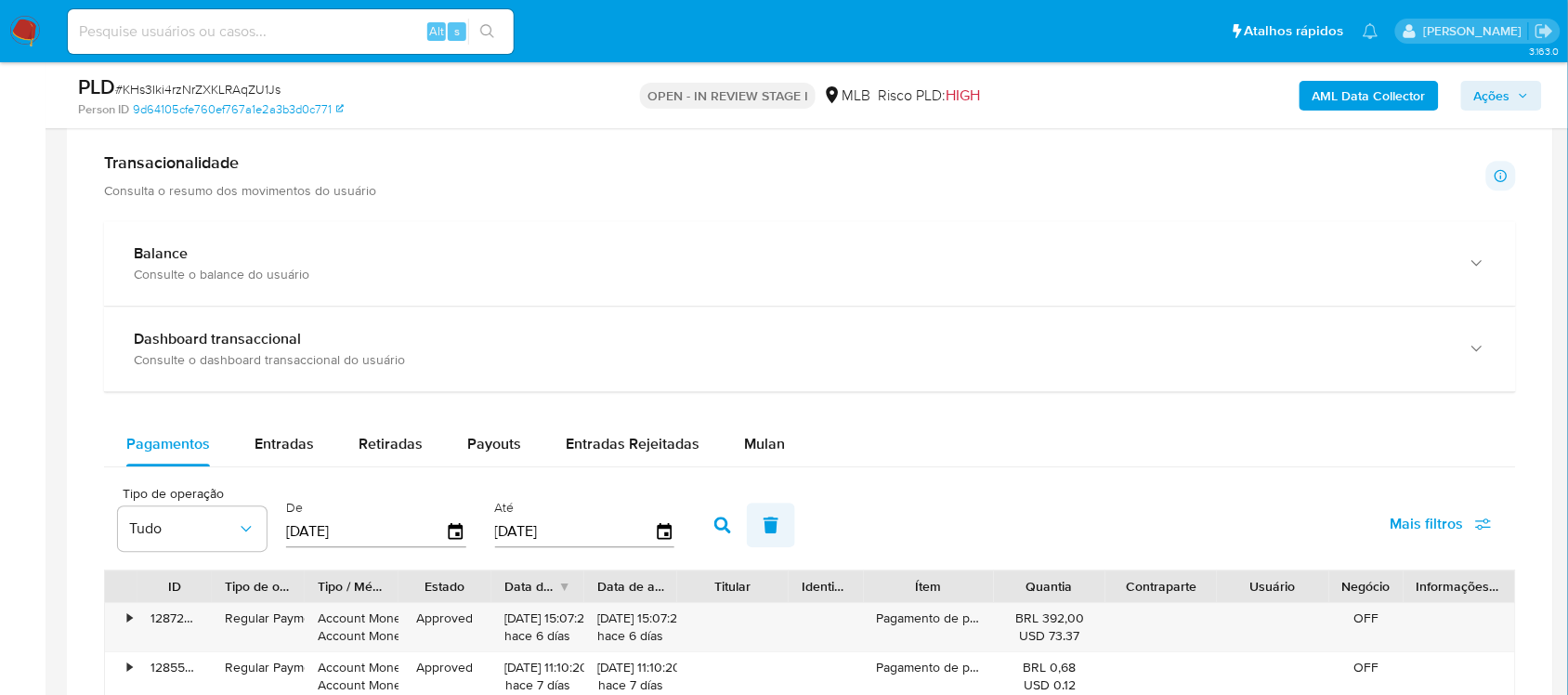
scroll to position [1394, 0]
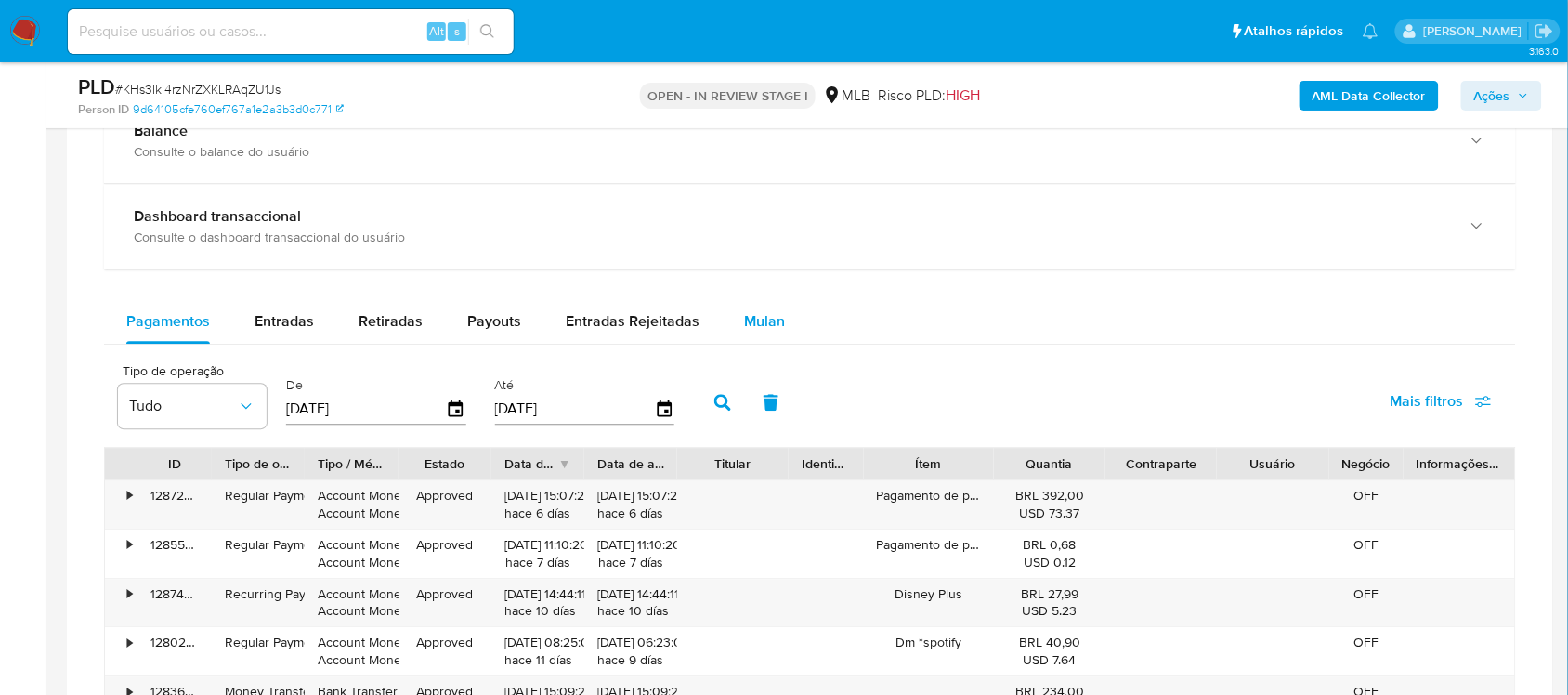
click at [762, 339] on div "Mulan" at bounding box center [764, 321] width 41 height 45
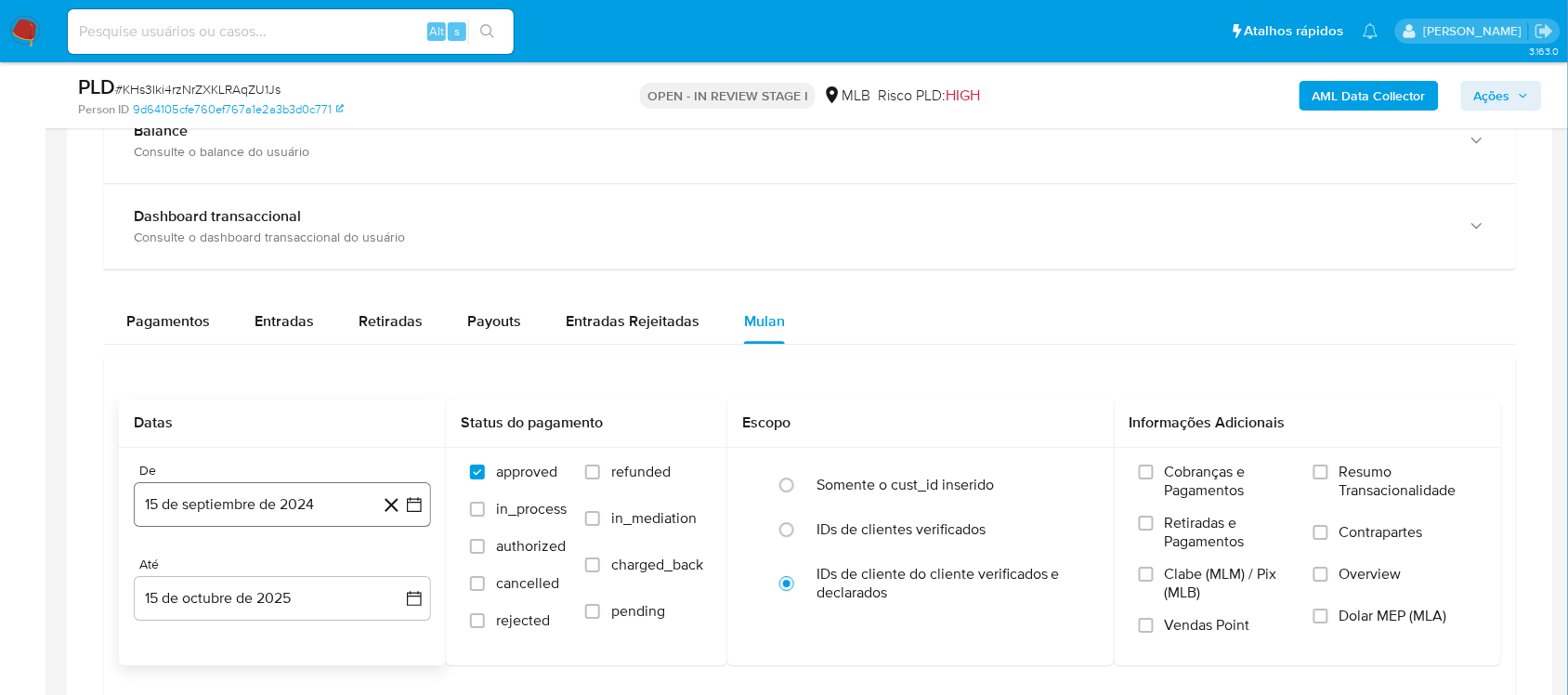
click at [410, 503] on icon "button" at bounding box center [414, 504] width 19 height 19
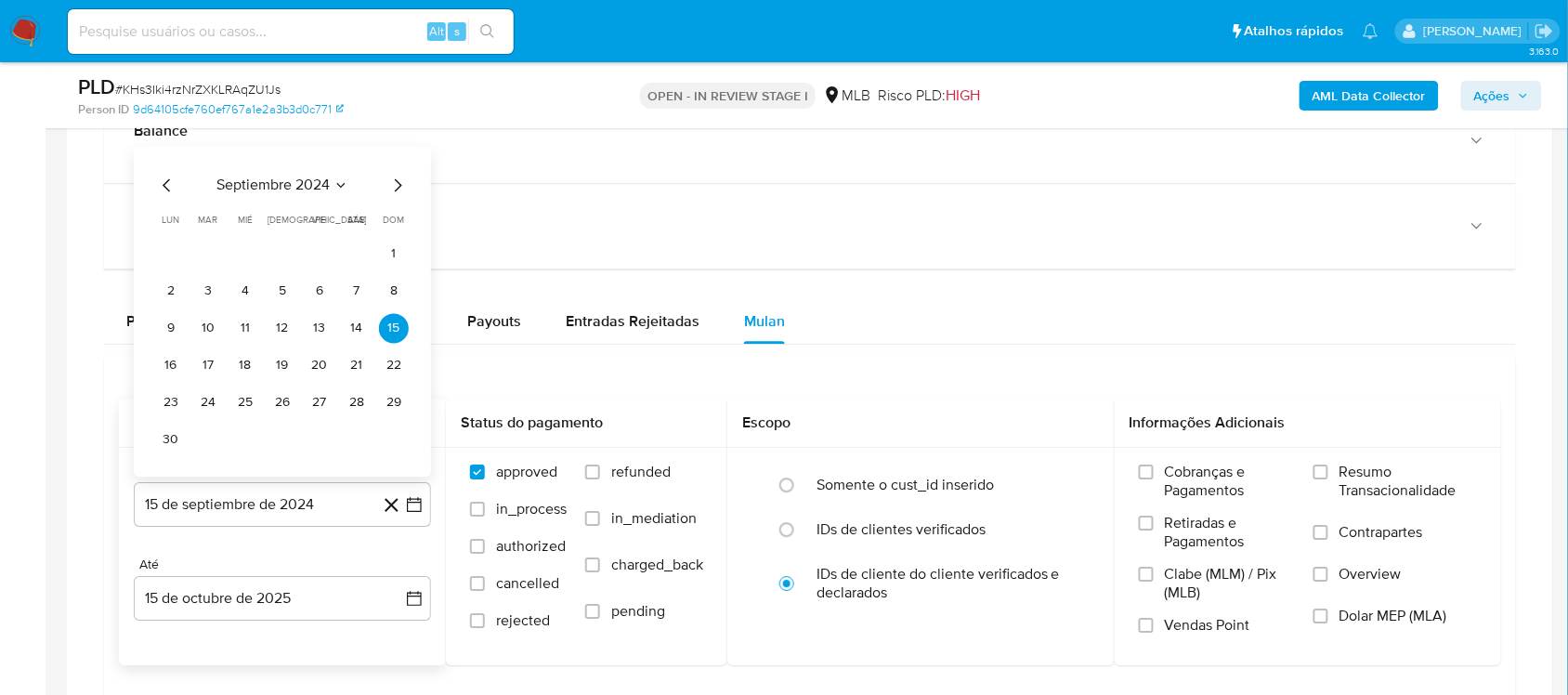
click at [307, 192] on span "septiembre 2024" at bounding box center [273, 185] width 113 height 19
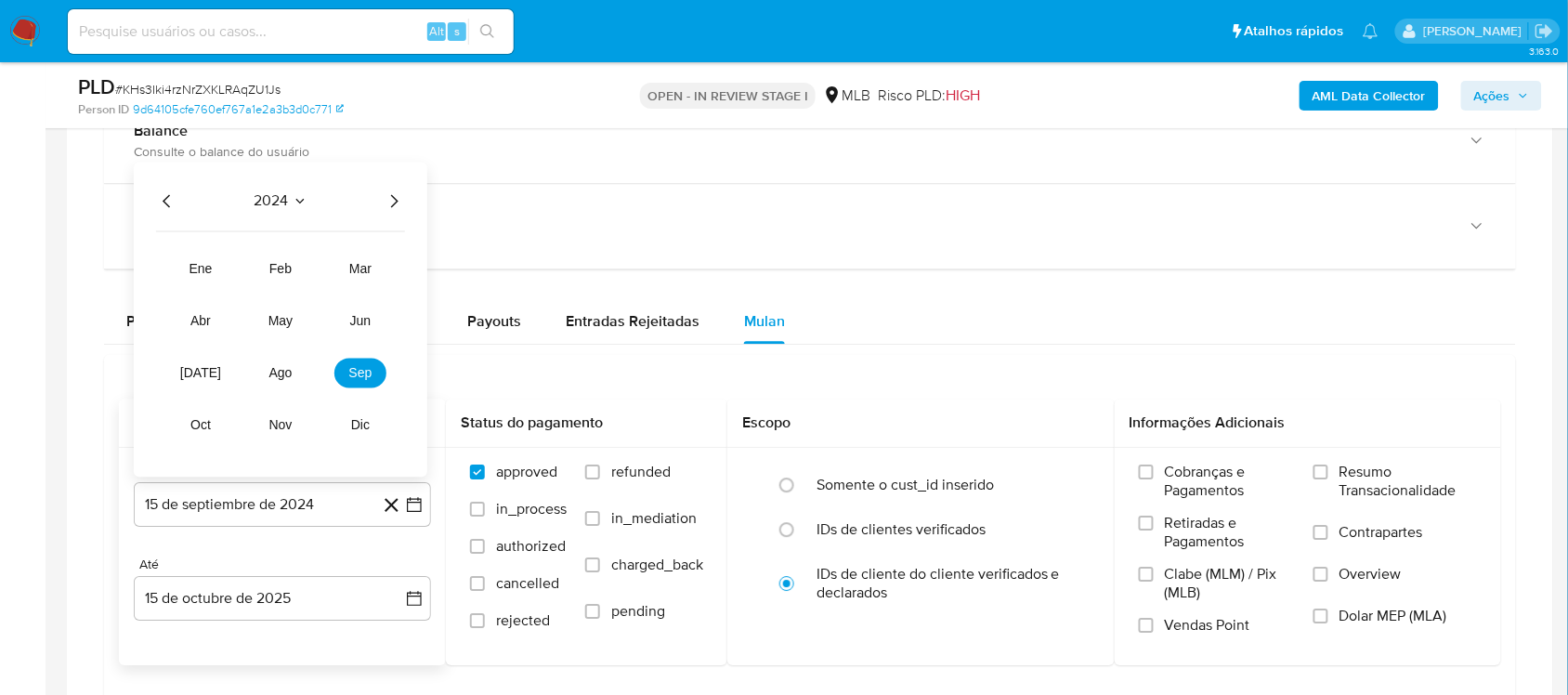
click at [387, 200] on icon "Año siguiente" at bounding box center [394, 201] width 22 height 22
click at [284, 361] on button "ago" at bounding box center [281, 373] width 52 height 30
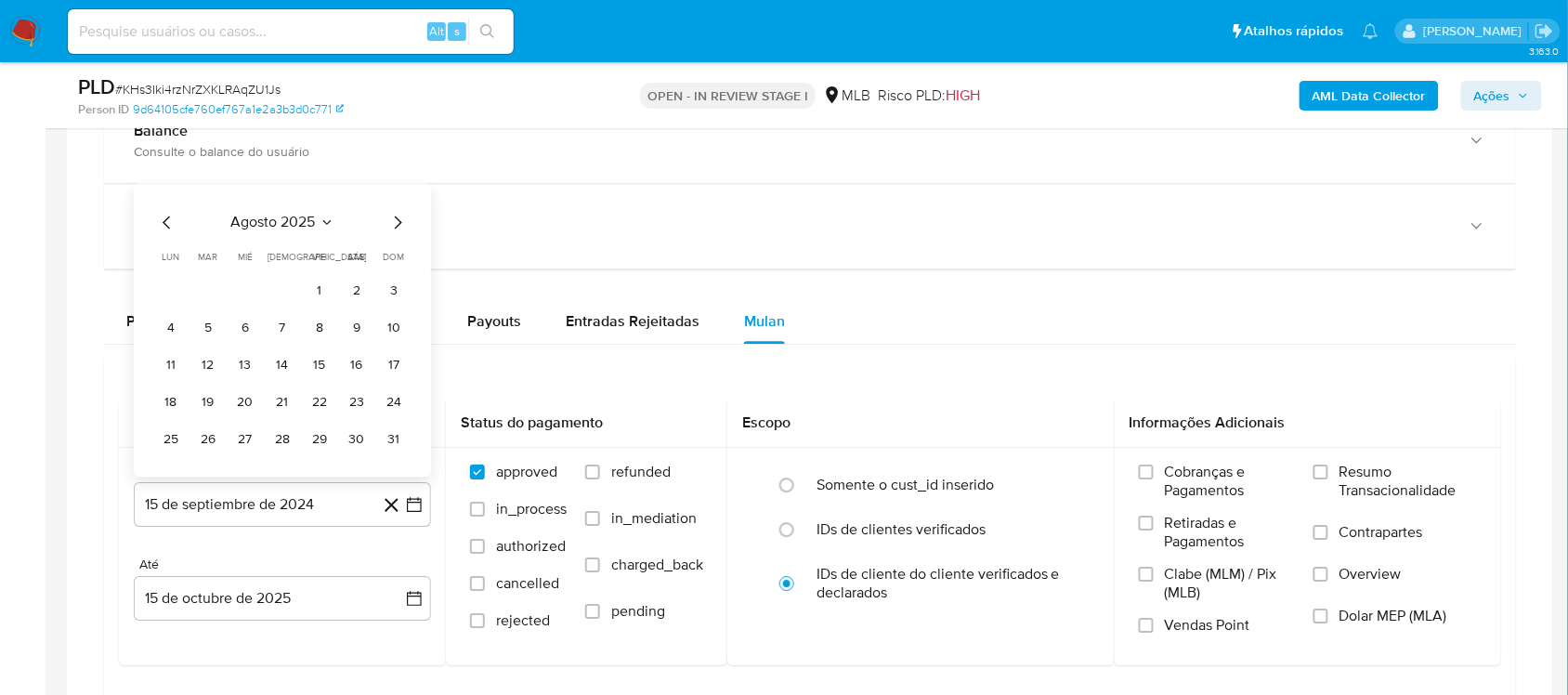
click at [313, 291] on button "1" at bounding box center [320, 291] width 30 height 30
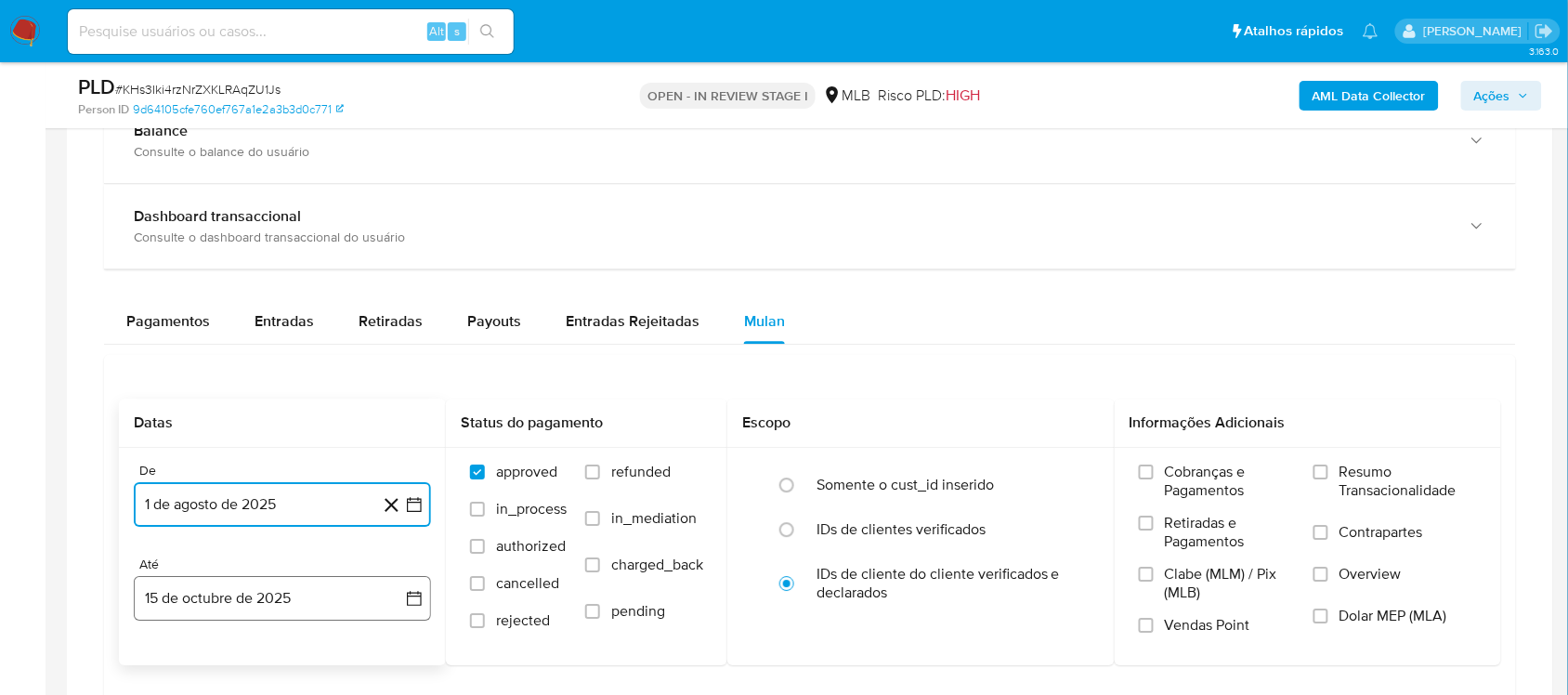
click at [419, 593] on icon "button" at bounding box center [414, 598] width 19 height 19
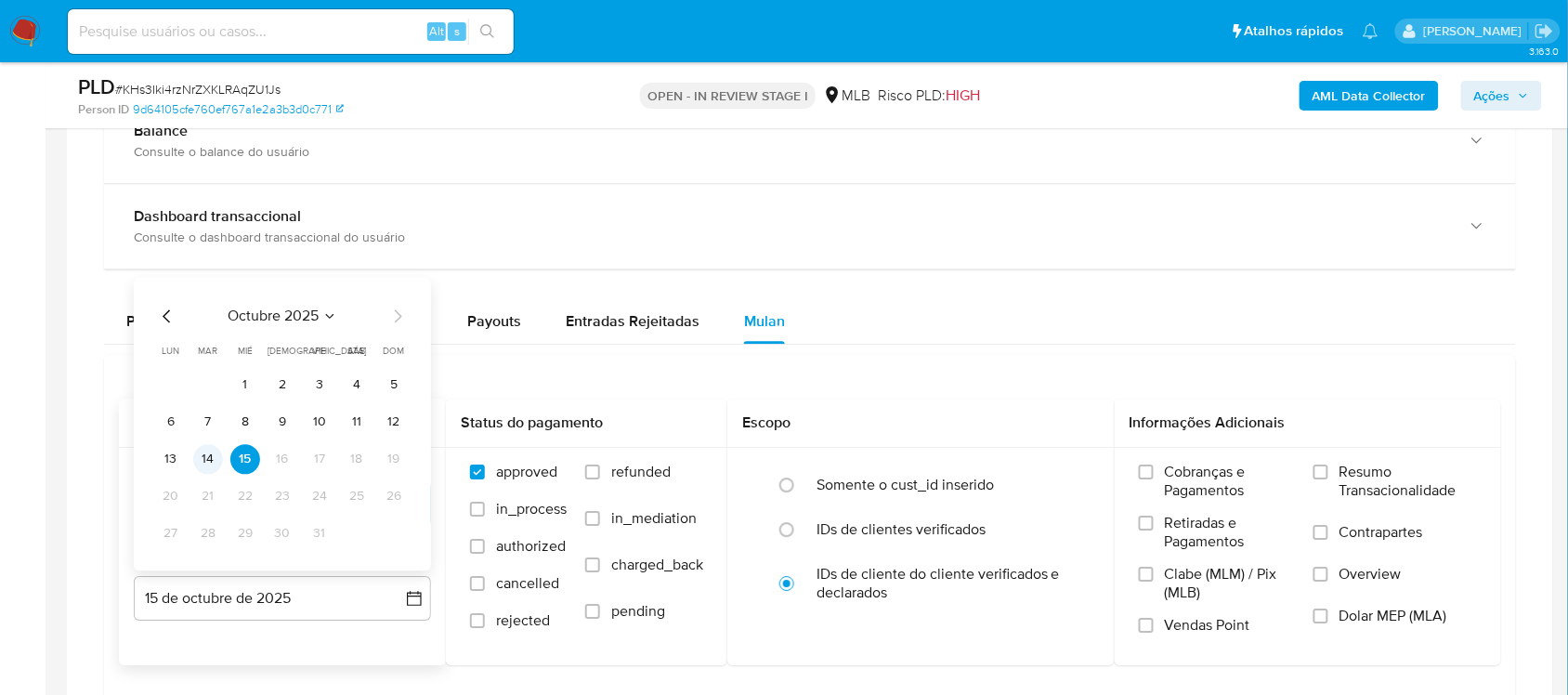
click at [215, 457] on button "14" at bounding box center [208, 459] width 30 height 30
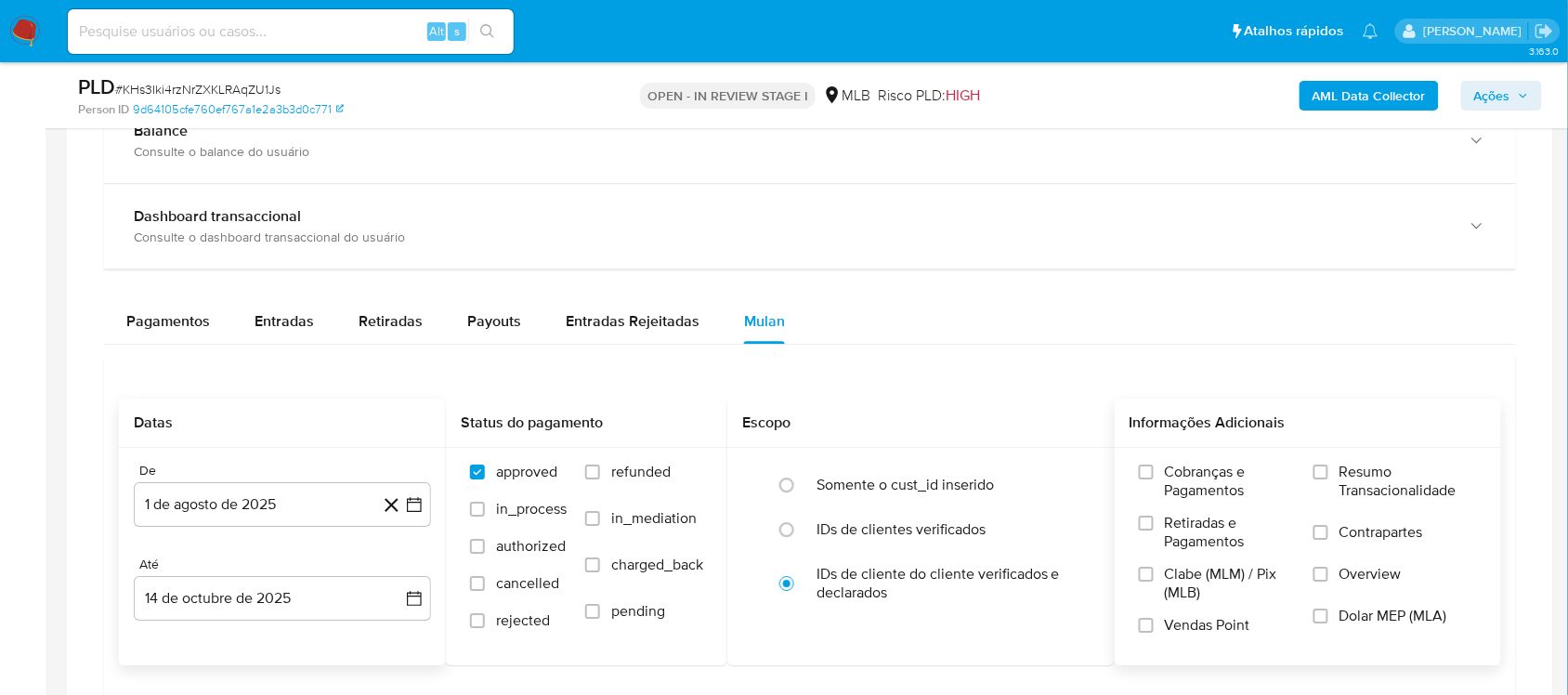
click at [1353, 470] on span "Resumo Transacionalidade" at bounding box center [1408, 481] width 138 height 37
click at [1328, 470] on input "Resumo Transacionalidade" at bounding box center [1320, 472] width 15 height 15
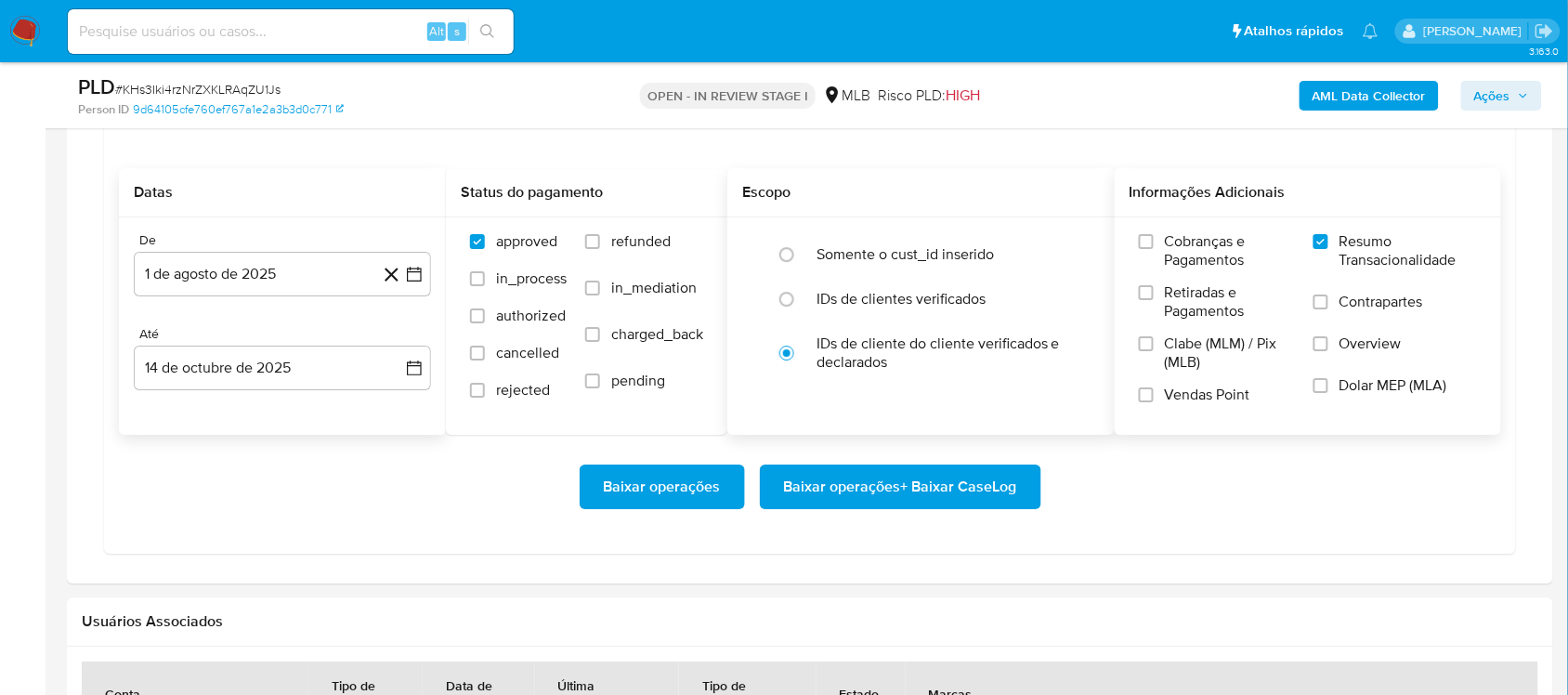
scroll to position [1626, 0]
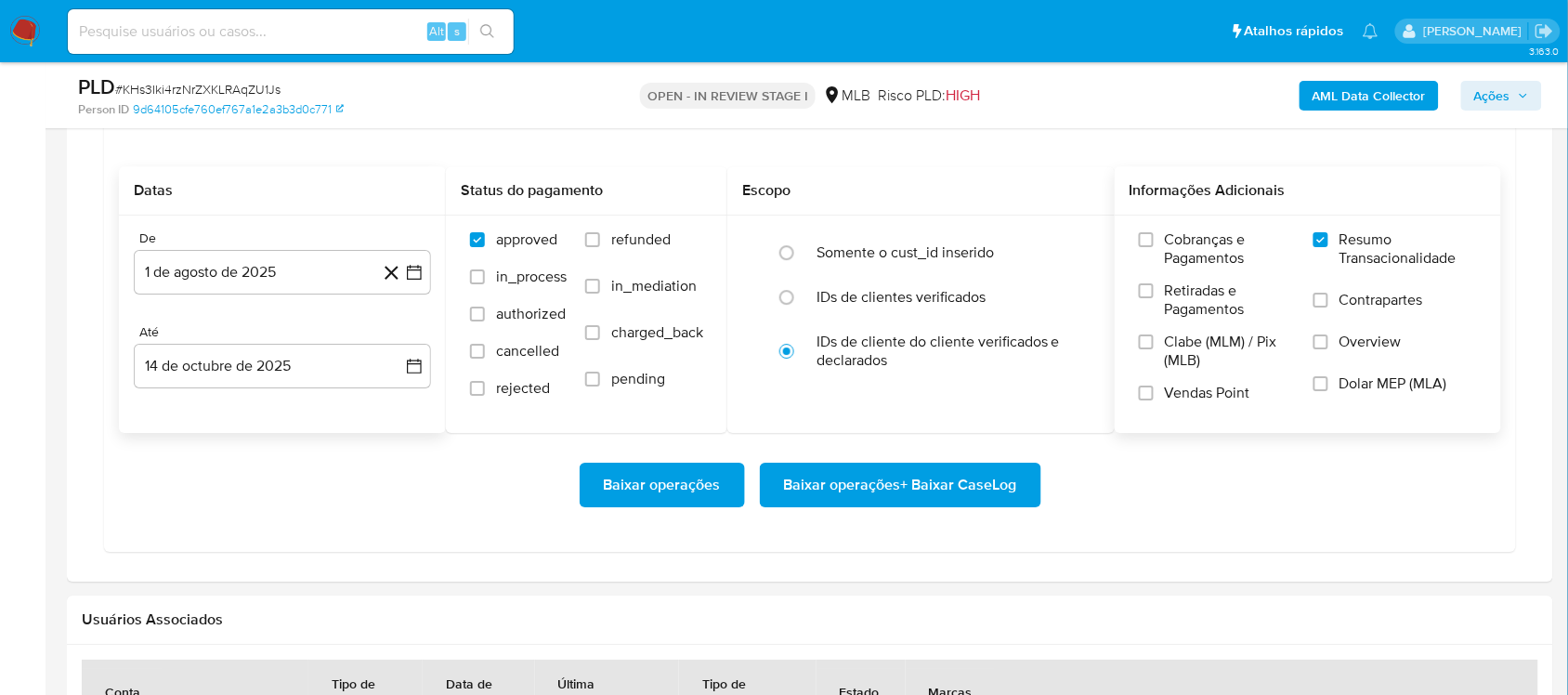
click at [840, 484] on span "Baixar operações + Baixar CaseLog" at bounding box center [899, 485] width 233 height 41
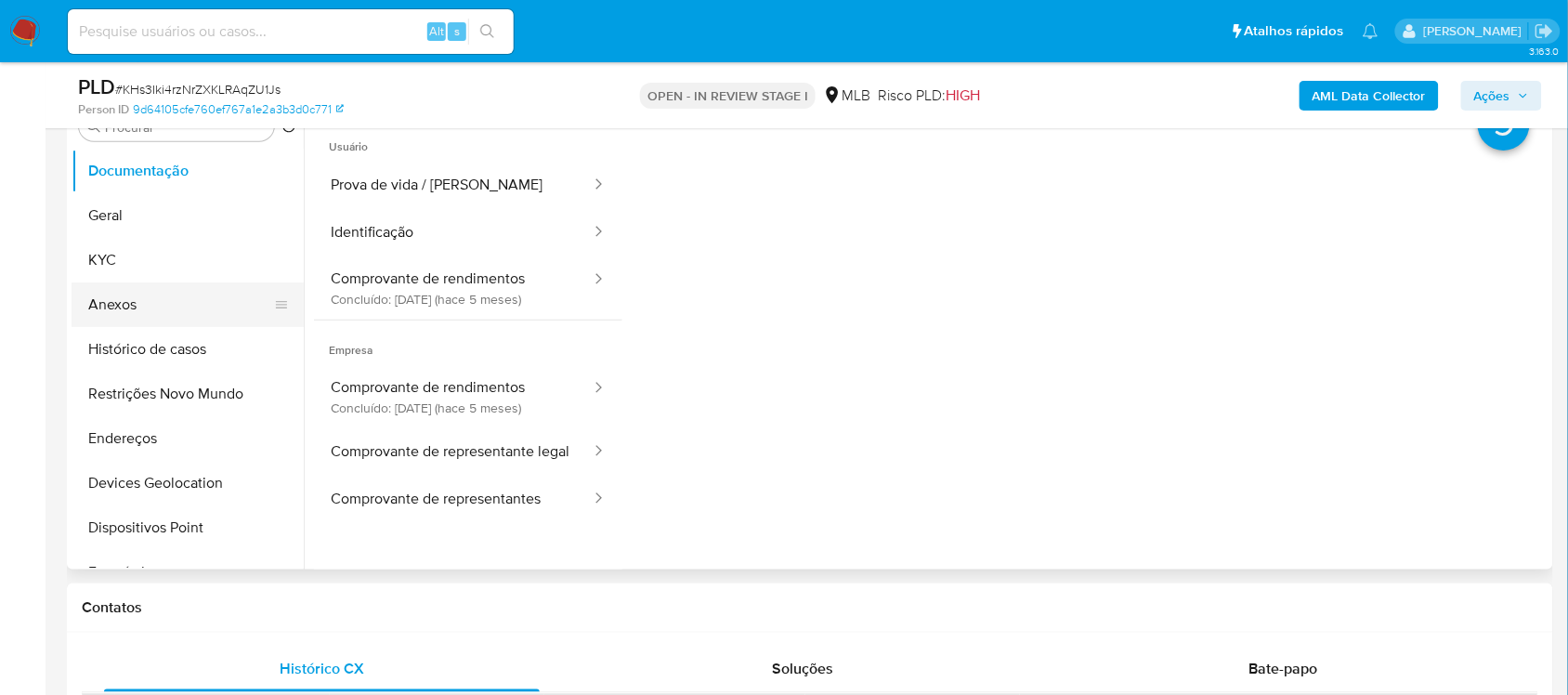
scroll to position [348, 0]
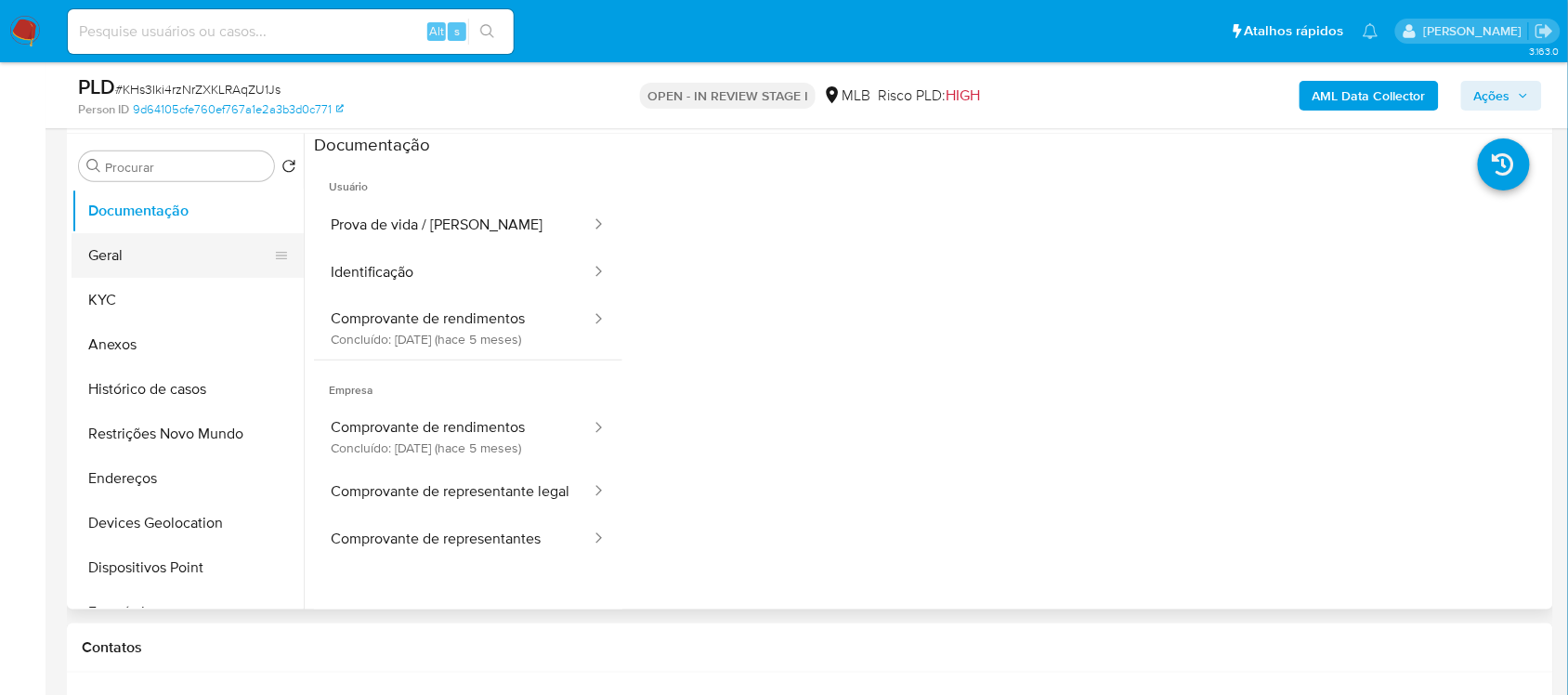
click at [167, 257] on button "Geral" at bounding box center [180, 255] width 217 height 45
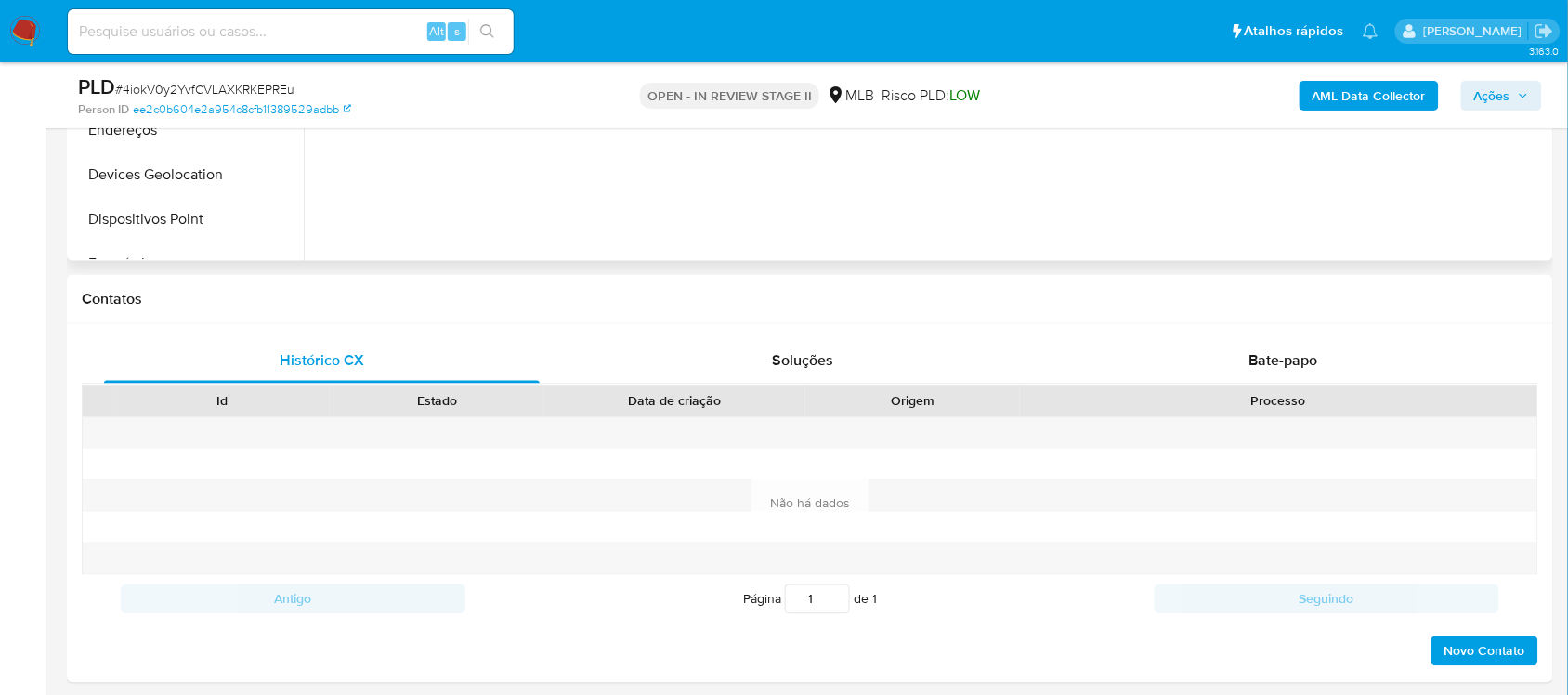
select select "10"
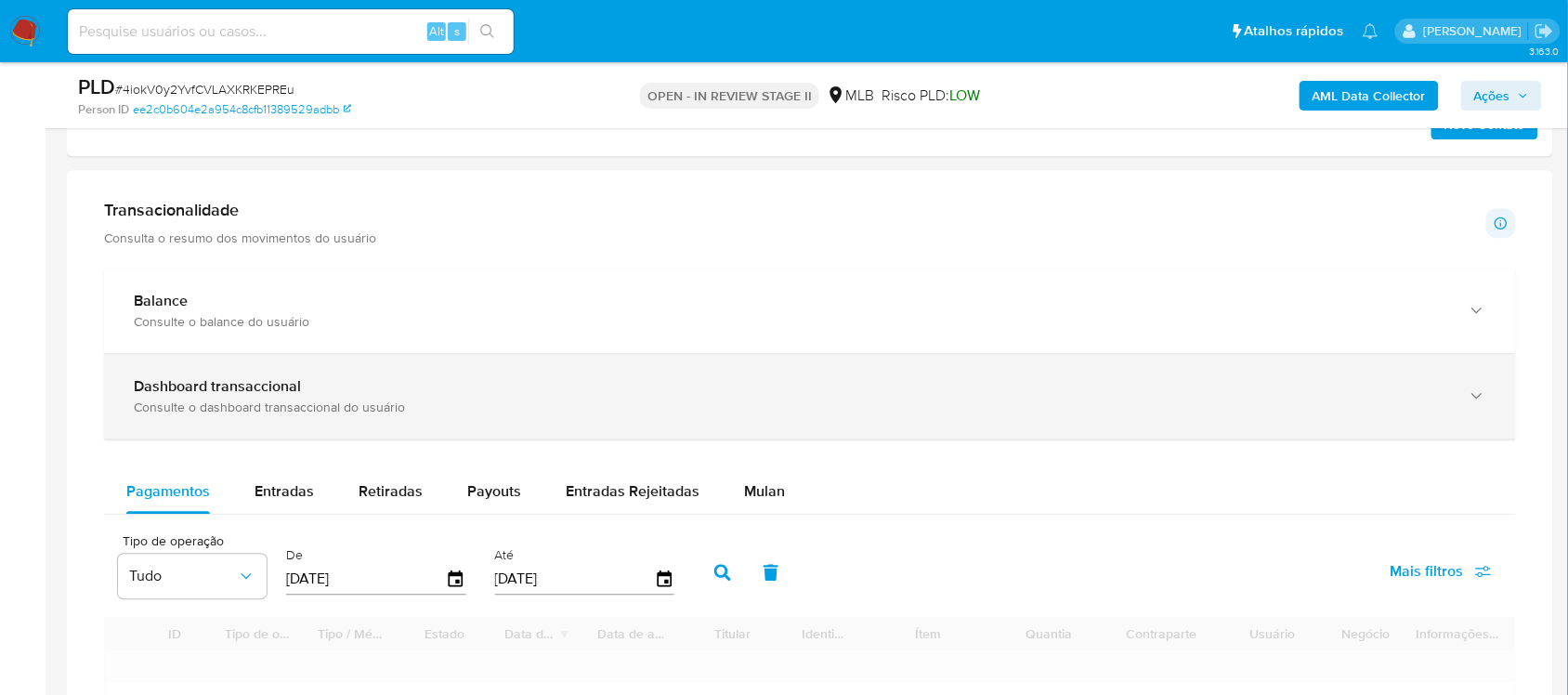
scroll to position [1278, 0]
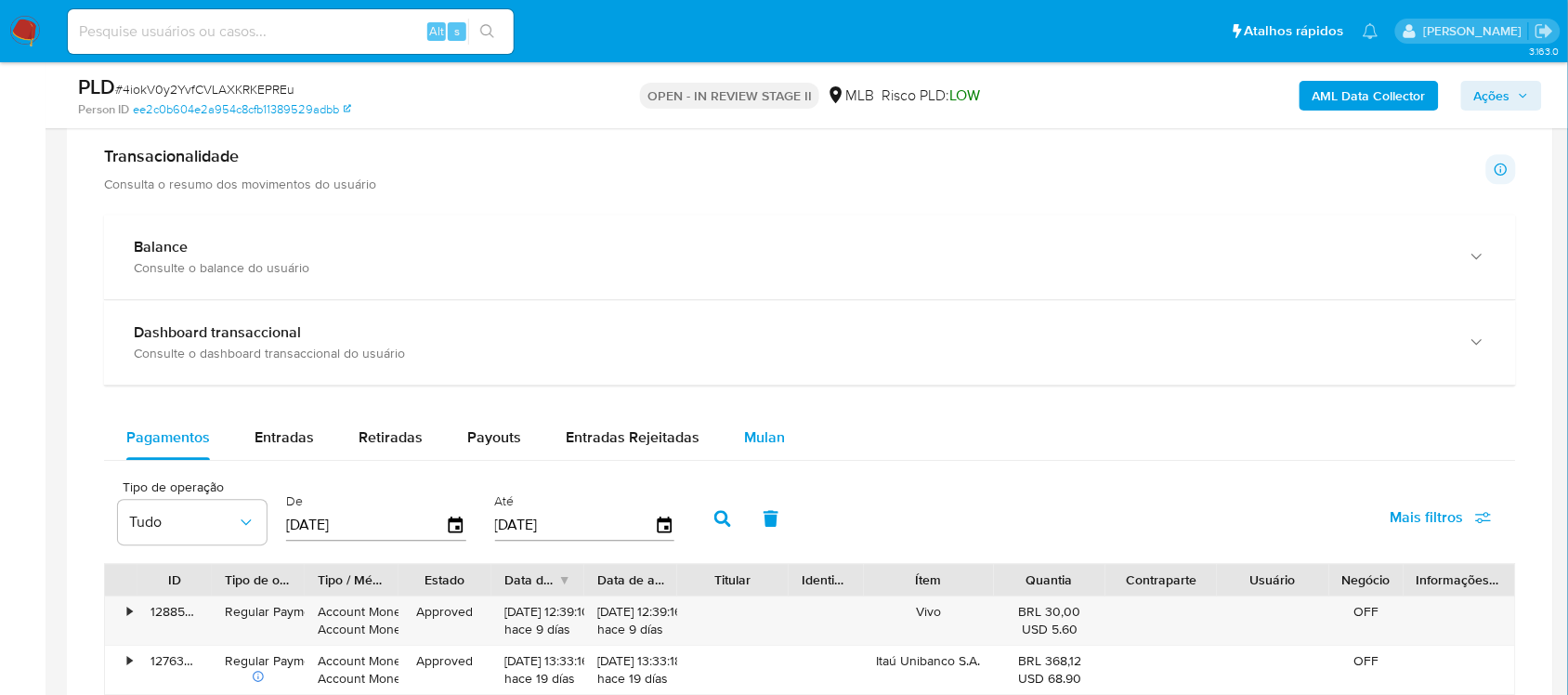
drag, startPoint x: 758, startPoint y: 475, endPoint x: 754, endPoint y: 449, distance: 26.3
click at [754, 448] on span "Mulan" at bounding box center [764, 437] width 41 height 21
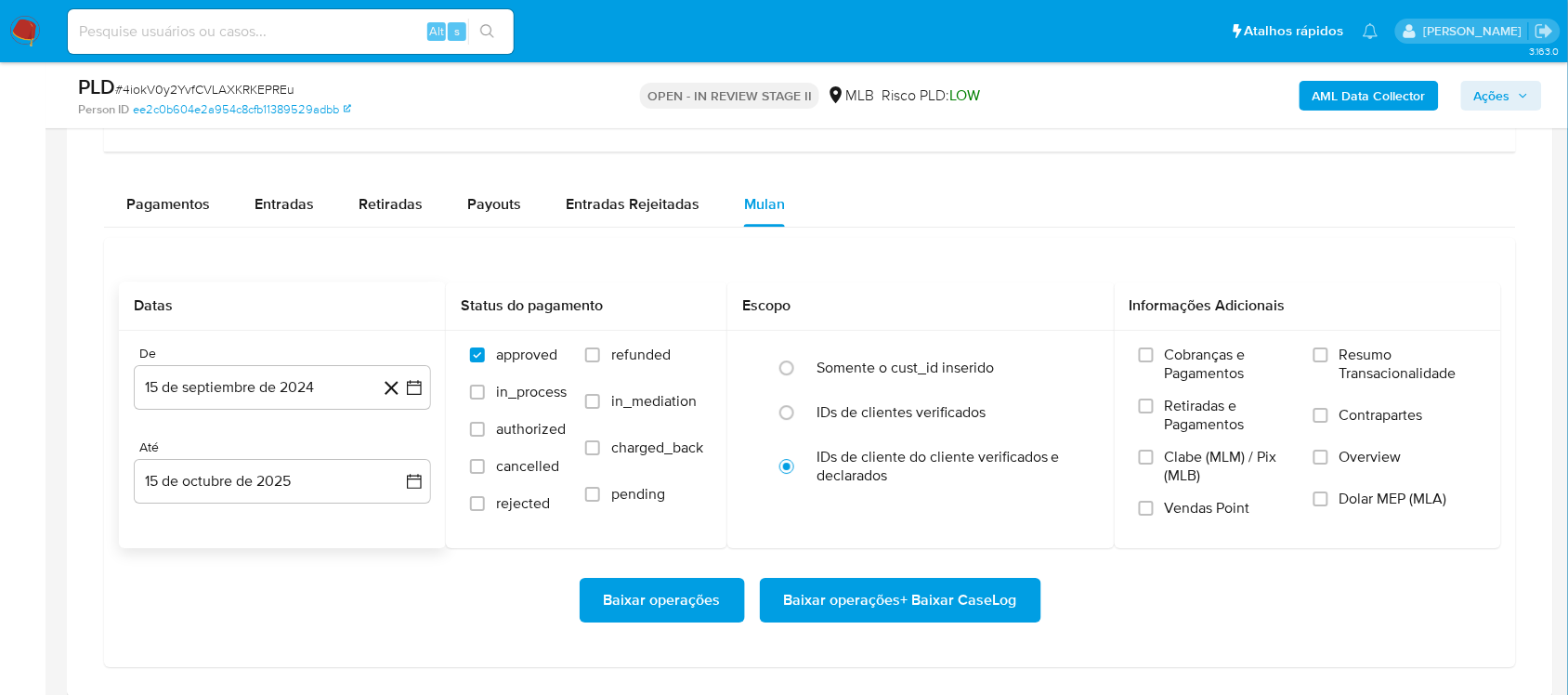
scroll to position [1742, 0]
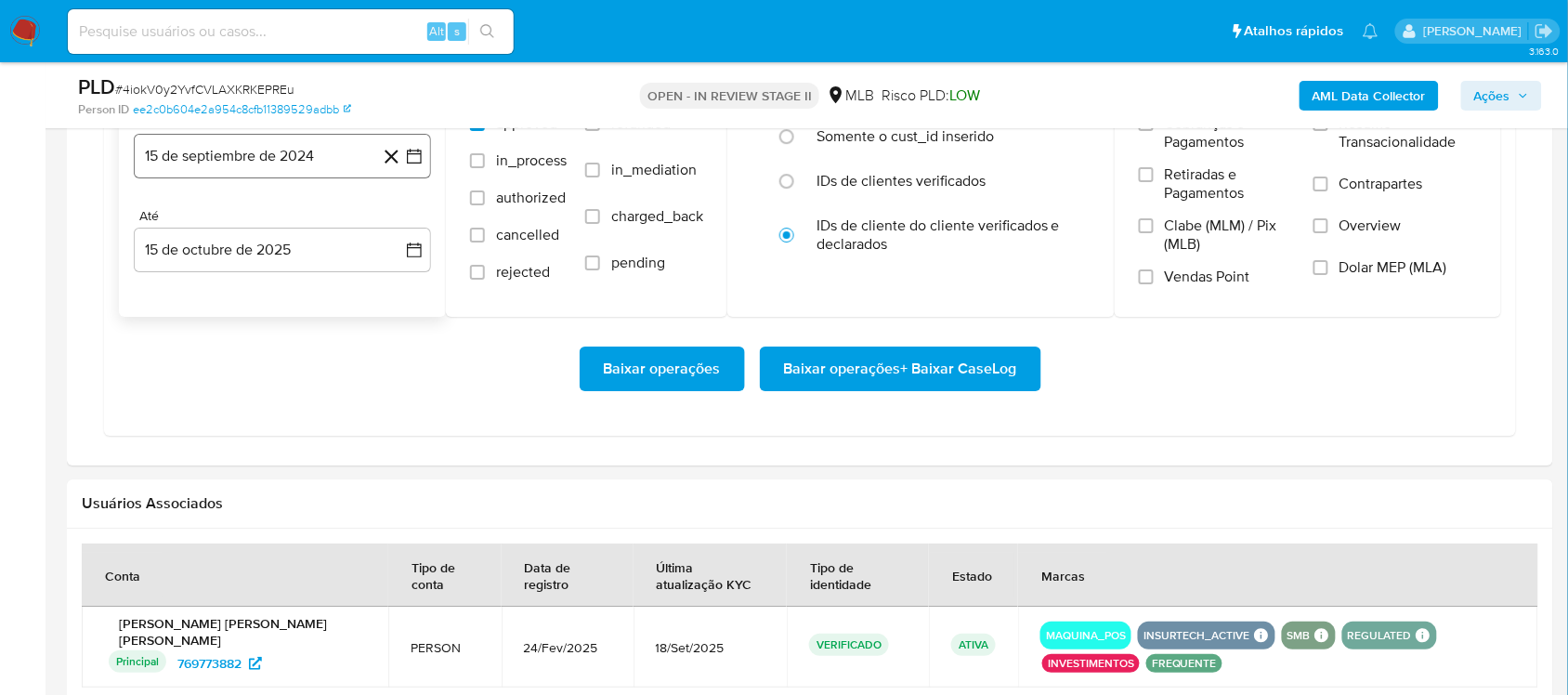
drag, startPoint x: 415, startPoint y: 168, endPoint x: 405, endPoint y: 177, distance: 13.5
click at [414, 165] on icon "button" at bounding box center [414, 156] width 19 height 19
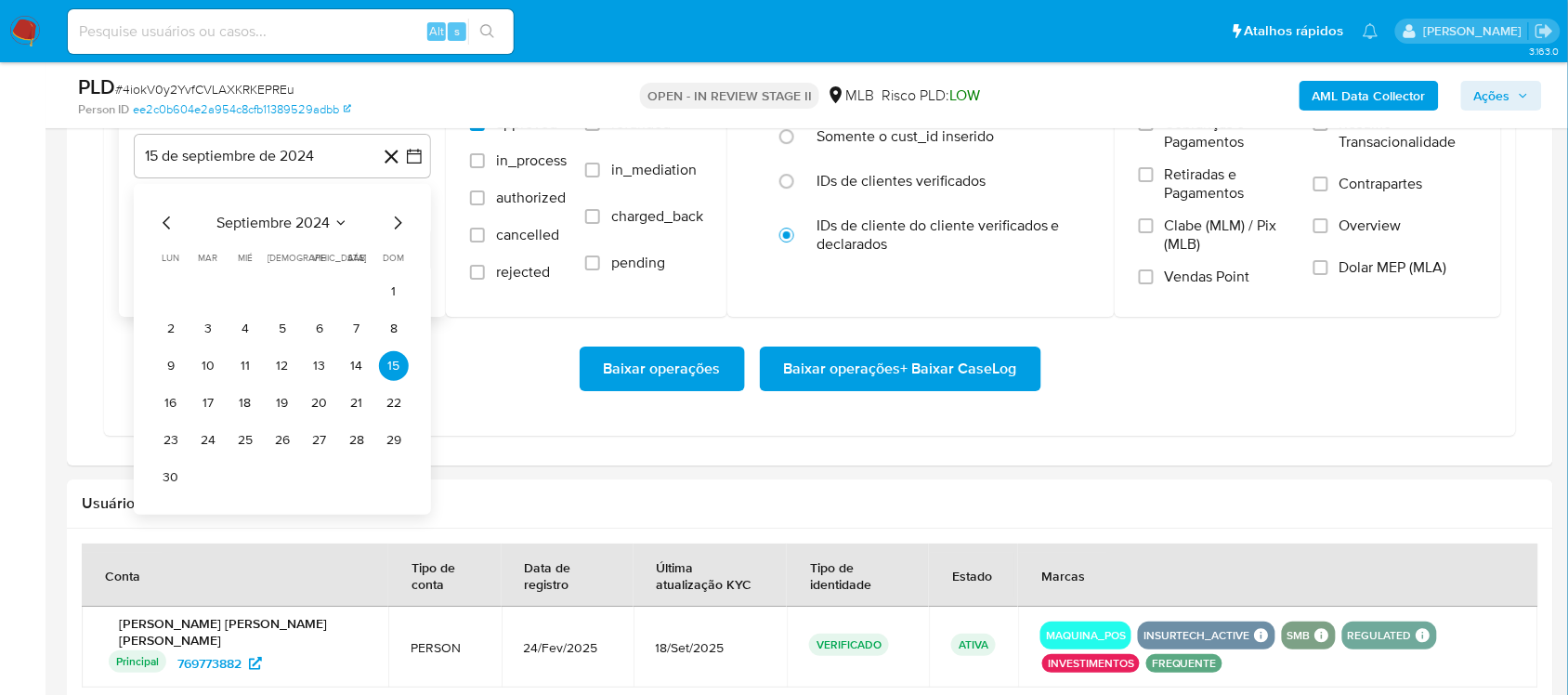
click at [274, 229] on span "septiembre 2024" at bounding box center [273, 223] width 113 height 19
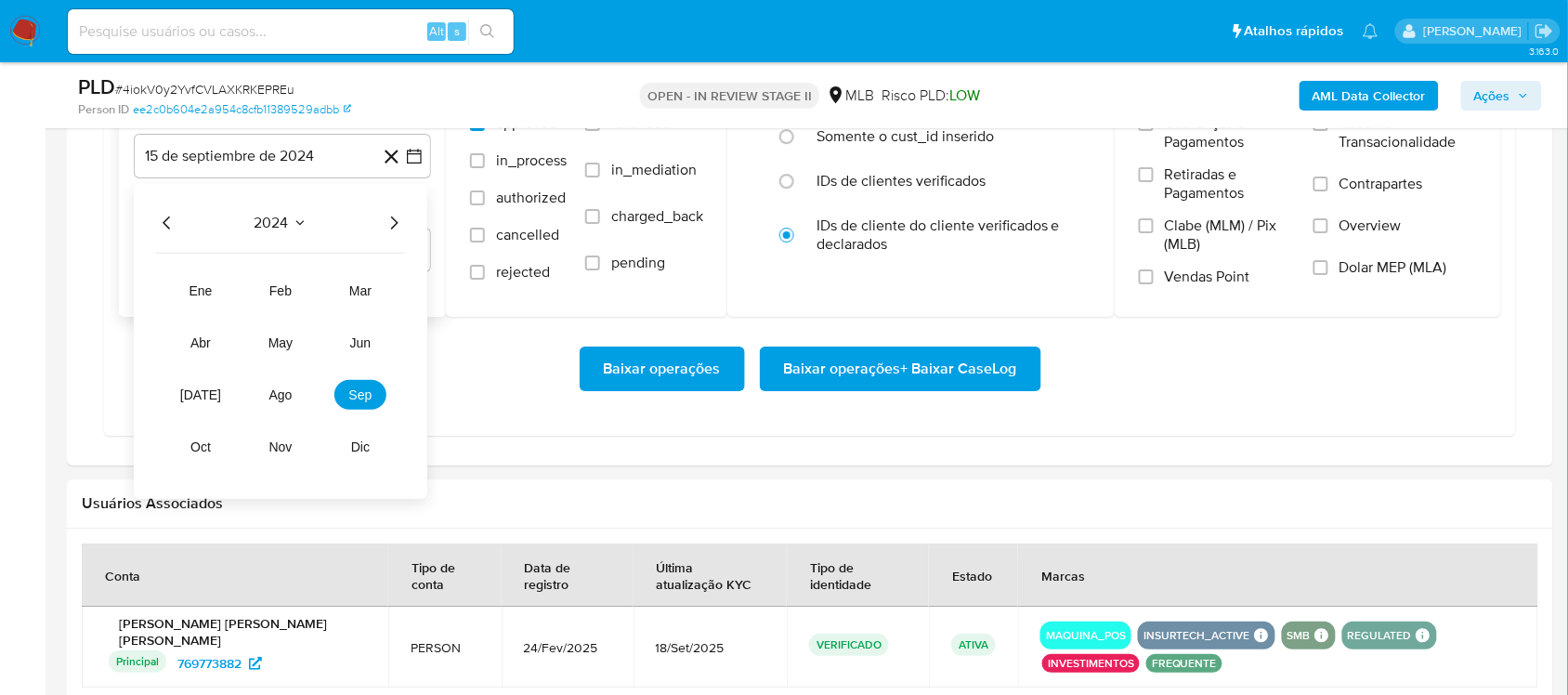
drag, startPoint x: 401, startPoint y: 223, endPoint x: 356, endPoint y: 277, distance: 70.3
click at [401, 223] on icon "Año siguiente" at bounding box center [394, 223] width 22 height 22
click at [270, 400] on span "ago" at bounding box center [280, 394] width 23 height 15
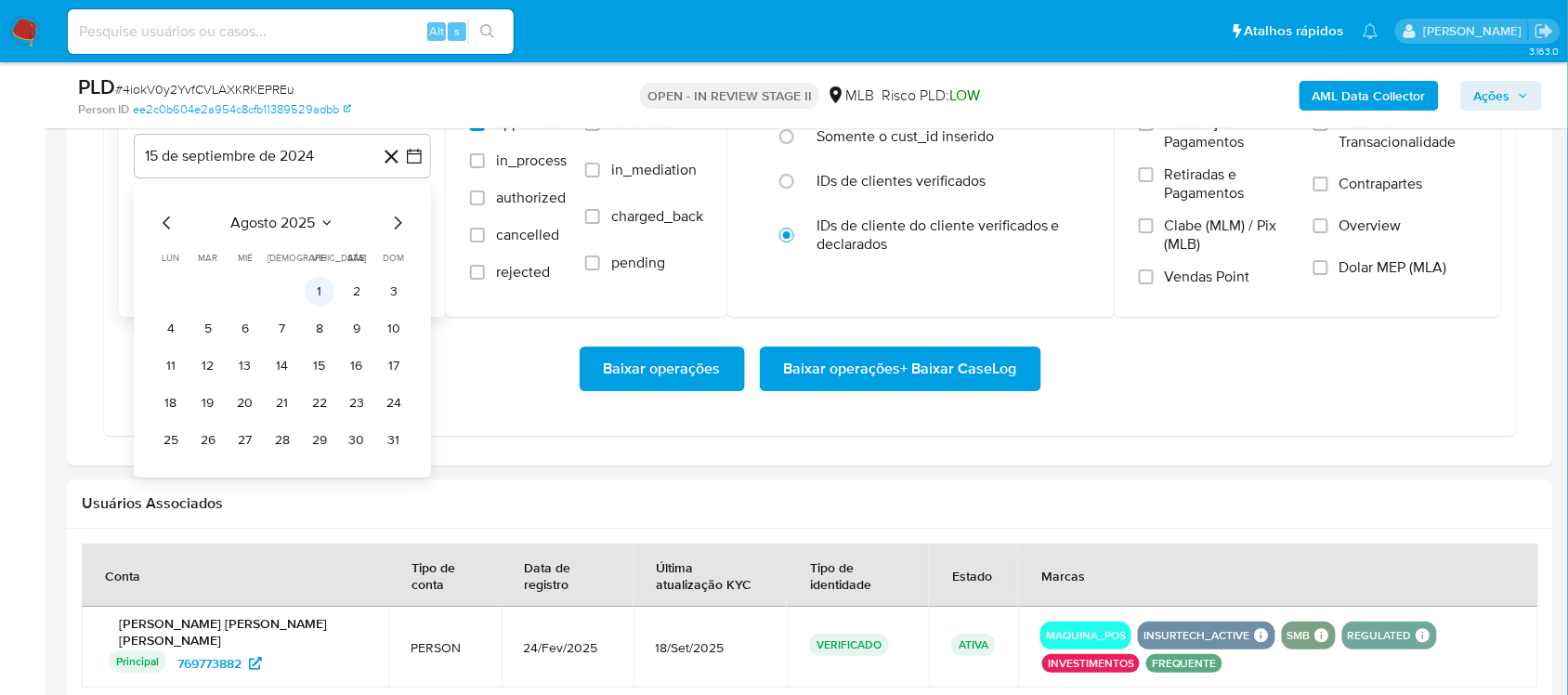
click at [314, 293] on button "1" at bounding box center [320, 292] width 30 height 30
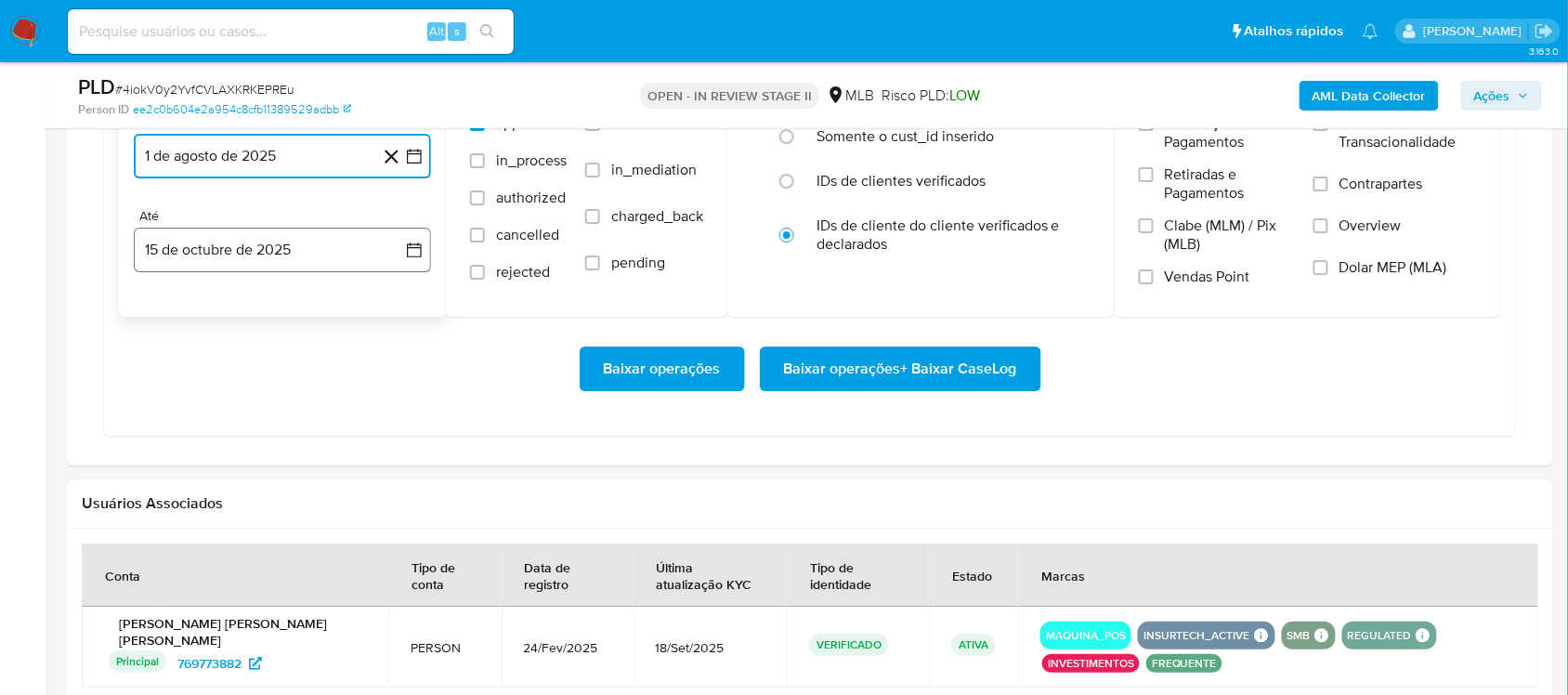
click at [406, 259] on icon "button" at bounding box center [414, 250] width 19 height 19
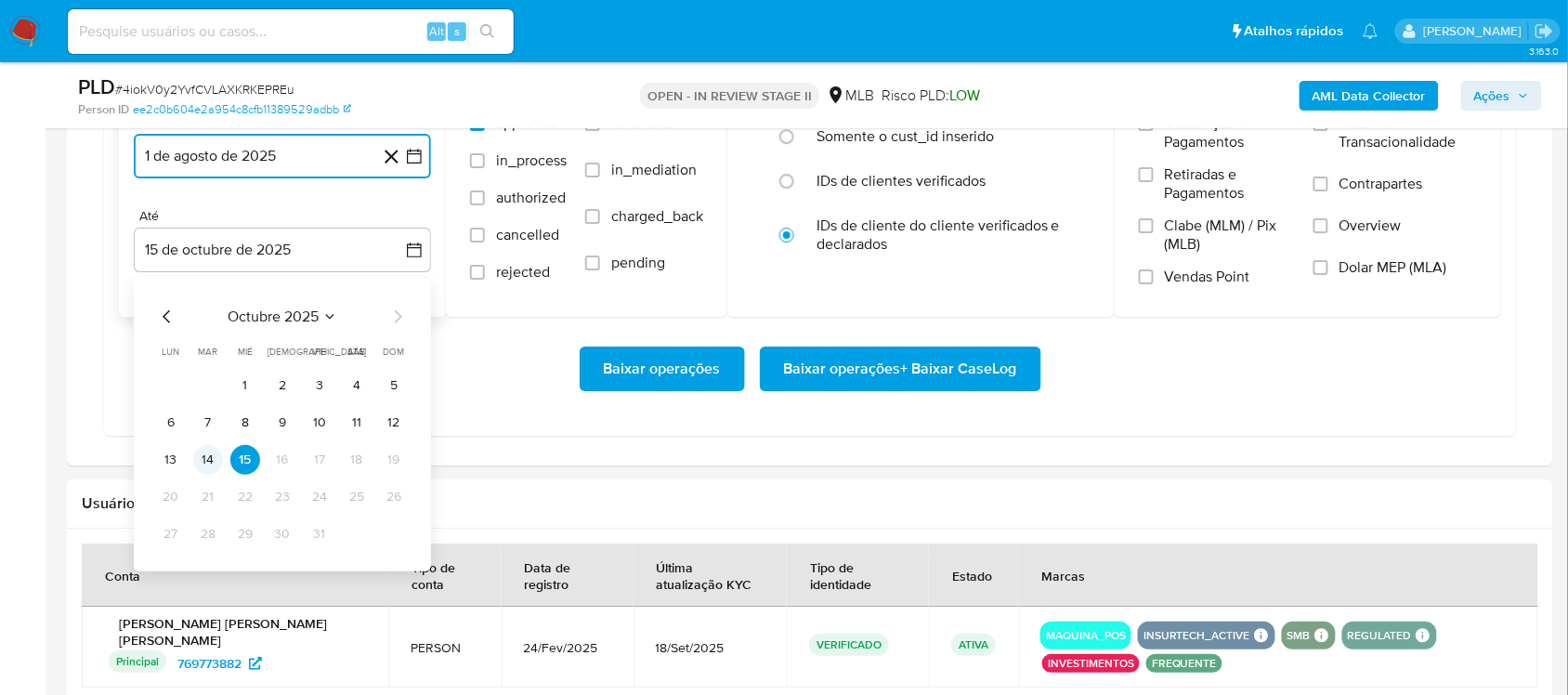
click at [196, 461] on button "14" at bounding box center [208, 460] width 30 height 30
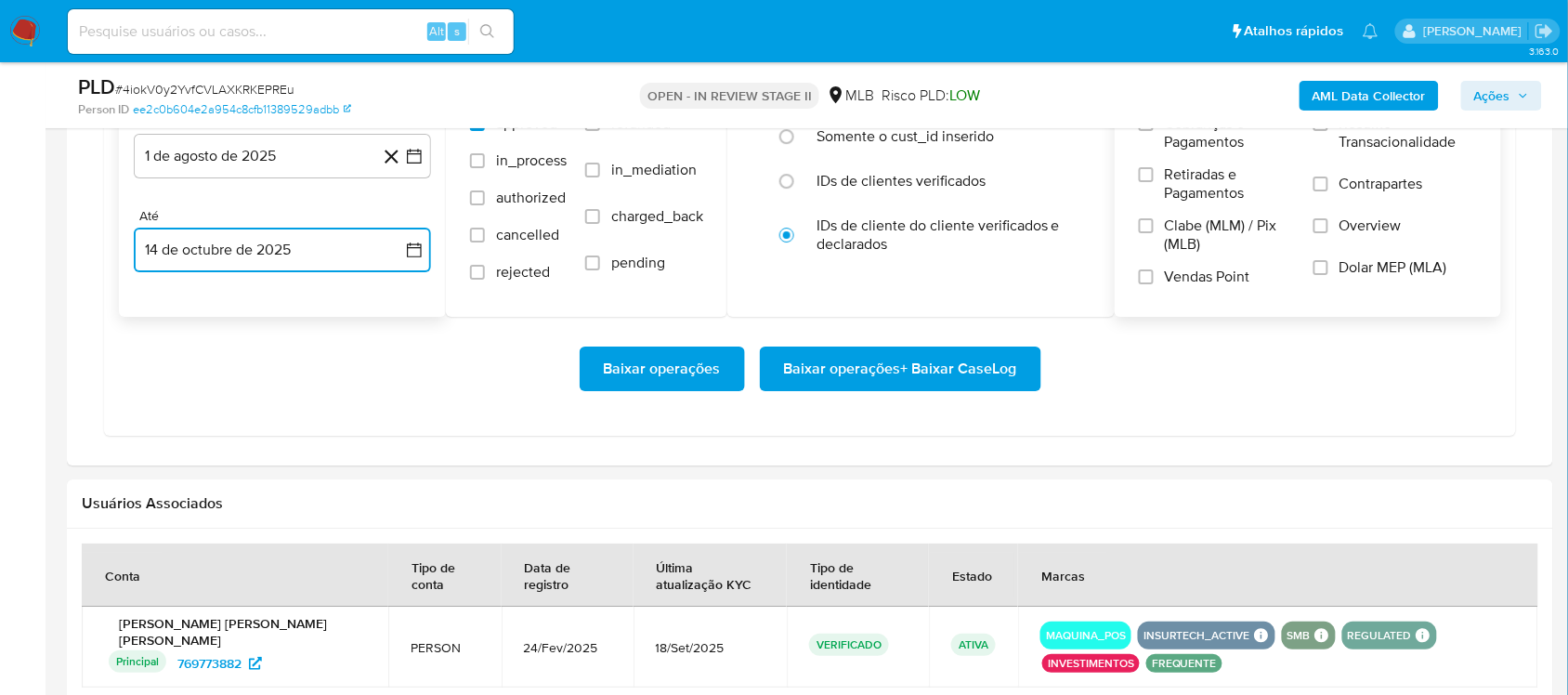
scroll to position [1626, 0]
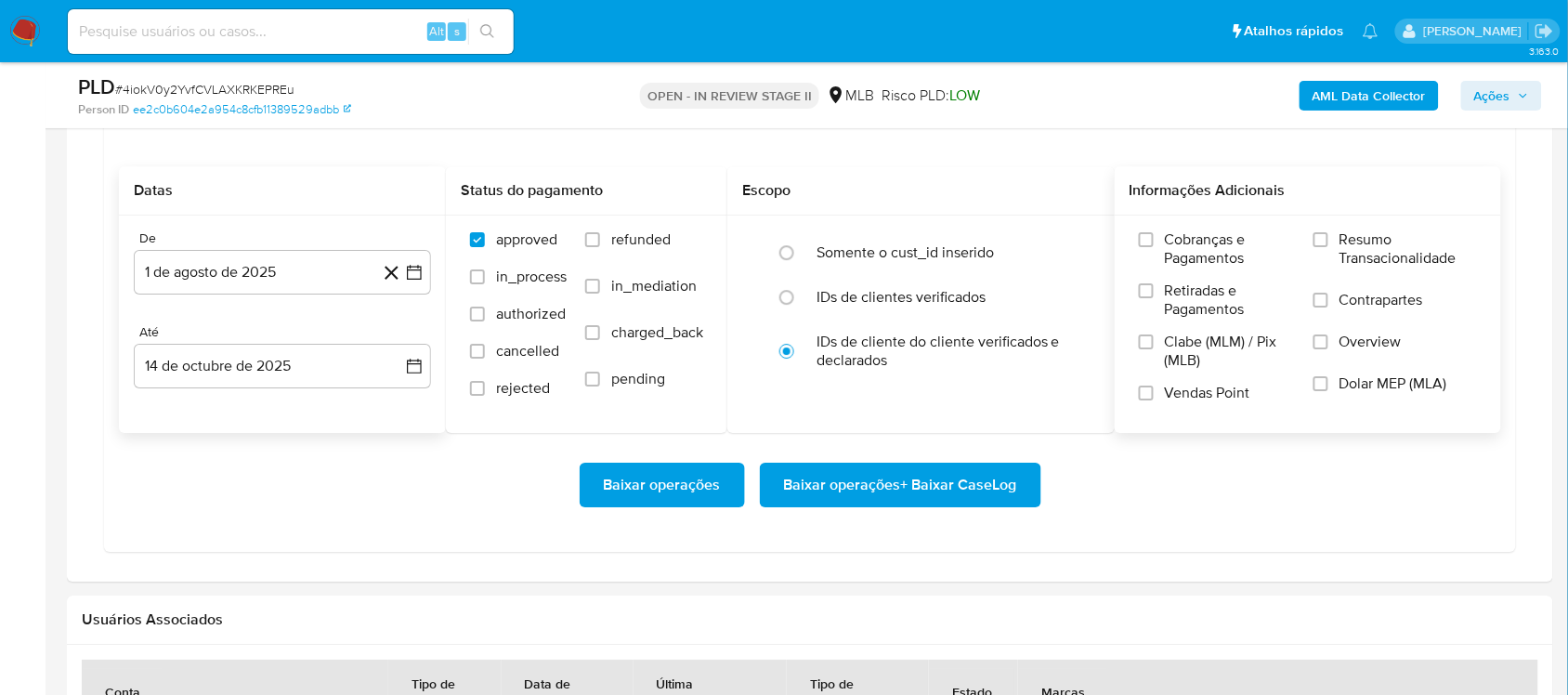
click at [1358, 228] on div "Cobranças e Pagamentos Retiradas e Pagamentos Clabe (MLM) / Pix (MLB) Vendas Po…" at bounding box center [1307, 324] width 387 height 216
click at [1345, 246] on span "Resumo Transacionalidade" at bounding box center [1408, 248] width 138 height 37
click at [1328, 246] on input "Resumo Transacionalidade" at bounding box center [1320, 239] width 15 height 15
click at [1210, 392] on span "Vendas Point" at bounding box center [1206, 393] width 85 height 19
click at [1153, 392] on input "Vendas Point" at bounding box center [1145, 393] width 15 height 15
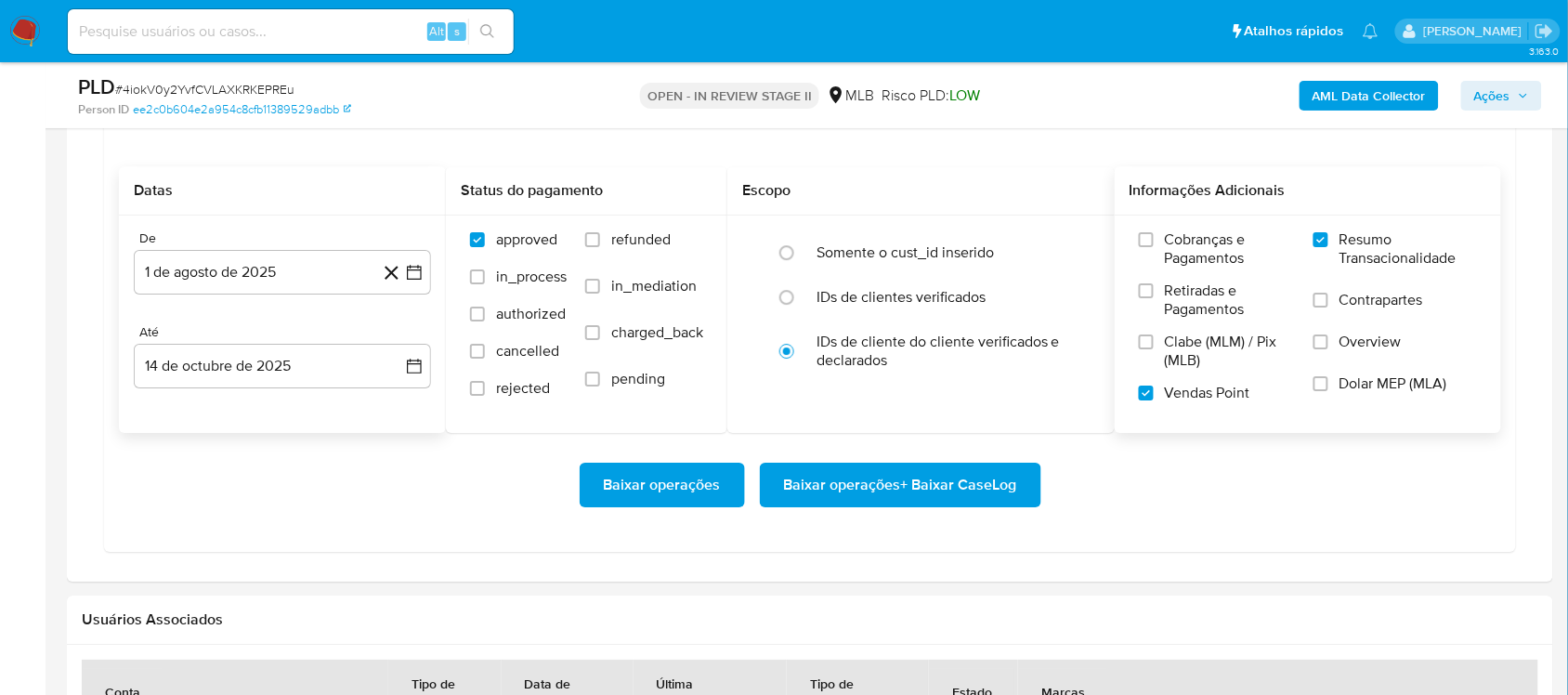
click at [903, 471] on span "Baixar operações + Baixar CaseLog" at bounding box center [899, 485] width 233 height 41
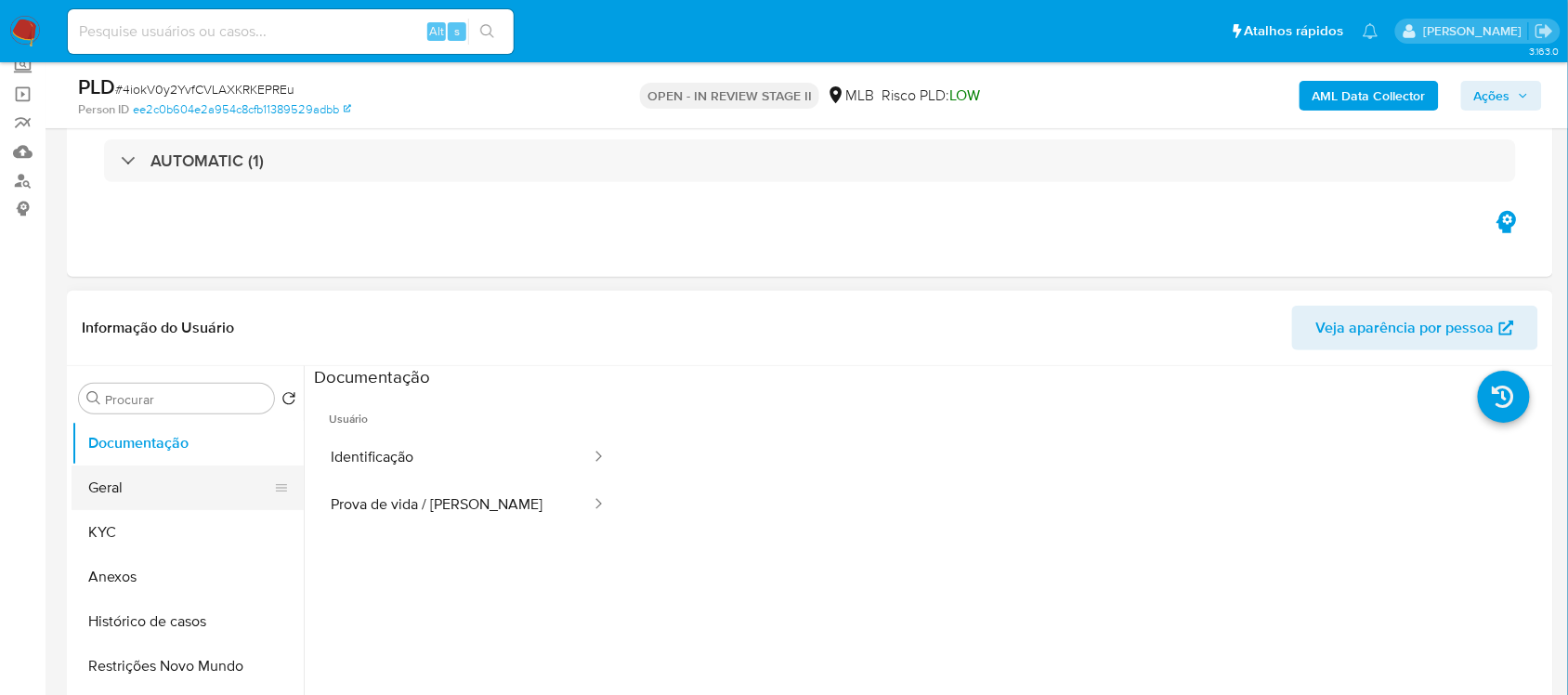
click at [109, 502] on button "Geral" at bounding box center [180, 488] width 217 height 45
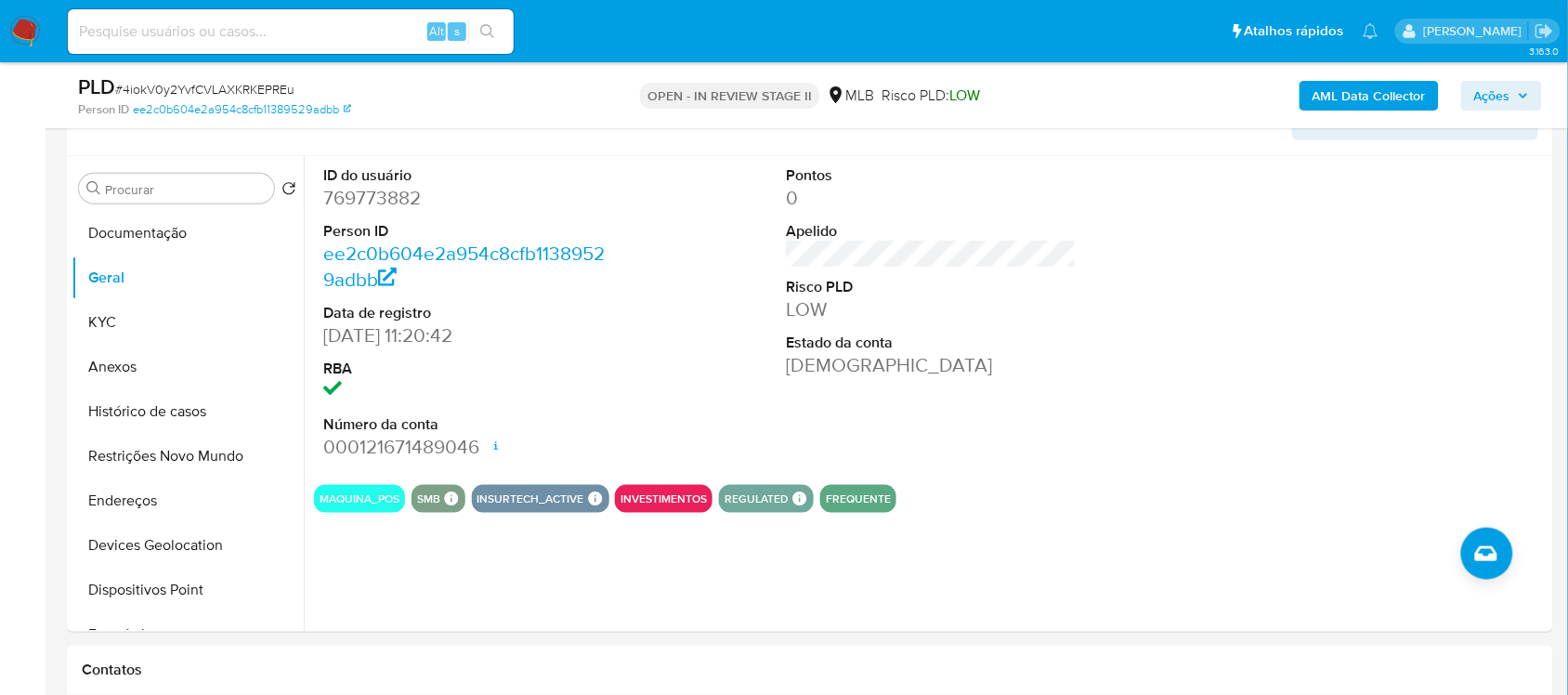
scroll to position [314, 0]
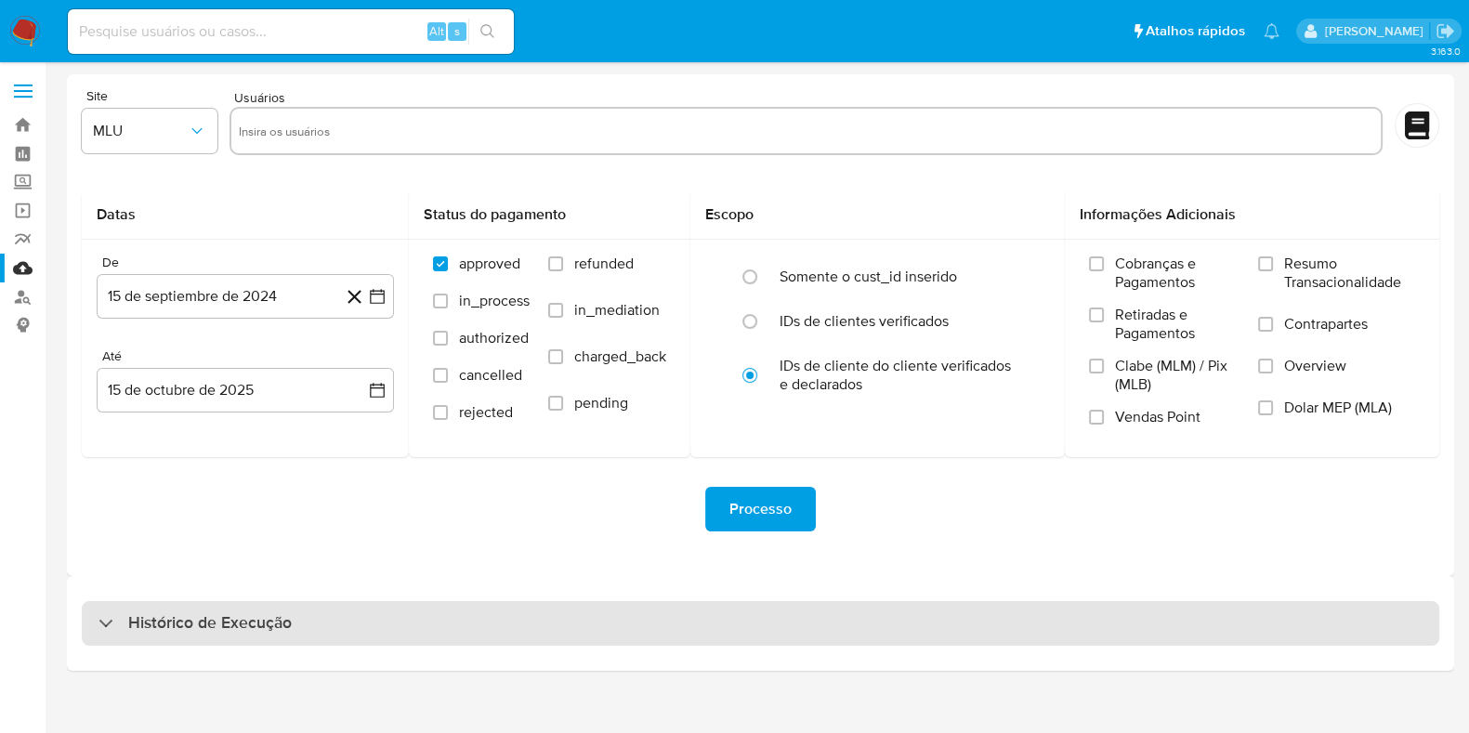
click at [334, 617] on div "Histórico de Execução" at bounding box center [761, 623] width 1358 height 45
select select "10"
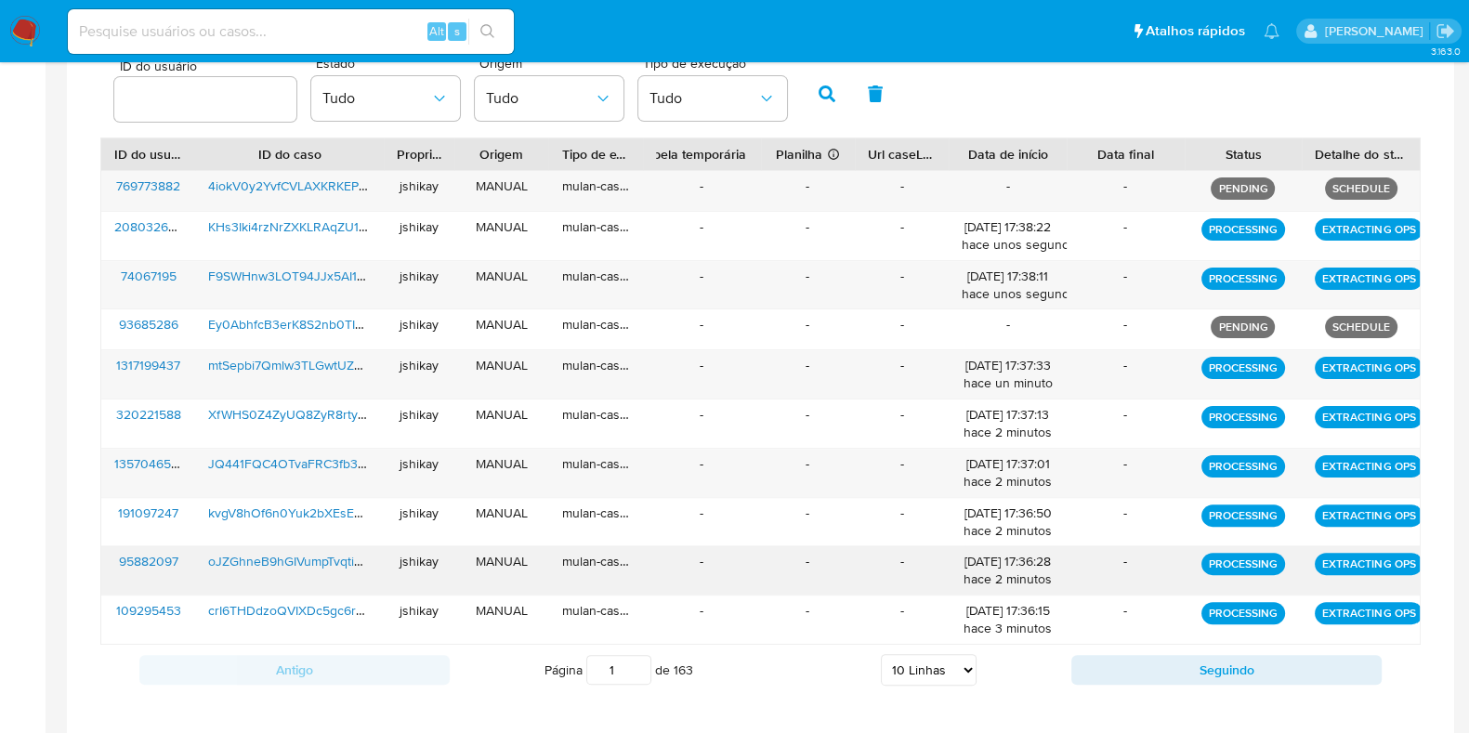
scroll to position [582, 0]
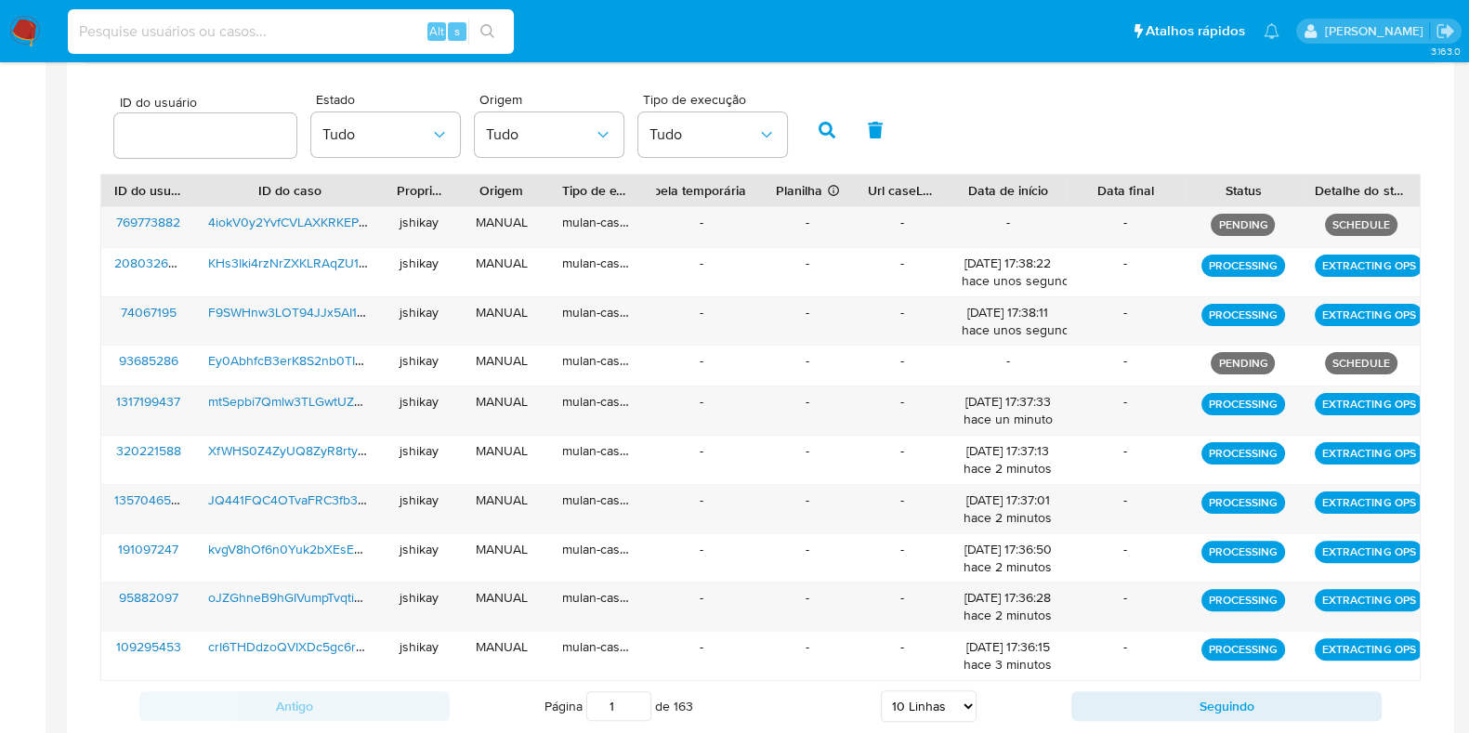
click at [344, 41] on input at bounding box center [291, 32] width 446 height 24
paste input "AM38Wozm53nQqZF6TxeiWFV4"
type input "AM38Wozm53nQqZF6TxeiWFV4"
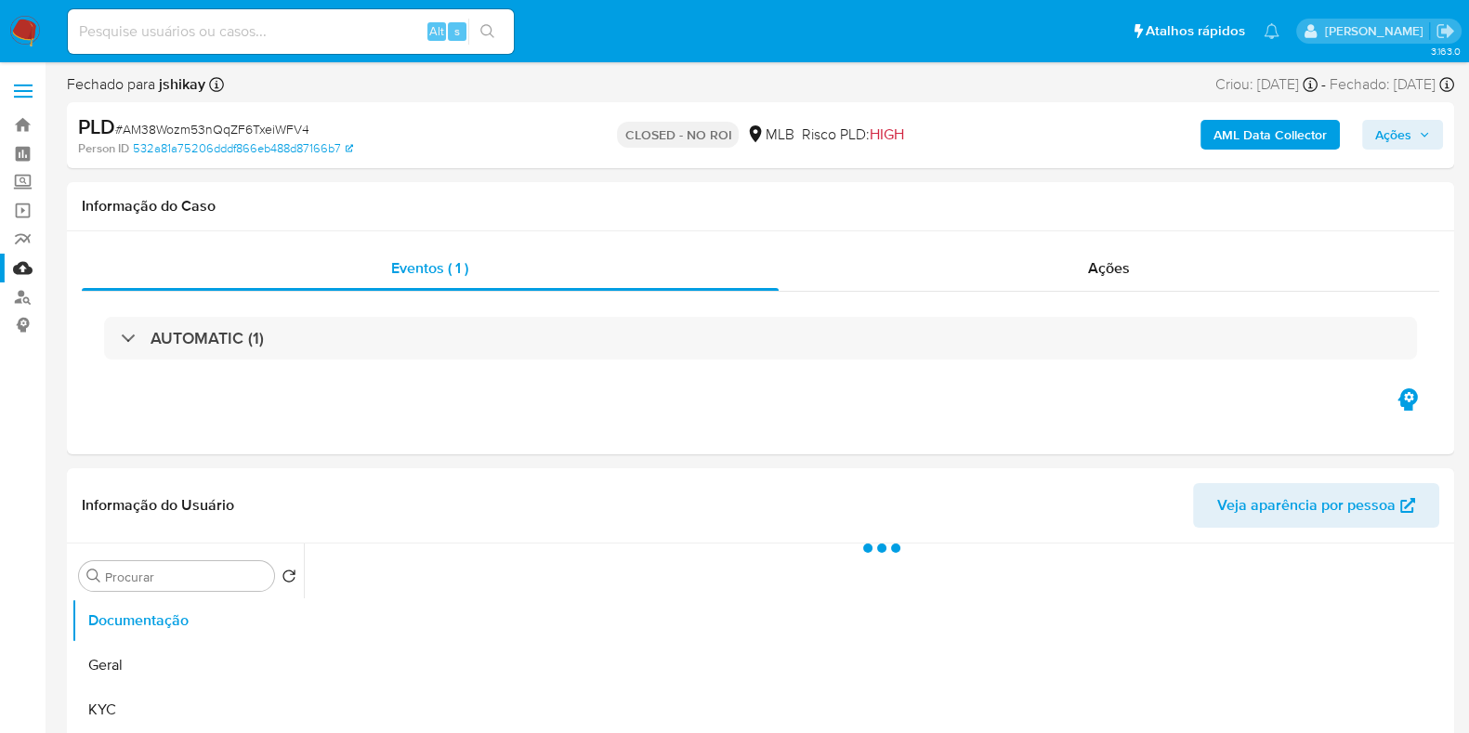
select select "10"
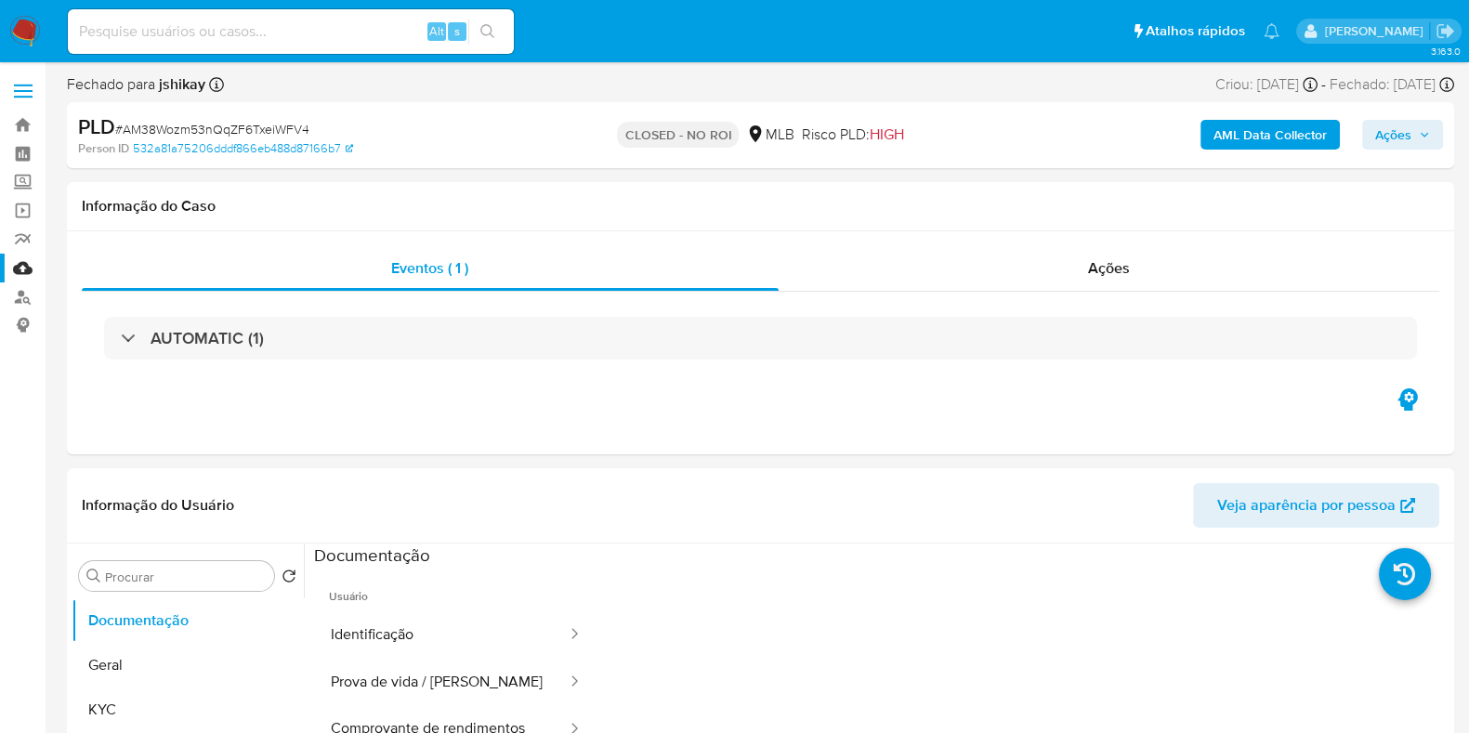
click at [221, 123] on span "# AM38Wozm53nQqZF6TxeiWFV4" at bounding box center [212, 129] width 194 height 19
copy span "AM38Wozm53nQqZF6TxeiWFV4"
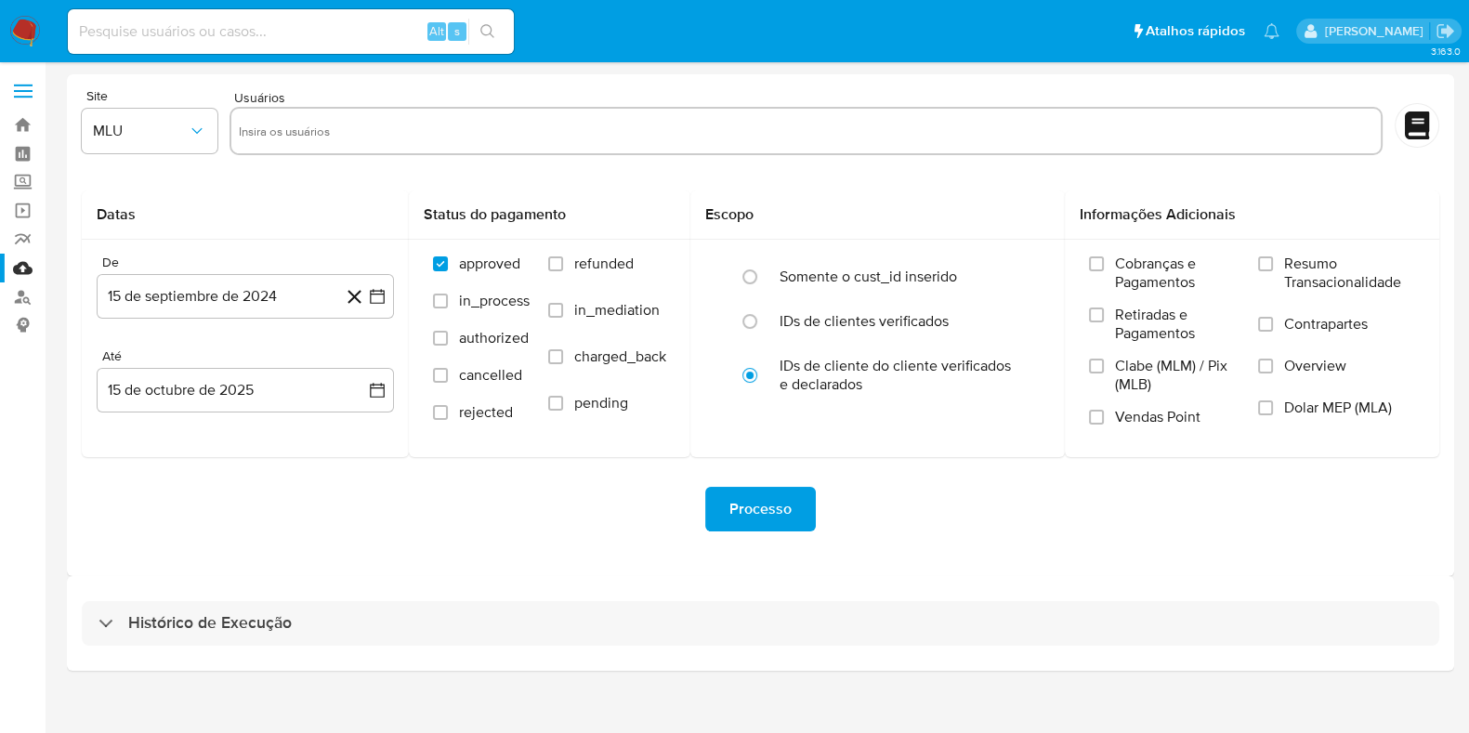
click at [203, 592] on div "Histórico de Execução" at bounding box center [760, 623] width 1387 height 95
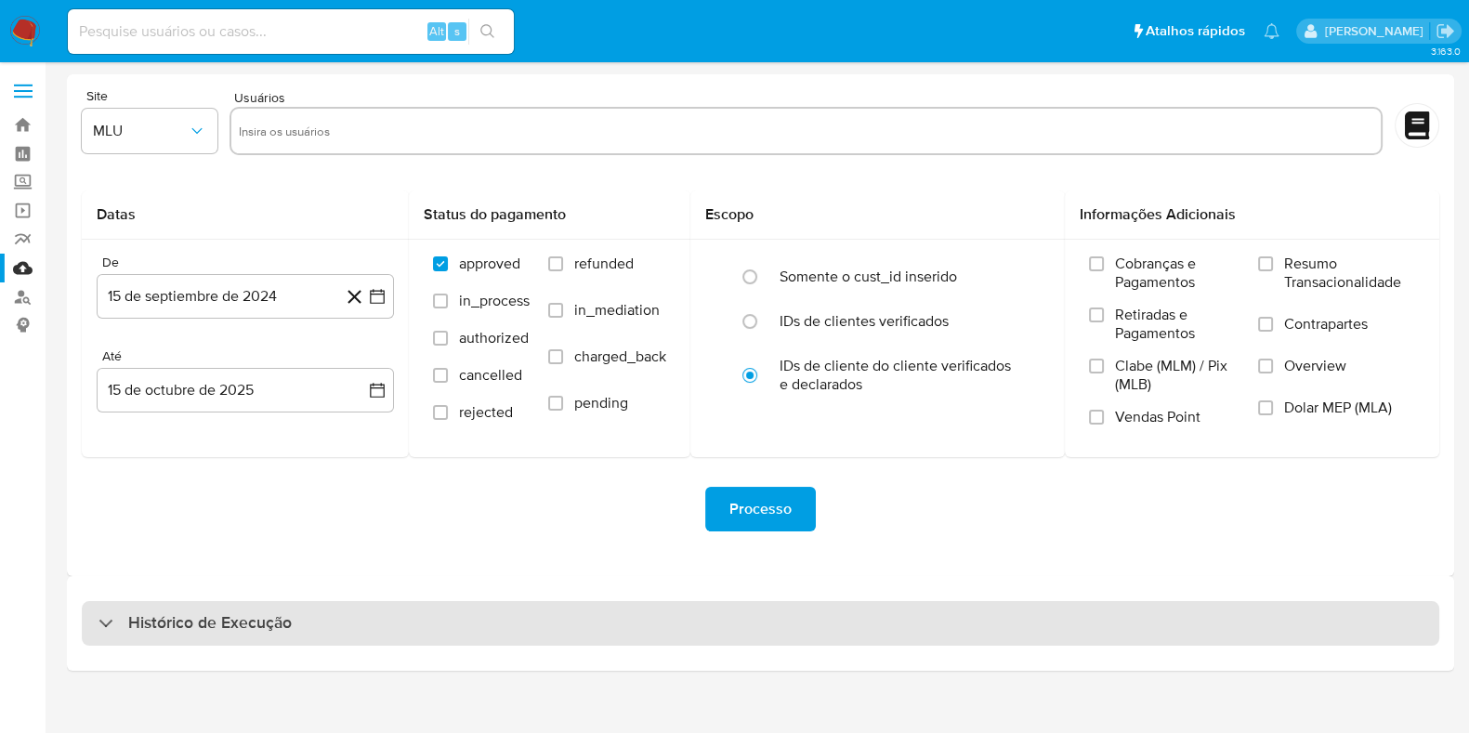
click at [190, 633] on h3 "Histórico de Execução" at bounding box center [210, 623] width 164 height 22
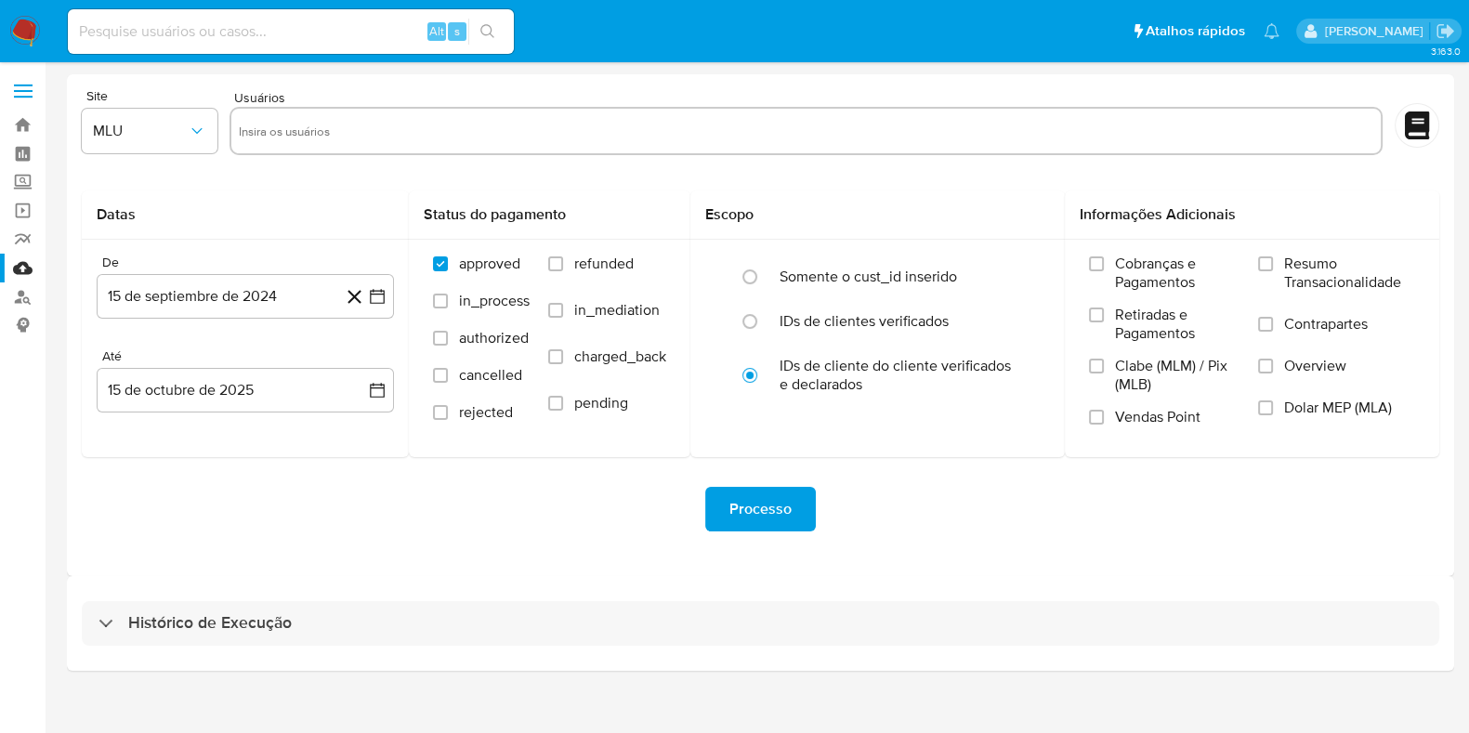
select select "10"
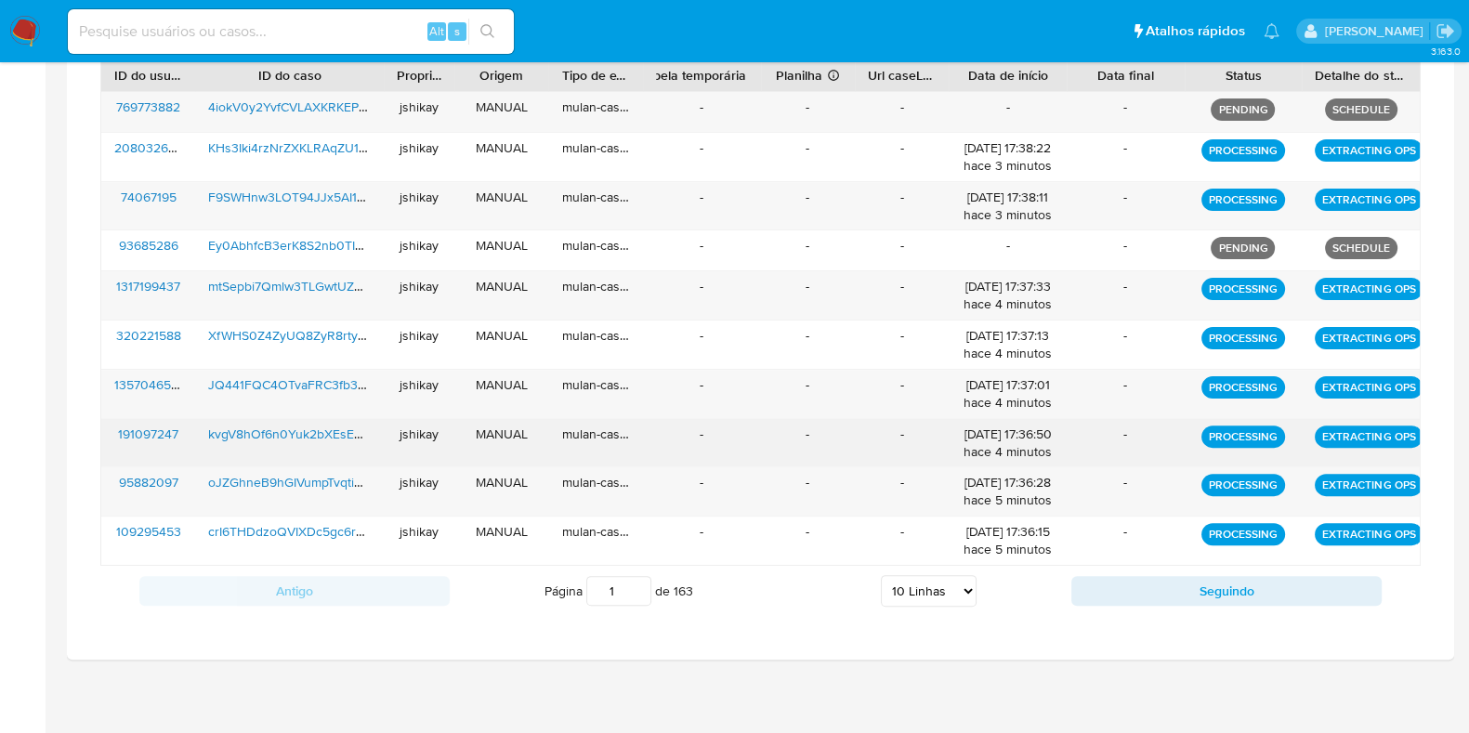
scroll to position [581, 0]
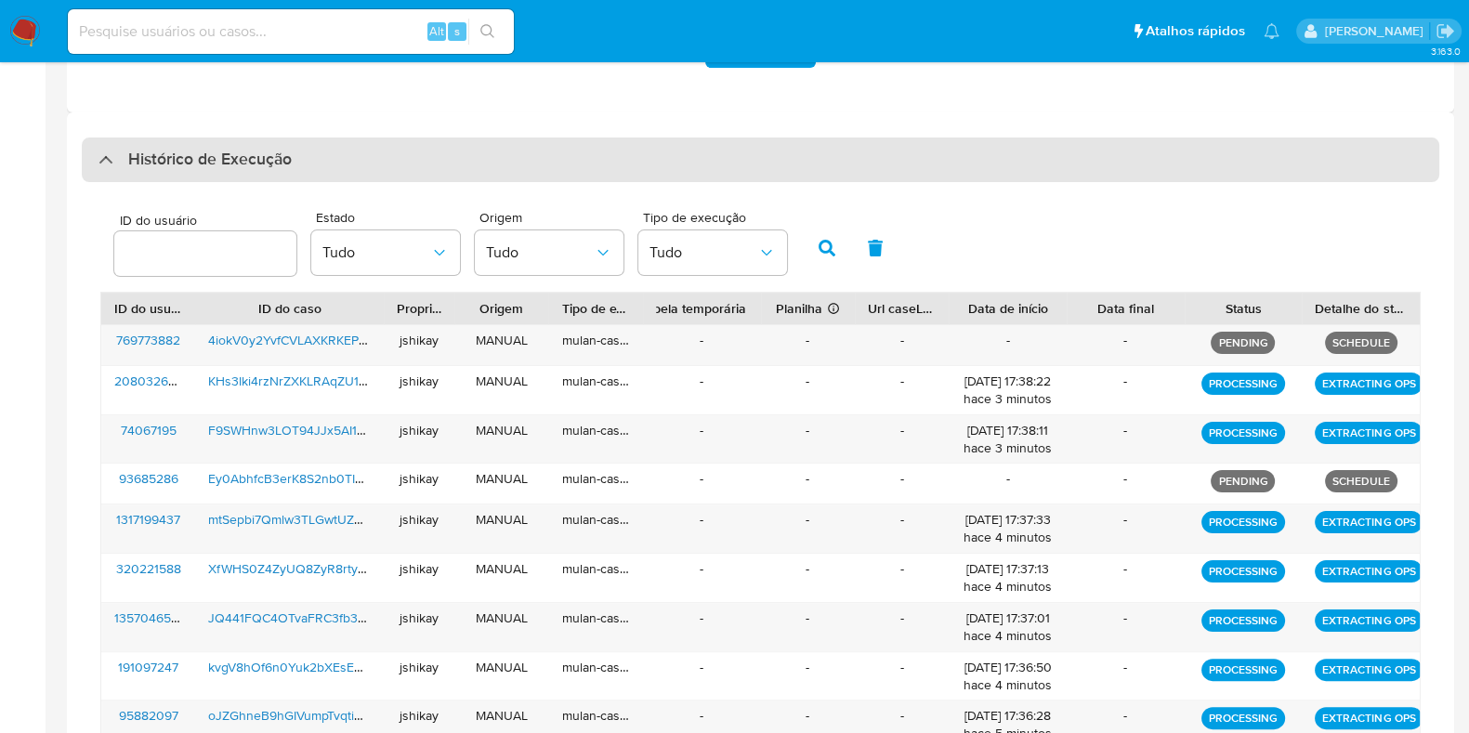
click at [130, 157] on h3 "Histórico de Execução" at bounding box center [210, 160] width 164 height 22
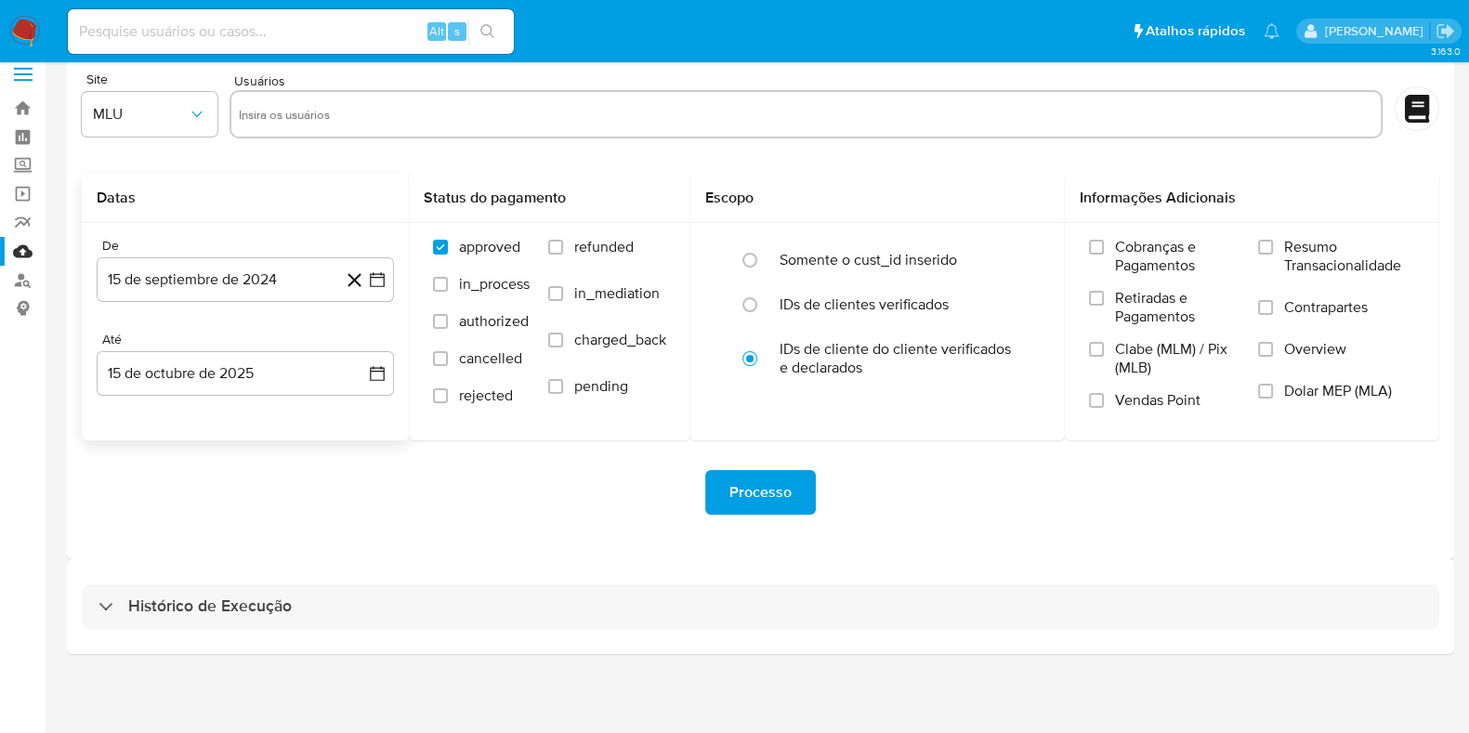
scroll to position [16, 0]
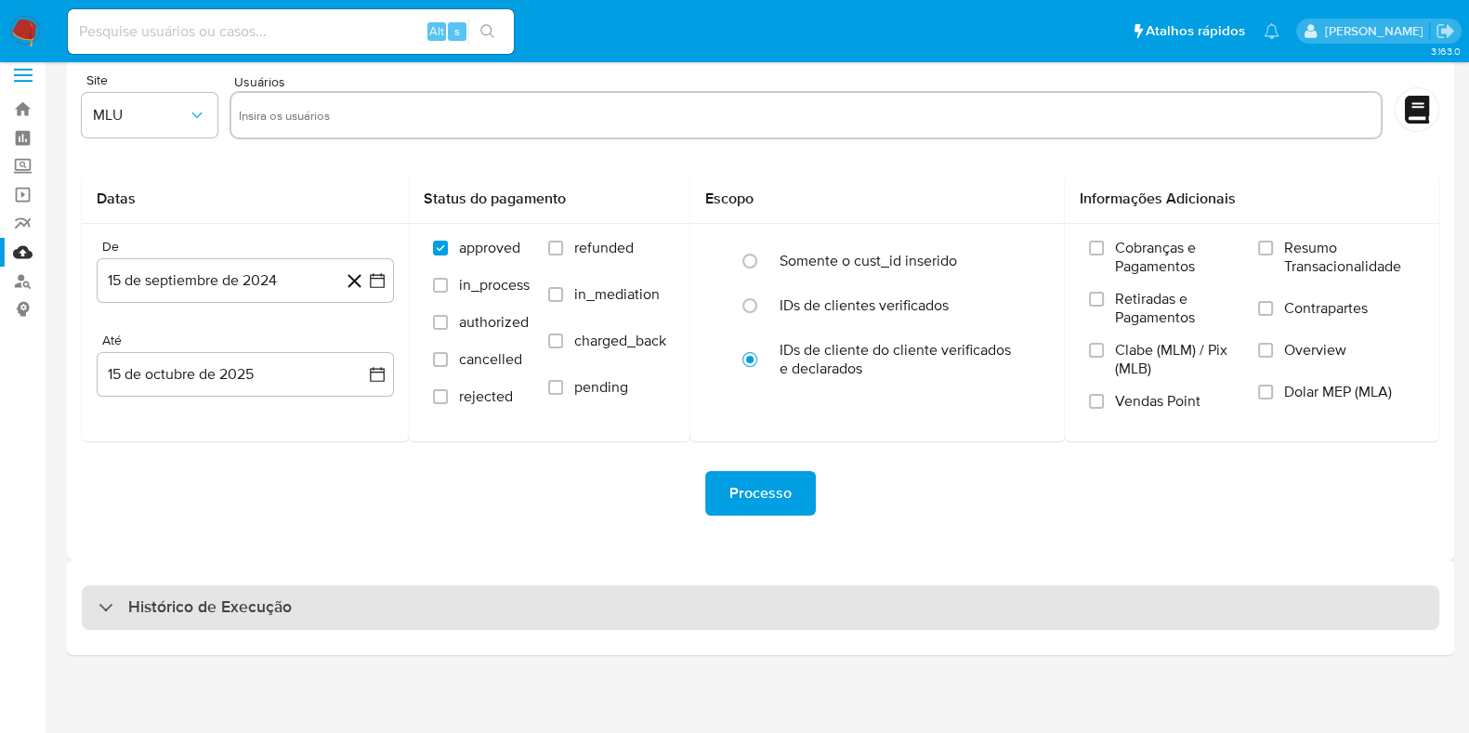
click at [137, 626] on div "Histórico de Execução" at bounding box center [761, 607] width 1358 height 45
select select "10"
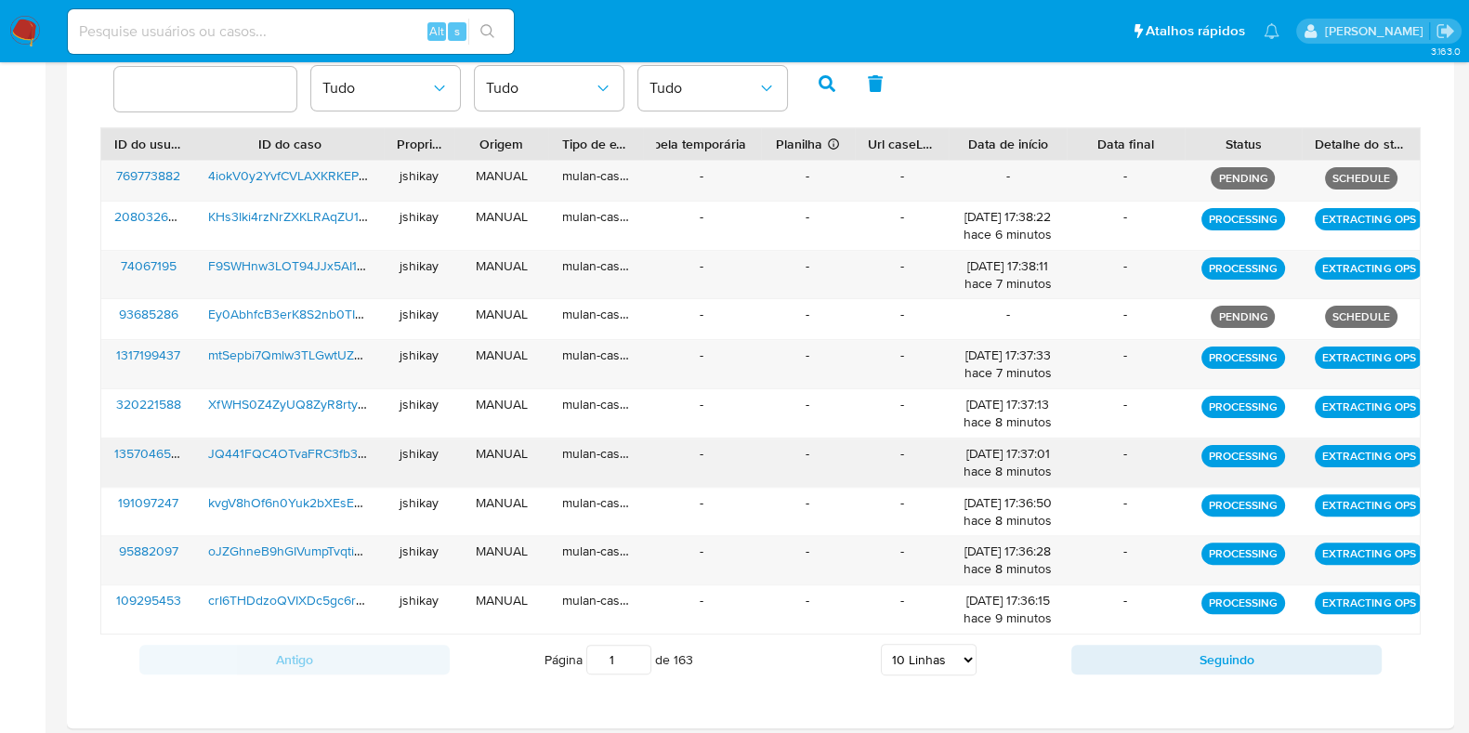
scroll to position [582, 0]
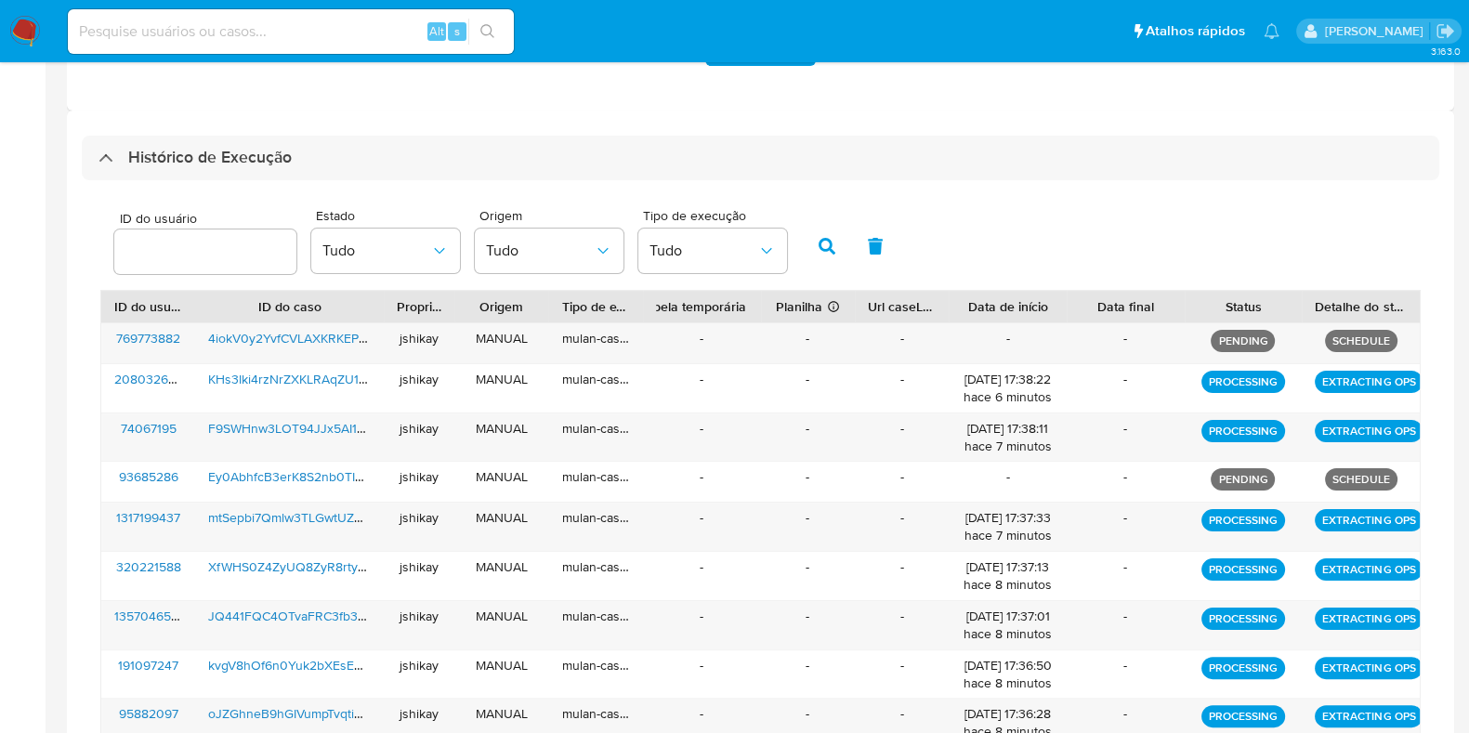
click at [271, 131] on div "Histórico de Execução ID do usuário Estado Tudo Origem Tudo Tipo de execução Tu…" at bounding box center [760, 501] width 1387 height 781
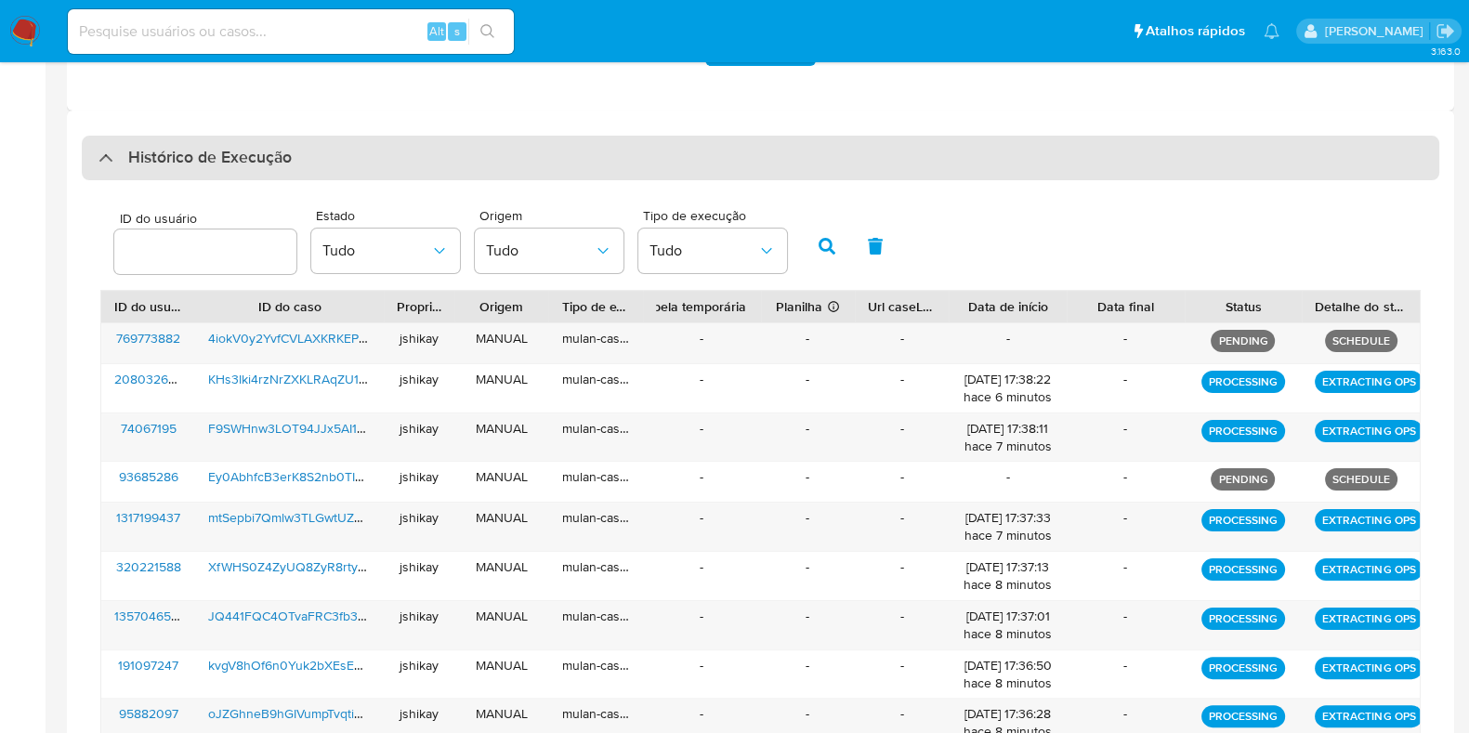
click at [269, 143] on div "Histórico de Execução" at bounding box center [761, 158] width 1358 height 45
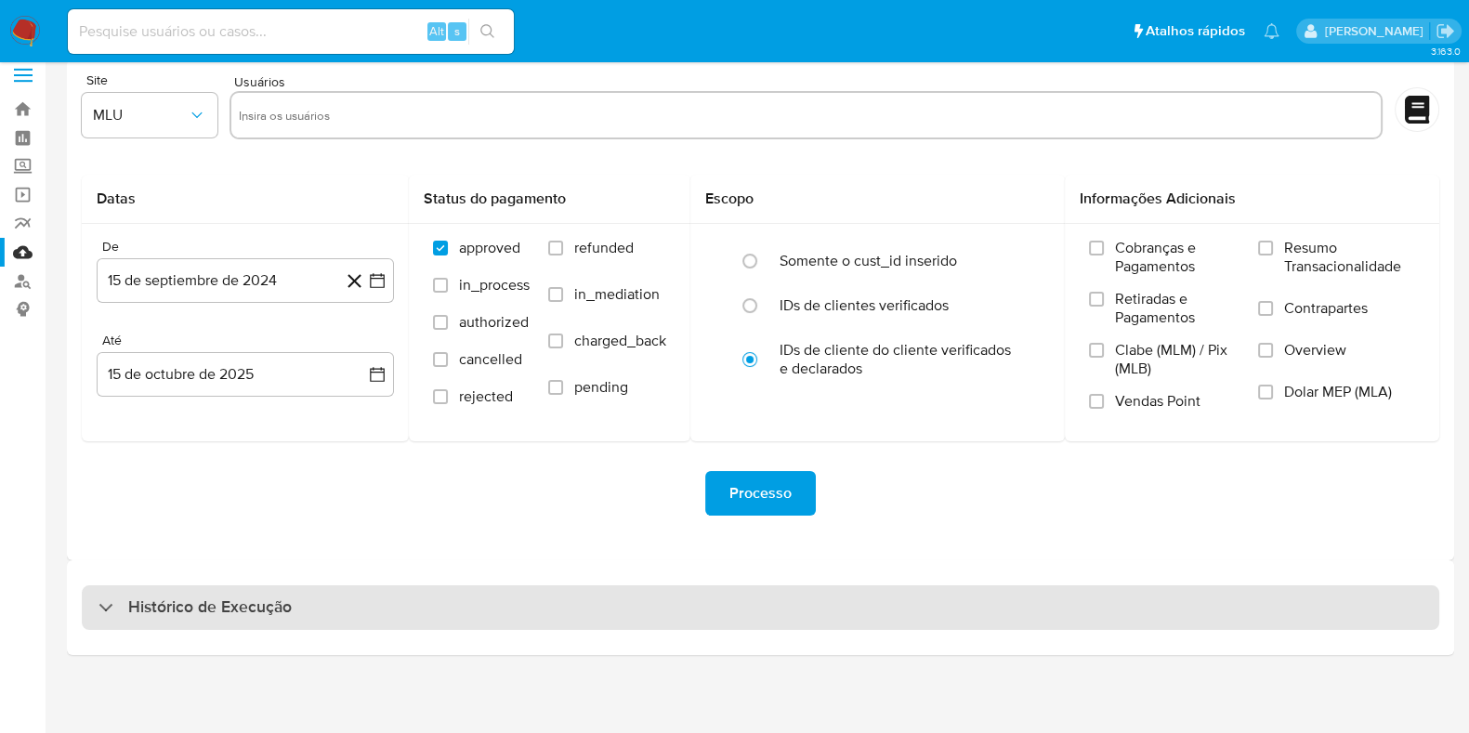
click at [225, 614] on h3 "Histórico de Execução" at bounding box center [210, 608] width 164 height 22
select select "10"
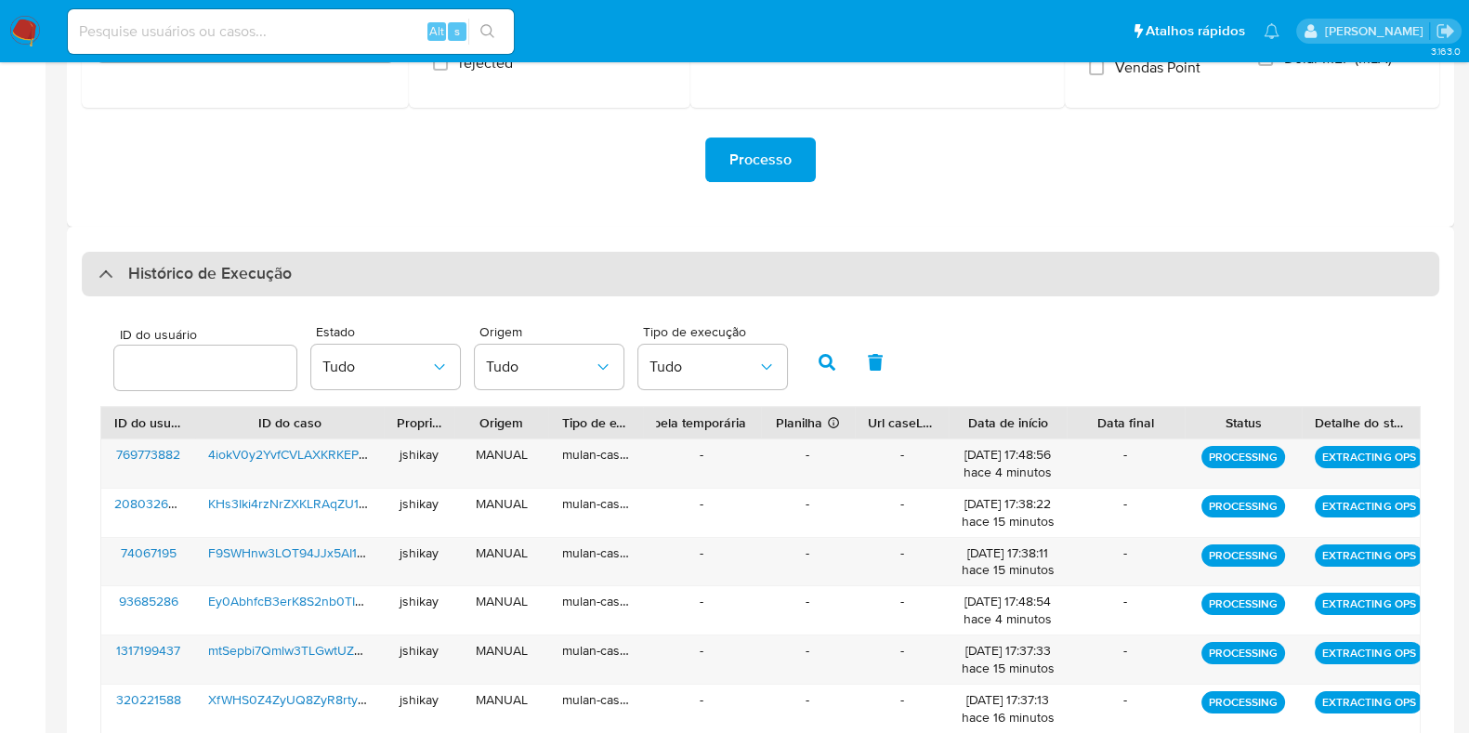
click at [204, 271] on h3 "Histórico de Execução" at bounding box center [210, 274] width 164 height 22
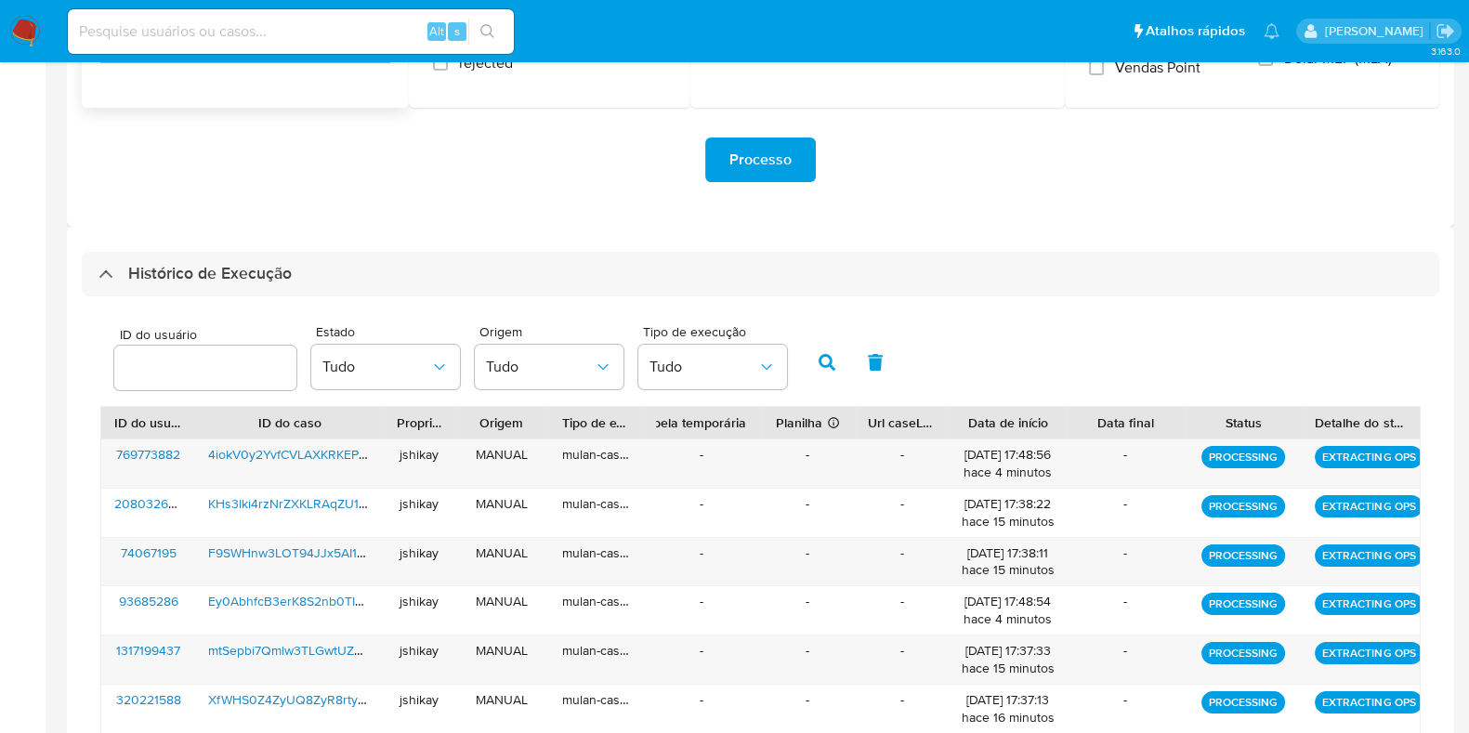
scroll to position [16, 0]
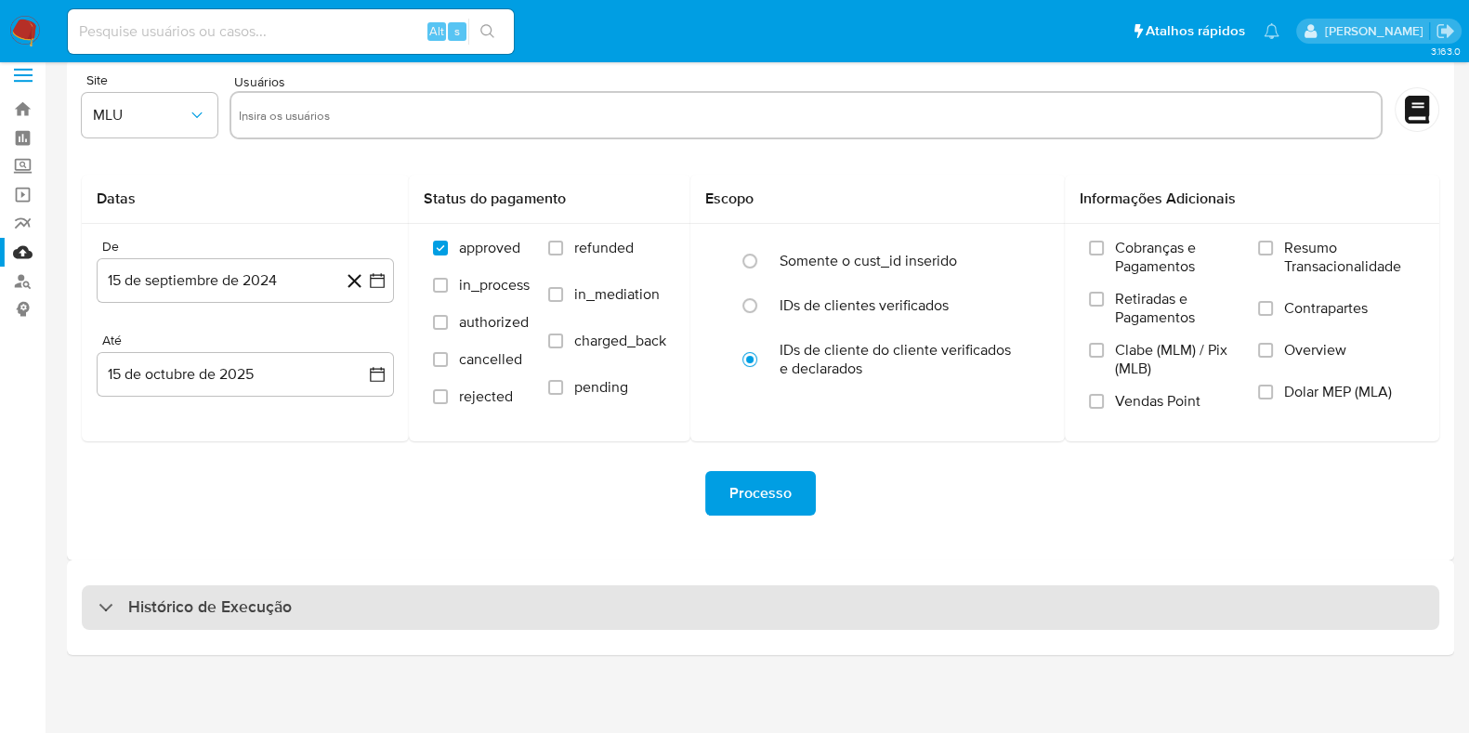
click at [258, 598] on h3 "Histórico de Execução" at bounding box center [210, 608] width 164 height 22
select select "10"
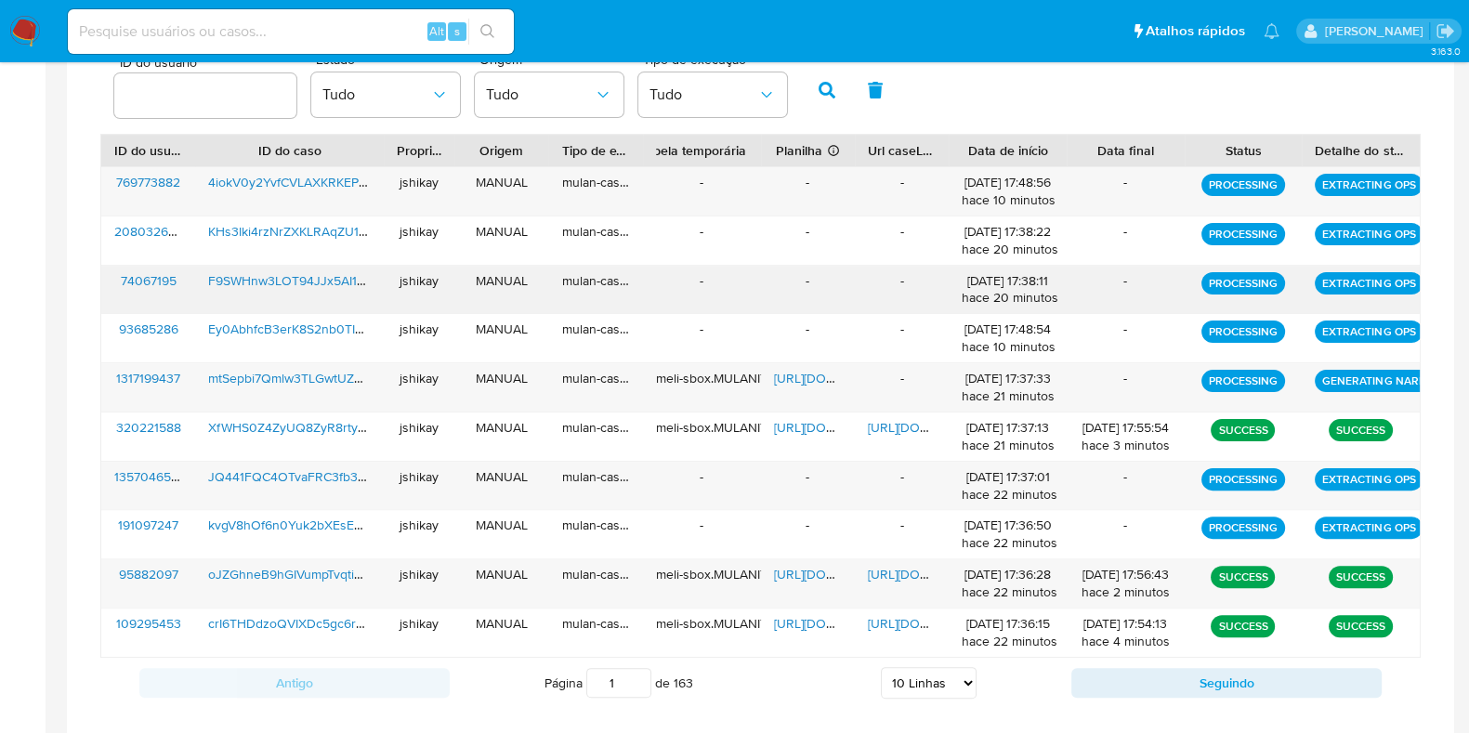
scroll to position [655, 0]
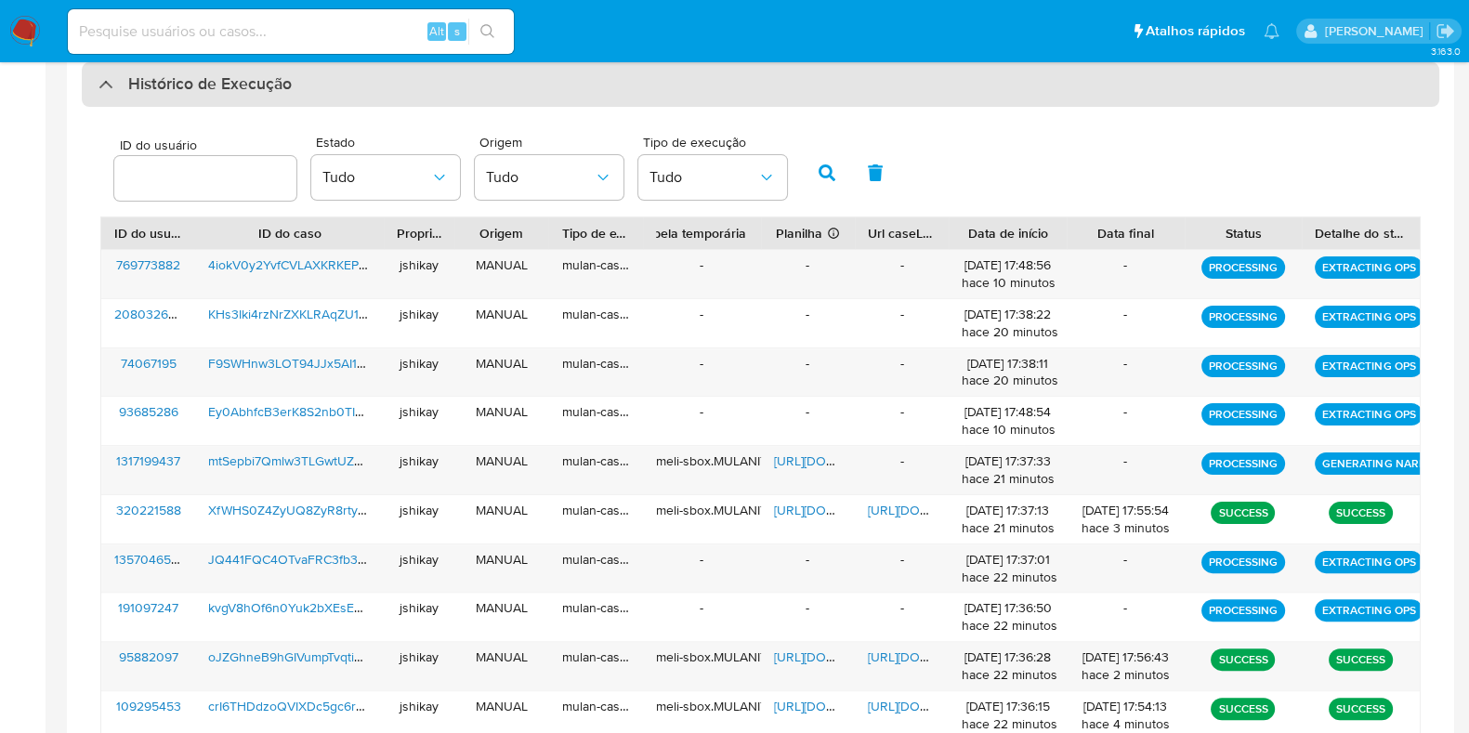
click at [227, 88] on h3 "Histórico de Execução" at bounding box center [210, 84] width 164 height 22
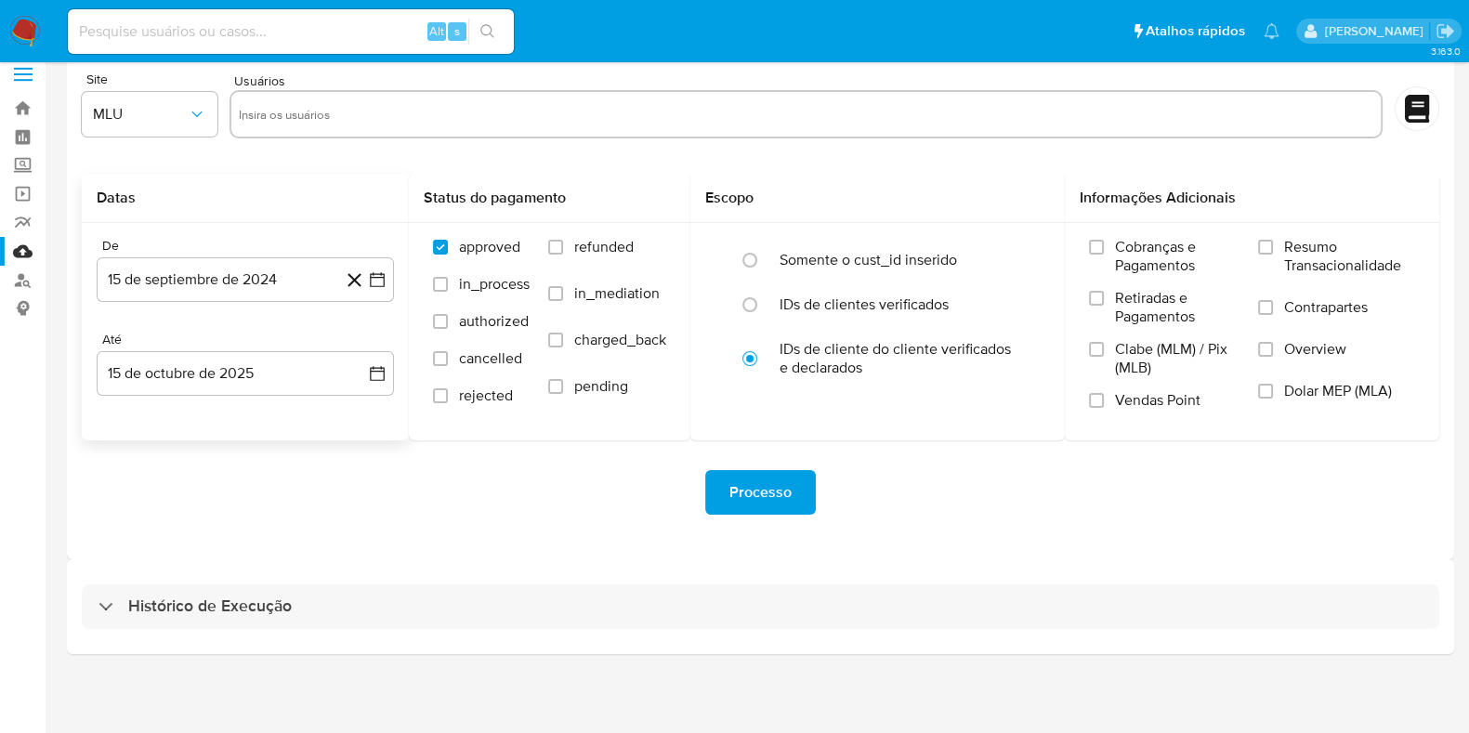
scroll to position [16, 0]
click at [158, 629] on div "Histórico de Execução" at bounding box center [760, 607] width 1387 height 95
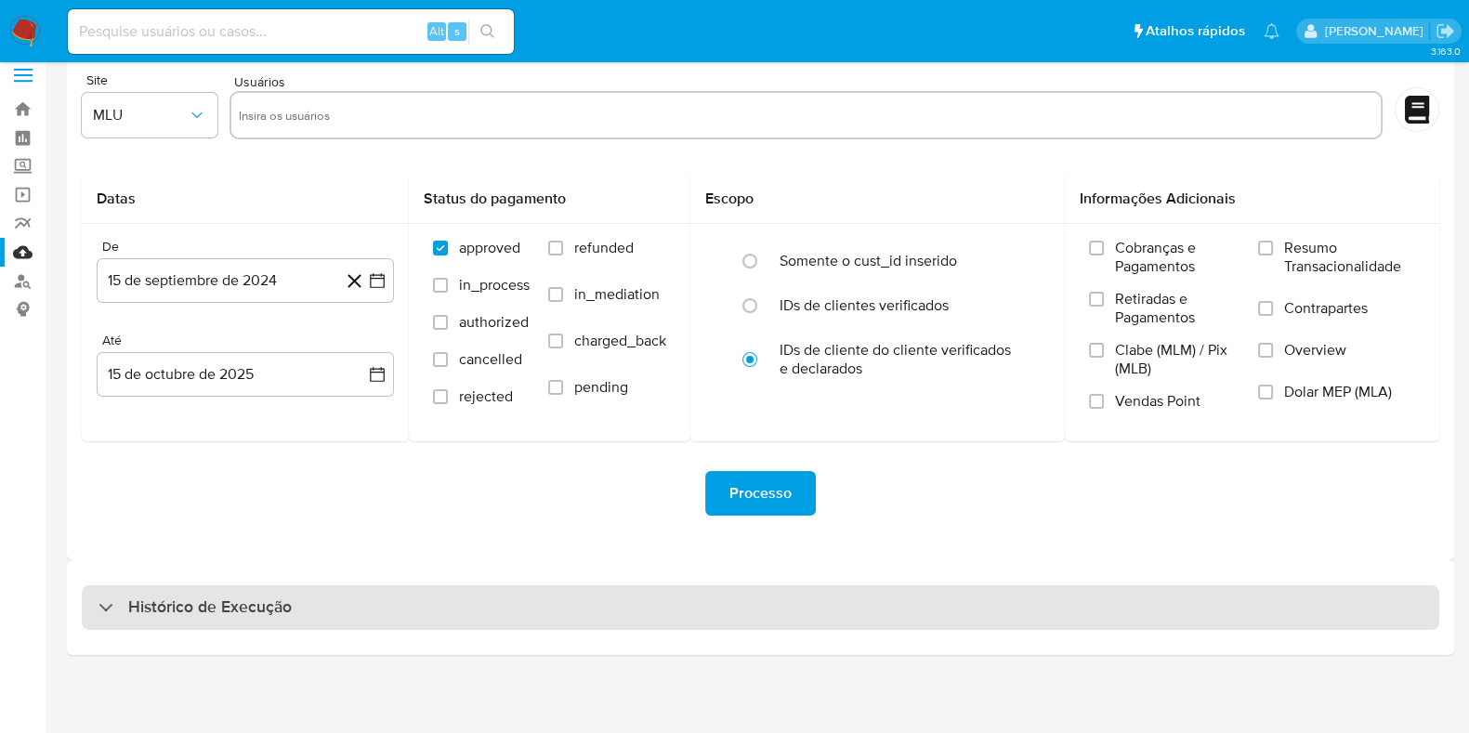
click at [234, 618] on h3 "Histórico de Execução" at bounding box center [210, 608] width 164 height 22
select select "10"
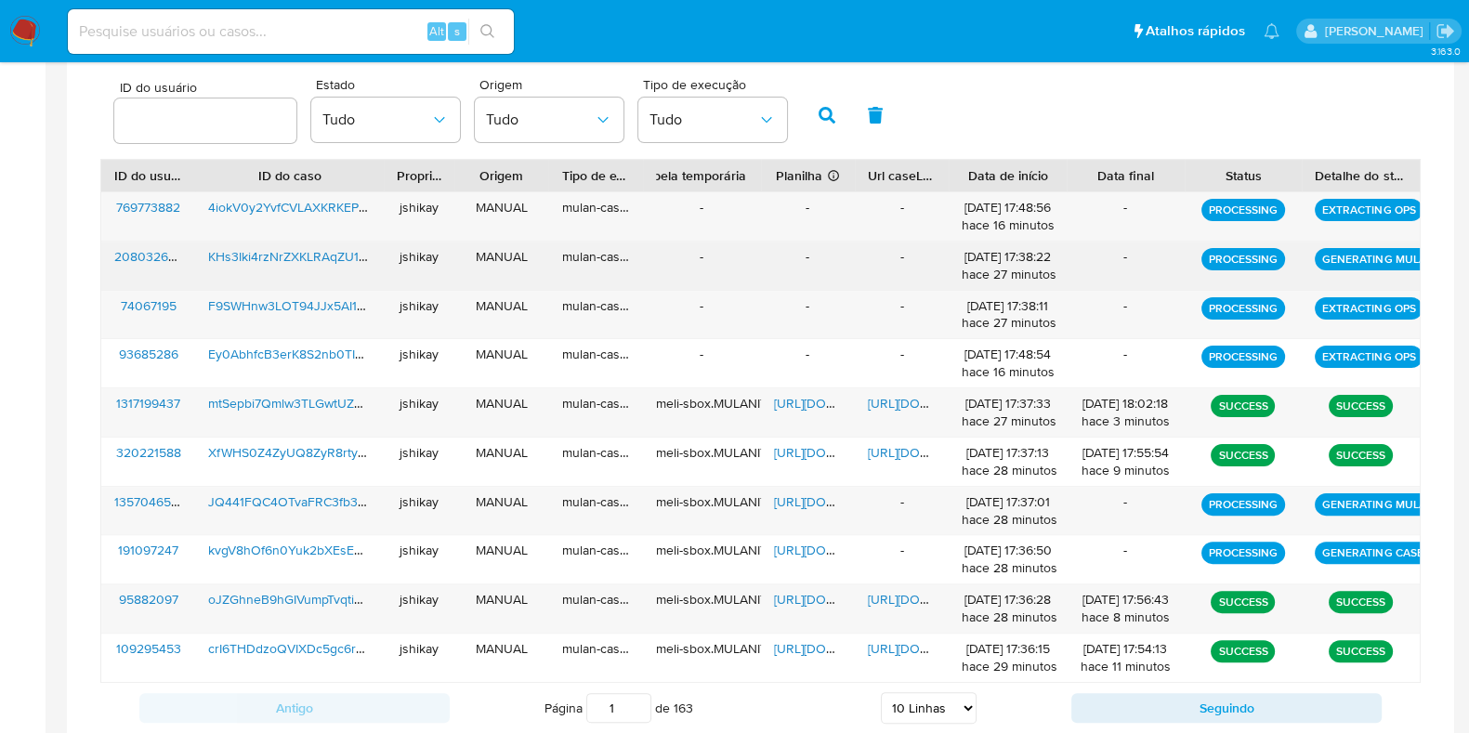
scroll to position [480, 0]
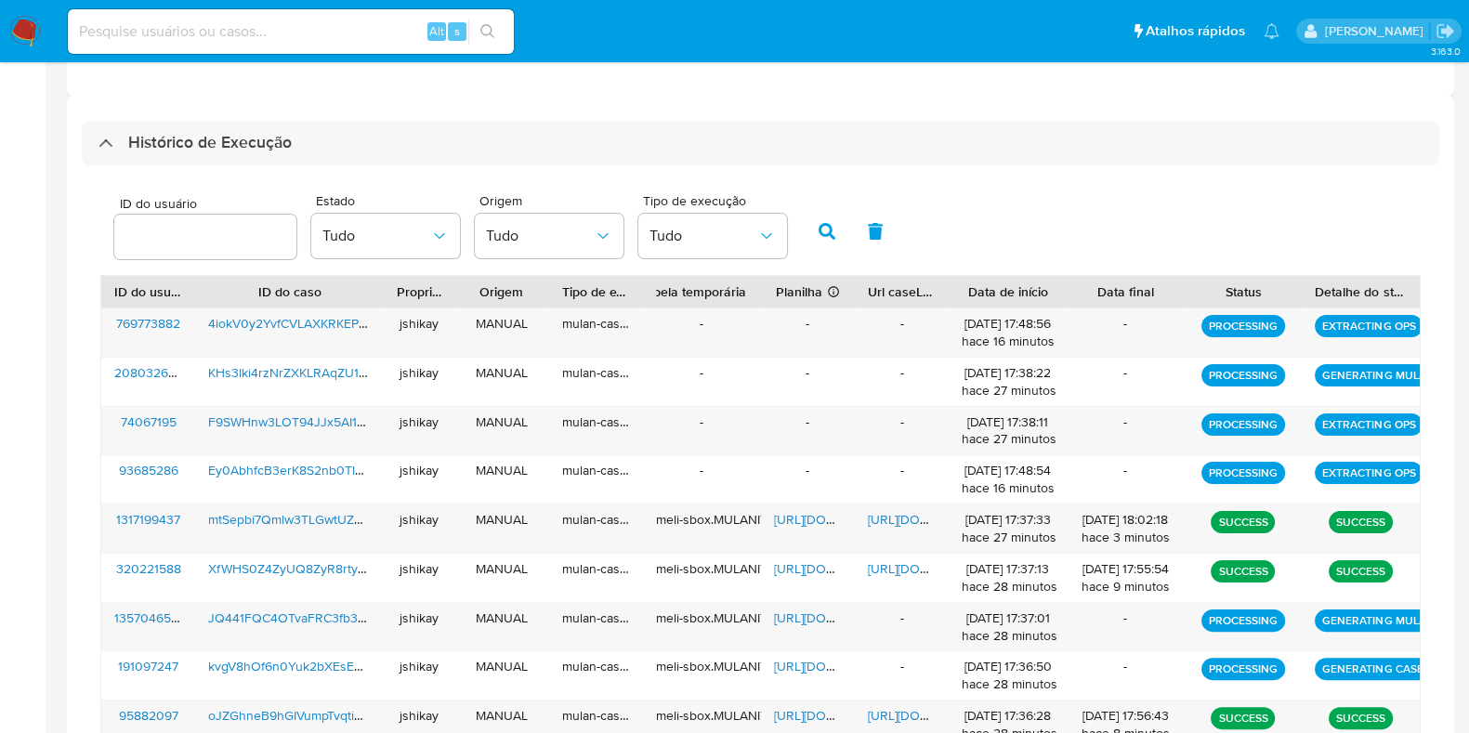
click at [232, 109] on div "Histórico de Execução ID do usuário Estado Tudo Origem Tudo Tipo de execução Tu…" at bounding box center [760, 494] width 1387 height 797
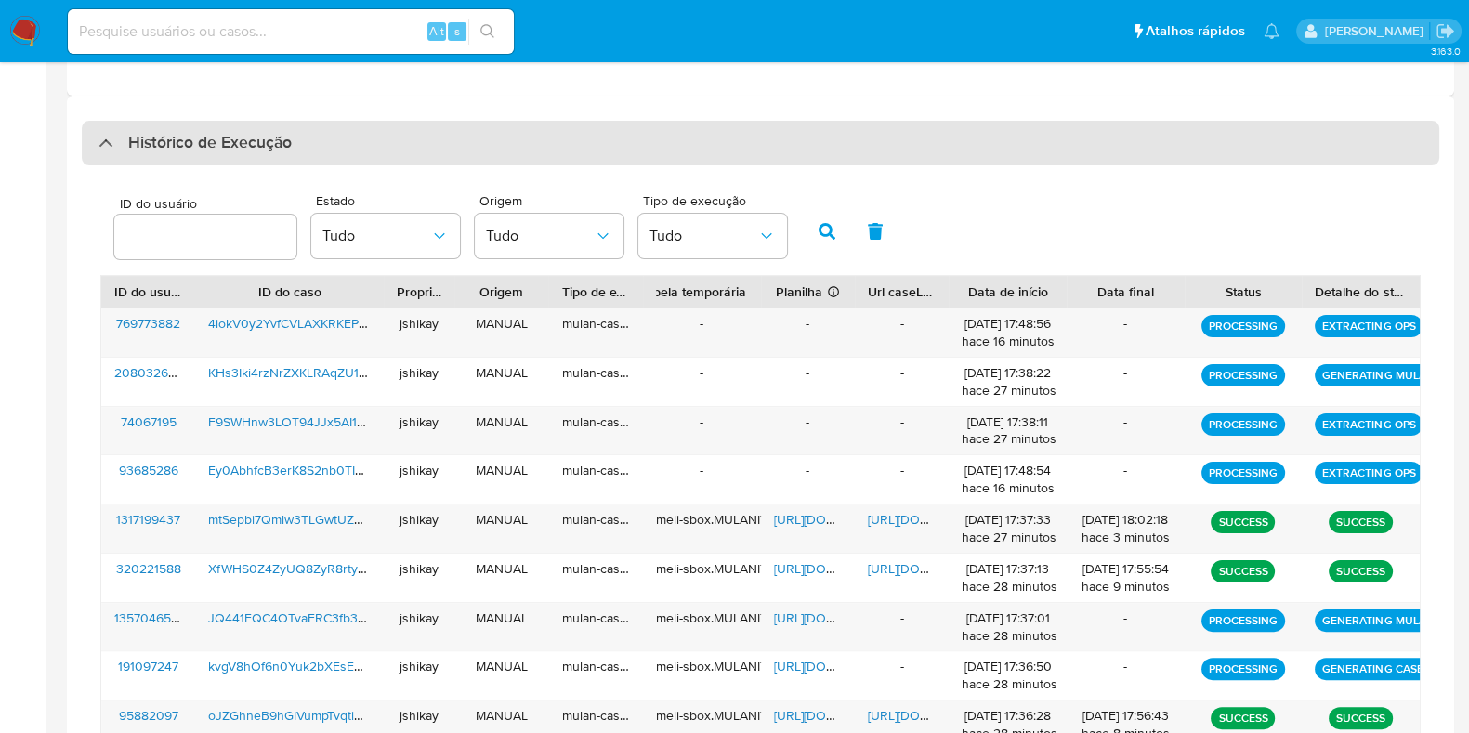
click at [226, 124] on div "Histórico de Execução" at bounding box center [761, 143] width 1358 height 45
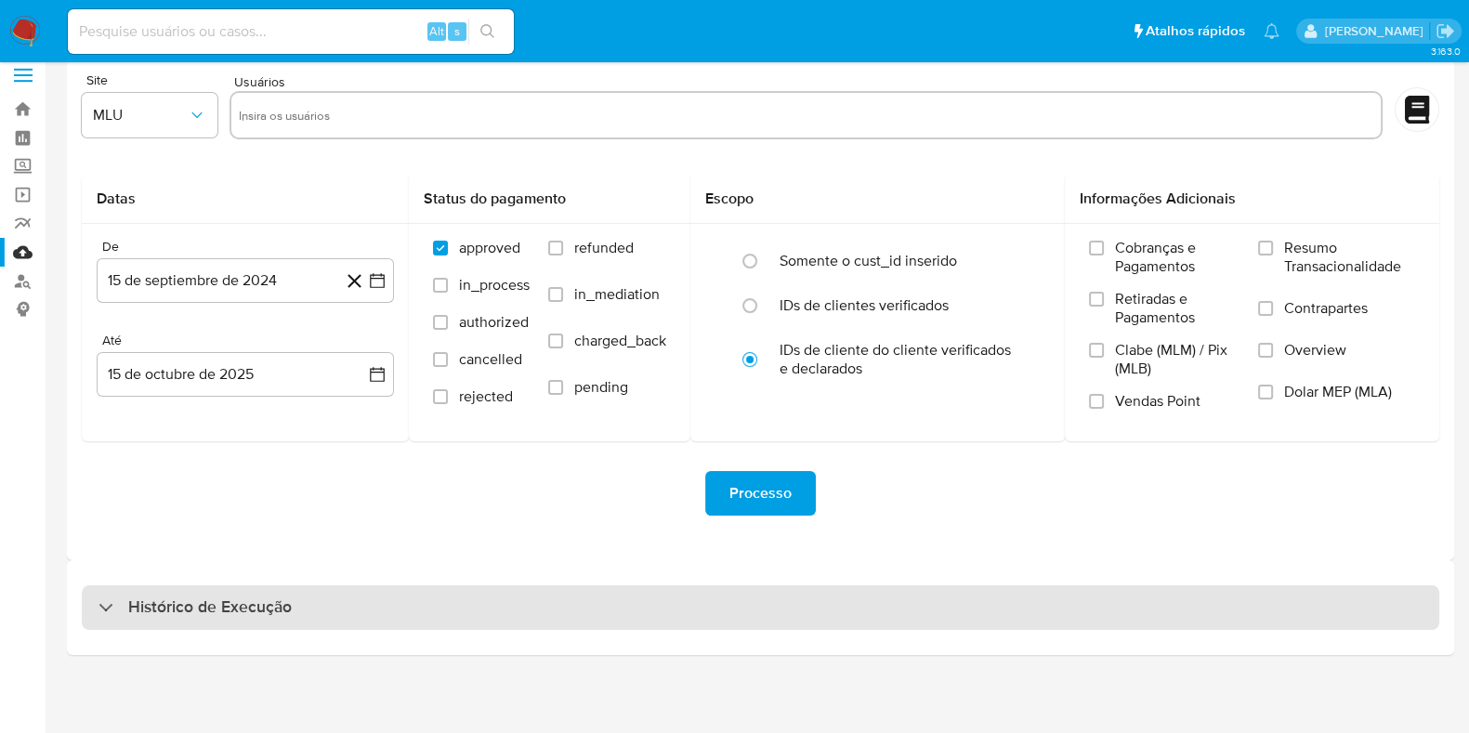
click at [164, 597] on h3 "Histórico de Execução" at bounding box center [210, 608] width 164 height 22
select select "10"
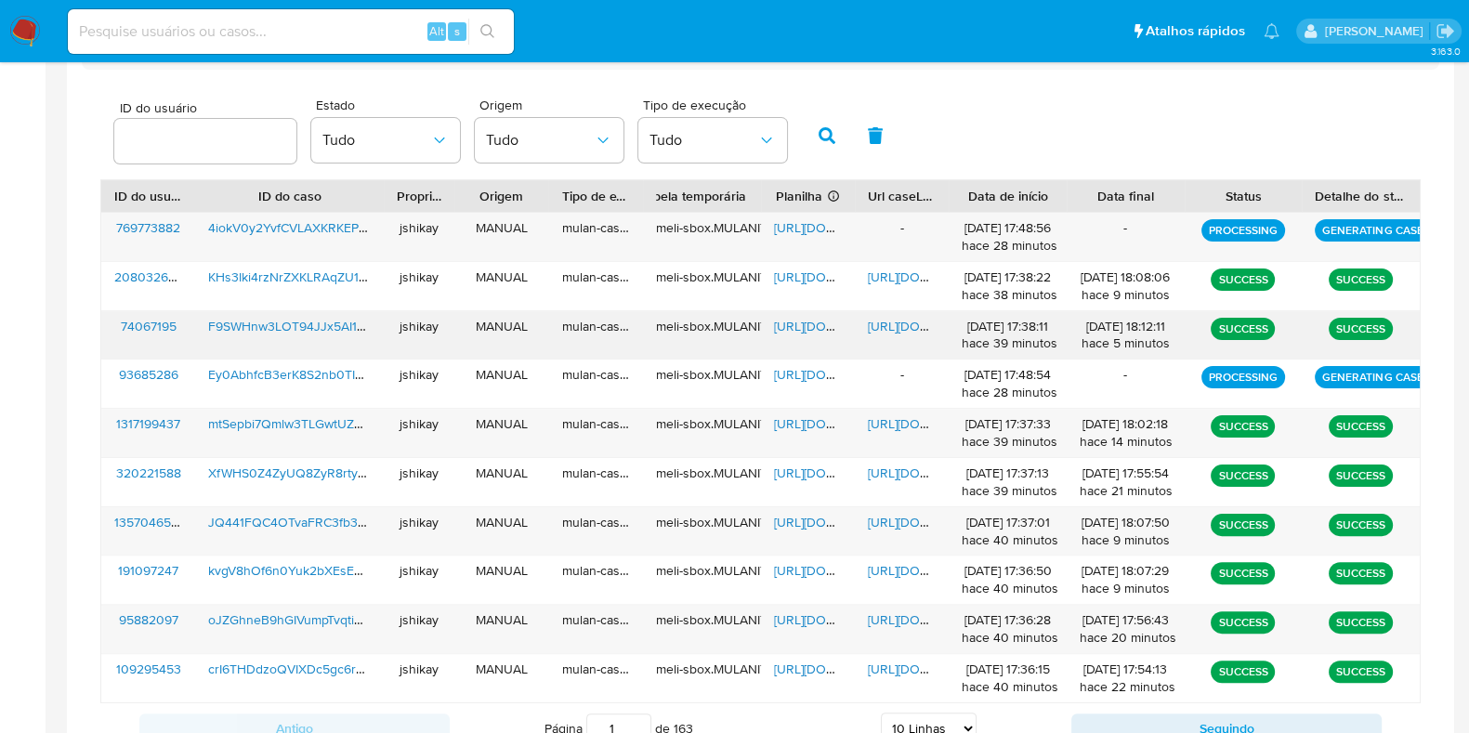
scroll to position [539, 0]
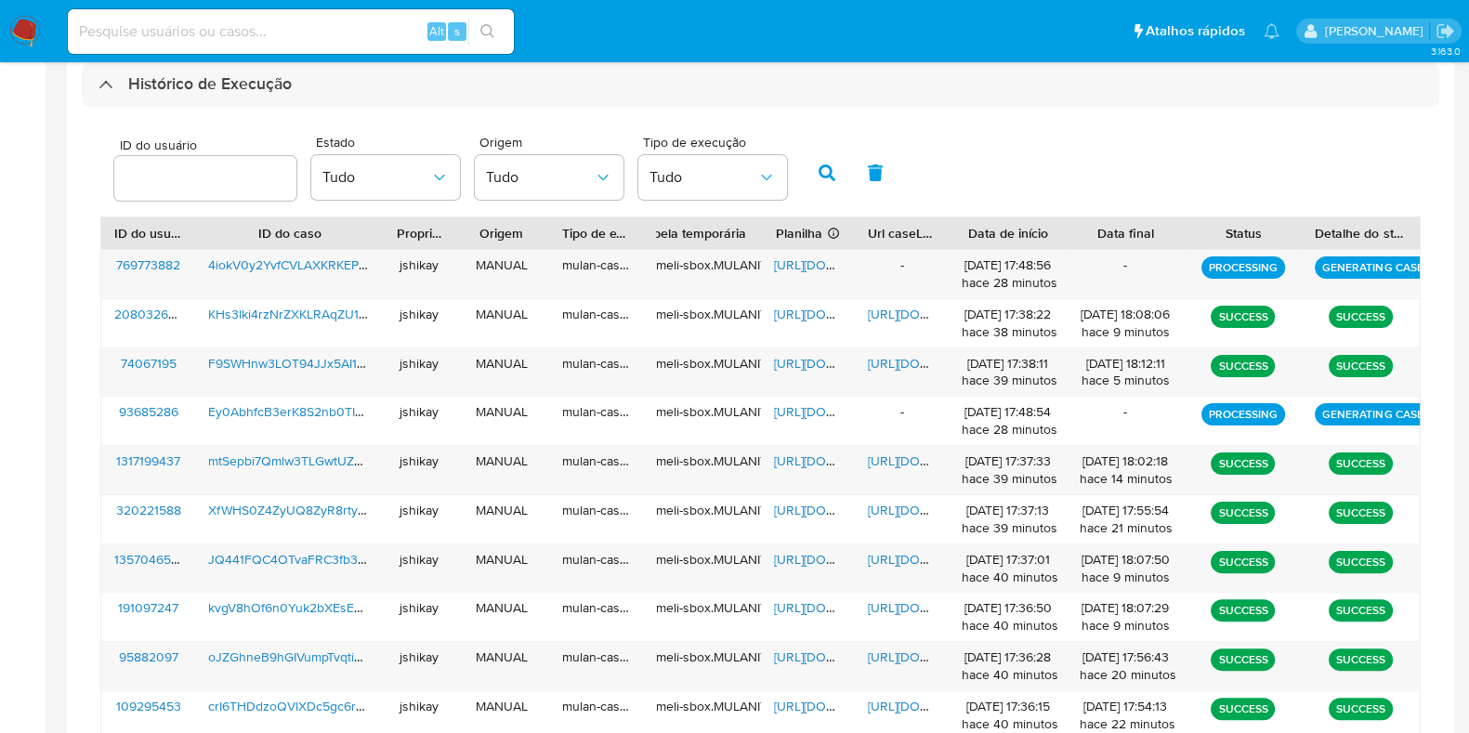
click at [1052, 190] on div "ID do usuário Estado Tudo Origem Tudo Tipo de execução Tudo" at bounding box center [760, 170] width 1320 height 91
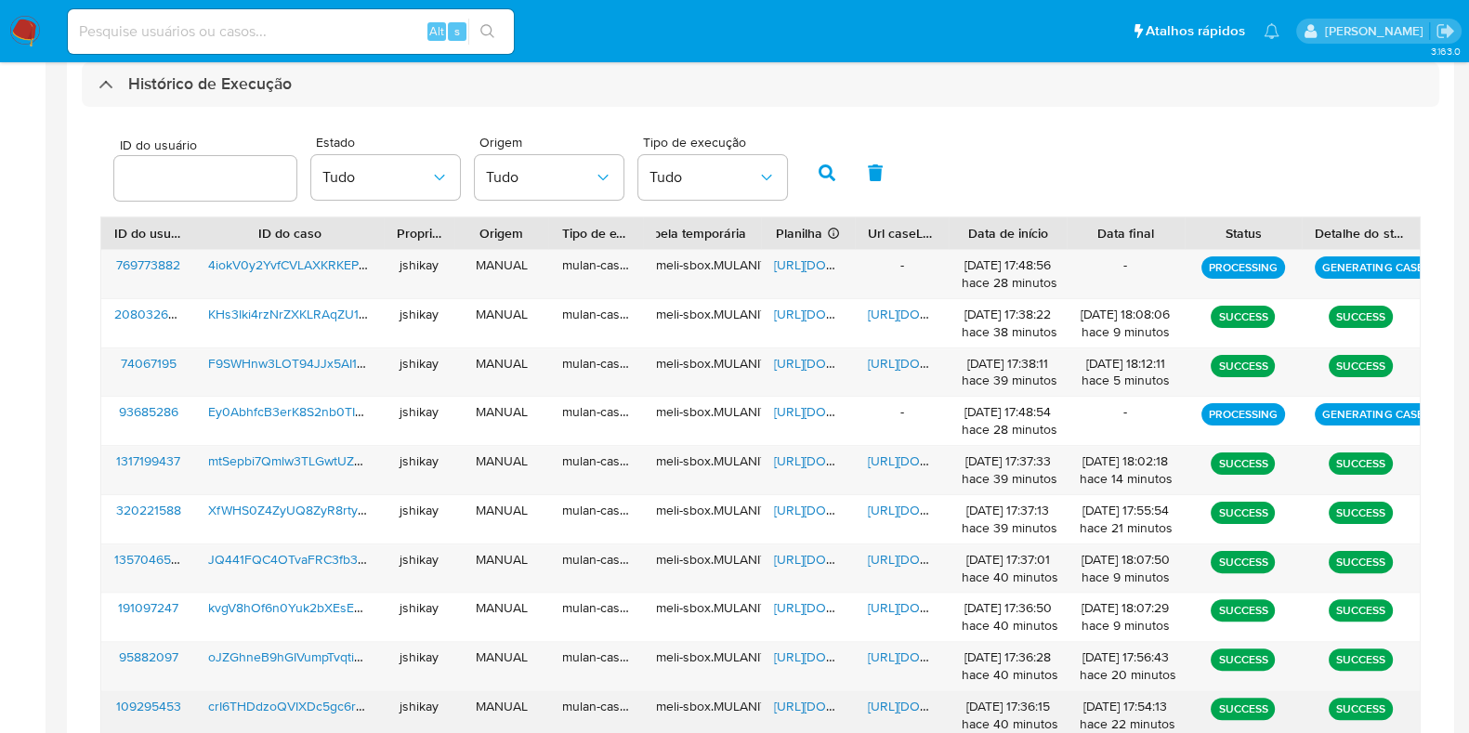
click at [812, 703] on span "https://docs.google.com/spreadsheets/d/1t7KnFZL3fDGIVpNpUPLp7phO_LsI5U3n1nbbYvD…" at bounding box center [838, 706] width 128 height 19
click at [896, 699] on span "https://docs.google.com/document/d/11KBi3Rw90MuIfd9dM7YeynkeoLkjNSZdWWBxpyqV5r4…" at bounding box center [932, 706] width 128 height 19
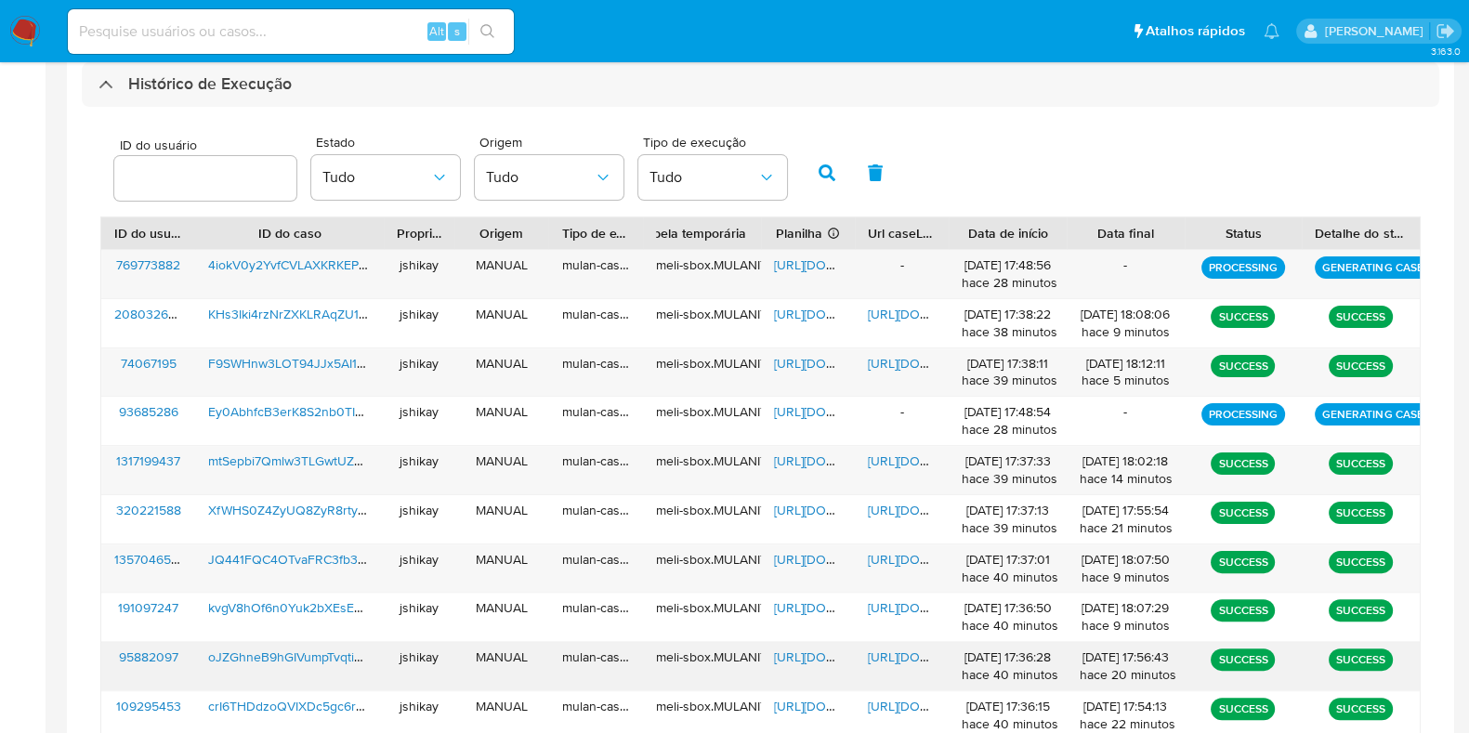
click at [807, 654] on span "https://docs.google.com/spreadsheets/d/1XrkiDwHehxrLXpkvoIIElGFoyfXTbofxK1v4miR…" at bounding box center [838, 657] width 128 height 19
click at [883, 652] on span "https://docs.google.com/document/d/1pTXt7h06ad-r6z0jGqSVgCpQJxZBEbpC_mShZWzA2KU…" at bounding box center [932, 657] width 128 height 19
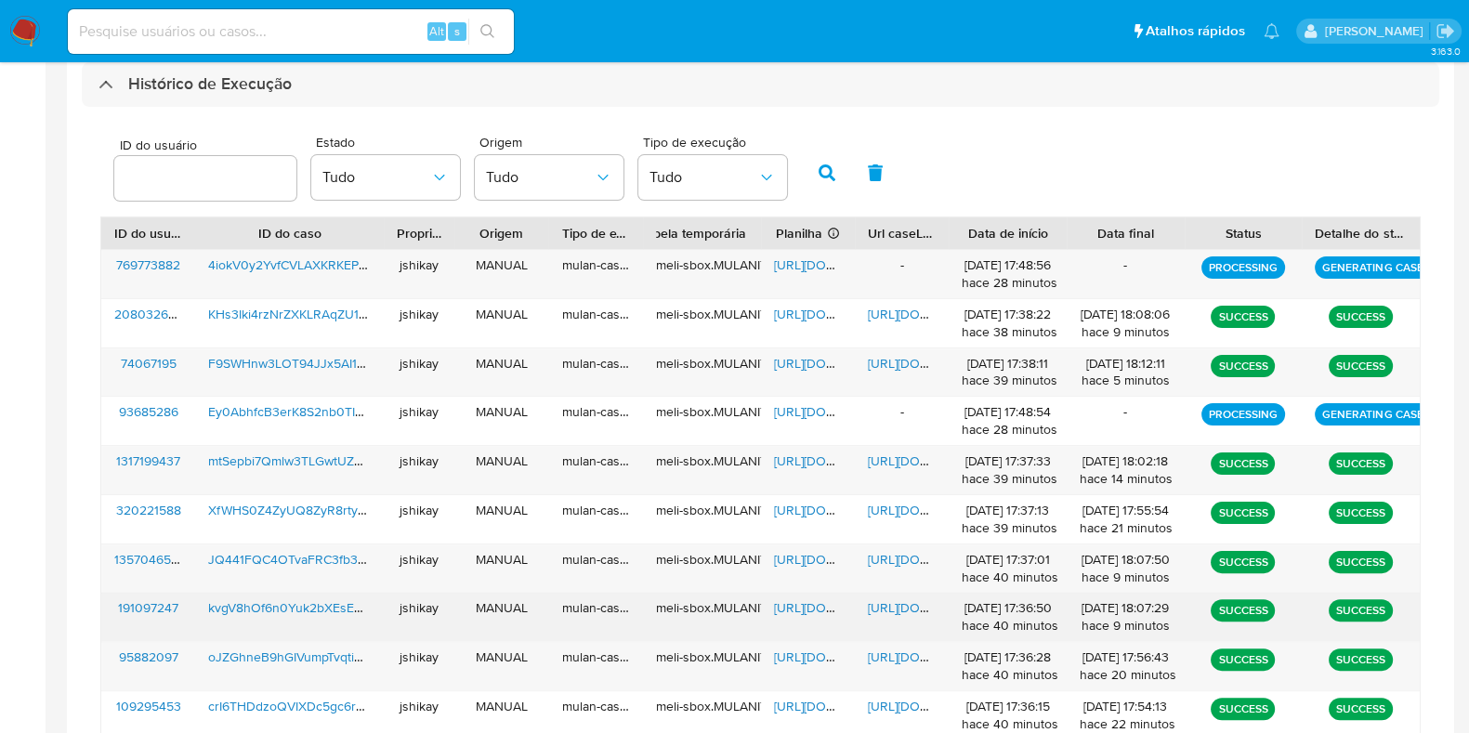
click at [793, 603] on span "https://docs.google.com/spreadsheets/d/1QD_c1DNtaB98QAs7zLyN6Pj9k_tDCp-KeYCnapv…" at bounding box center [838, 607] width 128 height 19
click at [884, 602] on span "https://docs.google.com/document/d/1psZ5wHmSHhmkYnovrMK4Sjlu48OnOcFjsTGJKMkRp3A…" at bounding box center [932, 607] width 128 height 19
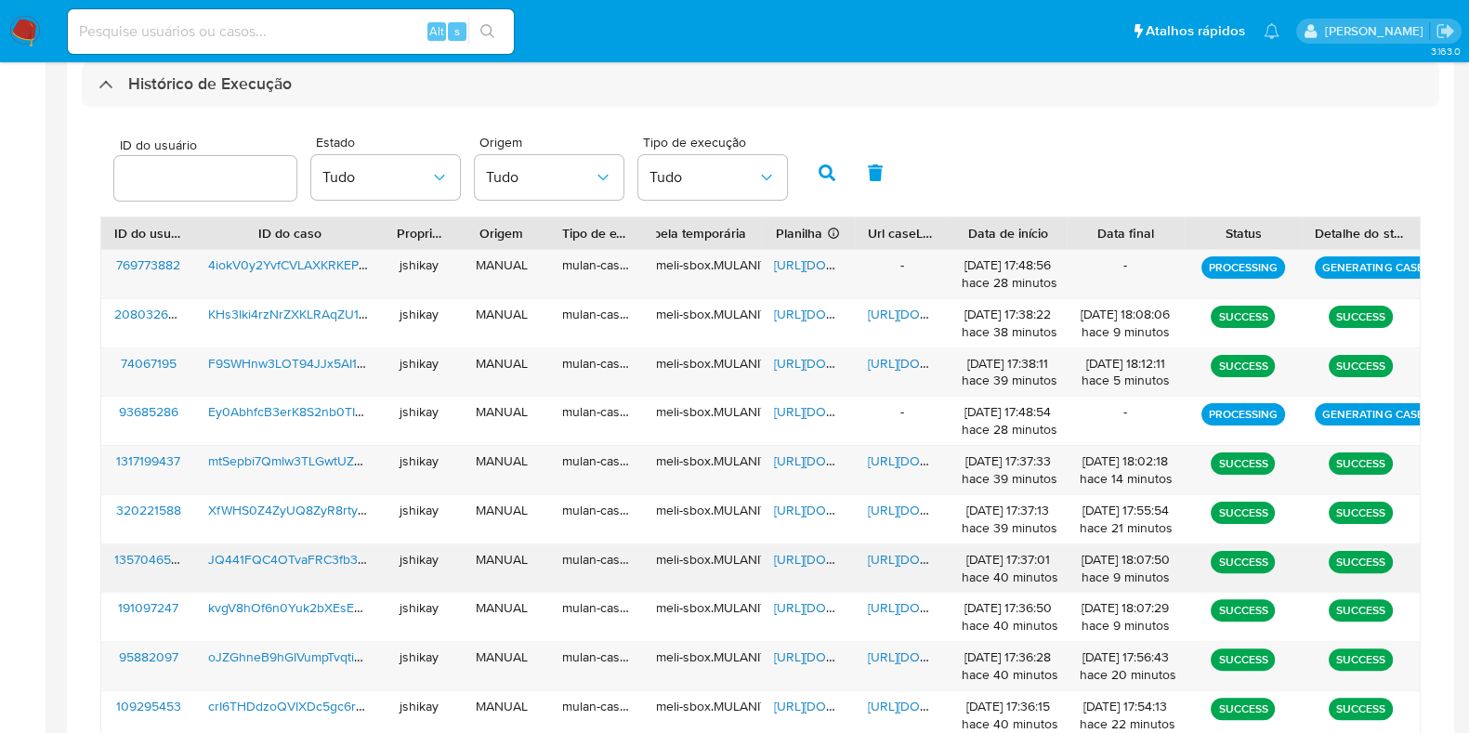
click at [803, 557] on span "https://docs.google.com/spreadsheets/d/1GR9oiKcPLdc9fLDHmAqKcYO82Ve25CY0OiIqKR2…" at bounding box center [838, 559] width 128 height 19
click at [905, 564] on span "https://docs.google.com/document/d/1WLHwzD1PgzSeuYBHVjOyvcQXoSxRFZyZqrCBfwAE6gQ…" at bounding box center [932, 559] width 128 height 19
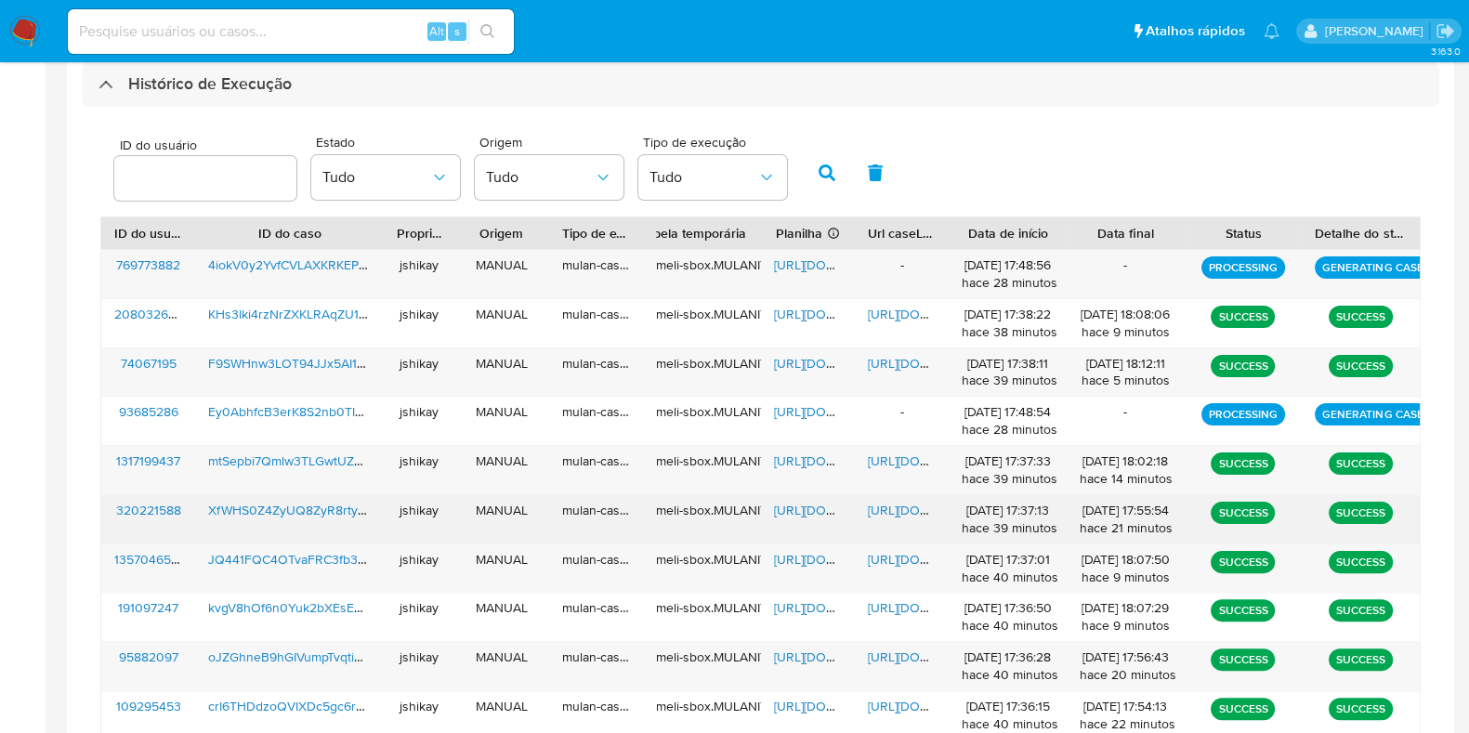
click at [806, 506] on span "https://docs.google.com/spreadsheets/d/1imw71DiOTVXmG4iHq-oC7LMaT0Sn4J5wT1qeshs…" at bounding box center [838, 510] width 128 height 19
click at [892, 505] on span "https://docs.google.com/document/d/1sSKXC39x2yJzroAAwya4Fxf-HBDP_EX7RZgxu8IP7LU…" at bounding box center [932, 510] width 128 height 19
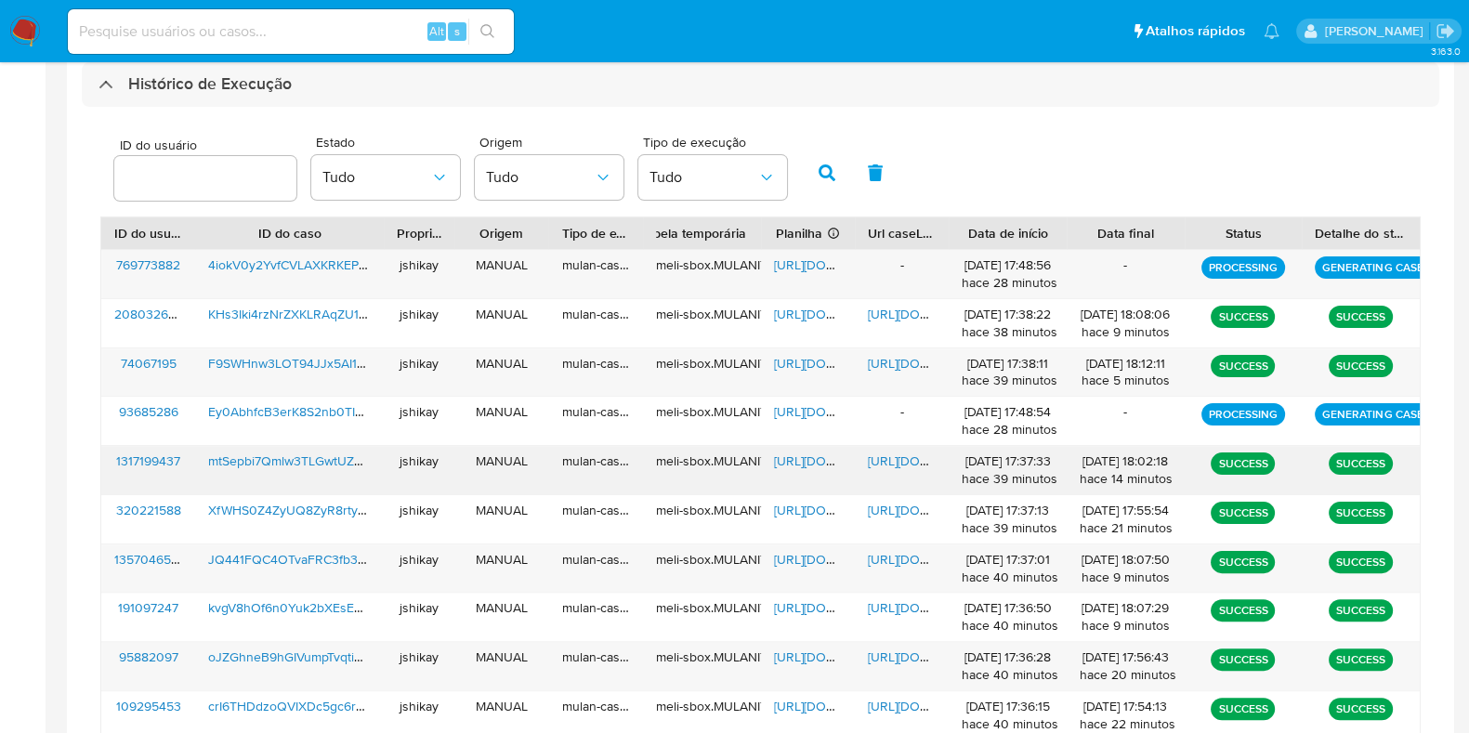
click at [808, 458] on span "https://docs.google.com/spreadsheets/d/12-3s9YWXtncsMRALcngKli4kM53d4_NkoMJHRLc…" at bounding box center [838, 461] width 128 height 19
click at [916, 460] on span "https://docs.google.com/document/d/1BdgUcYD1rHIL9P4kZ1dUoVWhQQ1-d5MiTPTnhtZnJgU…" at bounding box center [932, 461] width 128 height 19
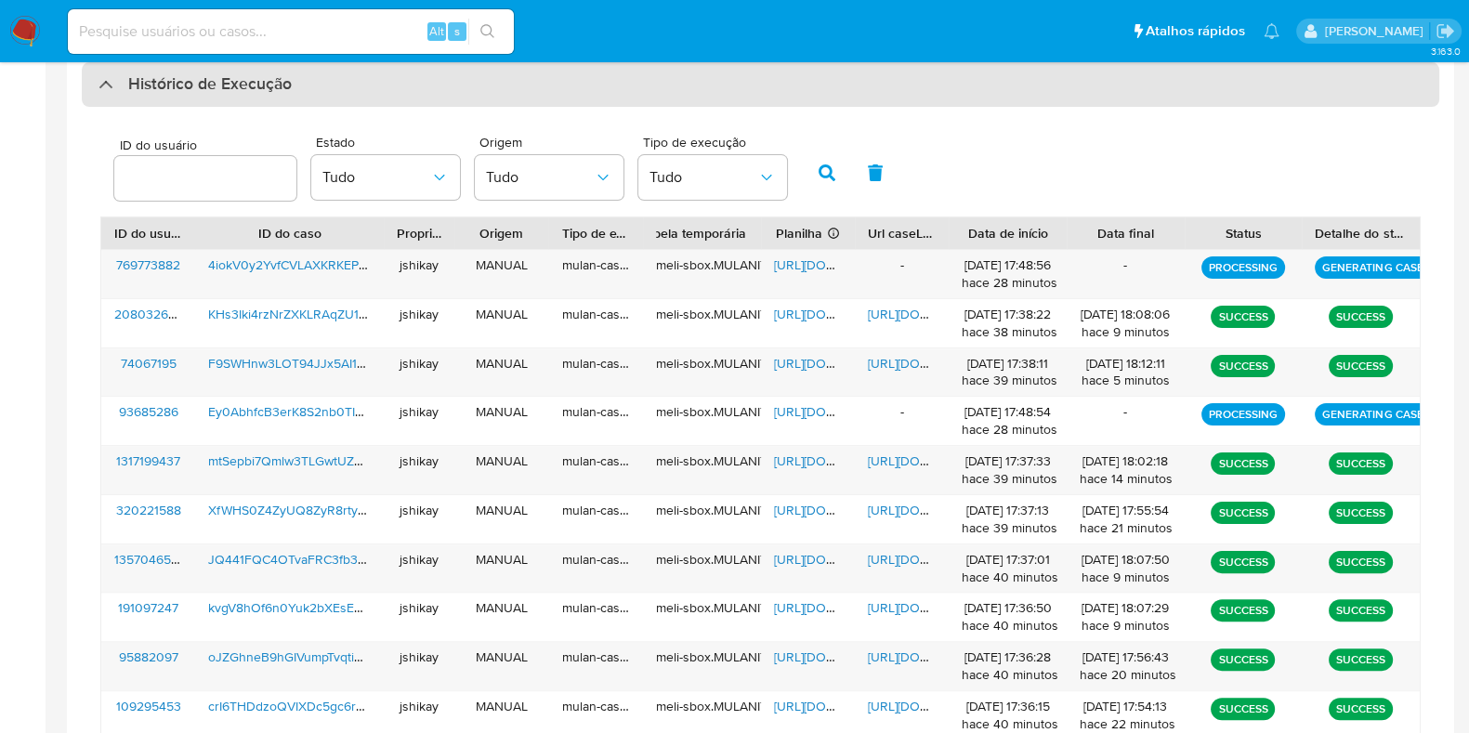
click at [163, 70] on div "Histórico de Execução" at bounding box center [761, 84] width 1358 height 45
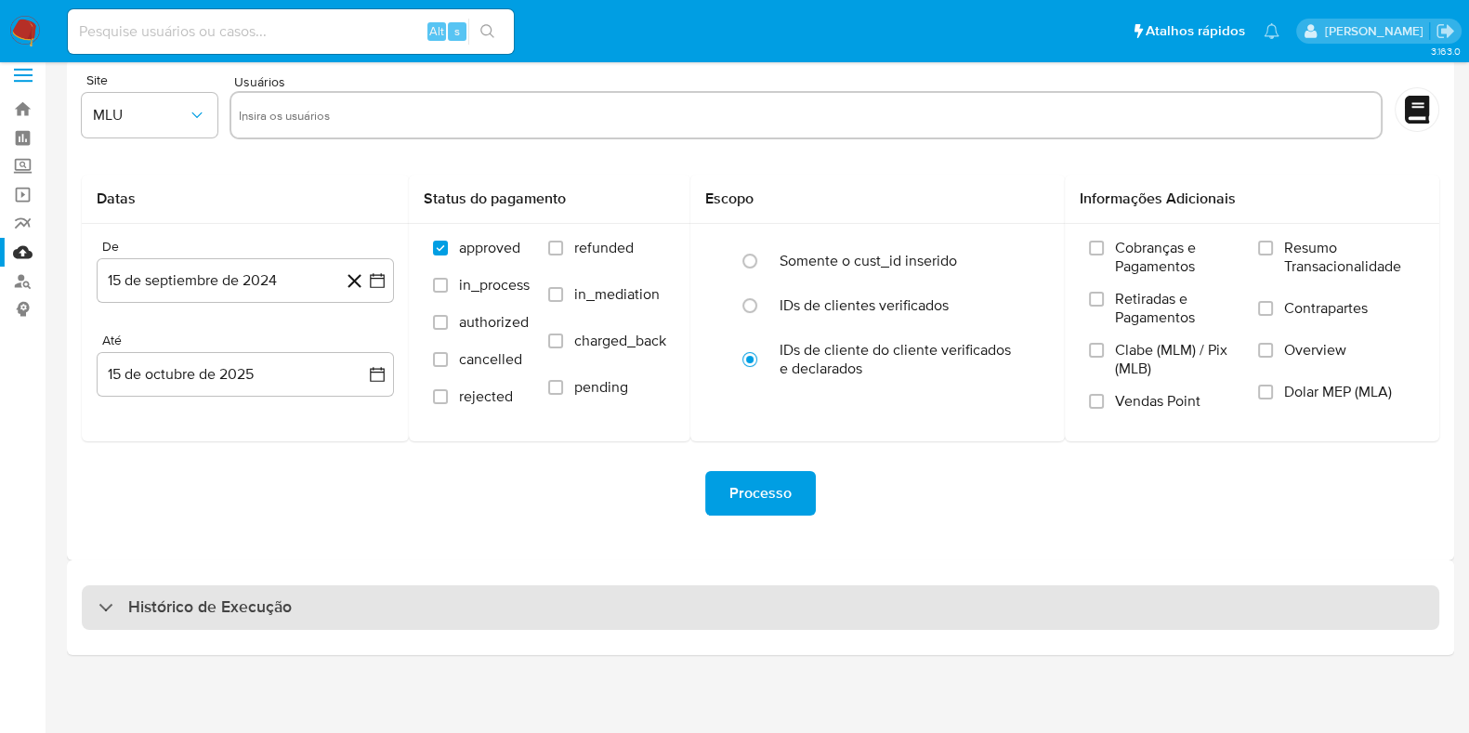
click at [219, 605] on h3 "Histórico de Execução" at bounding box center [210, 608] width 164 height 22
select select "10"
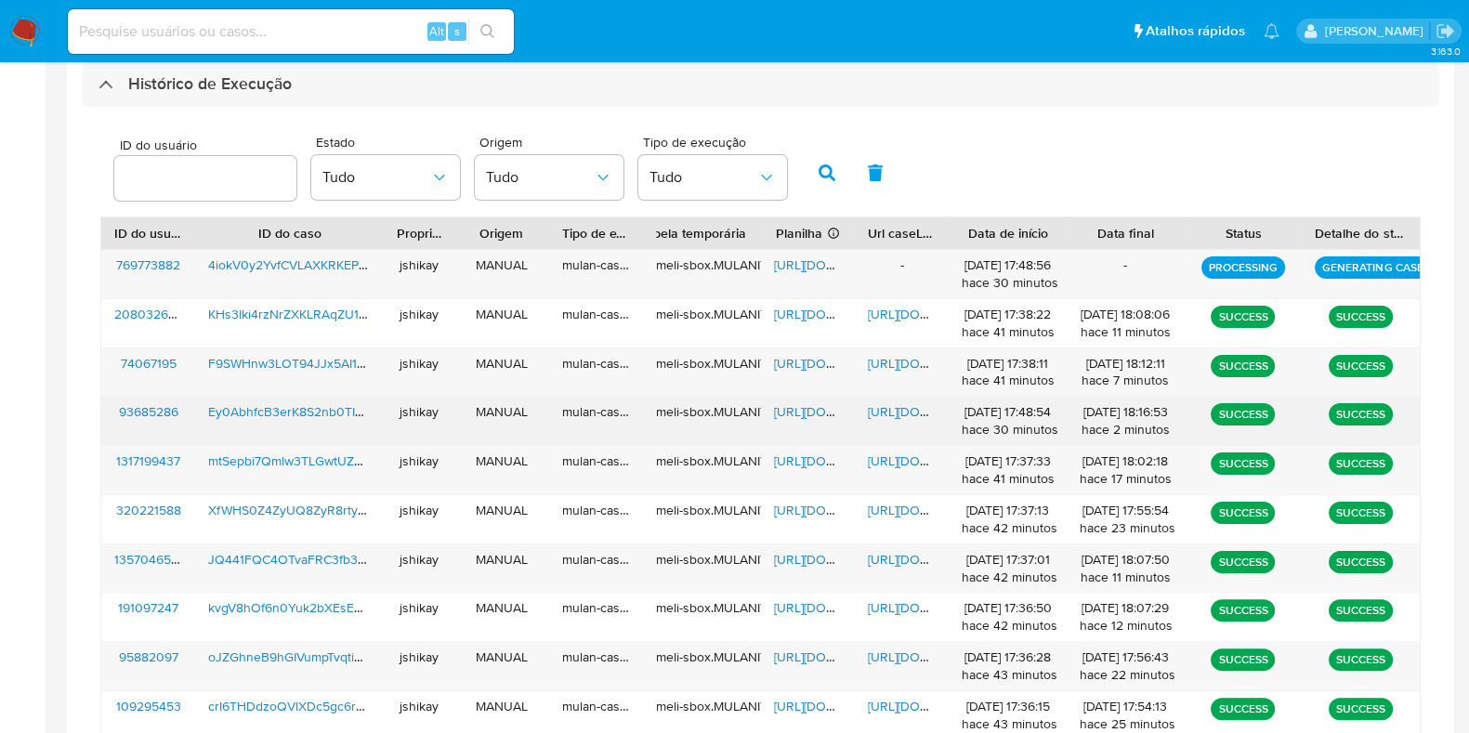
click at [802, 402] on span "https://docs.google.com/spreadsheets/d/1hPB3zUxM7y_wPIqbS9QfqyPB2wcMb2_IsvcDd3s…" at bounding box center [838, 411] width 128 height 19
click at [901, 410] on span "https://docs.google.com/document/d/1NFQjnmLtXmzUQt8f5goIcAglz0BkNOBW5hjV3I2E5S8…" at bounding box center [932, 411] width 128 height 19
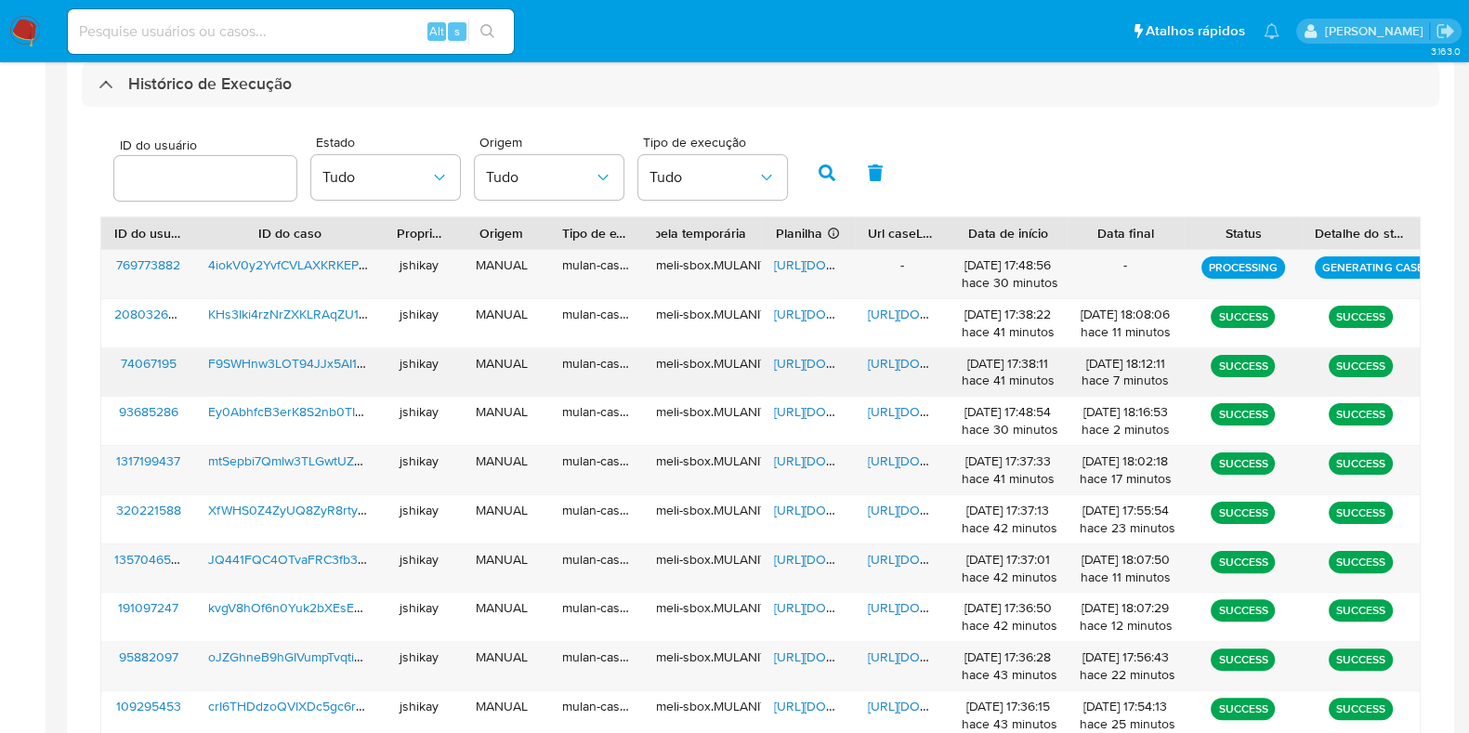
click at [803, 365] on span "https://docs.google.com/spreadsheets/d/1KQXh5bDdJPBDLDmywpAi7JowTSyDYScyxJumzVM…" at bounding box center [838, 363] width 128 height 19
click at [885, 361] on span "https://docs.google.com/document/d/1abutfnMwSUgrhEGJjaMkv2l-zVb8n5G2V4bhZYRzkjM…" at bounding box center [932, 363] width 128 height 19
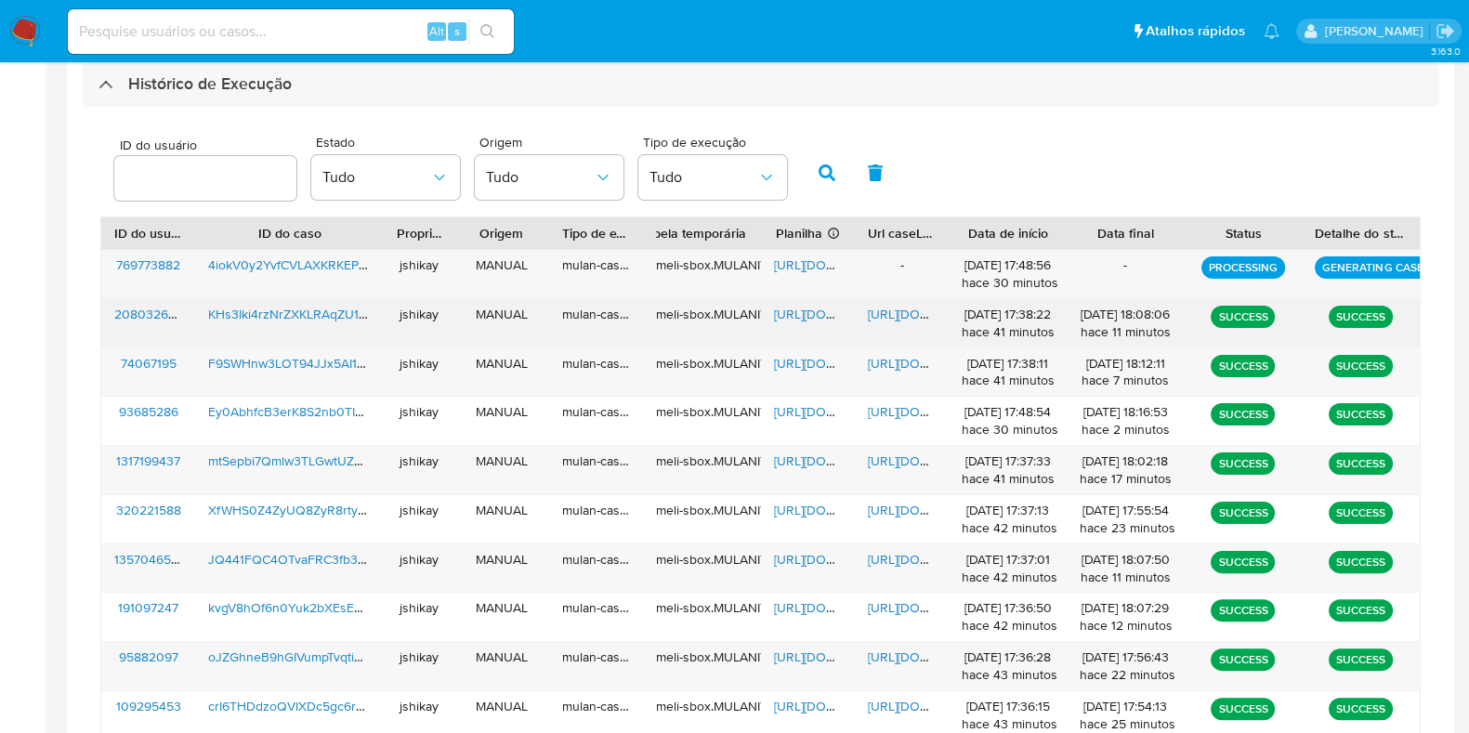
click at [789, 316] on span "https://docs.google.com/spreadsheets/d/1SGbiO9FsNOrI1ifqU9W4RrnOEY7V2576npzmHAs…" at bounding box center [838, 314] width 128 height 19
click at [894, 309] on span "https://docs.google.com/document/d/1GyEKRPs4Ev8oWnOAyZQE1sXJumFf490BJ1w1Bq42DQQ…" at bounding box center [932, 314] width 128 height 19
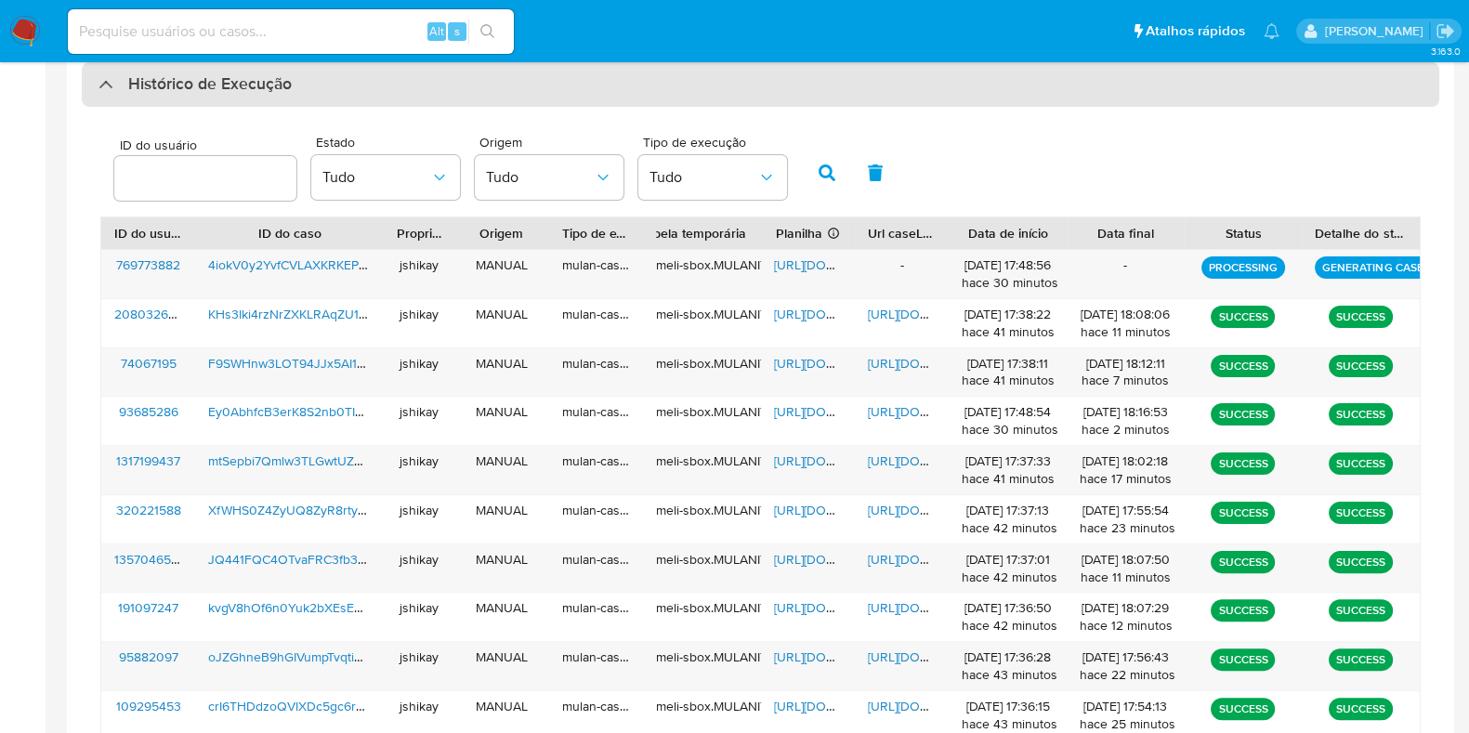
click at [211, 90] on h3 "Histórico de Execução" at bounding box center [210, 84] width 164 height 22
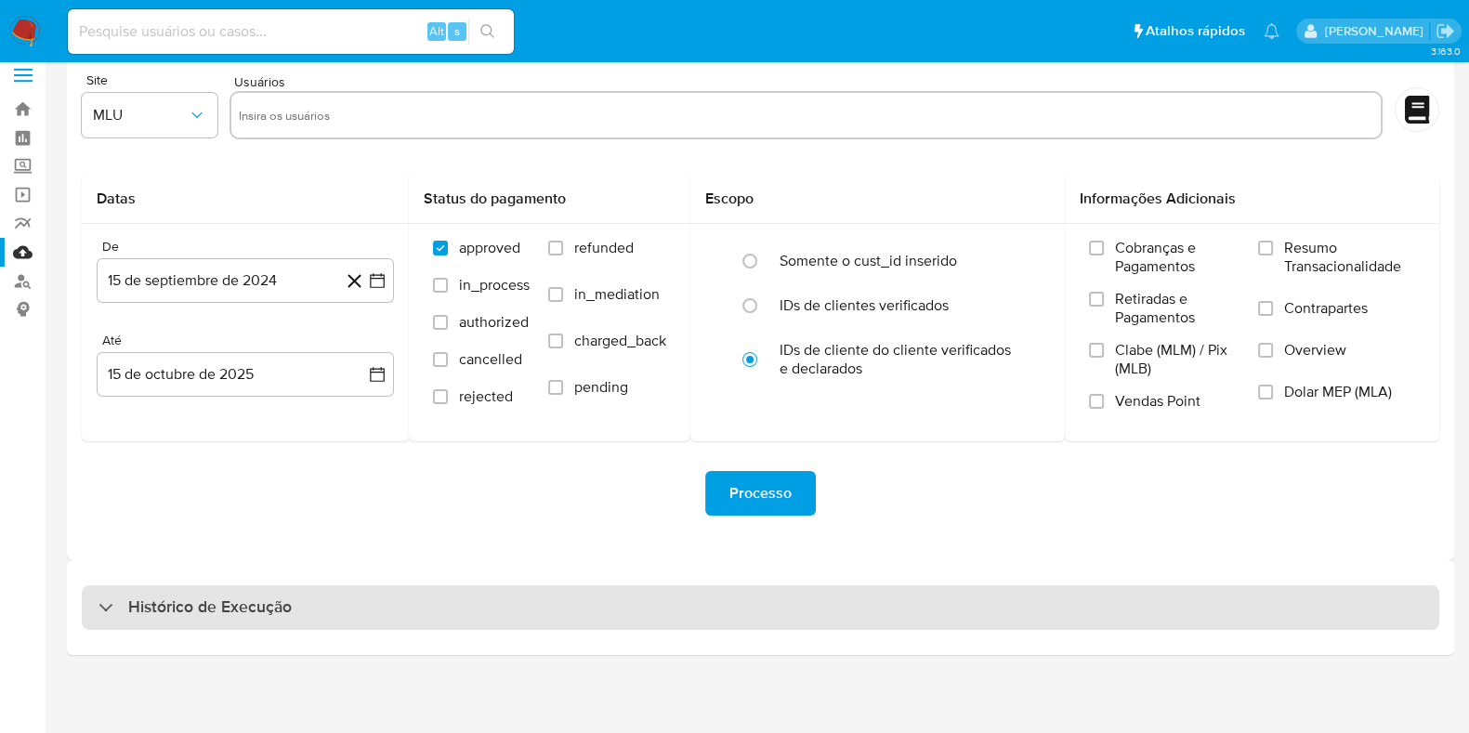
click at [138, 603] on h3 "Histórico de Execução" at bounding box center [210, 608] width 164 height 22
select select "10"
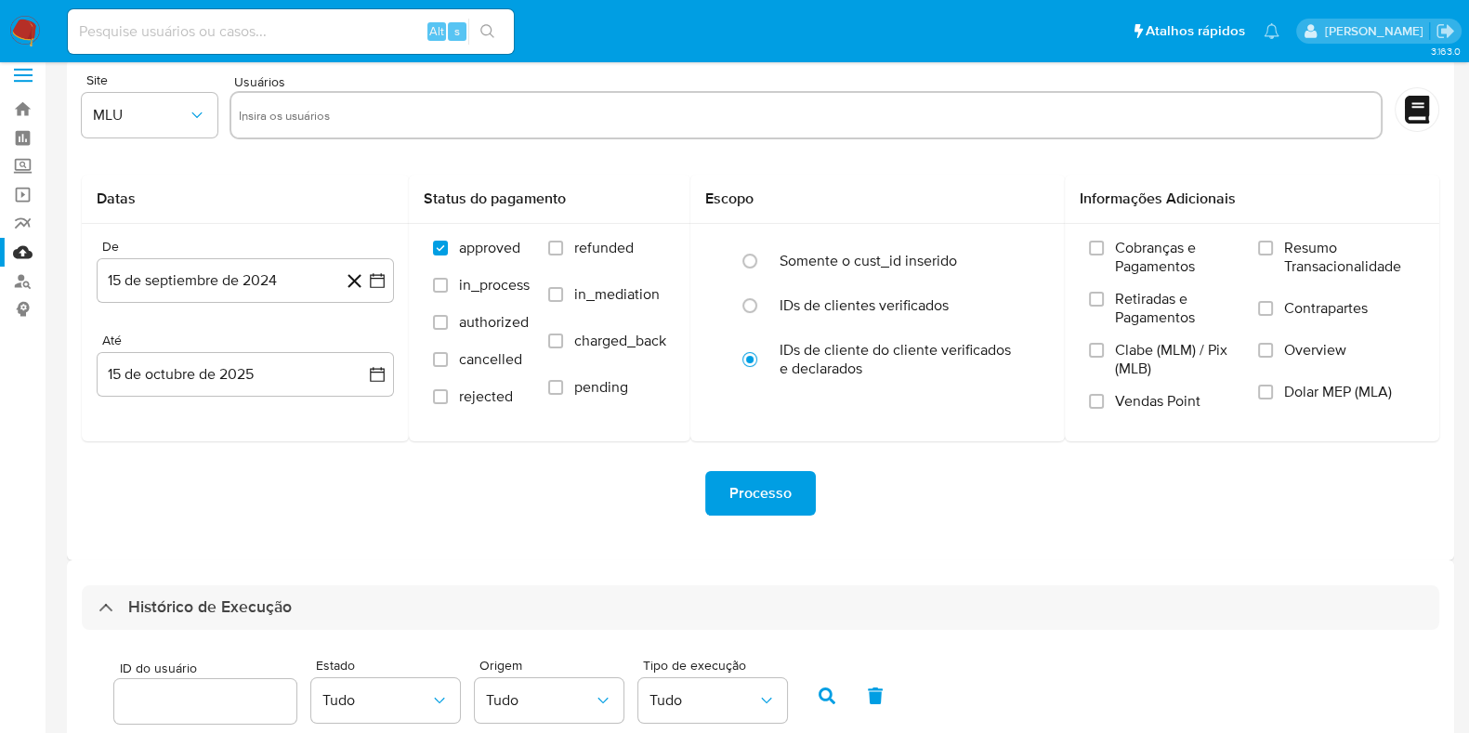
scroll to position [539, 0]
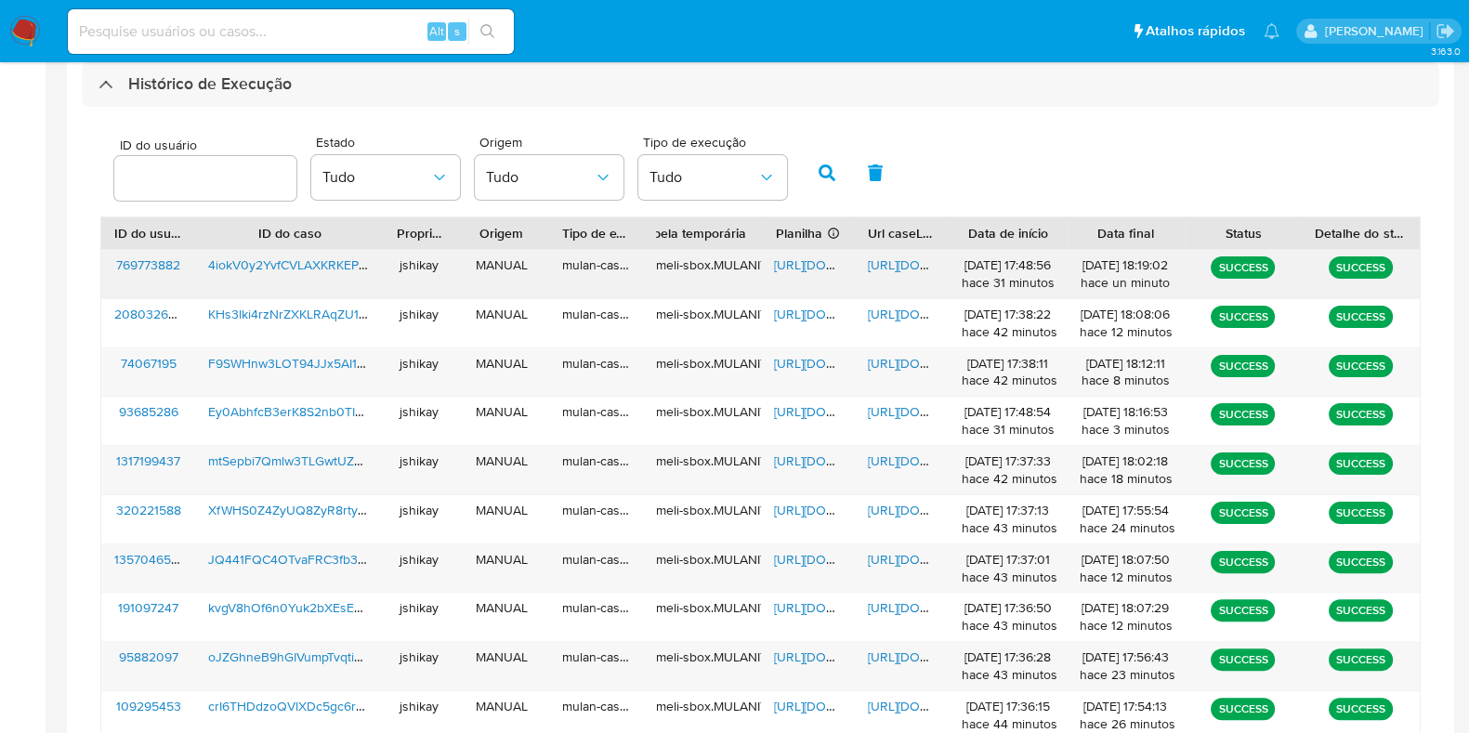
click at [802, 256] on span "https://docs.google.com/spreadsheets/d/1A_--XH0Qs3RoNDOe7OHf_IBNFal6GQgWEfek12w…" at bounding box center [838, 265] width 128 height 19
click at [921, 267] on span "https://docs.google.com/document/d/1cByclcHBV4rnTao7FjN5P9EAuBQpvonB8QhUxWVHZE8…" at bounding box center [932, 265] width 128 height 19
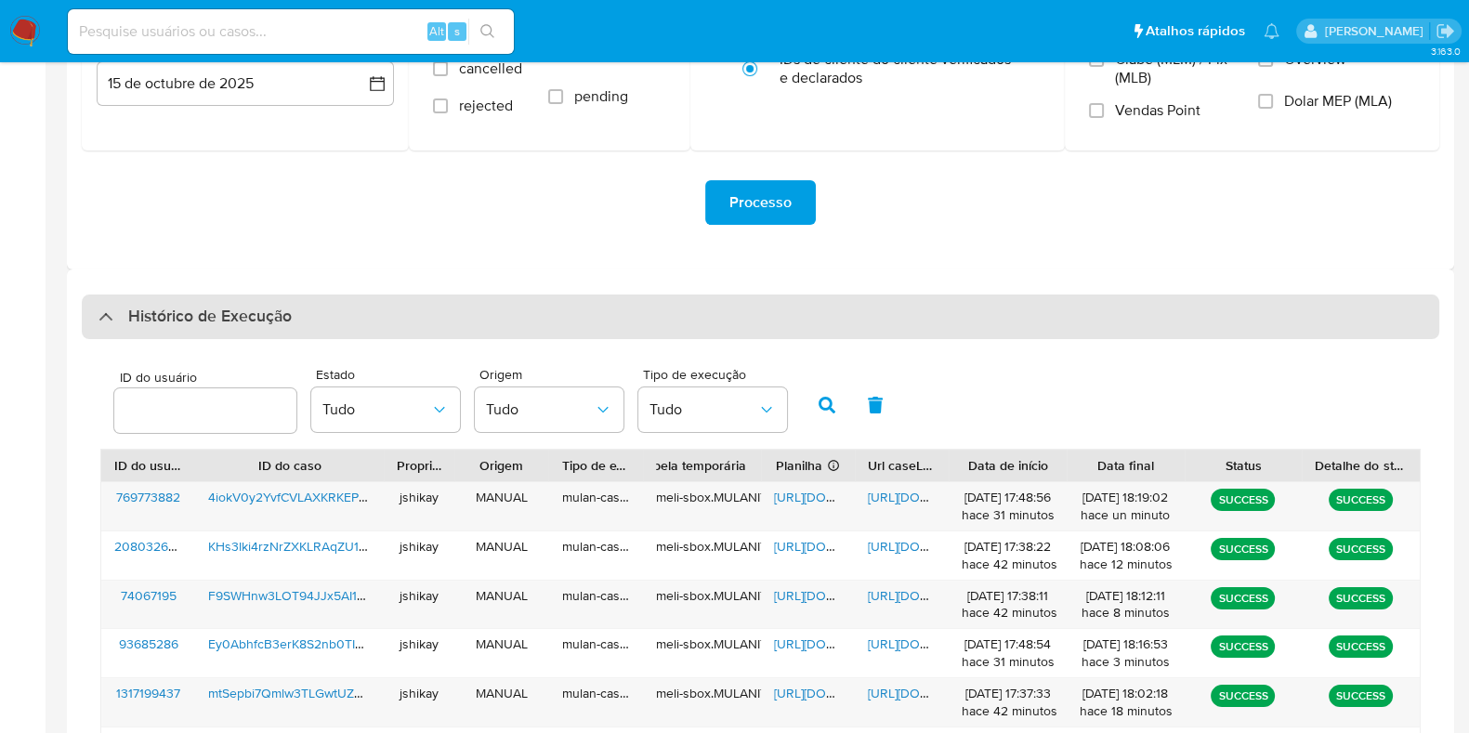
click at [214, 307] on h3 "Histórico de Execução" at bounding box center [210, 317] width 164 height 22
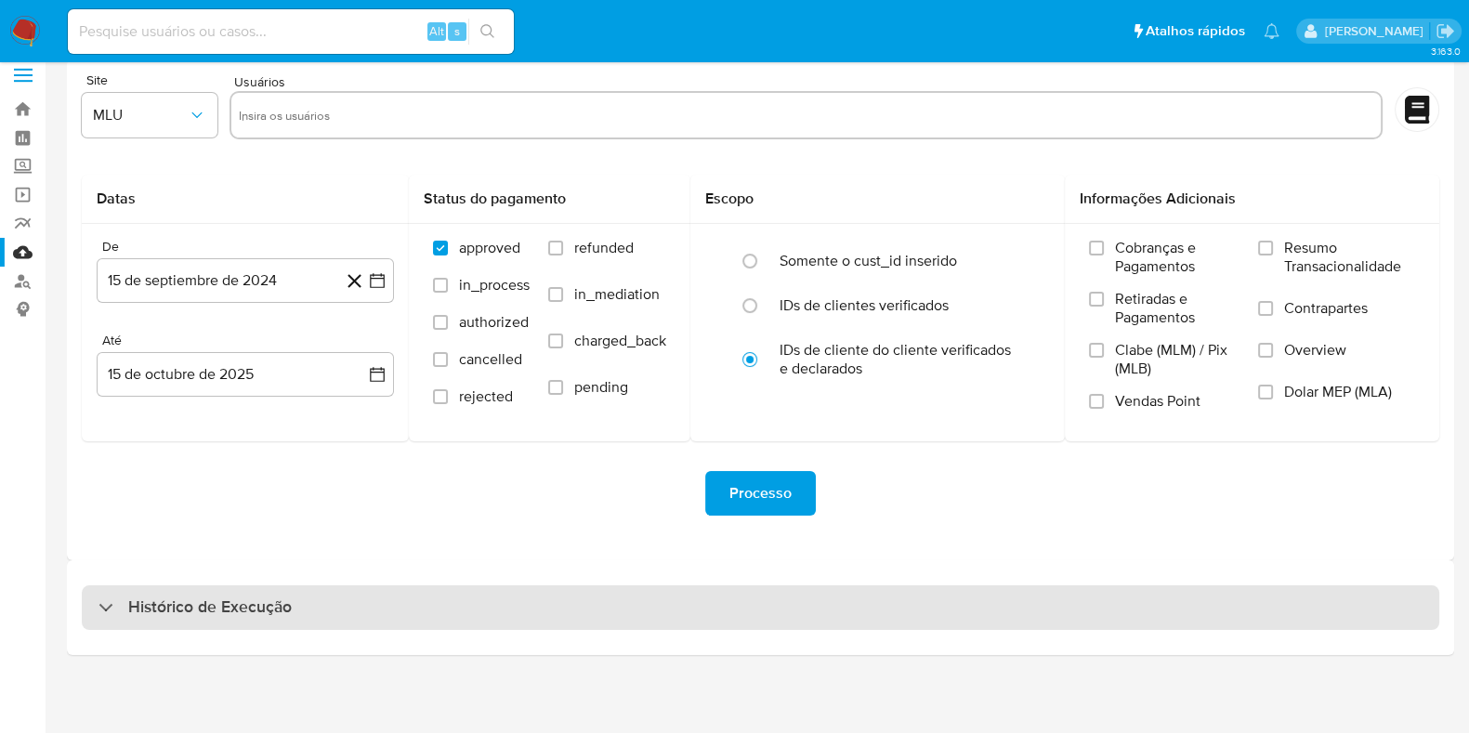
click at [96, 609] on div "Histórico de Execução" at bounding box center [761, 607] width 1358 height 45
select select "10"
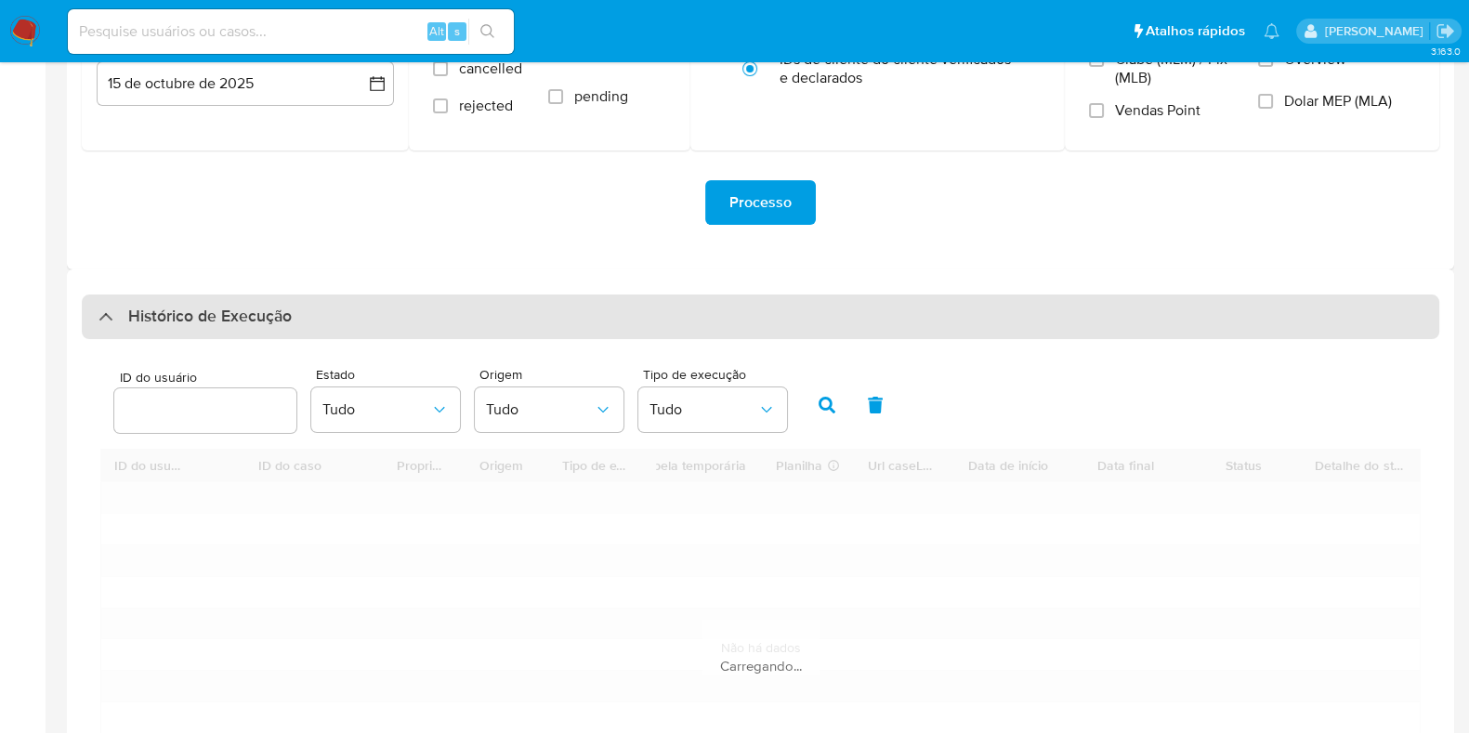
scroll to position [423, 0]
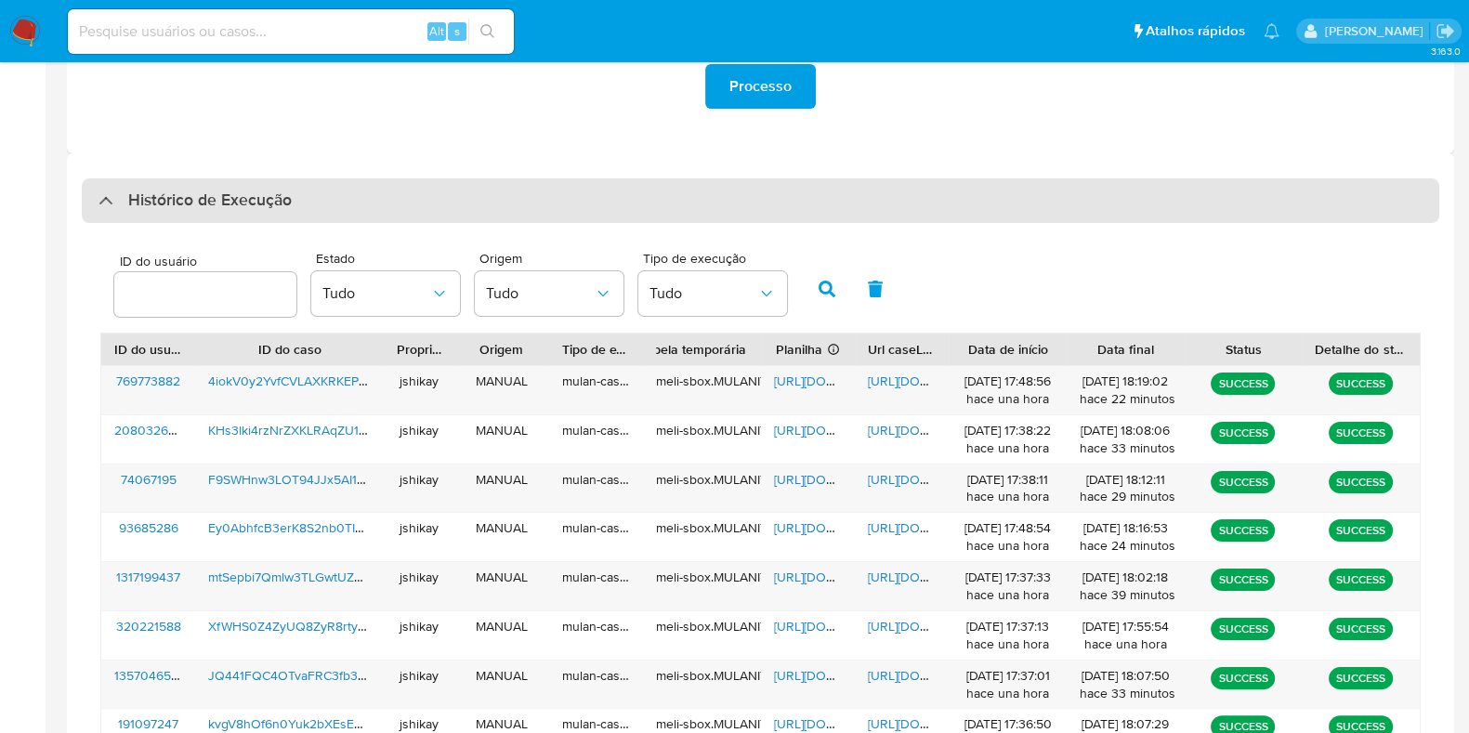
click at [123, 220] on div "Histórico de Execução" at bounding box center [761, 200] width 1358 height 45
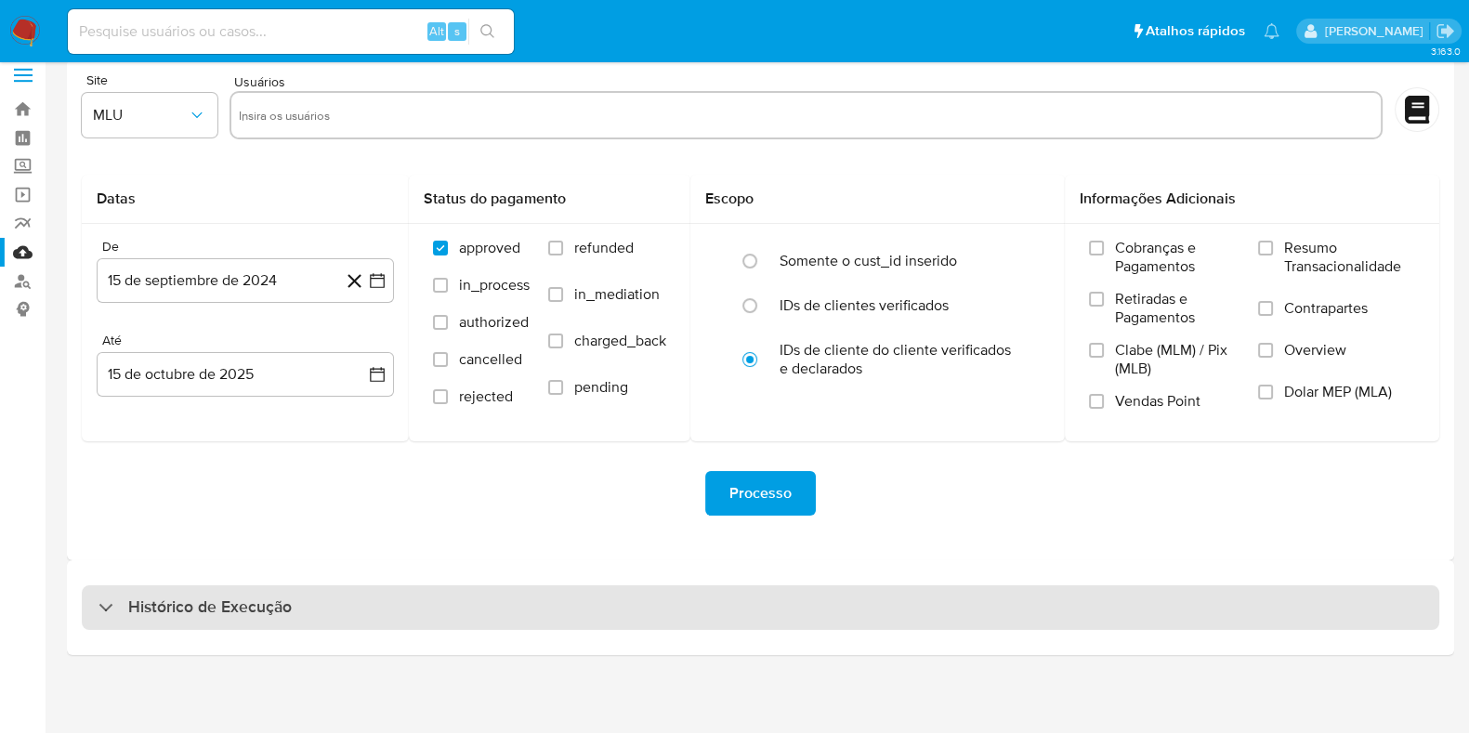
click at [196, 604] on h3 "Histórico de Execução" at bounding box center [210, 608] width 164 height 22
select select "10"
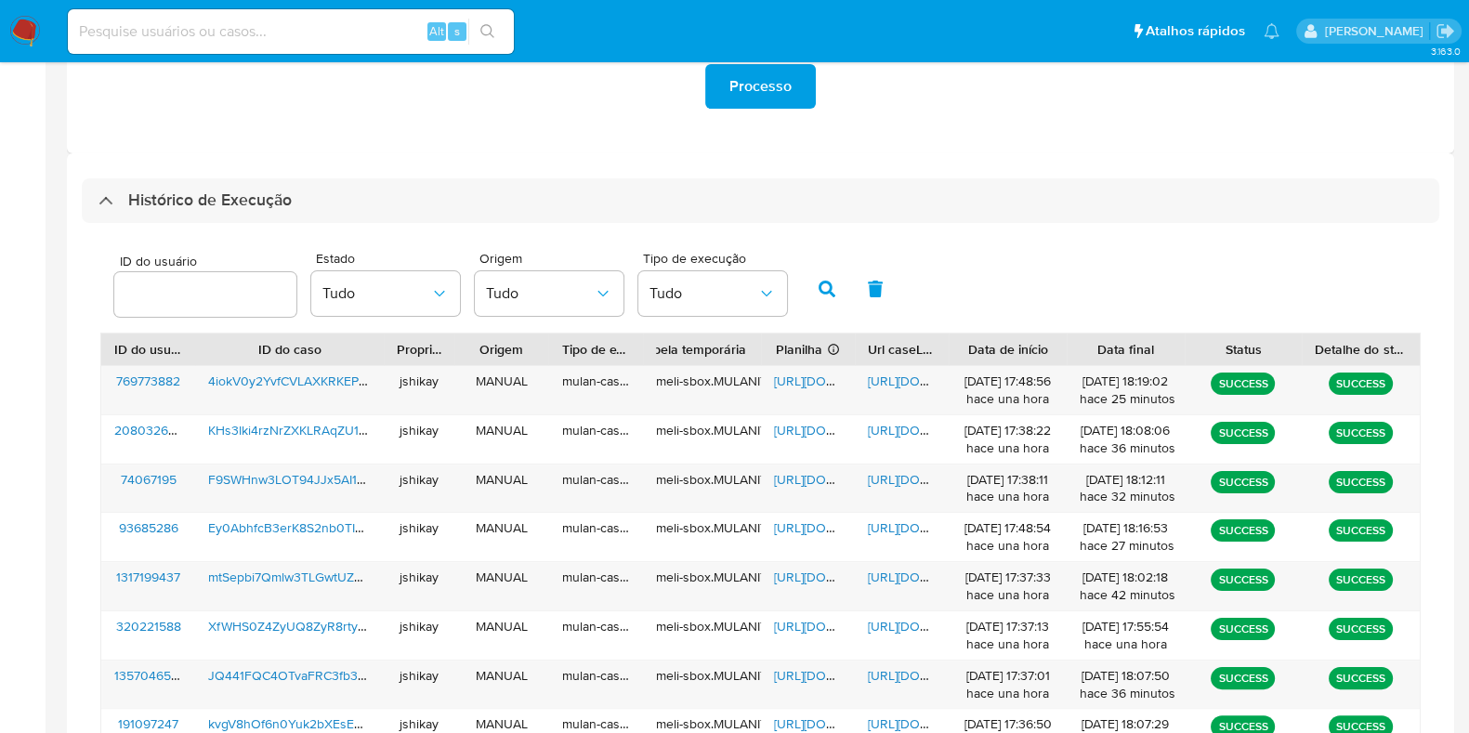
click at [23, 35] on img at bounding box center [25, 32] width 32 height 32
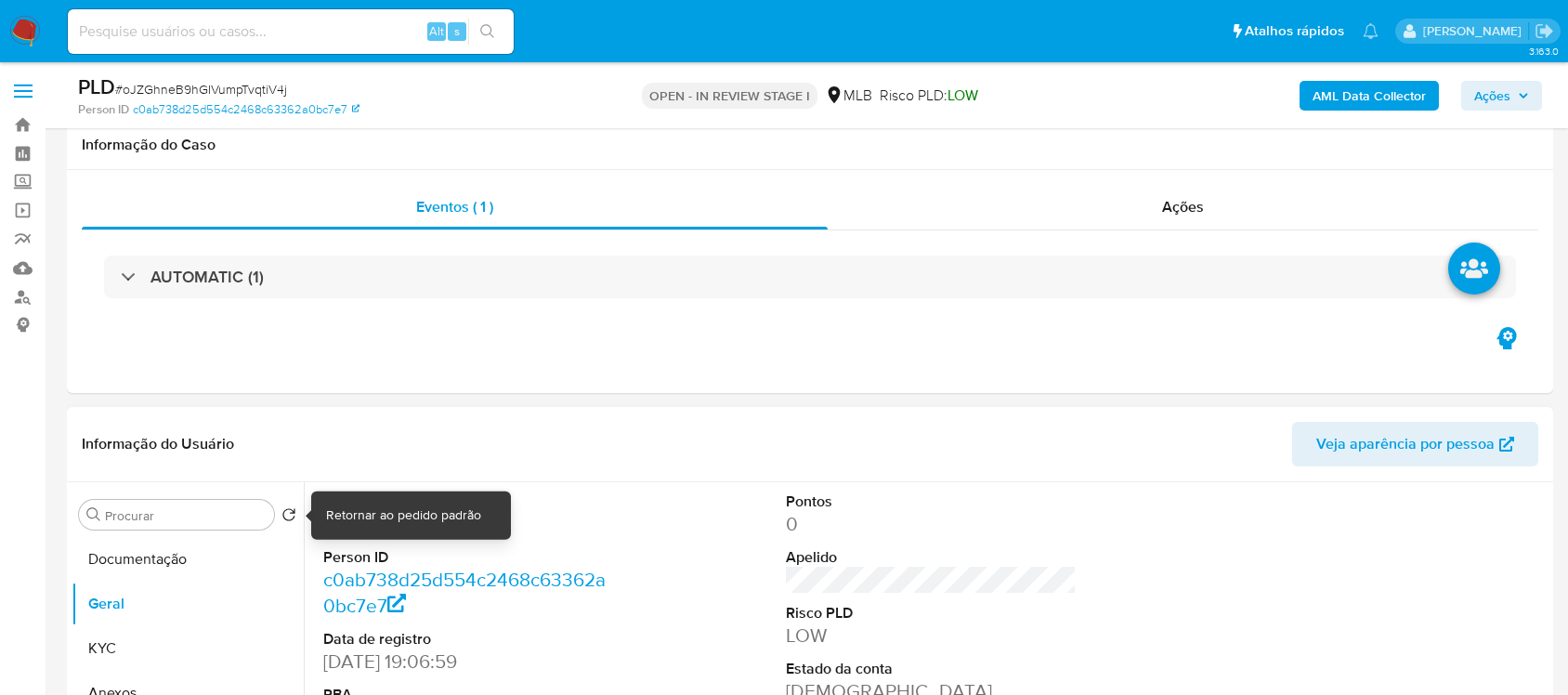
scroll to position [348, 0]
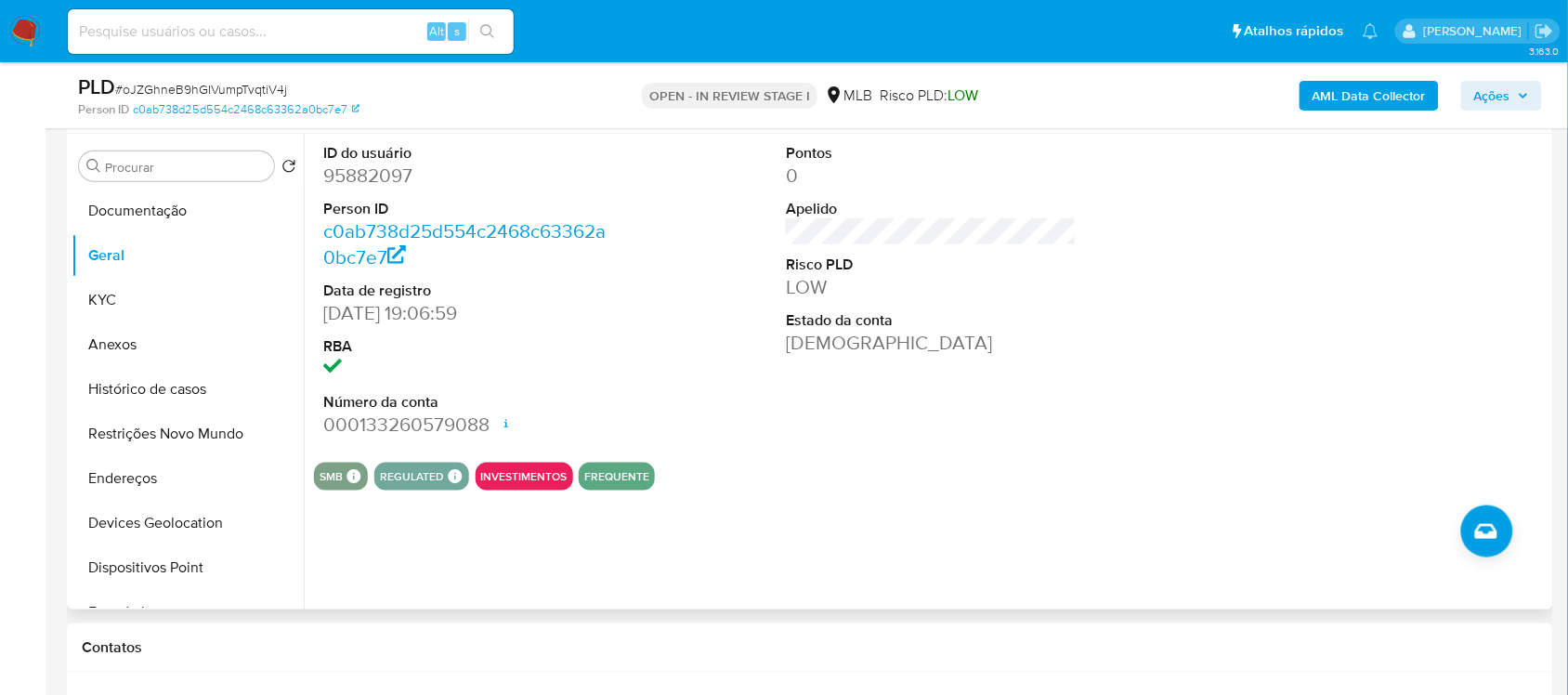
click at [372, 169] on dd "95882097" at bounding box center [468, 176] width 290 height 26
copy dd "95882097"
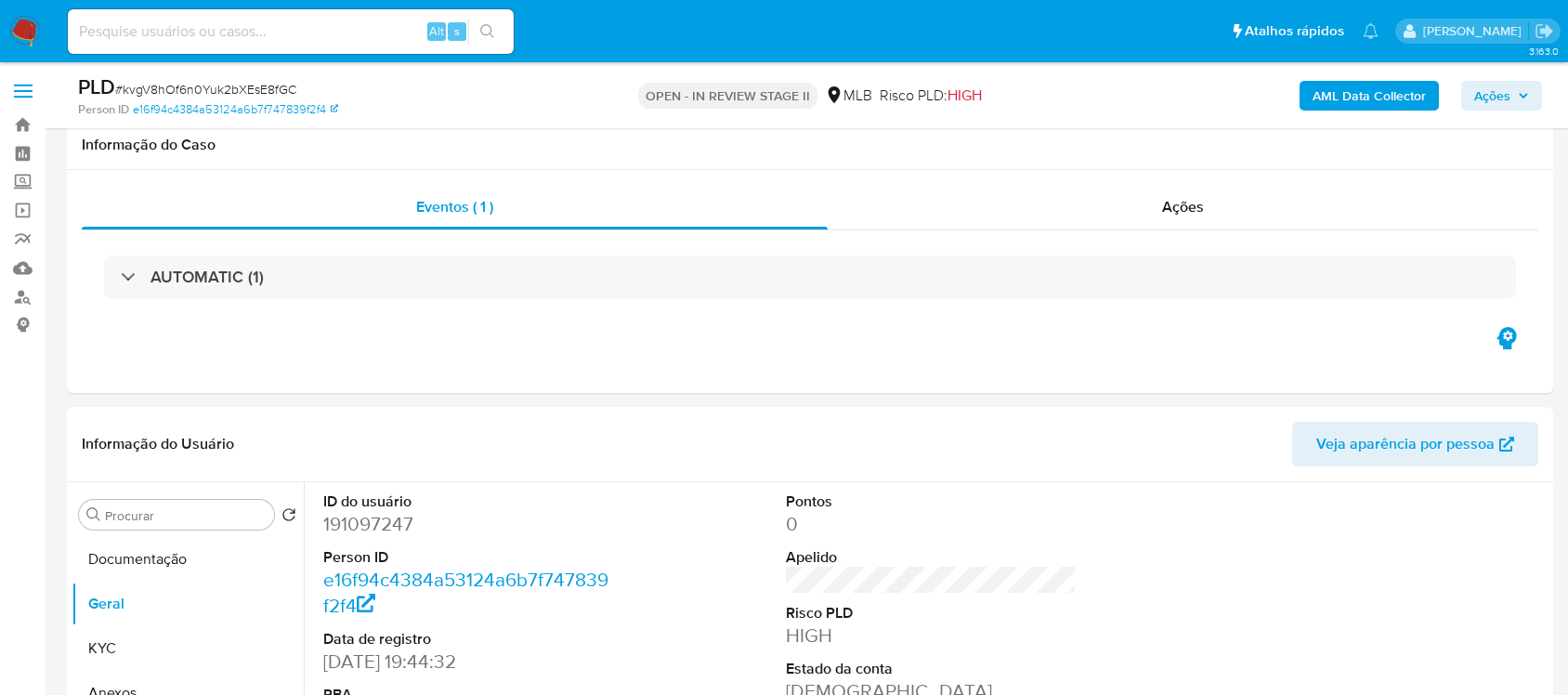
scroll to position [232, 0]
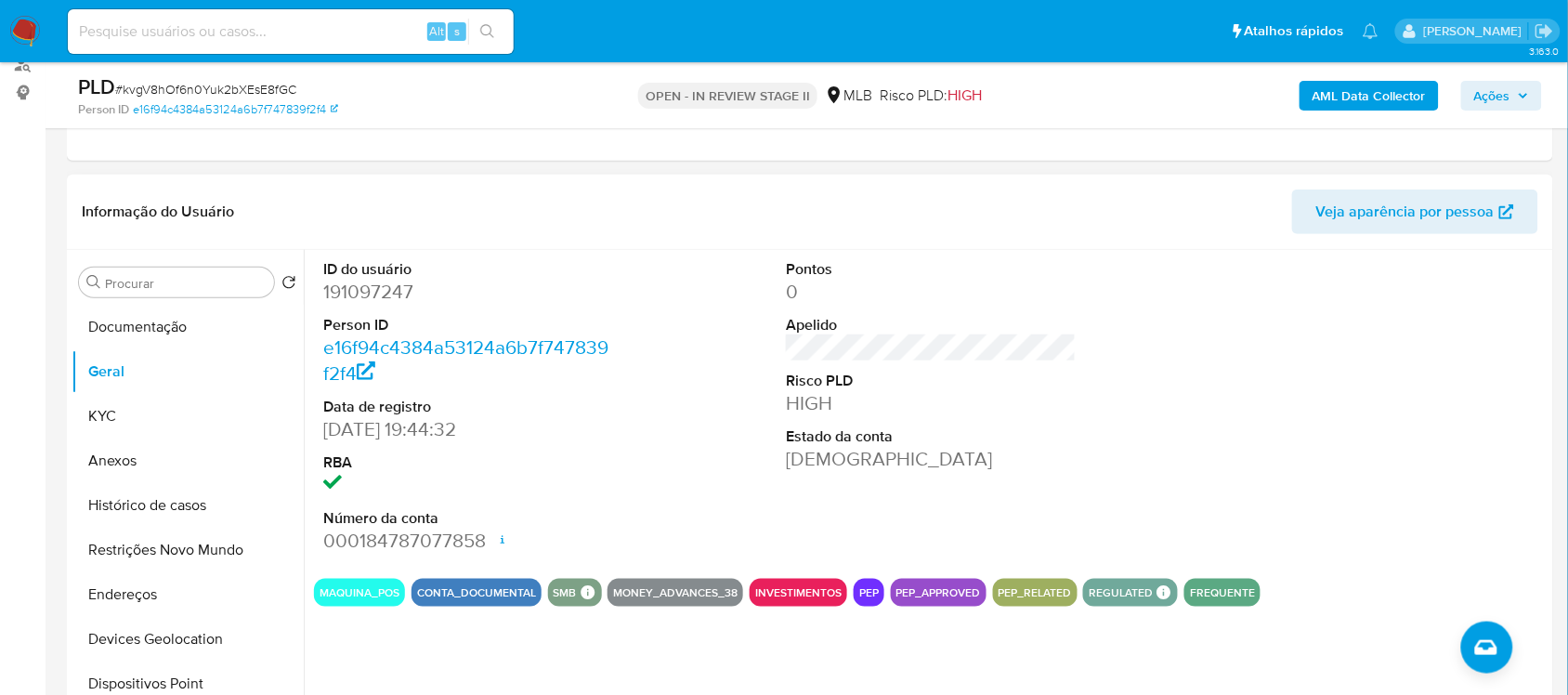
click at [363, 293] on dd "191097247" at bounding box center [468, 292] width 290 height 26
copy dd "191097247"
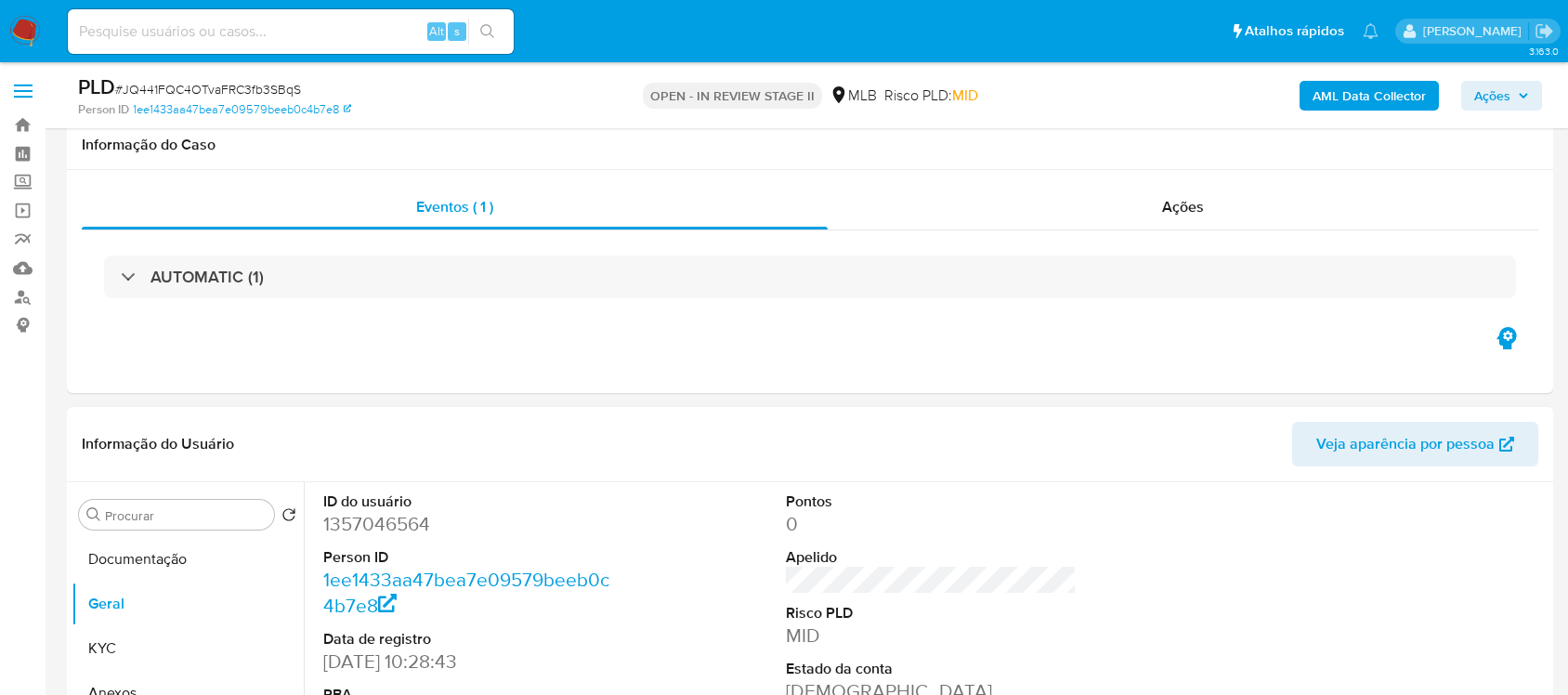
scroll to position [322, 0]
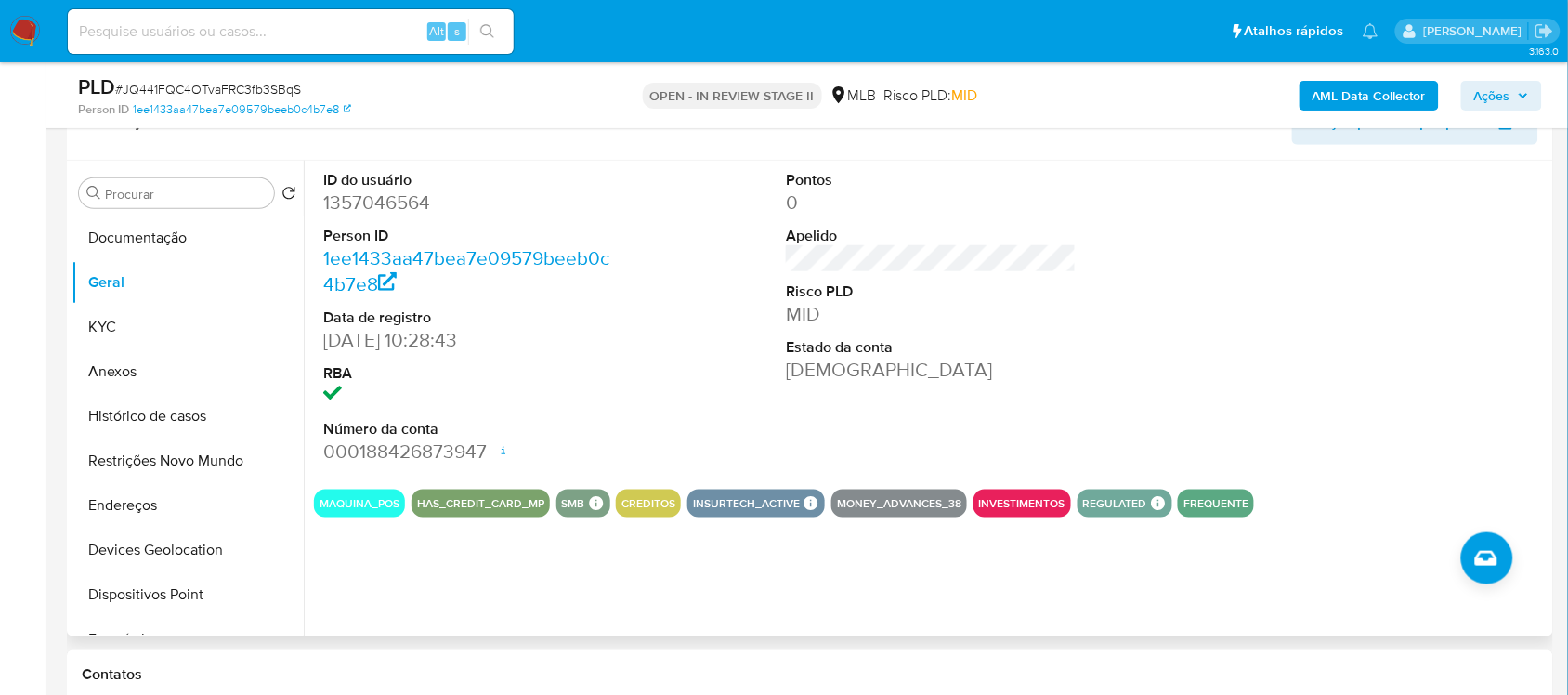
click at [387, 210] on dd "1357046564" at bounding box center [468, 203] width 290 height 26
drag, startPoint x: 387, startPoint y: 210, endPoint x: 93, endPoint y: 168, distance: 297.0
click at [387, 210] on dd "1357046564" at bounding box center [468, 203] width 290 height 26
copy dd "1357046564"
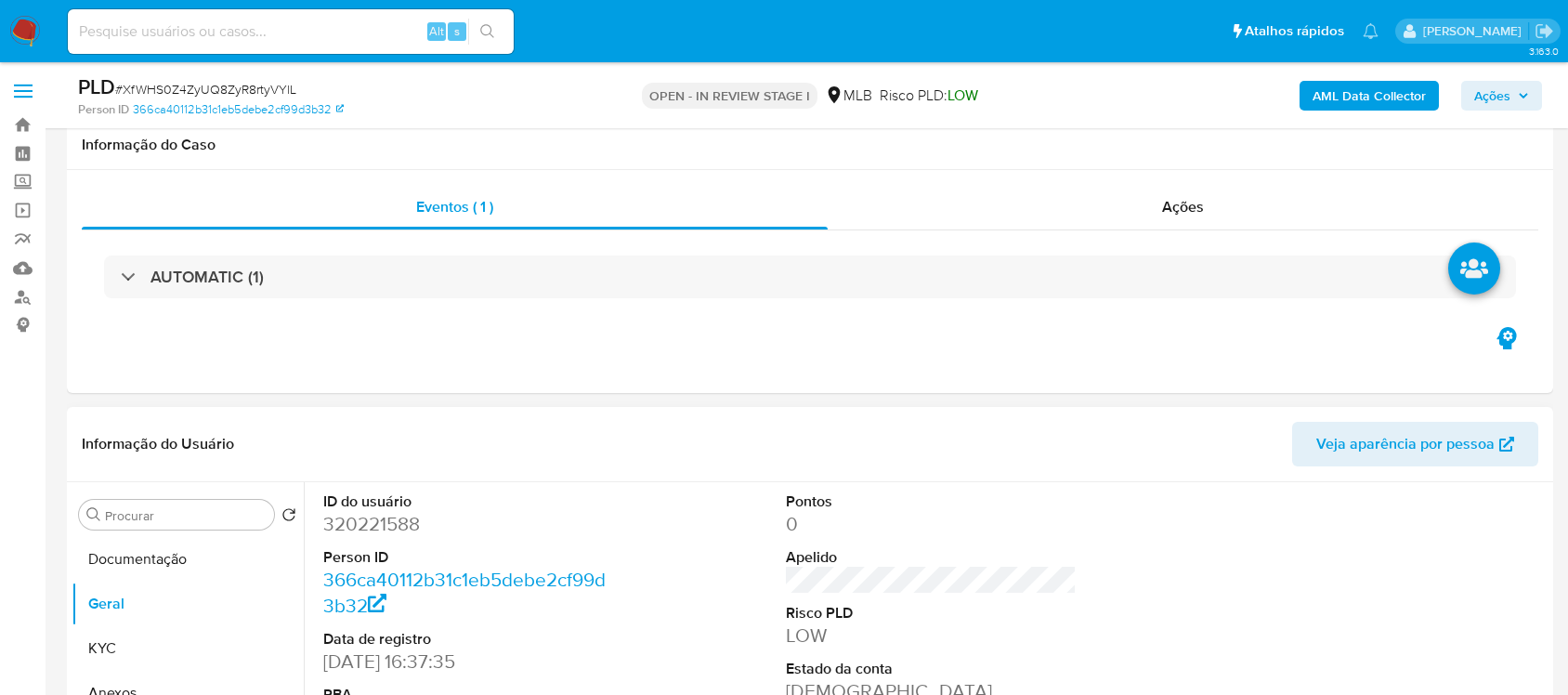
scroll to position [322, 0]
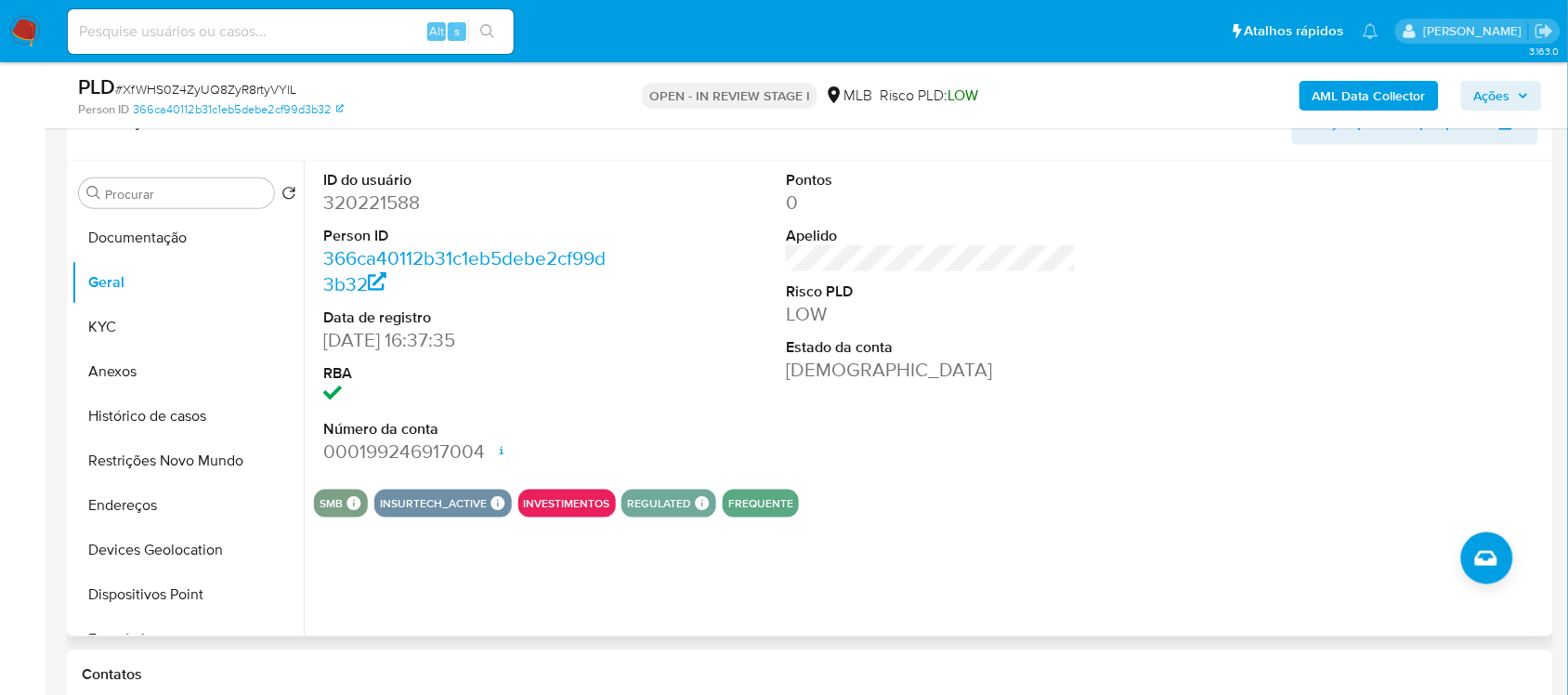
click at [407, 200] on dd "320221588" at bounding box center [468, 203] width 290 height 26
copy dd "320221588"
click at [407, 200] on dd "320221588" at bounding box center [468, 203] width 290 height 26
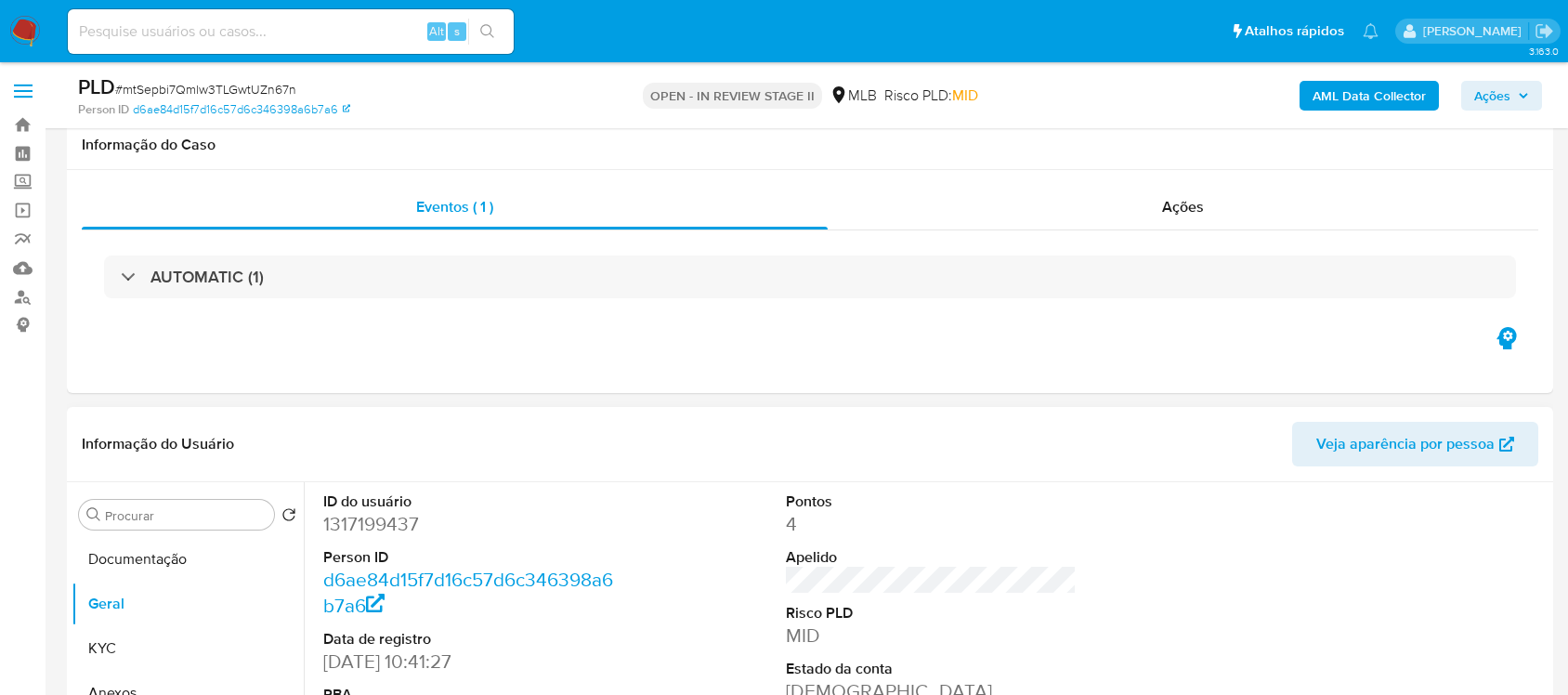
scroll to position [325, 0]
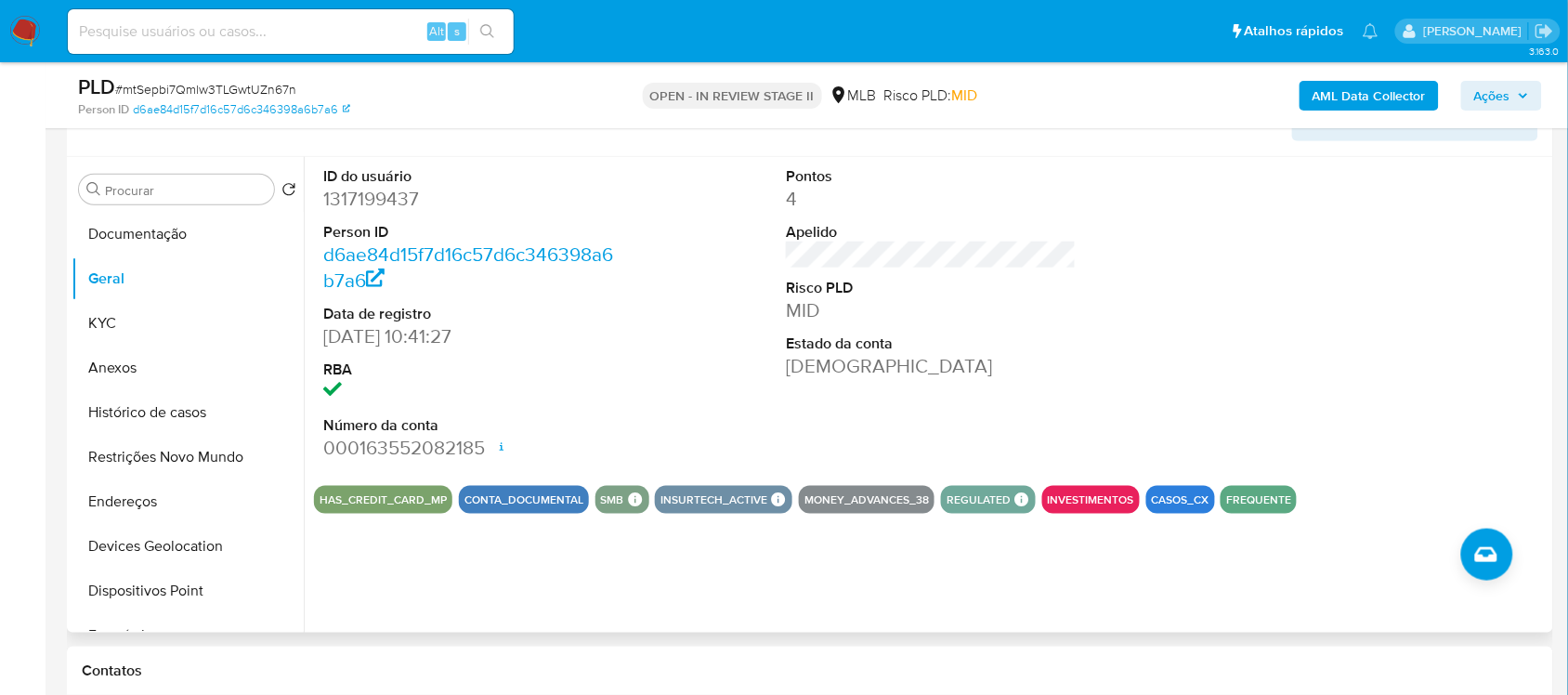
click at [401, 203] on dd "1317199437" at bounding box center [468, 199] width 290 height 26
copy dd "1317199437"
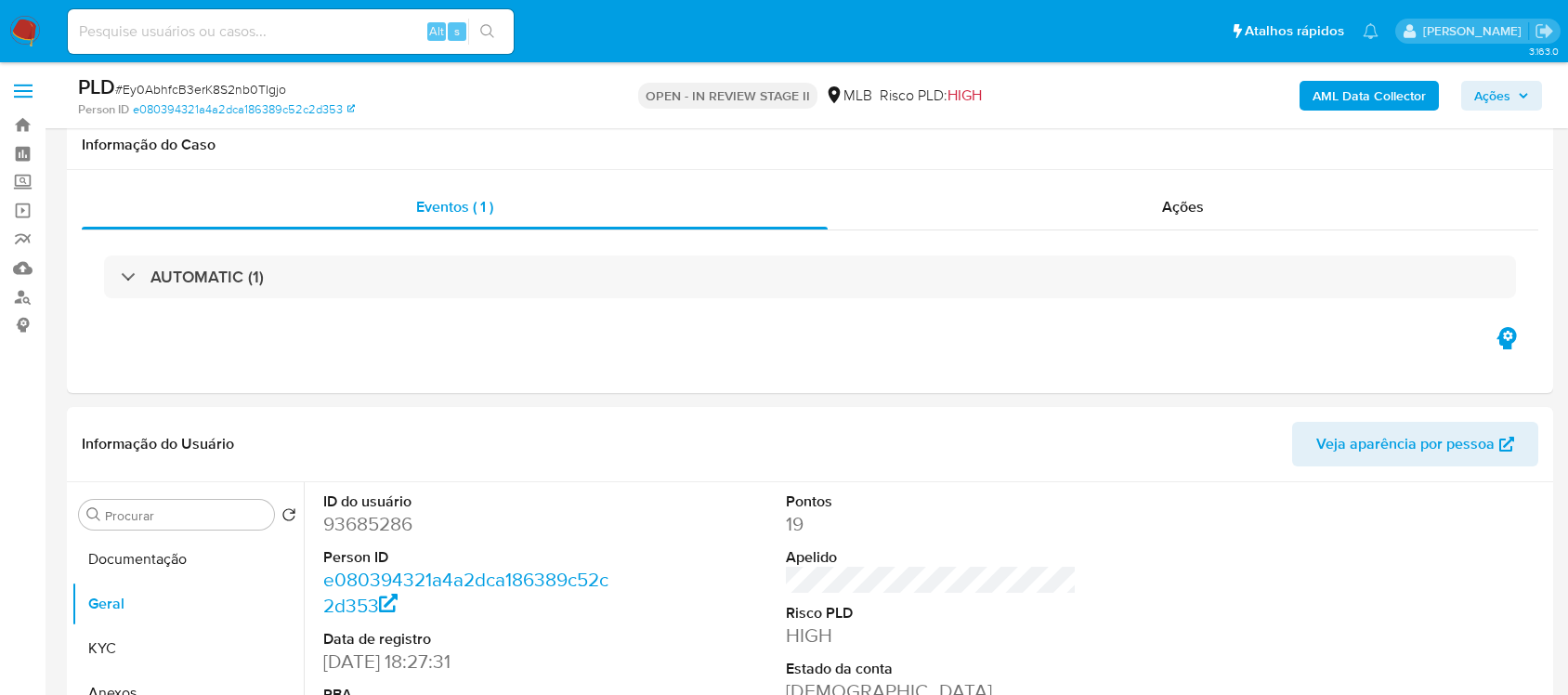
scroll to position [313, 0]
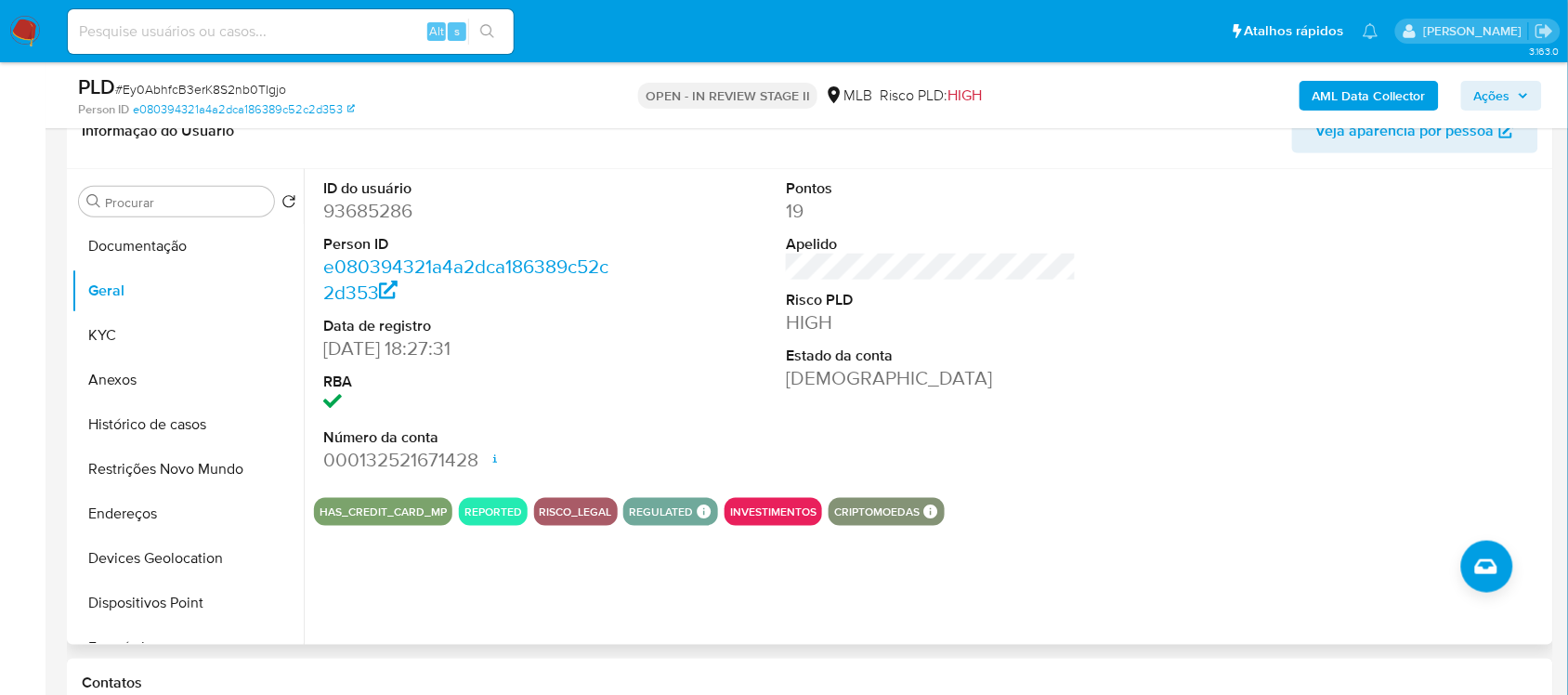
click at [407, 201] on dd "93685286" at bounding box center [468, 211] width 290 height 26
copy dd "93685286"
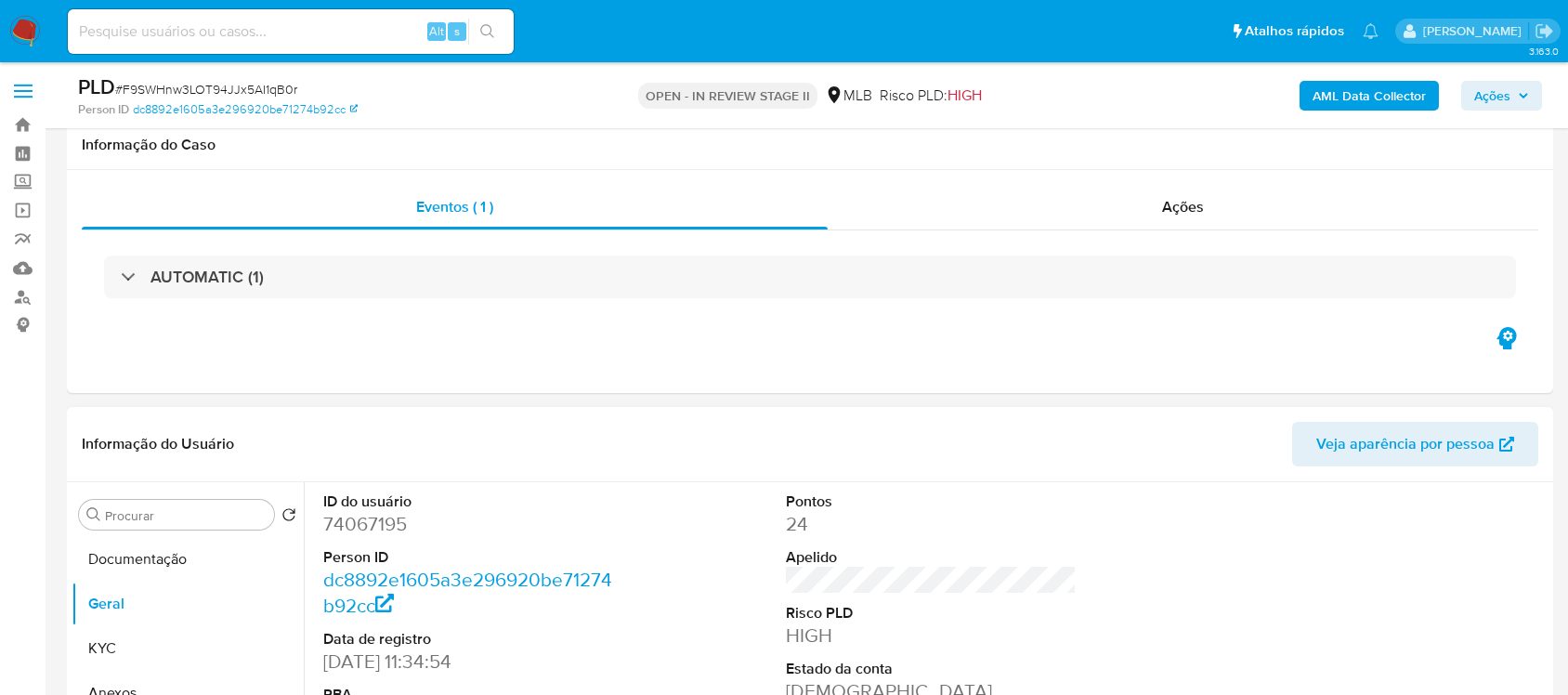
scroll to position [348, 0]
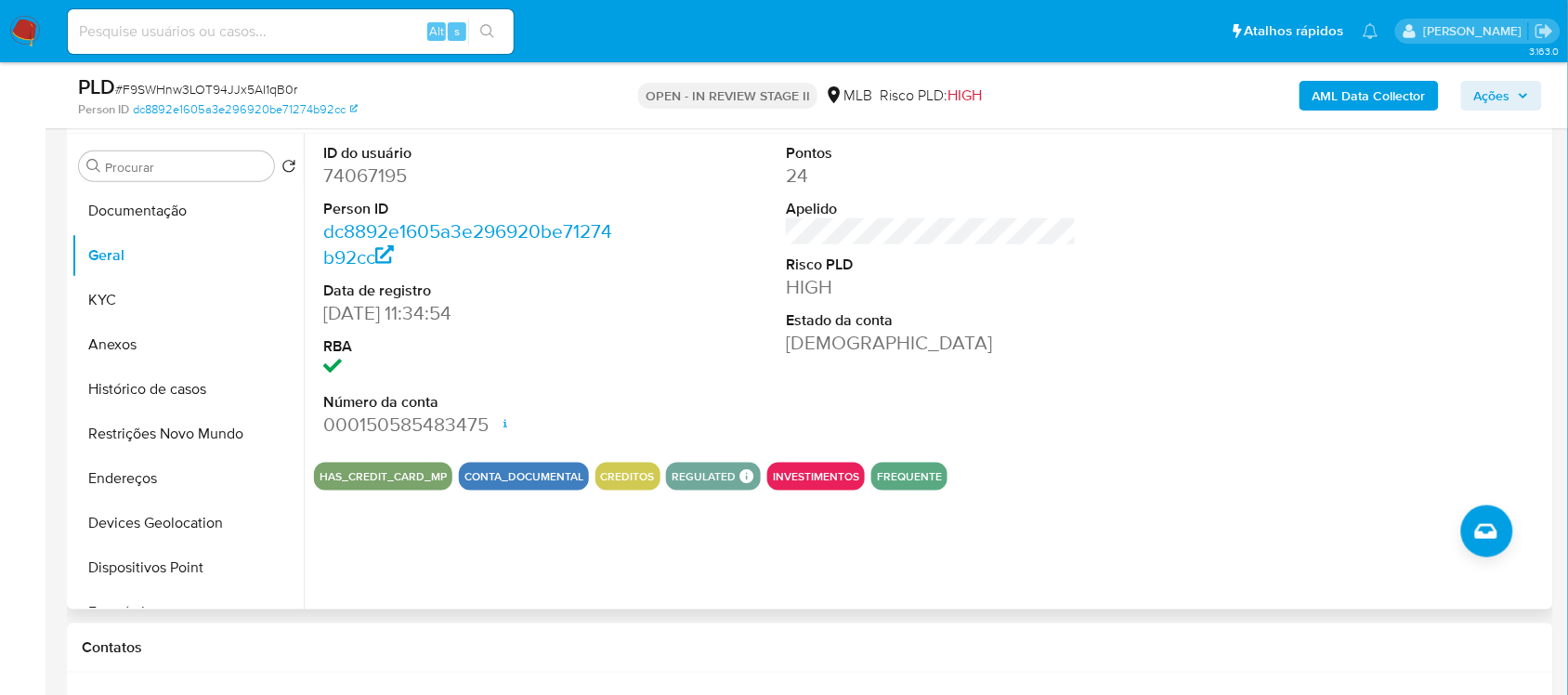
click at [325, 175] on dd "74067195" at bounding box center [468, 176] width 290 height 26
copy dd "74067195"
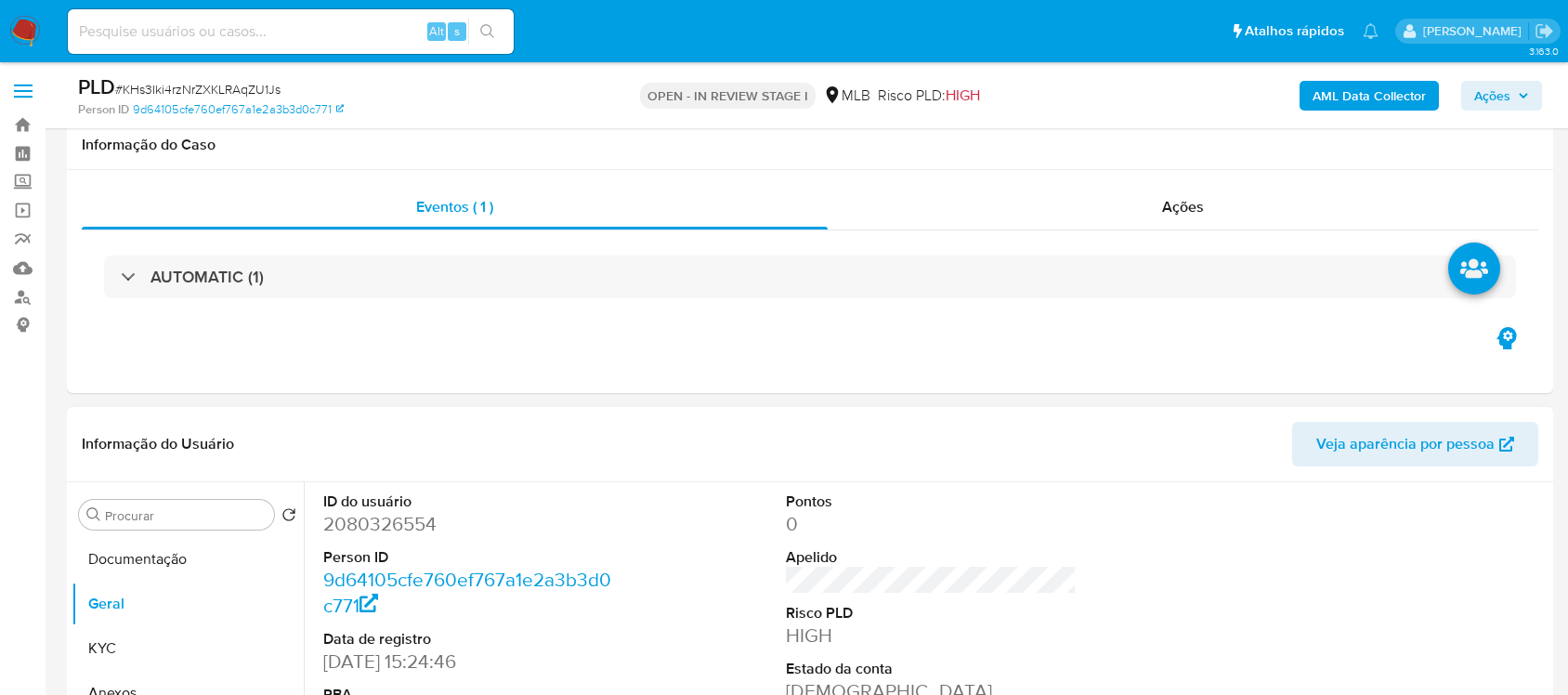
scroll to position [348, 0]
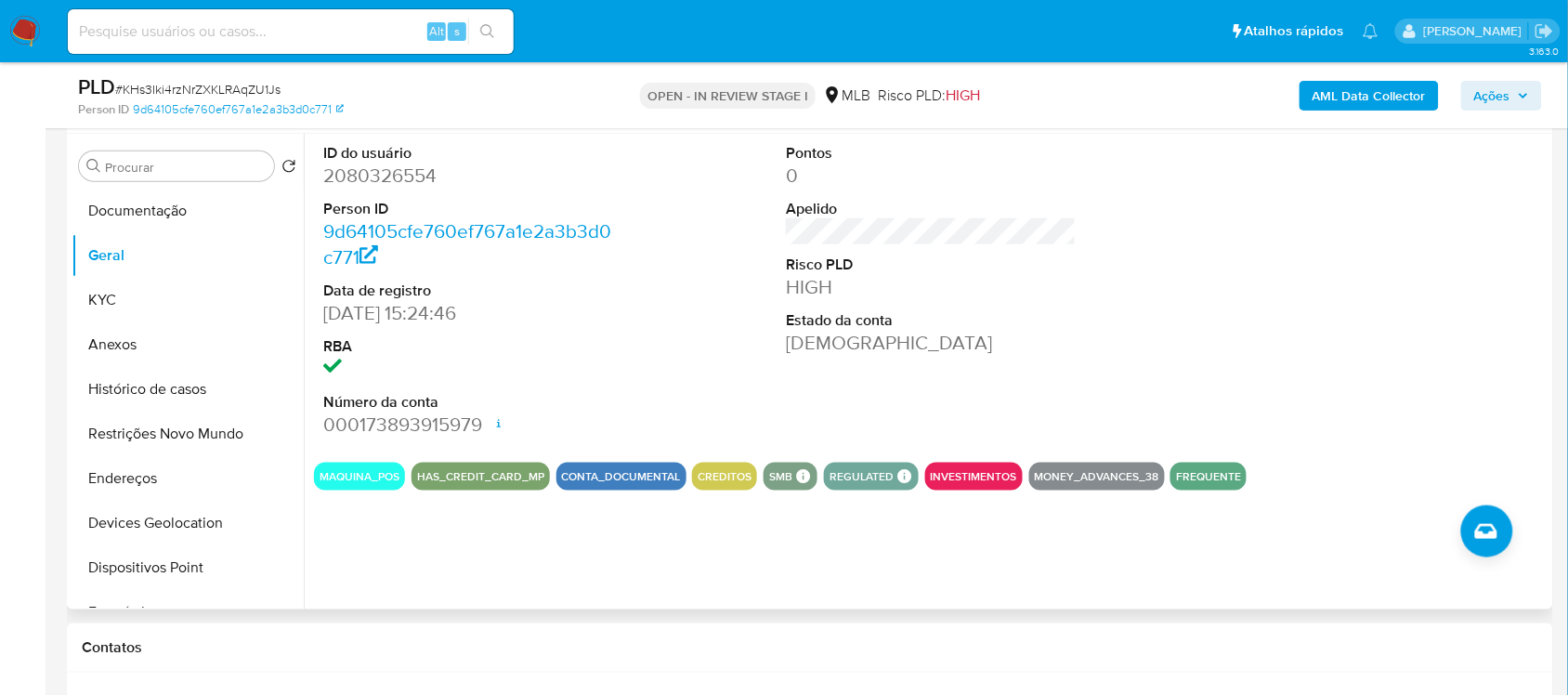
click at [372, 164] on dd "2080326554" at bounding box center [468, 176] width 290 height 26
copy dd "2080326554"
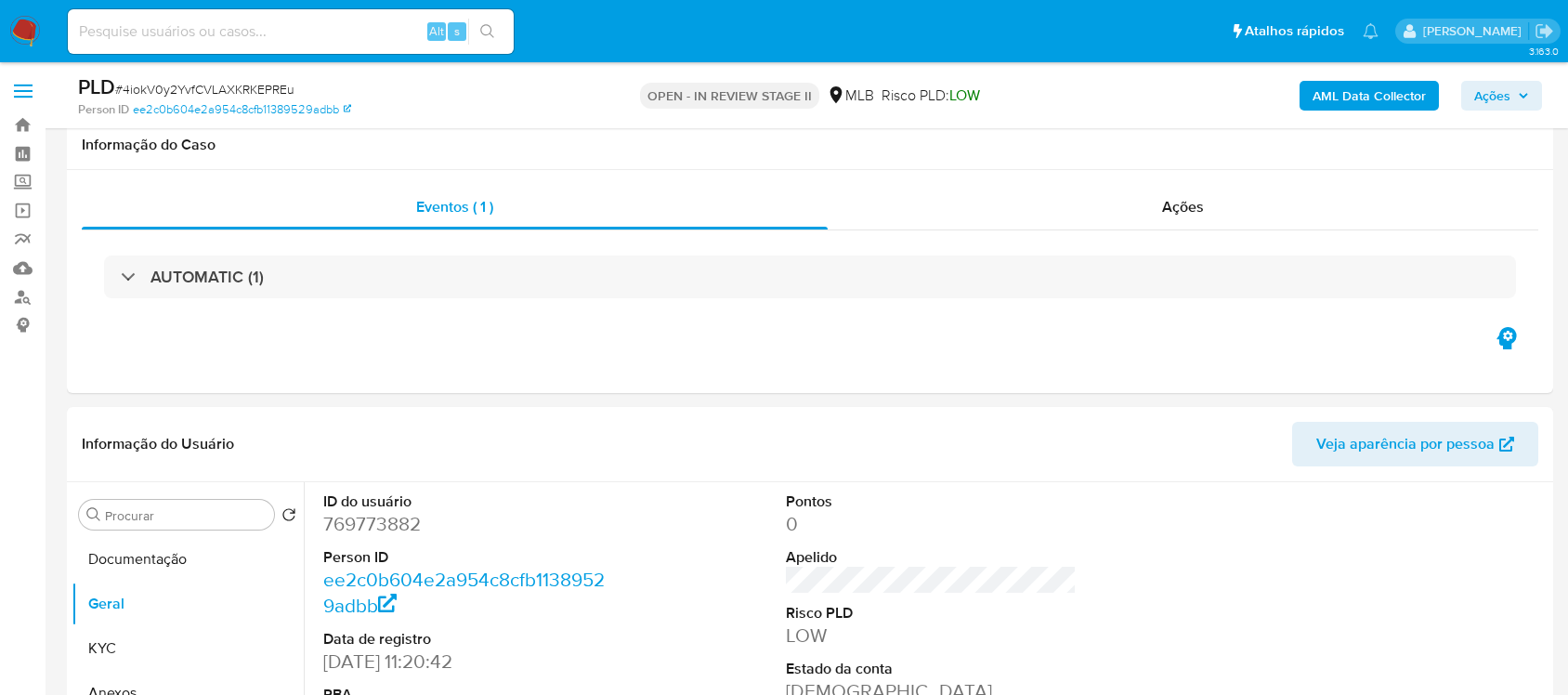
scroll to position [314, 0]
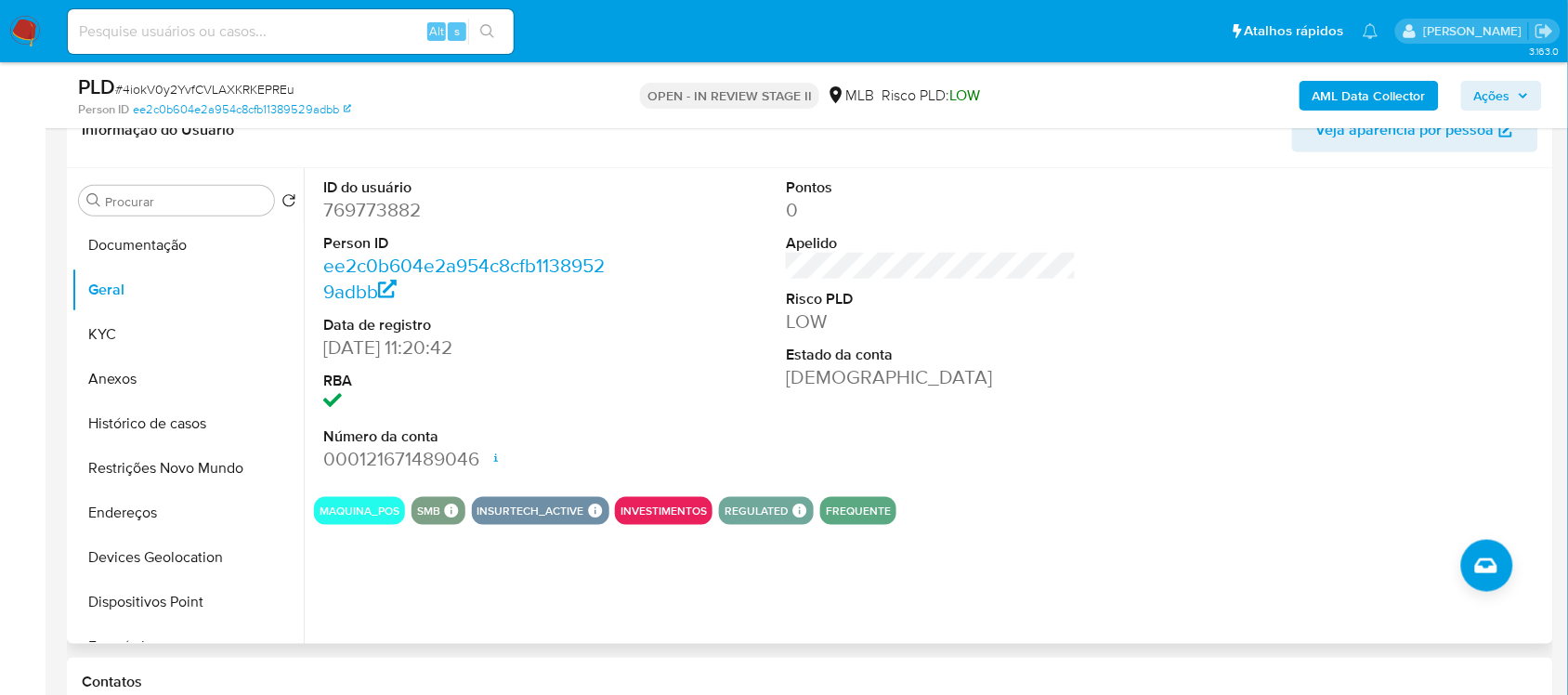
click at [384, 209] on dd "769773882" at bounding box center [468, 210] width 290 height 26
copy dd "769773882"
